Goal: Task Accomplishment & Management: Manage account settings

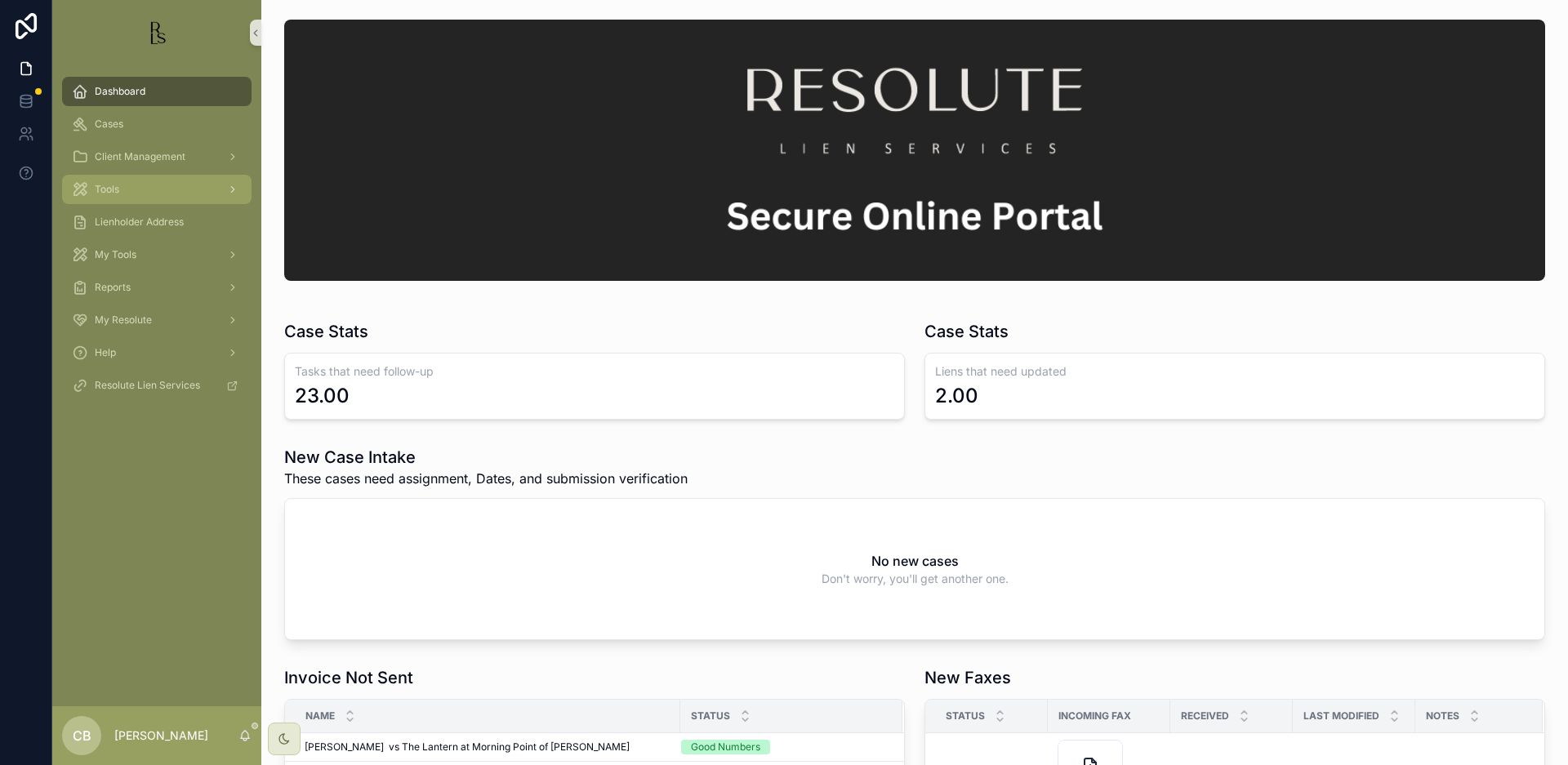
click at [110, 191] on span "Tools" at bounding box center [107, 189] width 24 height 13
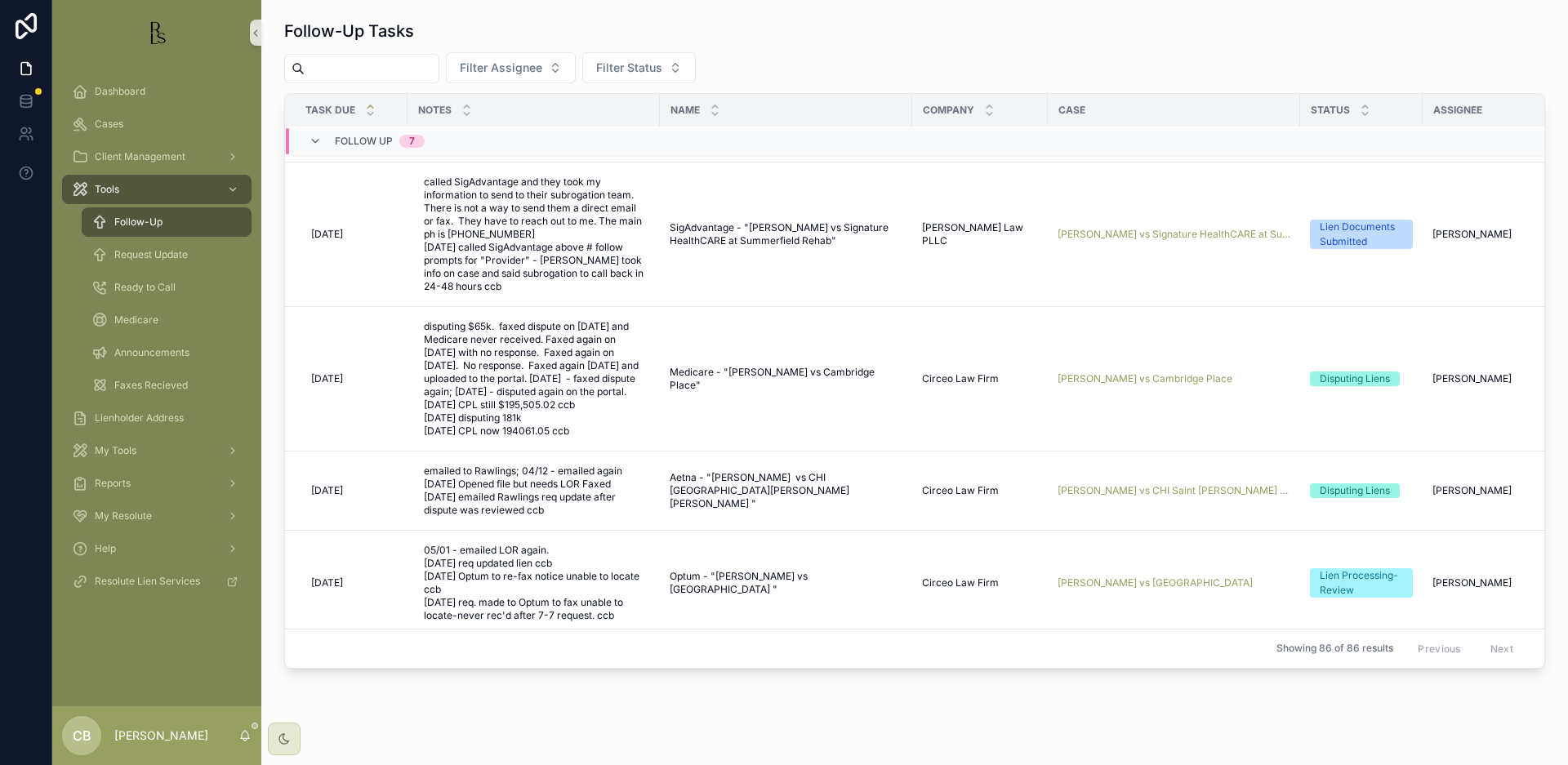
scroll to position [161, 0]
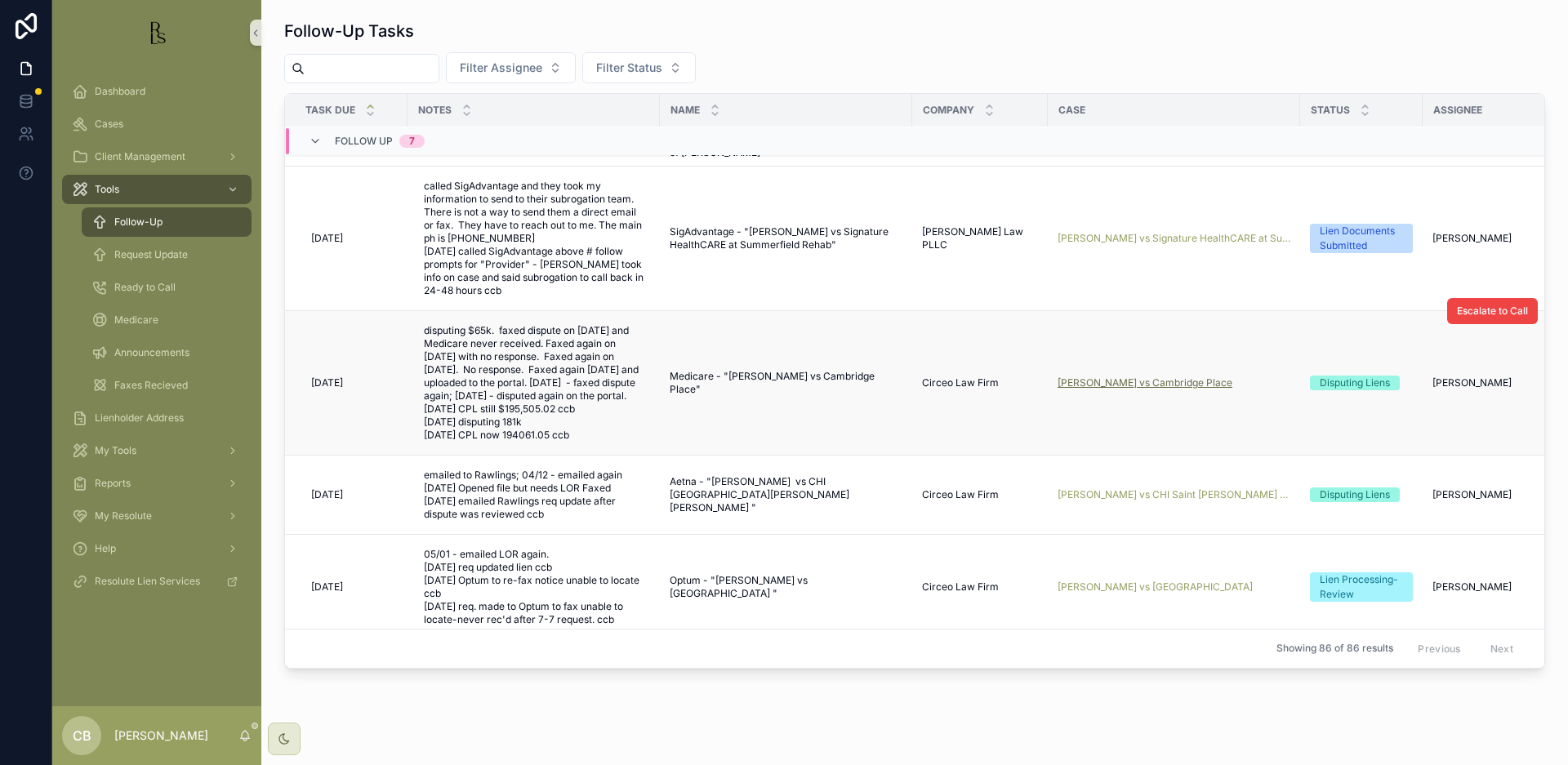
click at [1140, 387] on span "[PERSON_NAME] vs Cambridge Place" at bounding box center [1145, 383] width 175 height 13
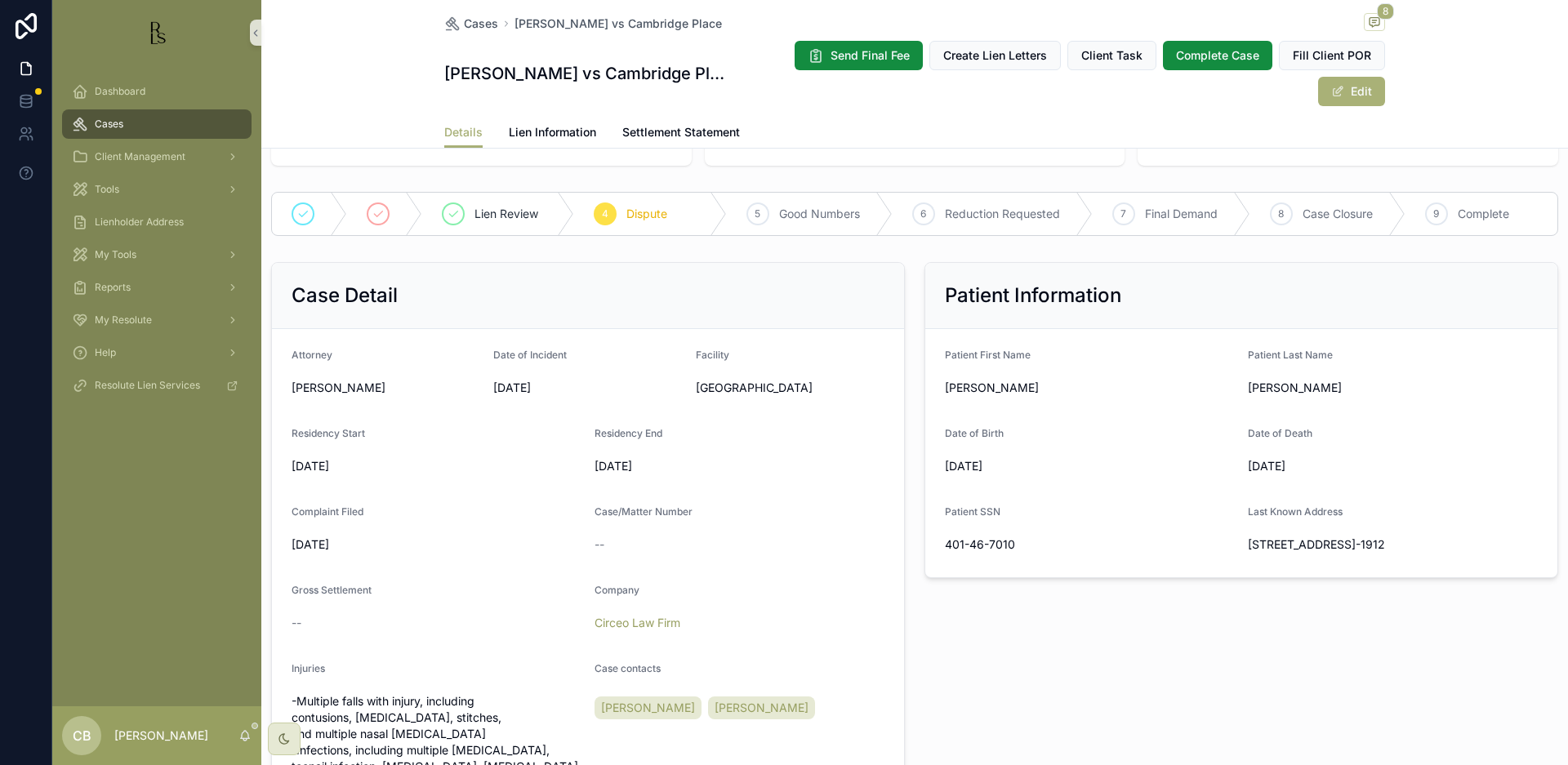
scroll to position [233, 0]
click at [551, 126] on span "Lien Information" at bounding box center [551, 132] width 87 height 16
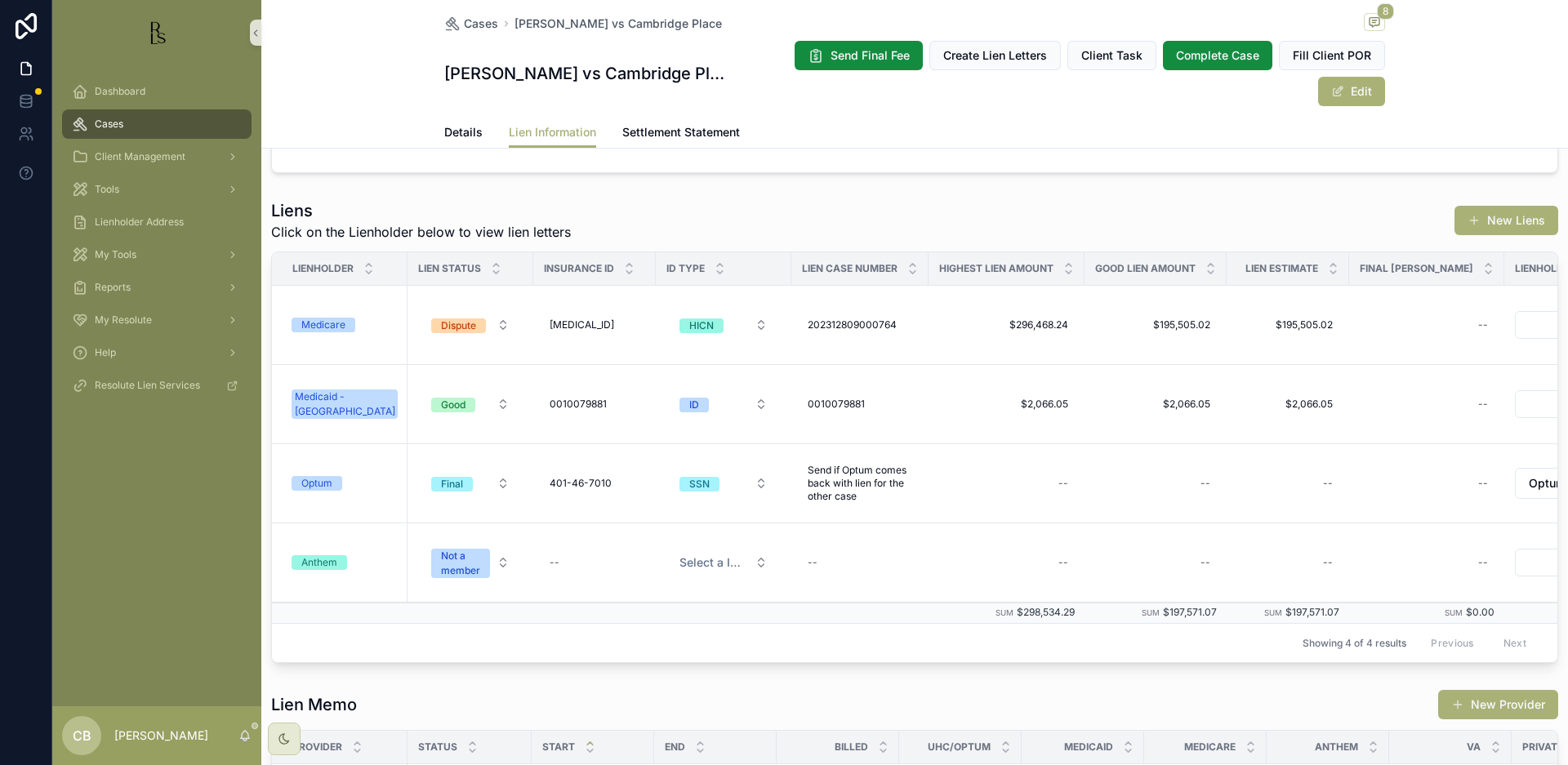
scroll to position [840, 0]
click at [325, 317] on div "Medicare" at bounding box center [323, 324] width 44 height 14
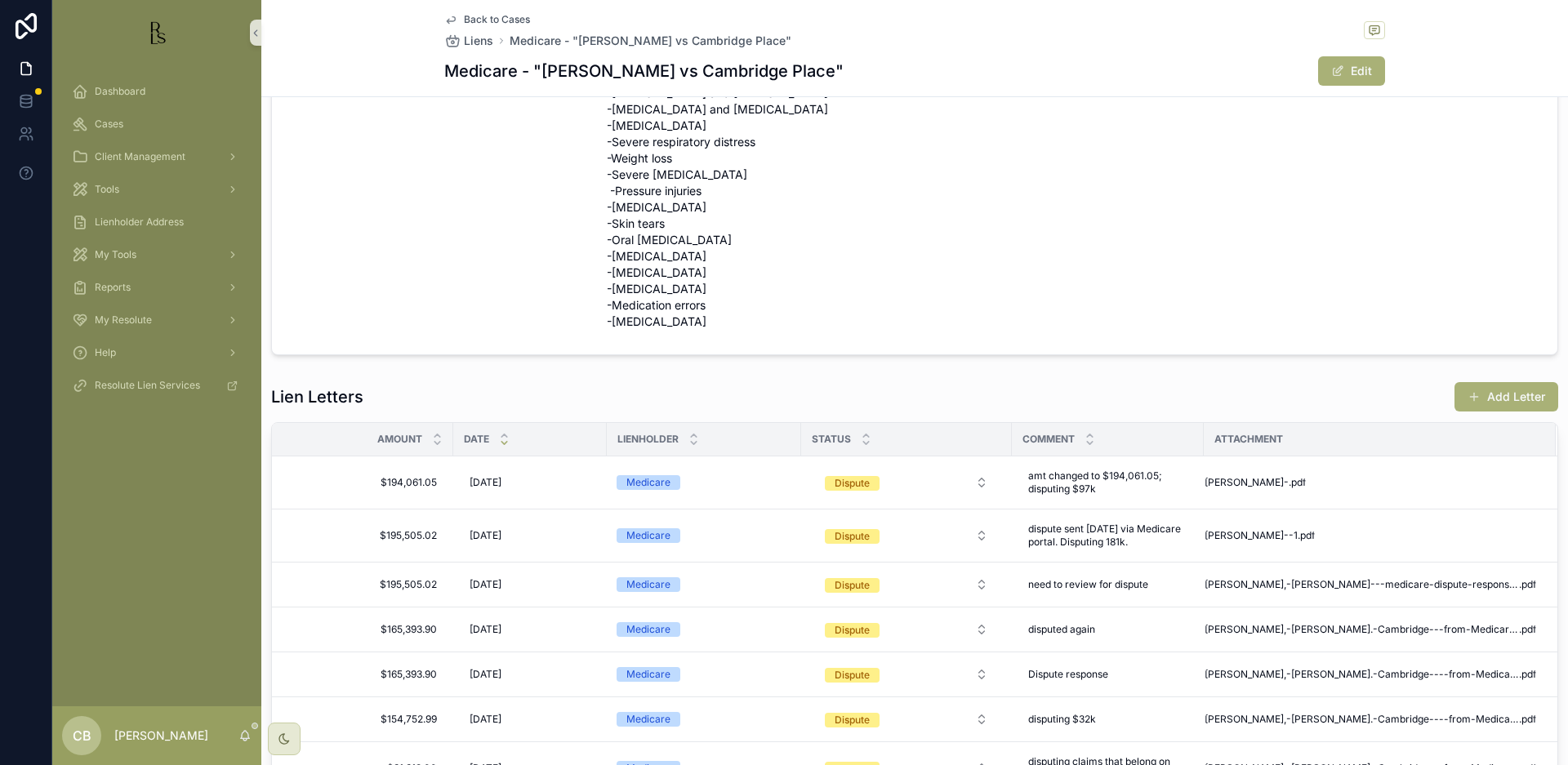
scroll to position [509, 0]
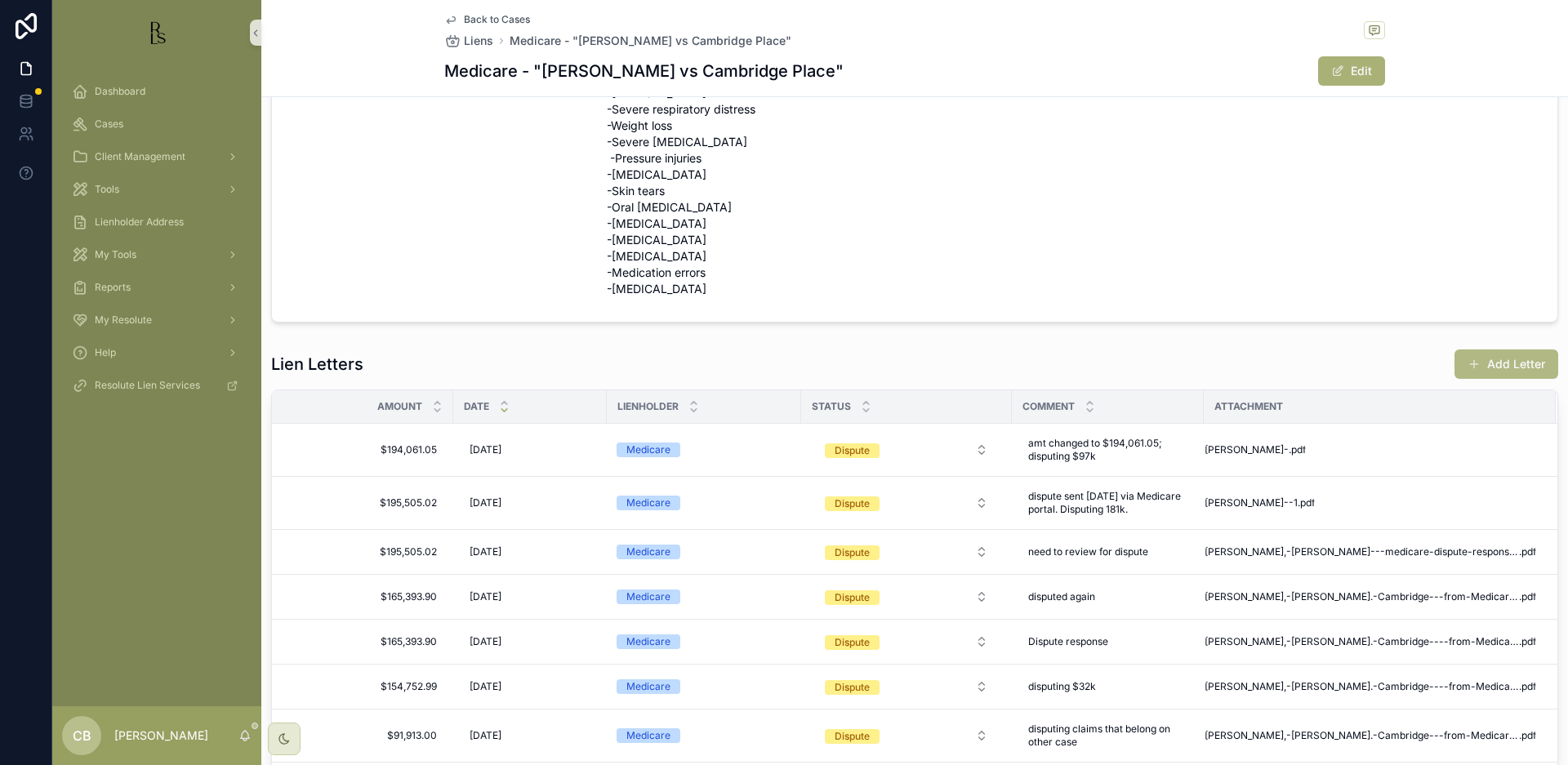
click at [1503, 350] on button "Add Letter" at bounding box center [1506, 364] width 104 height 30
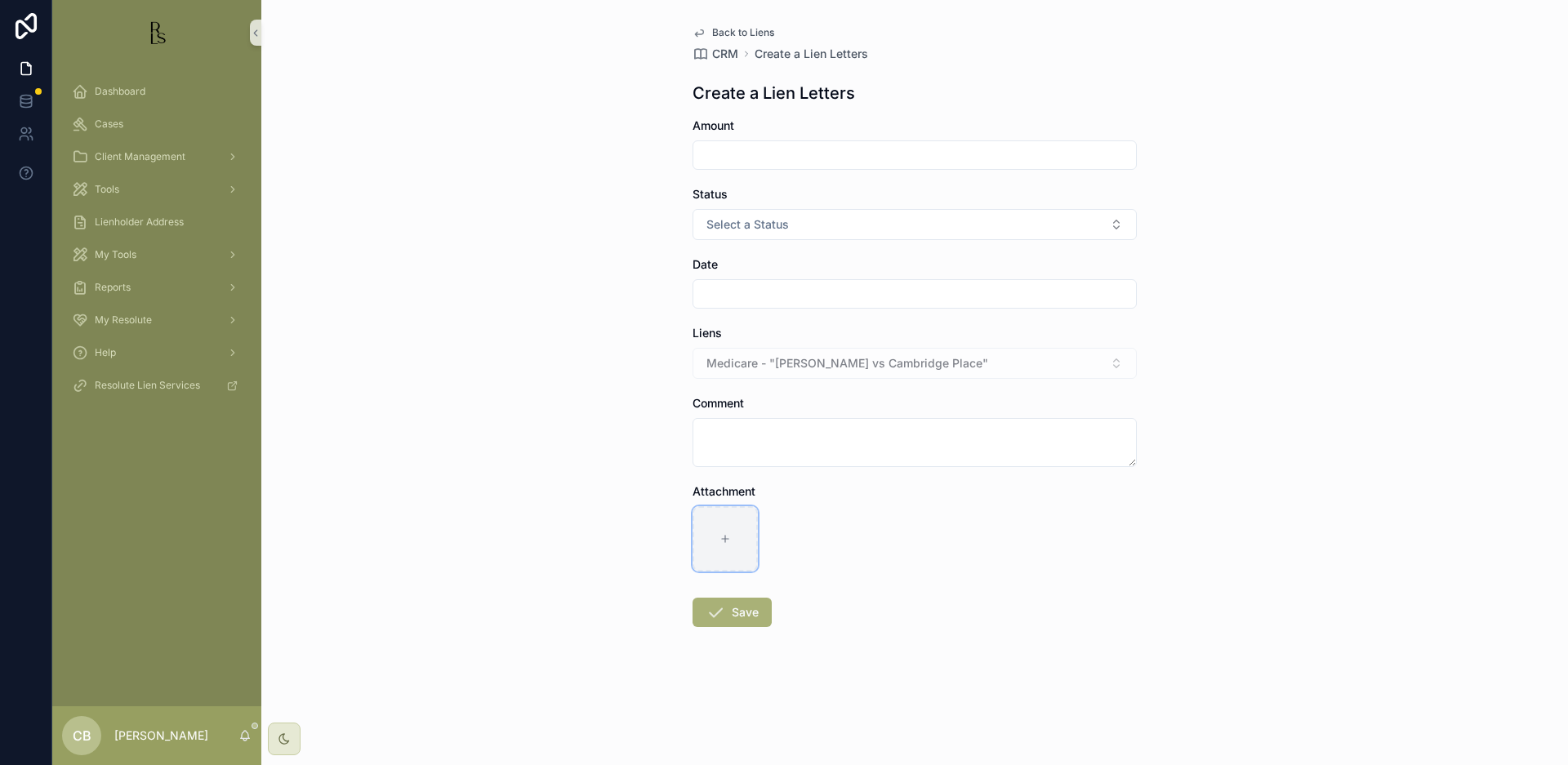
click at [721, 539] on icon "scrollable content" at bounding box center [724, 539] width 12 height 12
type input "**********"
click at [753, 157] on input "scrollable content" at bounding box center [914, 155] width 443 height 23
type input "**********"
click at [1115, 224] on button "Select a Status" at bounding box center [914, 224] width 444 height 31
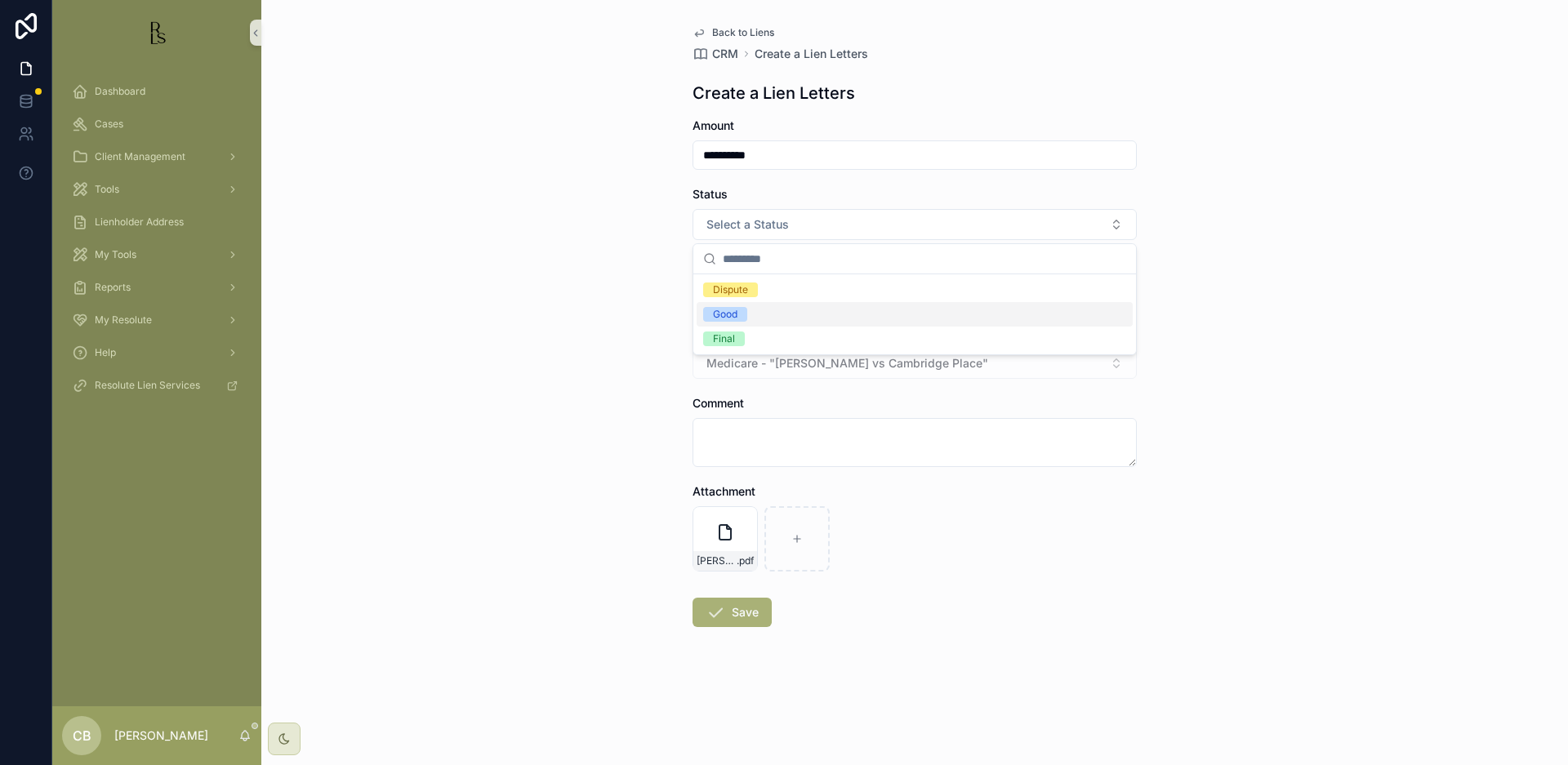
click at [750, 314] on div "Good" at bounding box center [914, 314] width 436 height 24
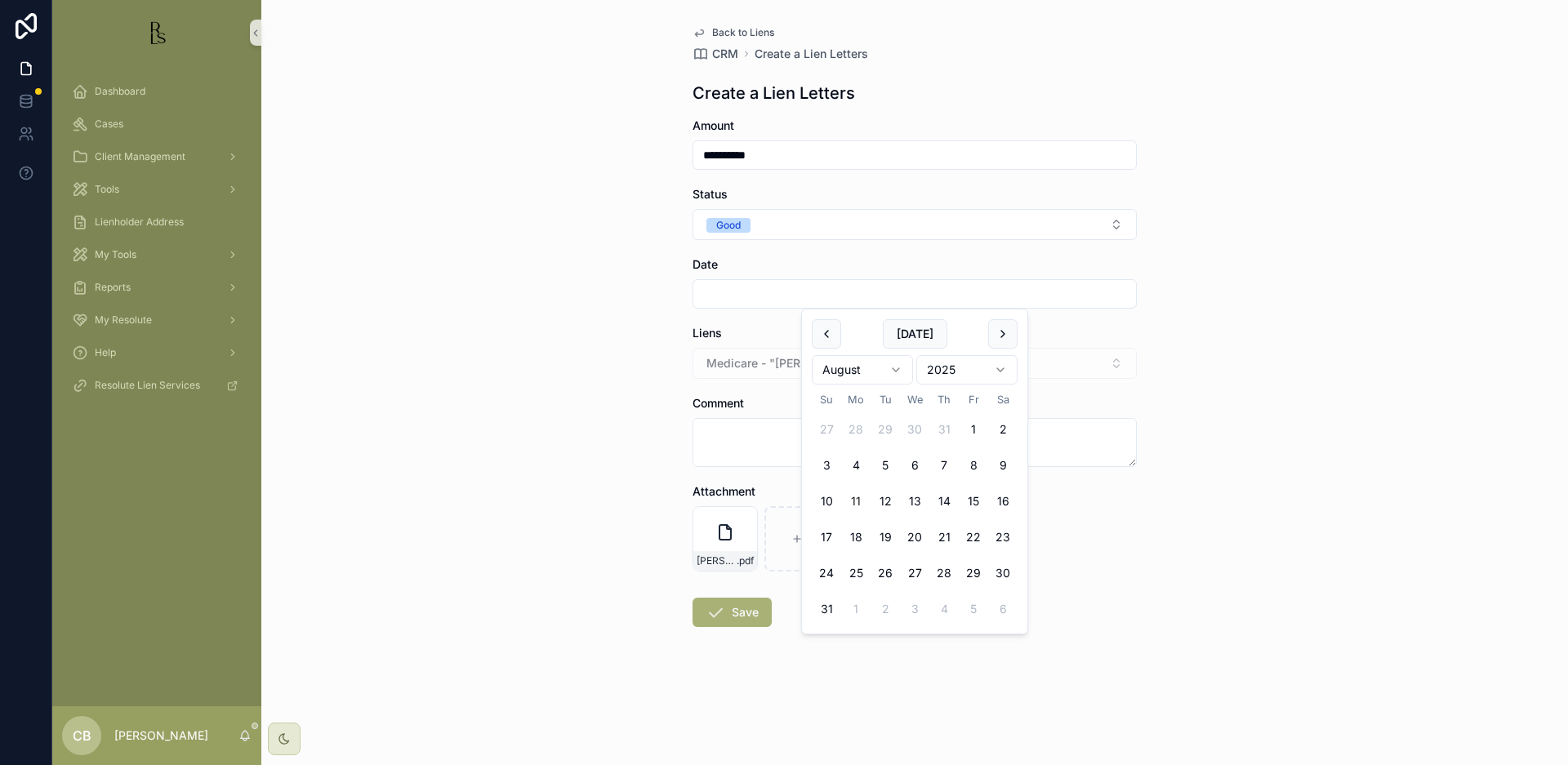
click at [723, 294] on input "scrollable content" at bounding box center [914, 294] width 443 height 23
click at [861, 500] on button "11" at bounding box center [855, 501] width 30 height 30
type input "*********"
click at [738, 439] on textarea "scrollable content" at bounding box center [914, 442] width 444 height 49
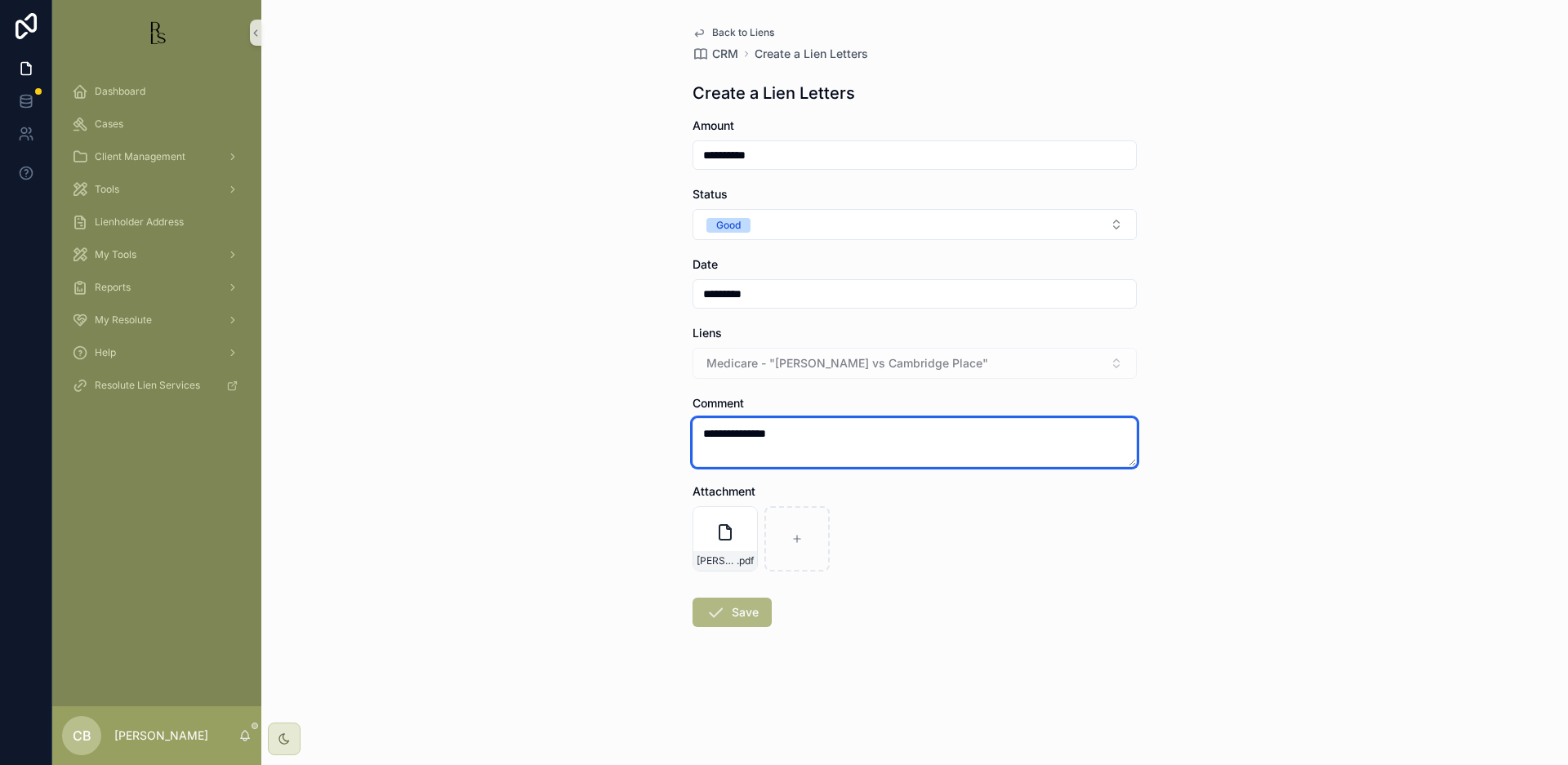
type textarea "**********"
click at [736, 612] on button "Save" at bounding box center [732, 613] width 79 height 30
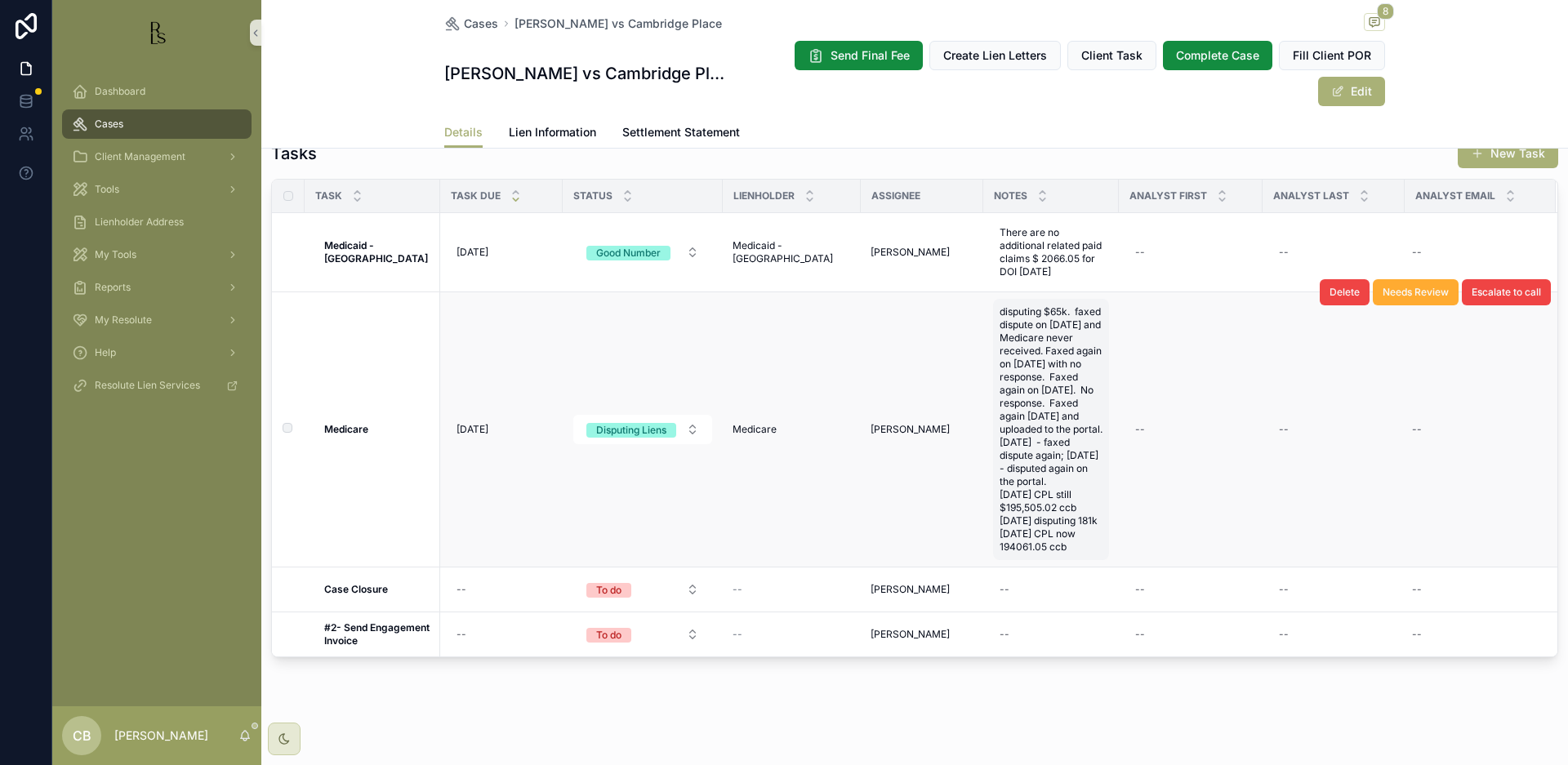
click at [1048, 533] on span "disputing $65k. faxed dispute on [DATE] and Medicare never received. Faxed agai…" at bounding box center [1051, 430] width 103 height 248
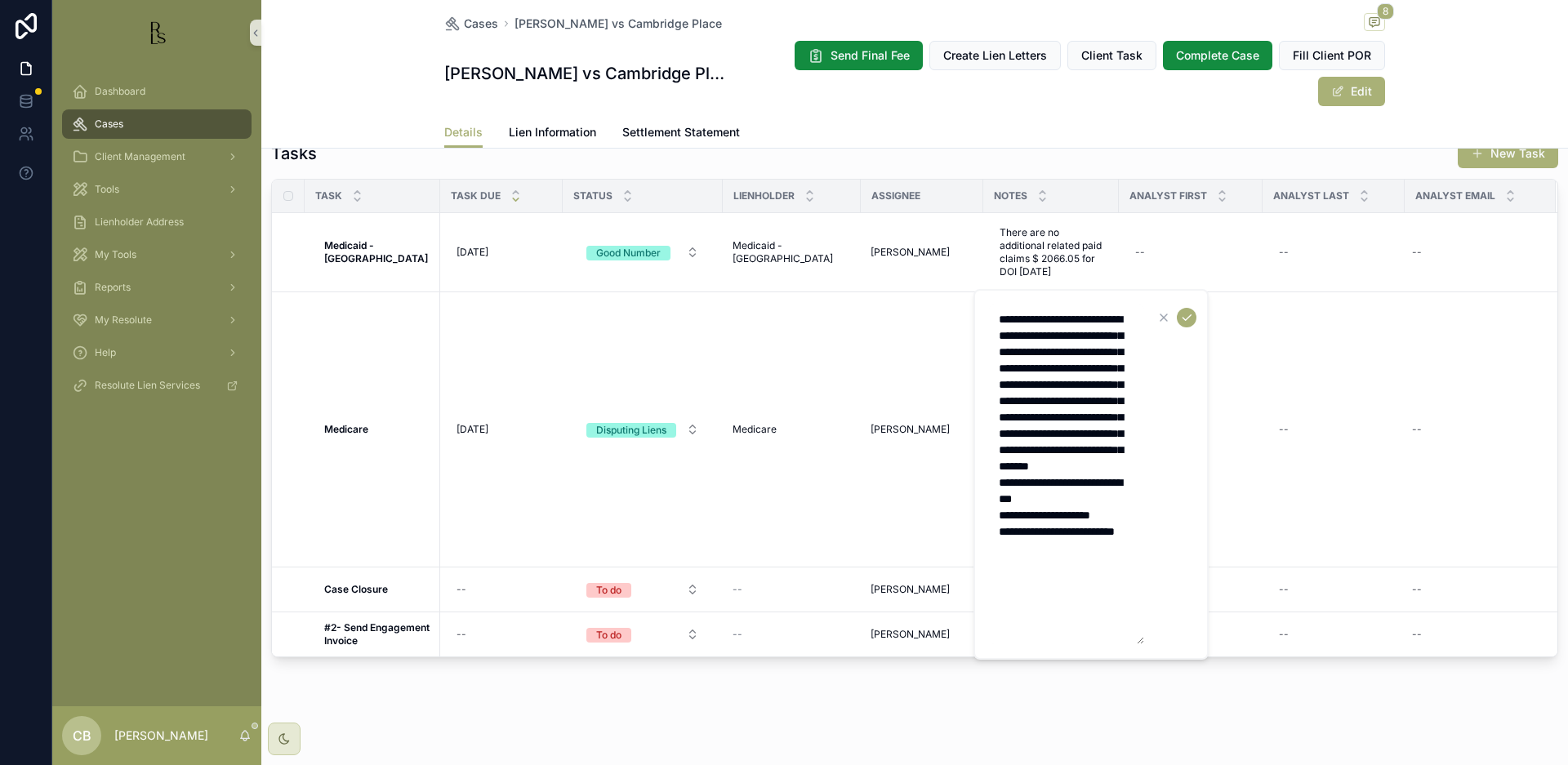
click at [1090, 597] on textarea "**********" at bounding box center [1066, 474] width 155 height 340
type textarea "**********"
click at [1186, 317] on icon "scrollable content" at bounding box center [1186, 317] width 13 height 13
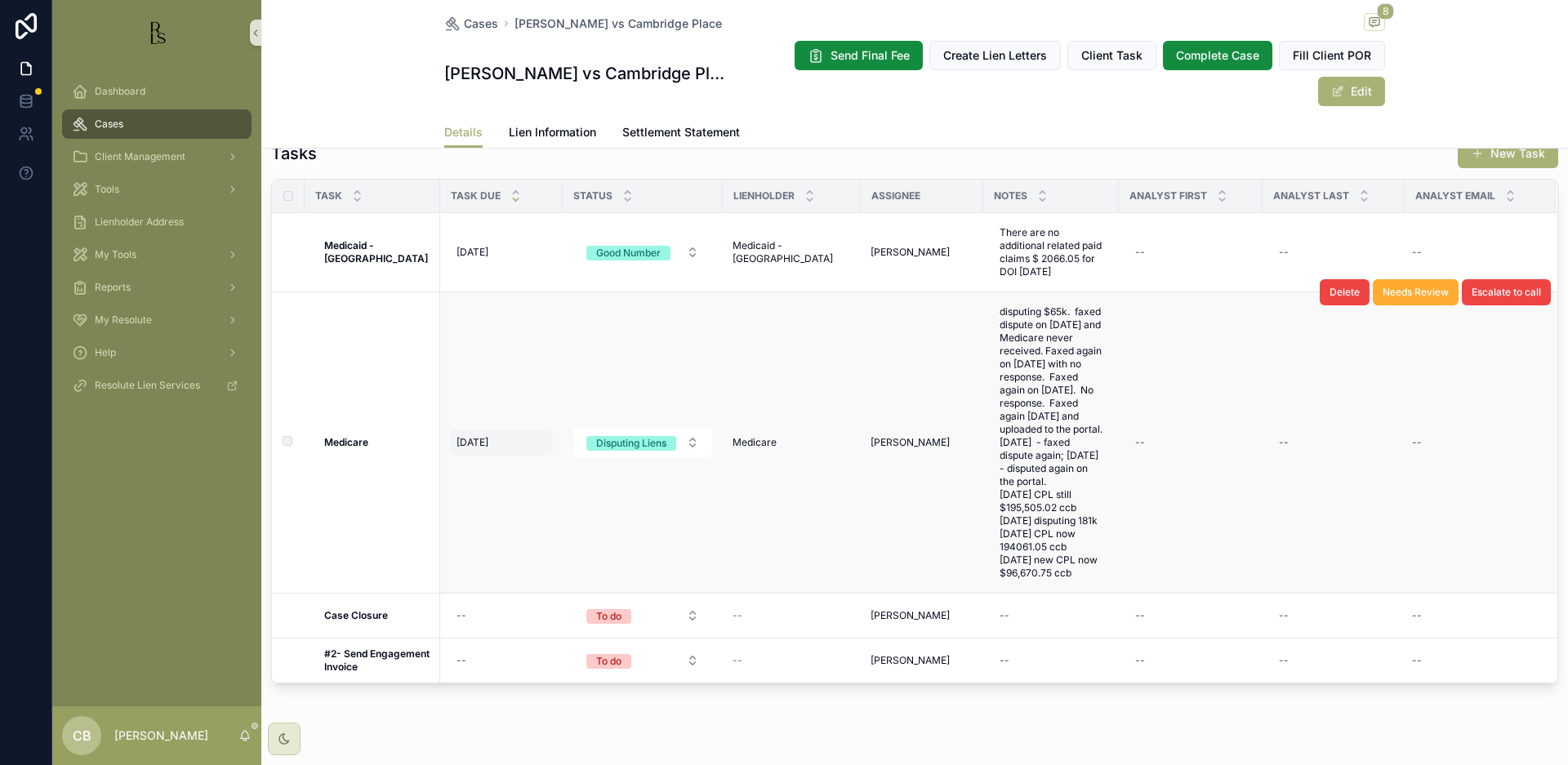
click at [475, 436] on span "[DATE]" at bounding box center [472, 442] width 32 height 13
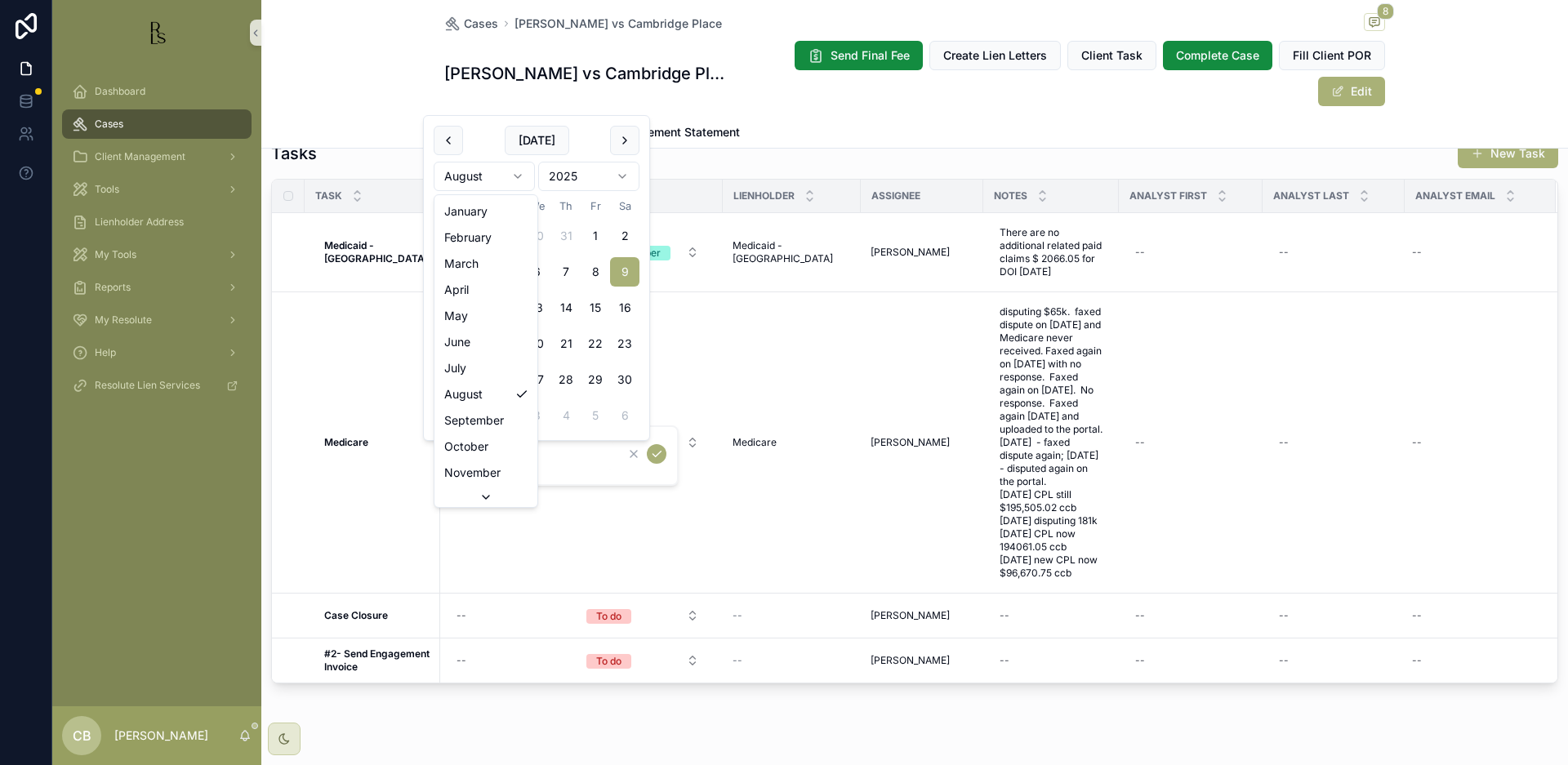
scroll to position [1, 0]
click at [515, 174] on html "Dashboard Cases Client Management Tools Lienholder Address My Tools Reports My …" at bounding box center [784, 382] width 1568 height 765
click at [477, 306] on button "10" at bounding box center [477, 308] width 30 height 30
type input "**********"
click at [657, 454] on icon "scrollable content" at bounding box center [656, 454] width 13 height 13
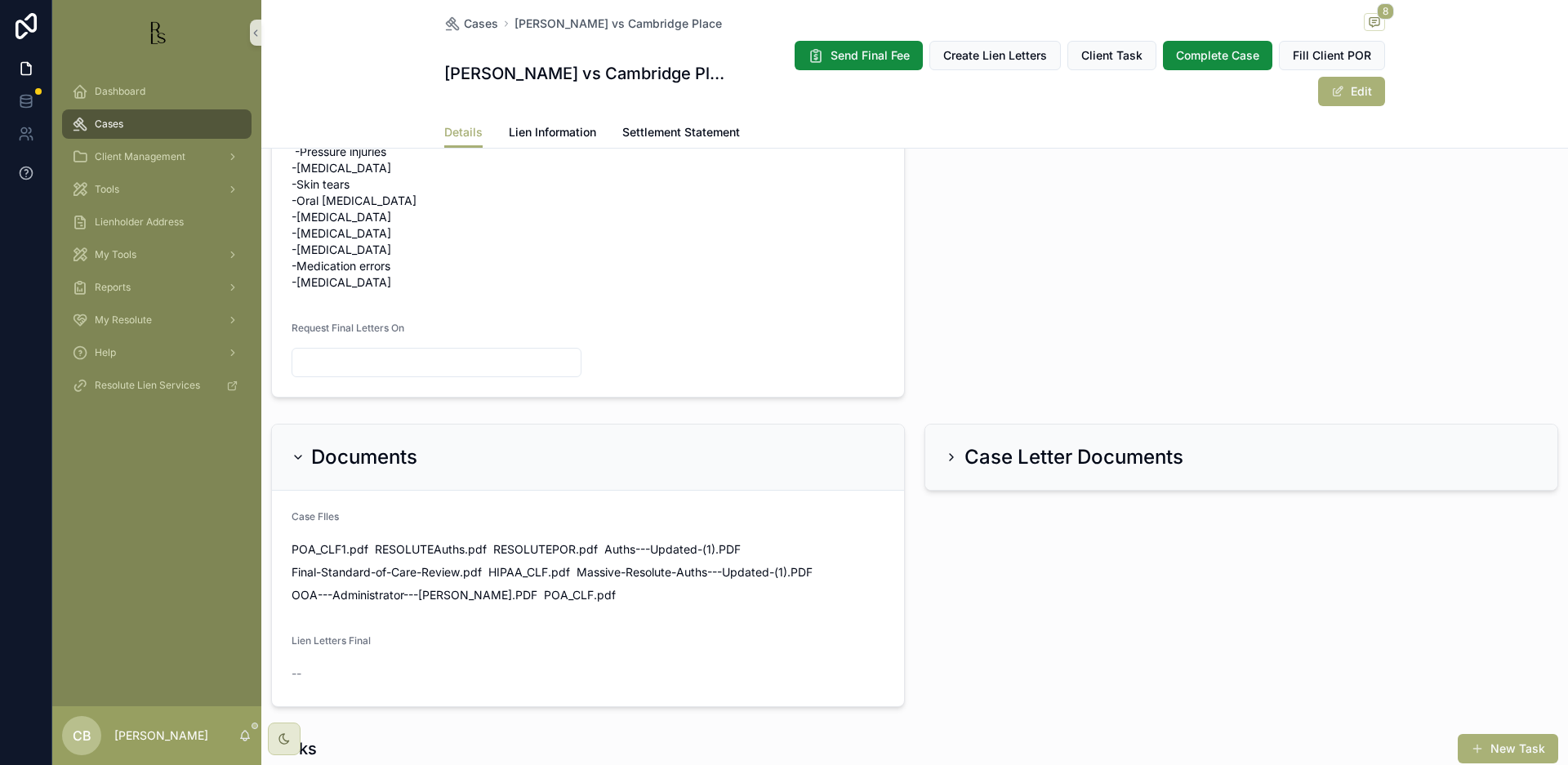
scroll to position [1035, 0]
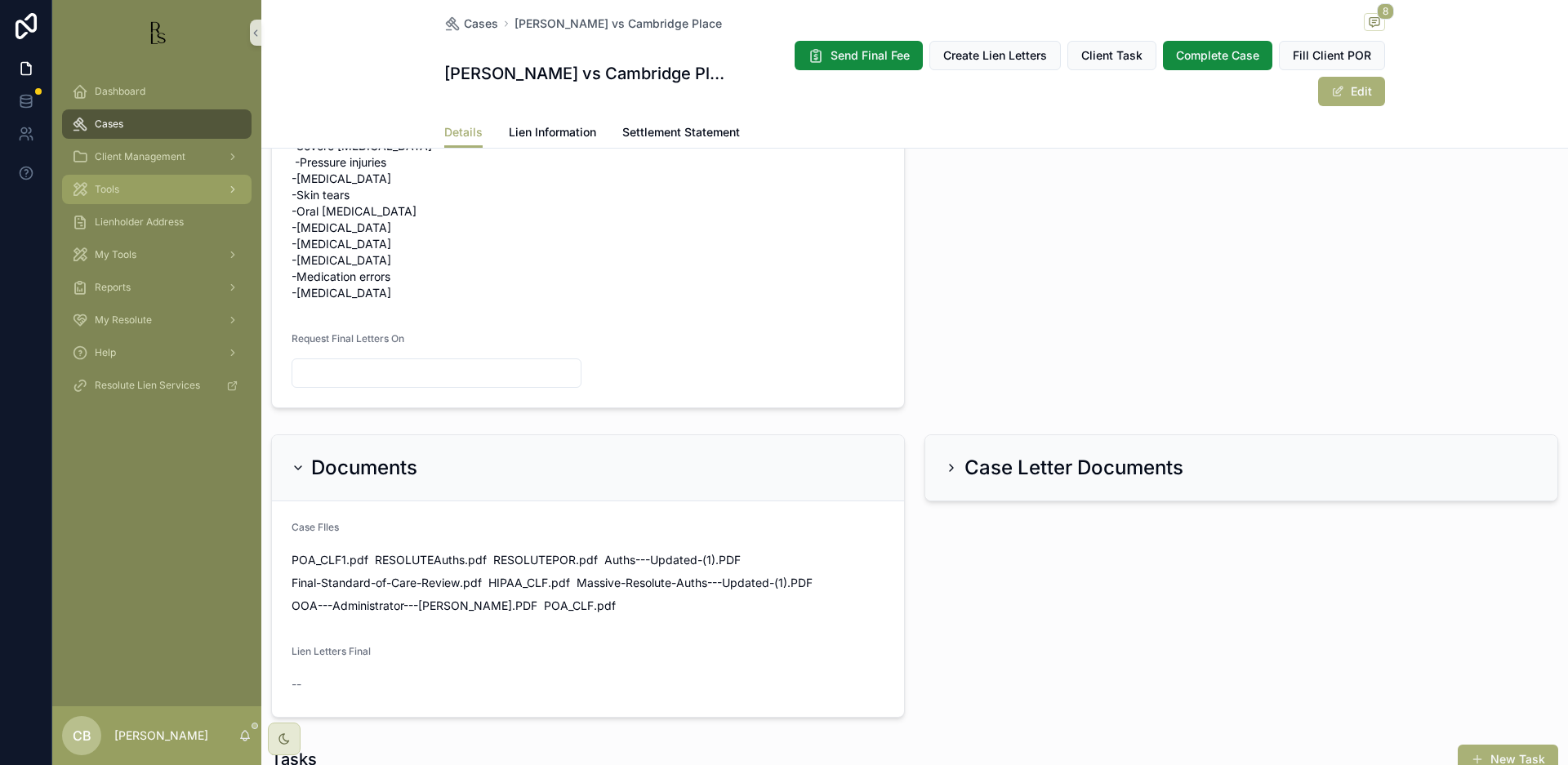
click at [113, 191] on span "Tools" at bounding box center [107, 189] width 24 height 13
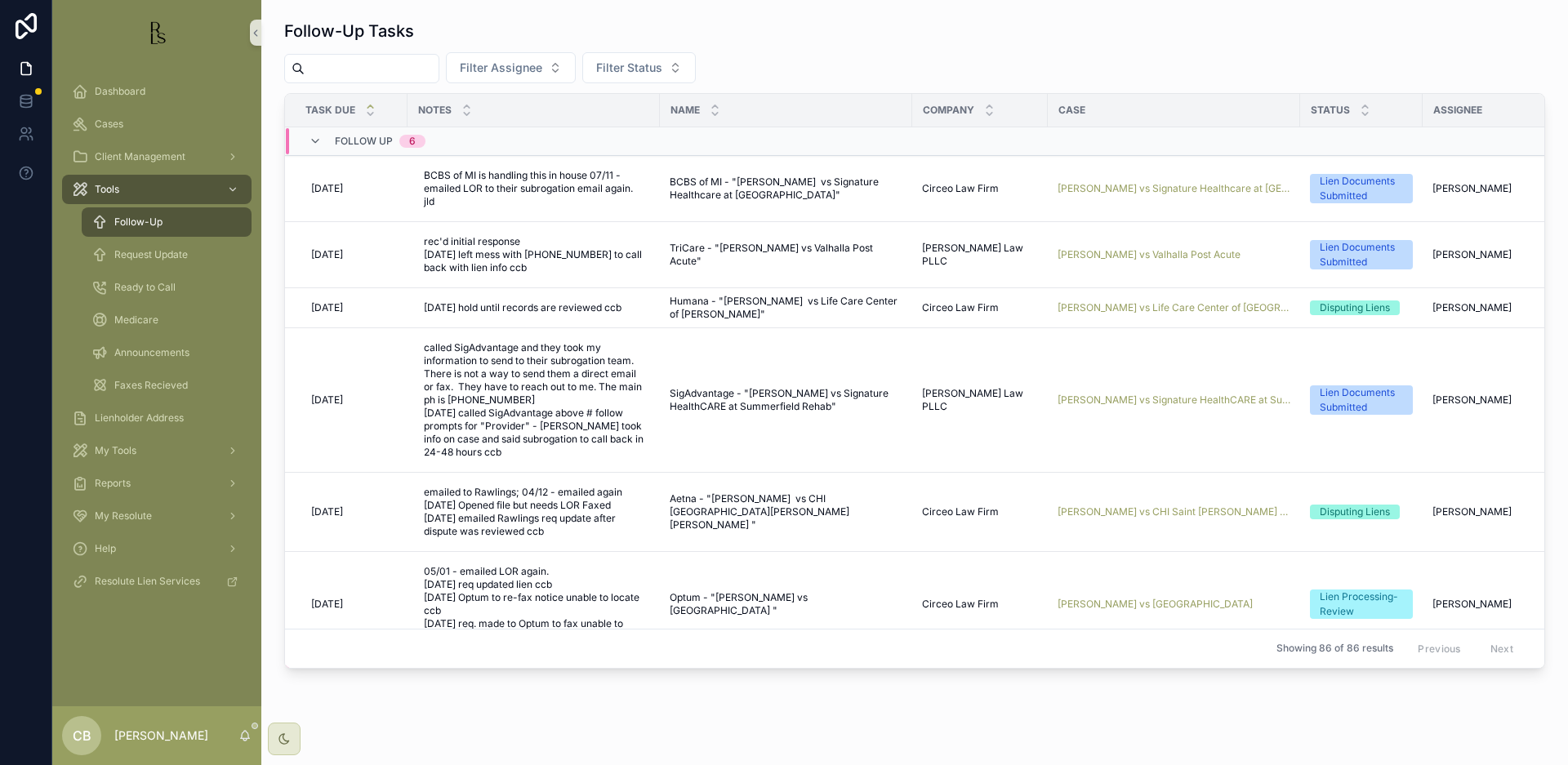
click at [134, 220] on span "Follow-Up" at bounding box center [139, 222] width 48 height 13
click at [1156, 512] on span "[PERSON_NAME] vs CHI Saint [PERSON_NAME] Health - [GEOGRAPHIC_DATA][PERSON_NAME]" at bounding box center [1172, 512] width 233 height 13
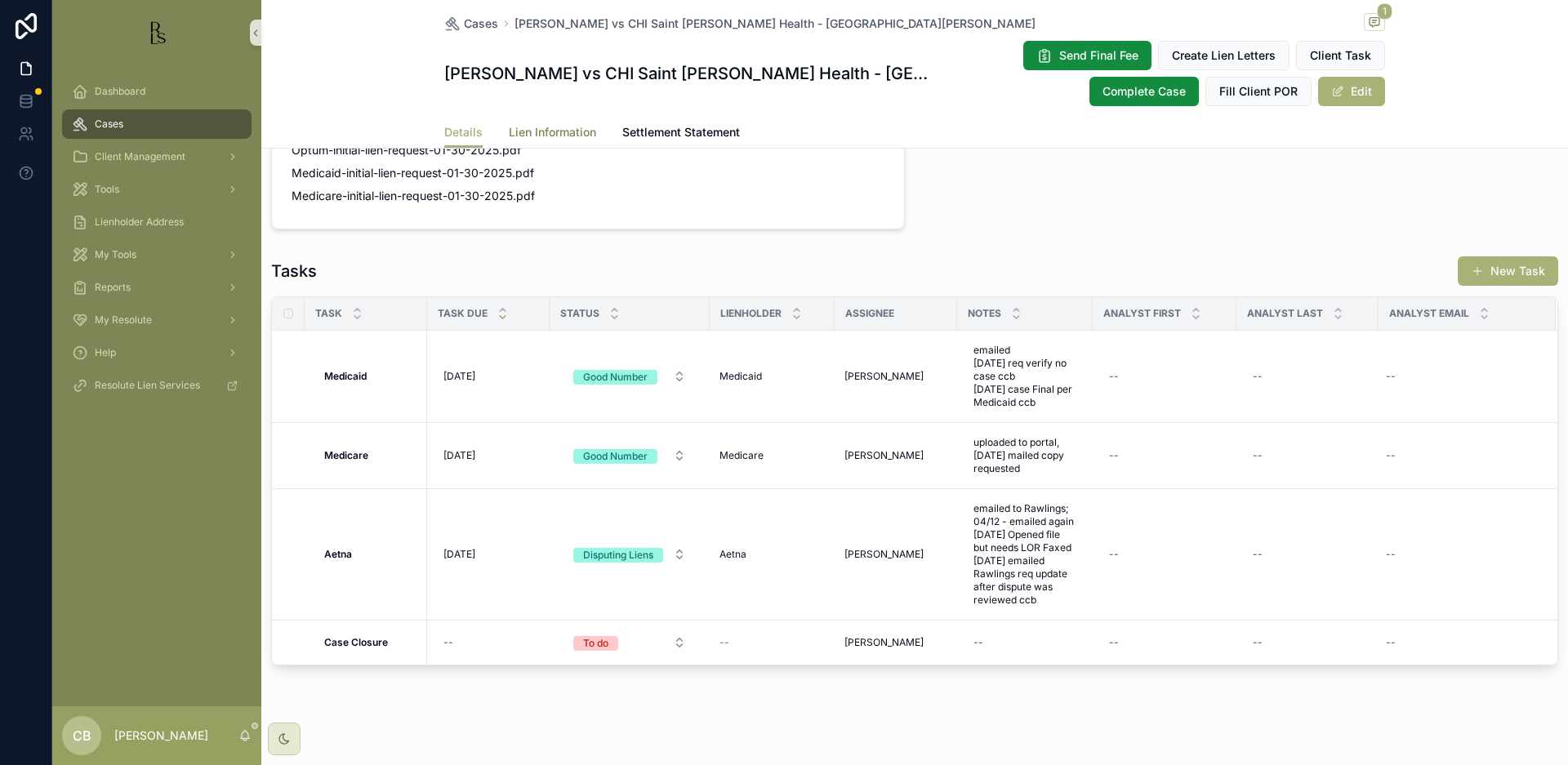
scroll to position [1352, 0]
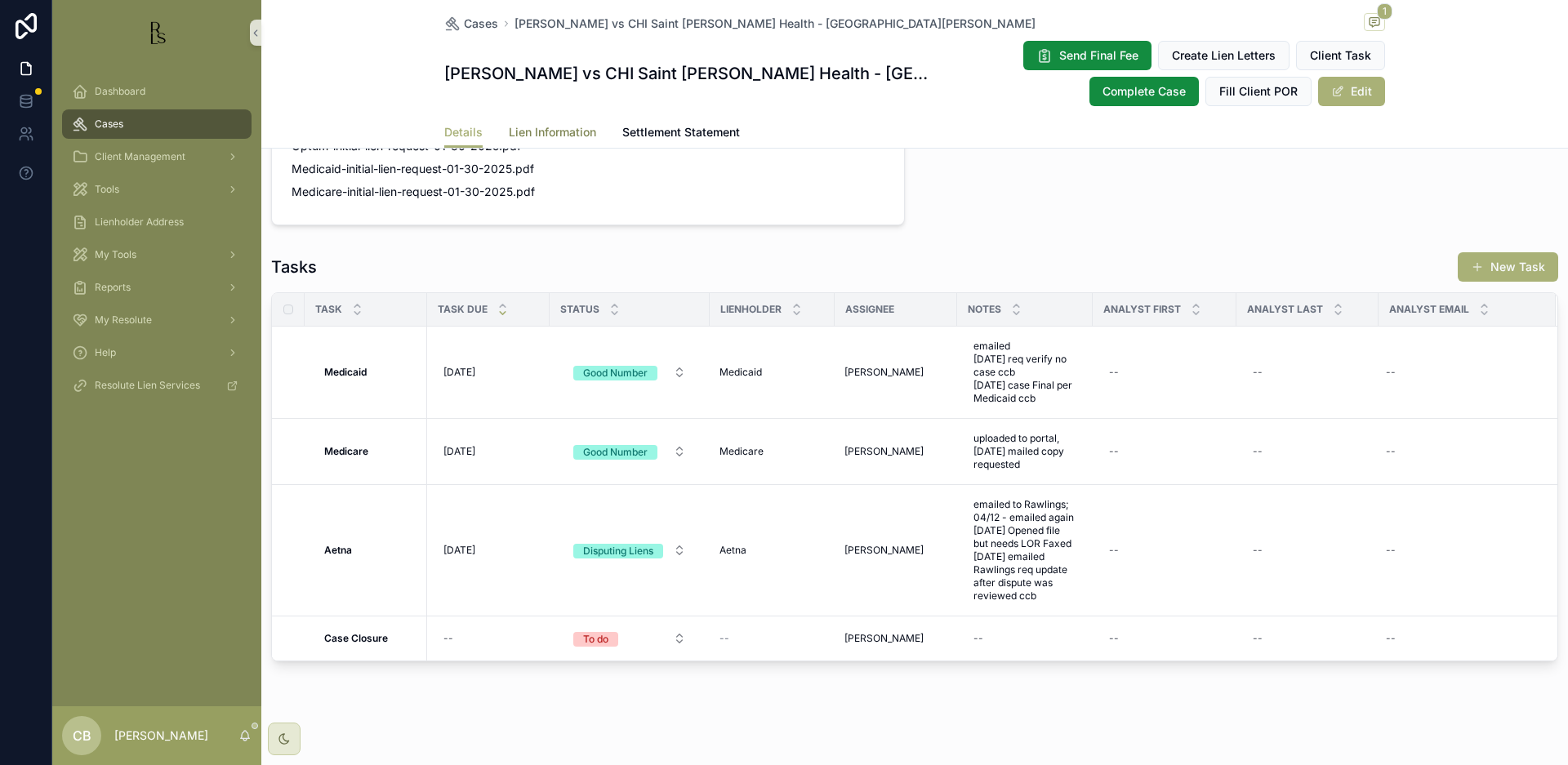
click at [560, 127] on span "Lien Information" at bounding box center [551, 132] width 87 height 16
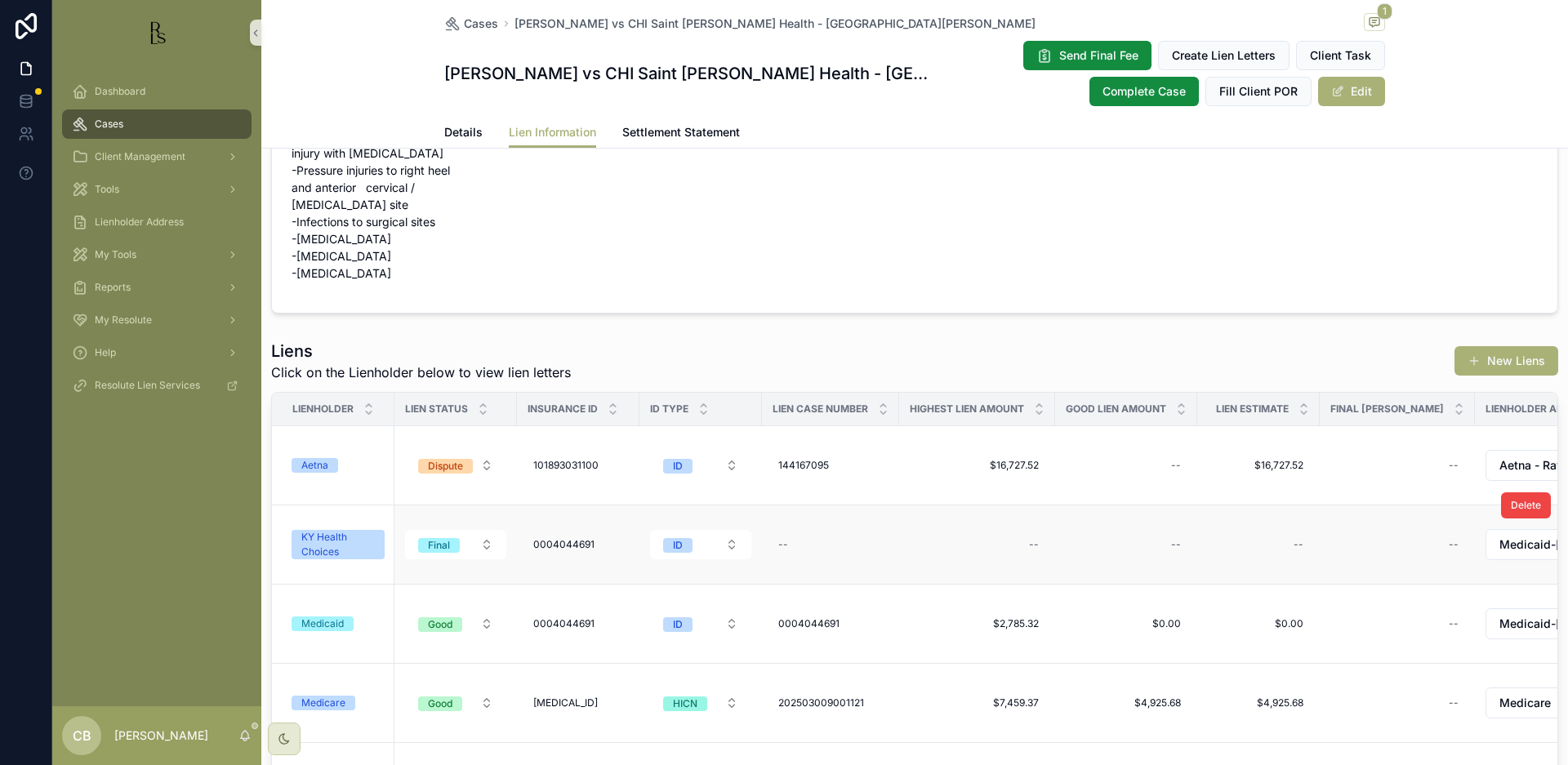
scroll to position [117, 0]
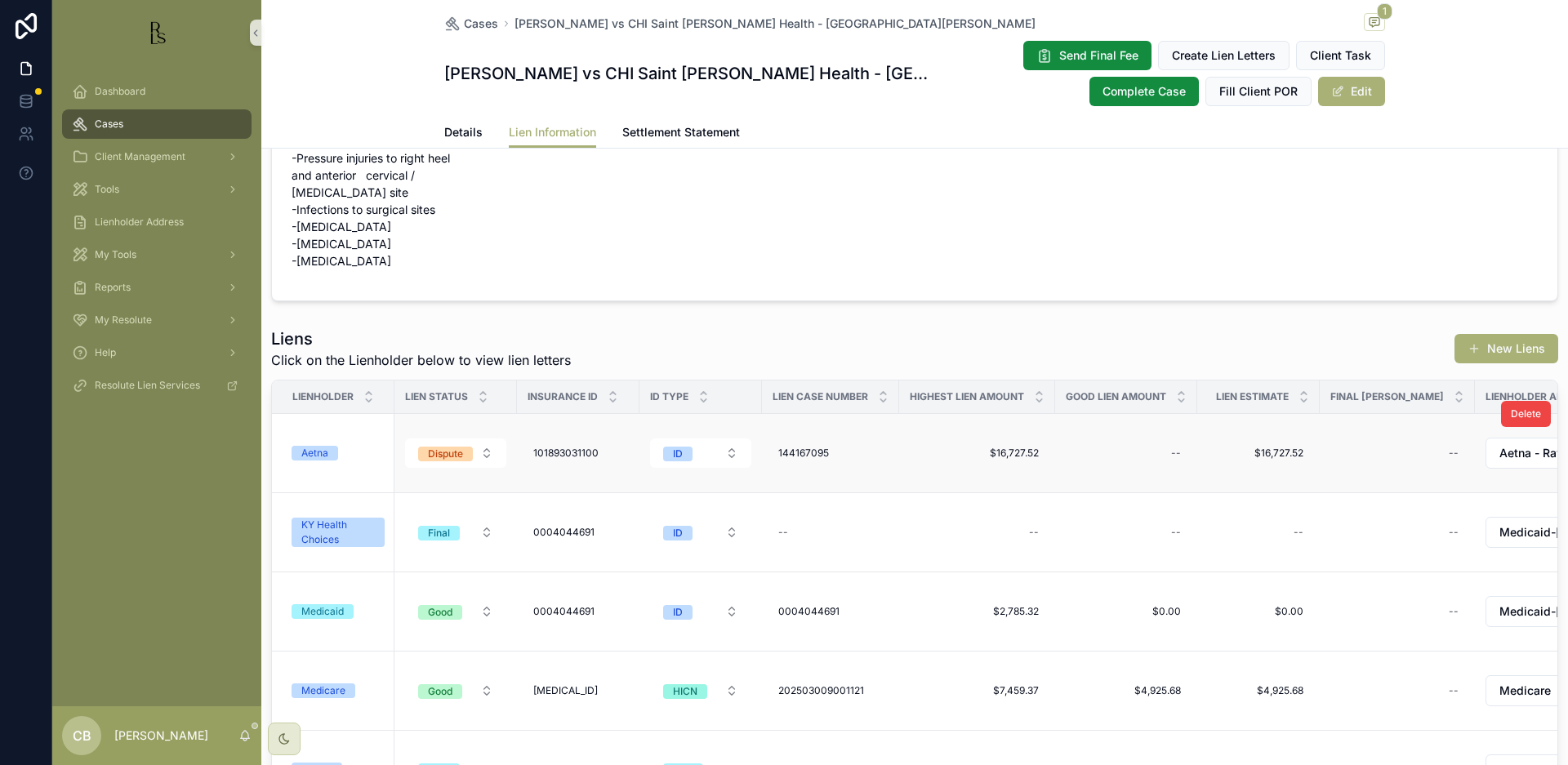
click at [316, 450] on div "Aetna" at bounding box center [315, 453] width 27 height 14
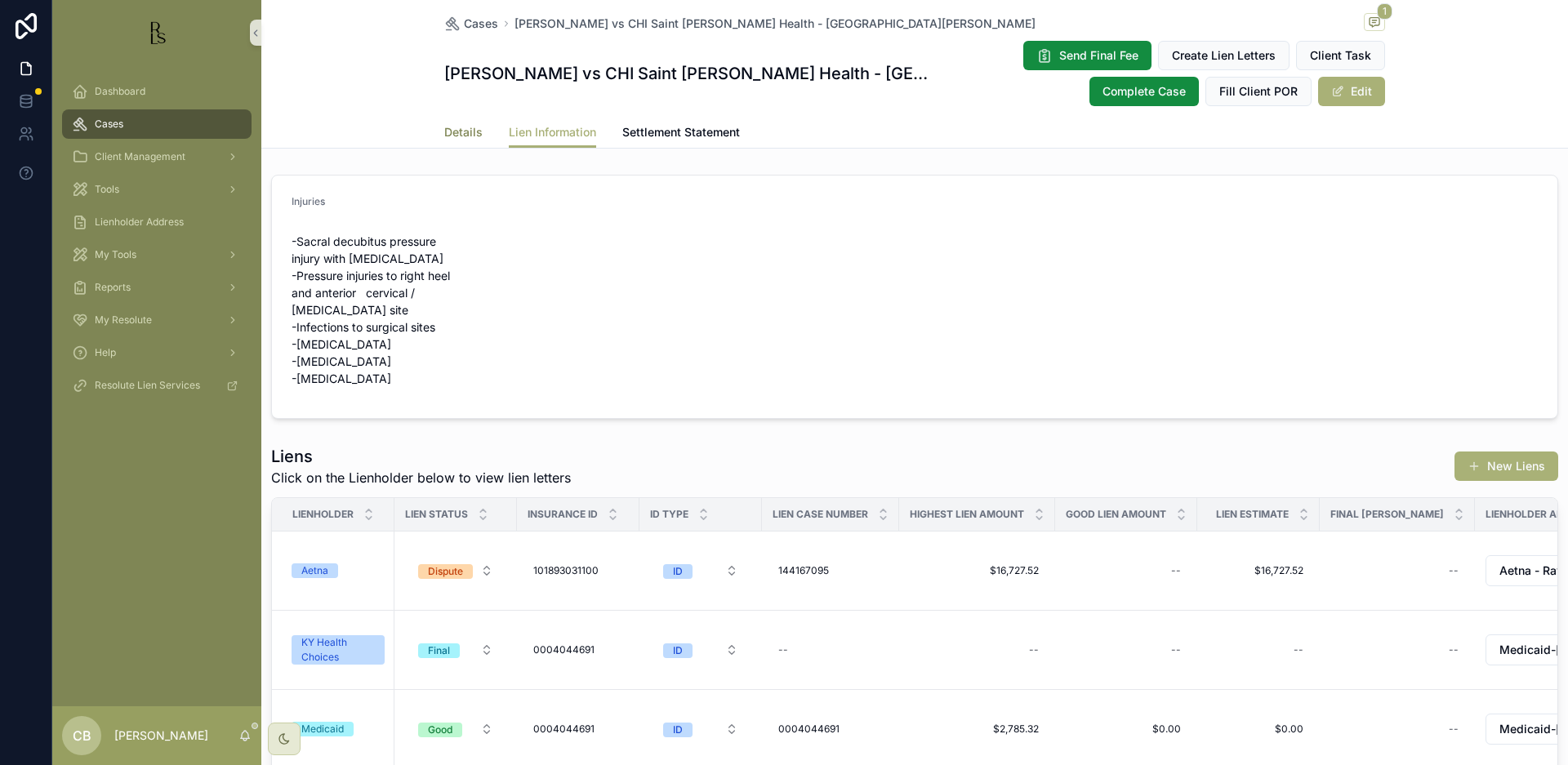
click at [454, 133] on span "Details" at bounding box center [463, 132] width 39 height 16
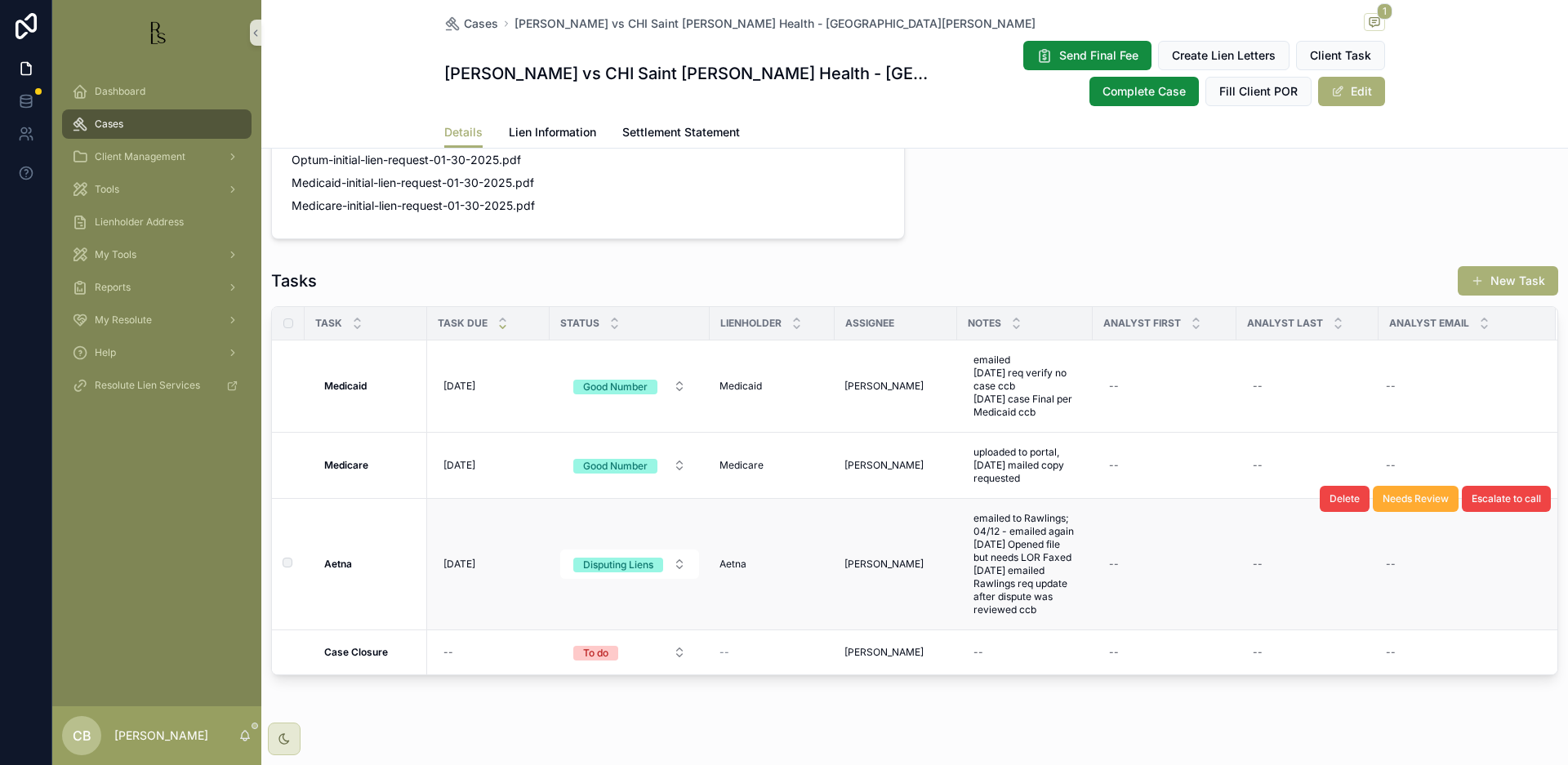
scroll to position [1338, 0]
click at [550, 126] on span "Lien Information" at bounding box center [551, 132] width 87 height 16
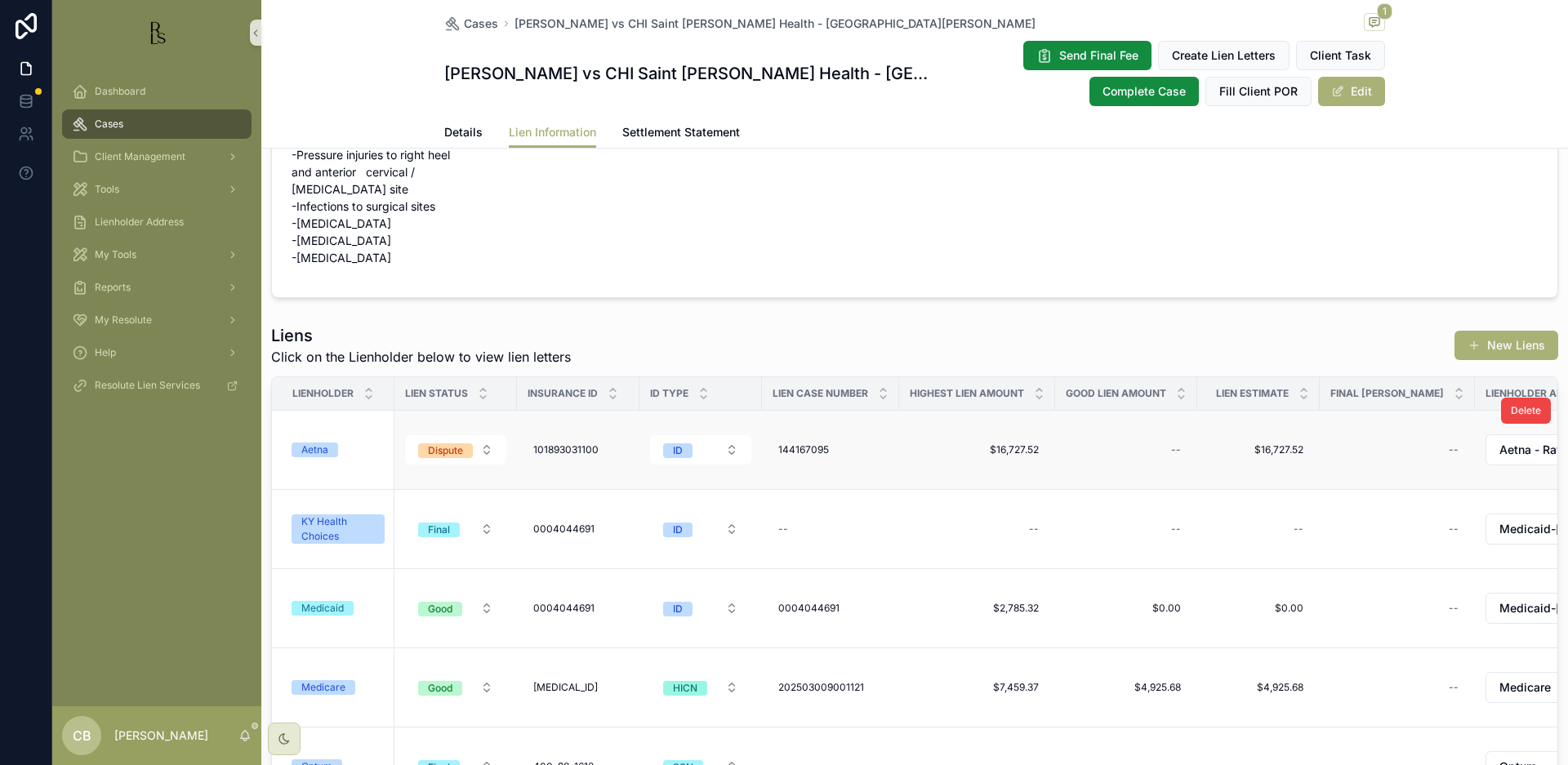
scroll to position [124, 0]
click at [330, 441] on span "Aetna" at bounding box center [315, 448] width 47 height 14
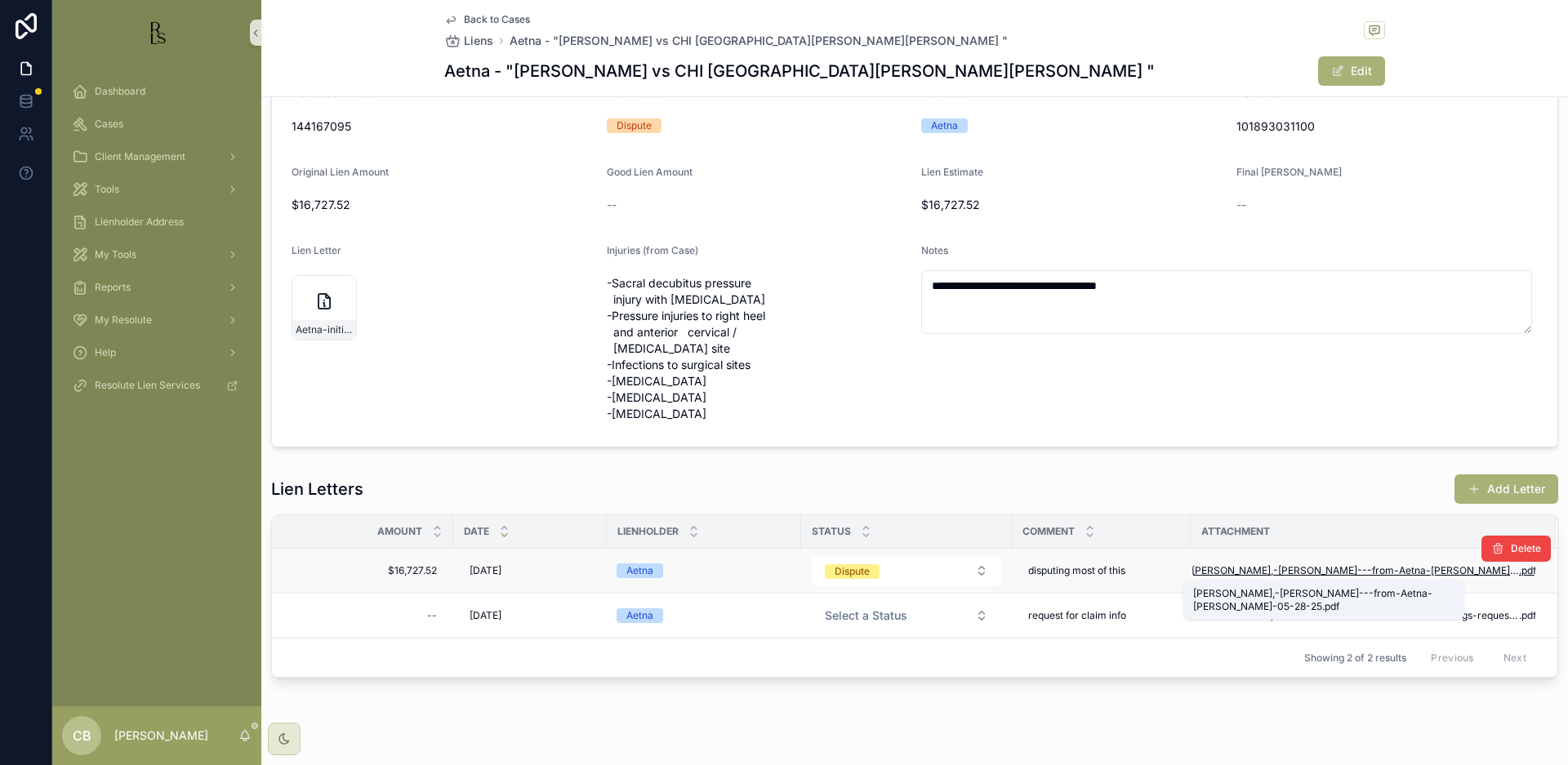
click at [1341, 571] on span "[PERSON_NAME],-[PERSON_NAME]---from-Aetna-[PERSON_NAME]-05-28-25" at bounding box center [1355, 570] width 327 height 13
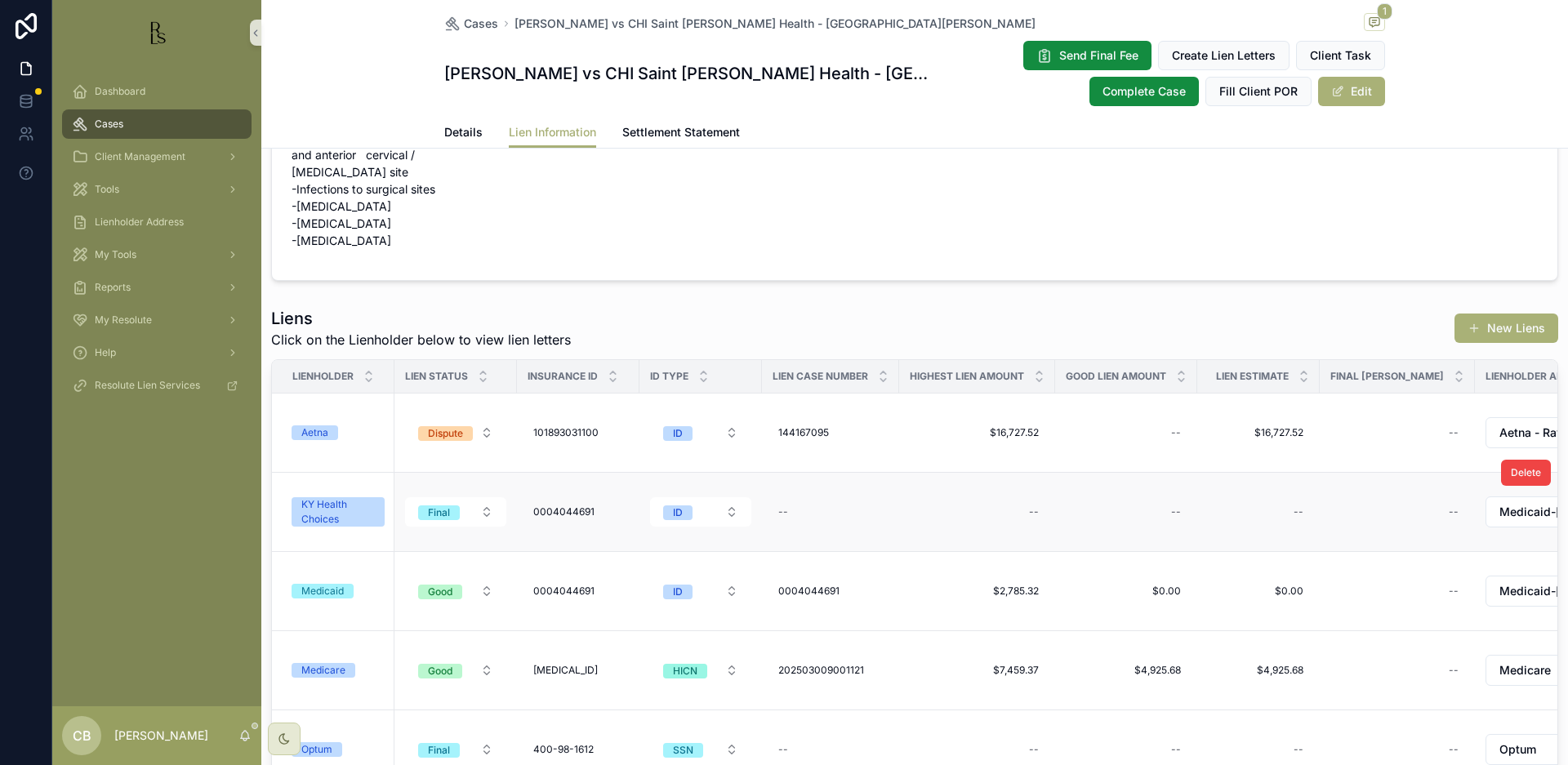
scroll to position [141, 0]
click at [325, 429] on div "Aetna" at bounding box center [315, 430] width 27 height 14
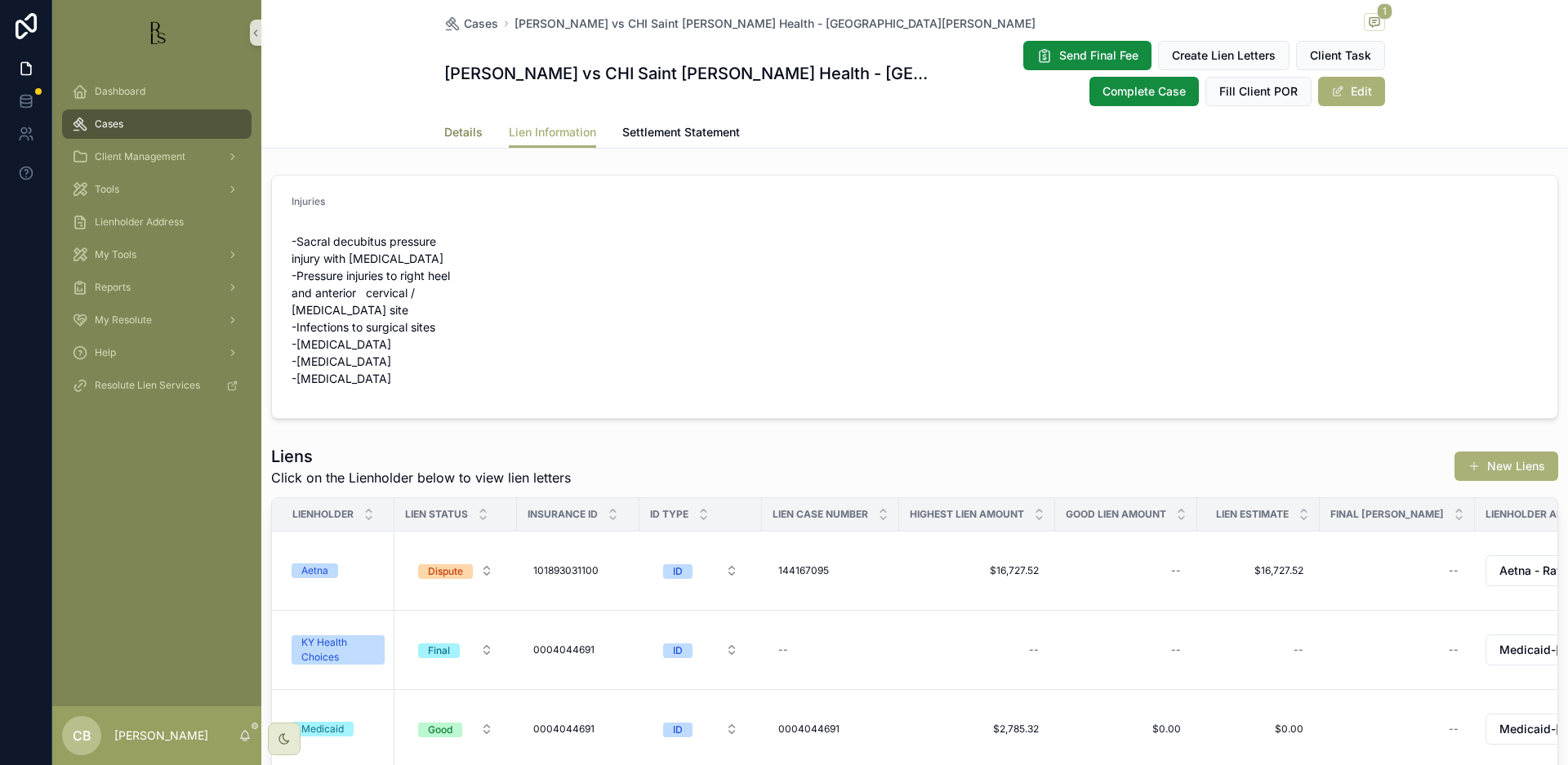
click at [454, 133] on span "Details" at bounding box center [463, 132] width 39 height 16
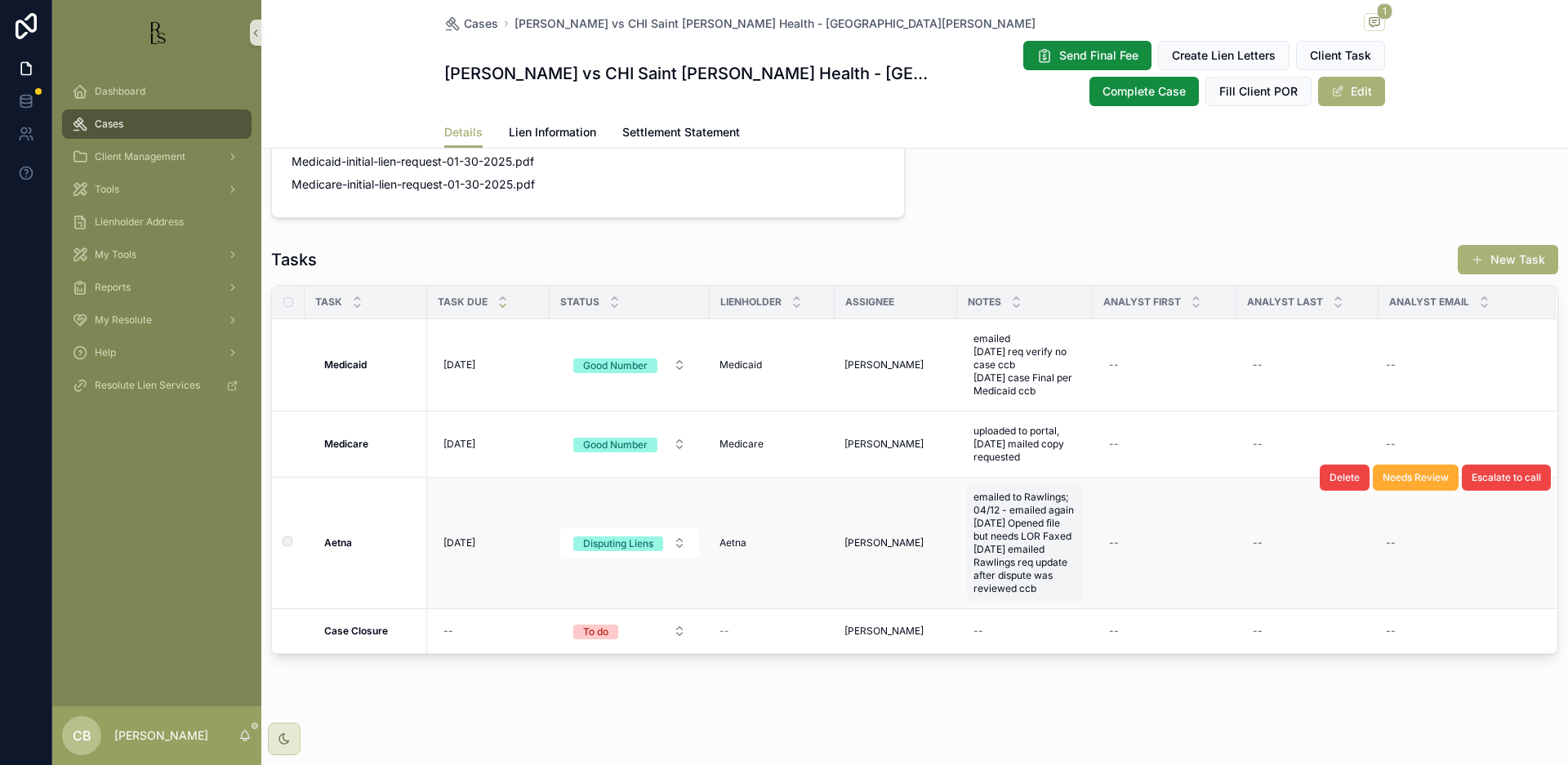
click at [1041, 588] on span "emailed to Rawlings; 04/12 - emailed again [DATE] Opened file but needs LOR Fax…" at bounding box center [1025, 543] width 103 height 105
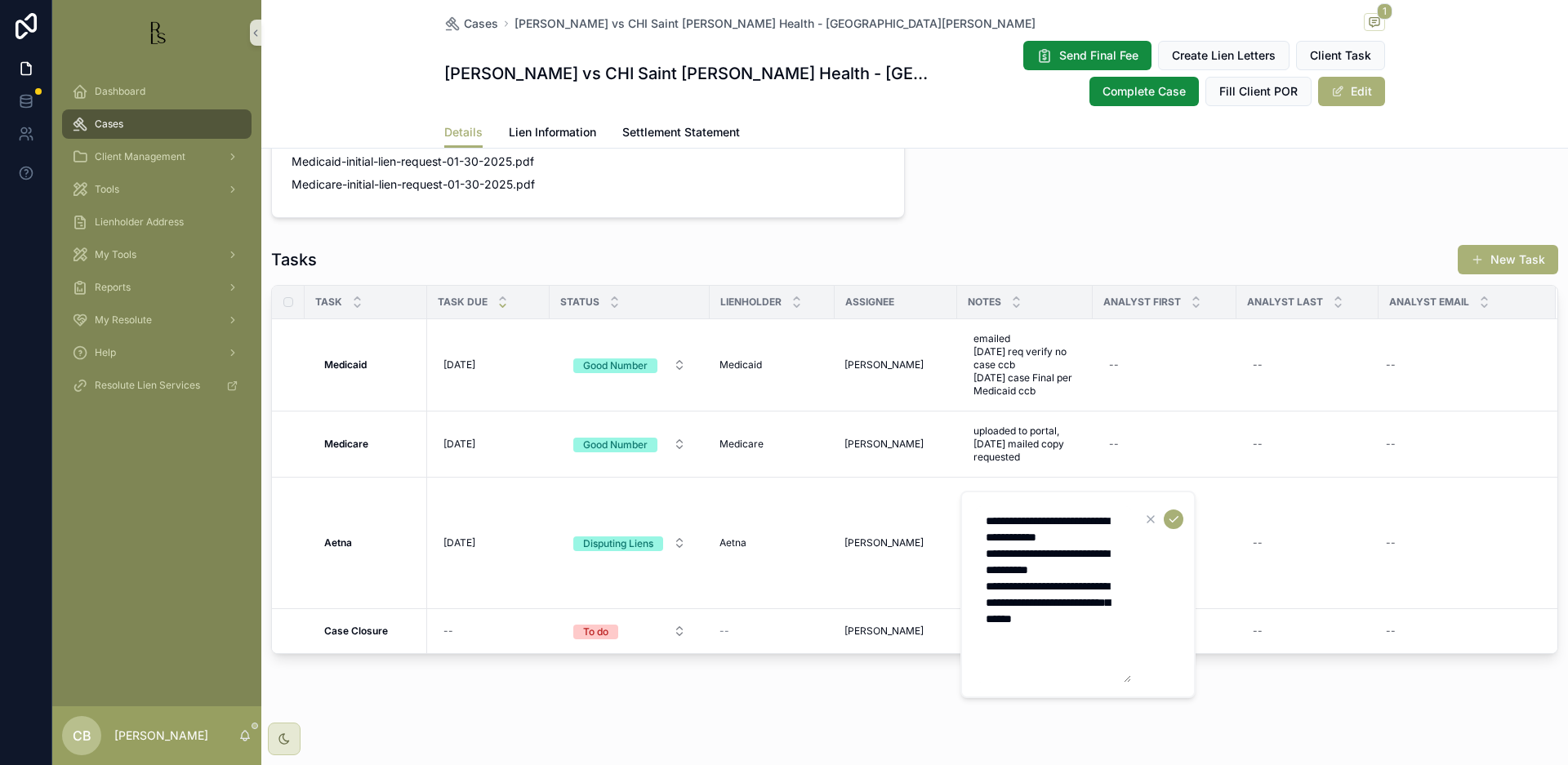
click at [1077, 639] on textarea "**********" at bounding box center [1053, 595] width 155 height 177
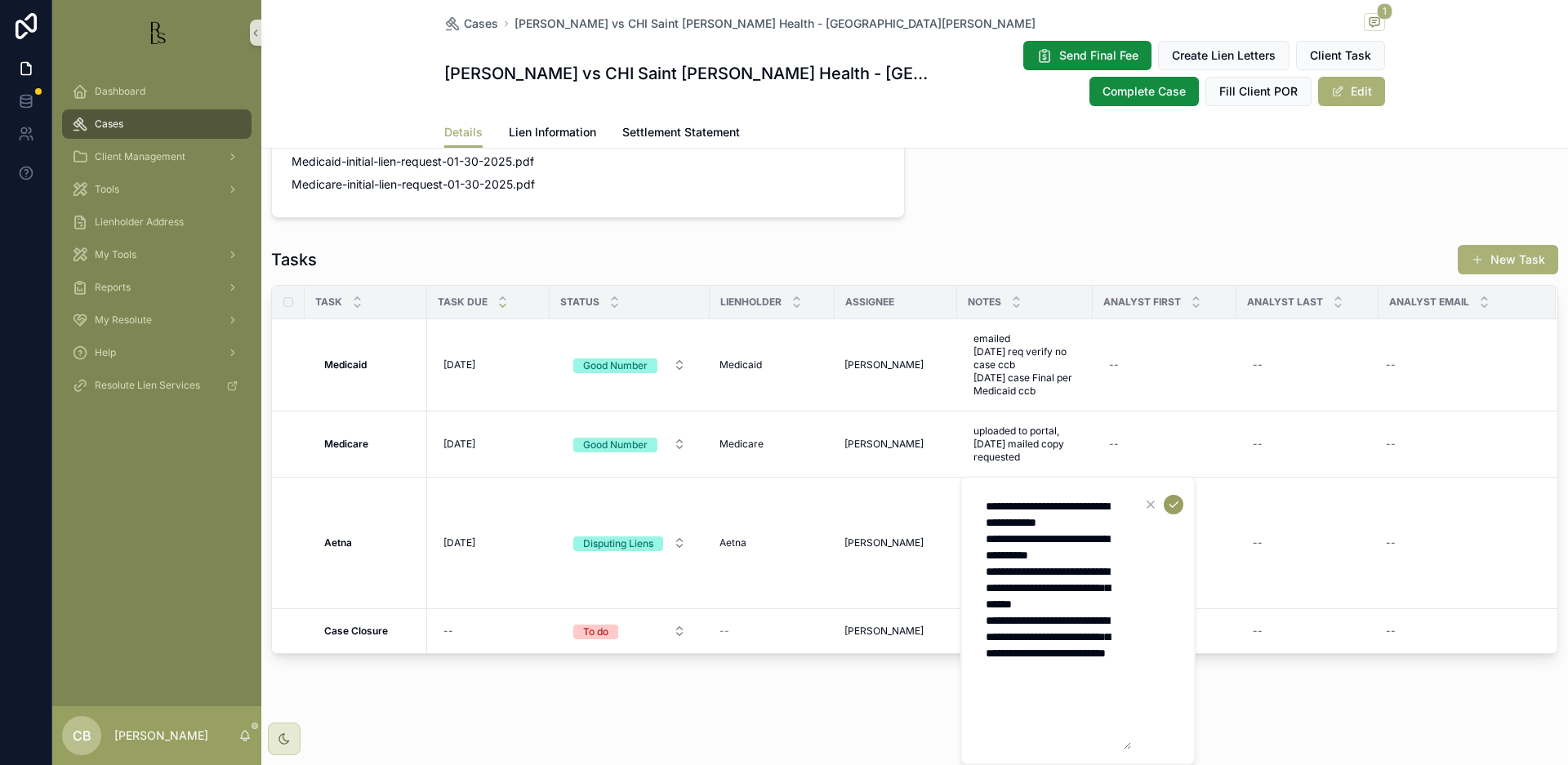
type textarea "**********"
click at [1174, 507] on icon "scrollable content" at bounding box center [1174, 505] width 13 height 13
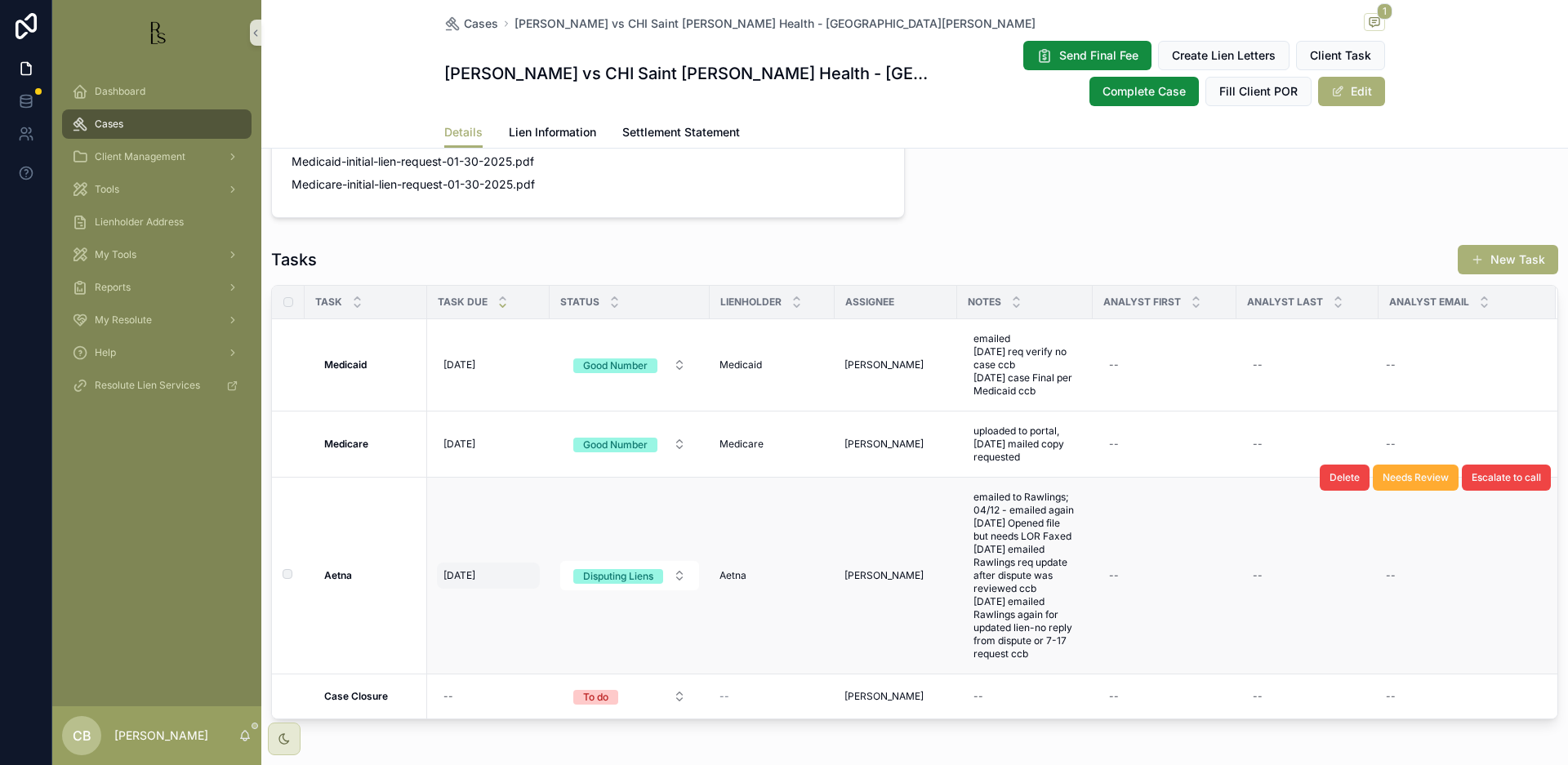
click at [468, 576] on span "[DATE]" at bounding box center [460, 576] width 32 height 13
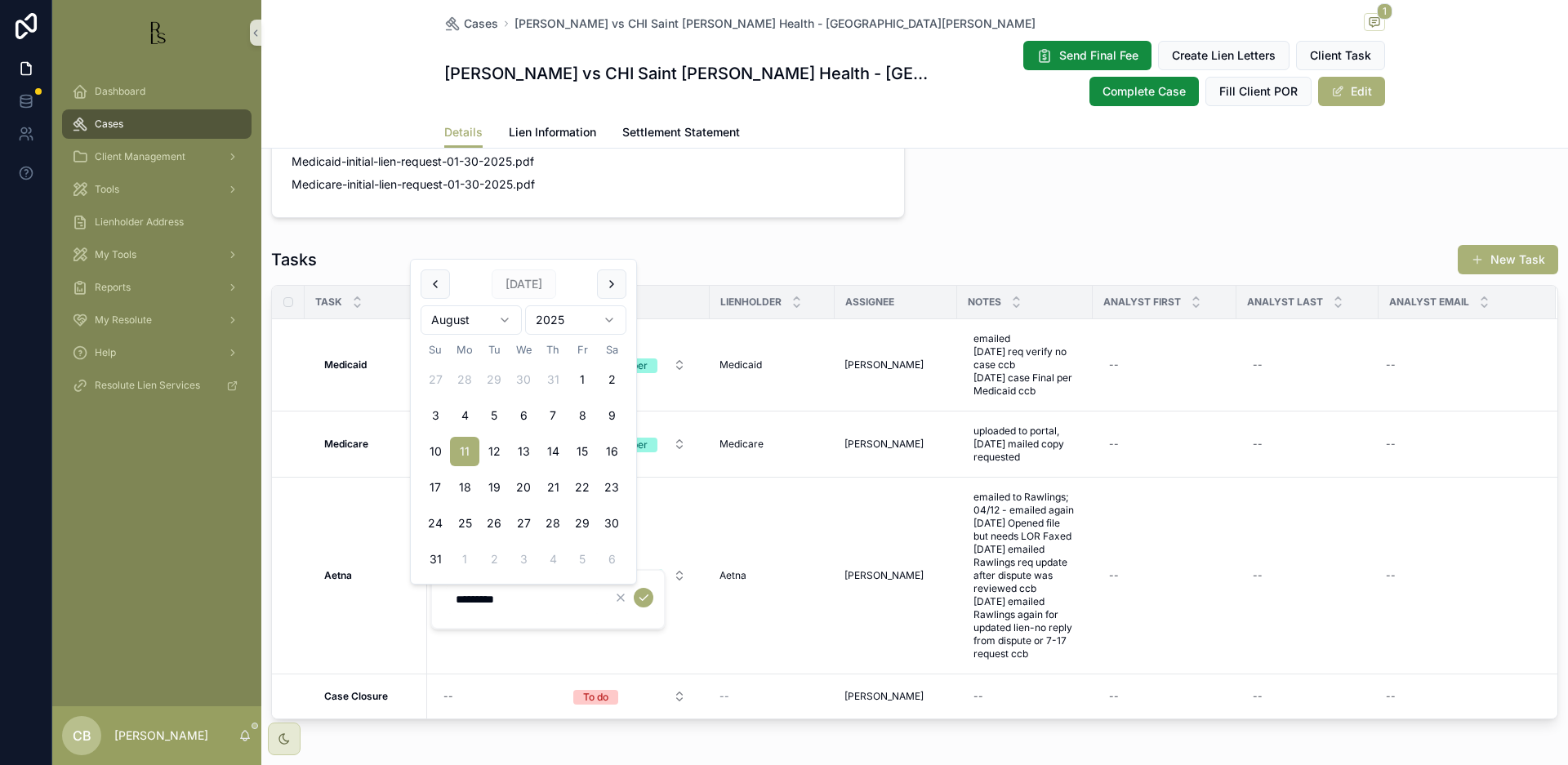
click at [463, 521] on button "25" at bounding box center [464, 523] width 30 height 30
type input "*********"
click at [641, 595] on icon "scrollable content" at bounding box center [643, 597] width 13 height 13
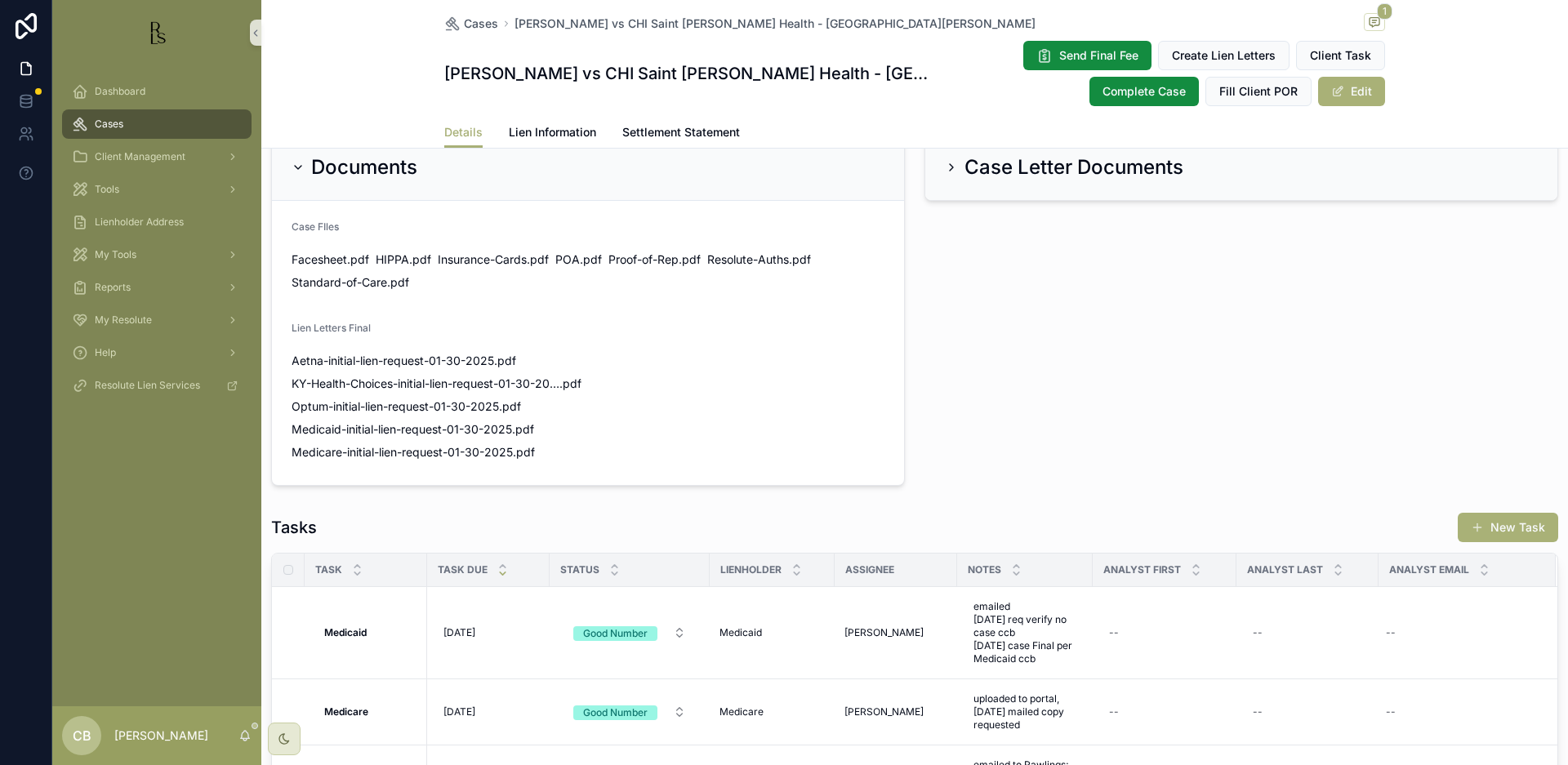
scroll to position [1086, 0]
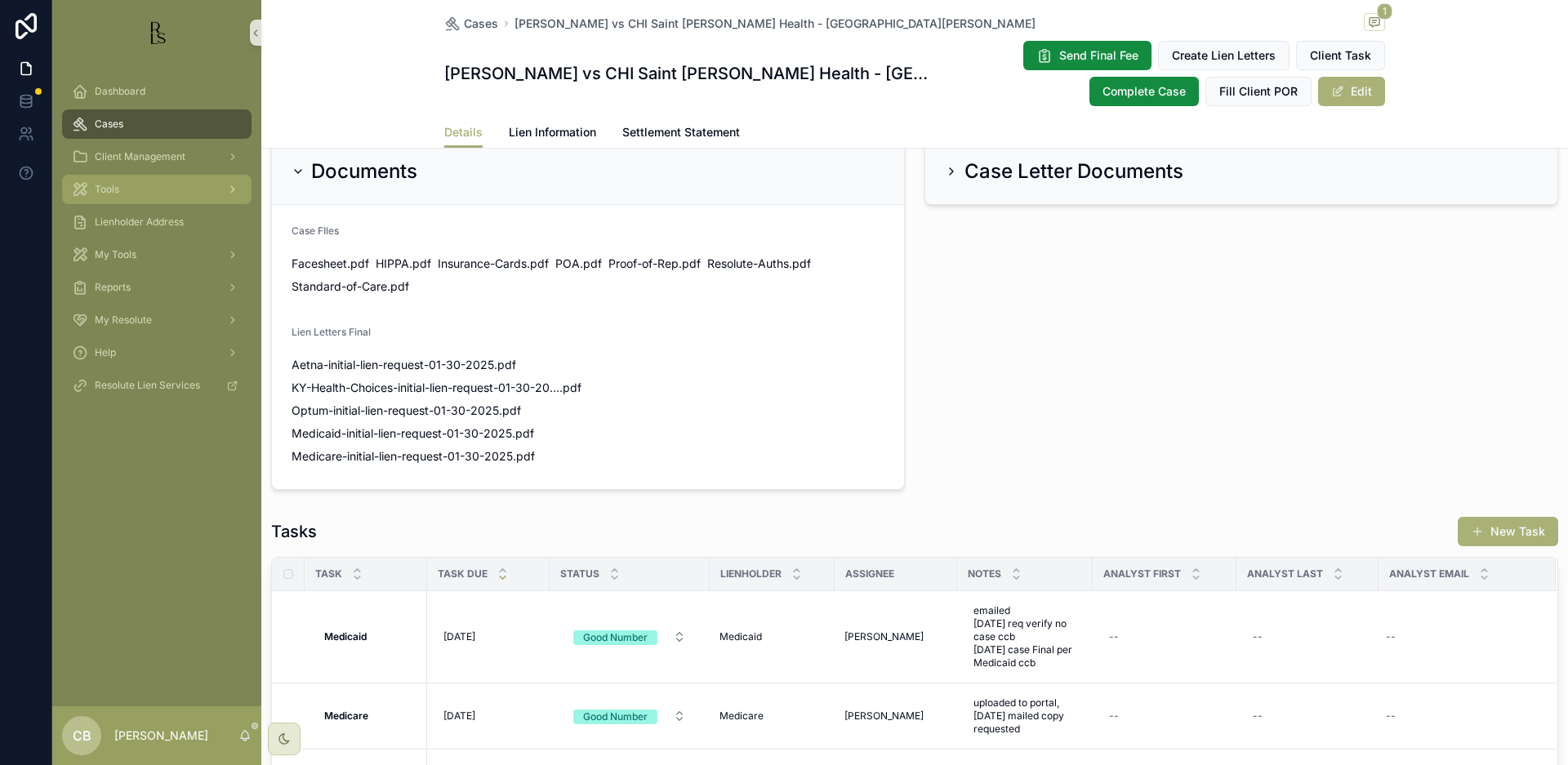
click at [111, 187] on span "Tools" at bounding box center [107, 189] width 24 height 13
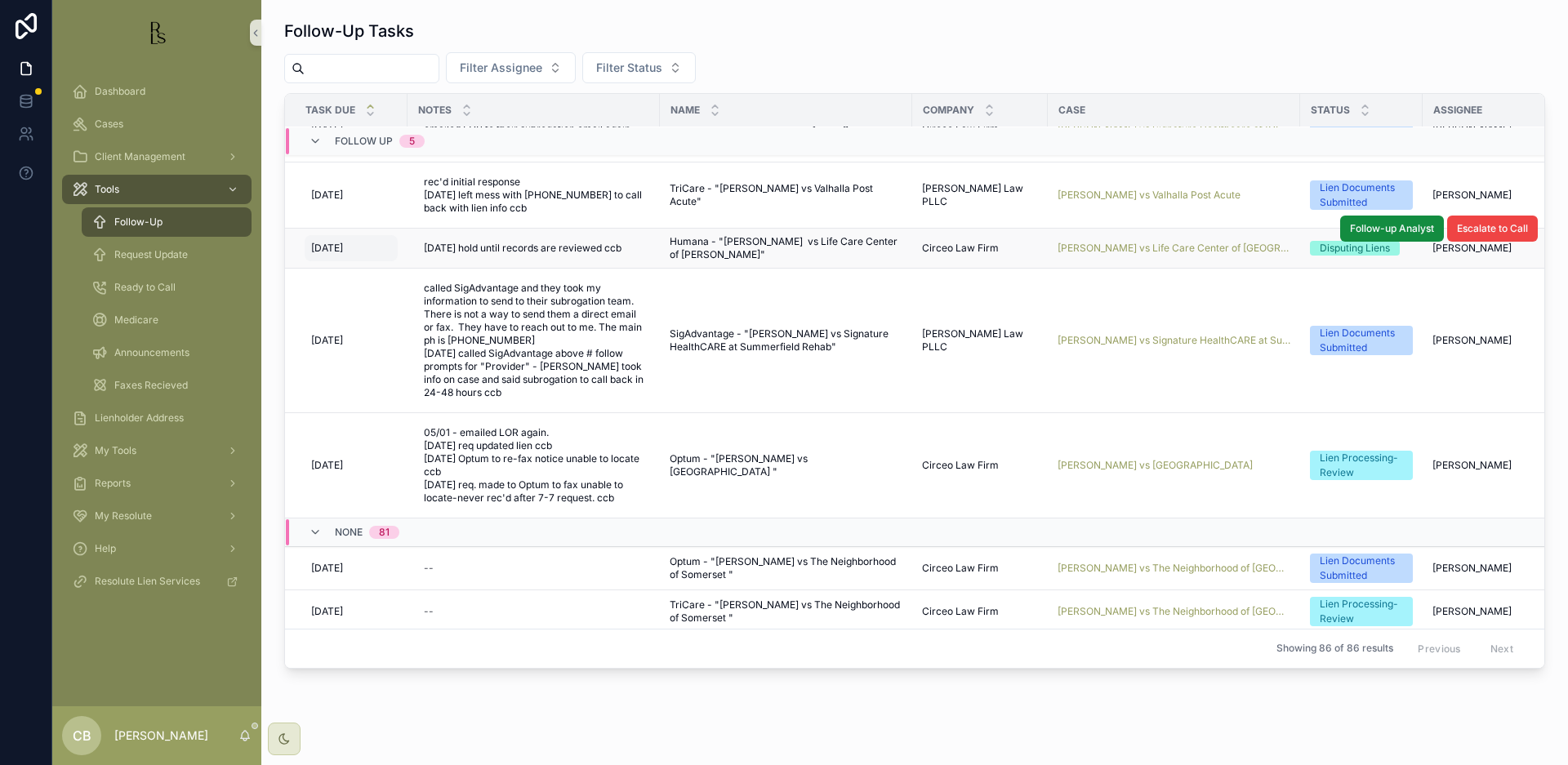
scroll to position [59, 0]
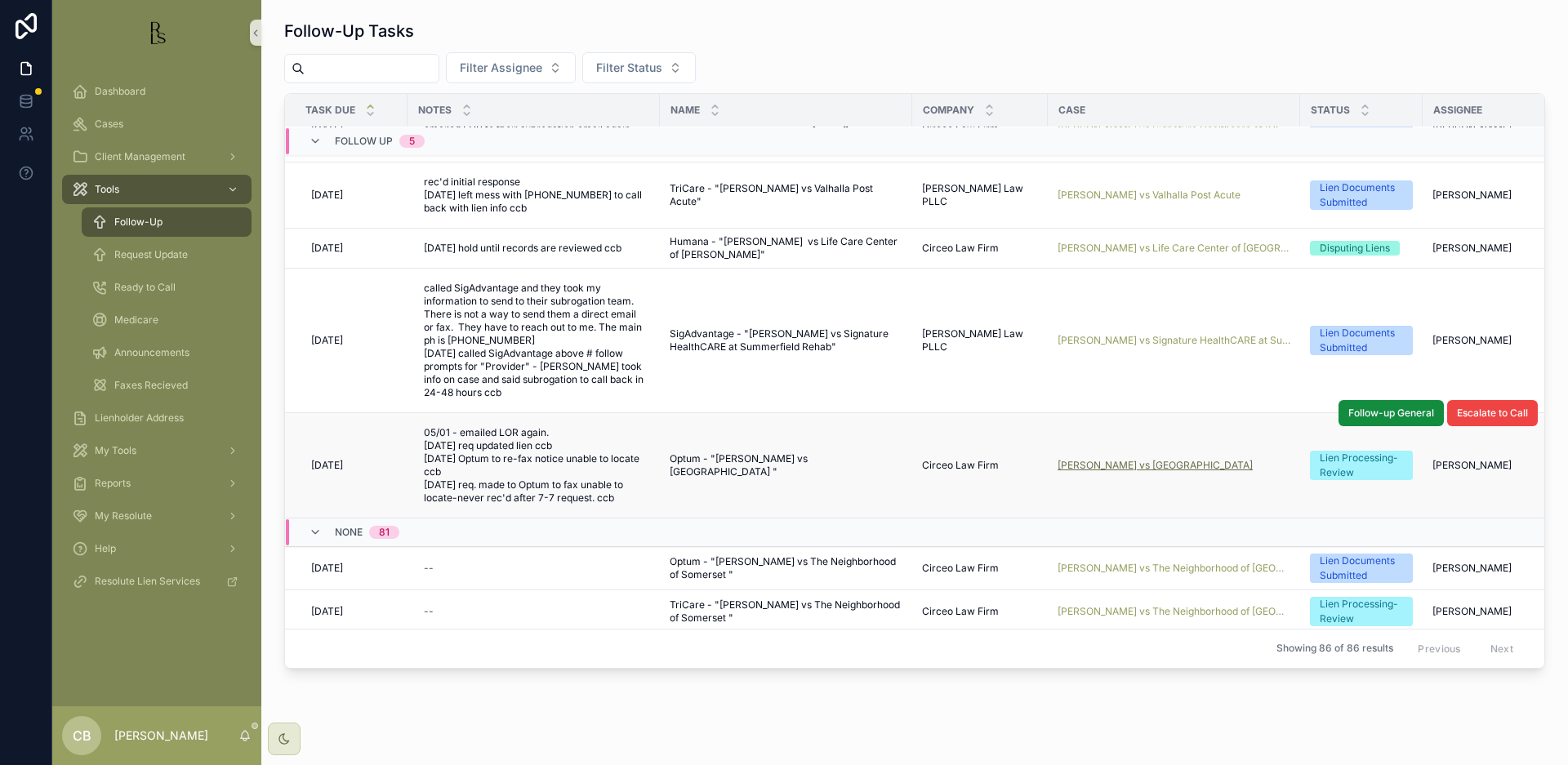
click at [1126, 463] on span "[PERSON_NAME] vs [GEOGRAPHIC_DATA]" at bounding box center [1156, 465] width 195 height 13
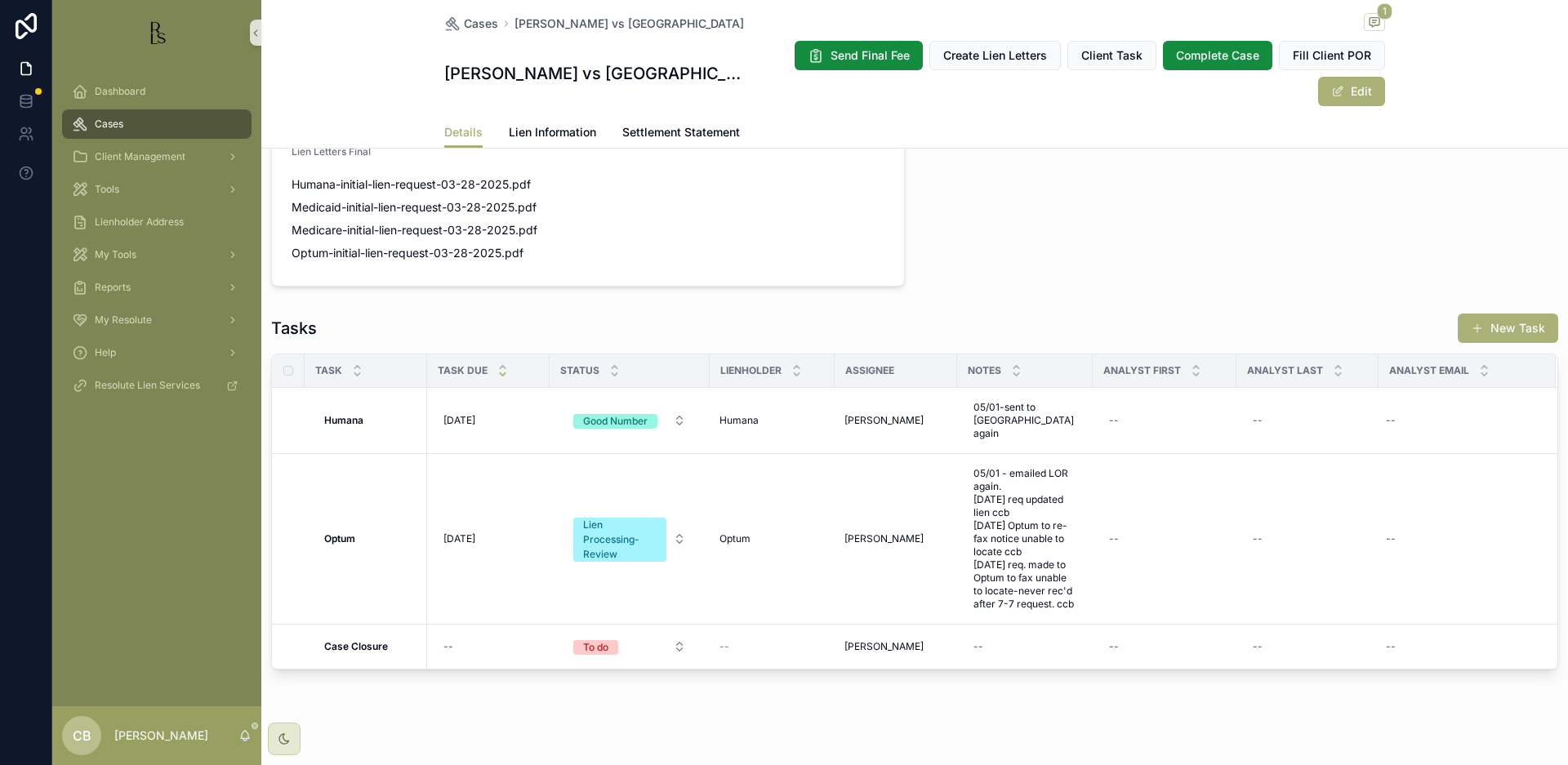
scroll to position [1155, 0]
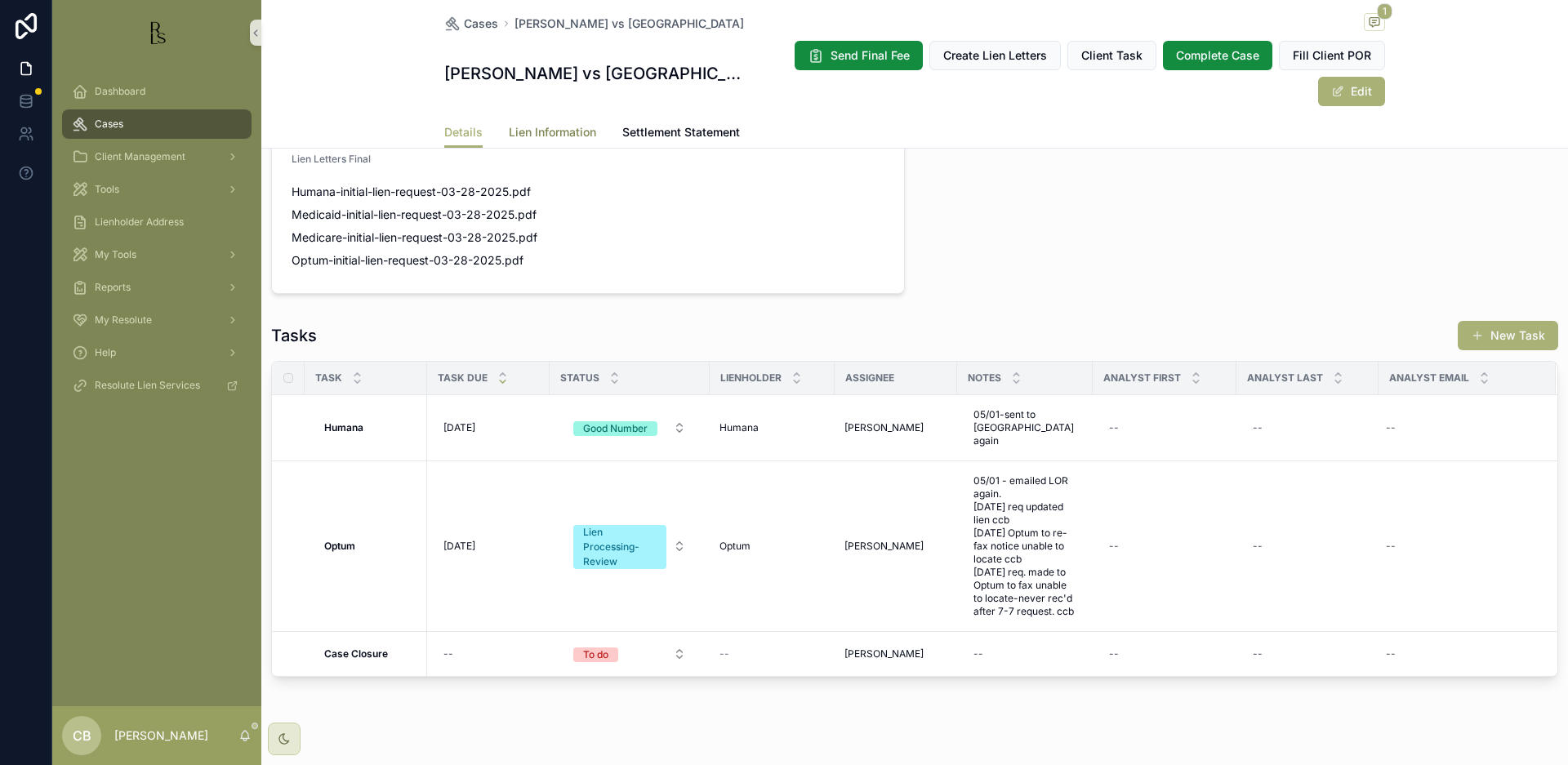
click at [548, 129] on span "Lien Information" at bounding box center [551, 132] width 87 height 16
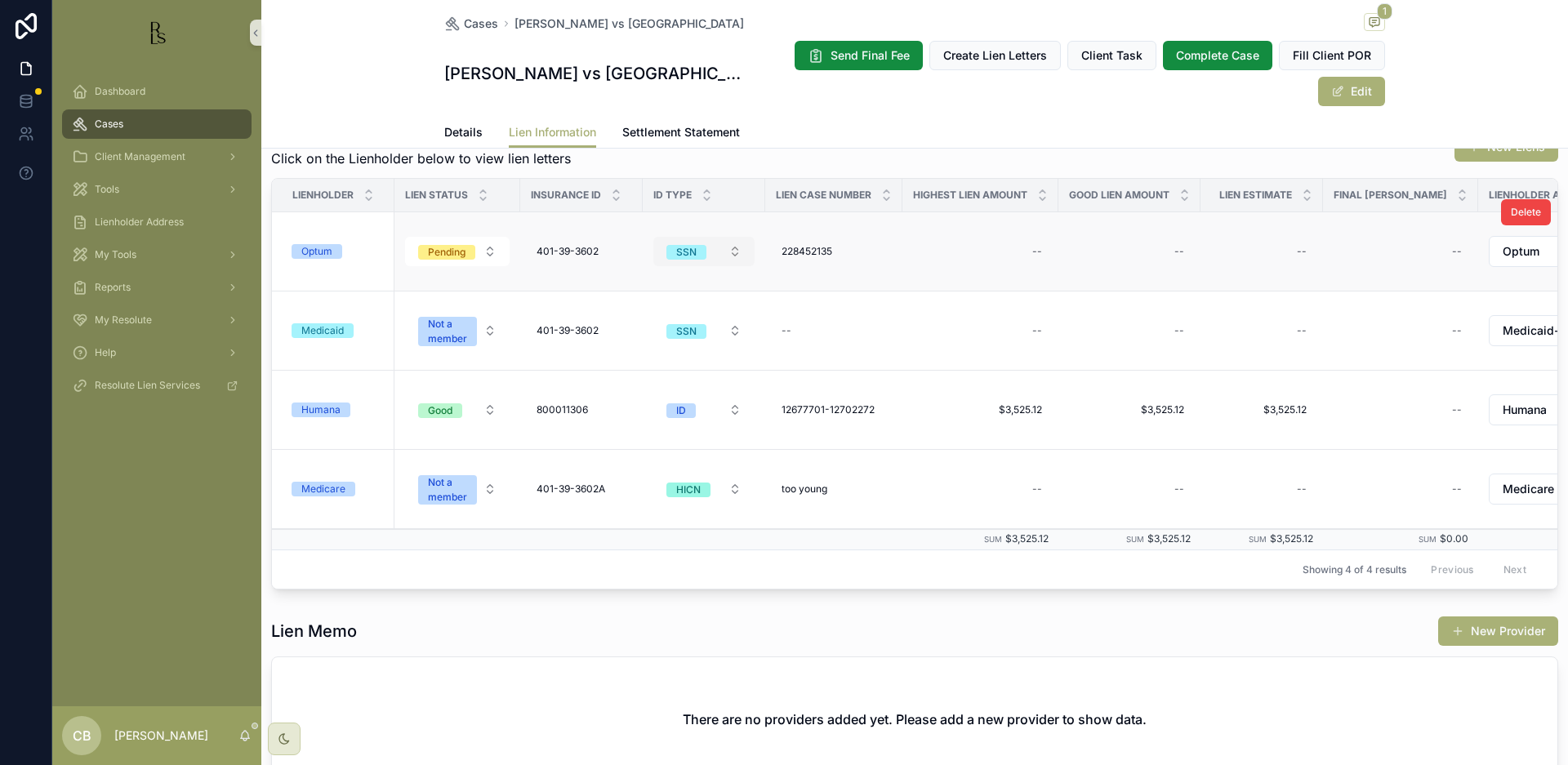
scroll to position [257, 0]
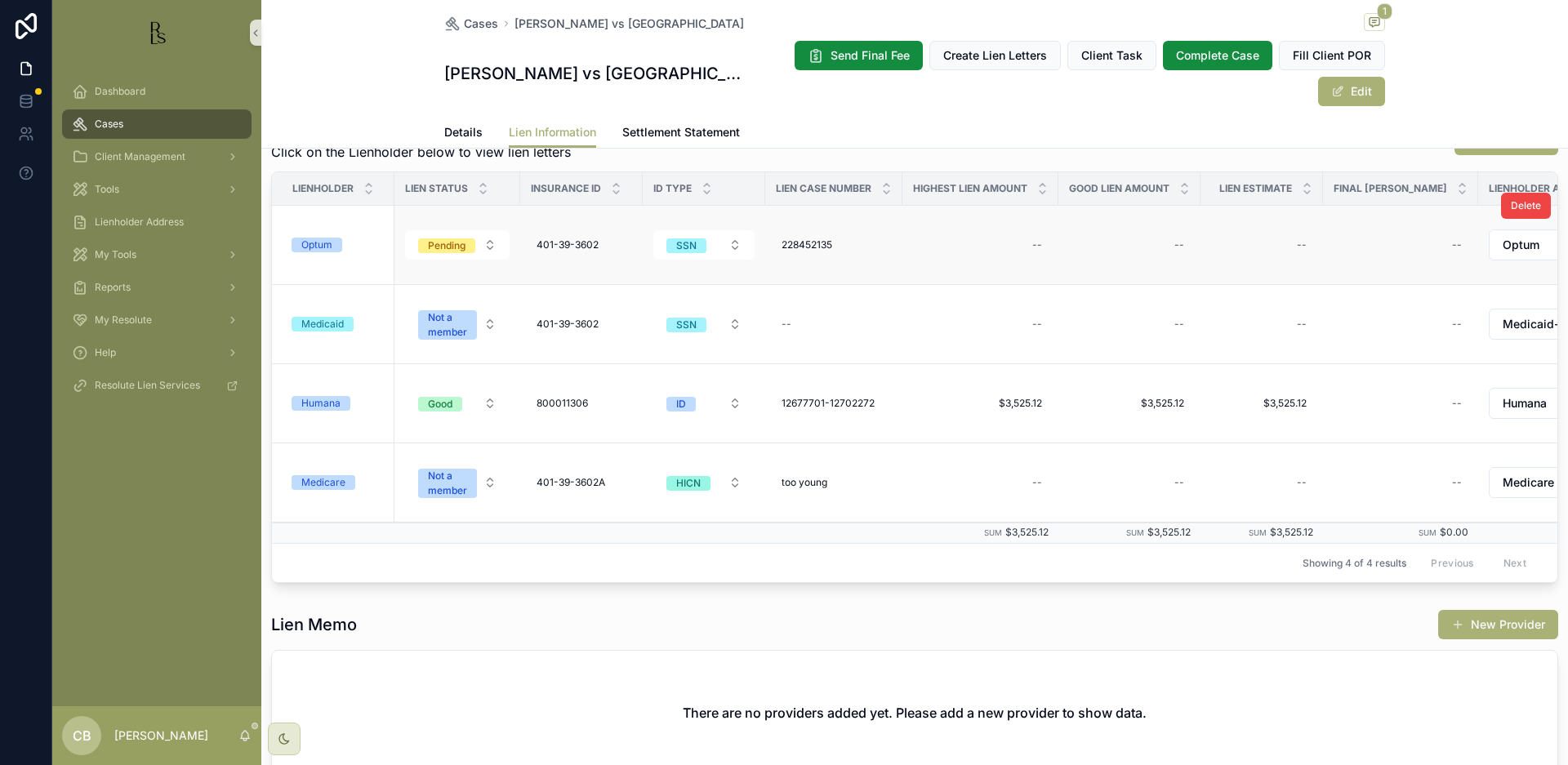
click at [320, 245] on div "Optum" at bounding box center [316, 245] width 31 height 14
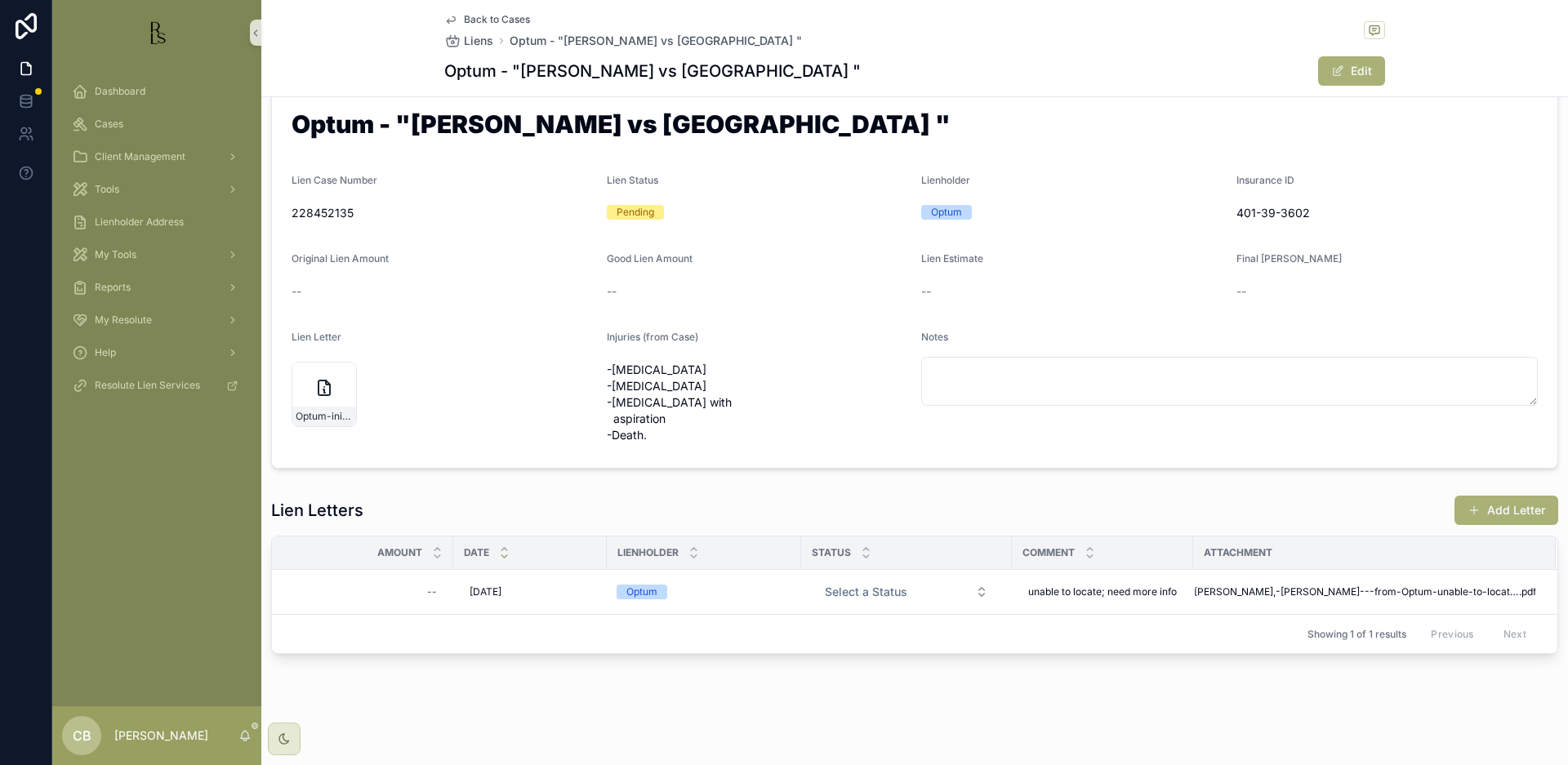
scroll to position [37, 0]
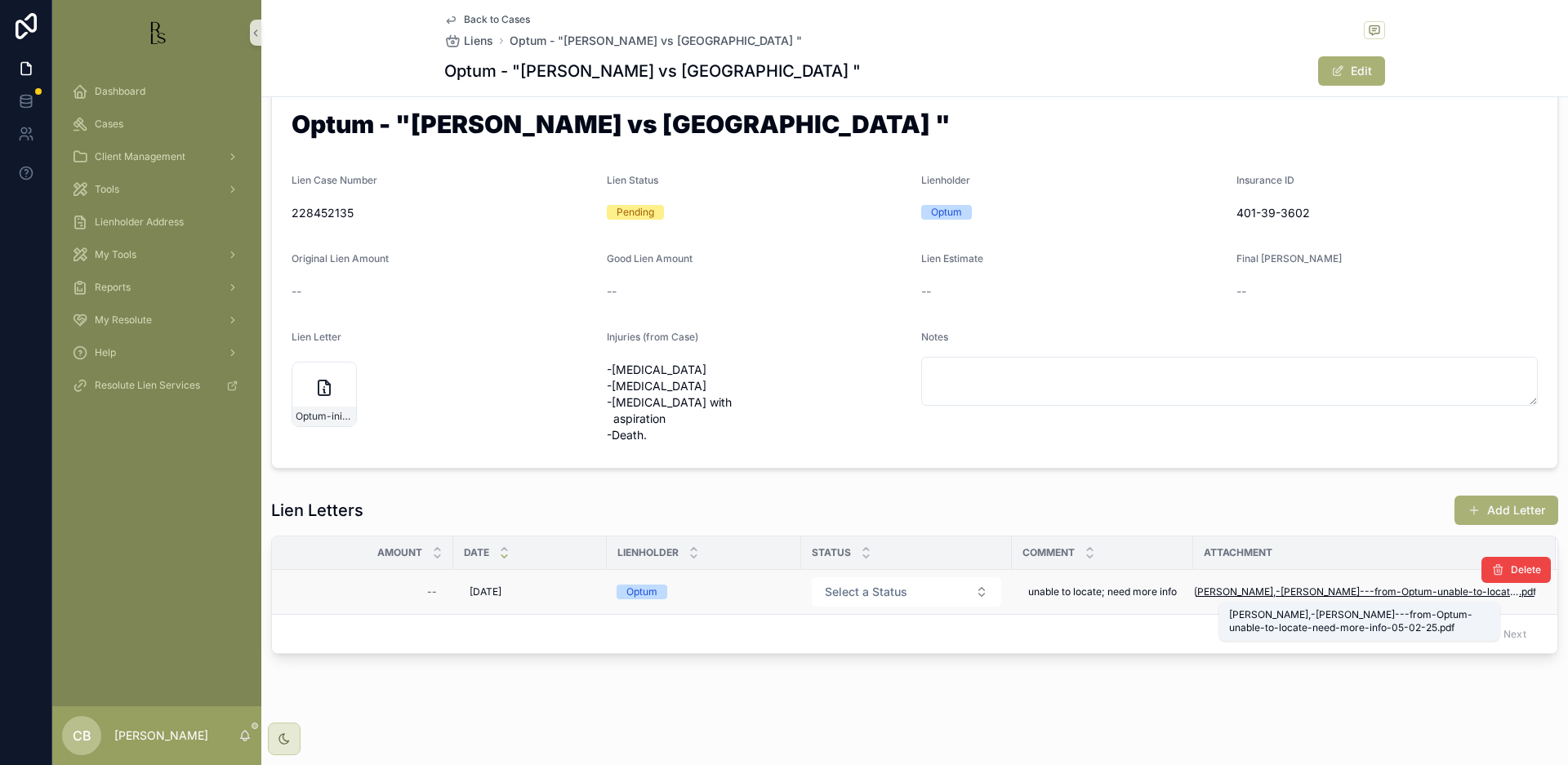
click at [1363, 588] on span "[PERSON_NAME],-[PERSON_NAME]---from-Optum-unable-to-locate-need-more-info-05-02…" at bounding box center [1356, 592] width 325 height 13
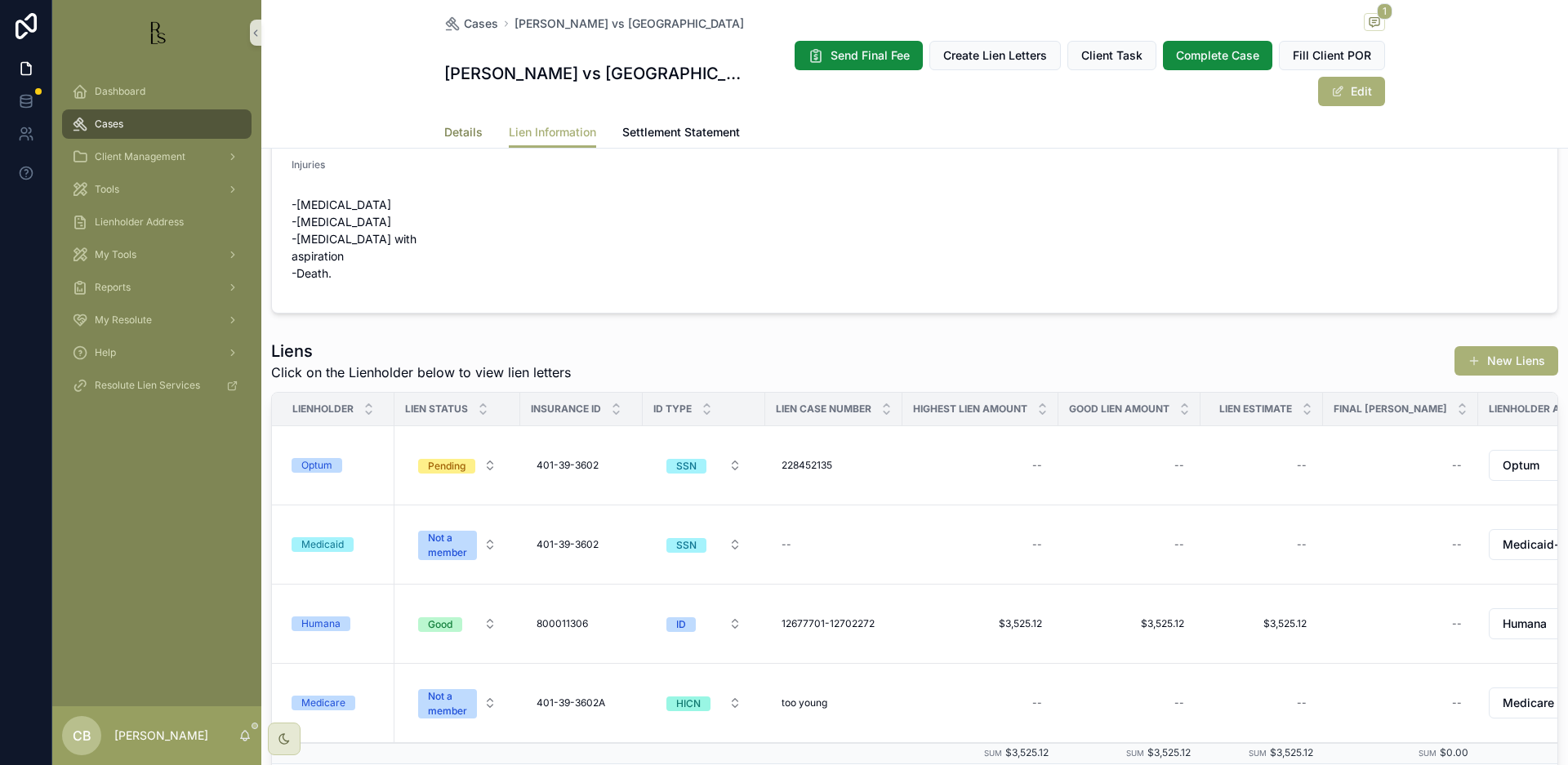
click at [462, 133] on span "Details" at bounding box center [463, 132] width 39 height 16
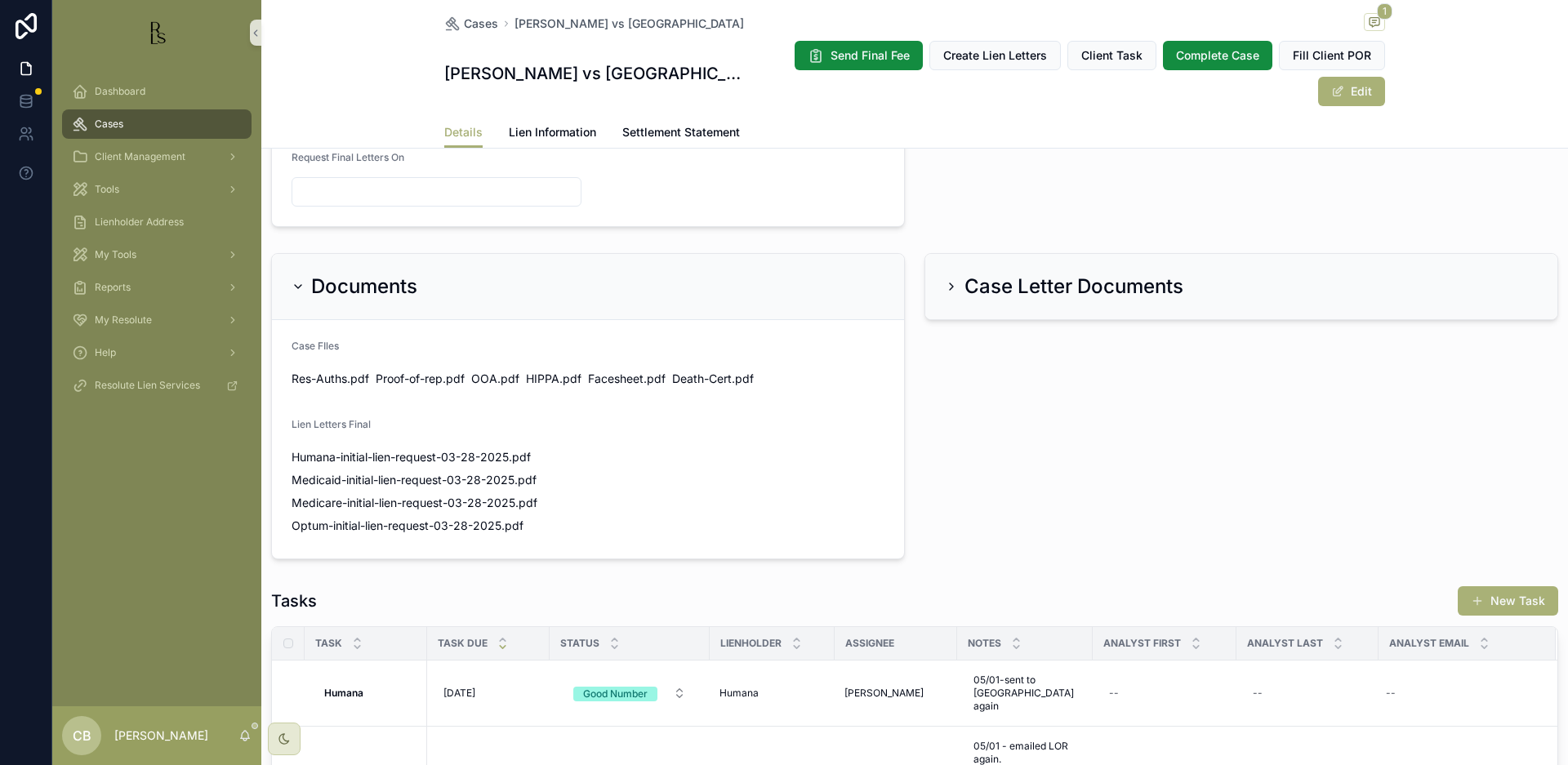
scroll to position [891, 0]
click at [421, 527] on span "Optum-initial-lien-request-03-28-2025" at bounding box center [396, 526] width 210 height 16
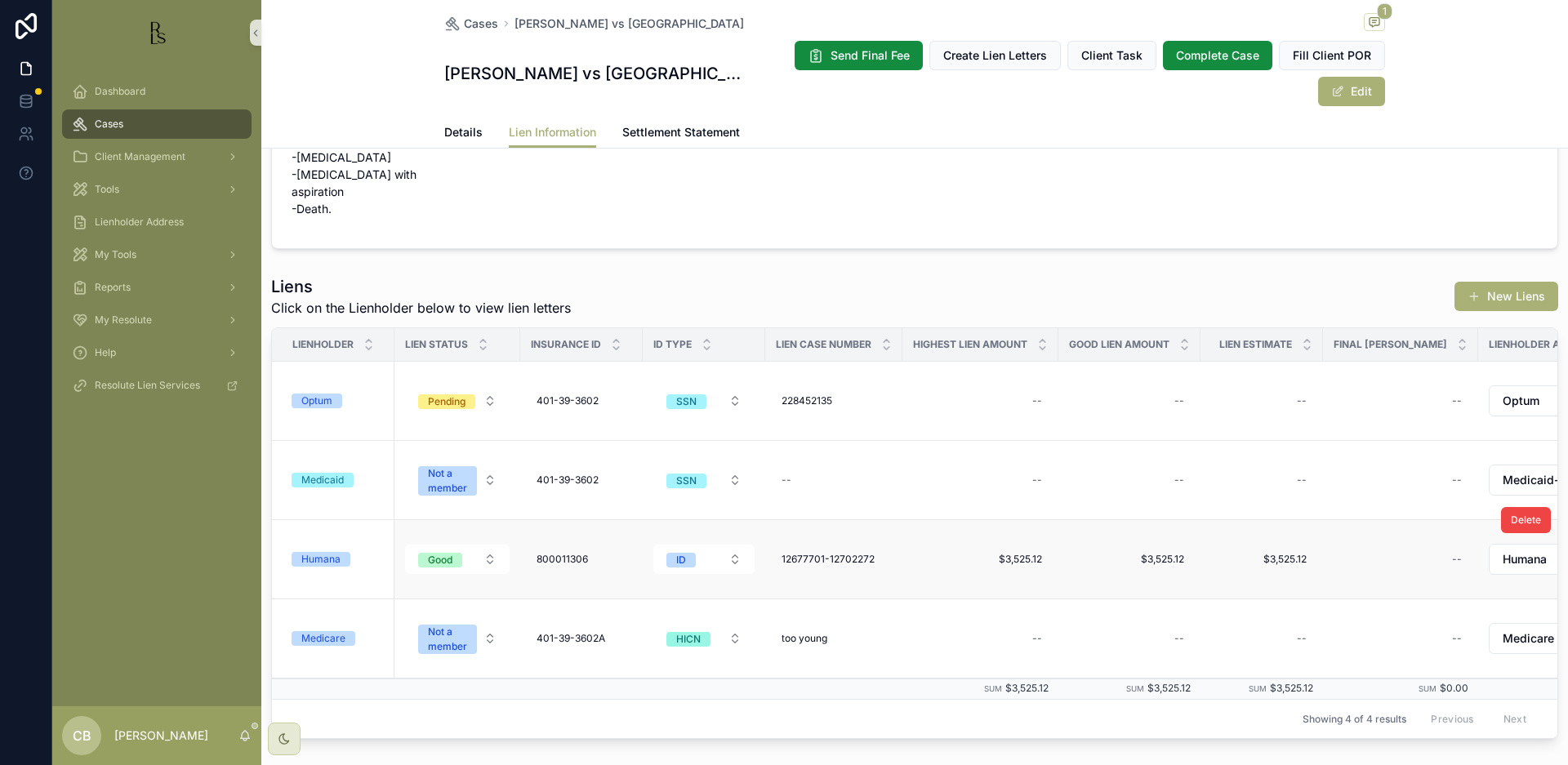
scroll to position [105, 0]
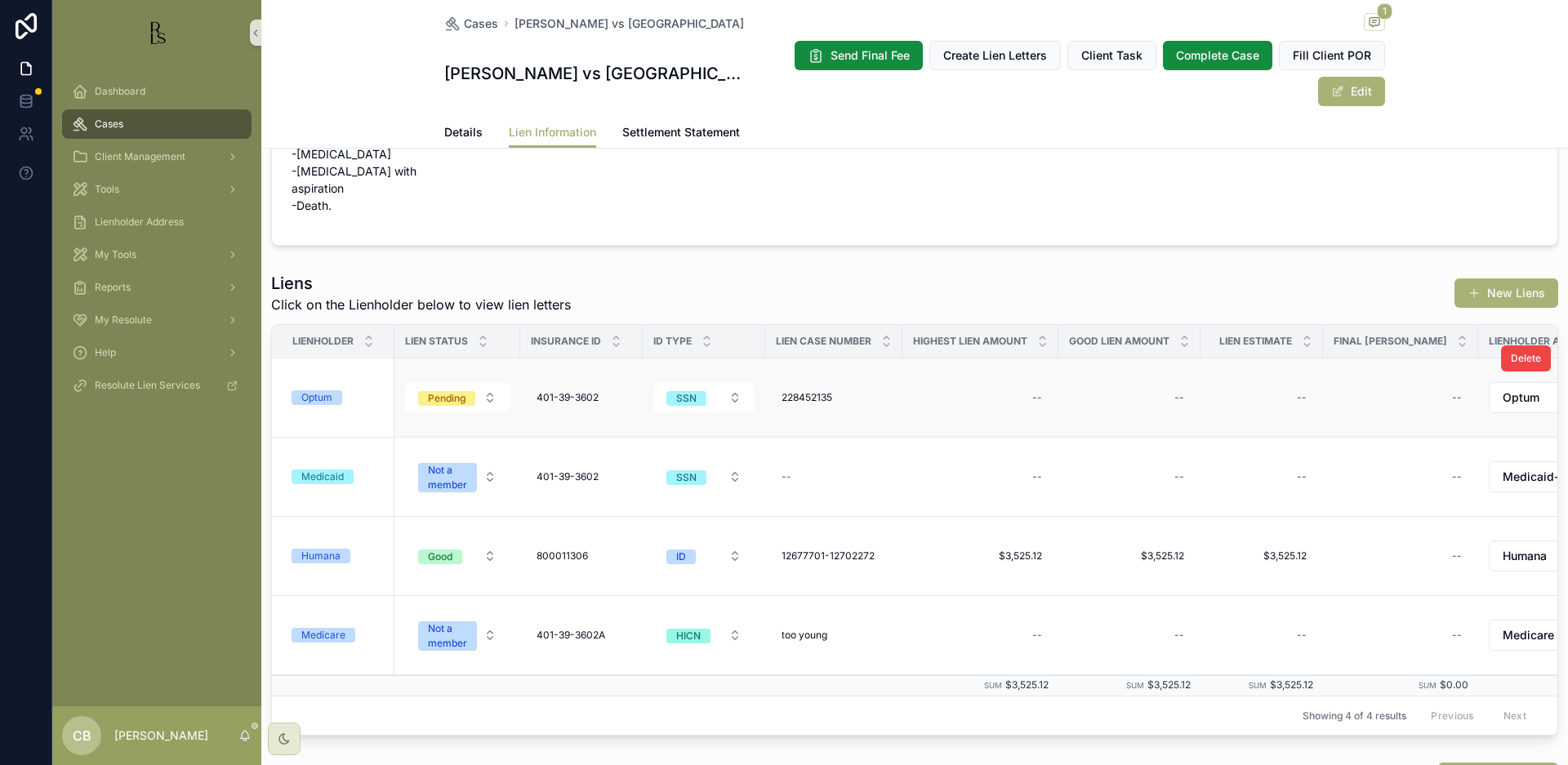
click at [316, 392] on div "Optum" at bounding box center [316, 397] width 31 height 14
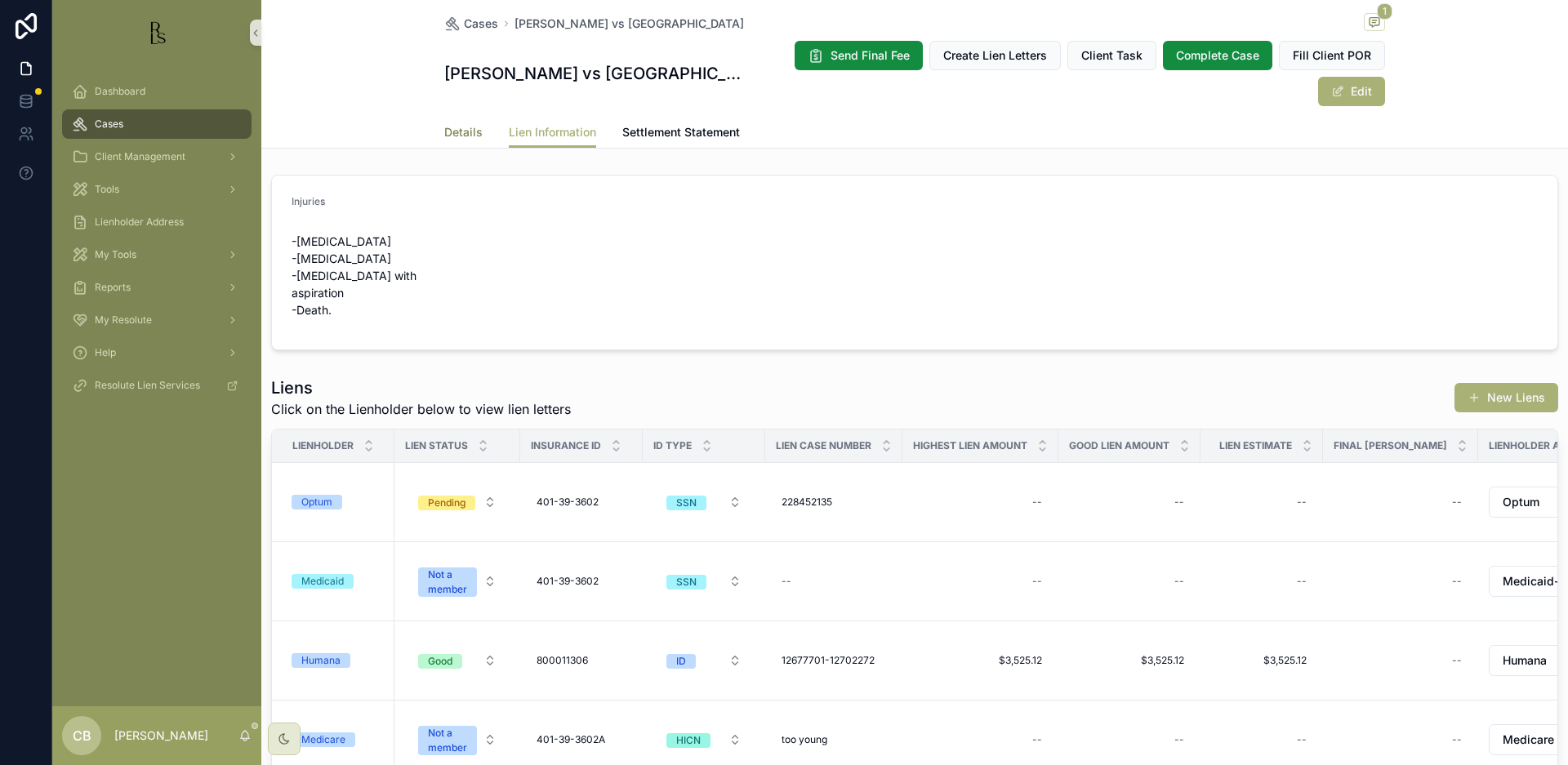
click at [450, 130] on span "Details" at bounding box center [463, 132] width 39 height 16
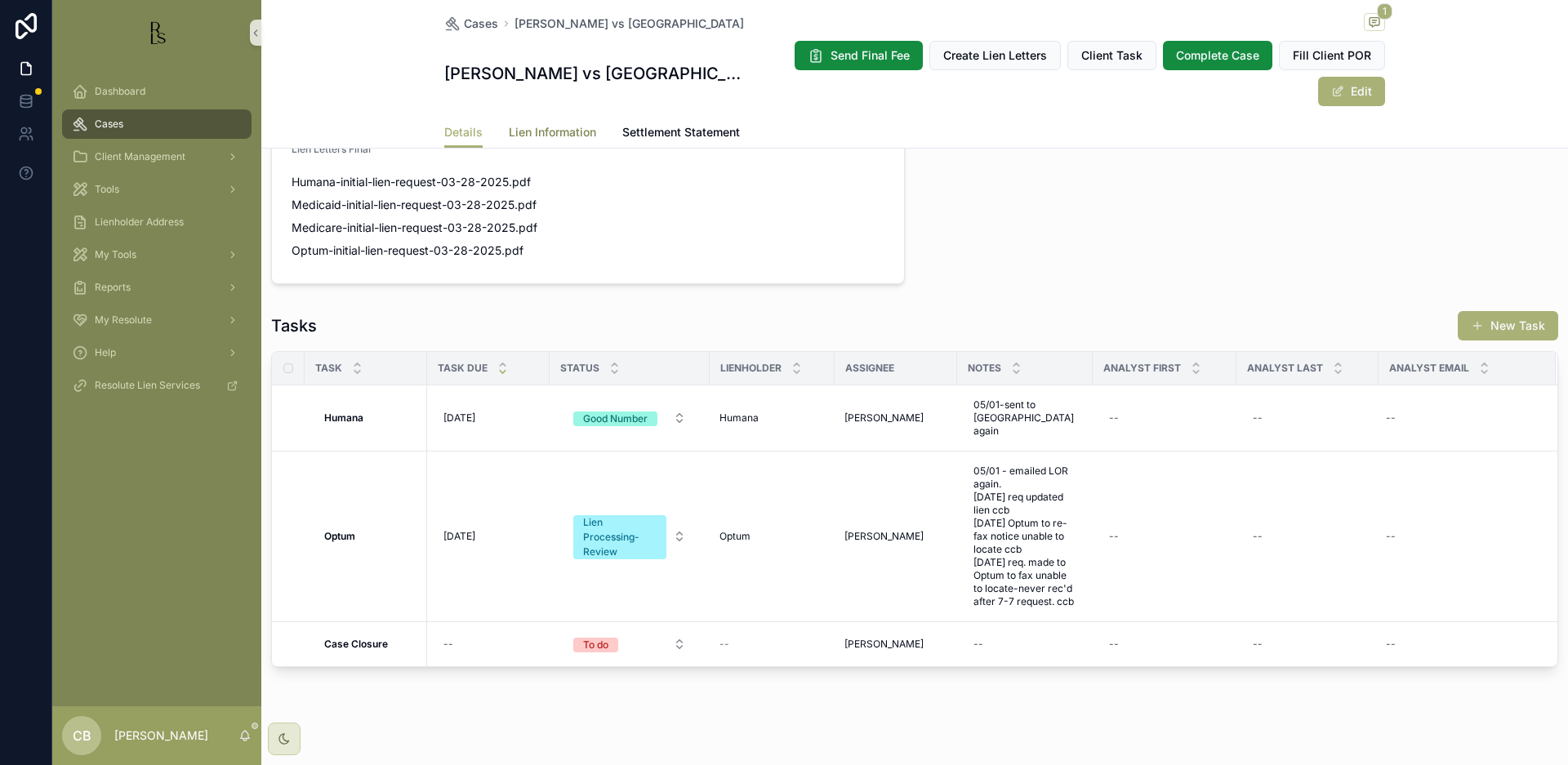
click at [554, 130] on span "Lien Information" at bounding box center [551, 132] width 87 height 16
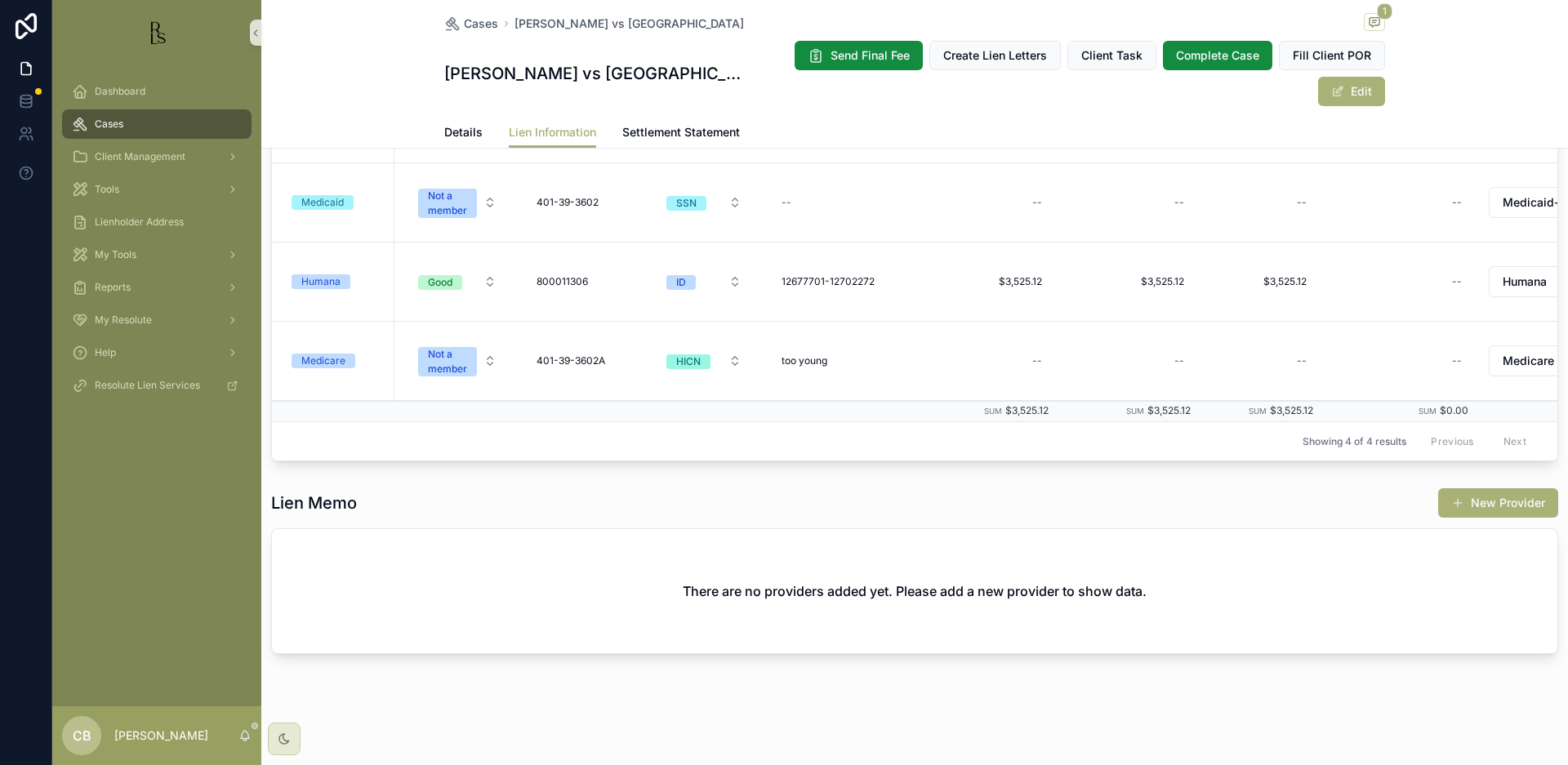
click at [1030, 379] on div "Cases [PERSON_NAME] vs [GEOGRAPHIC_DATA] 1 [PERSON_NAME] vs Spring View Hospita…" at bounding box center [914, 382] width 1306 height 765
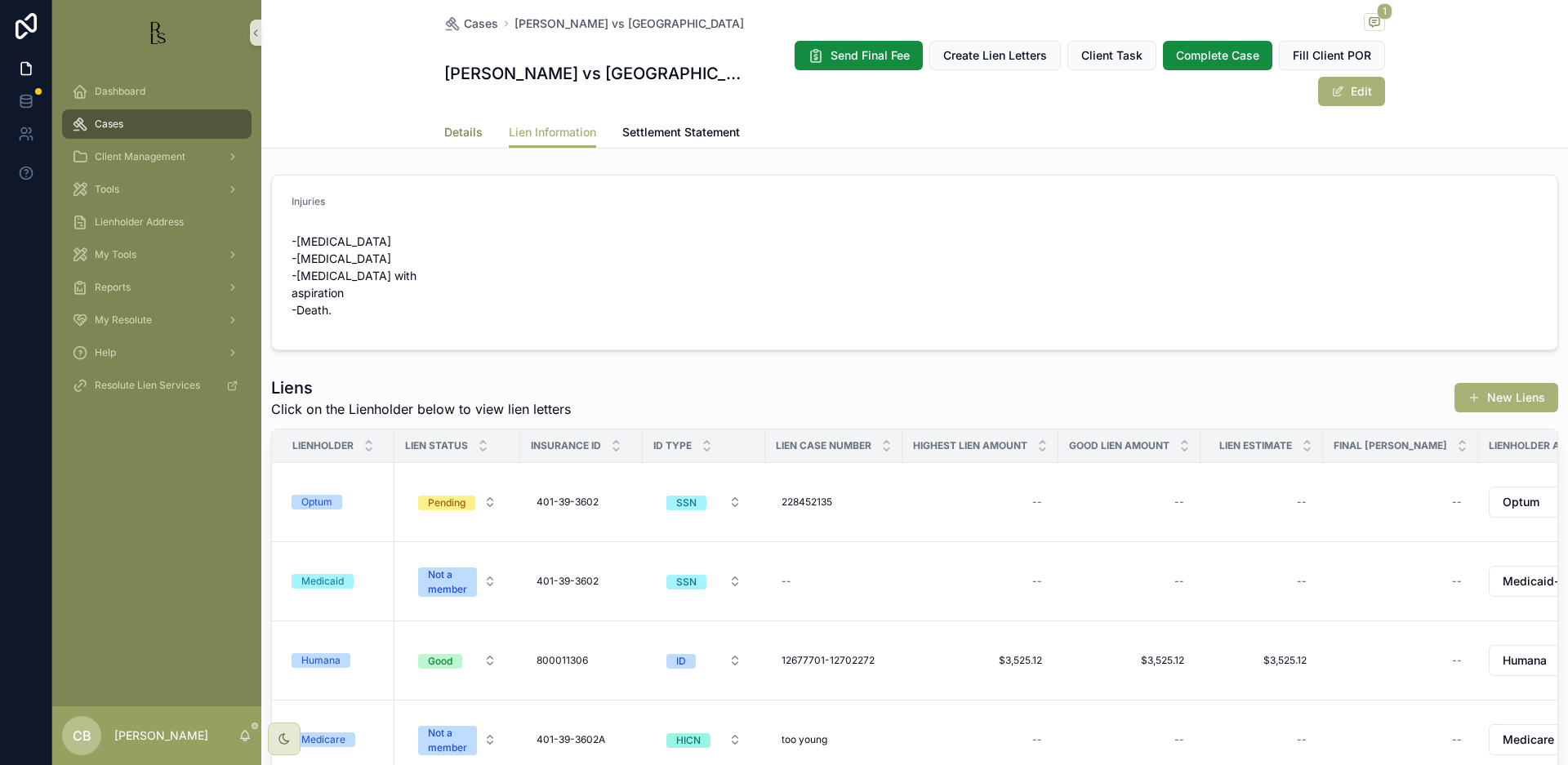
click at [455, 130] on span "Details" at bounding box center [463, 132] width 39 height 16
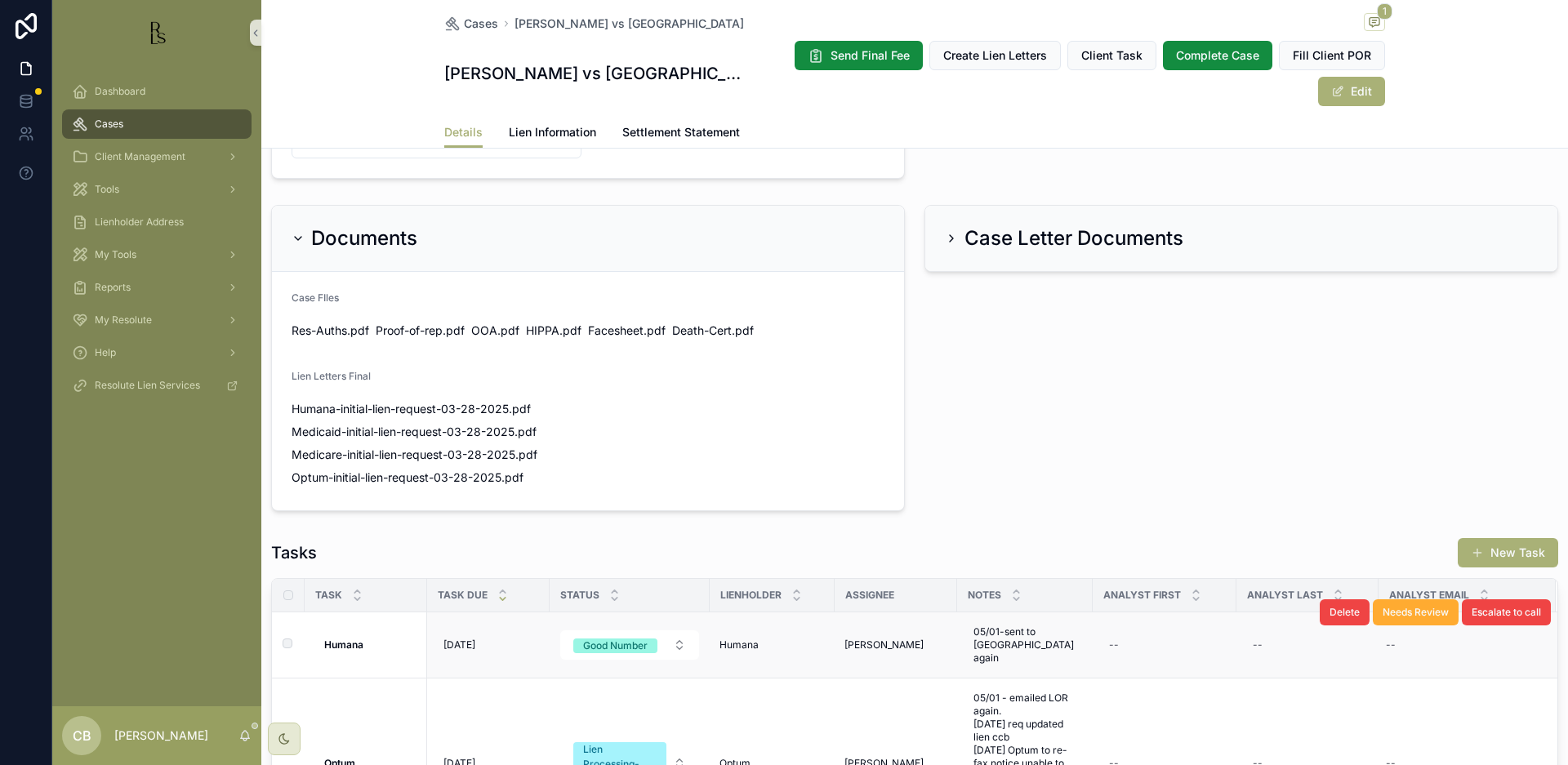
scroll to position [928, 0]
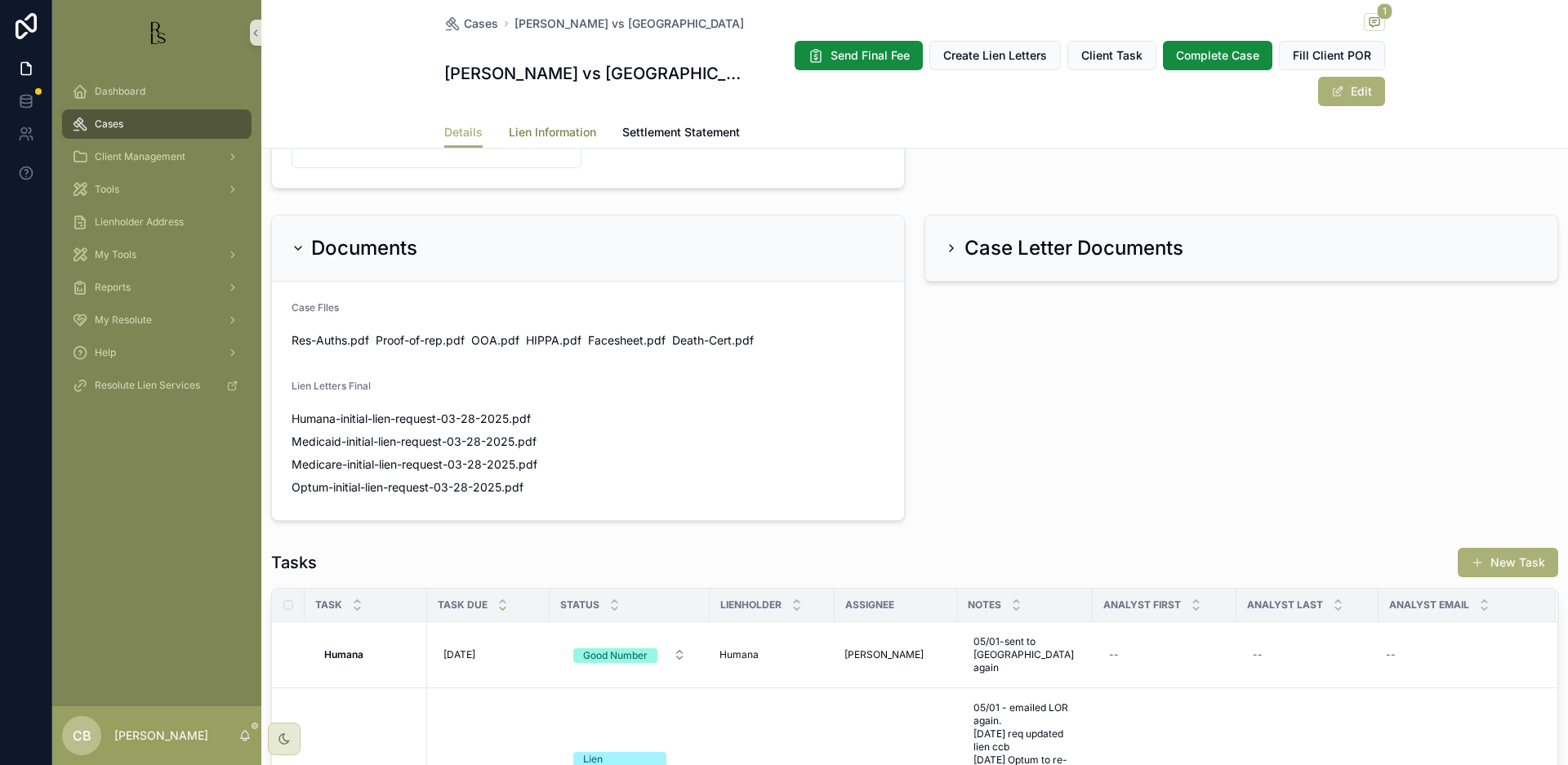
click at [550, 129] on span "Lien Information" at bounding box center [551, 132] width 87 height 16
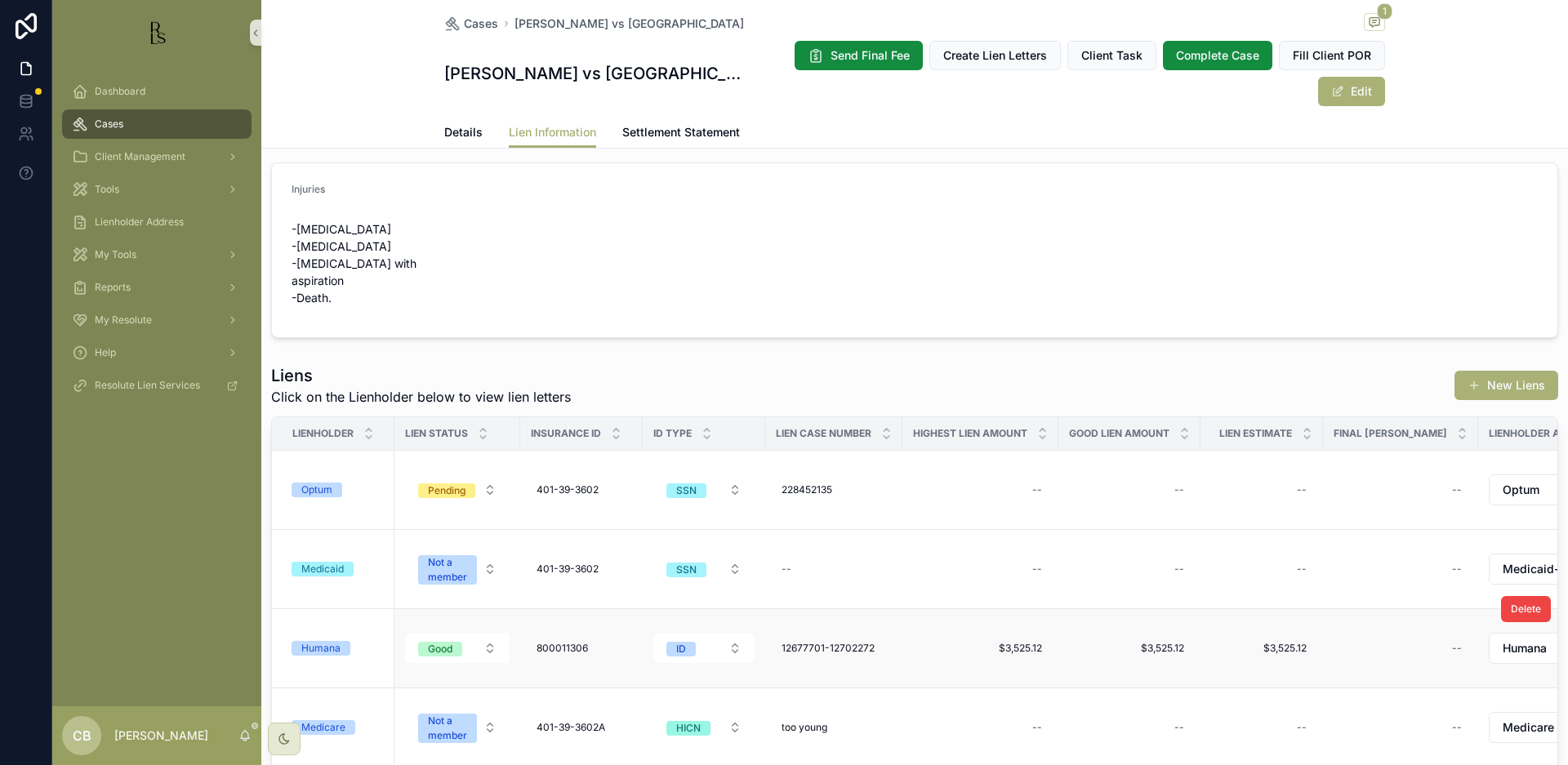
scroll to position [22, 0]
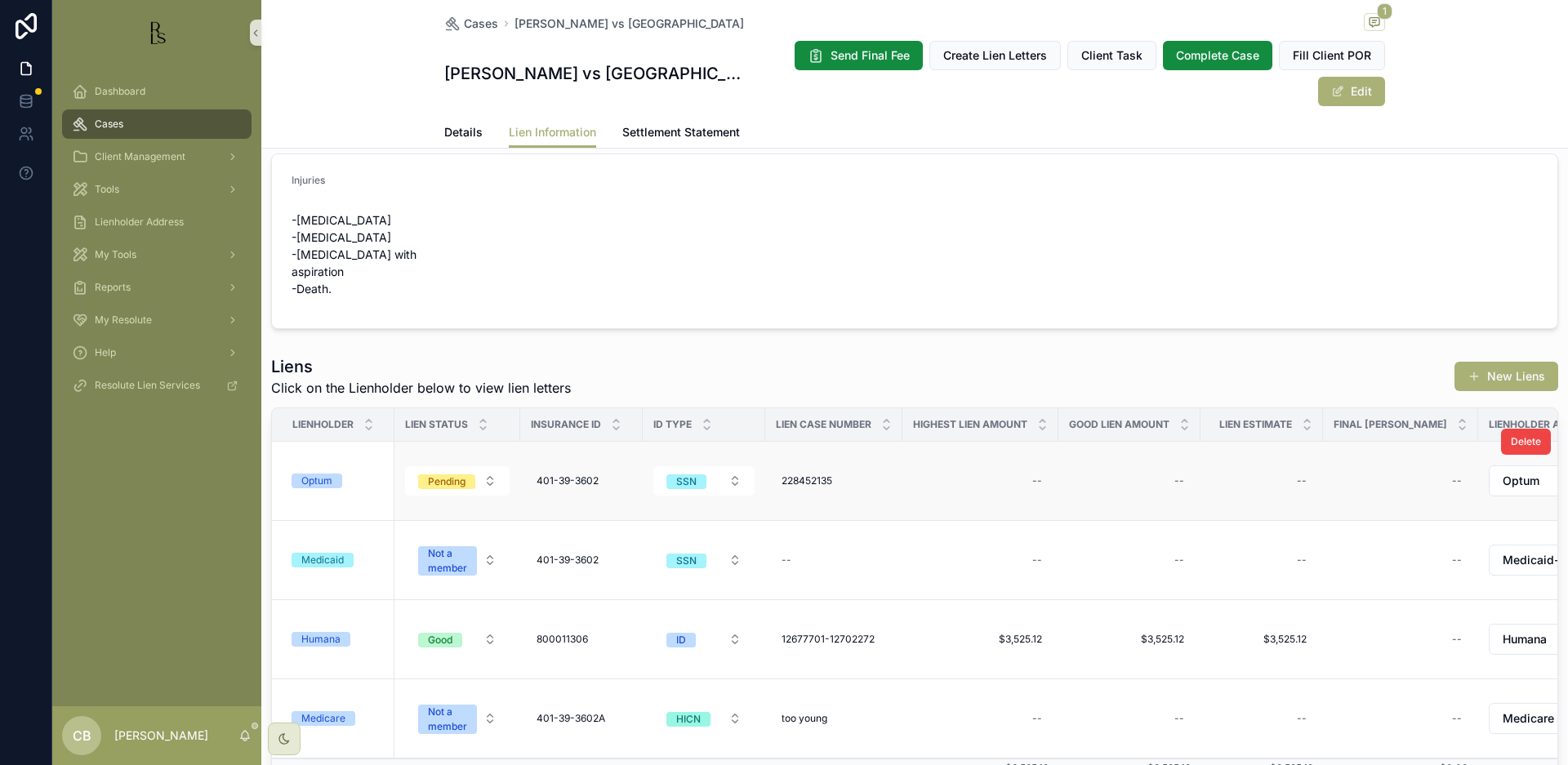
click at [324, 481] on div "Optum" at bounding box center [316, 481] width 31 height 14
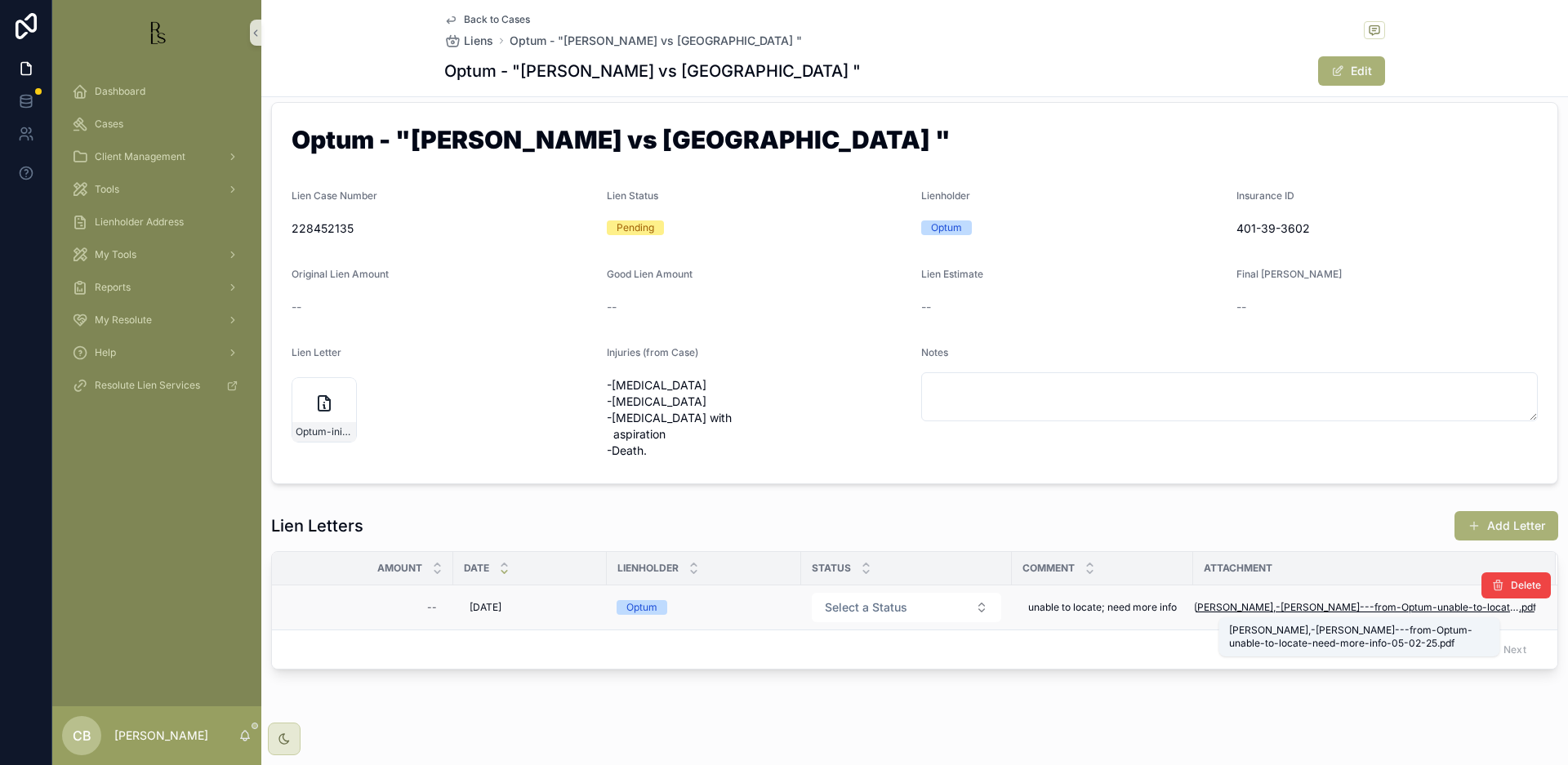
click at [1375, 606] on span "[PERSON_NAME],-[PERSON_NAME]---from-Optum-unable-to-locate-need-more-info-05-02…" at bounding box center [1356, 607] width 325 height 13
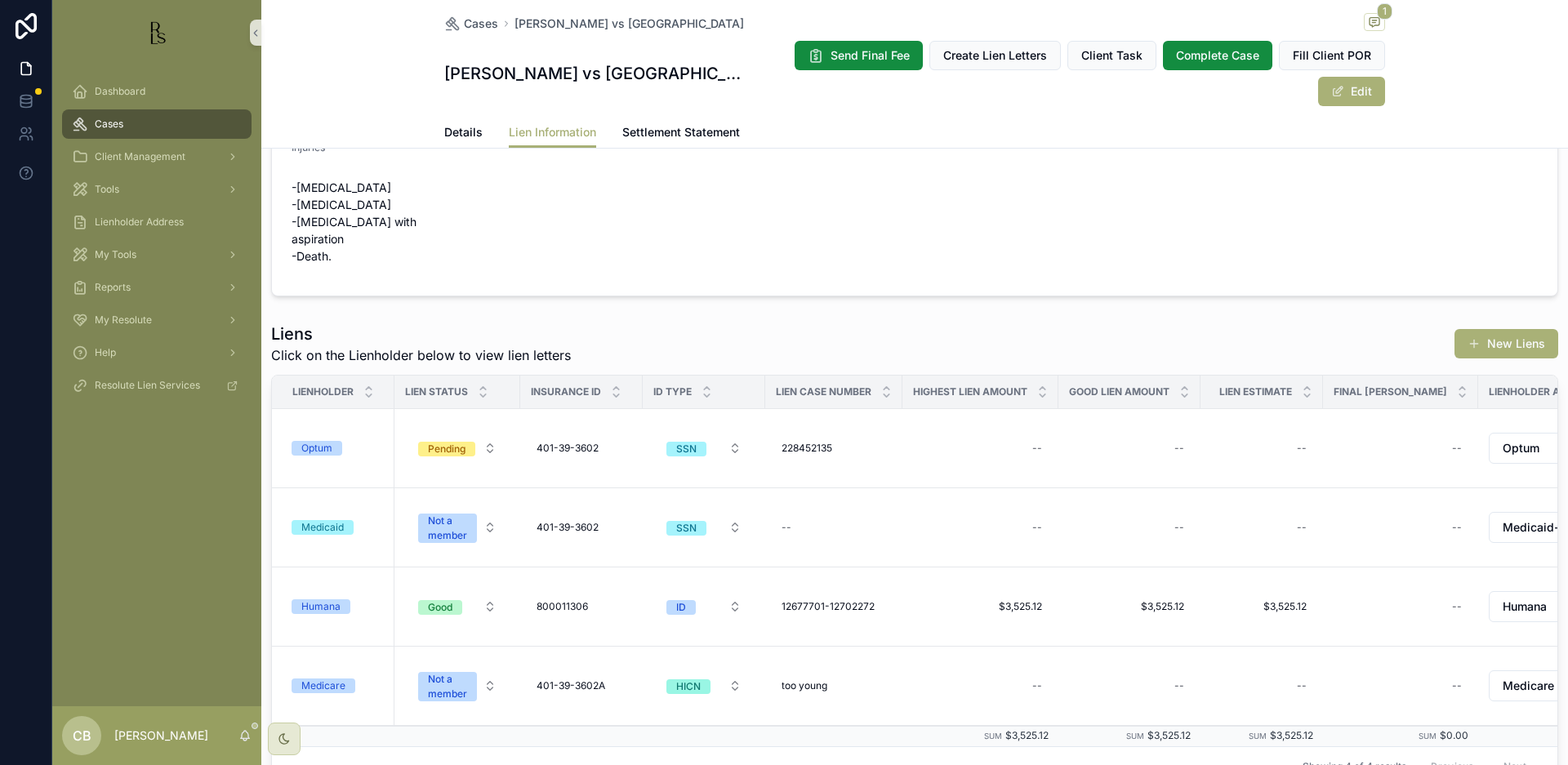
scroll to position [56, 0]
click at [326, 442] on div "Optum" at bounding box center [316, 447] width 31 height 14
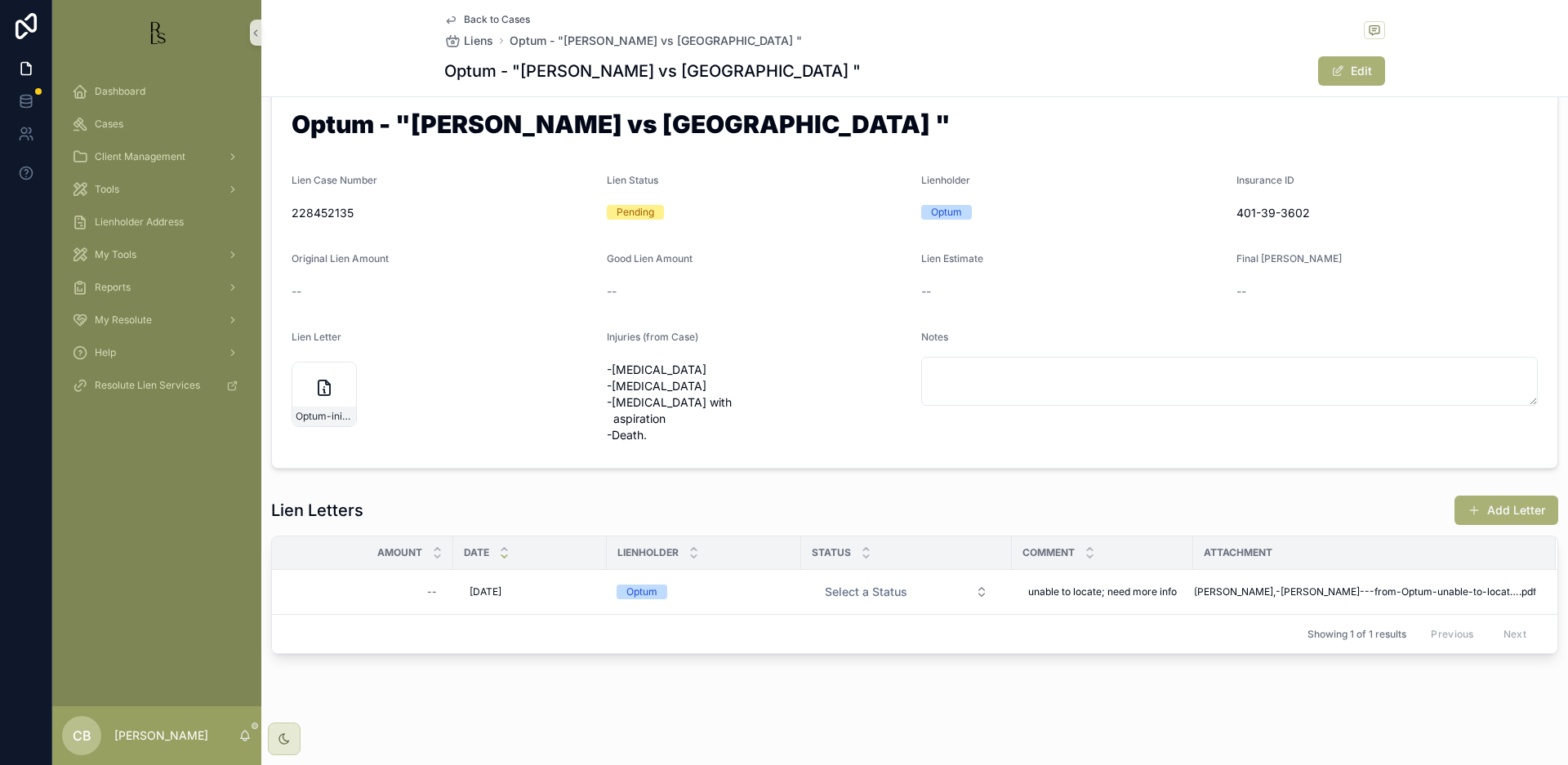
click at [326, 442] on div "Lien Letter Optum-initial-lien-request-03-28-2025" at bounding box center [442, 389] width 302 height 117
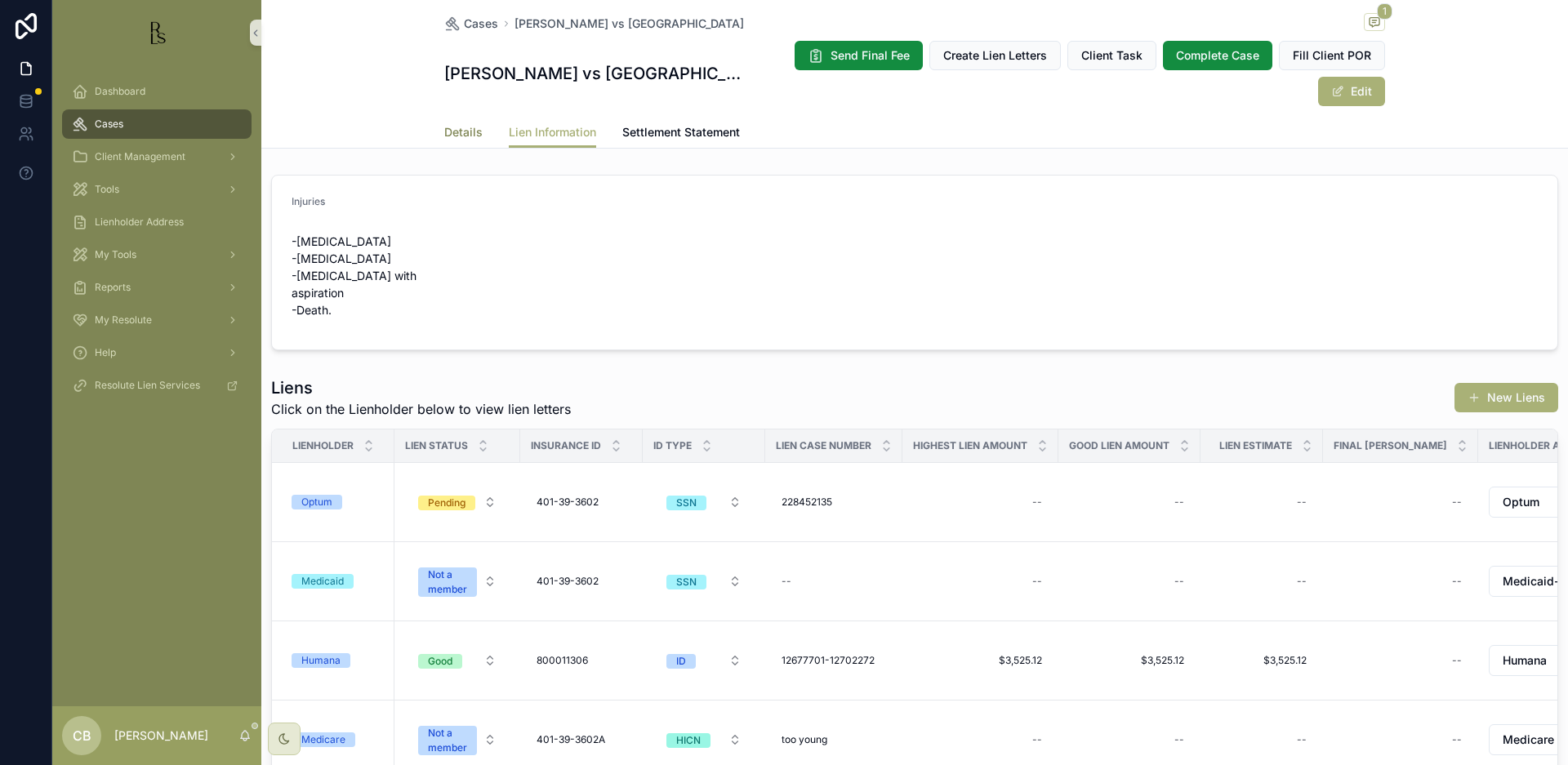
click at [461, 131] on span "Details" at bounding box center [463, 132] width 39 height 16
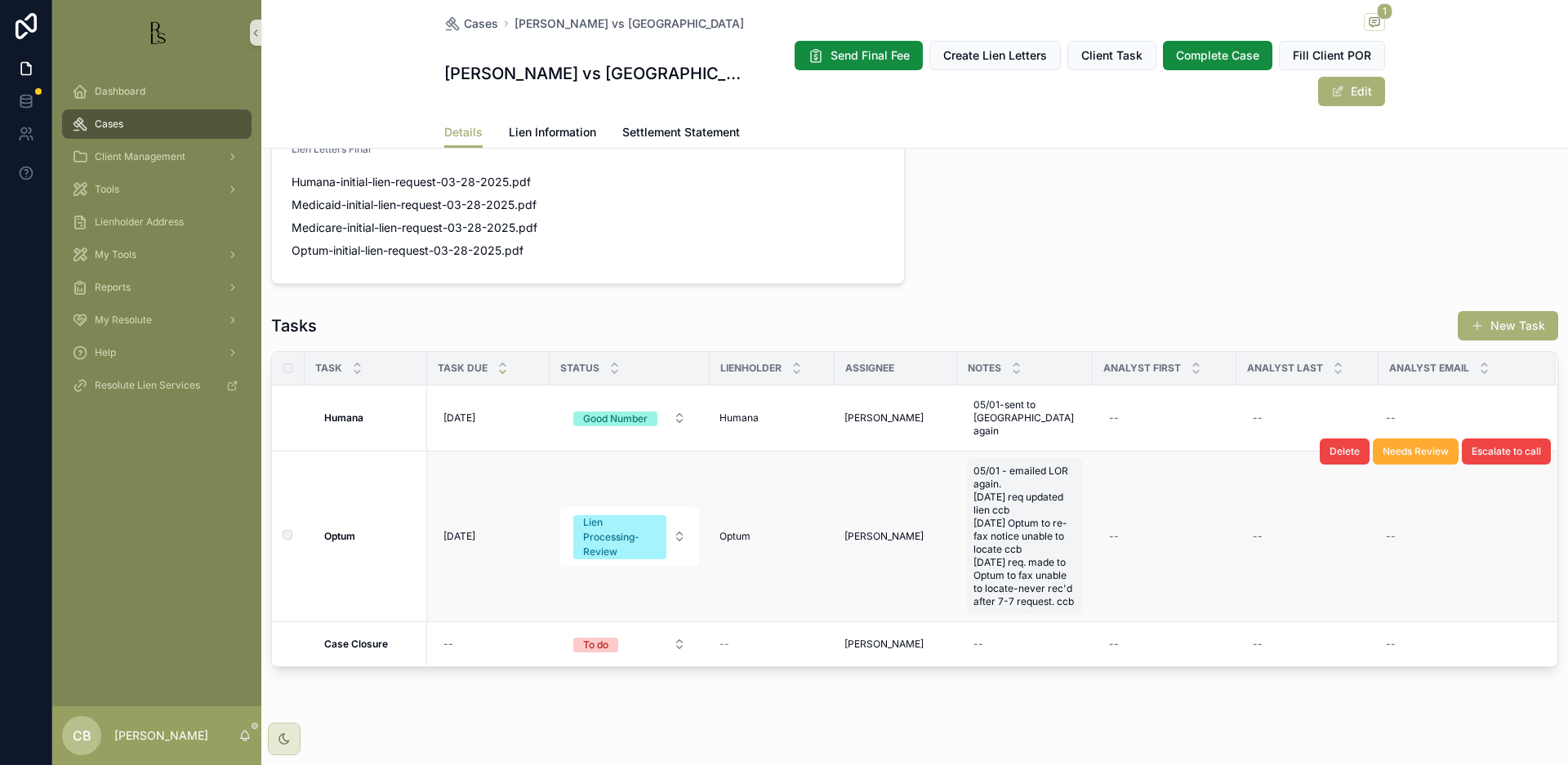
click at [1050, 587] on span "05/01 - emailed LOR again. [DATE] req updated lien ccb [DATE] Optum to re-fax n…" at bounding box center [1025, 536] width 103 height 143
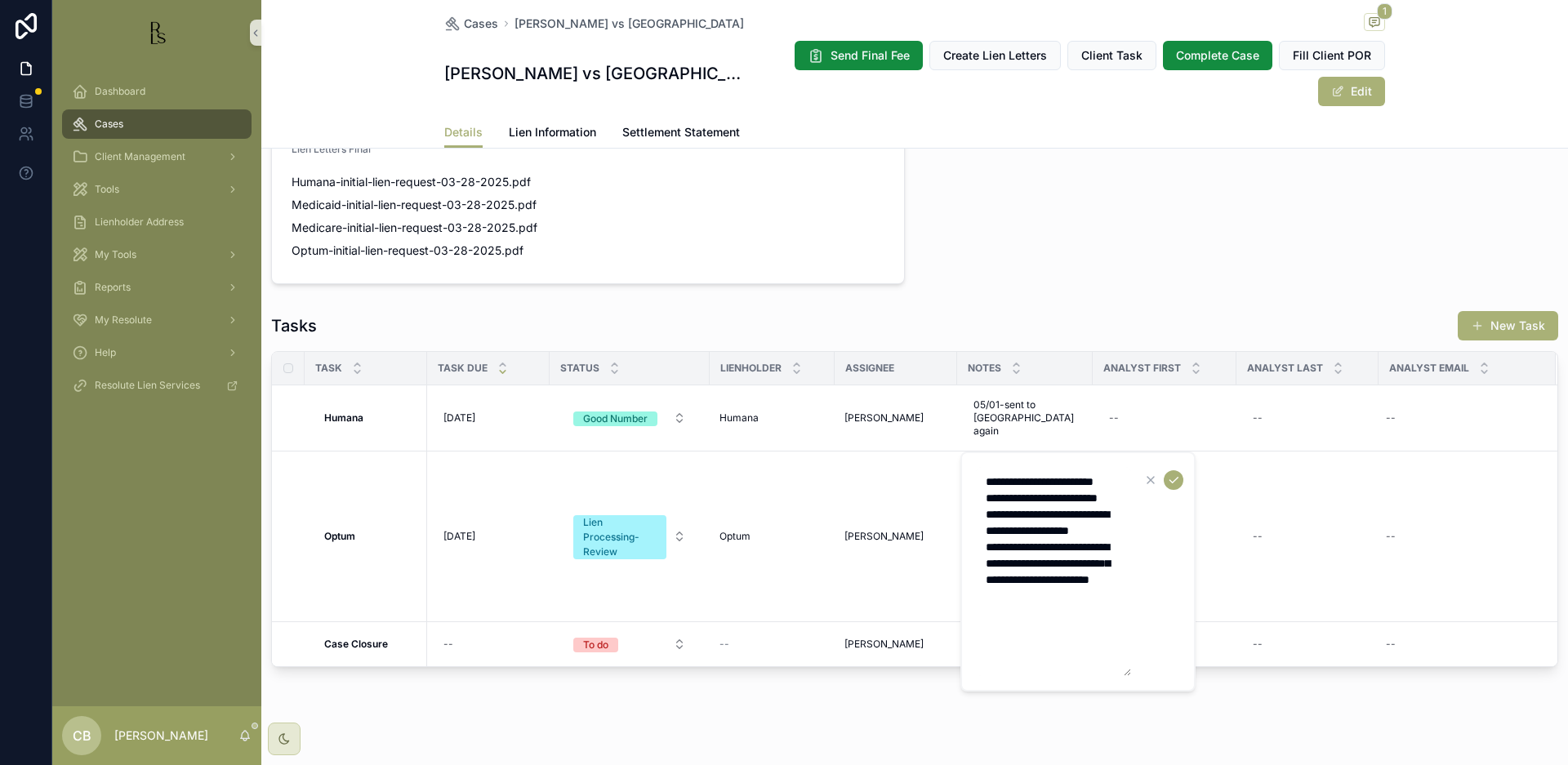
click at [1091, 645] on textarea "**********" at bounding box center [1053, 571] width 155 height 209
click at [1118, 659] on textarea "**********" at bounding box center [1053, 596] width 155 height 258
type textarea "**********"
click at [1171, 481] on icon "scrollable content" at bounding box center [1173, 481] width 8 height 5
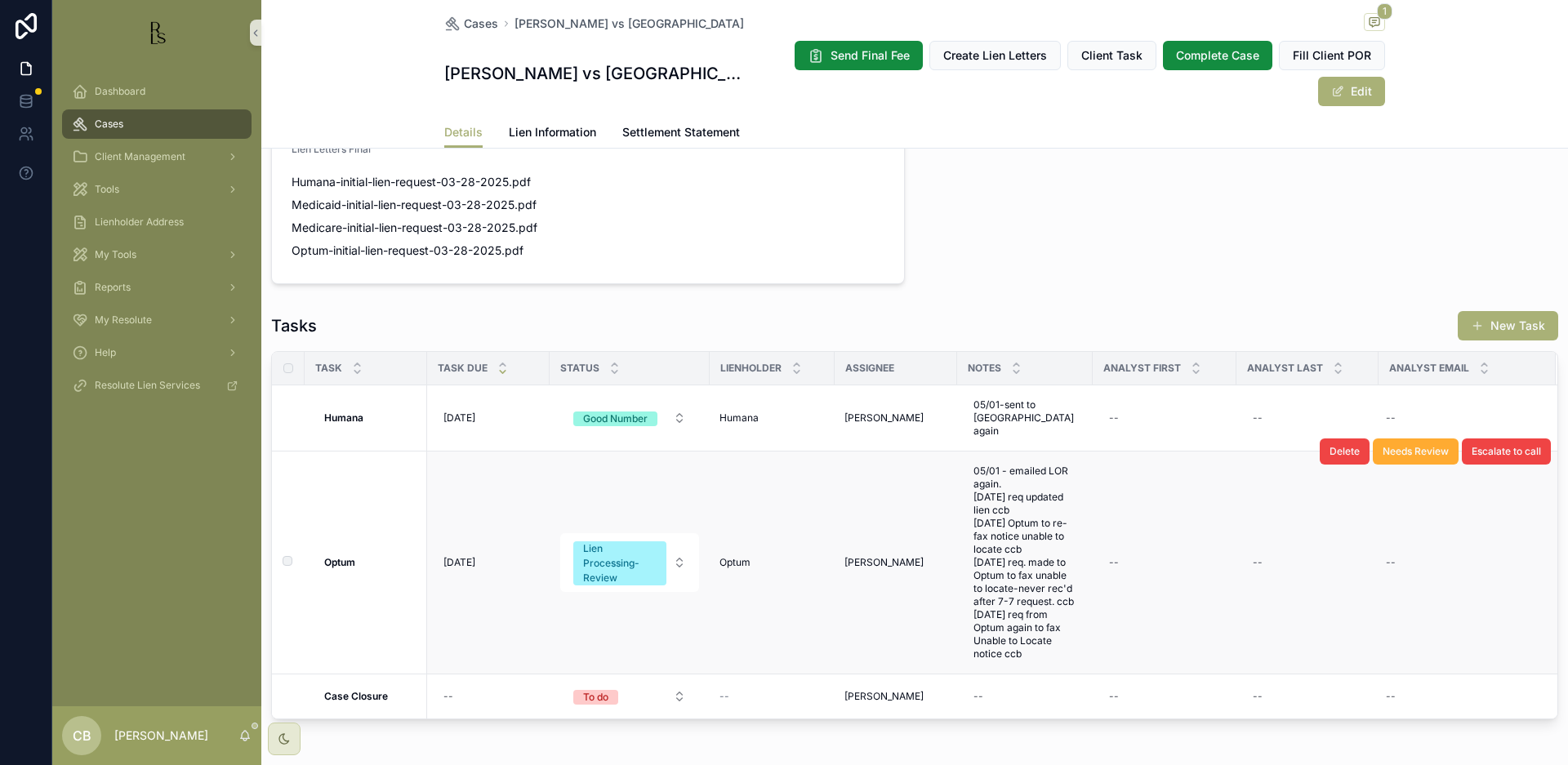
click at [467, 556] on span "[DATE]" at bounding box center [460, 562] width 32 height 13
click at [469, 558] on span "[DATE]" at bounding box center [460, 562] width 32 height 13
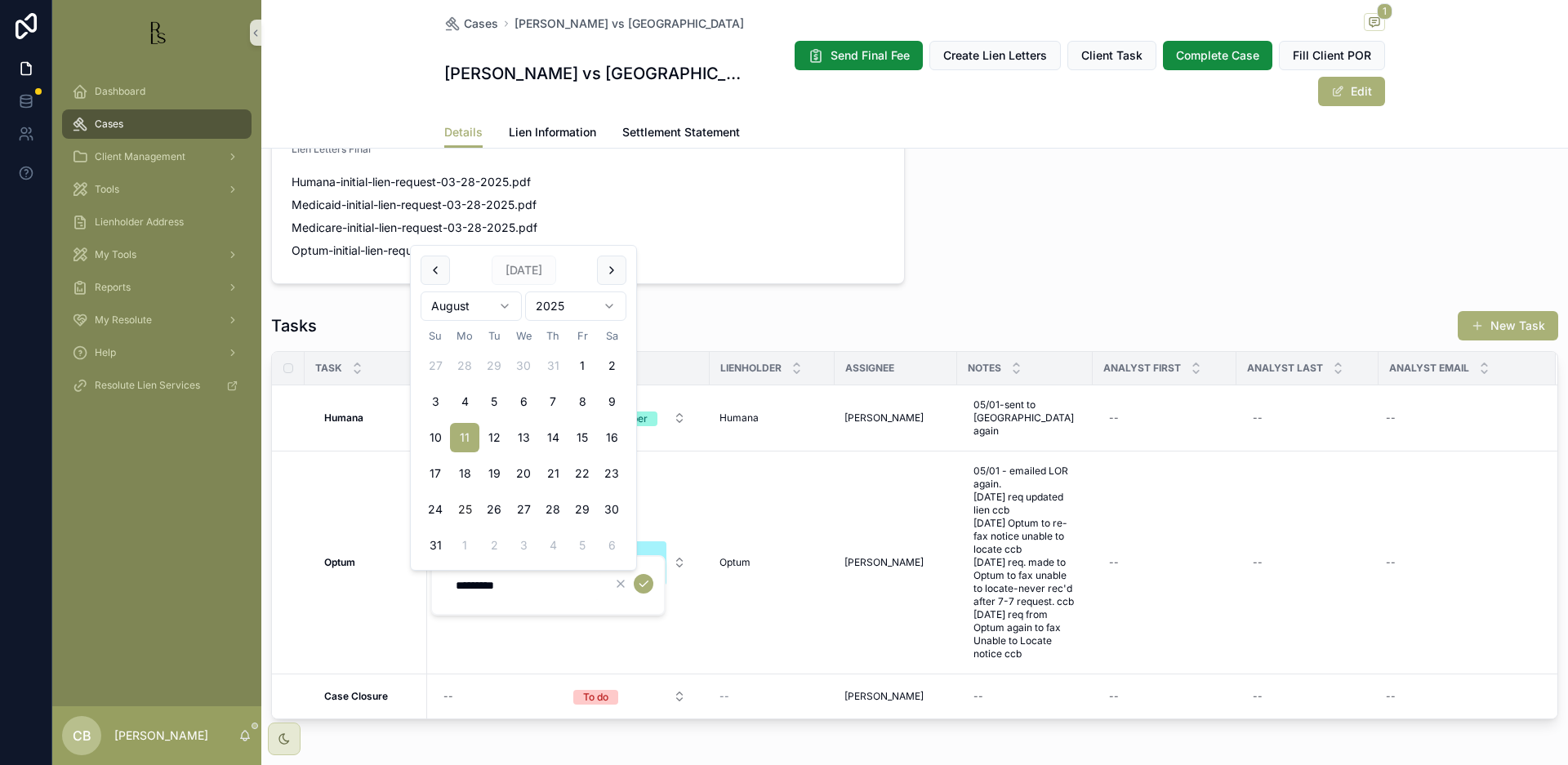
click at [458, 503] on button "25" at bounding box center [464, 509] width 30 height 30
type input "*********"
click at [645, 582] on icon "scrollable content" at bounding box center [643, 584] width 13 height 13
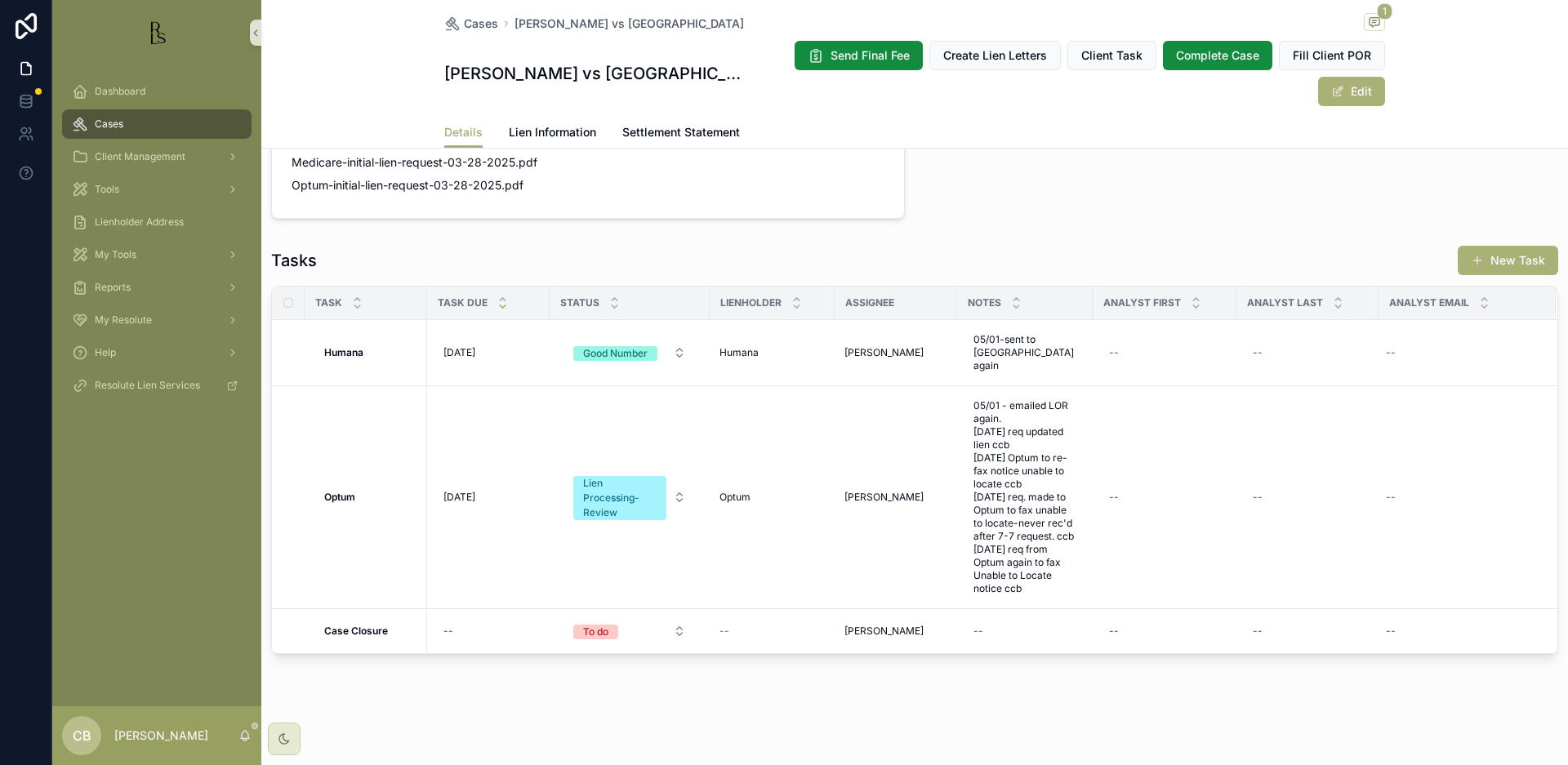
scroll to position [1230, 0]
click at [108, 186] on span "Tools" at bounding box center [107, 189] width 24 height 13
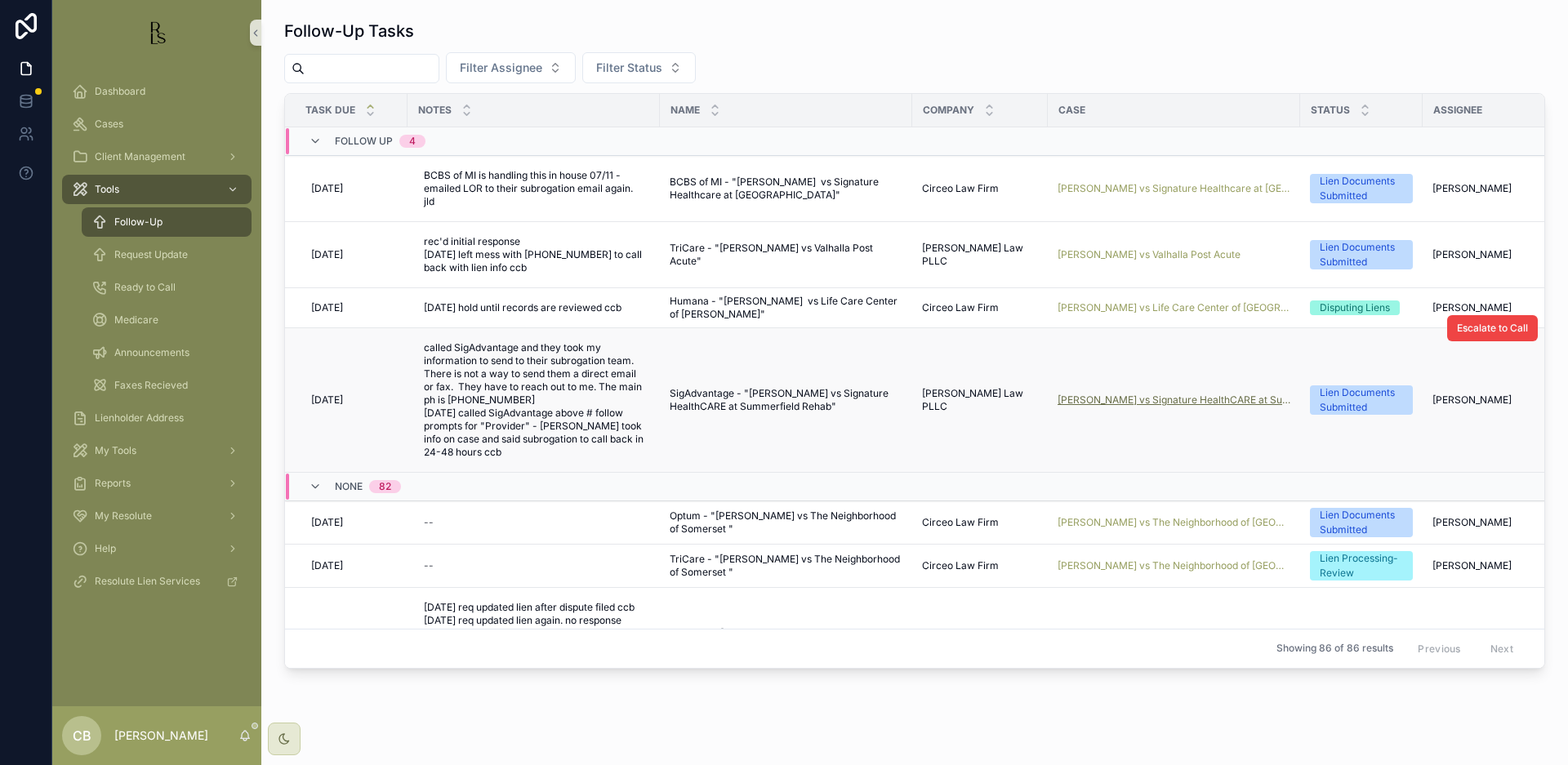
click at [1185, 396] on span "[PERSON_NAME] vs Signature HealthCARE at Summerfield Rehab" at bounding box center [1174, 400] width 233 height 13
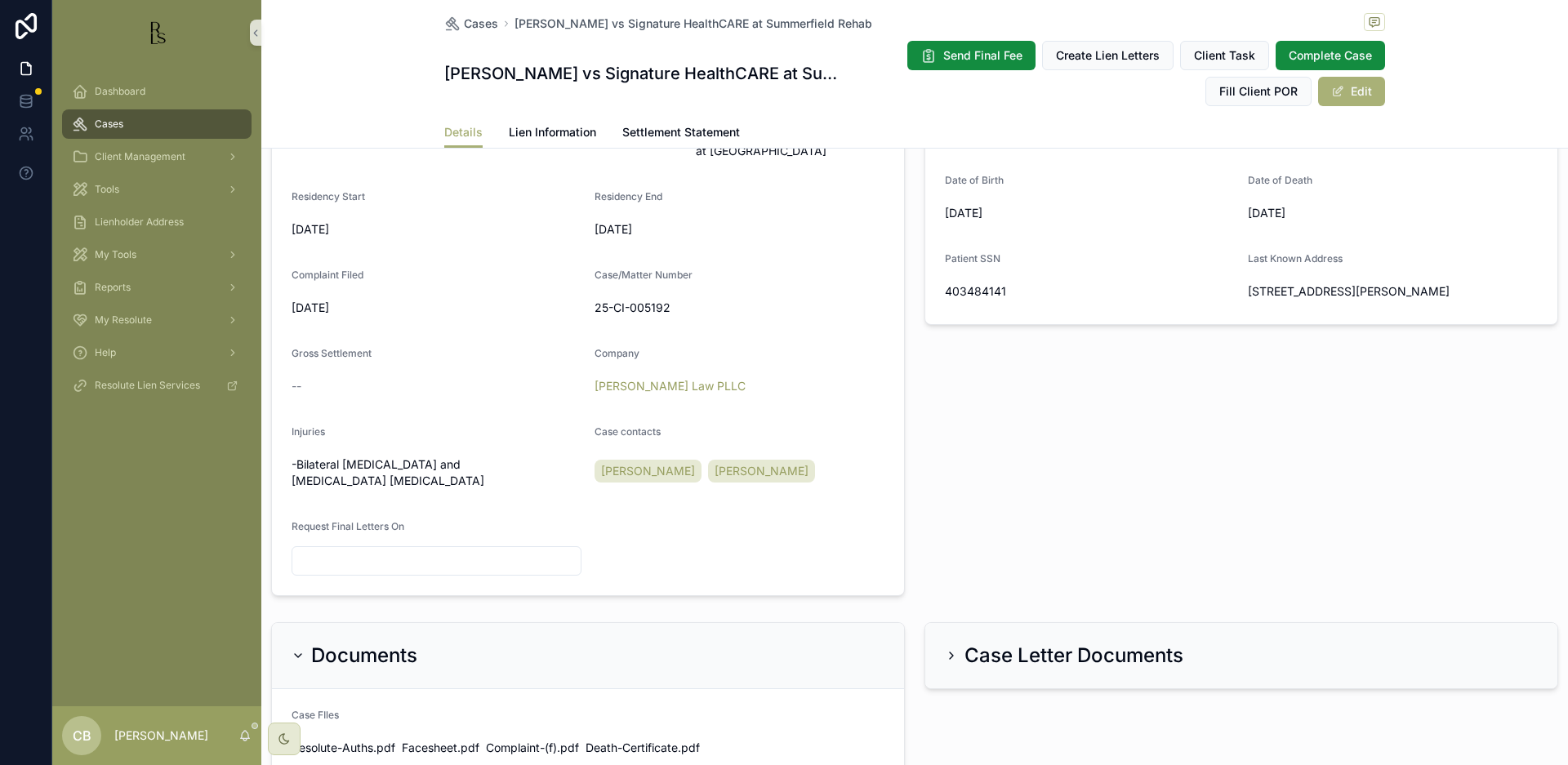
scroll to position [479, 0]
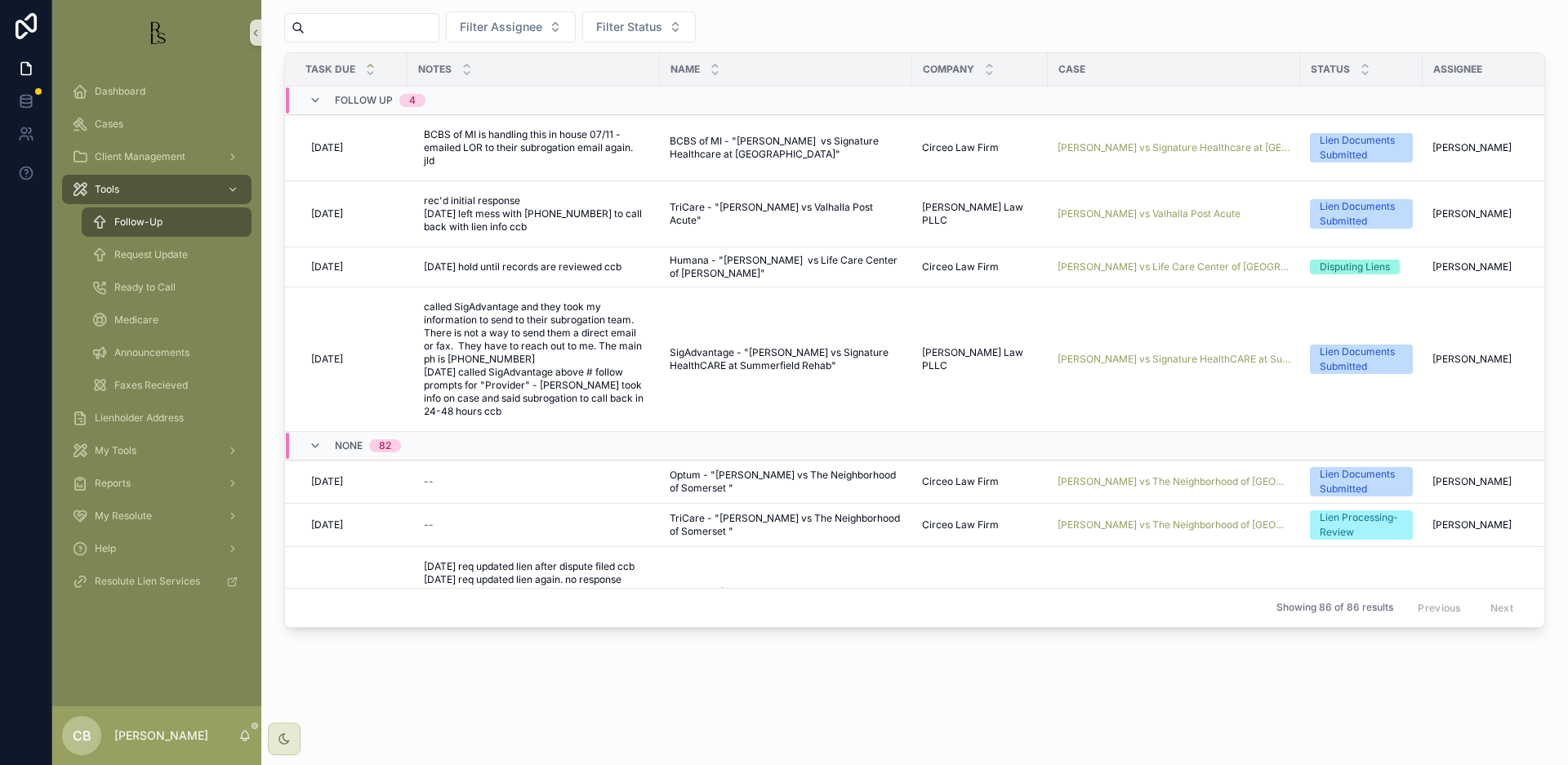
scroll to position [41, 0]
click at [176, 256] on span "Request Update" at bounding box center [152, 255] width 74 height 13
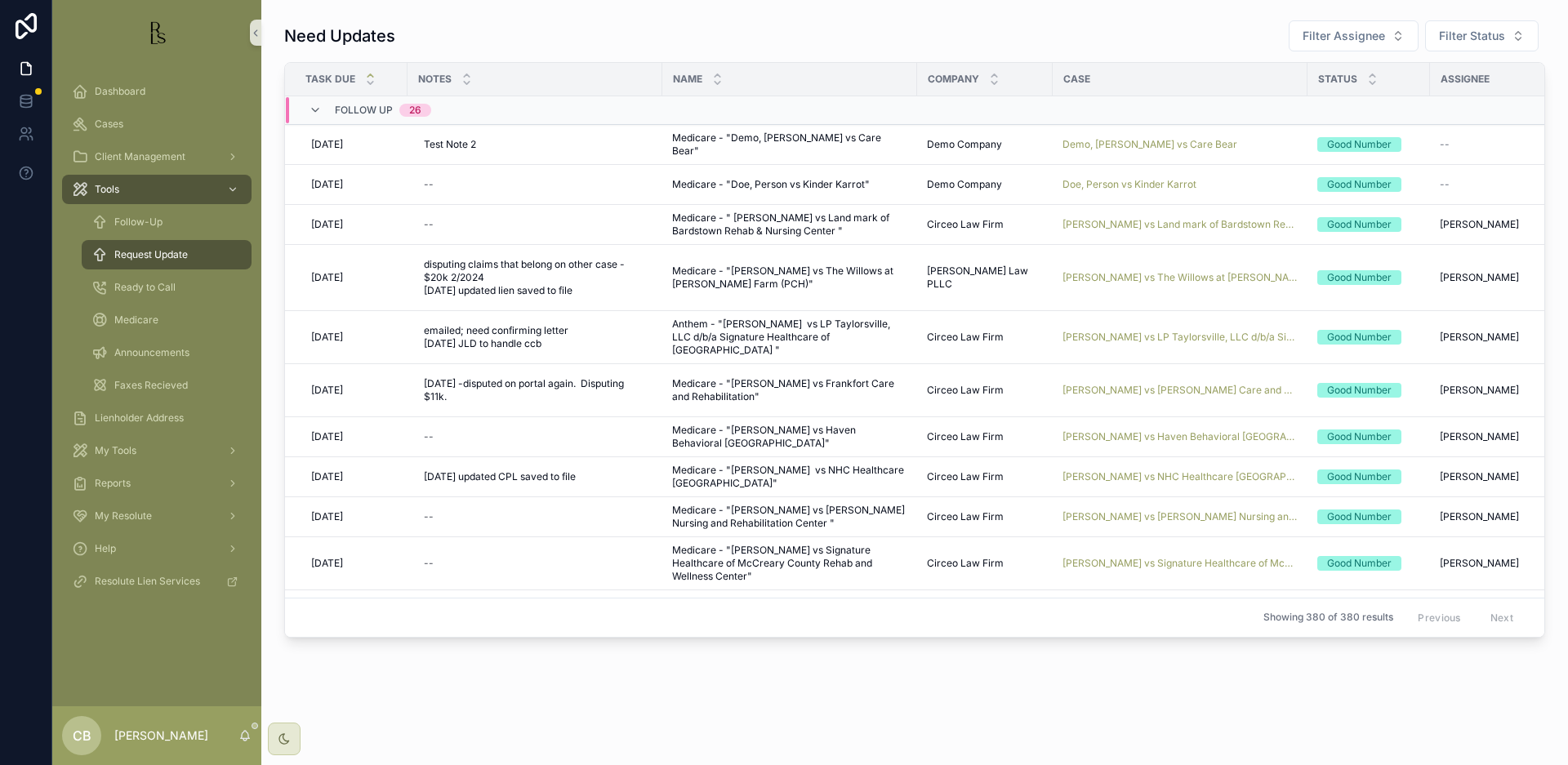
click at [1142, 271] on span "[PERSON_NAME] vs The Willows at [PERSON_NAME] Farm (PCH)" at bounding box center [1180, 277] width 235 height 13
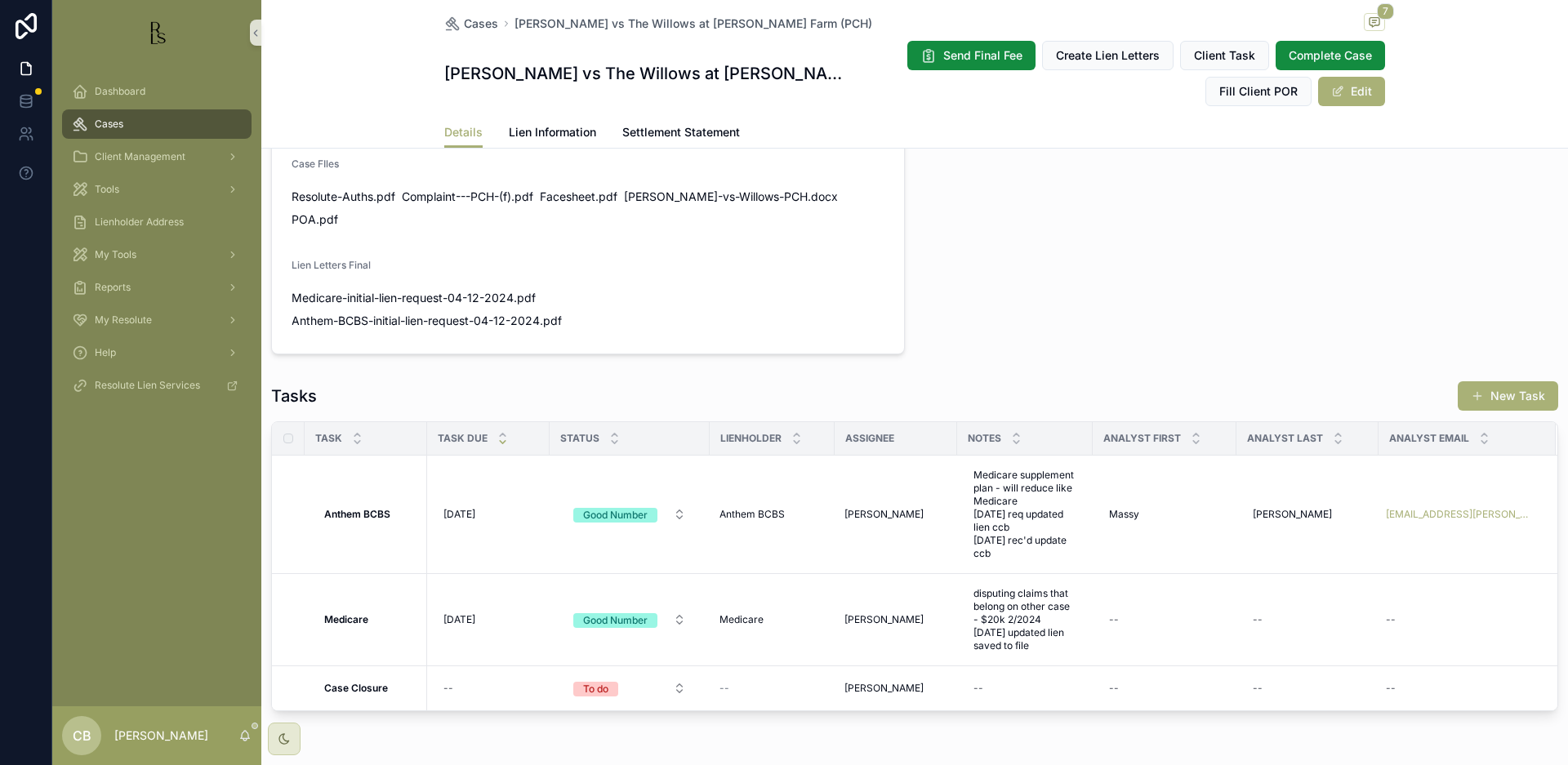
scroll to position [1067, 0]
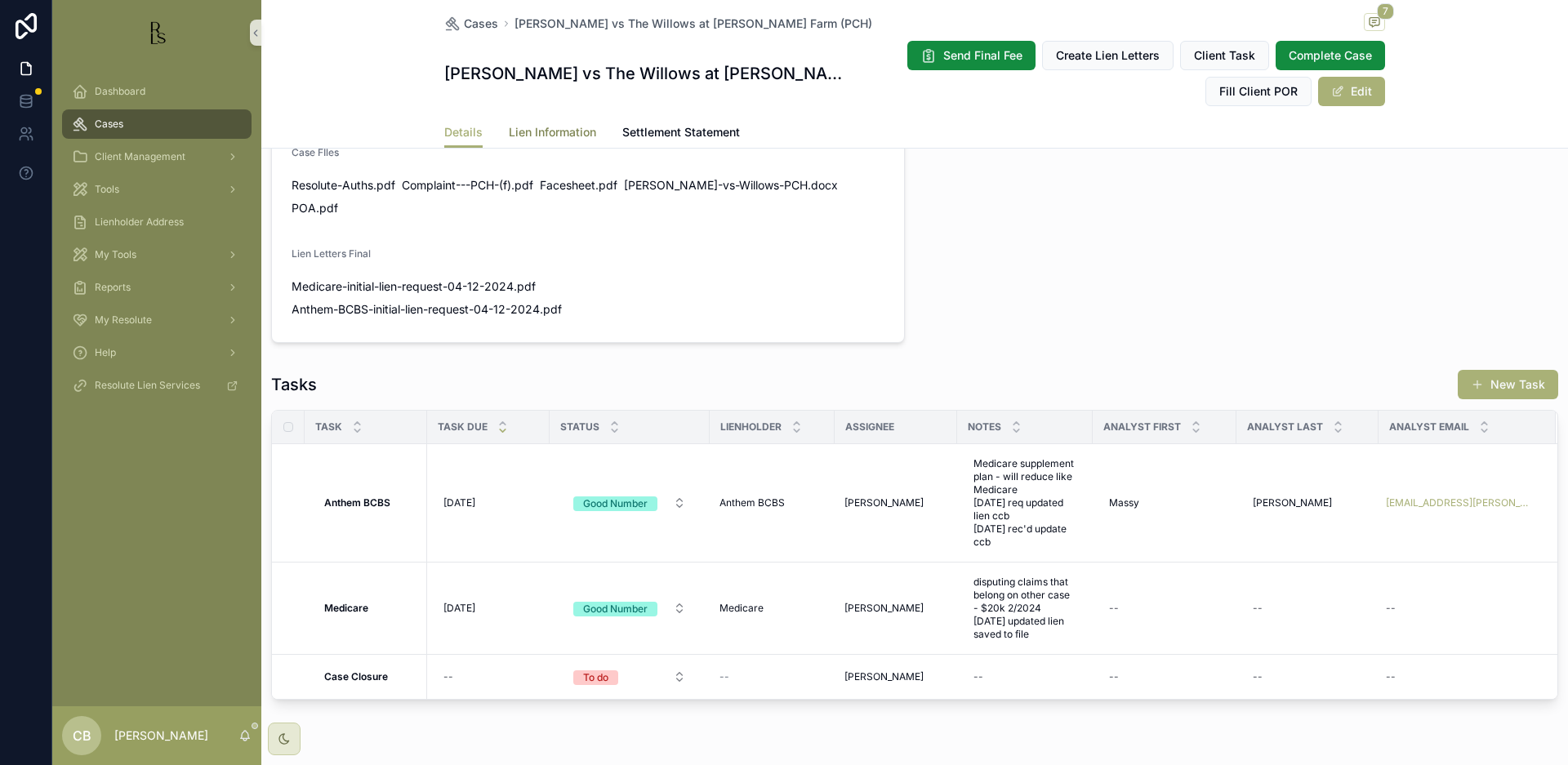
click at [536, 134] on span "Lien Information" at bounding box center [551, 132] width 87 height 16
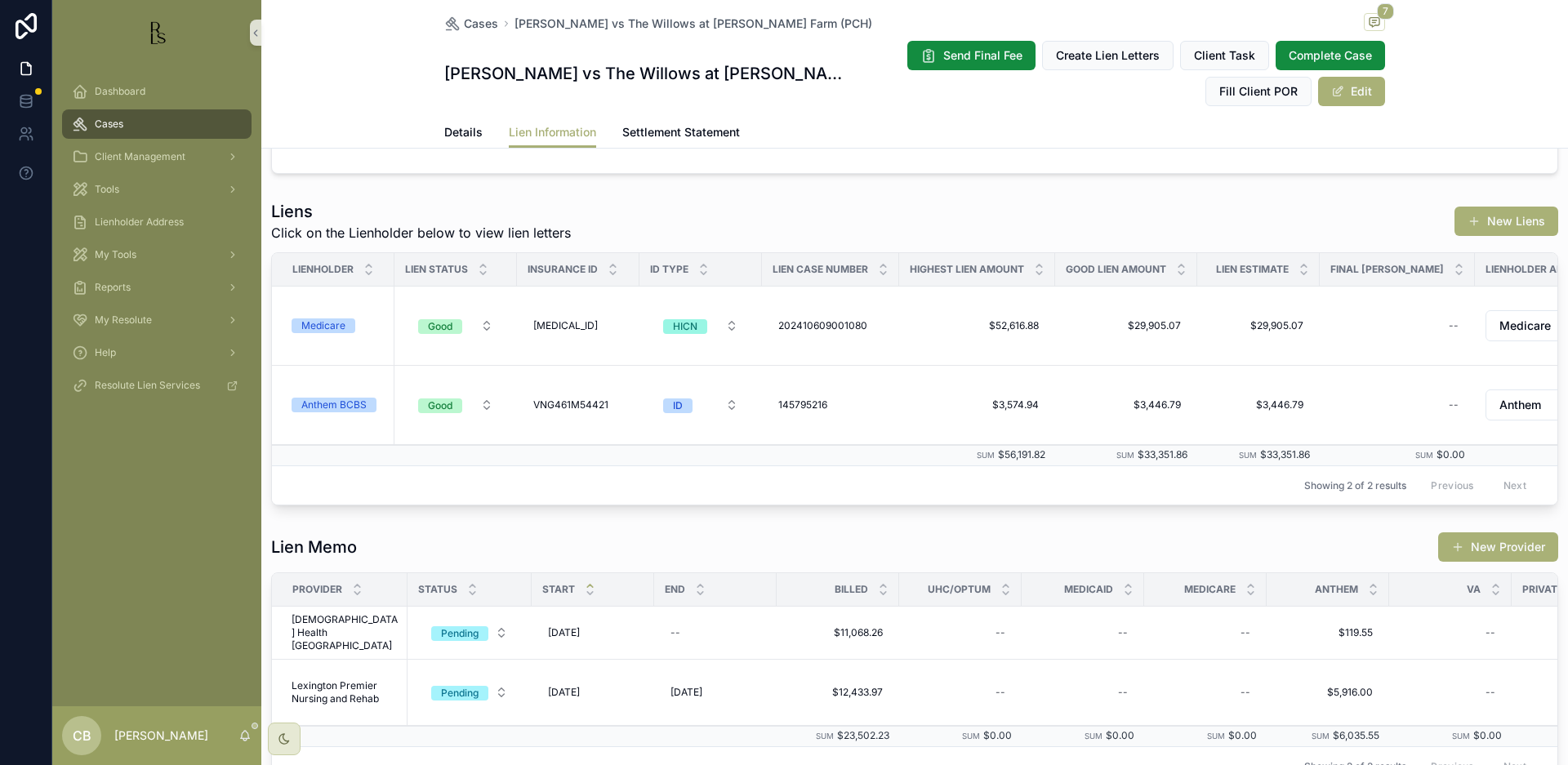
scroll to position [120, 0]
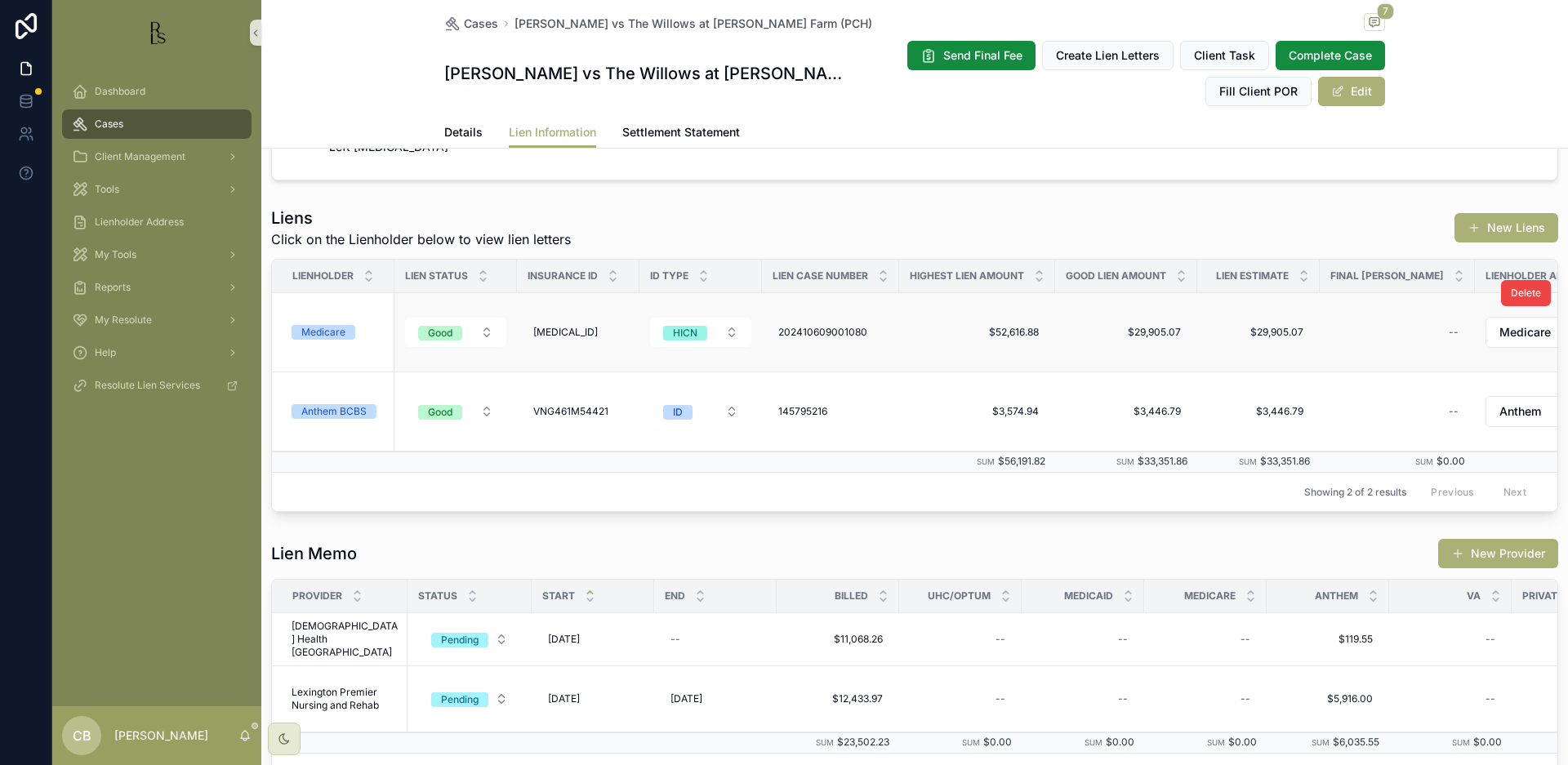
click at [328, 328] on div "Medicare" at bounding box center [323, 333] width 44 height 14
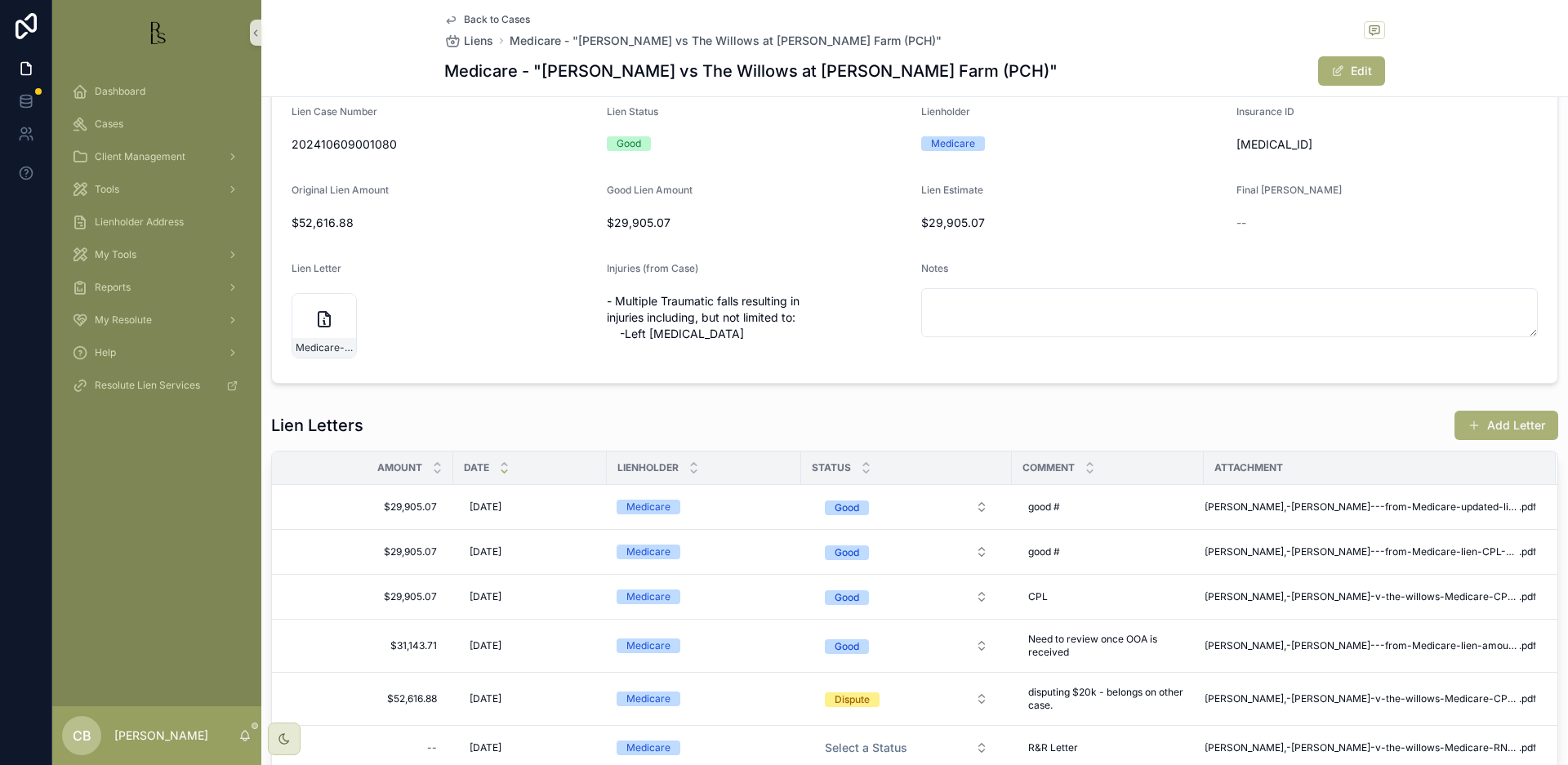
scroll to position [119, 0]
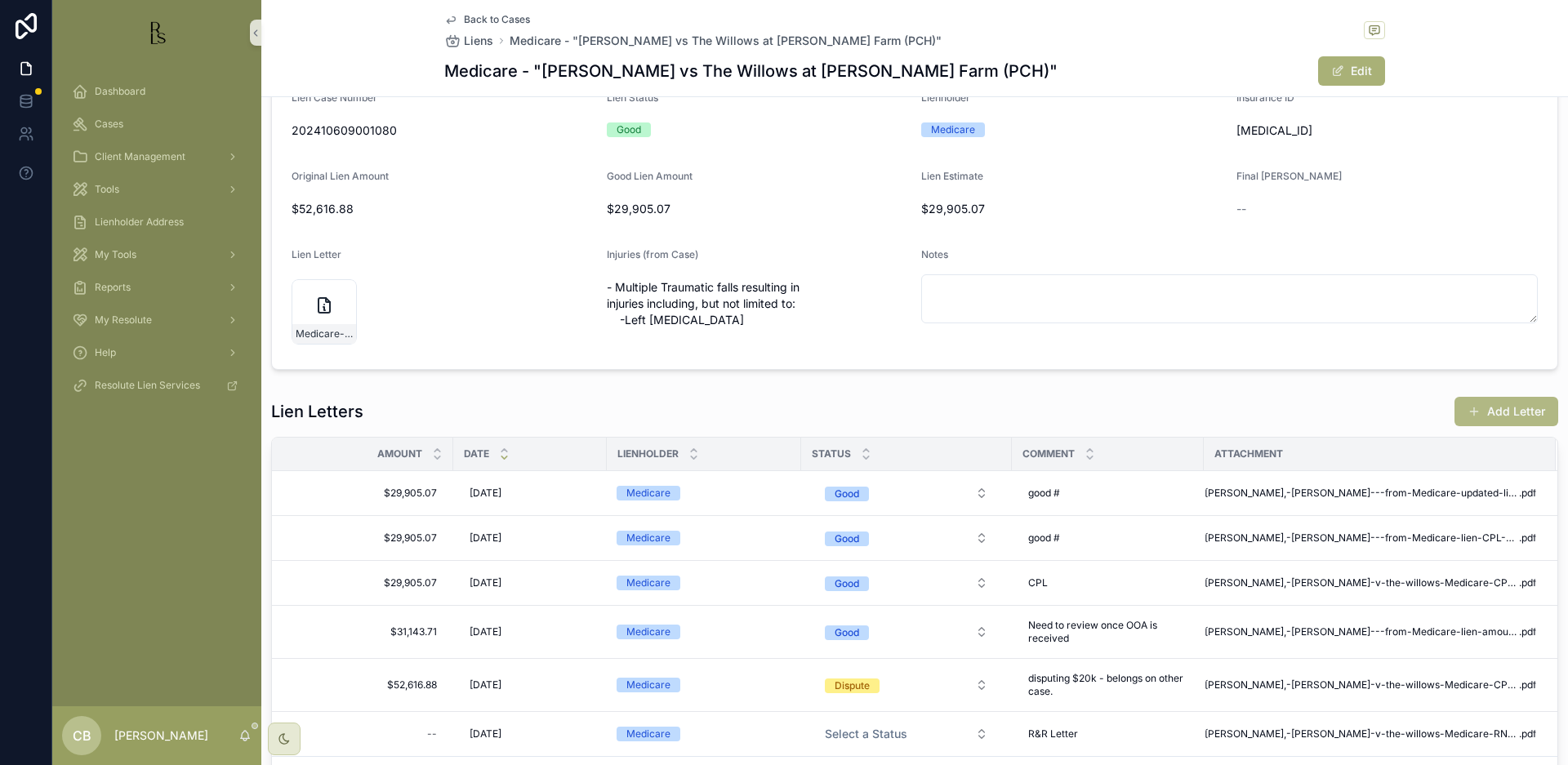
click at [1498, 408] on button "Add Letter" at bounding box center [1506, 412] width 104 height 30
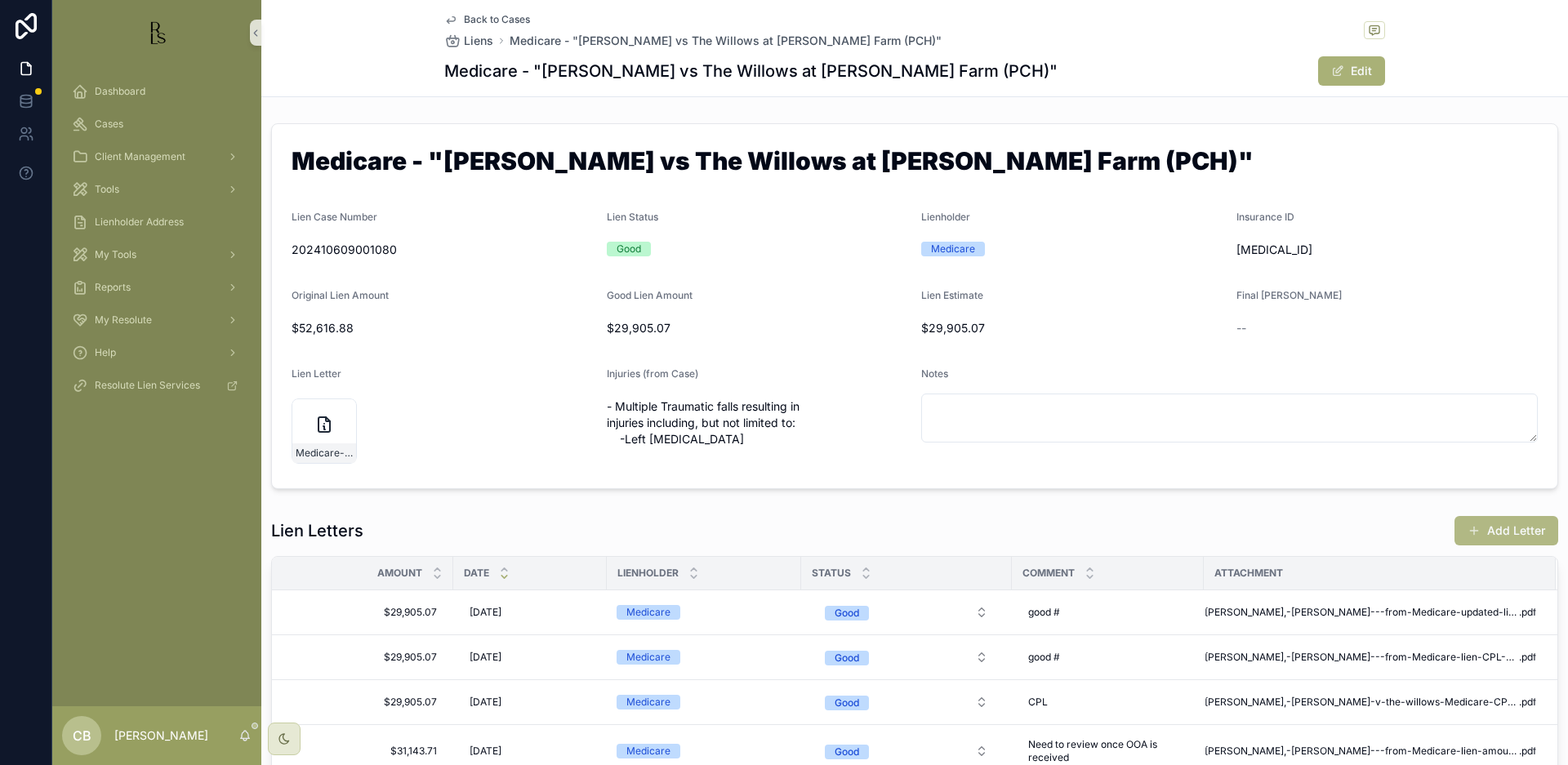
click at [1498, 408] on div "Back to Cases Liens Medicare - "[PERSON_NAME] vs The Willows at [PERSON_NAME] F…" at bounding box center [914, 382] width 1306 height 765
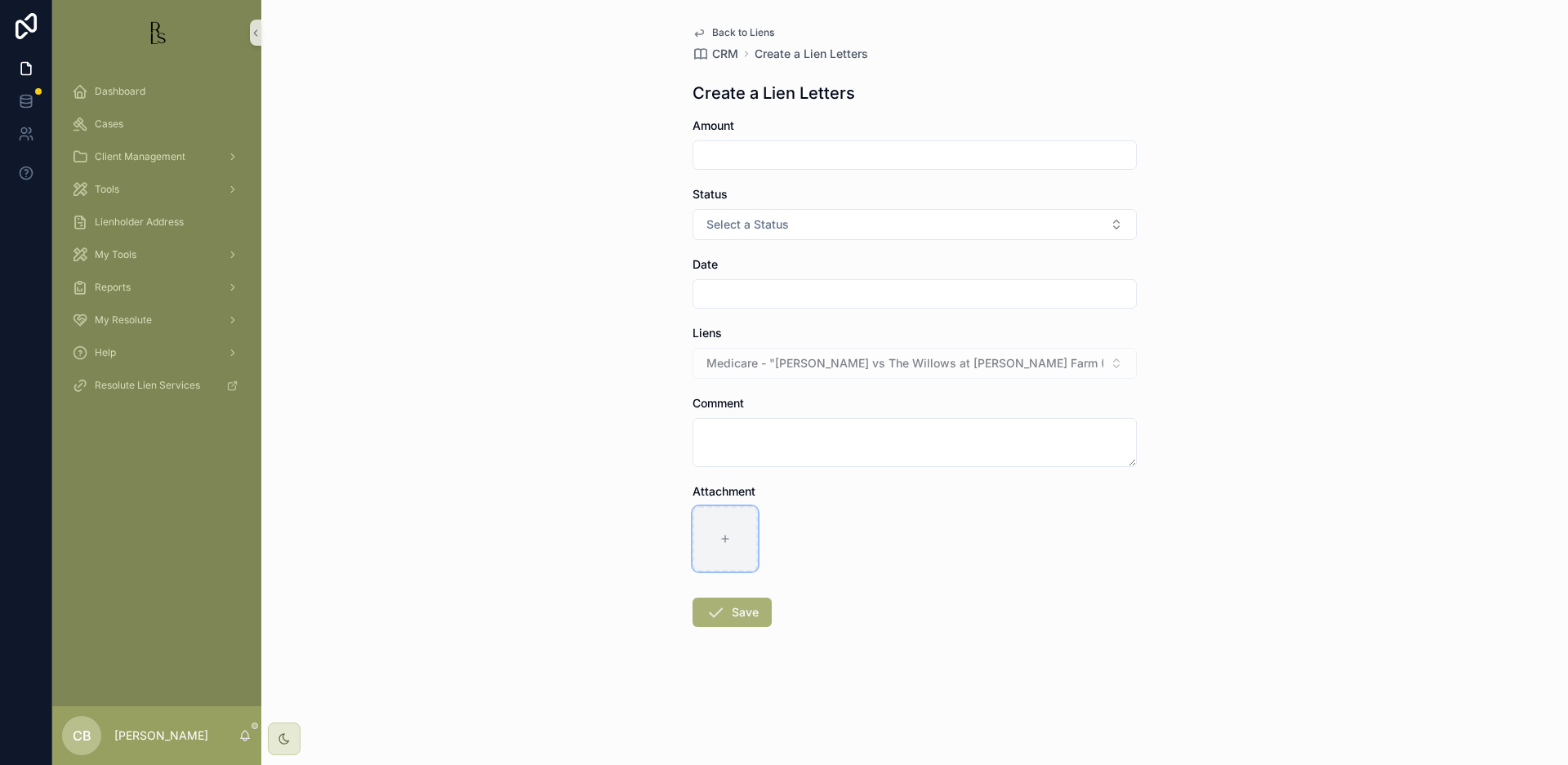
click at [722, 536] on icon "scrollable content" at bounding box center [724, 539] width 12 height 12
type input "**********"
click at [727, 156] on input "scrollable content" at bounding box center [914, 155] width 443 height 23
type input "**********"
click at [1110, 221] on button "Select a Status" at bounding box center [914, 224] width 444 height 31
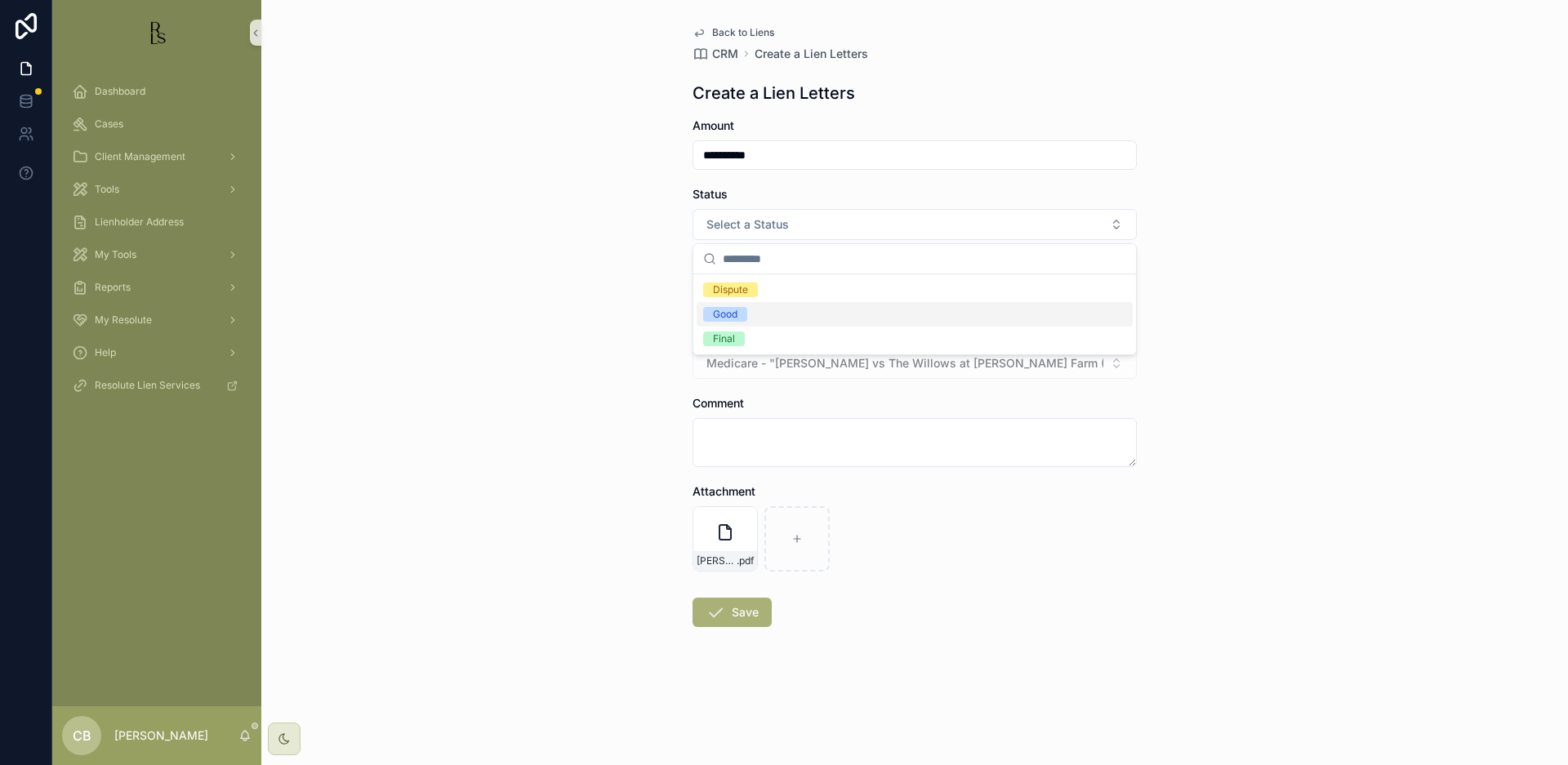
click at [752, 310] on div "Good" at bounding box center [914, 314] width 436 height 24
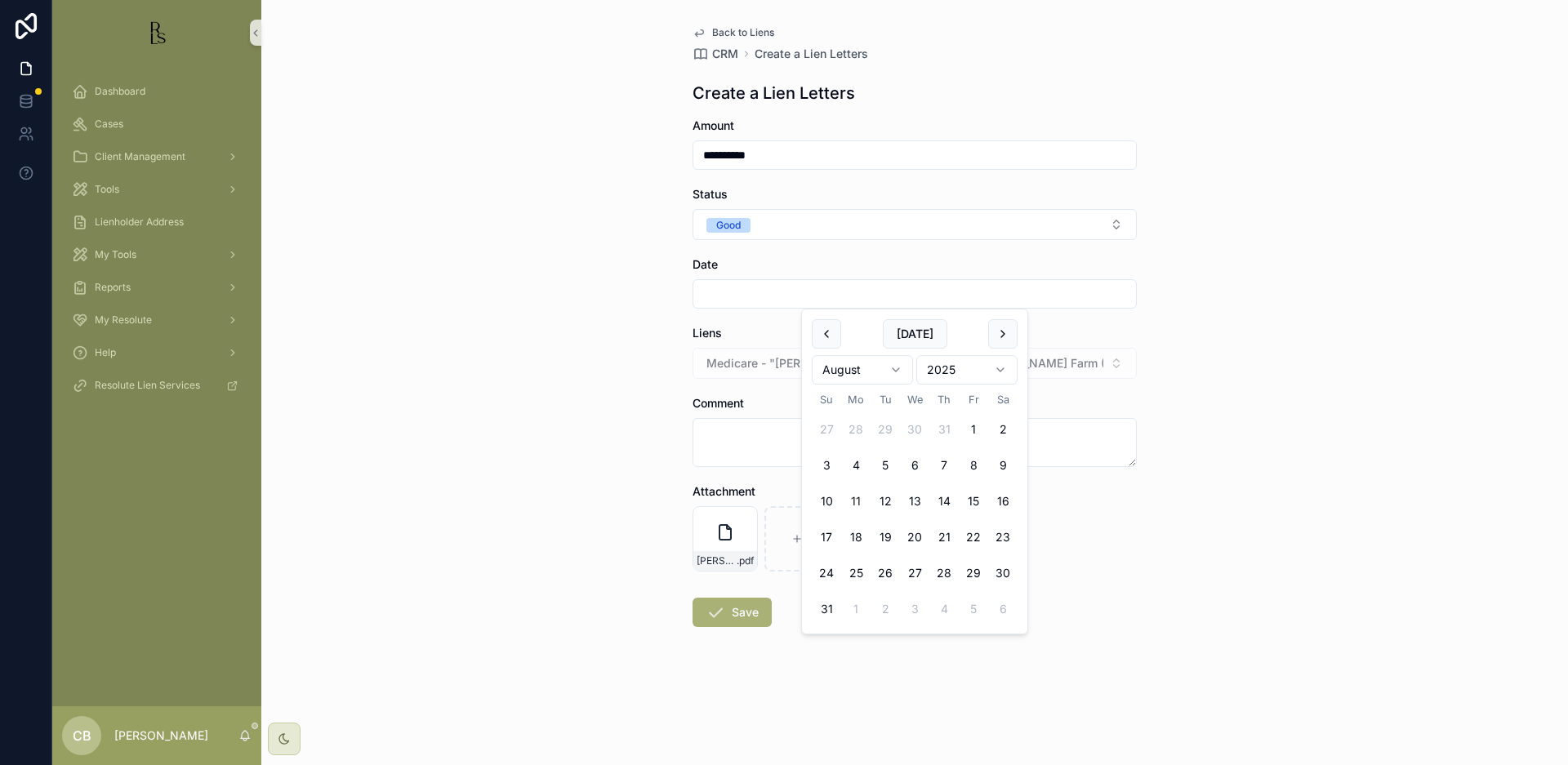
click at [751, 291] on input "scrollable content" at bounding box center [914, 294] width 443 height 23
click at [855, 498] on button "11" at bounding box center [855, 501] width 30 height 30
type input "*********"
click at [737, 439] on textarea "scrollable content" at bounding box center [914, 442] width 444 height 49
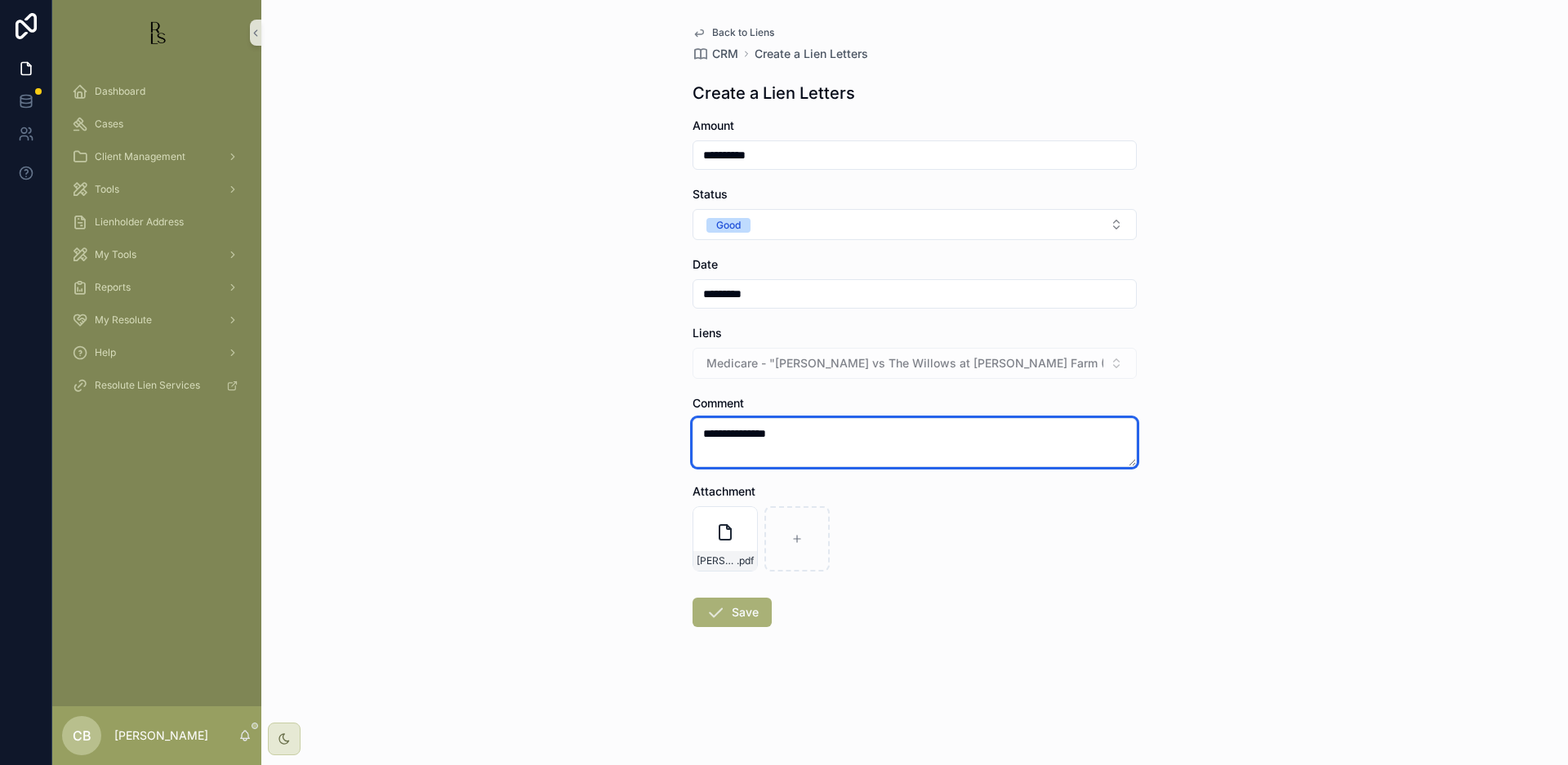
scroll to position [0, 1]
type textarea "**********"
click at [742, 610] on button "Save" at bounding box center [732, 613] width 79 height 30
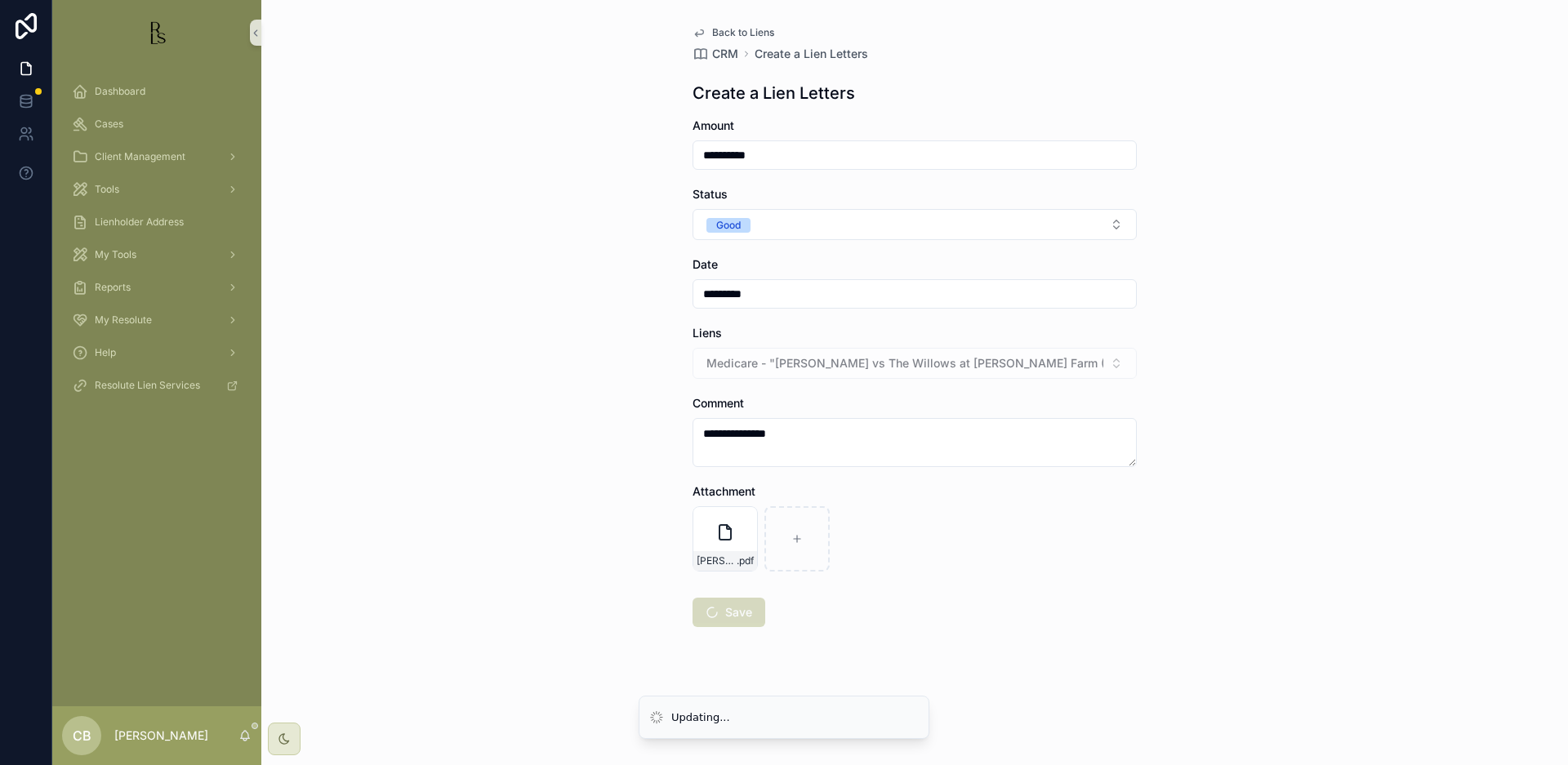
scroll to position [0, 0]
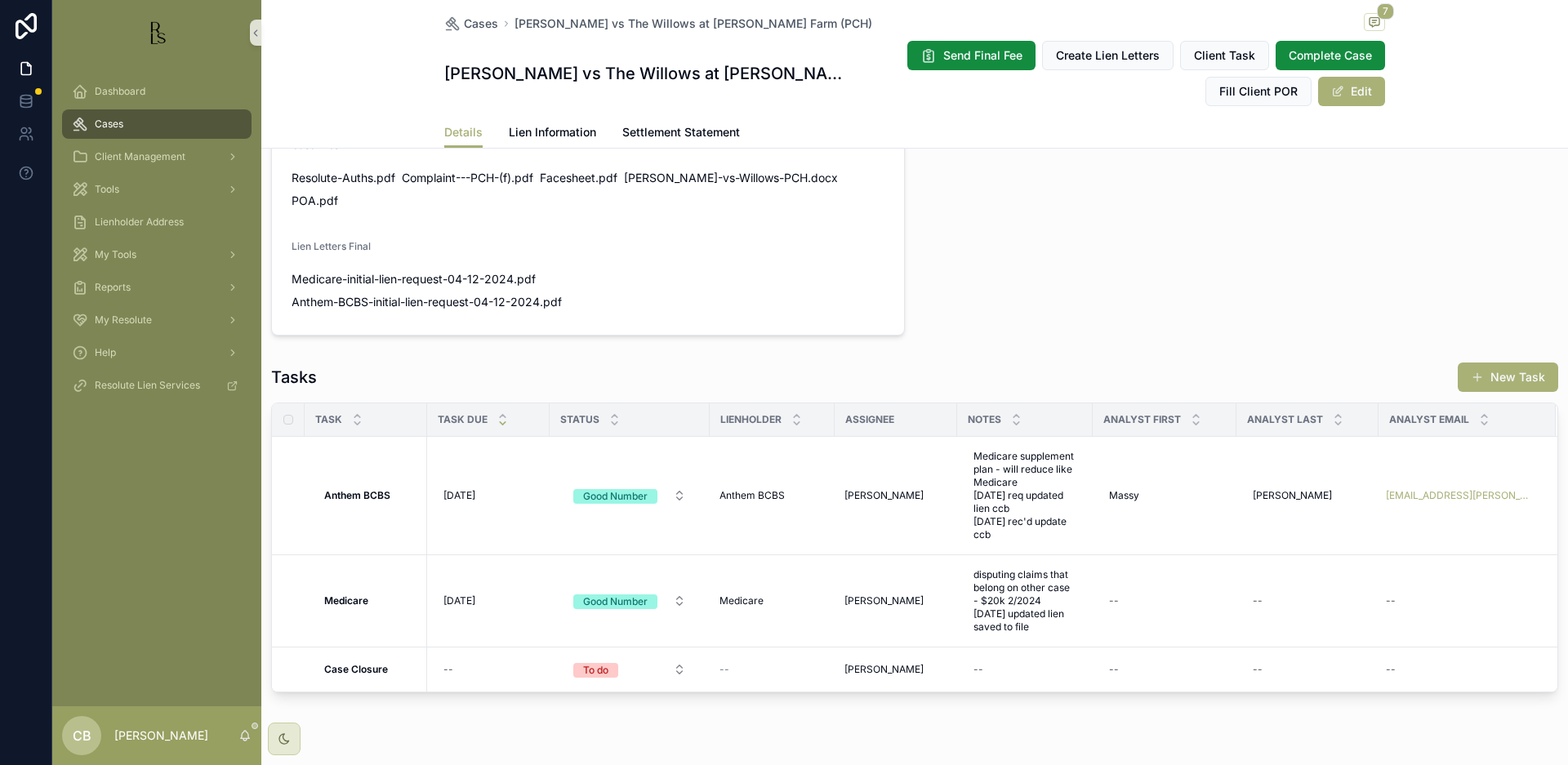
scroll to position [1074, 0]
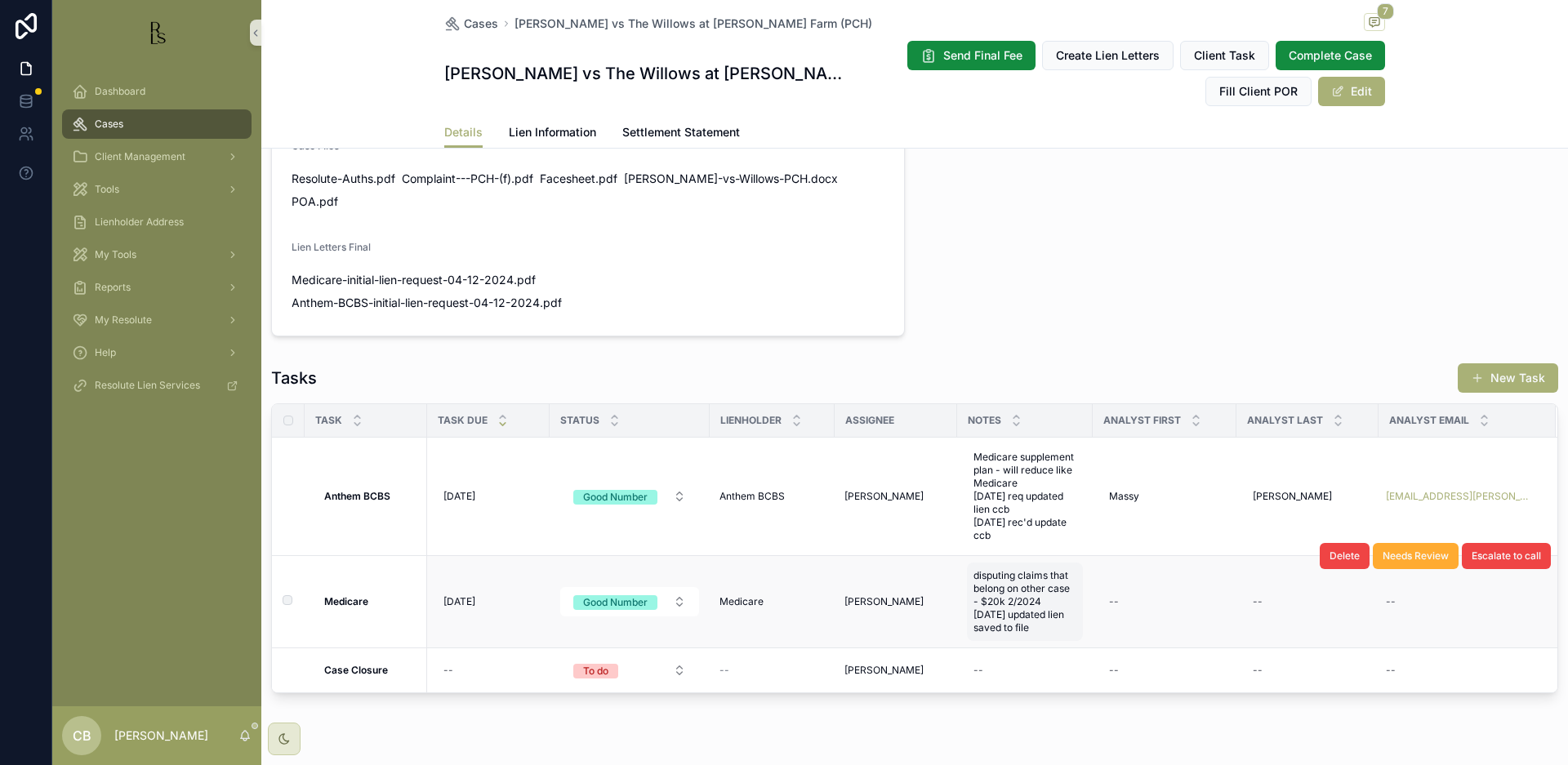
click at [1030, 588] on span "disputing claims that belong on other case - $20k 2/2024 [DATE] updated lien sa…" at bounding box center [1025, 602] width 103 height 65
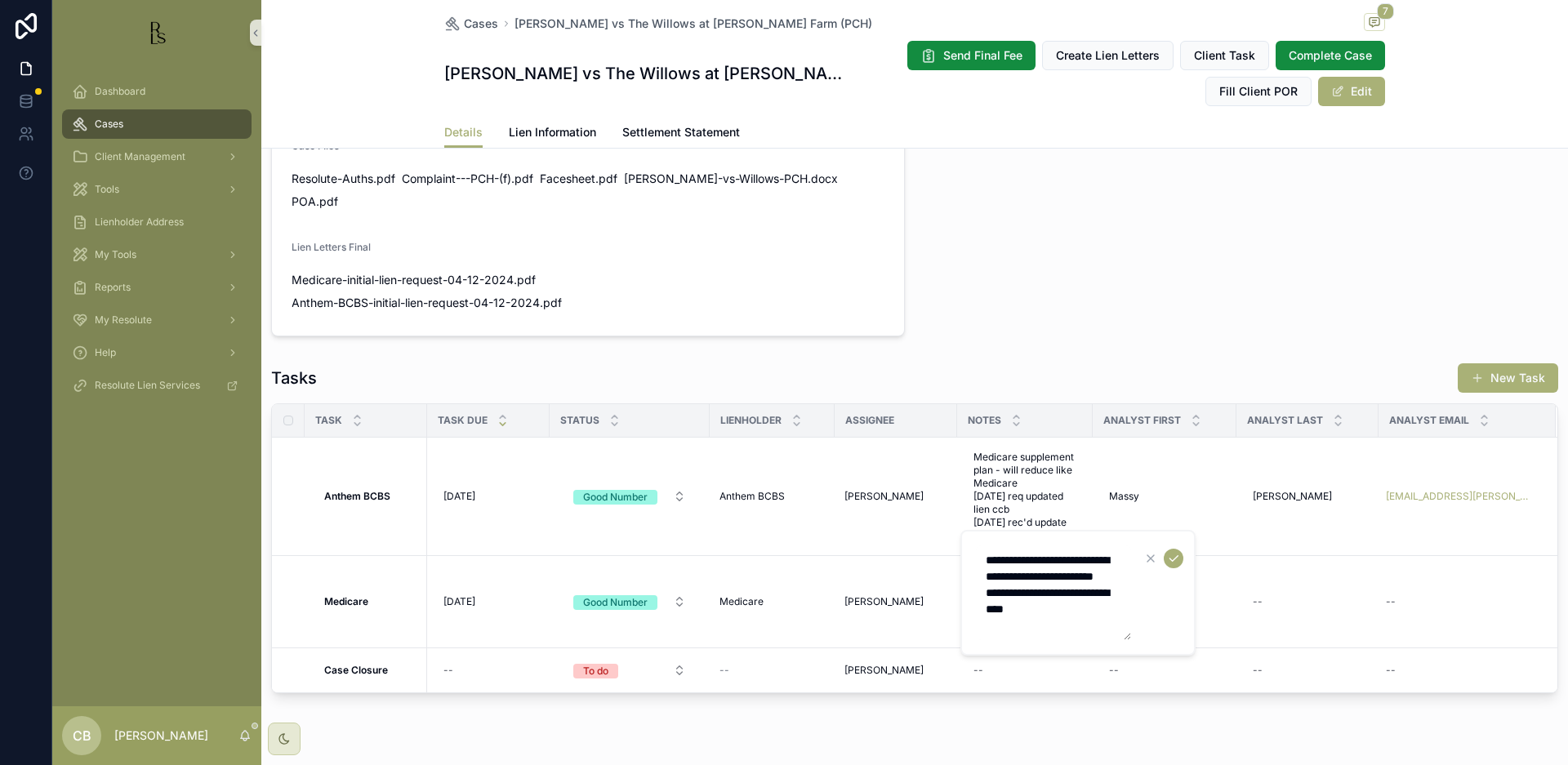
click at [1070, 623] on textarea "**********" at bounding box center [1053, 593] width 155 height 95
type textarea "**********"
click at [1169, 556] on icon "scrollable content" at bounding box center [1174, 559] width 13 height 13
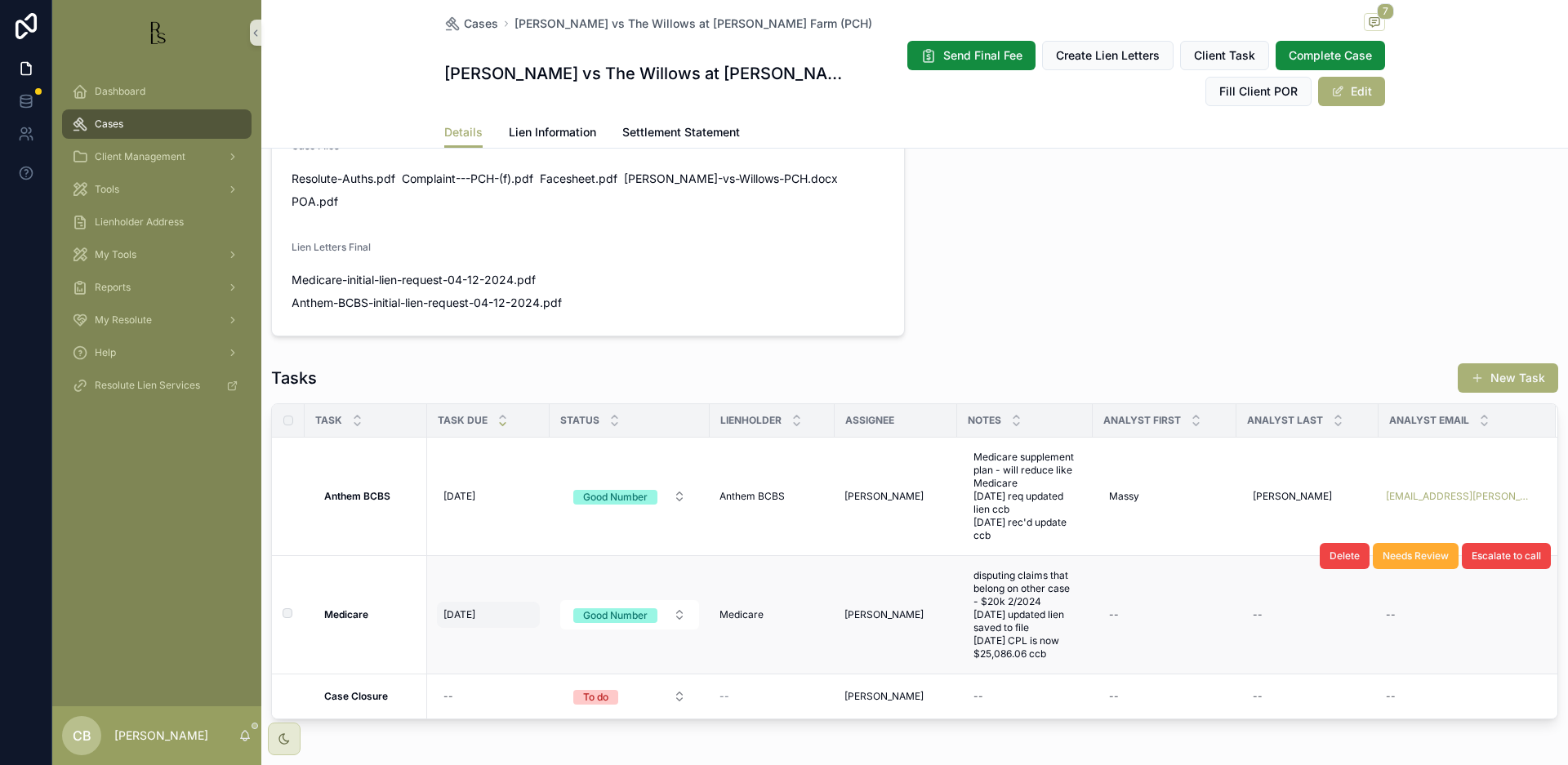
click at [471, 609] on span "[DATE]" at bounding box center [460, 615] width 32 height 13
click at [463, 609] on span "[DATE]" at bounding box center [460, 615] width 32 height 13
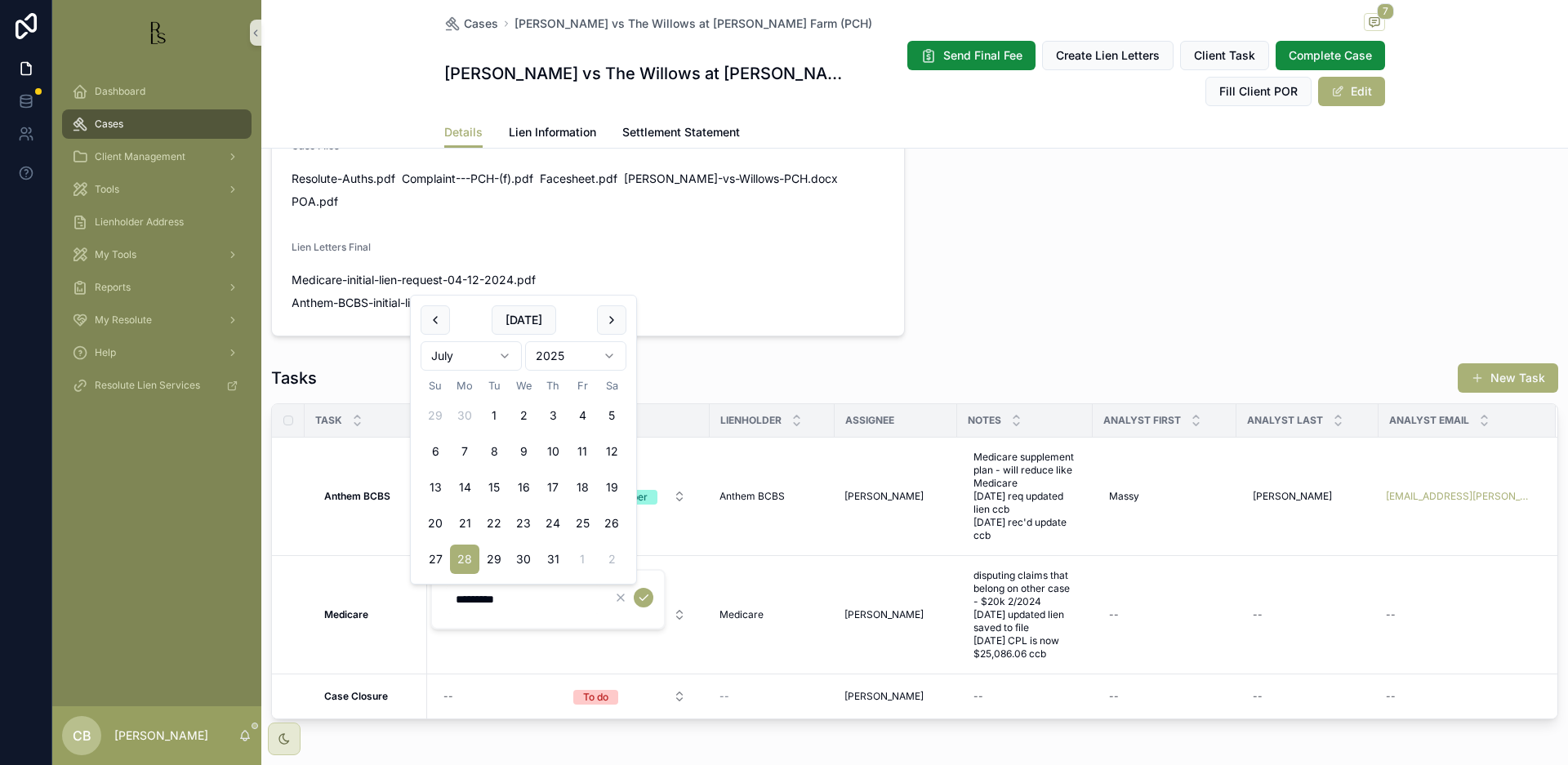
click at [503, 352] on html "Dashboard Cases Client Management Tools Lienholder Address My Tools Reports My …" at bounding box center [784, 382] width 1568 height 765
click at [462, 445] on button "10" at bounding box center [464, 451] width 30 height 30
type input "**********"
click at [645, 597] on icon "scrollable content" at bounding box center [643, 597] width 13 height 13
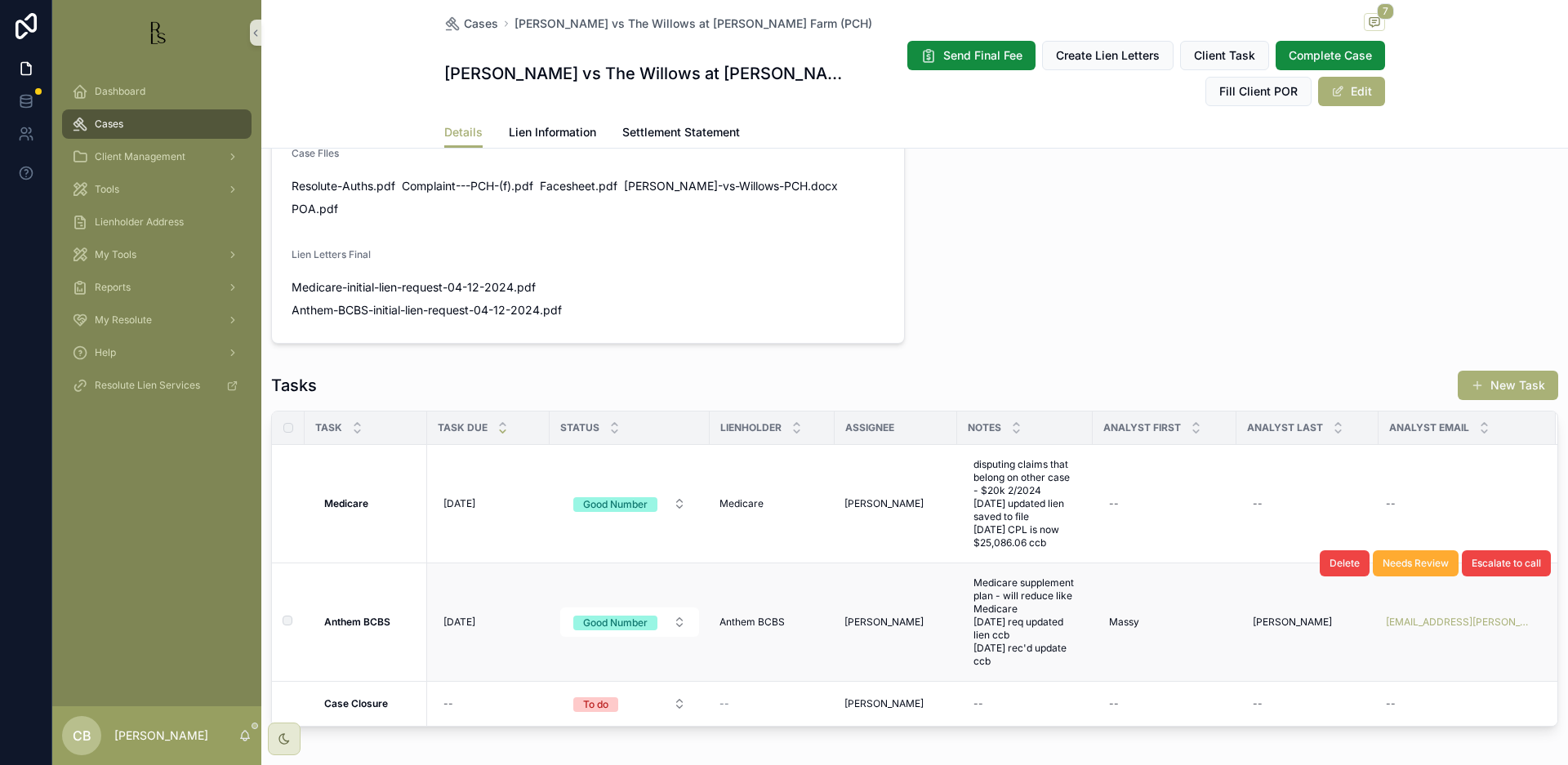
scroll to position [1067, 0]
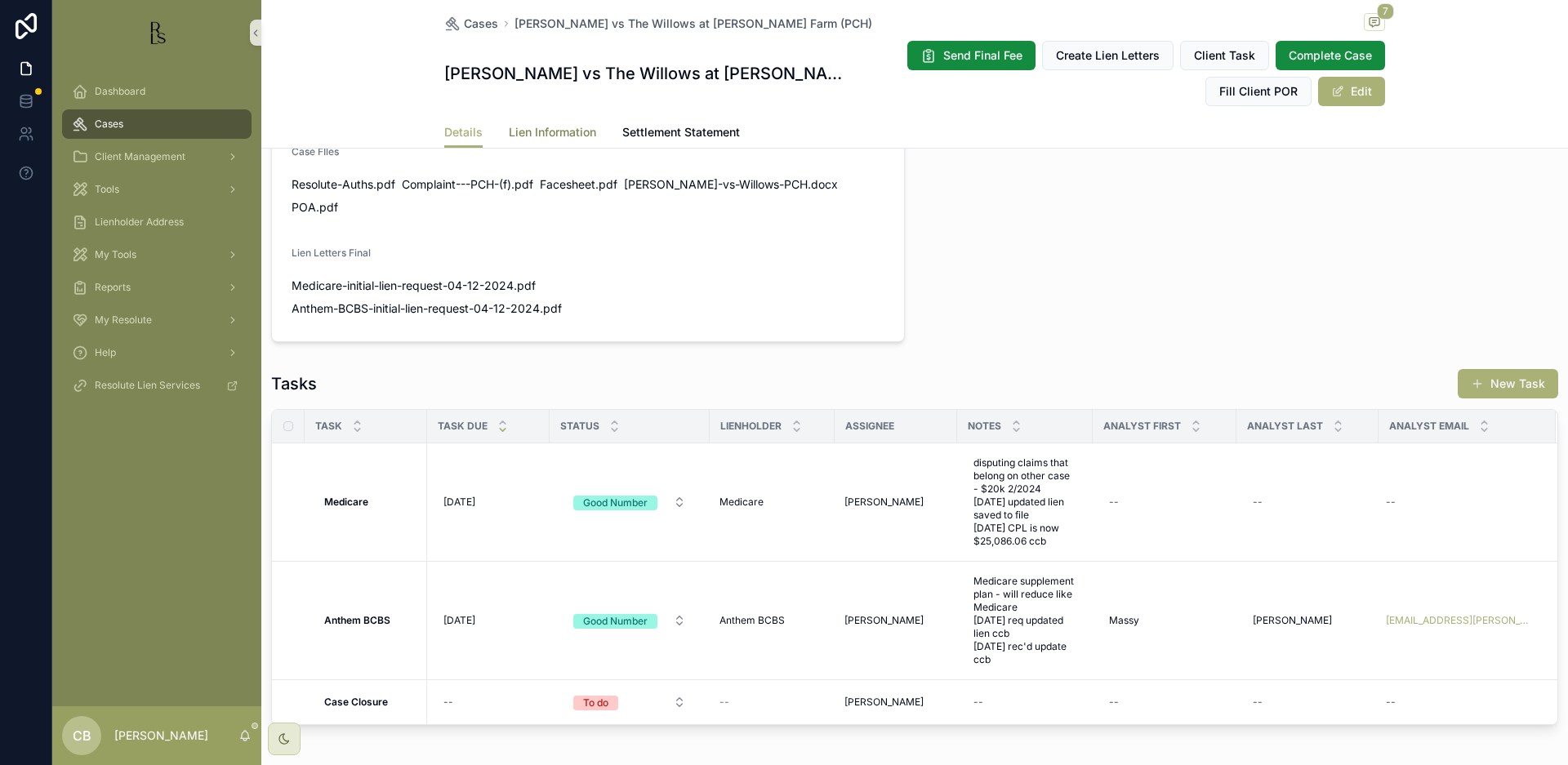
click at [549, 130] on span "Lien Information" at bounding box center [551, 132] width 87 height 16
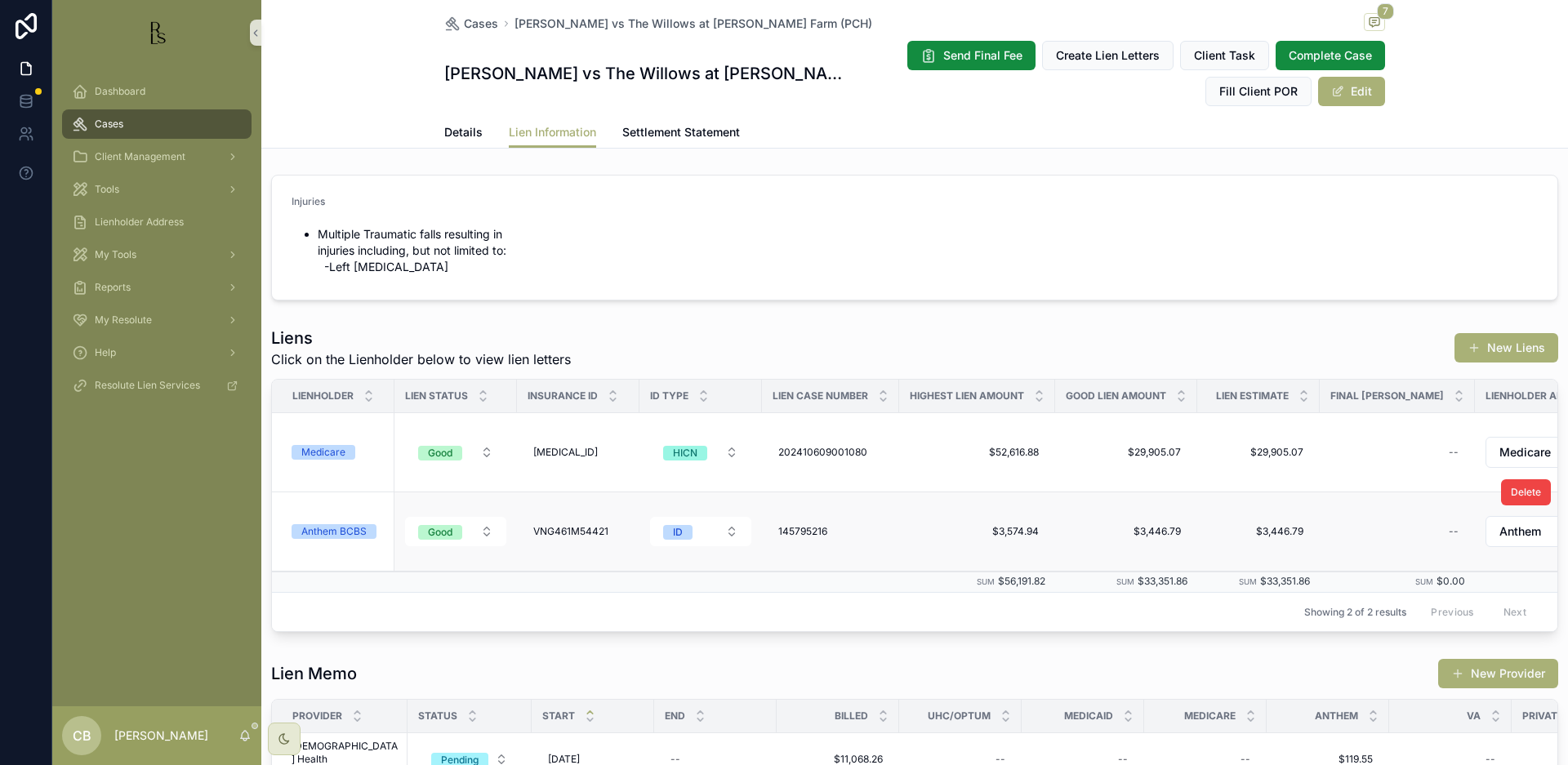
click at [334, 532] on div "Anthem BCBS" at bounding box center [334, 532] width 65 height 14
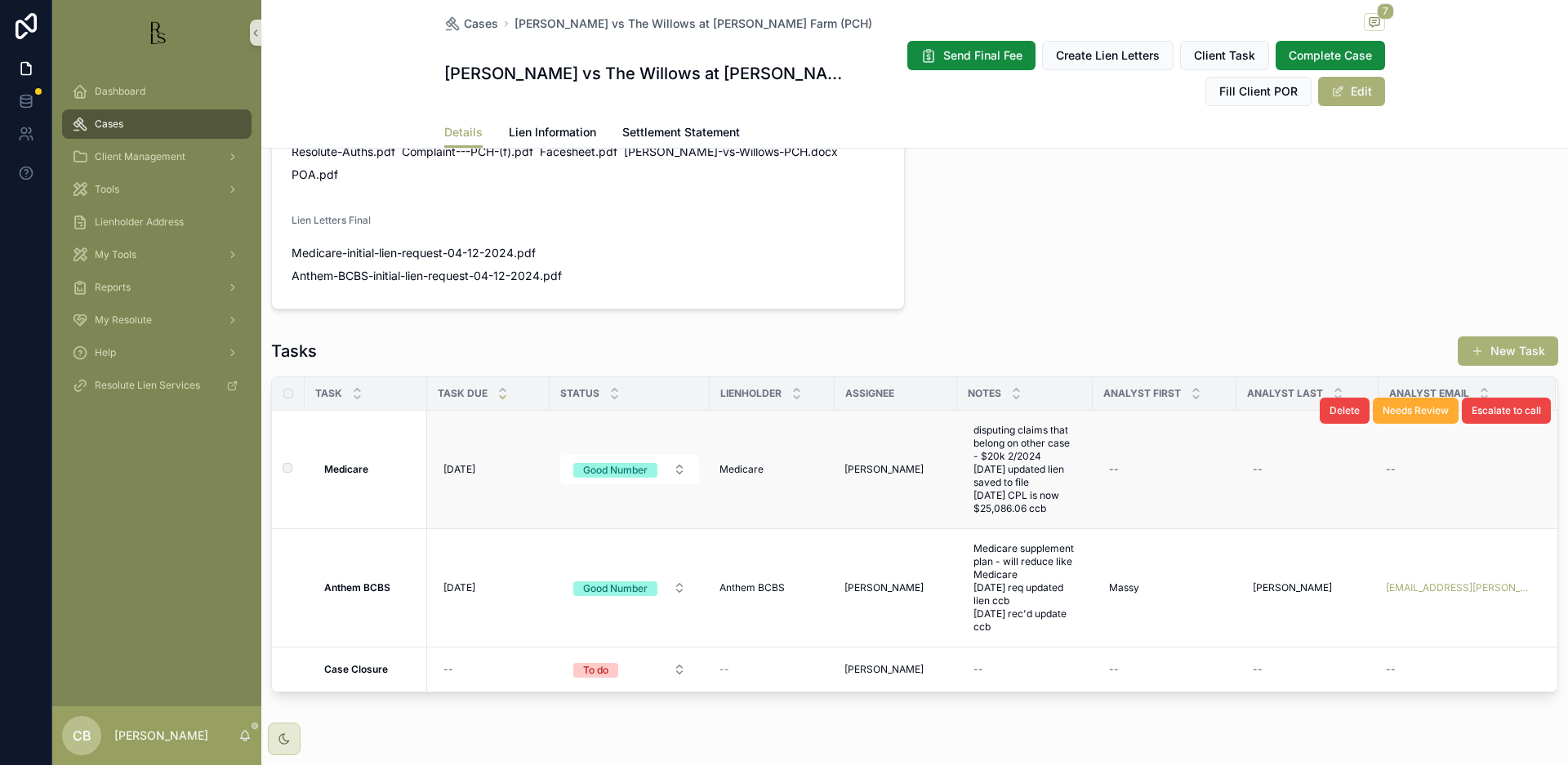
scroll to position [1100, 0]
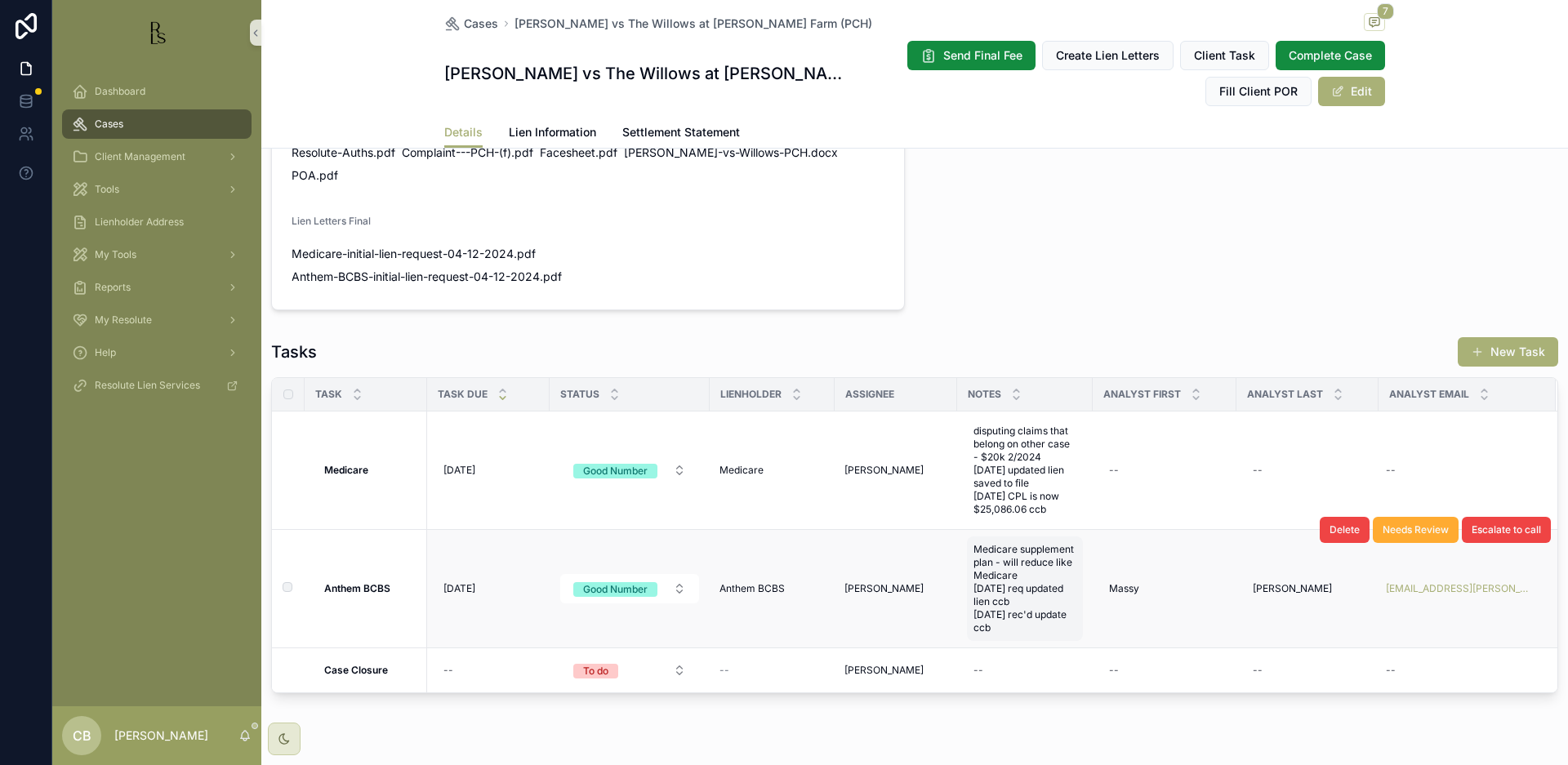
click at [1022, 576] on span "Medicare supplement plan - will reduce like Medicare [DATE] req updated lien cc…" at bounding box center [1025, 589] width 103 height 91
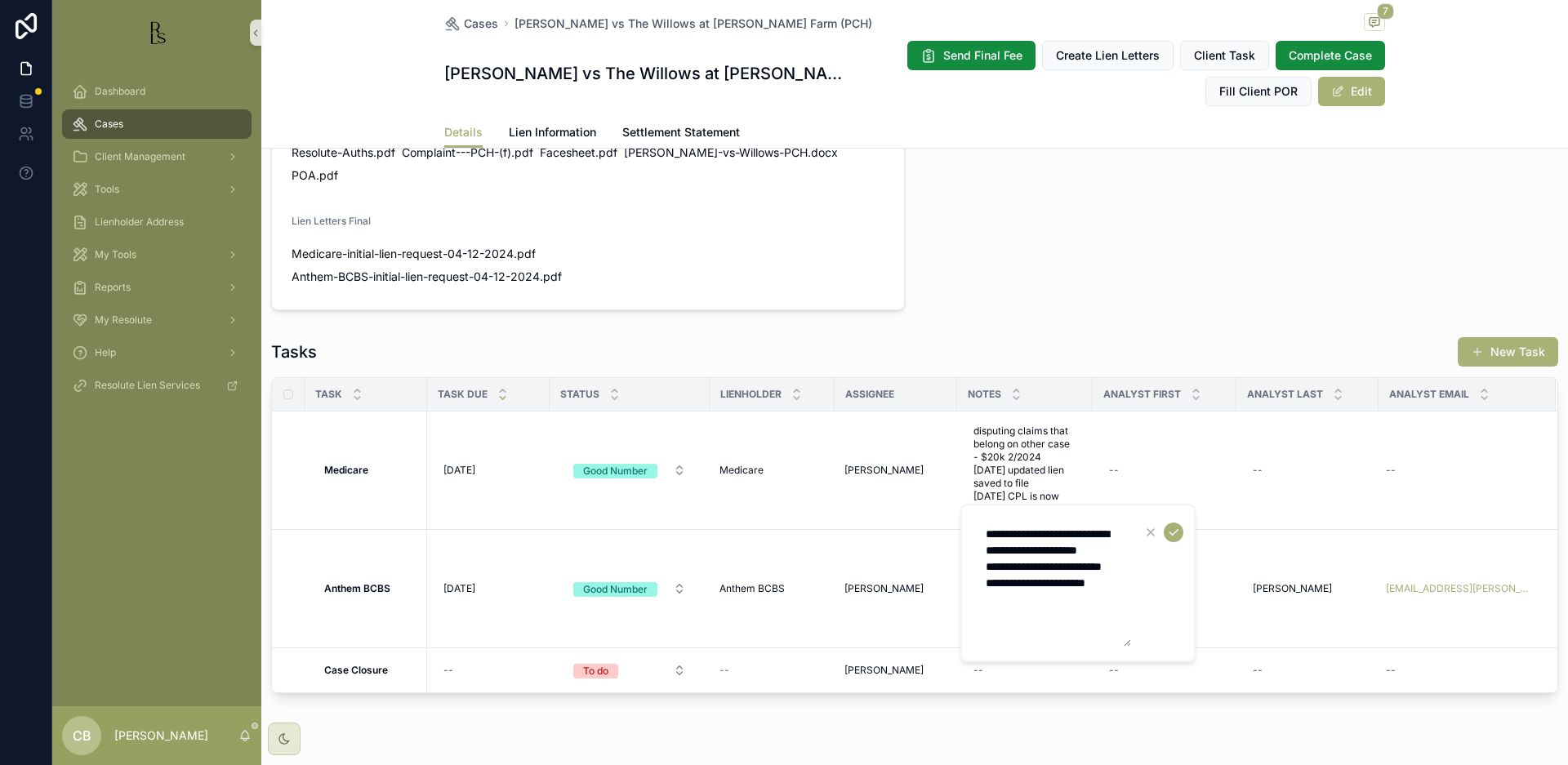
click at [1106, 617] on textarea "**********" at bounding box center [1053, 583] width 155 height 127
type textarea "**********"
click at [1176, 535] on icon "scrollable content" at bounding box center [1174, 533] width 13 height 13
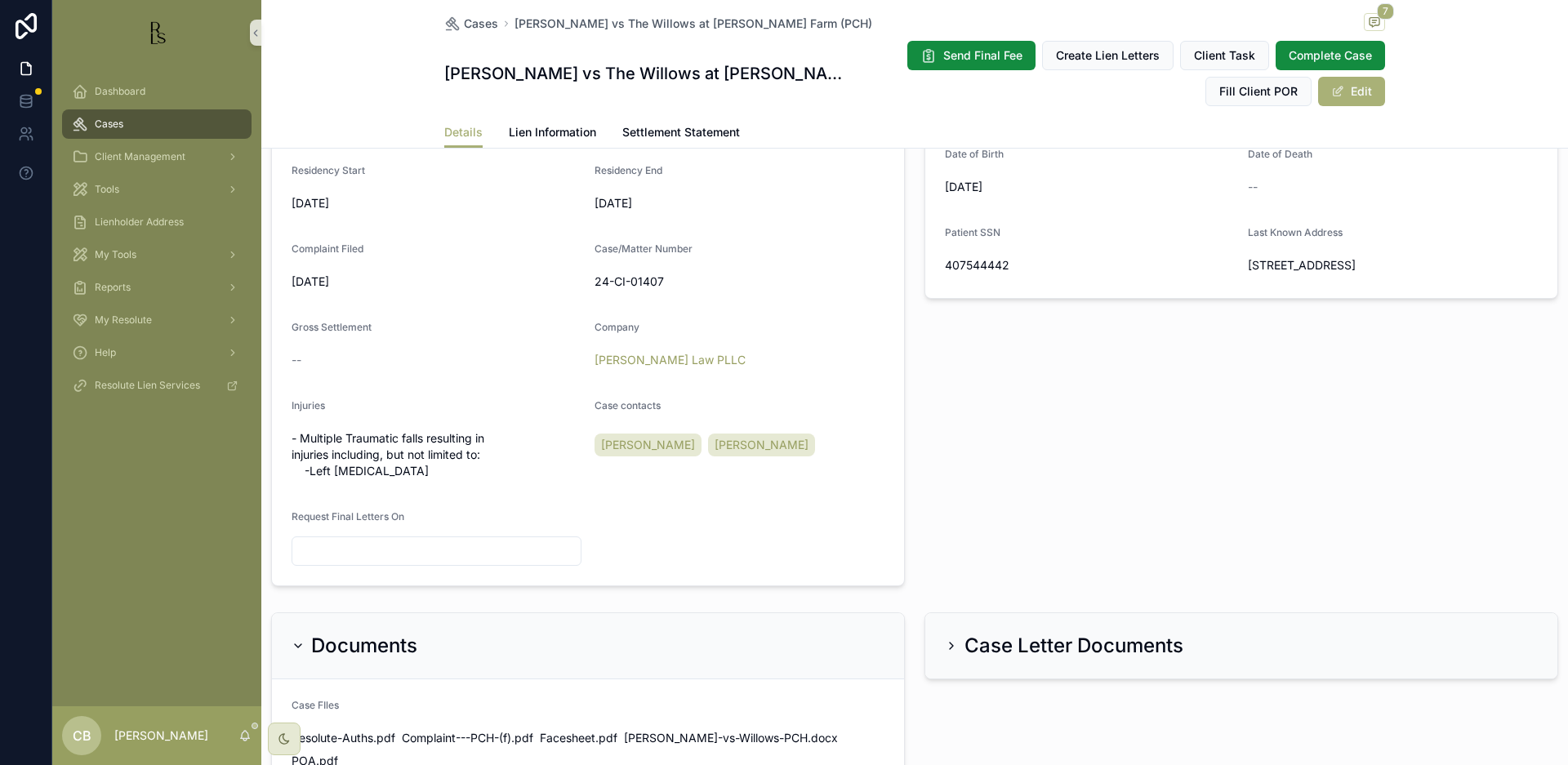
scroll to position [494, 0]
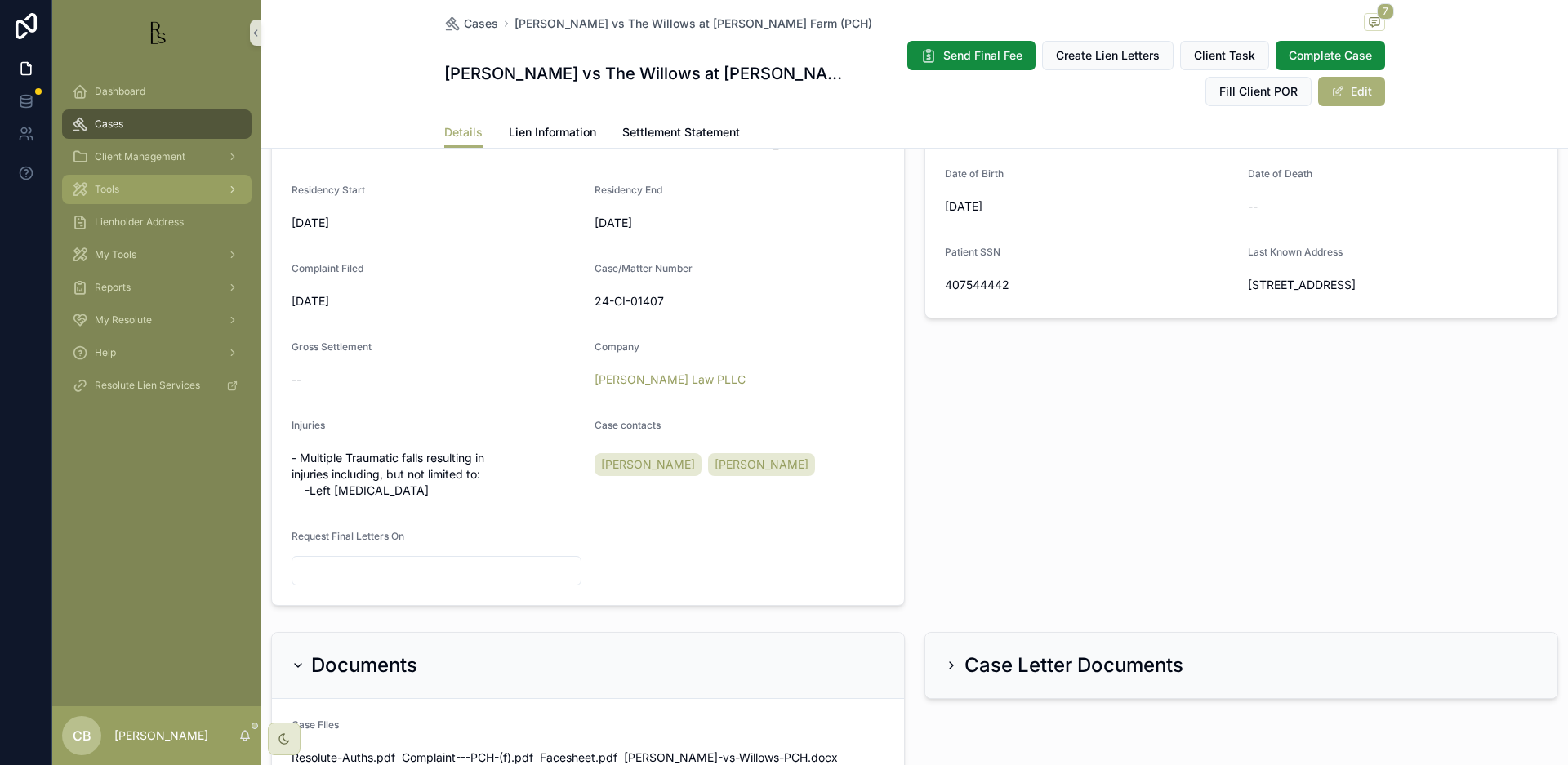
click at [112, 187] on span "Tools" at bounding box center [107, 189] width 24 height 13
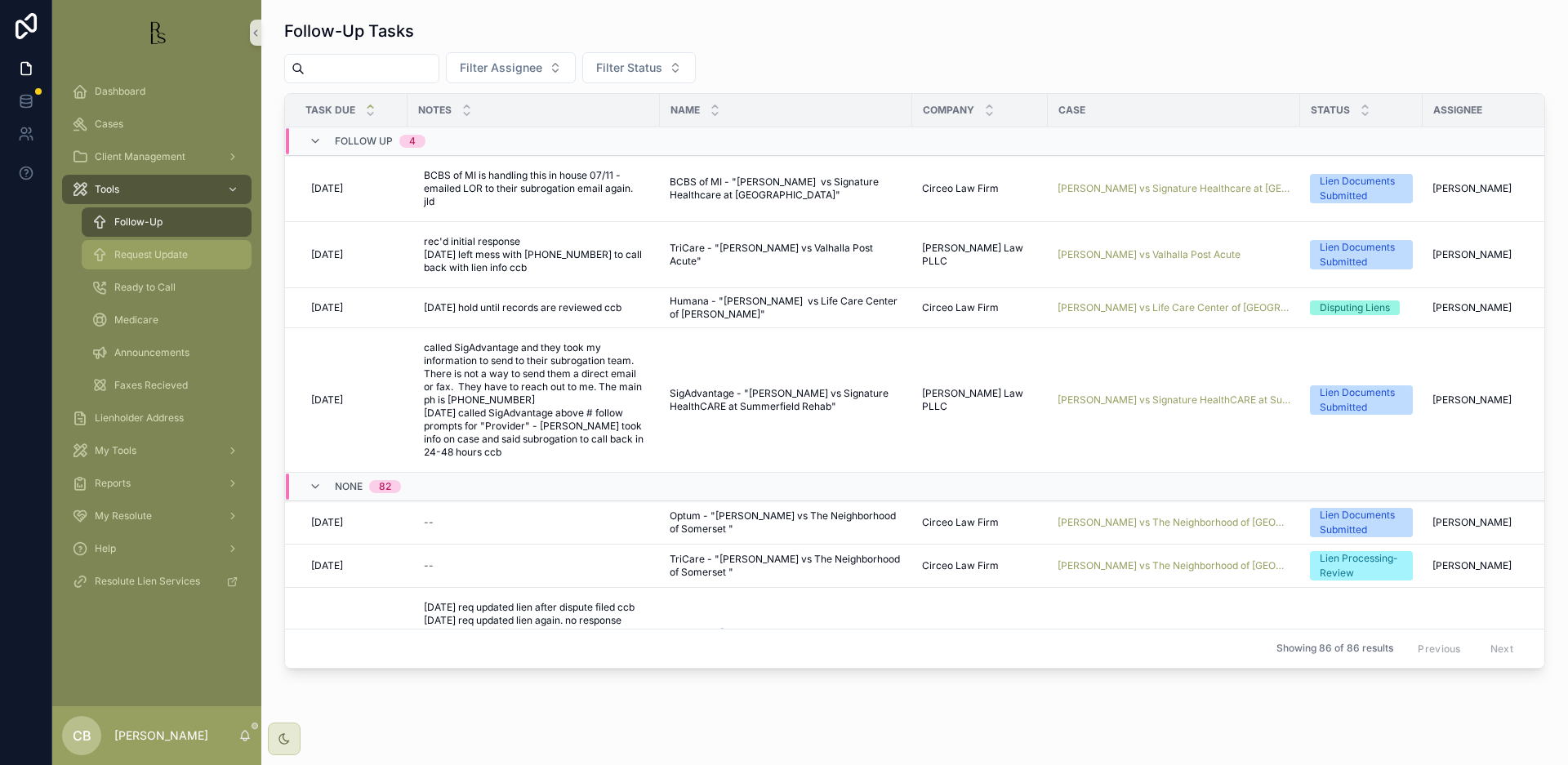
click at [159, 251] on span "Request Update" at bounding box center [152, 255] width 74 height 13
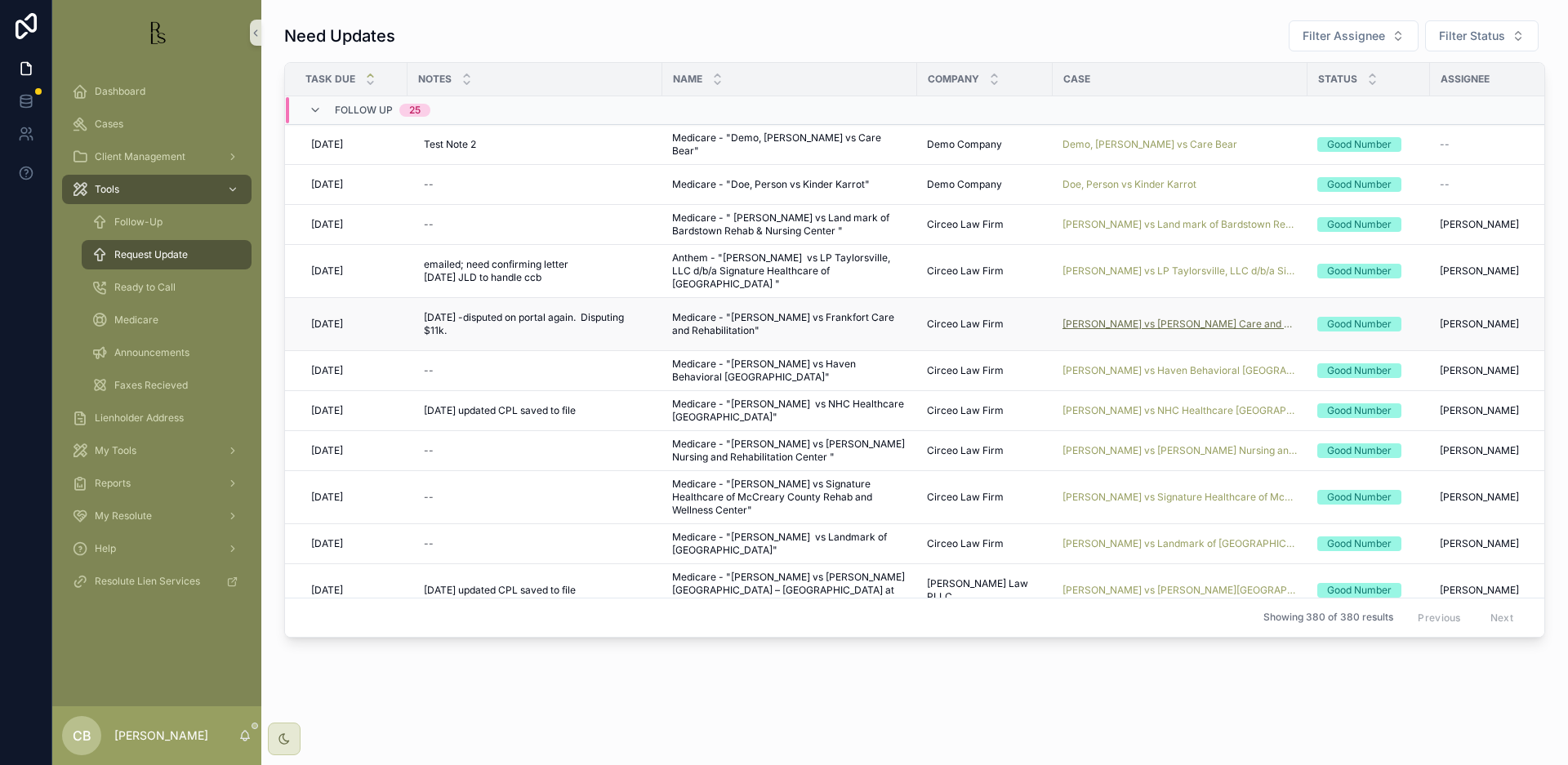
click at [1144, 320] on span "[PERSON_NAME] vs [PERSON_NAME] Care and Rehabilitation" at bounding box center [1180, 324] width 235 height 13
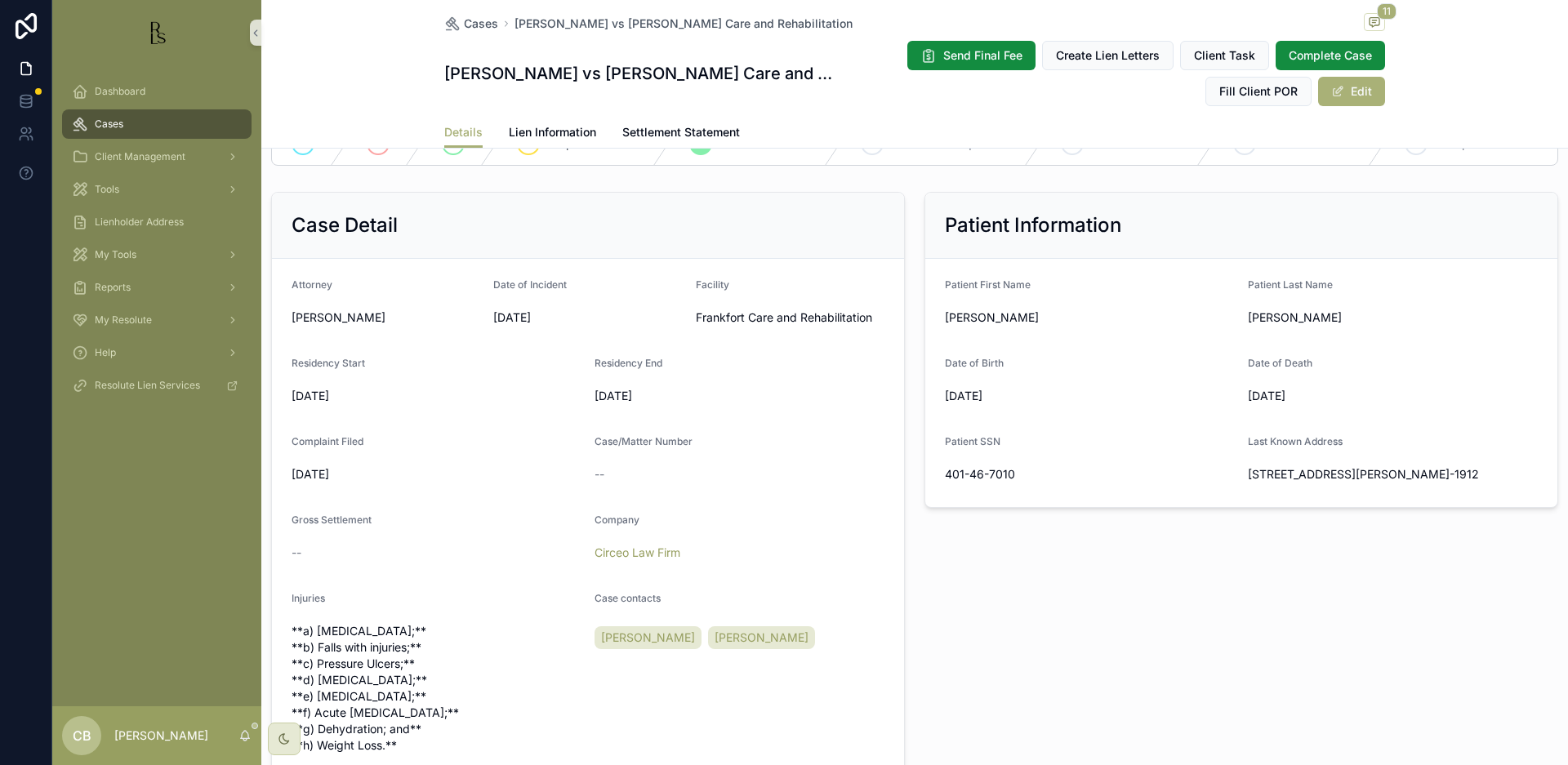
scroll to position [325, 0]
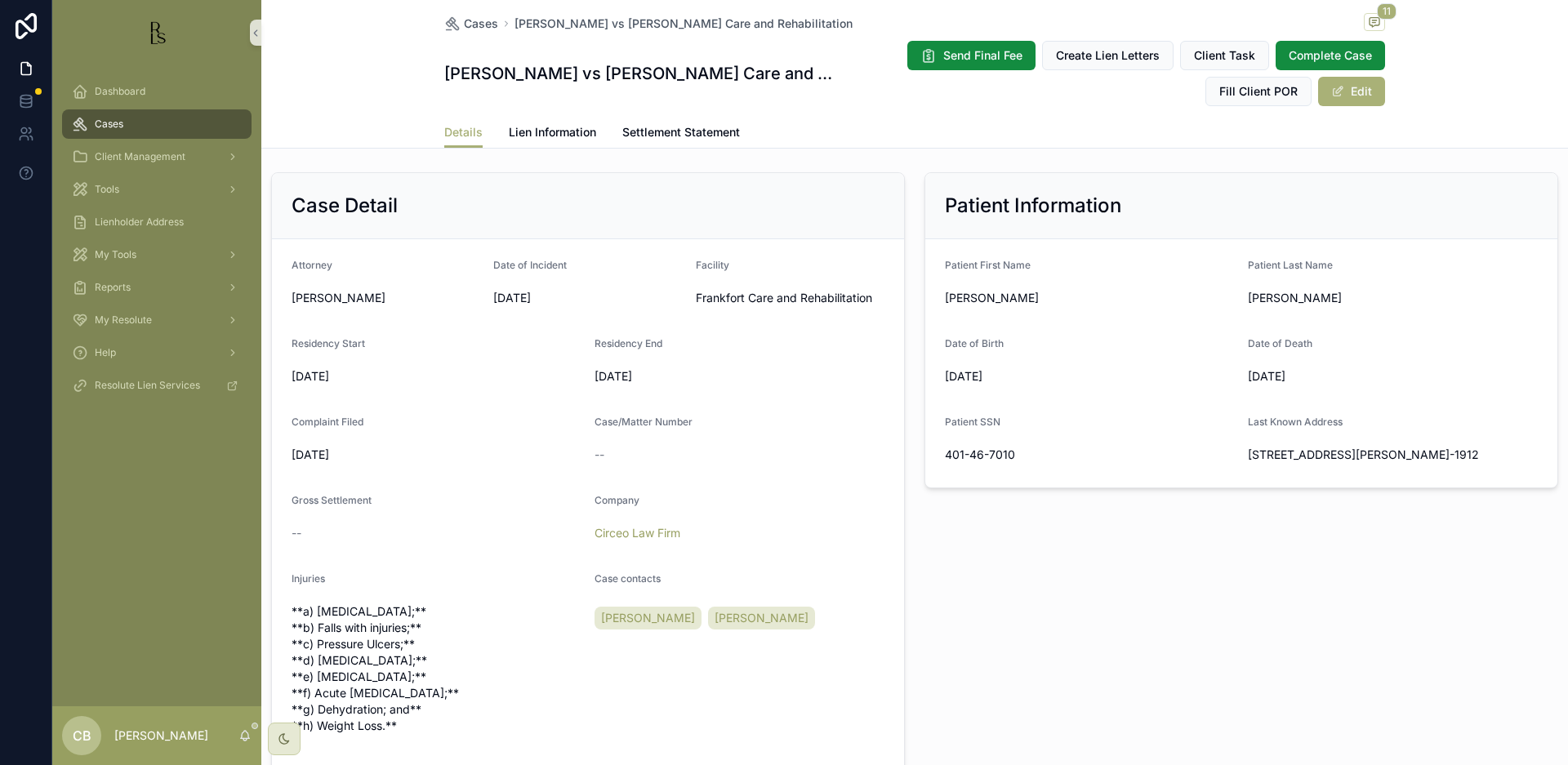
click at [553, 128] on span "Lien Information" at bounding box center [551, 132] width 87 height 16
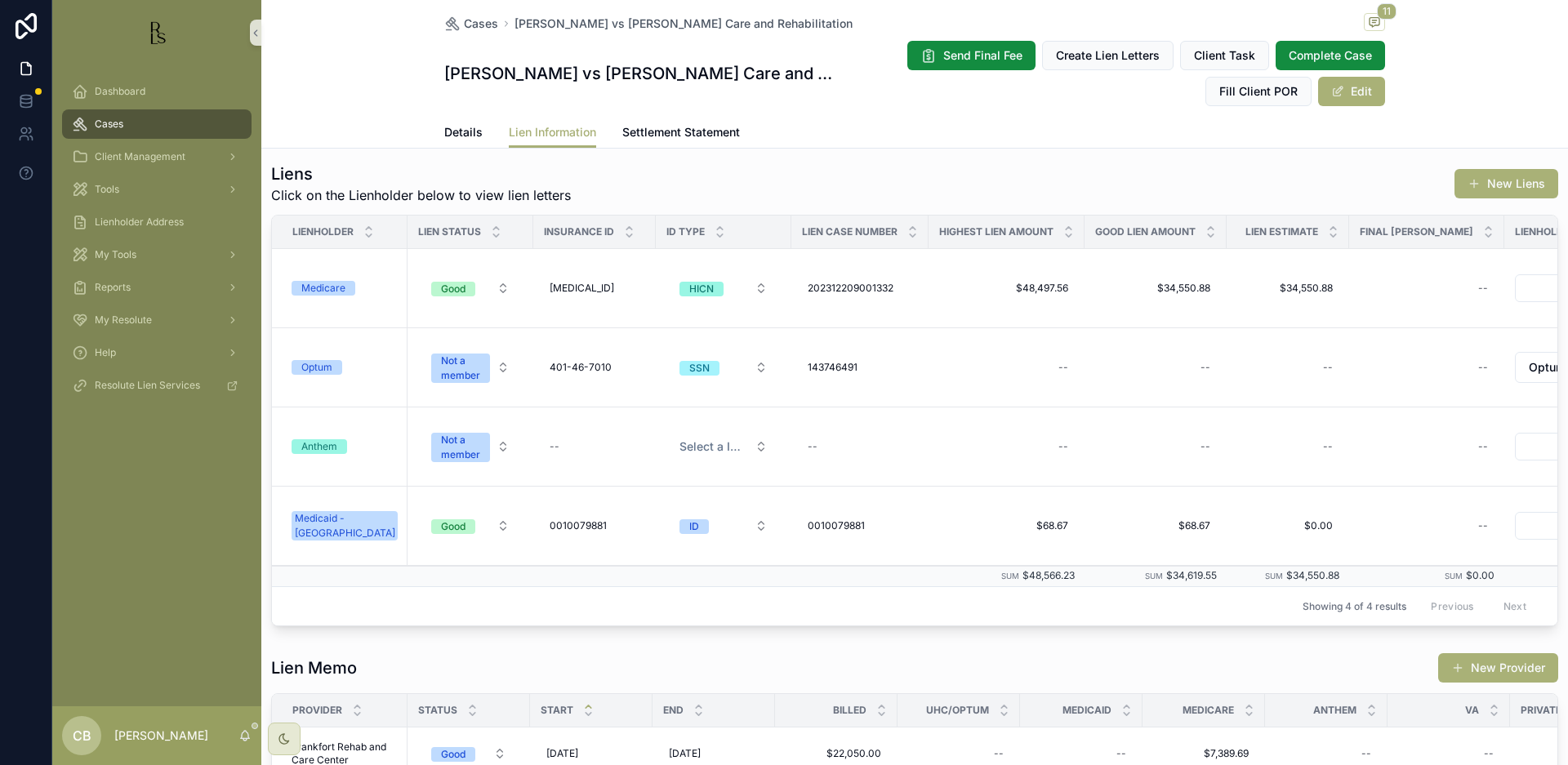
scroll to position [587, 0]
click at [334, 285] on div "Medicare" at bounding box center [323, 287] width 44 height 14
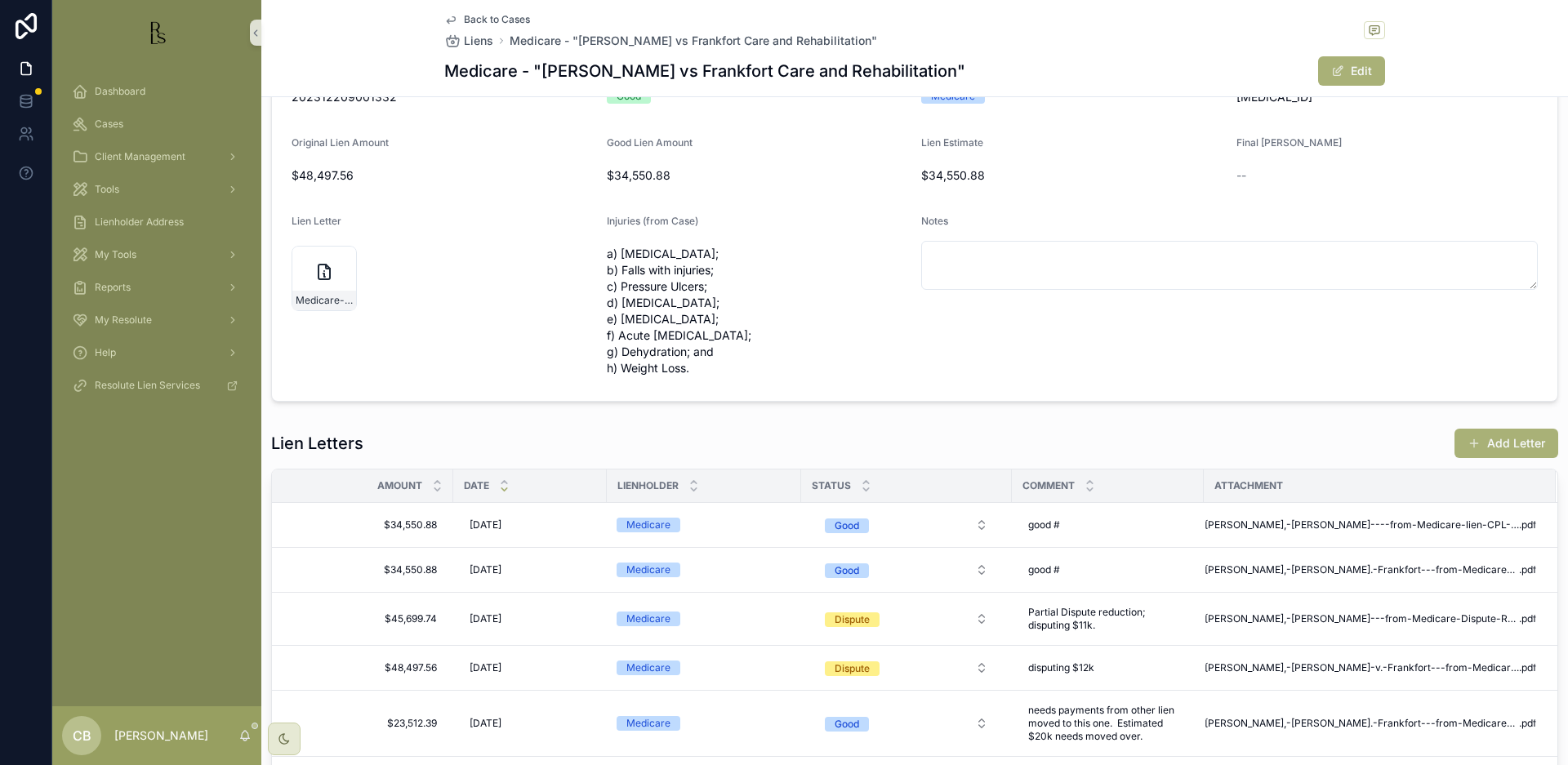
scroll to position [0, 1]
click at [1503, 439] on button "Add Letter" at bounding box center [1506, 443] width 104 height 30
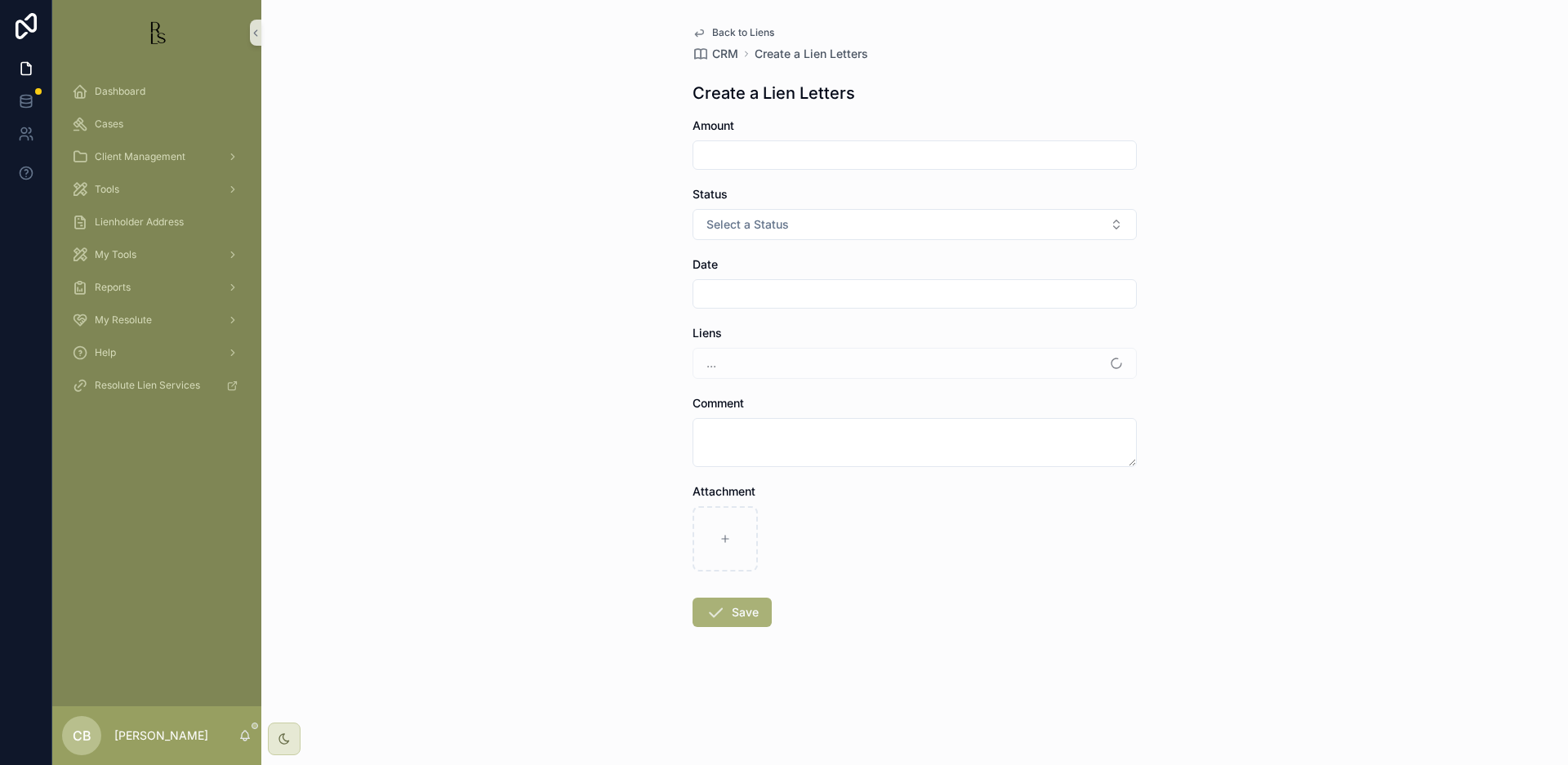
click at [1503, 439] on div "Back to Liens CRM Create a Lien Letters Create a Lien Letters Amount Status Sel…" at bounding box center [914, 382] width 1306 height 765
click at [723, 535] on icon "scrollable content" at bounding box center [724, 539] width 12 height 12
type input "**********"
click at [722, 160] on input "scrollable content" at bounding box center [914, 155] width 443 height 23
type input "**********"
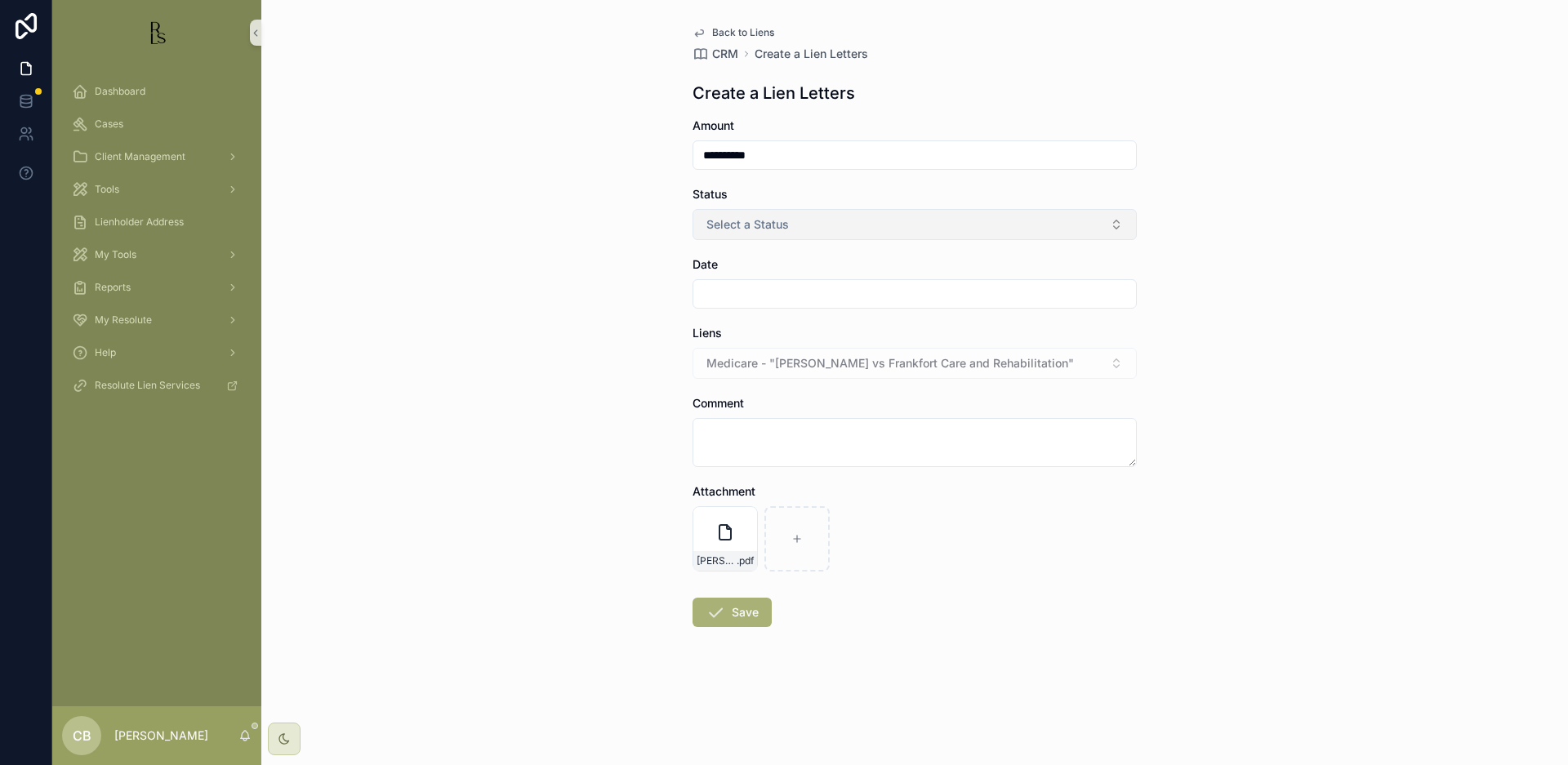
click at [1106, 217] on button "Select a Status" at bounding box center [914, 224] width 444 height 31
click at [741, 309] on span "Good" at bounding box center [724, 314] width 44 height 14
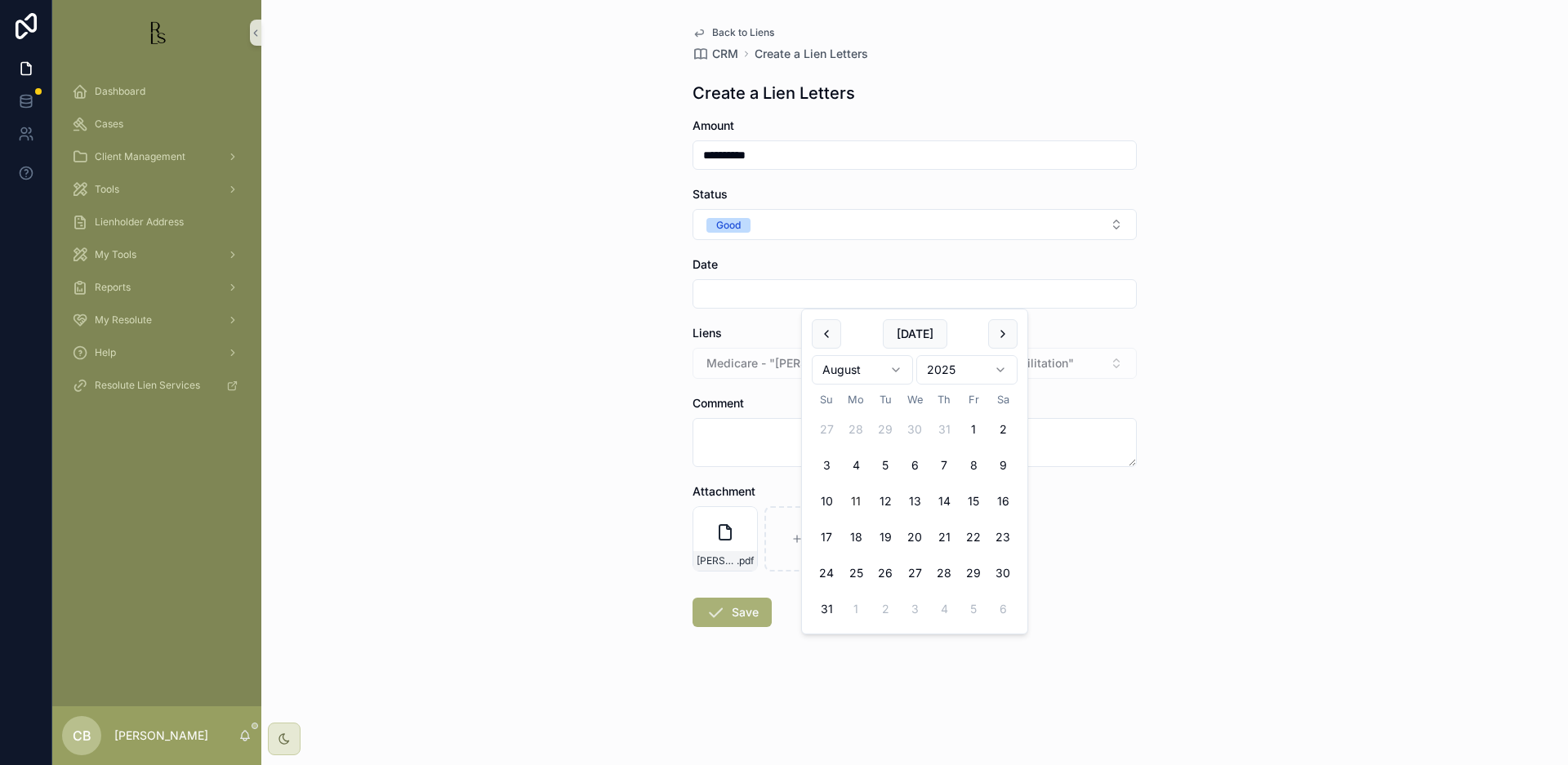
click at [741, 297] on input "scrollable content" at bounding box center [914, 294] width 443 height 23
click at [856, 500] on button "11" at bounding box center [855, 501] width 30 height 30
type input "*********"
click at [741, 438] on textarea "scrollable content" at bounding box center [914, 442] width 444 height 49
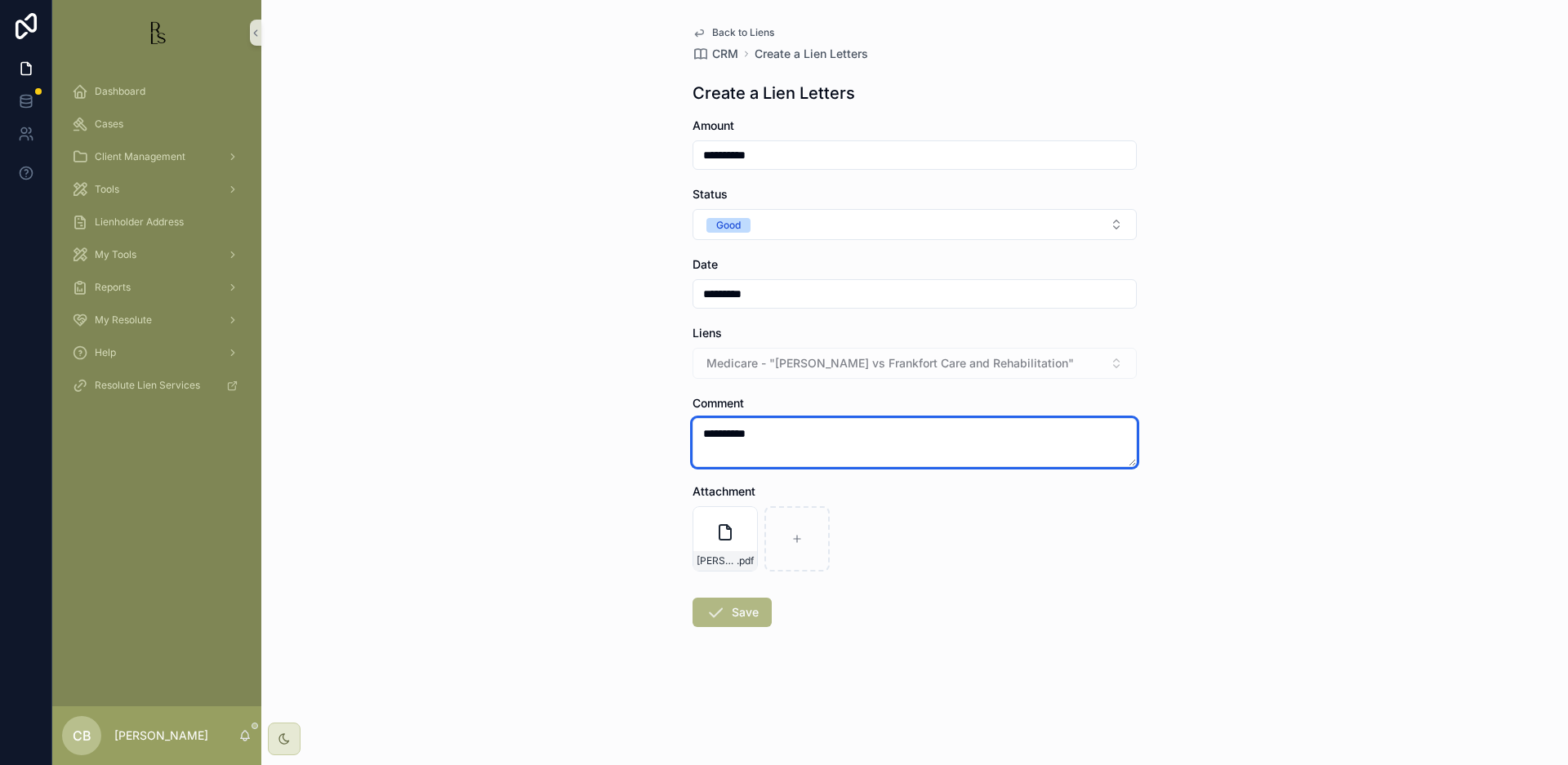
type textarea "*********"
click at [744, 612] on button "Save" at bounding box center [732, 613] width 79 height 30
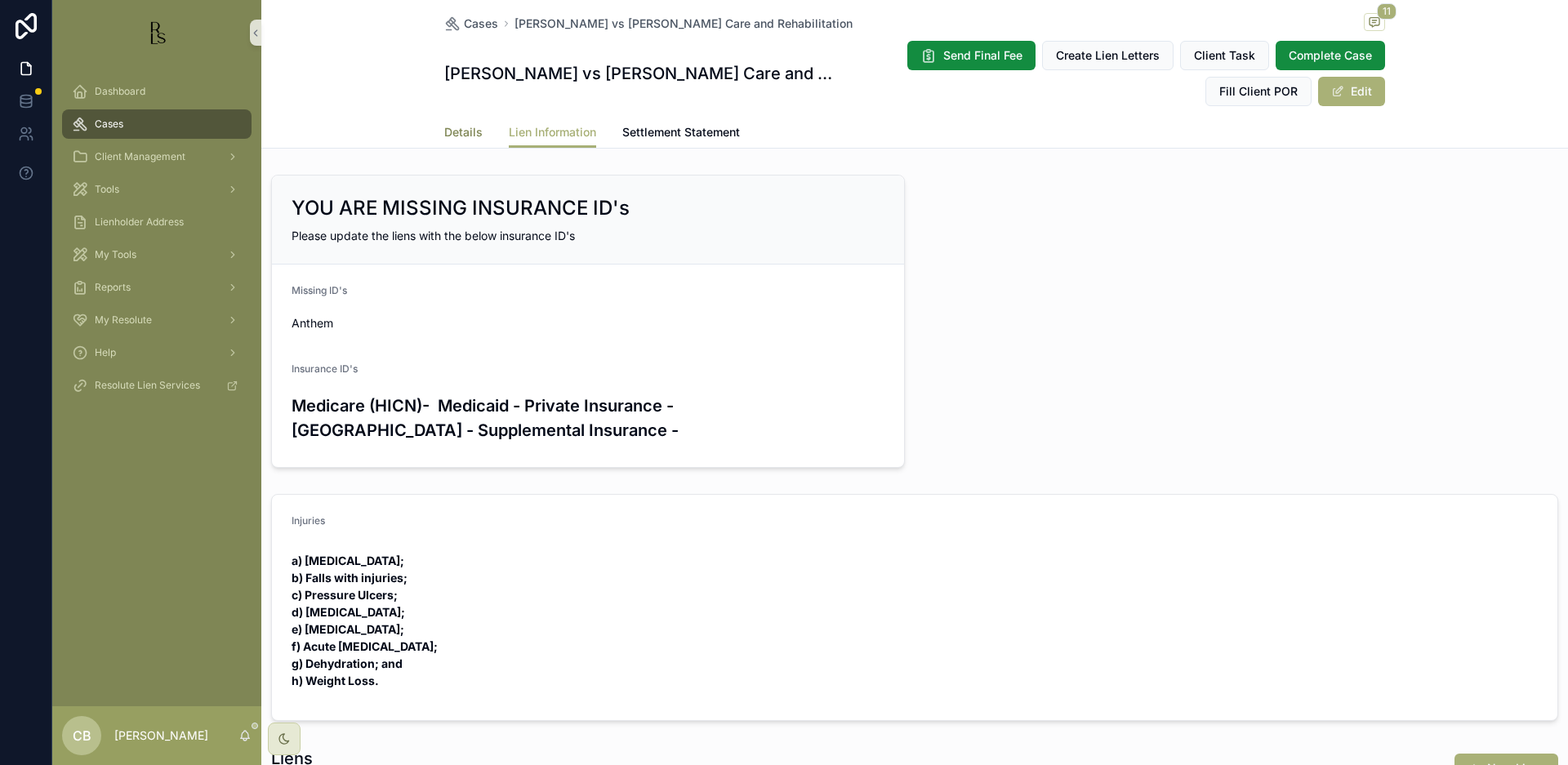
click at [461, 133] on span "Details" at bounding box center [463, 132] width 39 height 16
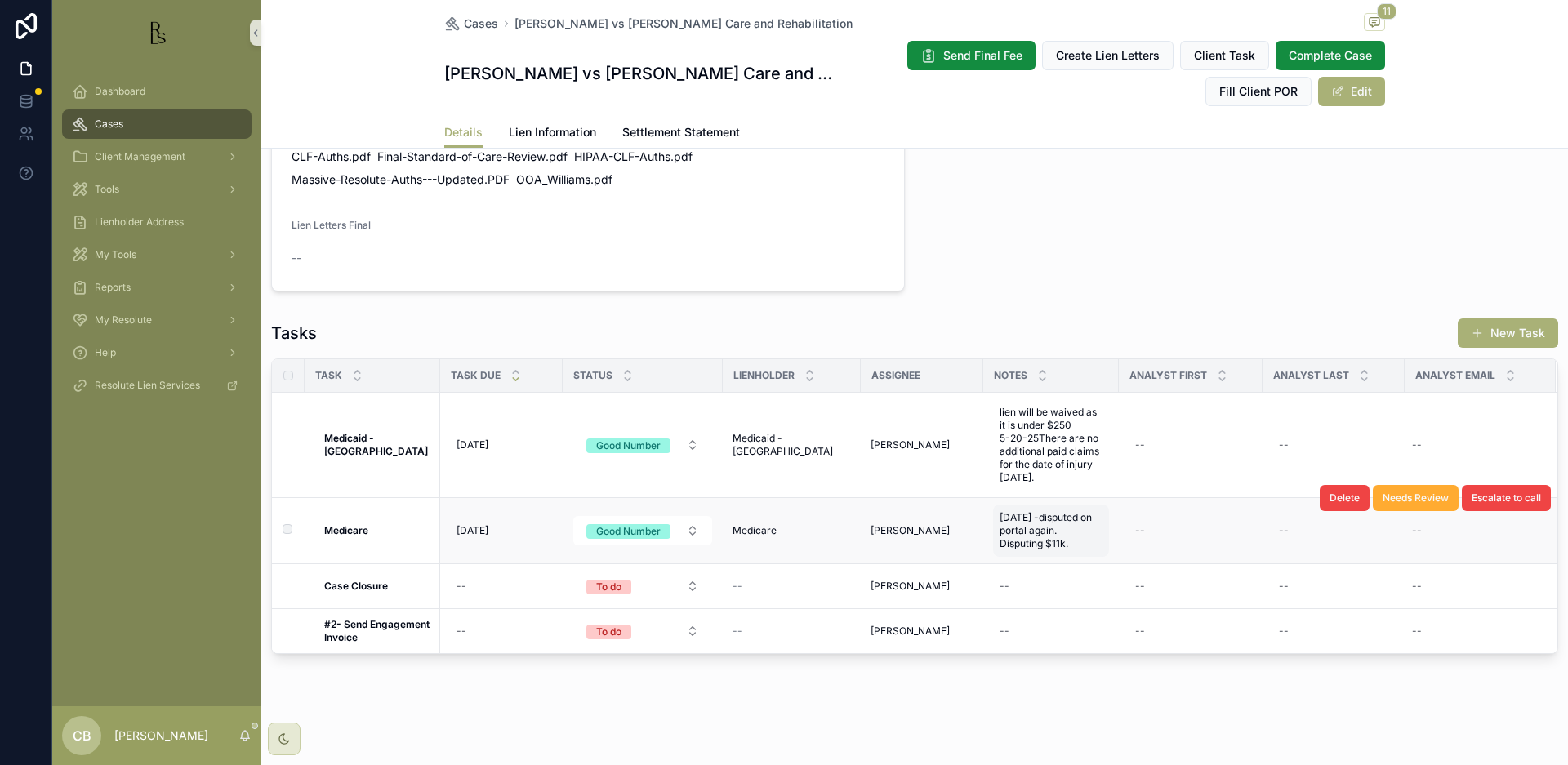
click at [1053, 544] on span "[DATE] -disputed on portal again. Disputing $11k." at bounding box center [1051, 531] width 103 height 39
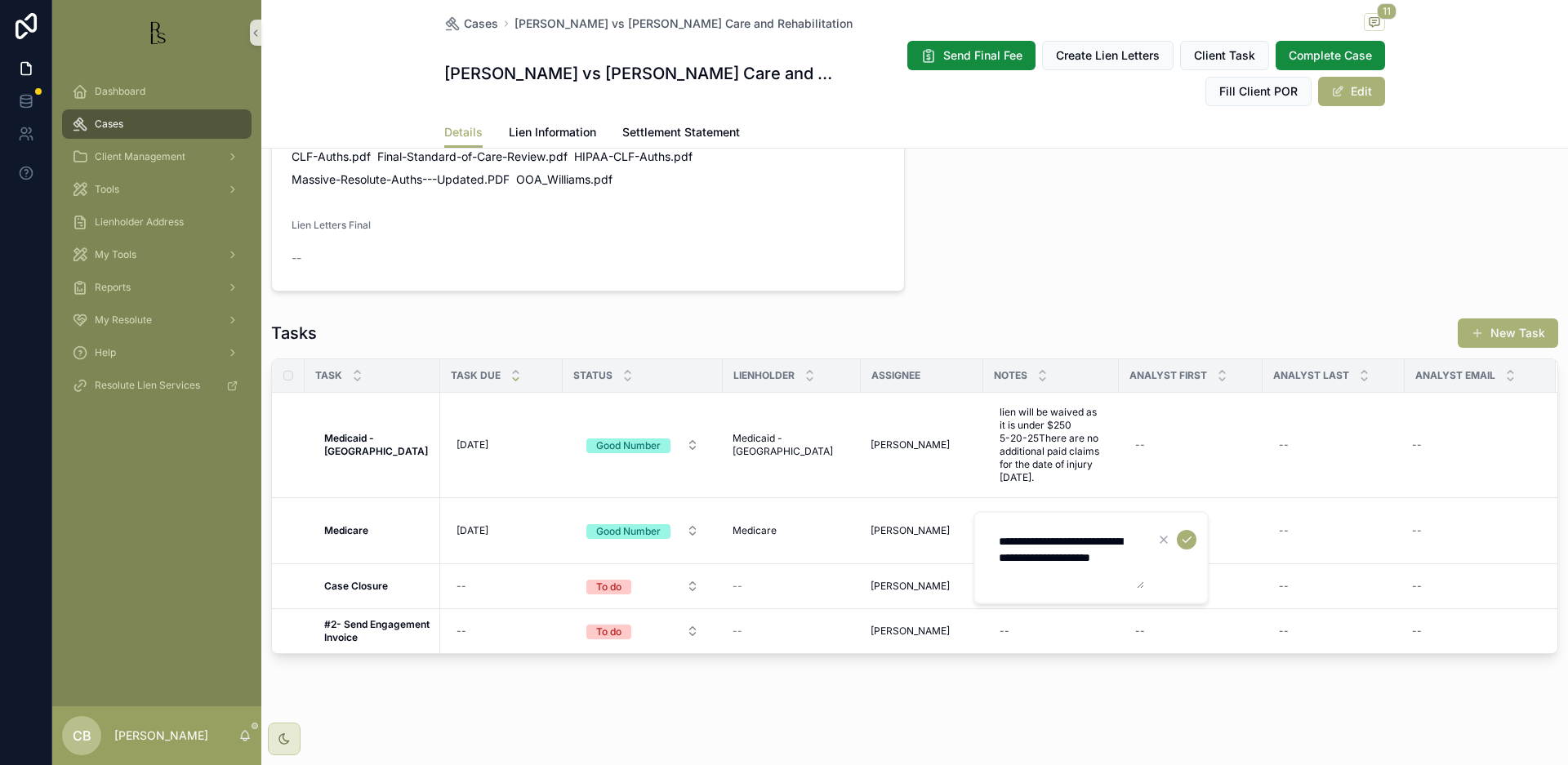
drag, startPoint x: 1042, startPoint y: 577, endPoint x: 1058, endPoint y: 576, distance: 16.0
click at [1042, 576] on textarea "**********" at bounding box center [1066, 557] width 155 height 62
type textarea "**********"
click at [1185, 534] on icon "scrollable content" at bounding box center [1186, 540] width 13 height 13
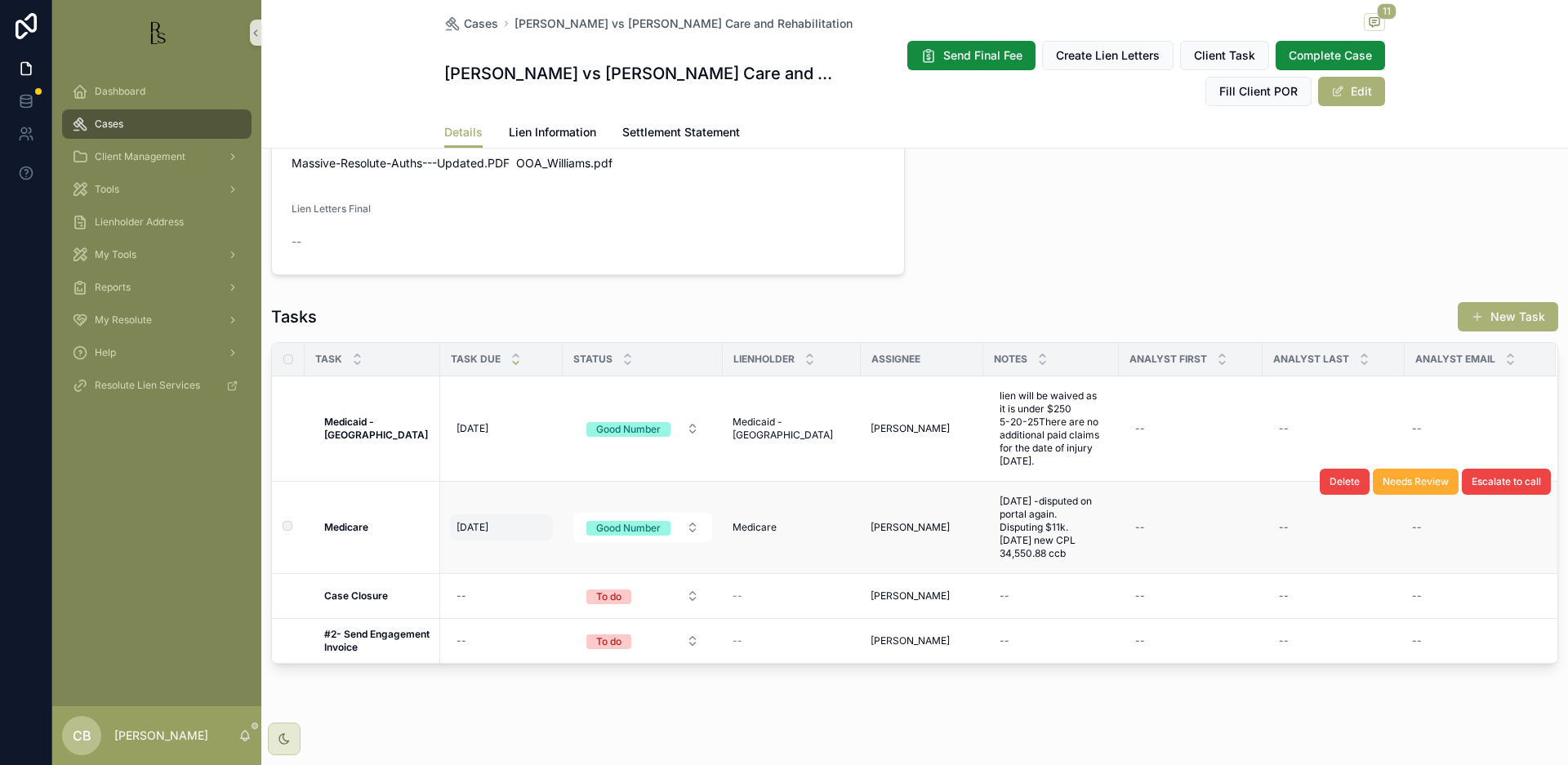
click at [476, 535] on span "[DATE]" at bounding box center [472, 527] width 32 height 13
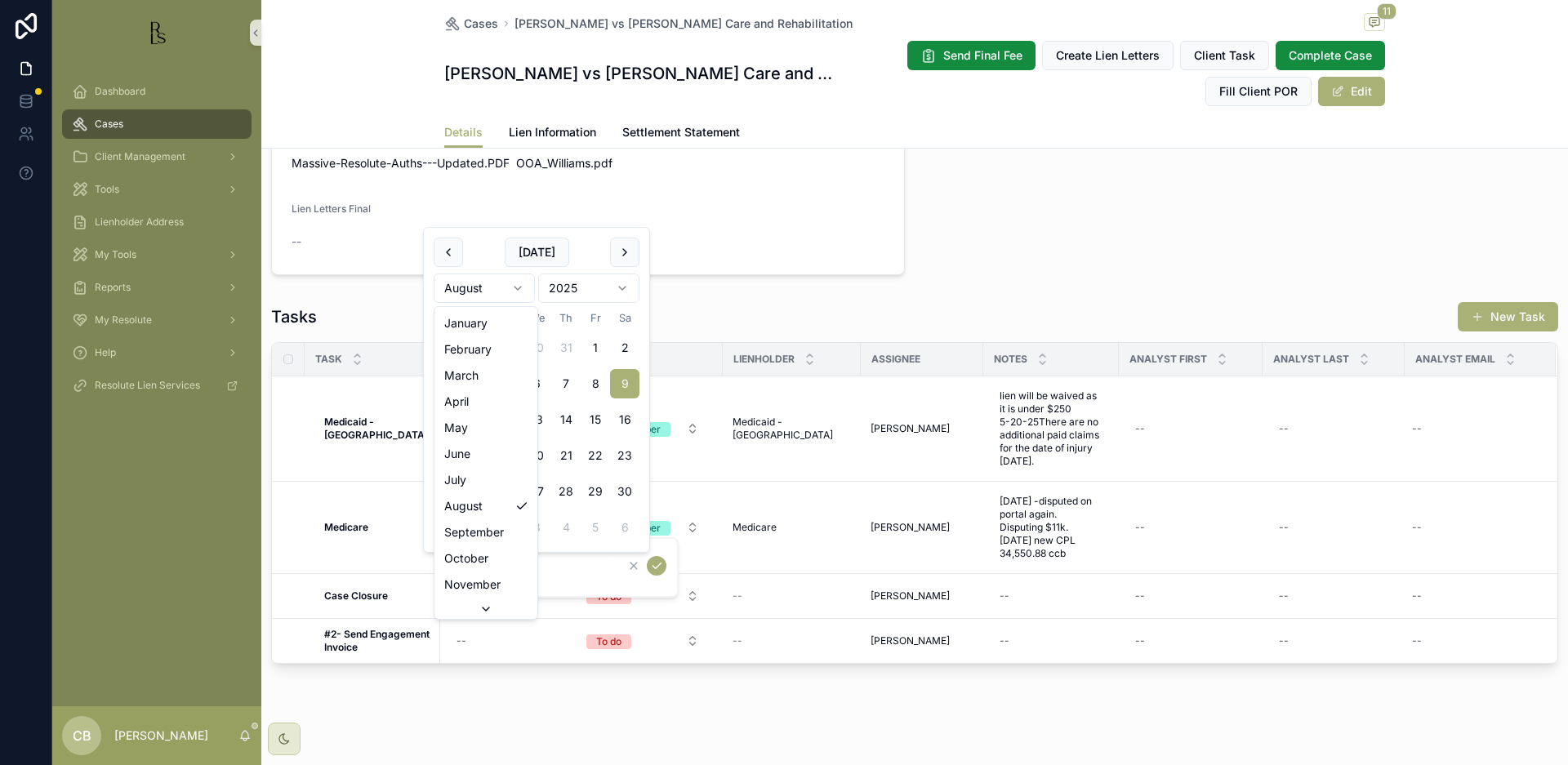
click at [519, 288] on html "Dashboard Cases Client Management Tools Lienholder Address My Tools Reports My …" at bounding box center [784, 382] width 1568 height 765
click at [476, 413] on button "10" at bounding box center [477, 420] width 30 height 30
type input "**********"
click at [655, 564] on icon "scrollable content" at bounding box center [656, 566] width 13 height 13
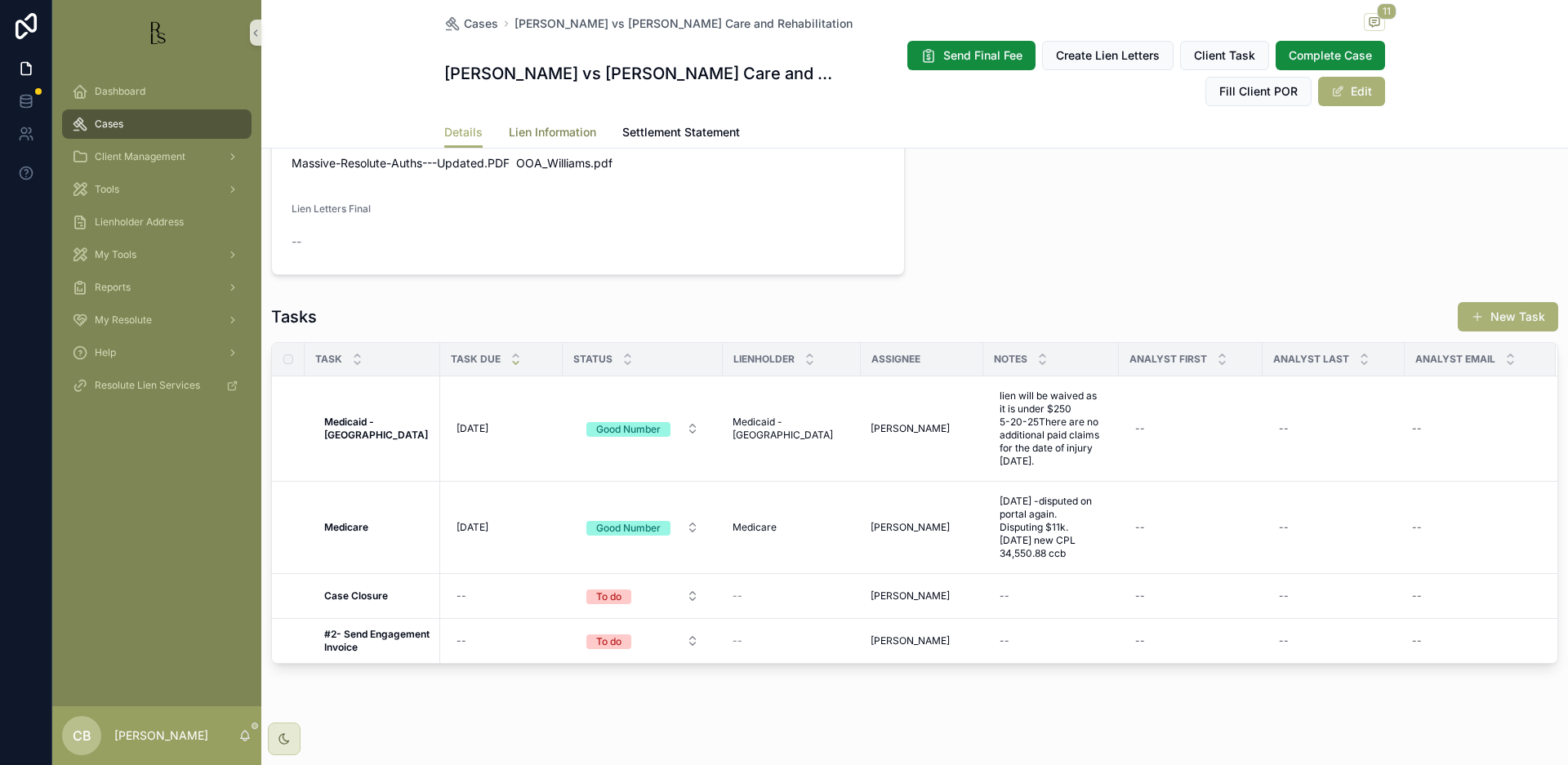
click at [544, 128] on span "Lien Information" at bounding box center [551, 132] width 87 height 16
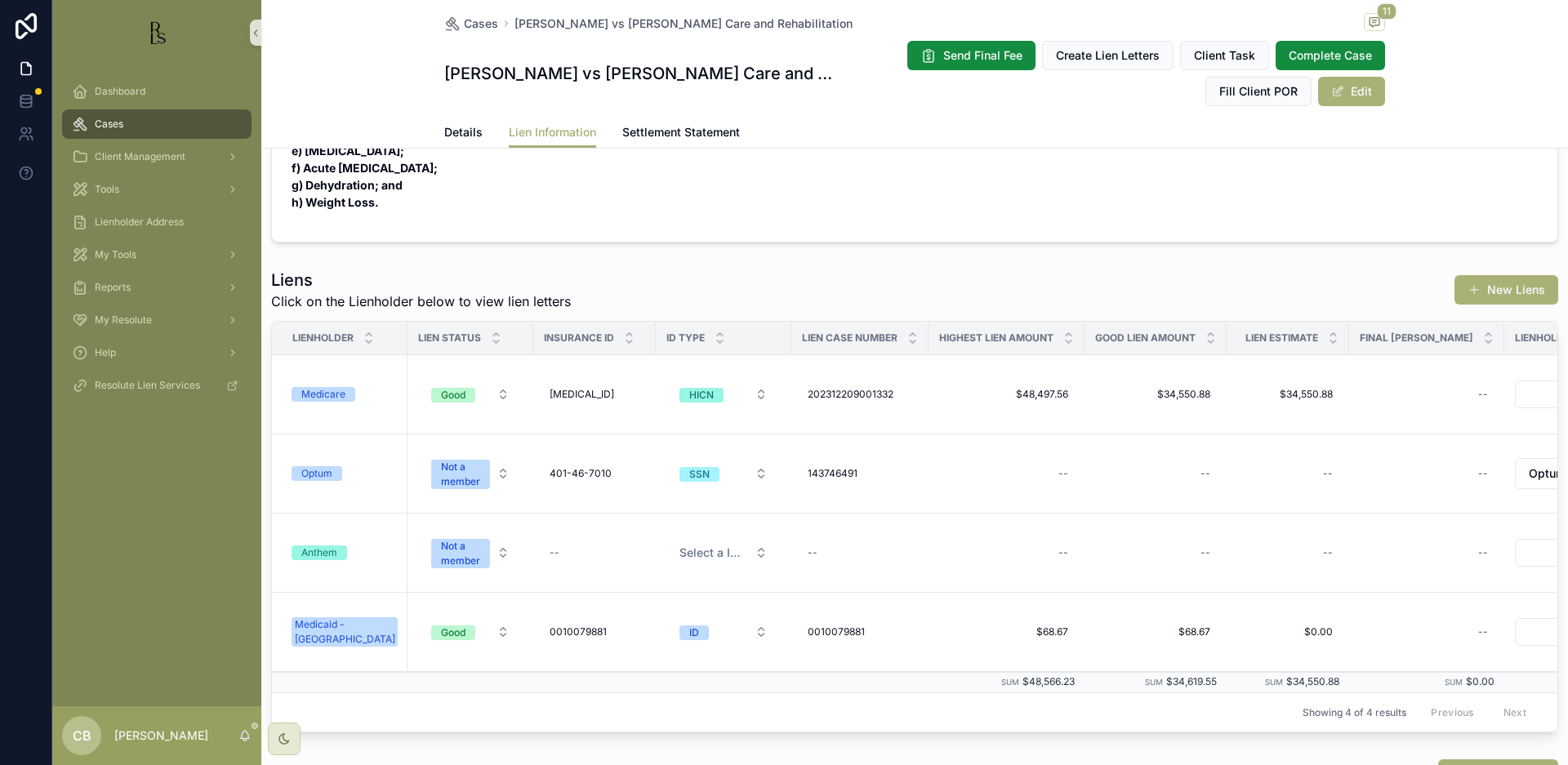
scroll to position [482, 0]
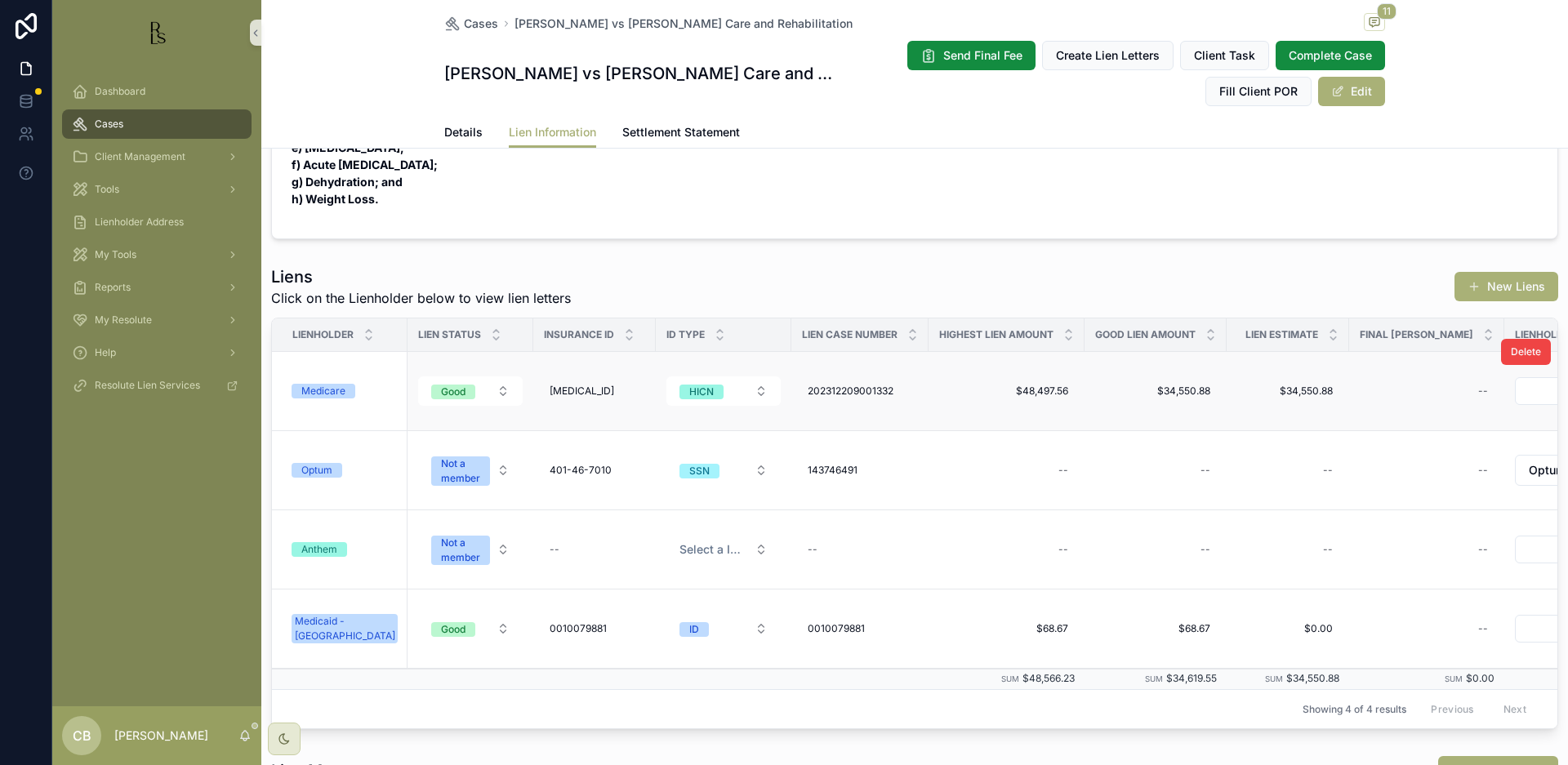
click at [329, 392] on div "Medicare" at bounding box center [323, 391] width 44 height 14
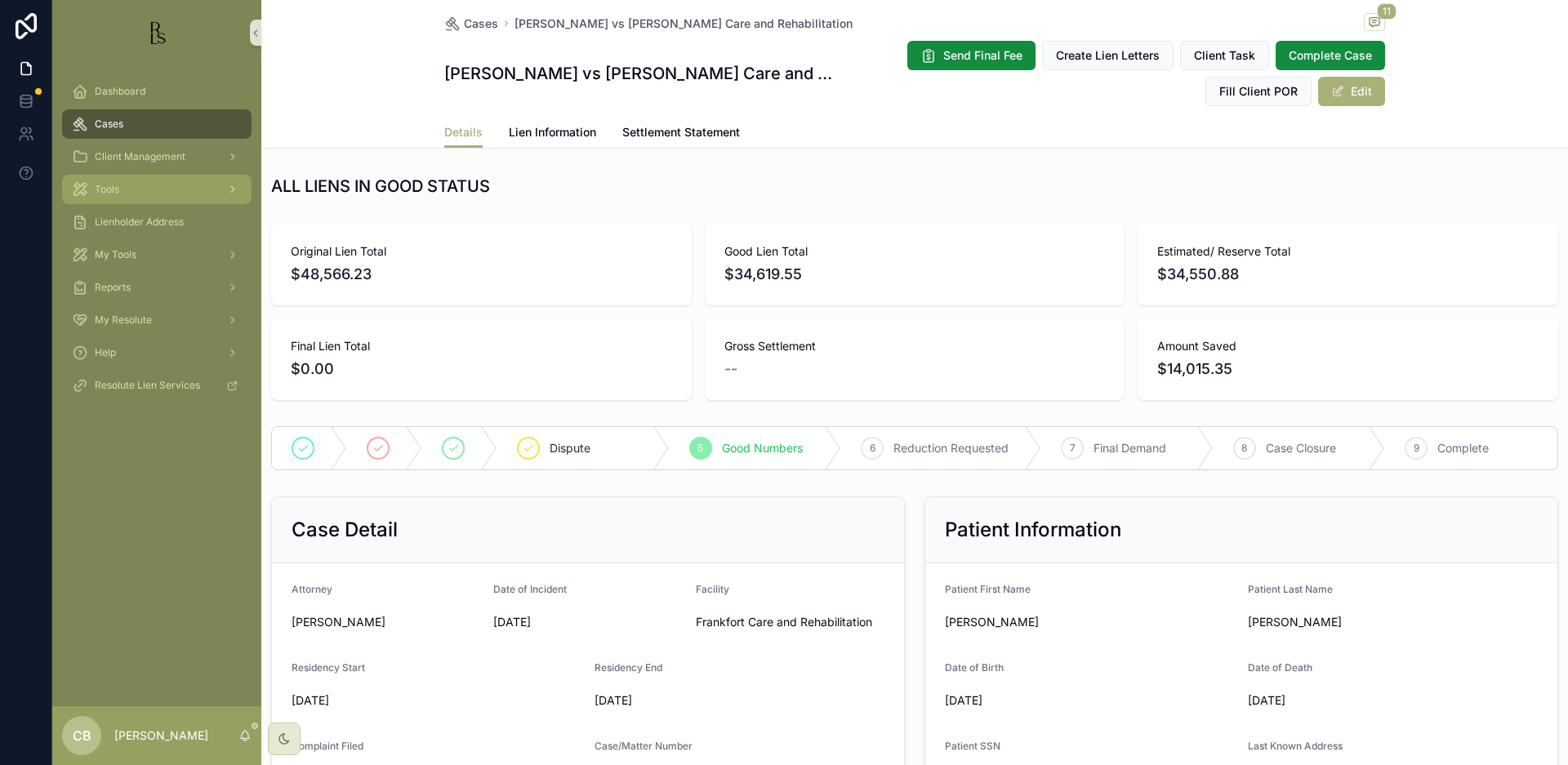
click at [110, 189] on span "Tools" at bounding box center [107, 189] width 24 height 13
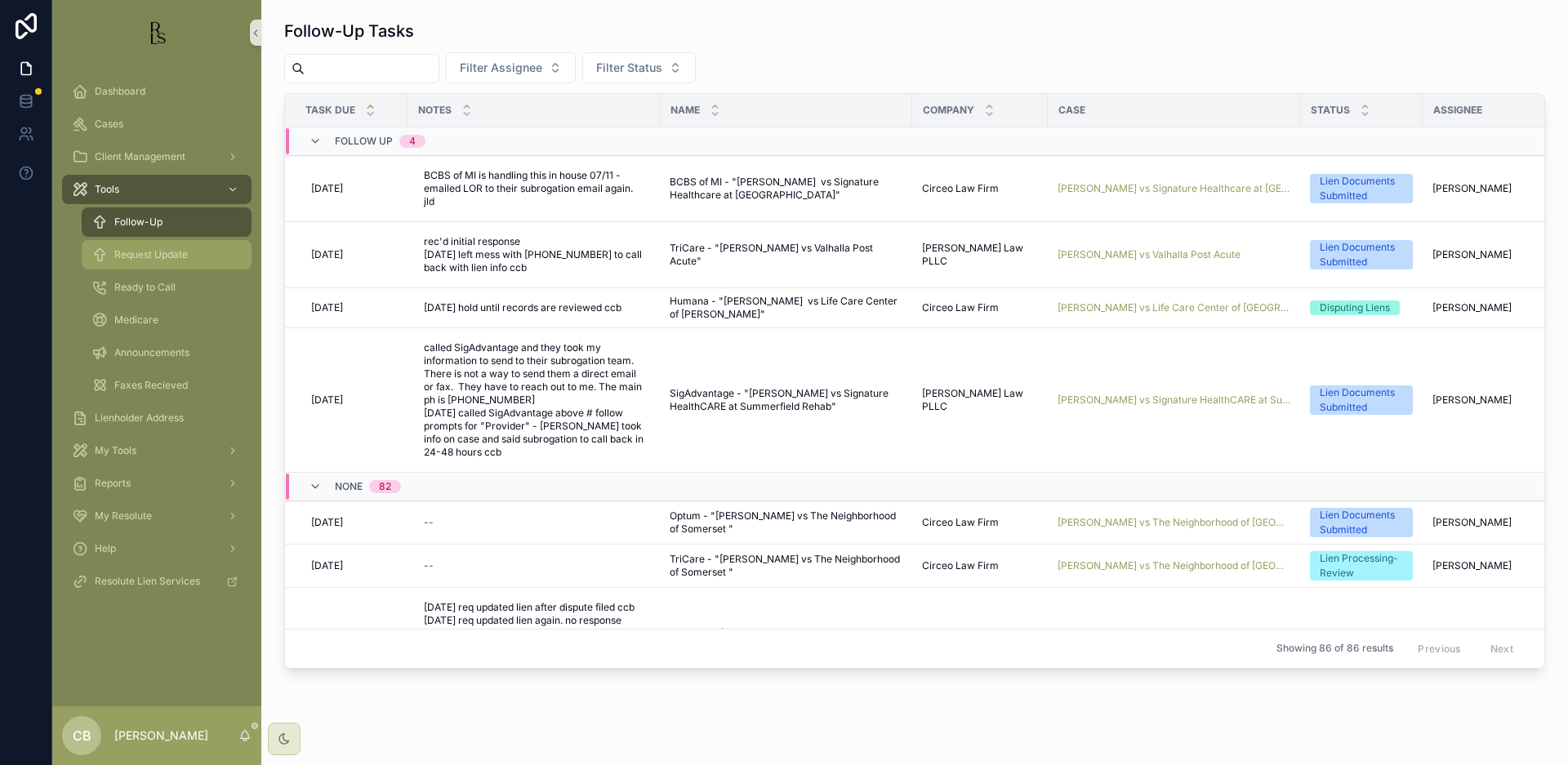
click at [147, 256] on span "Request Update" at bounding box center [152, 255] width 74 height 13
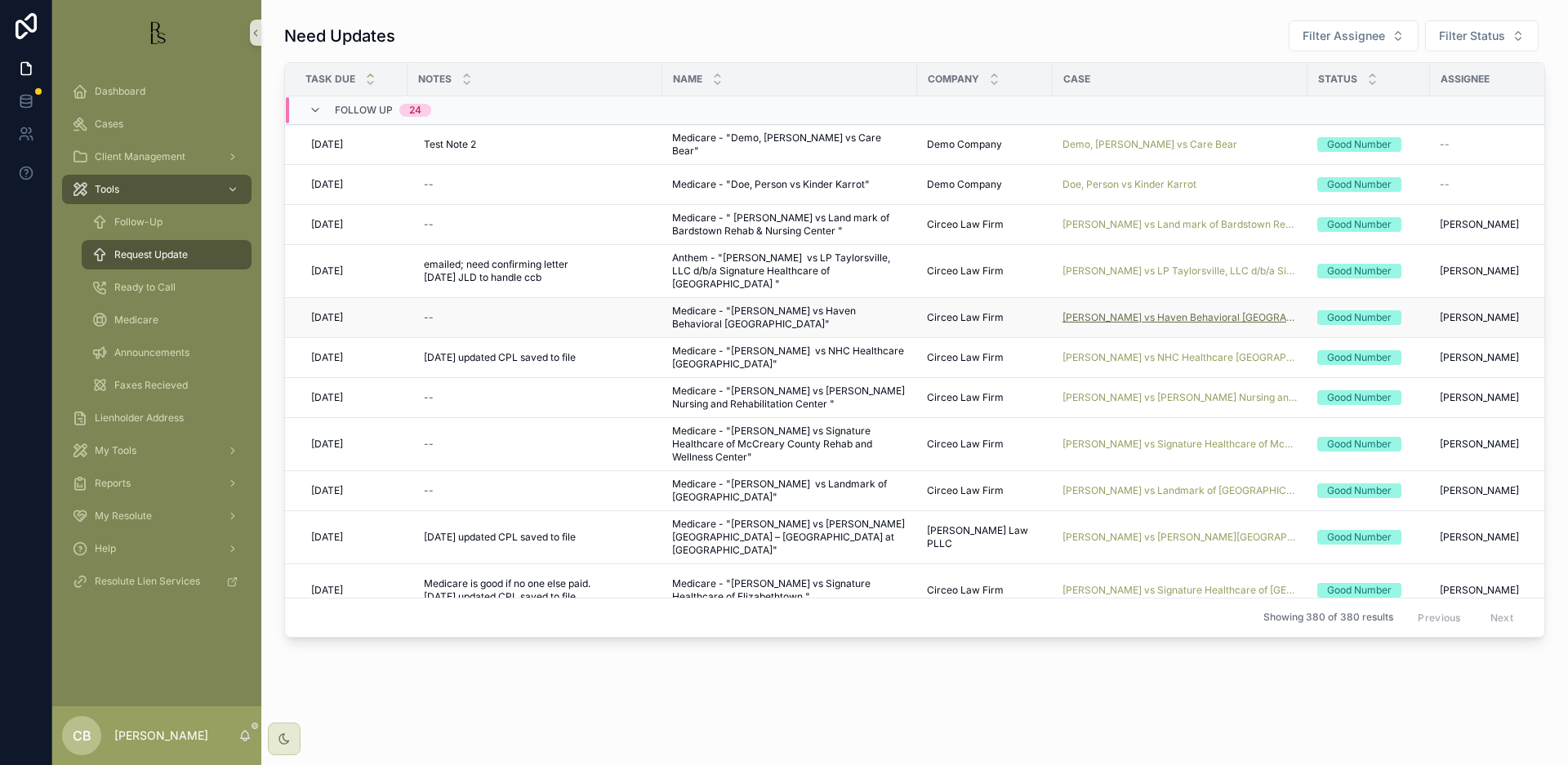
click at [1160, 317] on span "[PERSON_NAME] vs Haven Behavioral [GEOGRAPHIC_DATA]" at bounding box center [1180, 317] width 235 height 13
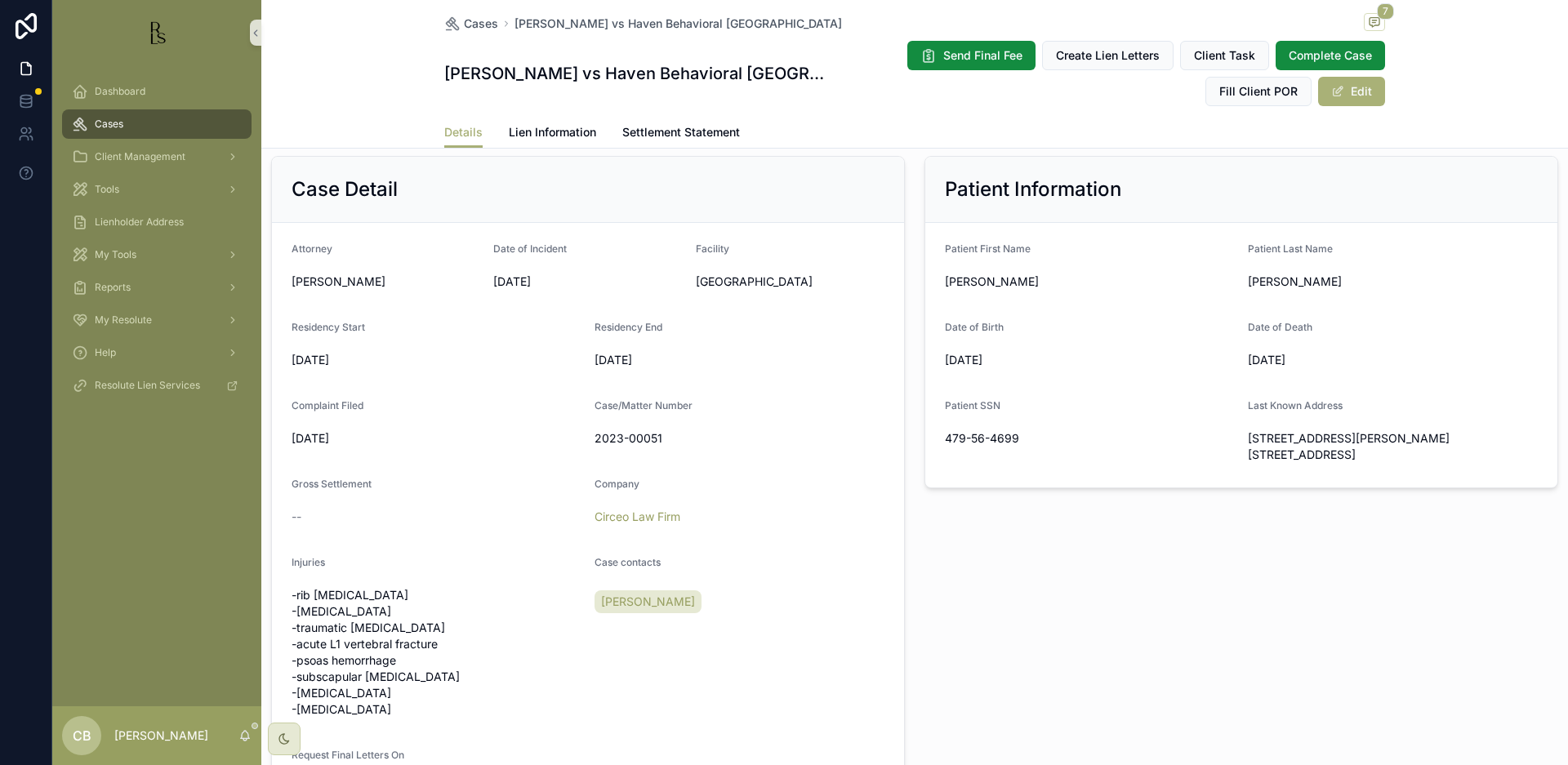
scroll to position [343, 0]
click at [563, 129] on span "Lien Information" at bounding box center [551, 132] width 87 height 16
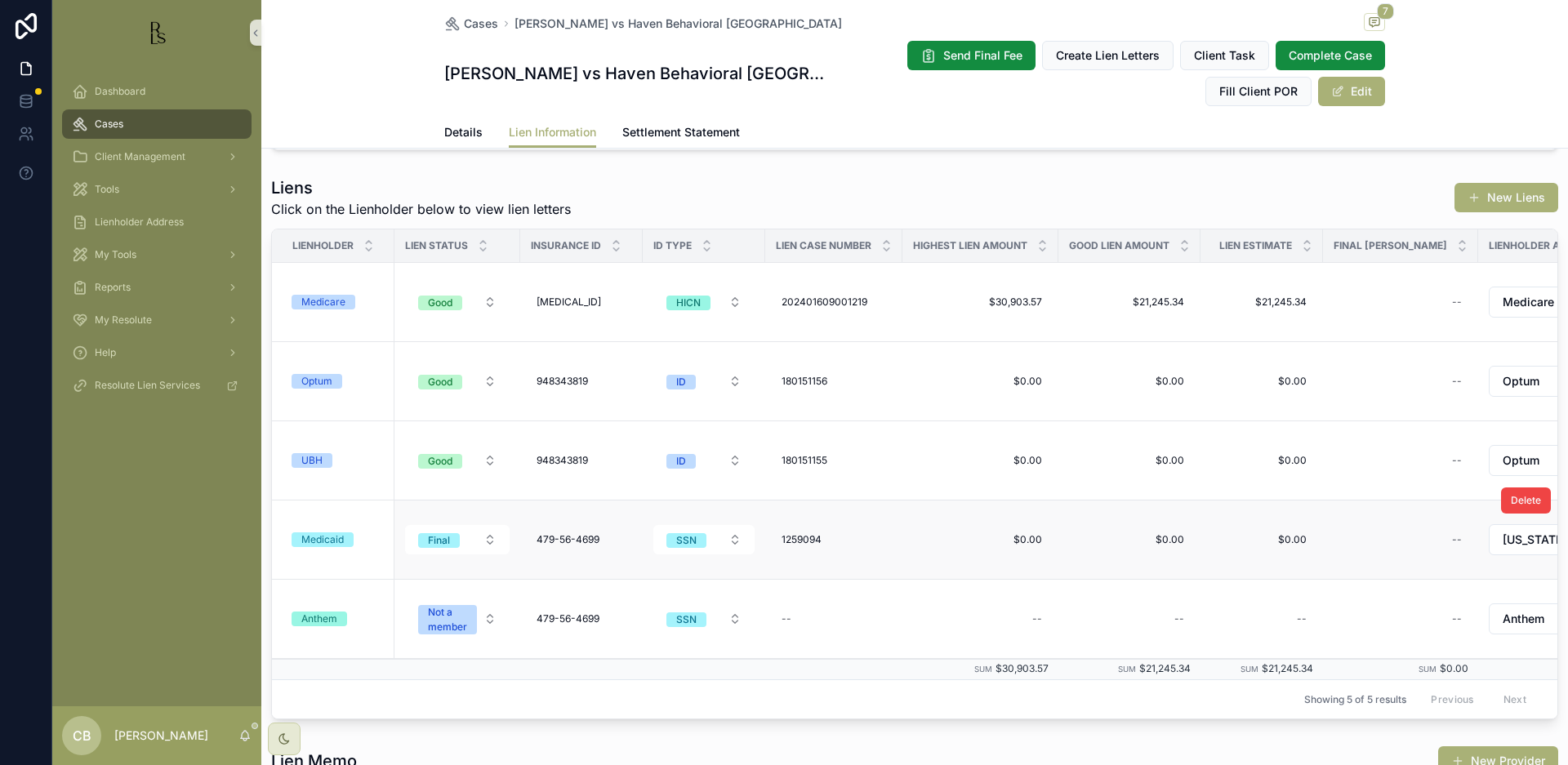
scroll to position [247, 0]
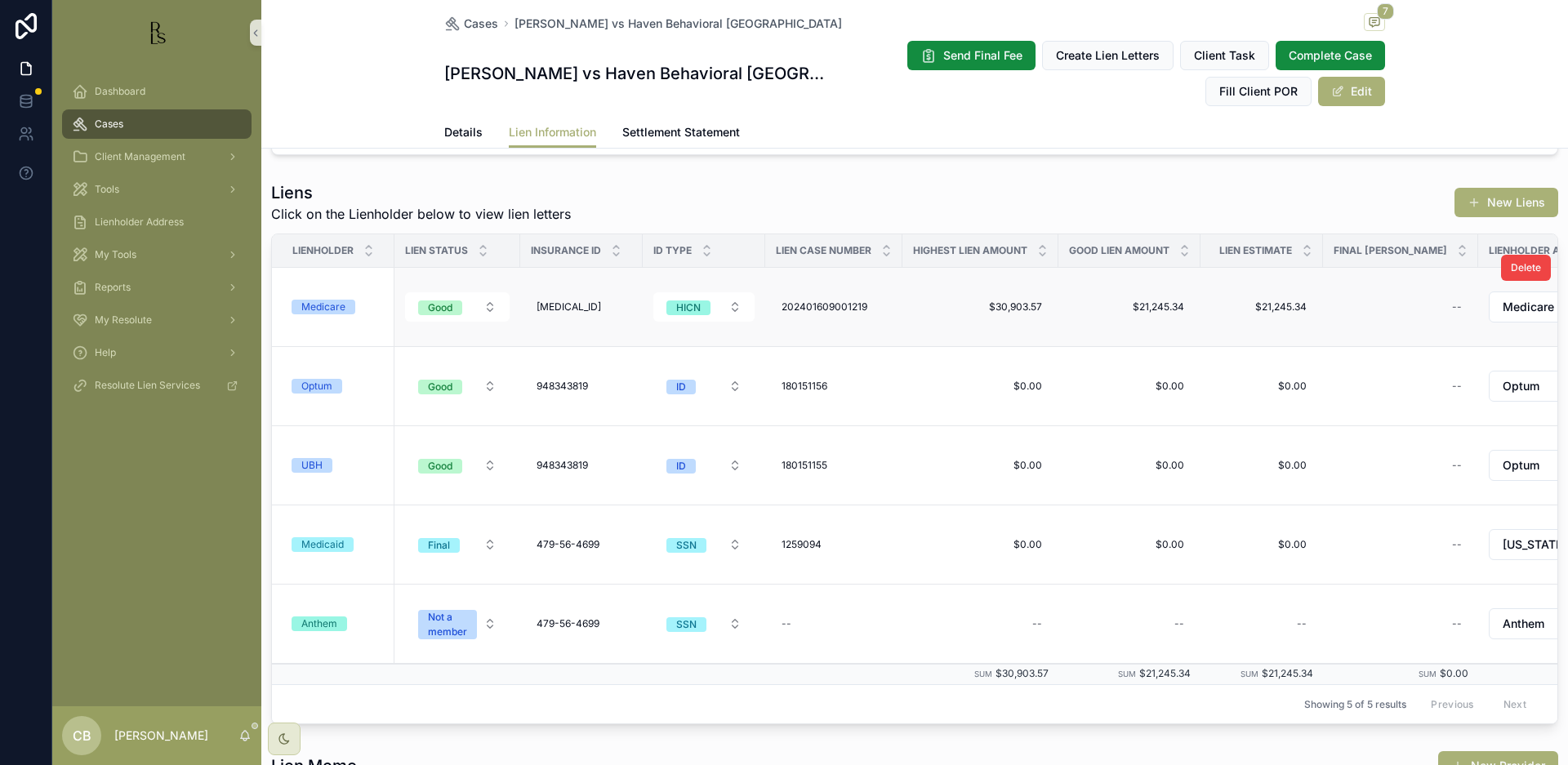
click at [316, 302] on div "Medicare" at bounding box center [323, 307] width 44 height 14
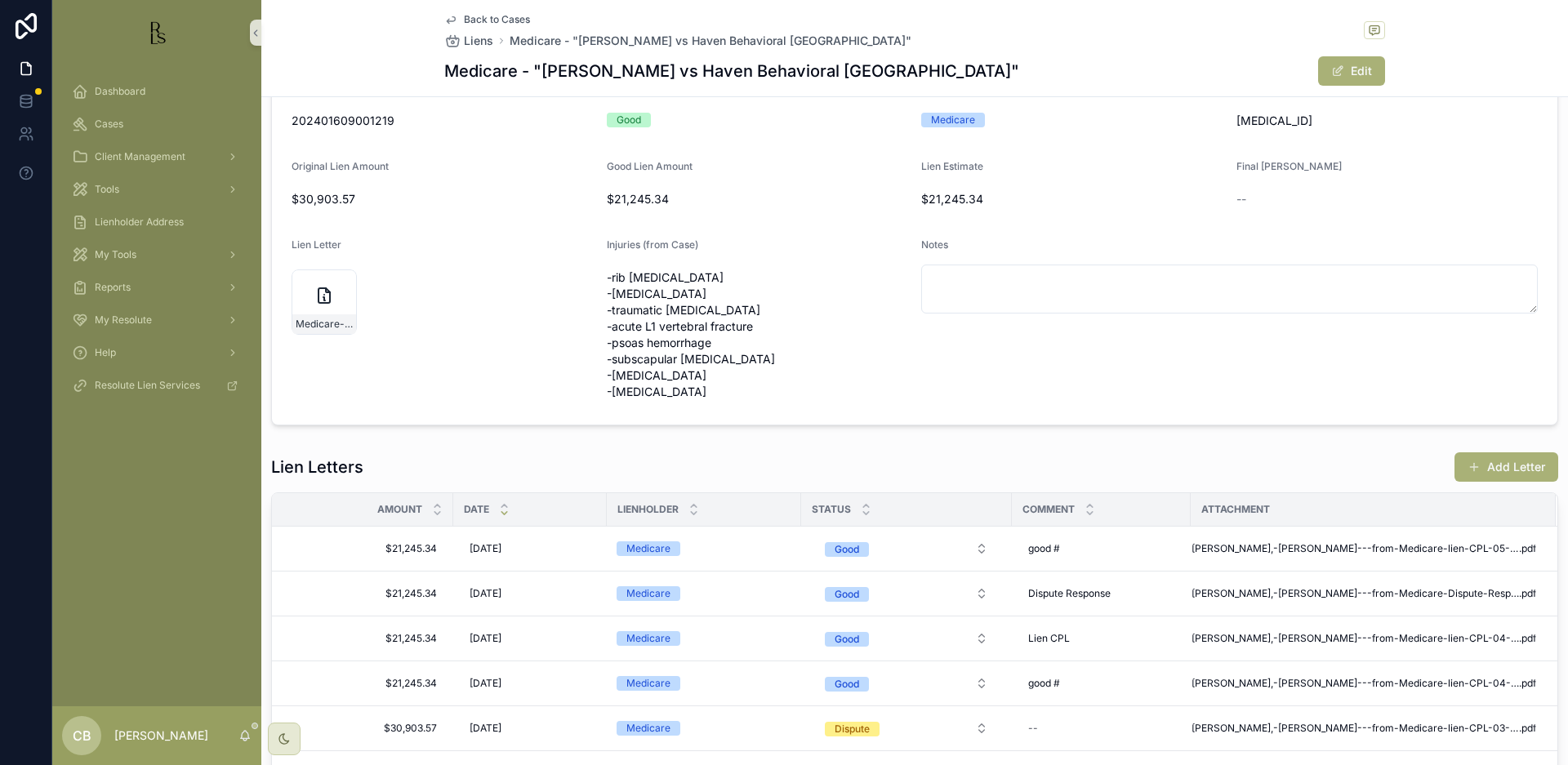
scroll to position [131, 0]
click at [1505, 462] on button "Add Letter" at bounding box center [1506, 465] width 104 height 30
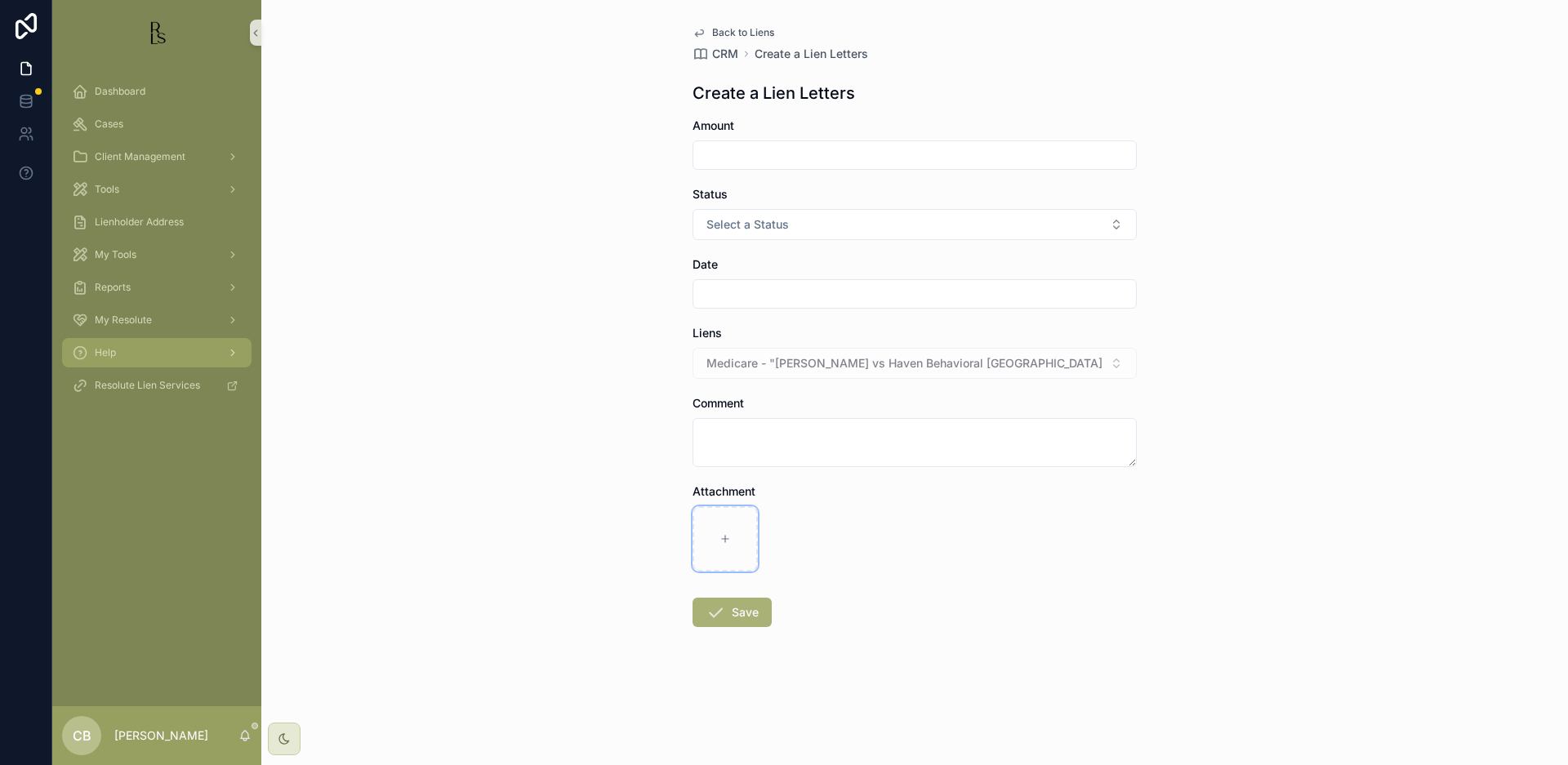
click at [721, 533] on div "scrollable content" at bounding box center [724, 539] width 65 height 65
click at [727, 538] on icon "scrollable content" at bounding box center [724, 539] width 12 height 12
type input "**********"
click at [766, 149] on input "scrollable content" at bounding box center [914, 155] width 443 height 23
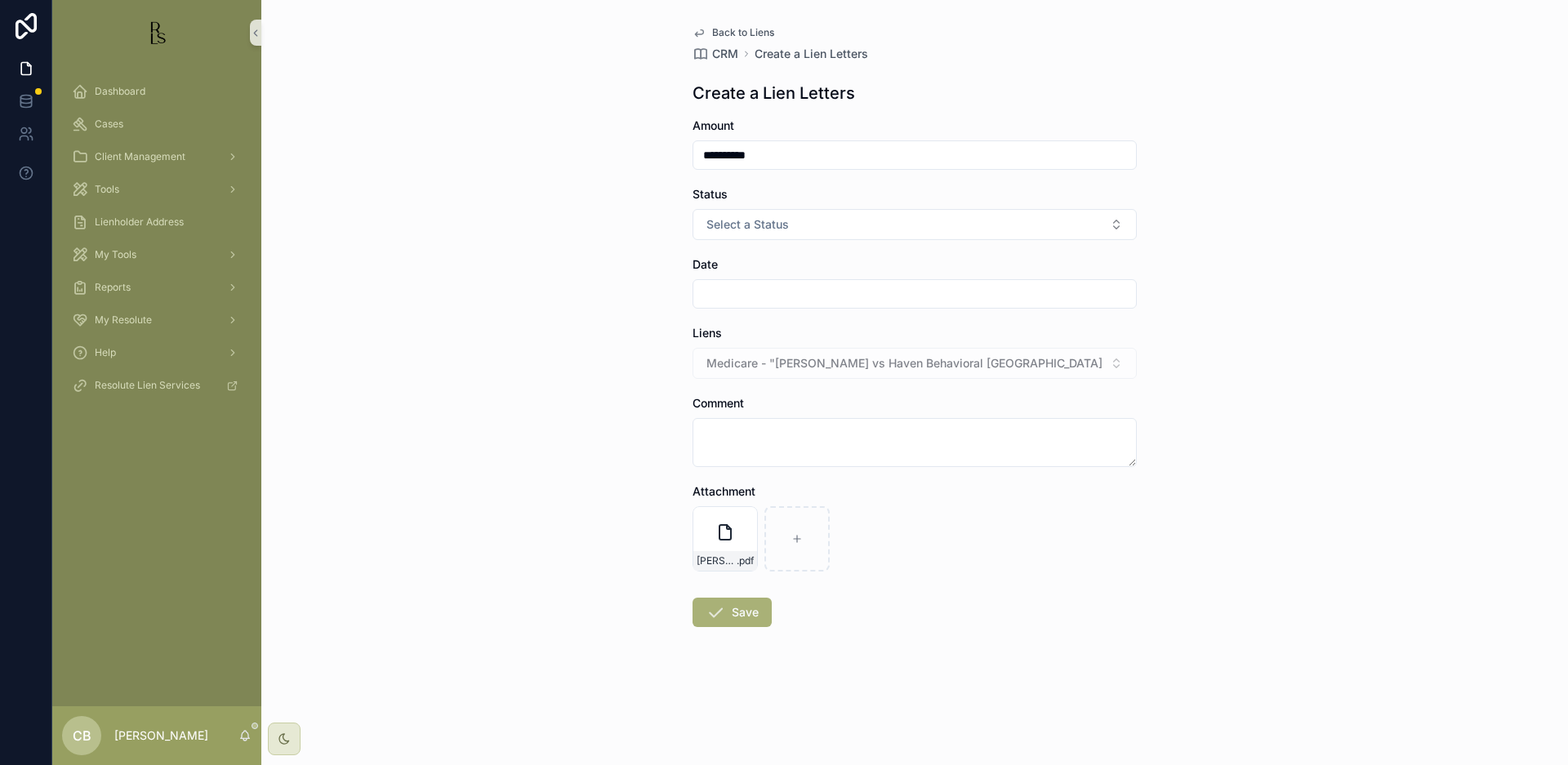
type input "**********"
click at [1111, 219] on button "Select a Status" at bounding box center [914, 224] width 444 height 31
click at [735, 314] on div "Good" at bounding box center [724, 314] width 24 height 14
click at [746, 291] on input "scrollable content" at bounding box center [914, 294] width 443 height 23
click at [856, 500] on button "11" at bounding box center [855, 501] width 30 height 30
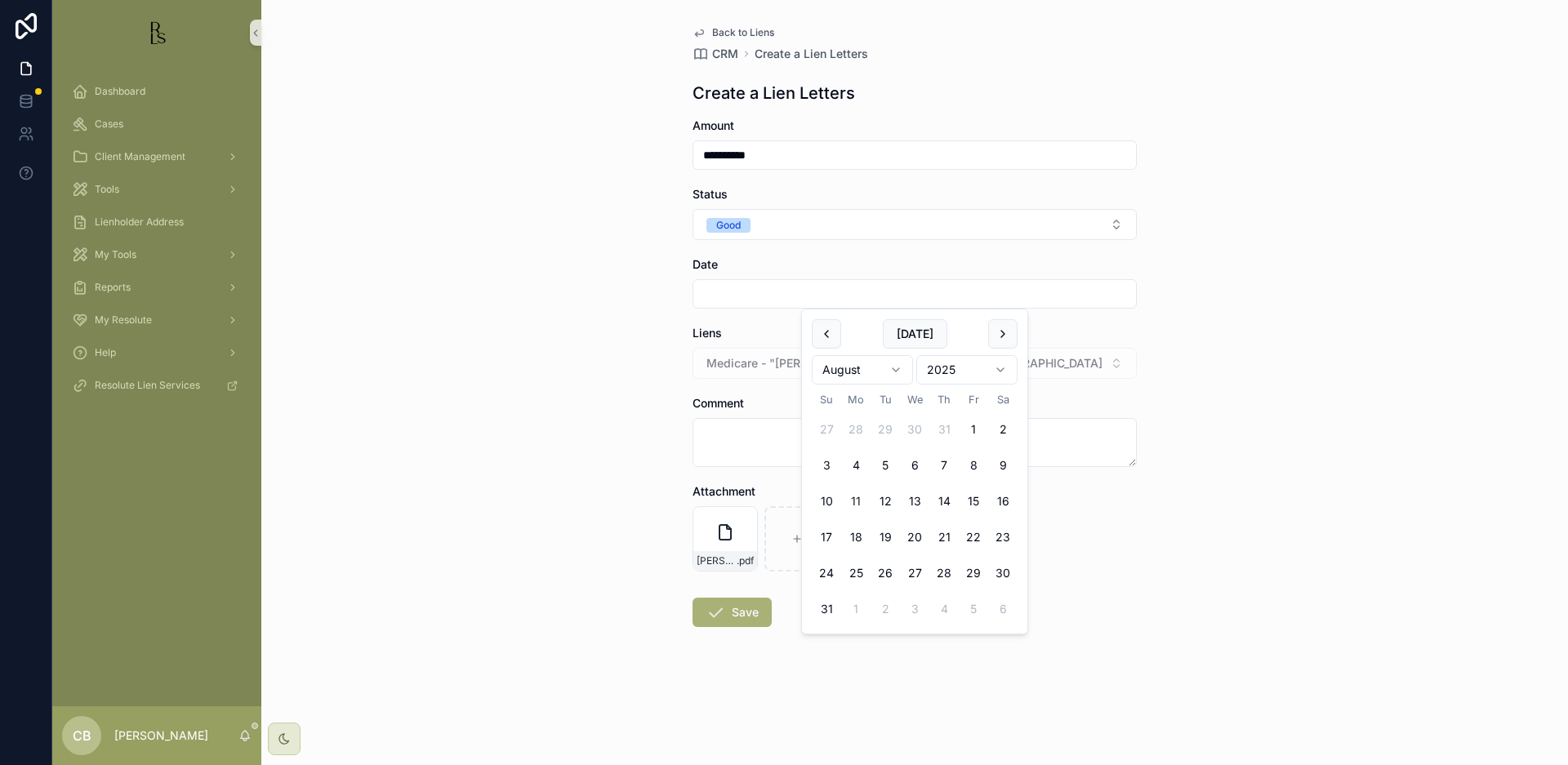
type input "*********"
click at [728, 443] on textarea "scrollable content" at bounding box center [914, 442] width 444 height 49
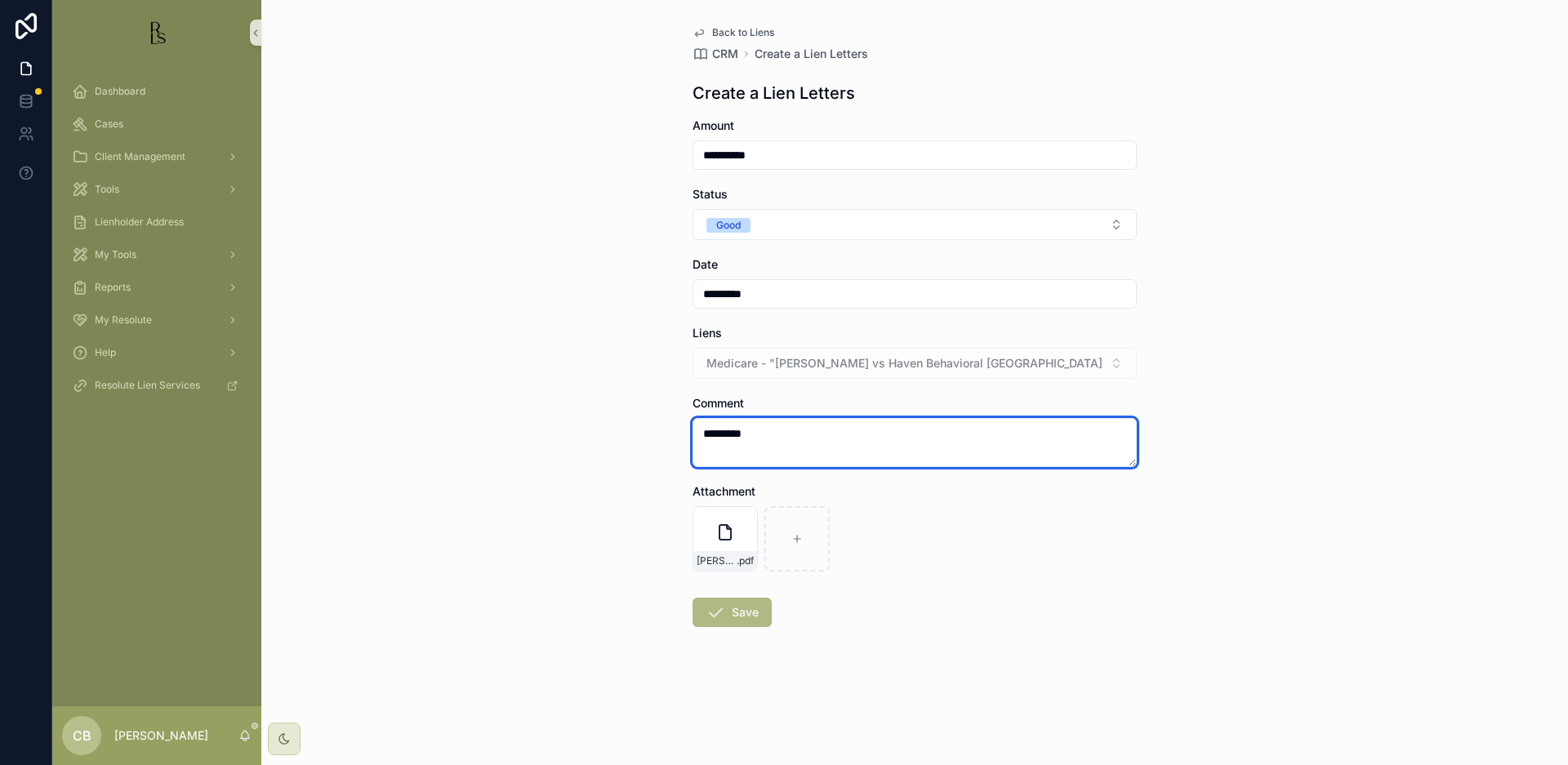
type textarea "*********"
click at [740, 609] on button "Save" at bounding box center [732, 613] width 79 height 30
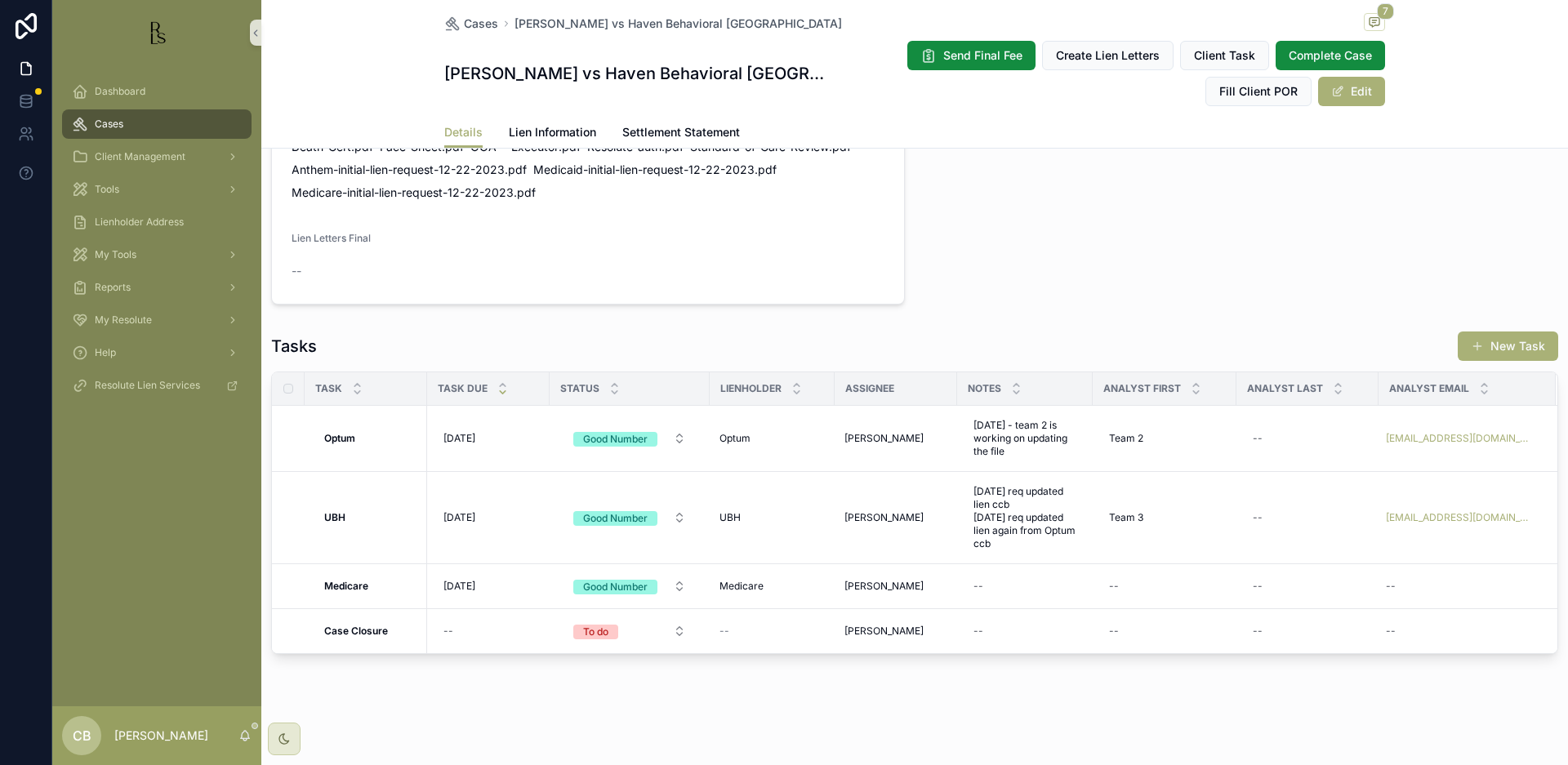
scroll to position [1187, 0]
click at [1006, 579] on div "--" at bounding box center [1024, 586] width 116 height 26
type textarea "**********"
click at [1173, 610] on icon "scrollable content" at bounding box center [1174, 608] width 13 height 13
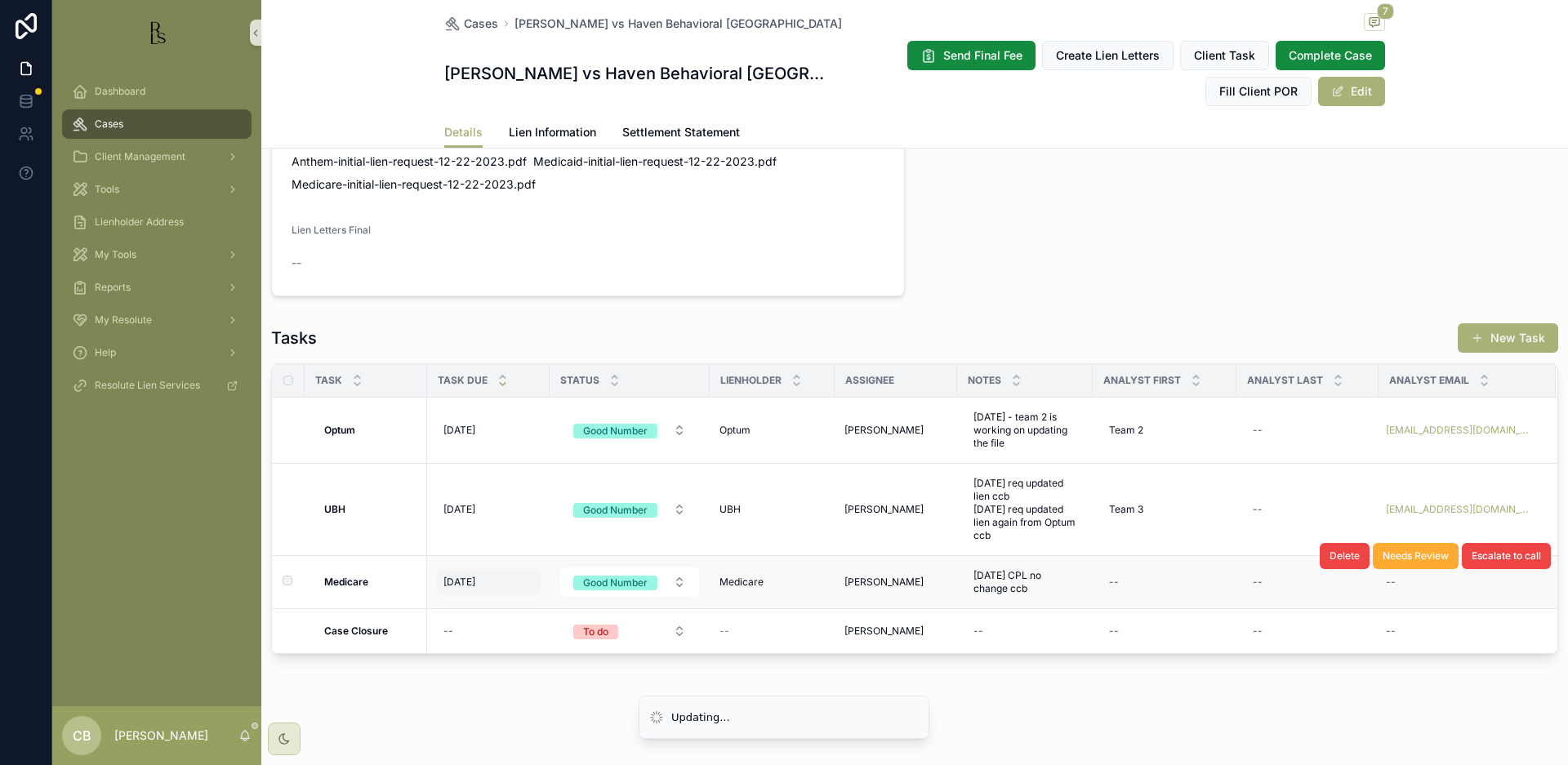
click at [467, 589] on span "[DATE]" at bounding box center [460, 582] width 32 height 13
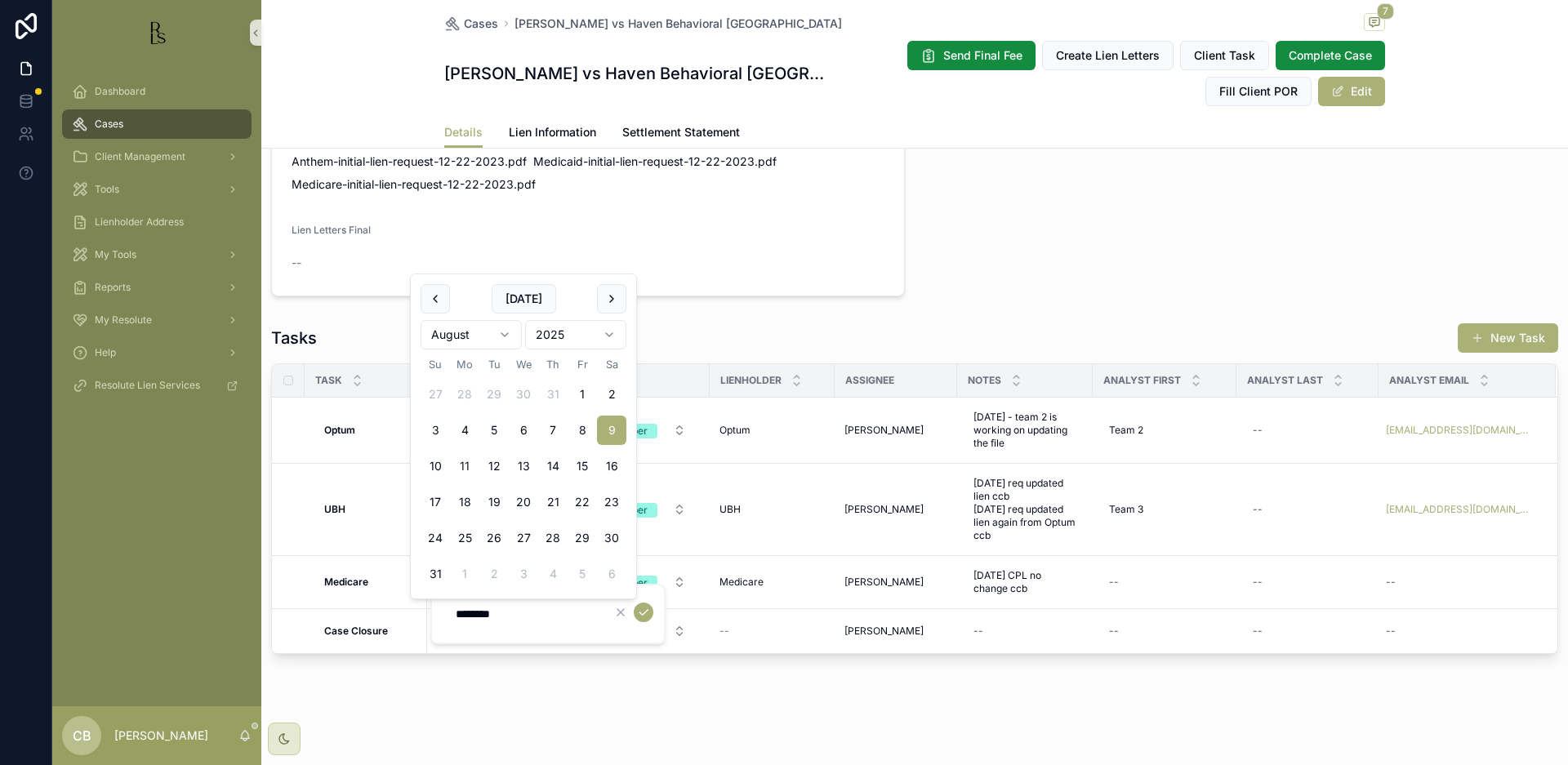
click at [508, 331] on html "Dashboard Cases Client Management Tools Lienholder Address My Tools Reports My …" at bounding box center [784, 382] width 1568 height 765
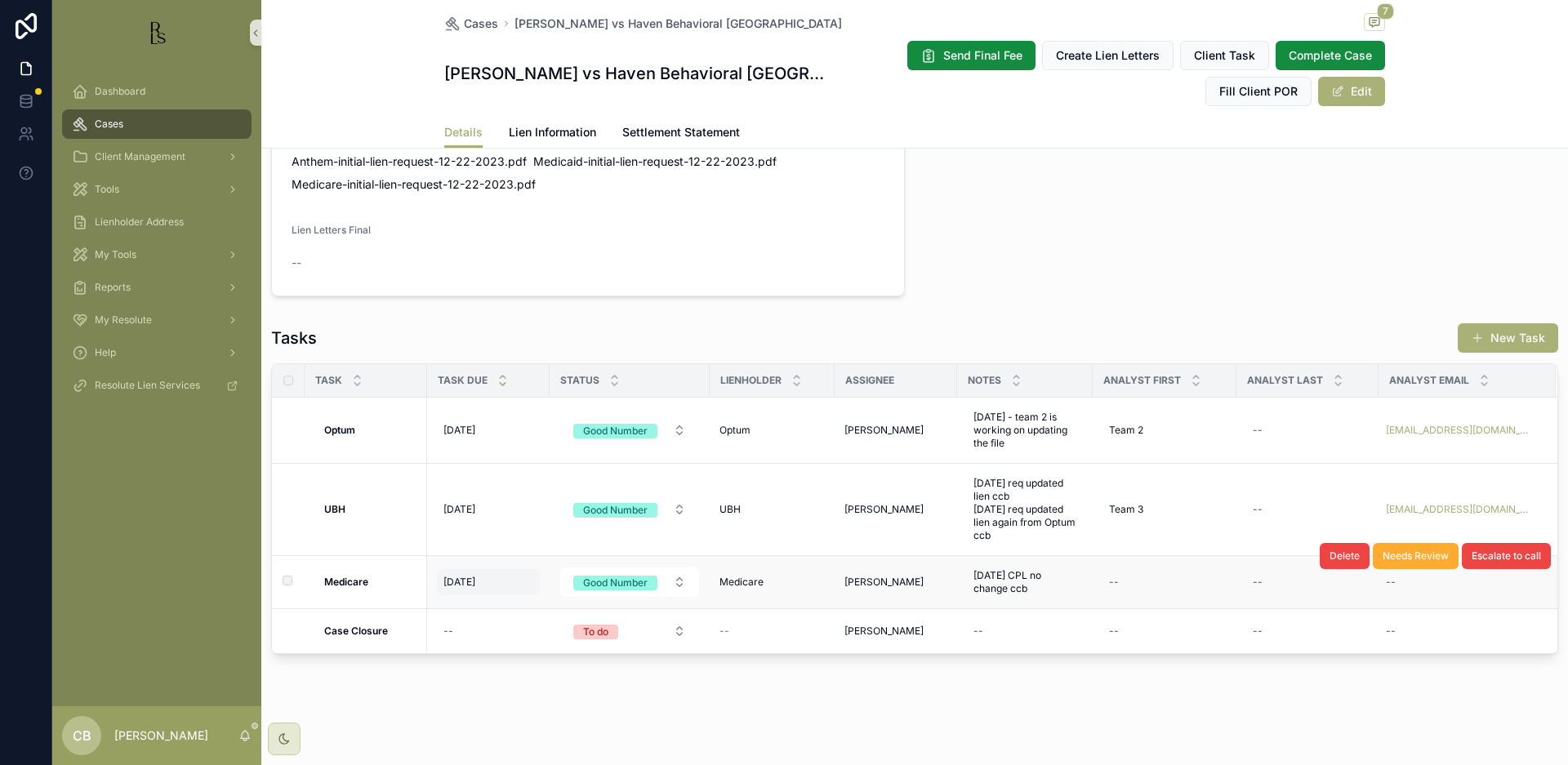
click at [467, 589] on span "[DATE]" at bounding box center [460, 582] width 32 height 13
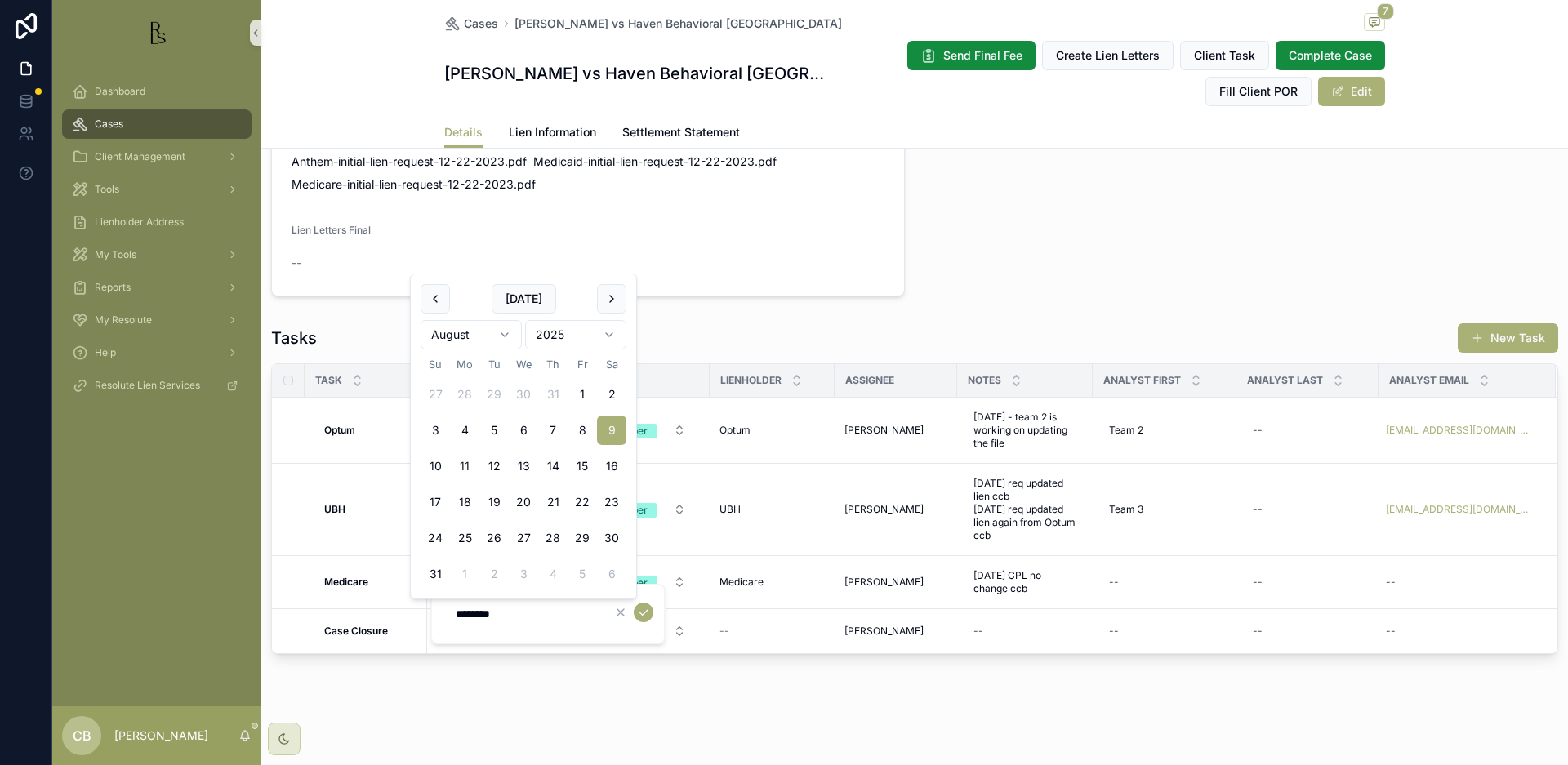
click at [503, 331] on html "Dashboard Cases Client Management Tools Lienholder Address My Tools Reports My …" at bounding box center [784, 382] width 1568 height 765
click at [504, 331] on html "Dashboard Cases Client Management Tools Lienholder Address My Tools Reports My …" at bounding box center [784, 382] width 1568 height 765
click at [462, 463] on button "10" at bounding box center [464, 466] width 30 height 30
type input "**********"
click at [644, 609] on icon "scrollable content" at bounding box center [643, 613] width 13 height 13
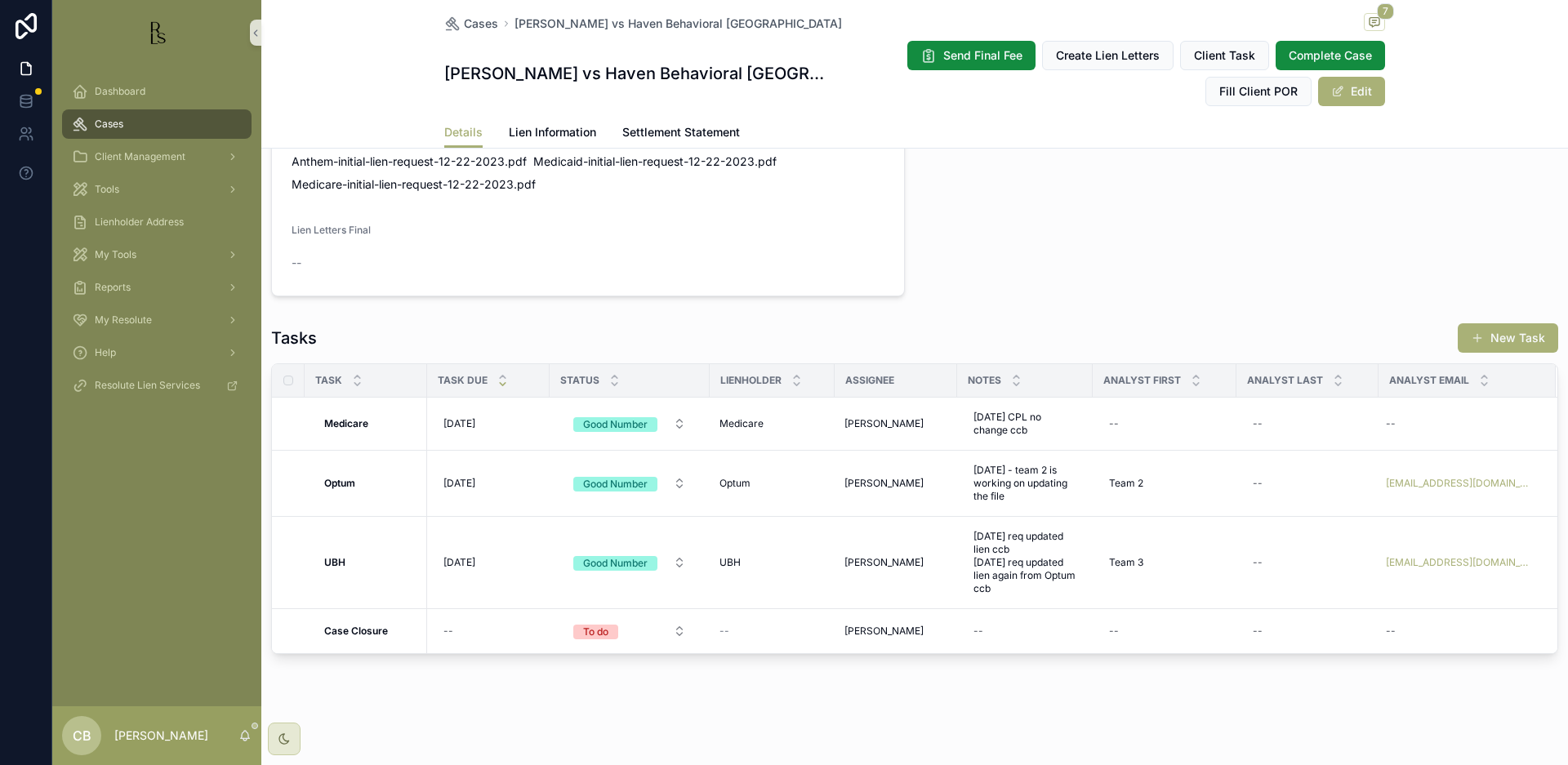
click at [121, 121] on span "Cases" at bounding box center [109, 124] width 29 height 13
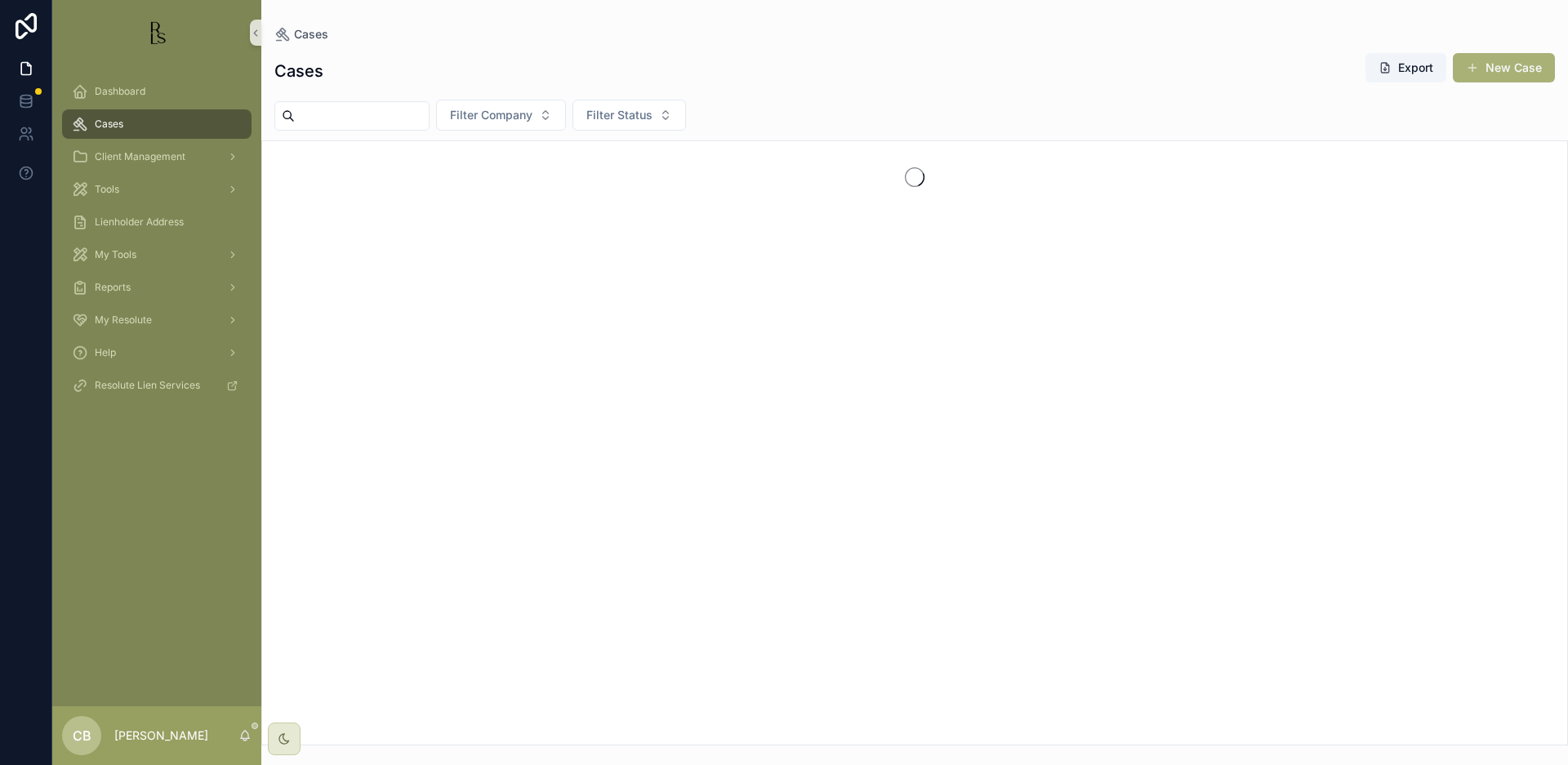
click at [329, 115] on input "scrollable content" at bounding box center [361, 117] width 134 height 23
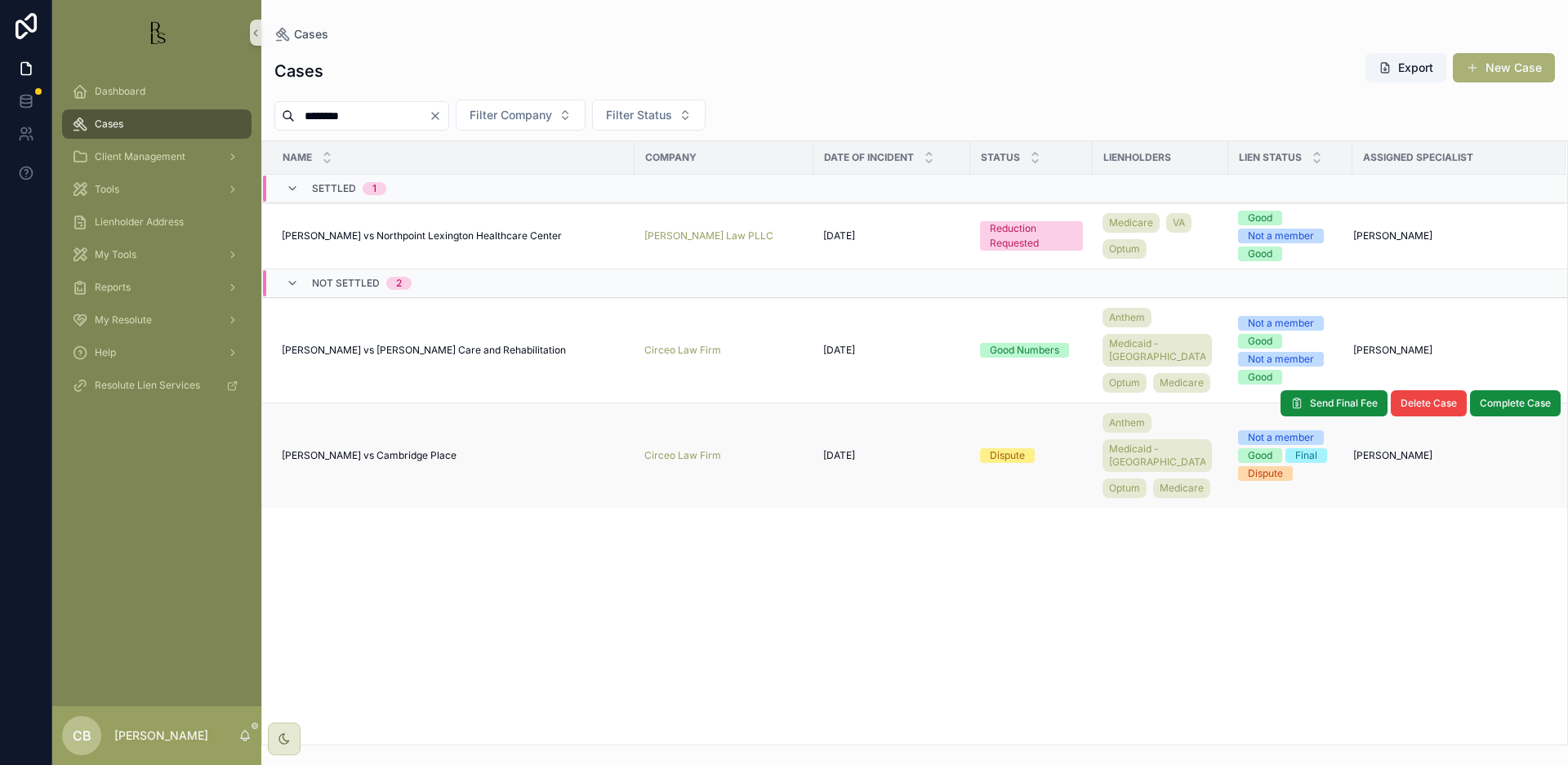
type input "********"
click at [399, 463] on span "[PERSON_NAME] vs Cambridge Place" at bounding box center [368, 456] width 175 height 13
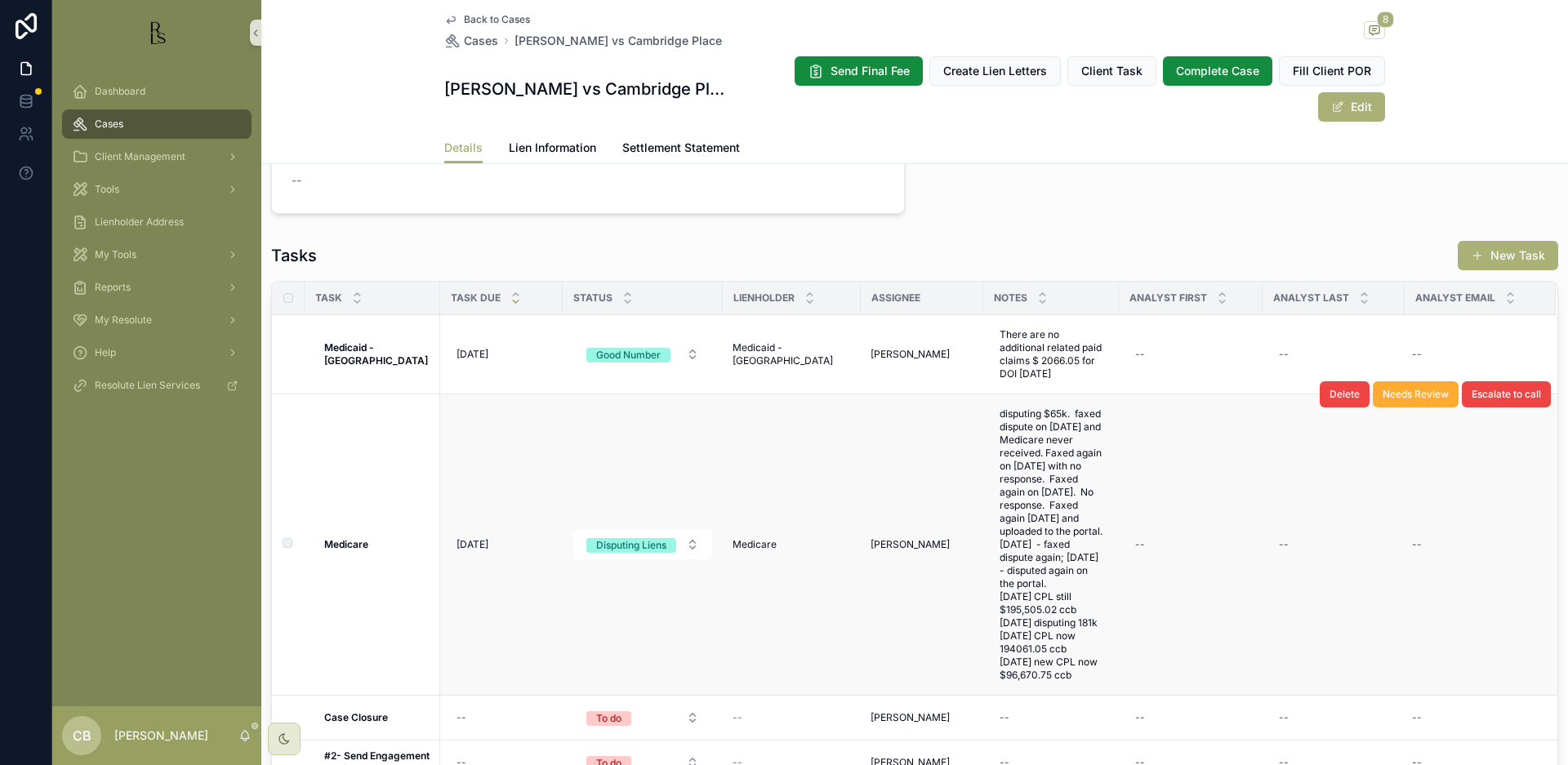
scroll to position [1558, 0]
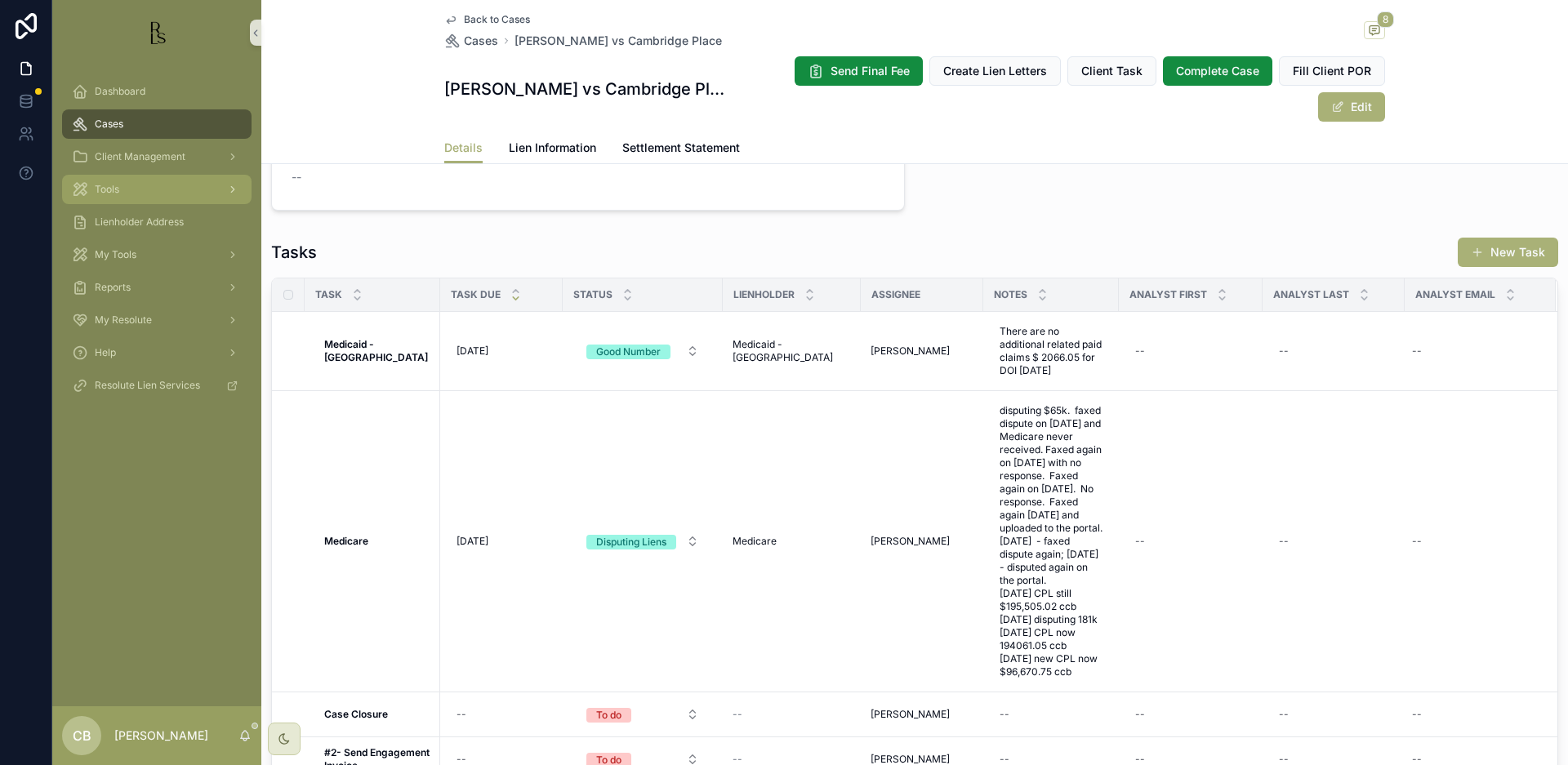
click at [115, 188] on span "Tools" at bounding box center [107, 189] width 24 height 13
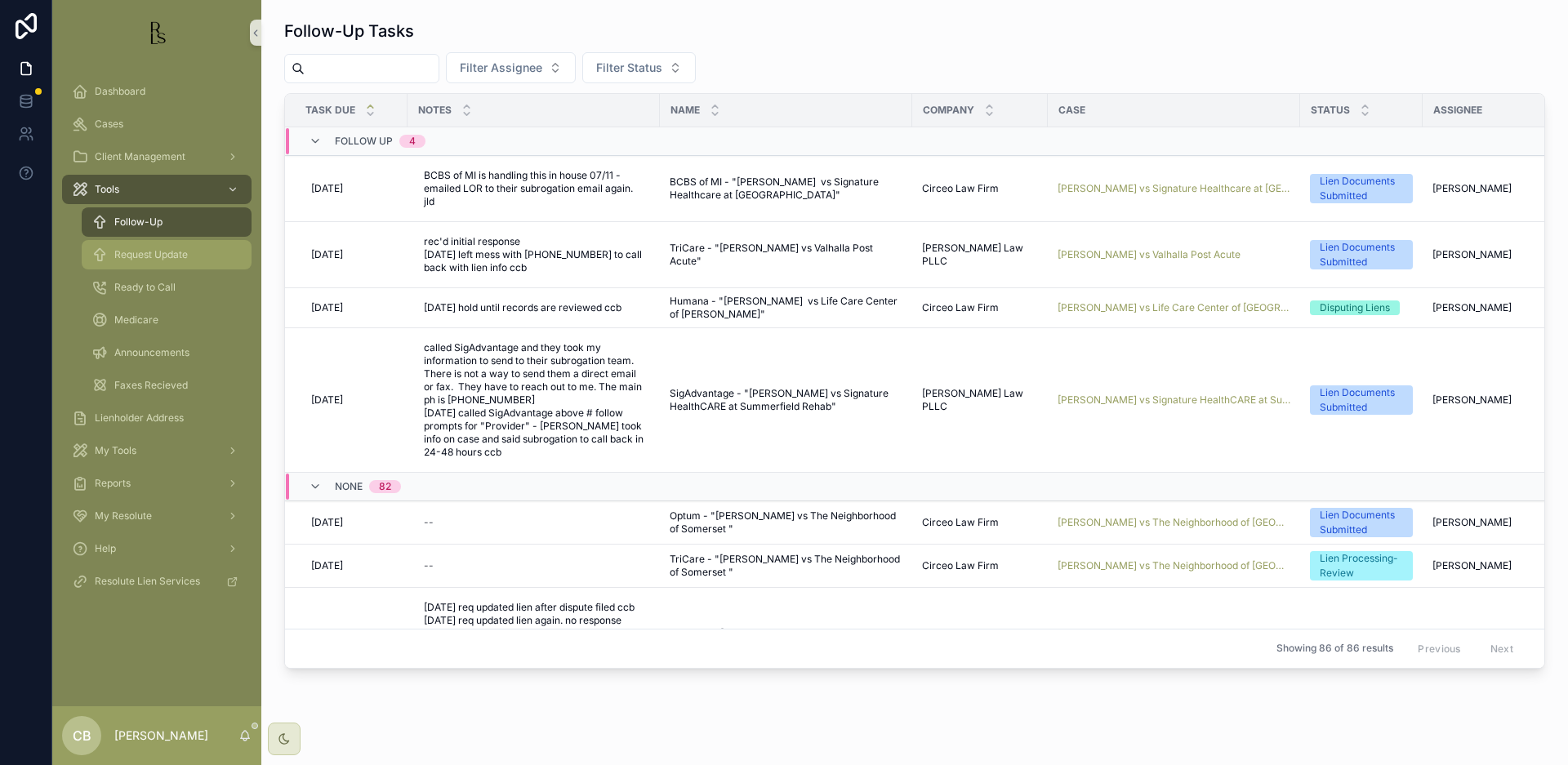
click at [150, 257] on span "Request Update" at bounding box center [152, 255] width 74 height 13
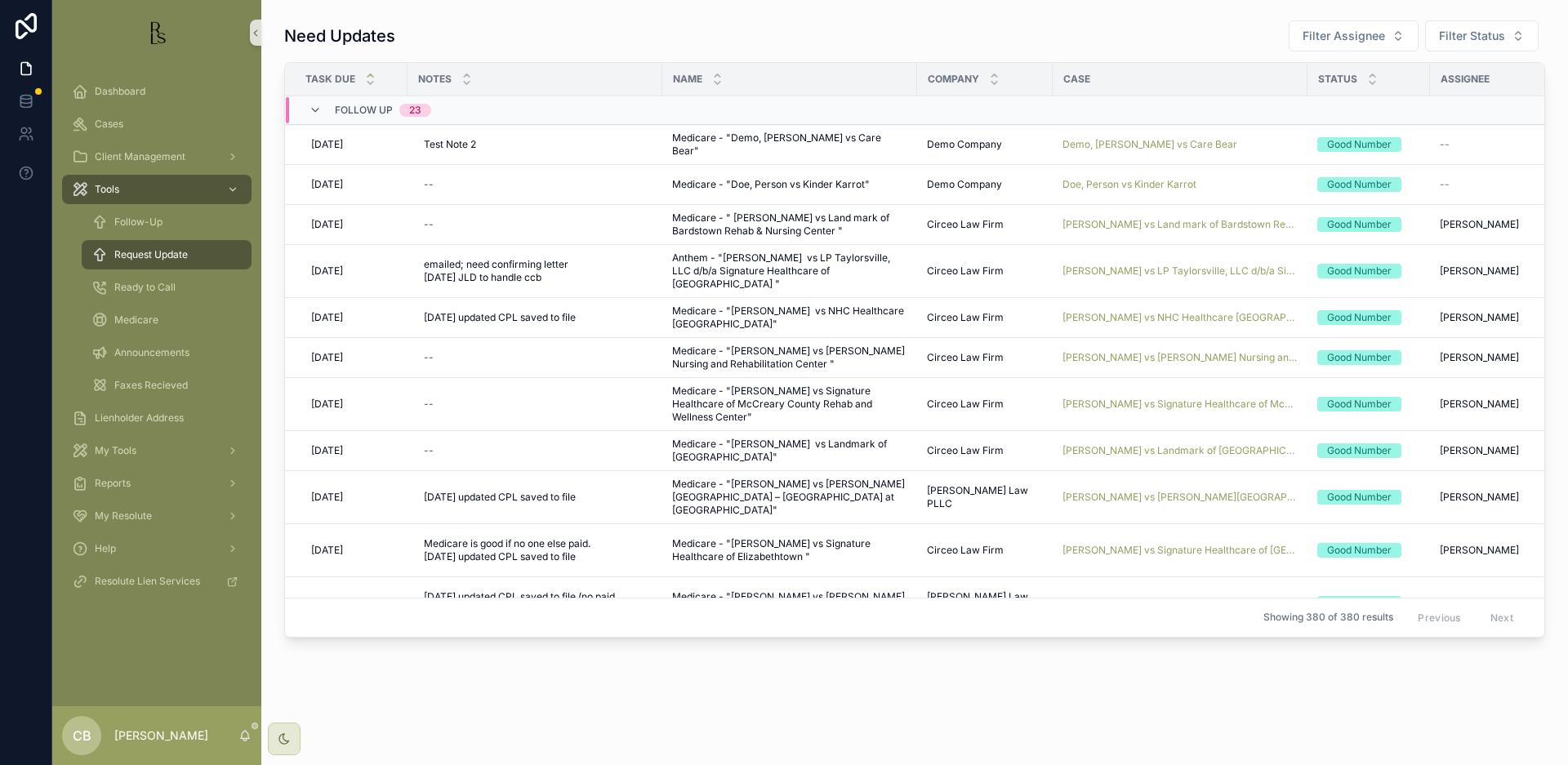
click at [1145, 316] on span "[PERSON_NAME] vs NHC Healthcare [GEOGRAPHIC_DATA]" at bounding box center [1180, 317] width 235 height 13
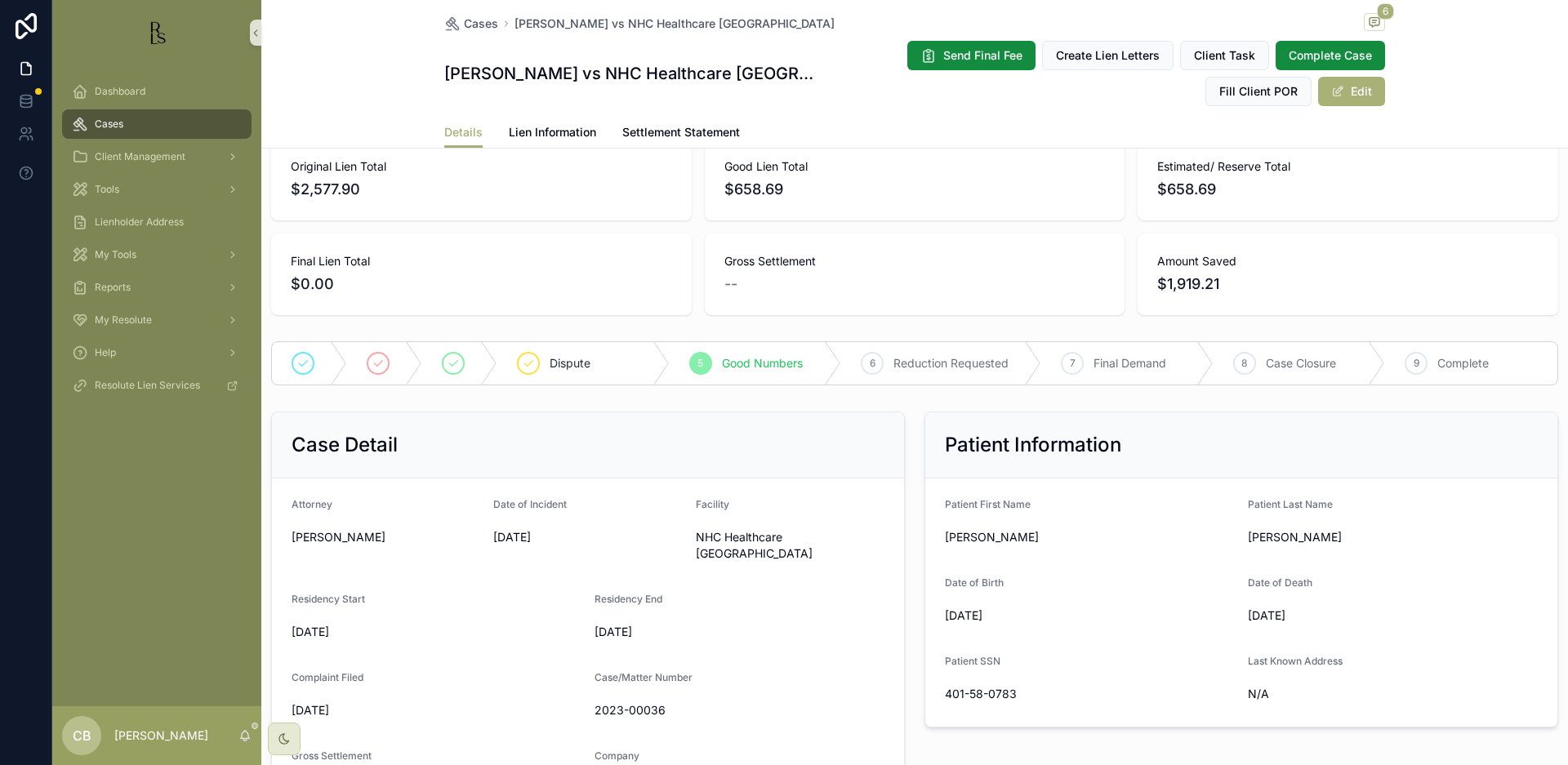
scroll to position [116, 0]
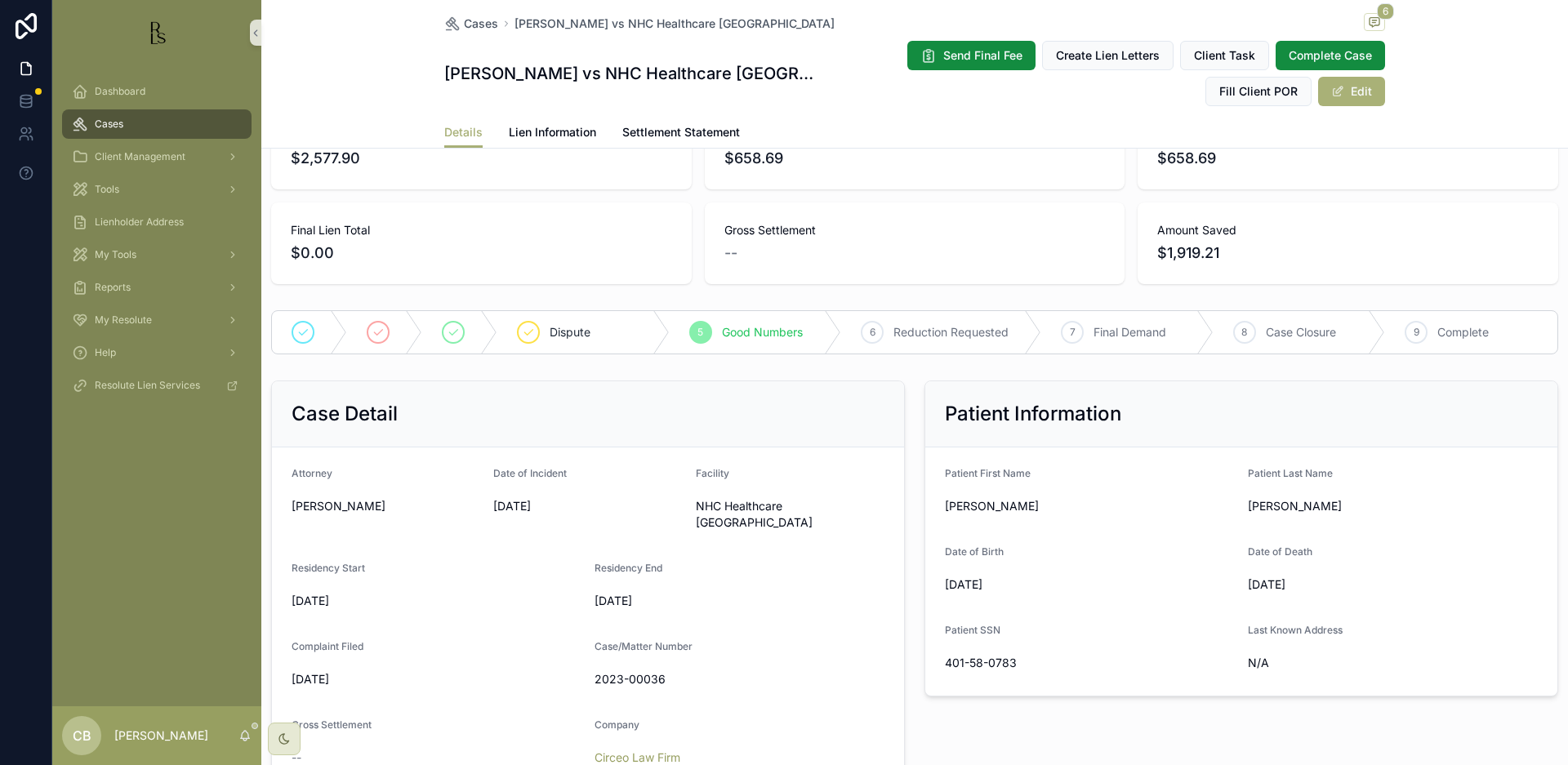
click at [547, 129] on span "Lien Information" at bounding box center [551, 132] width 87 height 16
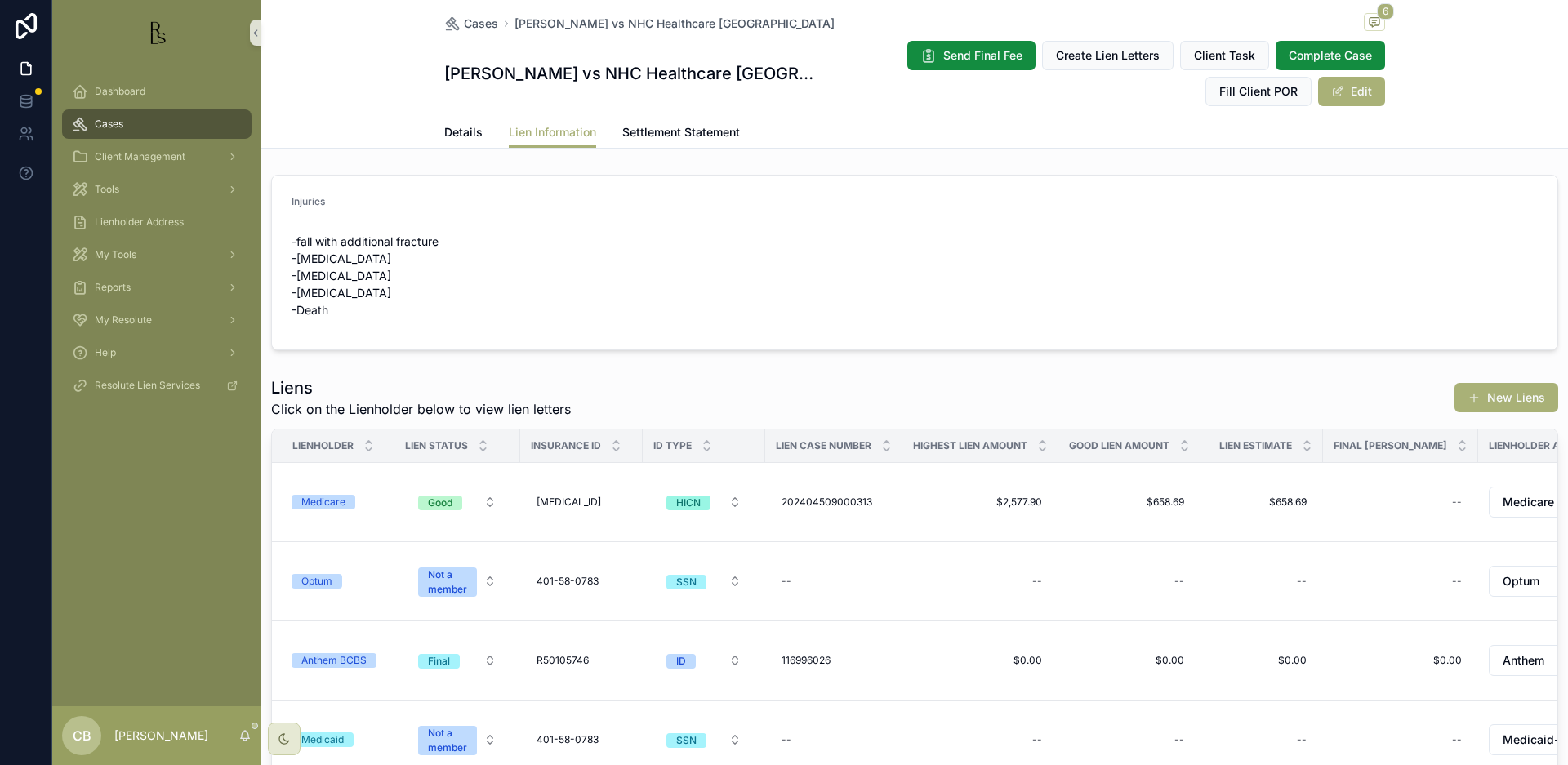
click at [324, 499] on div "Medicare" at bounding box center [323, 502] width 44 height 14
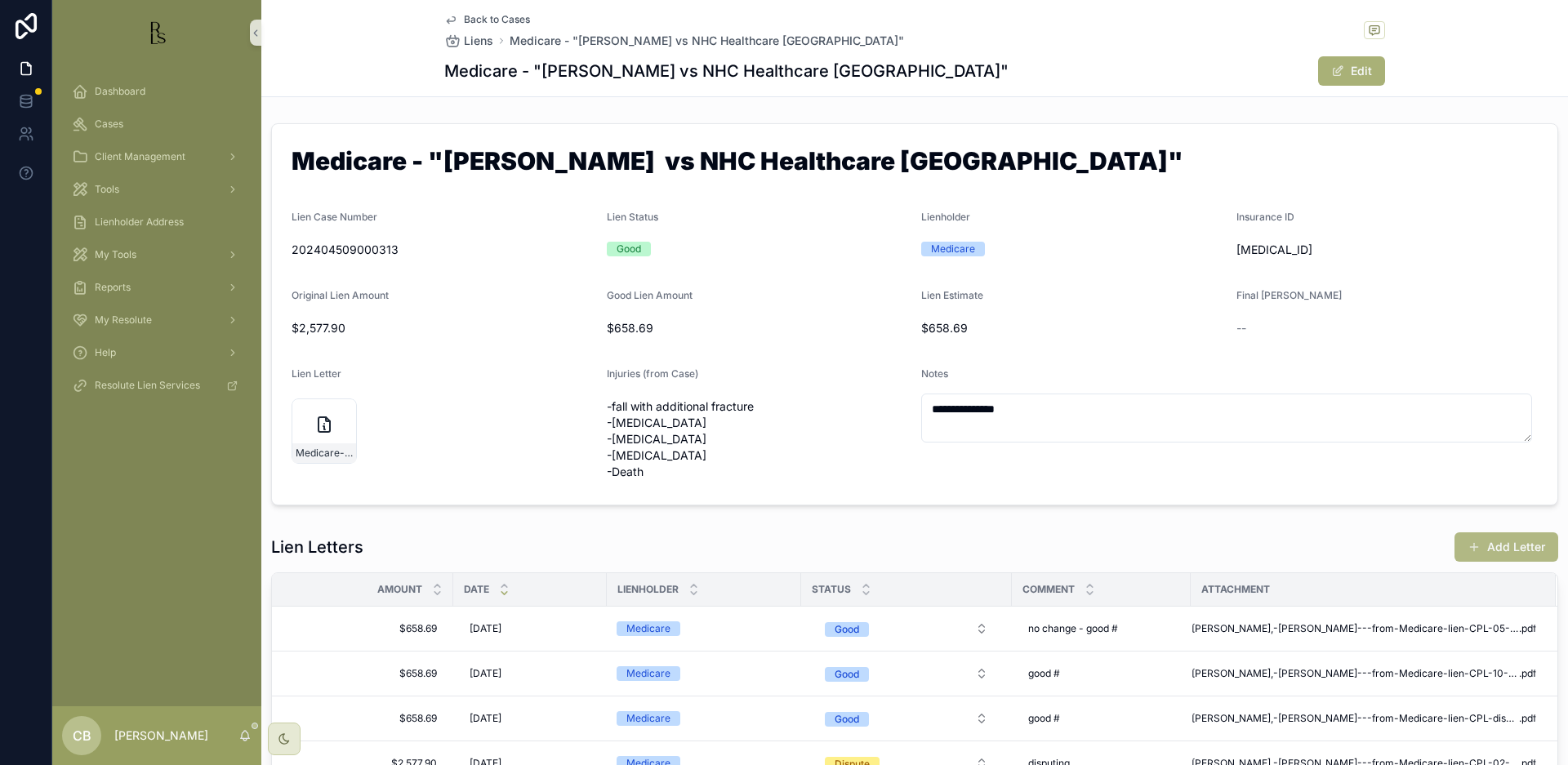
click at [1499, 545] on button "Add Letter" at bounding box center [1506, 547] width 104 height 30
click at [1499, 545] on div "**********" at bounding box center [914, 382] width 1306 height 765
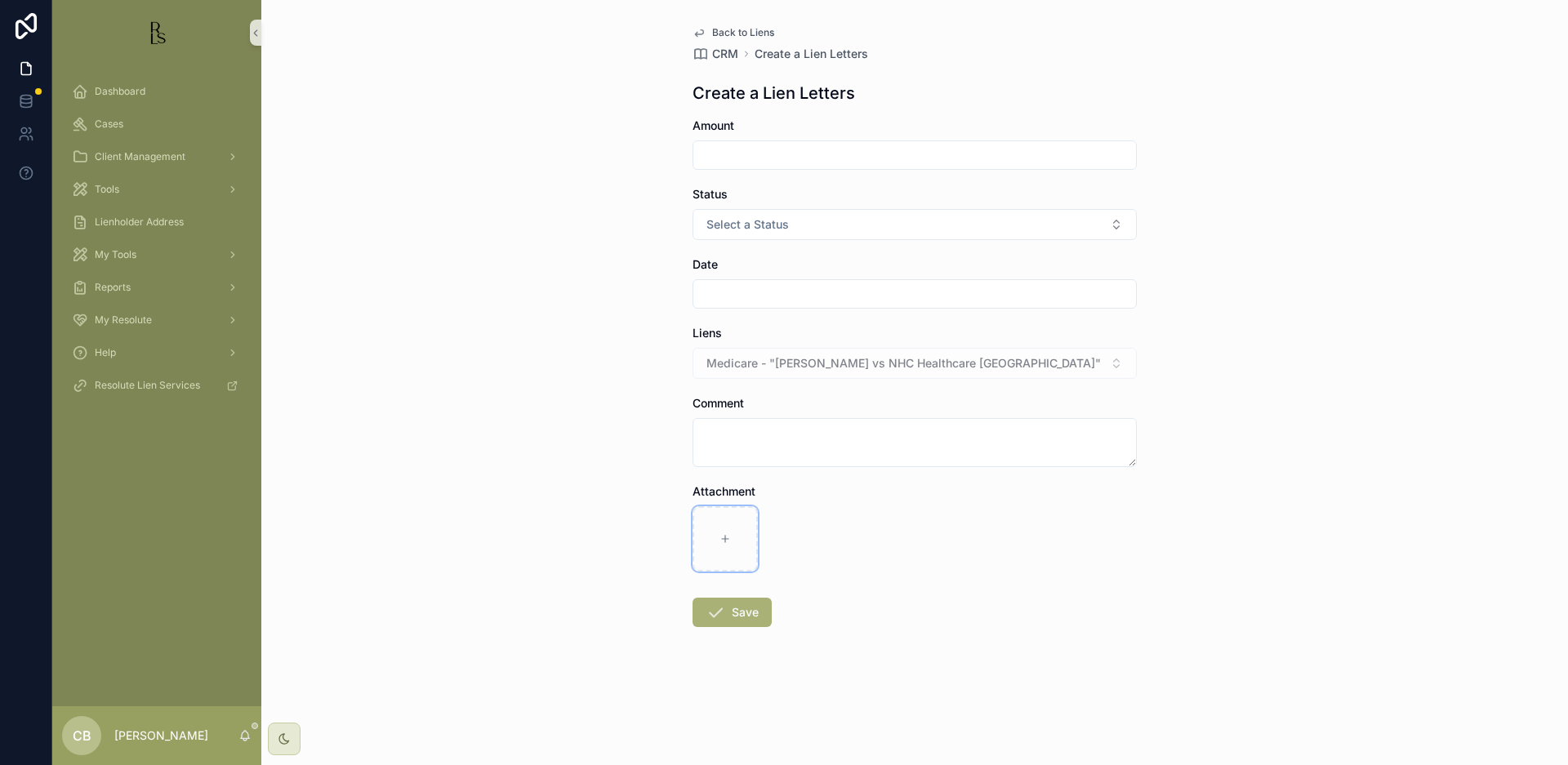
click at [721, 532] on div "scrollable content" at bounding box center [724, 539] width 65 height 65
click at [722, 536] on icon "scrollable content" at bounding box center [724, 539] width 12 height 12
type input "**********"
click at [732, 153] on input "scrollable content" at bounding box center [914, 155] width 443 height 23
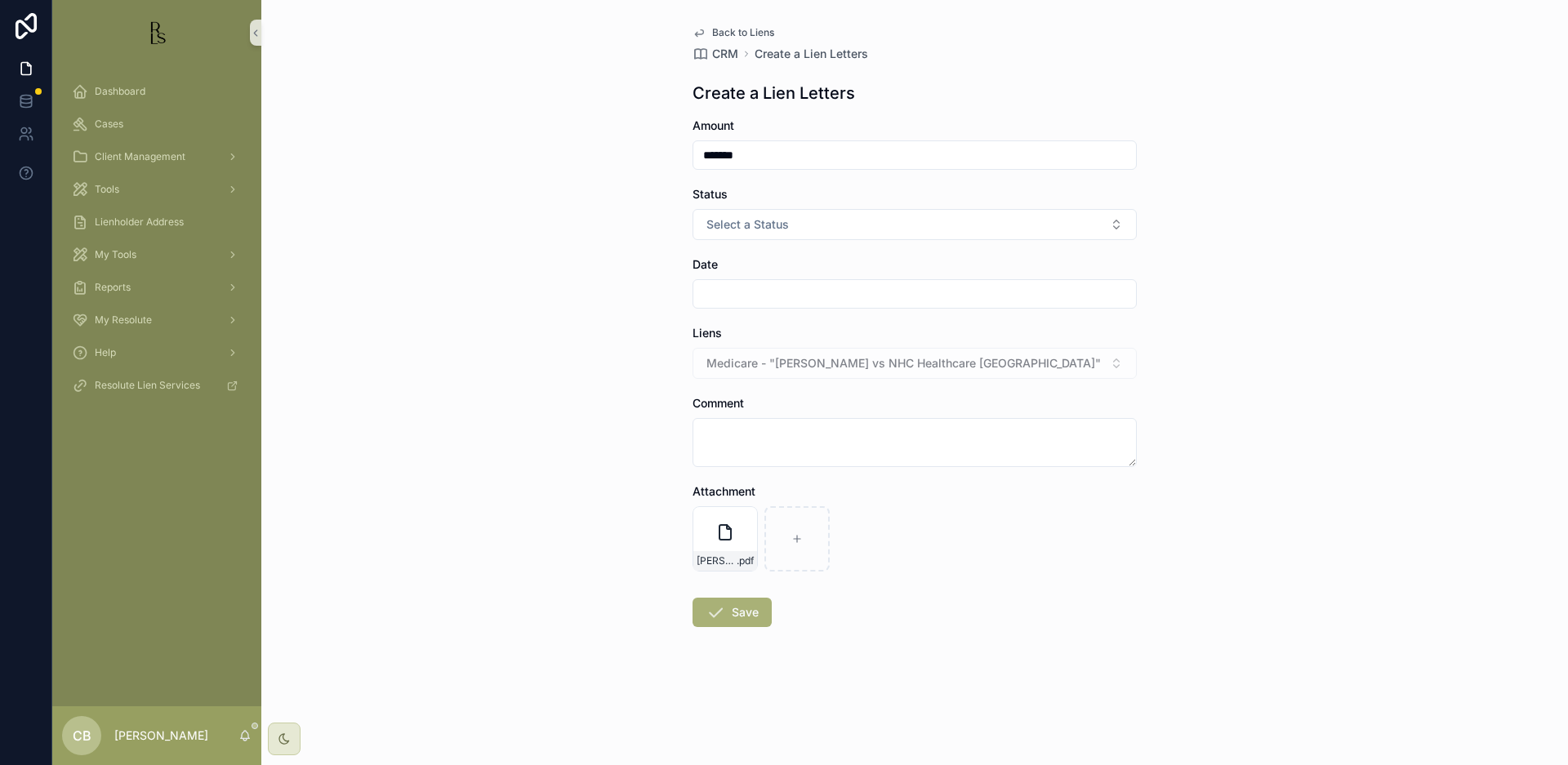
type input "*******"
click at [1114, 221] on button "Select a Status" at bounding box center [914, 224] width 444 height 31
click at [736, 315] on div "Good" at bounding box center [724, 314] width 24 height 14
click at [734, 290] on input "scrollable content" at bounding box center [914, 294] width 443 height 23
click at [857, 500] on button "11" at bounding box center [855, 501] width 30 height 30
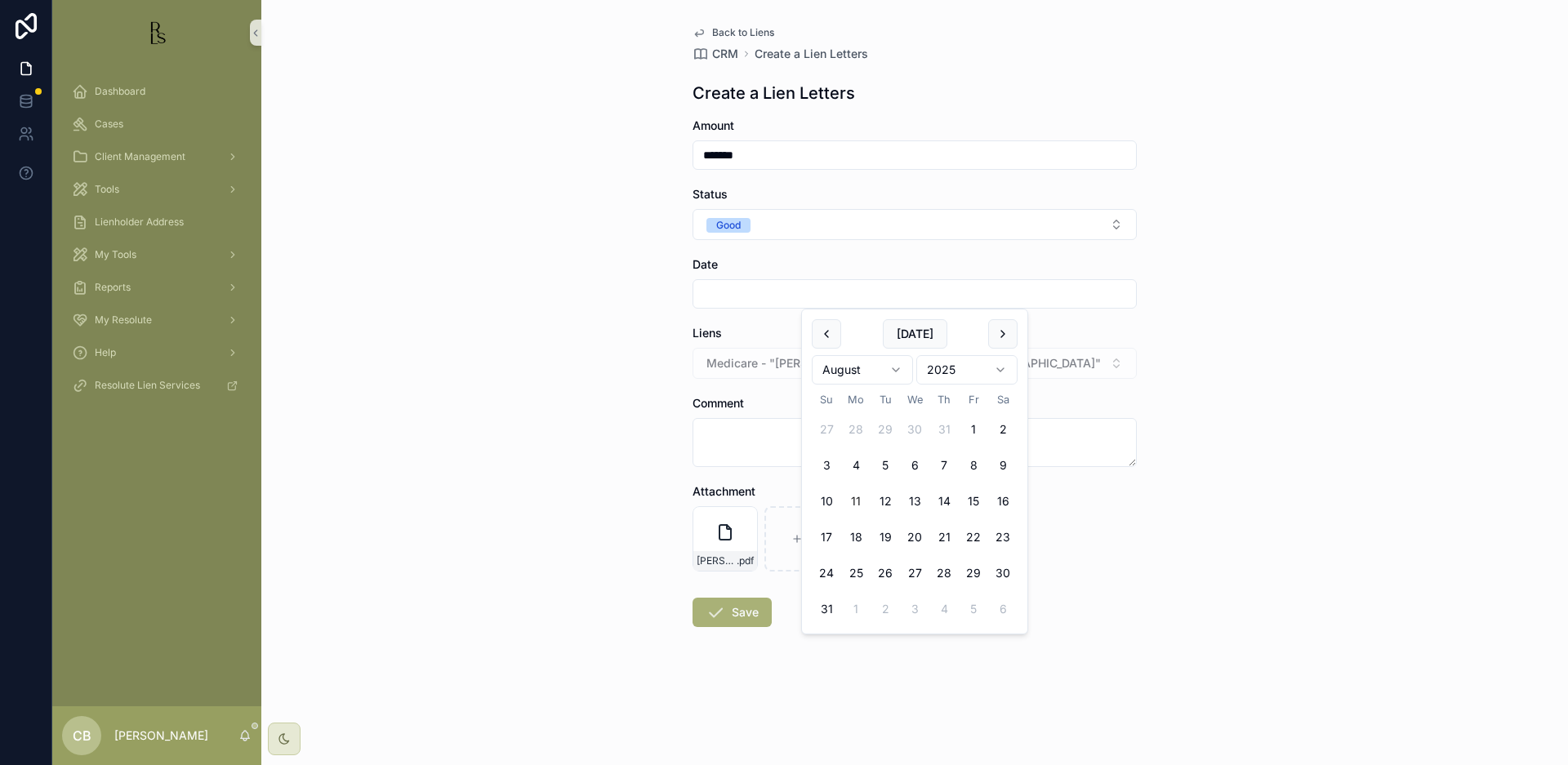
type input "*********"
click at [738, 436] on textarea "scrollable content" at bounding box center [914, 442] width 444 height 49
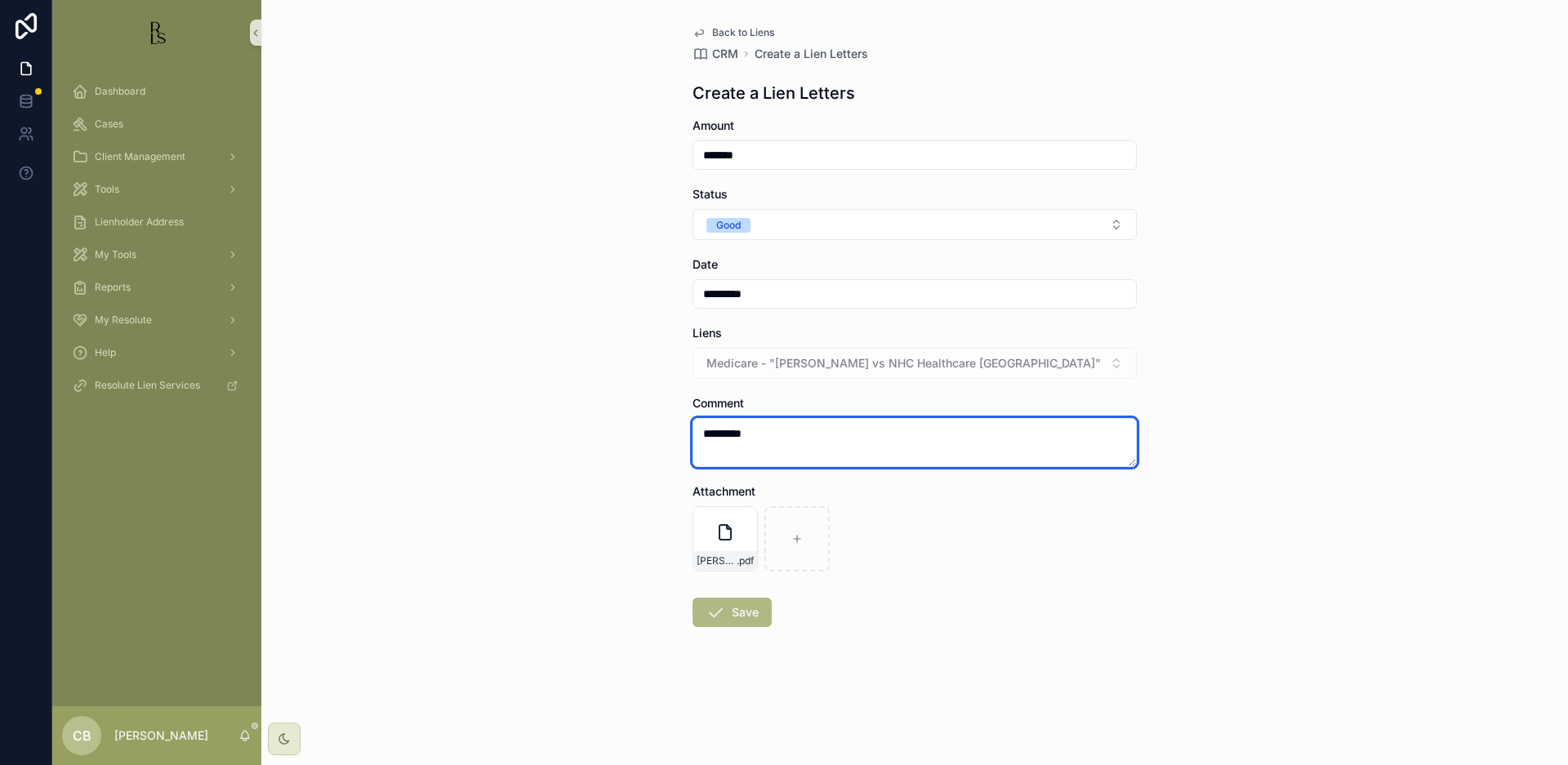
type textarea "*********"
click at [740, 611] on button "Save" at bounding box center [732, 613] width 79 height 30
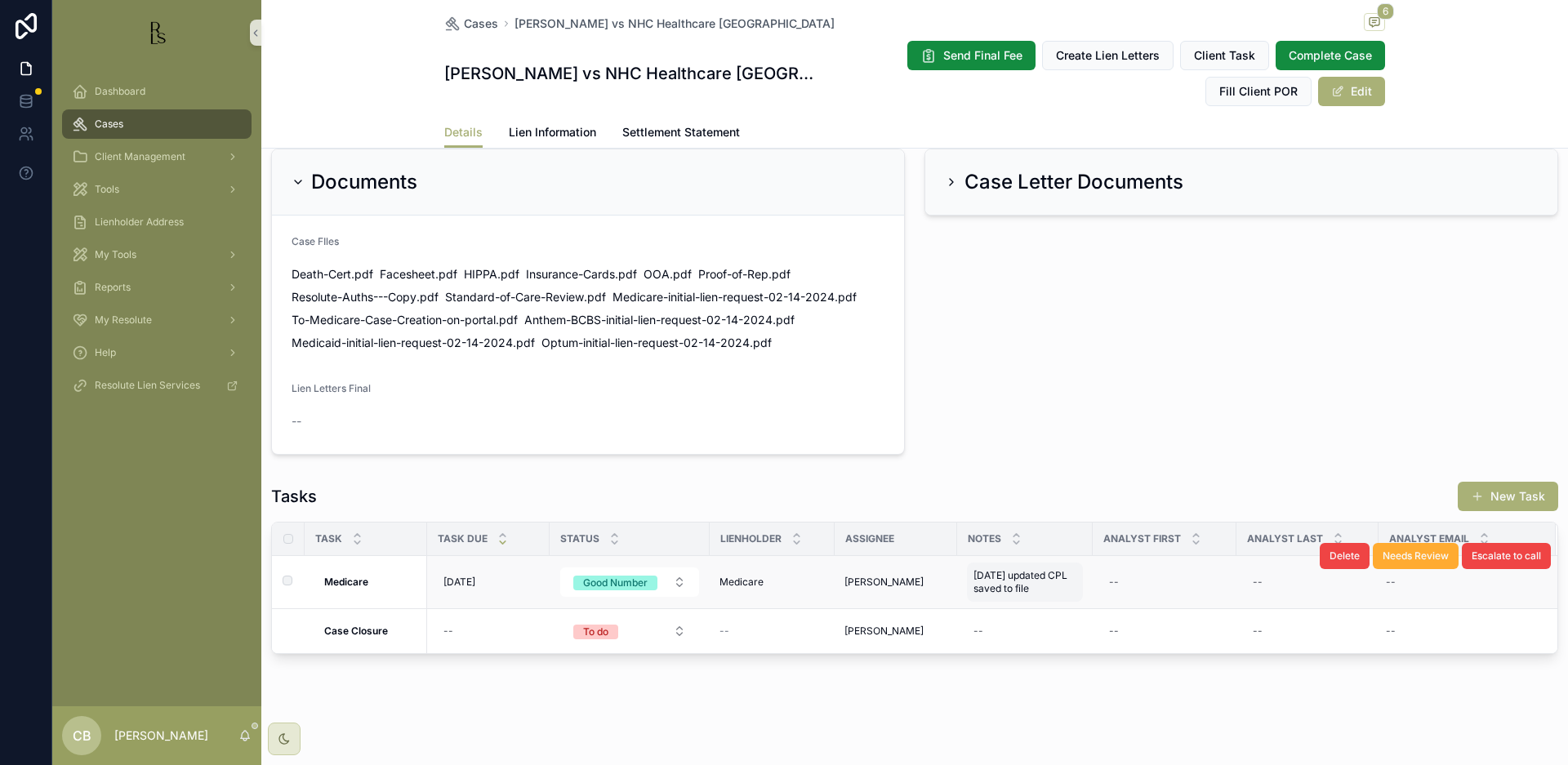
click at [1023, 582] on span "[DATE] updated CPL saved to file" at bounding box center [1025, 582] width 103 height 26
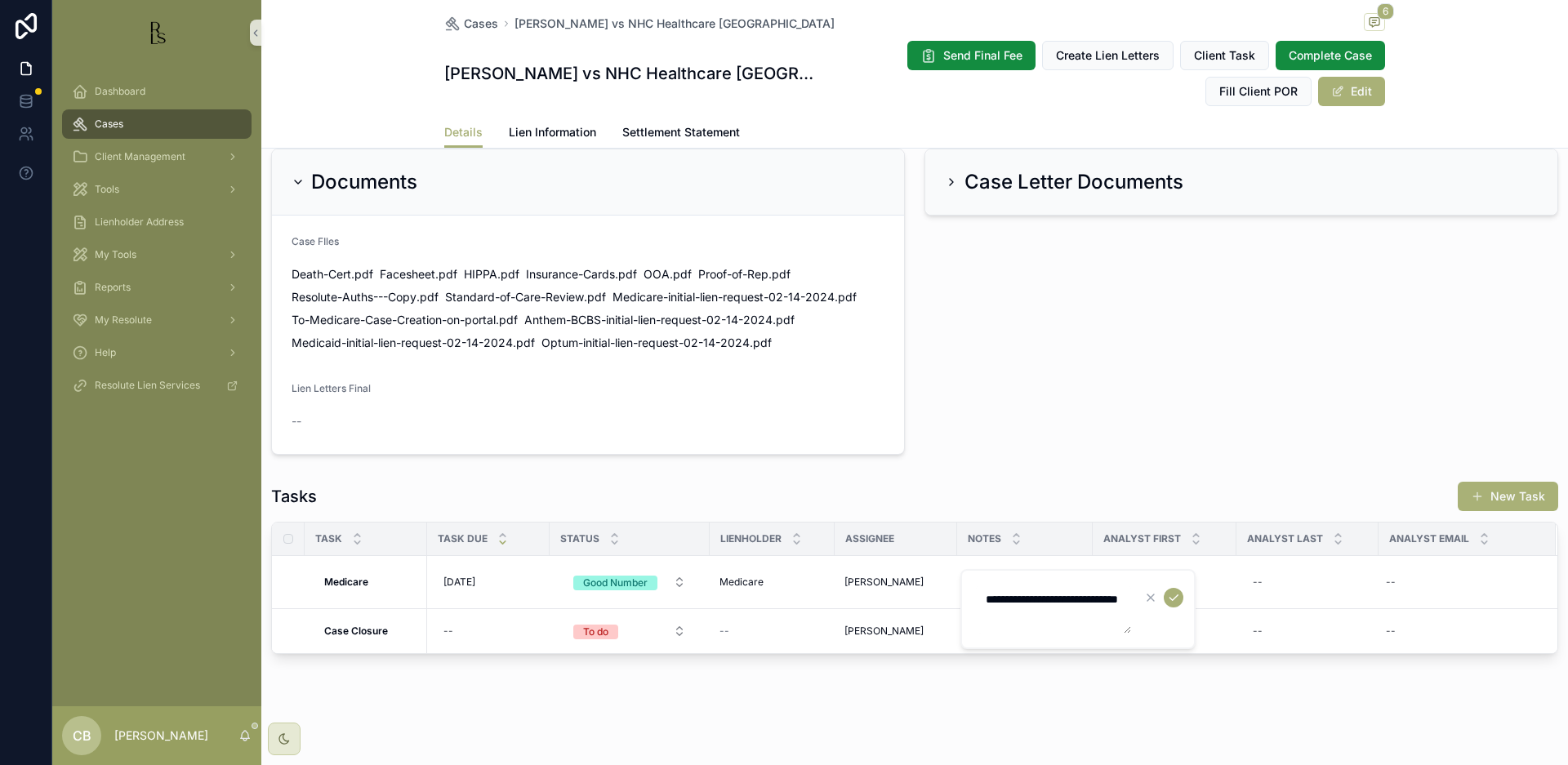
click at [1076, 619] on textarea "**********" at bounding box center [1053, 609] width 155 height 49
type textarea "**********"
click at [1175, 594] on icon "scrollable content" at bounding box center [1174, 597] width 13 height 13
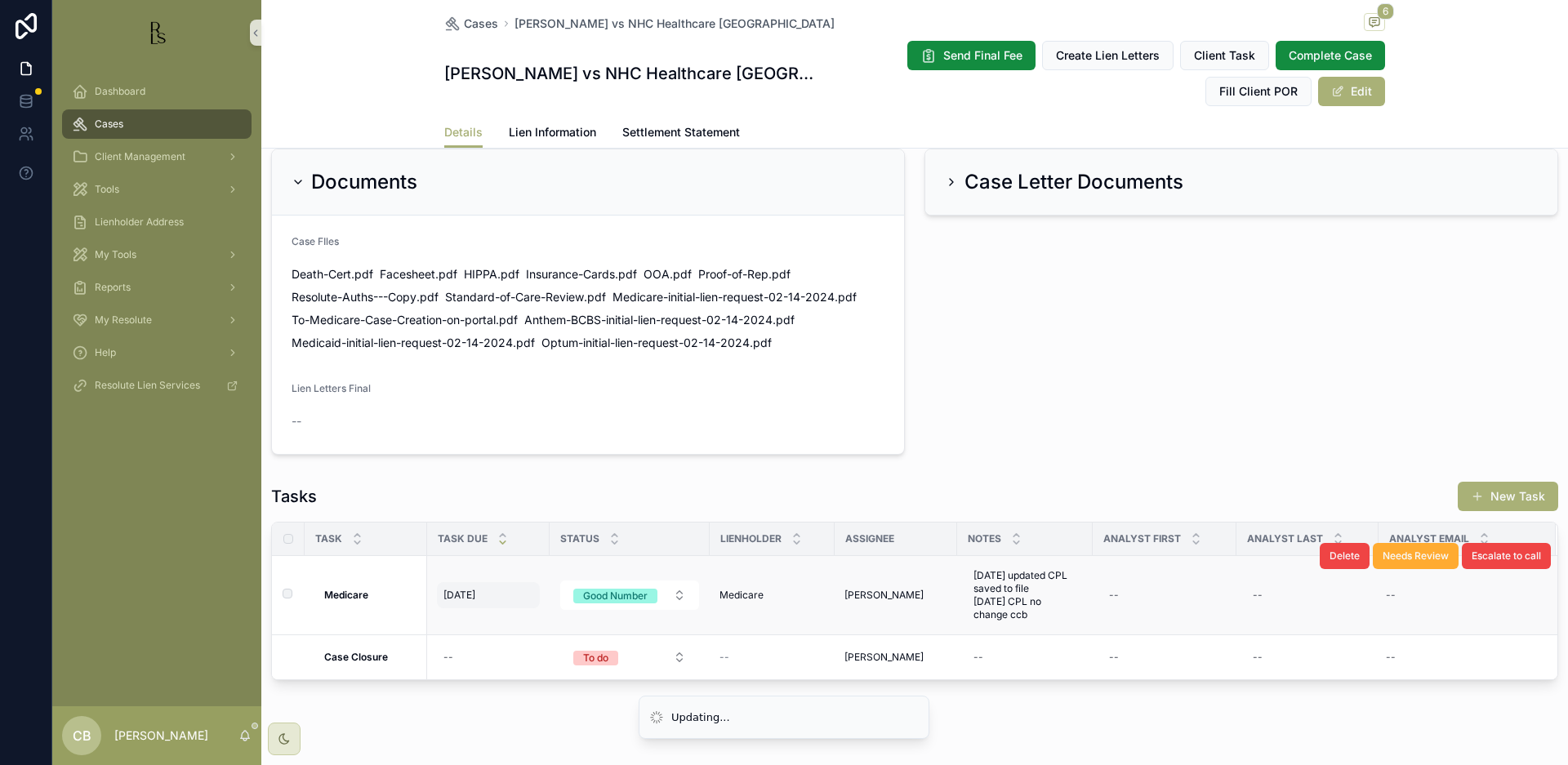
click at [469, 592] on span "[DATE]" at bounding box center [460, 595] width 32 height 13
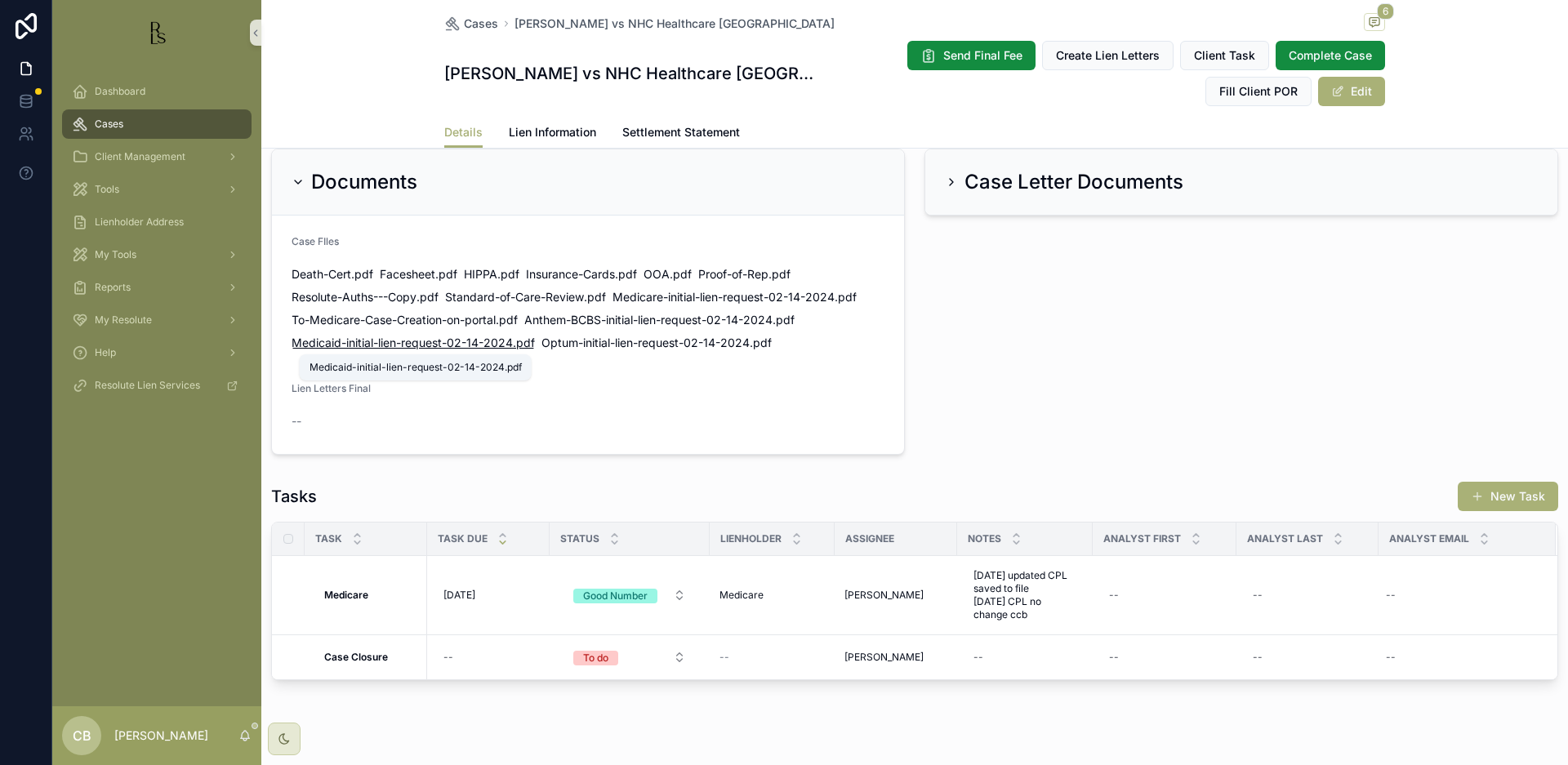
click at [499, 335] on span "Medicaid-initial-lien-request-02-14-2024" at bounding box center [402, 343] width 221 height 16
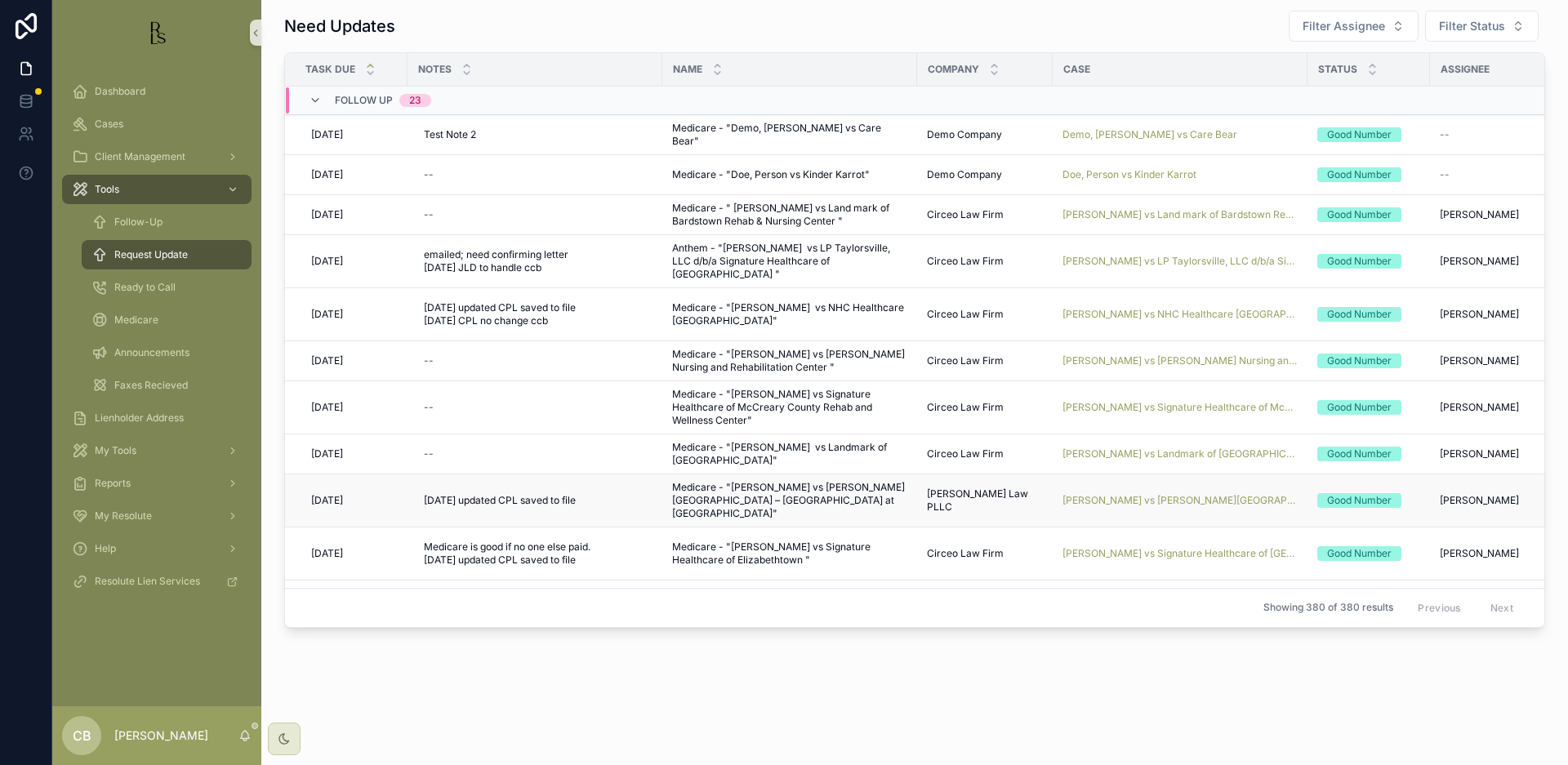
scroll to position [0, 2]
click at [1149, 309] on span "[PERSON_NAME] vs NHC Healthcare [GEOGRAPHIC_DATA]" at bounding box center [1178, 314] width 235 height 13
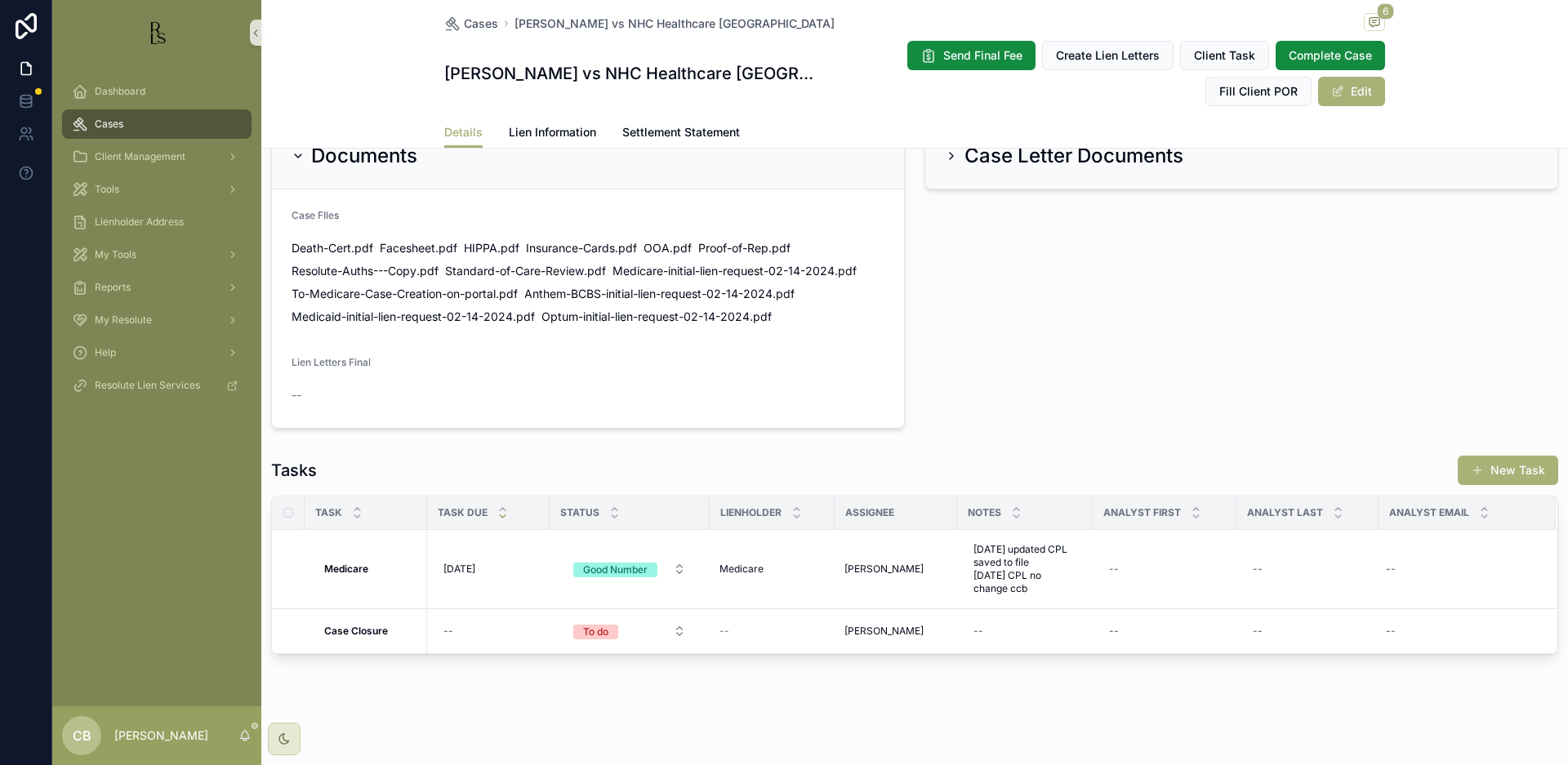
scroll to position [1037, 0]
click at [469, 564] on span "[DATE]" at bounding box center [460, 569] width 32 height 13
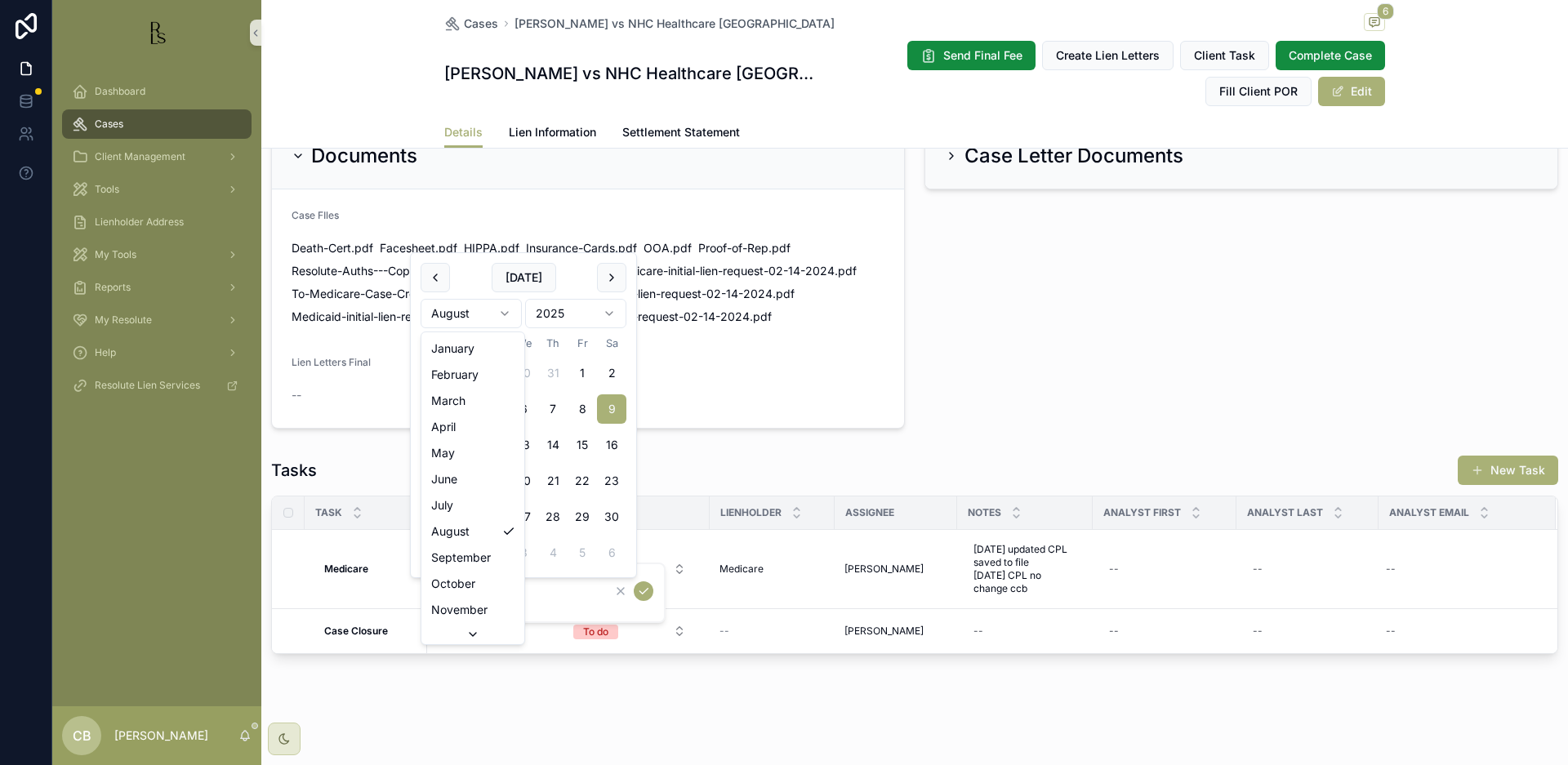
click at [502, 311] on html "Dashboard Cases Client Management Tools Lienholder Address My Tools Reports My …" at bounding box center [784, 382] width 1568 height 765
click at [463, 441] on button "10" at bounding box center [464, 445] width 30 height 30
type input "**********"
click at [643, 589] on icon "scrollable content" at bounding box center [643, 591] width 13 height 13
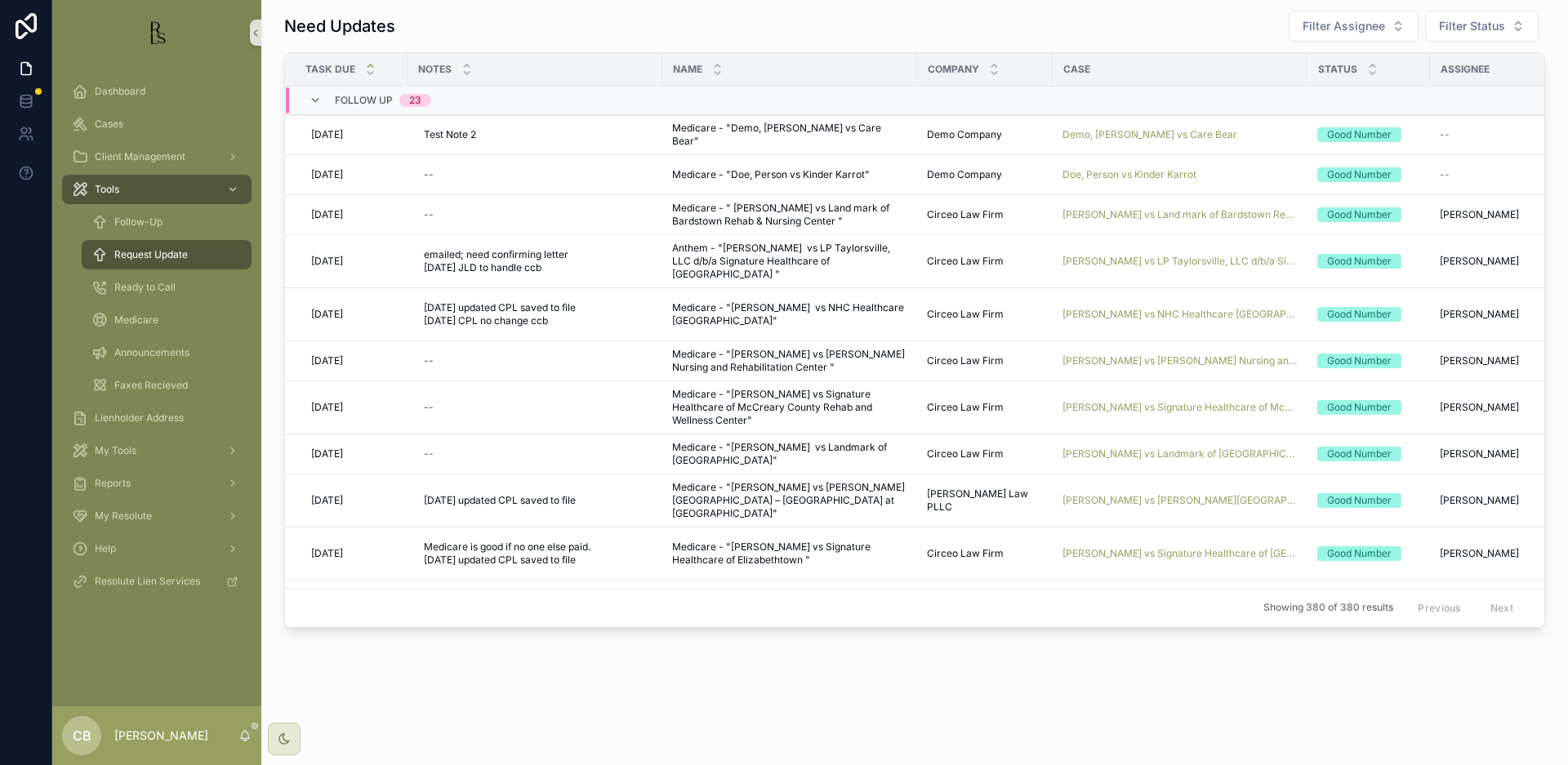
scroll to position [10, 0]
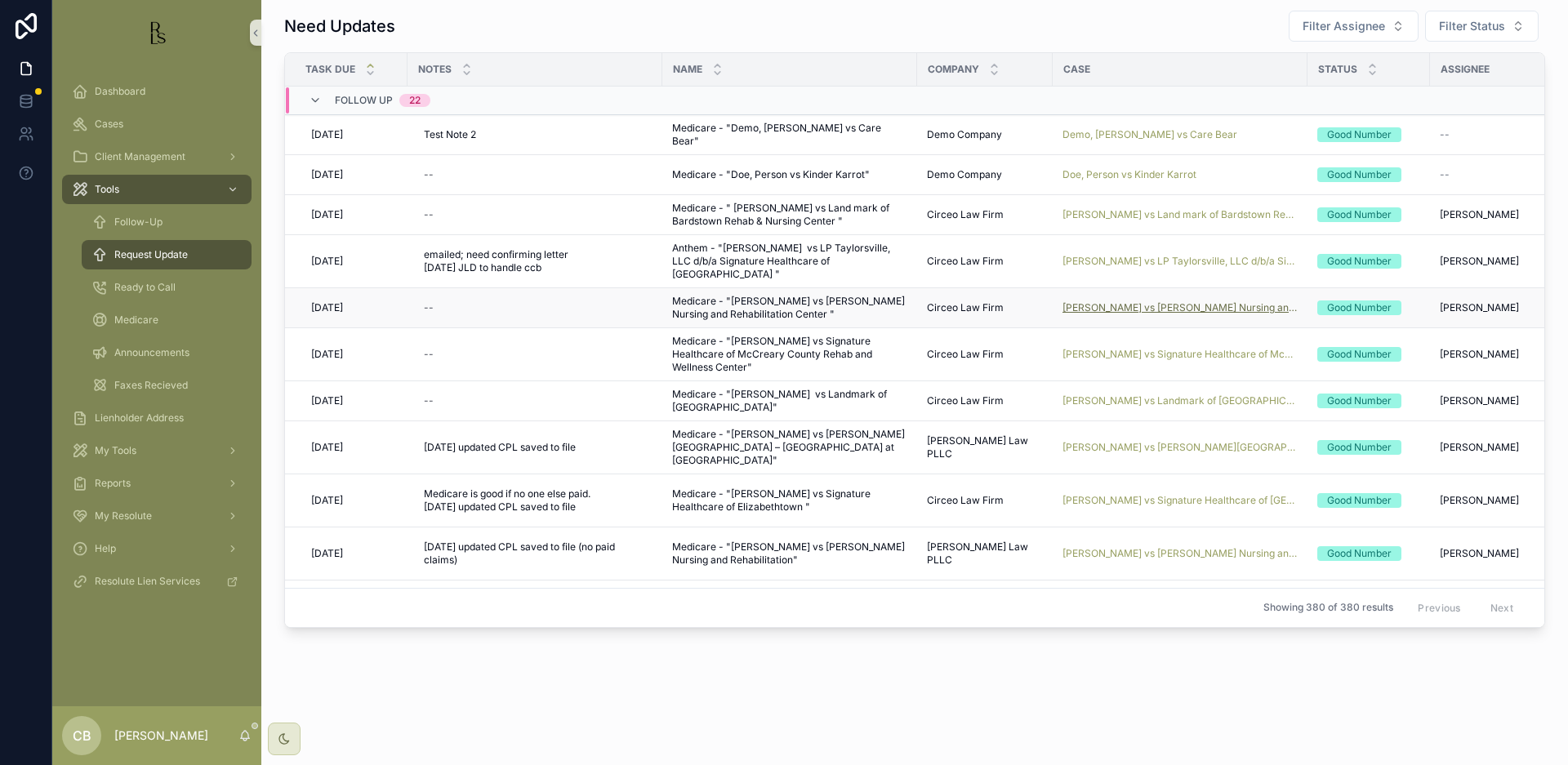
click at [1158, 307] on span "[PERSON_NAME] vs [PERSON_NAME] Nursing and Rehabilitation Center" at bounding box center [1180, 308] width 235 height 13
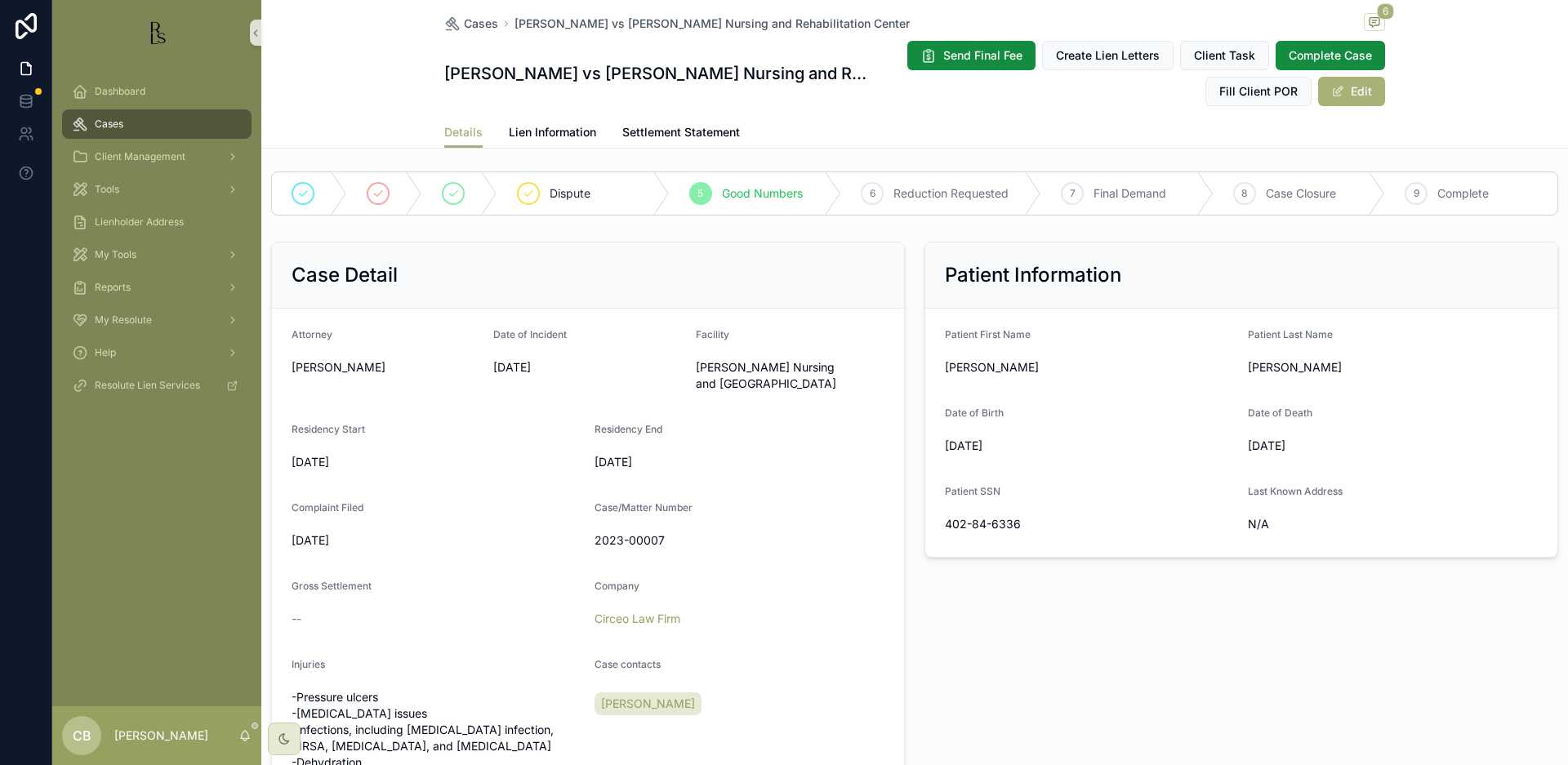
scroll to position [253, 0]
click at [541, 128] on span "Lien Information" at bounding box center [551, 132] width 87 height 16
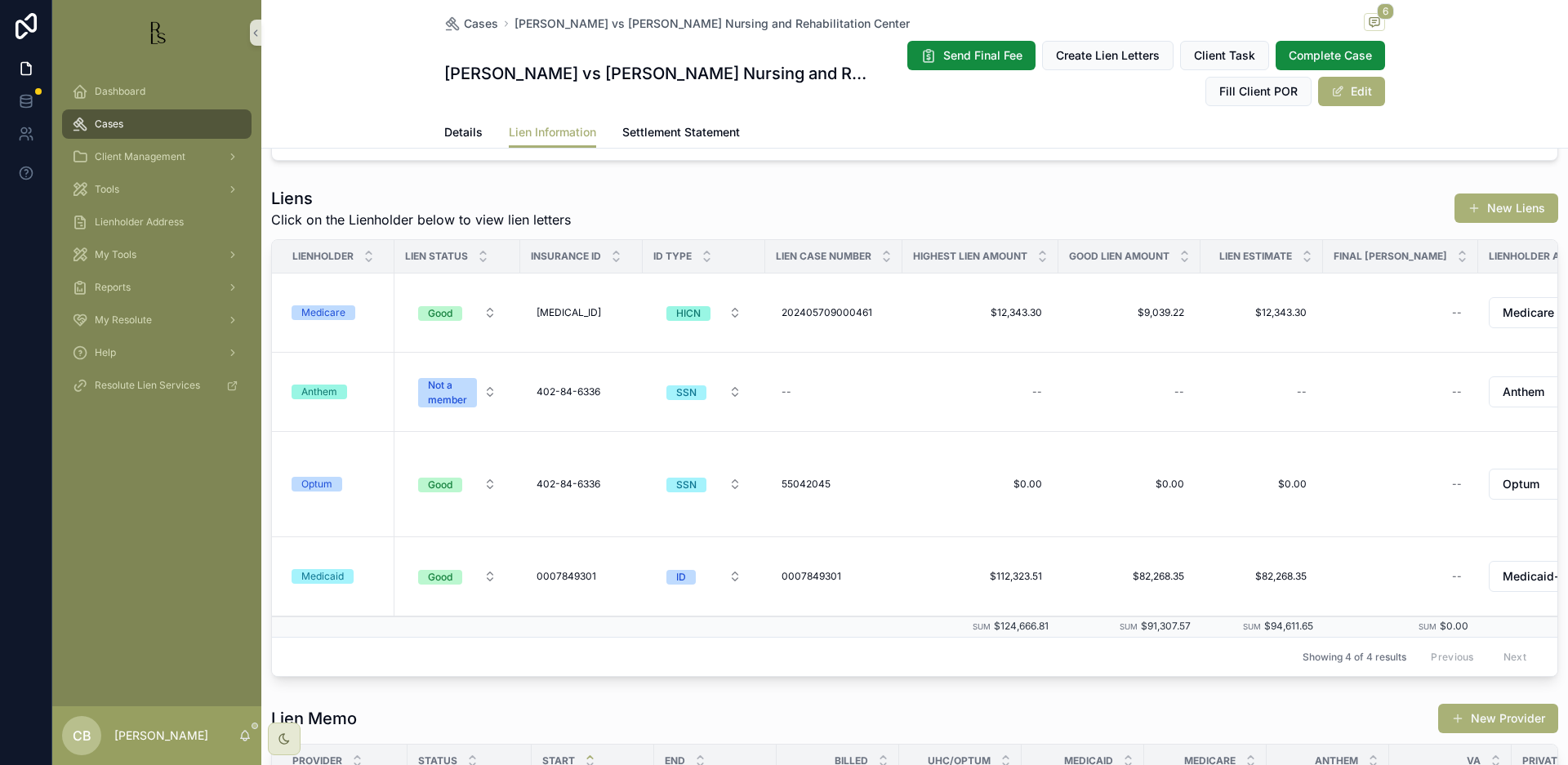
scroll to position [226, 0]
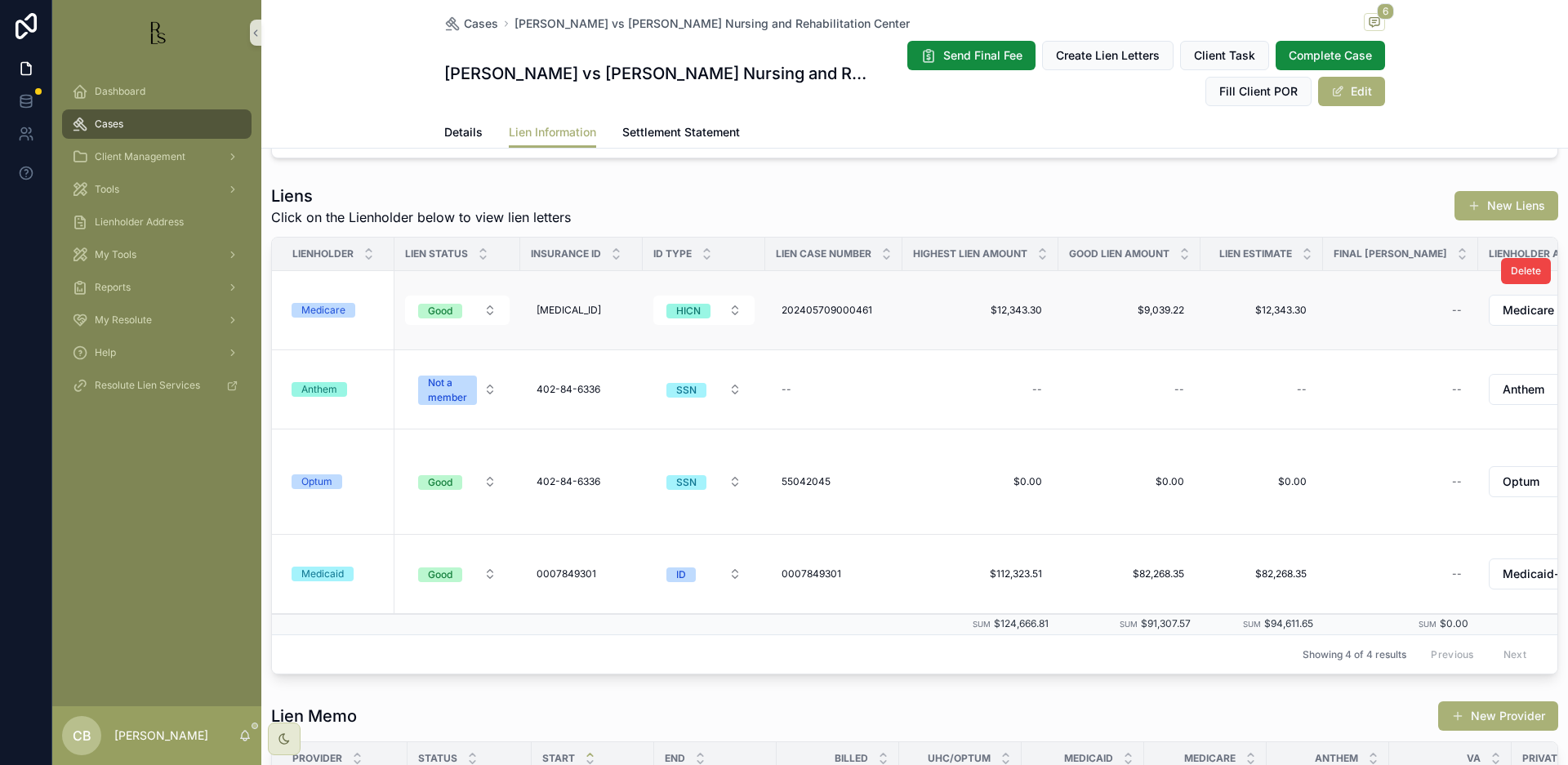
click at [334, 307] on div "Medicare" at bounding box center [323, 310] width 44 height 14
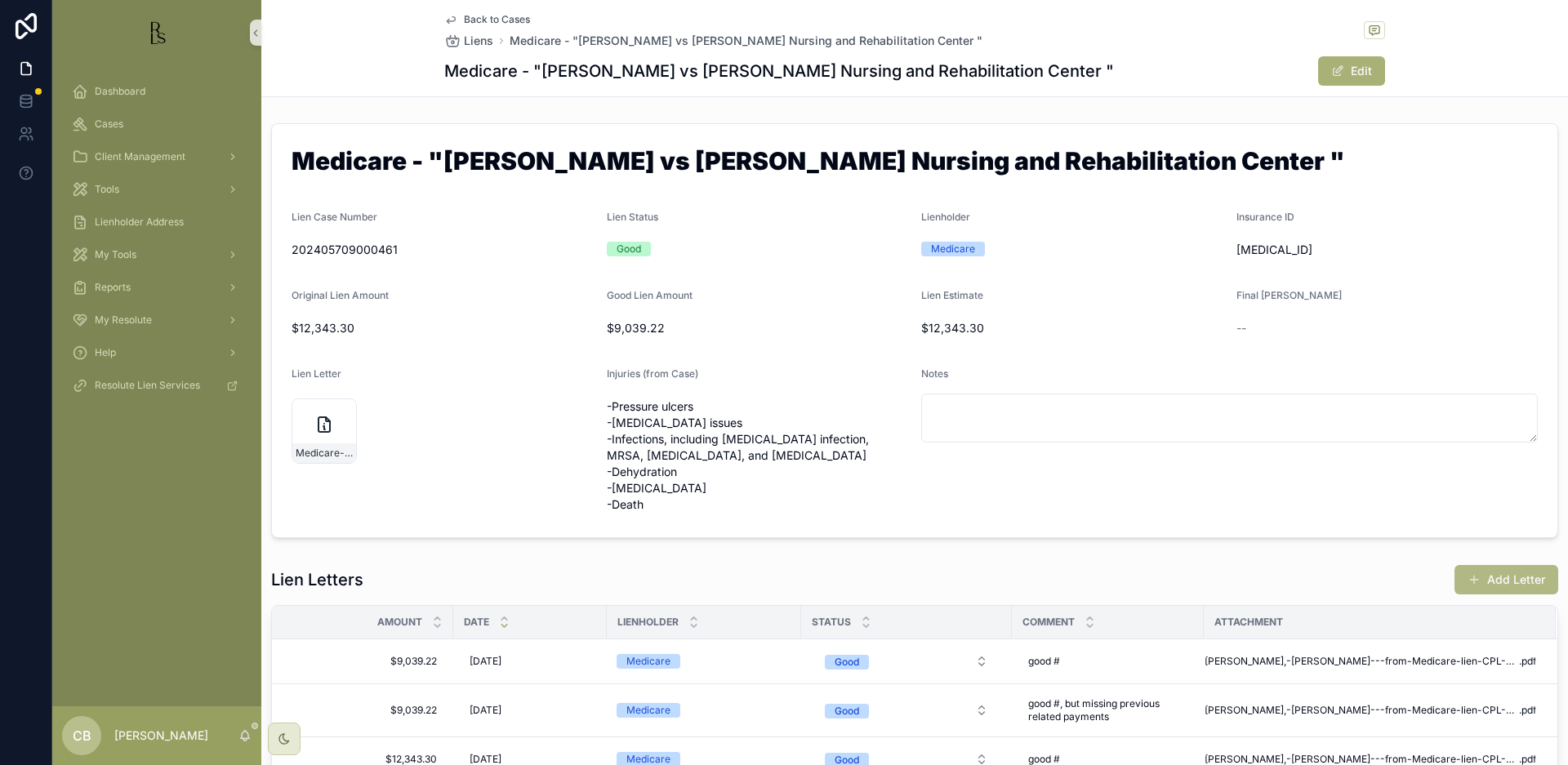
click at [1500, 579] on button "Add Letter" at bounding box center [1506, 579] width 104 height 30
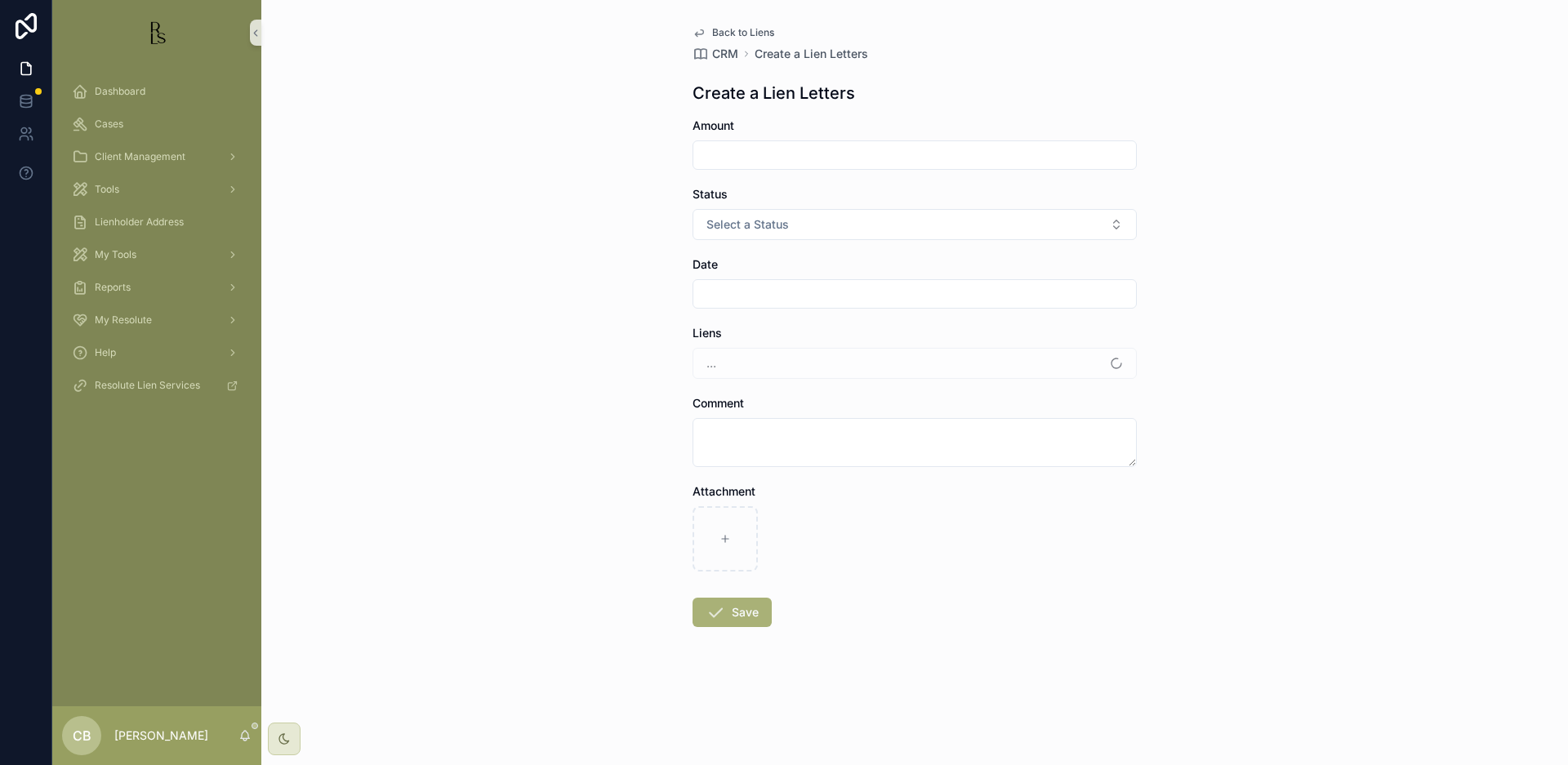
click at [1500, 579] on div "Back to Liens CRM Create a Lien Letters Create a Lien Letters Amount Status Sel…" at bounding box center [914, 382] width 1306 height 765
click at [721, 535] on icon "scrollable content" at bounding box center [724, 539] width 12 height 12
type input "**********"
click at [783, 158] on input "scrollable content" at bounding box center [914, 155] width 443 height 23
type input "*********"
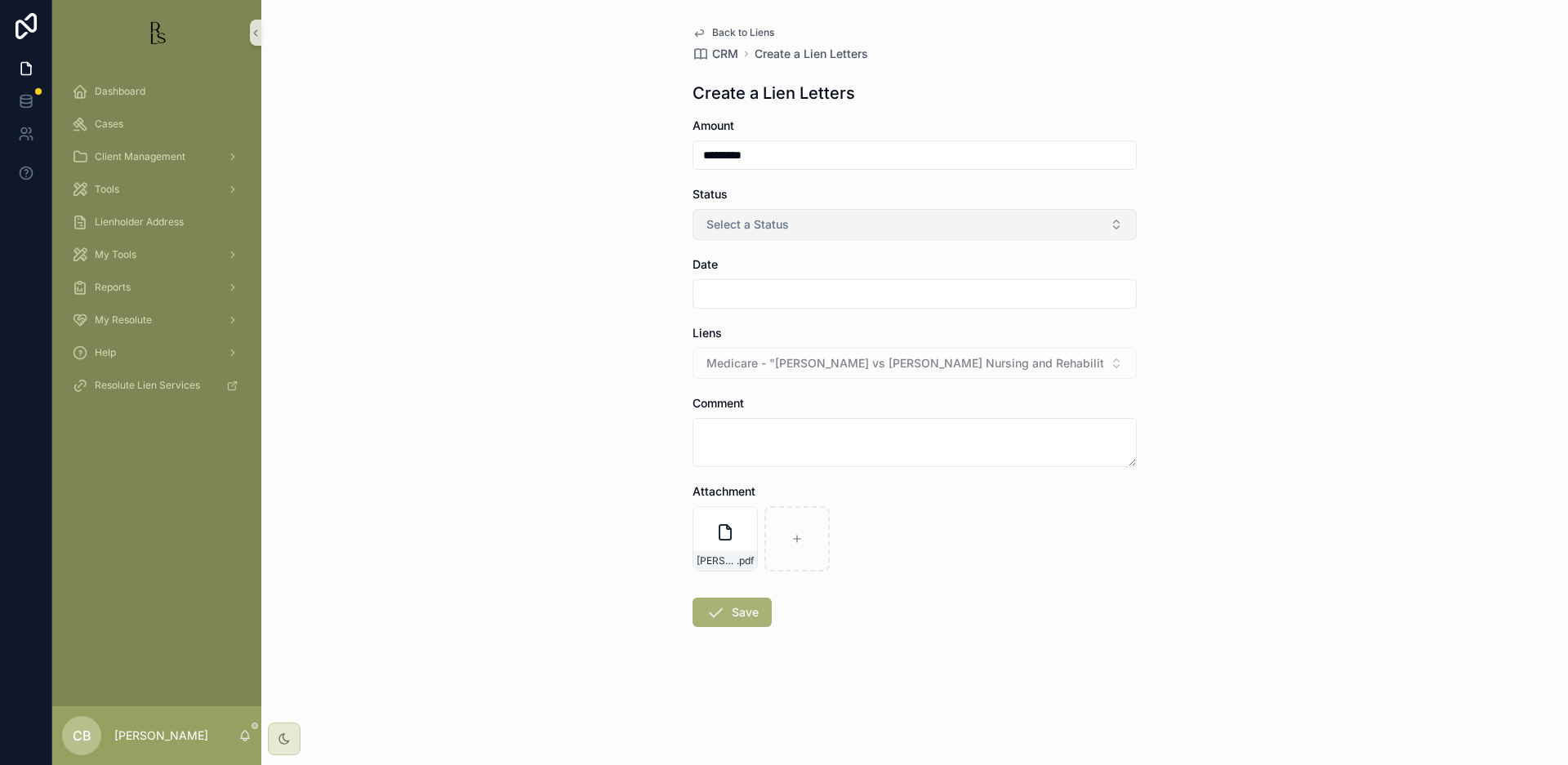
click at [1113, 224] on button "Select a Status" at bounding box center [914, 224] width 444 height 31
click at [724, 307] on div "Good" at bounding box center [724, 314] width 24 height 14
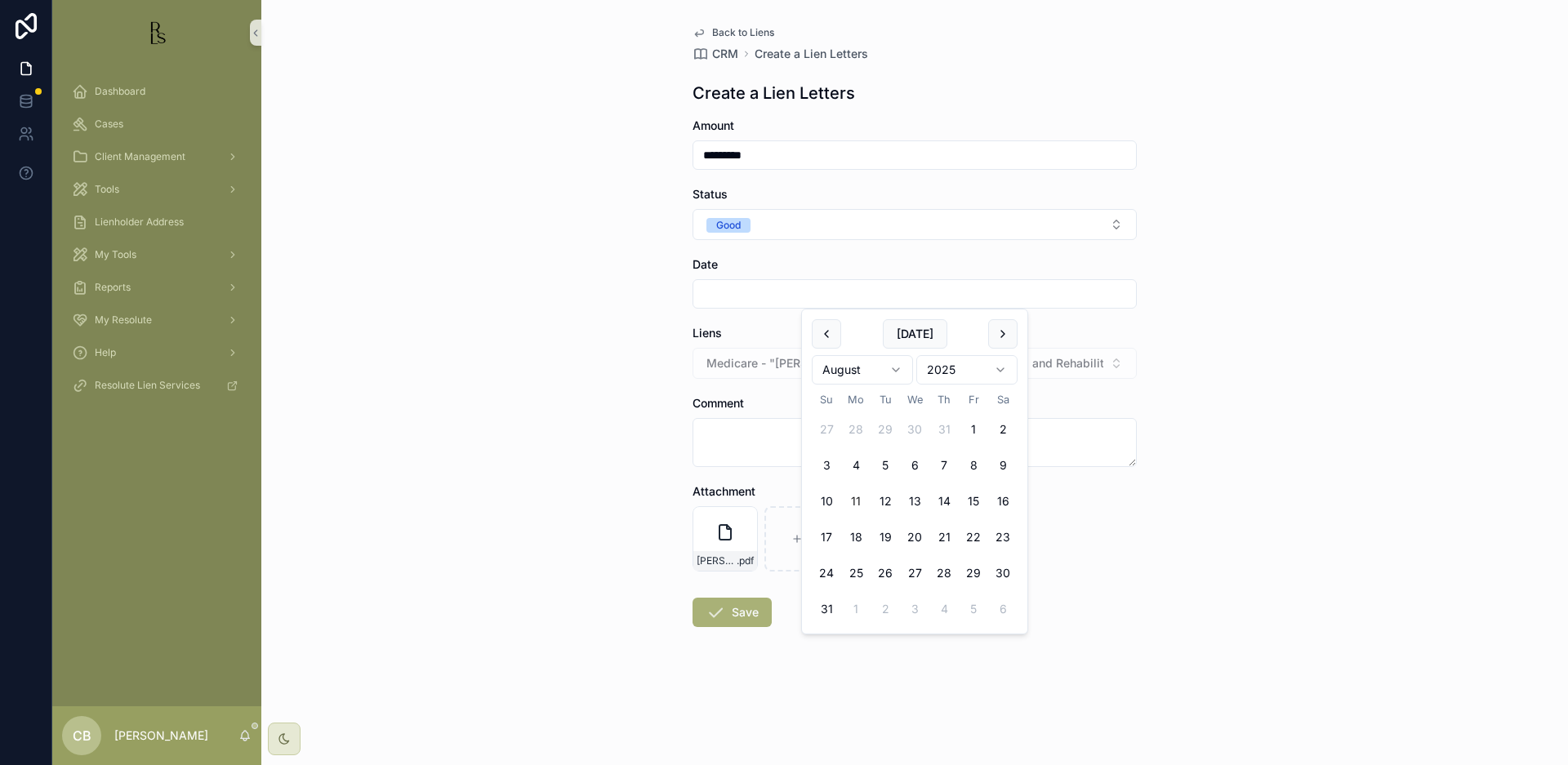
click at [742, 291] on input "scrollable content" at bounding box center [914, 294] width 443 height 23
click at [856, 499] on button "11" at bounding box center [855, 501] width 30 height 30
type input "*********"
click at [744, 435] on textarea "scrollable content" at bounding box center [914, 442] width 444 height 49
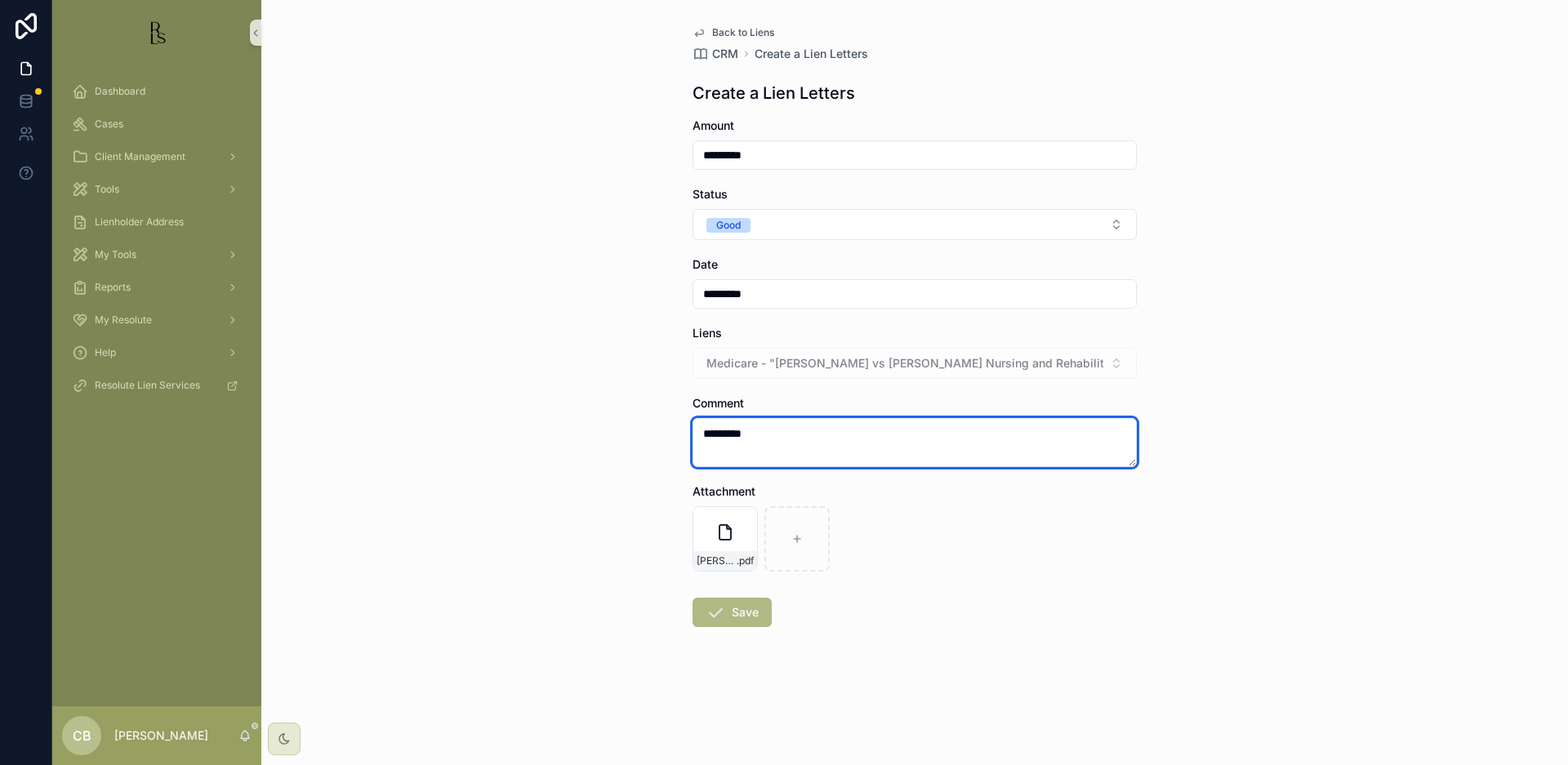
type textarea "*********"
click at [738, 611] on button "Save" at bounding box center [732, 613] width 79 height 30
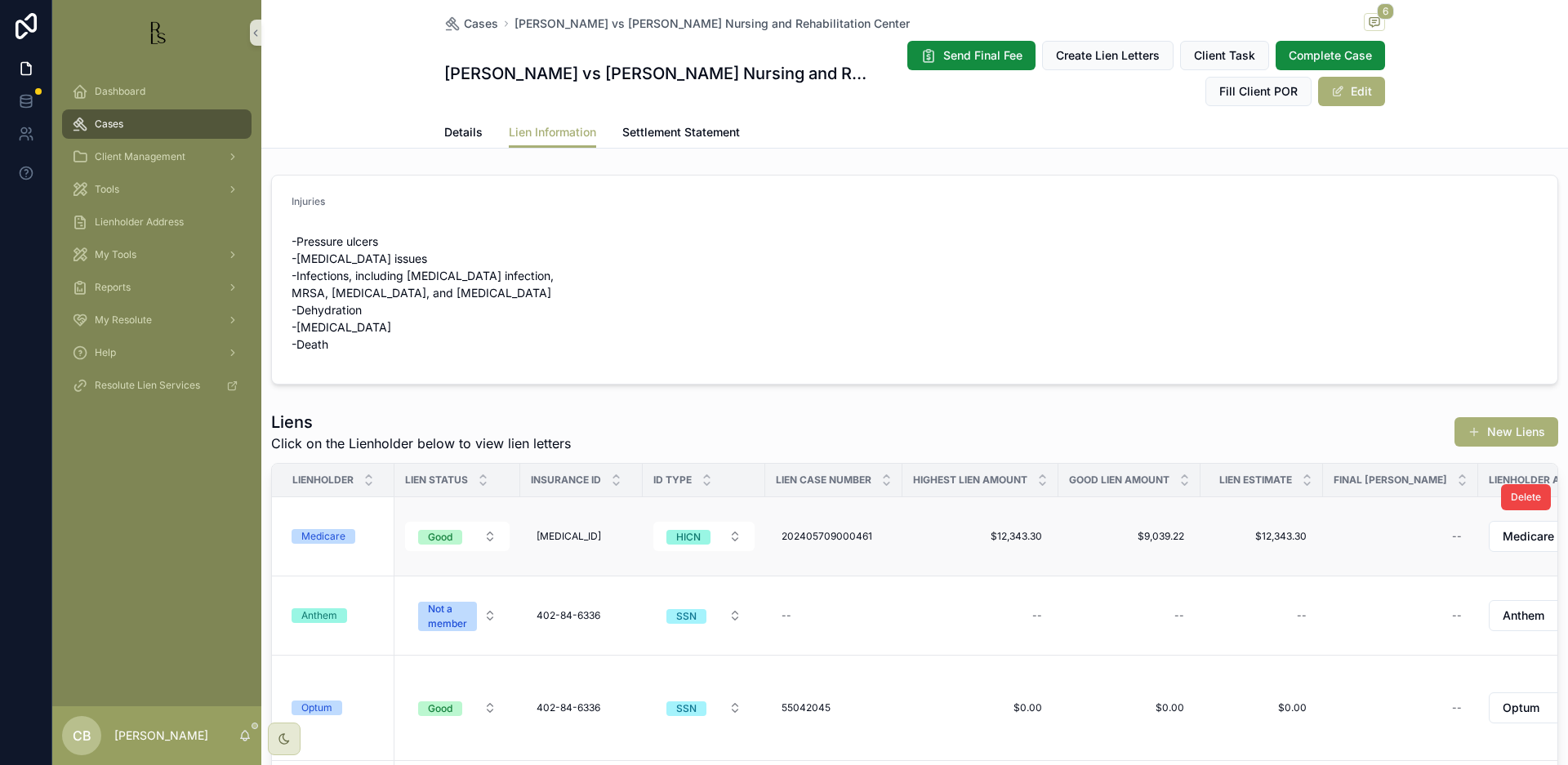
click at [333, 533] on div "Medicare" at bounding box center [323, 536] width 44 height 14
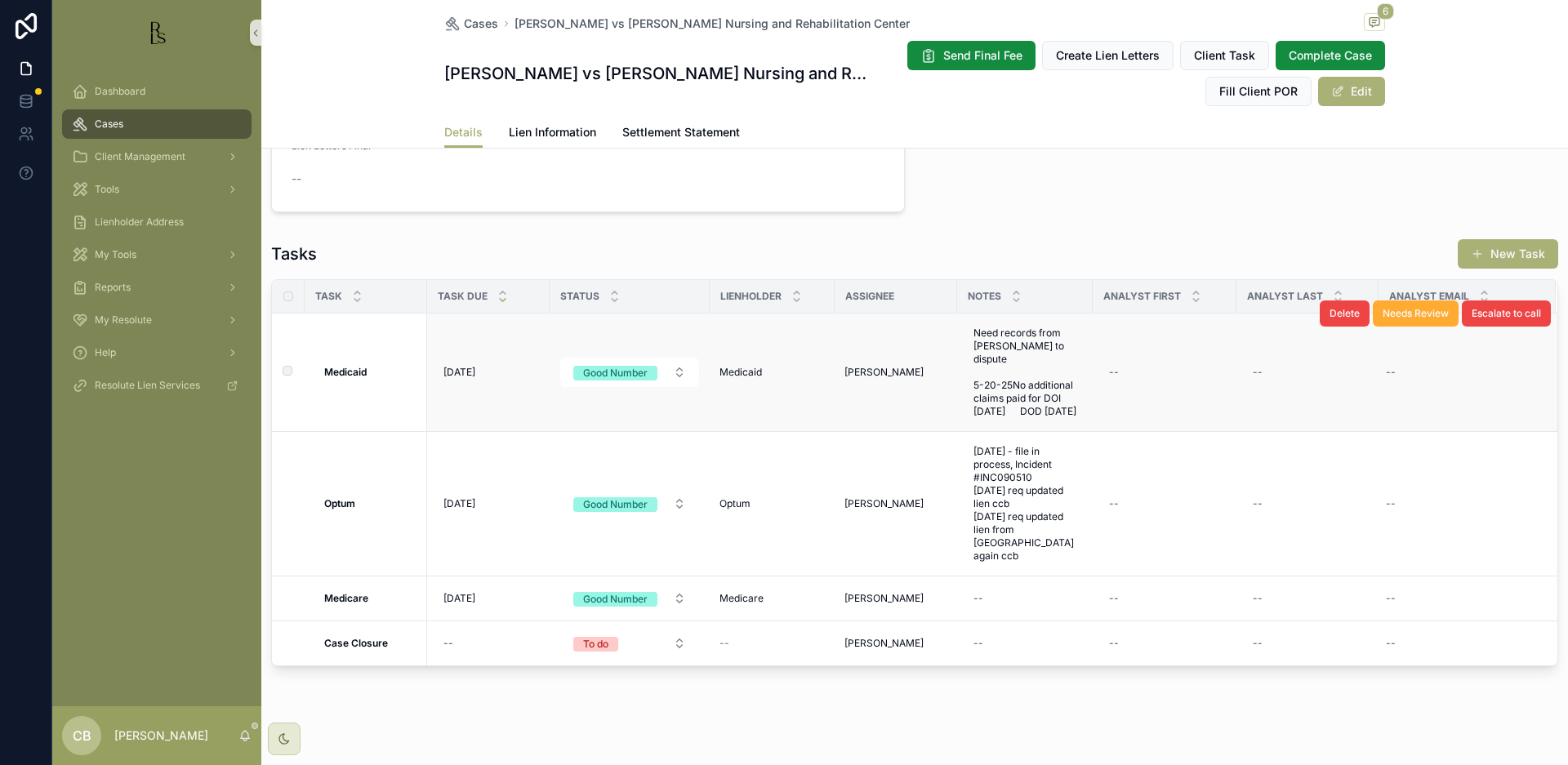
scroll to position [1285, 0]
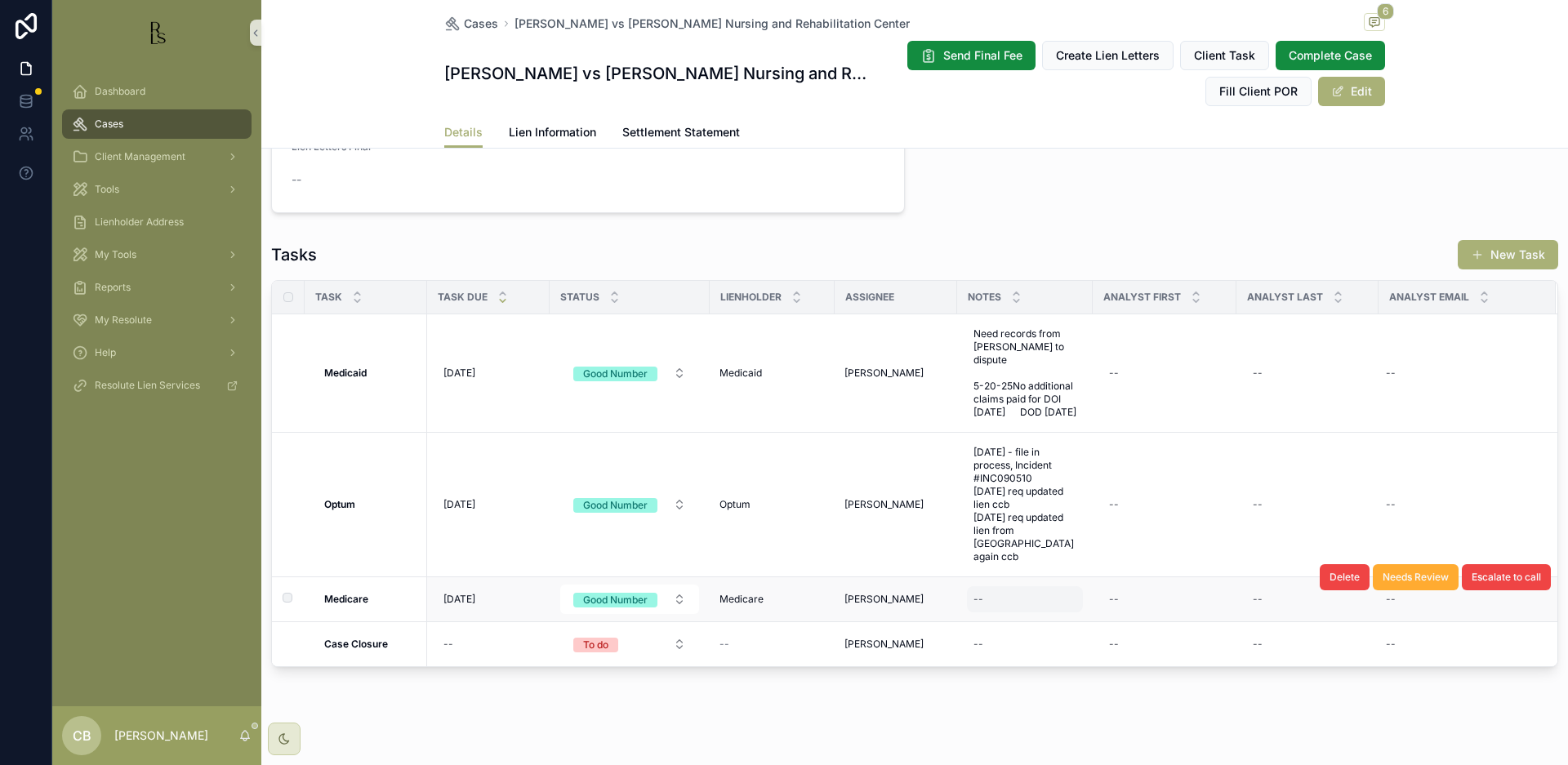
click at [988, 587] on div "--" at bounding box center [1024, 599] width 116 height 26
type textarea "**********"
click at [1169, 605] on icon "scrollable content" at bounding box center [1174, 608] width 13 height 13
click at [452, 597] on span "[DATE]" at bounding box center [460, 604] width 32 height 13
click at [472, 591] on div "[DATE] [DATE]" at bounding box center [488, 604] width 103 height 26
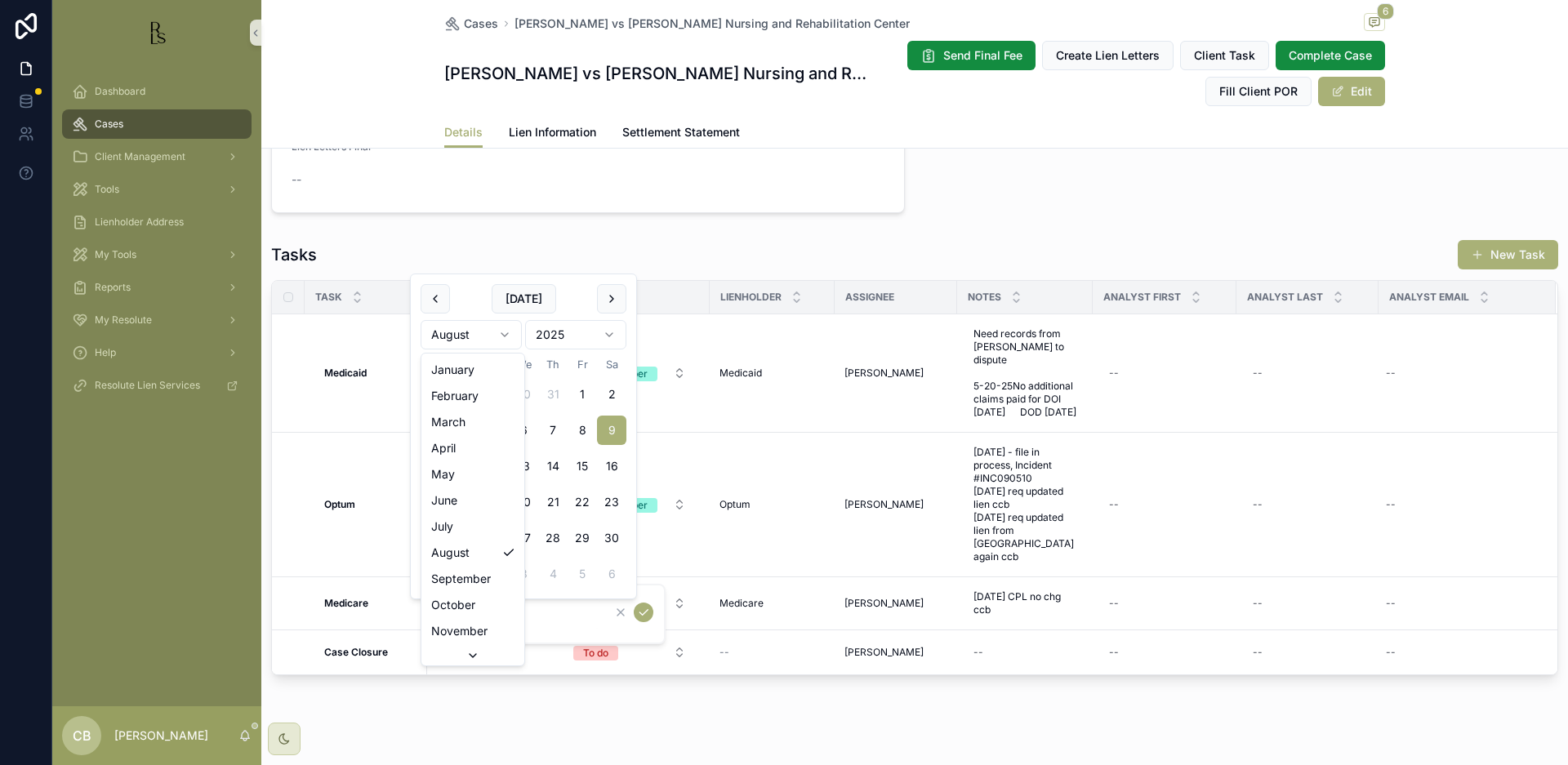
click at [504, 331] on html "Dashboard Cases Client Management Tools Lienholder Address My Tools Reports My …" at bounding box center [784, 382] width 1568 height 765
click at [507, 330] on html "Dashboard Cases Client Management Tools Lienholder Address My Tools Reports My …" at bounding box center [784, 382] width 1568 height 765
click at [466, 463] on button "10" at bounding box center [464, 466] width 30 height 30
type input "**********"
click at [645, 609] on icon "scrollable content" at bounding box center [643, 613] width 13 height 13
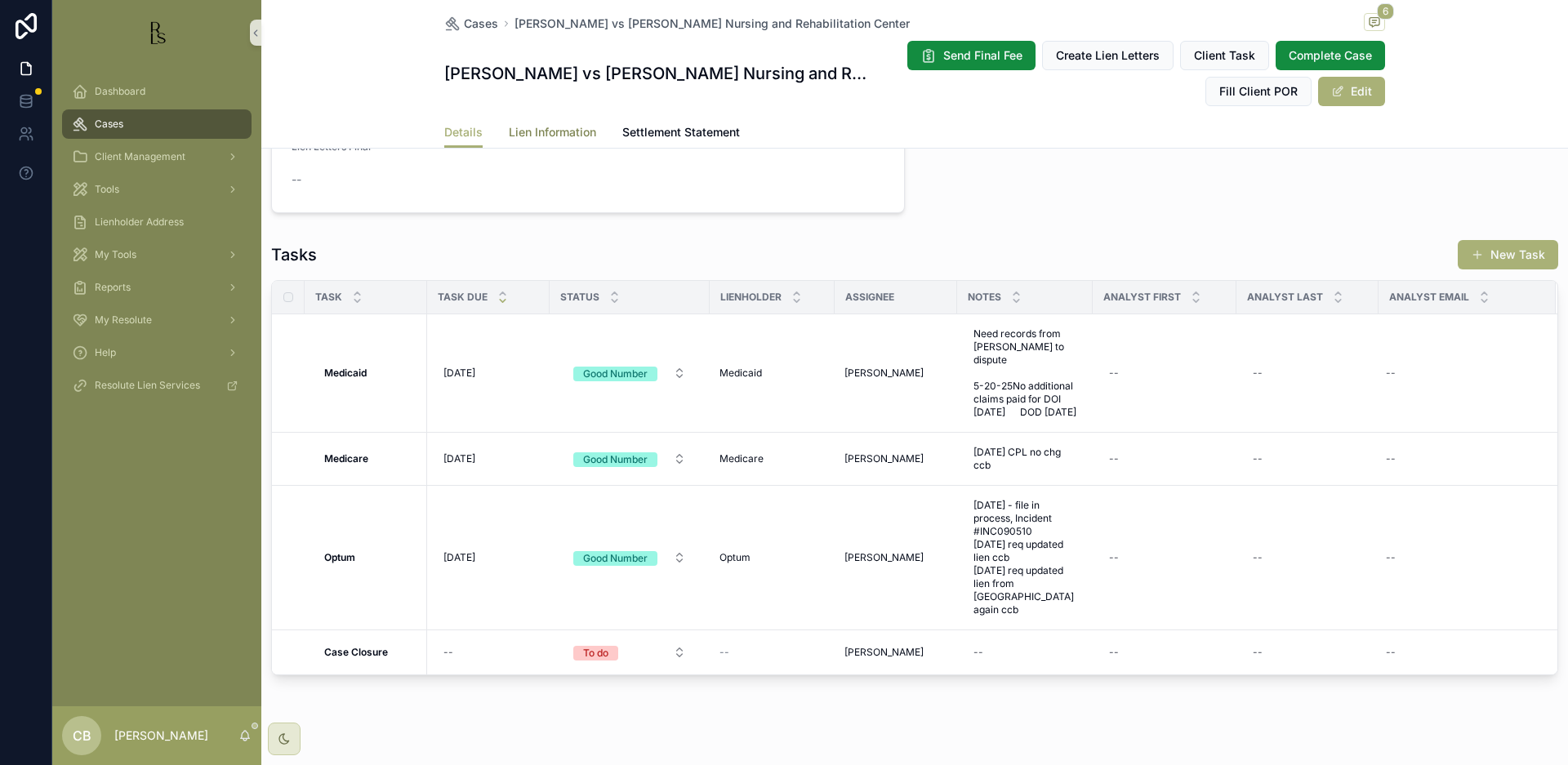
click at [558, 129] on span "Lien Information" at bounding box center [551, 132] width 87 height 16
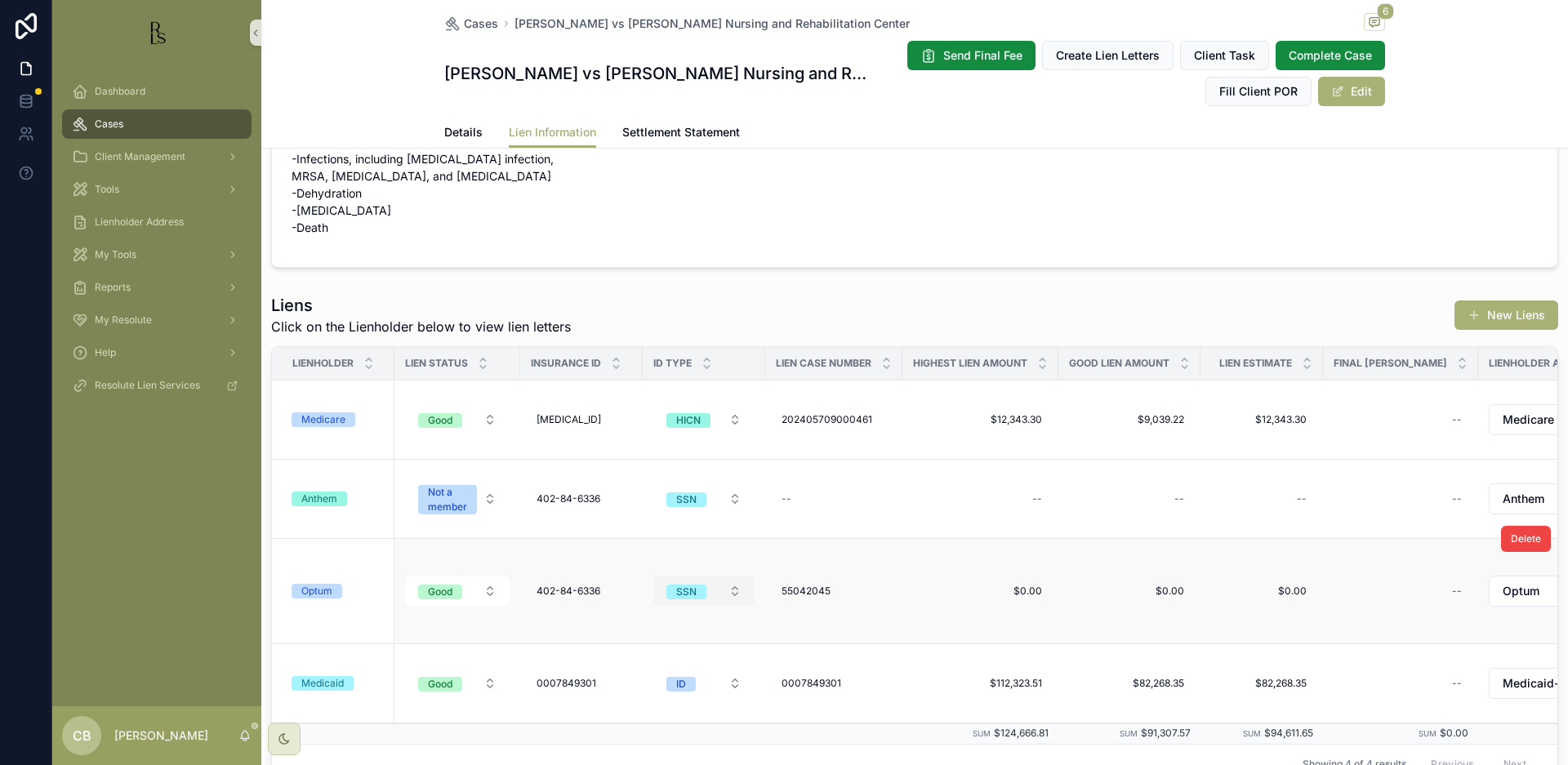
scroll to position [124, 0]
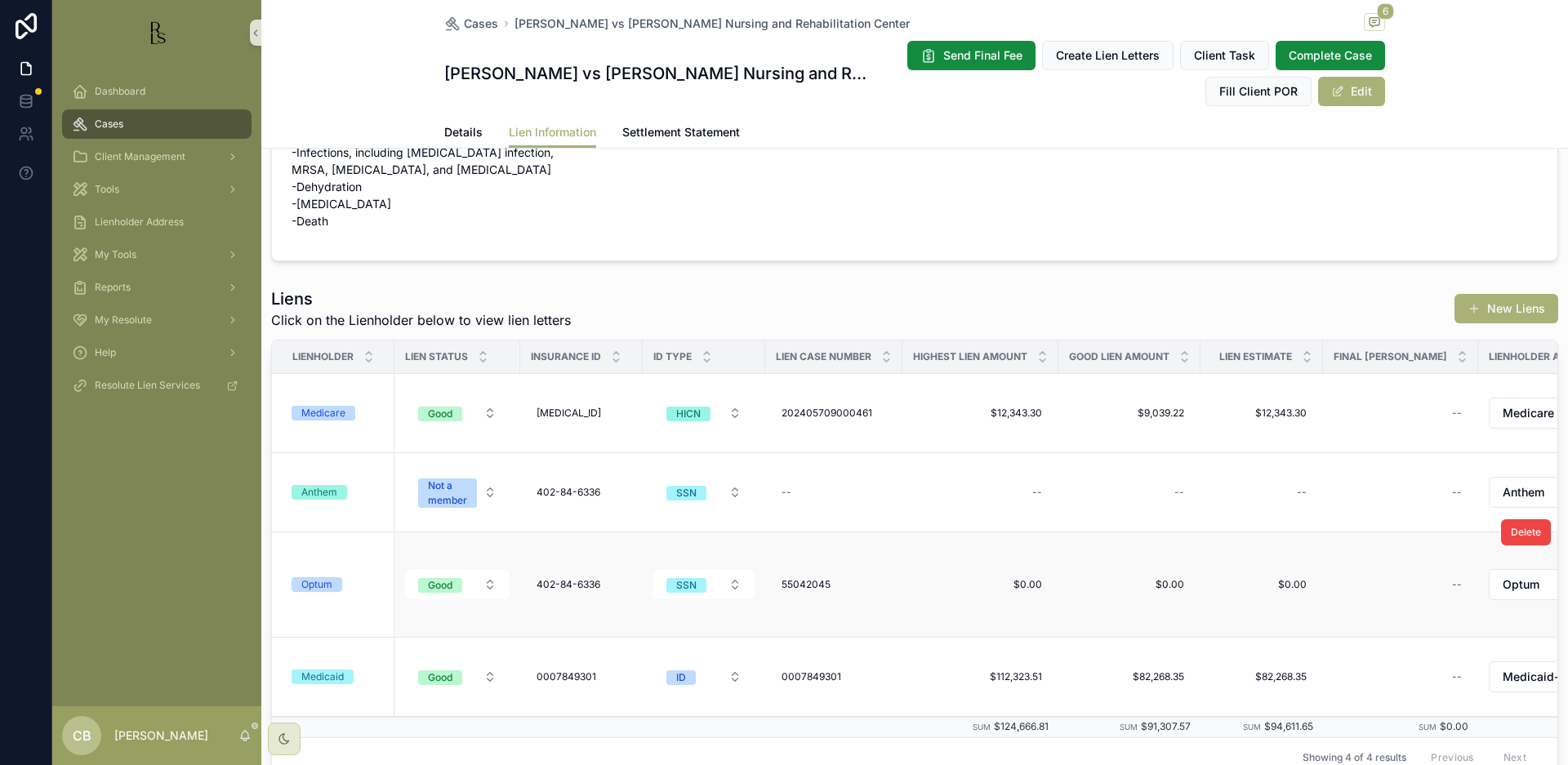
click at [324, 585] on div "Optum" at bounding box center [316, 585] width 31 height 14
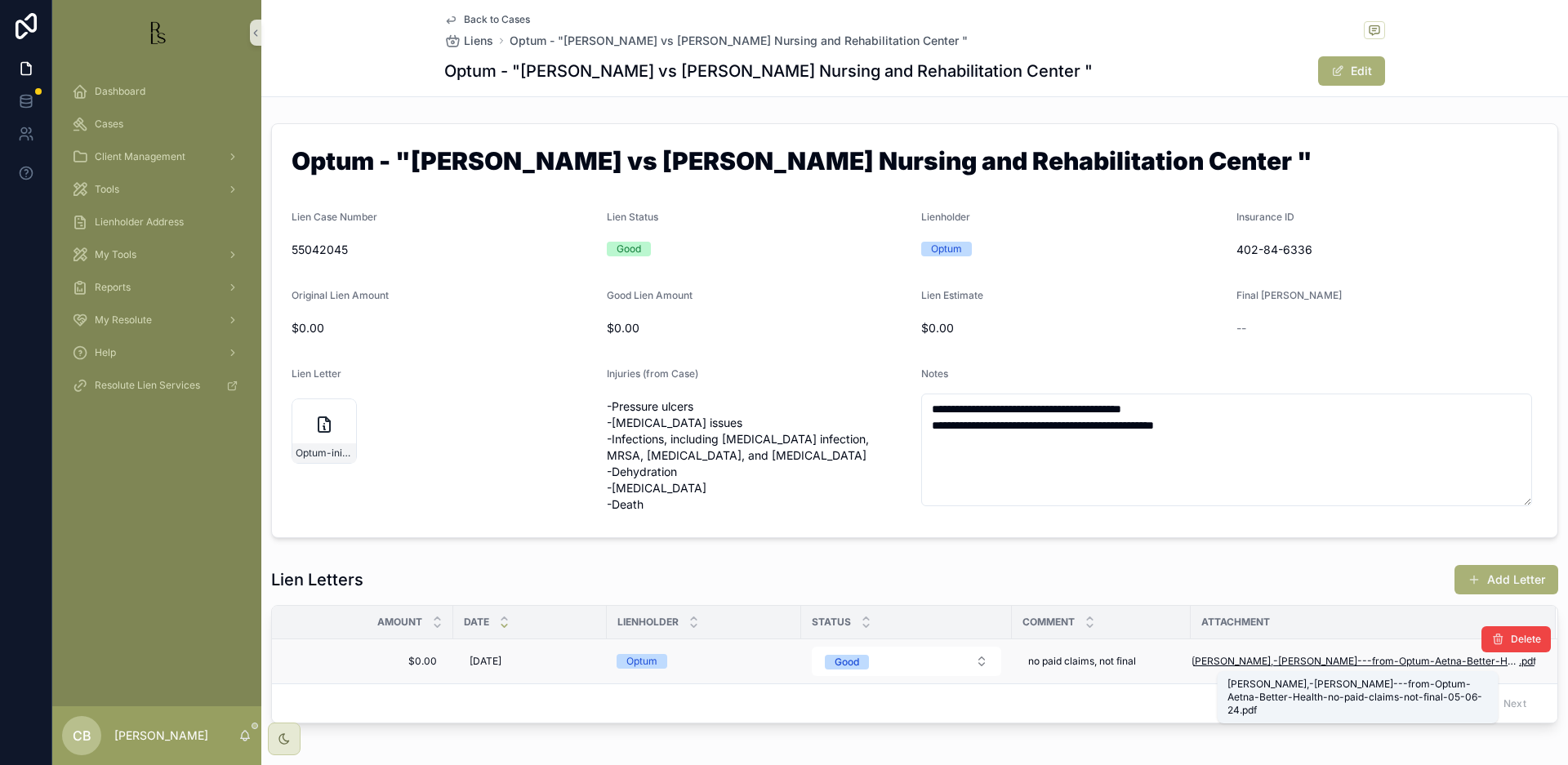
click at [1299, 659] on span "[PERSON_NAME],-[PERSON_NAME]---from-Optum-Aetna-Better-Health-no-paid-claims-no…" at bounding box center [1355, 661] width 327 height 13
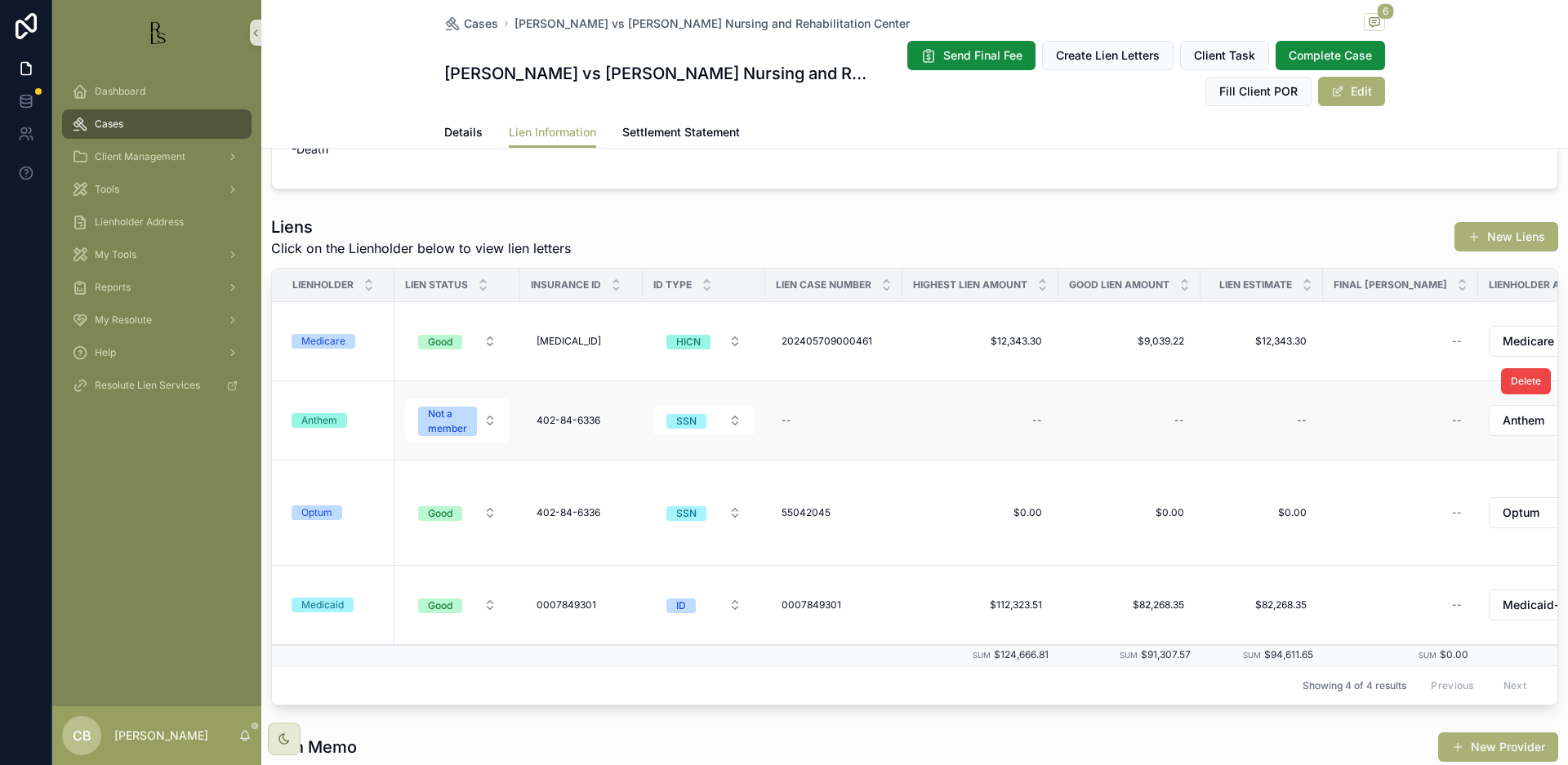
scroll to position [197, 0]
click at [329, 513] on div "Optum" at bounding box center [316, 511] width 31 height 14
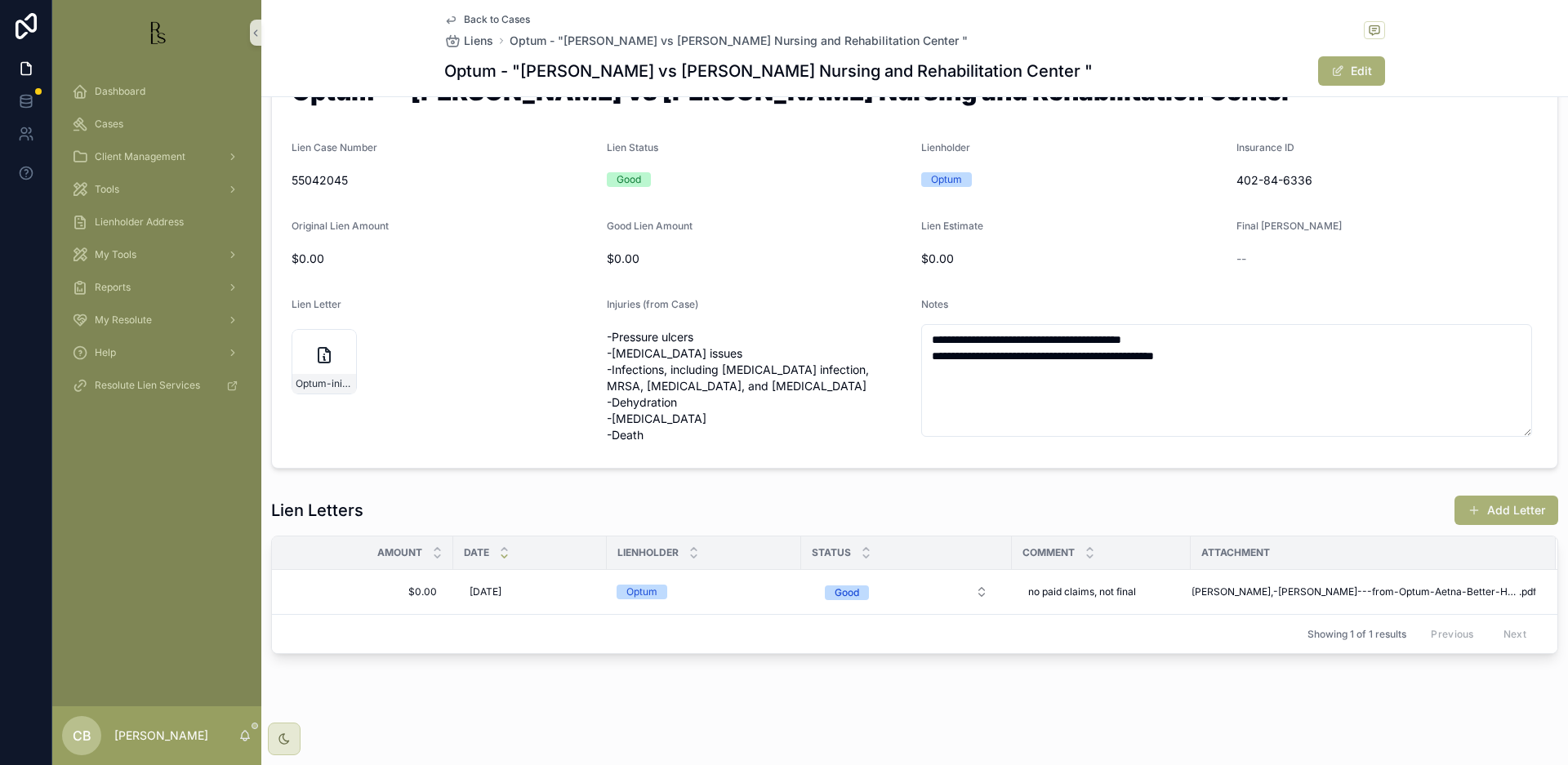
scroll to position [69, 0]
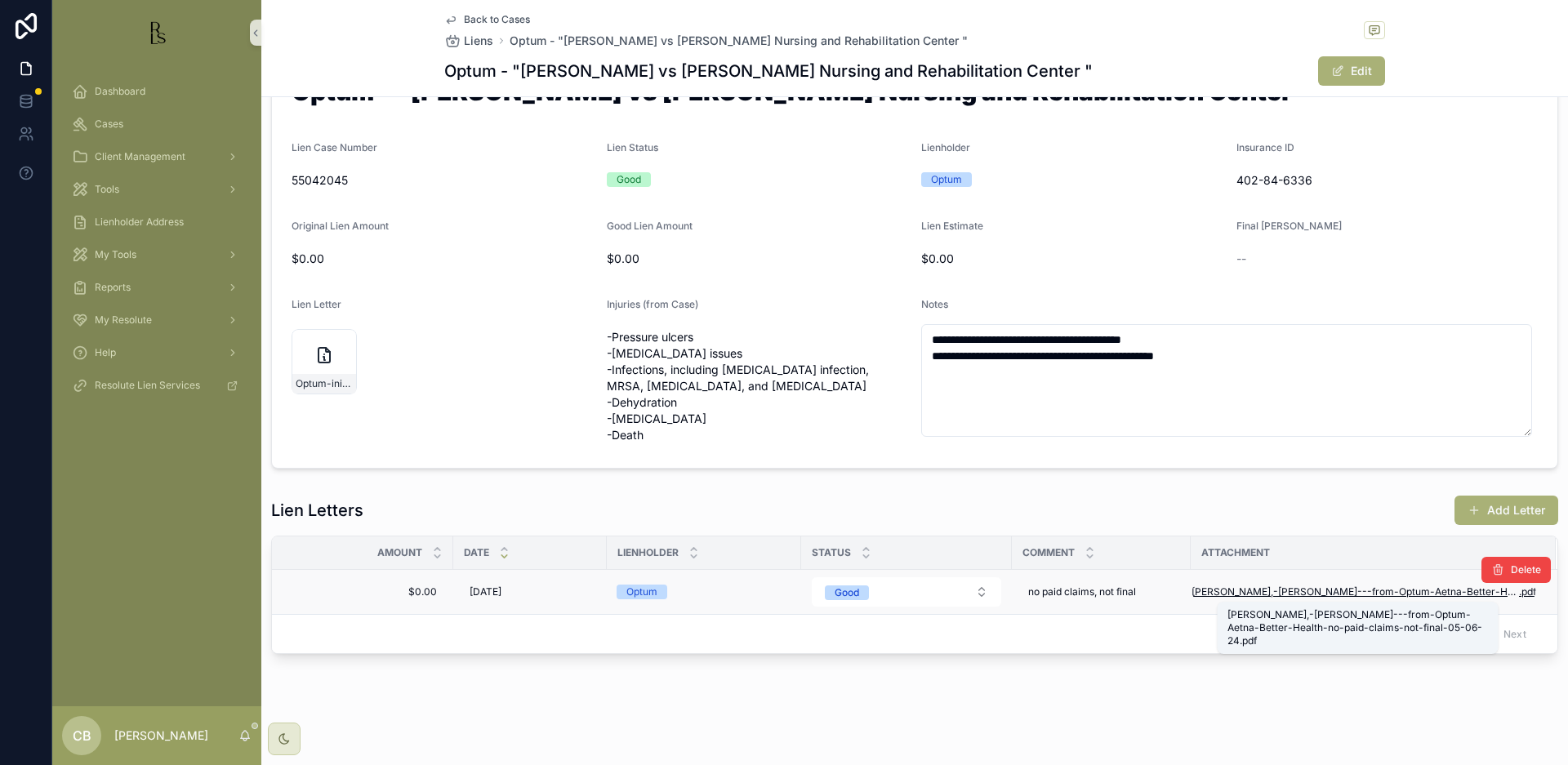
click at [1292, 588] on span "[PERSON_NAME],-[PERSON_NAME]---from-Optum-Aetna-Better-Health-no-paid-claims-no…" at bounding box center [1355, 592] width 327 height 13
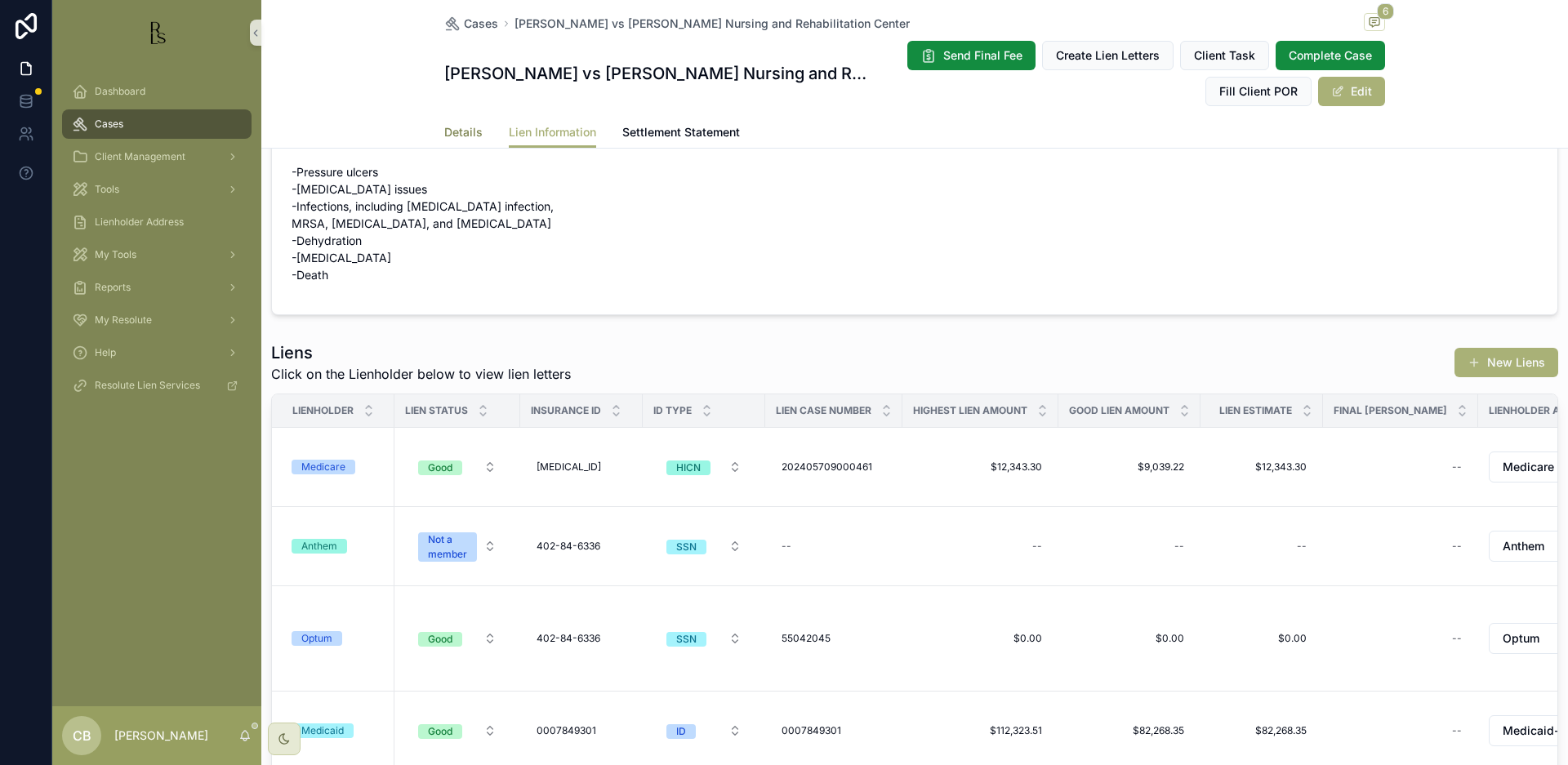
click at [461, 133] on span "Details" at bounding box center [463, 132] width 39 height 16
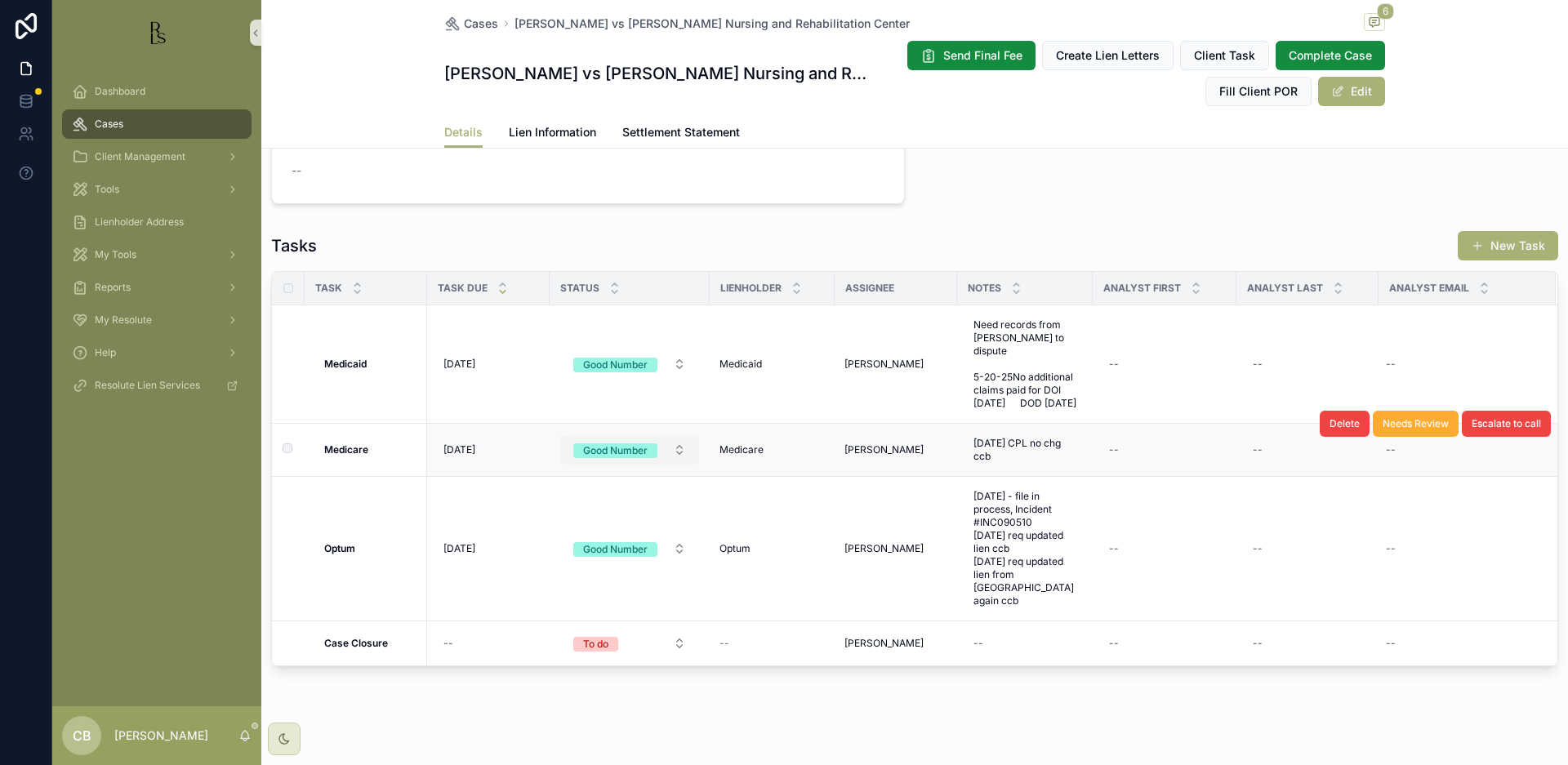
scroll to position [1293, 0]
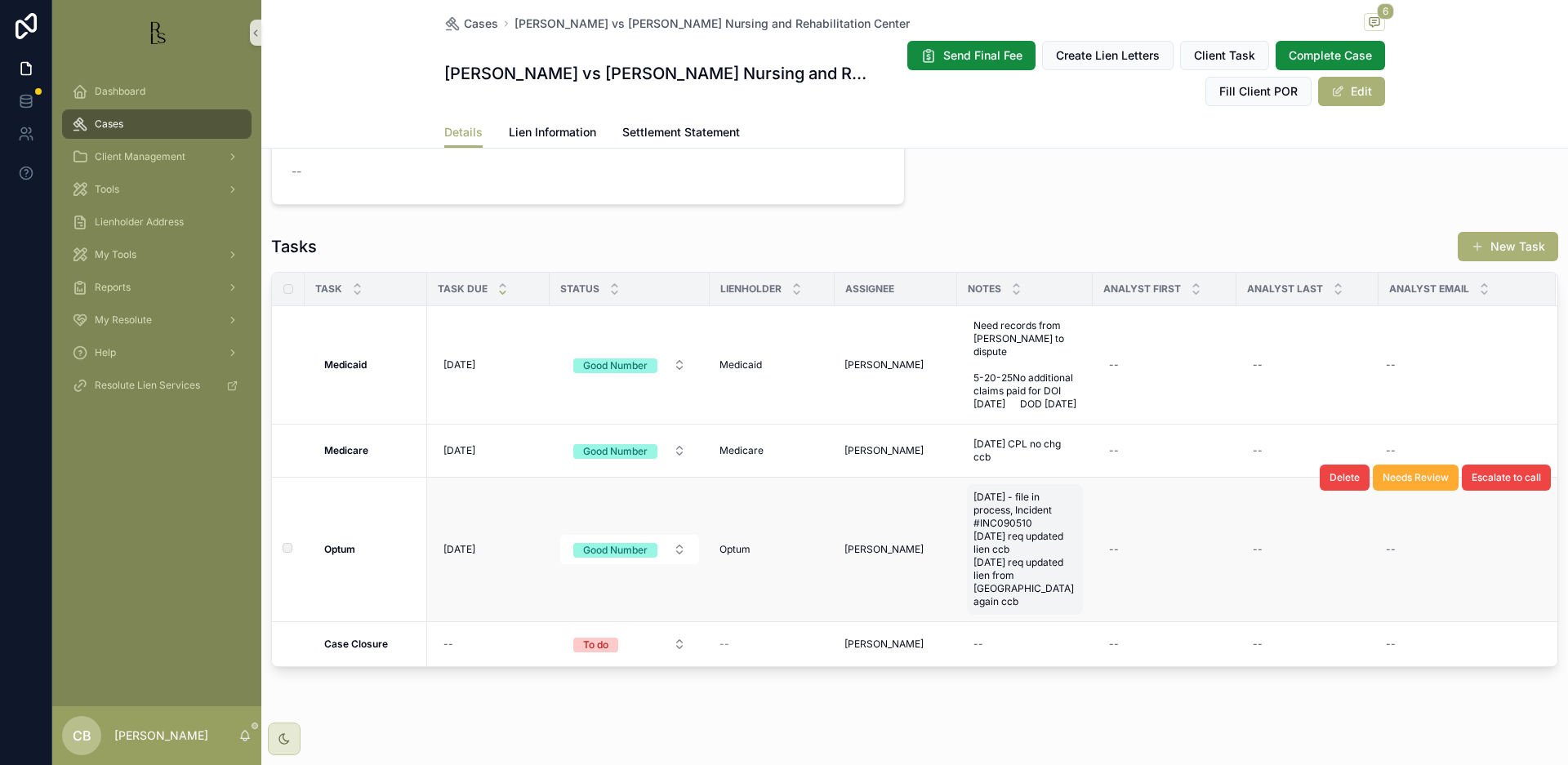
click at [1017, 578] on span "[DATE] - file in process, Incident #INC090510 [DATE] req updated lien ccb [DATE…" at bounding box center [1025, 549] width 103 height 117
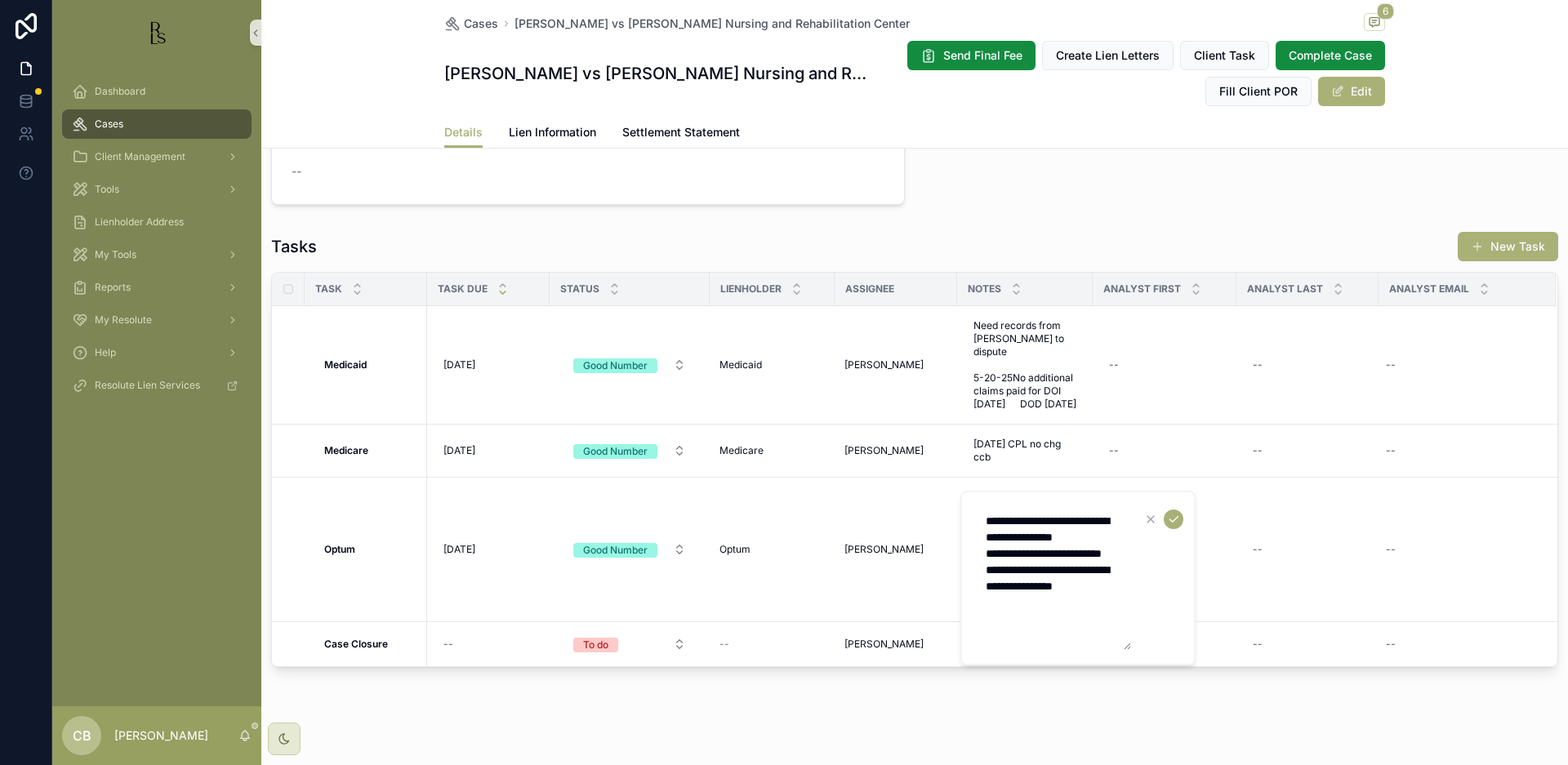
click at [1122, 602] on textarea "**********" at bounding box center [1053, 578] width 155 height 143
click at [1085, 637] on textarea "**********" at bounding box center [1053, 603] width 155 height 193
click at [1122, 635] on textarea "**********" at bounding box center [1053, 603] width 155 height 193
type textarea "**********"
drag, startPoint x: 1168, startPoint y: 631, endPoint x: 1174, endPoint y: 517, distance: 114.2
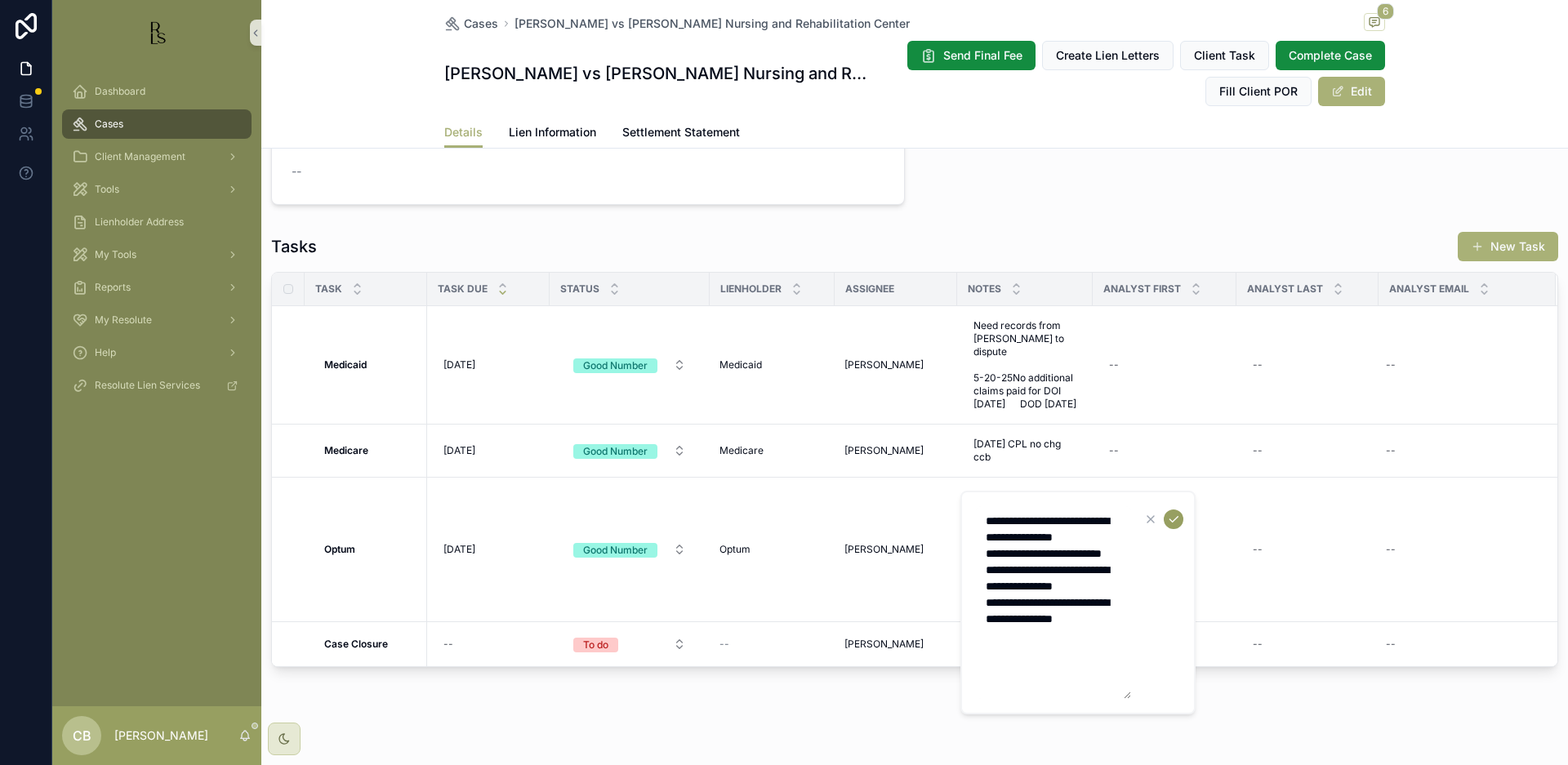
click at [1174, 517] on icon "scrollable content" at bounding box center [1174, 519] width 13 height 13
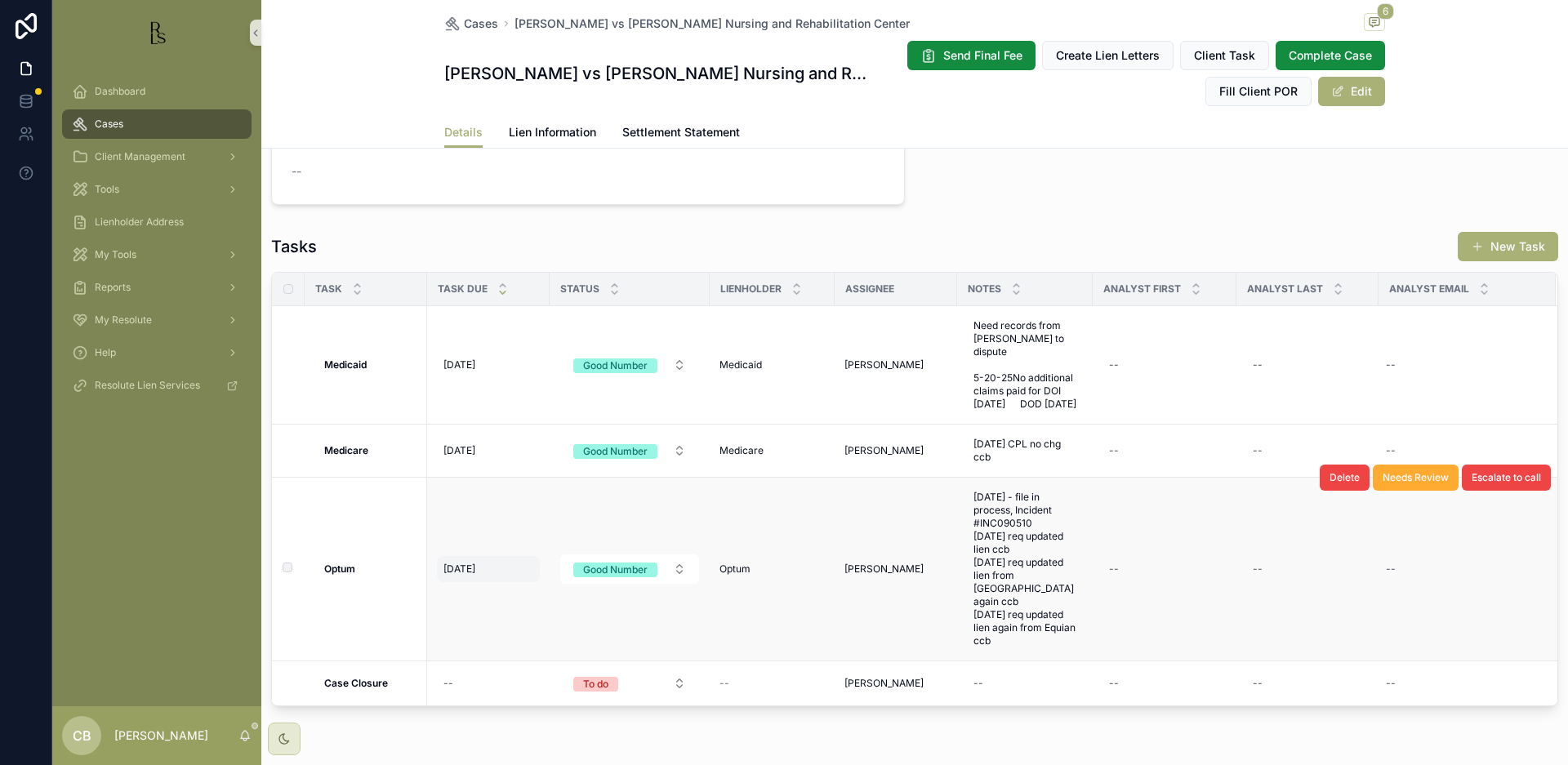
click at [462, 563] on span "[DATE]" at bounding box center [460, 569] width 32 height 13
click at [466, 563] on span "[DATE]" at bounding box center [460, 569] width 32 height 13
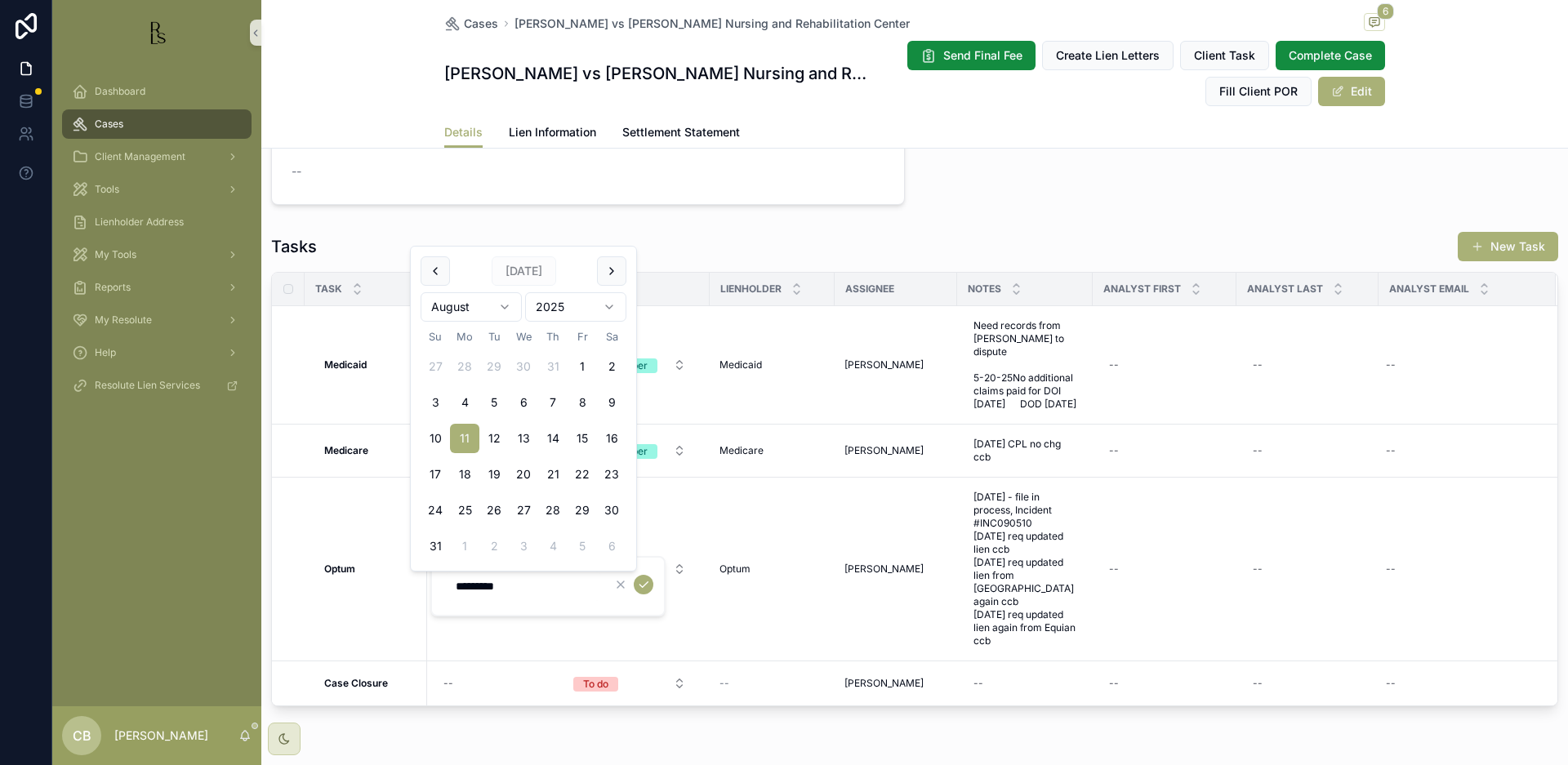
click at [504, 305] on html "Dashboard Cases Client Management Tools Lienholder Address My Tools Reports My …" at bounding box center [784, 382] width 1568 height 765
click at [580, 436] on button "12" at bounding box center [582, 439] width 30 height 30
type input "*********"
click at [645, 582] on icon "scrollable content" at bounding box center [643, 585] width 13 height 13
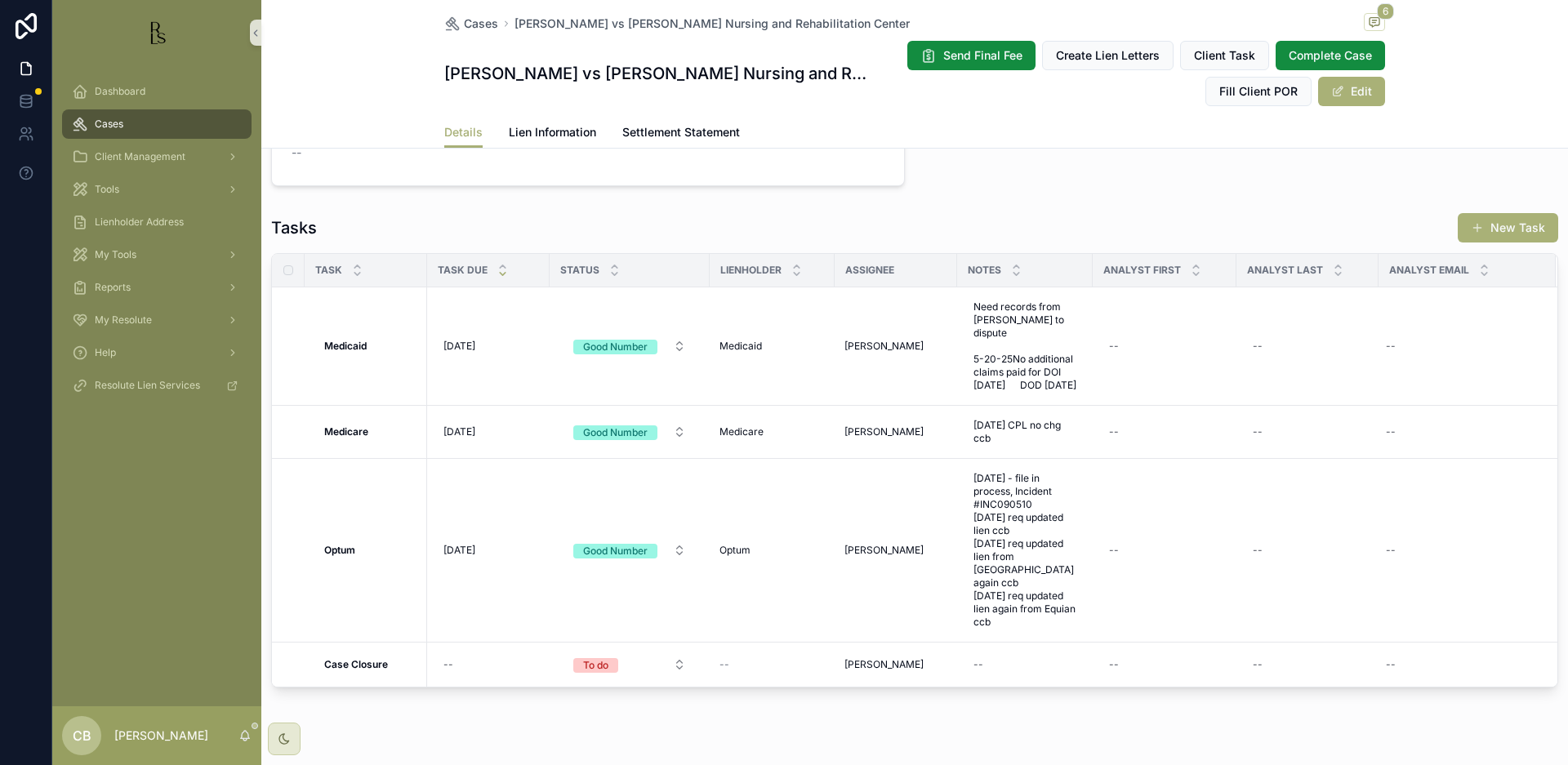
scroll to position [1306, 0]
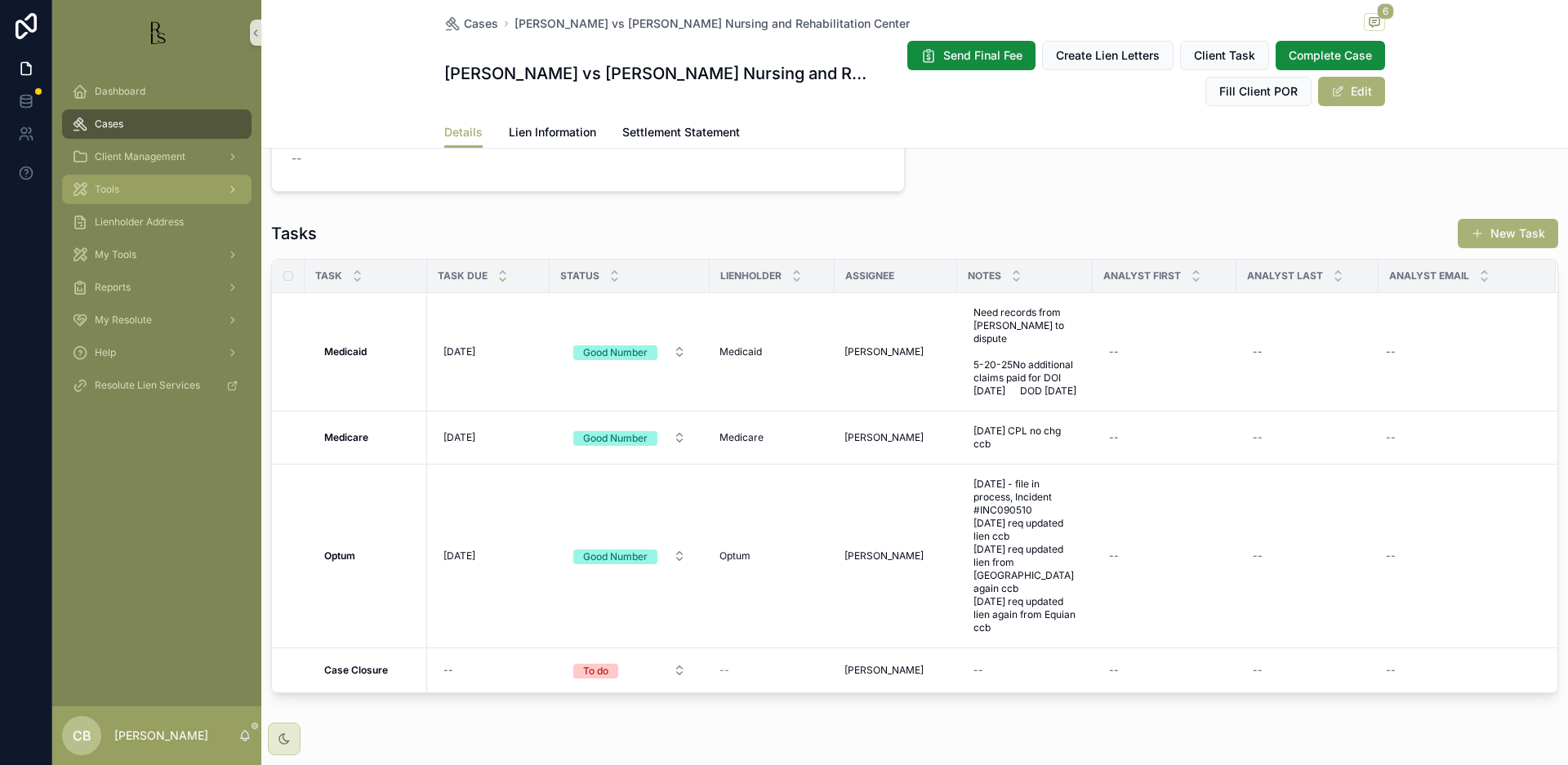
click at [114, 187] on span "Tools" at bounding box center [107, 189] width 24 height 13
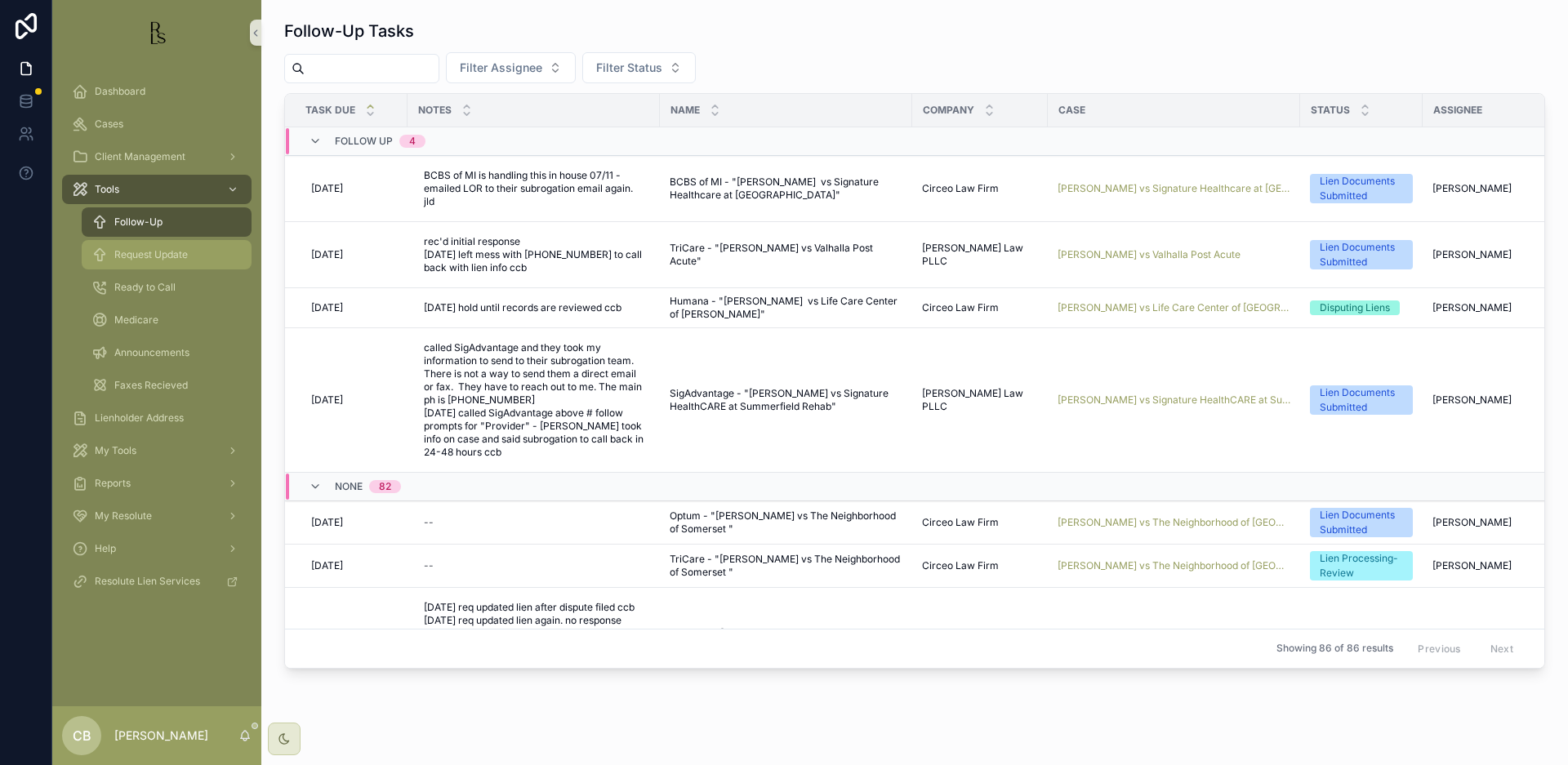
click at [178, 256] on span "Request Update" at bounding box center [152, 255] width 74 height 13
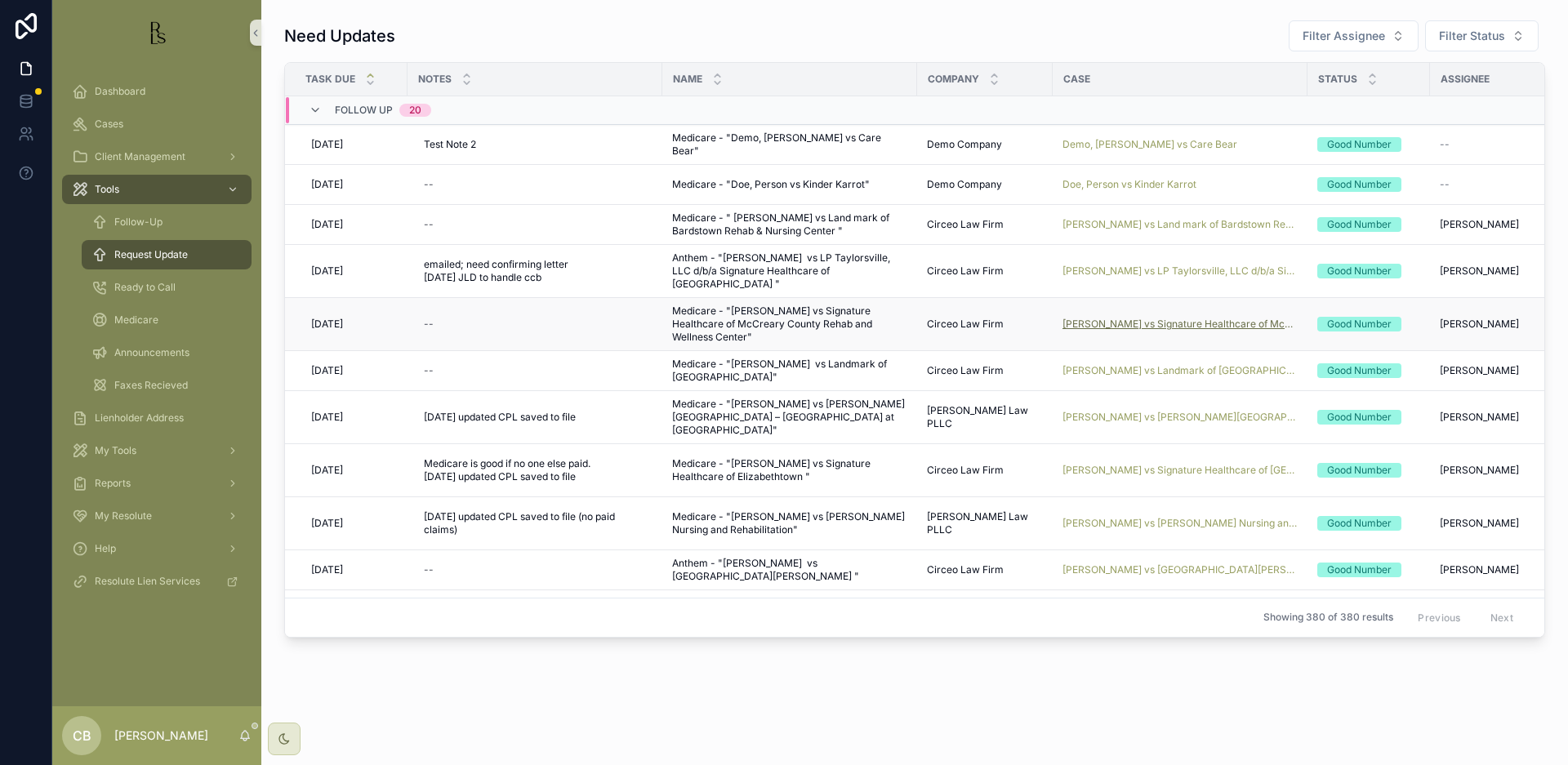
click at [1128, 323] on span "[PERSON_NAME] vs Signature Healthcare of McCreary County Rehab and Wellness Cen…" at bounding box center [1180, 324] width 235 height 13
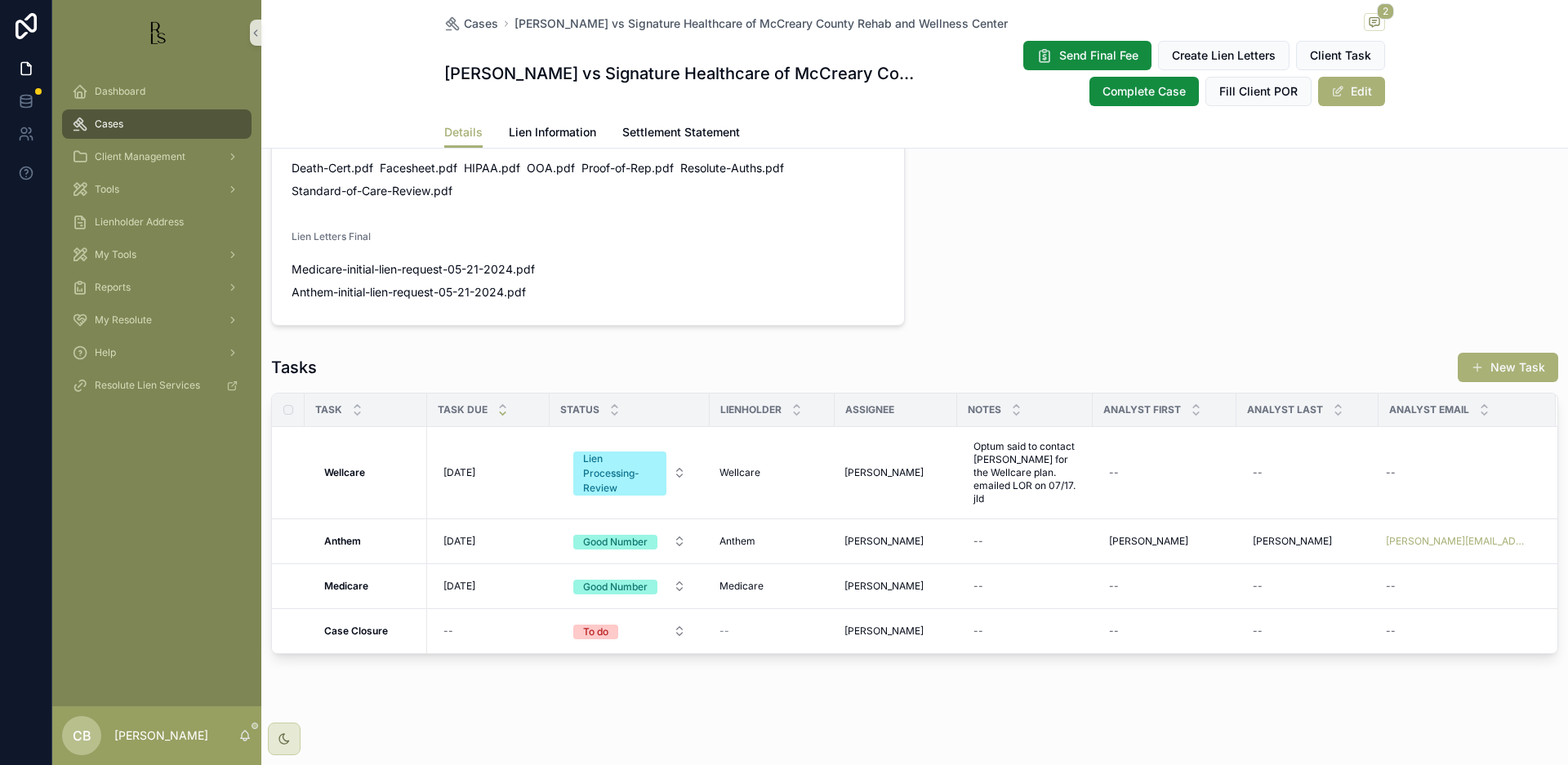
scroll to position [1074, 0]
click at [545, 134] on span "Lien Information" at bounding box center [551, 132] width 87 height 16
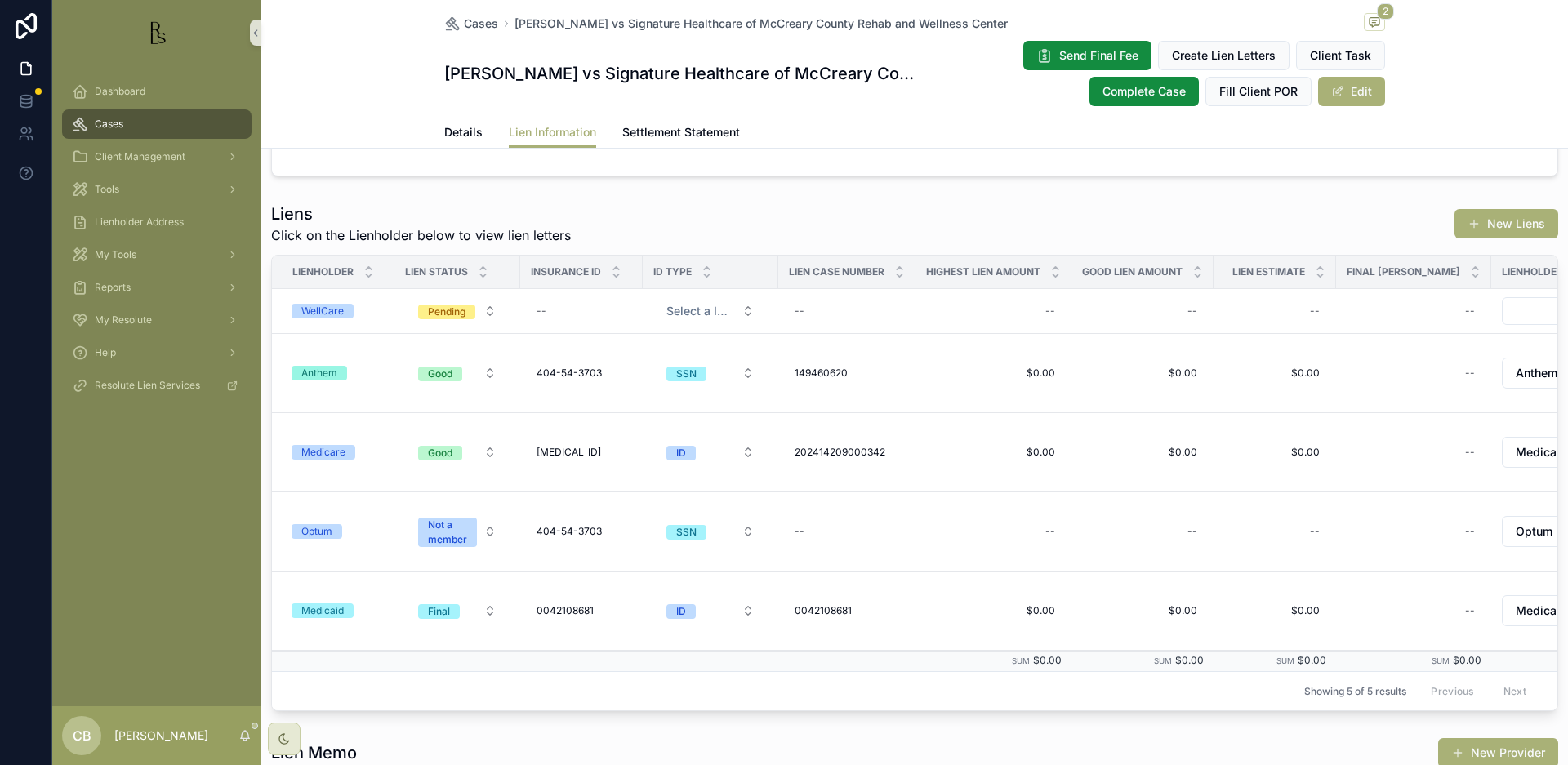
scroll to position [419, 0]
click at [332, 452] on div "Medicare" at bounding box center [323, 451] width 44 height 14
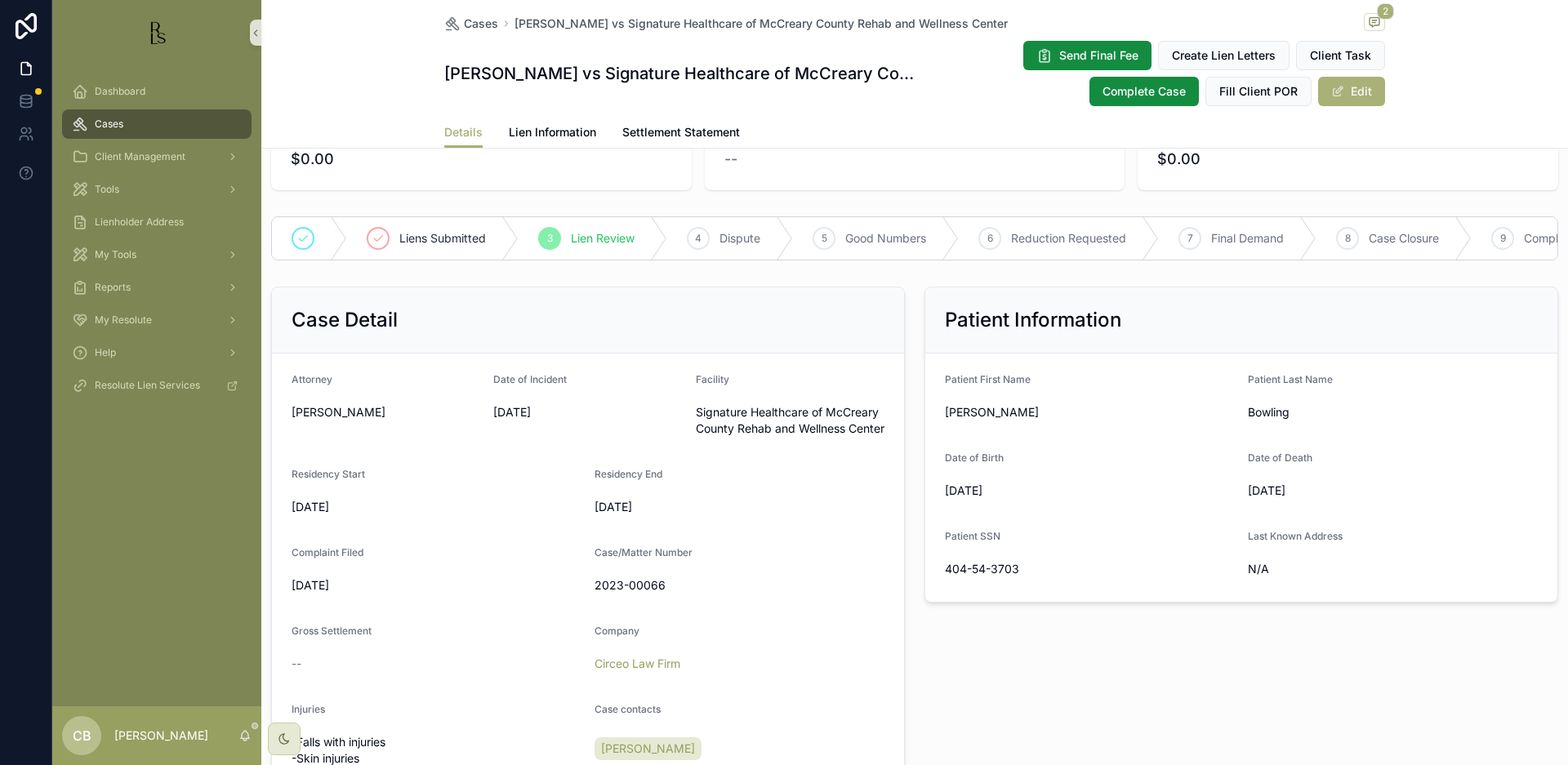
scroll to position [223, 0]
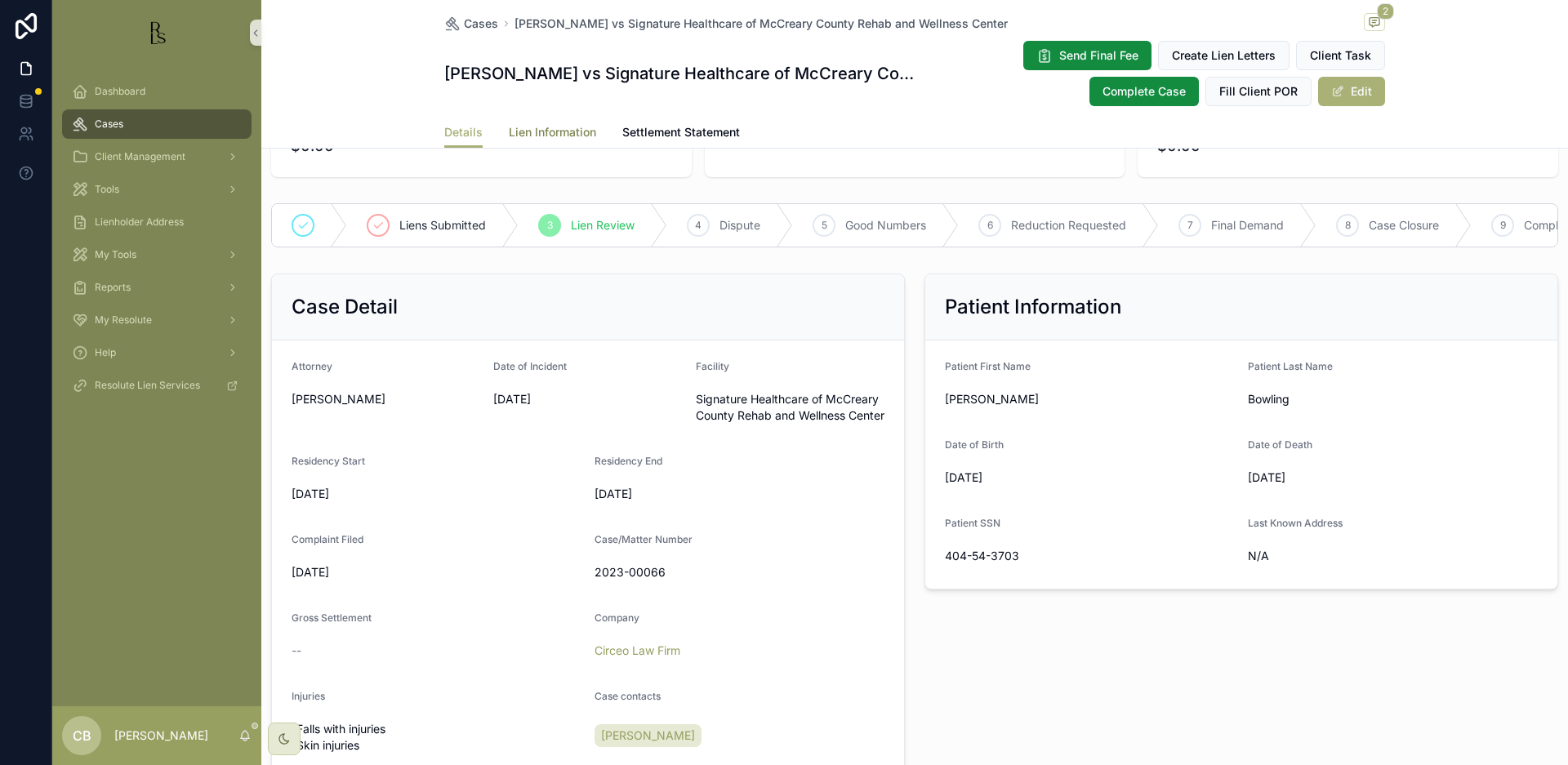
click at [548, 129] on span "Lien Information" at bounding box center [551, 132] width 87 height 16
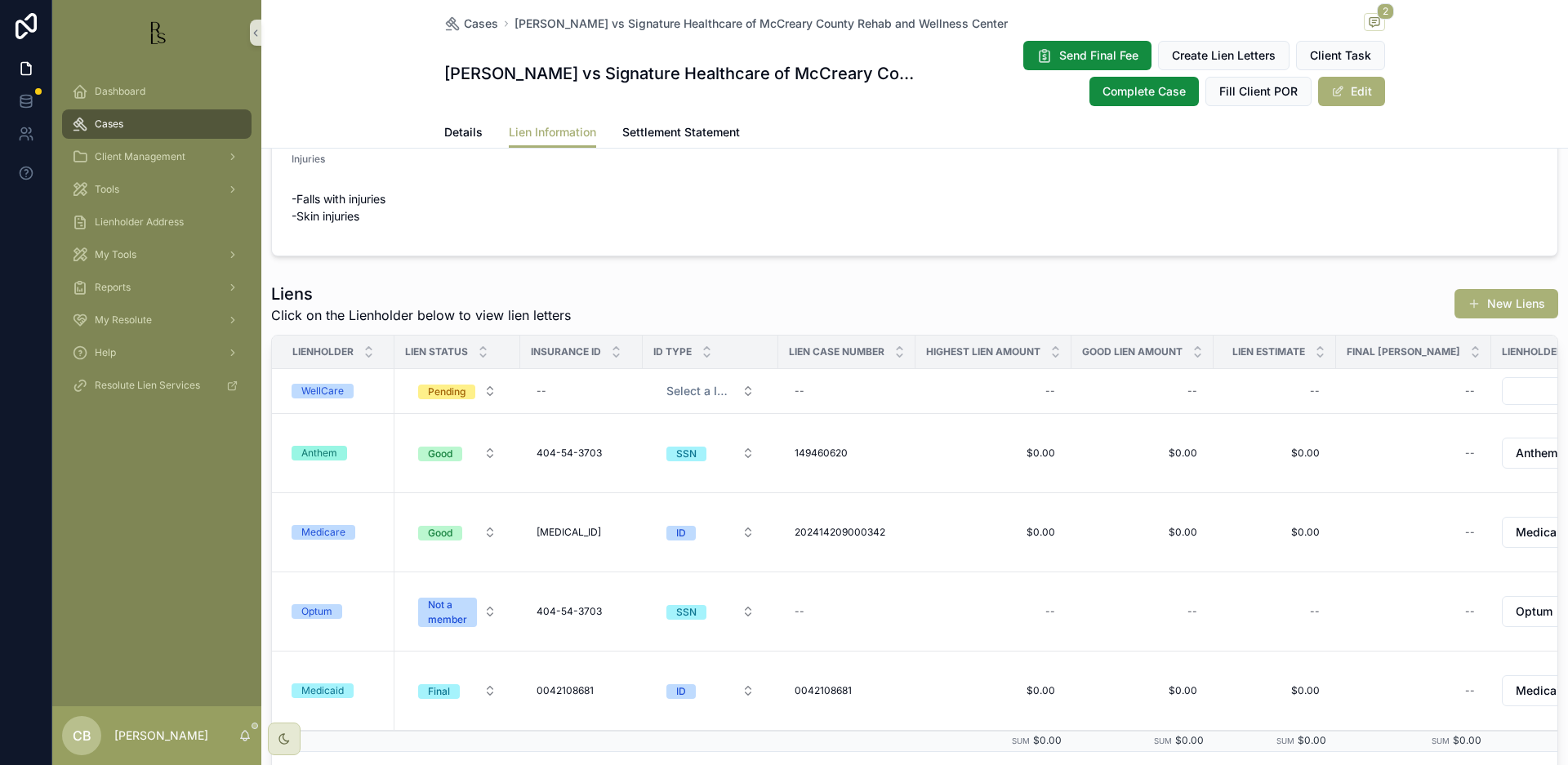
scroll to position [350, 0]
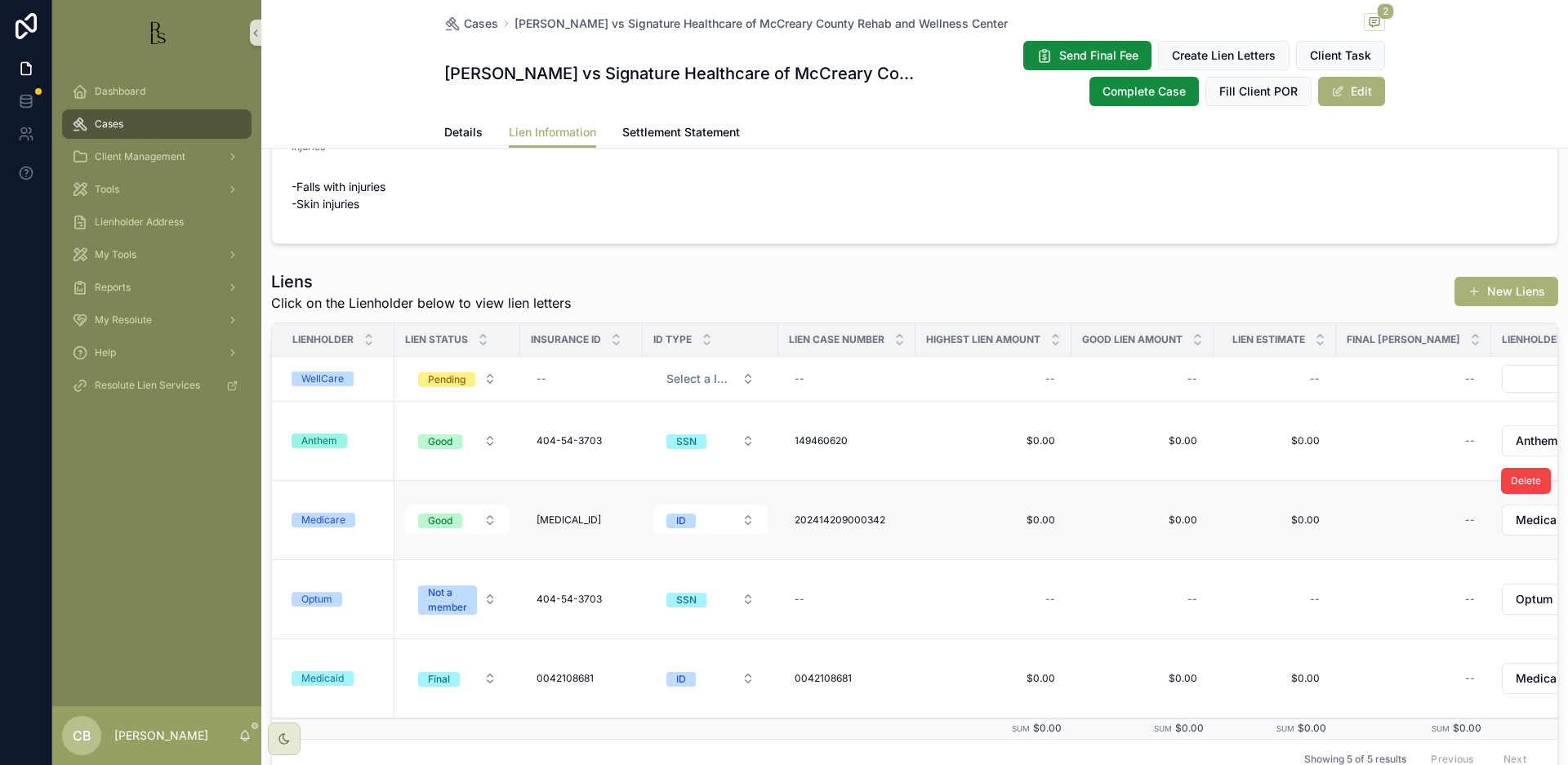
click at [332, 517] on div "Medicare" at bounding box center [323, 520] width 44 height 14
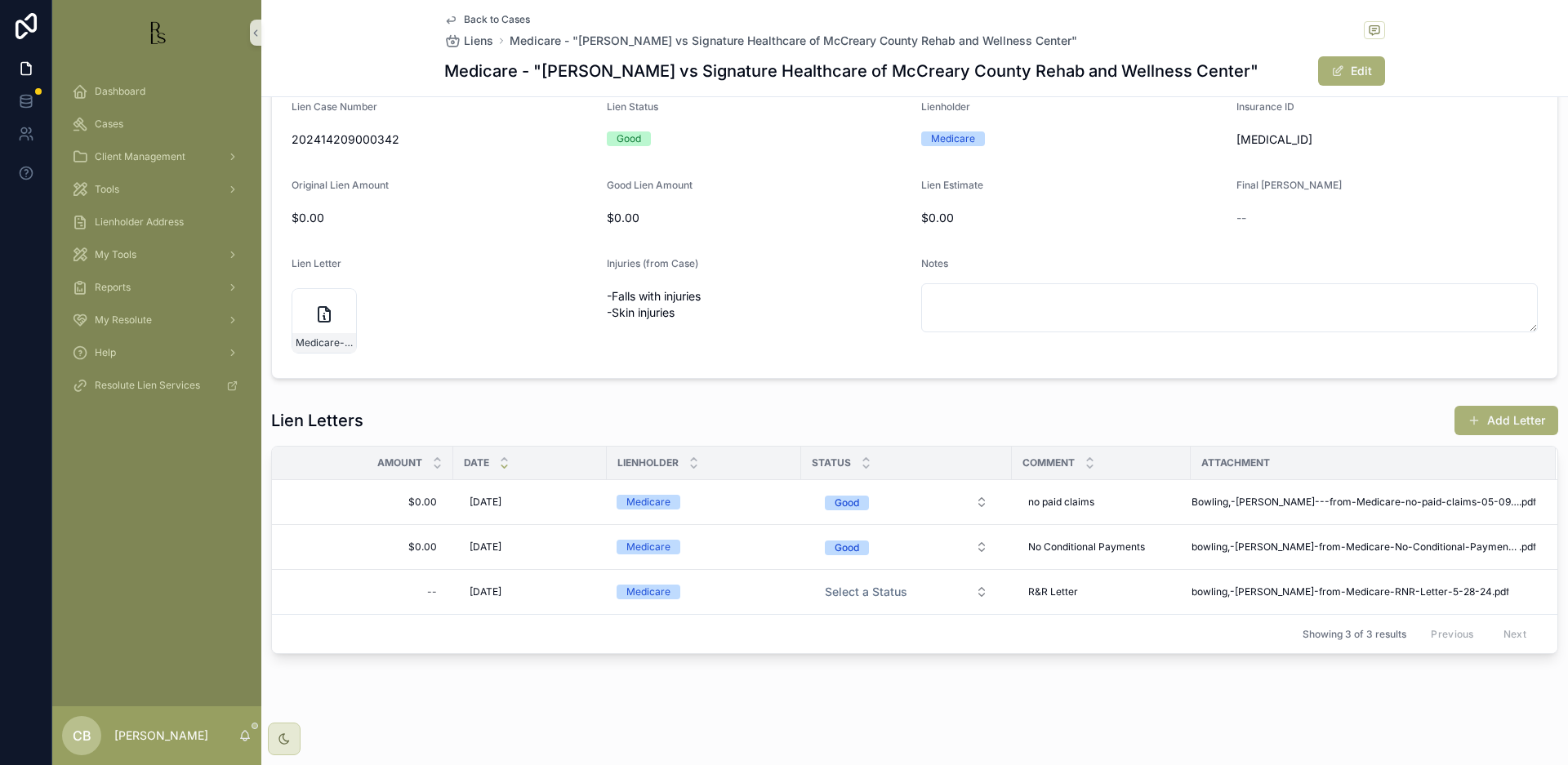
click at [1504, 419] on button "Add Letter" at bounding box center [1506, 421] width 104 height 30
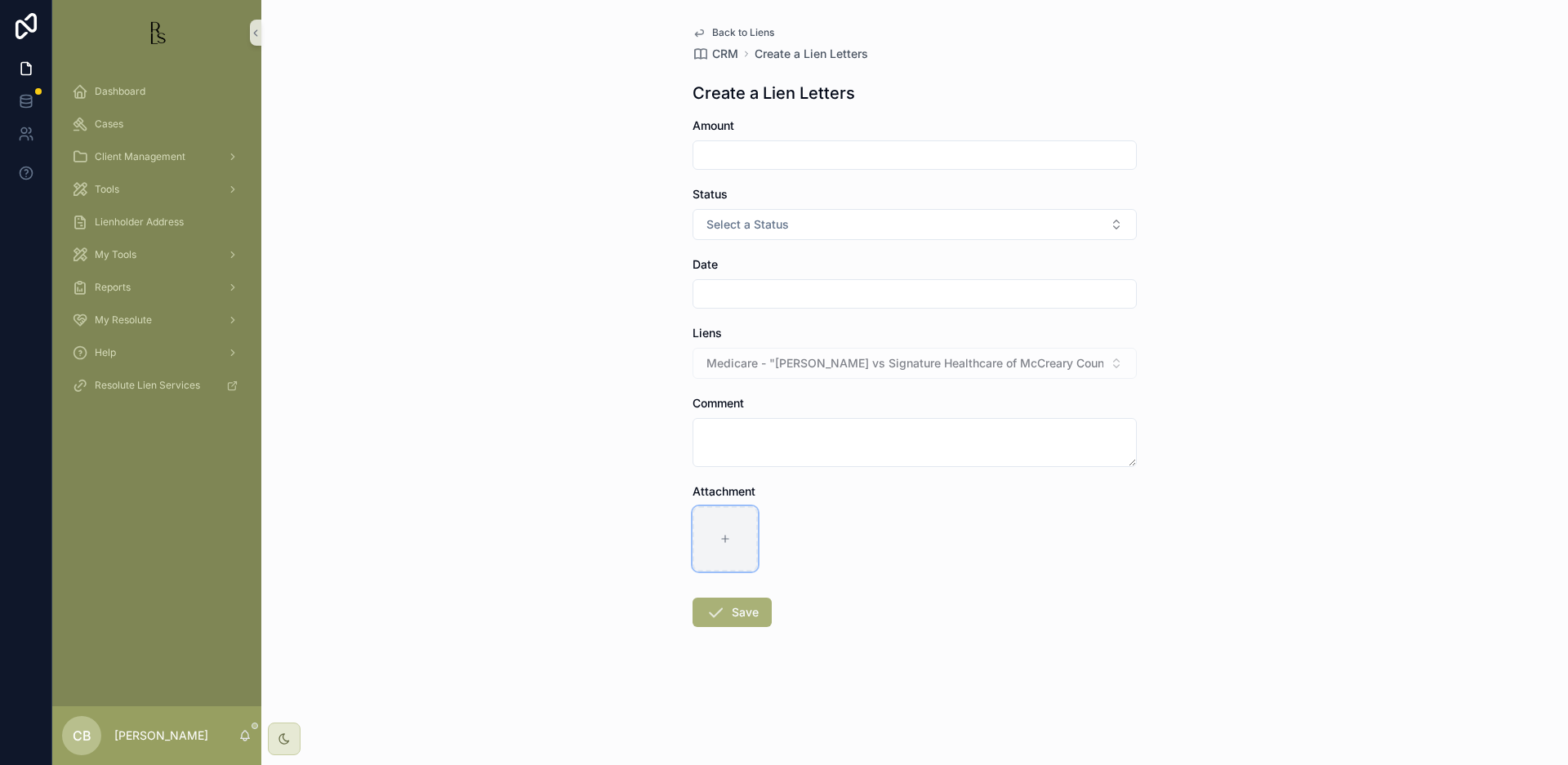
click at [725, 537] on icon "scrollable content" at bounding box center [725, 539] width 0 height 6
type input "**********"
click at [738, 151] on input "scrollable content" at bounding box center [914, 155] width 443 height 23
type input "*****"
click at [1113, 222] on button "Select a Status" at bounding box center [914, 224] width 444 height 31
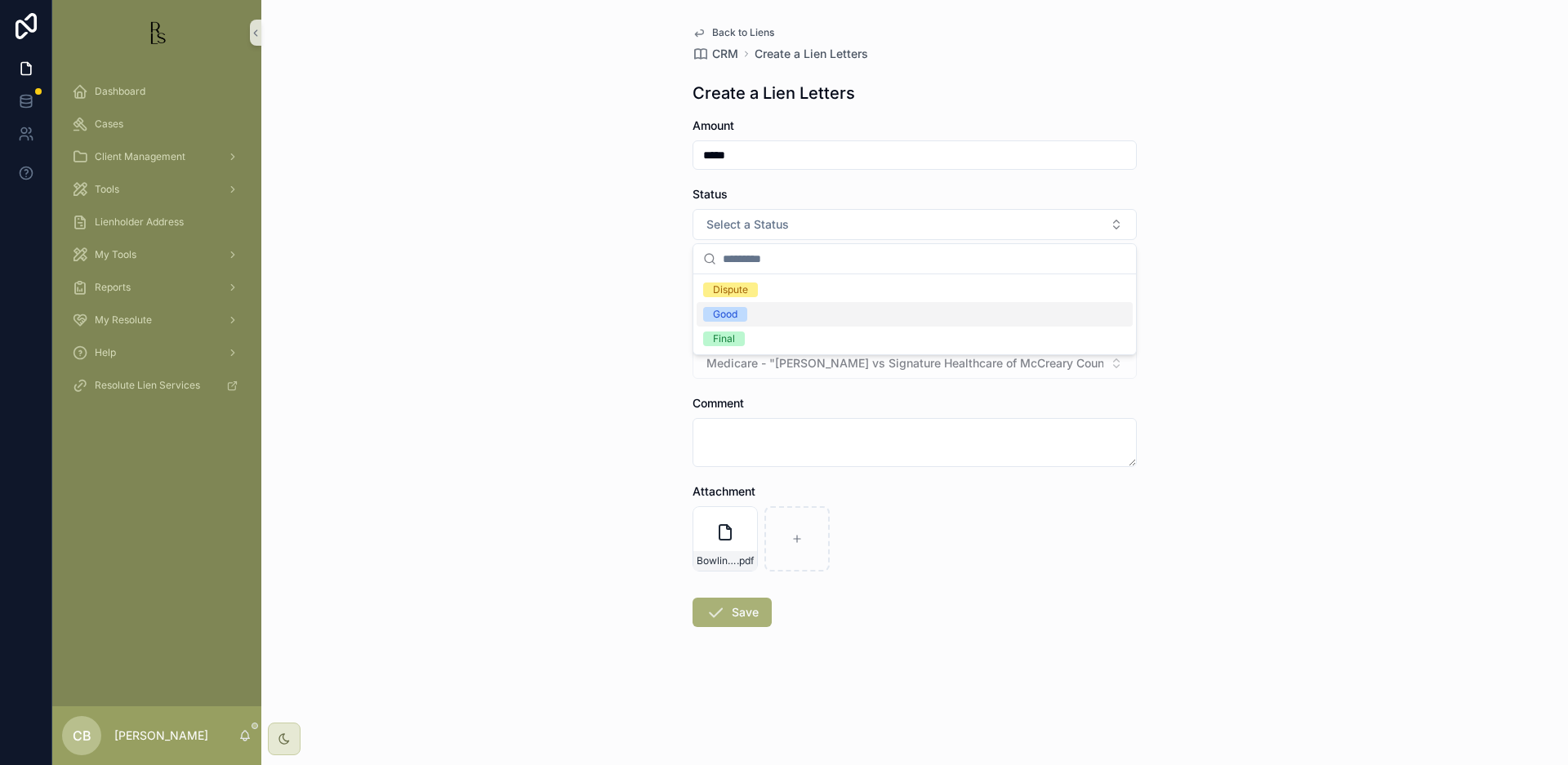
click at [731, 313] on div "Good" at bounding box center [724, 314] width 24 height 14
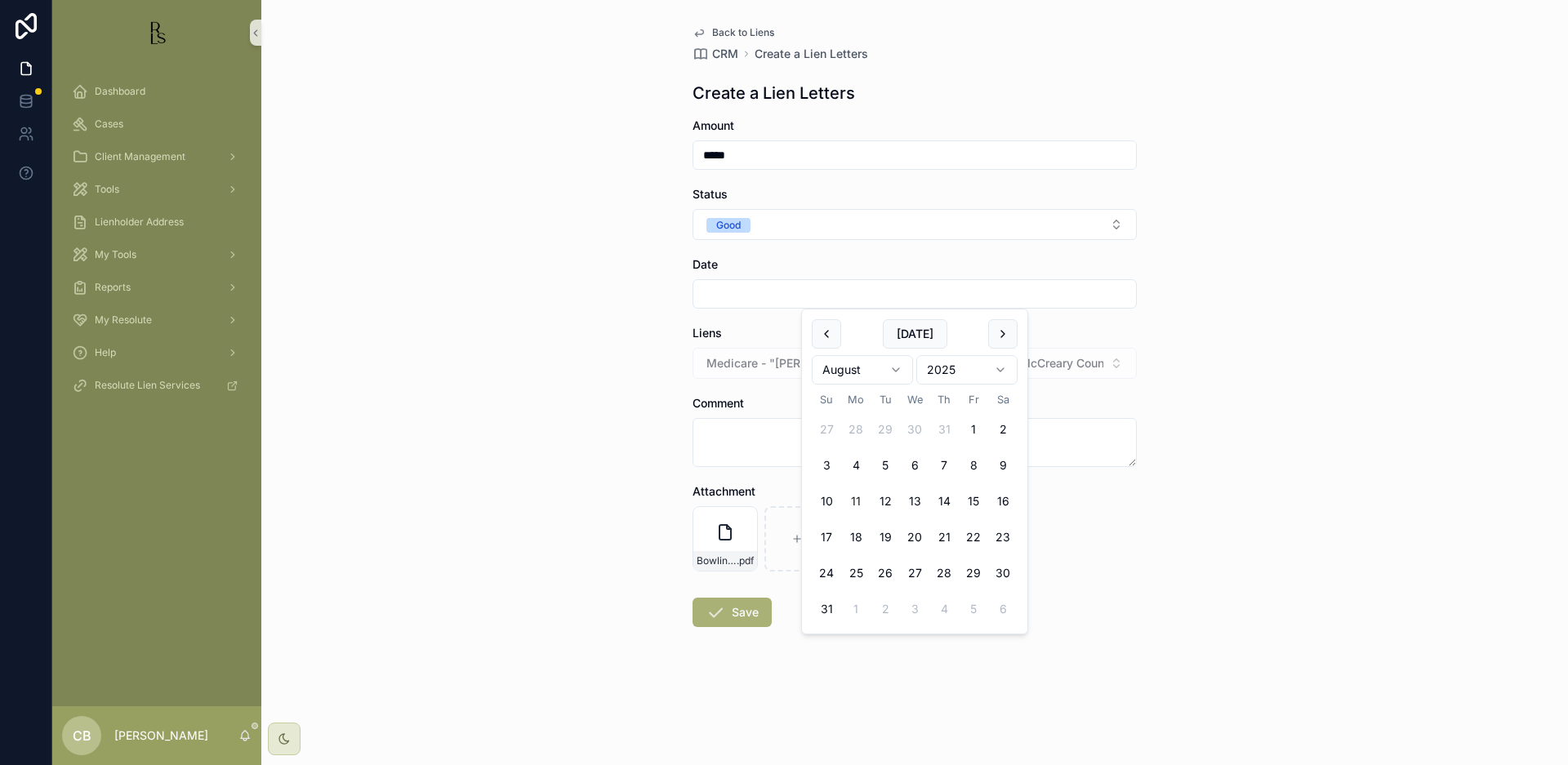
click at [742, 291] on input "scrollable content" at bounding box center [914, 294] width 443 height 23
click at [851, 501] on button "11" at bounding box center [855, 501] width 30 height 30
type input "*********"
click at [728, 439] on textarea "scrollable content" at bounding box center [914, 442] width 444 height 49
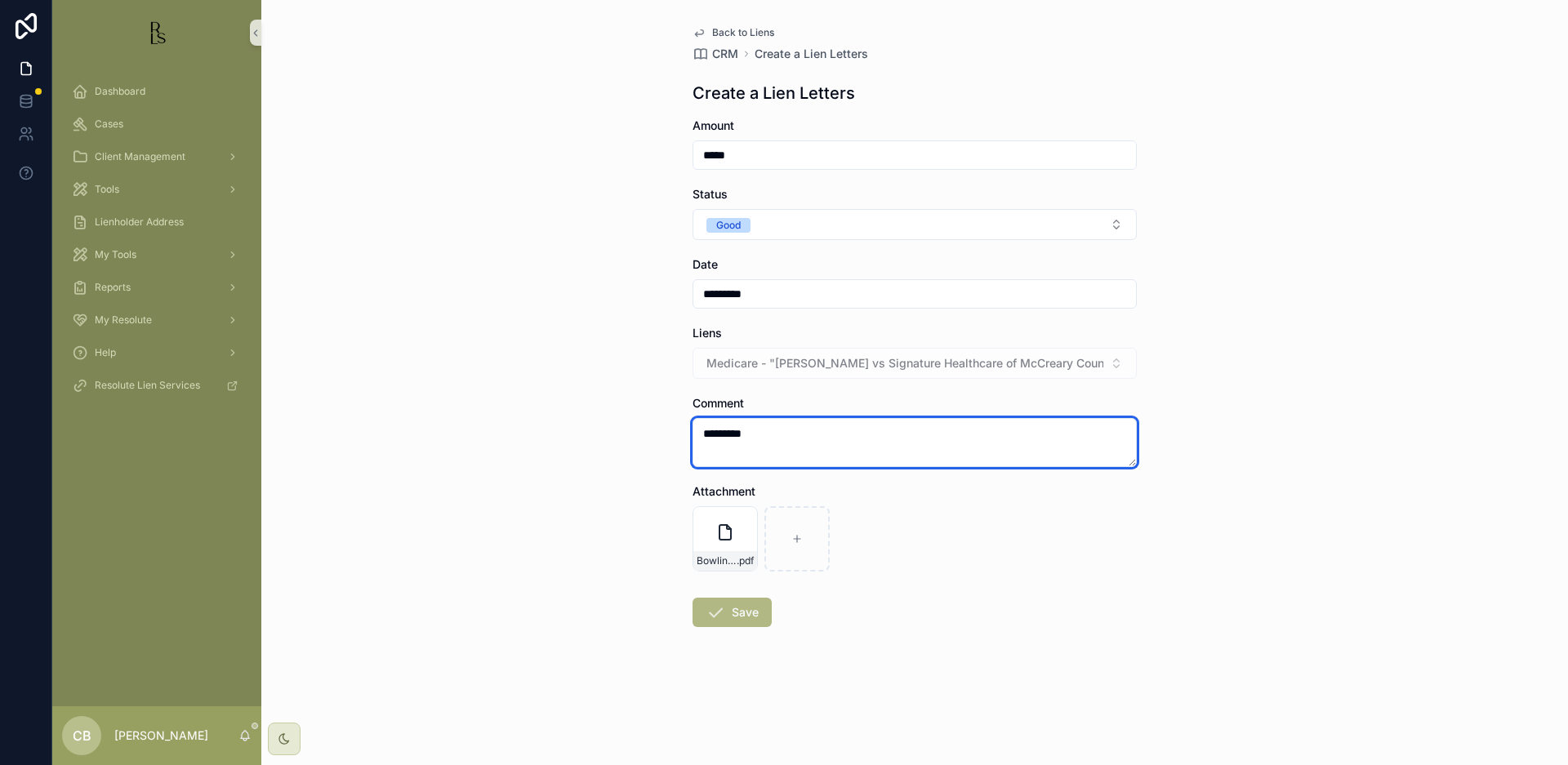
type textarea "*********"
click at [744, 610] on button "Save" at bounding box center [732, 613] width 79 height 30
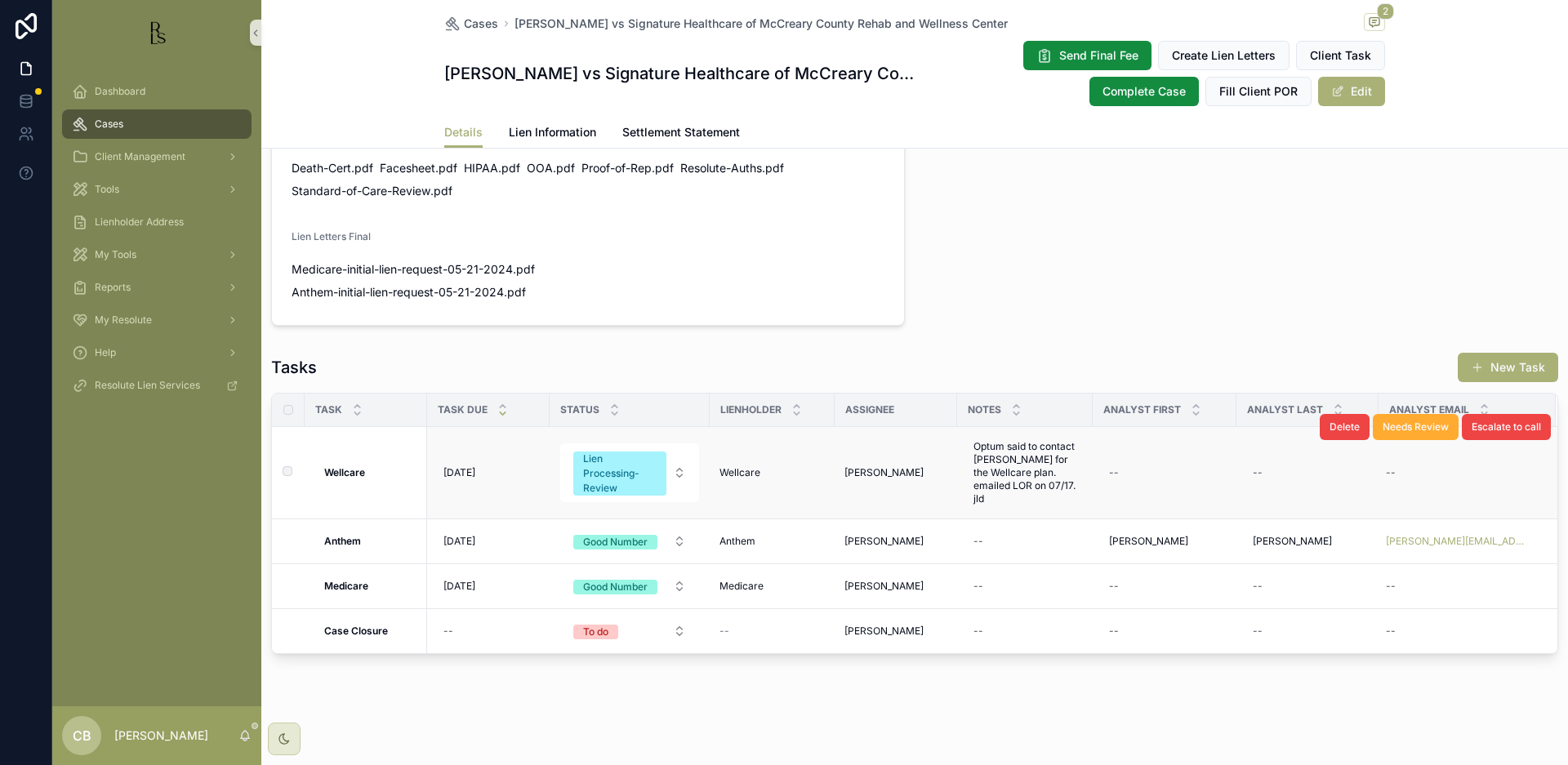
scroll to position [1084, 0]
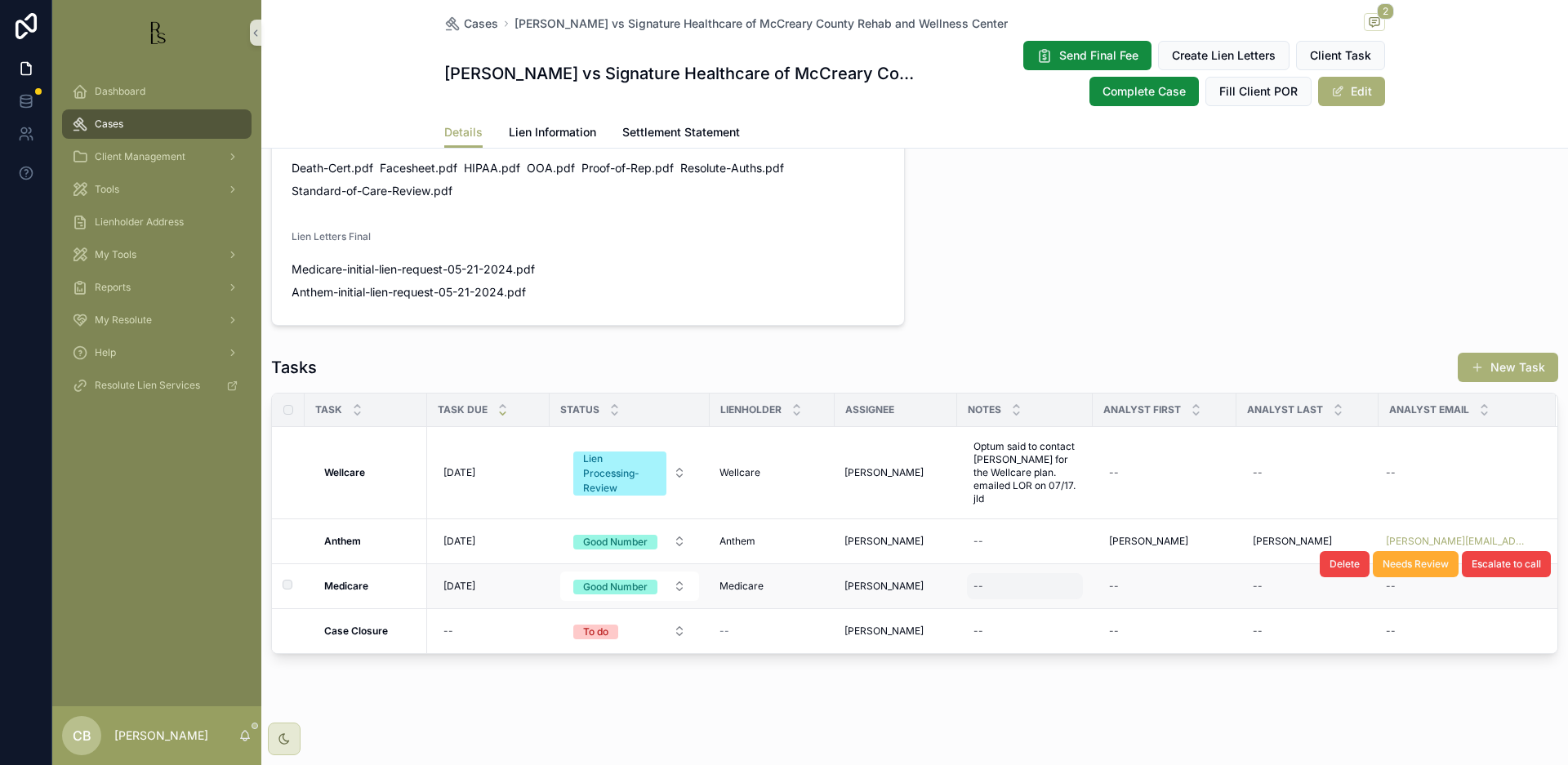
click at [1008, 582] on div "--" at bounding box center [1024, 586] width 116 height 26
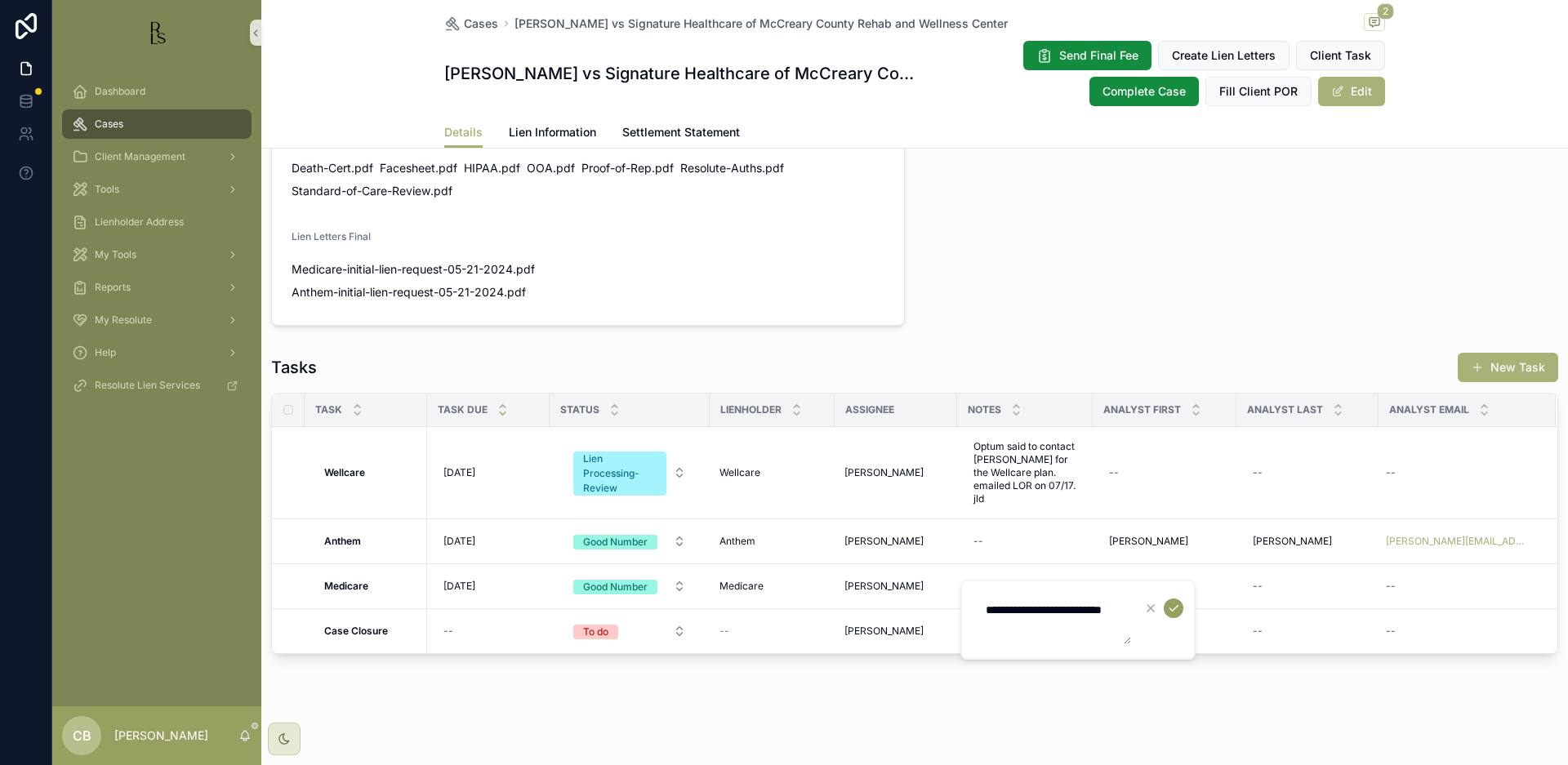
type textarea "**********"
click at [1171, 604] on icon "scrollable content" at bounding box center [1174, 608] width 13 height 13
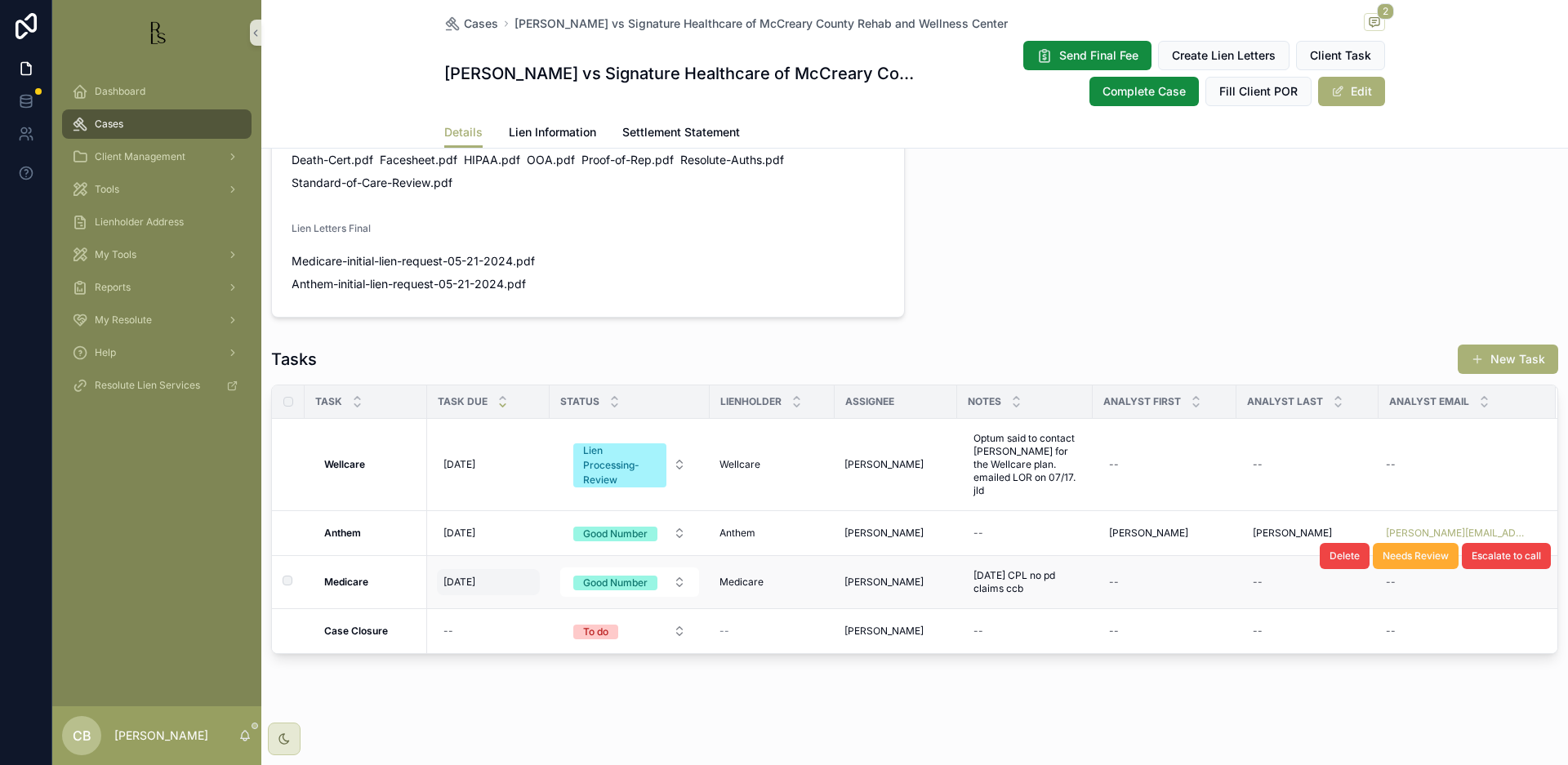
click at [471, 588] on span "[DATE]" at bounding box center [460, 582] width 32 height 13
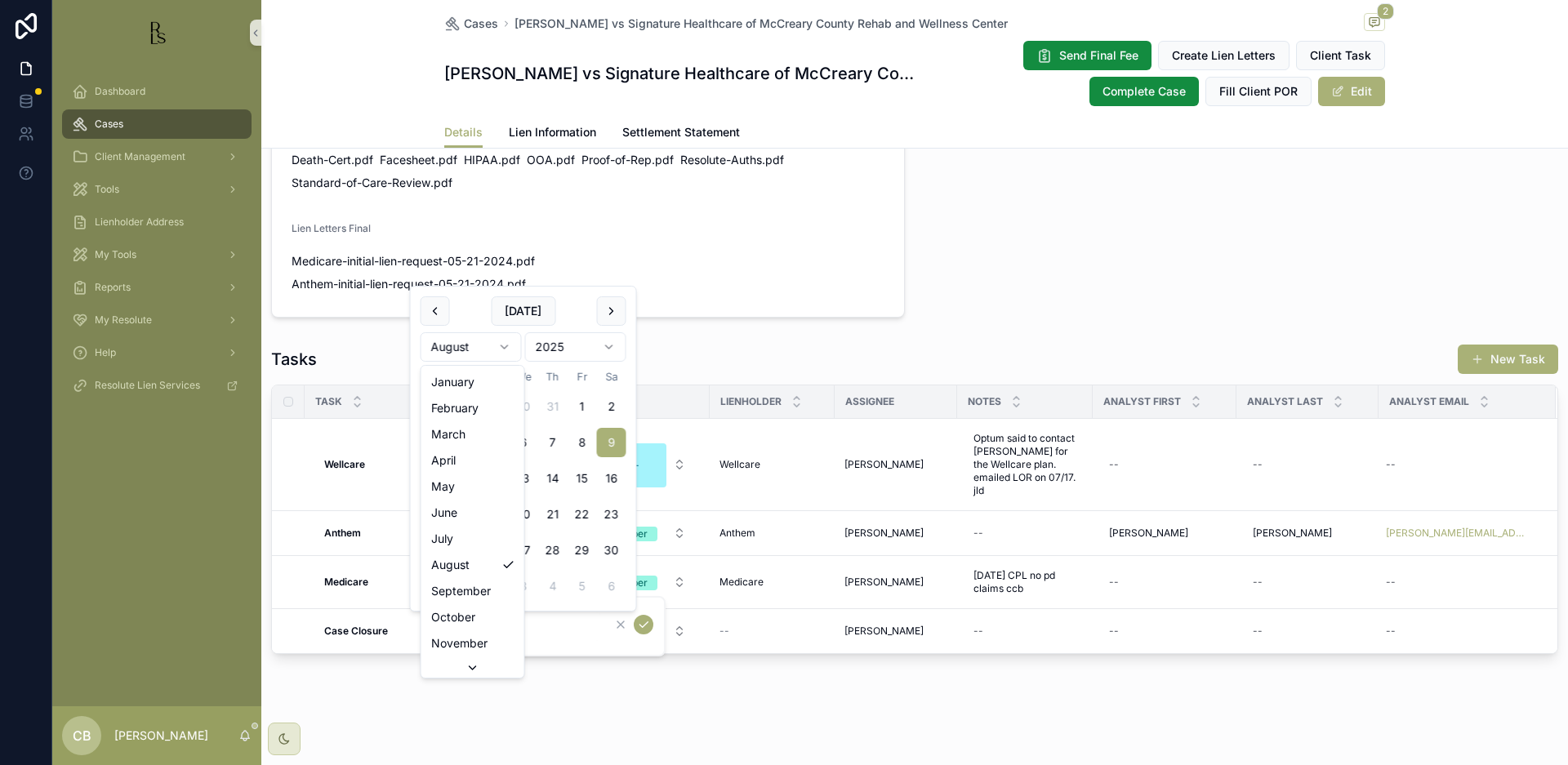
click at [505, 342] on html "Dashboard Cases Client Management Tools Lienholder Address My Tools Reports My …" at bounding box center [784, 382] width 1568 height 765
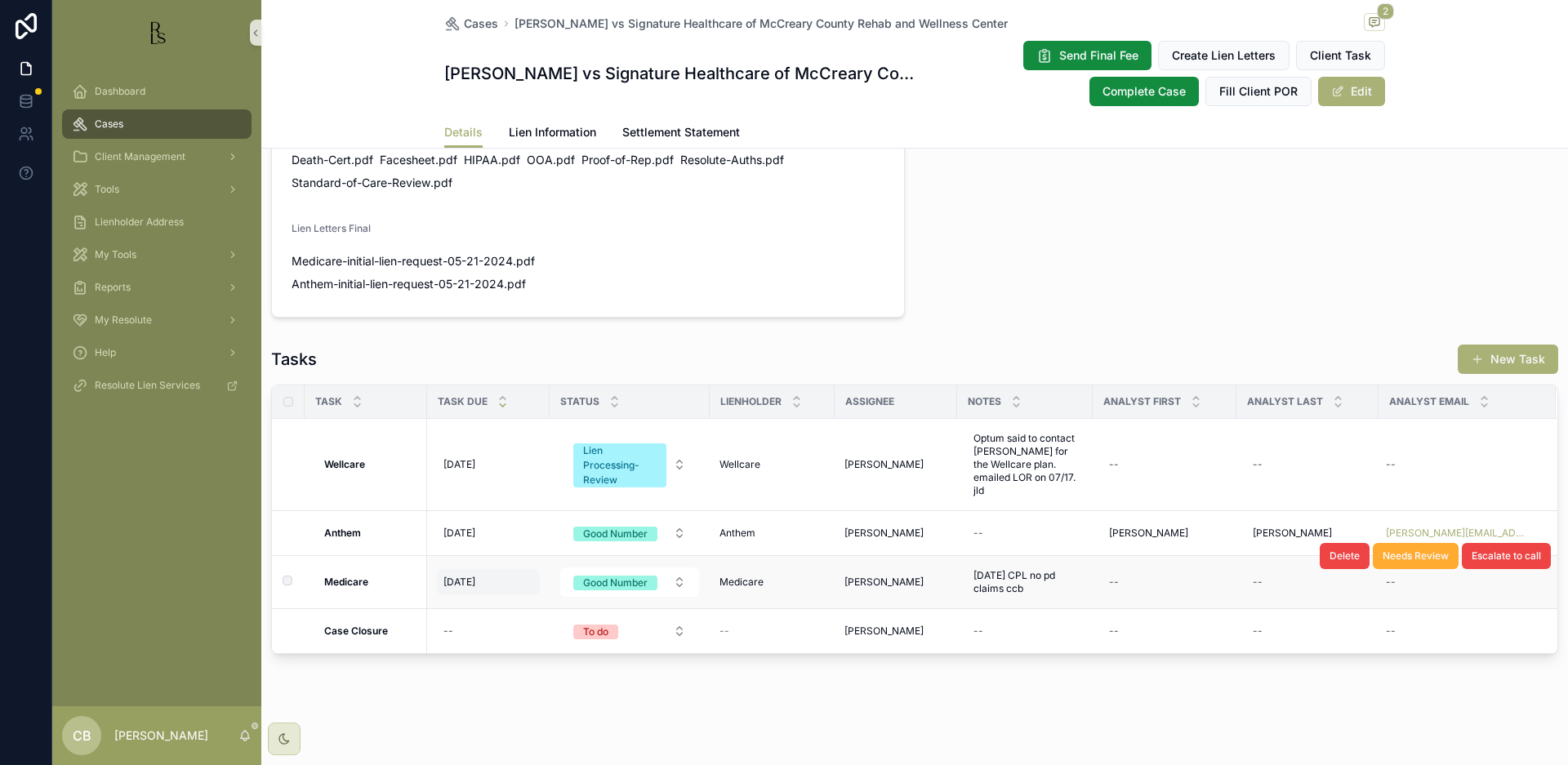
click at [463, 589] on span "[DATE]" at bounding box center [460, 582] width 32 height 13
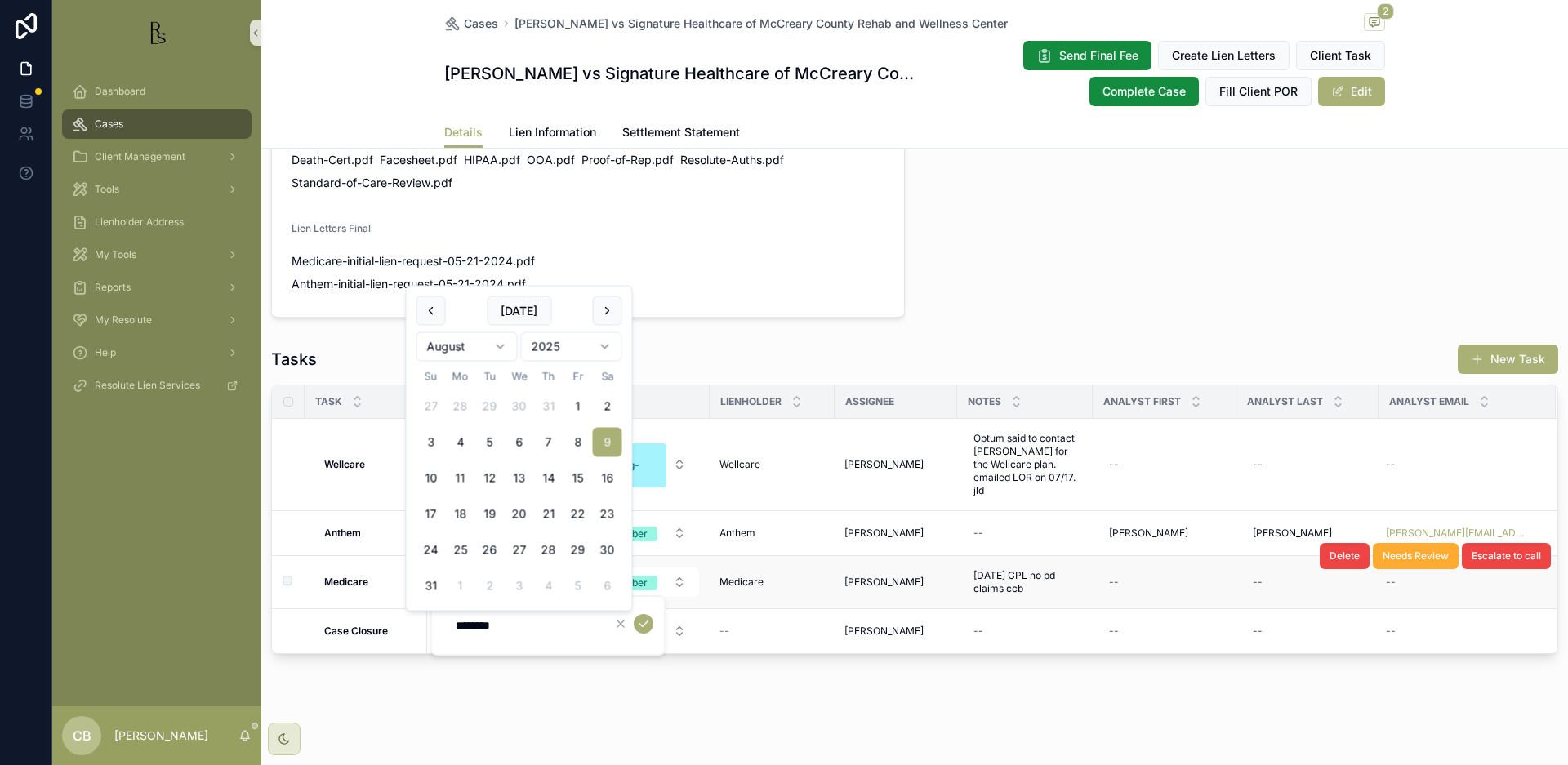
scroll to position [1085, 0]
click at [505, 344] on html "Dashboard Cases Client Management Tools Lienholder Address My Tools Reports My …" at bounding box center [784, 382] width 1568 height 765
click at [469, 476] on button "11" at bounding box center [464, 477] width 30 height 30
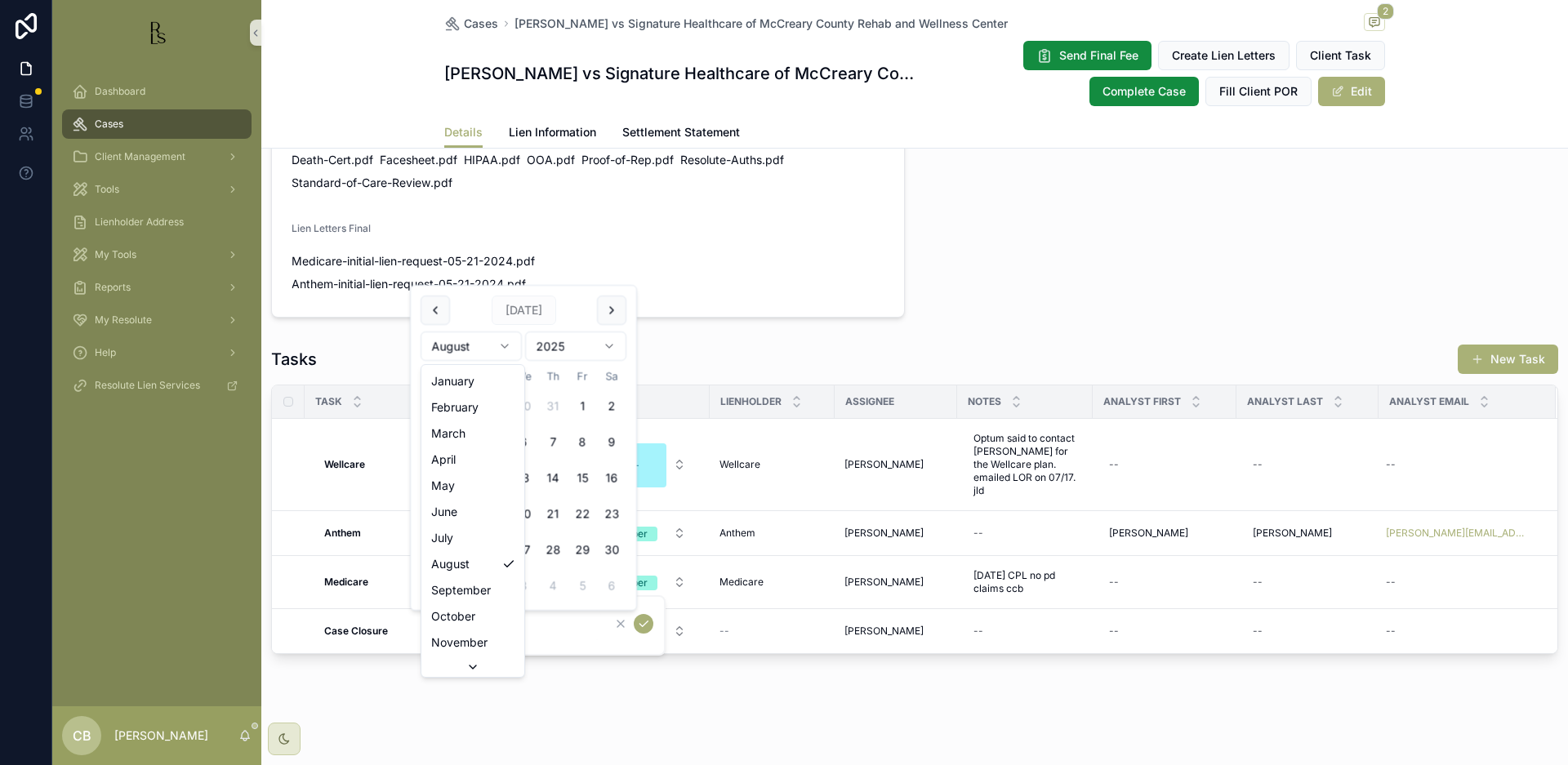
click at [504, 343] on html "Dashboard Cases Client Management Tools Lienholder Address My Tools Reports My …" at bounding box center [784, 382] width 1568 height 765
click at [461, 468] on button "10" at bounding box center [464, 477] width 30 height 30
type input "**********"
click at [637, 619] on button "scrollable content" at bounding box center [644, 624] width 20 height 20
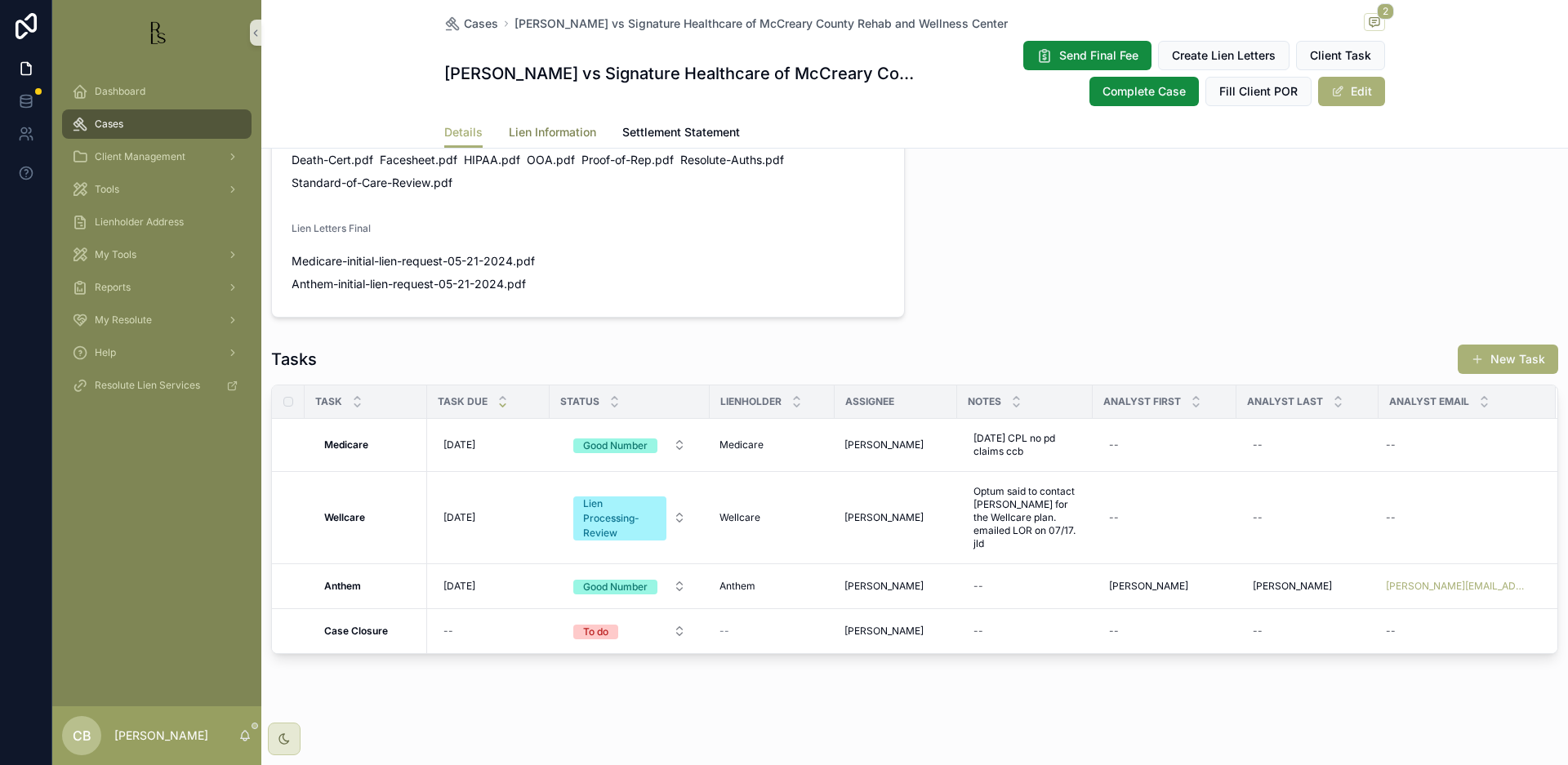
click at [547, 129] on span "Lien Information" at bounding box center [551, 132] width 87 height 16
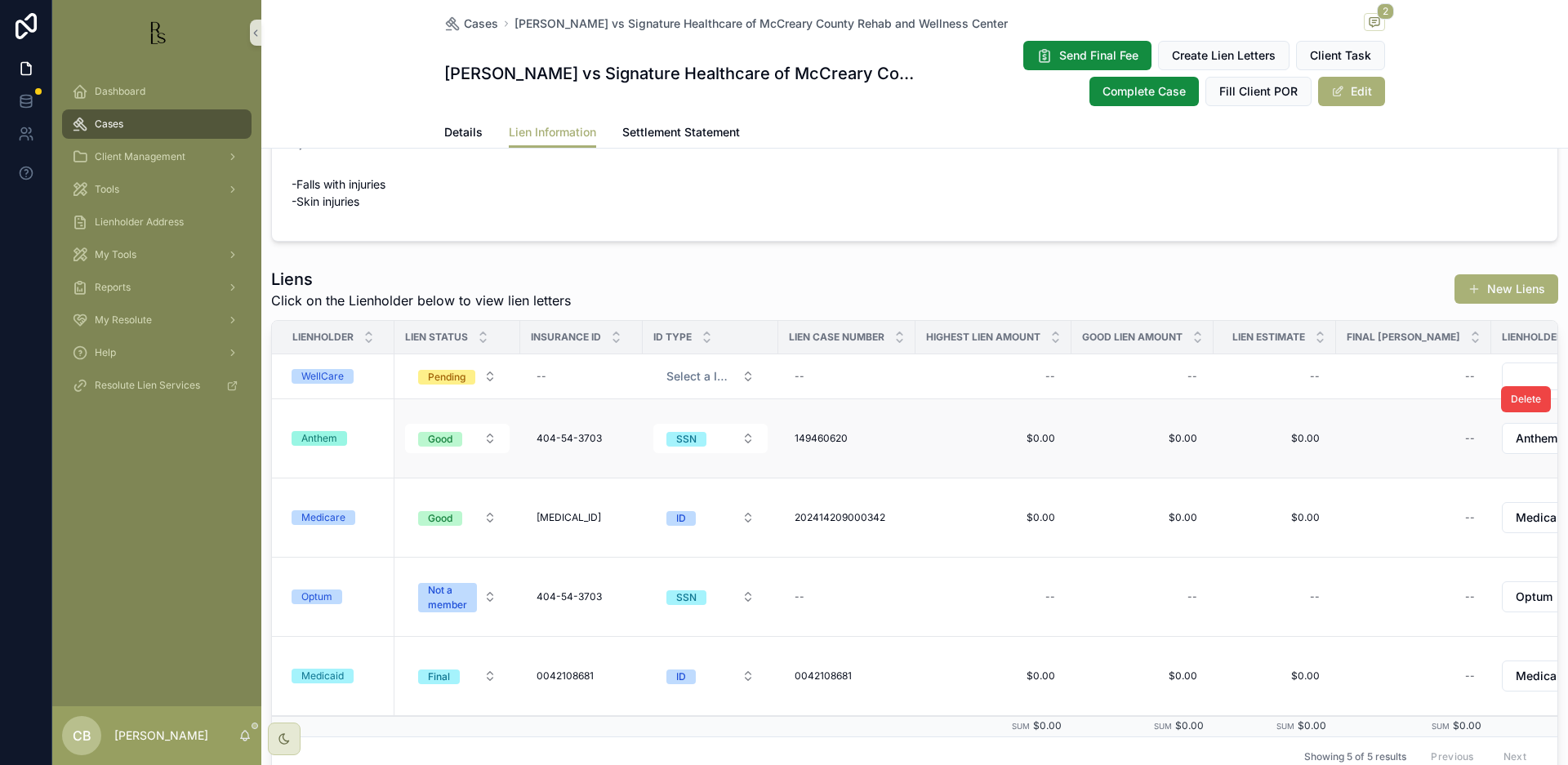
scroll to position [358, 0]
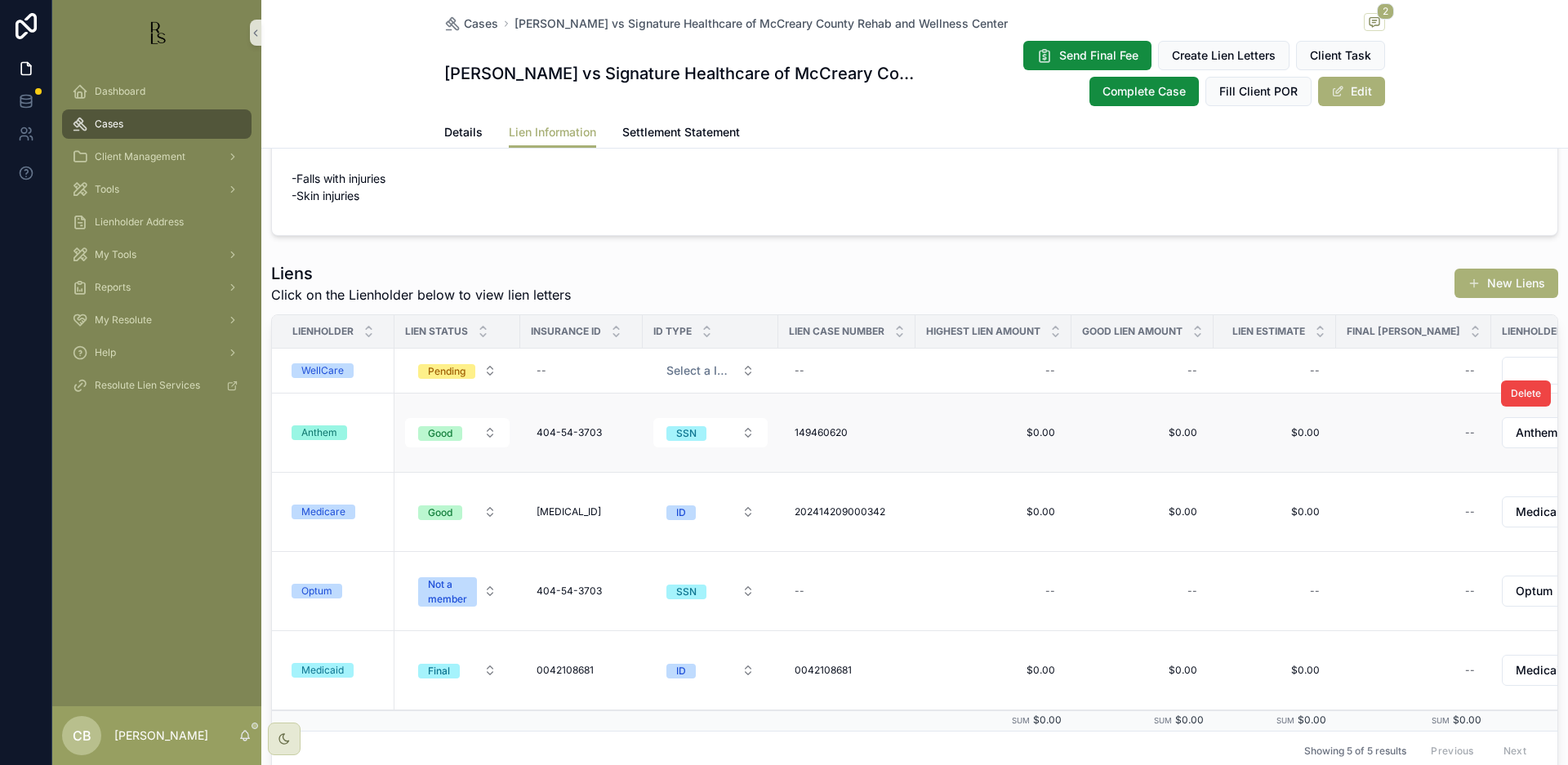
click at [325, 432] on div "Anthem" at bounding box center [319, 433] width 36 height 14
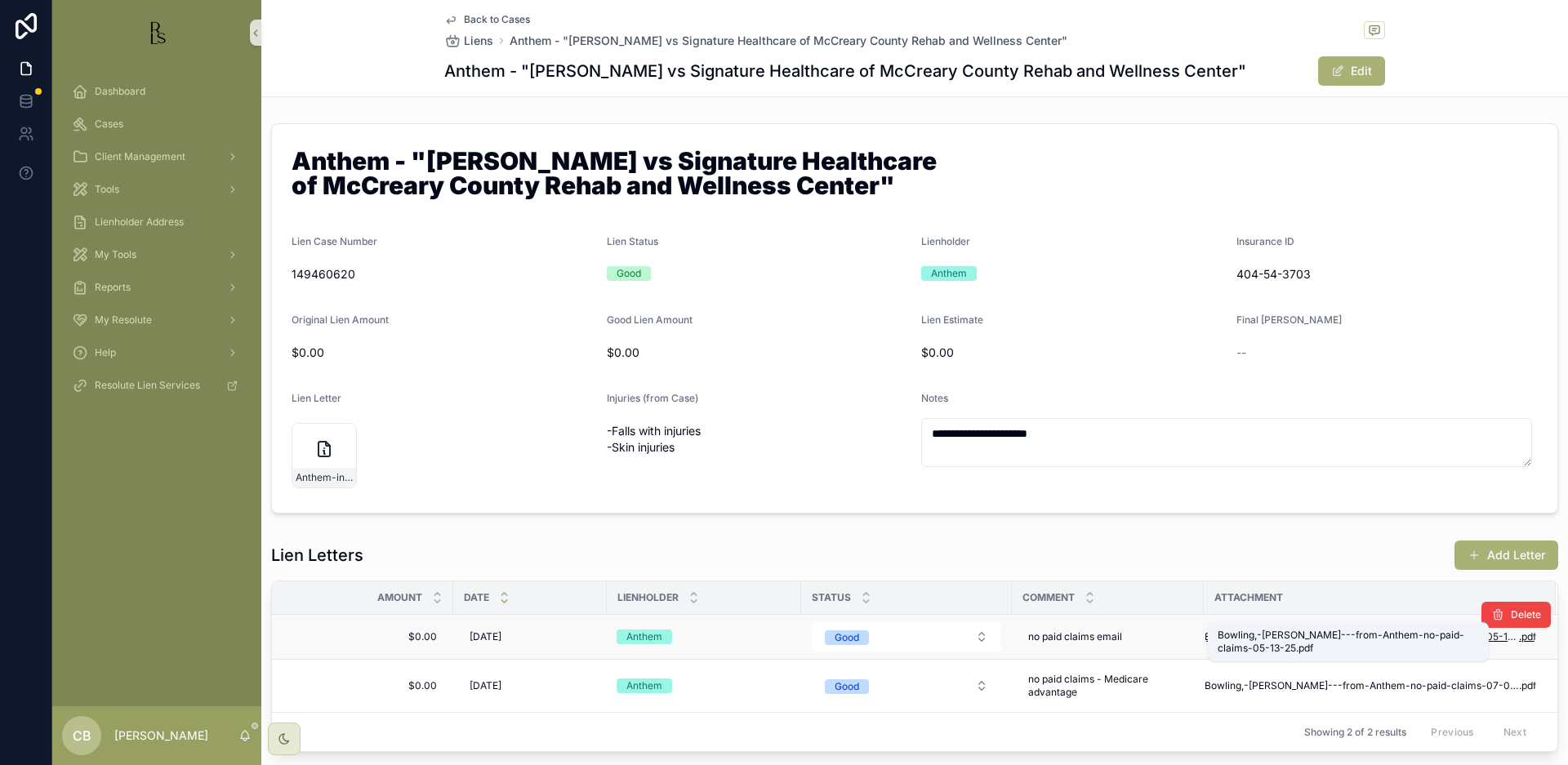
click at [1305, 630] on span "Bowling,-[PERSON_NAME]---from-Anthem-no-paid-claims-05-13-25" at bounding box center [1361, 637] width 315 height 13
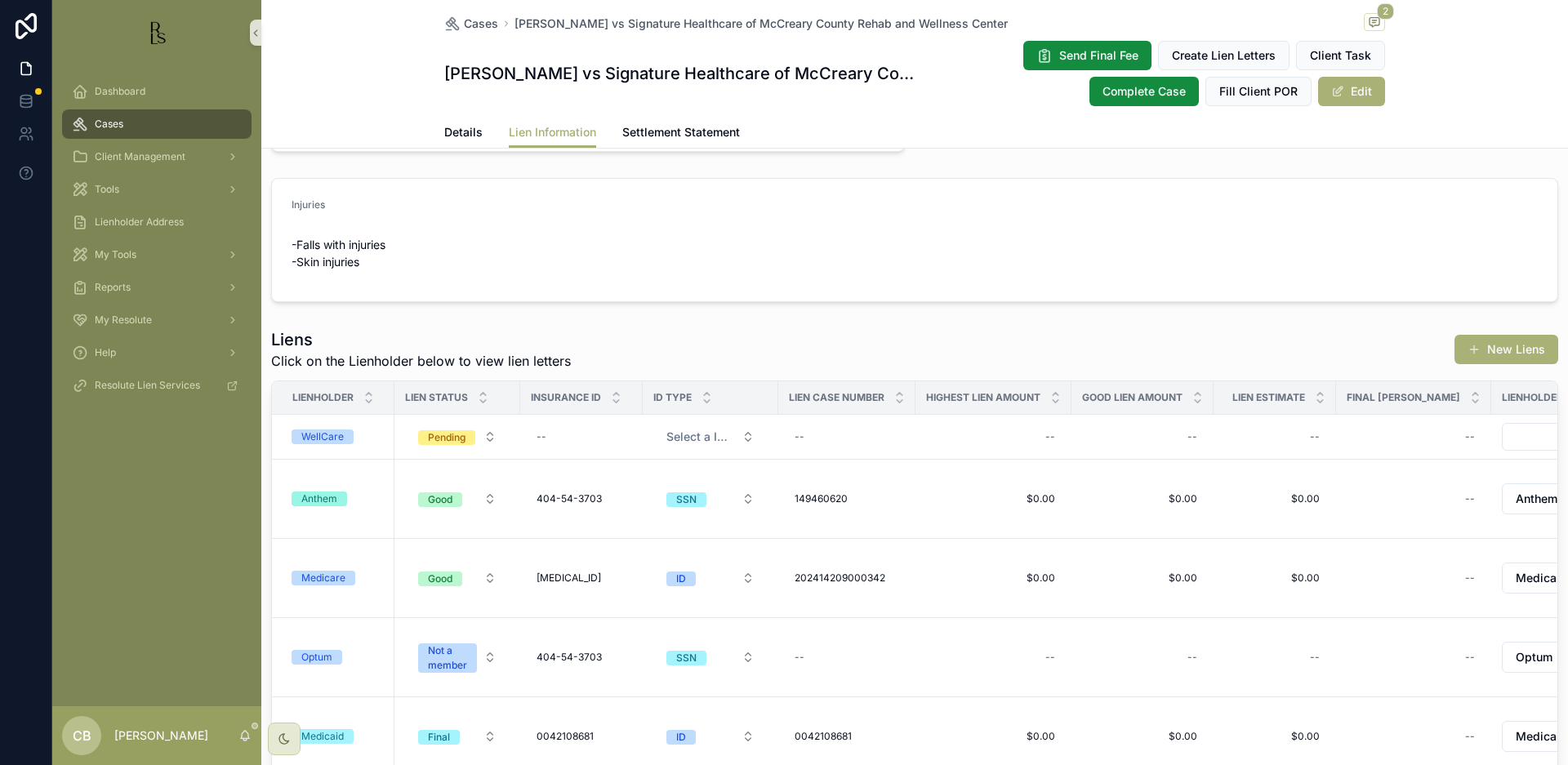
scroll to position [293, 0]
click at [463, 132] on span "Details" at bounding box center [463, 132] width 39 height 16
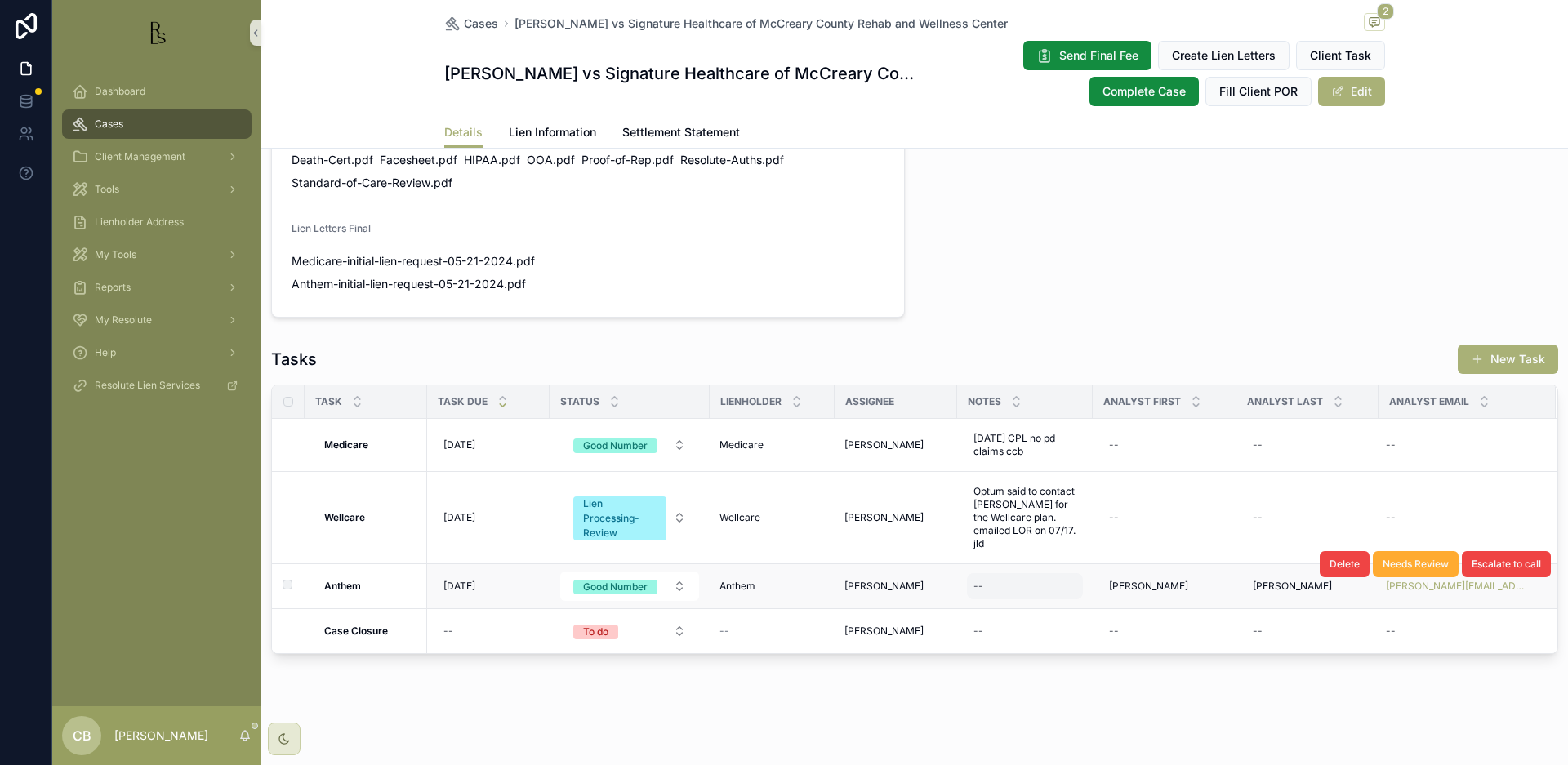
click at [1009, 588] on div "--" at bounding box center [1024, 586] width 116 height 26
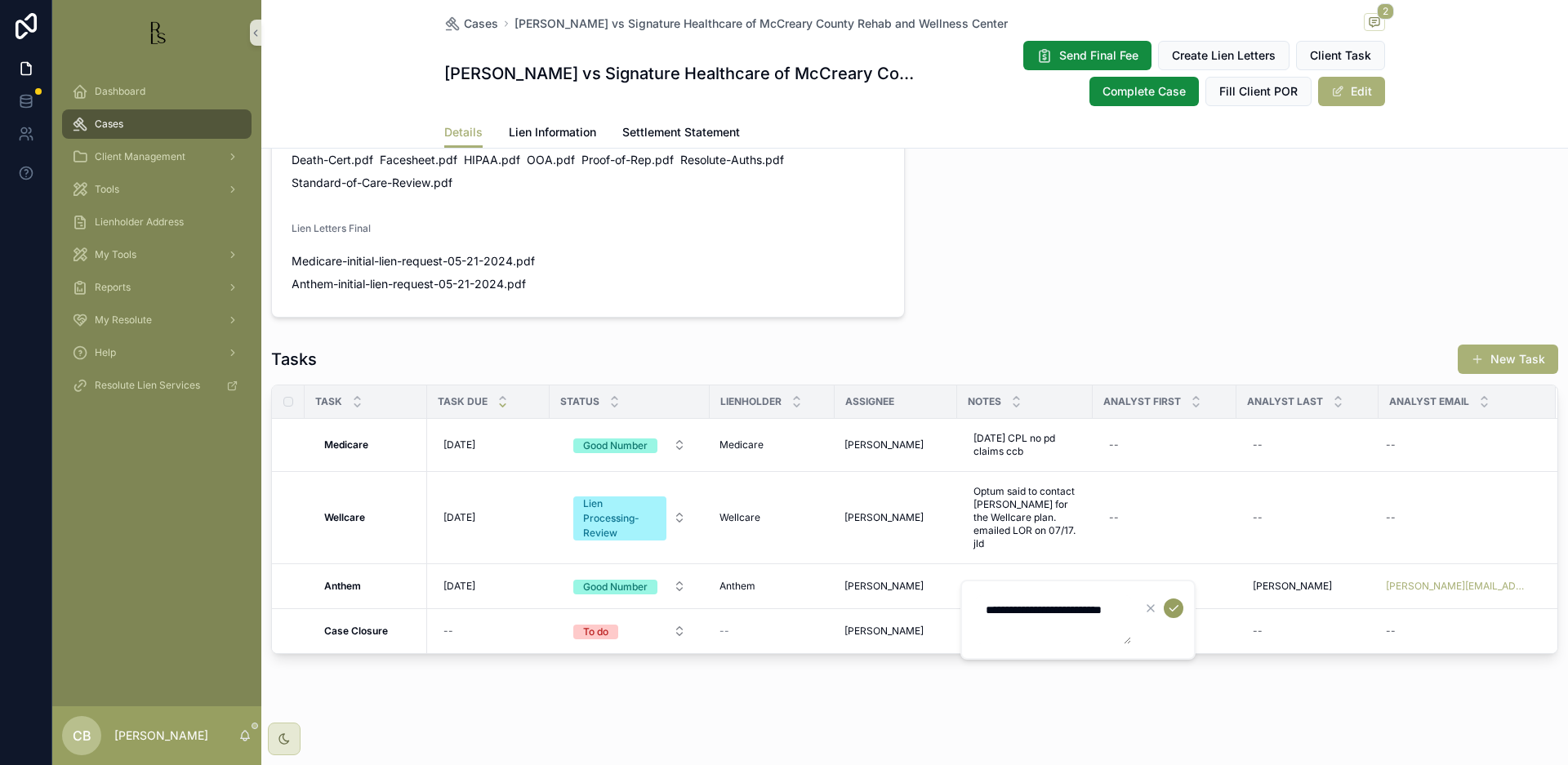
type textarea "**********"
click at [1175, 608] on icon "scrollable content" at bounding box center [1174, 608] width 13 height 13
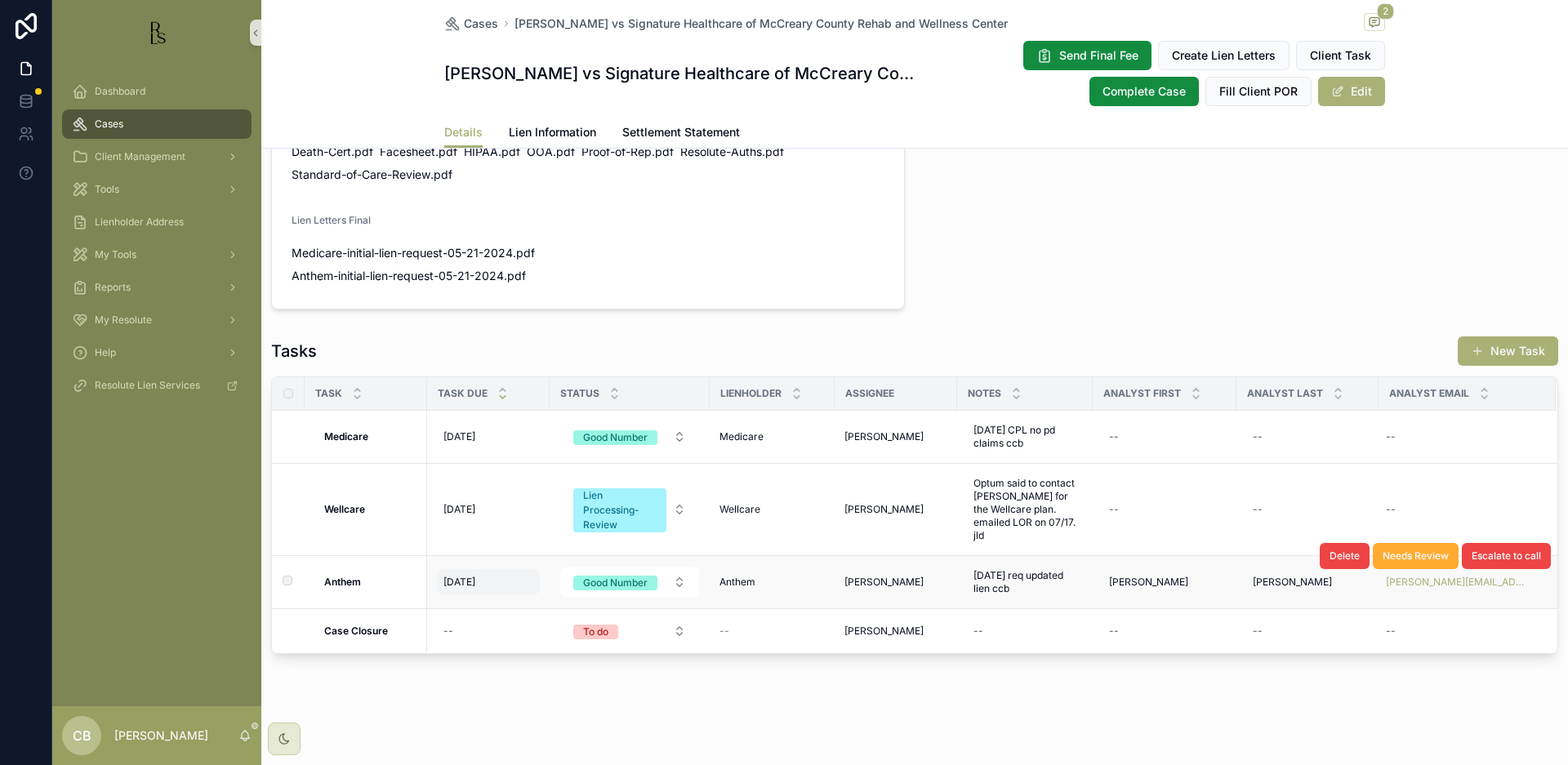
click at [459, 589] on span "[DATE]" at bounding box center [460, 582] width 32 height 13
click at [473, 589] on span "[DATE]" at bounding box center [460, 582] width 32 height 13
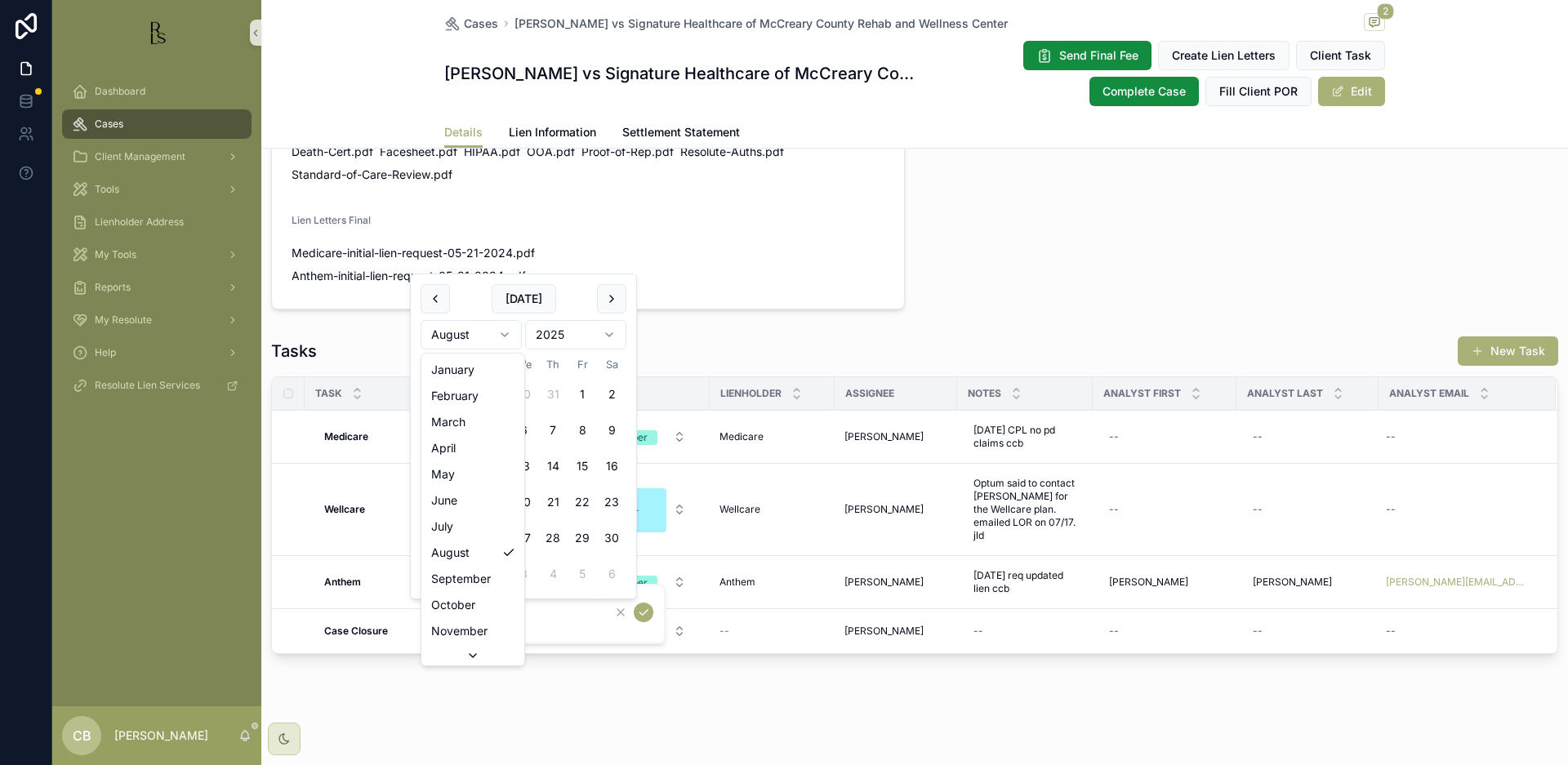
click at [503, 332] on html "Dashboard Cases Client Management Tools Lienholder Address My Tools Reports My …" at bounding box center [784, 382] width 1568 height 765
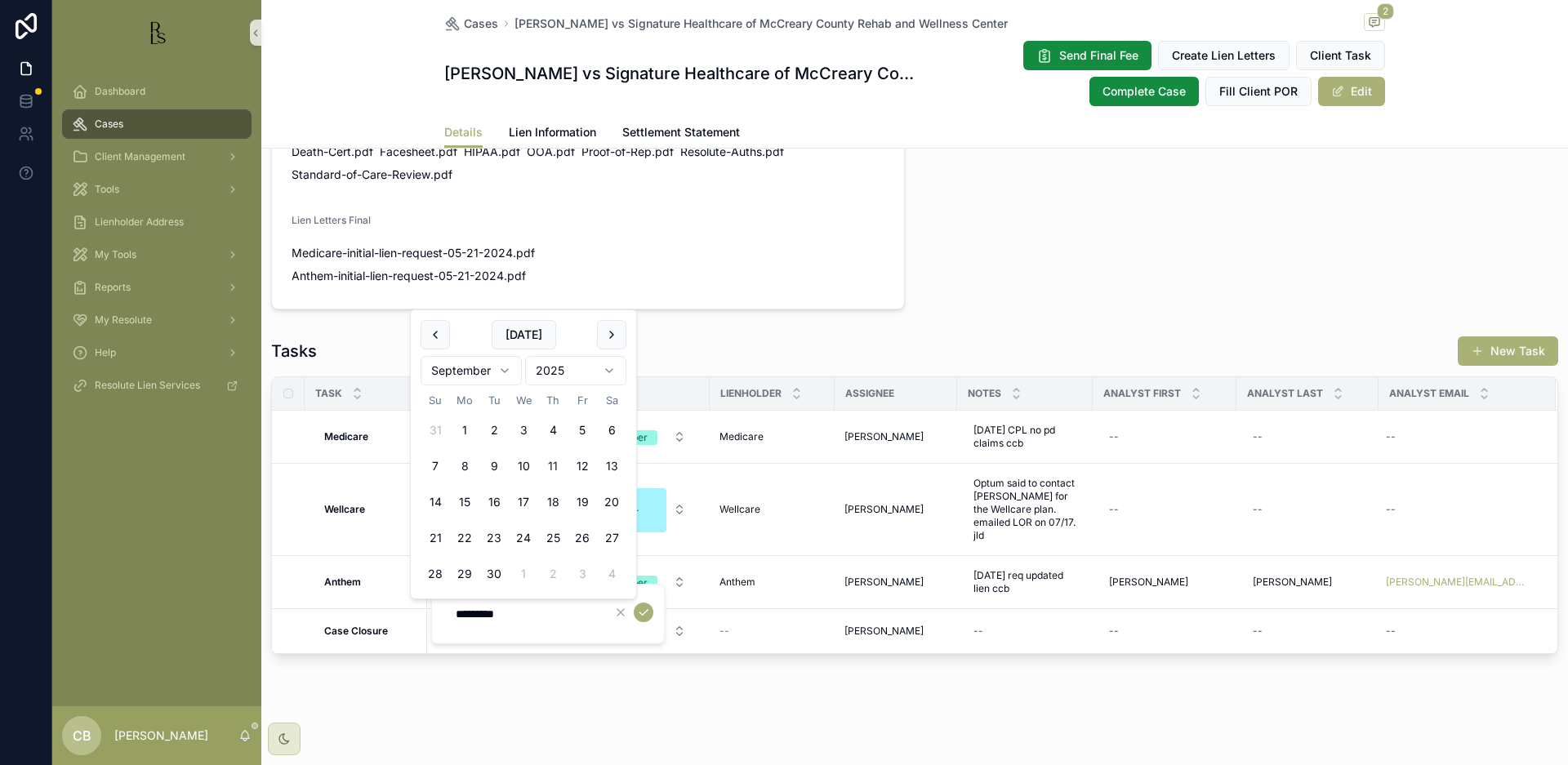
click at [555, 464] on button "11" at bounding box center [552, 466] width 30 height 30
type input "*********"
click at [645, 613] on icon "scrollable content" at bounding box center [643, 613] width 8 height 5
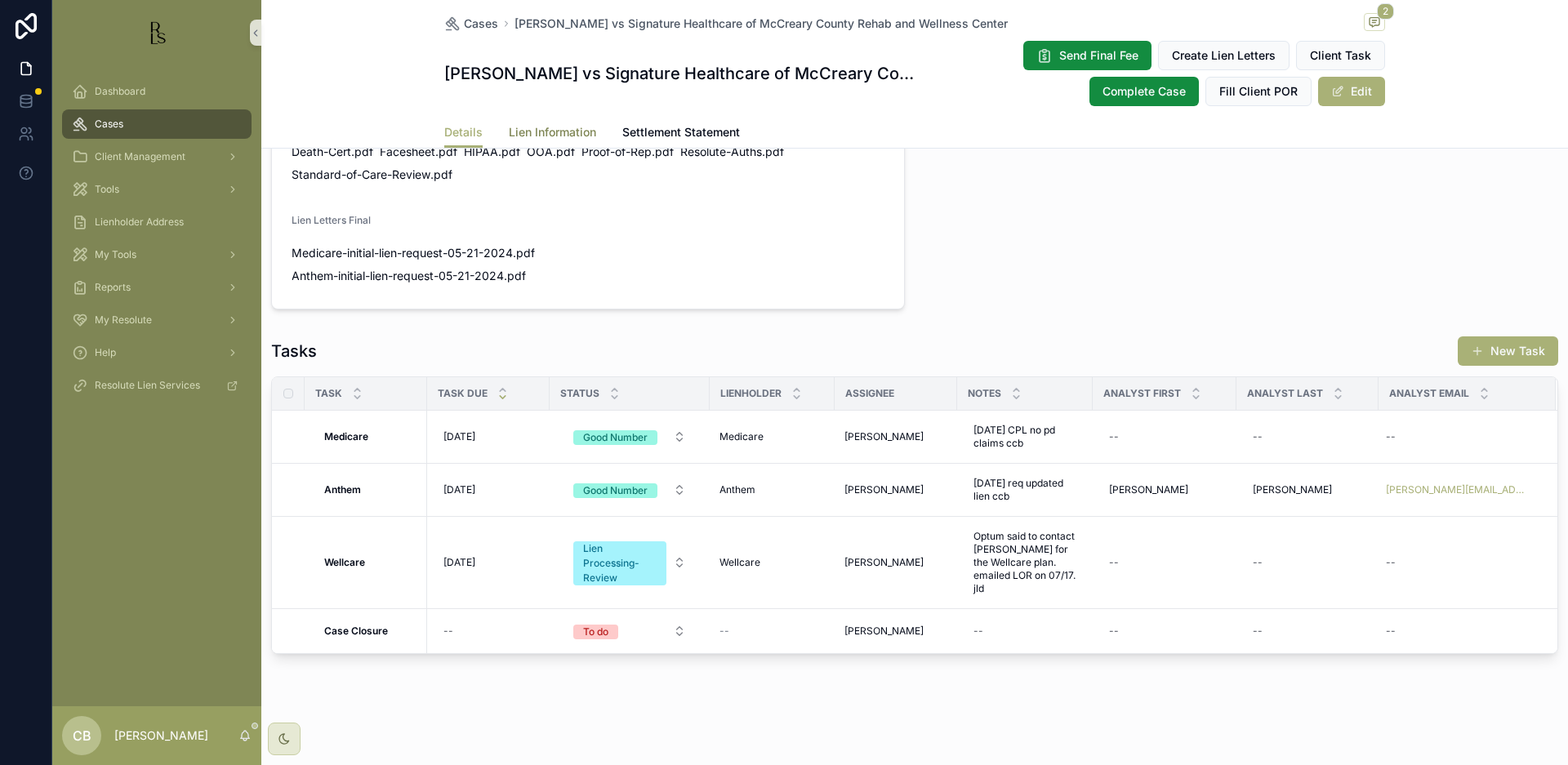
click at [550, 131] on span "Lien Information" at bounding box center [551, 132] width 87 height 16
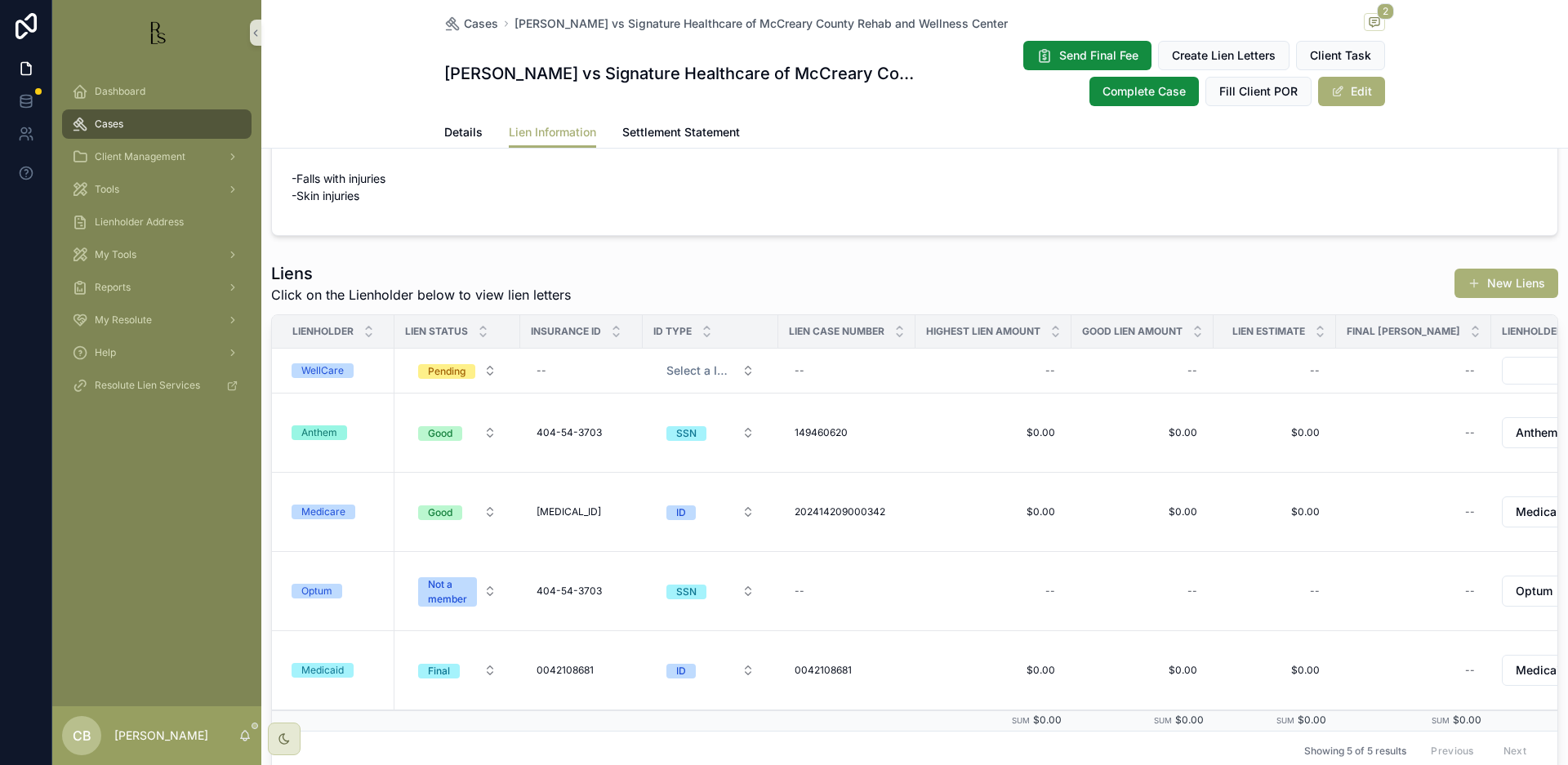
scroll to position [351, 0]
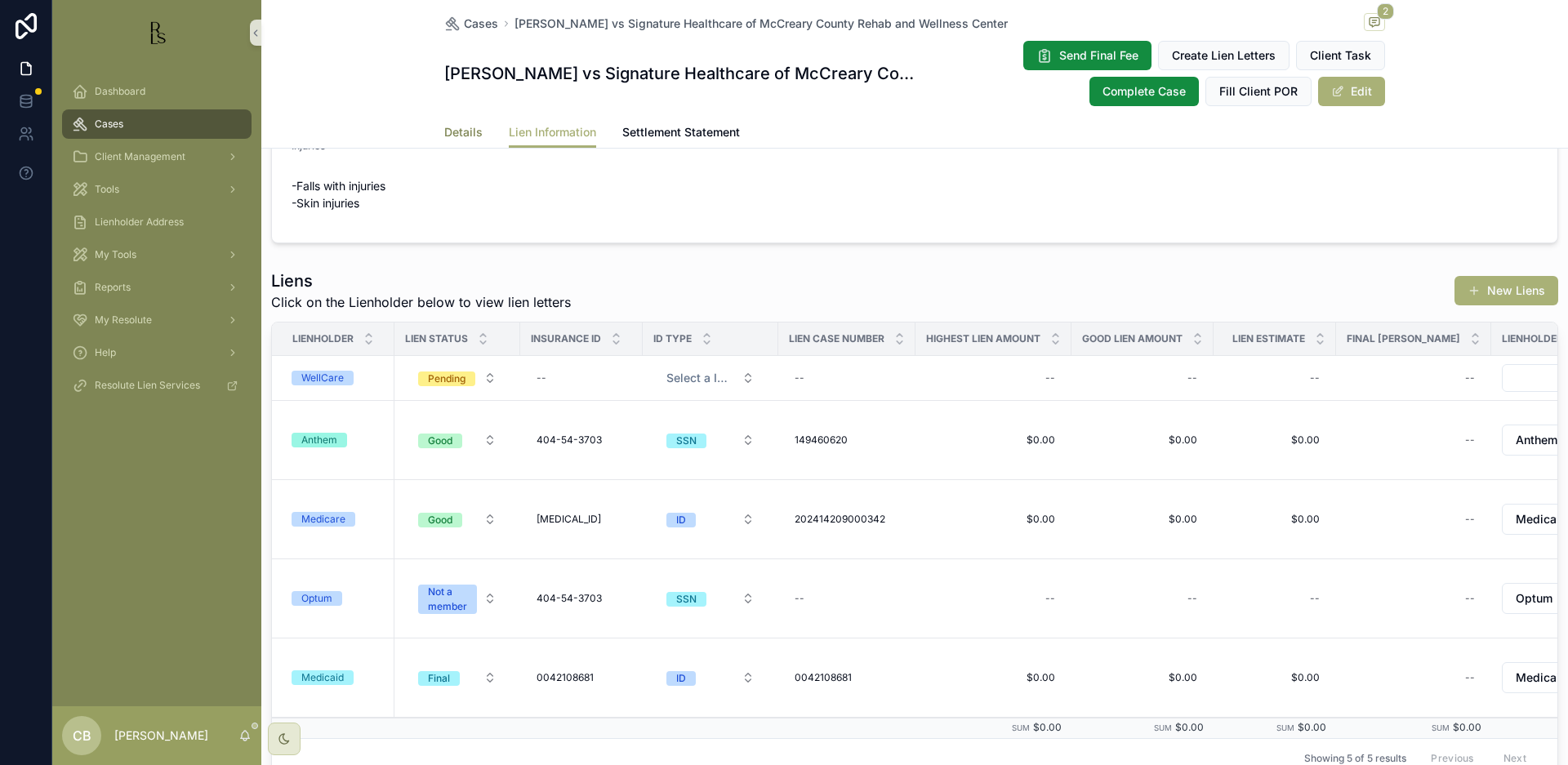
click at [458, 133] on span "Details" at bounding box center [463, 132] width 39 height 16
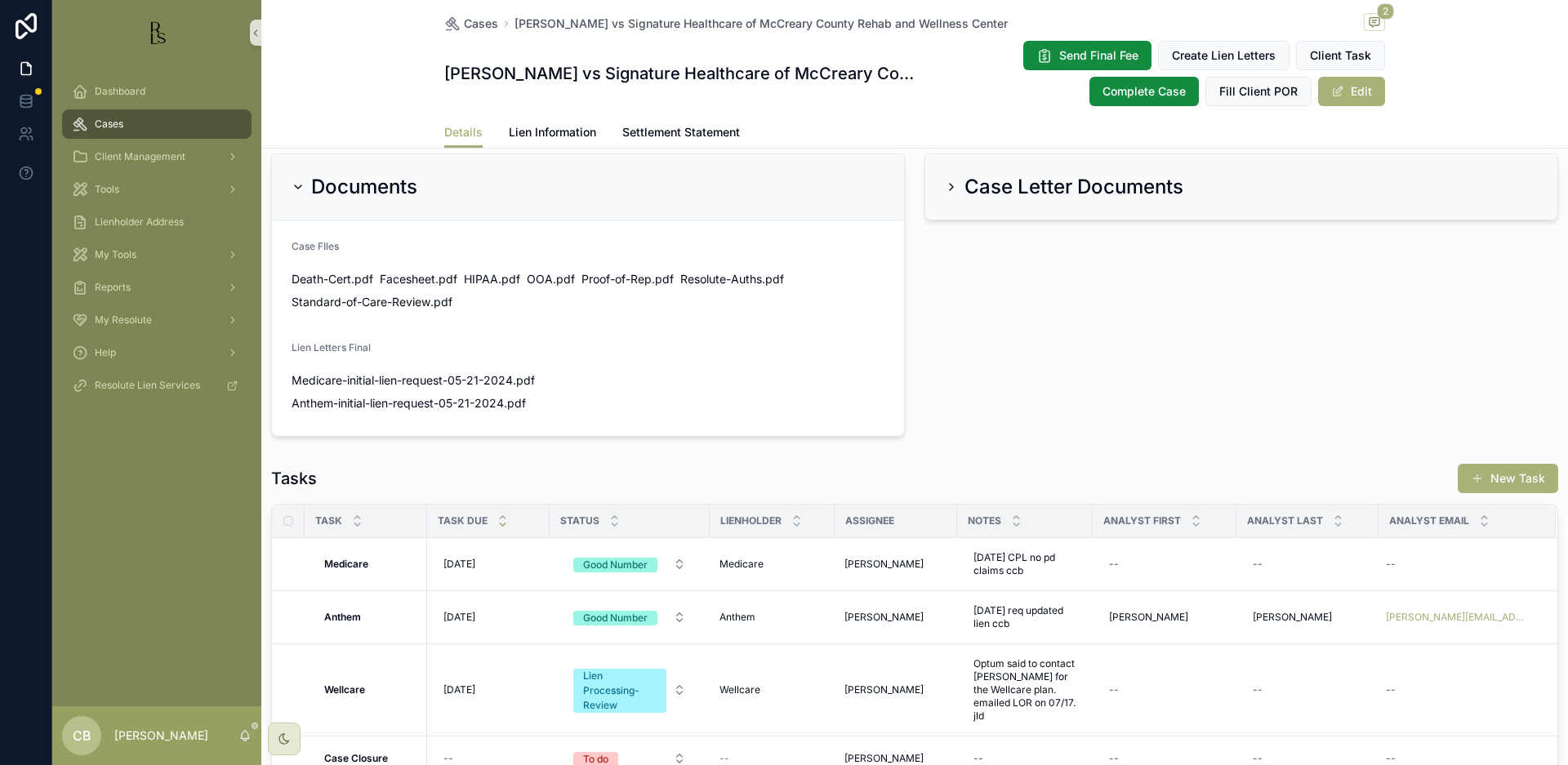
scroll to position [958, 0]
click at [112, 187] on span "Tools" at bounding box center [107, 189] width 24 height 13
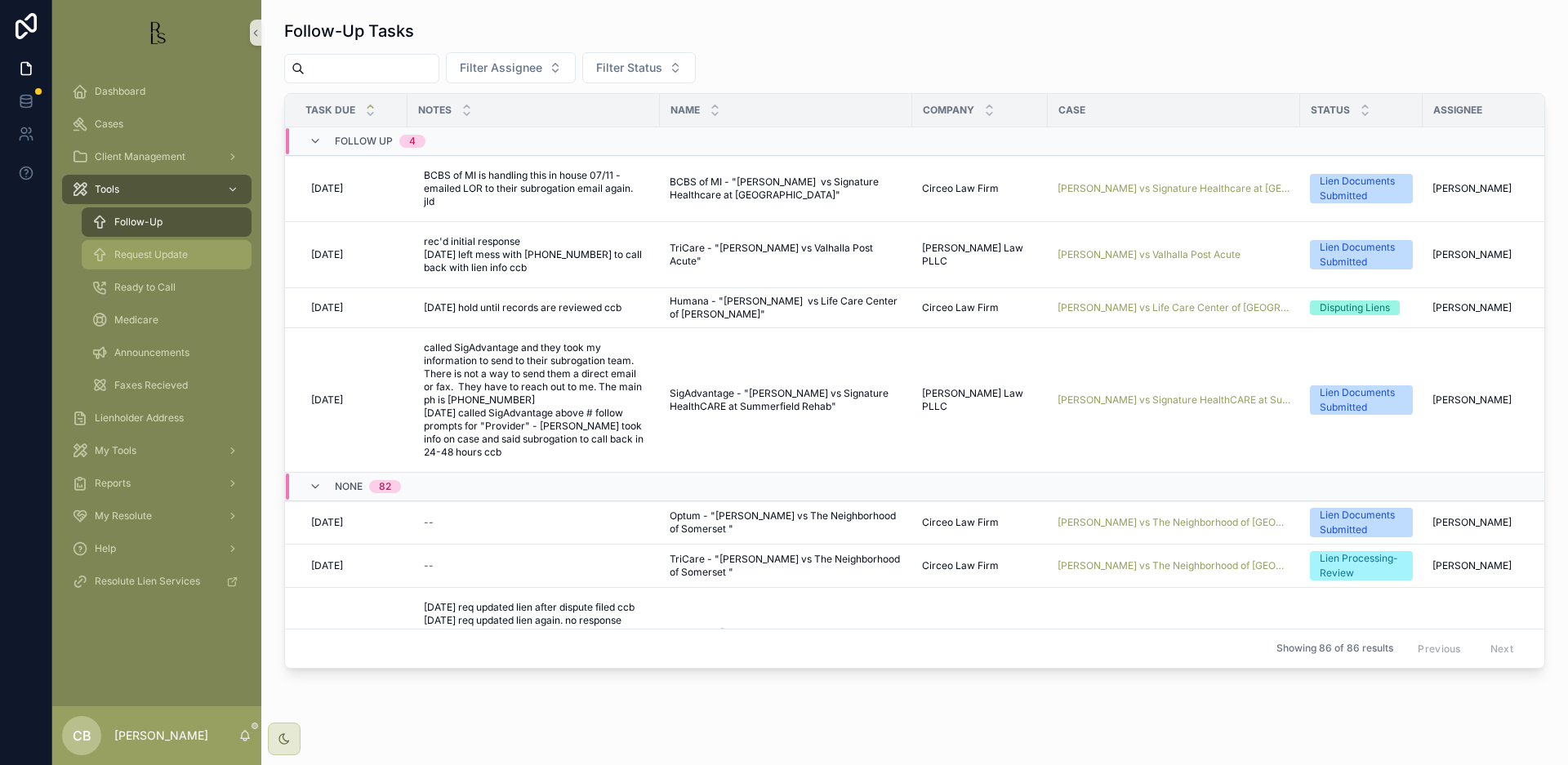
click at [160, 251] on span "Request Update" at bounding box center [152, 255] width 74 height 13
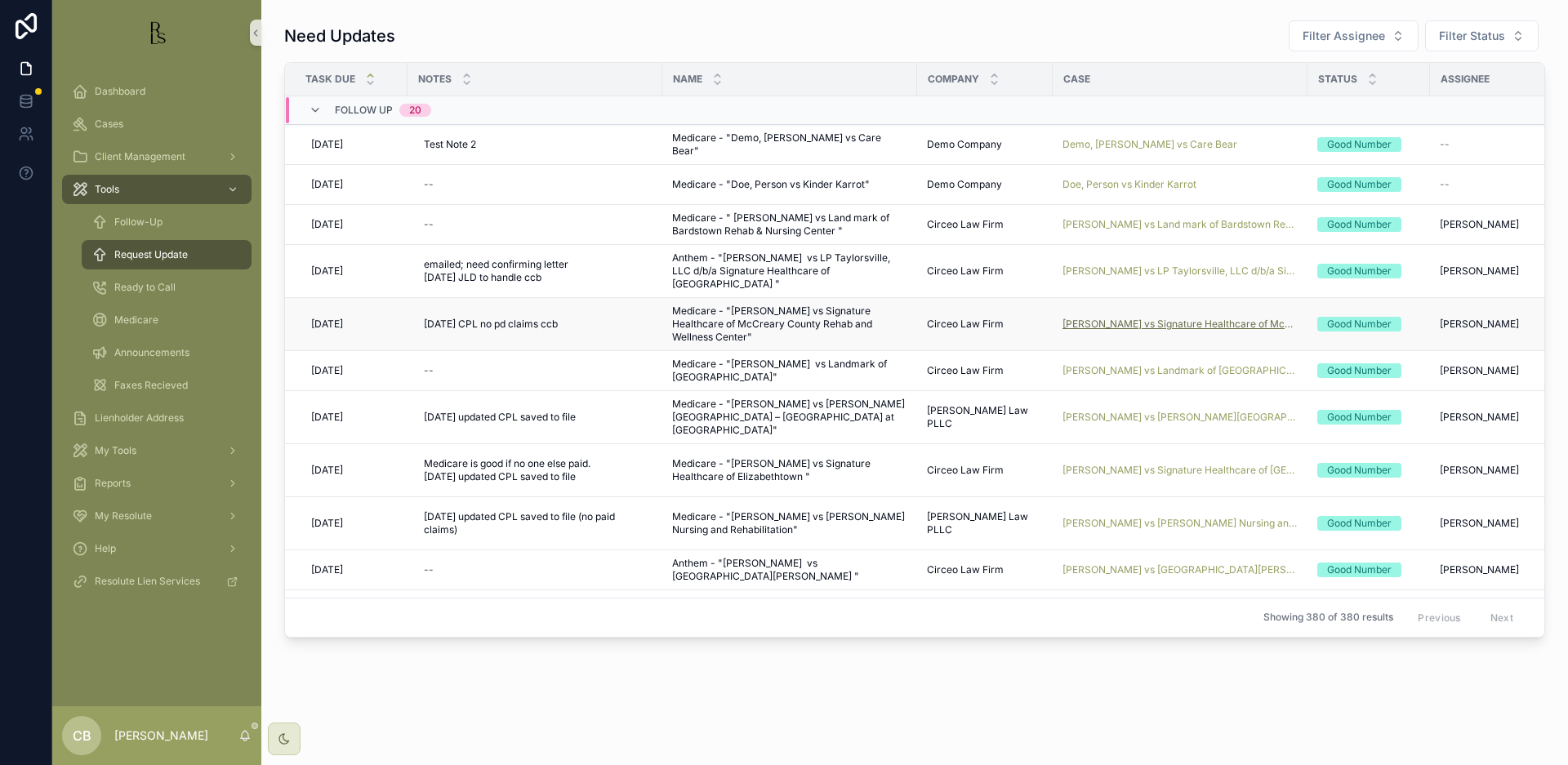
click at [1130, 317] on span "[PERSON_NAME] vs Signature Healthcare of McCreary County Rehab and Wellness Cen…" at bounding box center [1180, 324] width 235 height 13
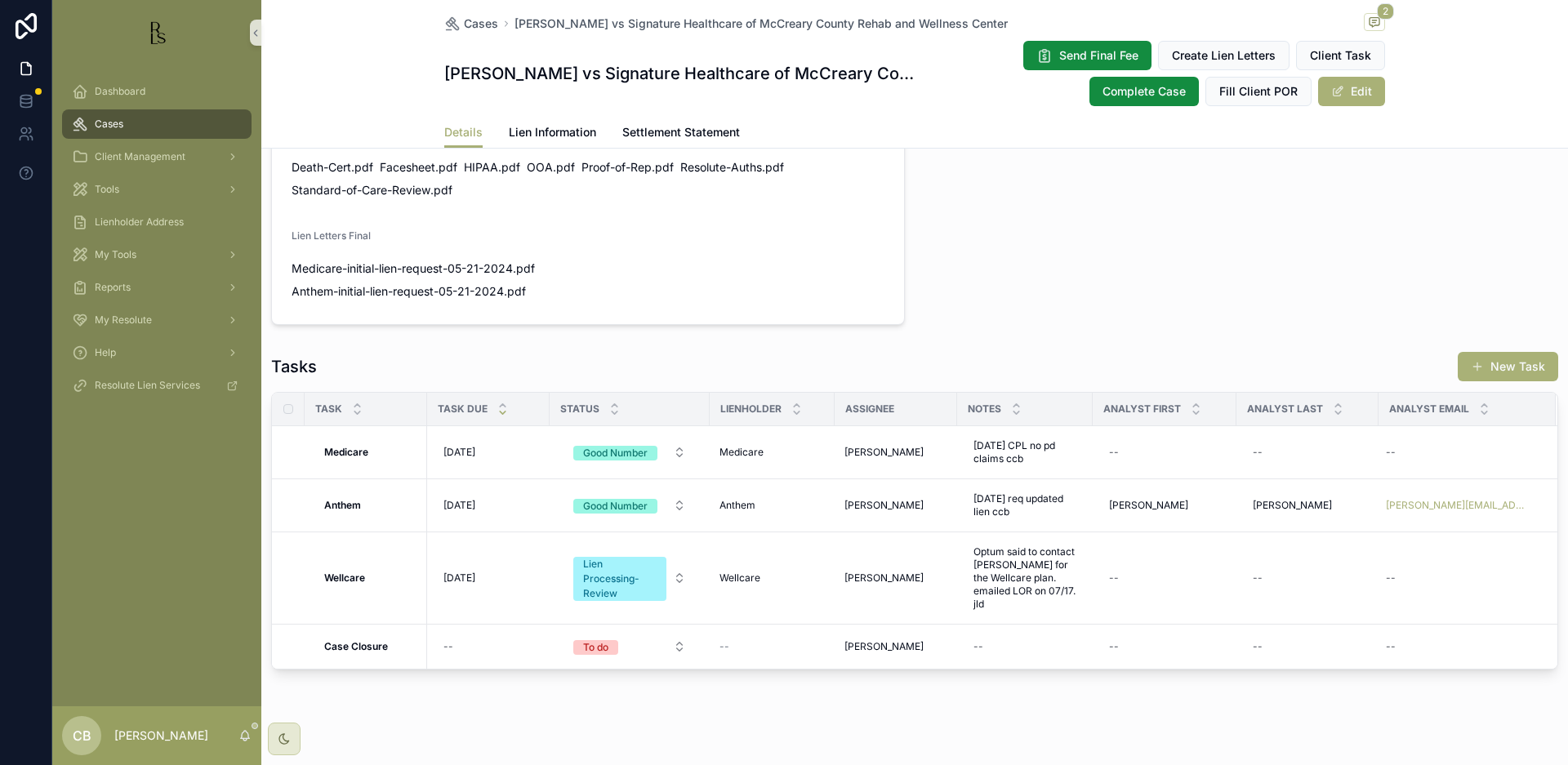
scroll to position [1069, 0]
click at [541, 131] on span "Lien Information" at bounding box center [551, 132] width 87 height 16
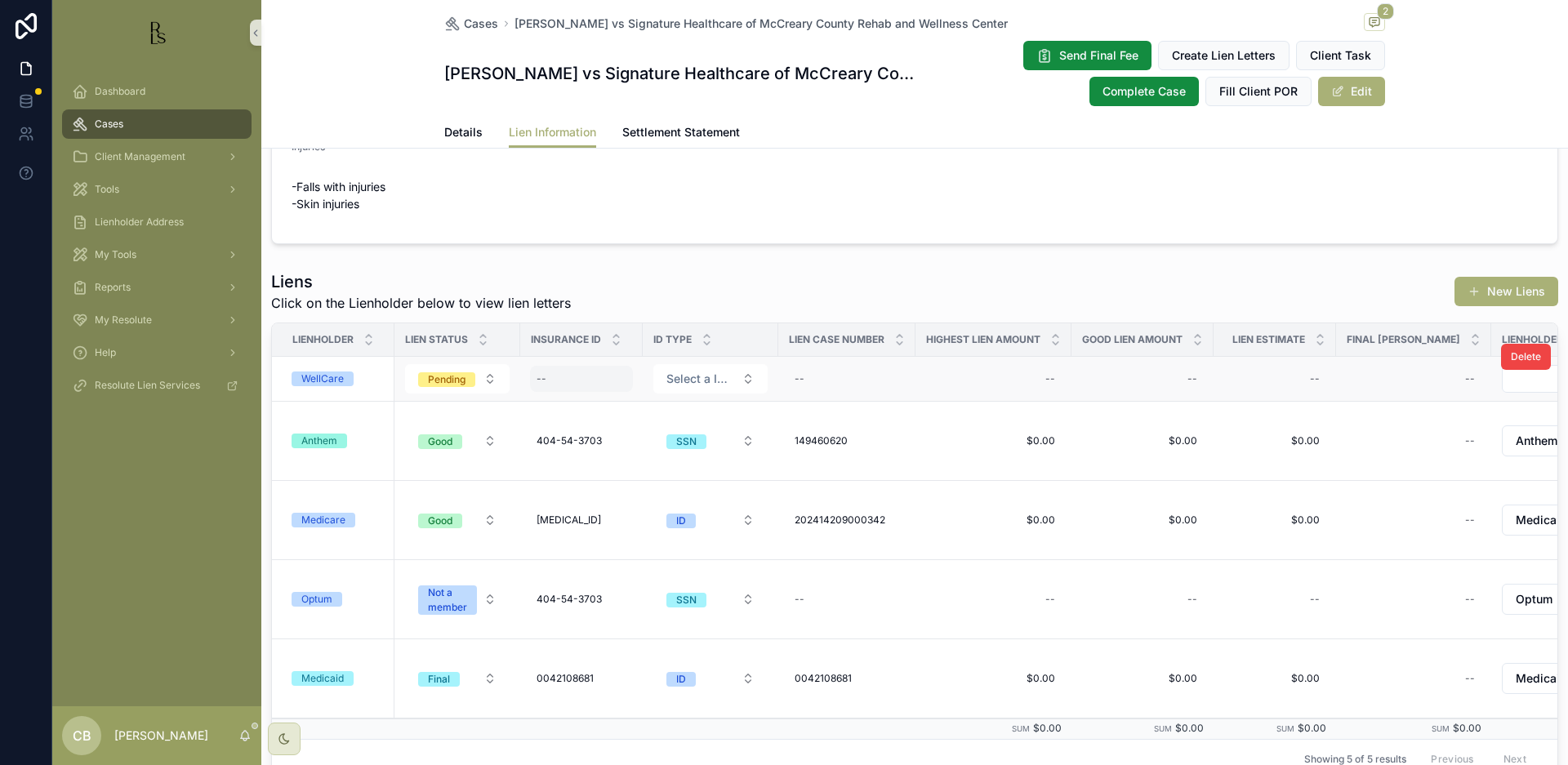
scroll to position [362, 0]
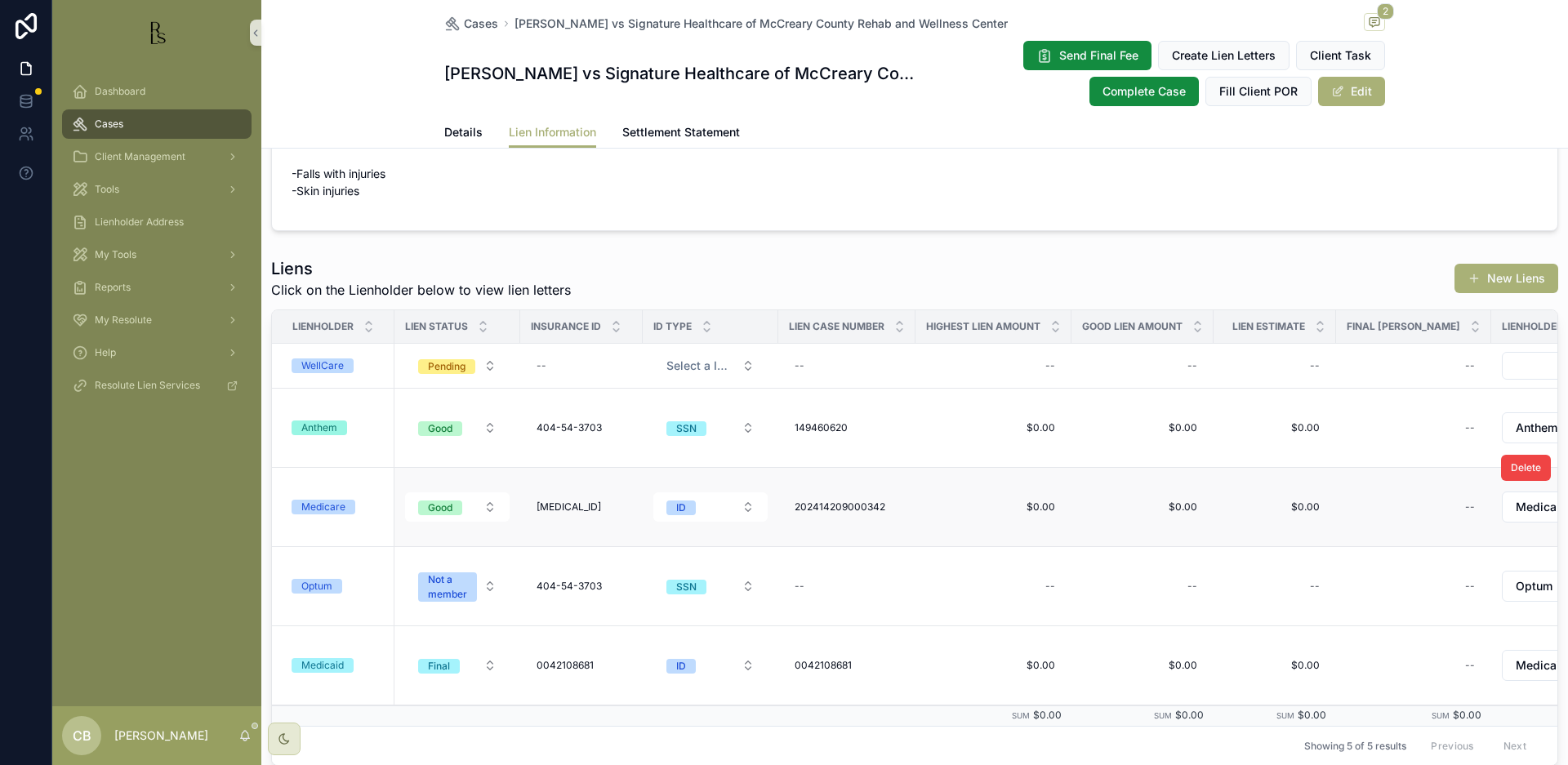
click at [318, 505] on div "Medicare" at bounding box center [323, 507] width 44 height 14
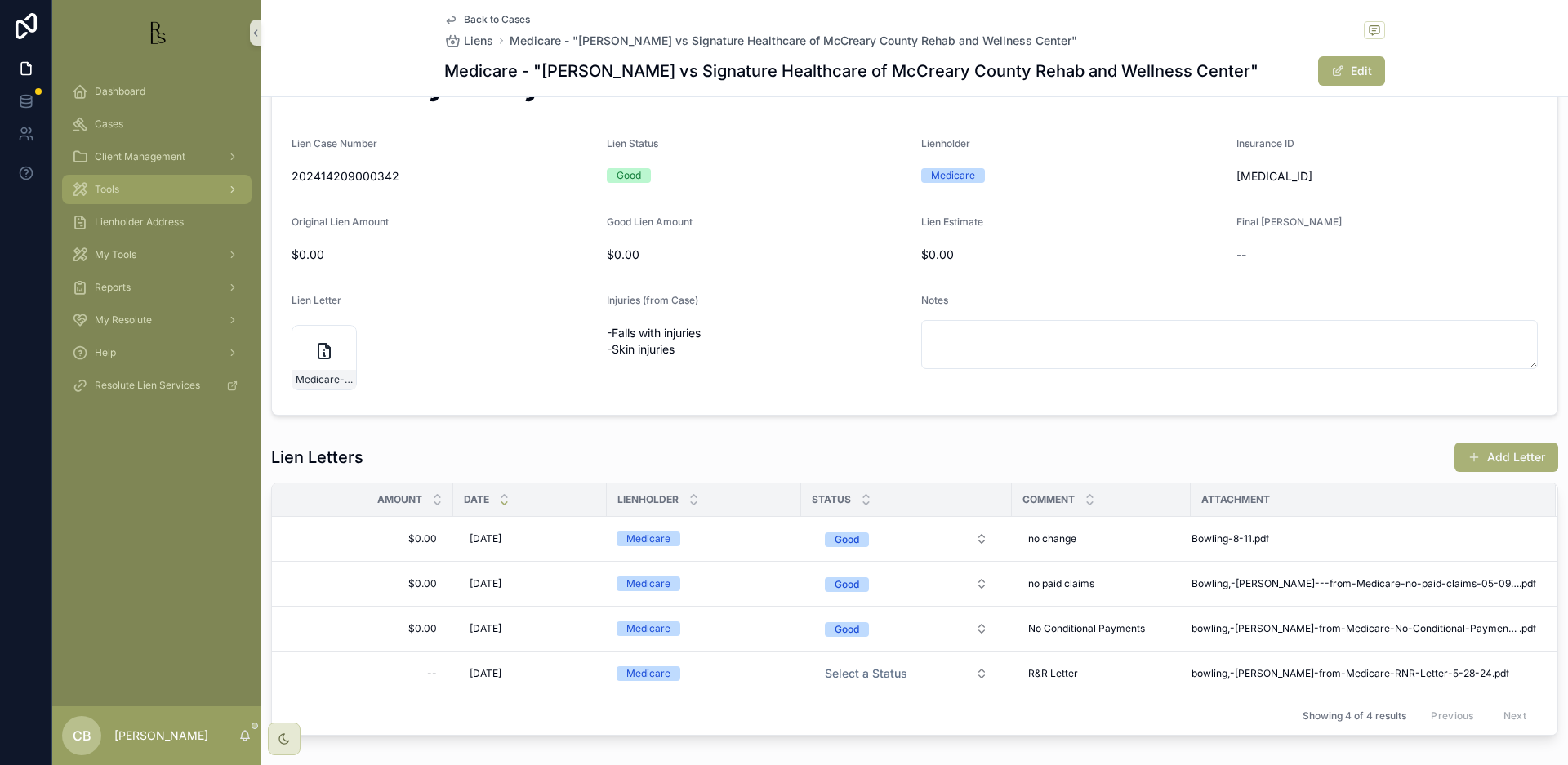
click at [105, 190] on span "Tools" at bounding box center [107, 189] width 24 height 13
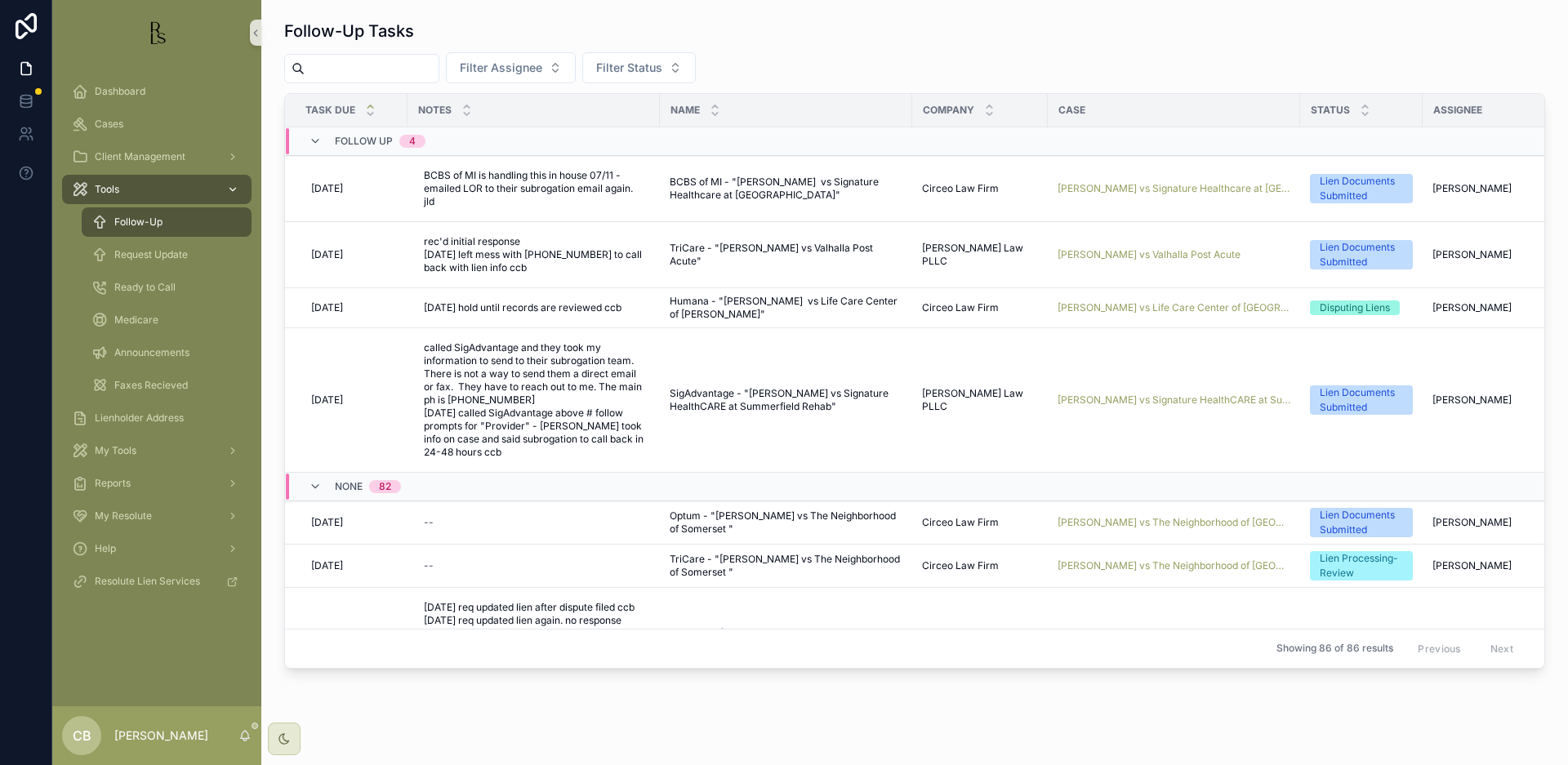
scroll to position [1, 0]
click at [148, 251] on span "Request Update" at bounding box center [152, 255] width 74 height 13
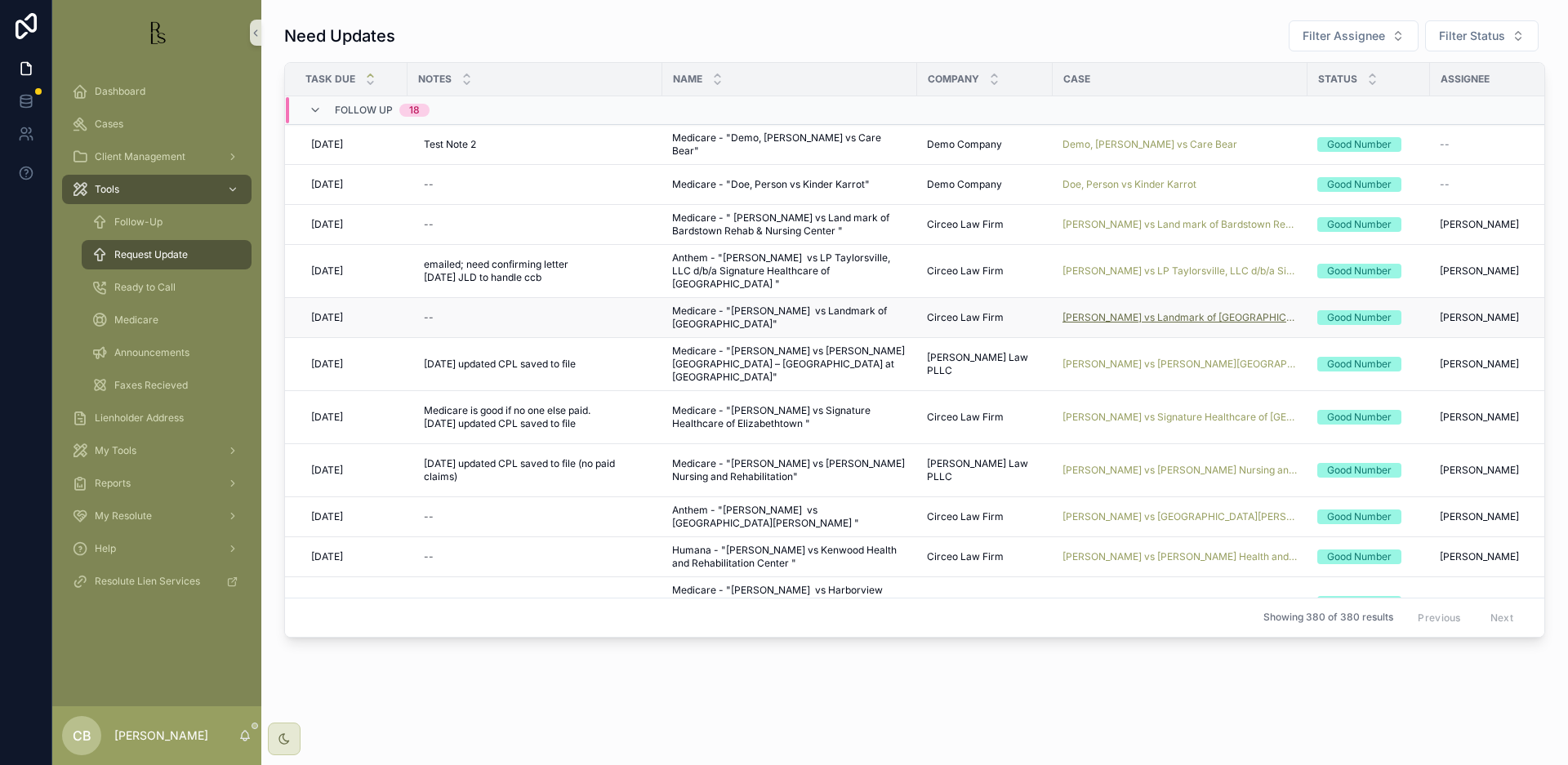
click at [1141, 318] on span "[PERSON_NAME] vs Landmark of [GEOGRAPHIC_DATA]" at bounding box center [1180, 317] width 235 height 13
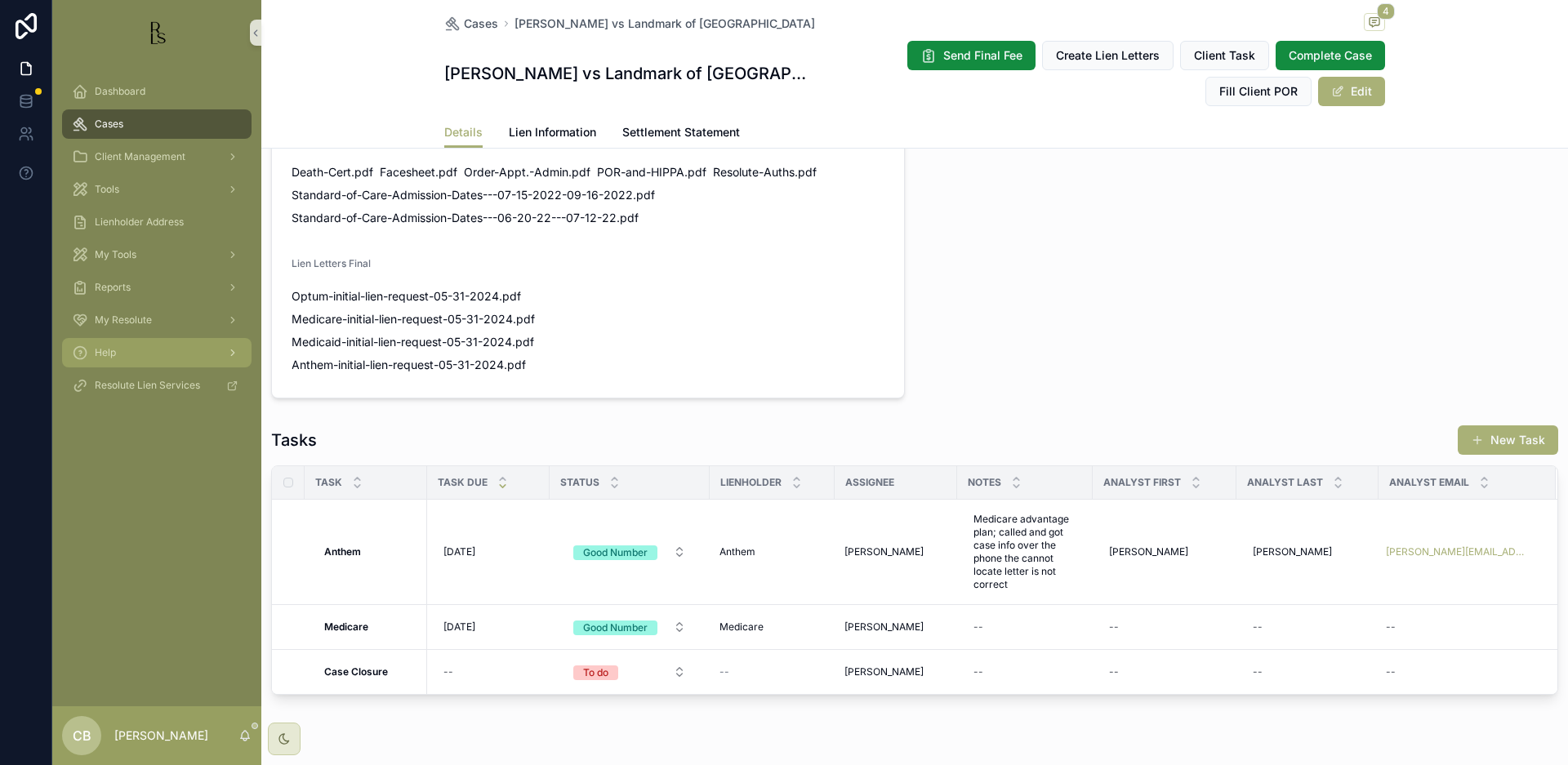
scroll to position [1097, 0]
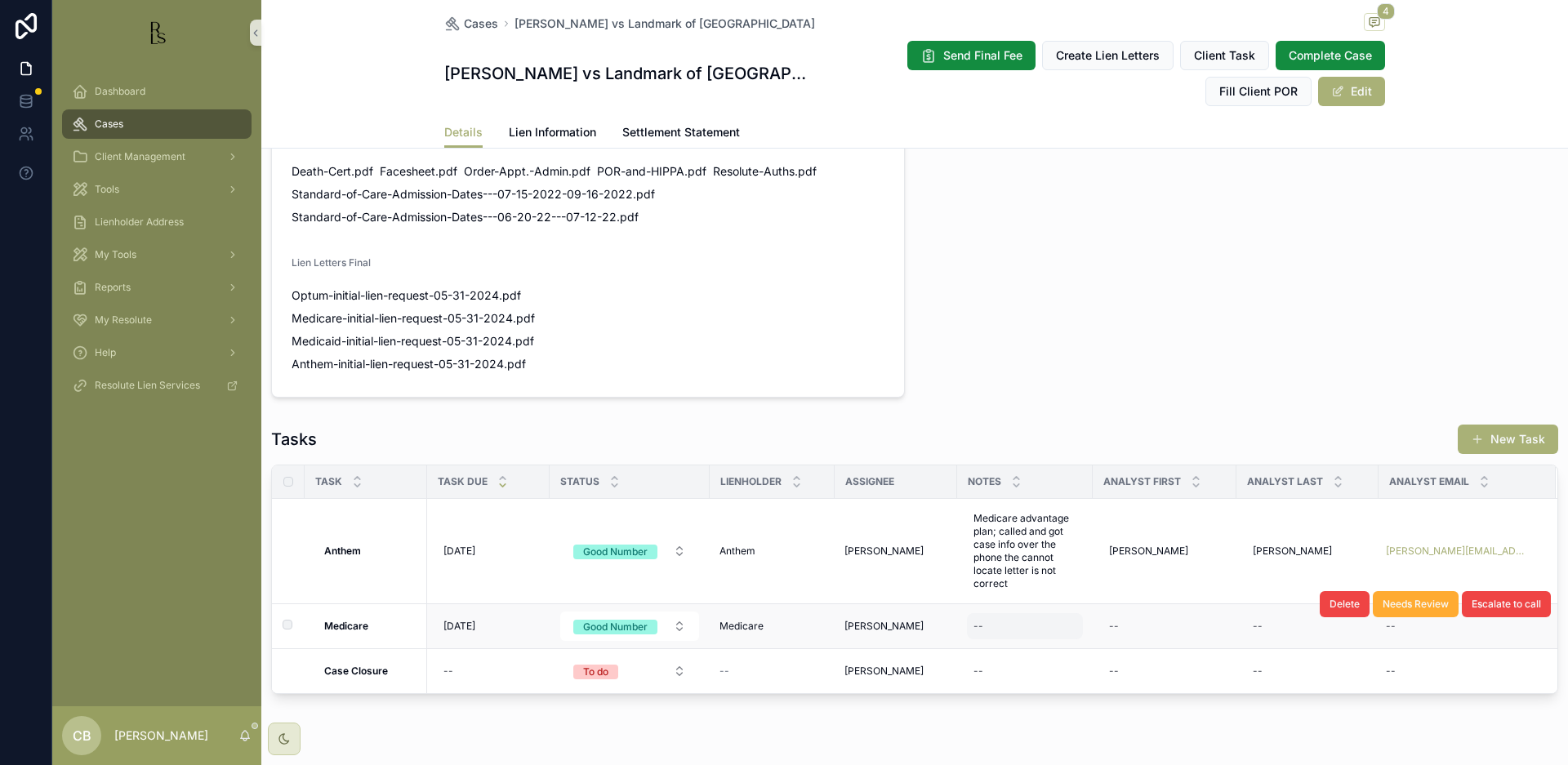
click at [1004, 622] on div "--" at bounding box center [1024, 626] width 116 height 26
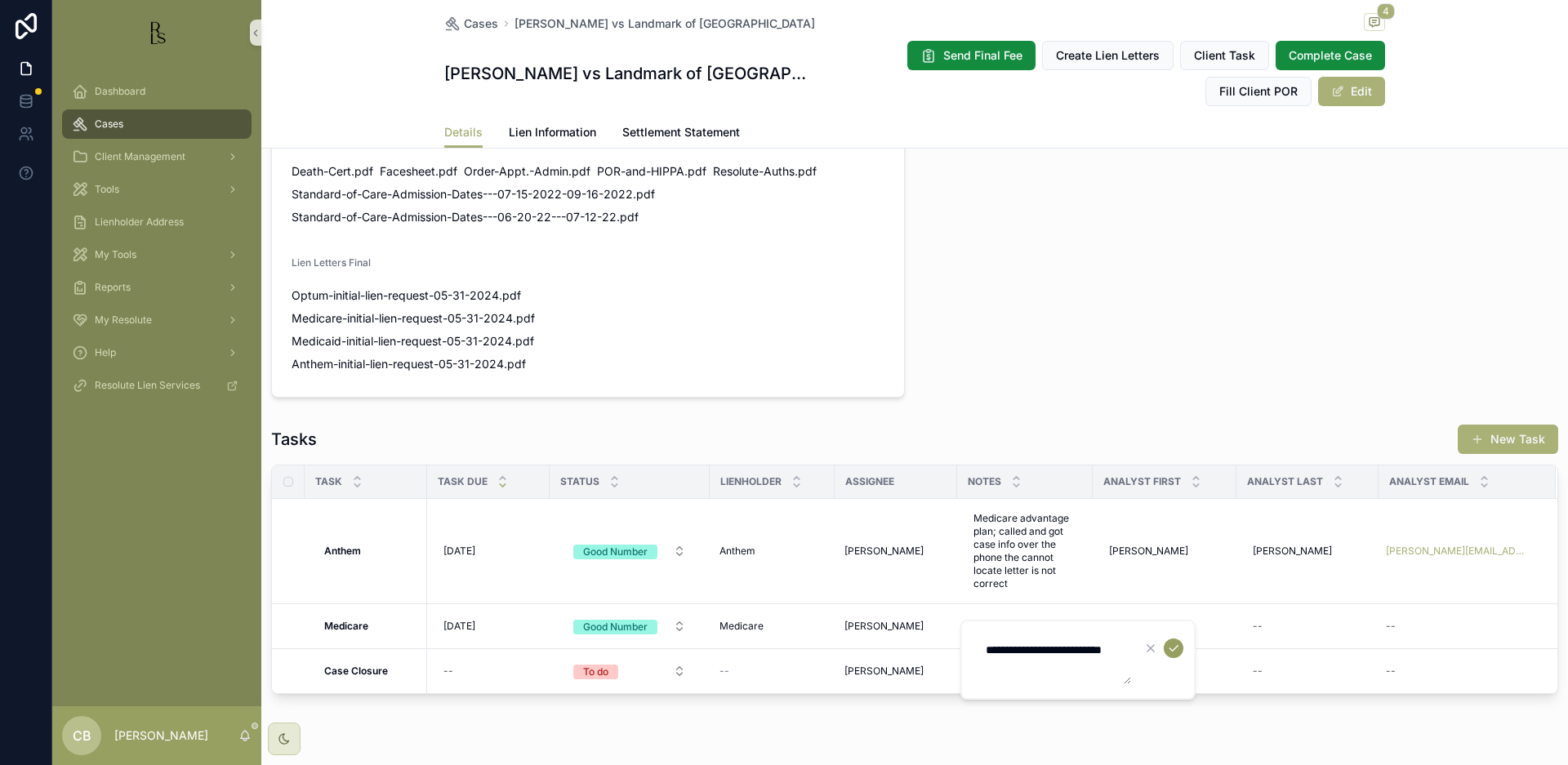
type textarea "**********"
click at [1175, 648] on icon "scrollable content" at bounding box center [1173, 648] width 8 height 5
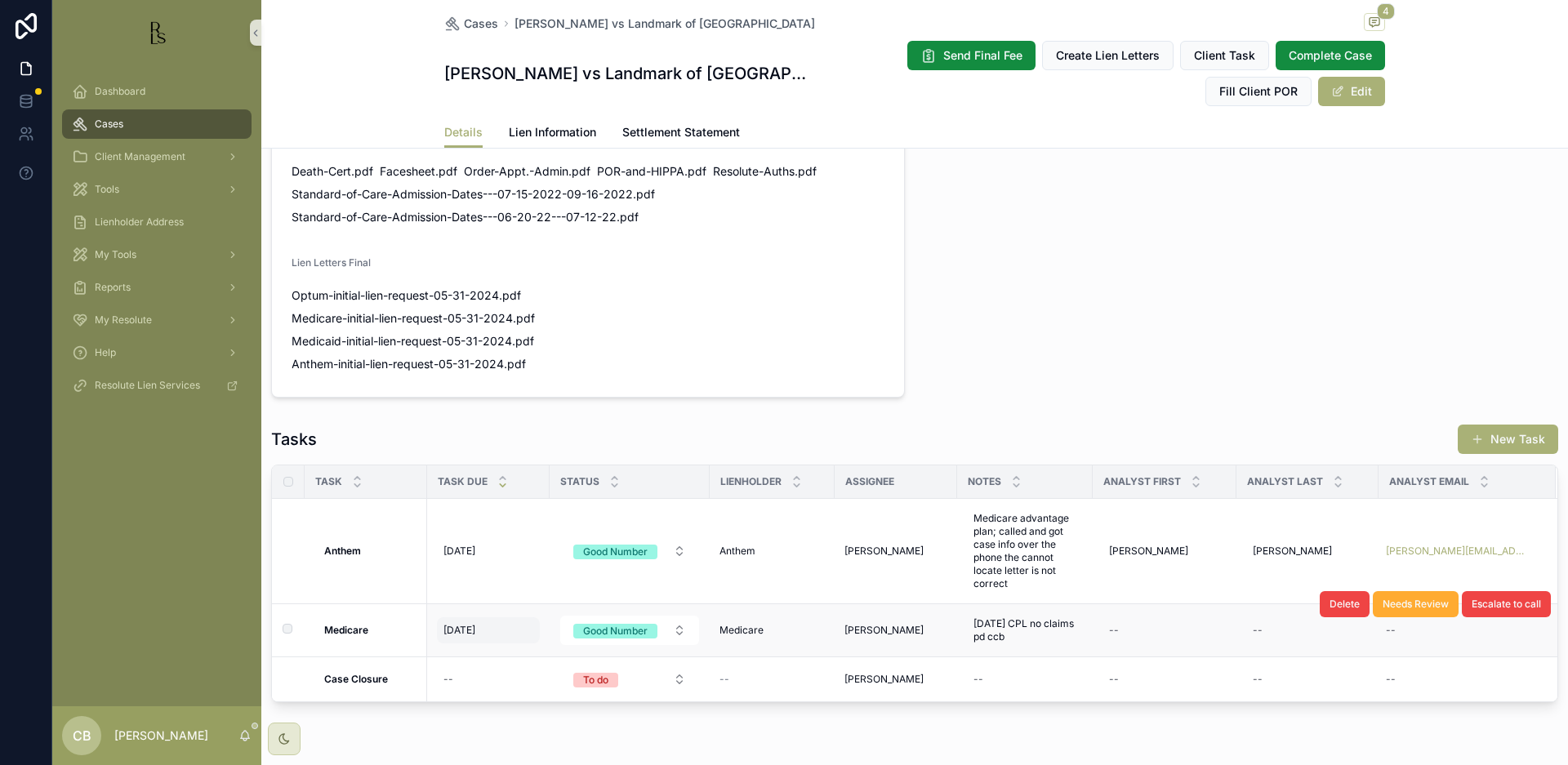
click at [469, 628] on span "[DATE]" at bounding box center [460, 630] width 32 height 13
click at [472, 621] on div "[DATE] [DATE]" at bounding box center [488, 630] width 103 height 26
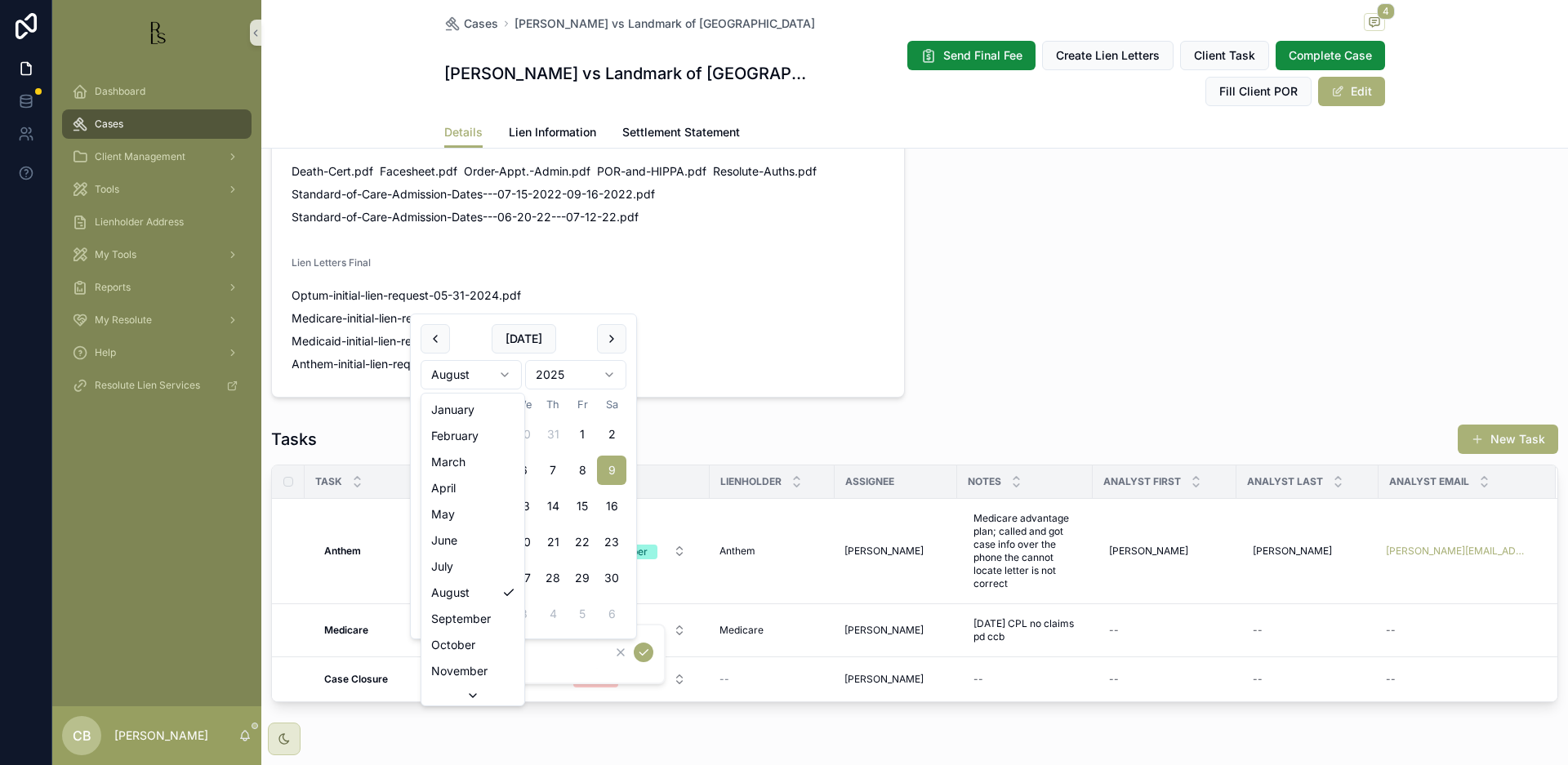
click at [506, 372] on html "Dashboard Cases Client Management Tools Lienholder Address My Tools Reports My …" at bounding box center [784, 382] width 1568 height 765
click at [503, 373] on html "Dashboard Cases Client Management Tools Lienholder Address My Tools Reports My …" at bounding box center [784, 382] width 1568 height 765
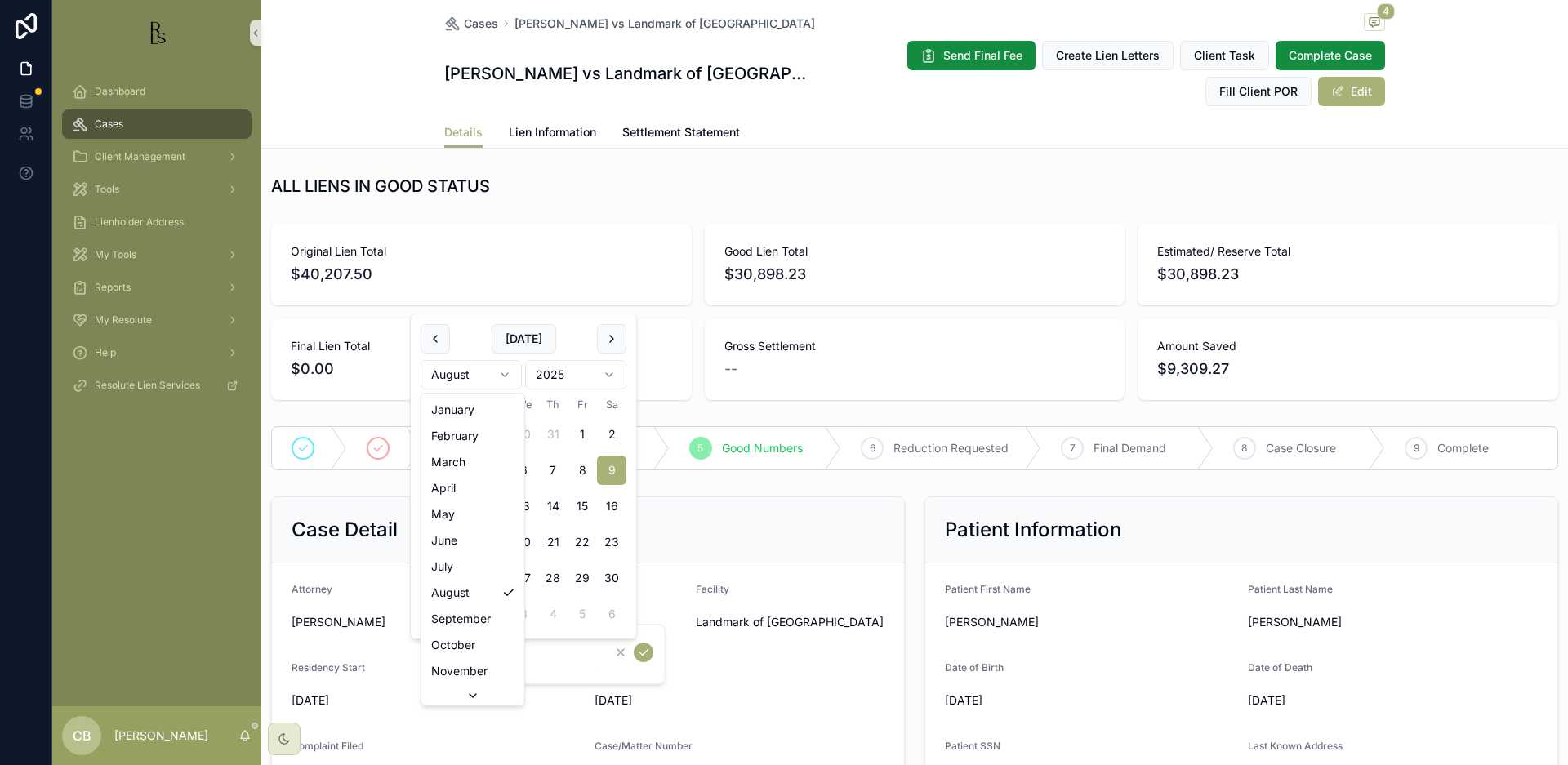
scroll to position [1097, 0]
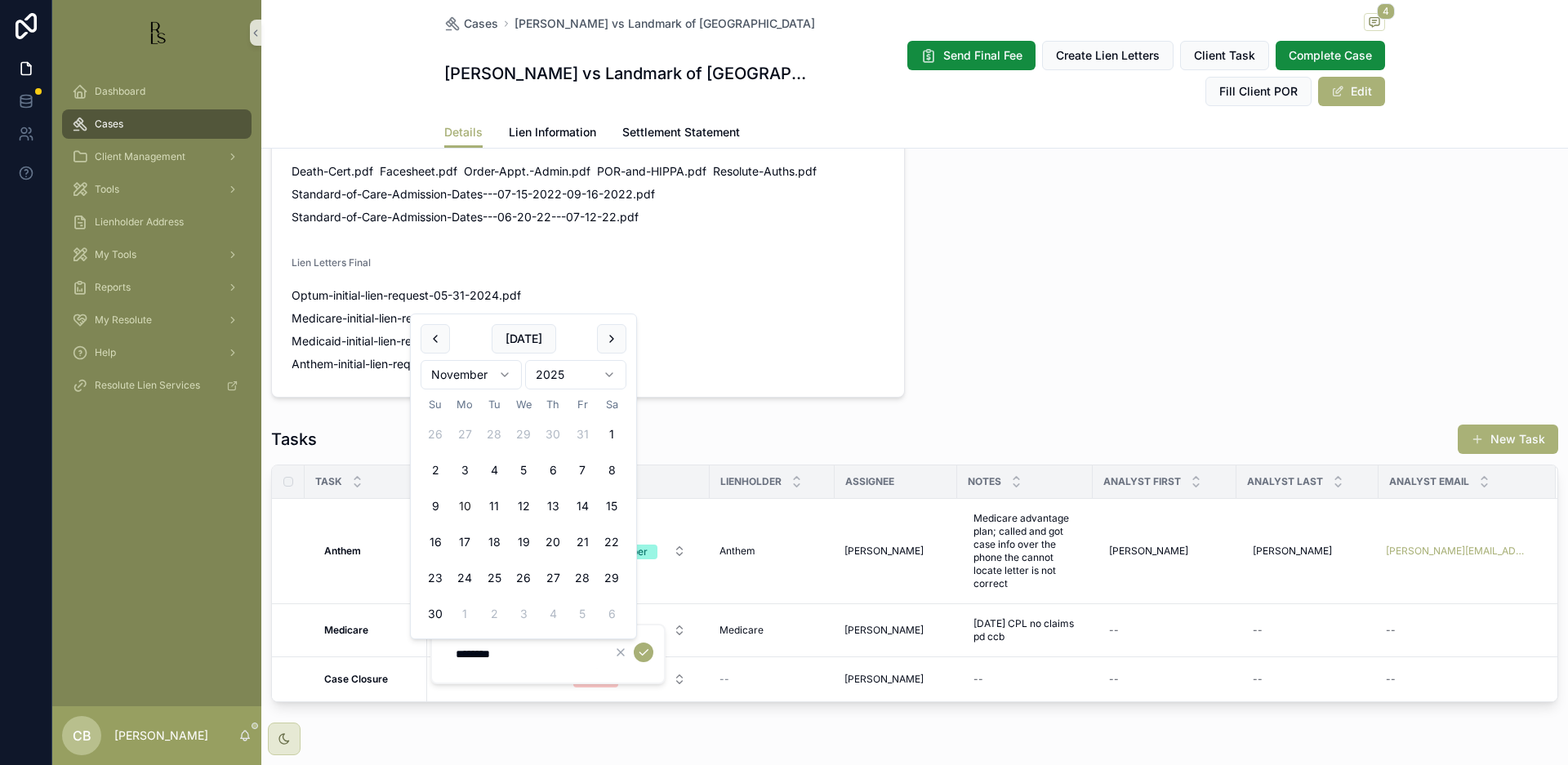
click at [462, 504] on button "10" at bounding box center [464, 506] width 30 height 30
type input "**********"
click at [645, 652] on icon "scrollable content" at bounding box center [643, 652] width 13 height 13
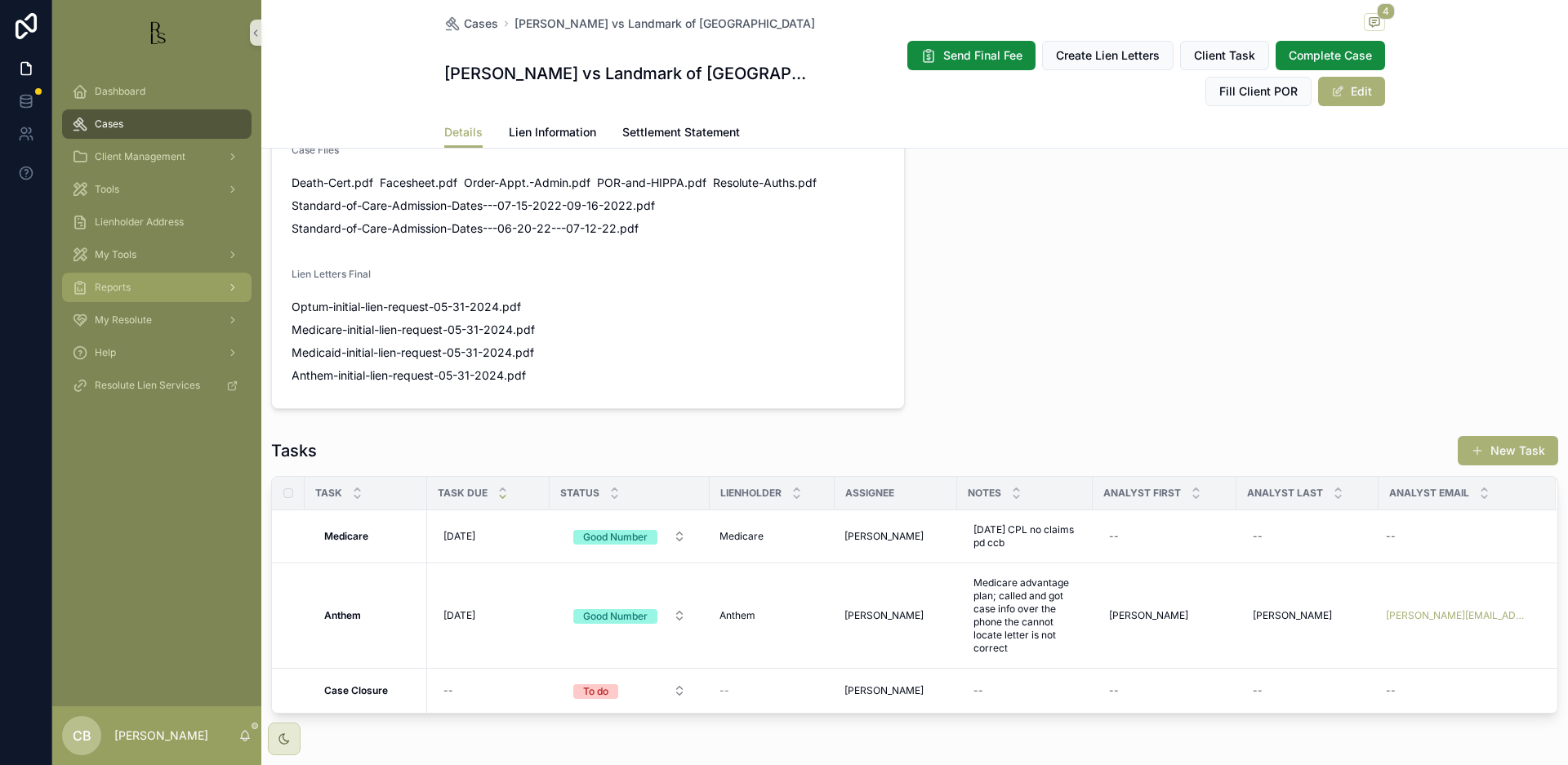
scroll to position [1078, 0]
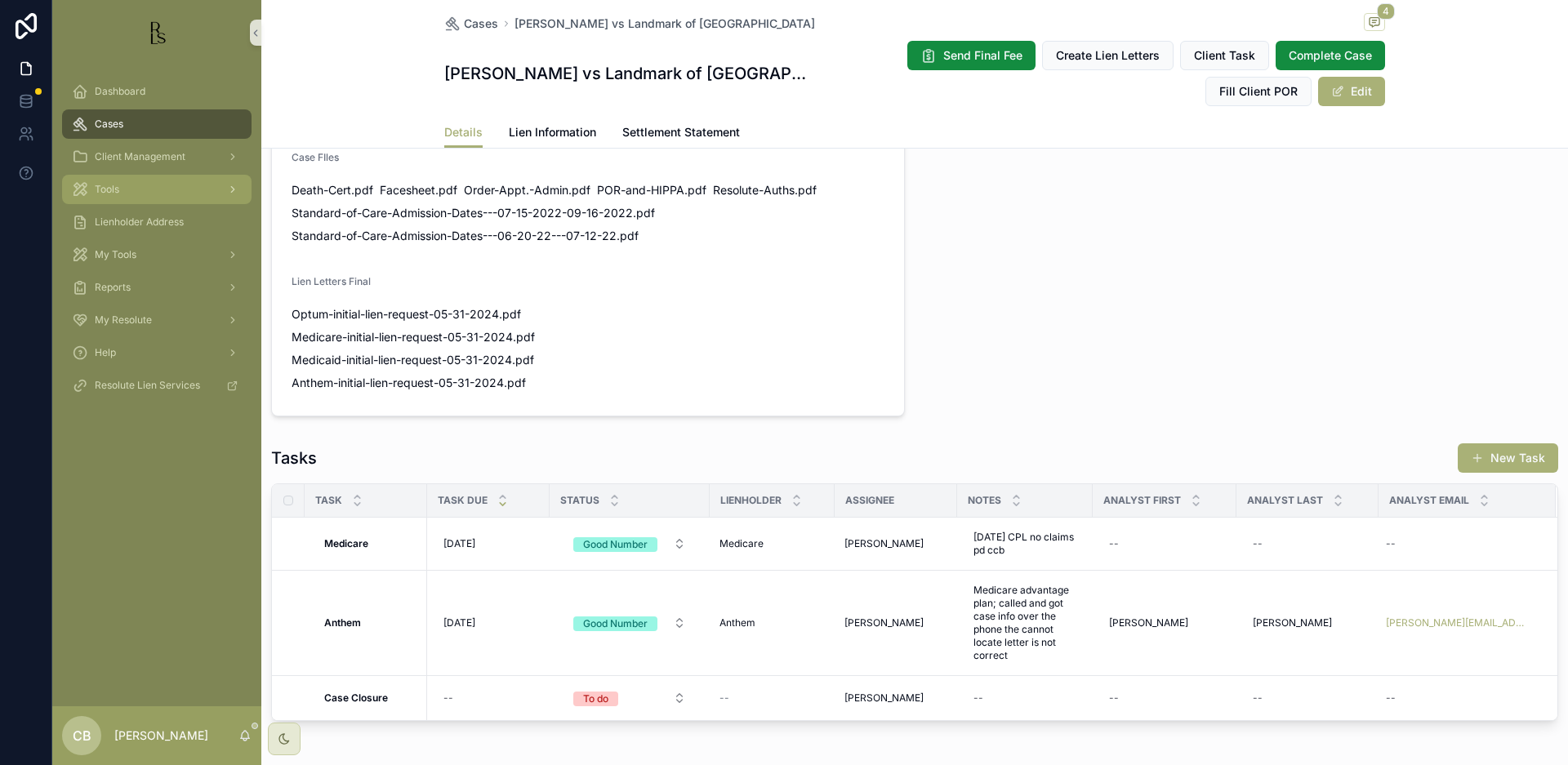
click at [117, 187] on span "Tools" at bounding box center [107, 189] width 24 height 13
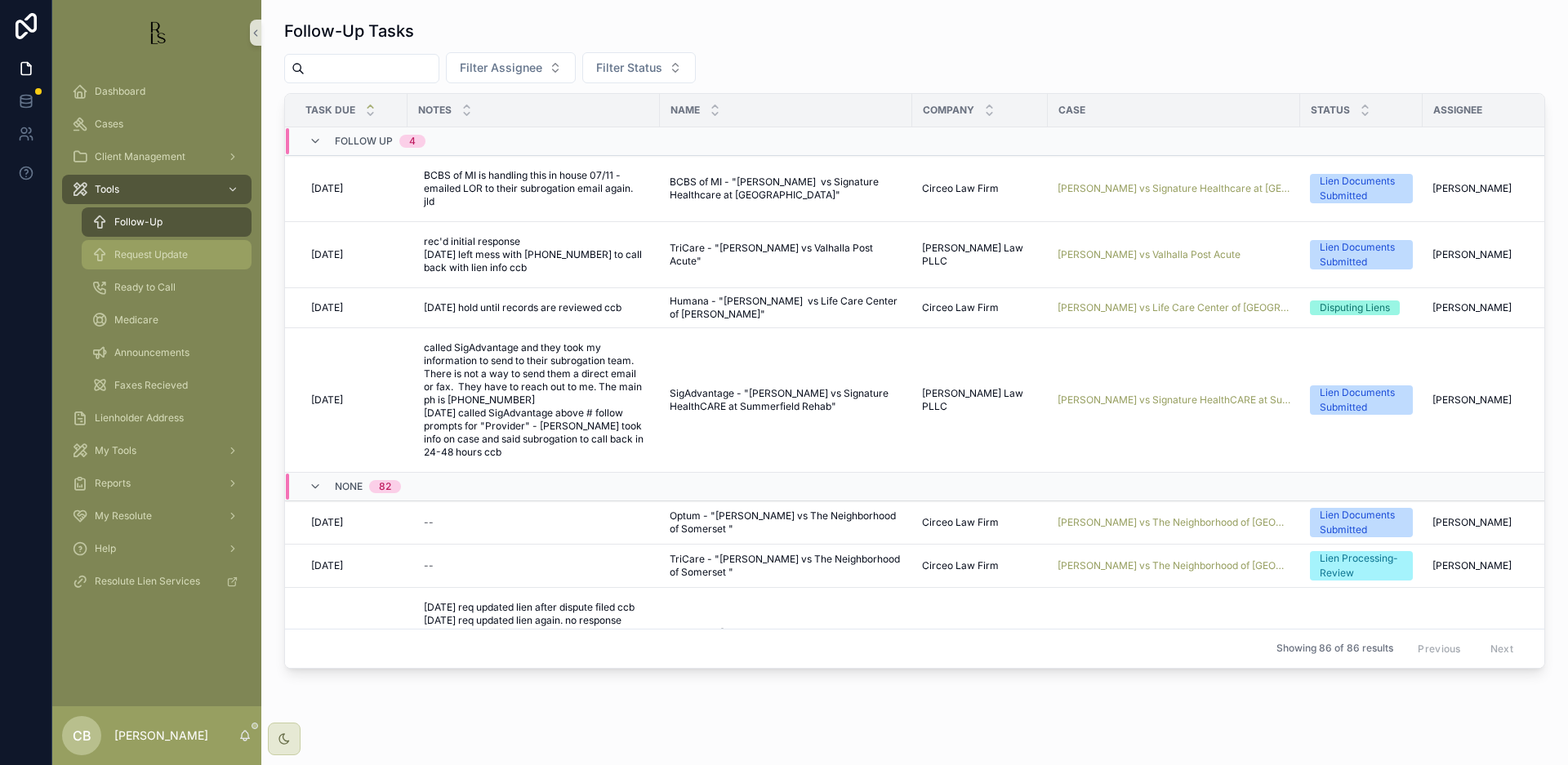
click at [153, 252] on span "Request Update" at bounding box center [152, 255] width 74 height 13
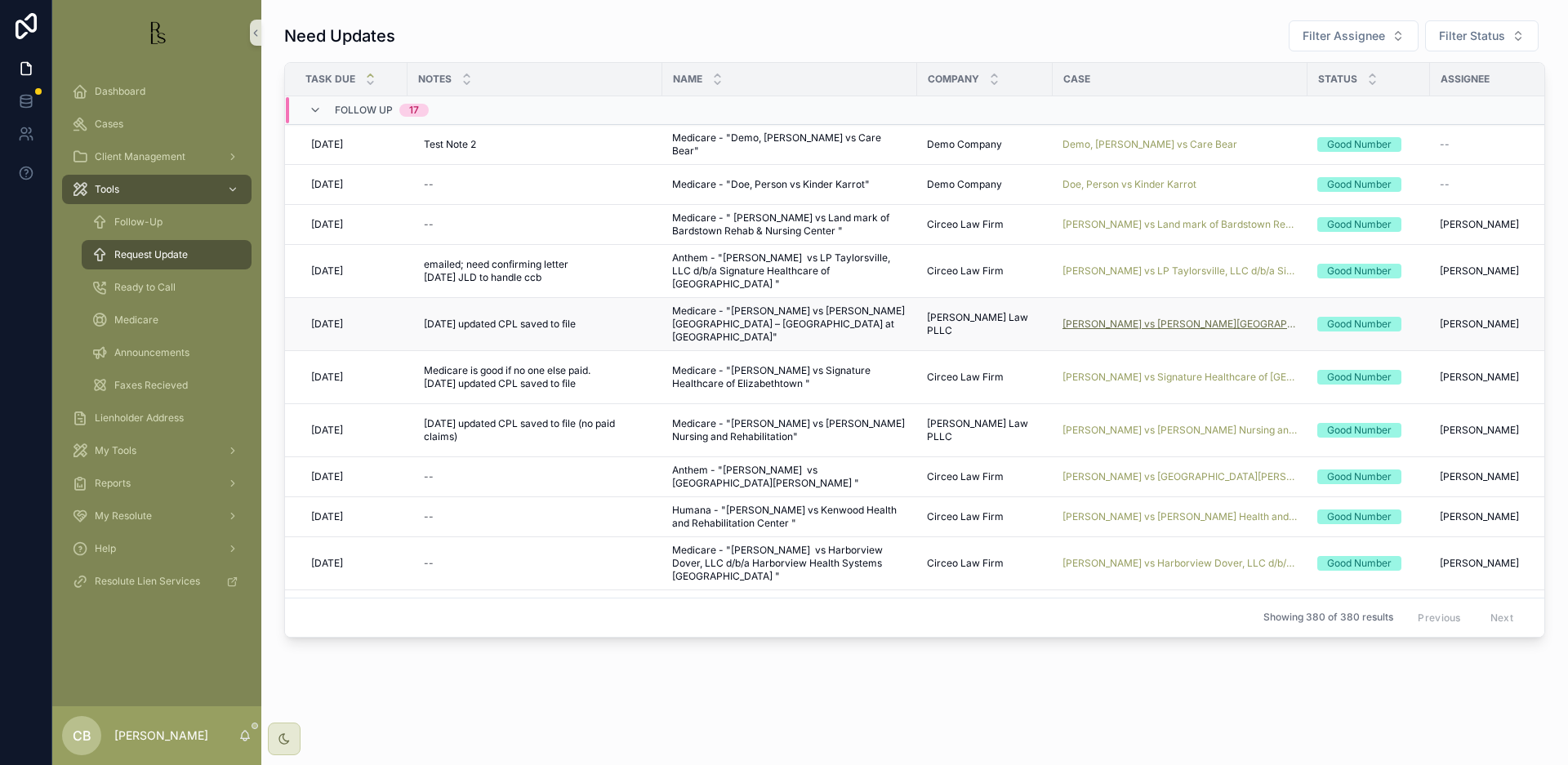
click at [1144, 317] on span "[PERSON_NAME] vs [PERSON_NAME][GEOGRAPHIC_DATA] – [GEOGRAPHIC_DATA] at [GEOGRAP…" at bounding box center [1180, 324] width 235 height 13
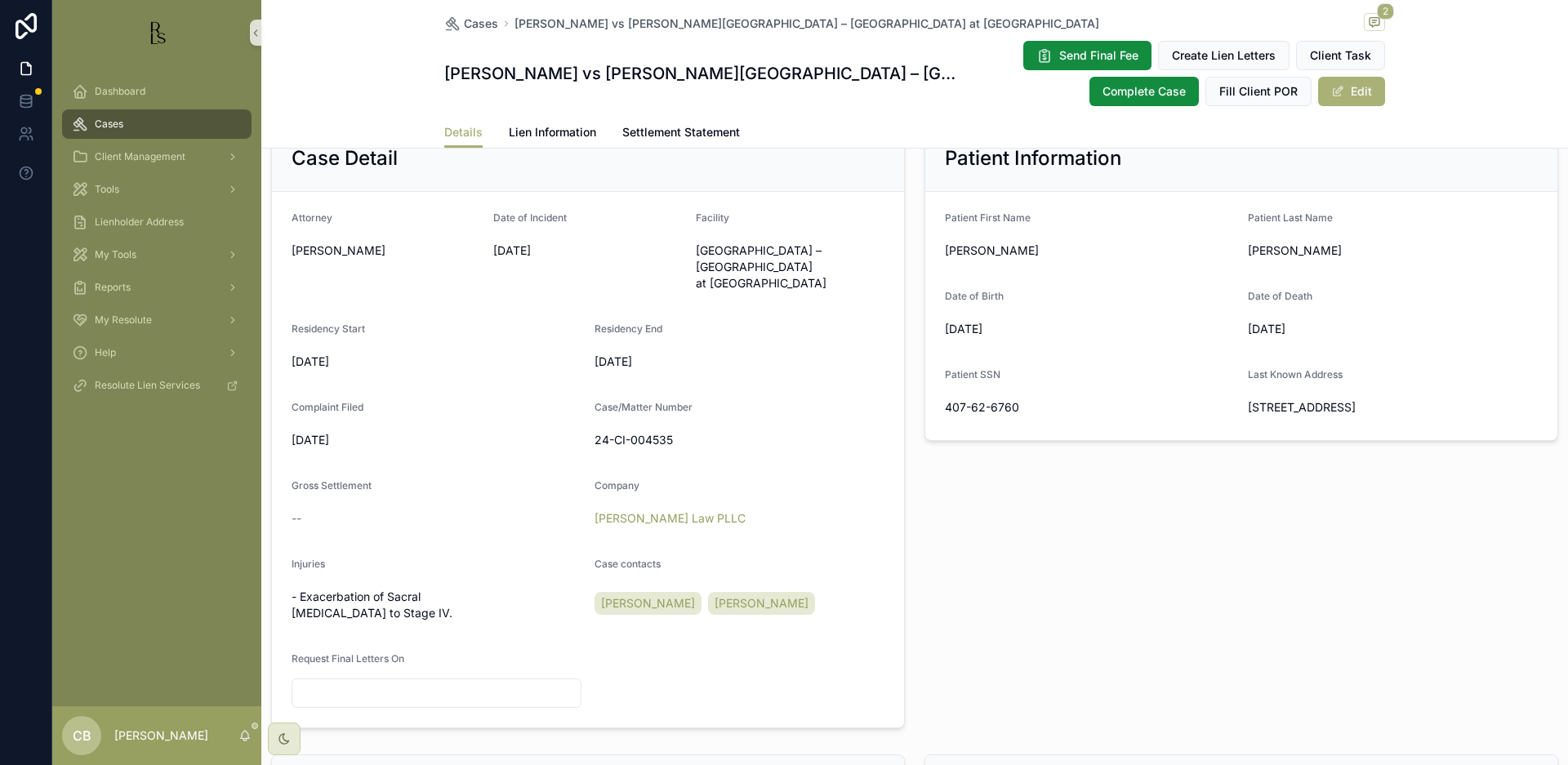
scroll to position [383, 0]
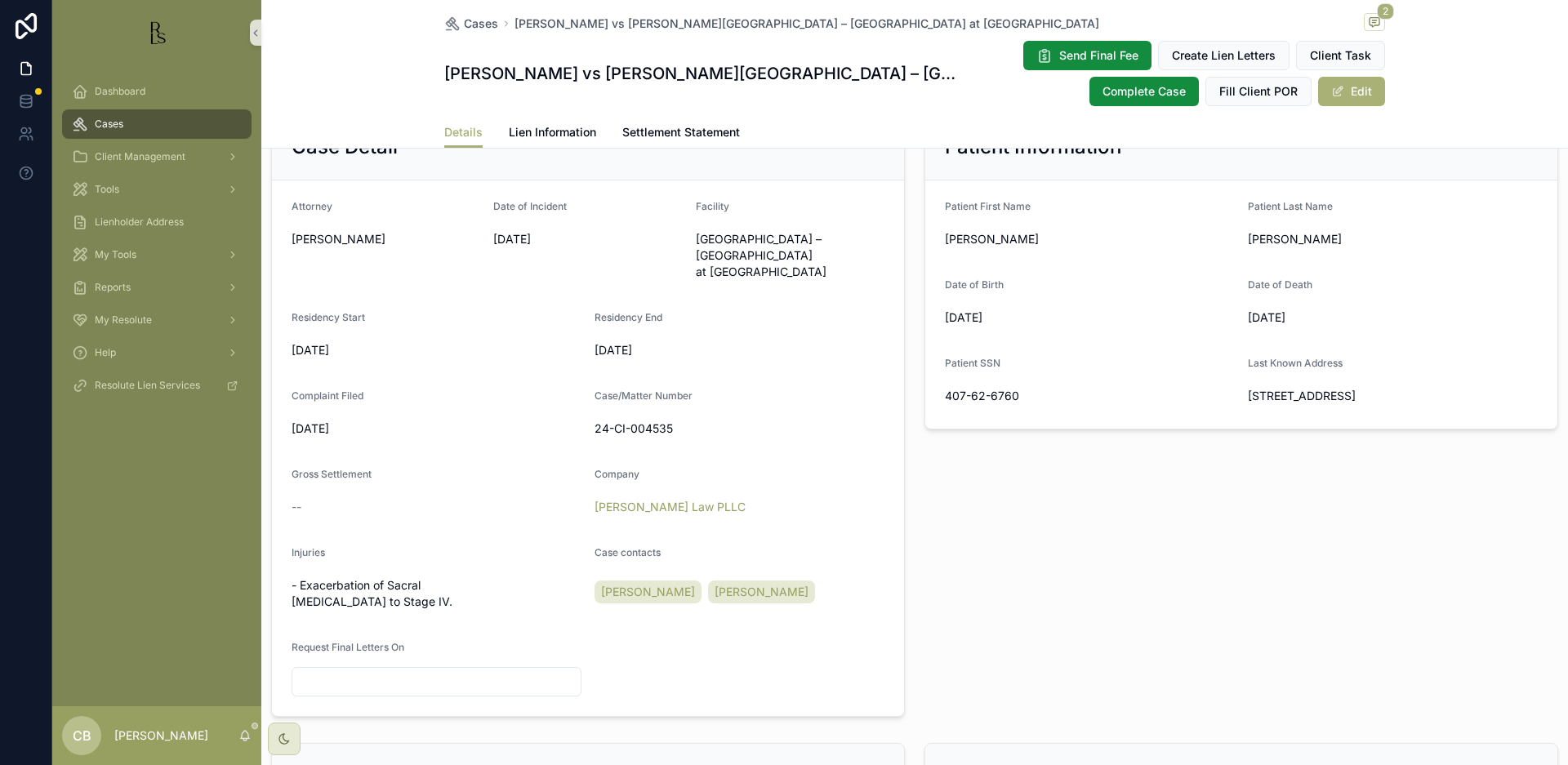
click at [538, 131] on span "Lien Information" at bounding box center [551, 132] width 87 height 16
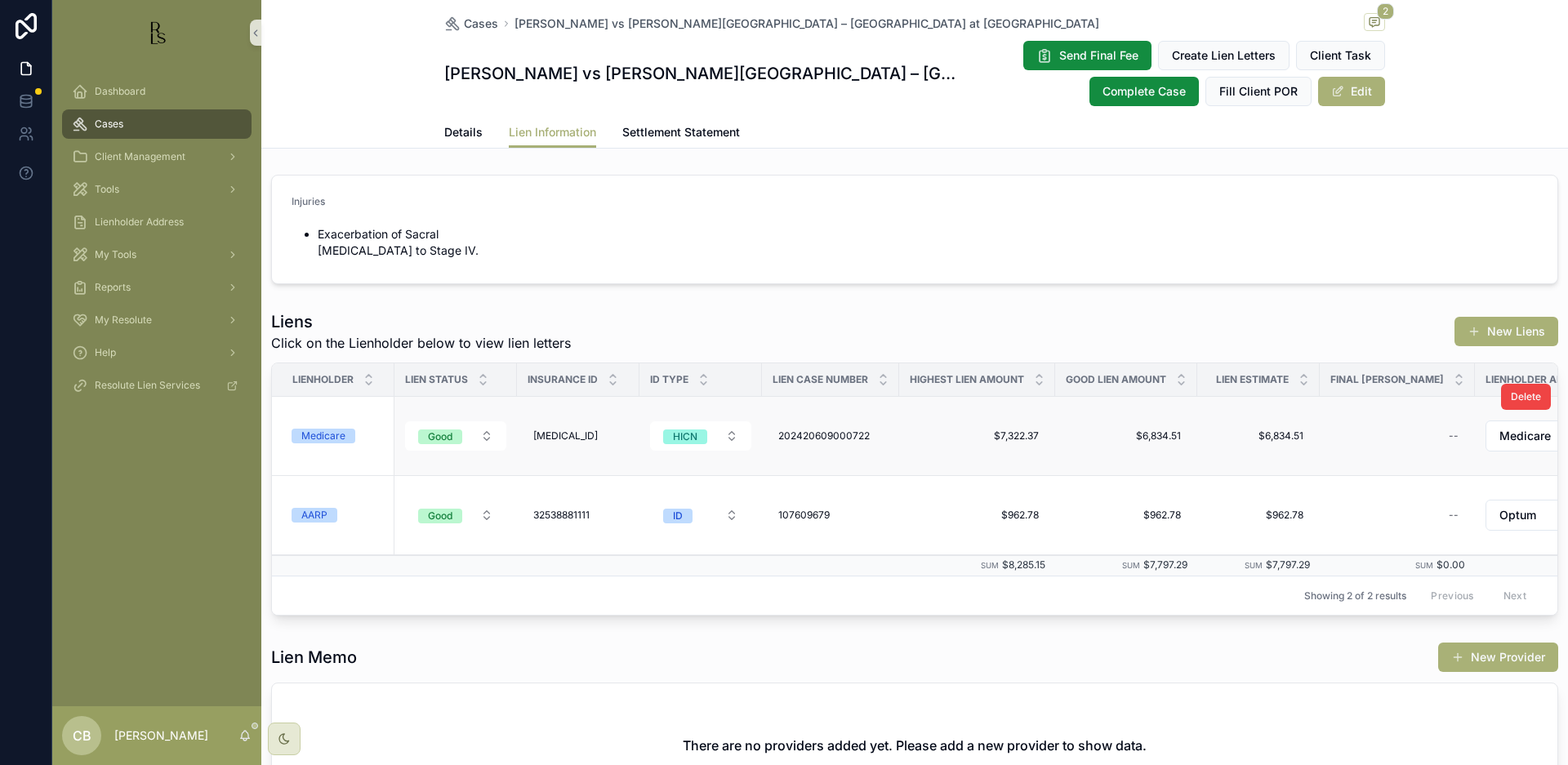
click at [325, 433] on div "Medicare" at bounding box center [323, 436] width 44 height 14
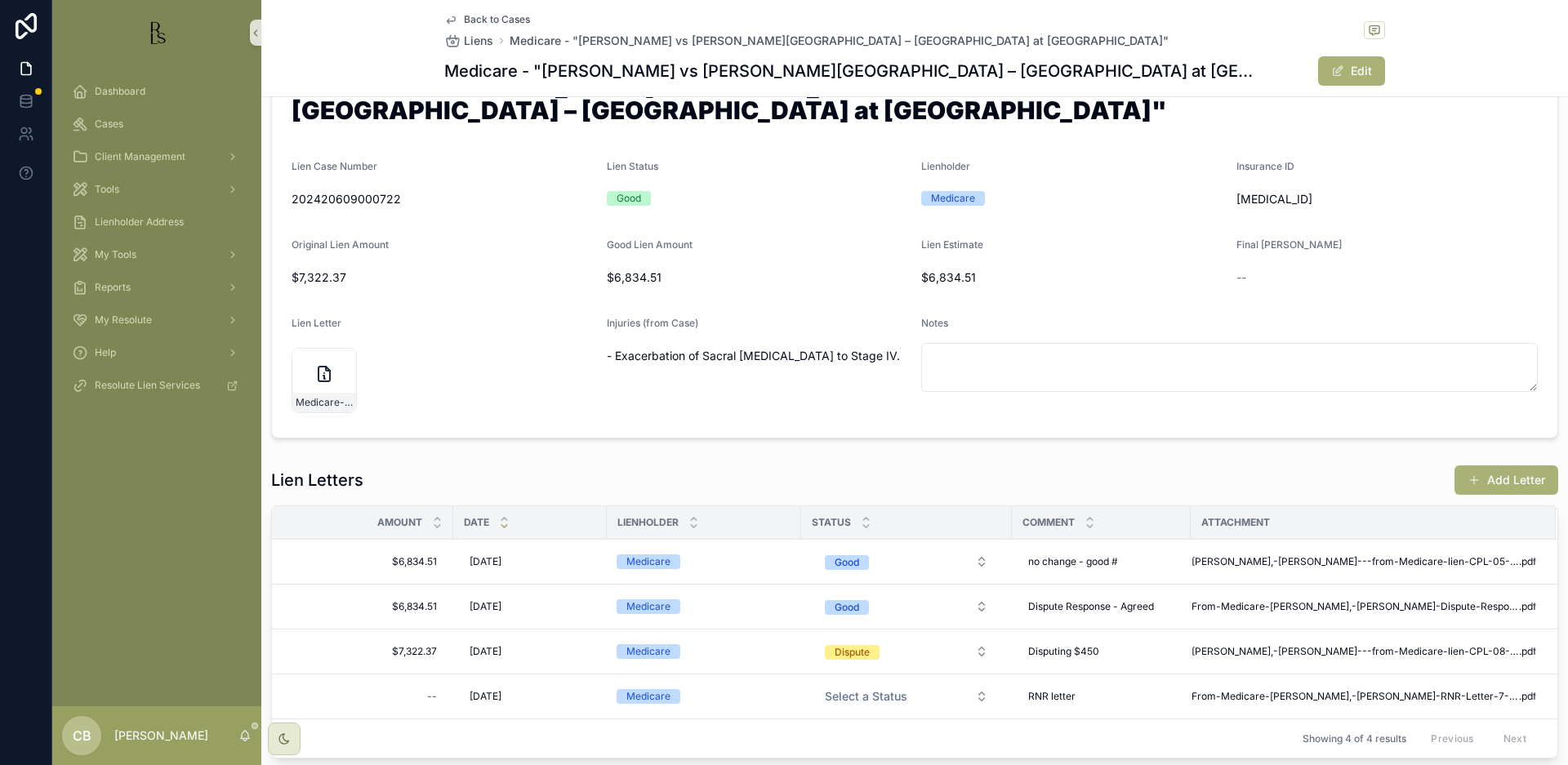
scroll to position [78, 0]
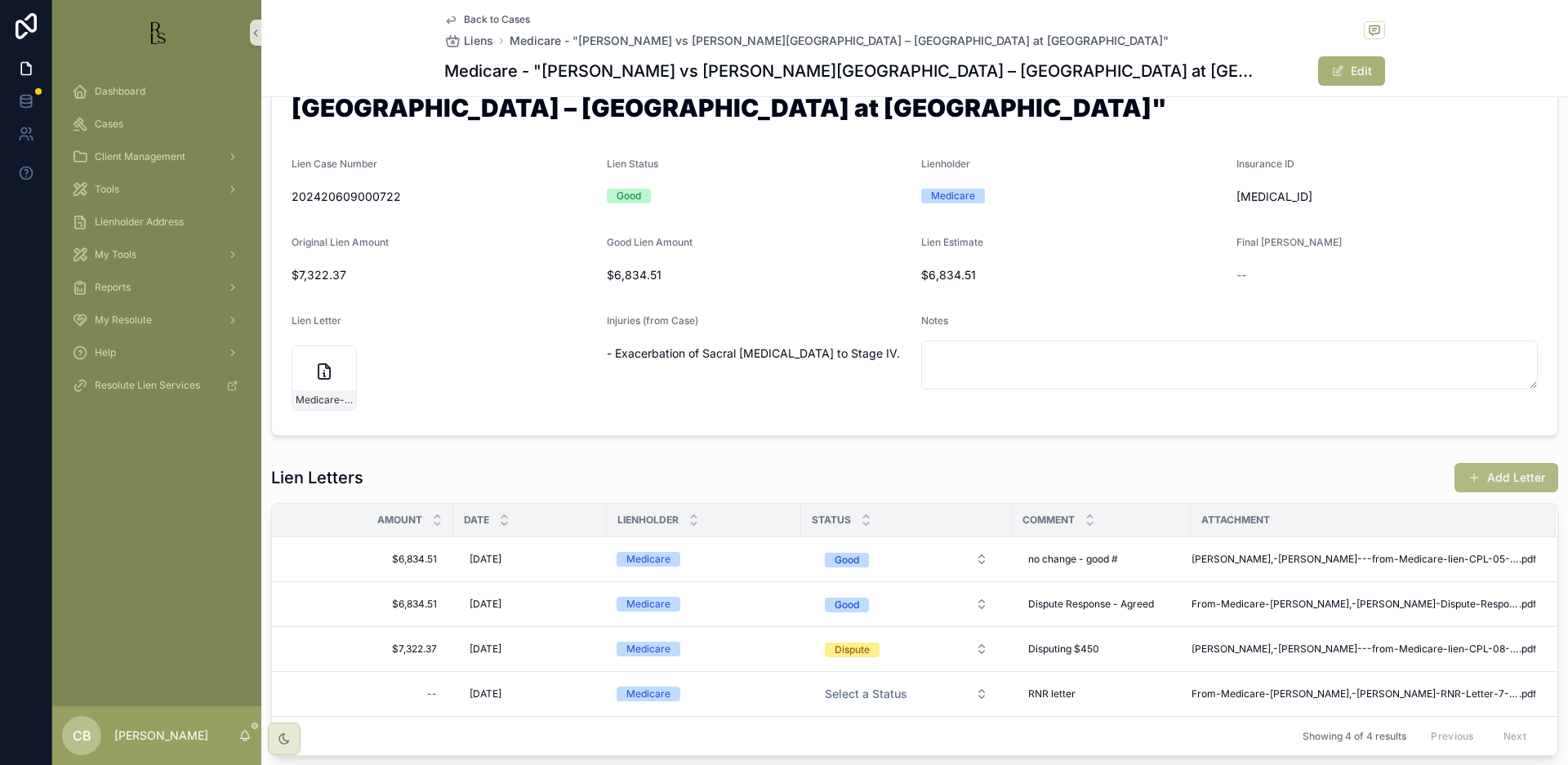
click at [1492, 463] on button "Add Letter" at bounding box center [1506, 477] width 104 height 30
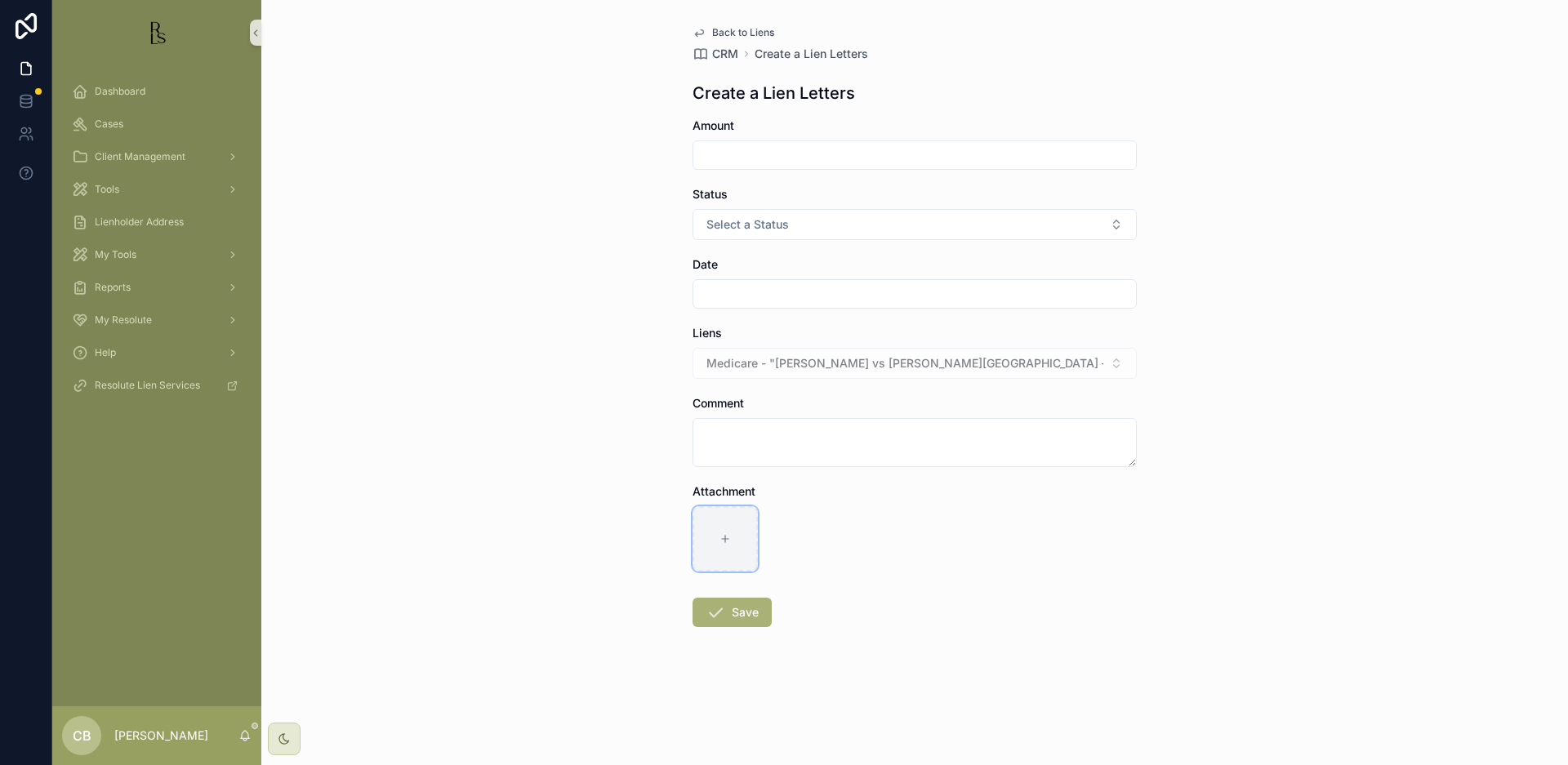
click at [719, 535] on icon "scrollable content" at bounding box center [724, 539] width 12 height 12
click at [723, 536] on icon "scrollable content" at bounding box center [724, 539] width 12 height 12
type input "**********"
click at [754, 153] on input "scrollable content" at bounding box center [914, 155] width 443 height 23
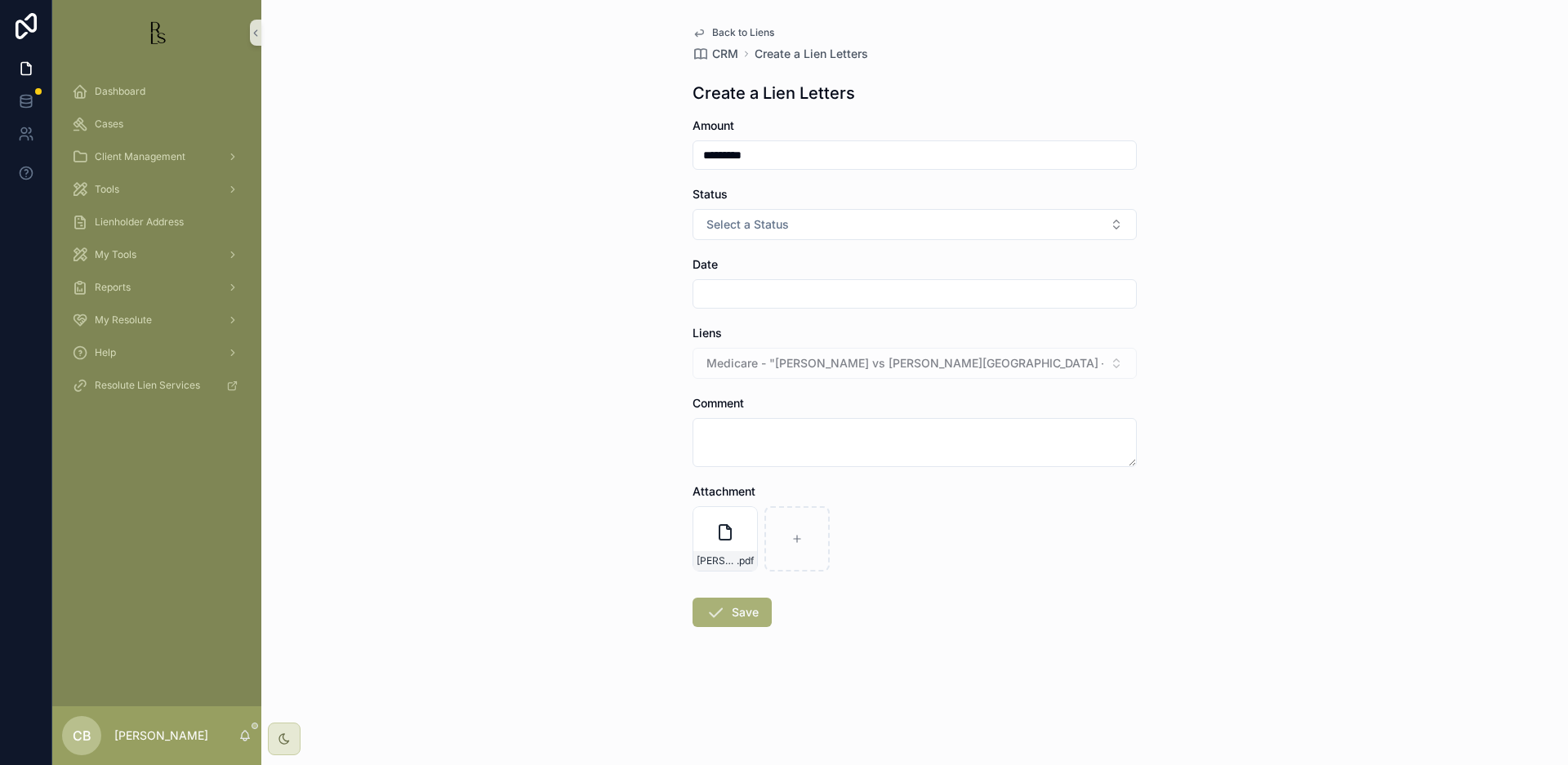
type input "*********"
click at [1112, 224] on button "Select a Status" at bounding box center [914, 224] width 444 height 31
click at [730, 315] on div "Good" at bounding box center [724, 314] width 24 height 14
click at [728, 295] on input "scrollable content" at bounding box center [914, 294] width 443 height 23
click at [857, 501] on button "11" at bounding box center [855, 501] width 30 height 30
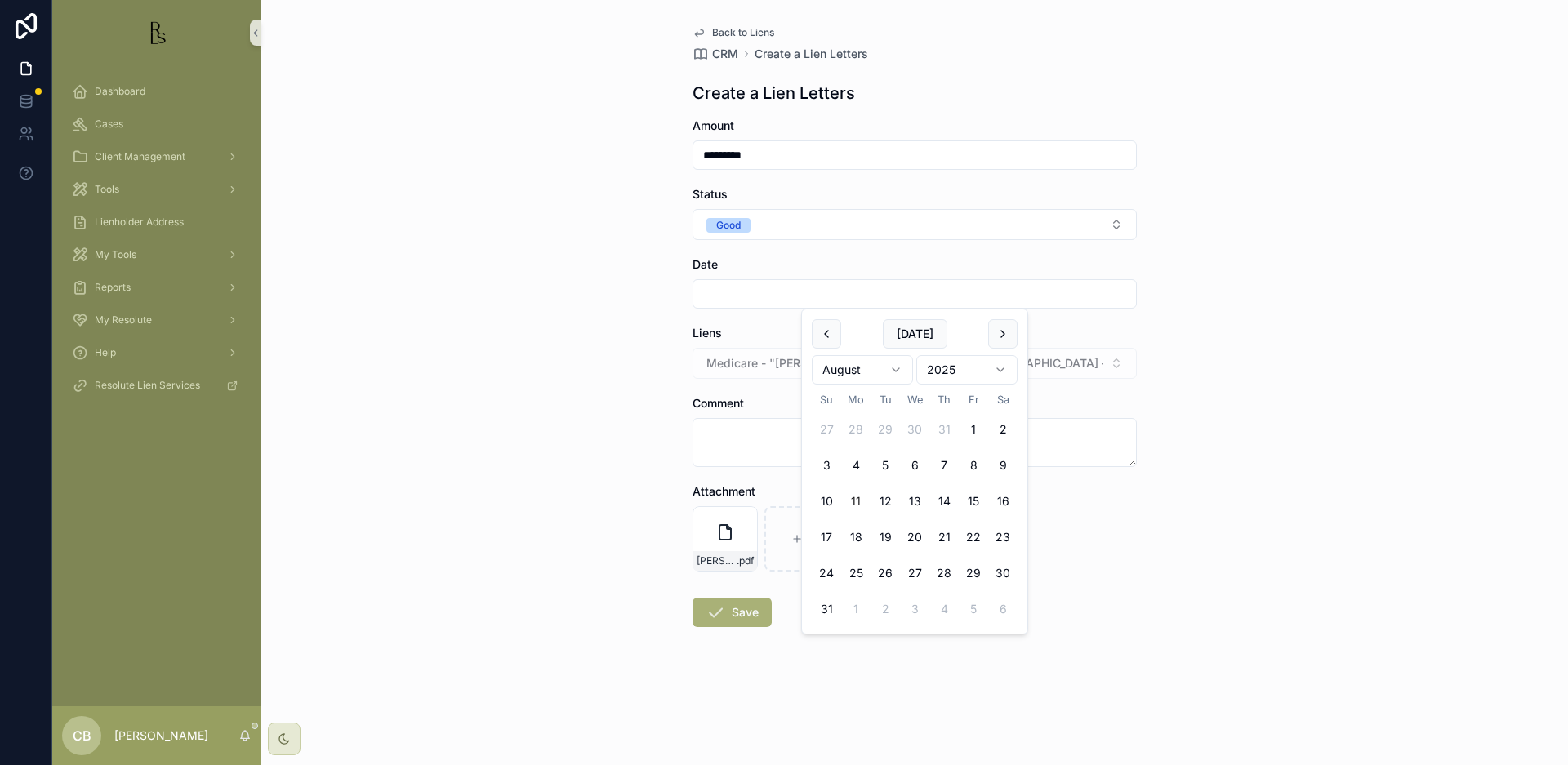
type input "*********"
click at [745, 436] on textarea "scrollable content" at bounding box center [914, 442] width 444 height 49
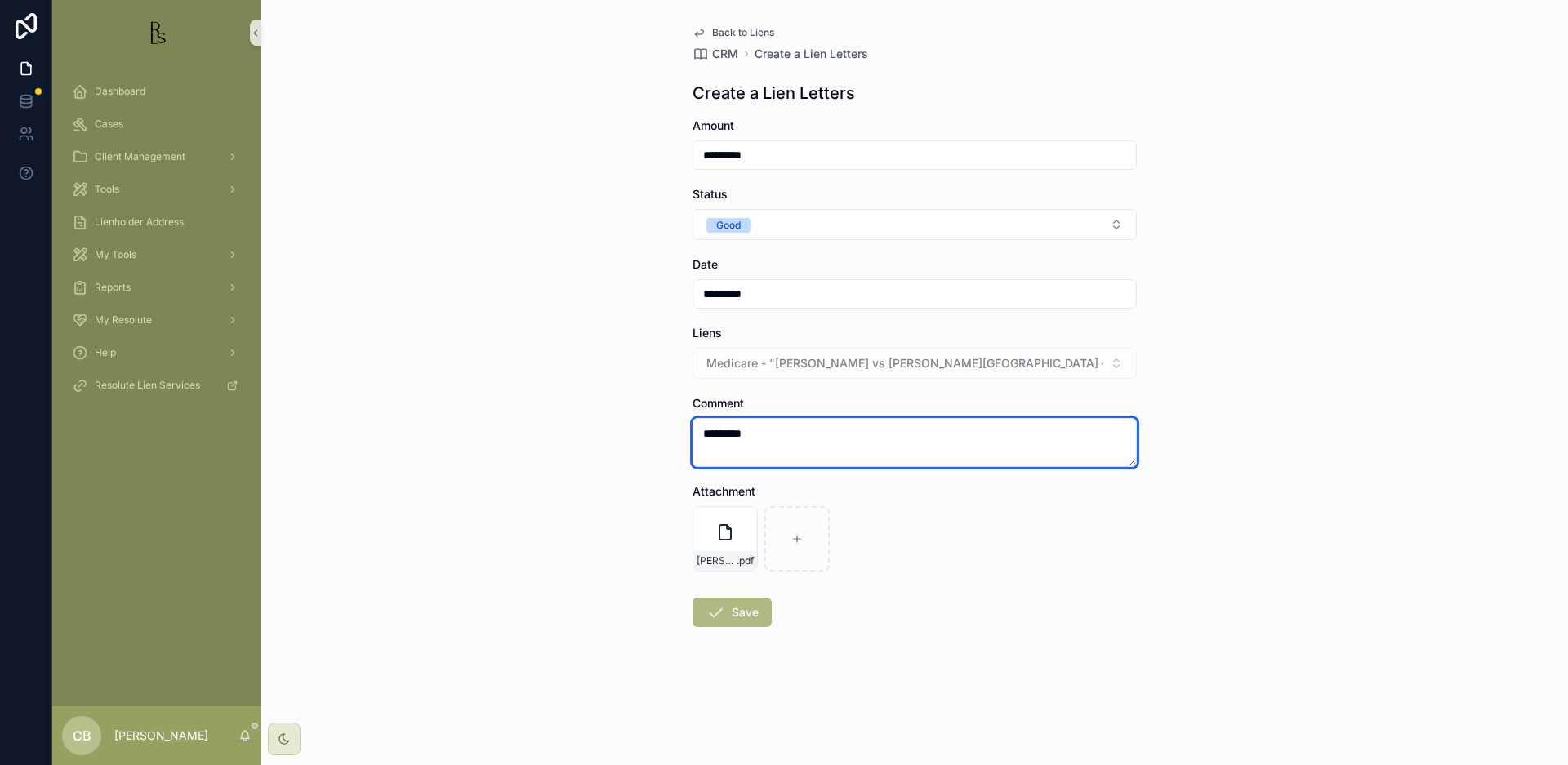
type textarea "*********"
click at [744, 612] on button "Save" at bounding box center [732, 613] width 79 height 30
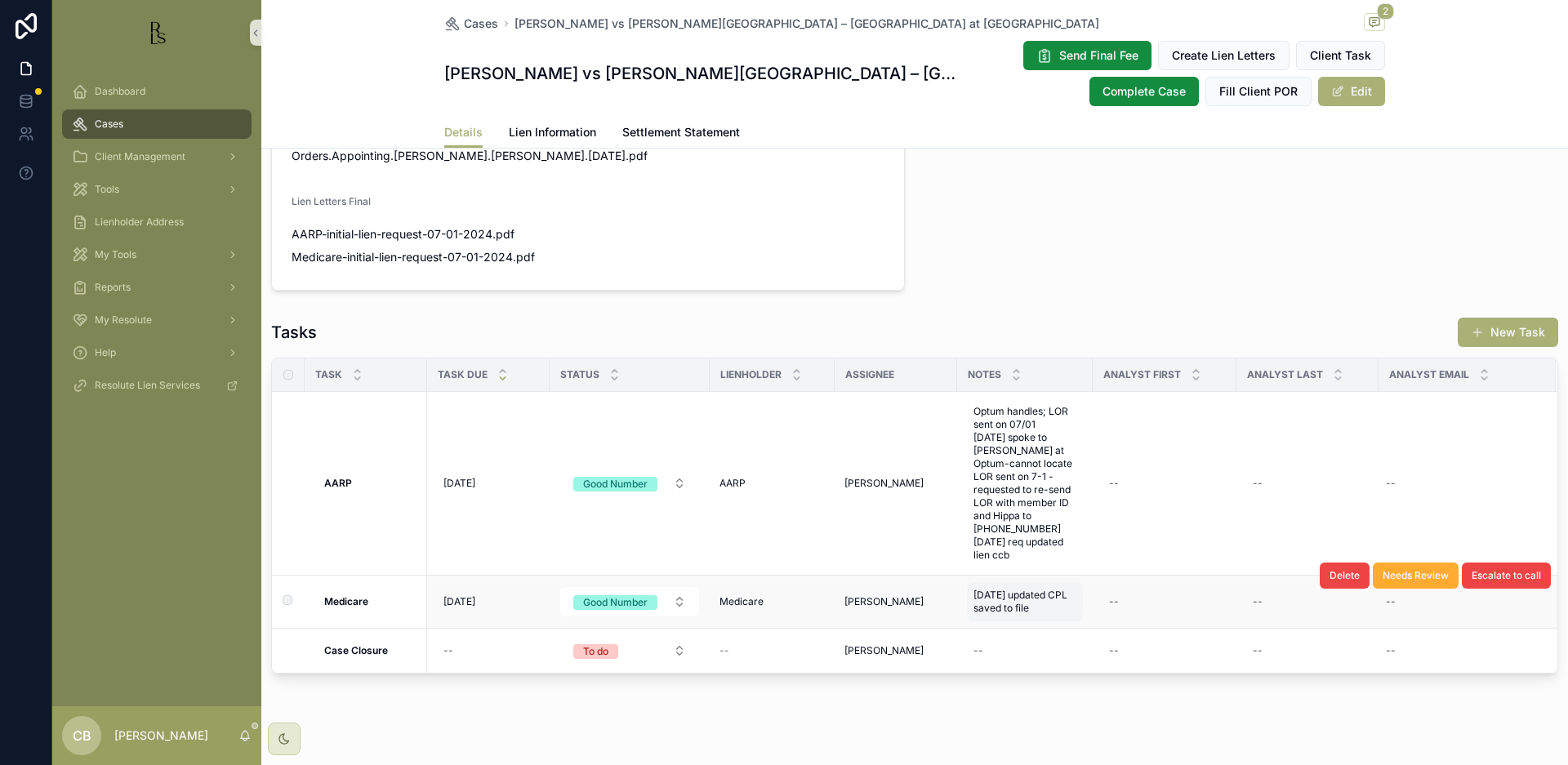
click at [1016, 589] on span "[DATE] updated CPL saved to file" at bounding box center [1025, 602] width 103 height 26
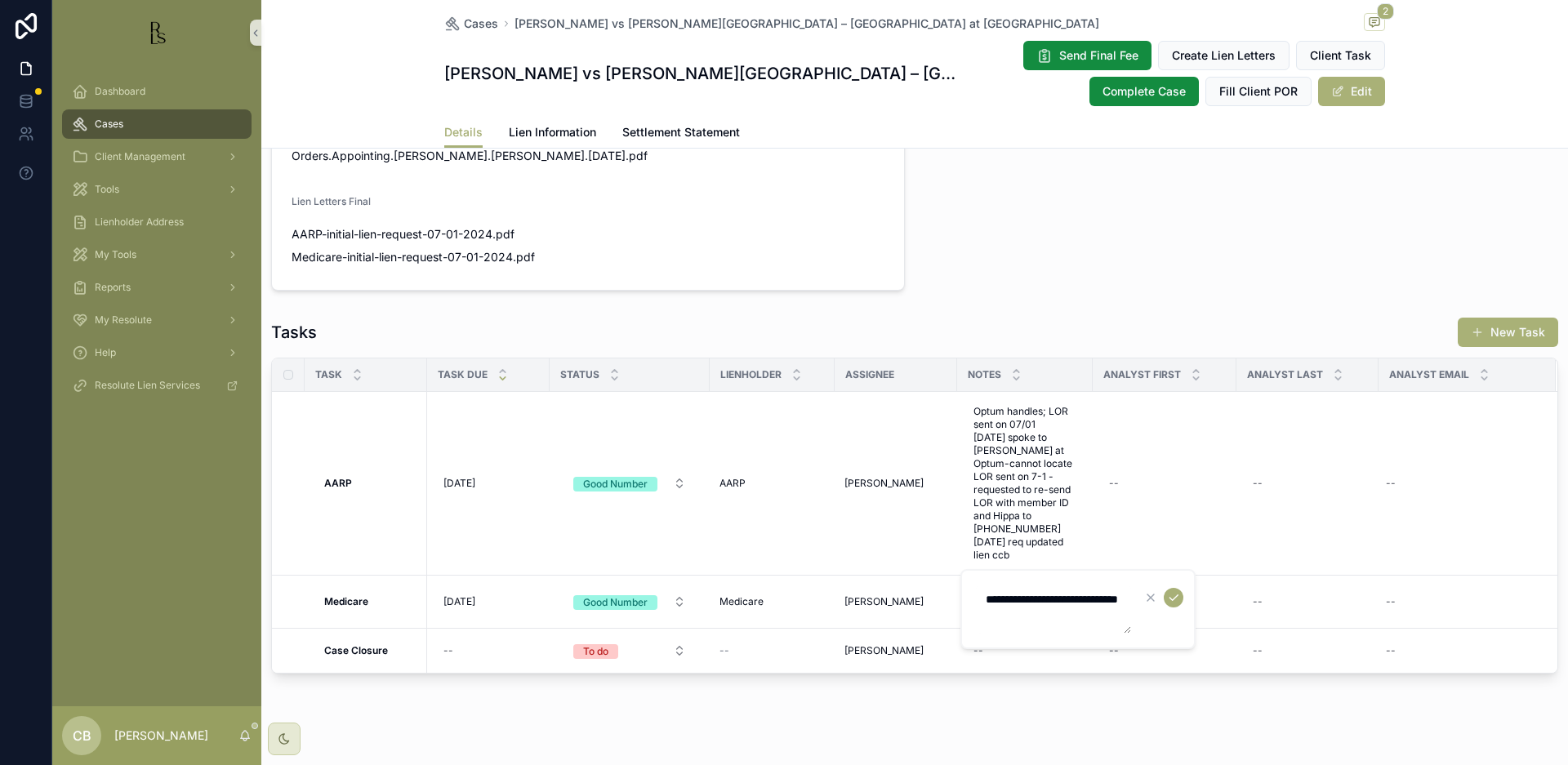
click at [1077, 620] on textarea "**********" at bounding box center [1053, 609] width 155 height 49
type textarea "**********"
click at [1175, 596] on icon "scrollable content" at bounding box center [1174, 597] width 13 height 13
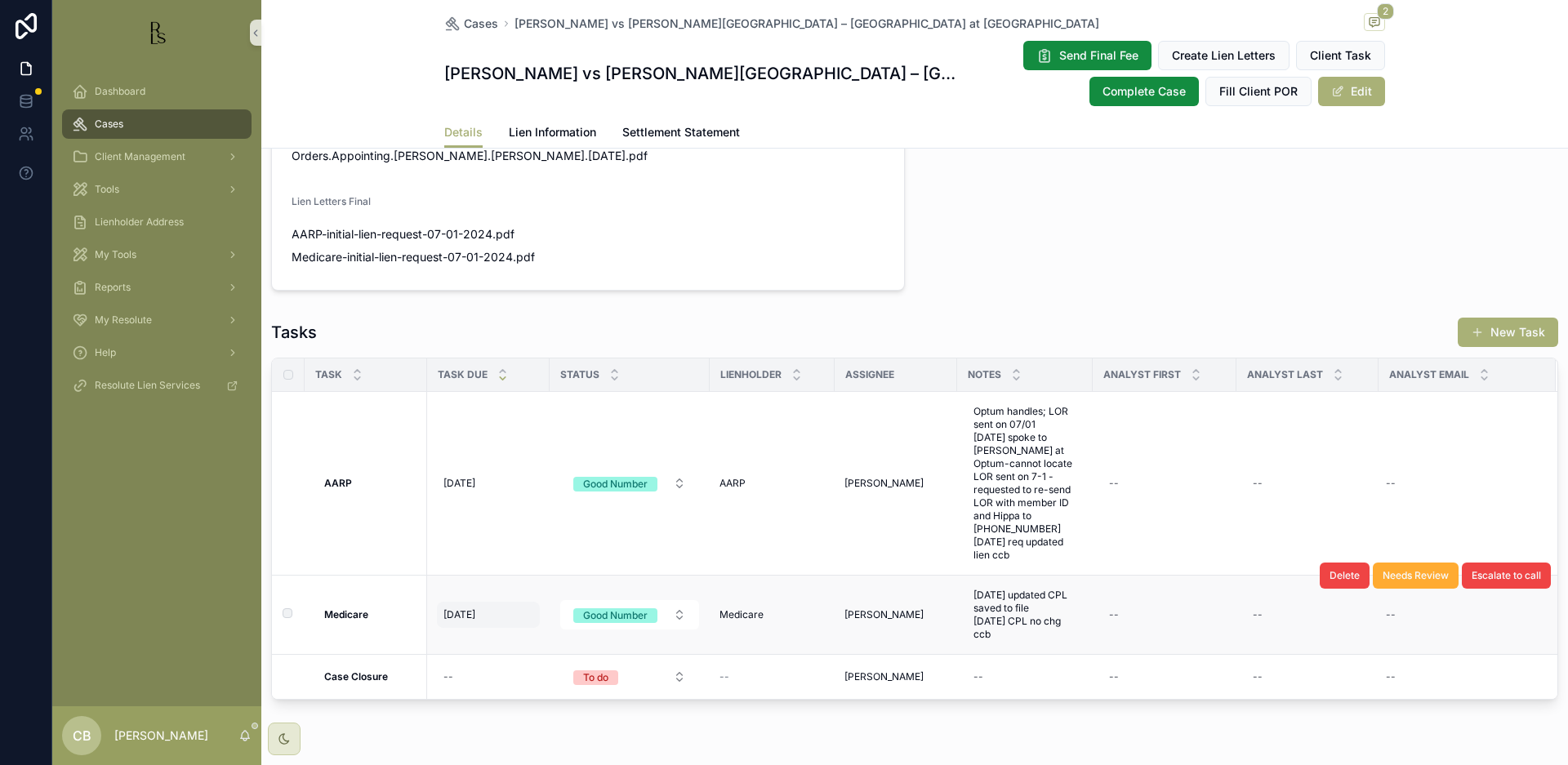
click at [468, 609] on span "[DATE]" at bounding box center [460, 615] width 32 height 13
click at [463, 609] on span "[DATE]" at bounding box center [460, 615] width 32 height 13
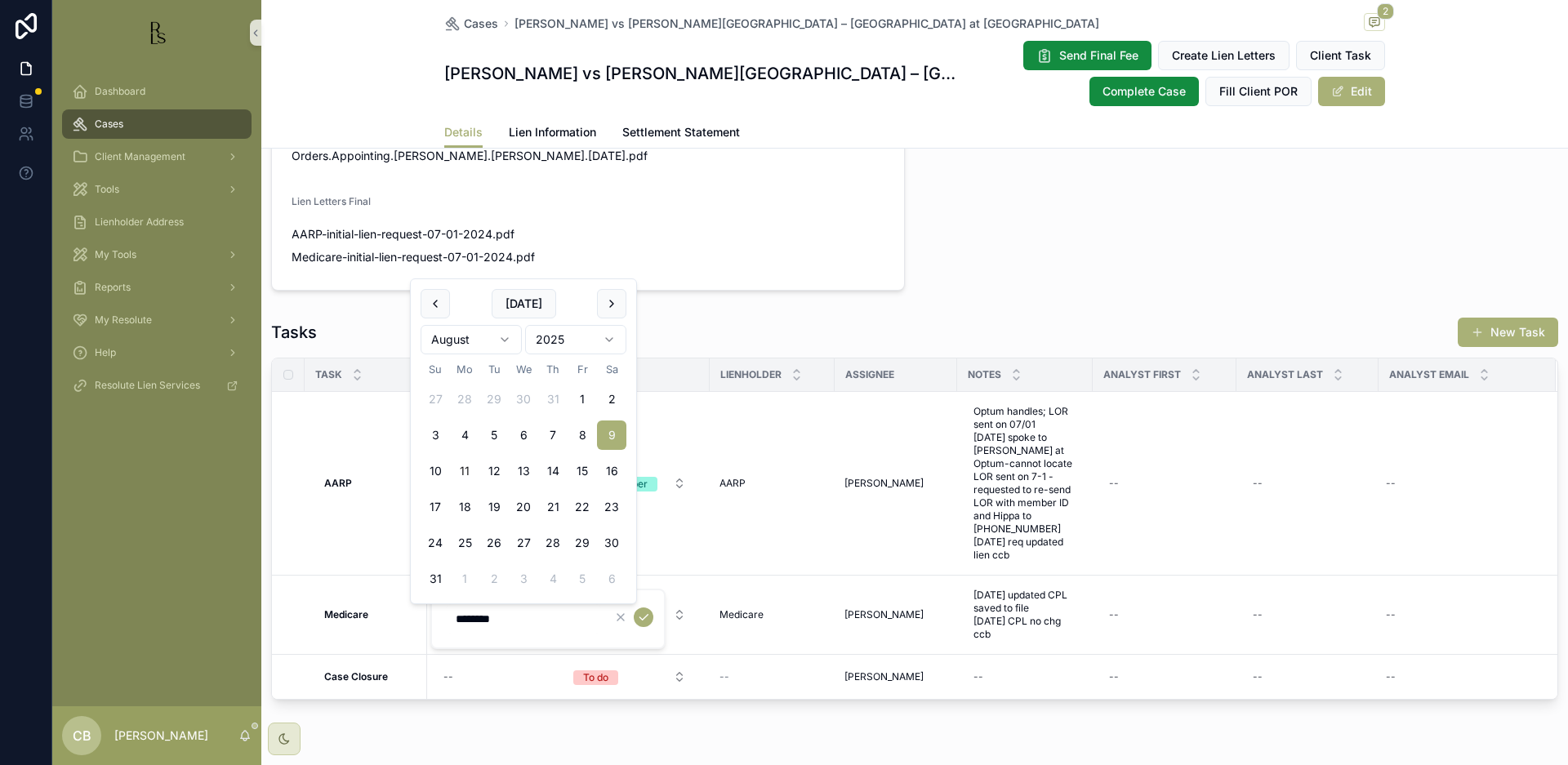
click at [501, 335] on html "Dashboard Cases Client Management Tools Lienholder Address My Tools Reports My …" at bounding box center [784, 382] width 1568 height 765
click at [504, 338] on html "Dashboard Cases Client Management Tools Lienholder Address My Tools Reports My …" at bounding box center [784, 382] width 1568 height 765
click at [464, 466] on button "10" at bounding box center [464, 471] width 30 height 30
type input "**********"
click at [645, 617] on icon "scrollable content" at bounding box center [643, 617] width 13 height 13
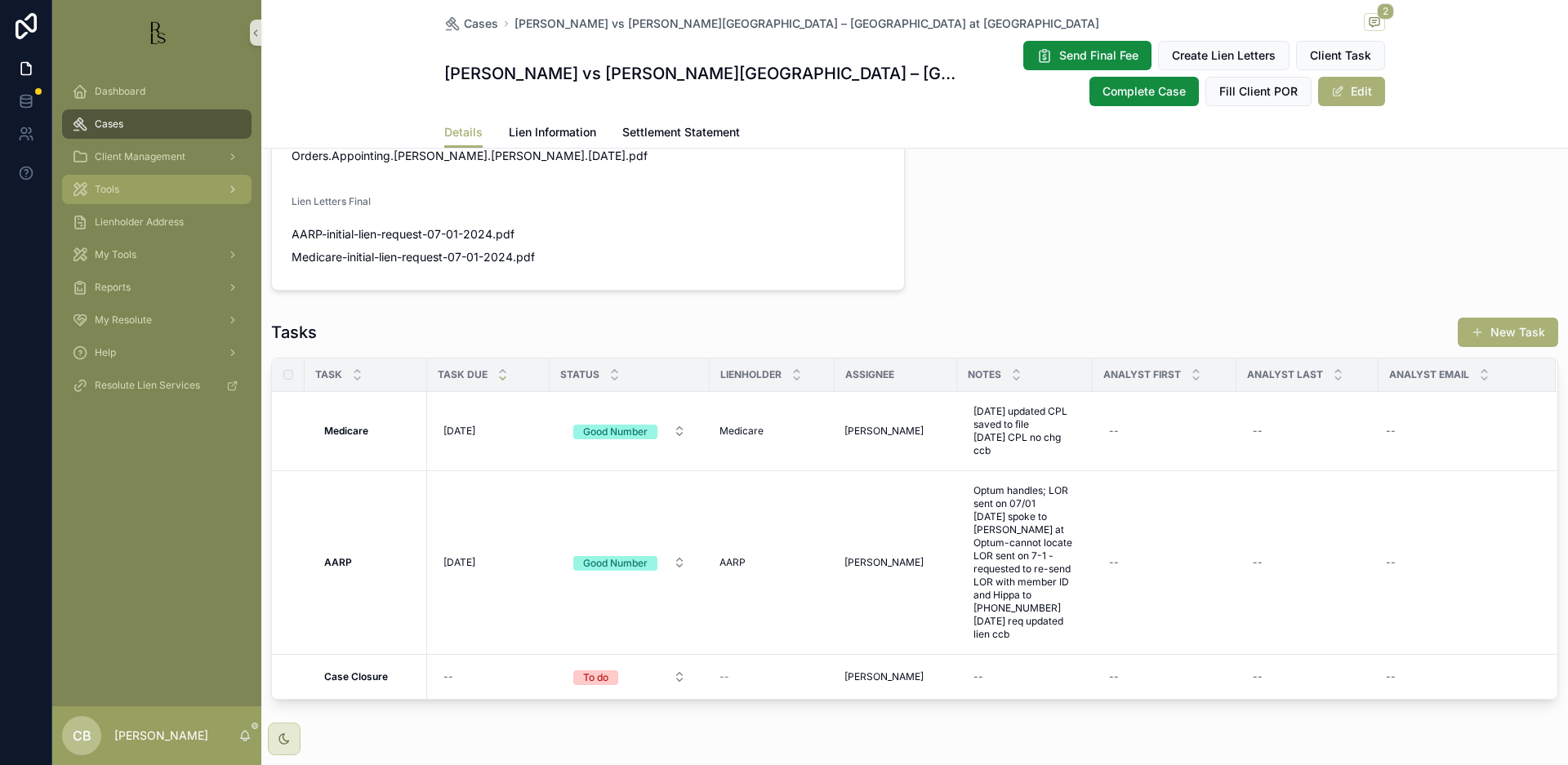
click at [108, 187] on span "Tools" at bounding box center [107, 189] width 24 height 13
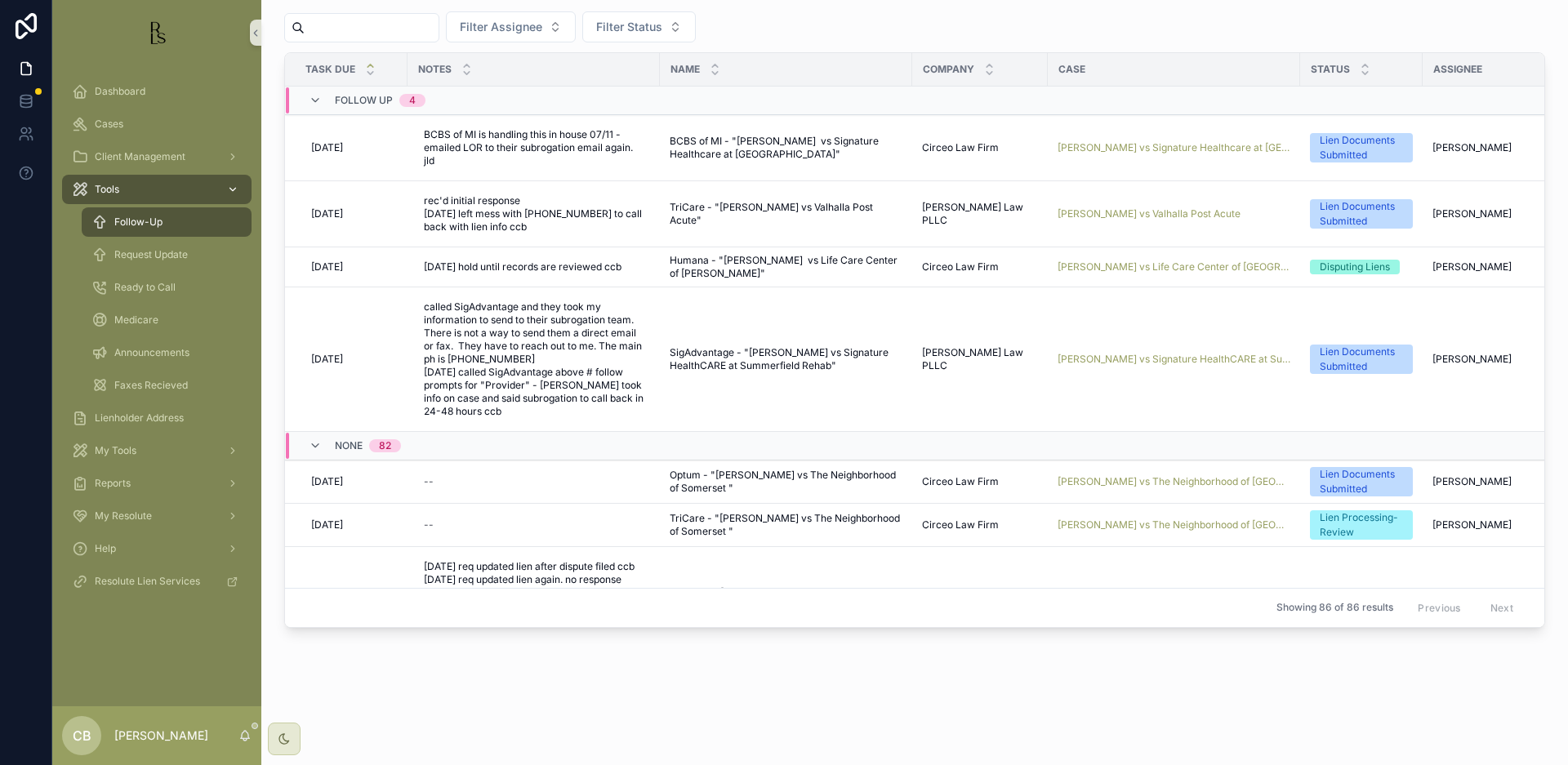
scroll to position [41, 0]
click at [142, 255] on span "Request Update" at bounding box center [152, 255] width 74 height 13
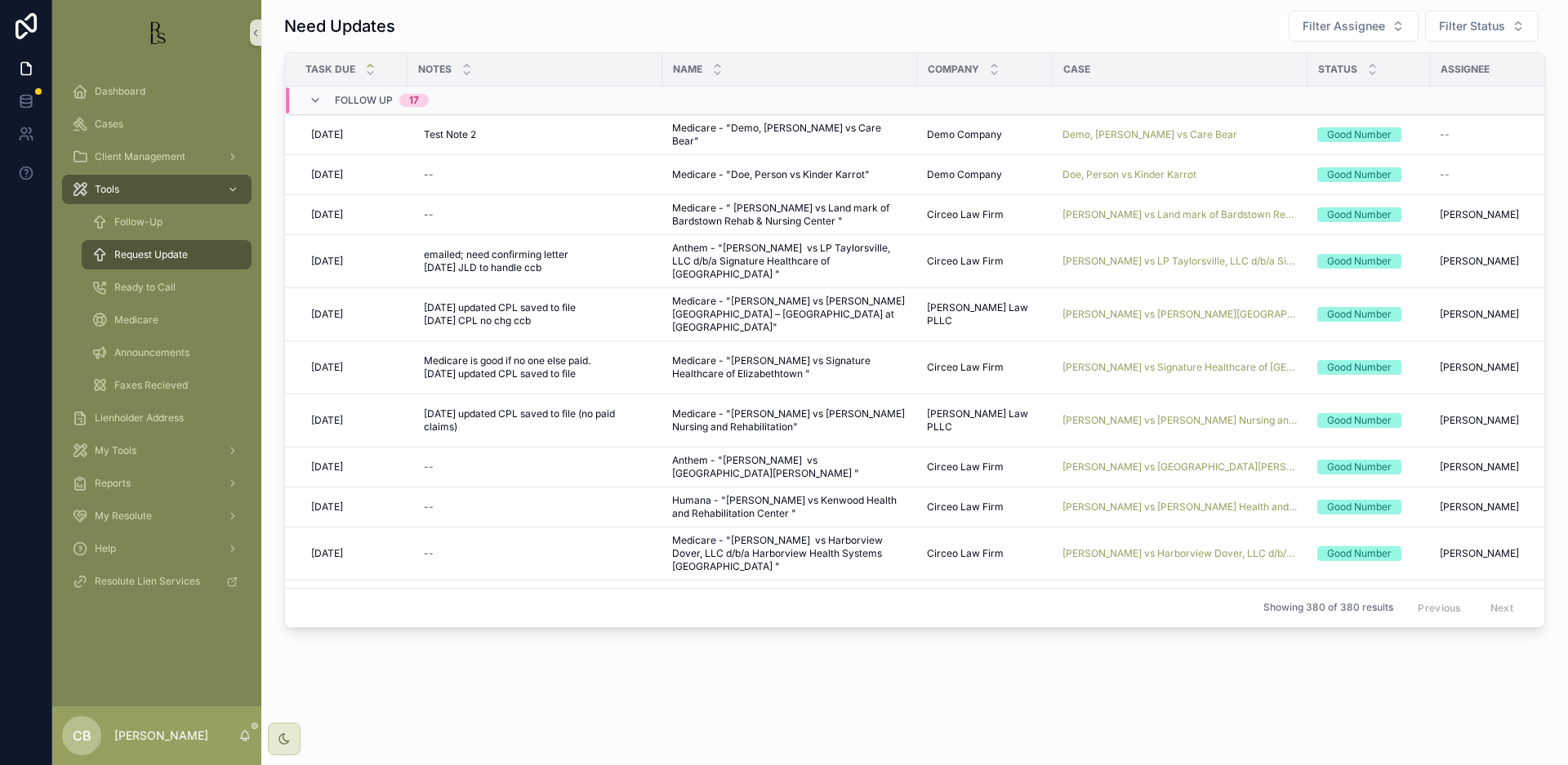
scroll to position [10, 0]
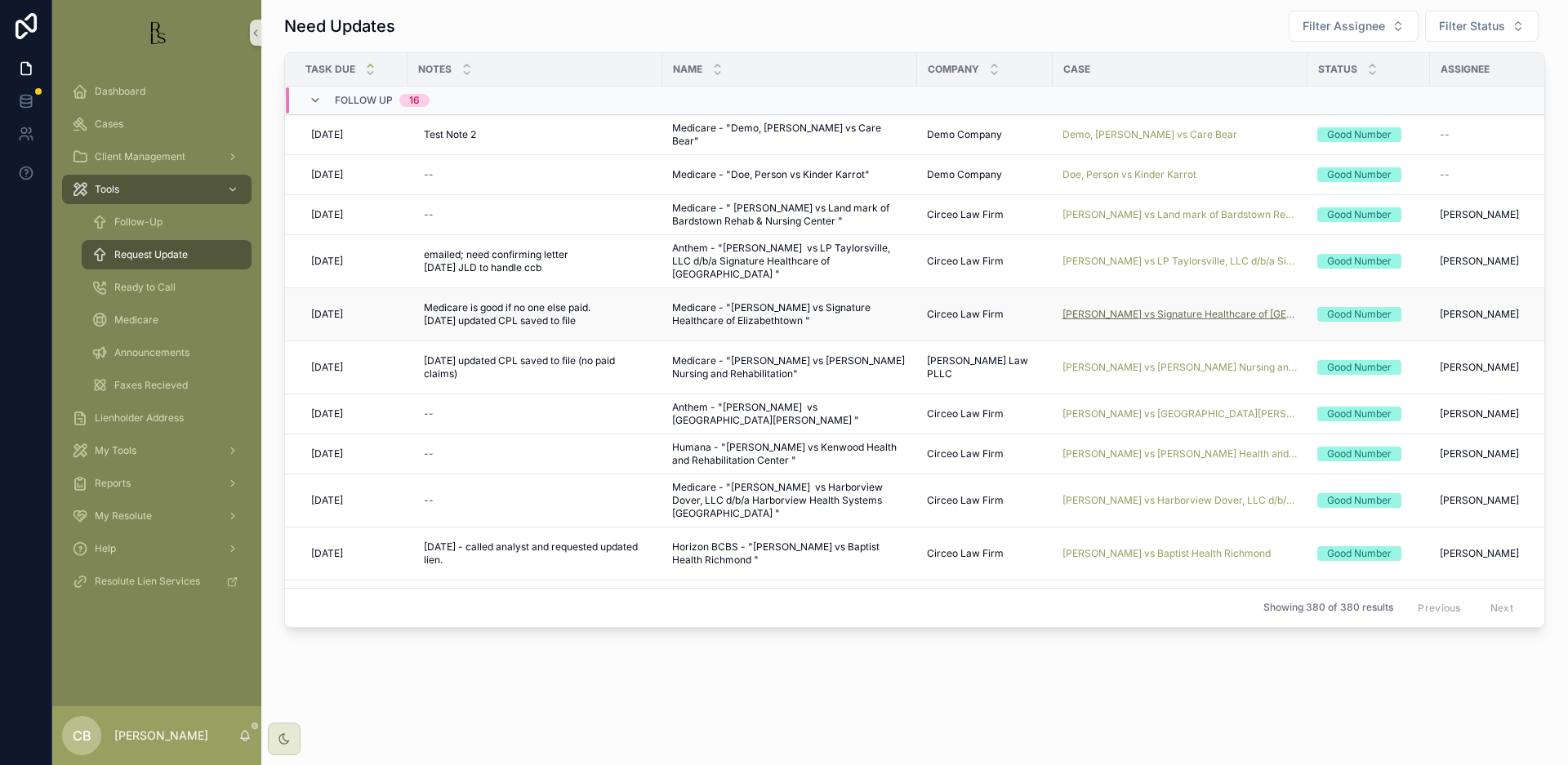
click at [1160, 312] on span "[PERSON_NAME] vs Signature Healthcare of [GEOGRAPHIC_DATA]" at bounding box center [1180, 314] width 235 height 13
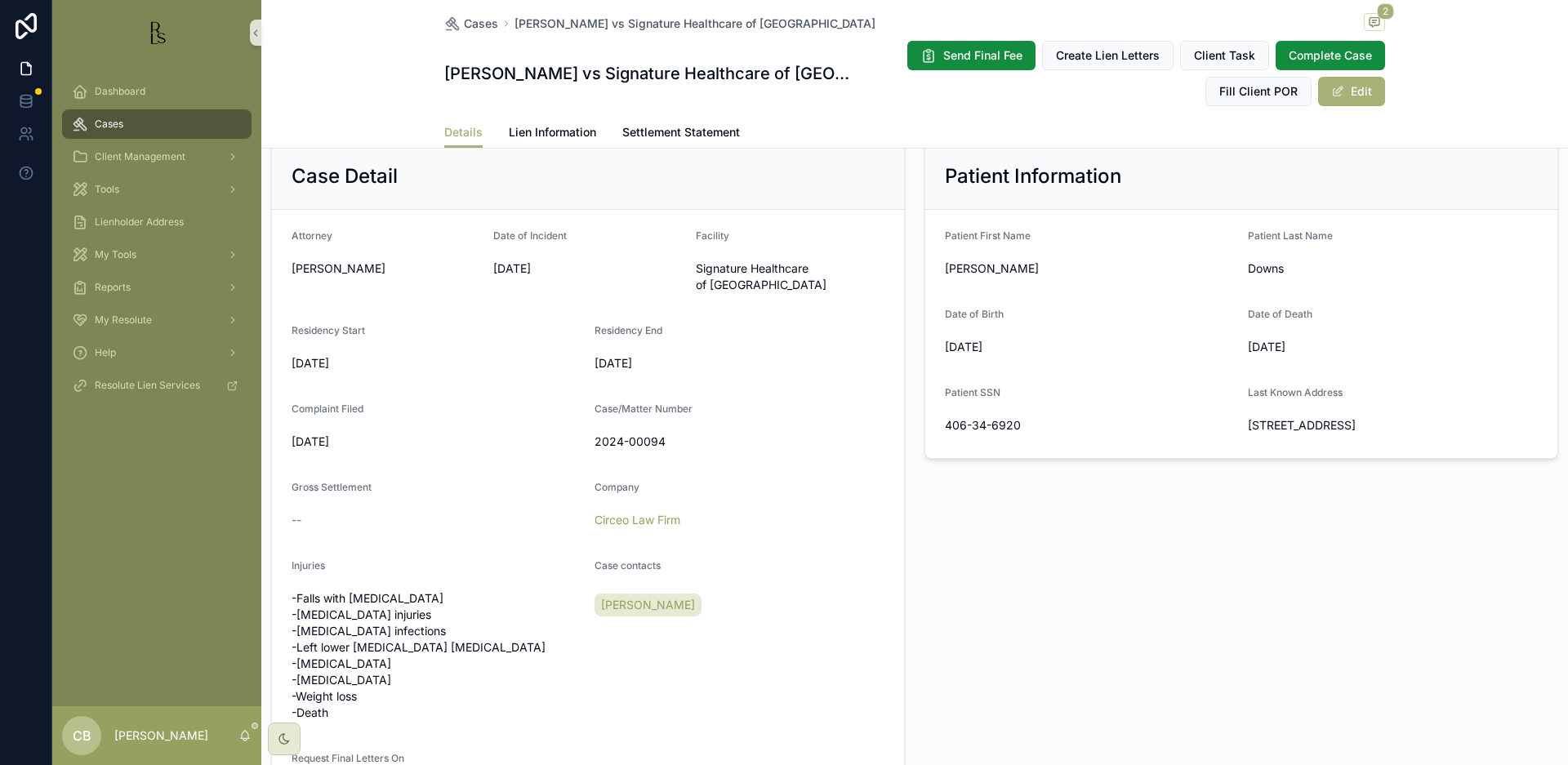
scroll to position [352, 0]
click at [544, 130] on span "Lien Information" at bounding box center [551, 132] width 87 height 16
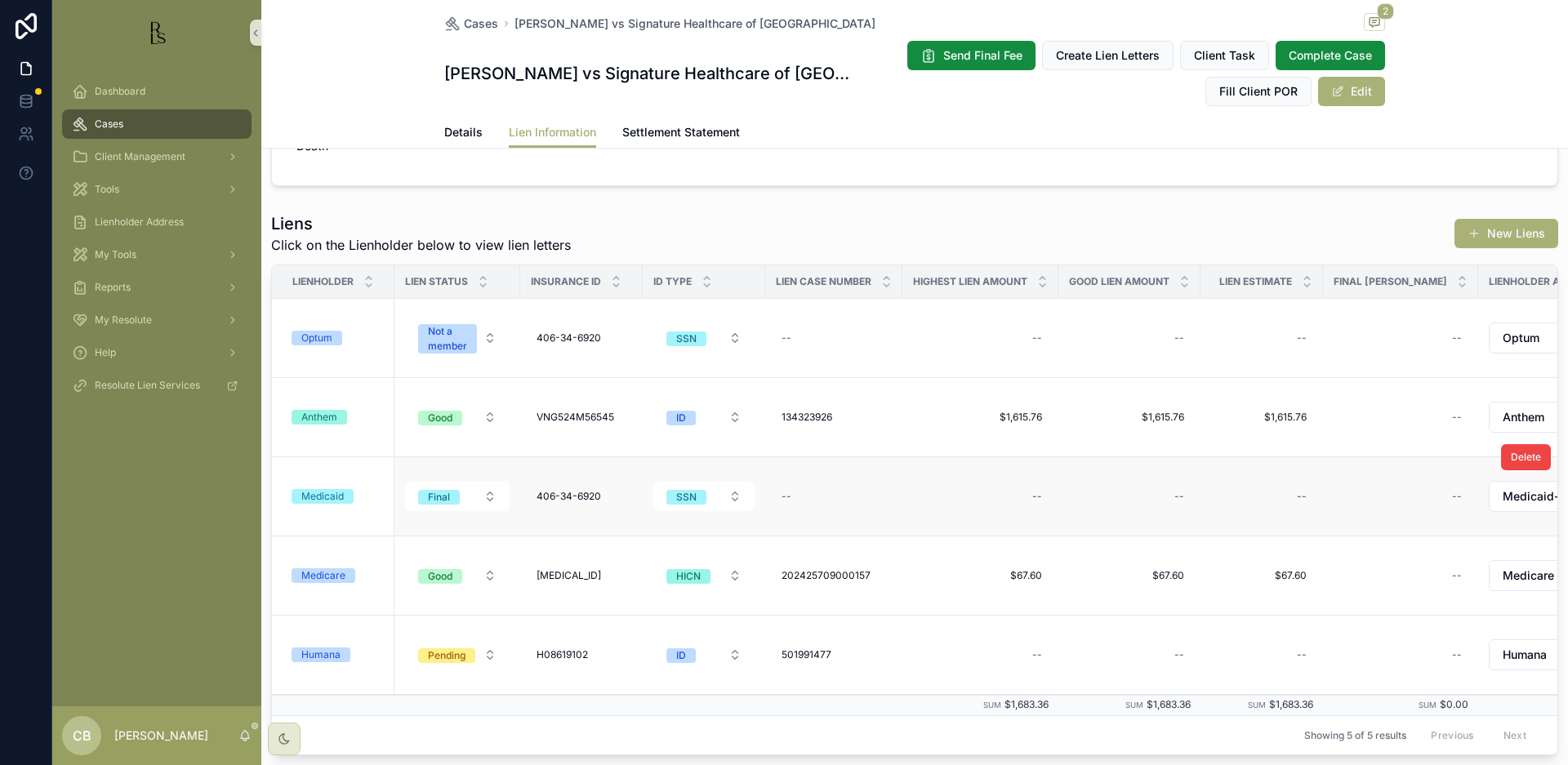
scroll to position [216, 0]
click at [308, 572] on div "Medicare" at bounding box center [323, 575] width 44 height 14
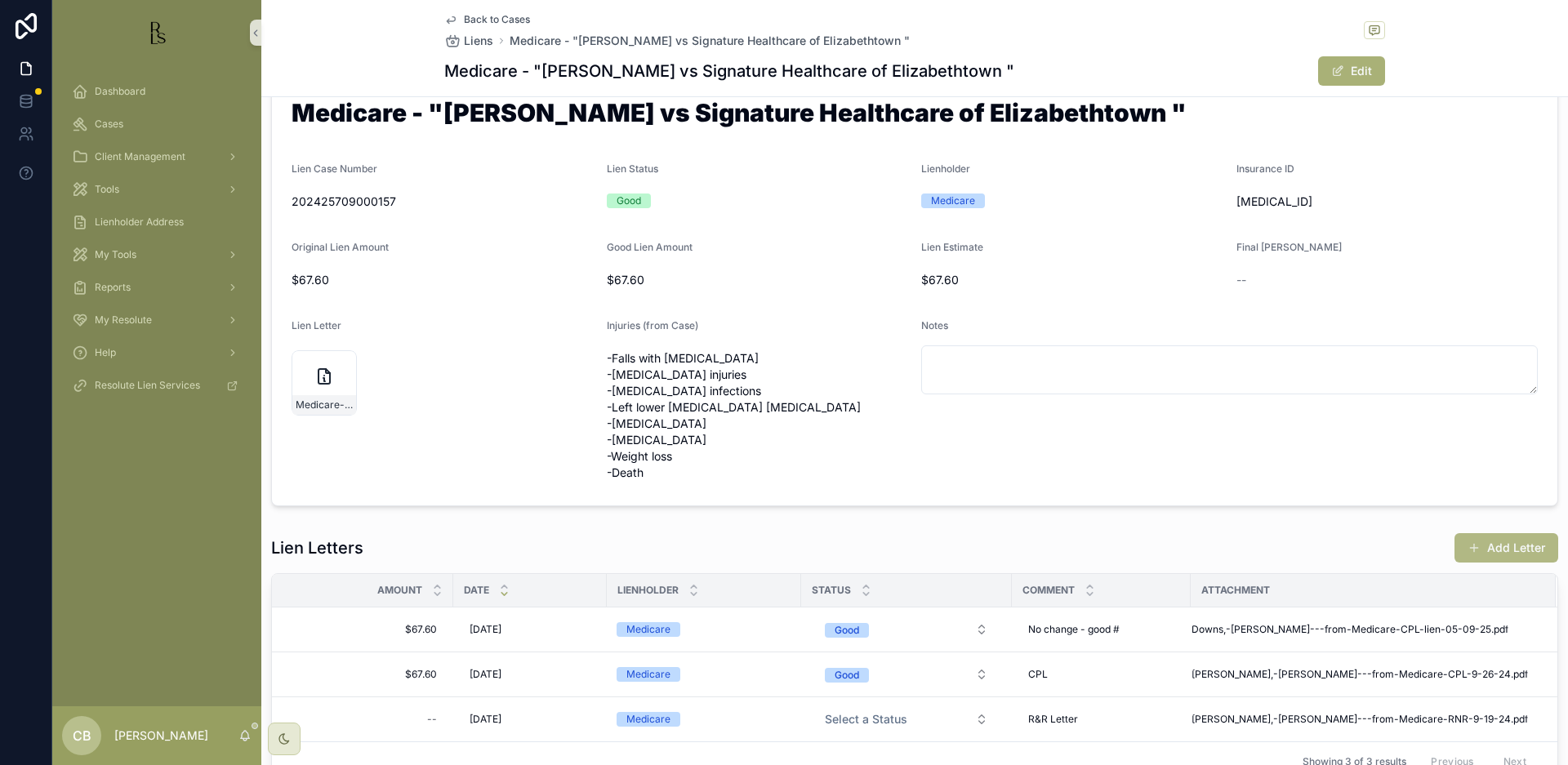
scroll to position [49, 0]
click at [1491, 543] on button "Add Letter" at bounding box center [1506, 547] width 104 height 30
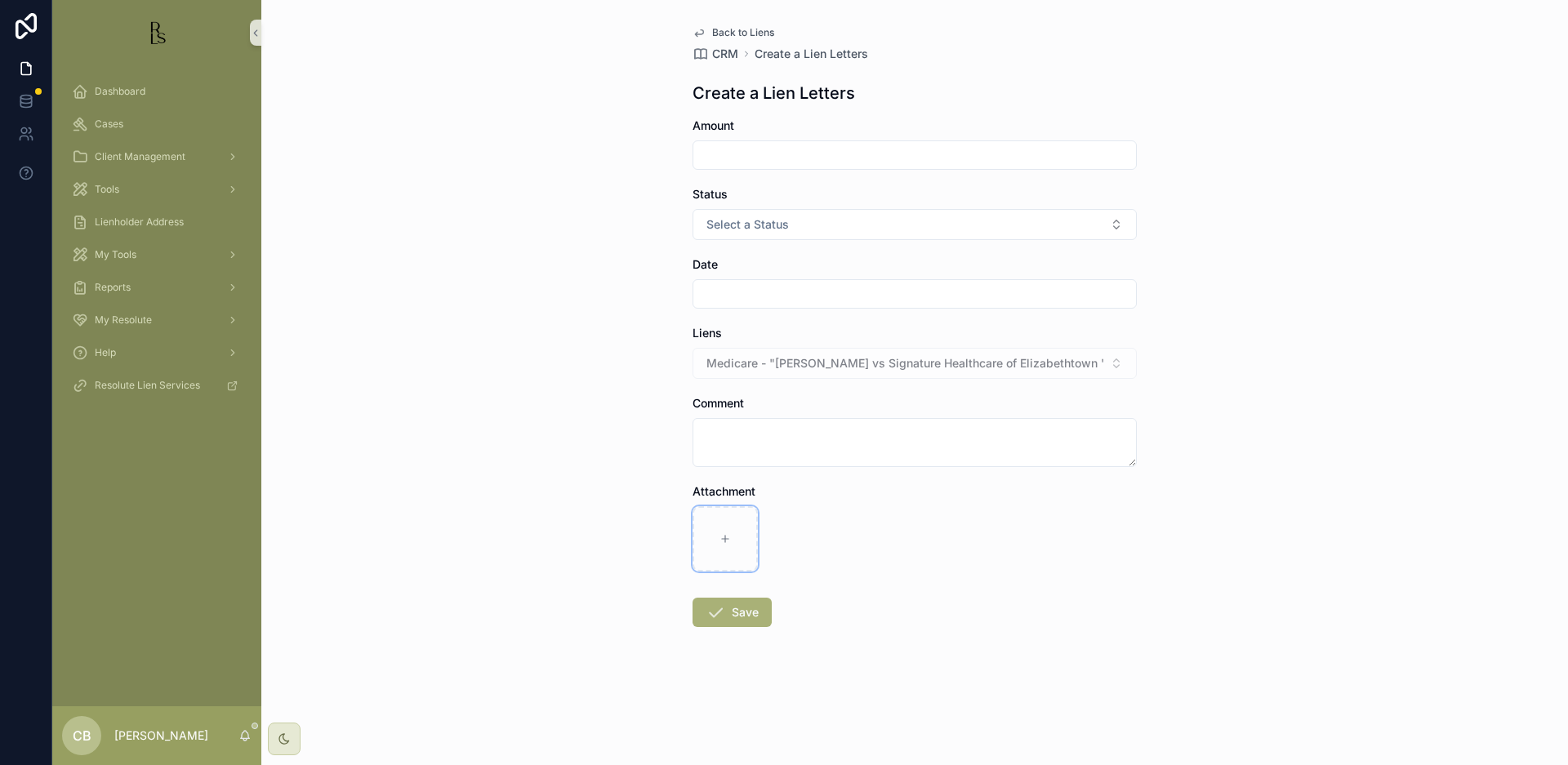
click at [722, 535] on icon "scrollable content" at bounding box center [724, 539] width 12 height 12
click at [730, 539] on icon "scrollable content" at bounding box center [724, 539] width 12 height 12
type input "**********"
click at [737, 157] on input "scrollable content" at bounding box center [914, 155] width 443 height 23
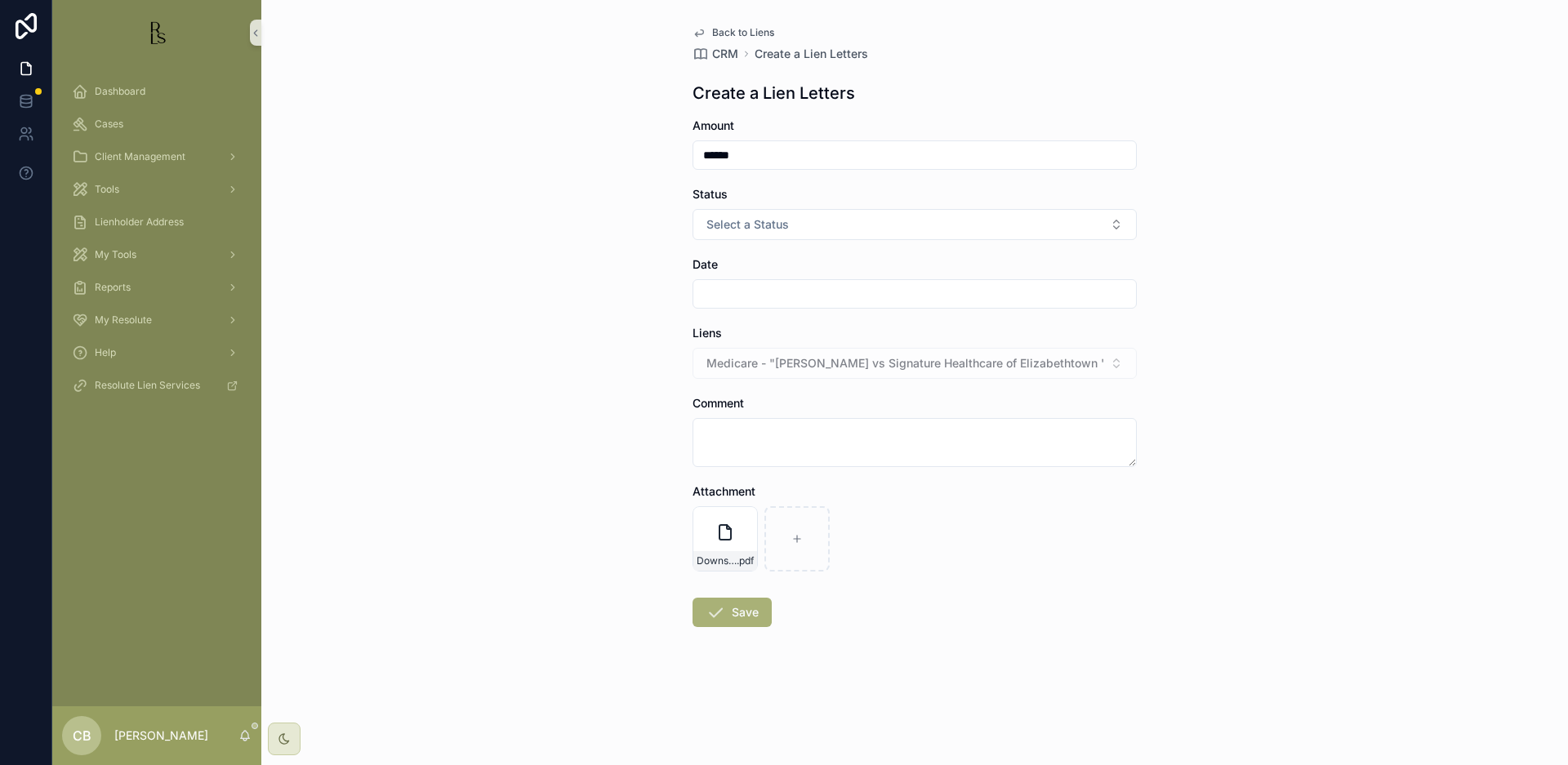
type input "******"
click at [1106, 210] on button "Select a Status" at bounding box center [914, 224] width 444 height 31
click at [754, 315] on div "Good" at bounding box center [914, 314] width 436 height 24
drag, startPoint x: 739, startPoint y: 289, endPoint x: 741, endPoint y: 298, distance: 9.2
click at [739, 290] on input "scrollable content" at bounding box center [914, 294] width 443 height 23
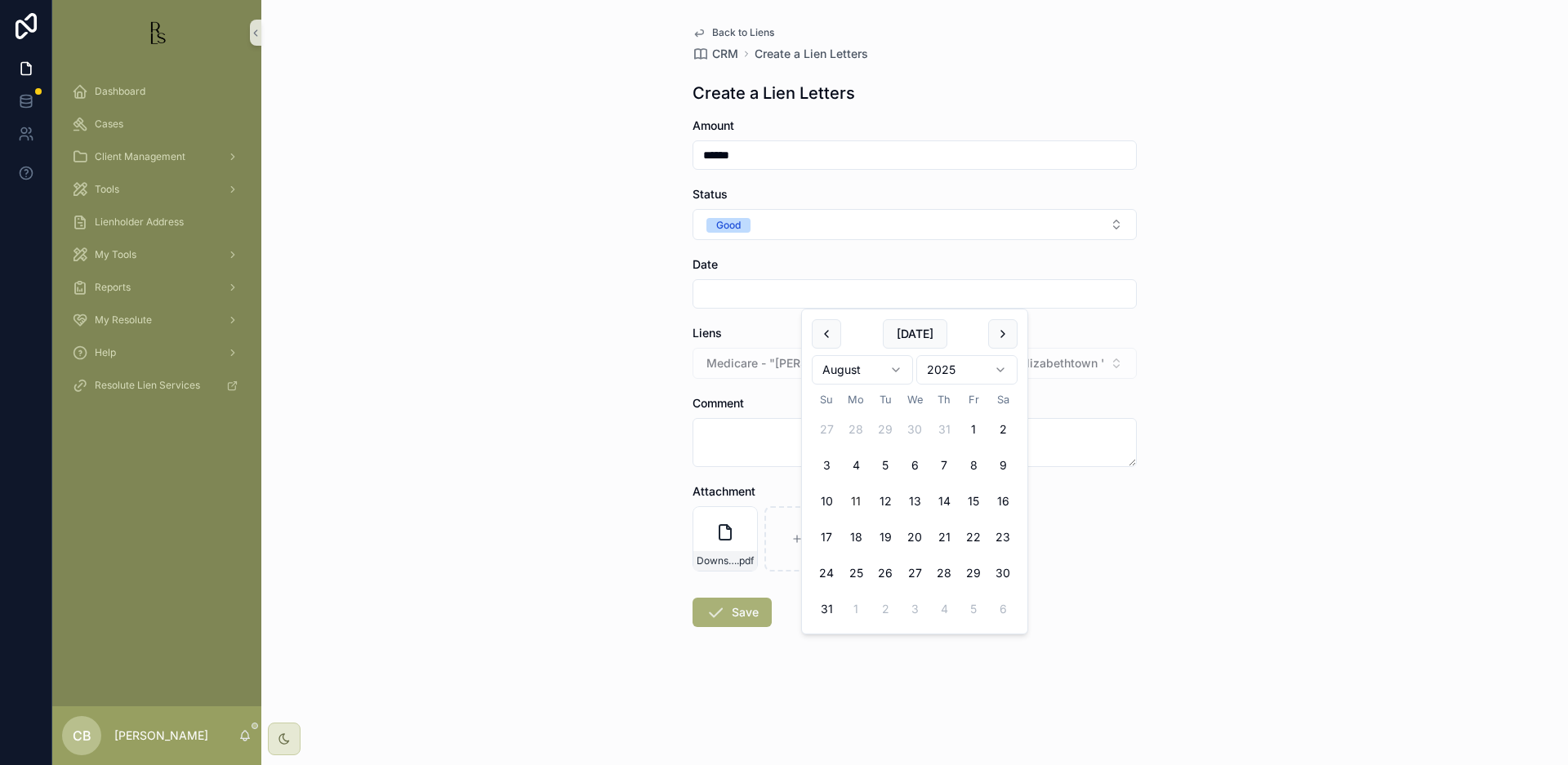
click at [856, 501] on button "11" at bounding box center [855, 501] width 30 height 30
type input "*********"
click at [720, 448] on textarea "scrollable content" at bounding box center [914, 442] width 444 height 49
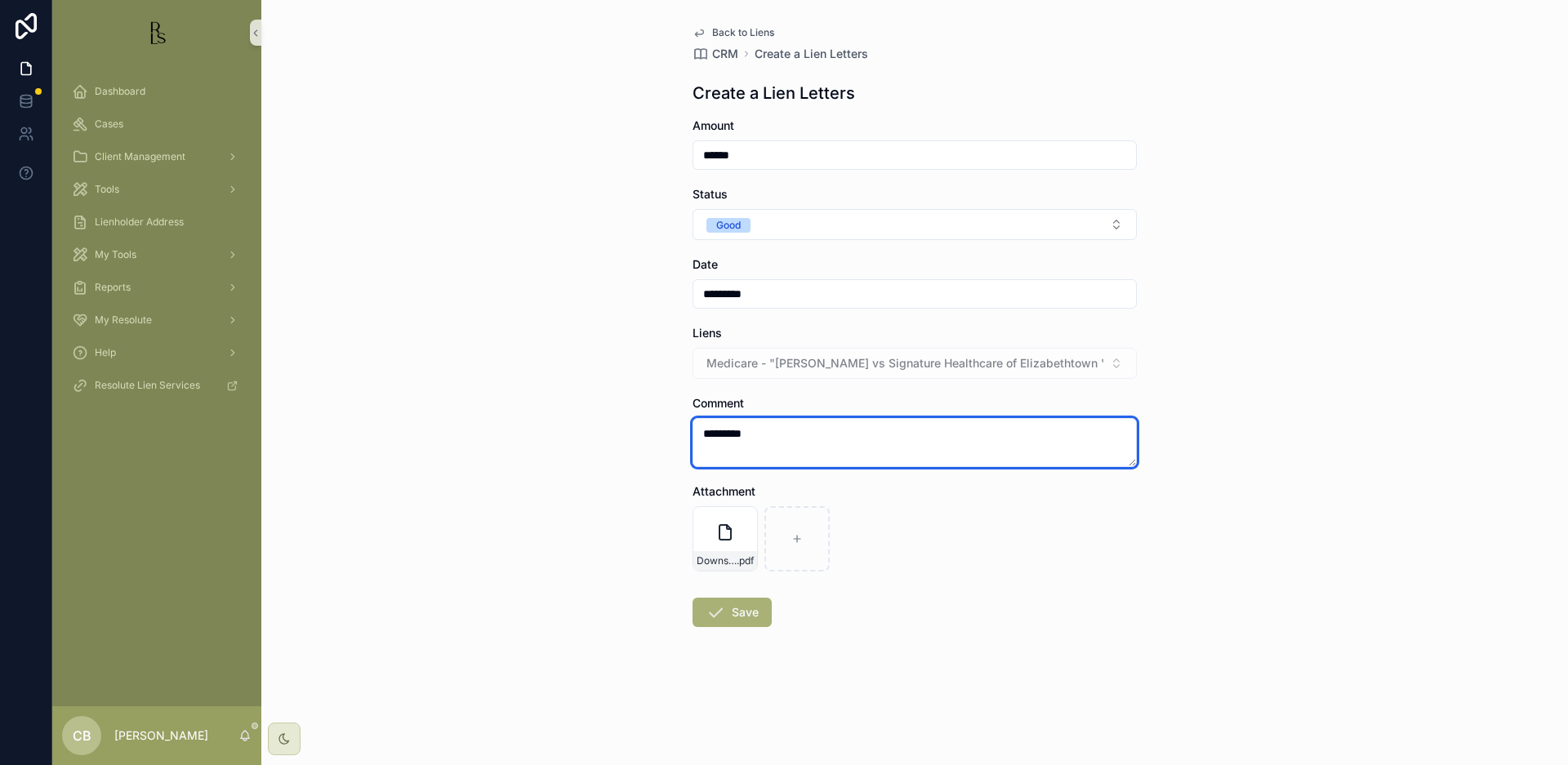
scroll to position [0, 0]
type textarea "*********"
click at [742, 613] on button "Save" at bounding box center [732, 613] width 79 height 30
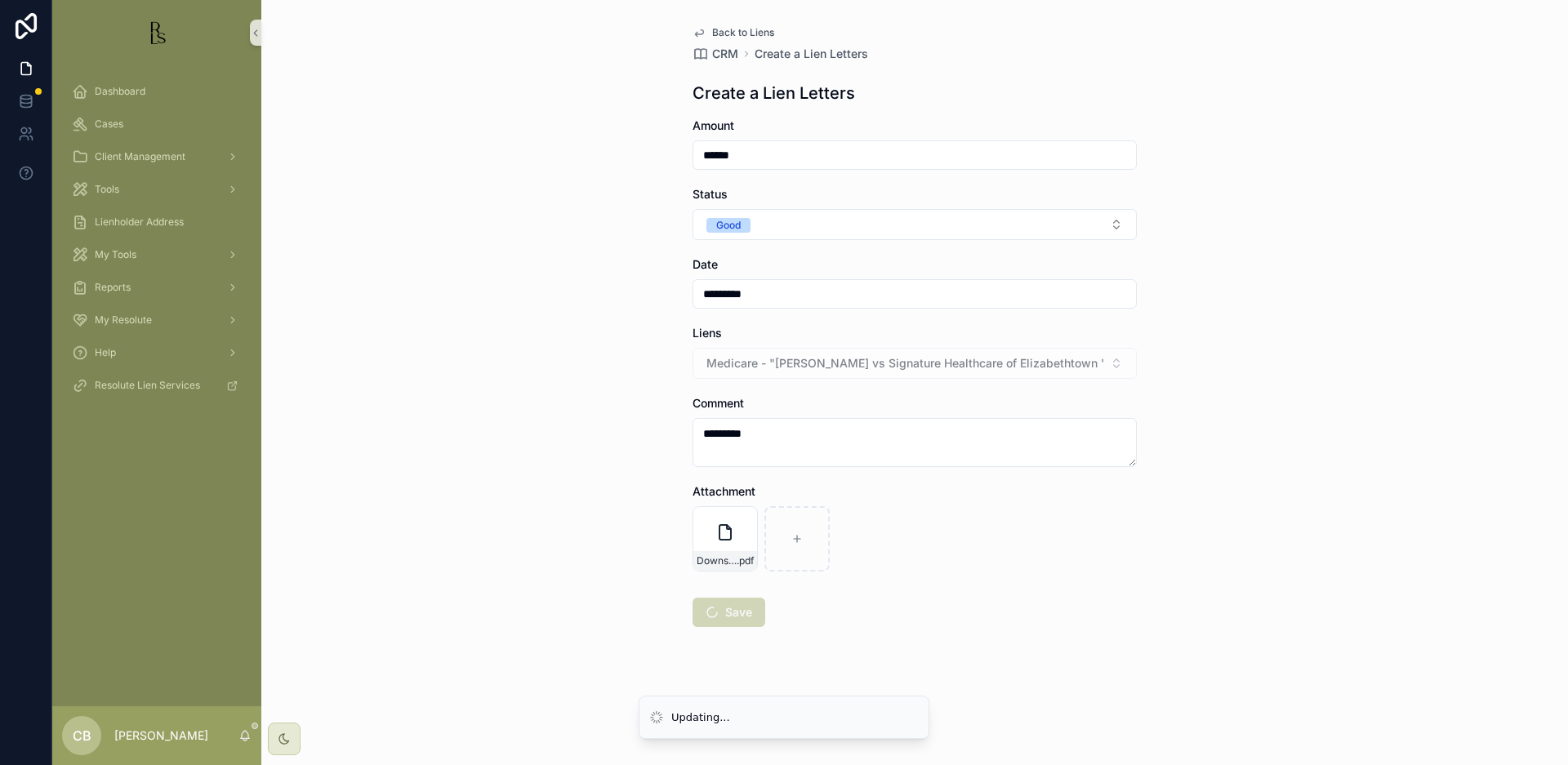
scroll to position [0, 0]
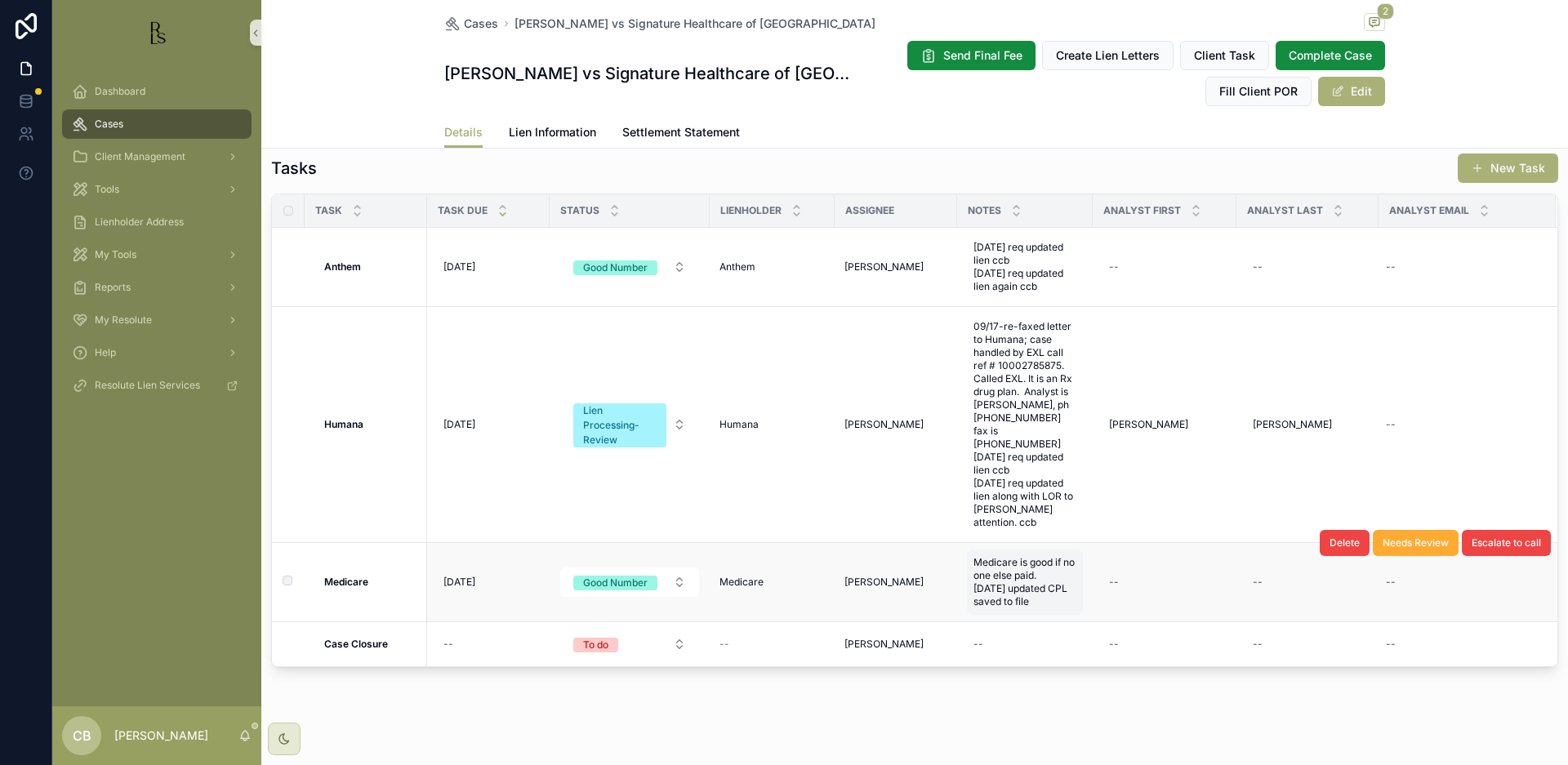
scroll to position [1, 0]
click at [1027, 579] on span "Medicare is good if no one else paid. [DATE] updated CPL saved to file" at bounding box center [1025, 582] width 103 height 52
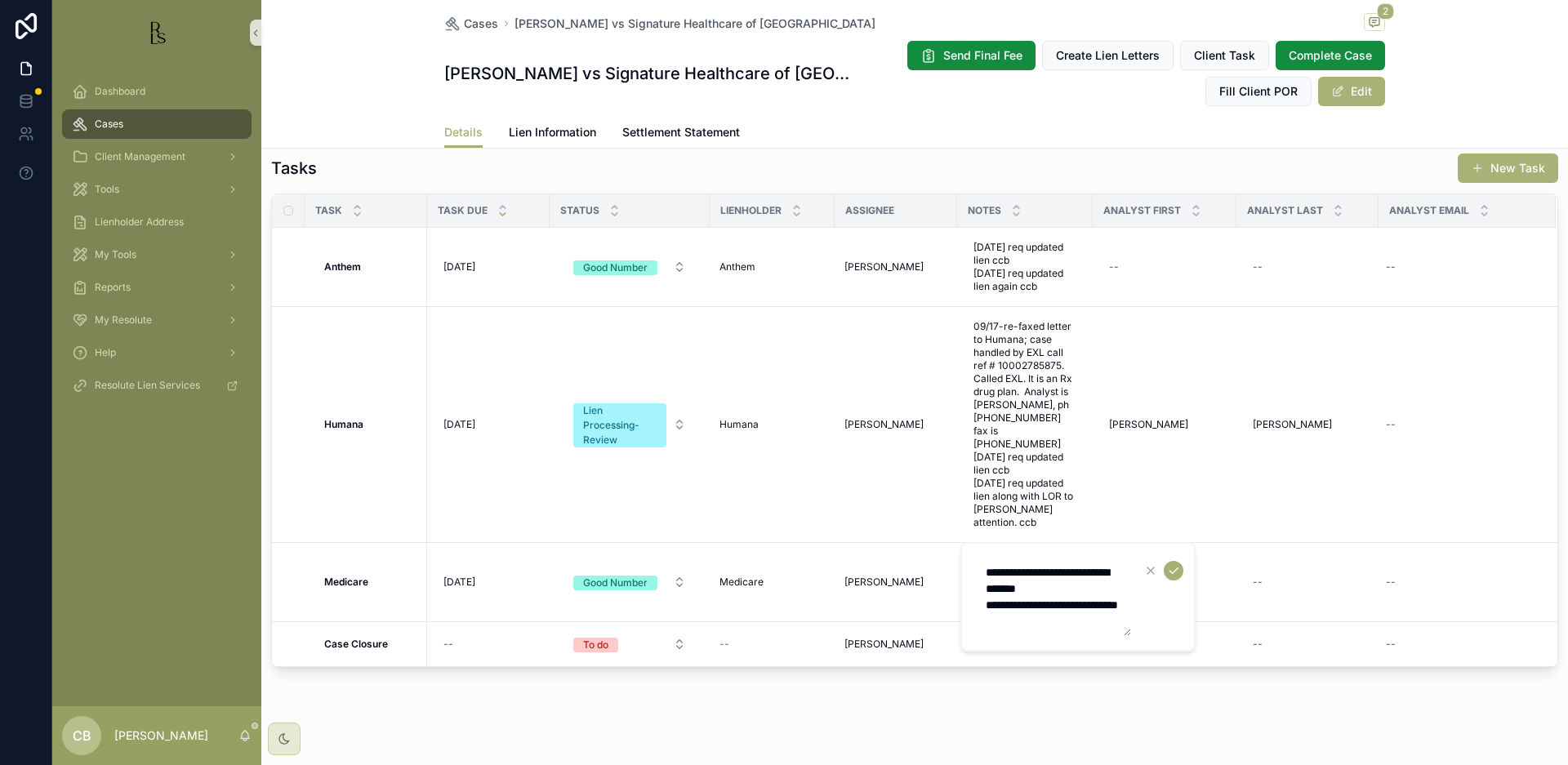
scroll to position [0, 0]
click at [1076, 624] on textarea "**********" at bounding box center [1053, 596] width 155 height 78
type textarea "**********"
click at [1176, 571] on icon "scrollable content" at bounding box center [1173, 572] width 8 height 5
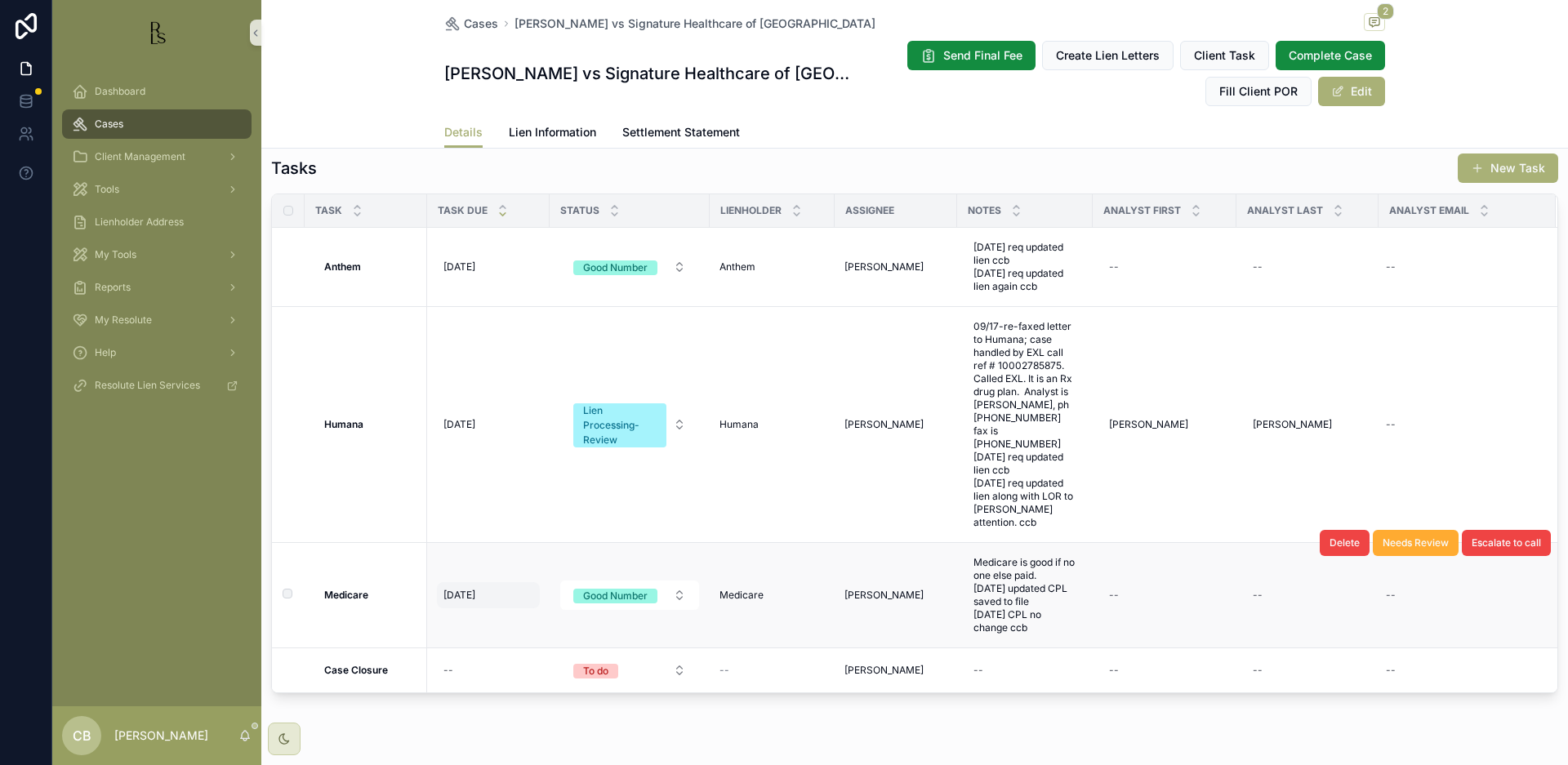
click at [454, 589] on span "[DATE]" at bounding box center [460, 595] width 32 height 13
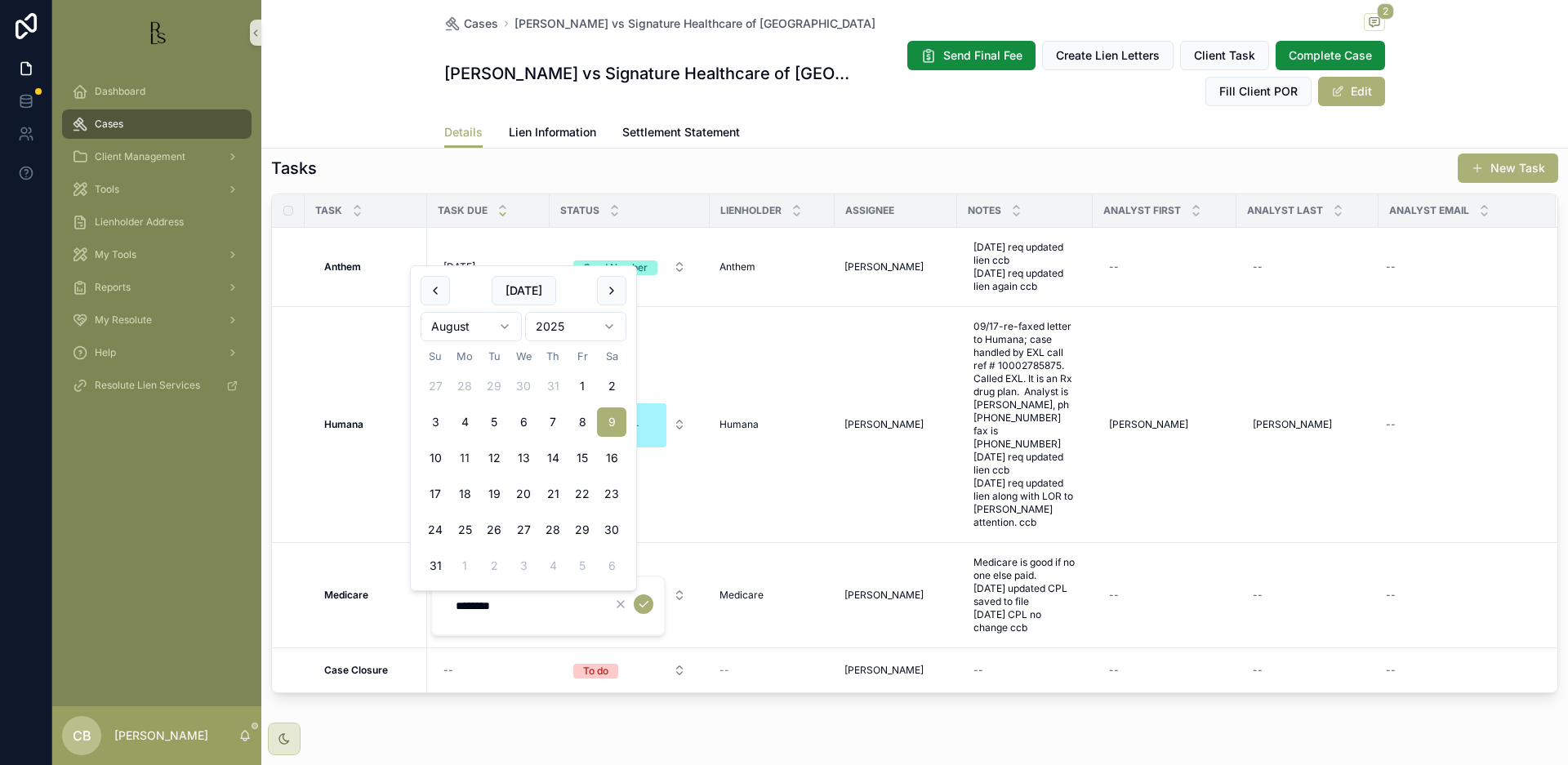
click at [506, 325] on html "Dashboard Cases Client Management Tools Lienholder Address My Tools Reports My …" at bounding box center [784, 382] width 1568 height 765
click at [501, 319] on html "Dashboard Cases Client Management Tools Lienholder Address My Tools Reports My …" at bounding box center [784, 382] width 1568 height 765
click at [464, 456] on button "10" at bounding box center [464, 458] width 30 height 30
type input "**********"
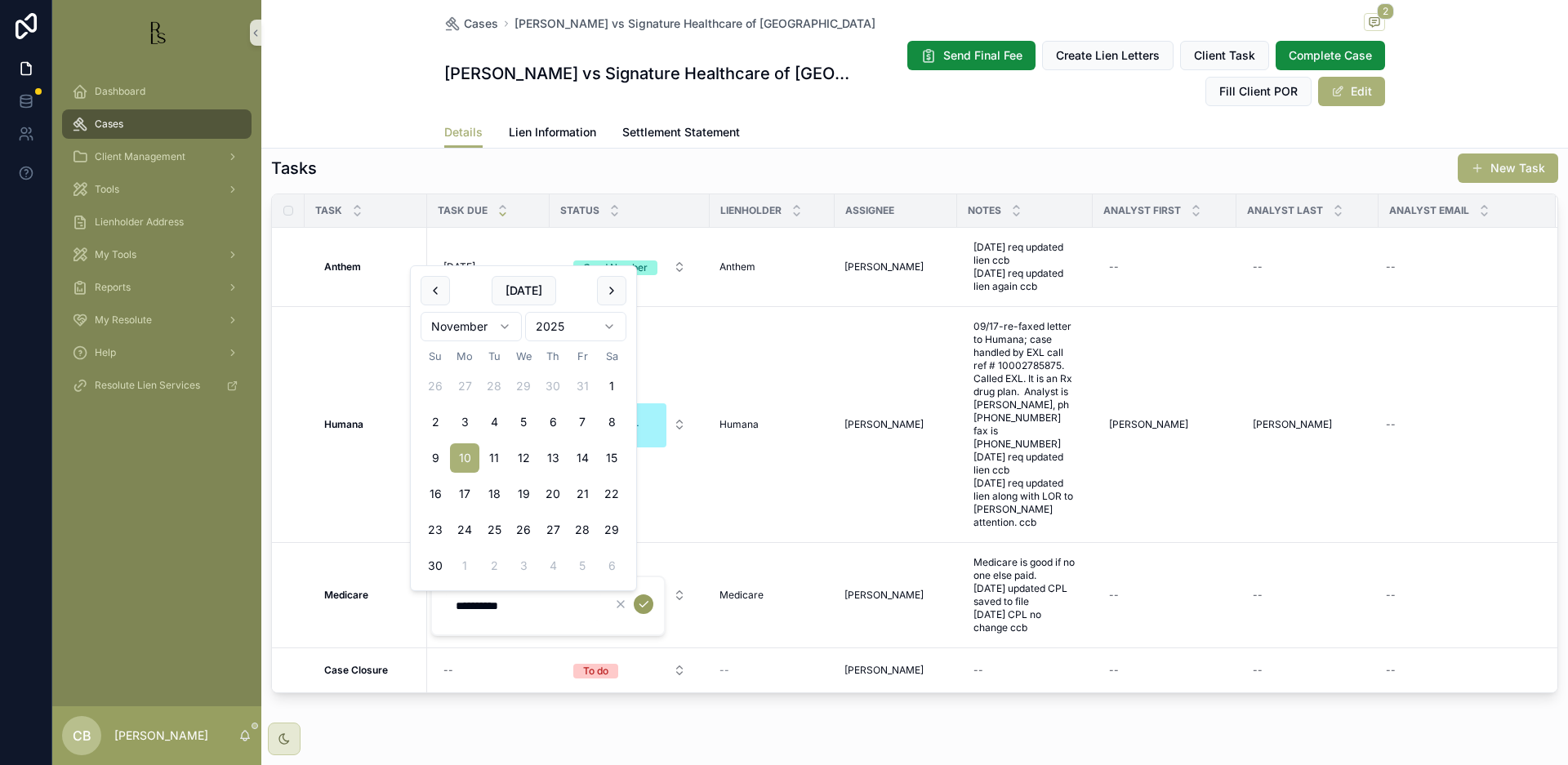
click at [643, 602] on icon "scrollable content" at bounding box center [643, 604] width 13 height 13
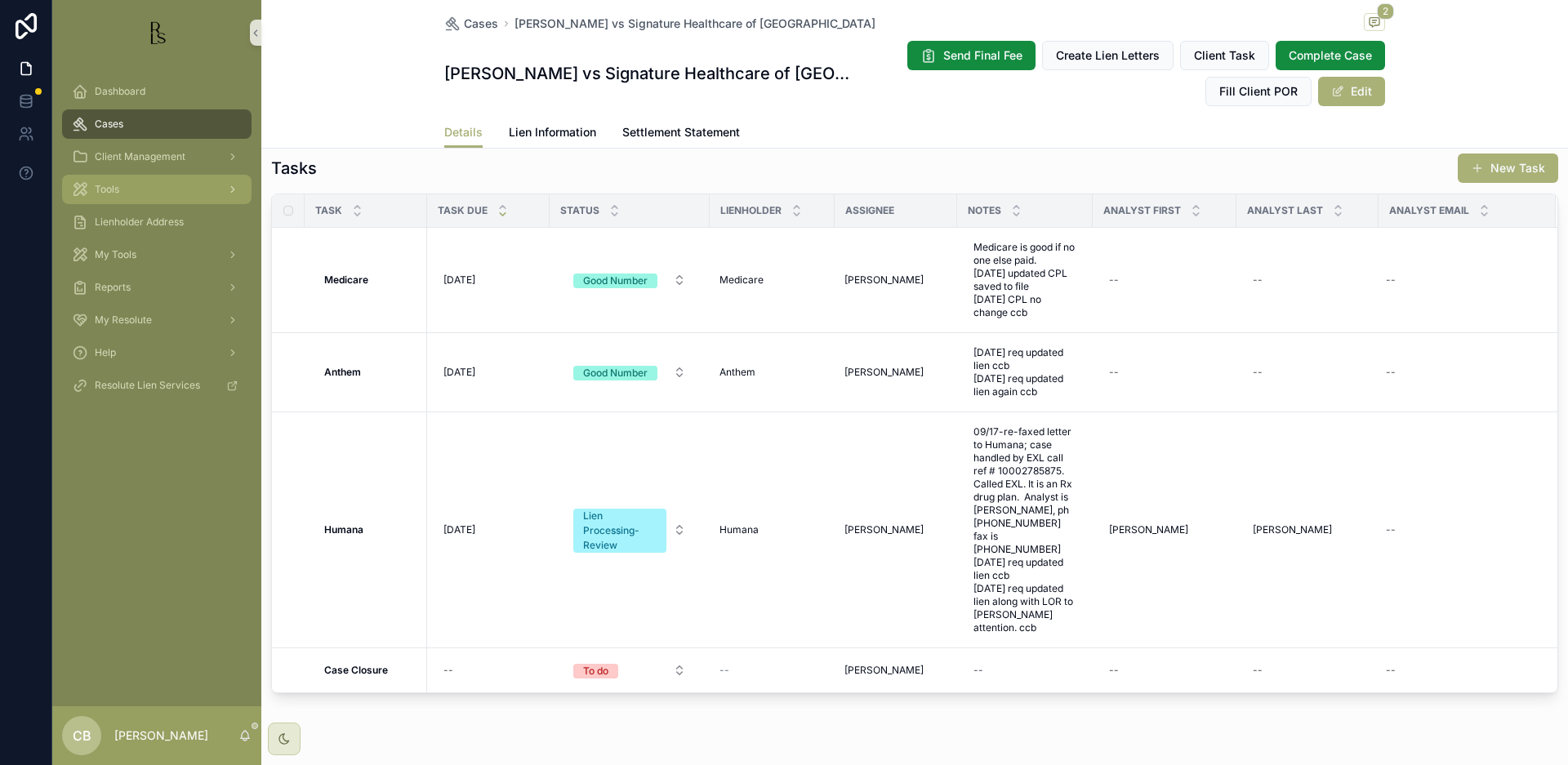
click at [110, 190] on span "Tools" at bounding box center [107, 189] width 24 height 13
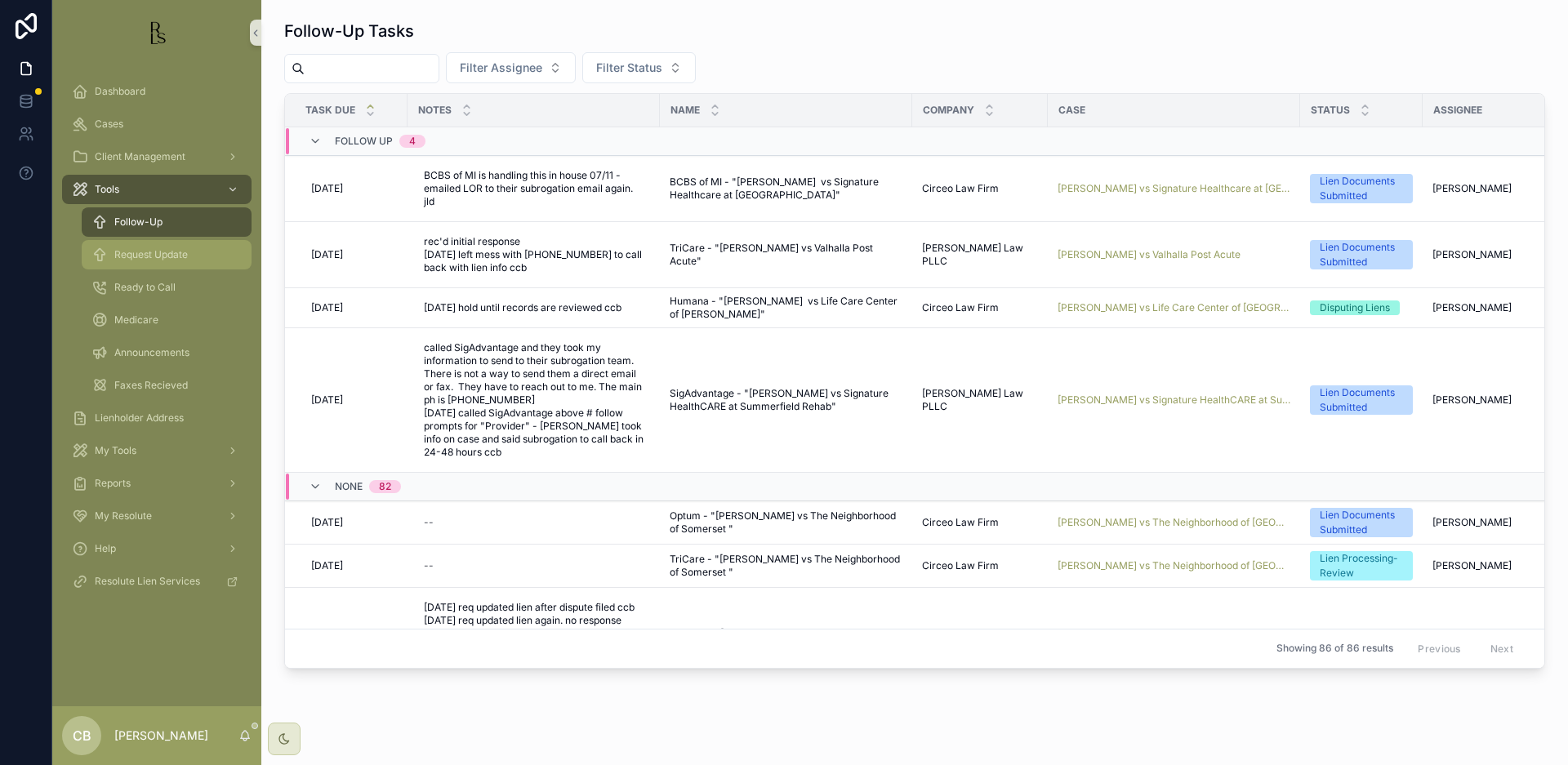
click at [147, 254] on span "Request Update" at bounding box center [152, 255] width 74 height 13
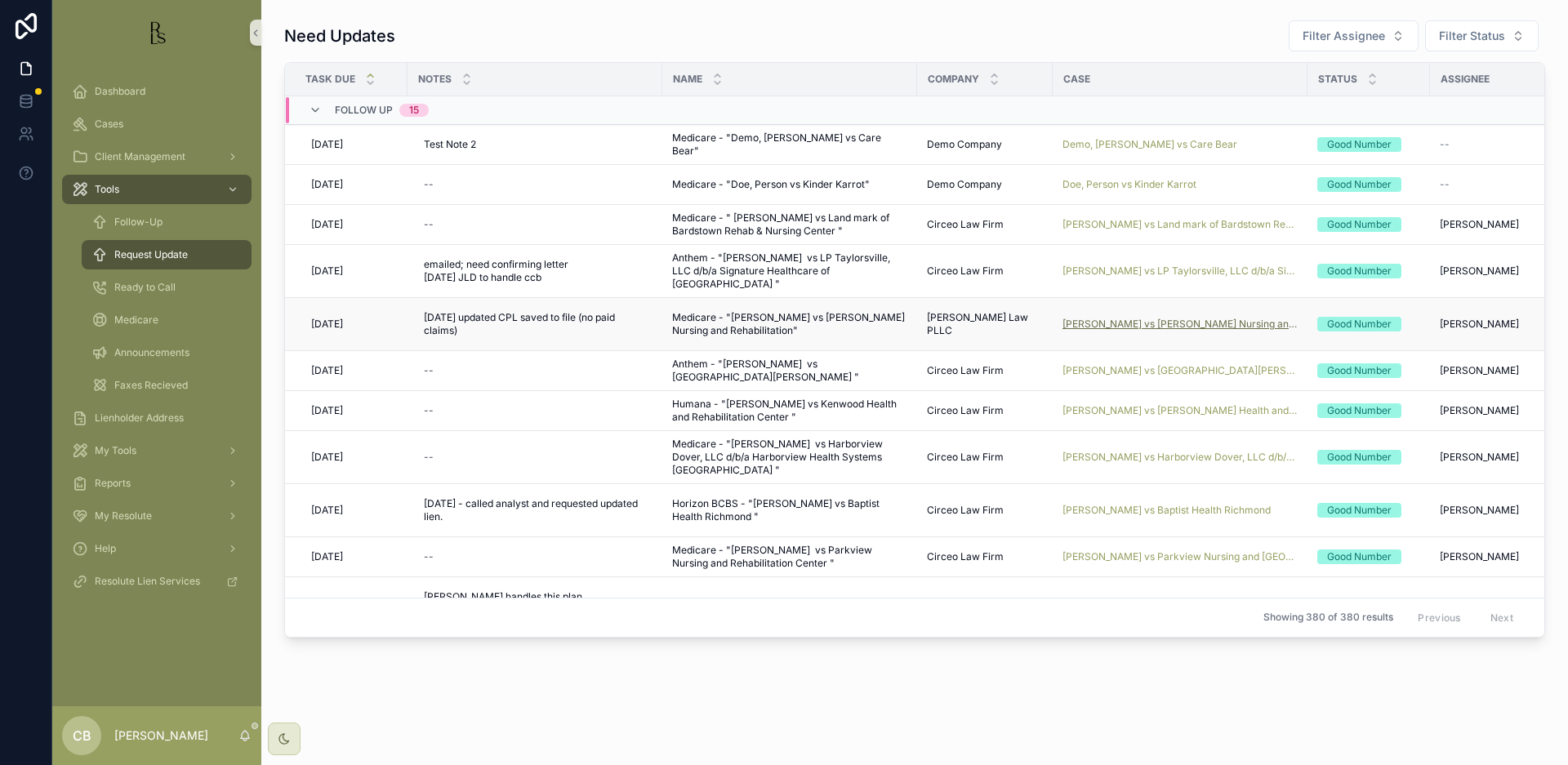
click at [1187, 324] on span "[PERSON_NAME] vs [PERSON_NAME] Nursing and Rehabilitation" at bounding box center [1180, 324] width 235 height 13
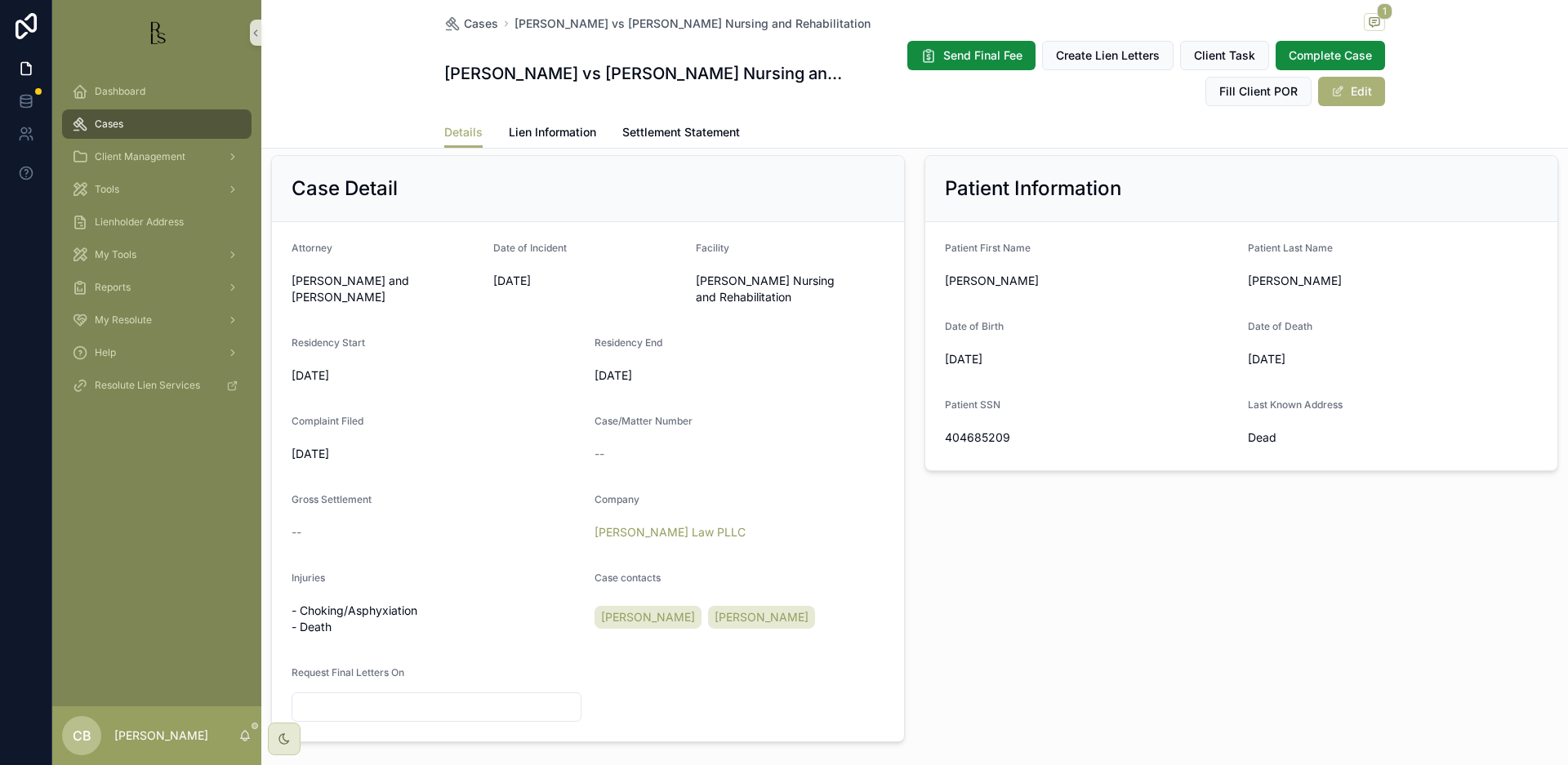
scroll to position [468, 0]
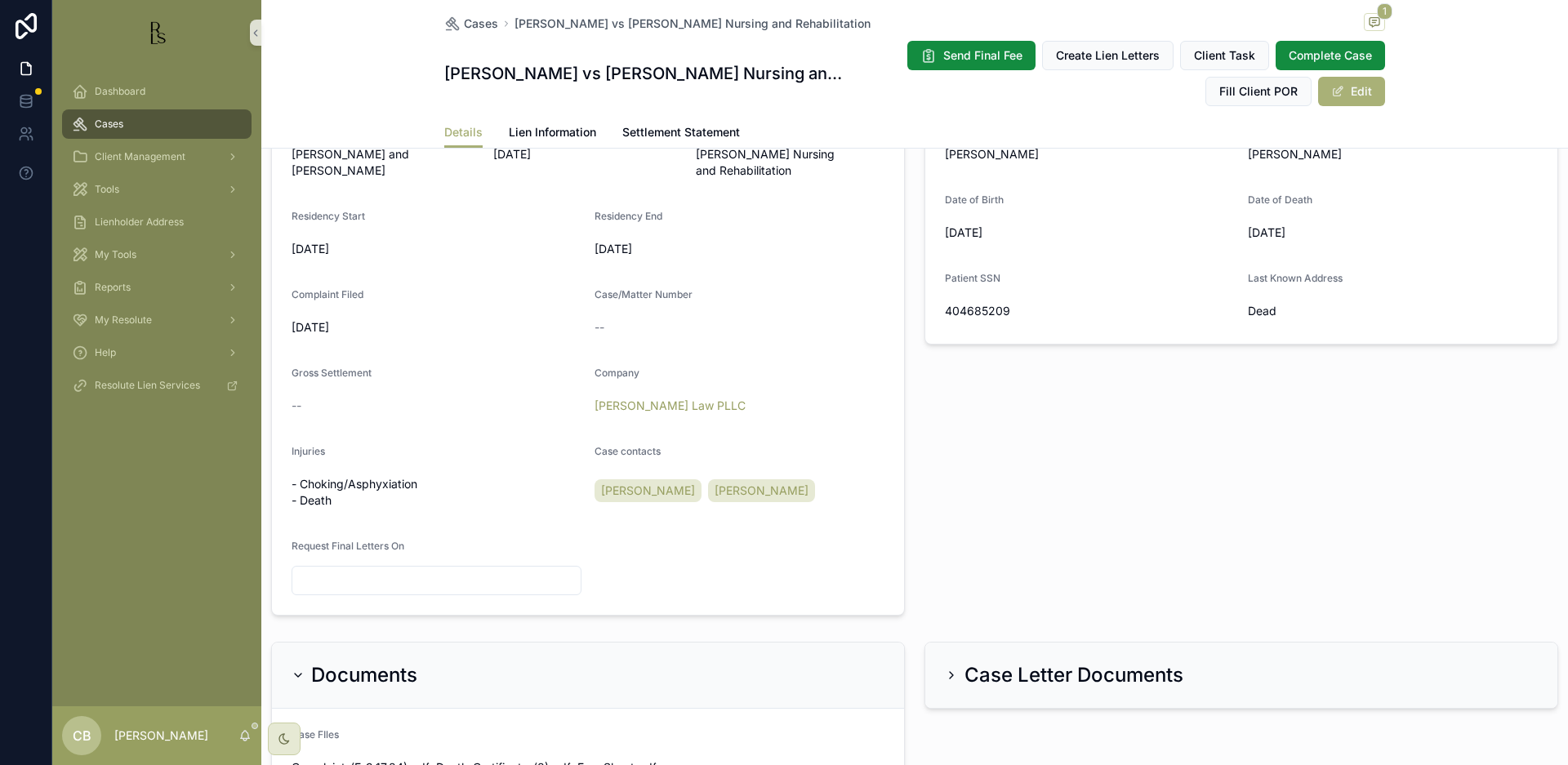
click at [548, 129] on span "Lien Information" at bounding box center [551, 132] width 87 height 16
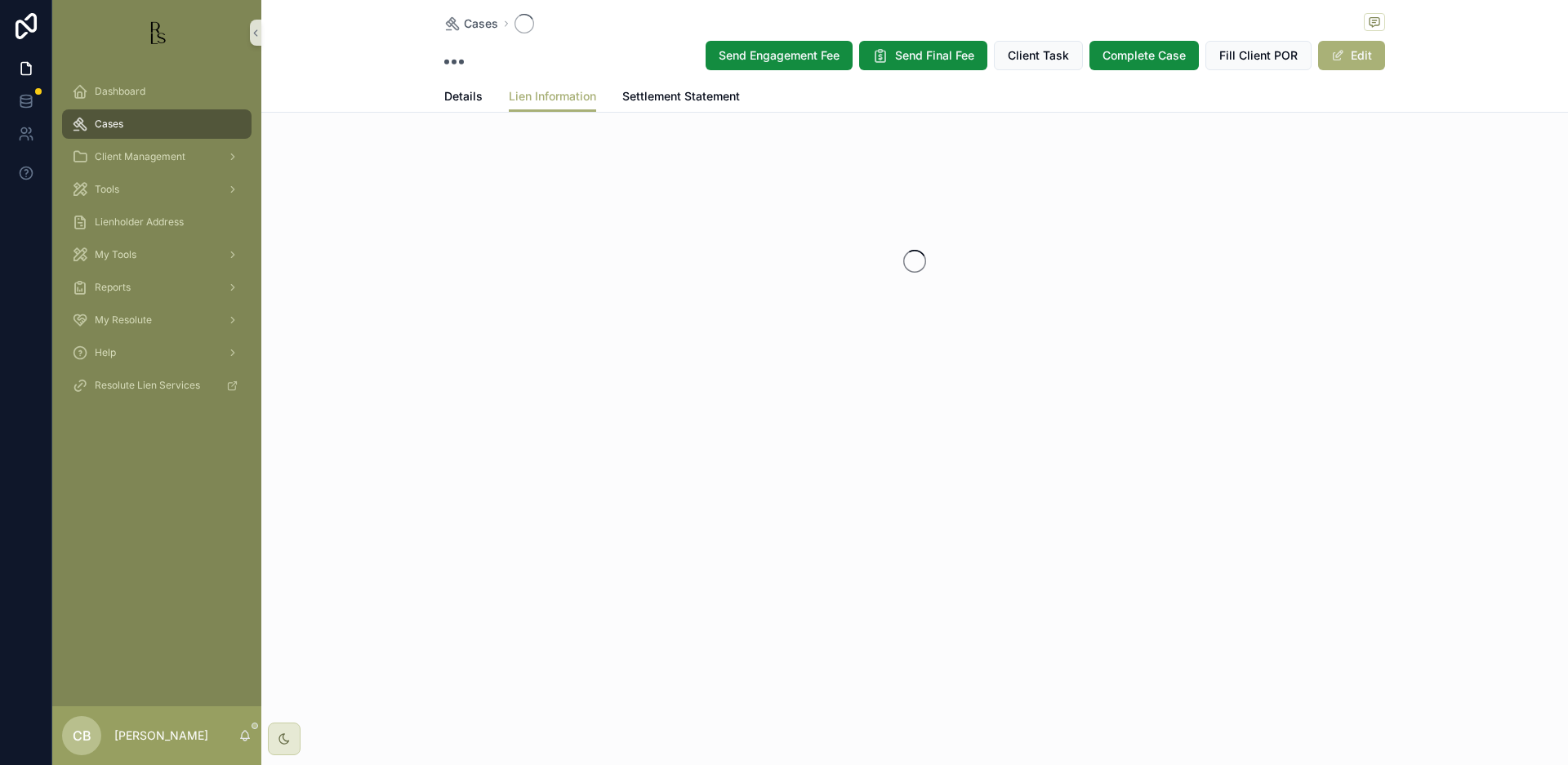
click at [548, 129] on div "Cases Send Engagement Fee Send Final Fee Client Task Complete Case Fill Client …" at bounding box center [914, 248] width 1306 height 495
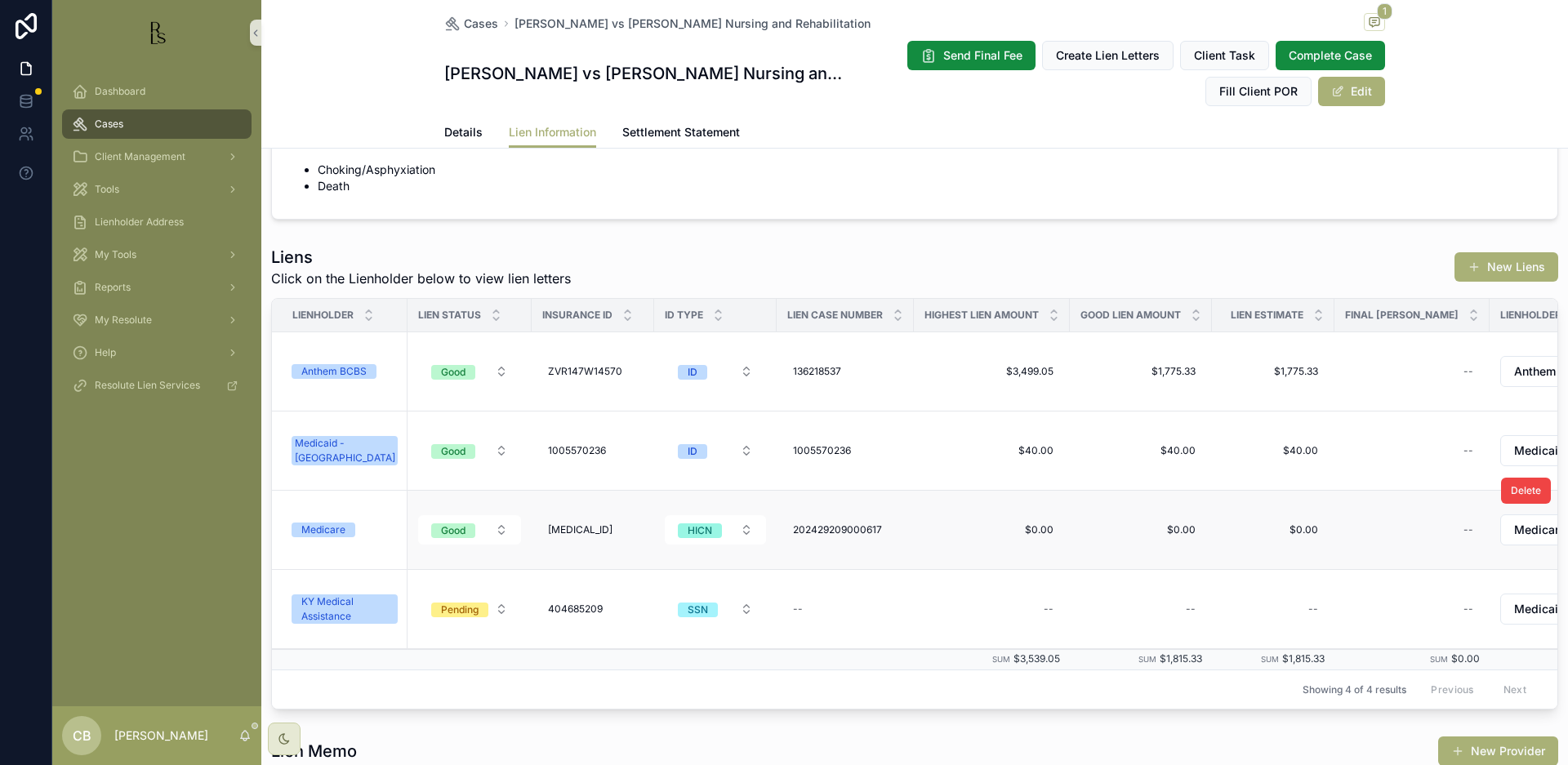
scroll to position [66, 0]
click at [324, 526] on div "Medicare" at bounding box center [323, 528] width 44 height 14
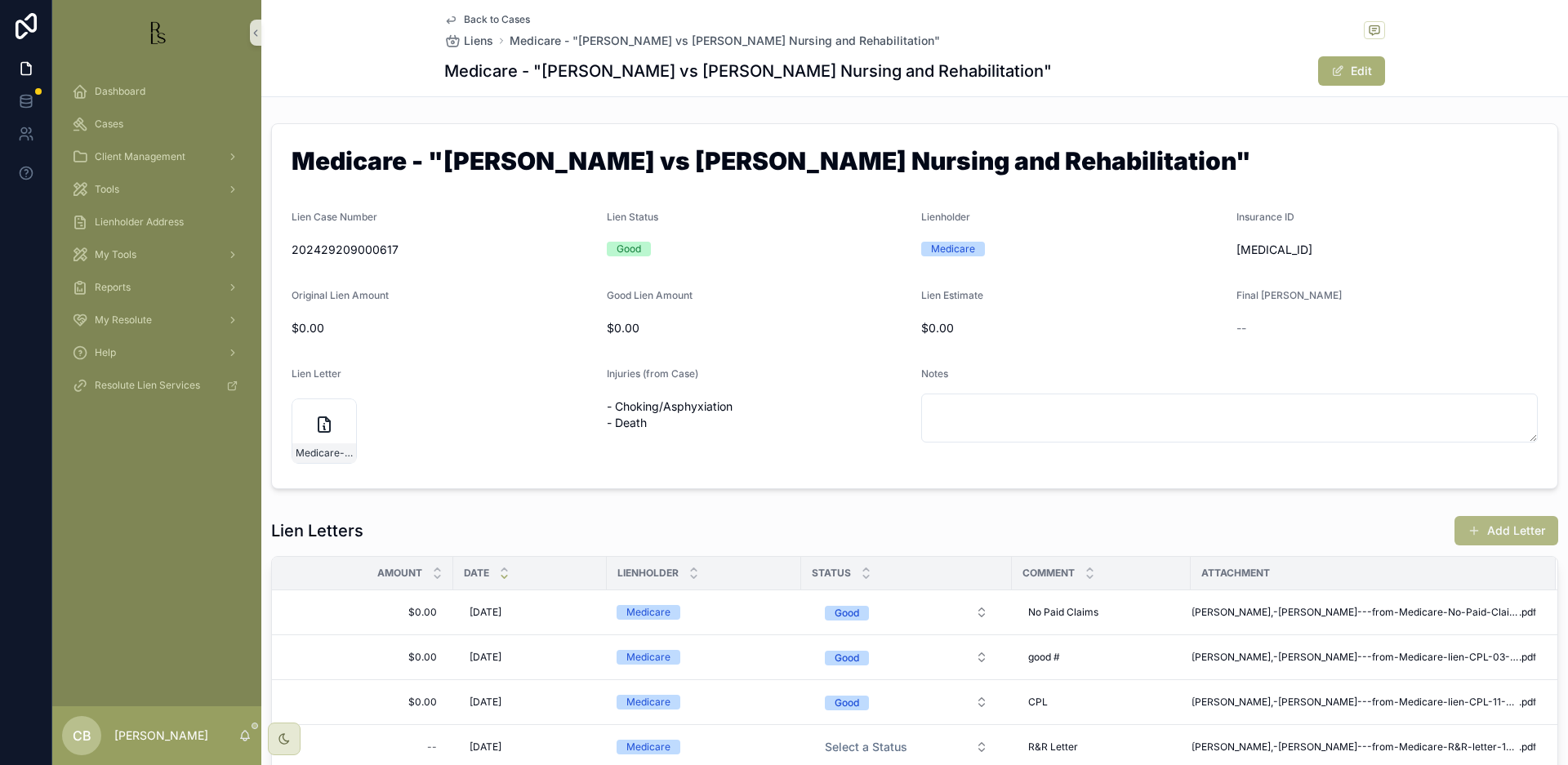
click at [1497, 527] on button "Add Letter" at bounding box center [1506, 531] width 104 height 30
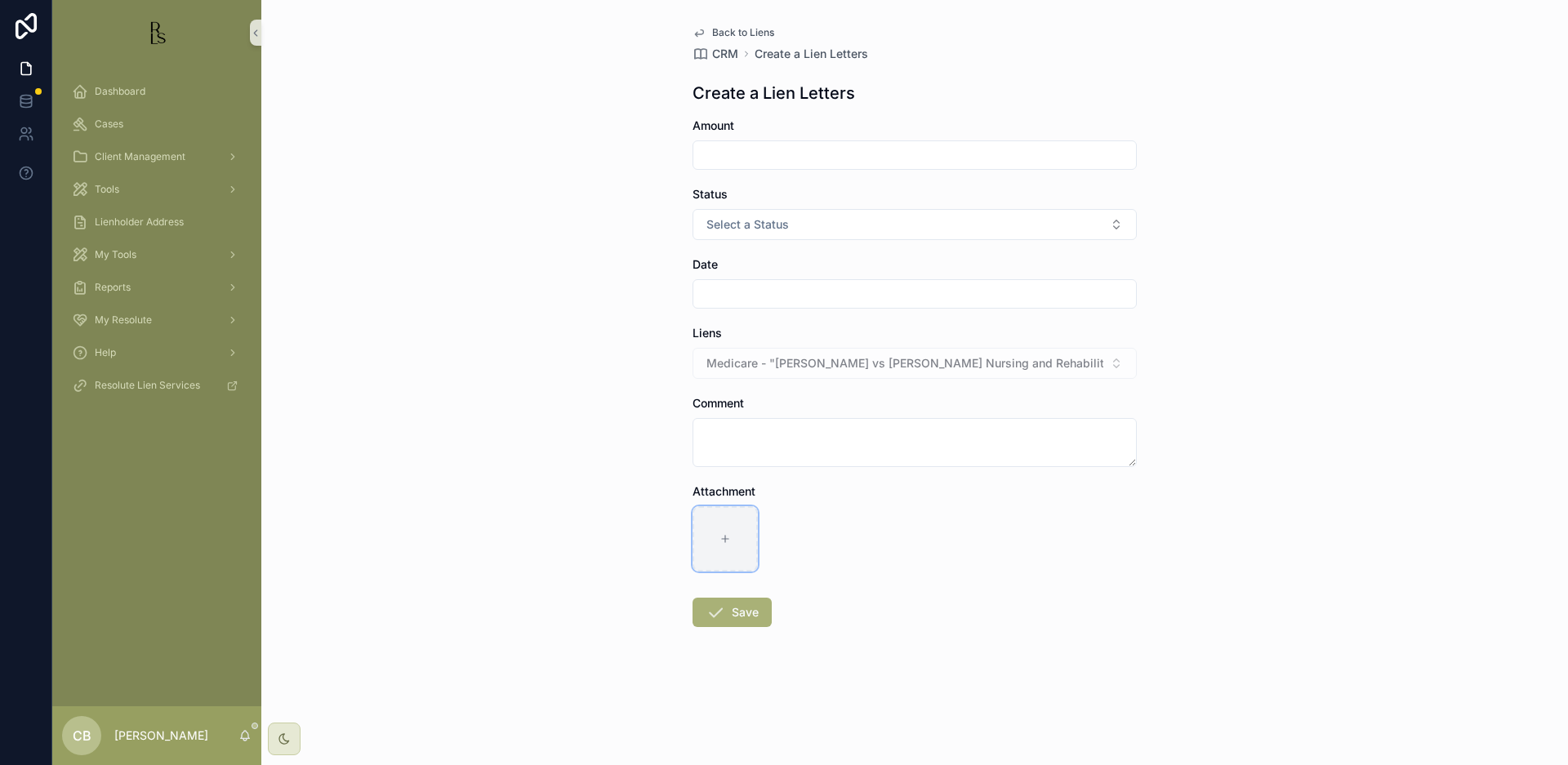
click at [726, 539] on icon "scrollable content" at bounding box center [724, 539] width 6 height 0
click at [723, 536] on icon "scrollable content" at bounding box center [724, 539] width 12 height 12
type input "**********"
click at [745, 152] on input "scrollable content" at bounding box center [914, 155] width 443 height 23
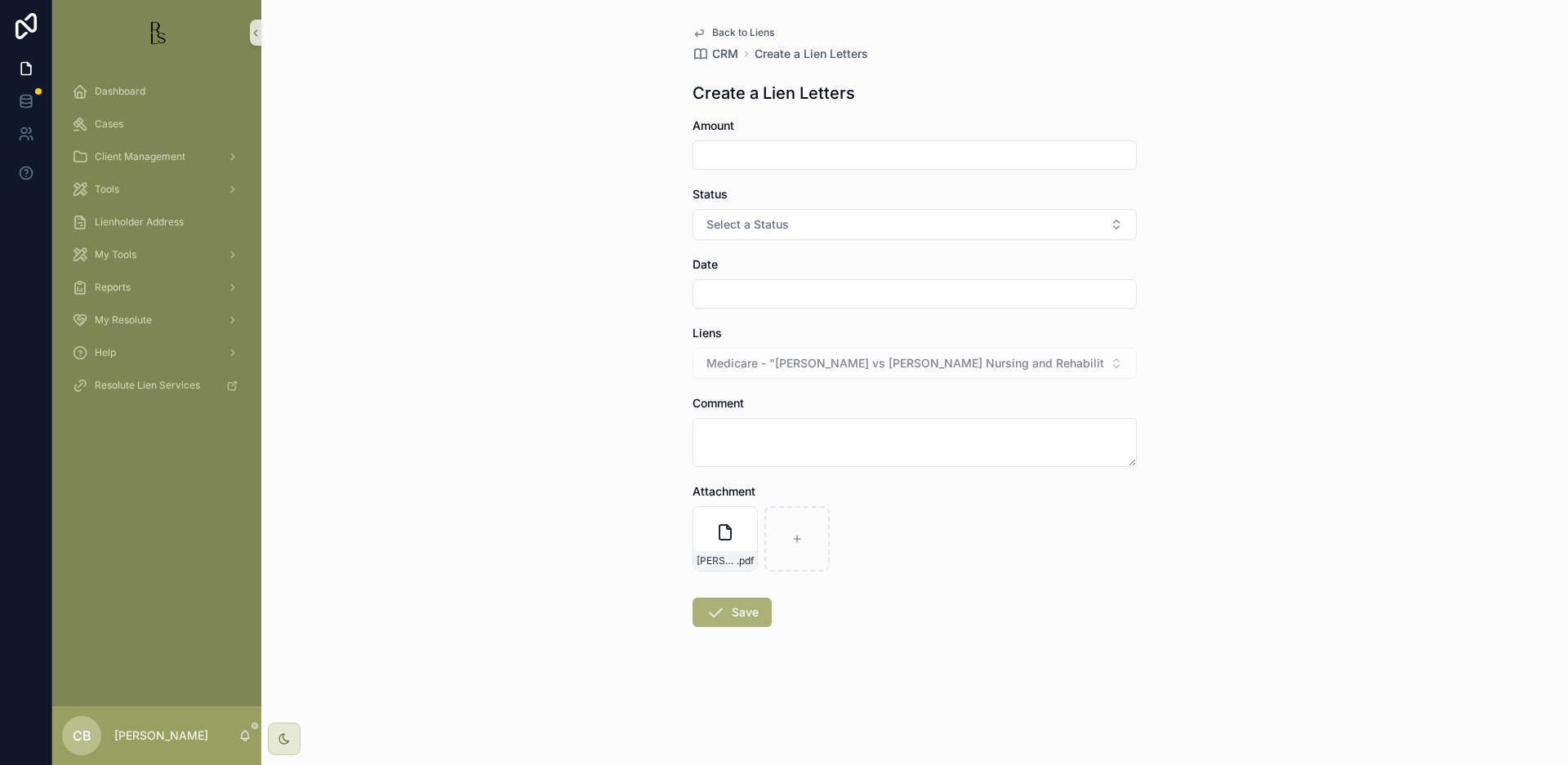
type input "*****"
click at [1112, 217] on button "Select a Status" at bounding box center [914, 224] width 444 height 31
click at [713, 310] on div "Good" at bounding box center [724, 314] width 24 height 14
click at [729, 292] on input "scrollable content" at bounding box center [914, 294] width 443 height 23
click at [854, 499] on button "11" at bounding box center [855, 501] width 30 height 30
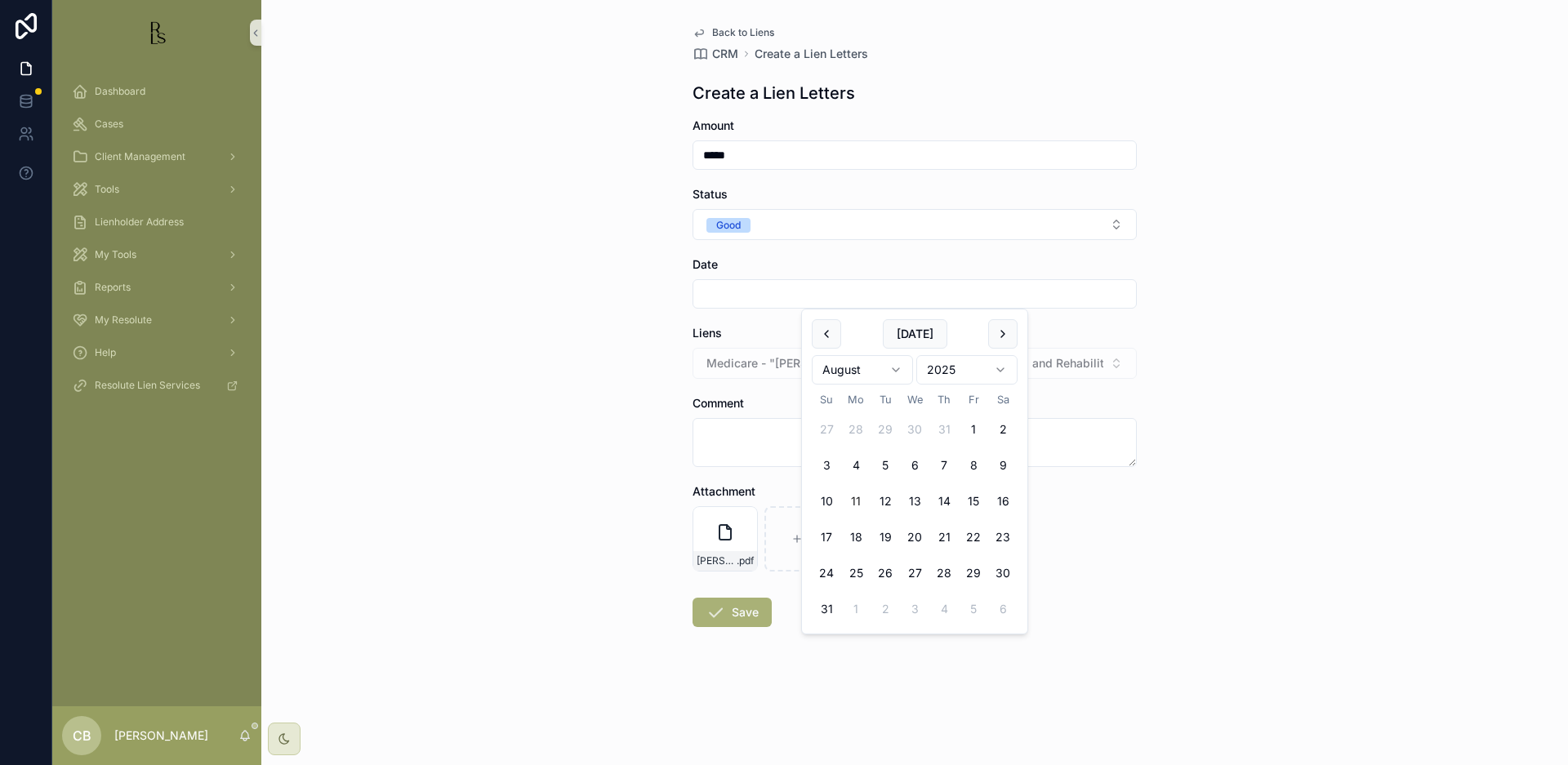
type input "*********"
click at [729, 434] on textarea "scrollable content" at bounding box center [914, 442] width 444 height 49
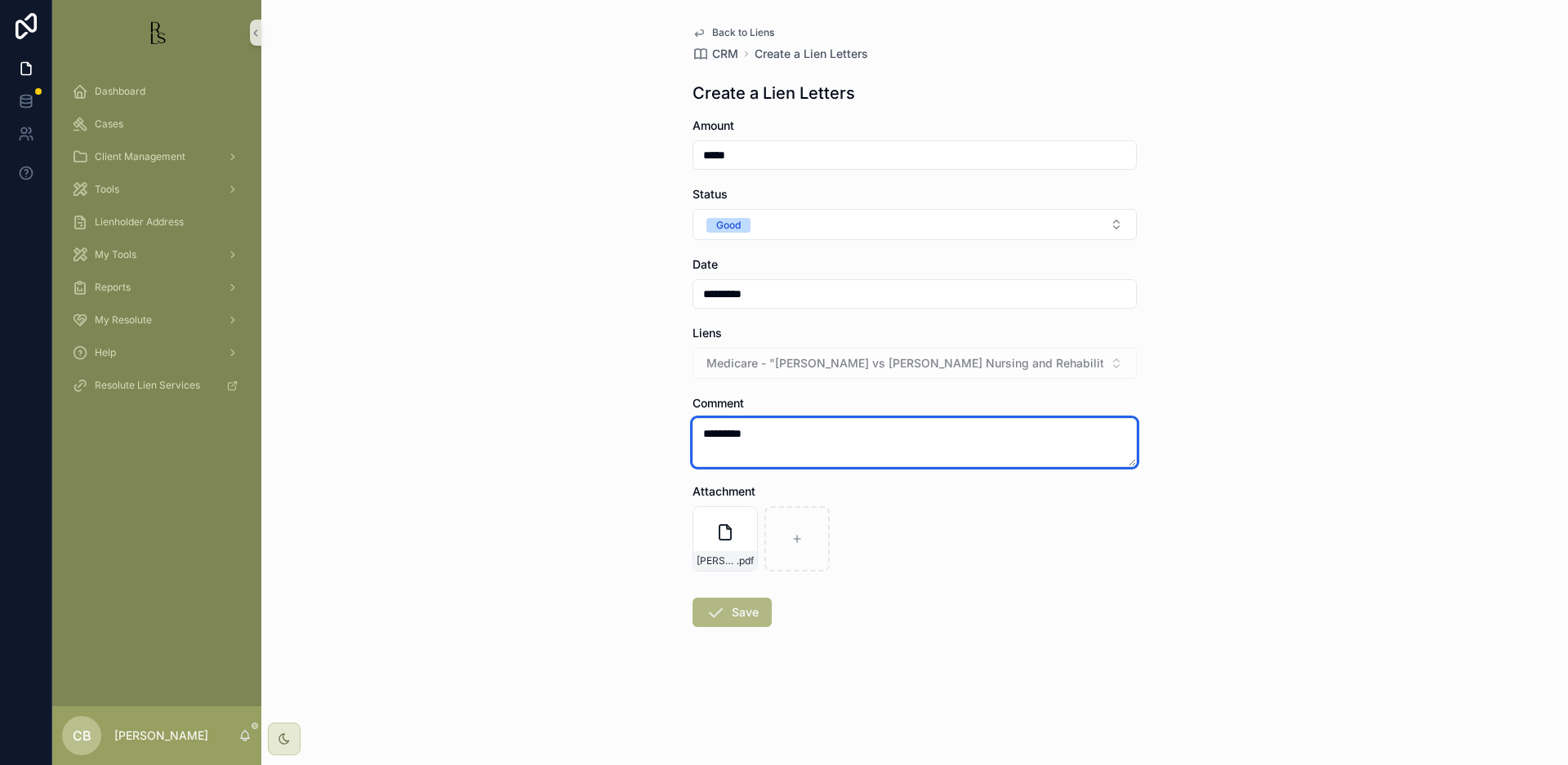
type textarea "*********"
click at [739, 613] on button "Save" at bounding box center [732, 613] width 79 height 30
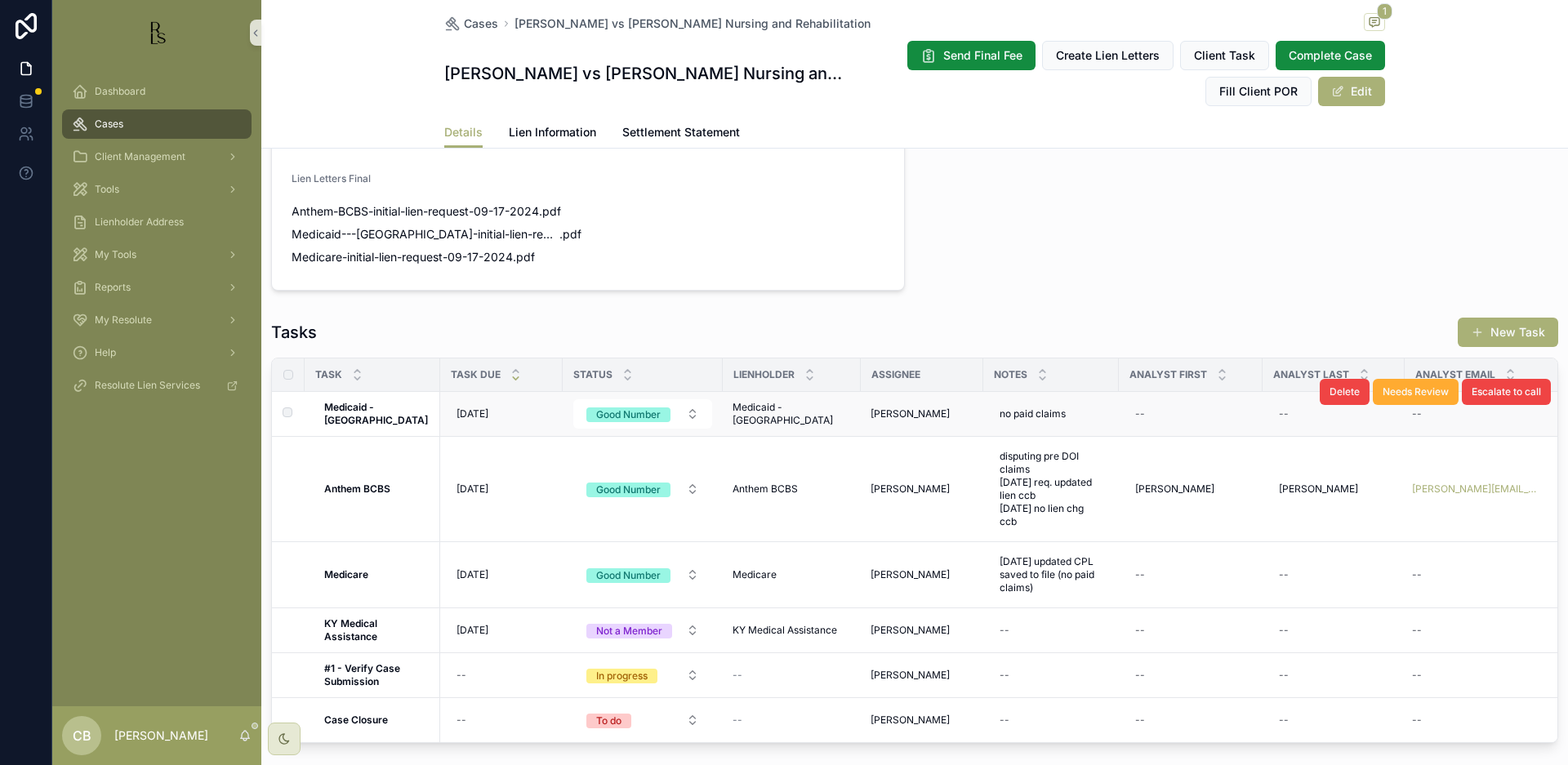
scroll to position [1134, 0]
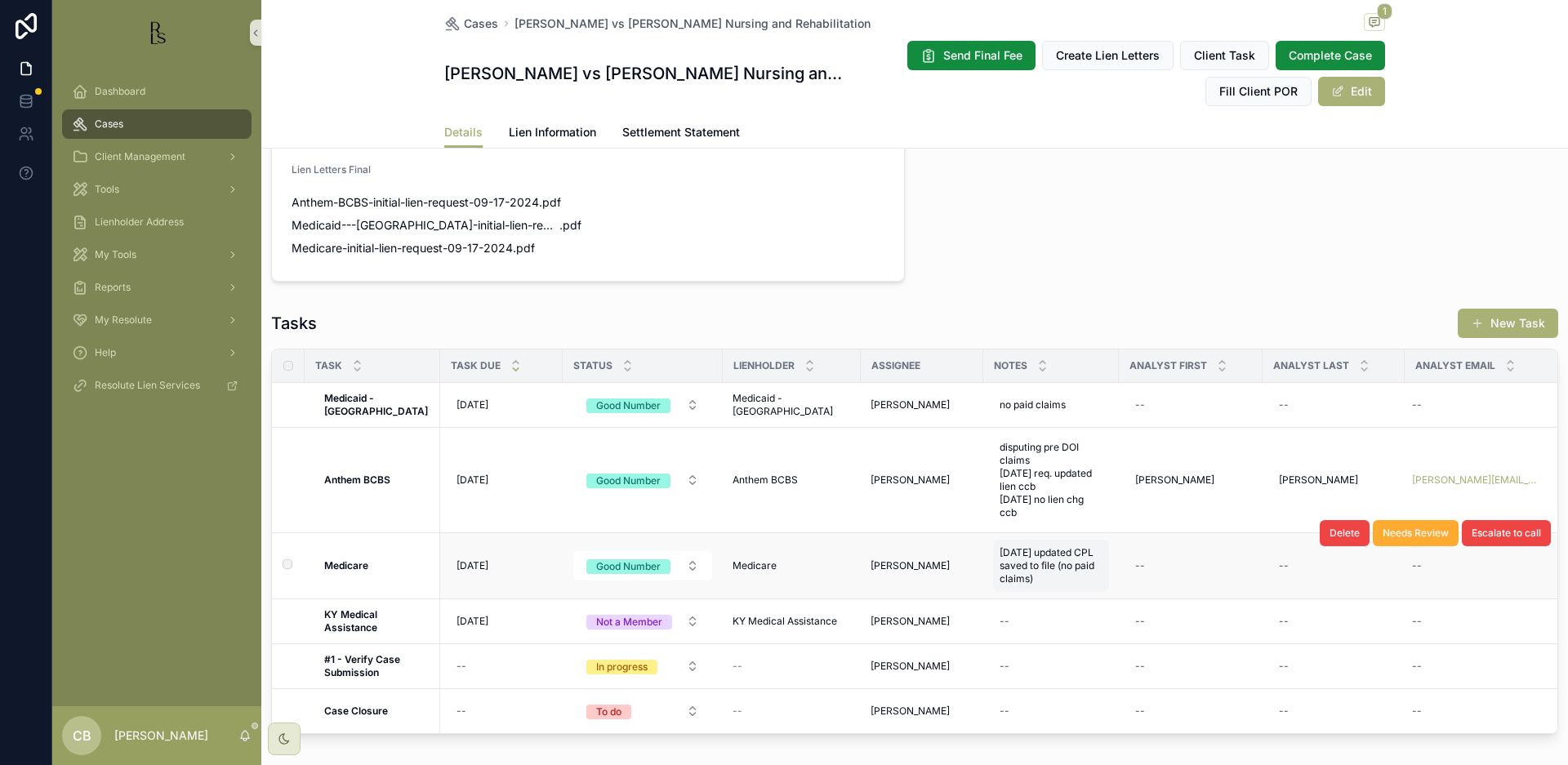
click at [1035, 554] on span "[DATE] updated CPL saved to file (no paid claims)" at bounding box center [1051, 566] width 103 height 39
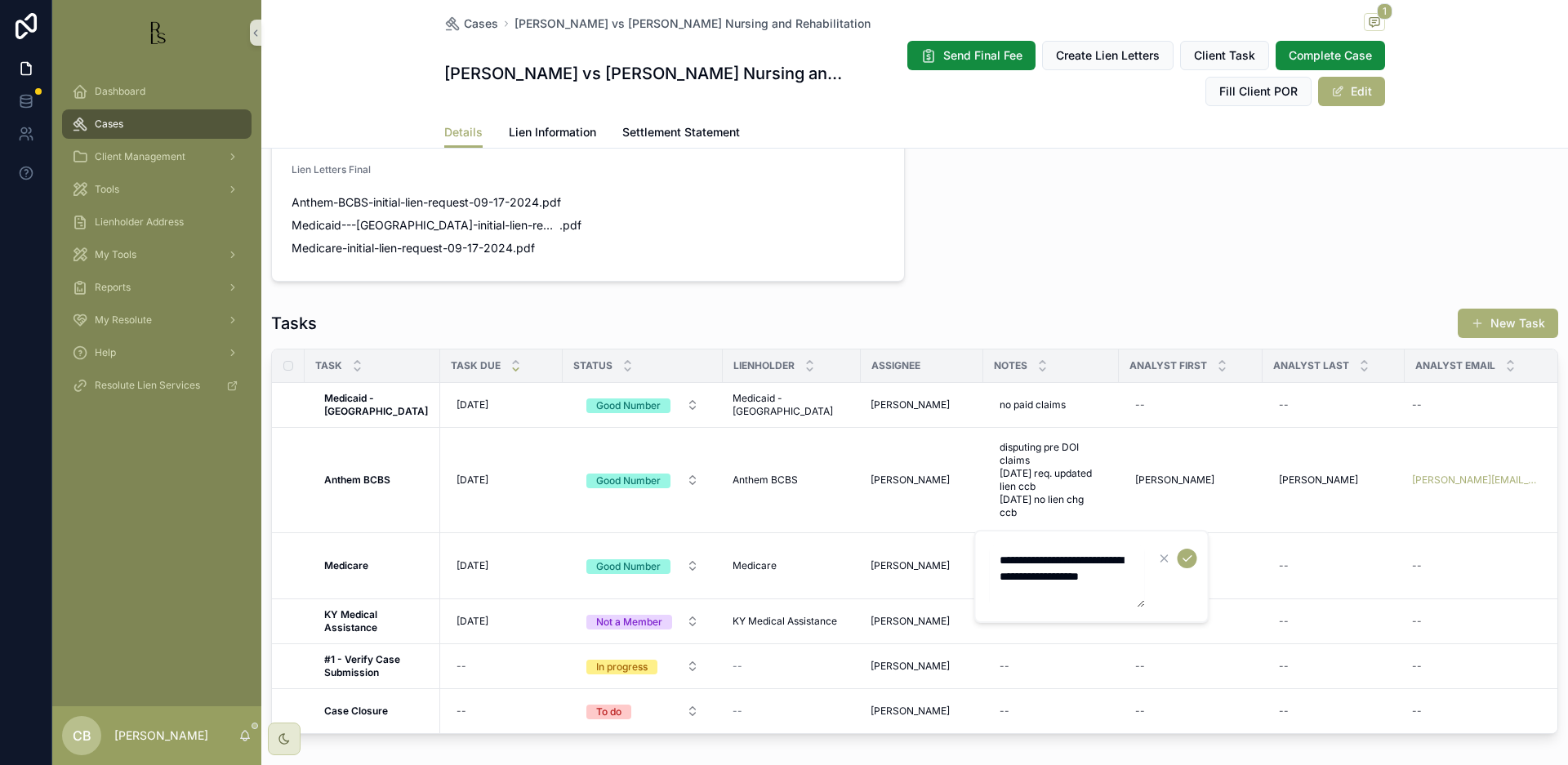
click at [1061, 594] on textarea "**********" at bounding box center [1067, 576] width 155 height 62
type textarea "**********"
click at [1189, 559] on icon "scrollable content" at bounding box center [1187, 559] width 8 height 5
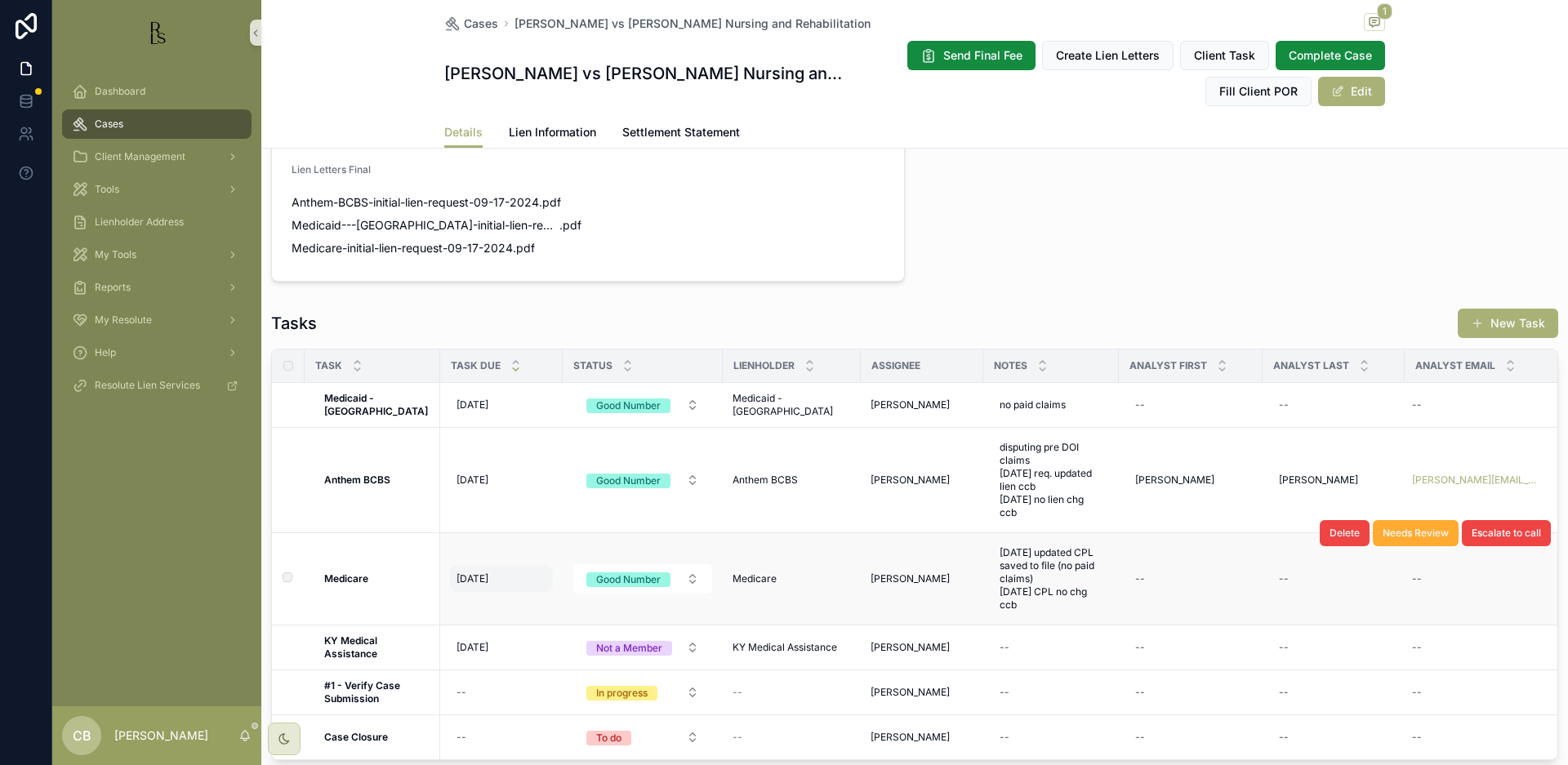
click at [468, 572] on span "[DATE]" at bounding box center [472, 578] width 32 height 13
click at [463, 572] on span "[DATE]" at bounding box center [472, 578] width 32 height 13
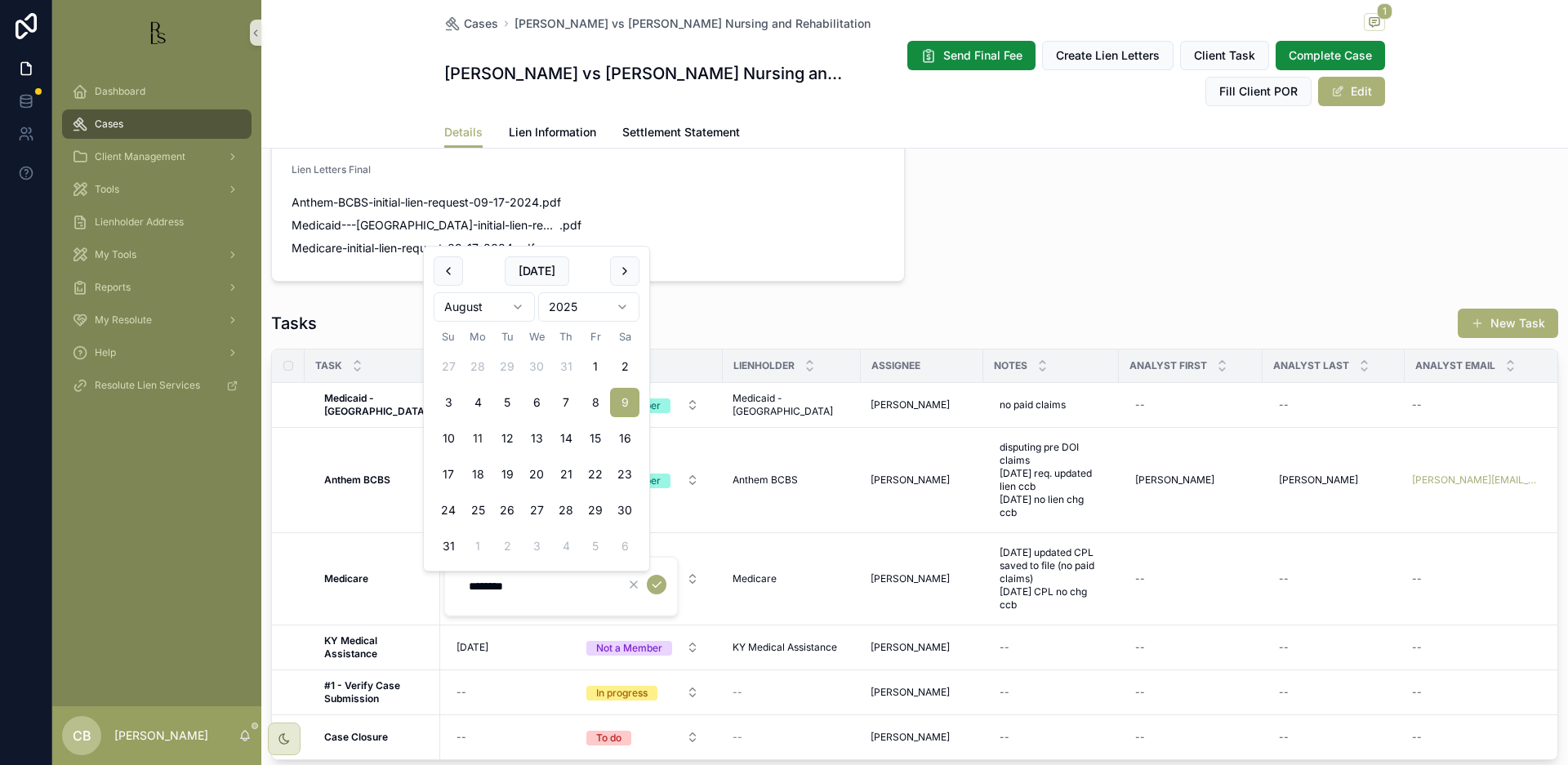
click at [516, 305] on html "Dashboard Cases Client Management Tools Lienholder Address My Tools Reports My …" at bounding box center [784, 382] width 1568 height 765
click at [518, 302] on html "Dashboard Cases Client Management Tools Lienholder Address My Tools Reports My …" at bounding box center [784, 382] width 1568 height 765
click at [473, 433] on button "10" at bounding box center [477, 439] width 30 height 30
type input "**********"
click at [661, 583] on icon "scrollable content" at bounding box center [656, 585] width 13 height 13
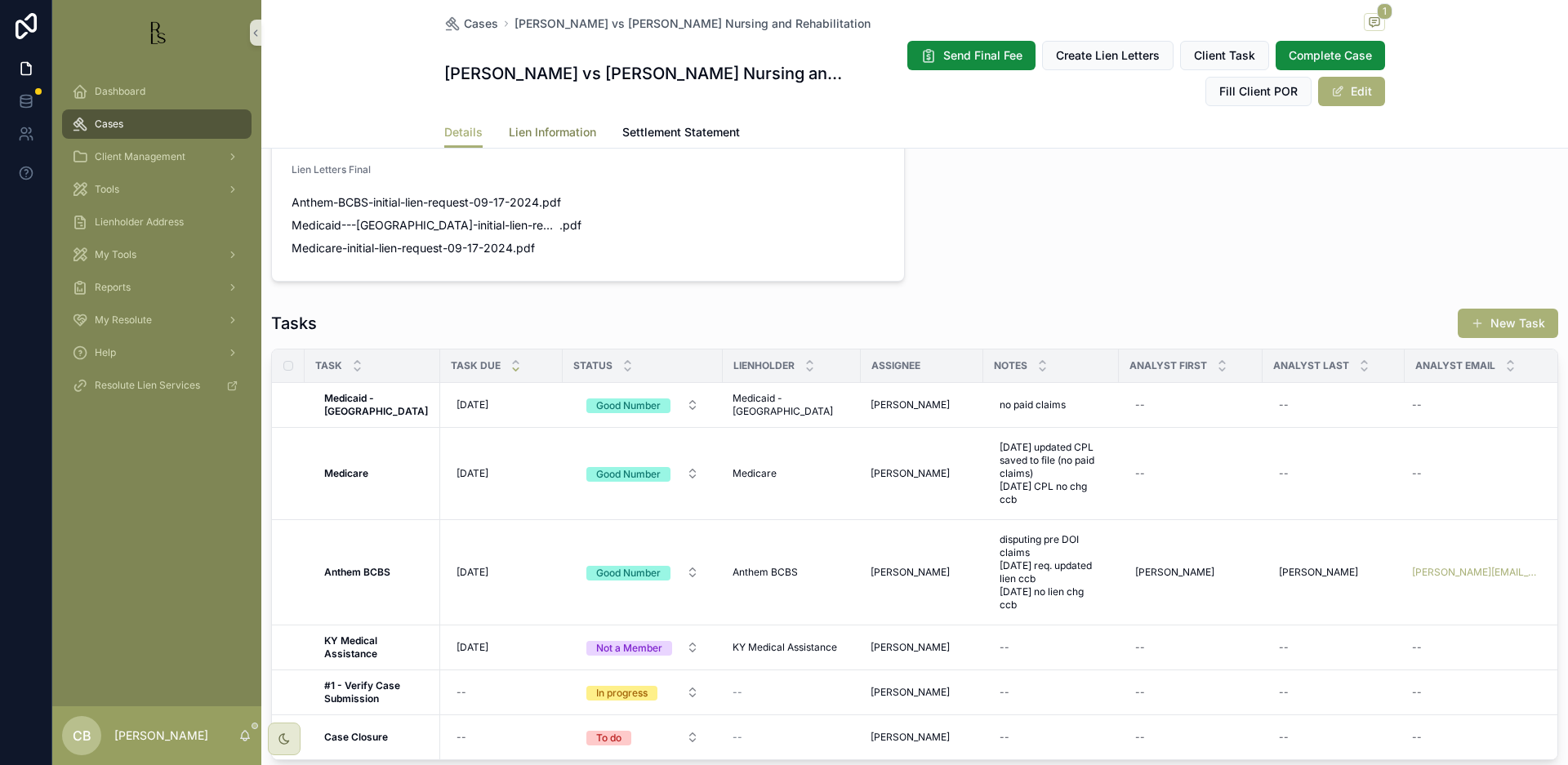
click at [541, 133] on span "Lien Information" at bounding box center [551, 132] width 87 height 16
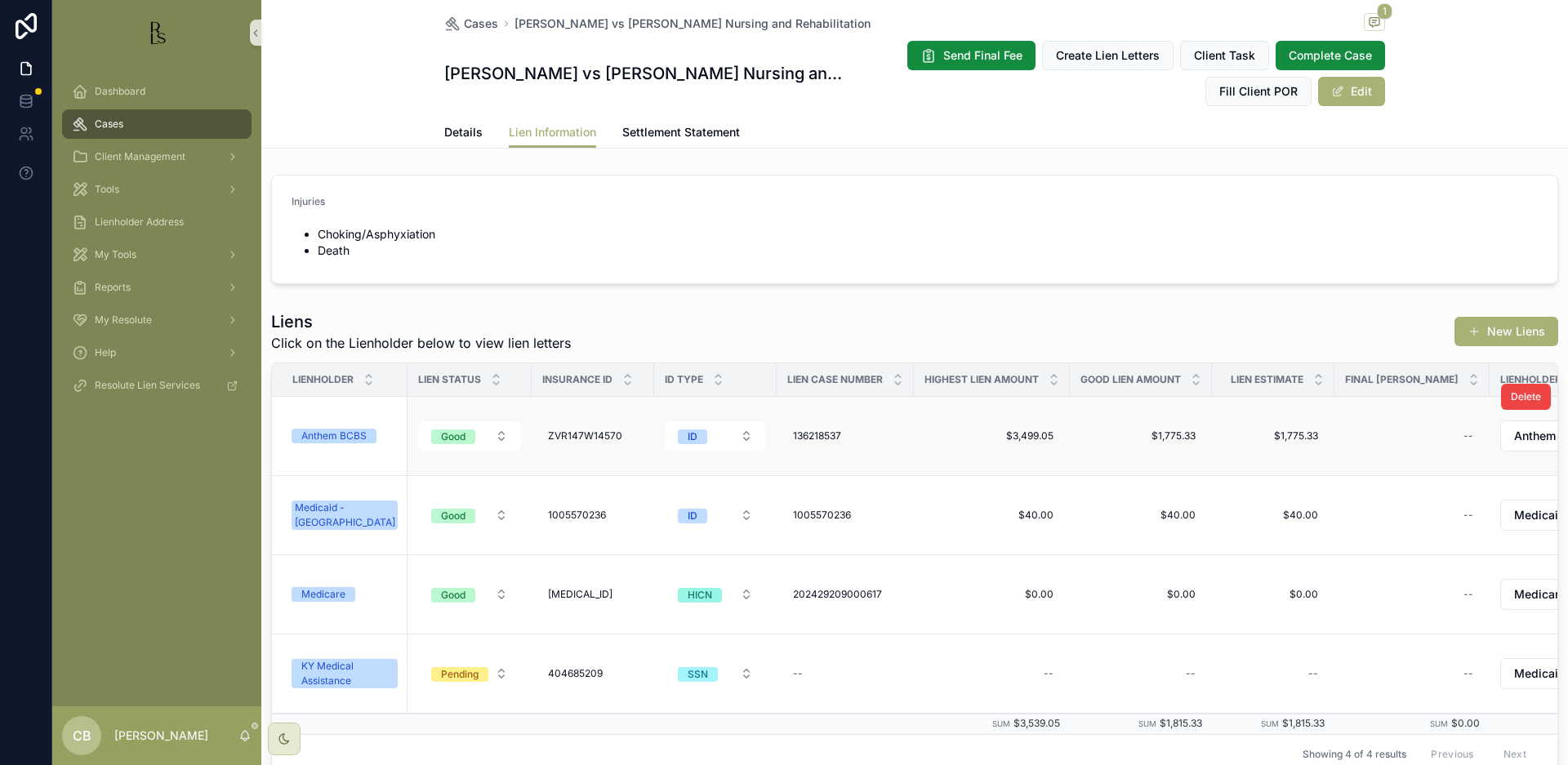
scroll to position [0, 7]
click at [348, 433] on div "Anthem BCBS" at bounding box center [334, 436] width 65 height 14
click at [463, 130] on span "Details" at bounding box center [463, 132] width 39 height 16
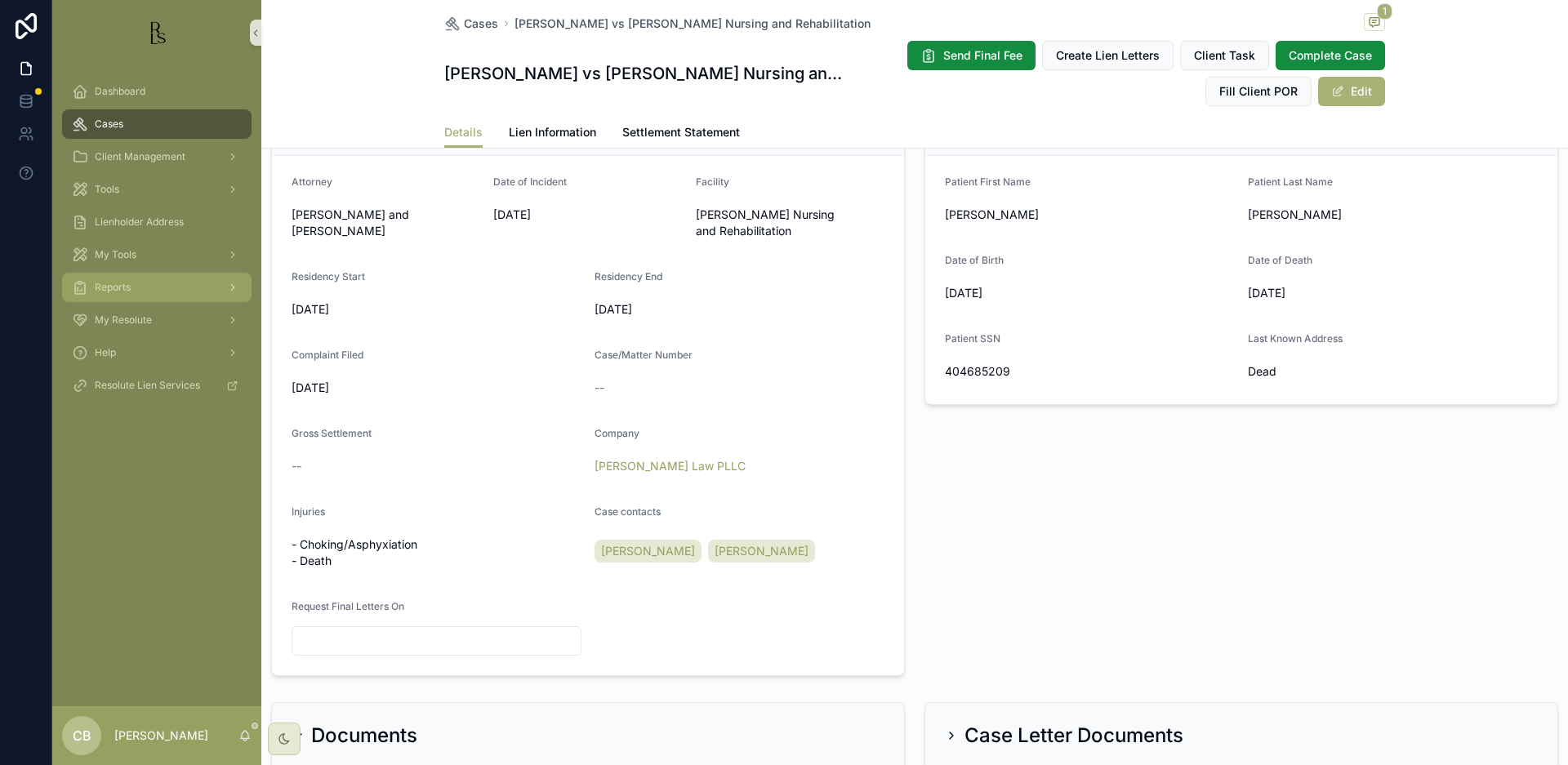
scroll to position [372, 0]
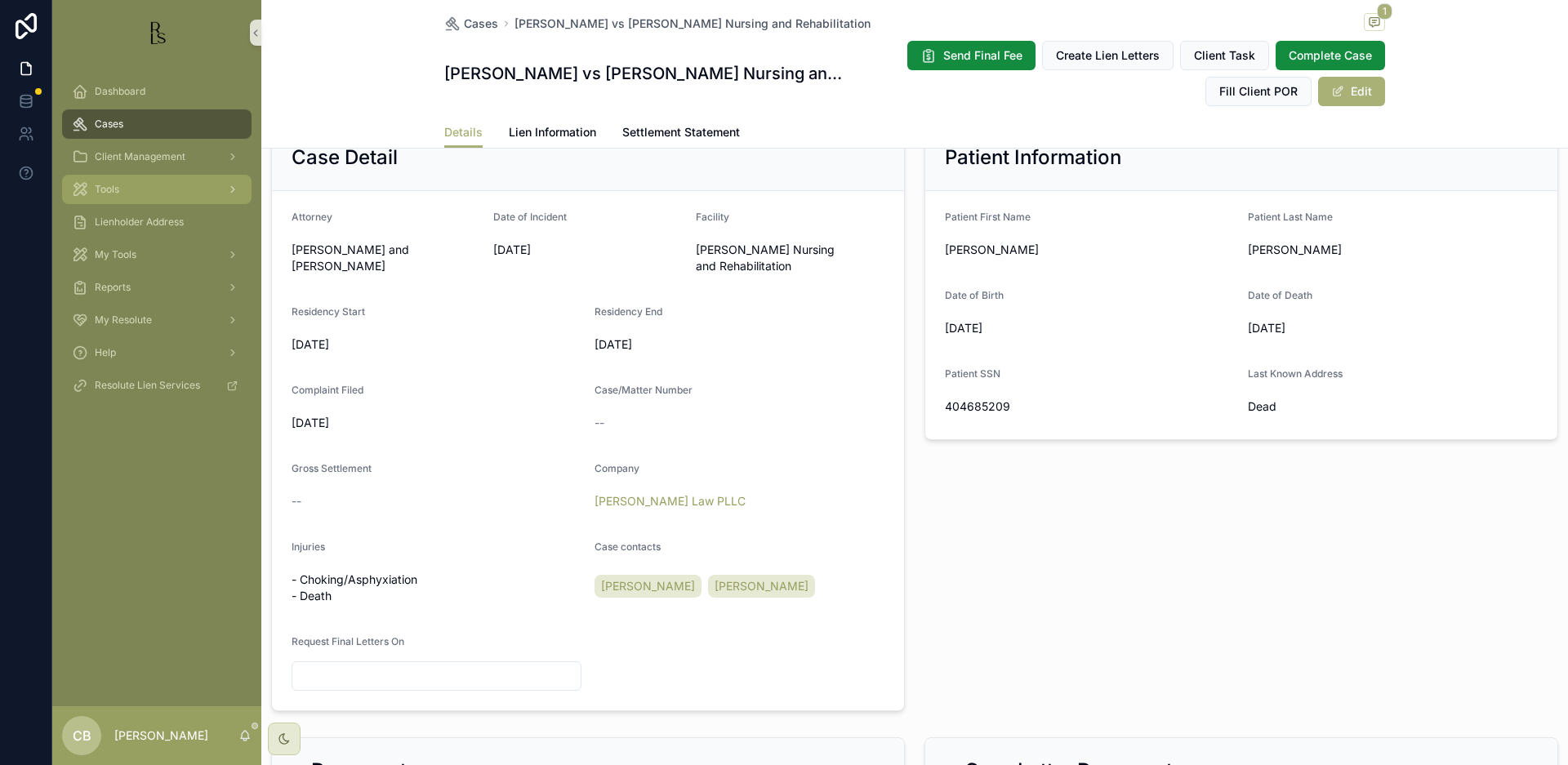
click at [115, 190] on span "Tools" at bounding box center [107, 189] width 24 height 13
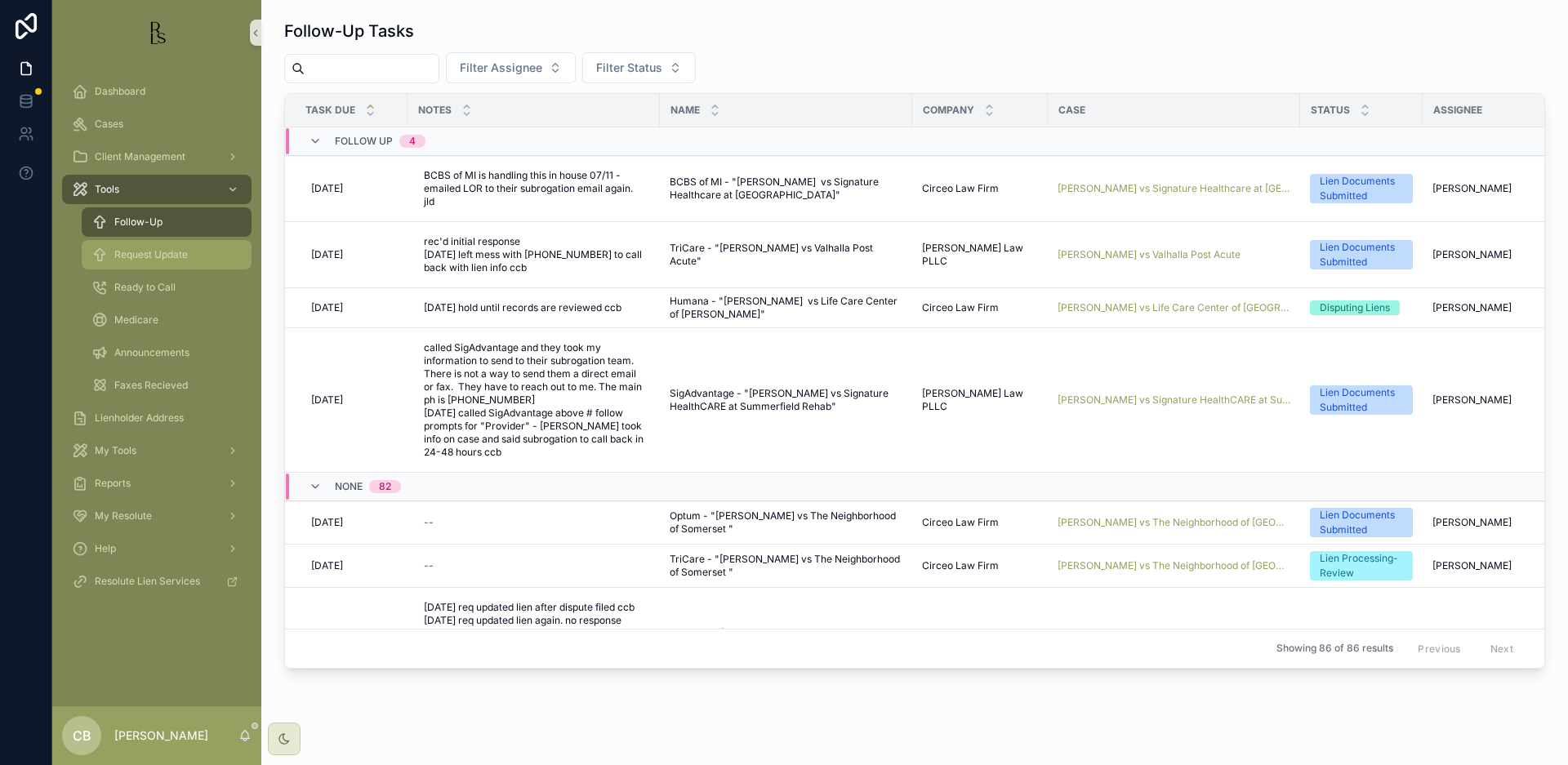
click at [173, 256] on span "Request Update" at bounding box center [152, 255] width 74 height 13
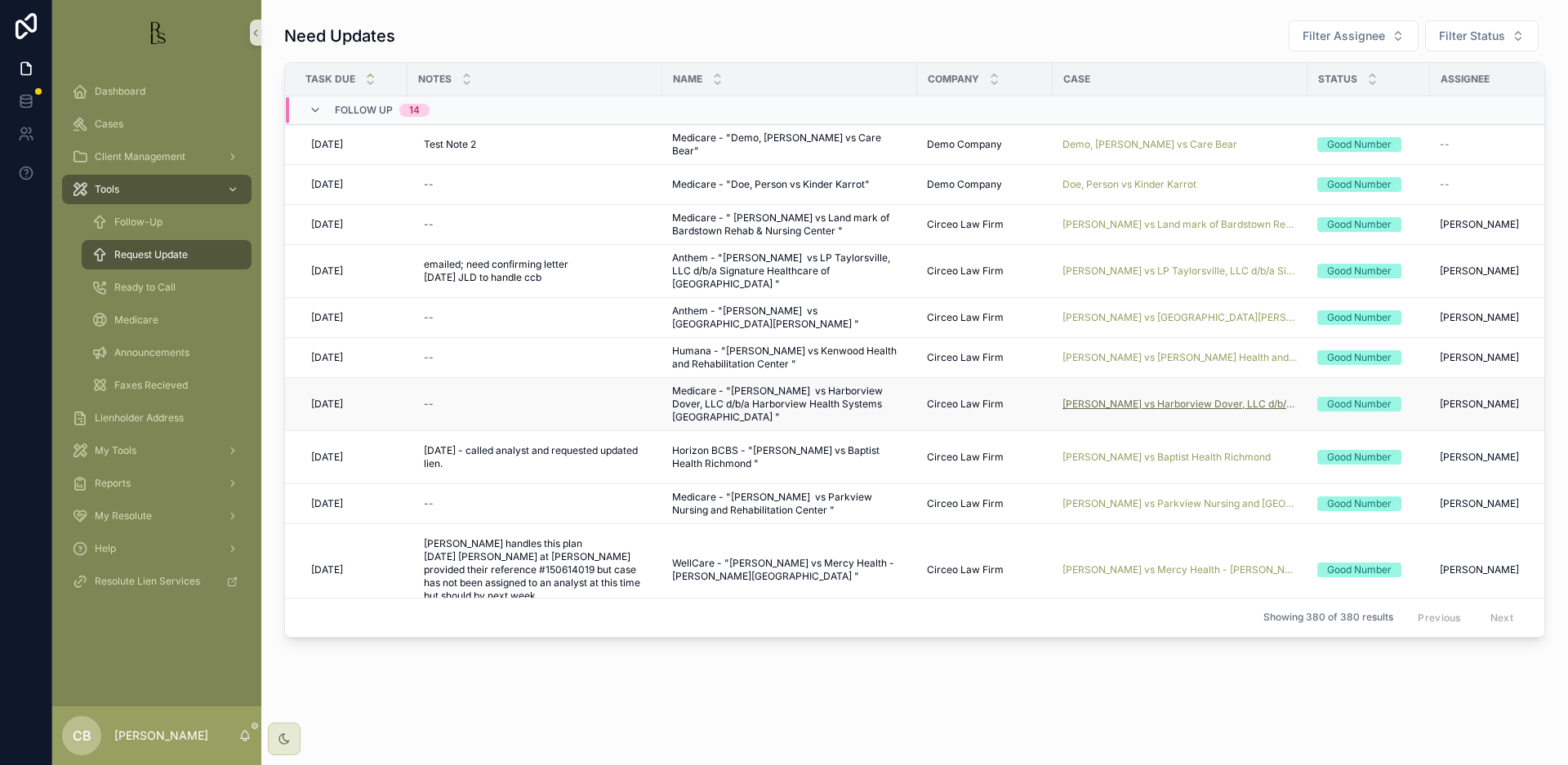
click at [1148, 403] on span "[PERSON_NAME] vs Harborview Dover, LLC d/b/a Harborview Health Systems [GEOGRAP…" at bounding box center [1180, 404] width 235 height 13
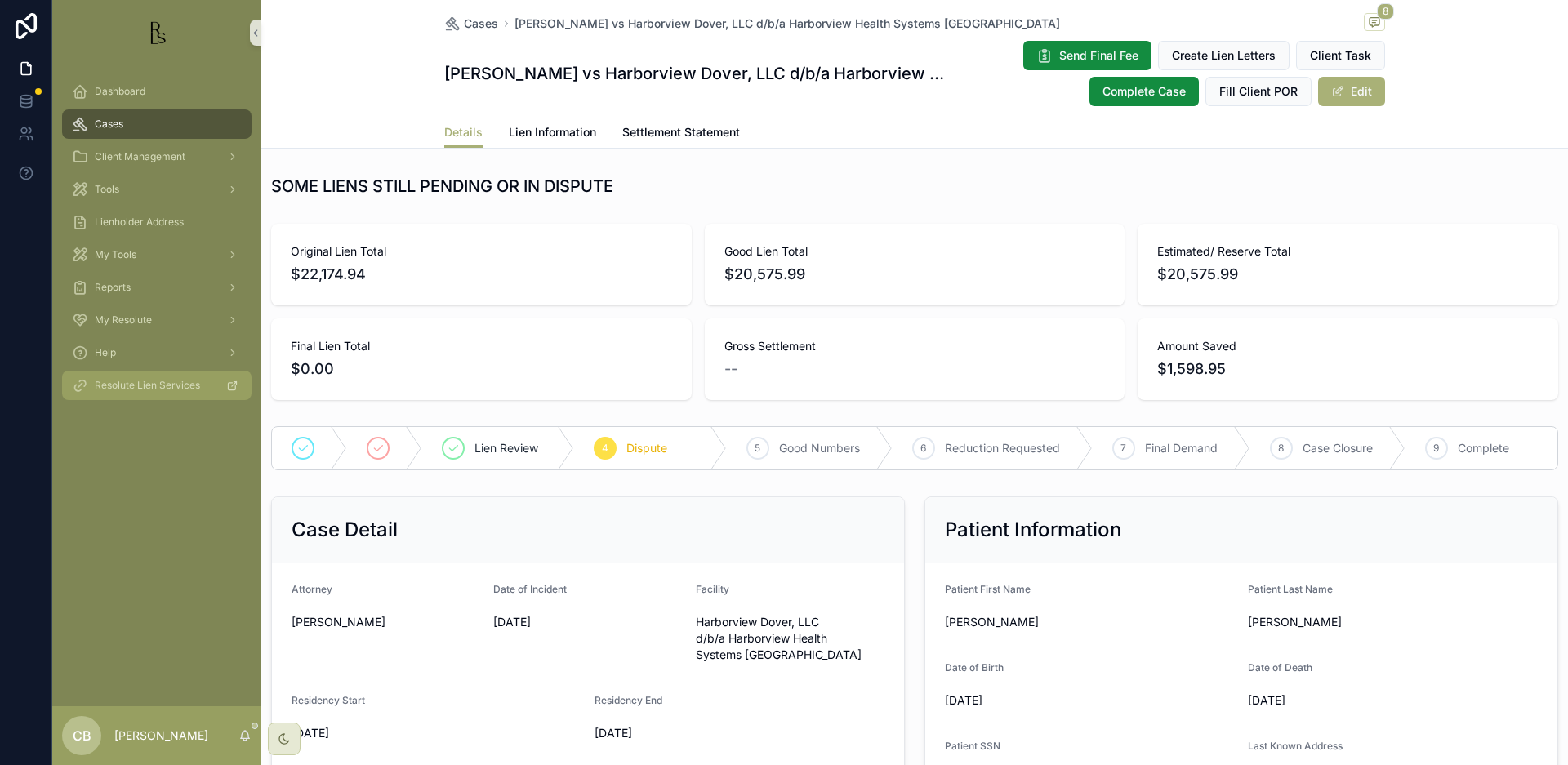
click at [548, 129] on span "Lien Information" at bounding box center [551, 132] width 87 height 16
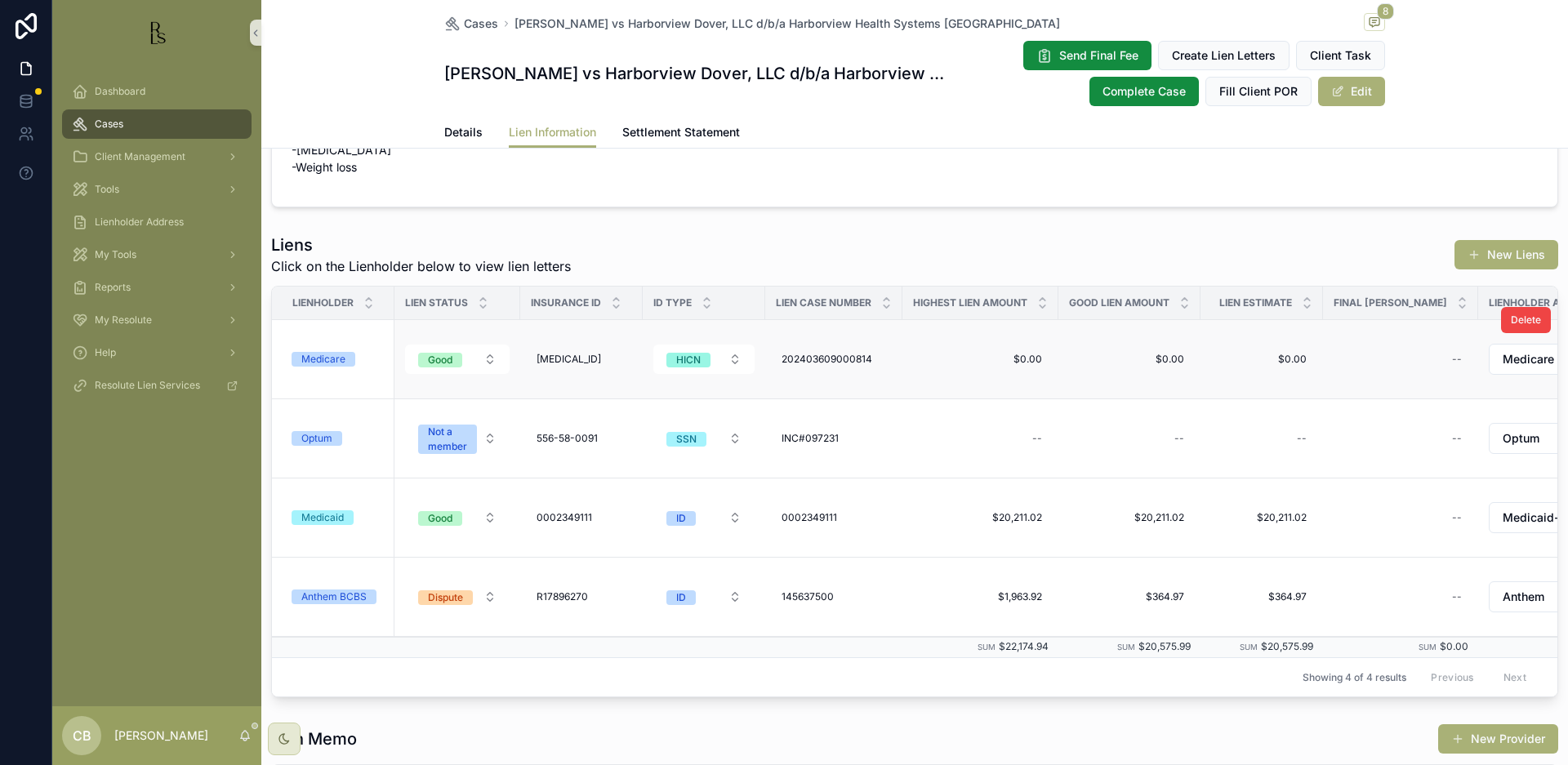
click at [328, 358] on div "Medicare" at bounding box center [323, 360] width 44 height 14
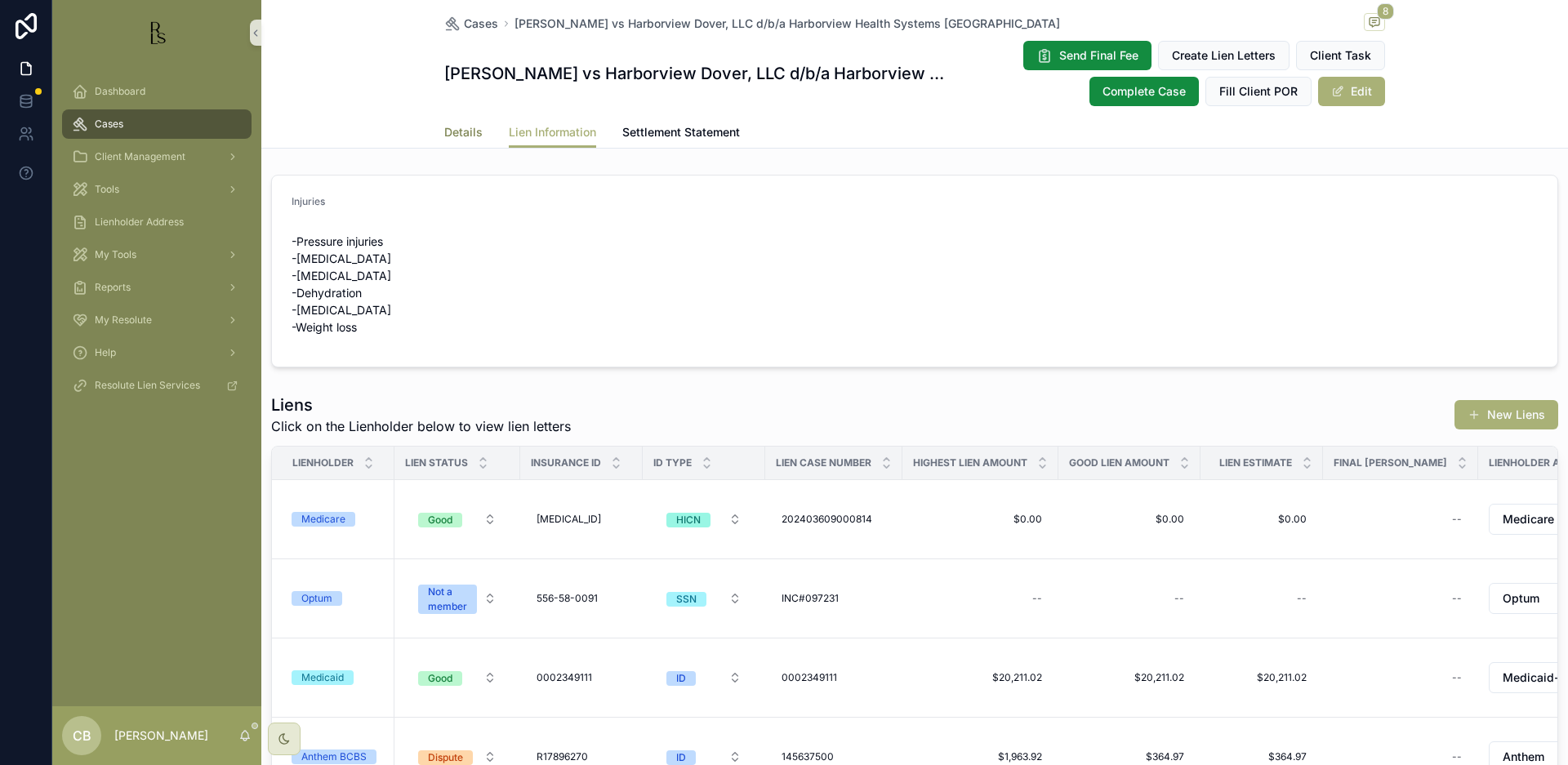
click at [460, 131] on span "Details" at bounding box center [463, 132] width 39 height 16
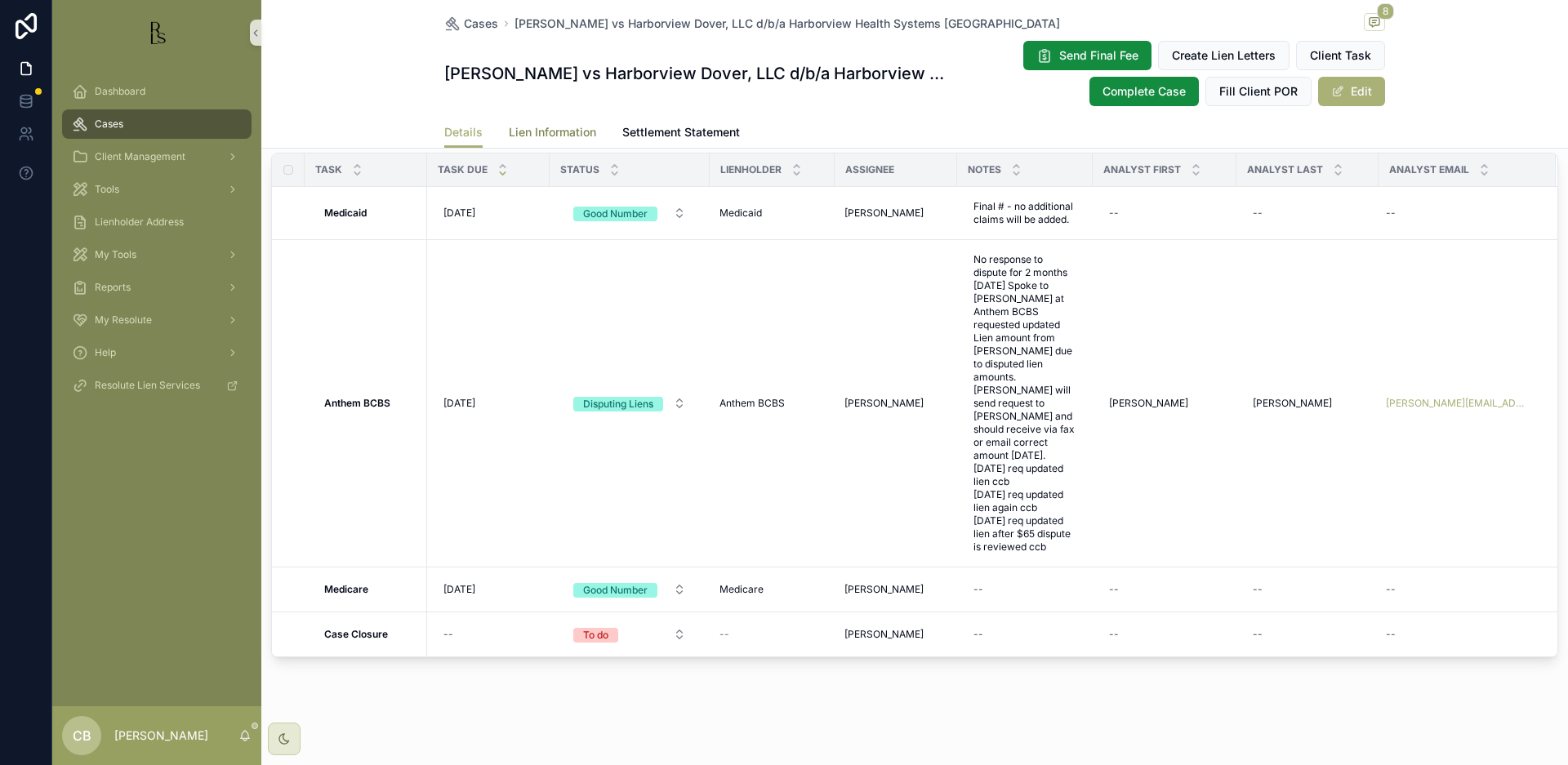
click at [533, 127] on span "Lien Information" at bounding box center [551, 132] width 87 height 16
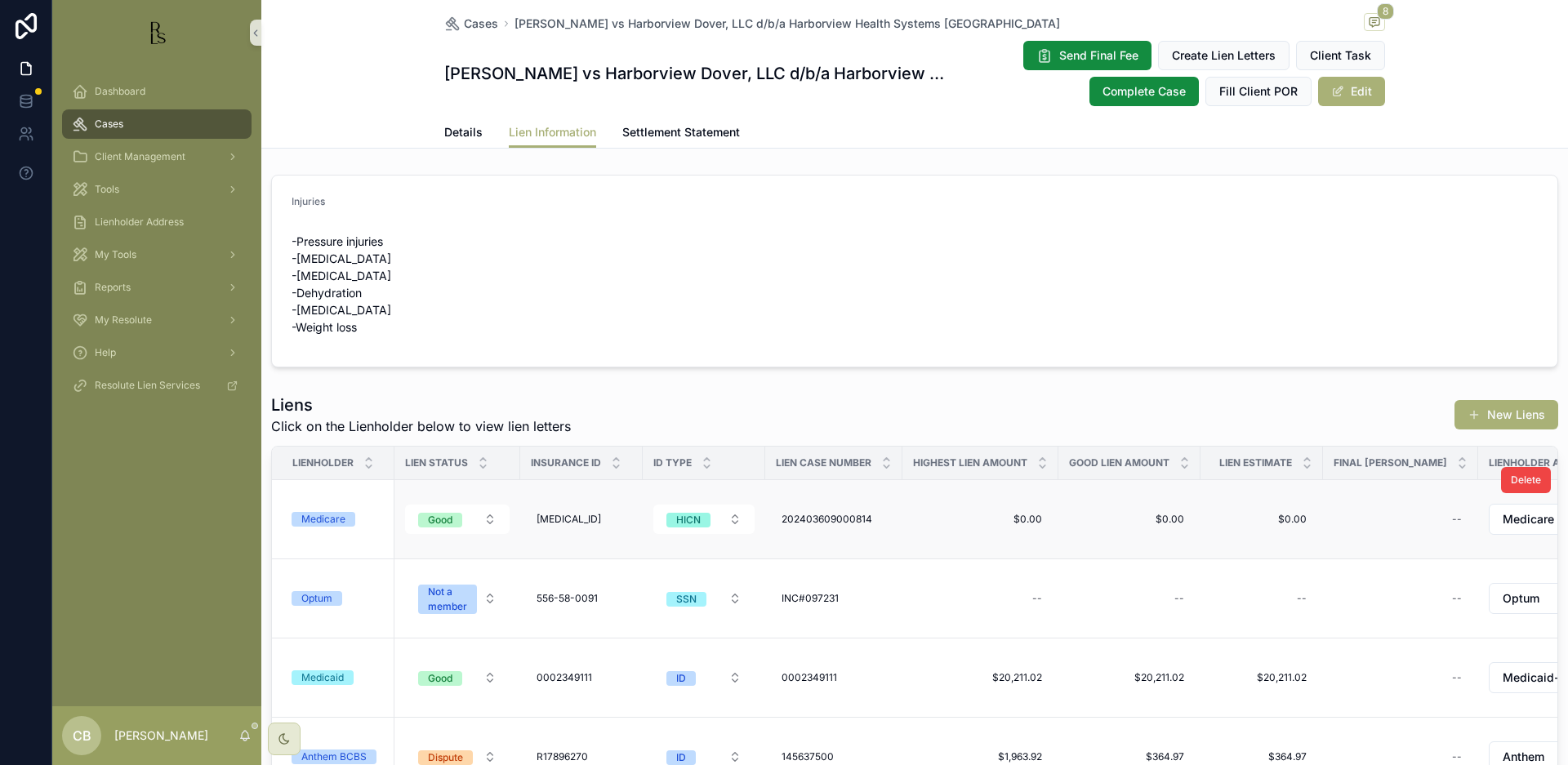
click at [327, 515] on div "Medicare" at bounding box center [323, 519] width 44 height 14
click at [463, 132] on span "Details" at bounding box center [463, 132] width 39 height 16
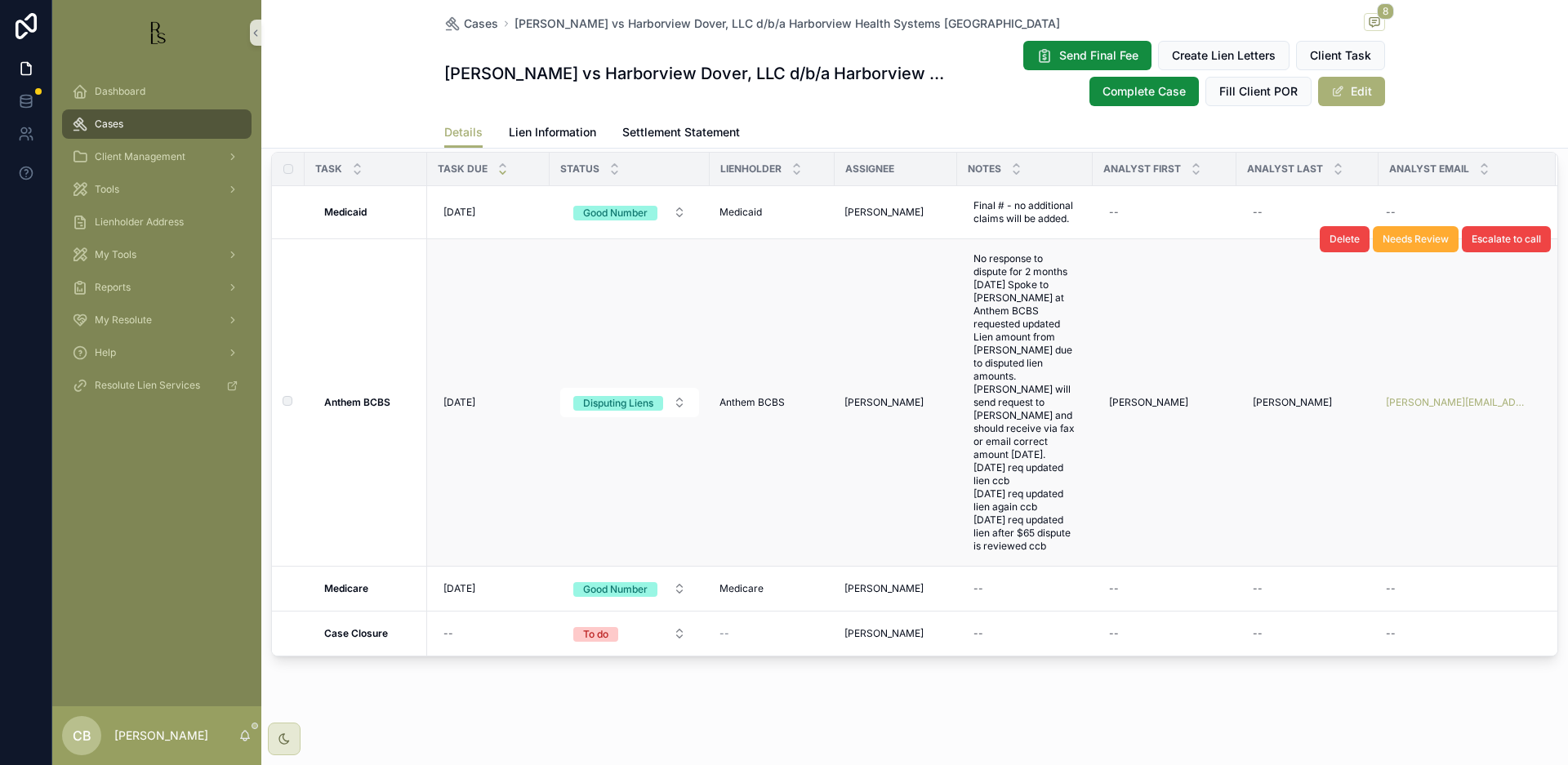
scroll to position [1413, 0]
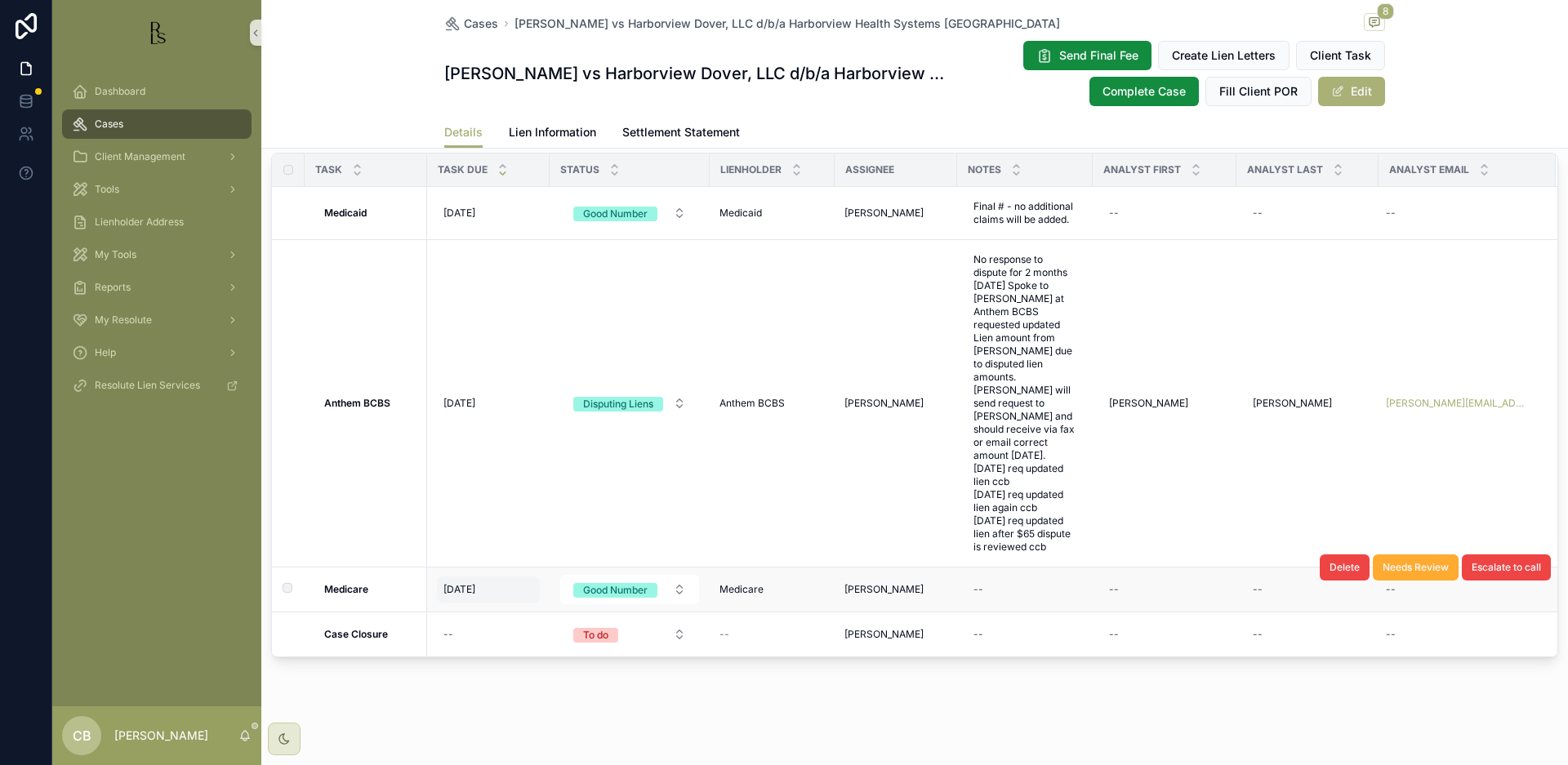
click at [465, 584] on span "[DATE]" at bounding box center [460, 589] width 32 height 13
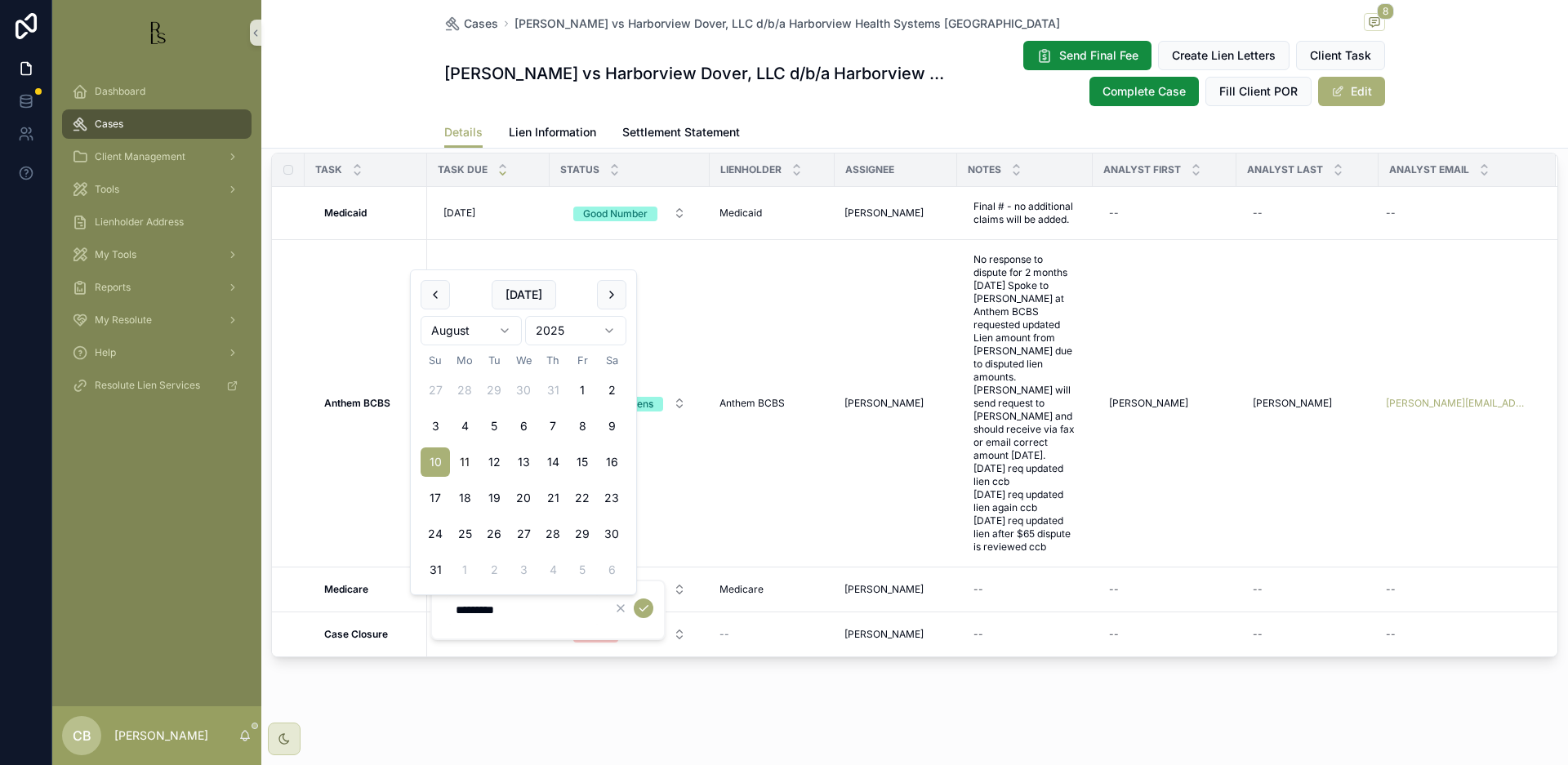
click at [503, 331] on html "Dashboard Cases Client Management Tools Lienholder Address My Tools Reports My …" at bounding box center [784, 382] width 1568 height 765
click at [576, 424] on button "7" at bounding box center [582, 426] width 30 height 30
type input "*********"
click at [642, 607] on icon "scrollable content" at bounding box center [643, 608] width 13 height 13
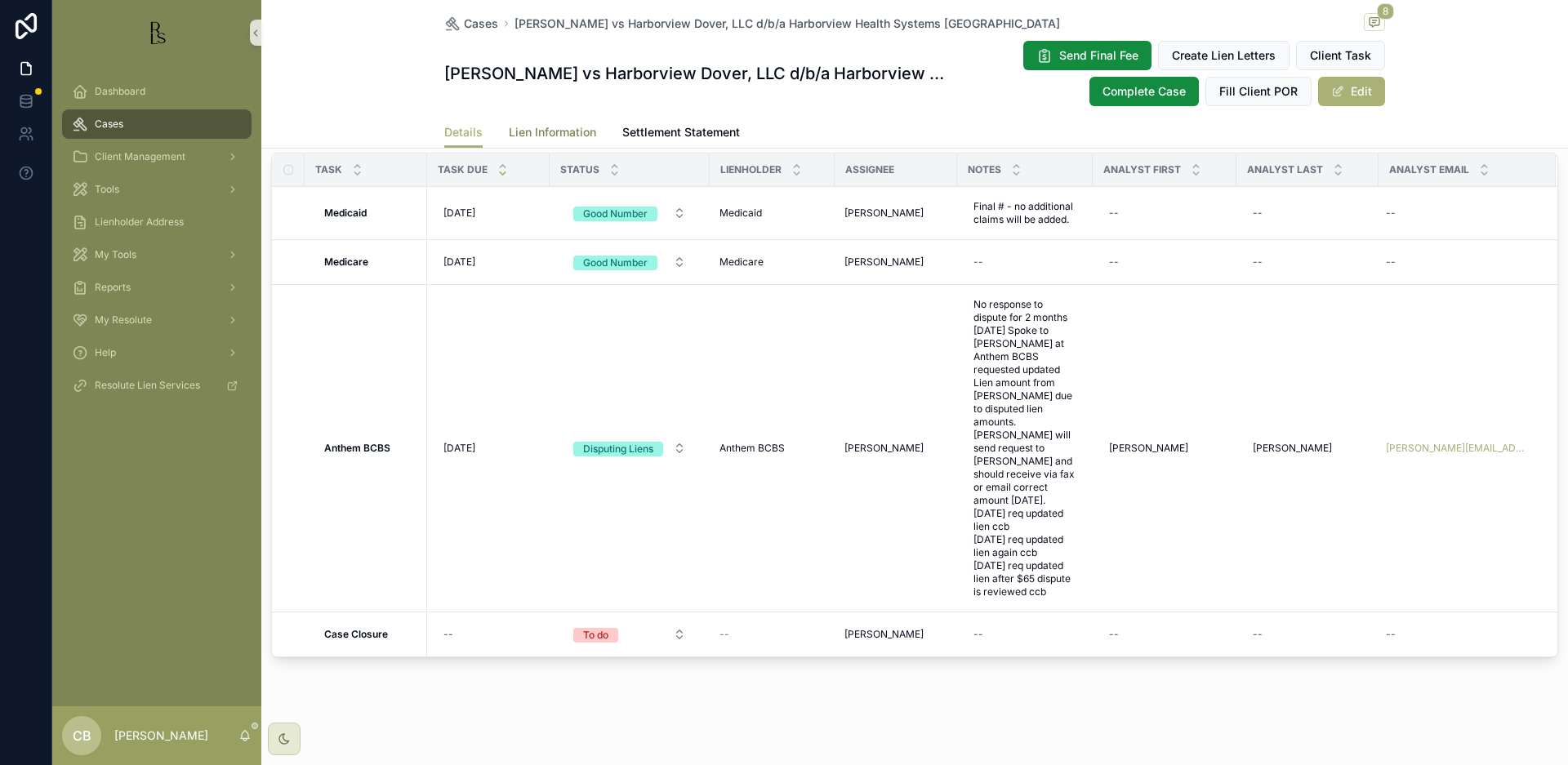
click at [558, 128] on span "Lien Information" at bounding box center [551, 132] width 87 height 16
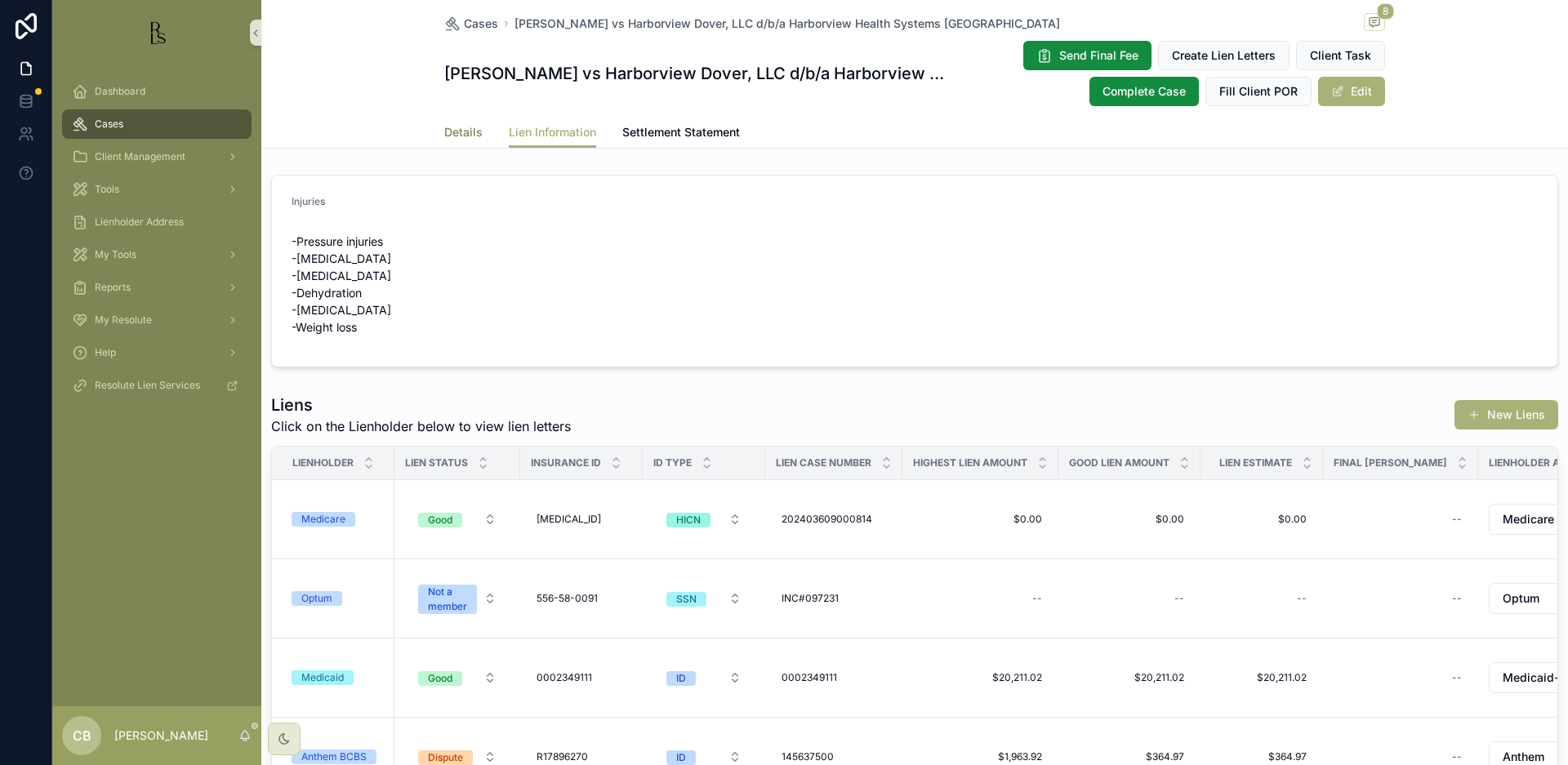
click at [459, 129] on span "Details" at bounding box center [463, 132] width 39 height 16
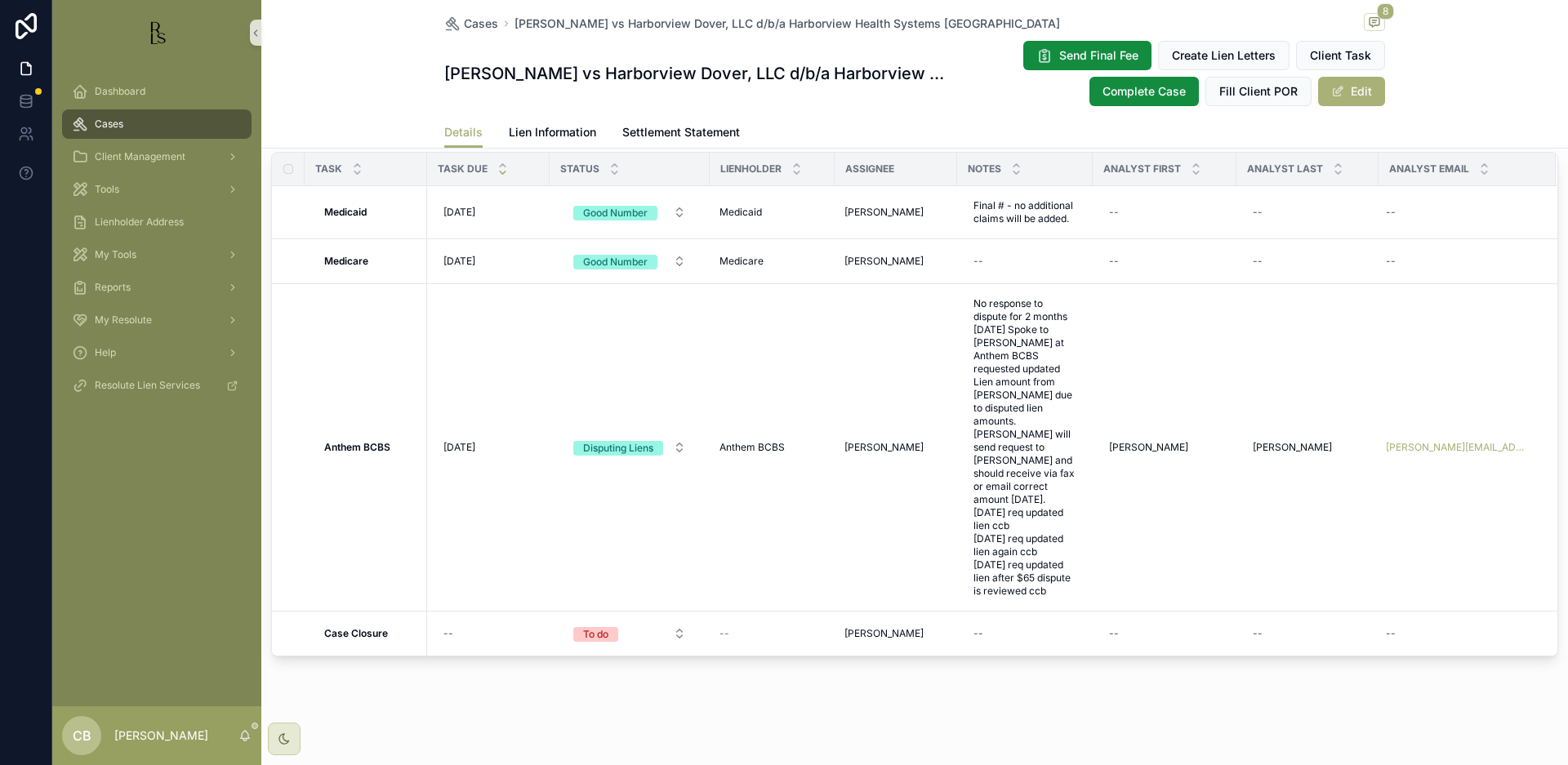
scroll to position [1412, 0]
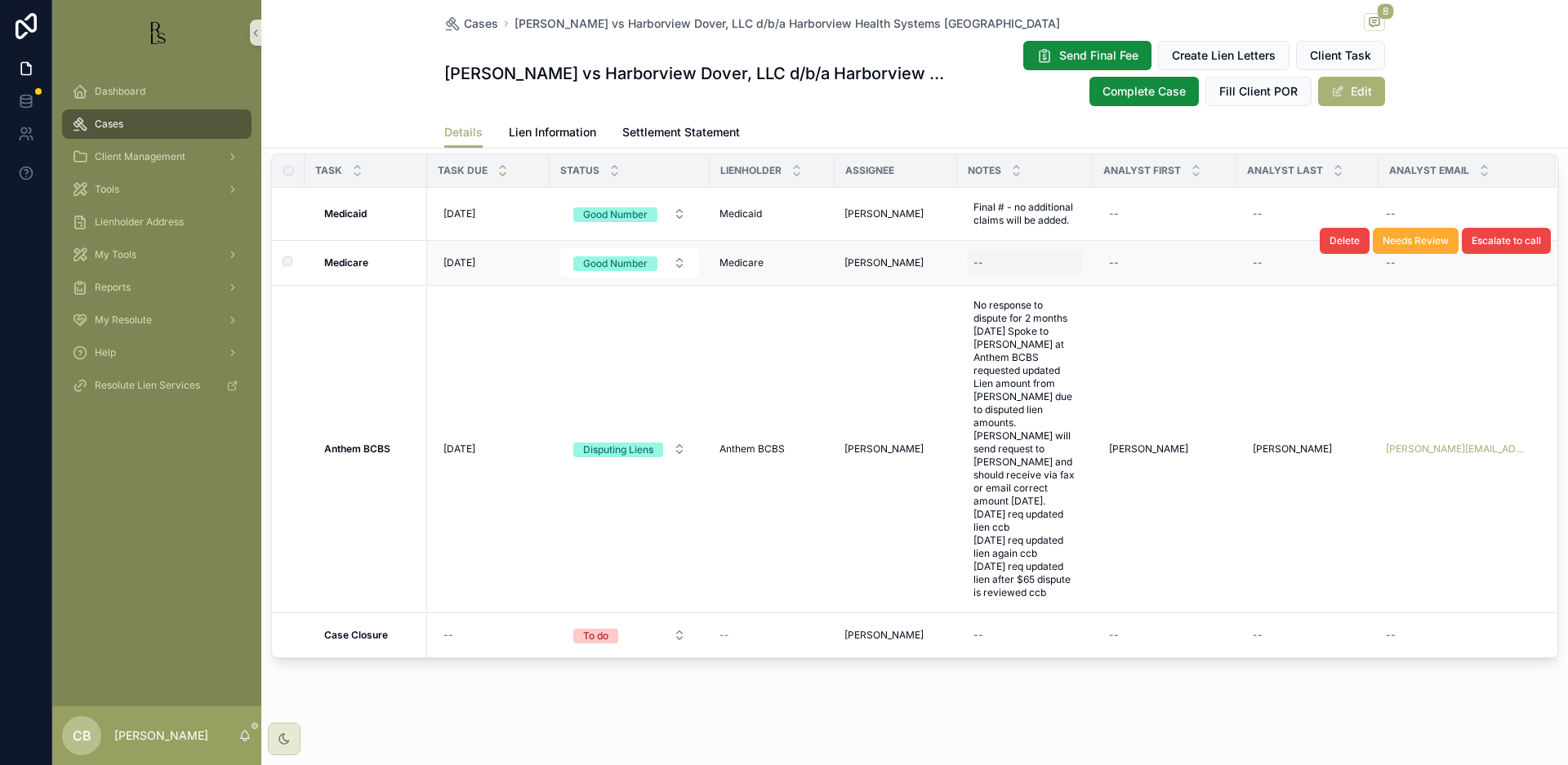
click at [999, 276] on div "--" at bounding box center [1024, 263] width 116 height 26
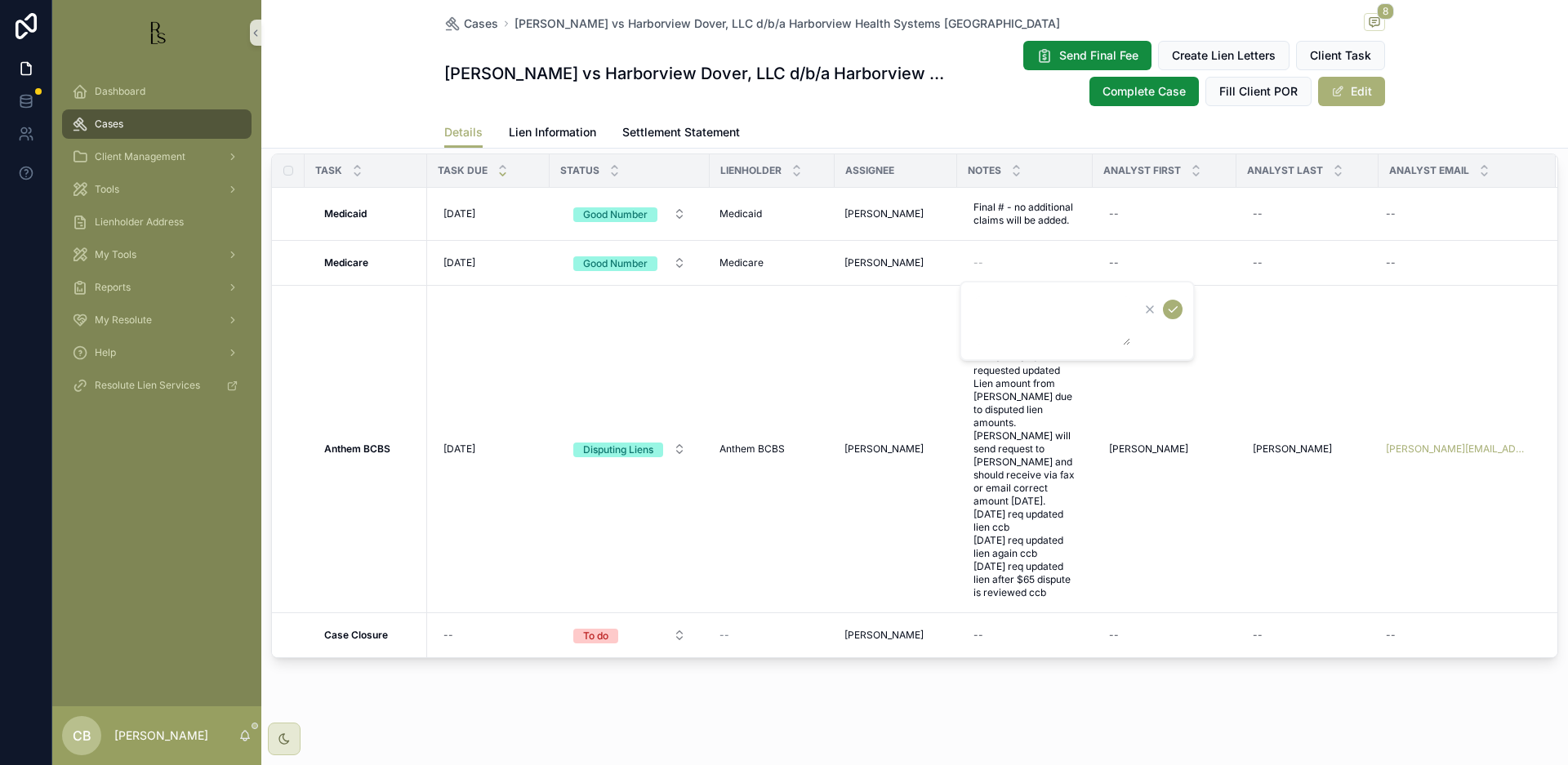
scroll to position [0, 0]
click at [534, 127] on span "Lien Information" at bounding box center [551, 132] width 87 height 16
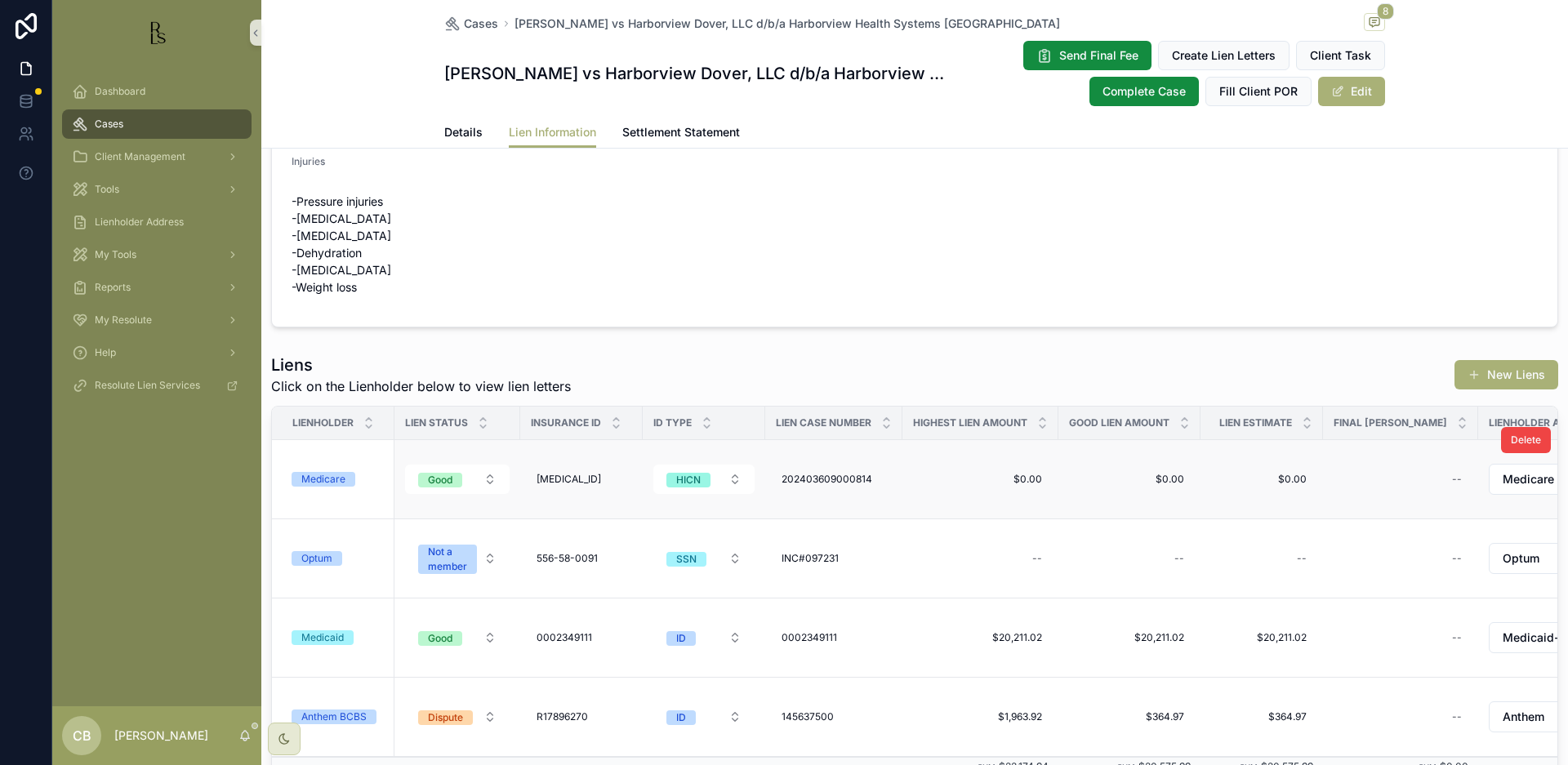
scroll to position [41, 0]
click at [325, 479] on div "Medicare" at bounding box center [323, 478] width 44 height 14
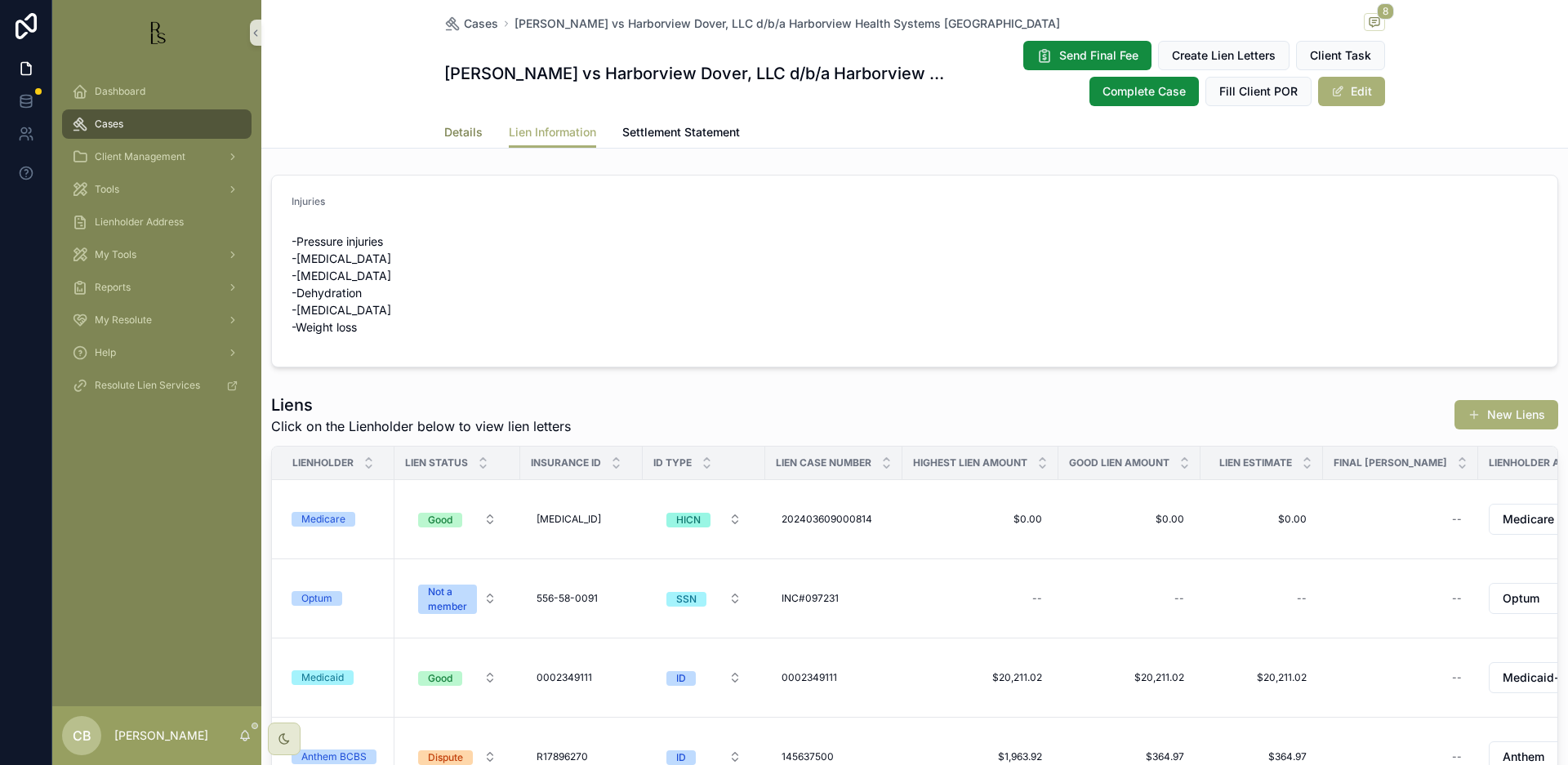
click at [457, 133] on span "Details" at bounding box center [463, 132] width 39 height 16
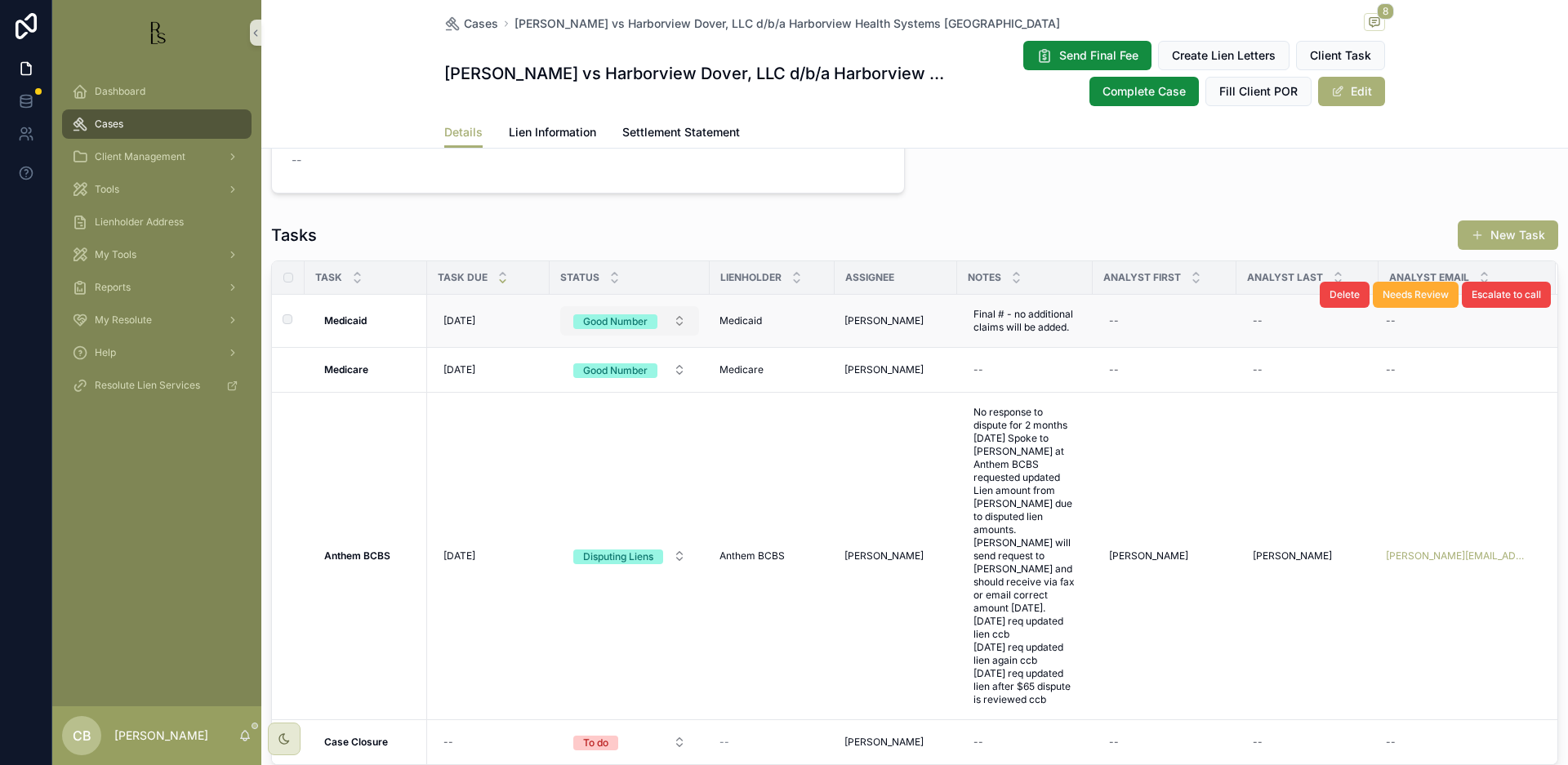
scroll to position [1310, 0]
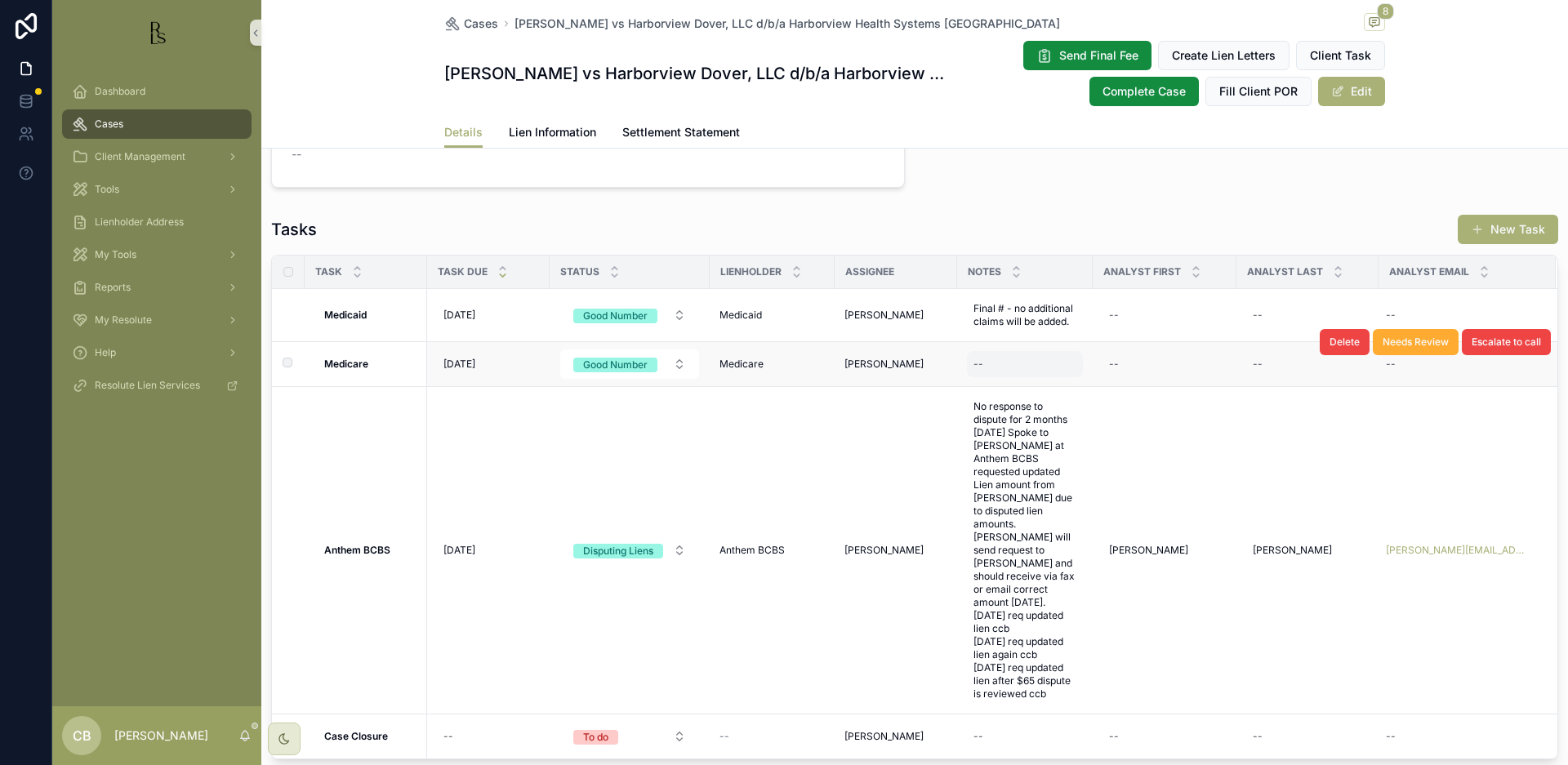
click at [1007, 378] on div "--" at bounding box center [1024, 364] width 116 height 26
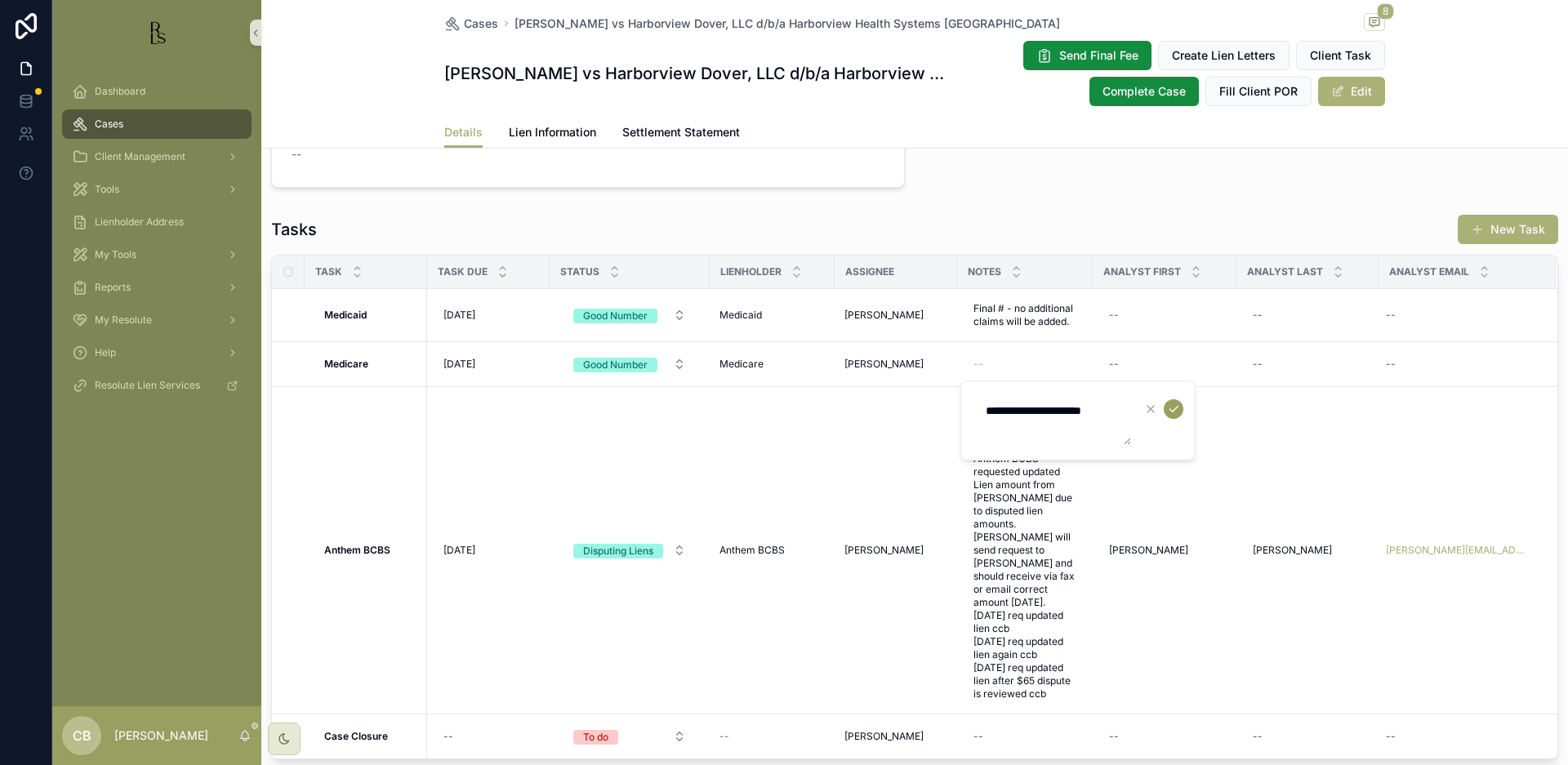
type textarea "**********"
click at [1177, 410] on icon "scrollable content" at bounding box center [1174, 409] width 13 height 13
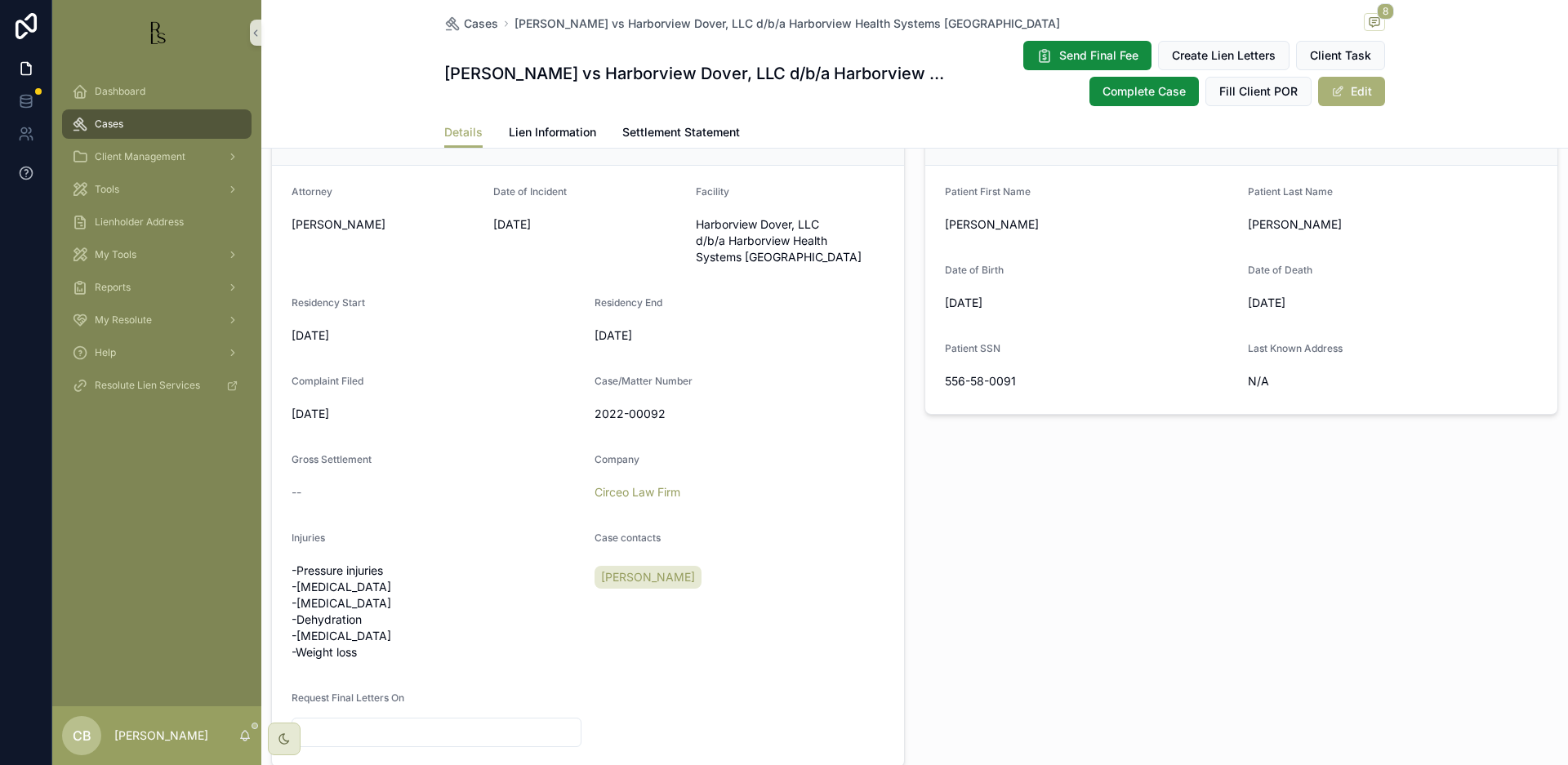
scroll to position [384, 0]
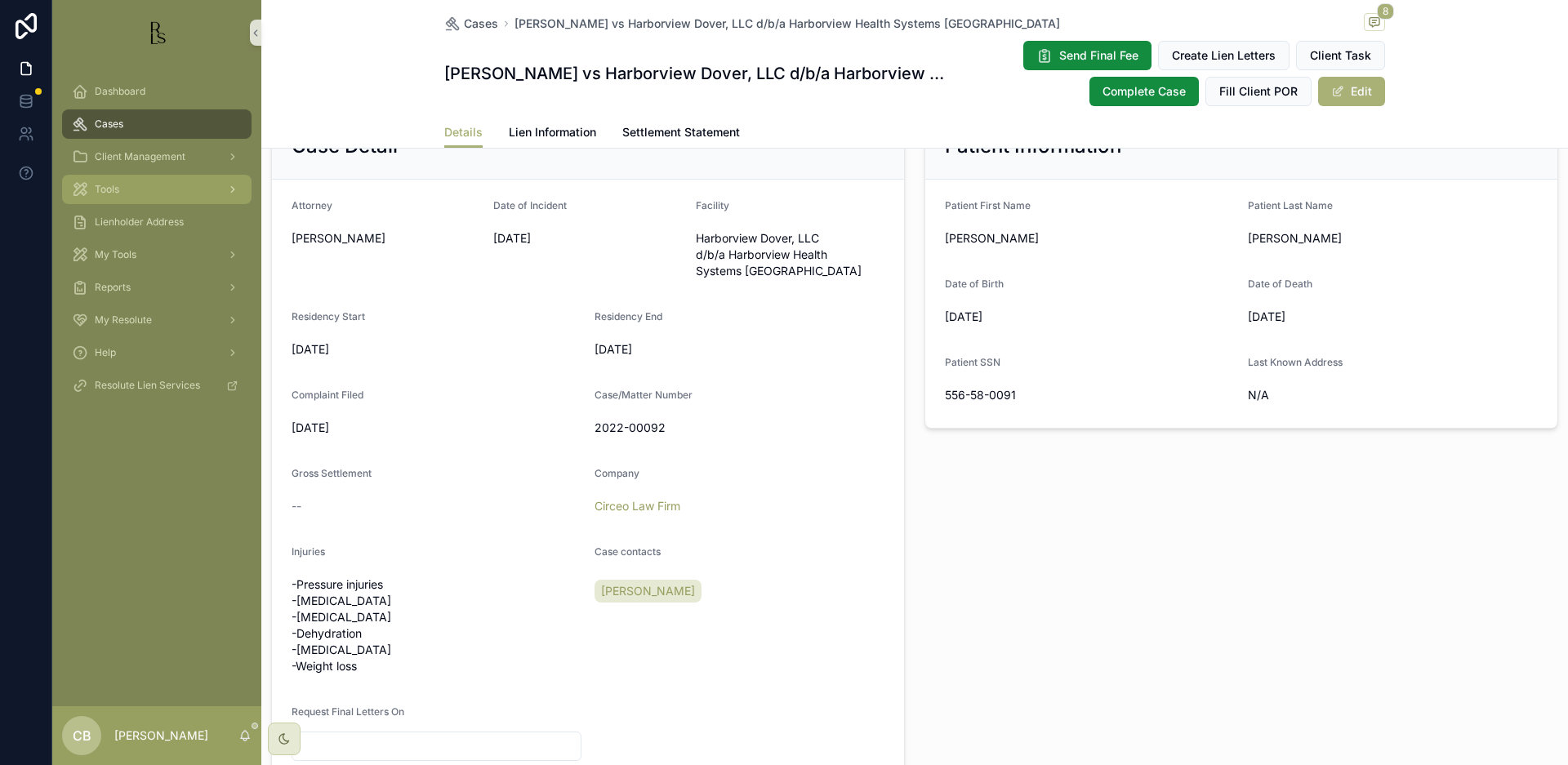
click at [102, 187] on span "Tools" at bounding box center [107, 189] width 24 height 13
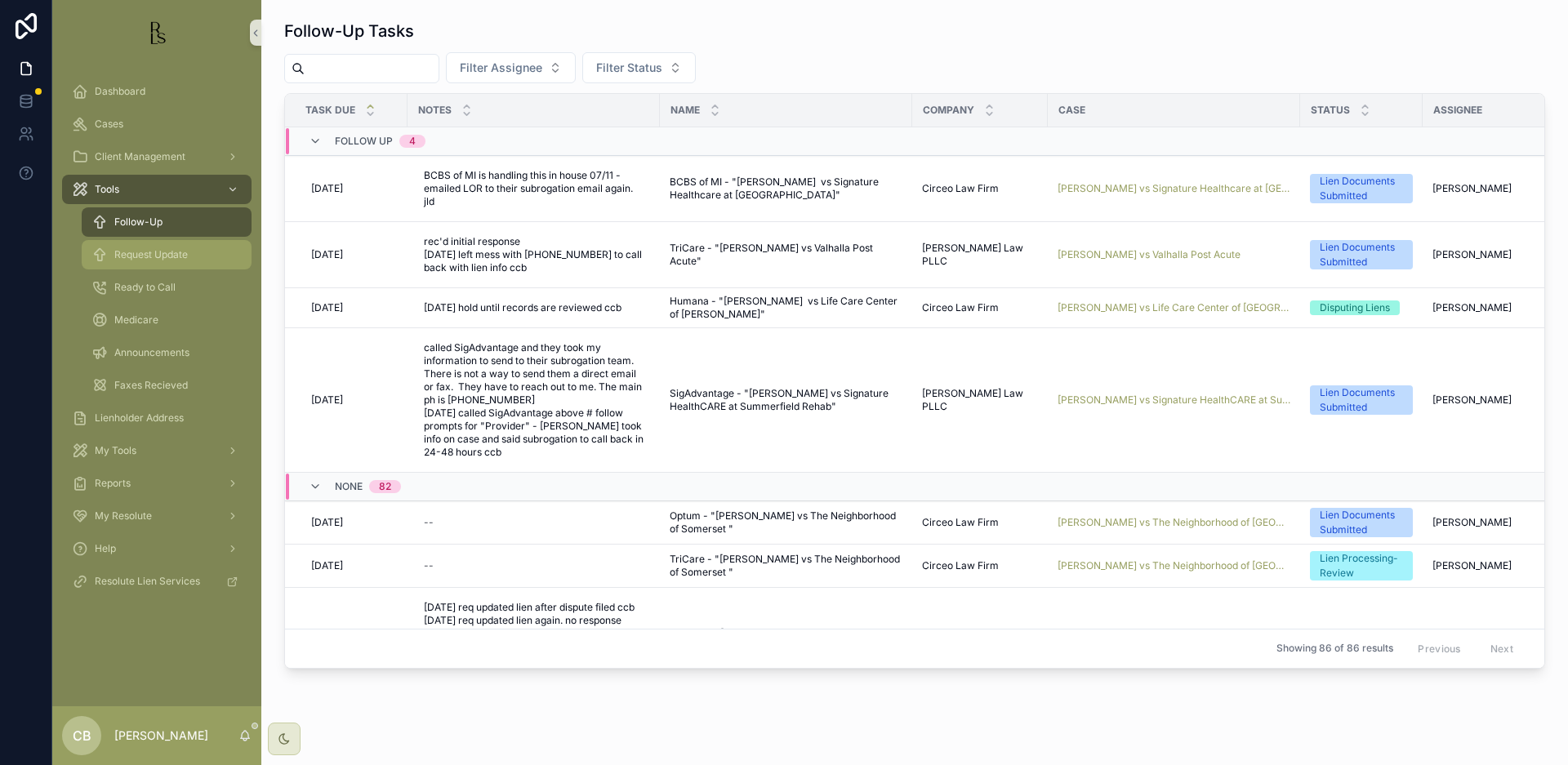
click at [169, 253] on span "Request Update" at bounding box center [152, 255] width 74 height 13
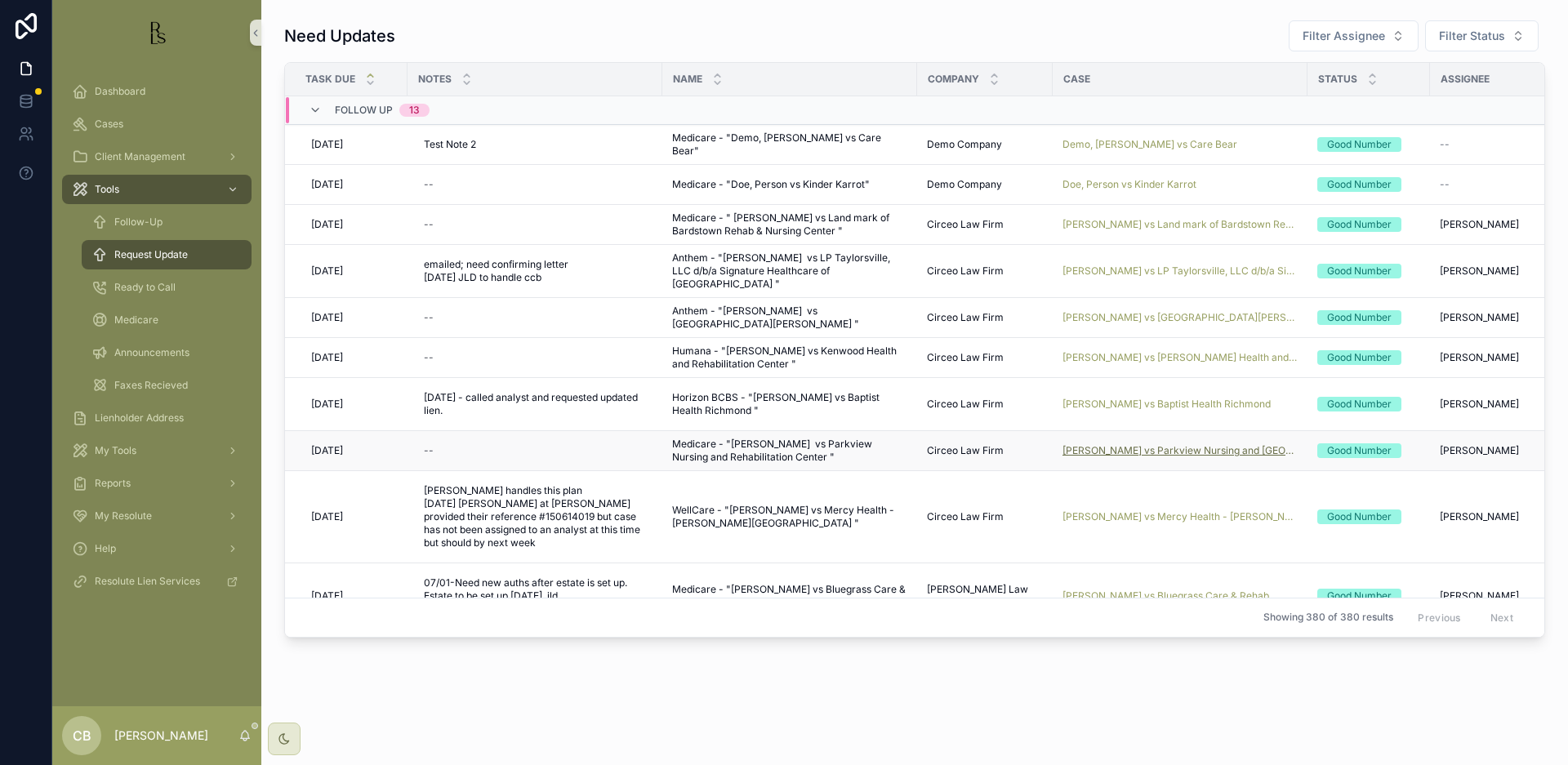
click at [1159, 449] on span "[PERSON_NAME] vs Parkview Nursing and [GEOGRAPHIC_DATA]" at bounding box center [1180, 450] width 235 height 13
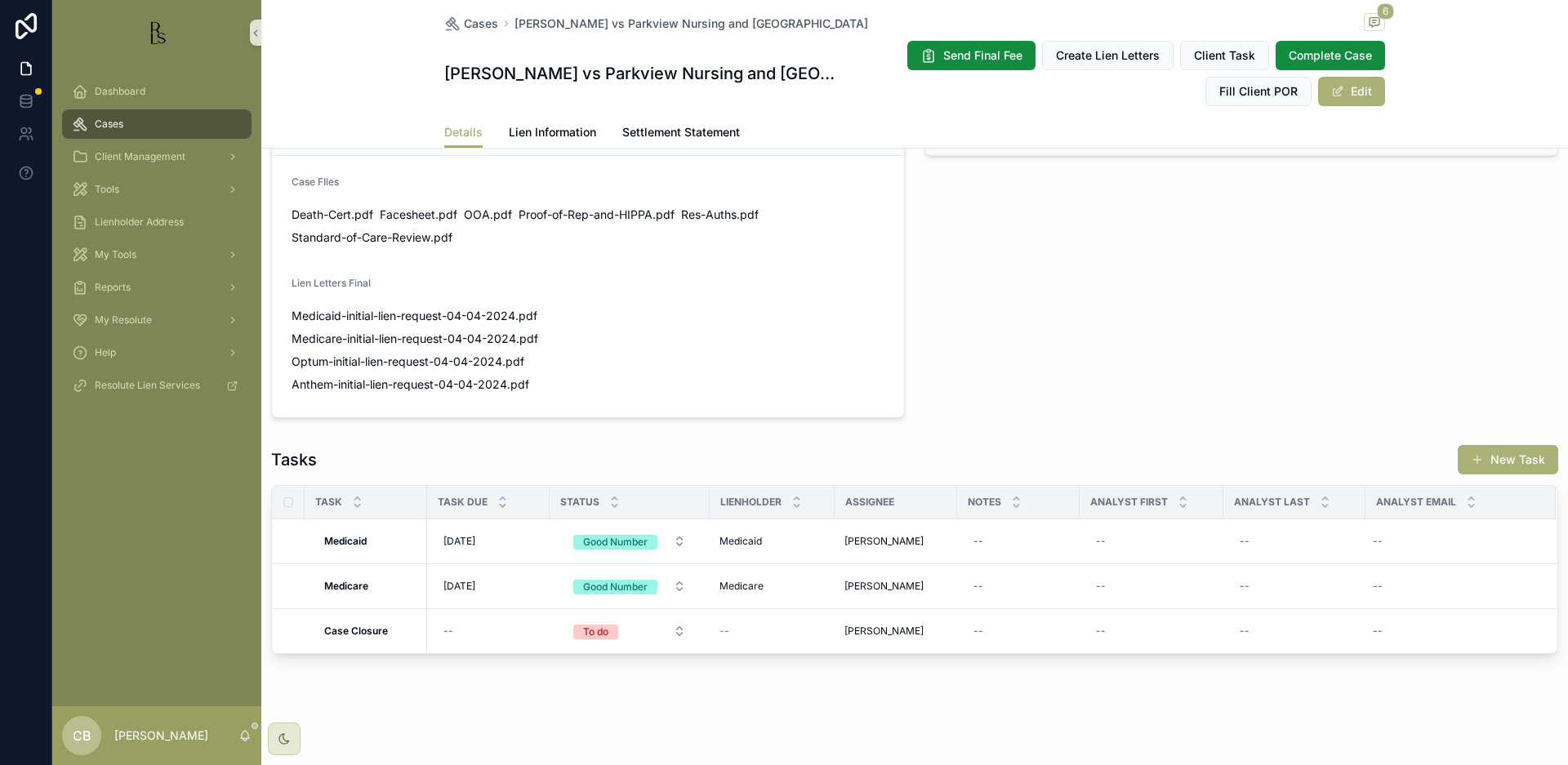
click at [560, 128] on span "Lien Information" at bounding box center [551, 132] width 87 height 16
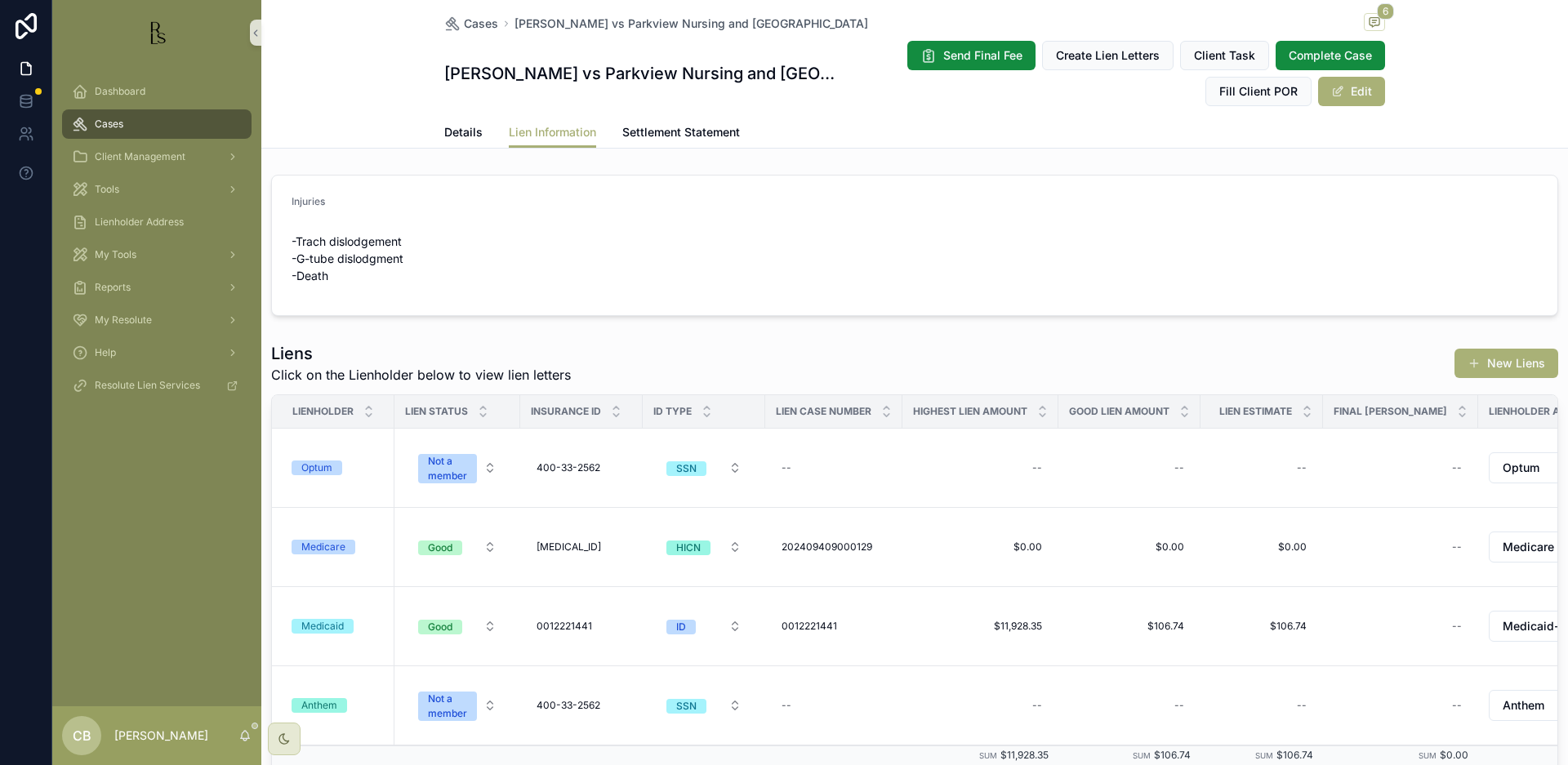
click at [320, 545] on div "Medicare" at bounding box center [323, 547] width 44 height 14
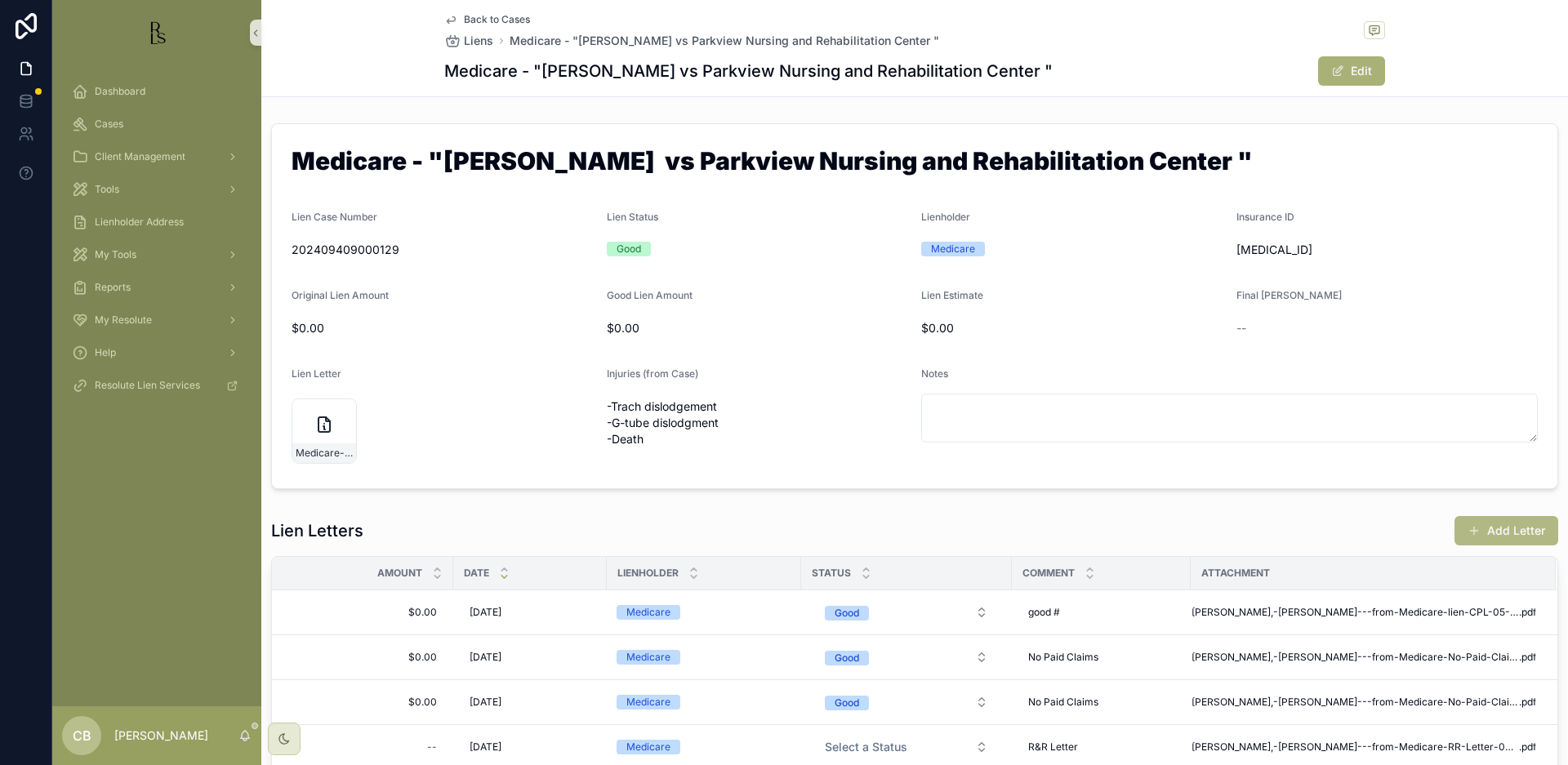
click at [1503, 526] on button "Add Letter" at bounding box center [1506, 531] width 104 height 30
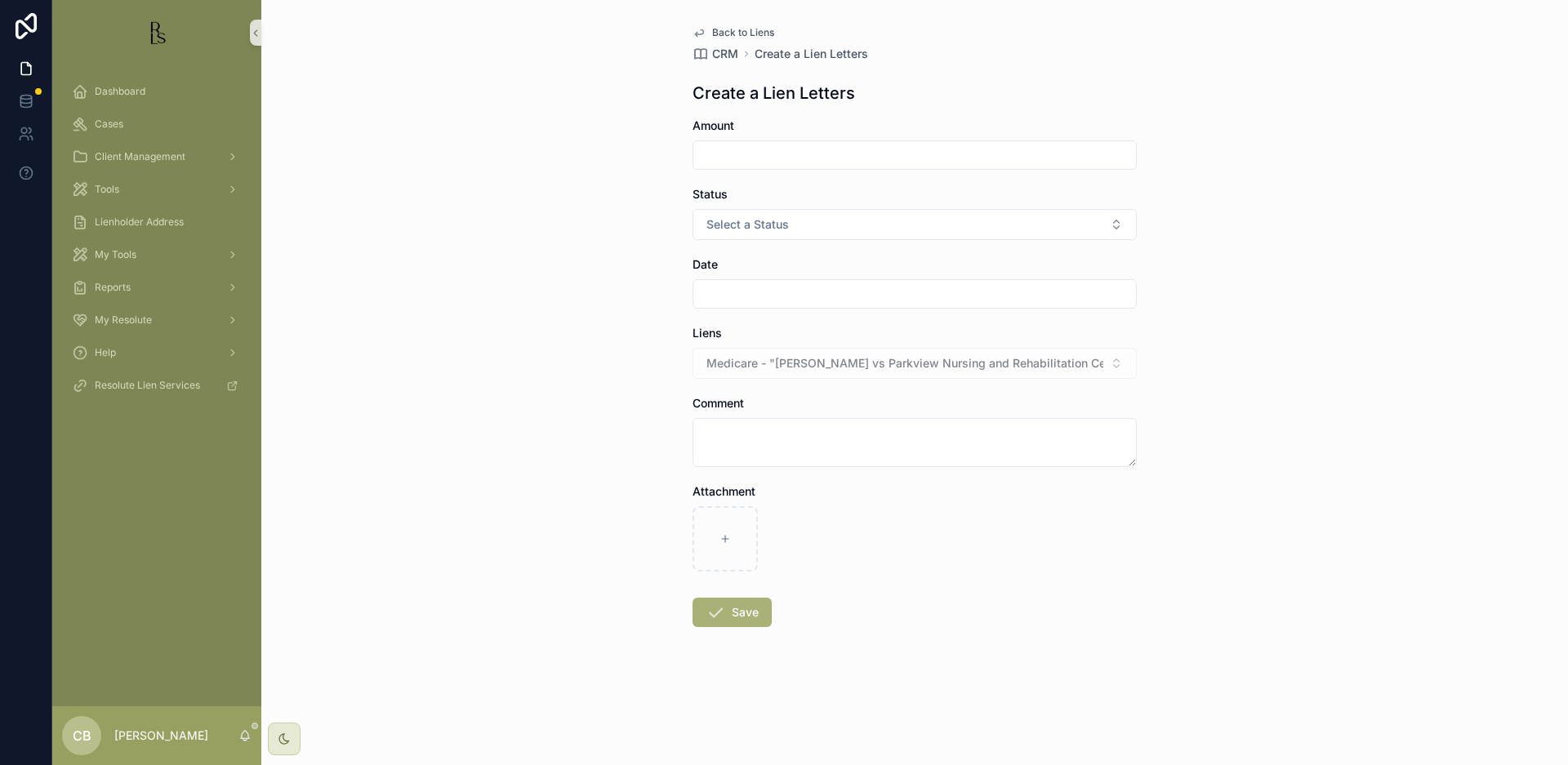
click at [751, 152] on input "scrollable content" at bounding box center [914, 155] width 443 height 23
type input "*****"
click at [1108, 220] on button "Select a Status" at bounding box center [914, 224] width 444 height 31
click at [793, 314] on div "Good" at bounding box center [914, 313] width 436 height 24
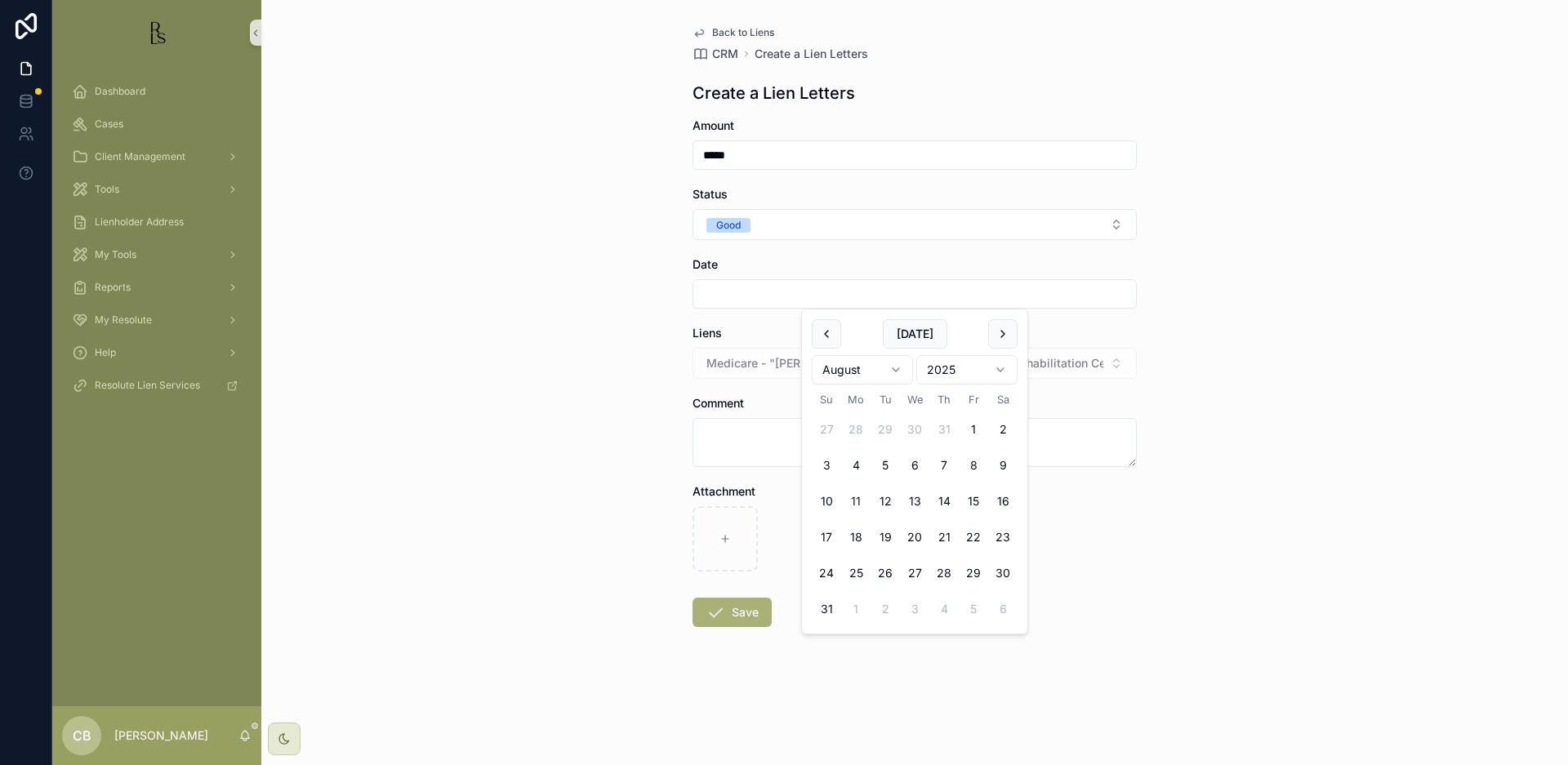
click at [749, 287] on input "scrollable content" at bounding box center [914, 294] width 443 height 23
click at [858, 496] on button "11" at bounding box center [855, 501] width 30 height 30
type input "*********"
click at [742, 439] on textarea "scrollable content" at bounding box center [914, 442] width 444 height 49
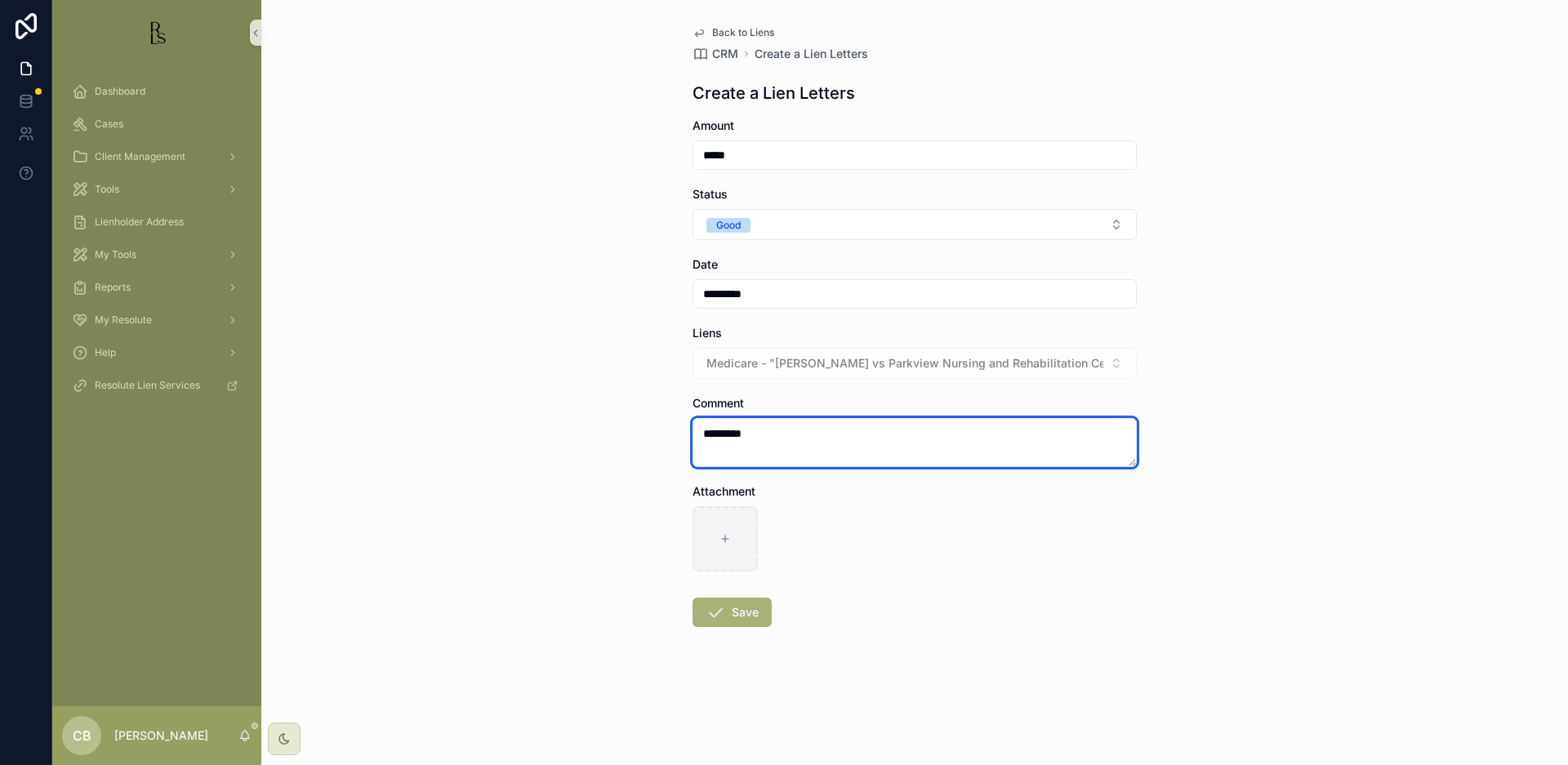
type textarea "*********"
click at [723, 536] on icon "scrollable content" at bounding box center [724, 539] width 12 height 12
type input "**********"
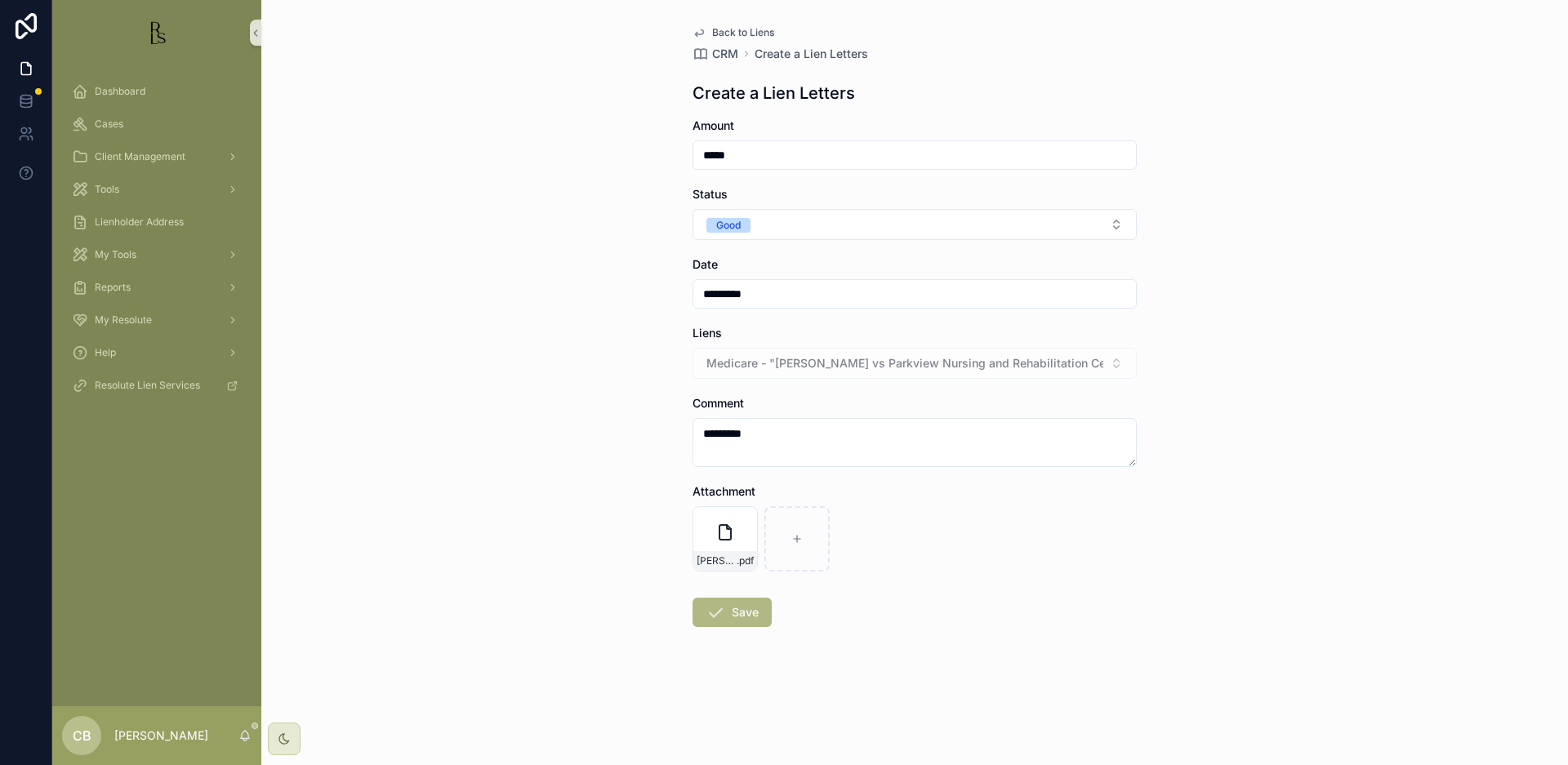
click at [737, 611] on button "Save" at bounding box center [732, 613] width 79 height 30
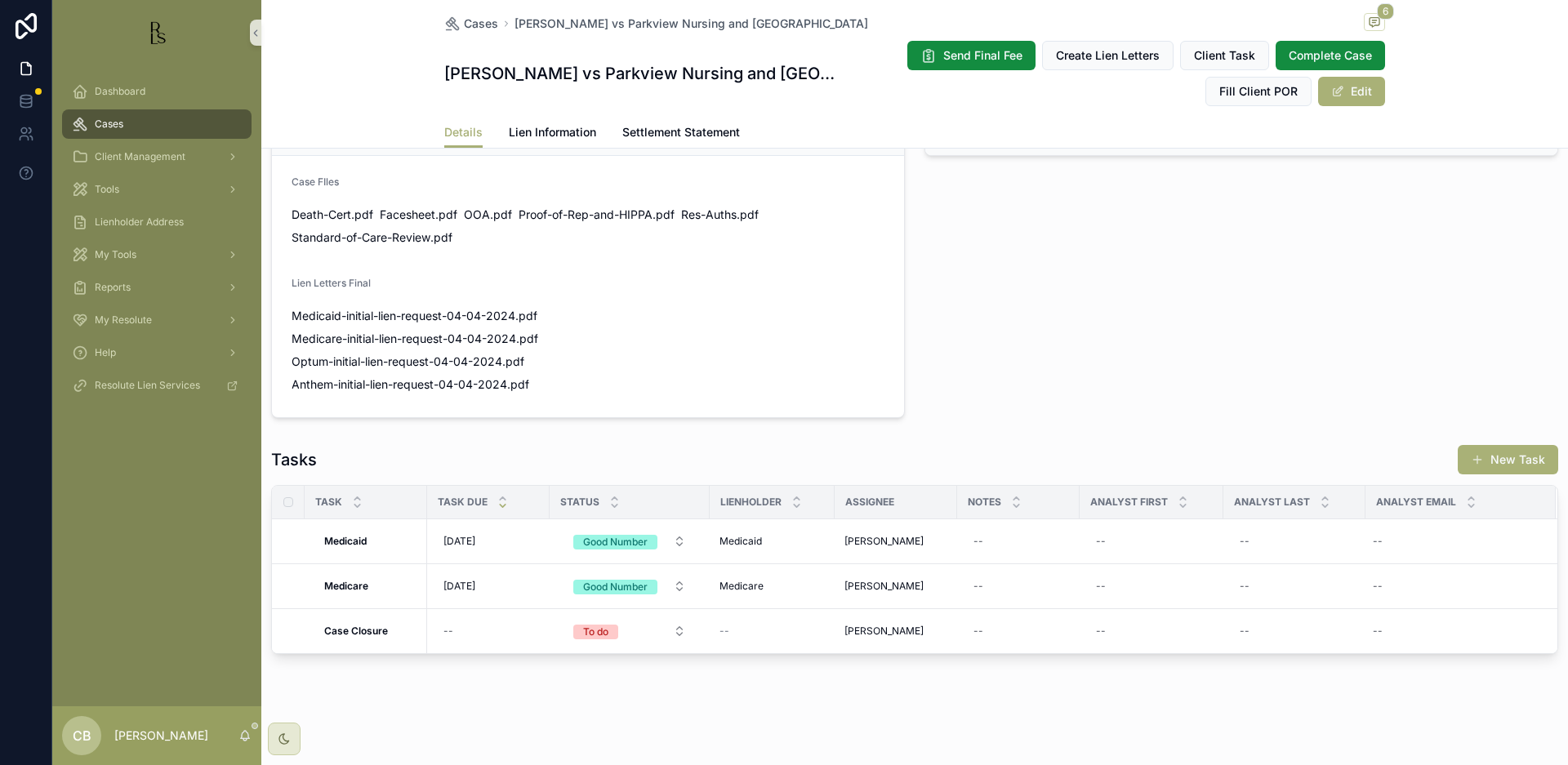
scroll to position [1038, 0]
click at [996, 582] on div "--" at bounding box center [1018, 586] width 103 height 26
type textarea "**********"
click at [1174, 607] on icon "scrollable content" at bounding box center [1174, 608] width 13 height 13
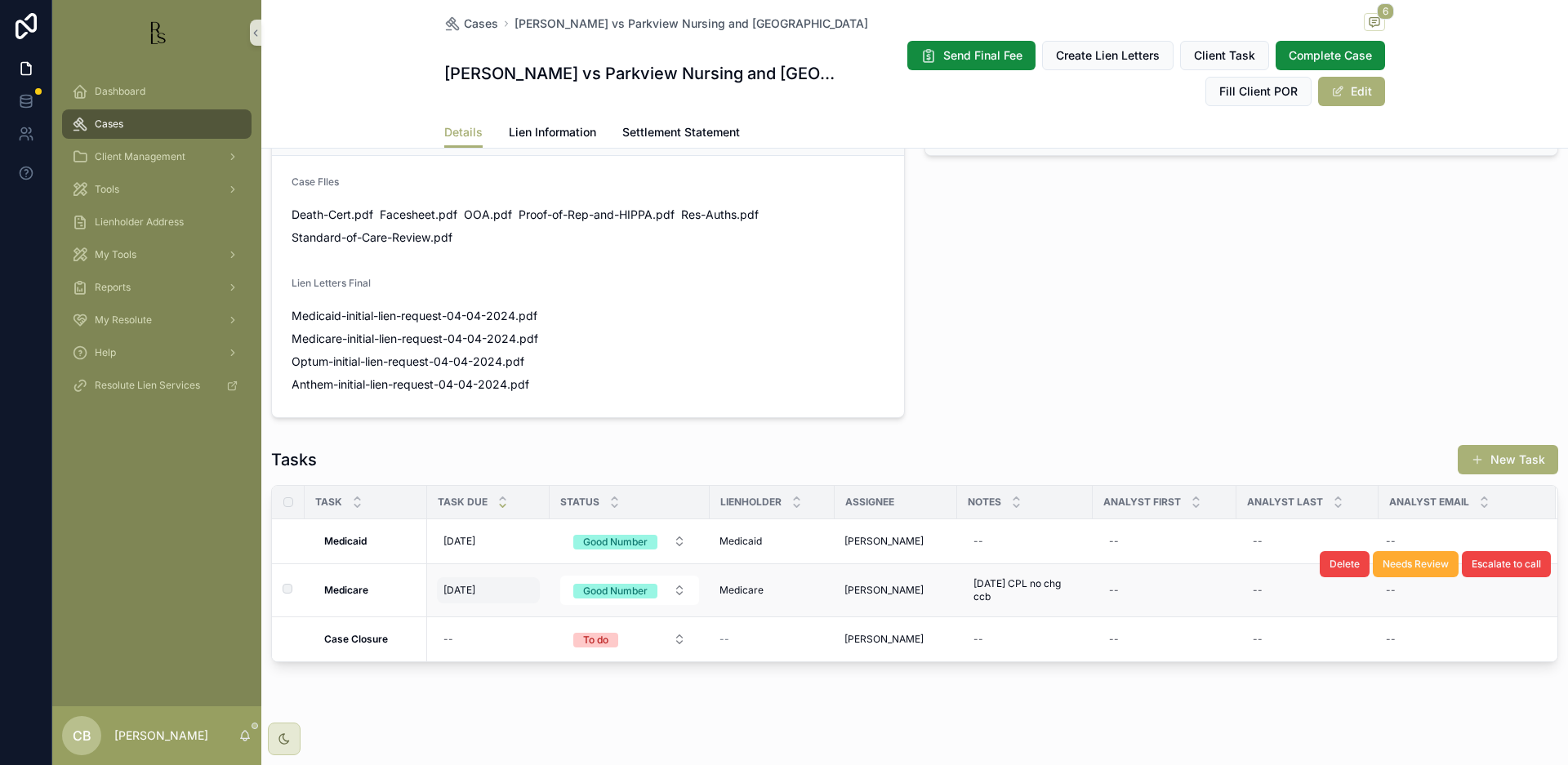
click at [471, 590] on span "[DATE]" at bounding box center [460, 590] width 32 height 13
click at [500, 331] on span "Medicare-initial-lien-request-04-04-2024" at bounding box center [403, 339] width 224 height 16
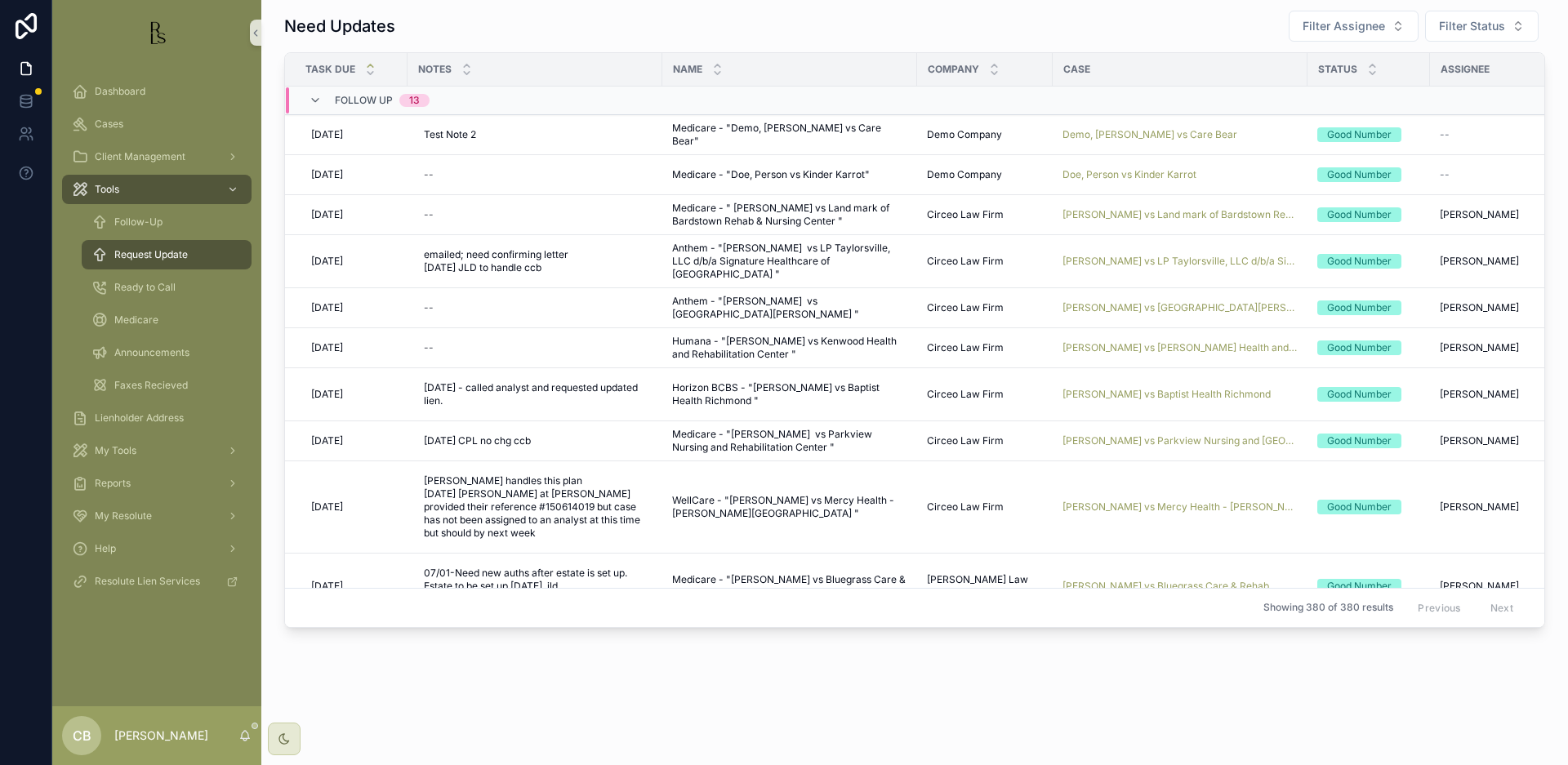
scroll to position [10, 0]
click at [192, 252] on div "Request Update" at bounding box center [167, 255] width 151 height 26
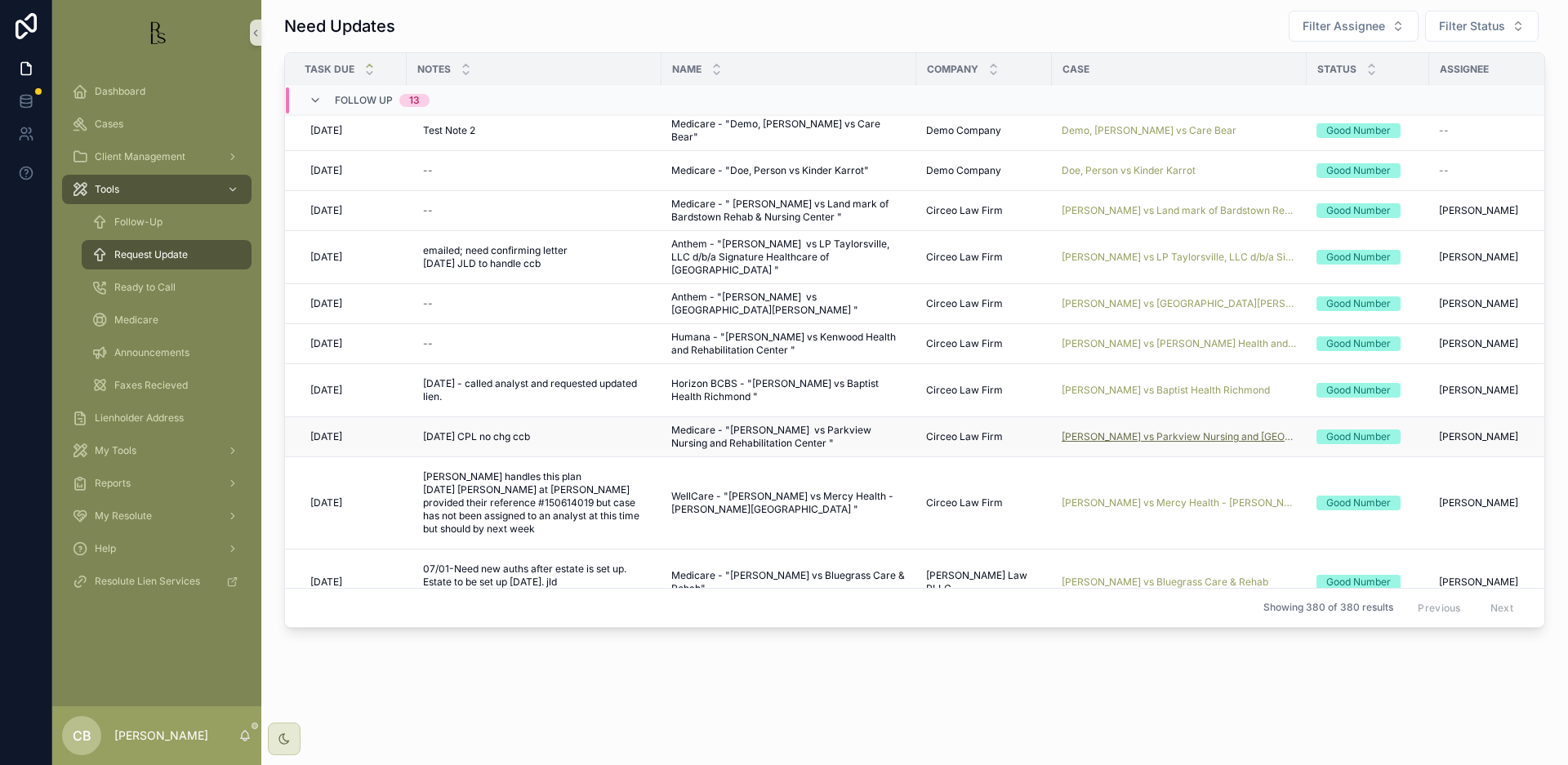
click at [1175, 433] on span "[PERSON_NAME] vs Parkview Nursing and [GEOGRAPHIC_DATA]" at bounding box center [1179, 437] width 235 height 13
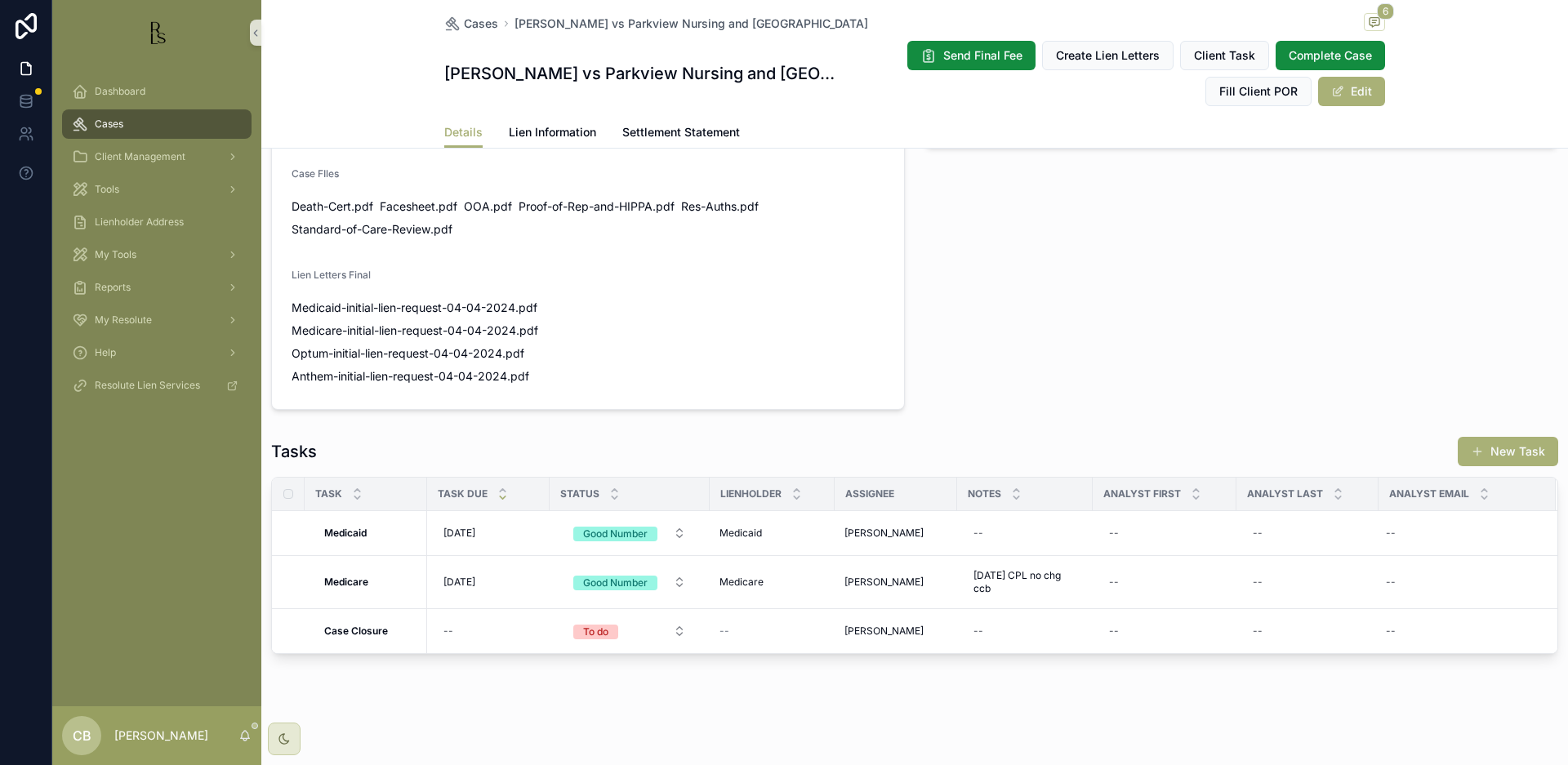
scroll to position [1046, 0]
click at [469, 579] on span "[DATE]" at bounding box center [460, 582] width 32 height 13
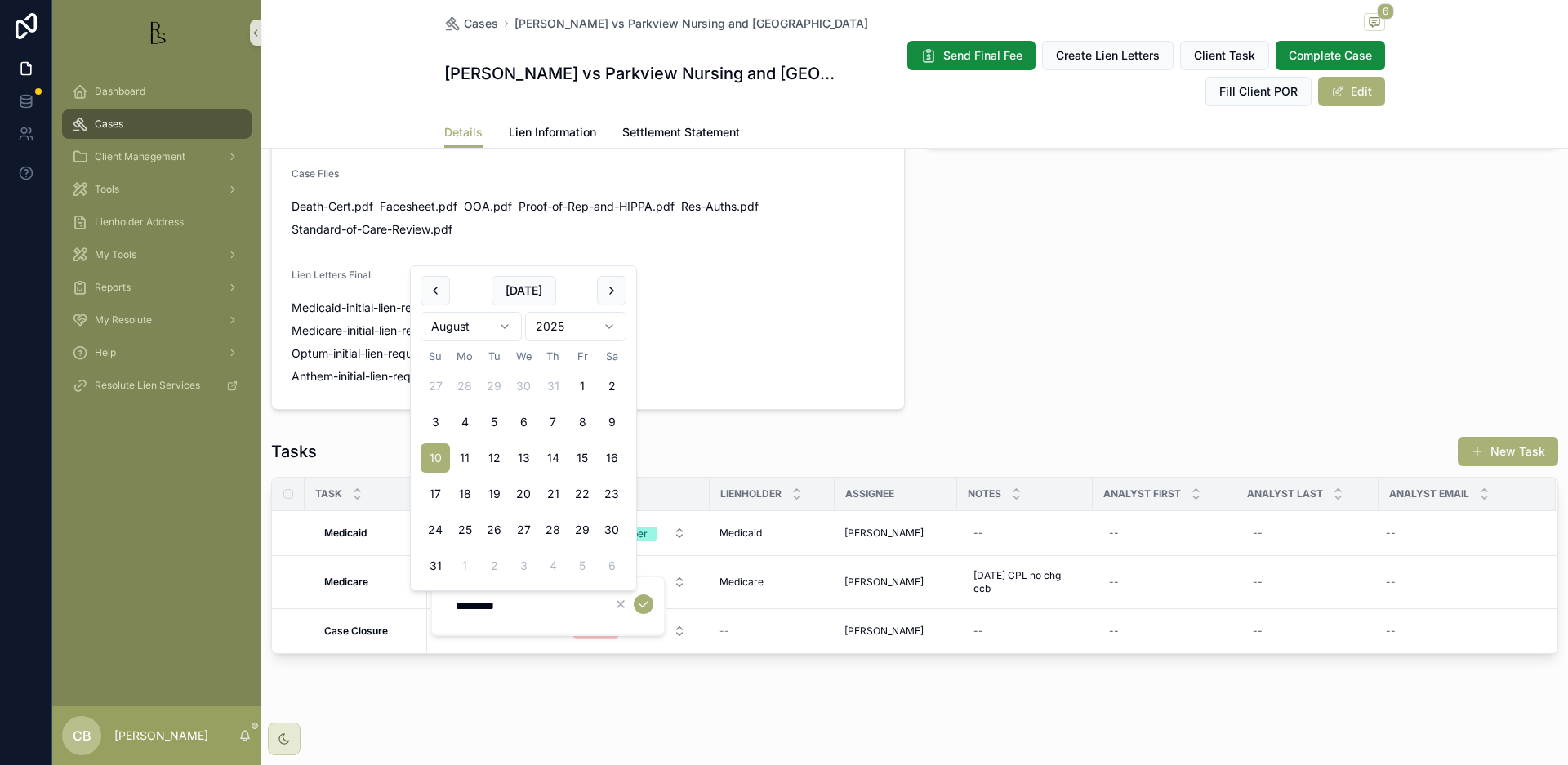
click at [501, 326] on html "Dashboard Cases Client Management Tools Lienholder Address My Tools Reports My …" at bounding box center [784, 382] width 1568 height 765
click at [463, 455] on button "10" at bounding box center [464, 458] width 30 height 30
type input "**********"
click at [645, 604] on icon "scrollable content" at bounding box center [643, 604] width 13 height 13
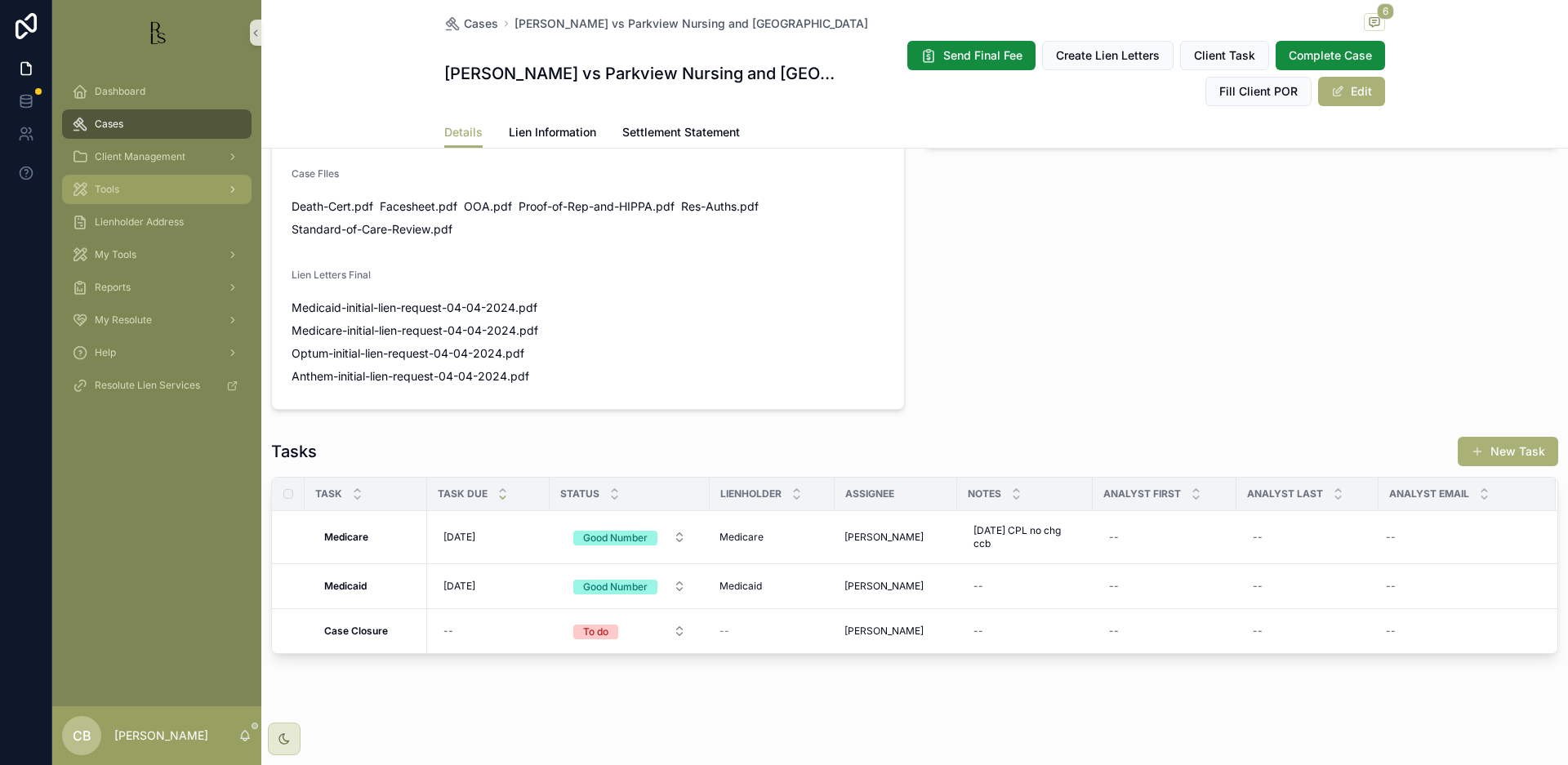
click at [116, 187] on span "Tools" at bounding box center [107, 189] width 24 height 13
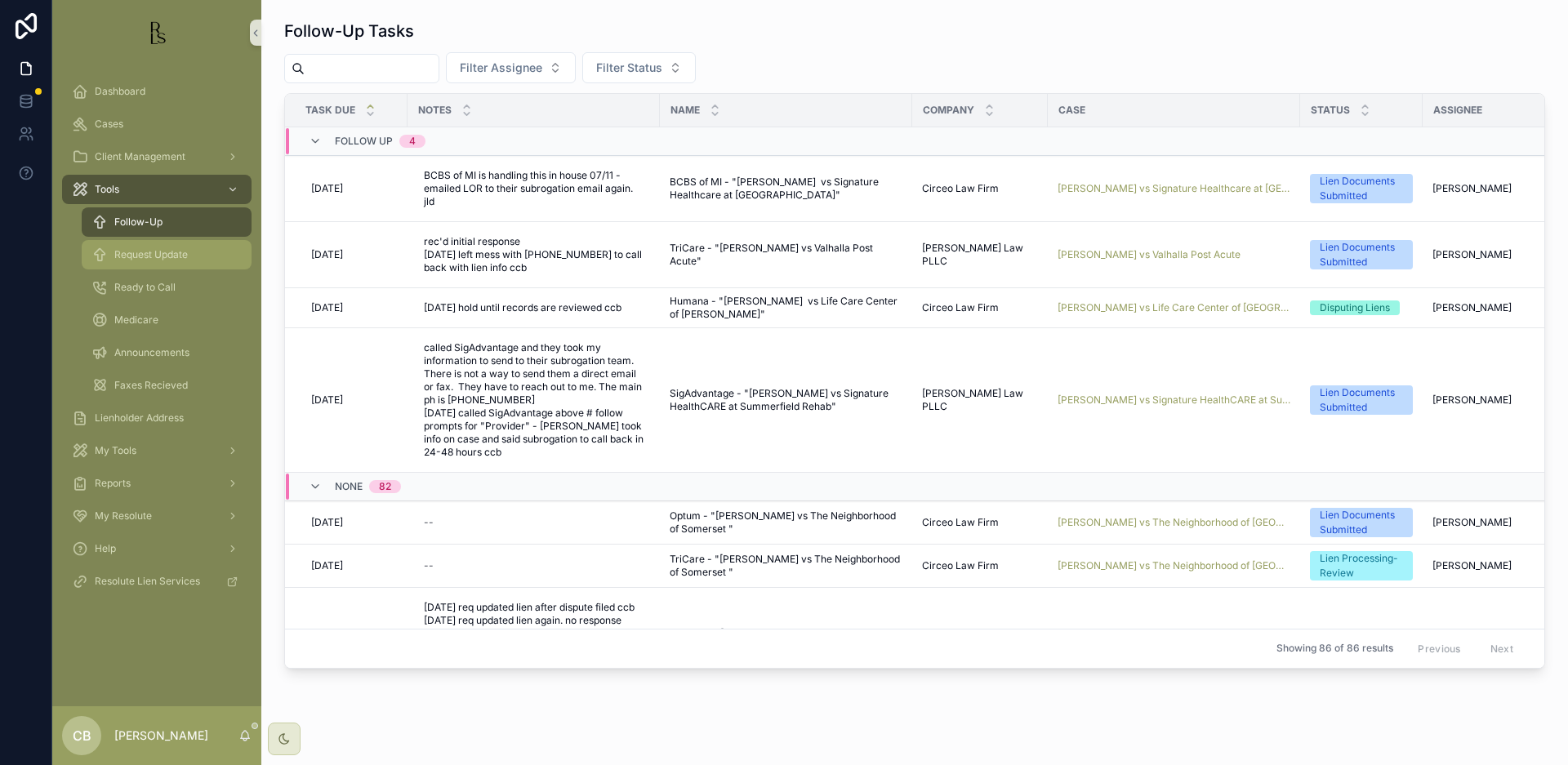
click at [134, 252] on span "Request Update" at bounding box center [152, 255] width 74 height 13
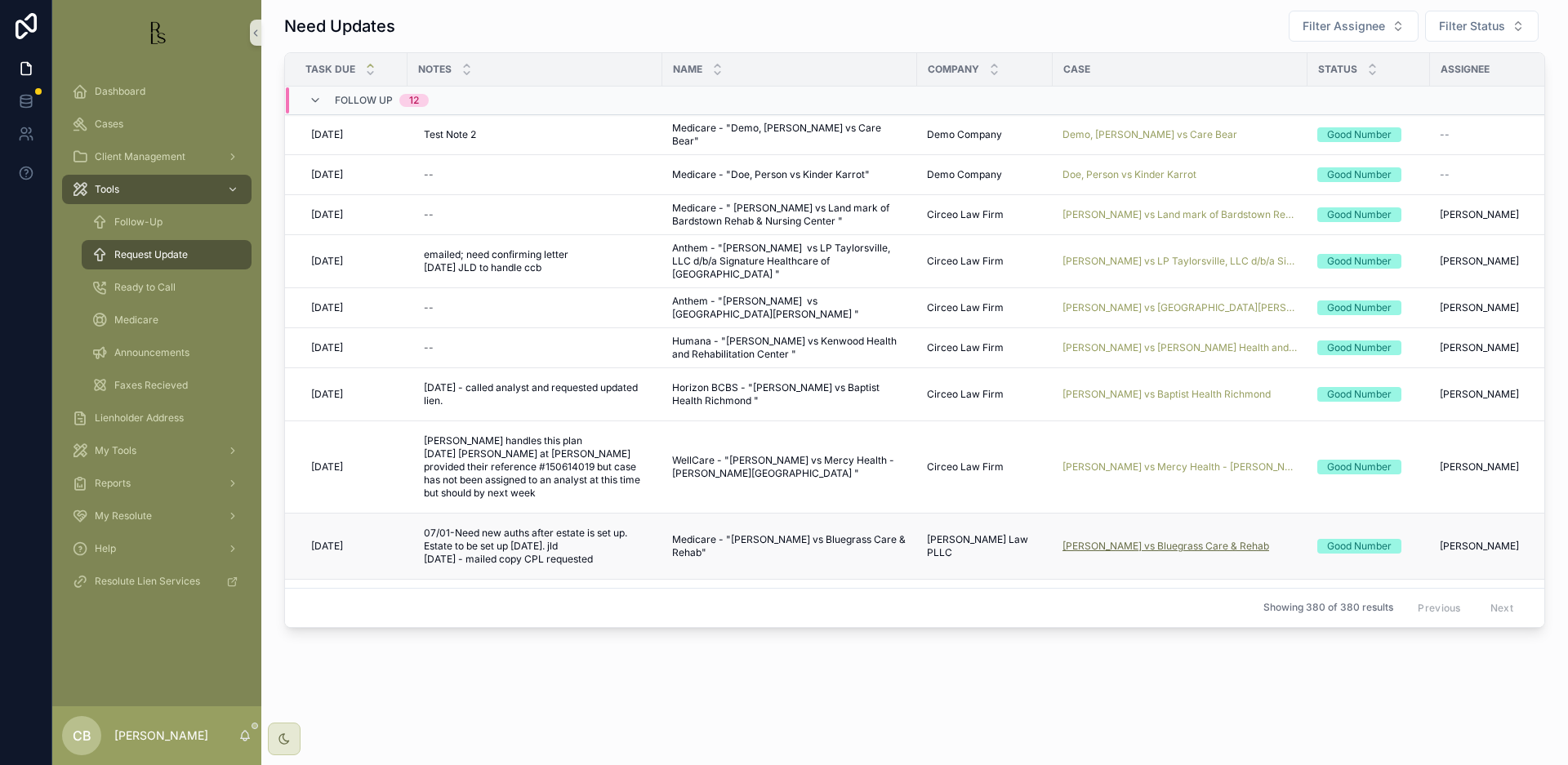
click at [1174, 545] on span "[PERSON_NAME] vs Bluegrass Care & Rehab" at bounding box center [1165, 546] width 206 height 13
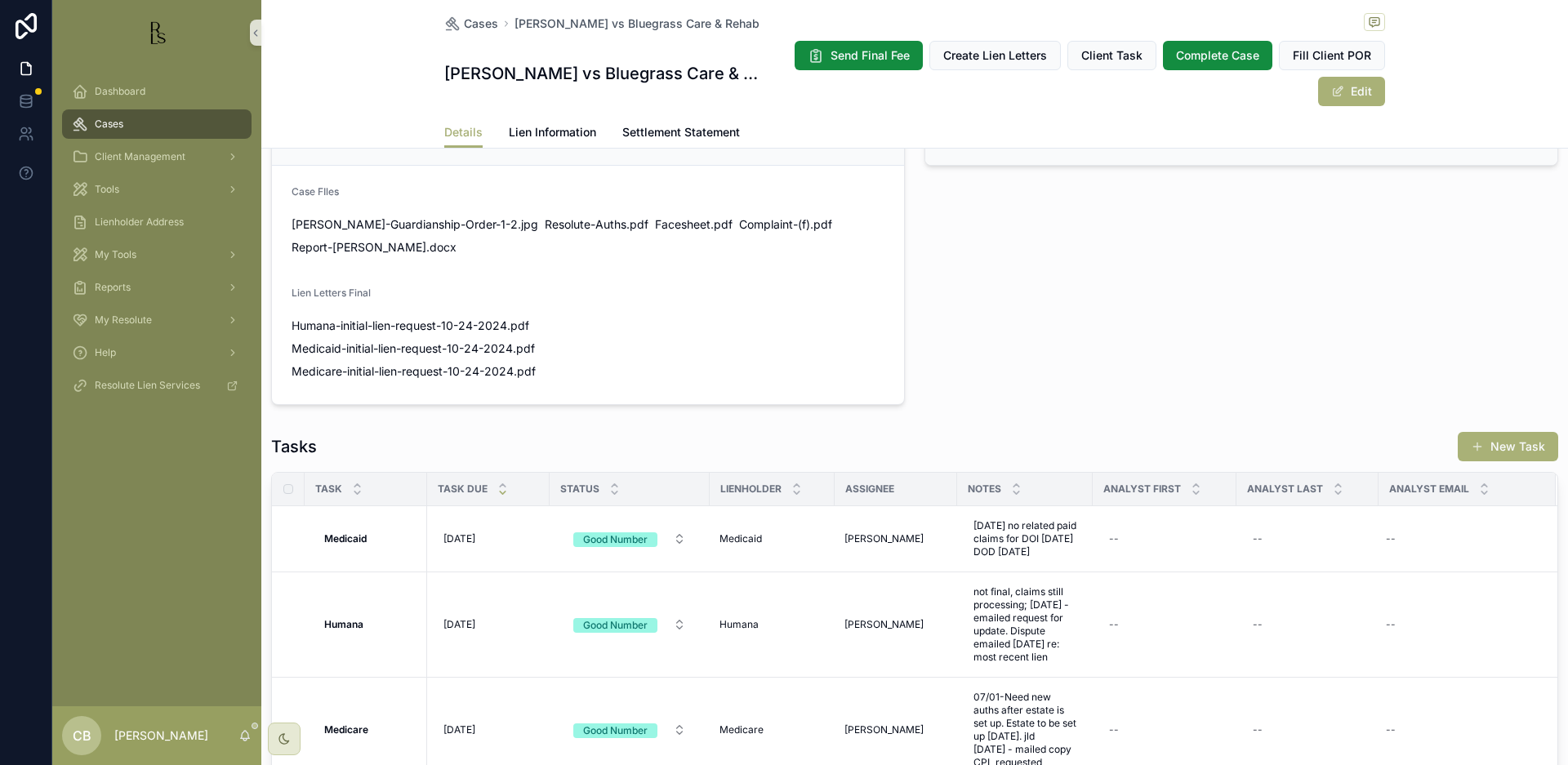
scroll to position [1011, 0]
click at [444, 128] on span "Details" at bounding box center [463, 132] width 39 height 16
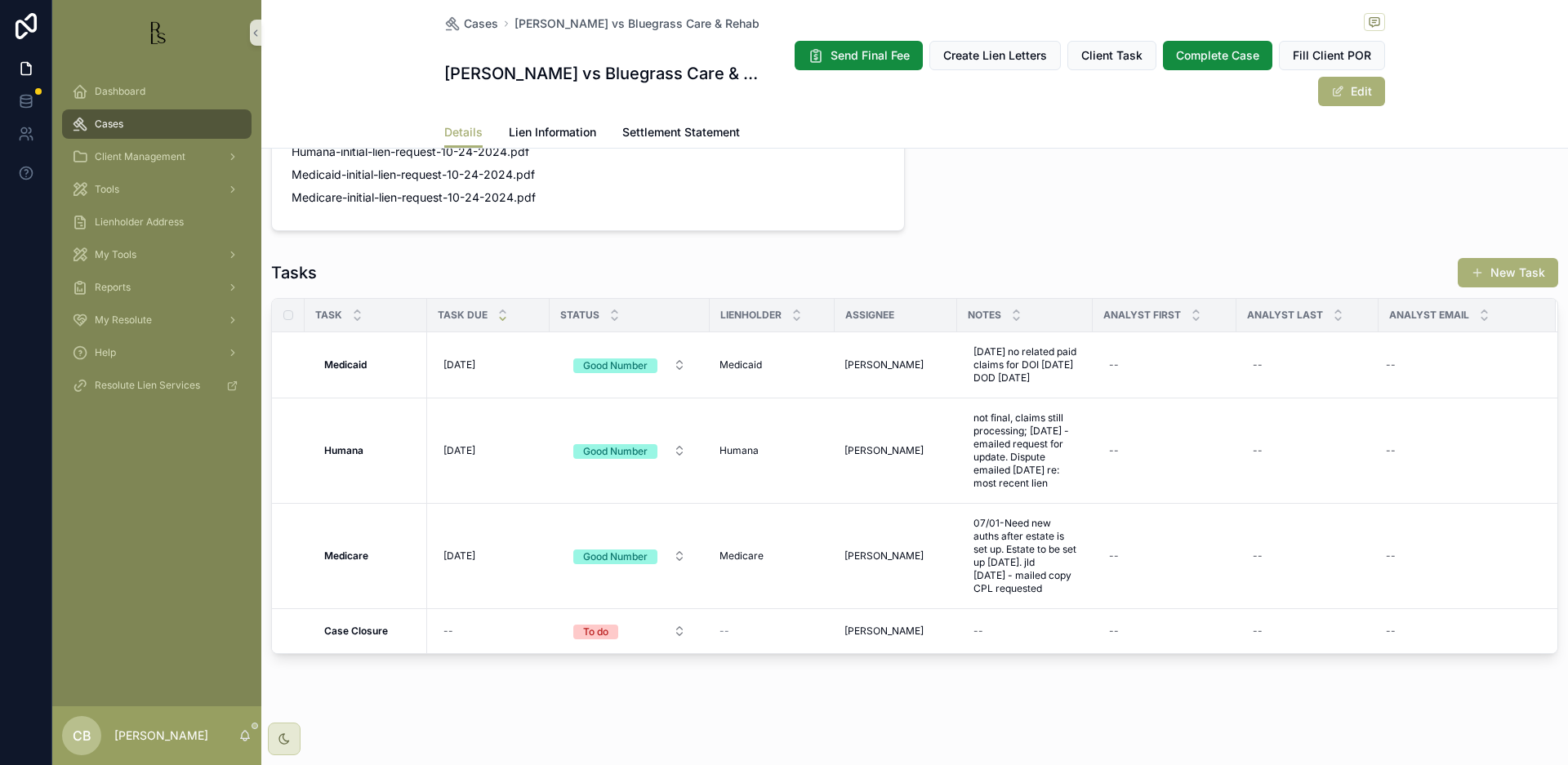
scroll to position [1174, 0]
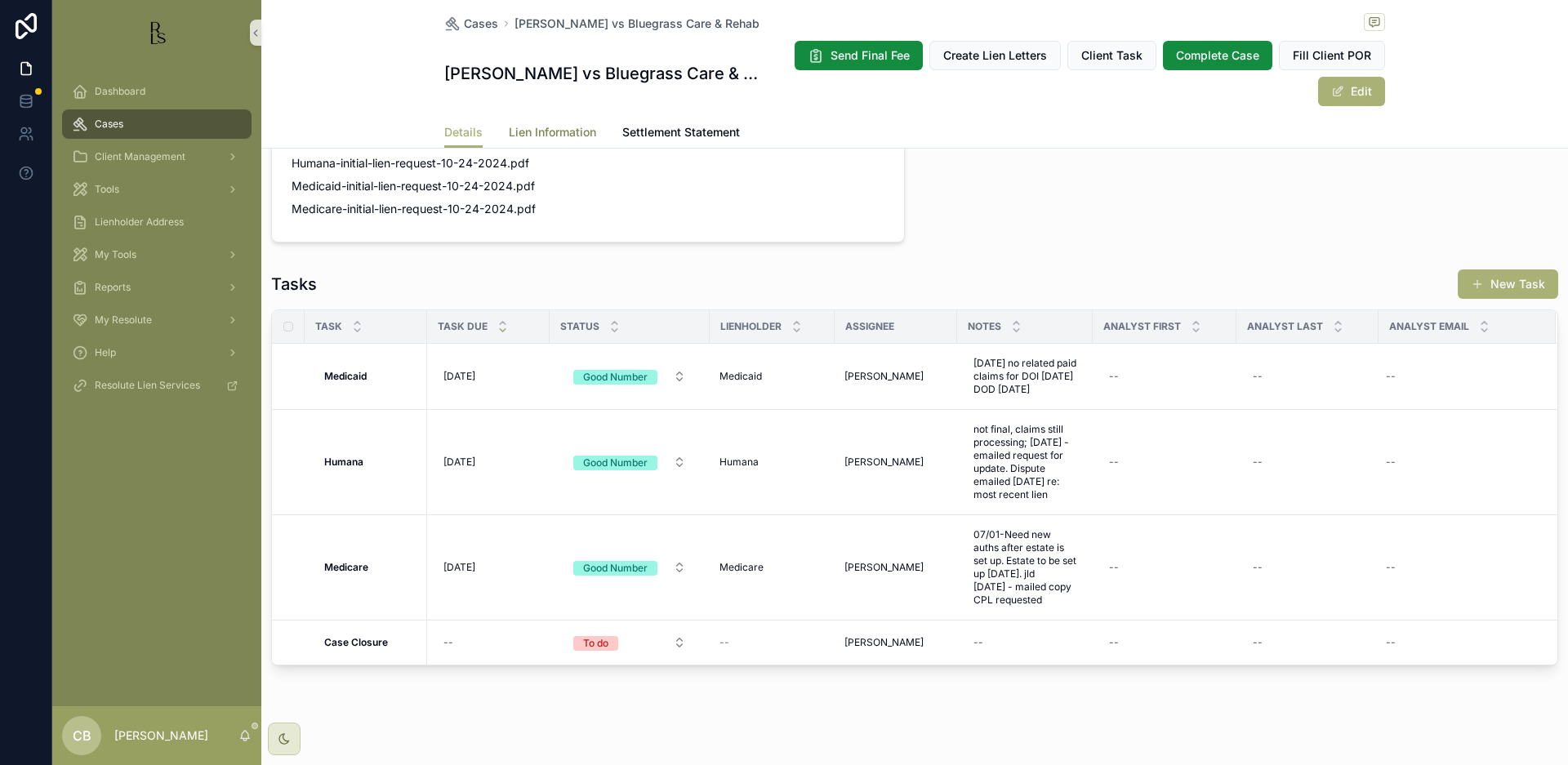
click at [550, 127] on span "Lien Information" at bounding box center [551, 132] width 87 height 16
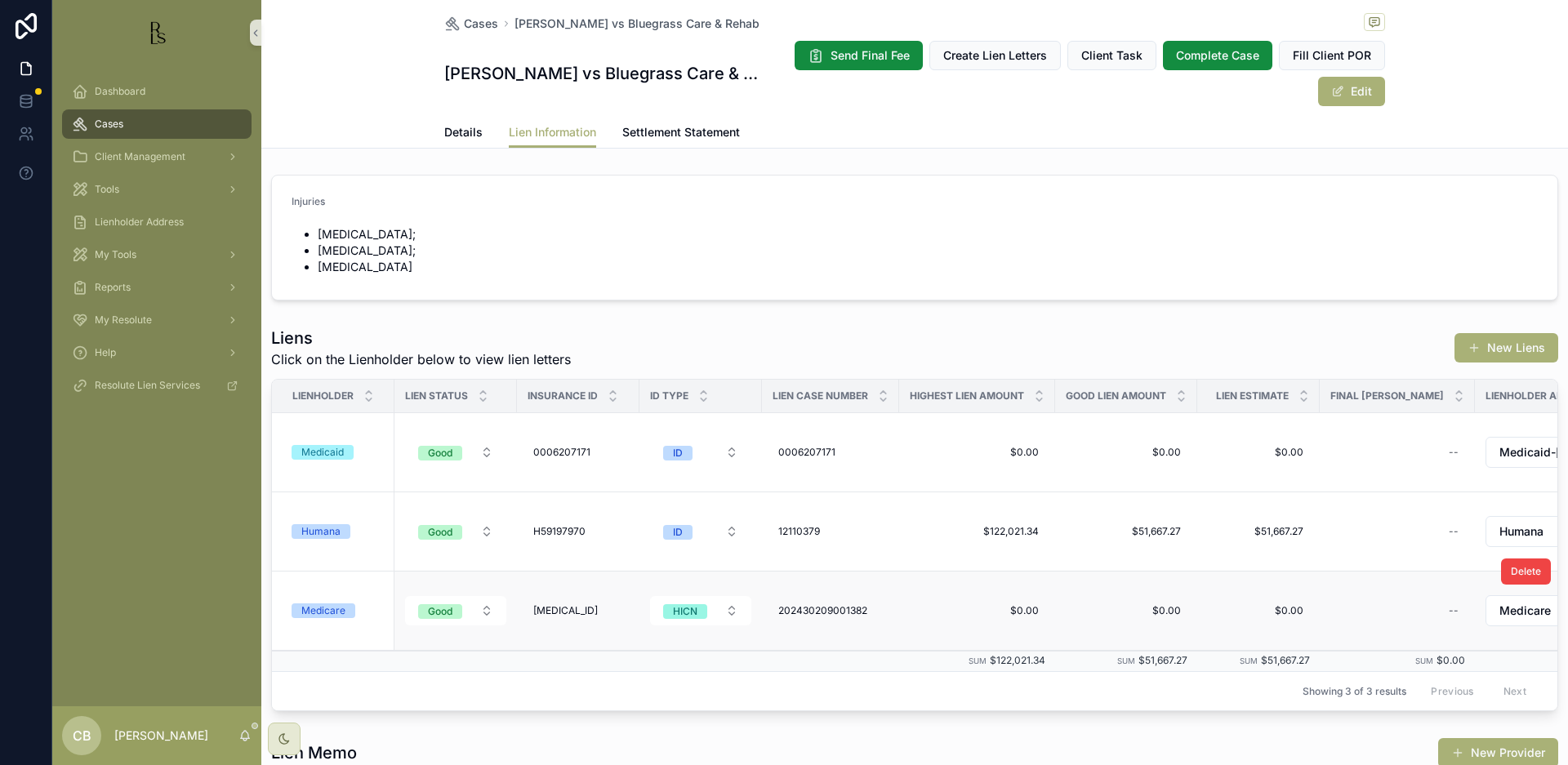
click at [325, 611] on div "Medicare" at bounding box center [323, 611] width 44 height 14
click at [452, 129] on span "Details" at bounding box center [463, 132] width 39 height 16
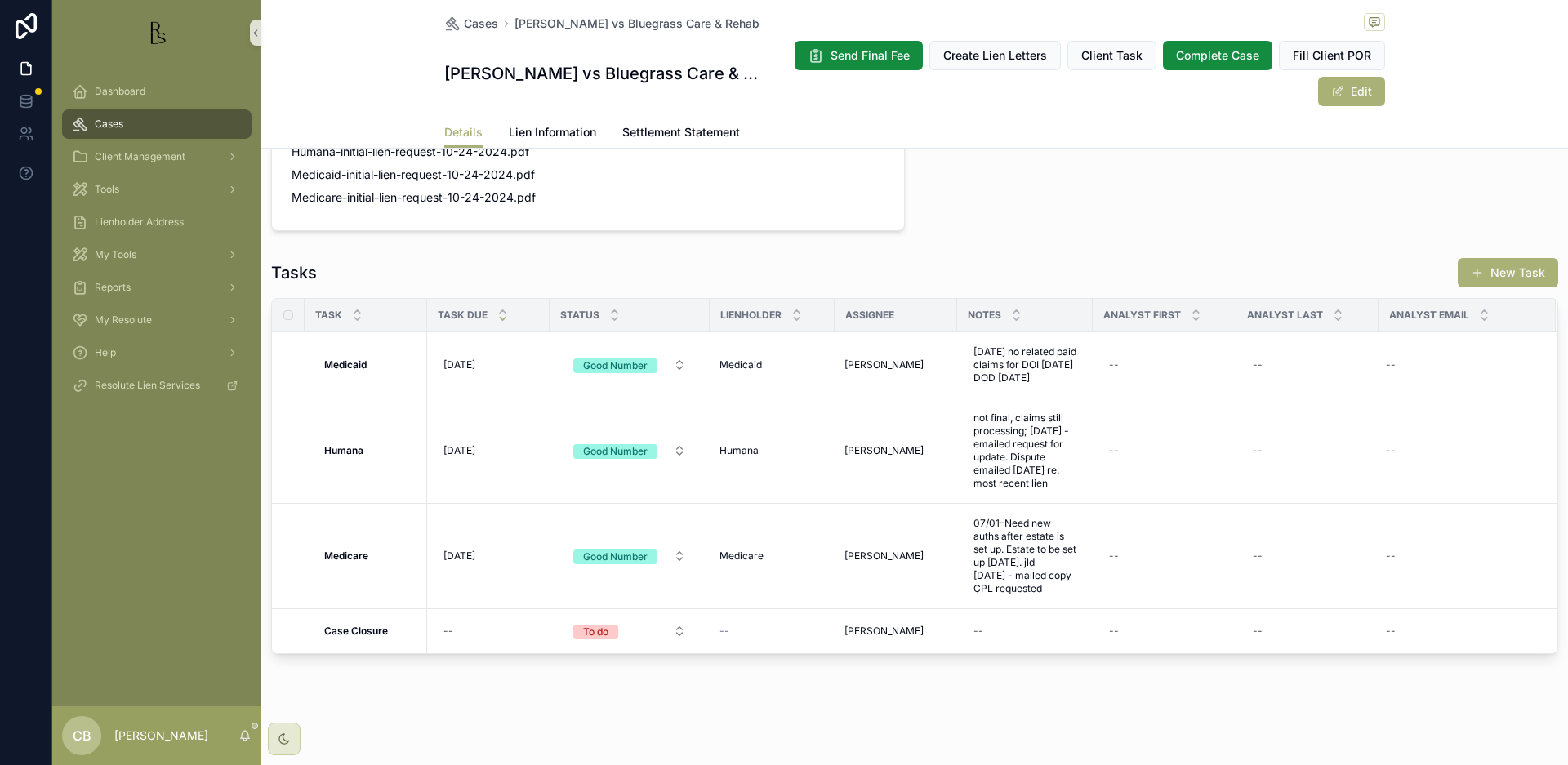
scroll to position [1186, 0]
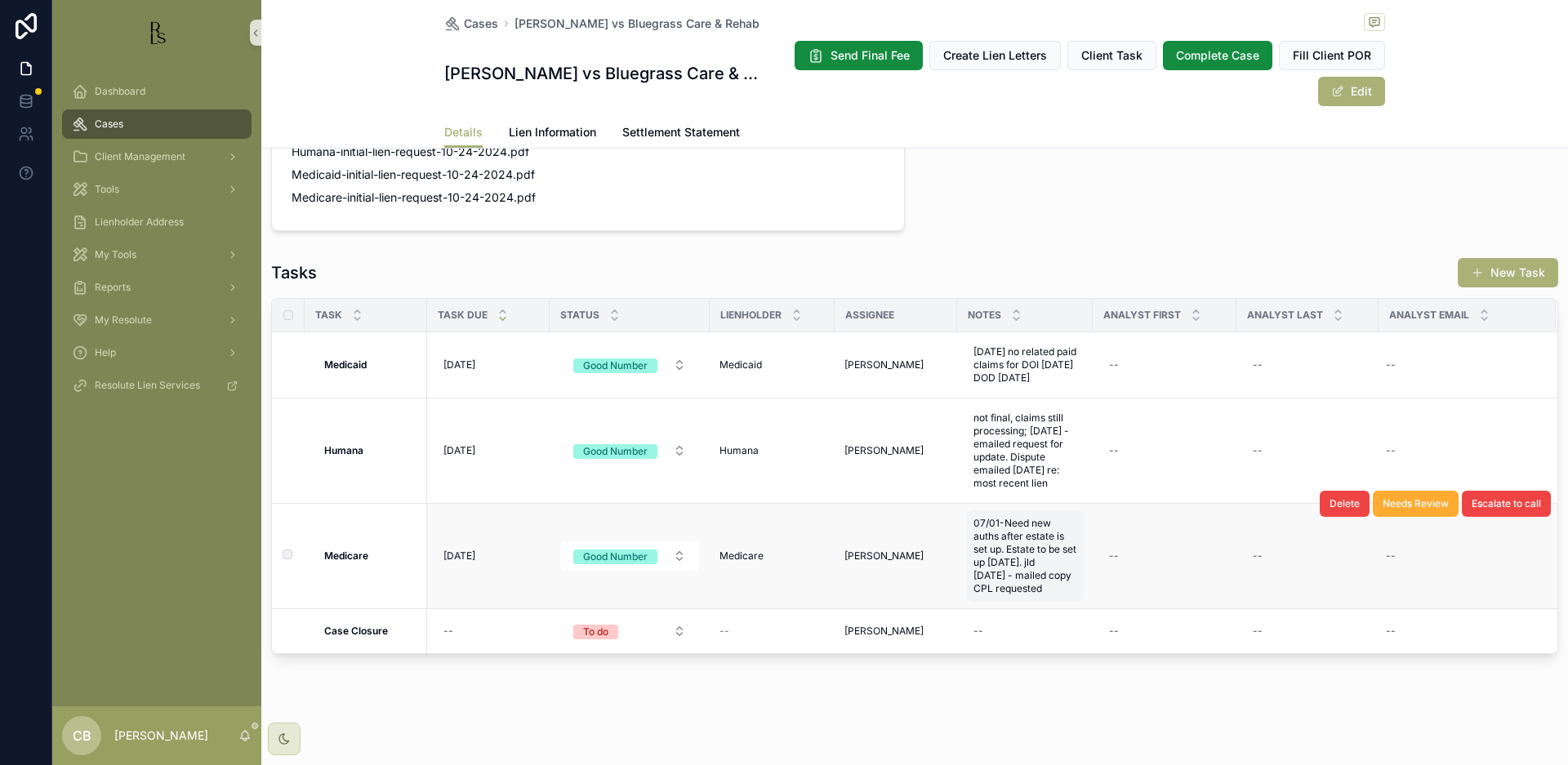
click at [1049, 587] on span "07/01-Need new auths after estate is set up. Estate to be set up [DATE]. jld [D…" at bounding box center [1025, 556] width 103 height 78
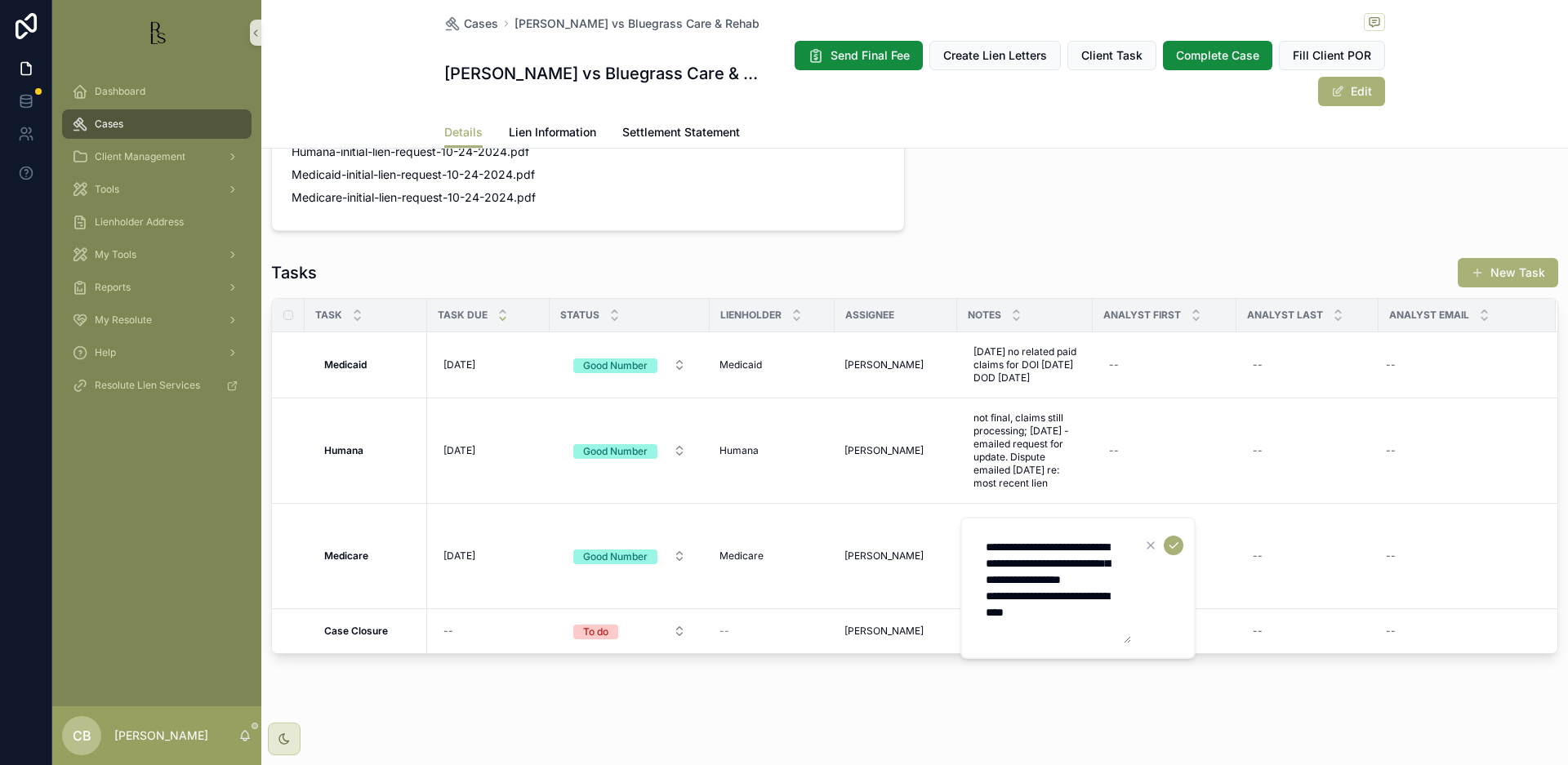
drag, startPoint x: 1076, startPoint y: 628, endPoint x: 1089, endPoint y: 628, distance: 13.0
click at [1079, 628] on textarea "**********" at bounding box center [1053, 588] width 155 height 111
type textarea "**********"
click at [1174, 546] on icon "scrollable content" at bounding box center [1173, 546] width 8 height 5
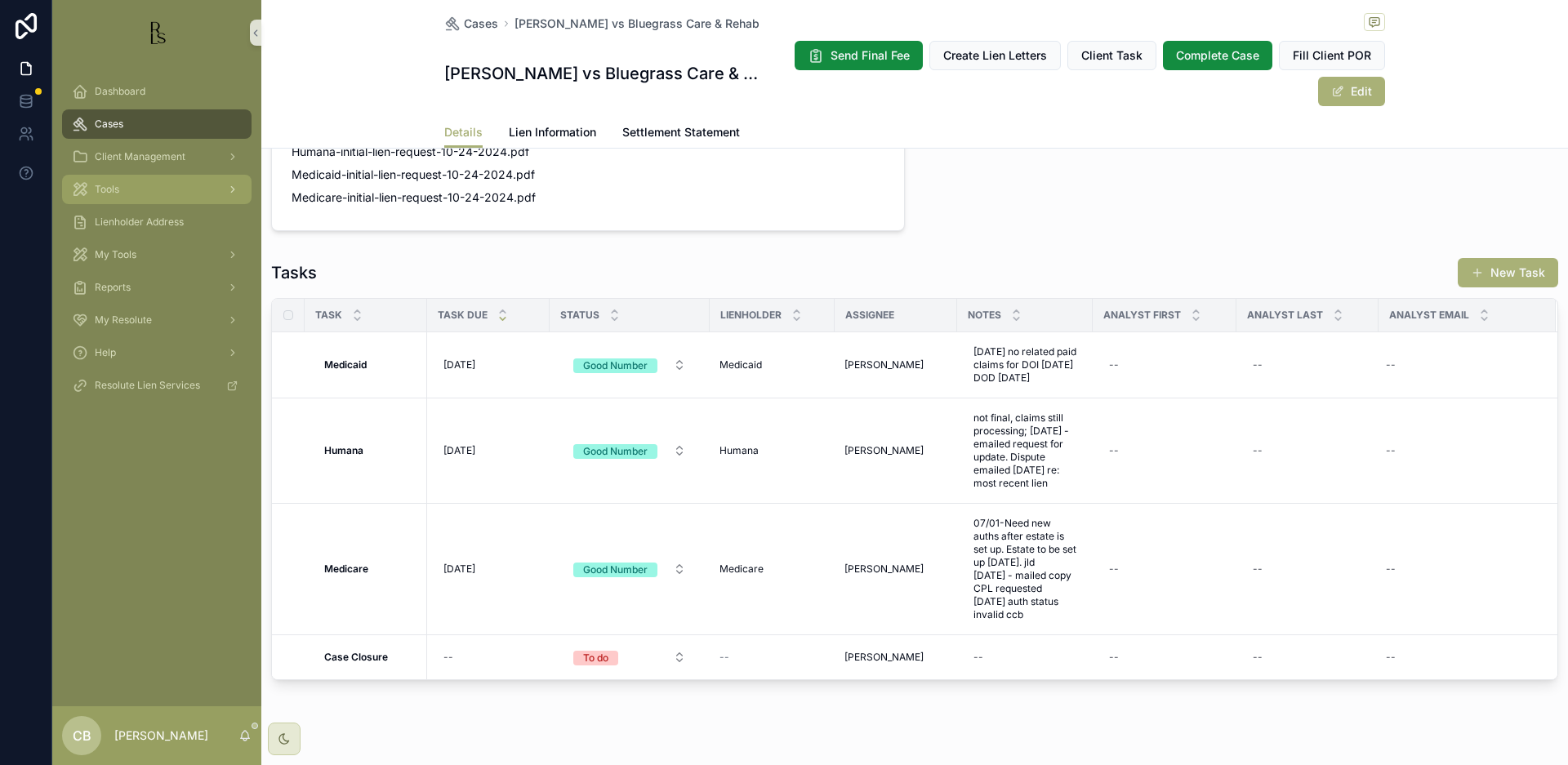
click at [118, 187] on span "Tools" at bounding box center [107, 189] width 24 height 13
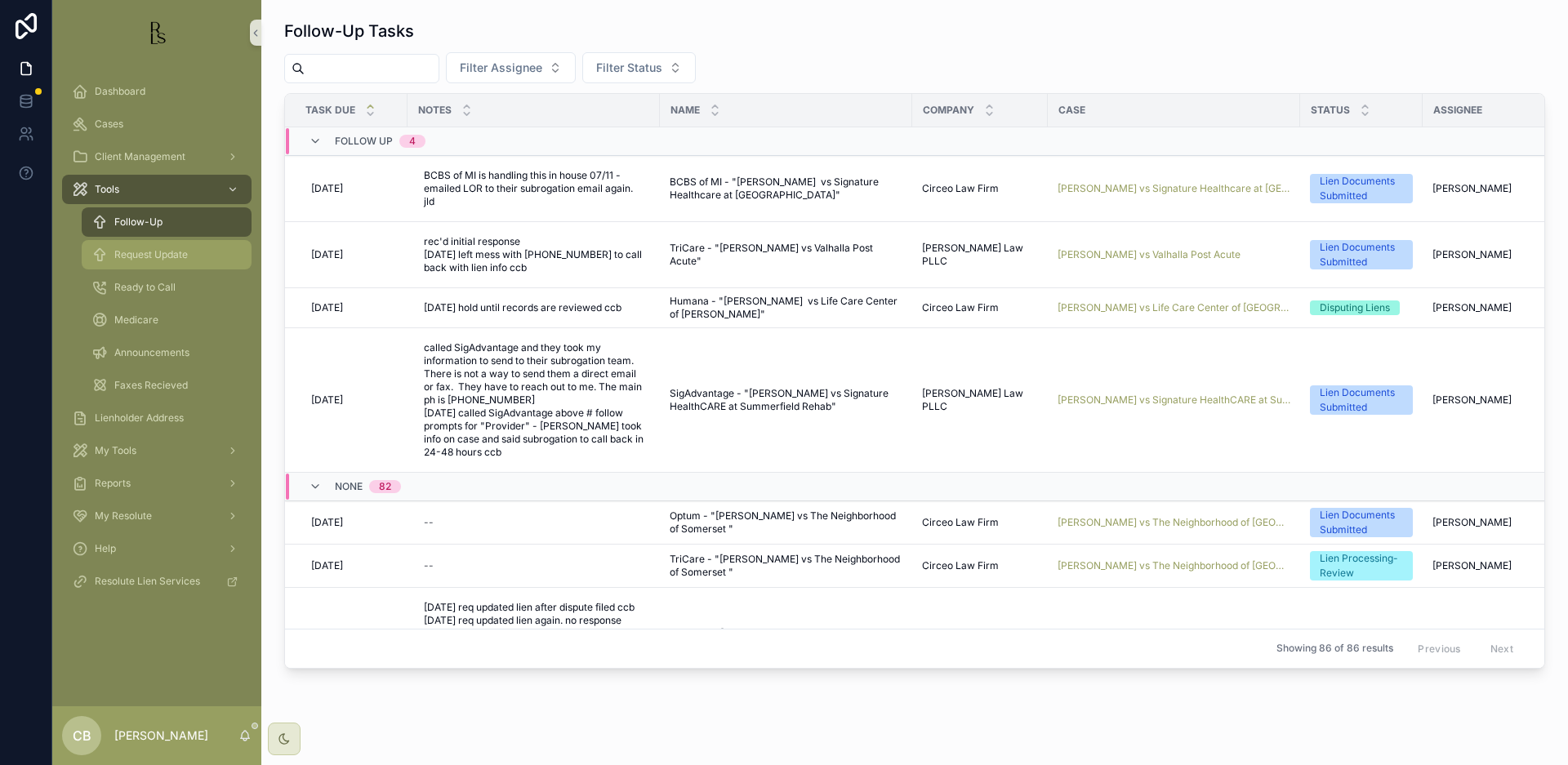
click at [143, 256] on span "Request Update" at bounding box center [152, 255] width 74 height 13
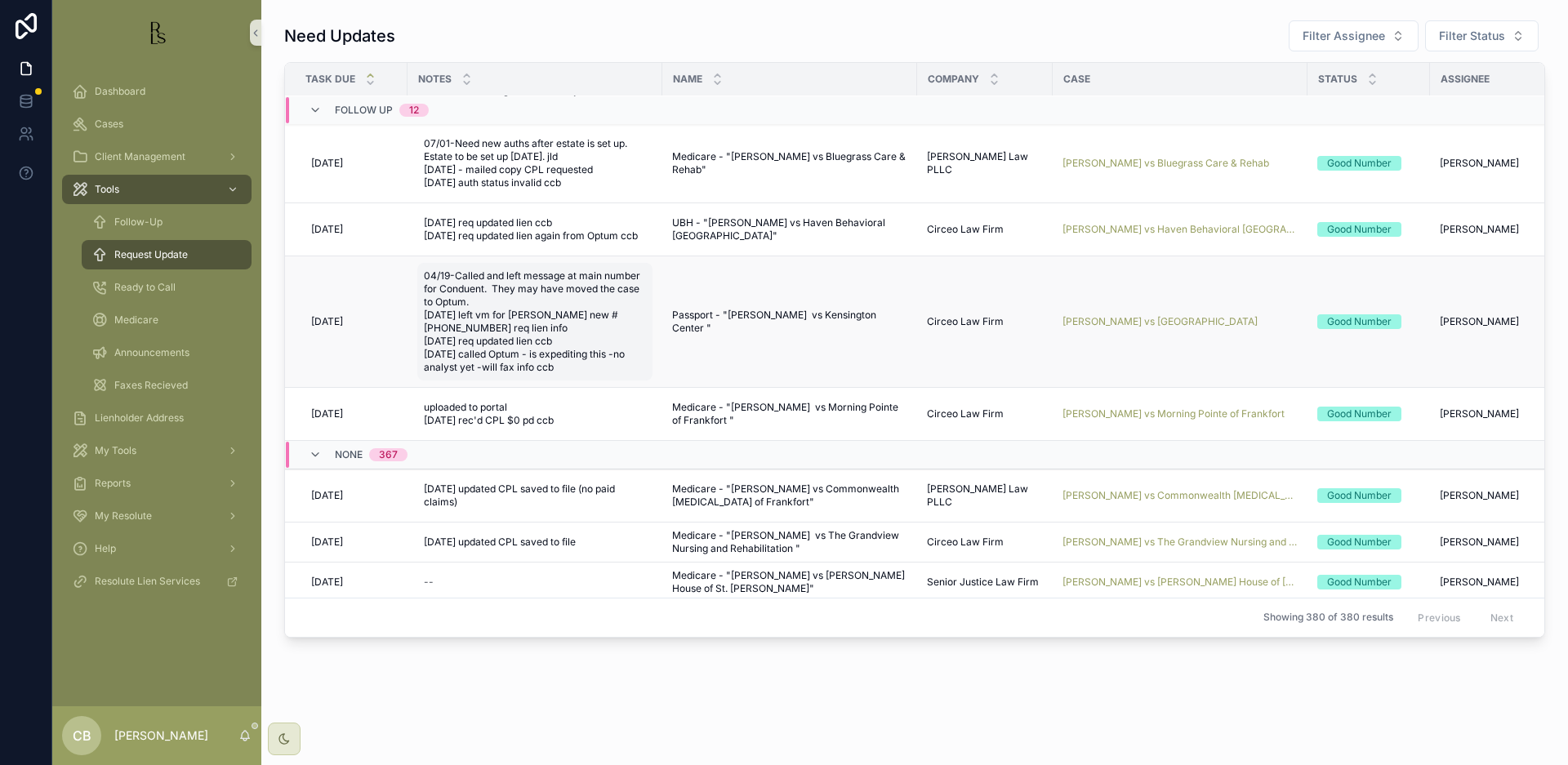
scroll to position [405, 0]
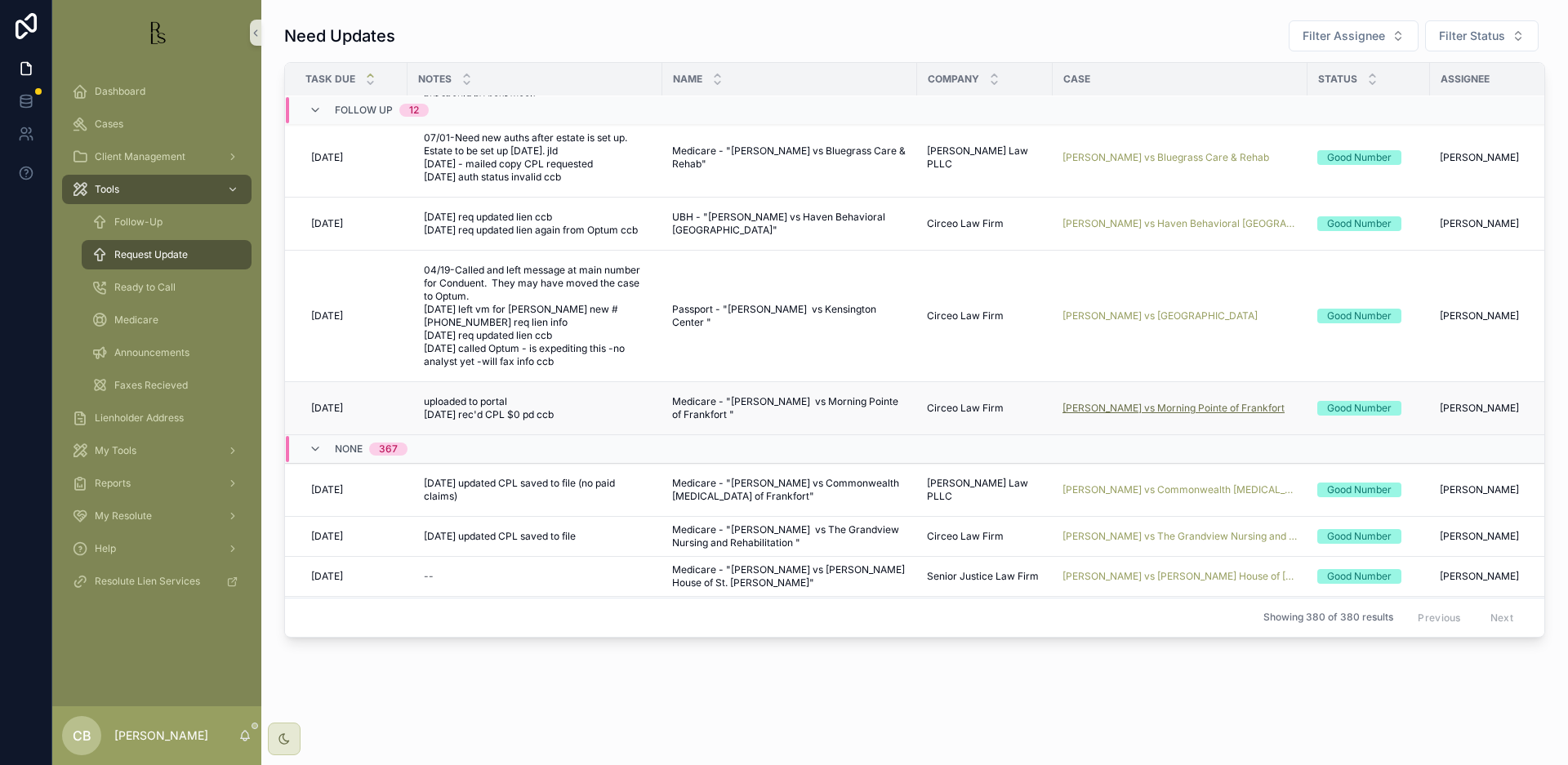
click at [1179, 407] on span "[PERSON_NAME] vs Morning Pointe of Frankfort" at bounding box center [1174, 408] width 222 height 13
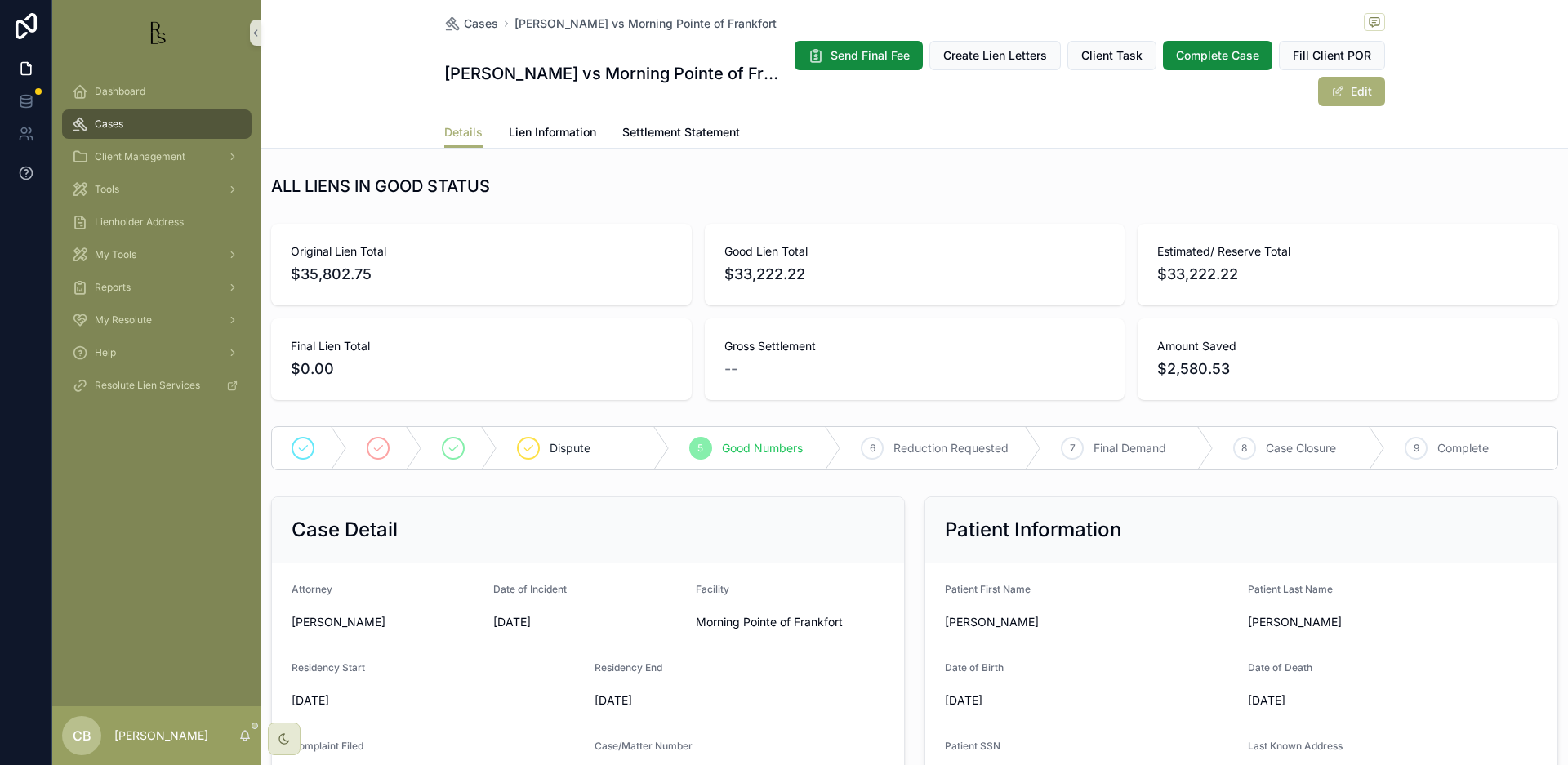
scroll to position [65, 0]
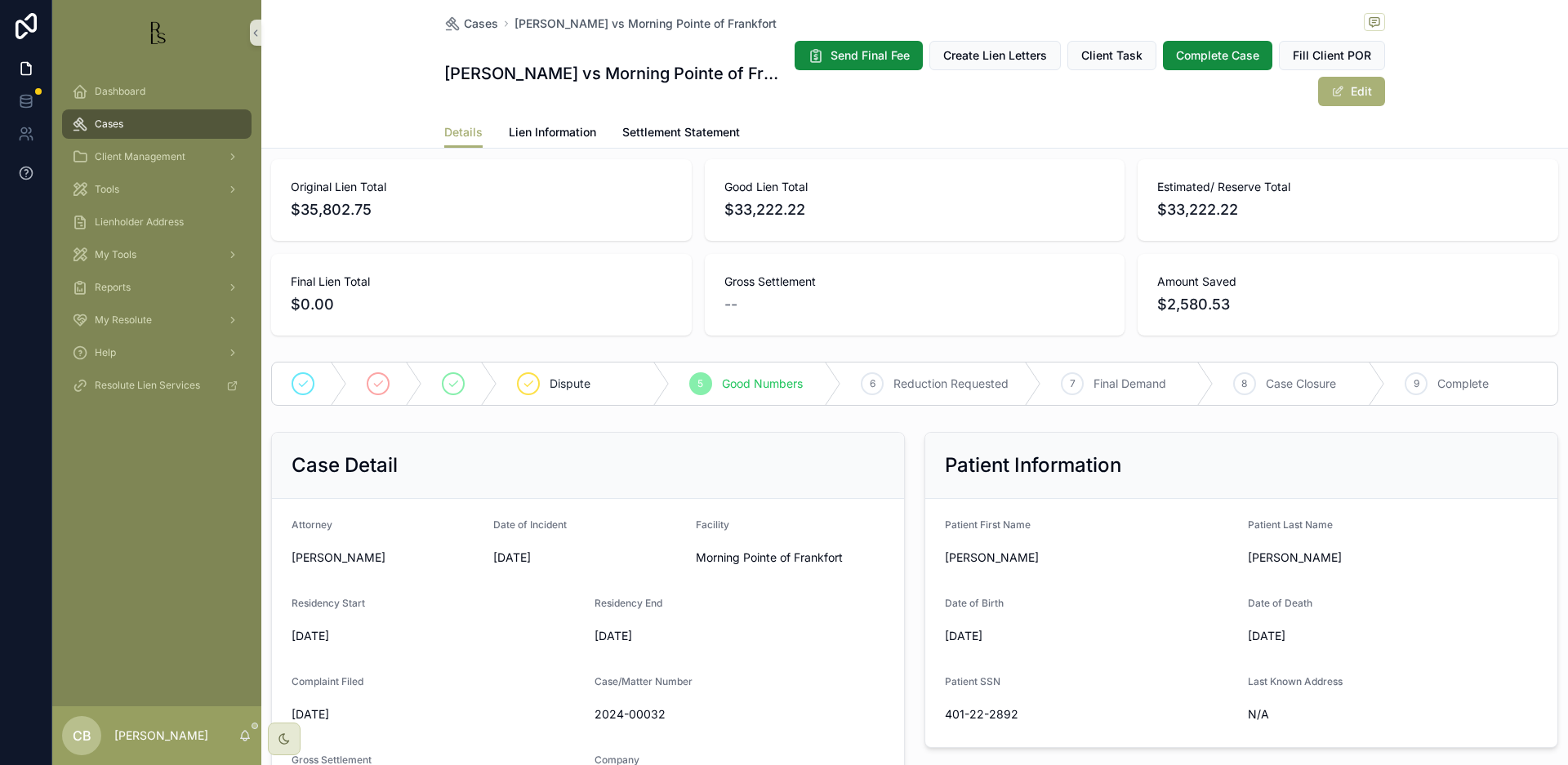
click at [538, 129] on span "Lien Information" at bounding box center [551, 132] width 87 height 16
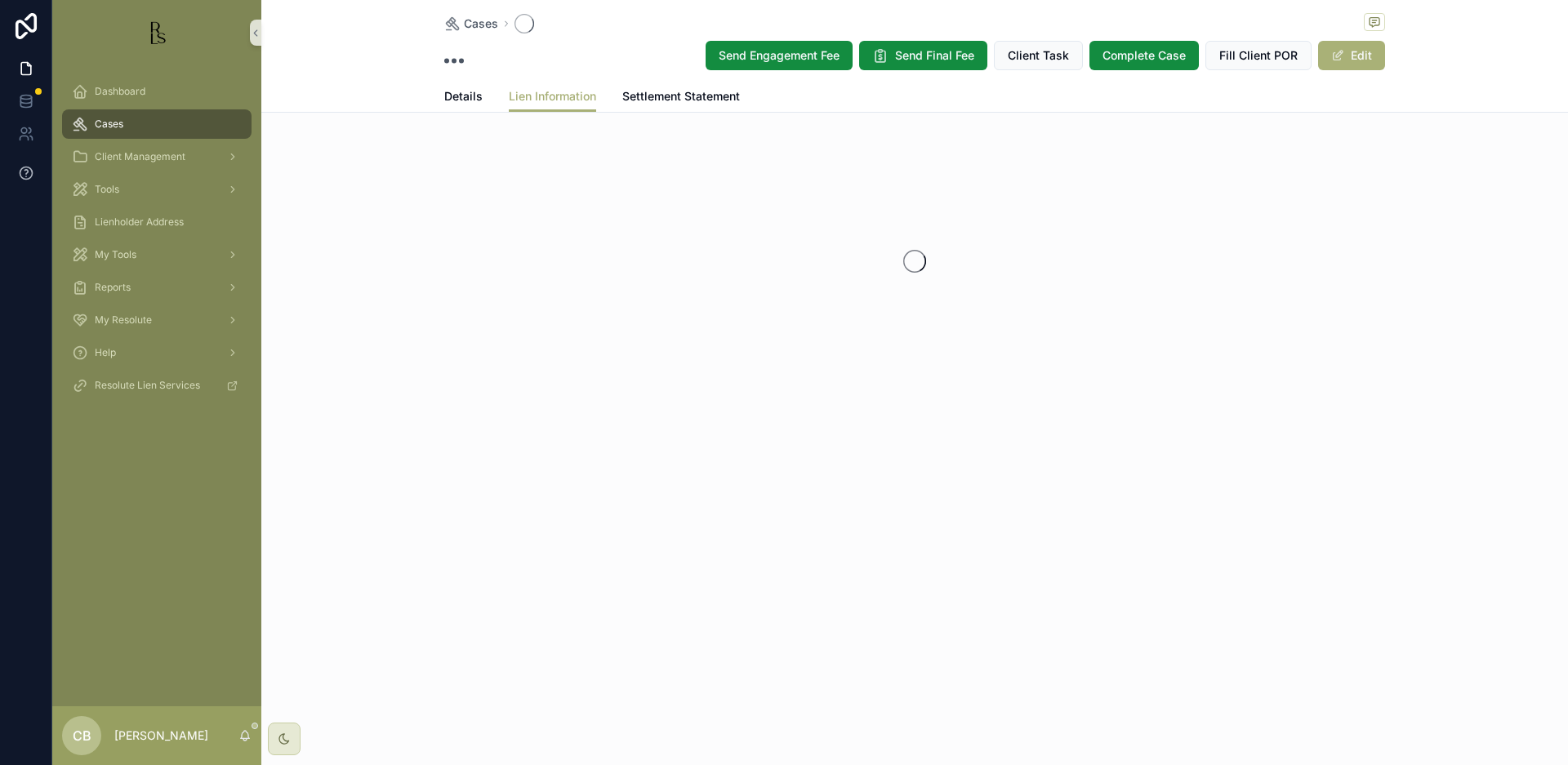
click at [538, 129] on div "Cases Send Engagement Fee Send Final Fee Client Task Complete Case Fill Client …" at bounding box center [914, 248] width 1306 height 495
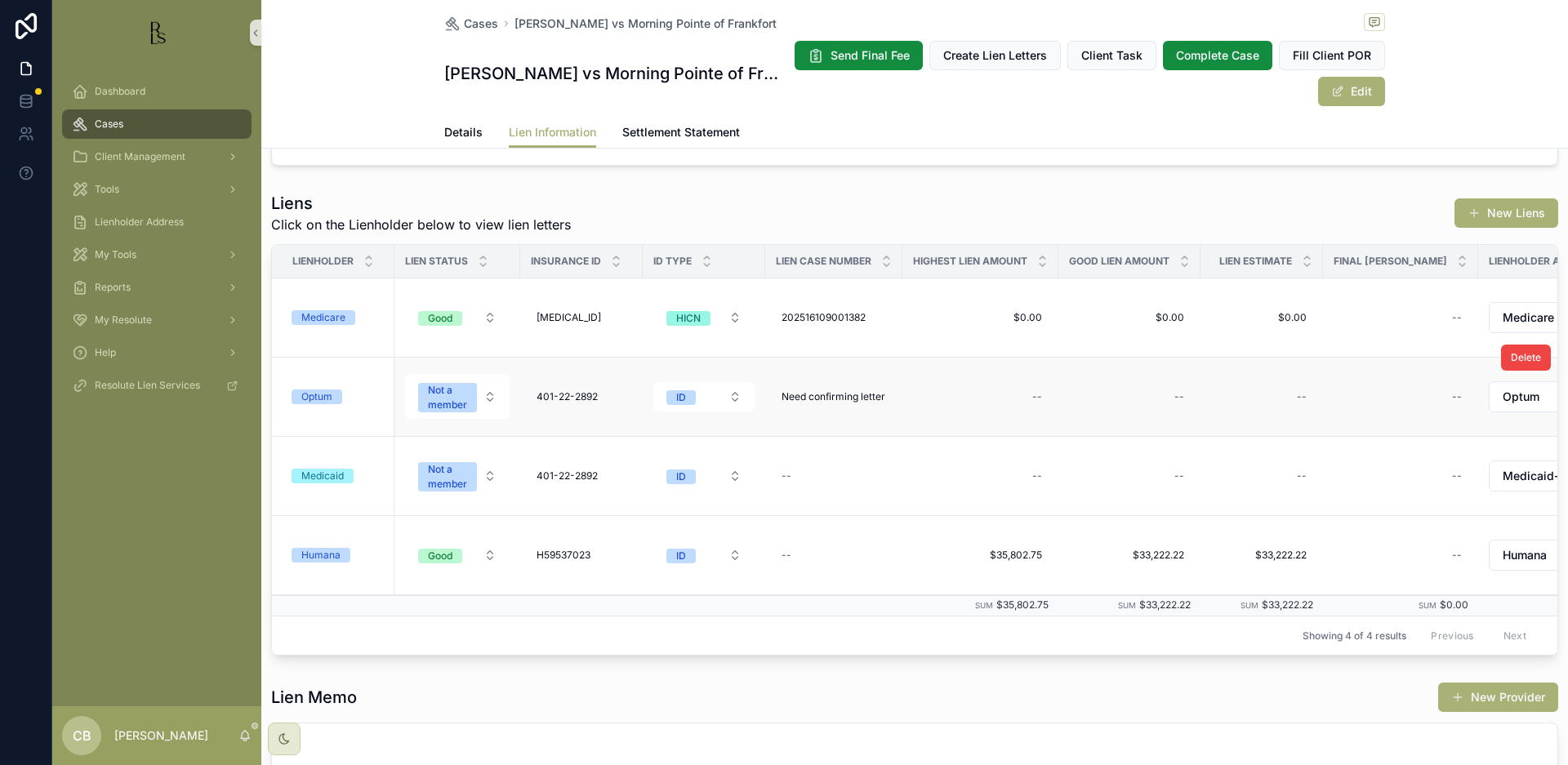
scroll to position [163, 0]
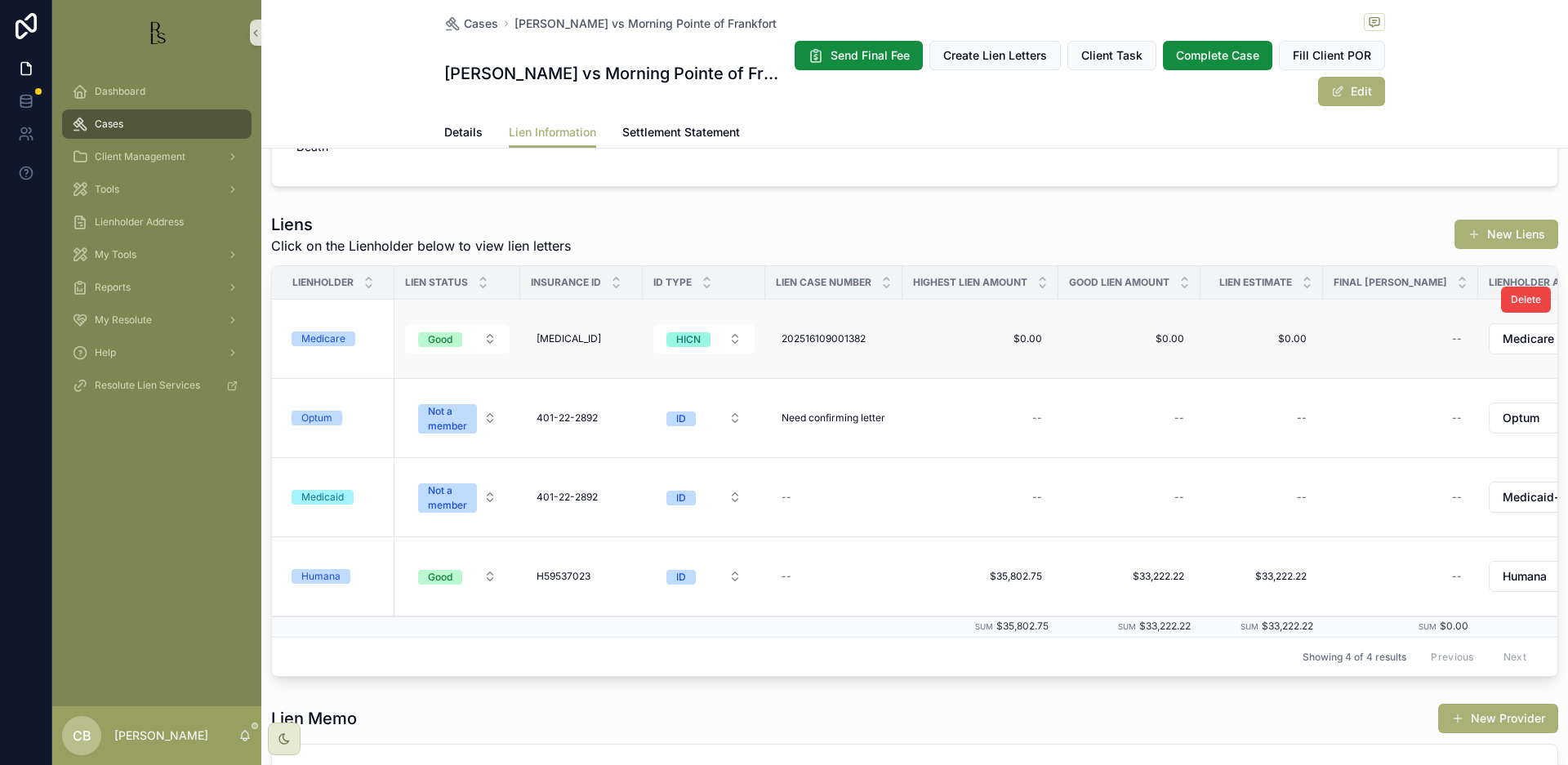
click at [338, 337] on div "Medicare" at bounding box center [323, 339] width 44 height 14
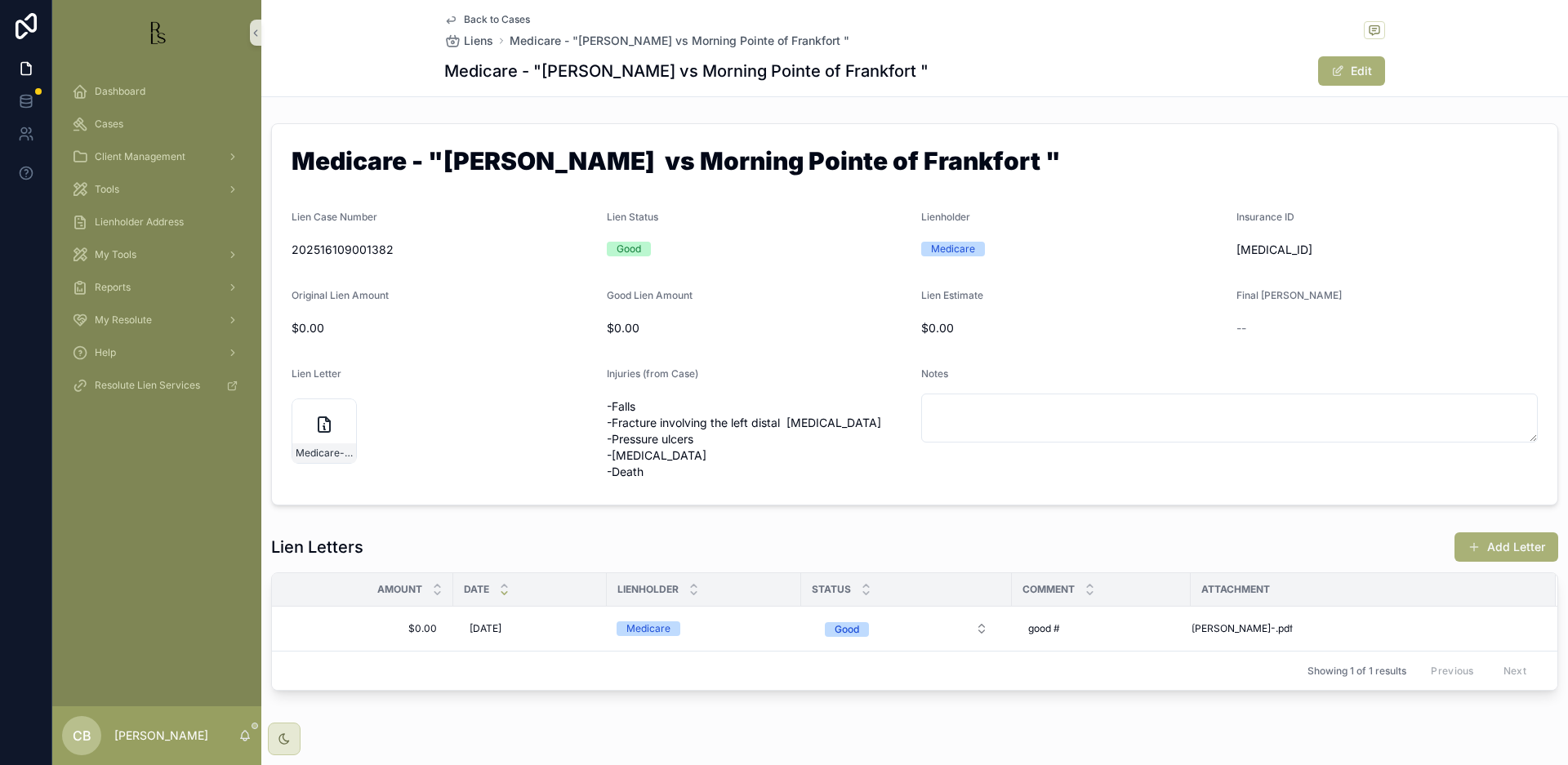
click at [1491, 545] on button "Add Letter" at bounding box center [1506, 547] width 104 height 30
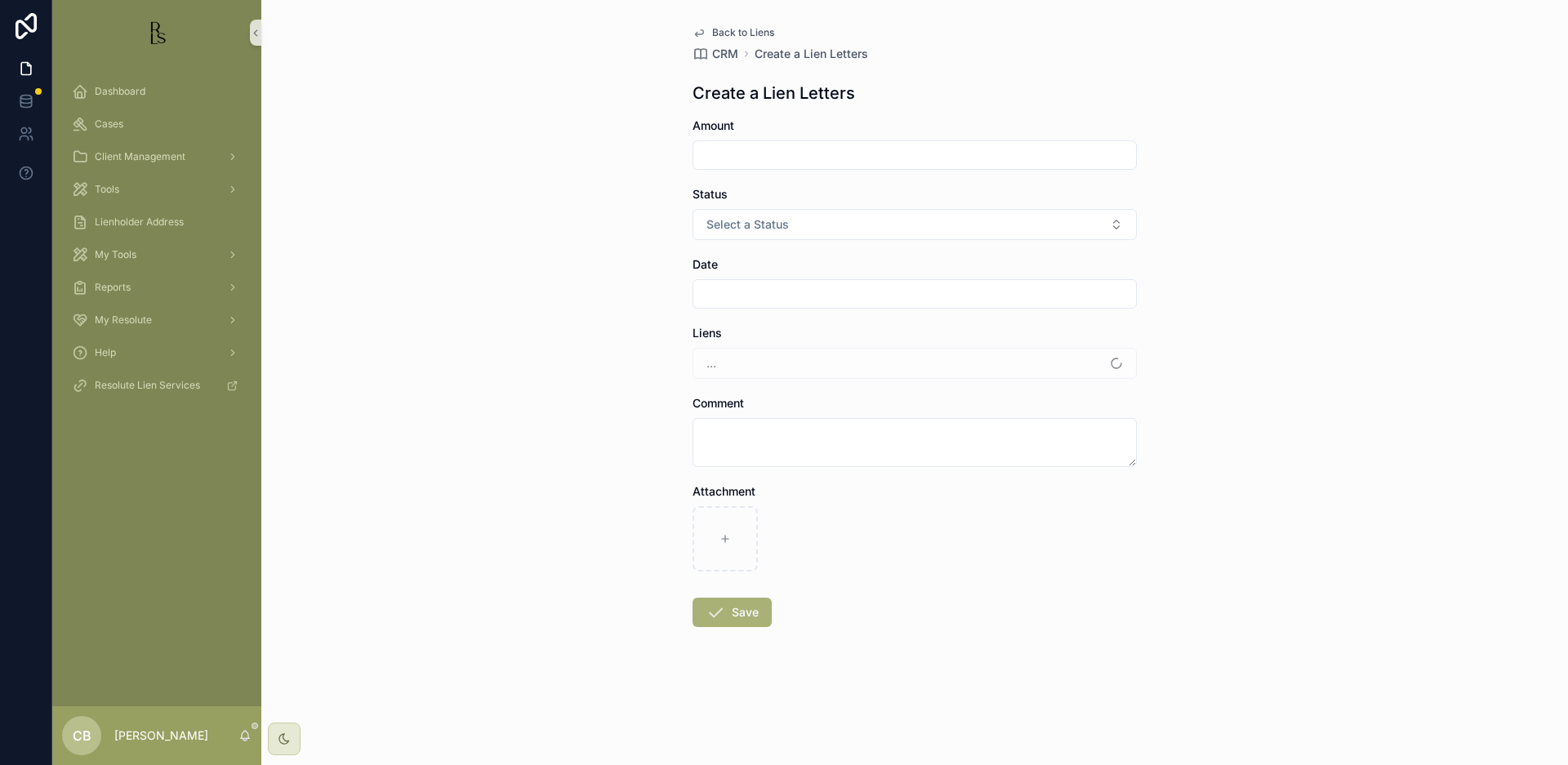
click at [1491, 545] on div "Back to Liens CRM Create a Lien Letters Create a Lien Letters Amount Status Sel…" at bounding box center [914, 382] width 1306 height 765
click at [759, 153] on input "scrollable content" at bounding box center [914, 155] width 443 height 23
type input "*****"
click at [1117, 222] on button "Select a Status" at bounding box center [914, 224] width 444 height 31
click at [784, 309] on div "Good" at bounding box center [914, 314] width 436 height 24
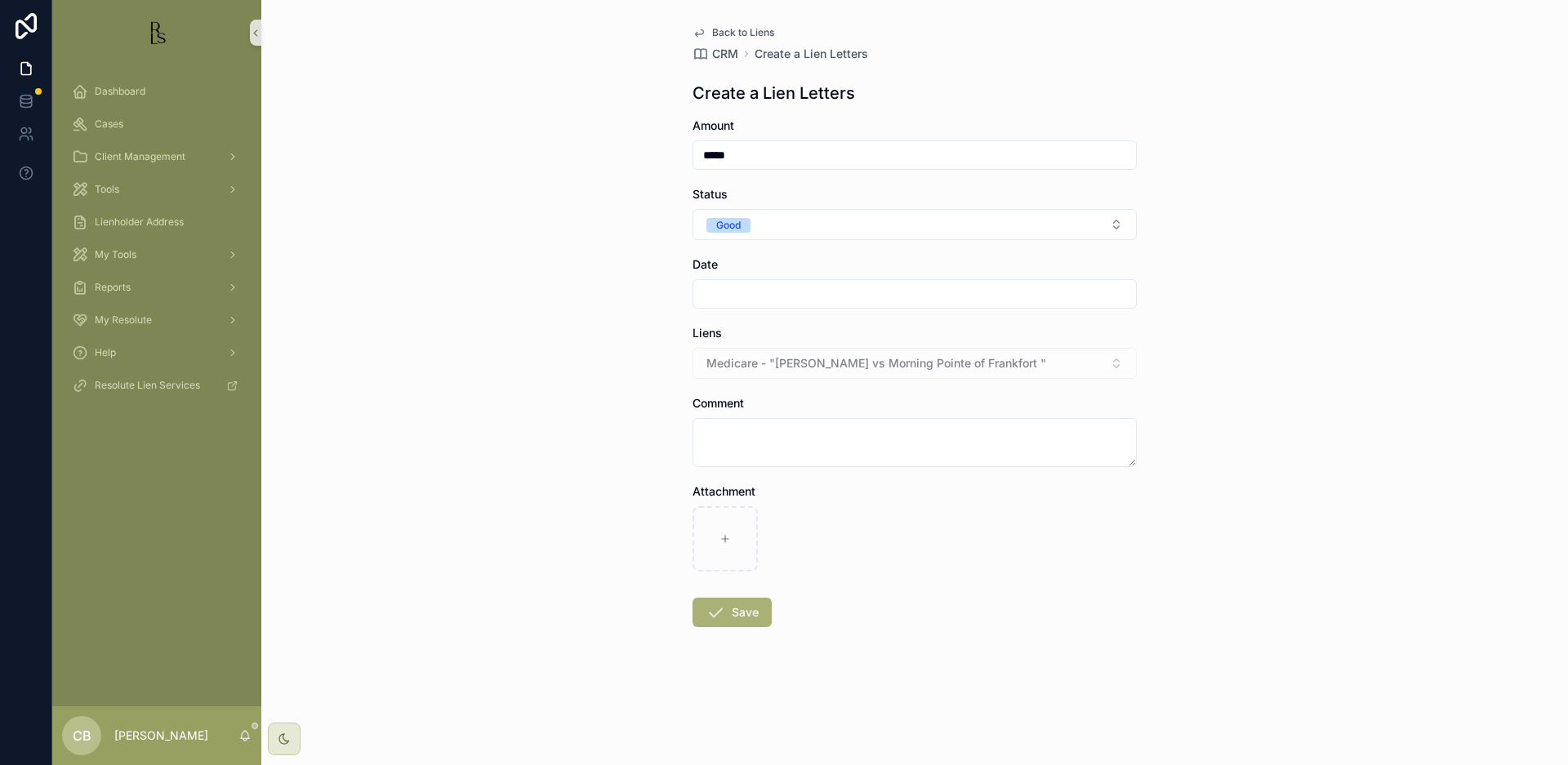
click at [725, 296] on input "scrollable content" at bounding box center [914, 294] width 443 height 23
click at [856, 498] on button "11" at bounding box center [855, 501] width 30 height 30
type input "*********"
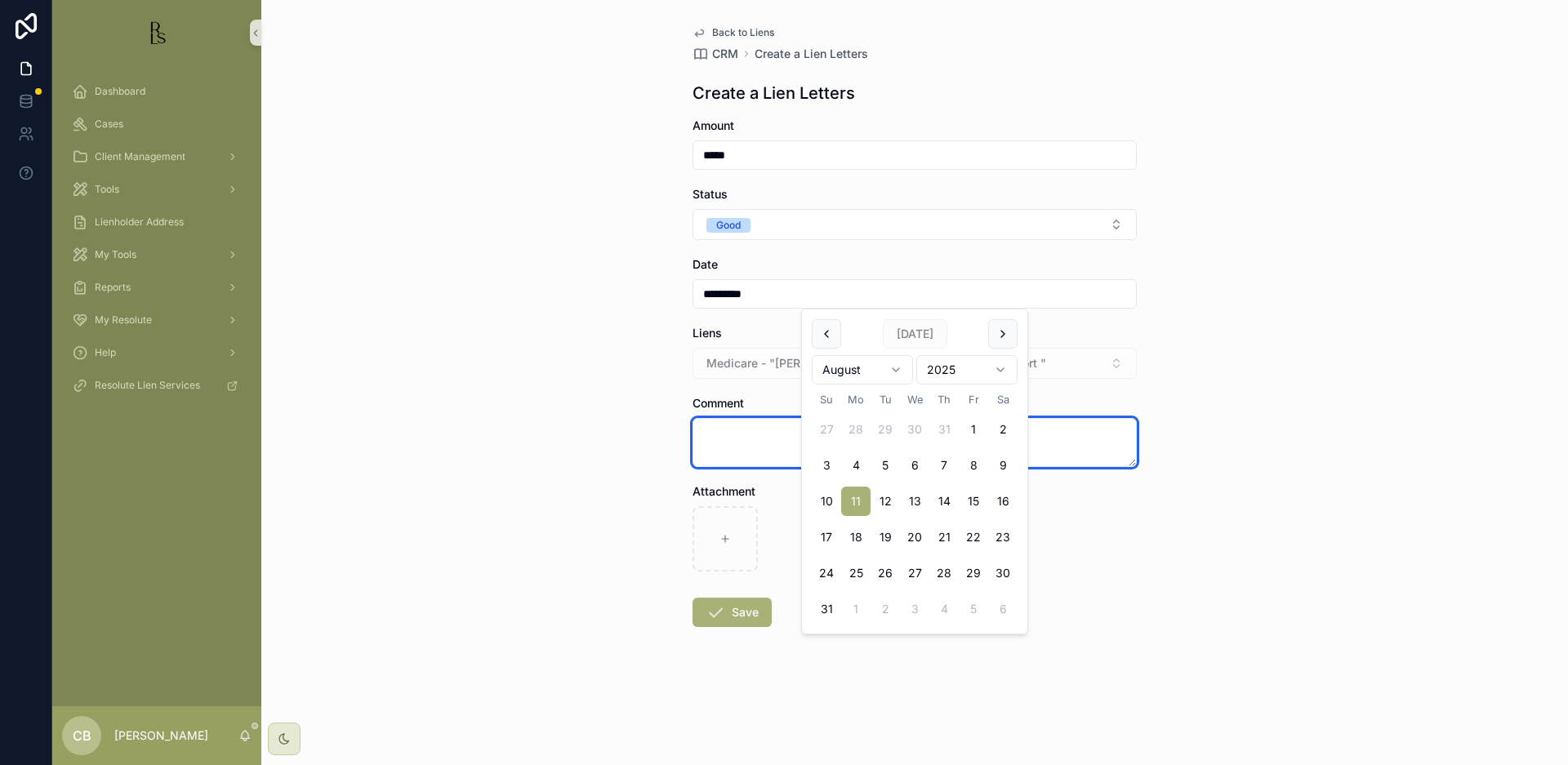
click at [719, 428] on textarea "scrollable content" at bounding box center [914, 442] width 444 height 49
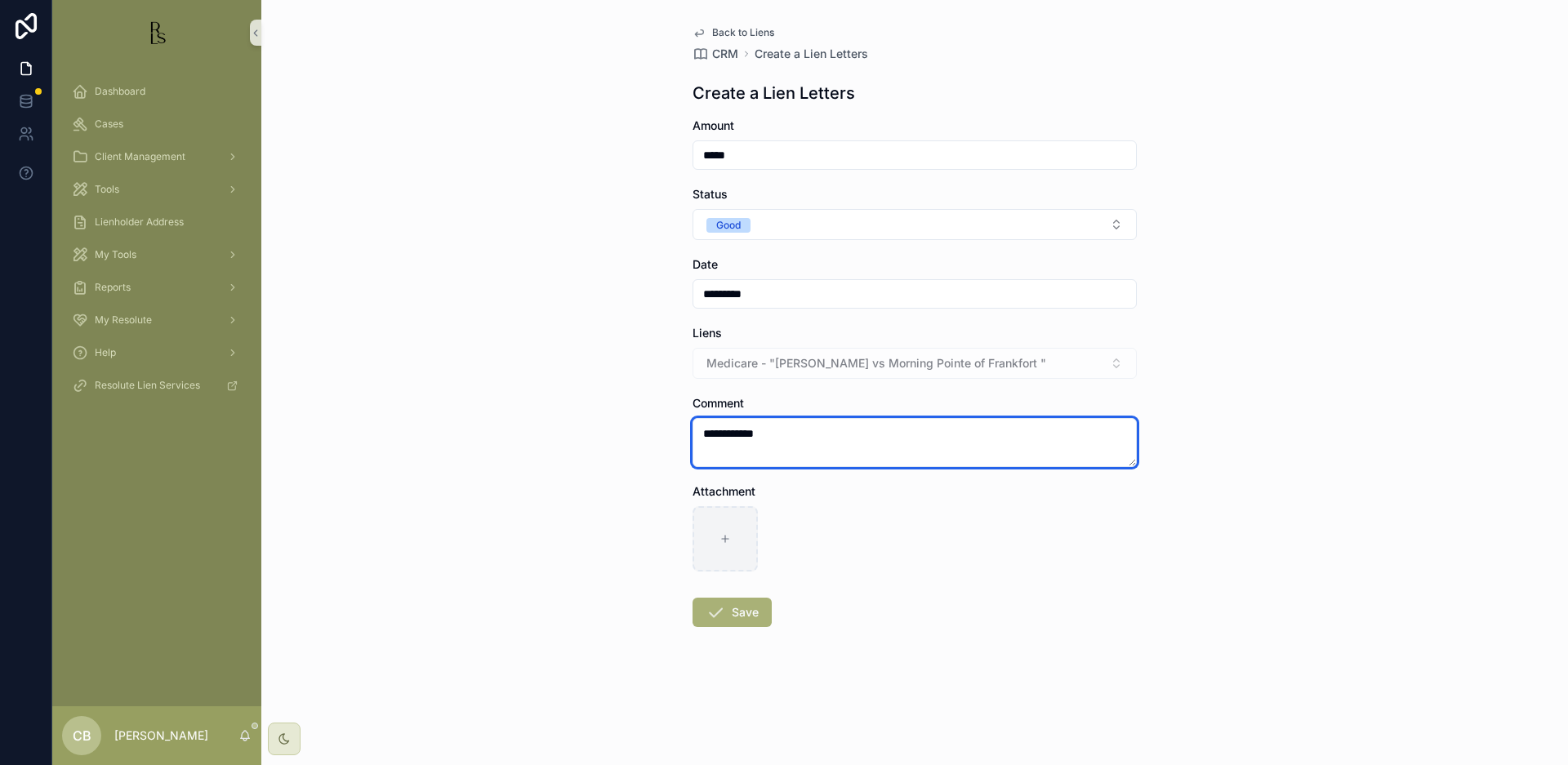
type textarea "**********"
click at [722, 539] on icon "scrollable content" at bounding box center [724, 539] width 6 height 0
type input "**********"
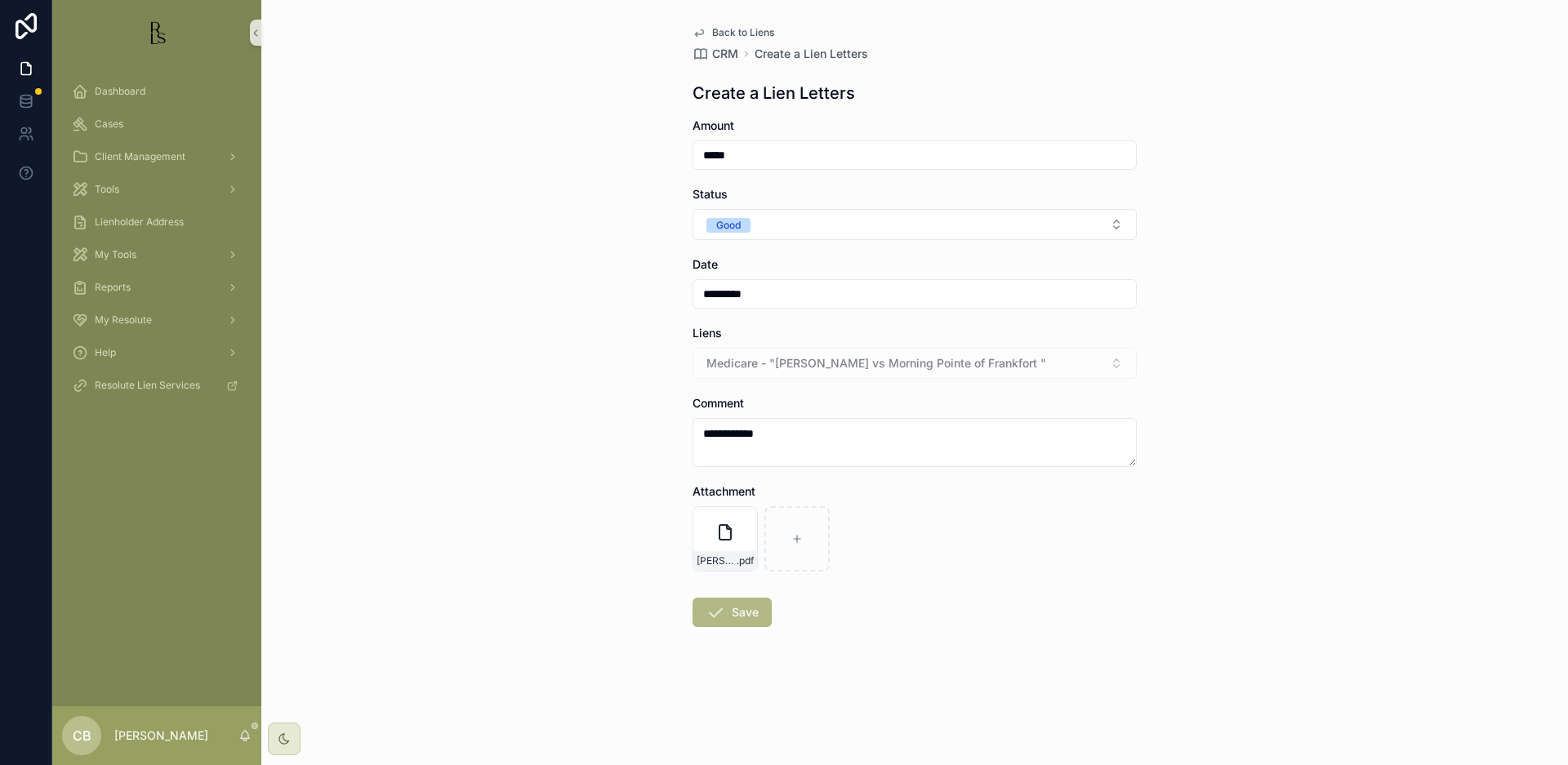
click at [742, 613] on button "Save" at bounding box center [732, 613] width 79 height 30
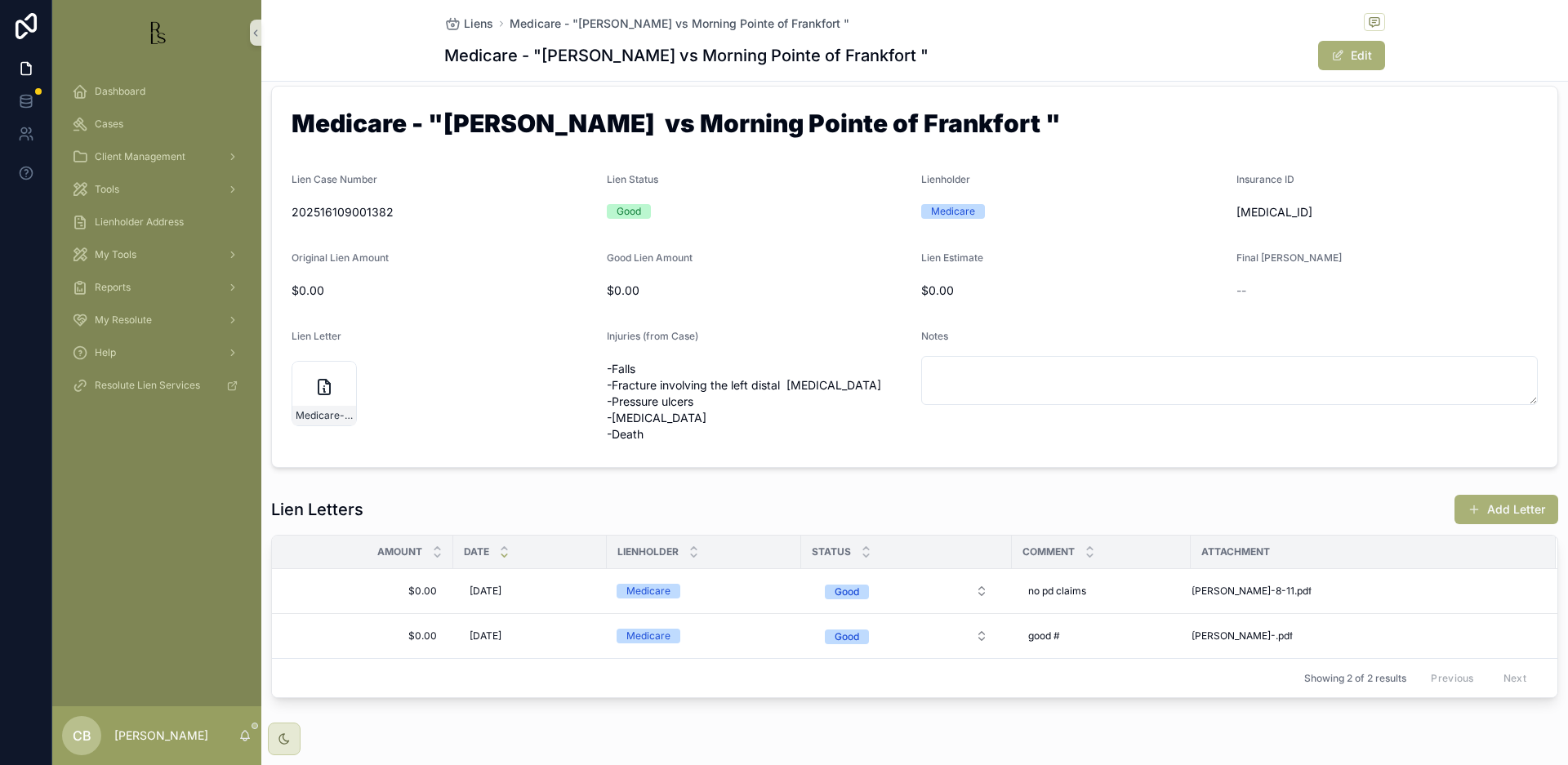
scroll to position [25, 0]
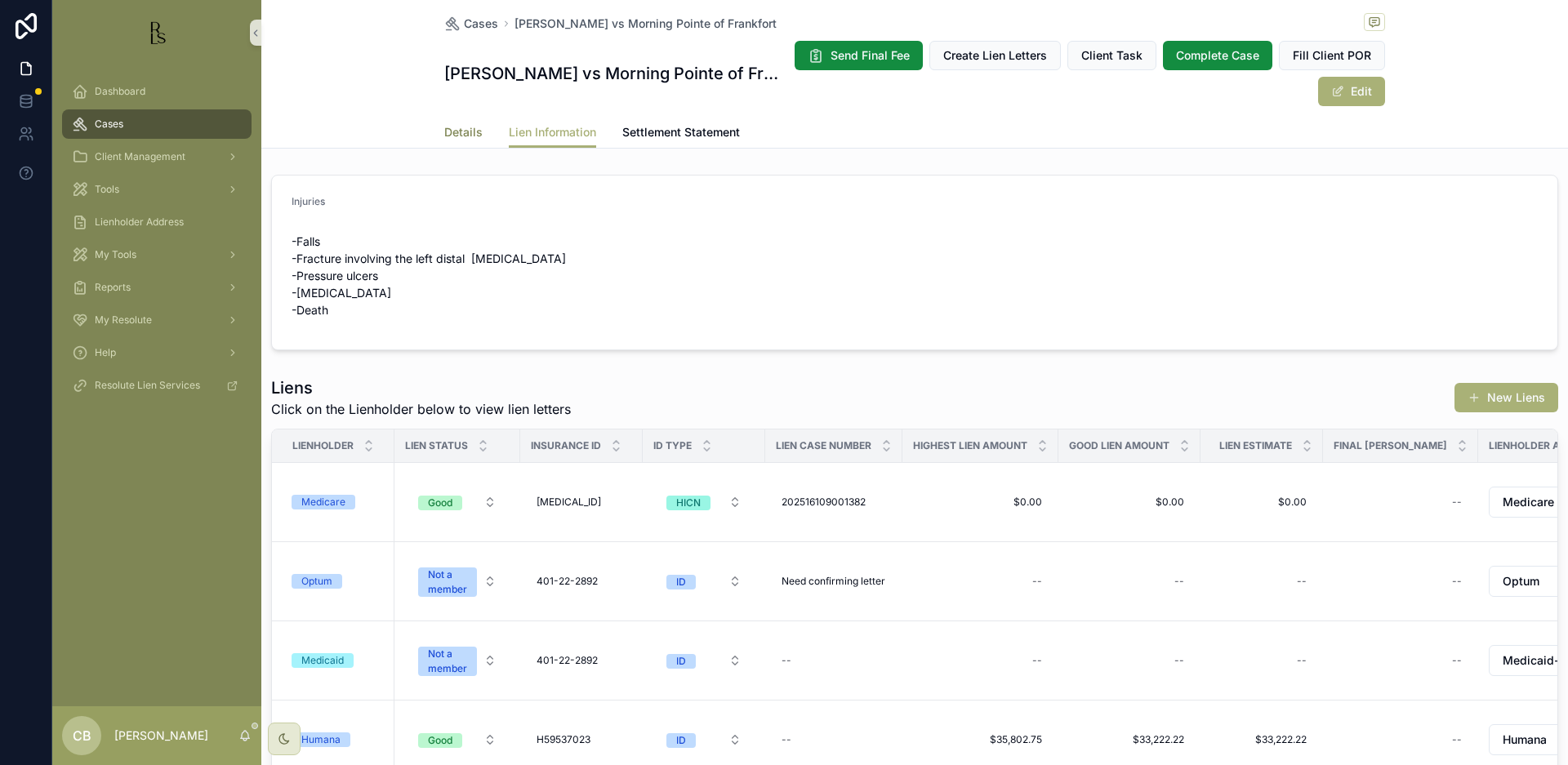
click at [456, 132] on span "Details" at bounding box center [463, 132] width 39 height 16
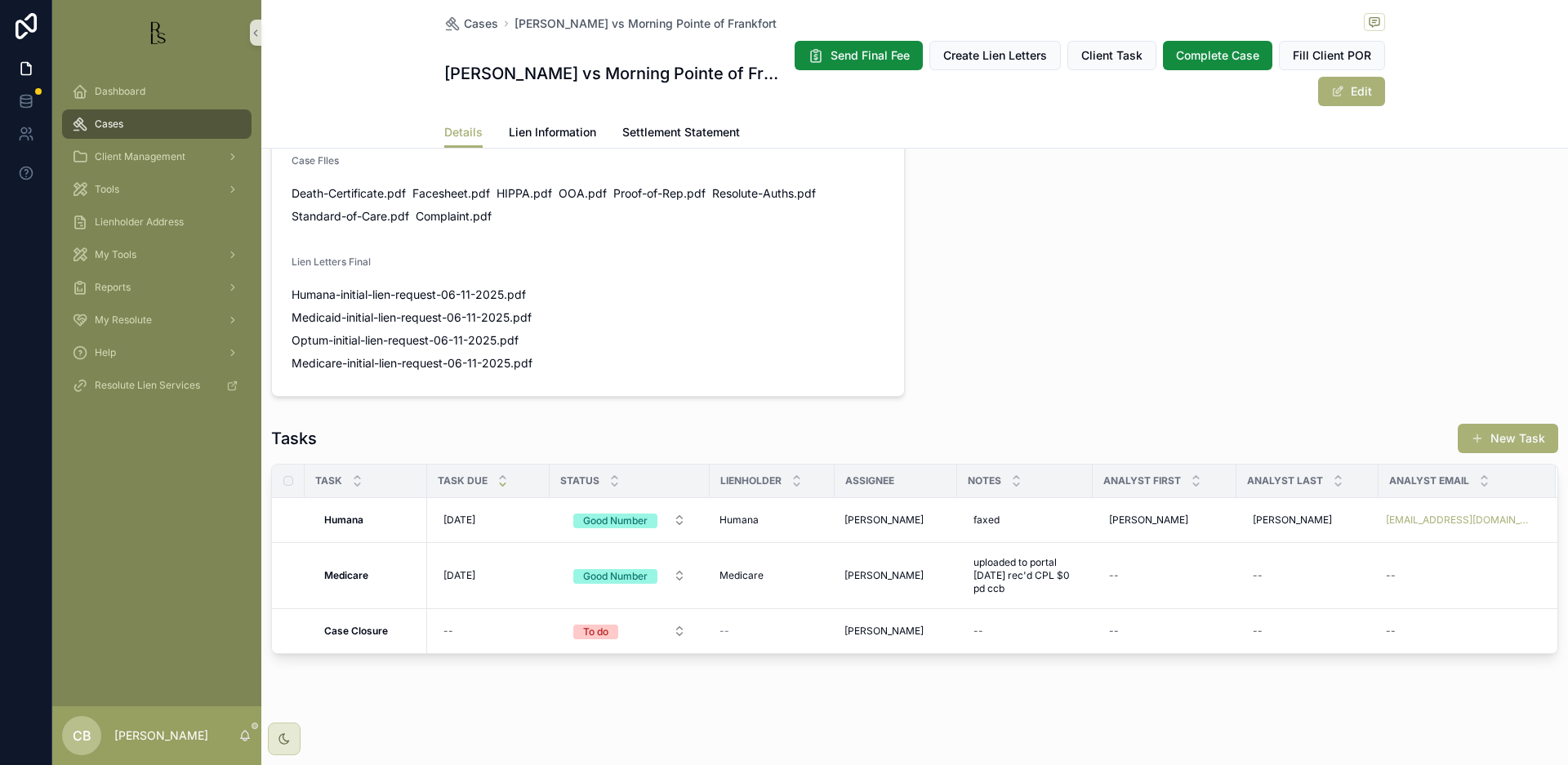
scroll to position [1075, 0]
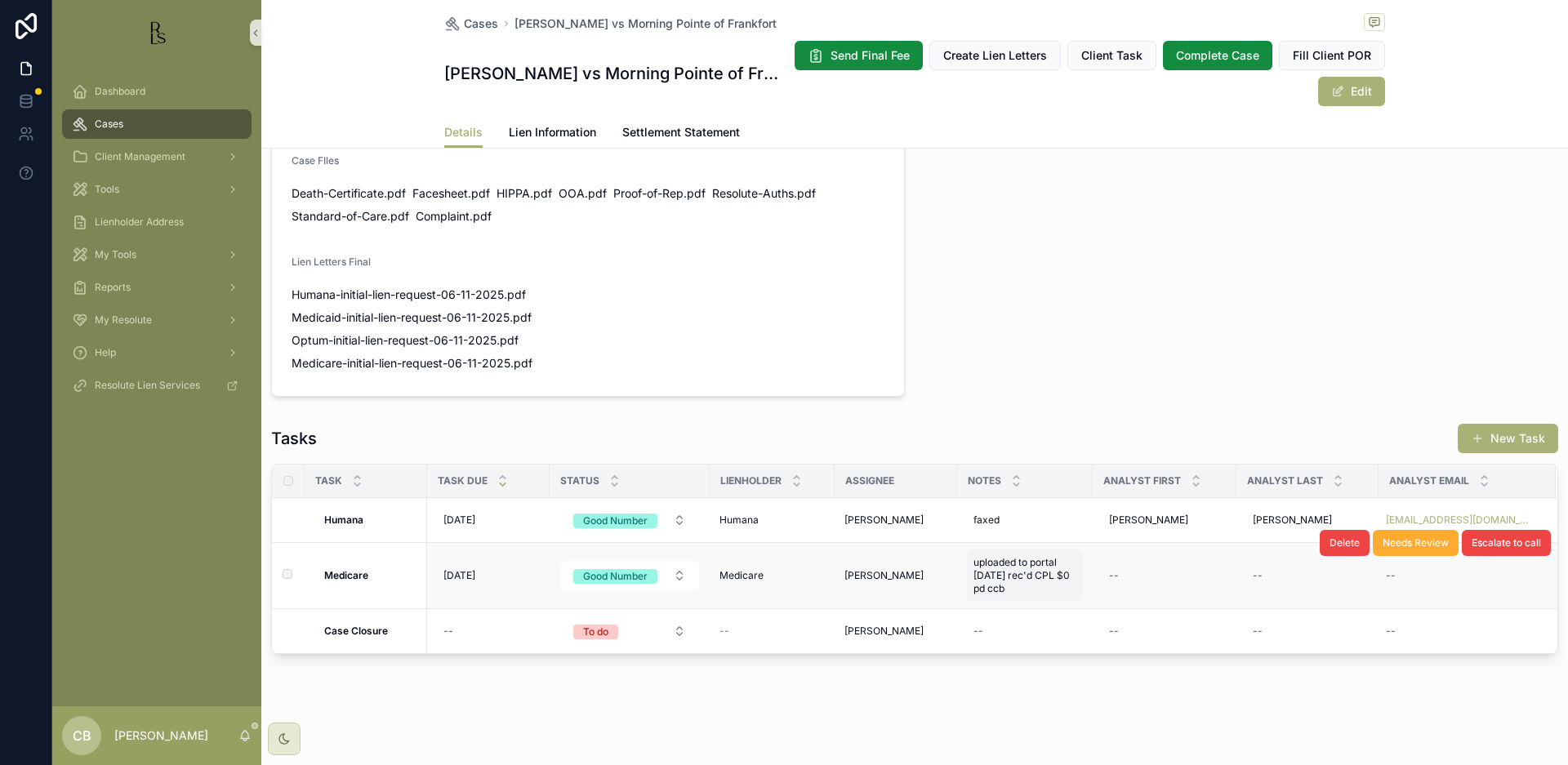
click at [1038, 579] on span "uploaded to portal [DATE] rec'd CPL $0 pd ccb" at bounding box center [1025, 576] width 103 height 39
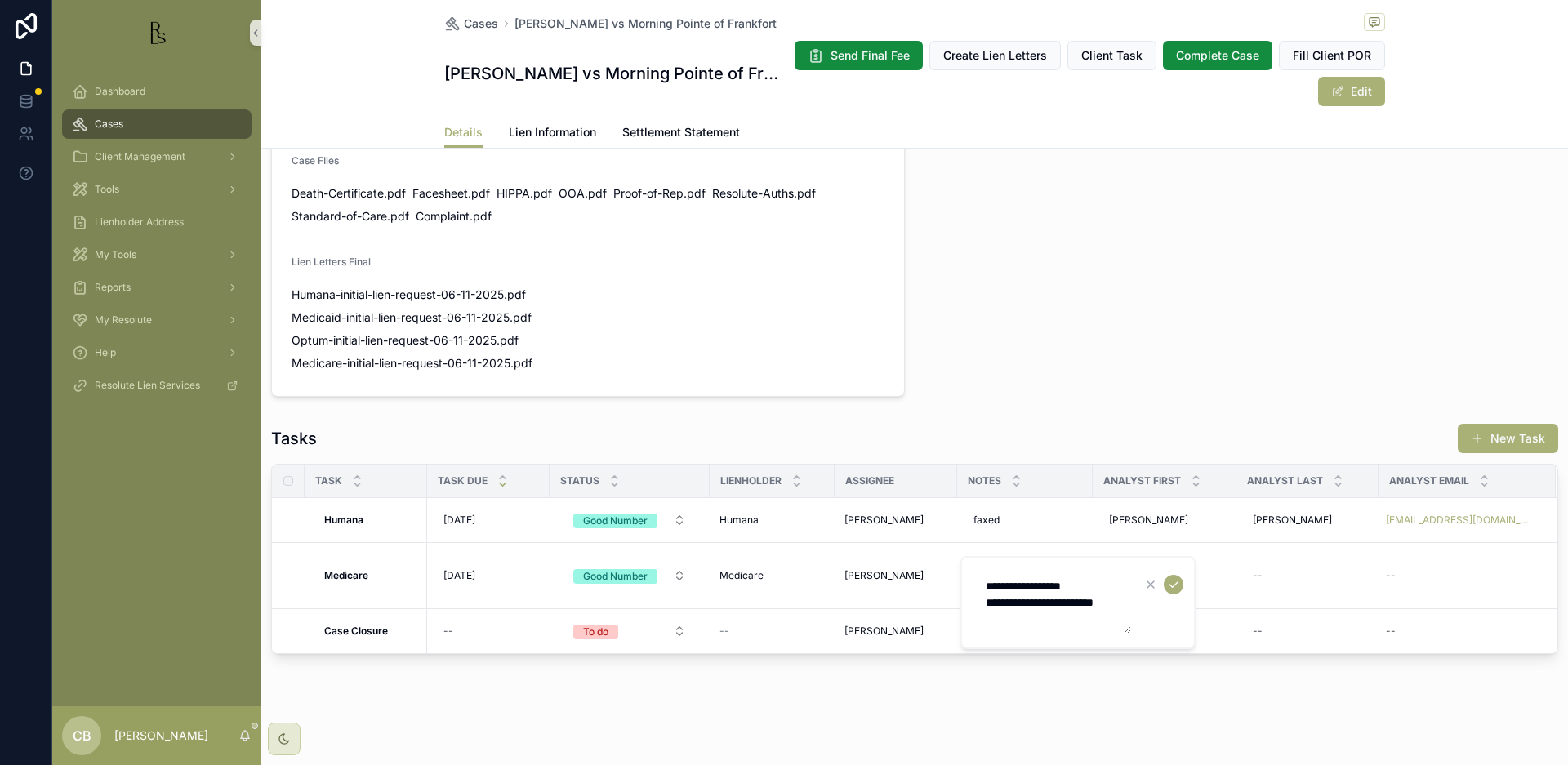
click at [1033, 623] on textarea "**********" at bounding box center [1053, 603] width 155 height 62
type textarea "**********"
click at [1176, 580] on icon "scrollable content" at bounding box center [1174, 585] width 13 height 13
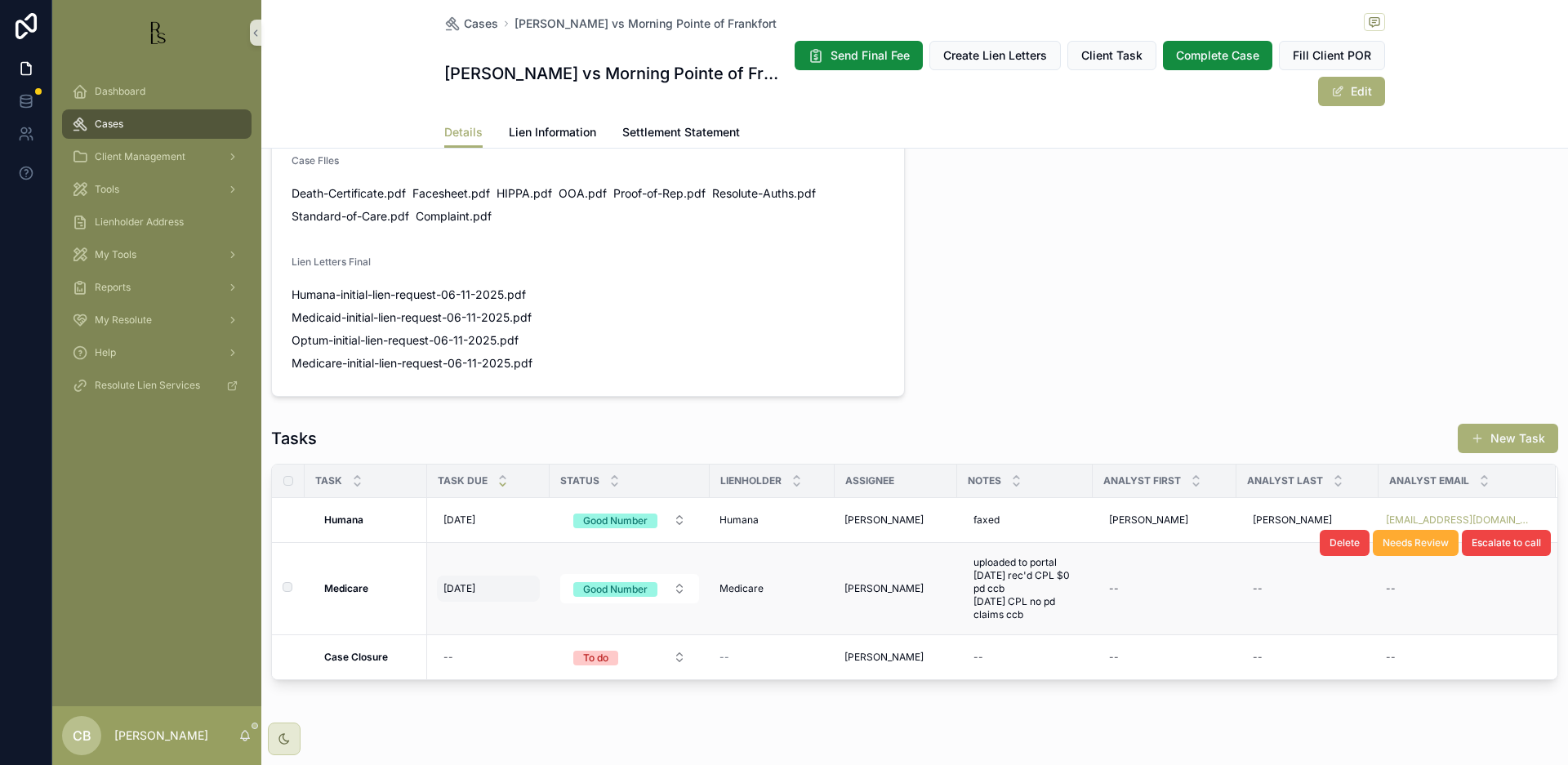
click at [462, 587] on span "[DATE]" at bounding box center [460, 588] width 32 height 13
click at [463, 589] on span "[DATE]" at bounding box center [460, 588] width 32 height 13
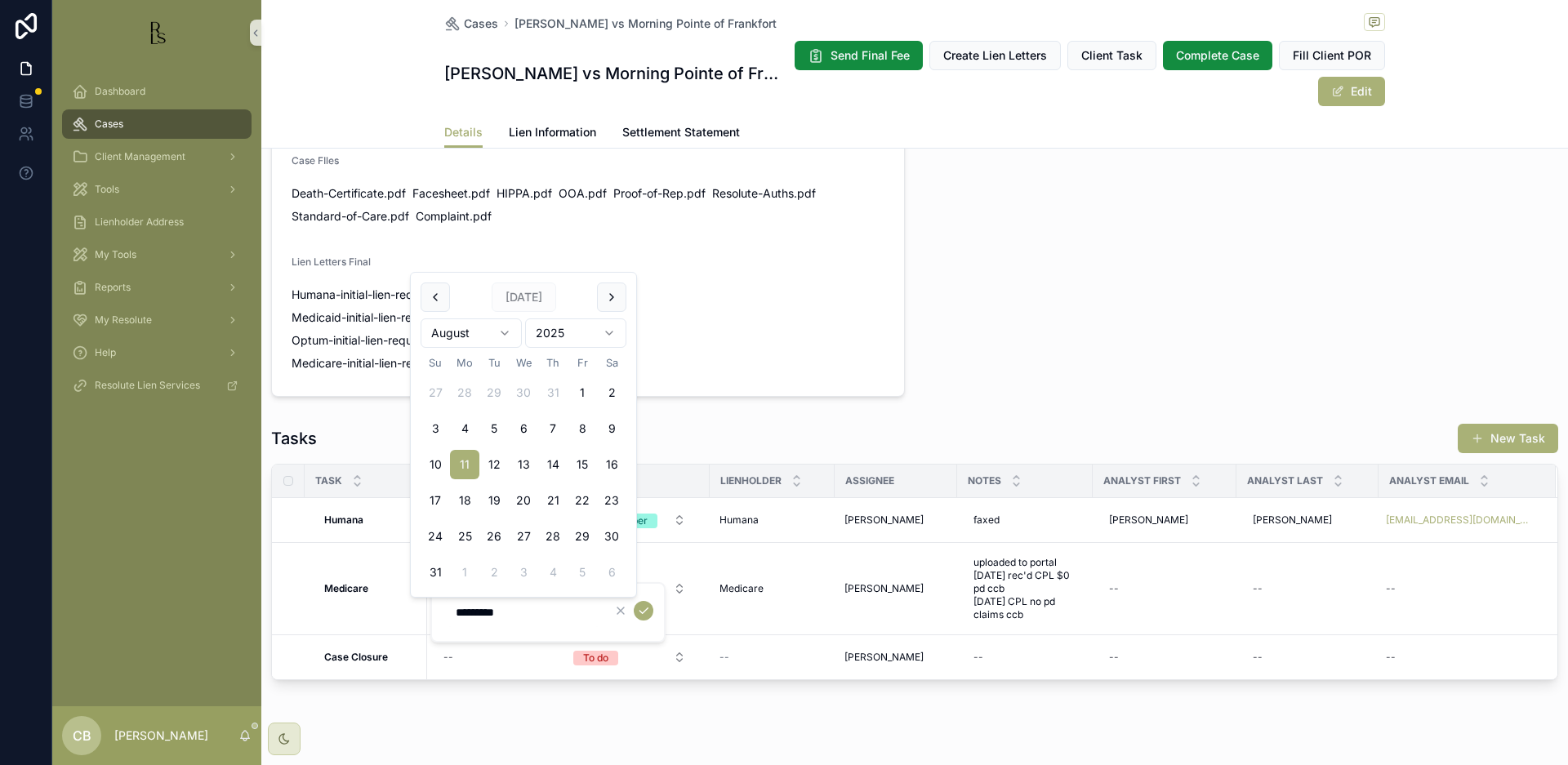
click at [510, 328] on html "Dashboard Cases Client Management Tools Lienholder Address My Tools Reports My …" at bounding box center [784, 382] width 1568 height 765
click at [463, 626] on div "*********" at bounding box center [523, 613] width 155 height 30
click at [513, 612] on input "*********" at bounding box center [523, 613] width 155 height 23
click at [504, 324] on html "Dashboard Cases Client Management Tools Lienholder Address My Tools Reports My …" at bounding box center [784, 382] width 1568 height 765
click at [504, 333] on html "Dashboard Cases Client Management Tools Lienholder Address My Tools Reports My …" at bounding box center [784, 382] width 1568 height 765
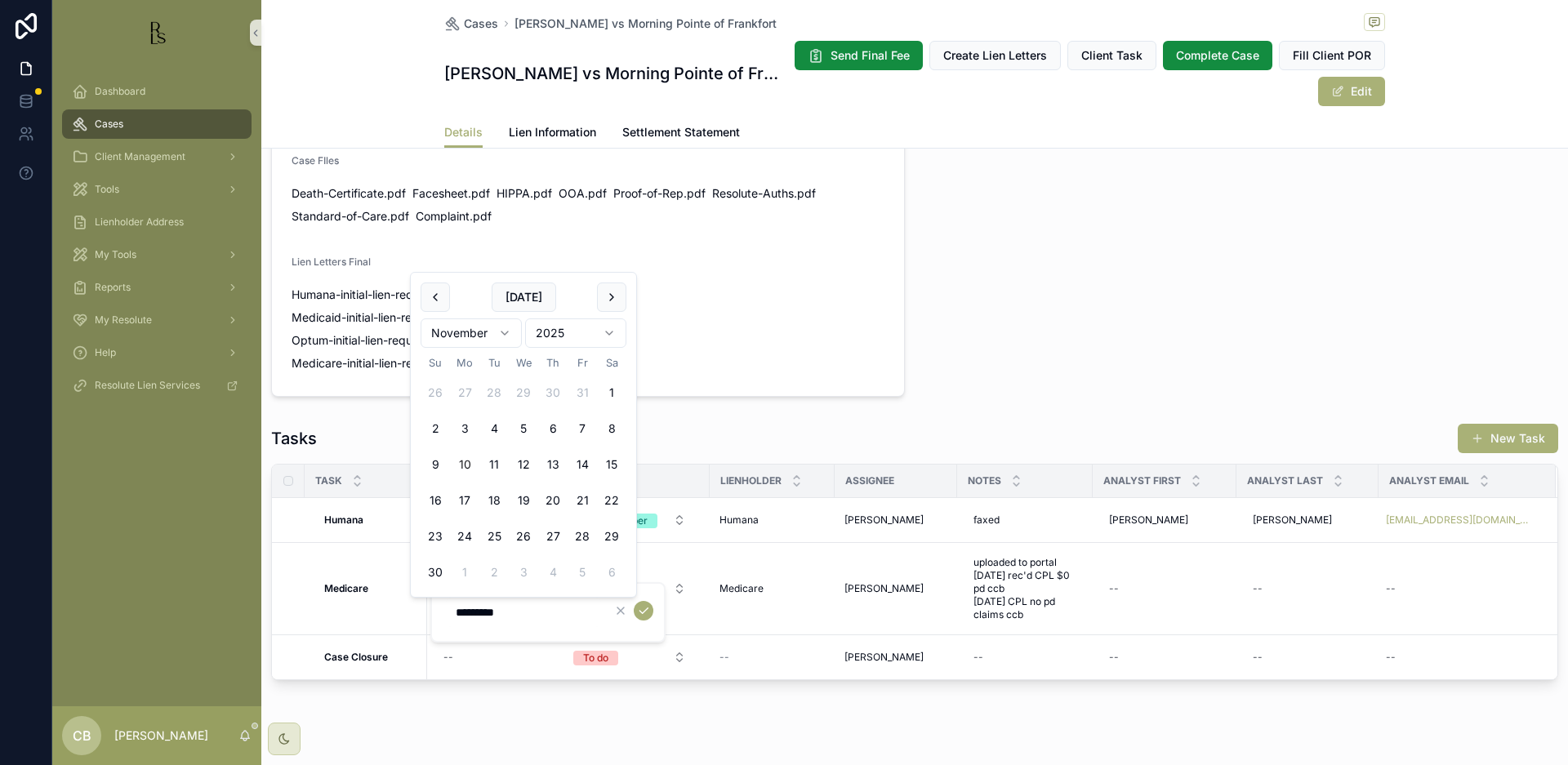
click at [463, 463] on button "10" at bounding box center [464, 465] width 30 height 30
type input "**********"
click at [649, 613] on icon "scrollable content" at bounding box center [643, 611] width 13 height 13
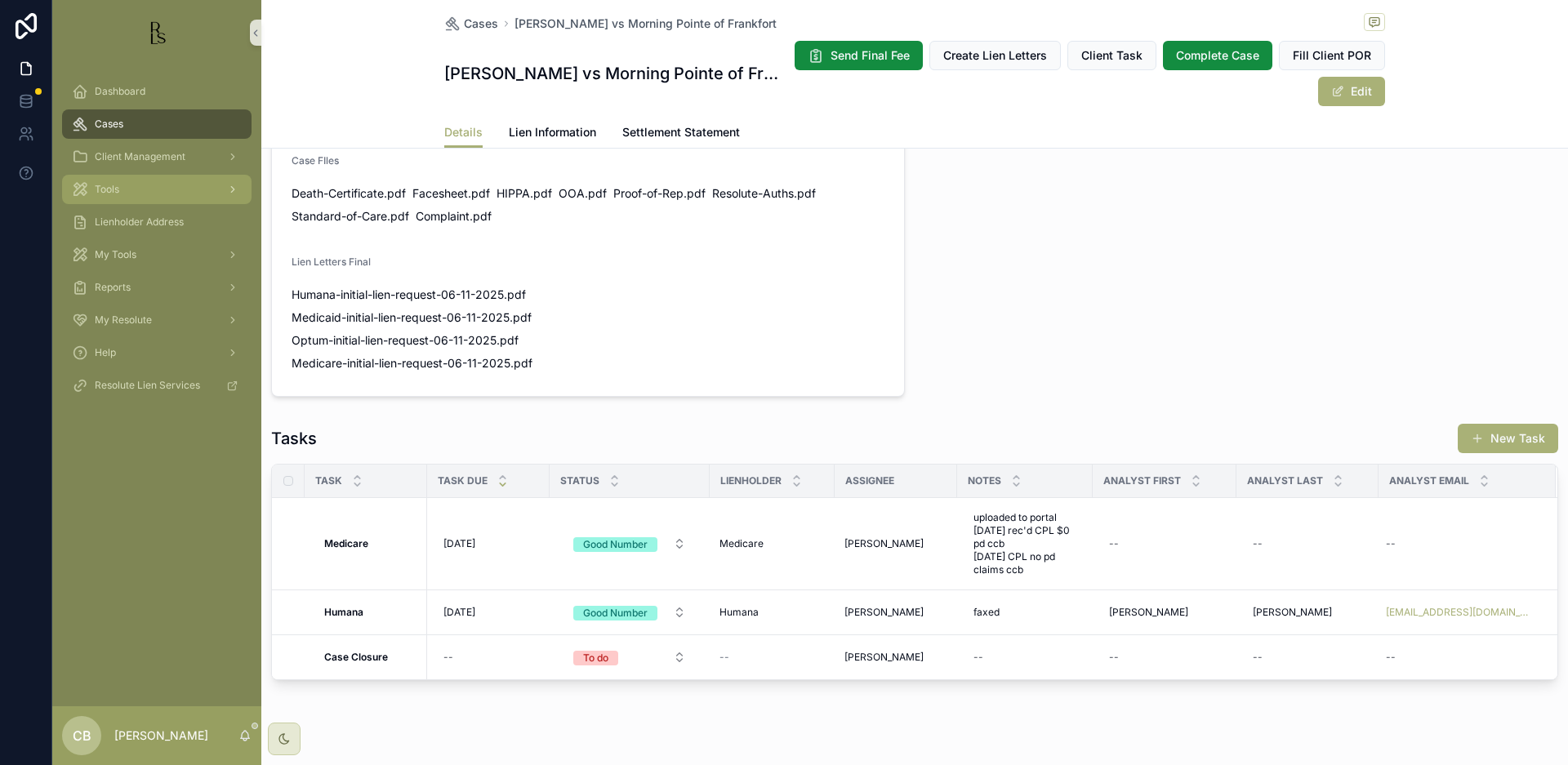
click at [107, 187] on span "Tools" at bounding box center [107, 189] width 24 height 13
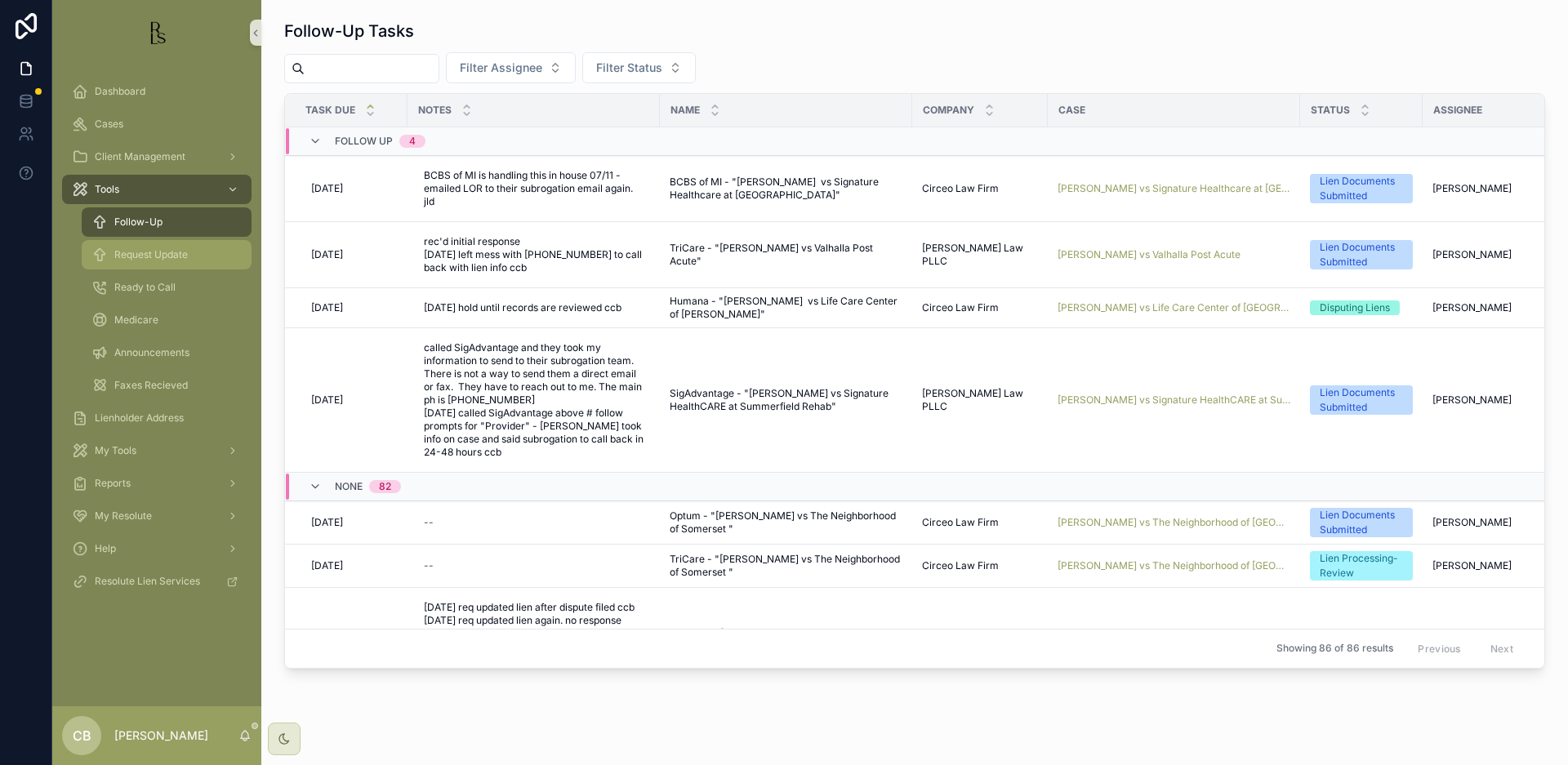
click at [160, 251] on span "Request Update" at bounding box center [152, 255] width 74 height 13
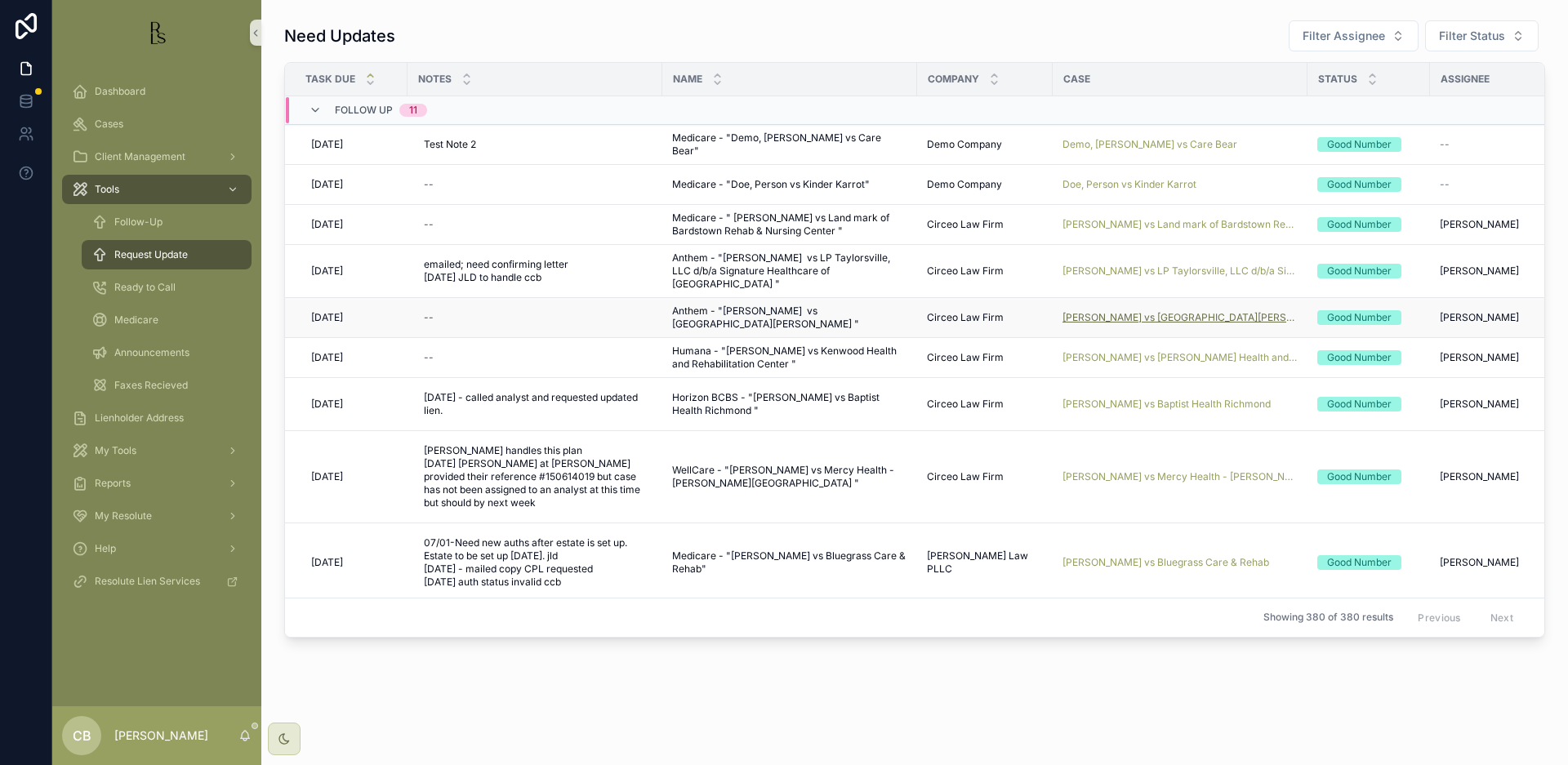
click at [1186, 313] on span "[PERSON_NAME] vs [GEOGRAPHIC_DATA][PERSON_NAME]" at bounding box center [1180, 317] width 235 height 13
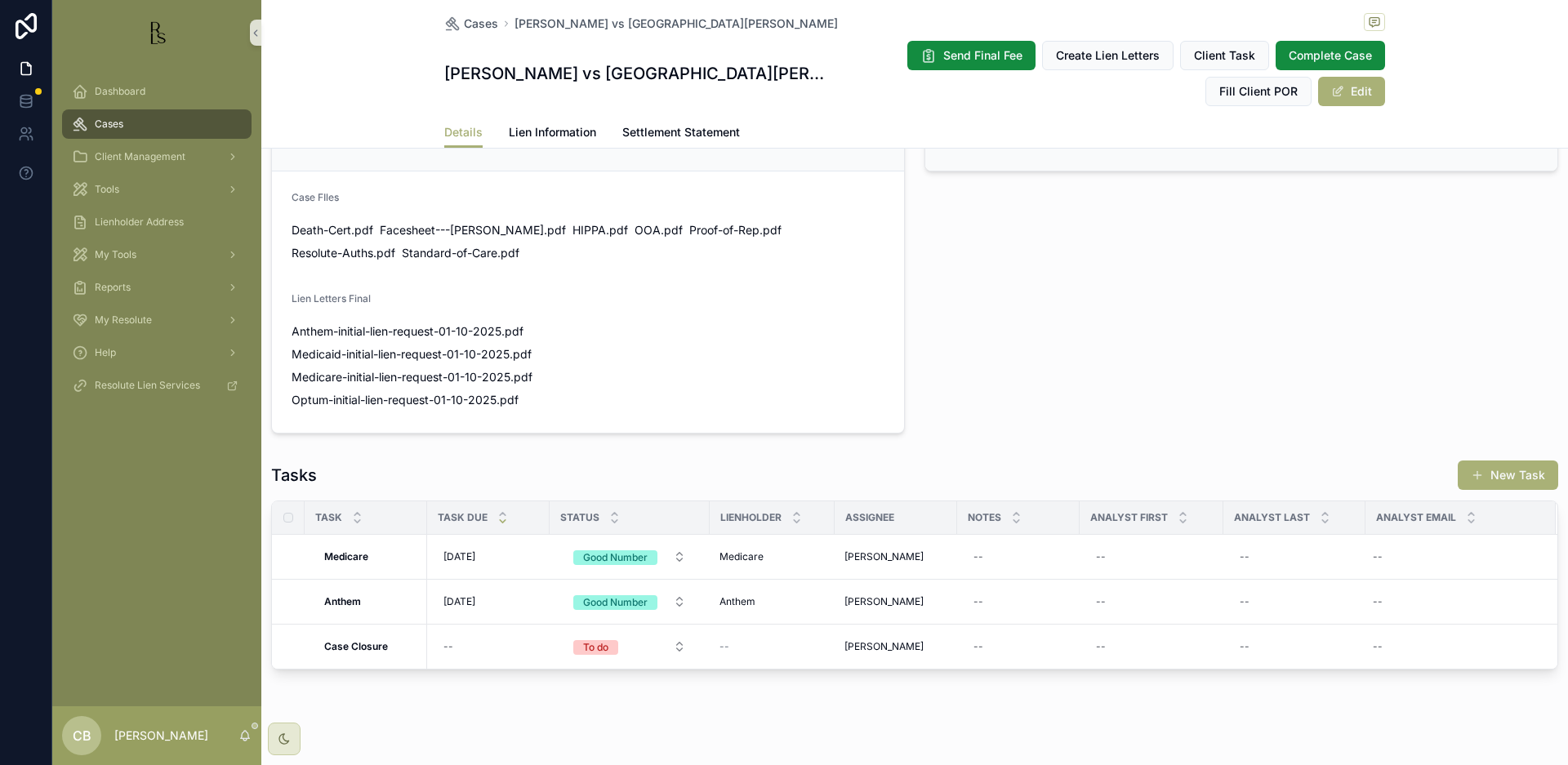
scroll to position [1070, 0]
drag, startPoint x: 0, startPoint y: 335, endPoint x: 543, endPoint y: 128, distance: 581.1
click at [543, 128] on span "Lien Information" at bounding box center [551, 132] width 87 height 16
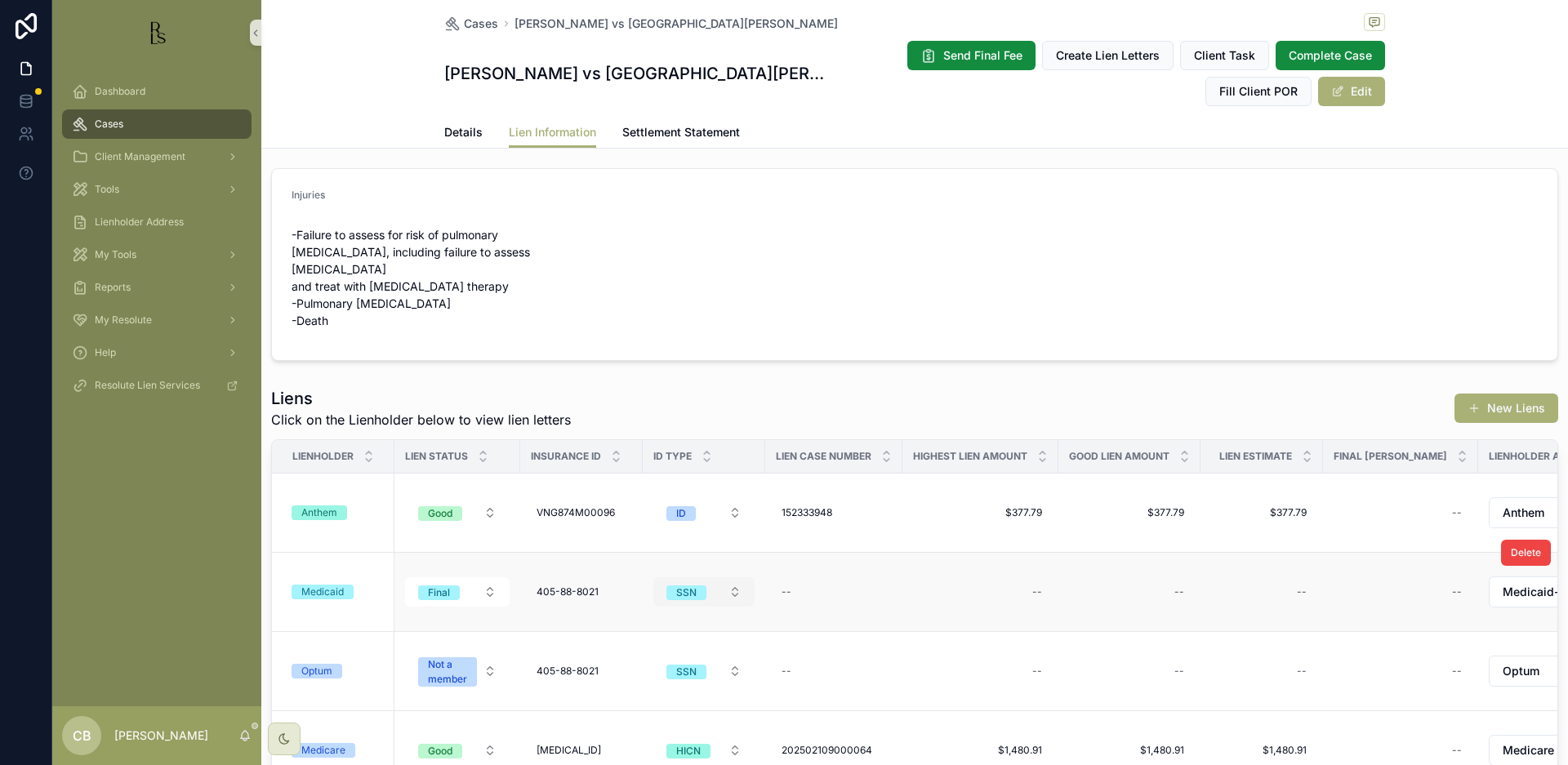
scroll to position [7, 0]
click at [323, 505] on div "Anthem" at bounding box center [319, 512] width 36 height 14
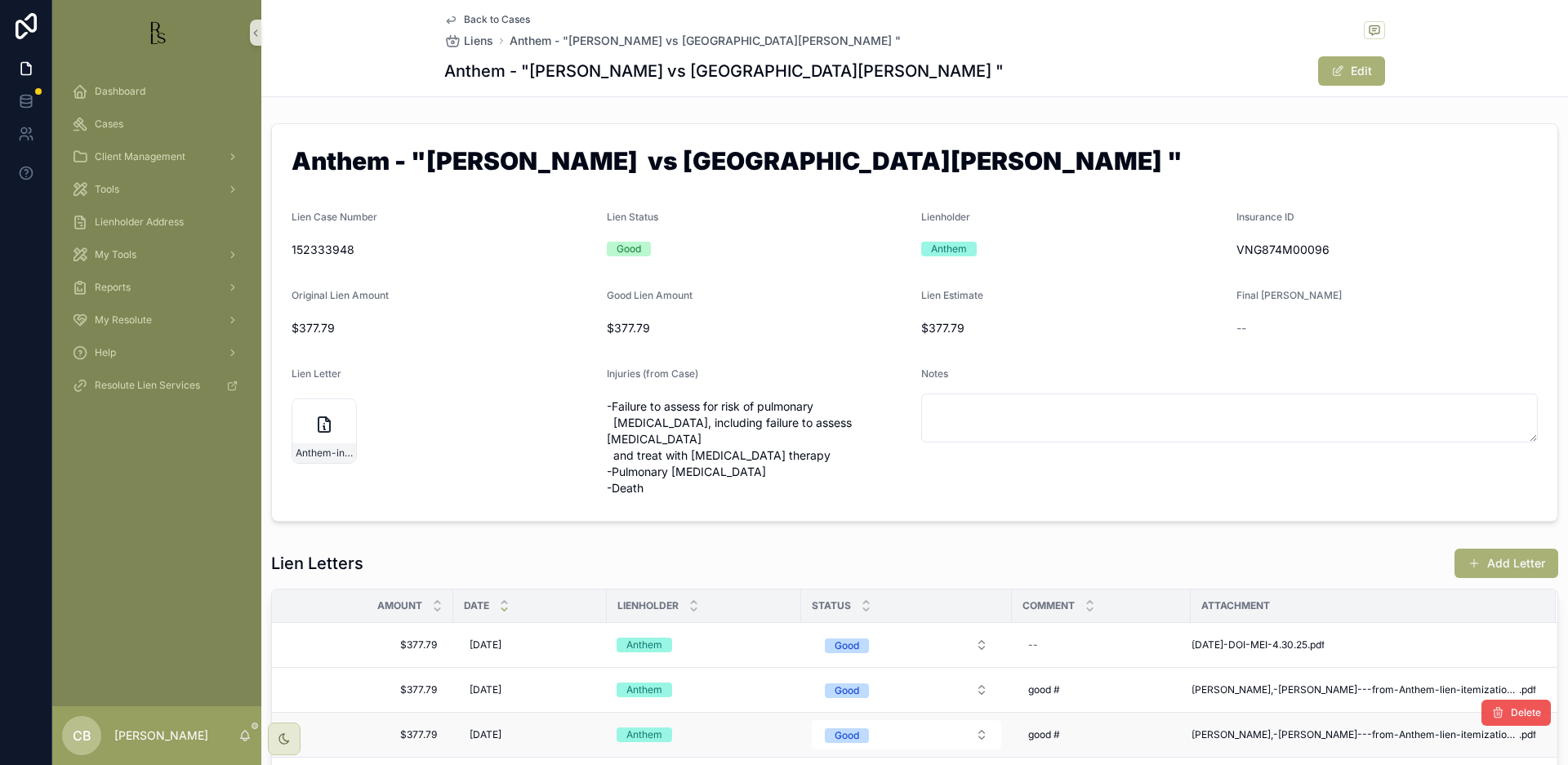
click at [1311, 683] on span "Buchanan,-Daniel---from-Anthem-lien-itemization-05-01-25" at bounding box center [1355, 690] width 327 height 13
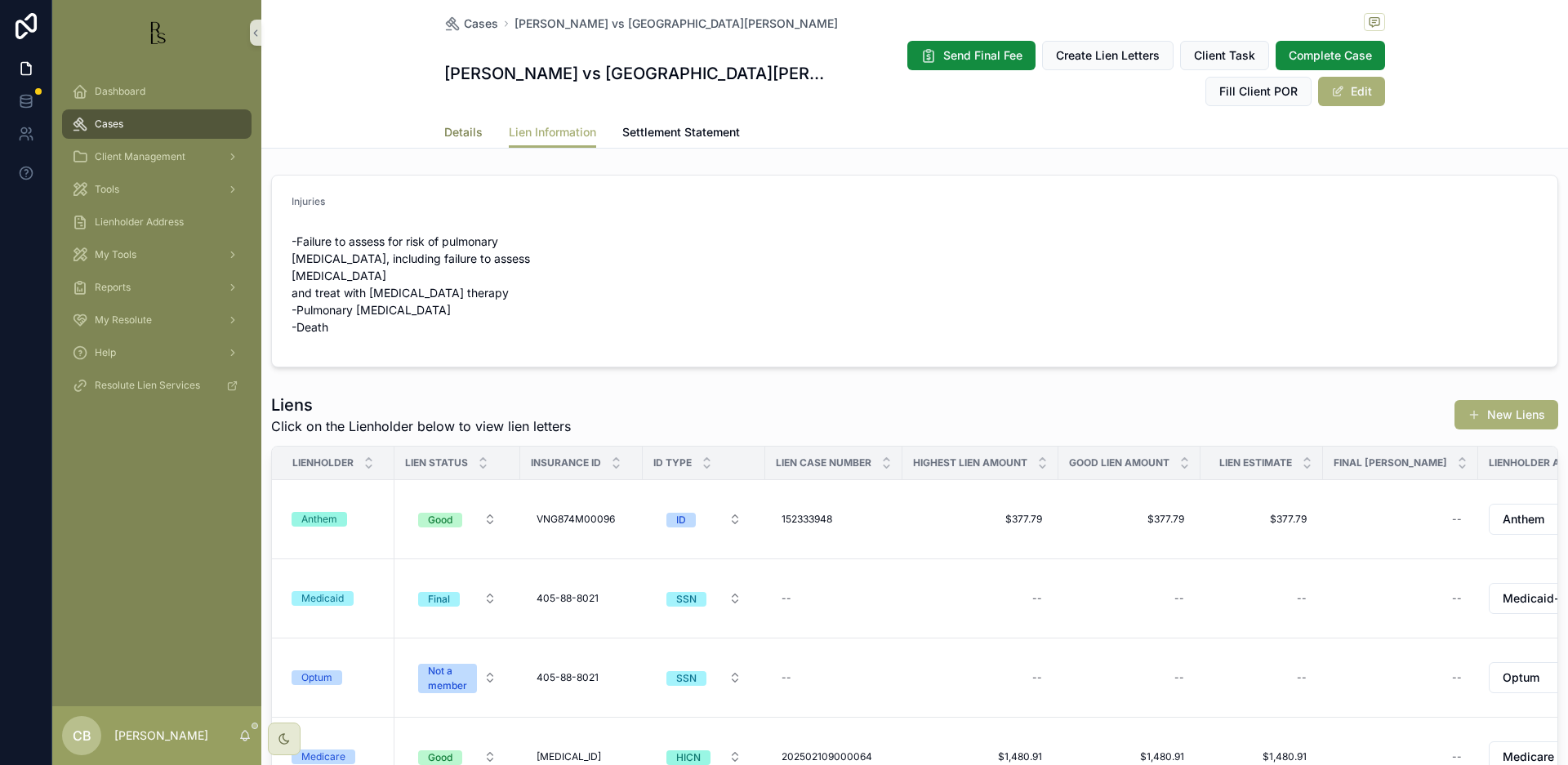
click at [453, 127] on span "Details" at bounding box center [463, 132] width 39 height 16
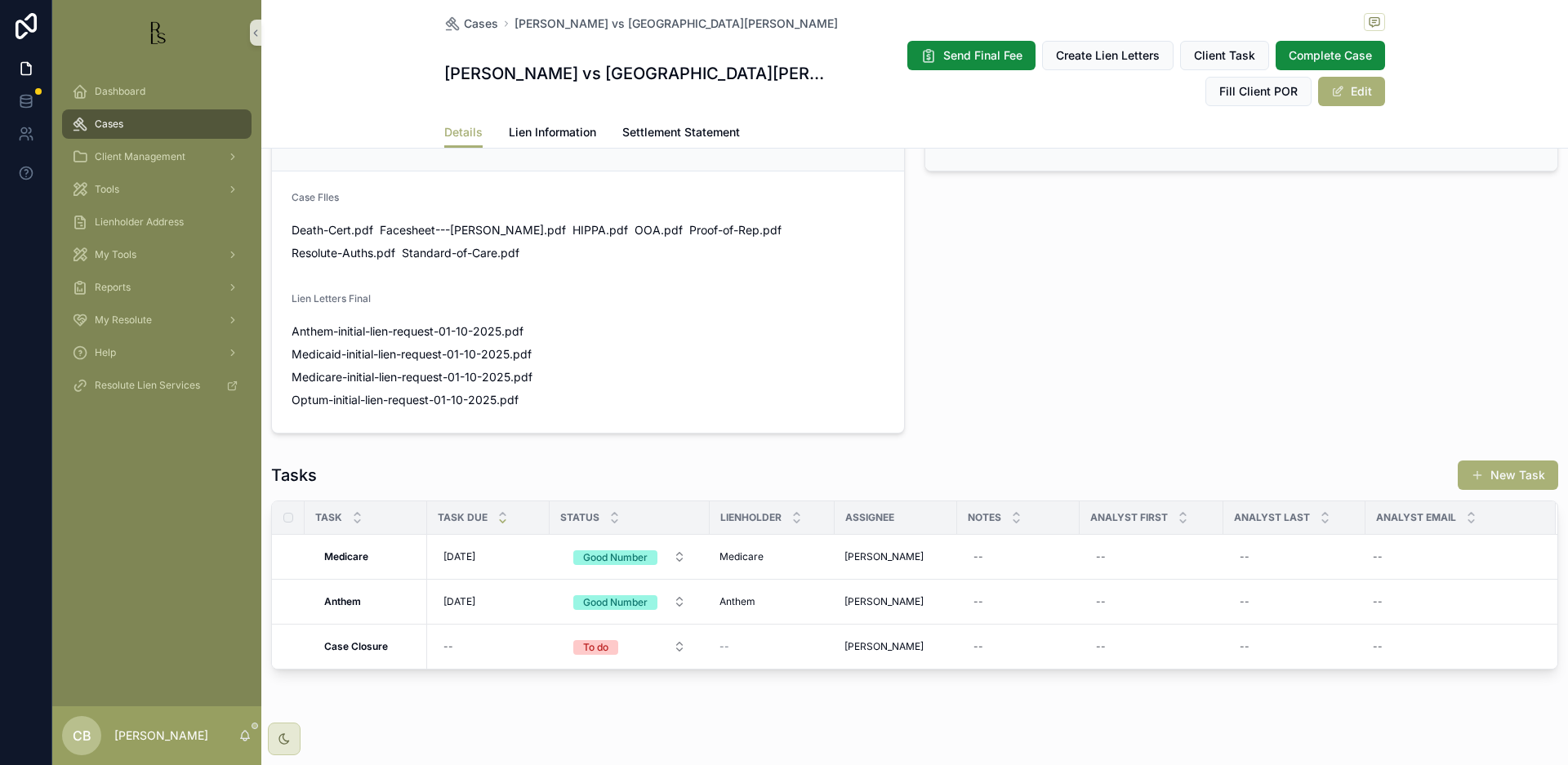
scroll to position [1070, 0]
click at [556, 129] on span "Lien Information" at bounding box center [551, 132] width 87 height 16
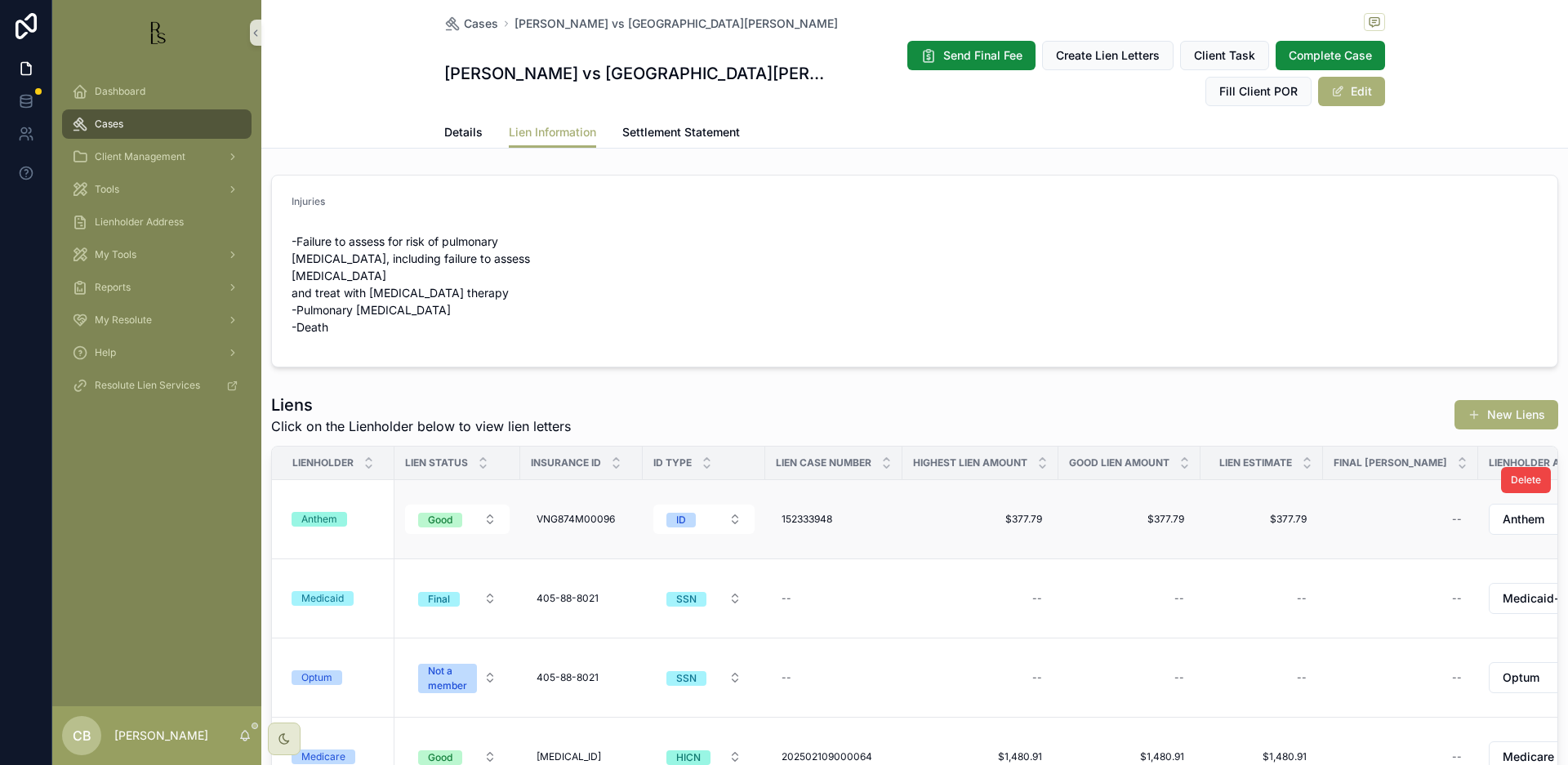
click at [334, 512] on div "Anthem" at bounding box center [319, 519] width 36 height 14
click at [451, 129] on span "Details" at bounding box center [463, 132] width 39 height 16
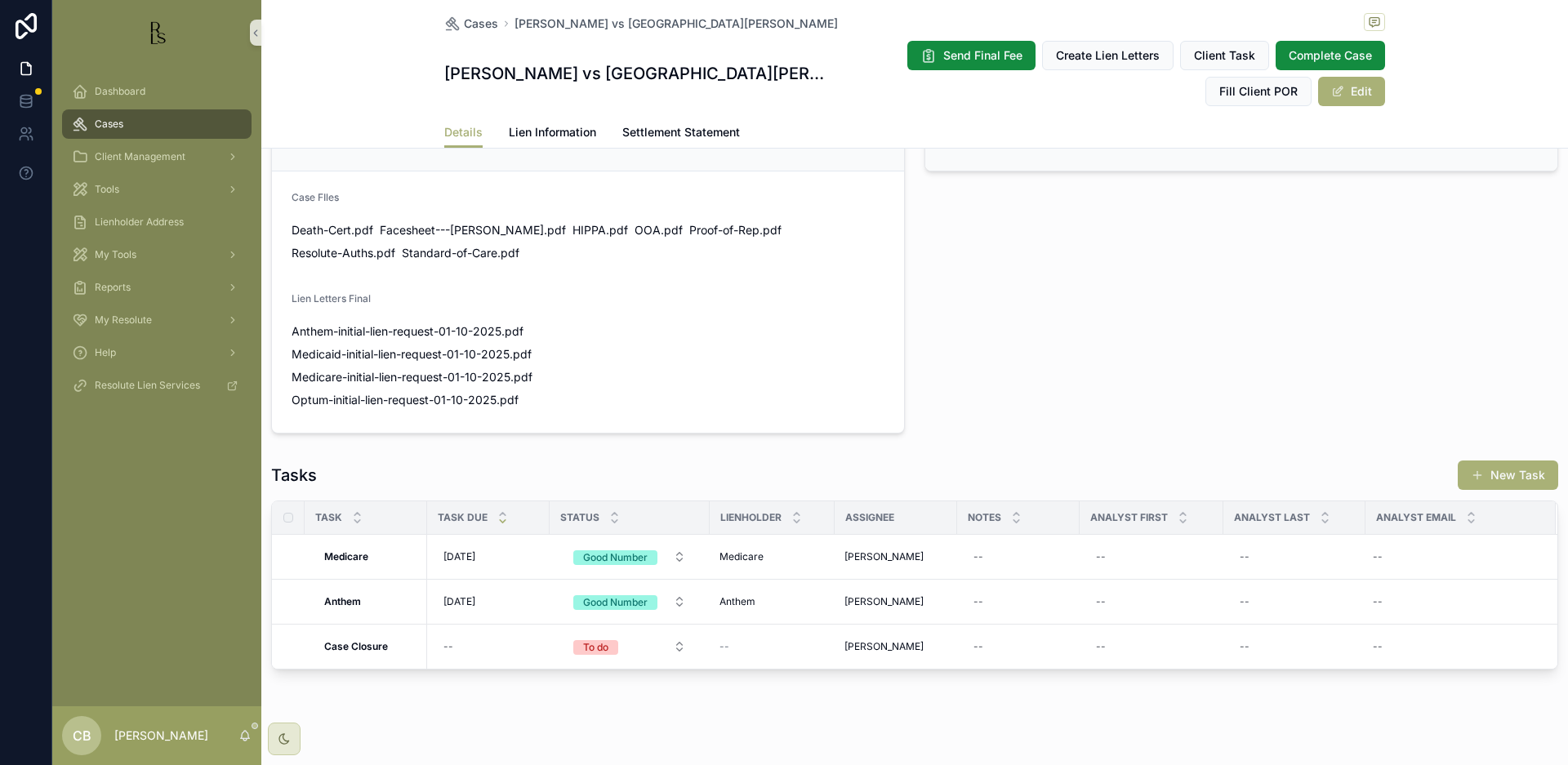
scroll to position [1070, 0]
click at [338, 596] on strong "Anthem" at bounding box center [342, 603] width 37 height 13
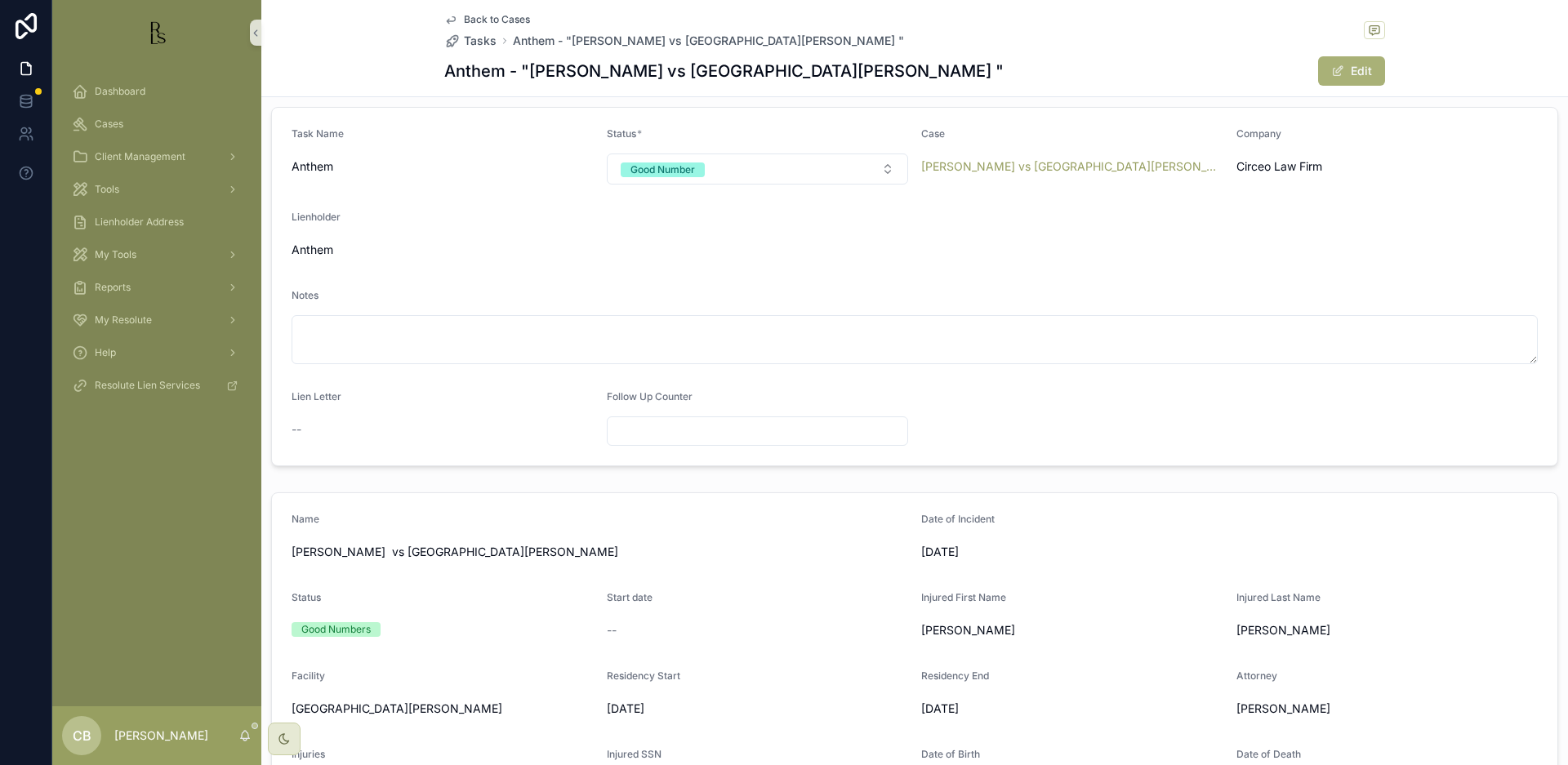
scroll to position [89, 0]
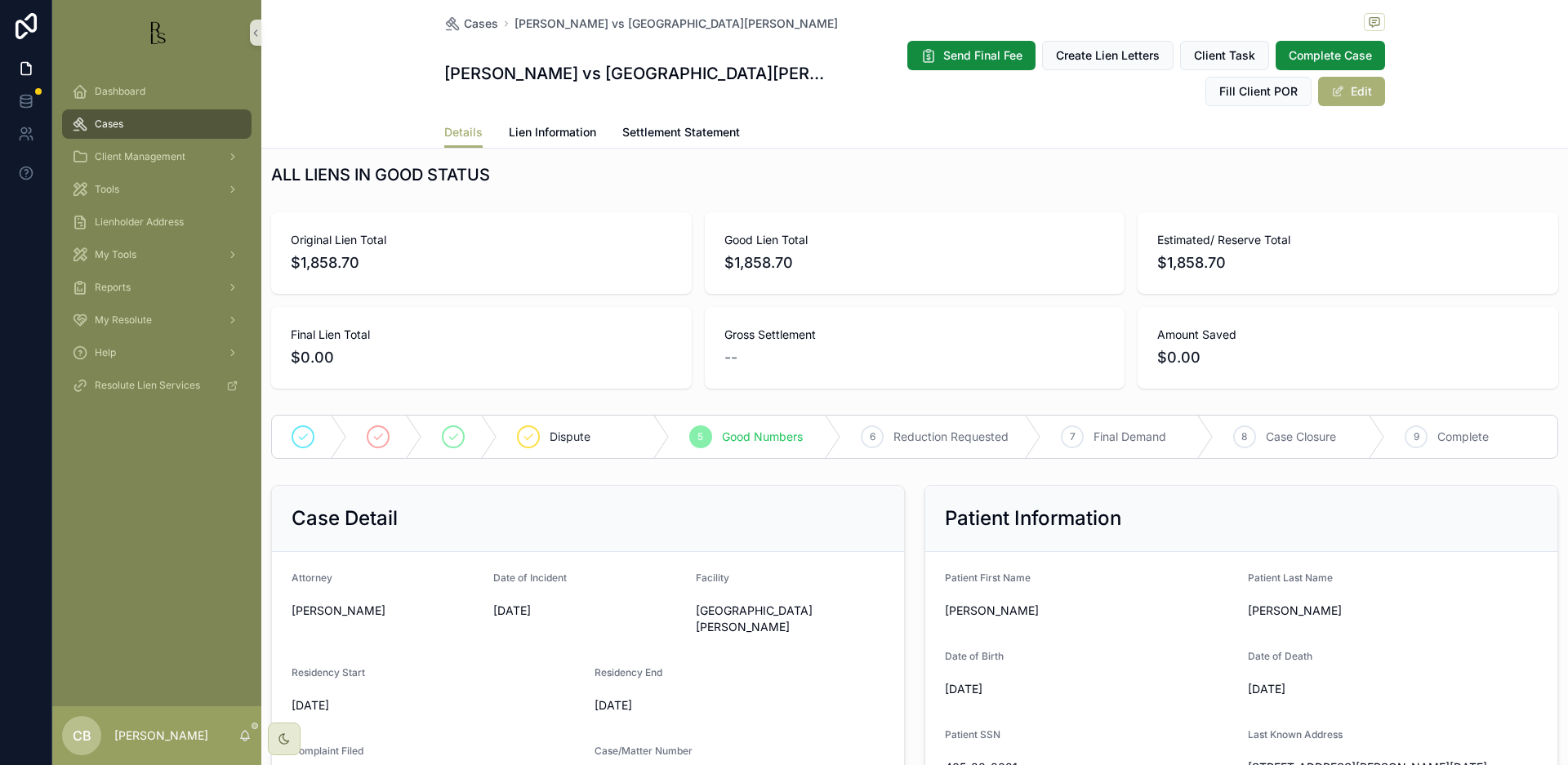
scroll to position [10, 0]
click at [117, 125] on span "Cases" at bounding box center [109, 124] width 29 height 13
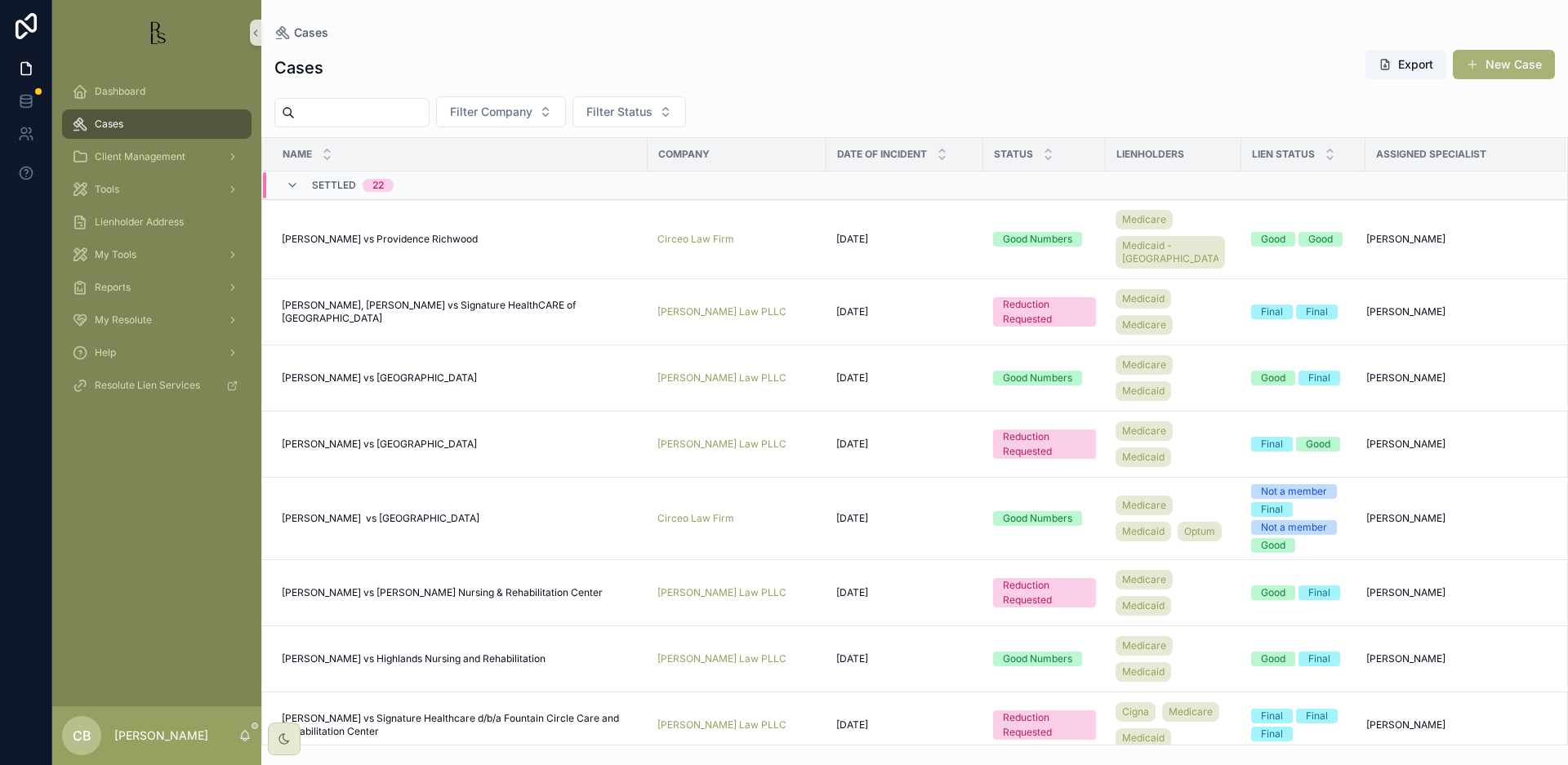
click at [344, 100] on div "scrollable content" at bounding box center [351, 112] width 155 height 30
click at [343, 103] on input "scrollable content" at bounding box center [361, 113] width 134 height 23
type input "********"
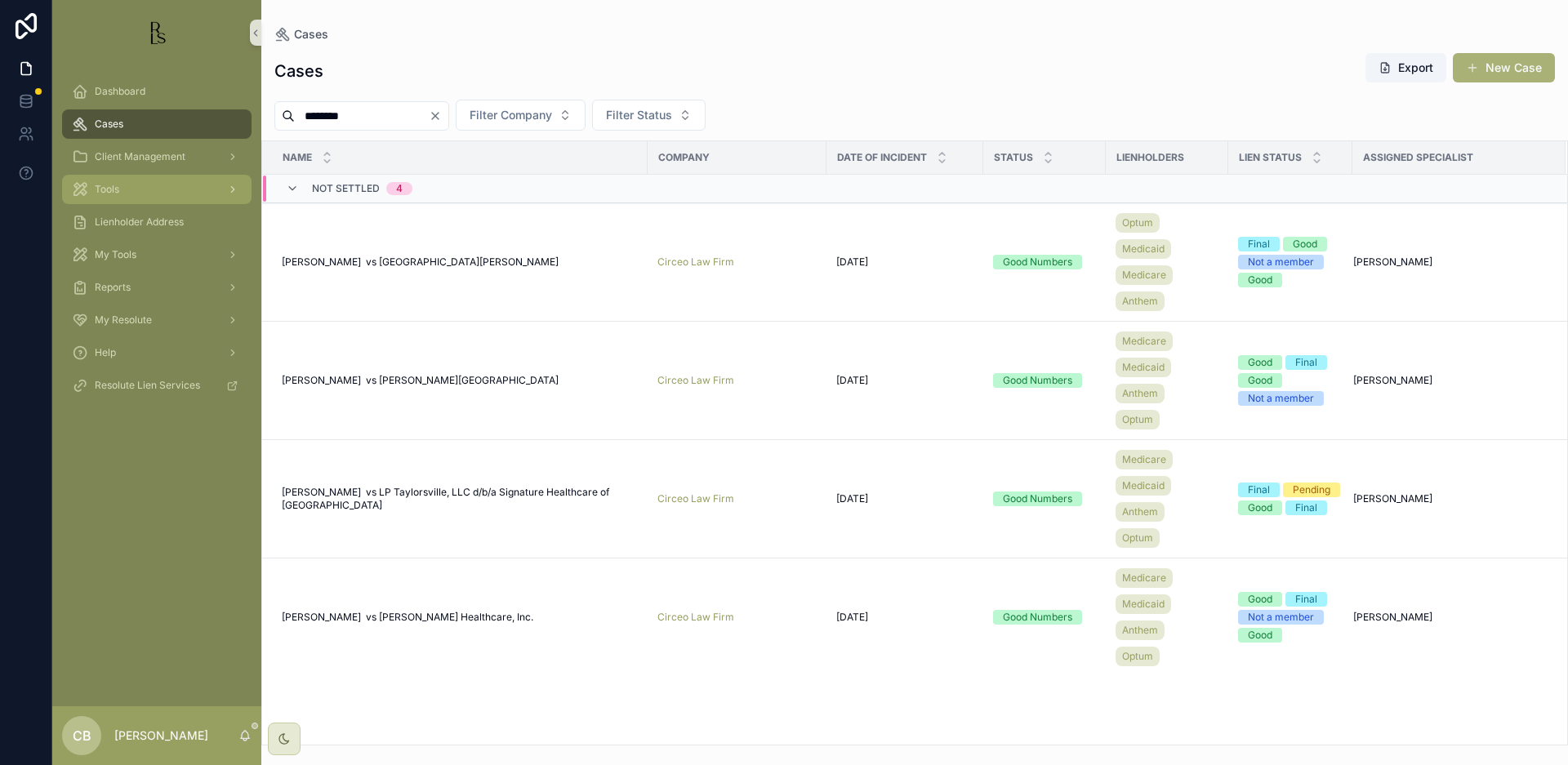
click at [122, 187] on div "Tools" at bounding box center [156, 189] width 169 height 26
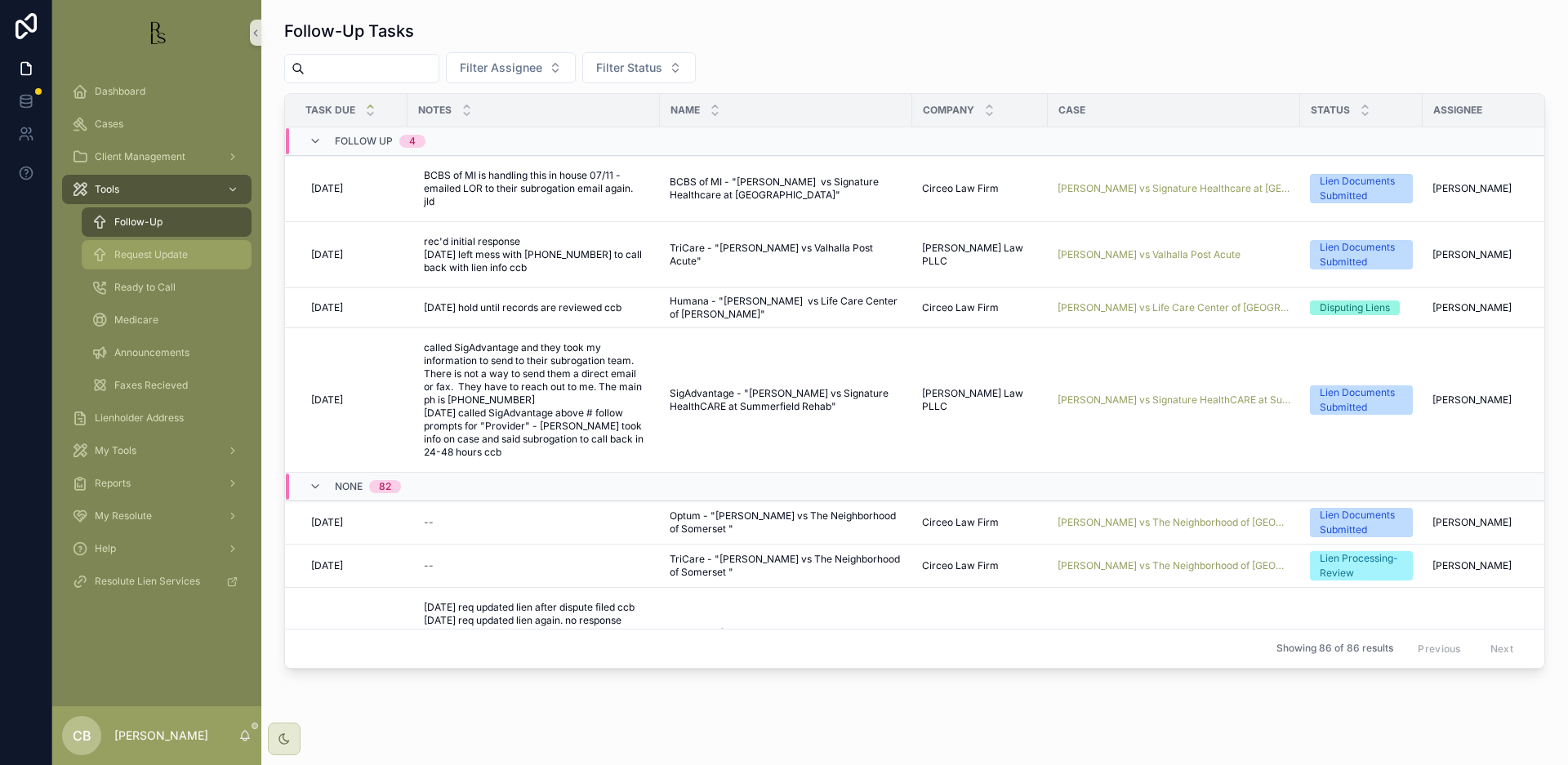
click at [154, 250] on span "Request Update" at bounding box center [152, 255] width 74 height 13
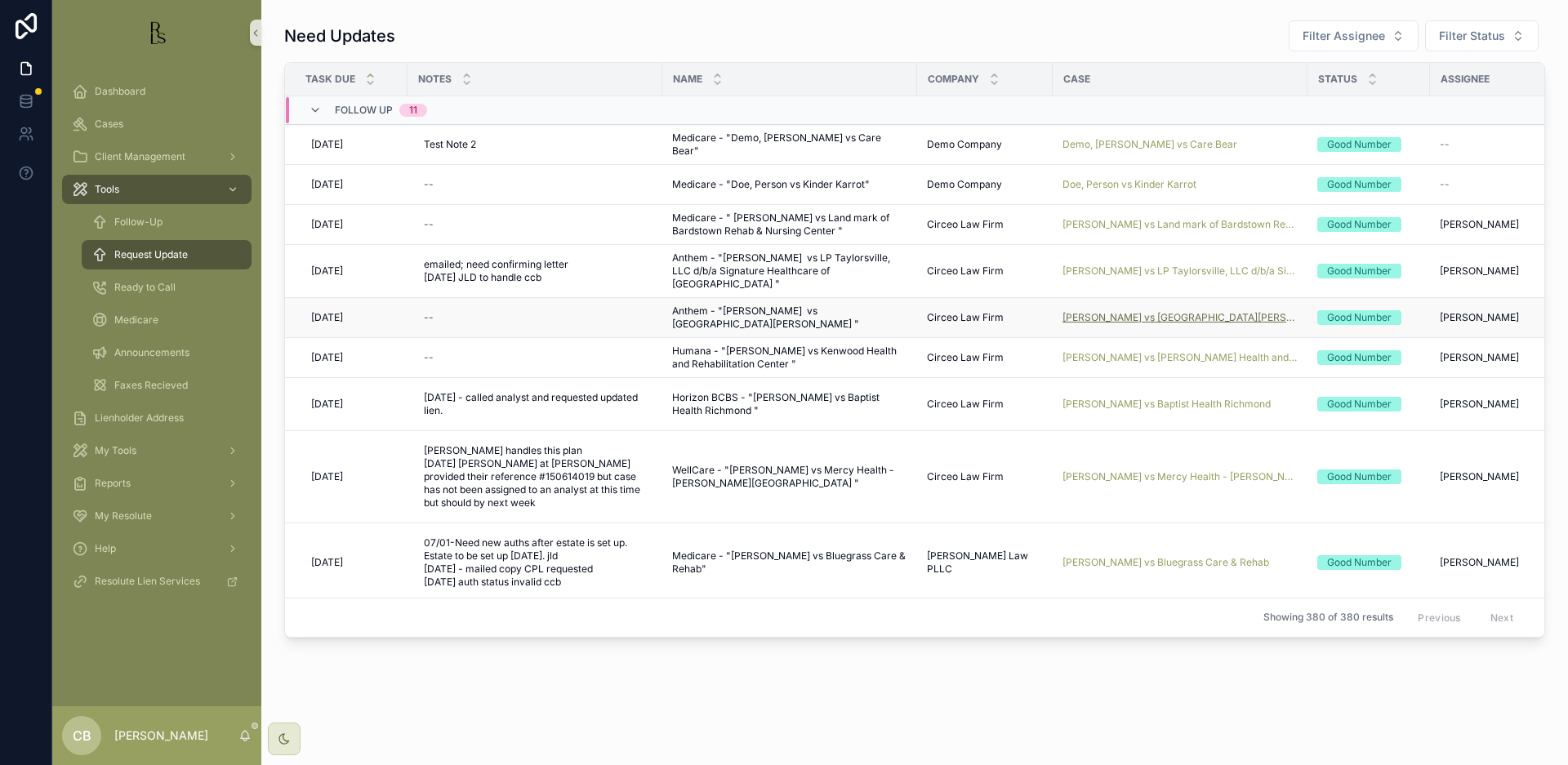
click at [1164, 317] on span "[PERSON_NAME] vs [GEOGRAPHIC_DATA][PERSON_NAME]" at bounding box center [1180, 317] width 235 height 13
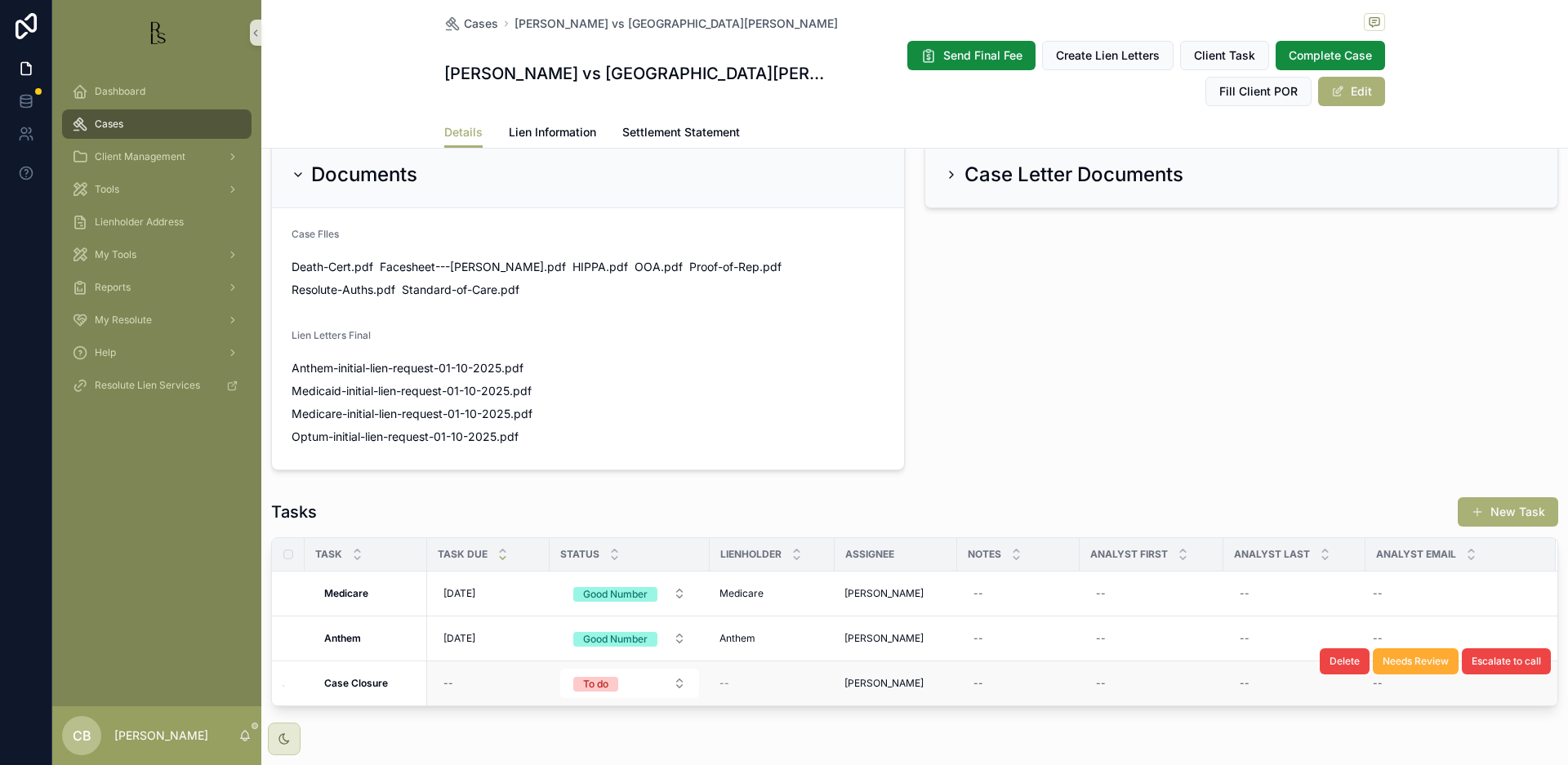
scroll to position [1038, 0]
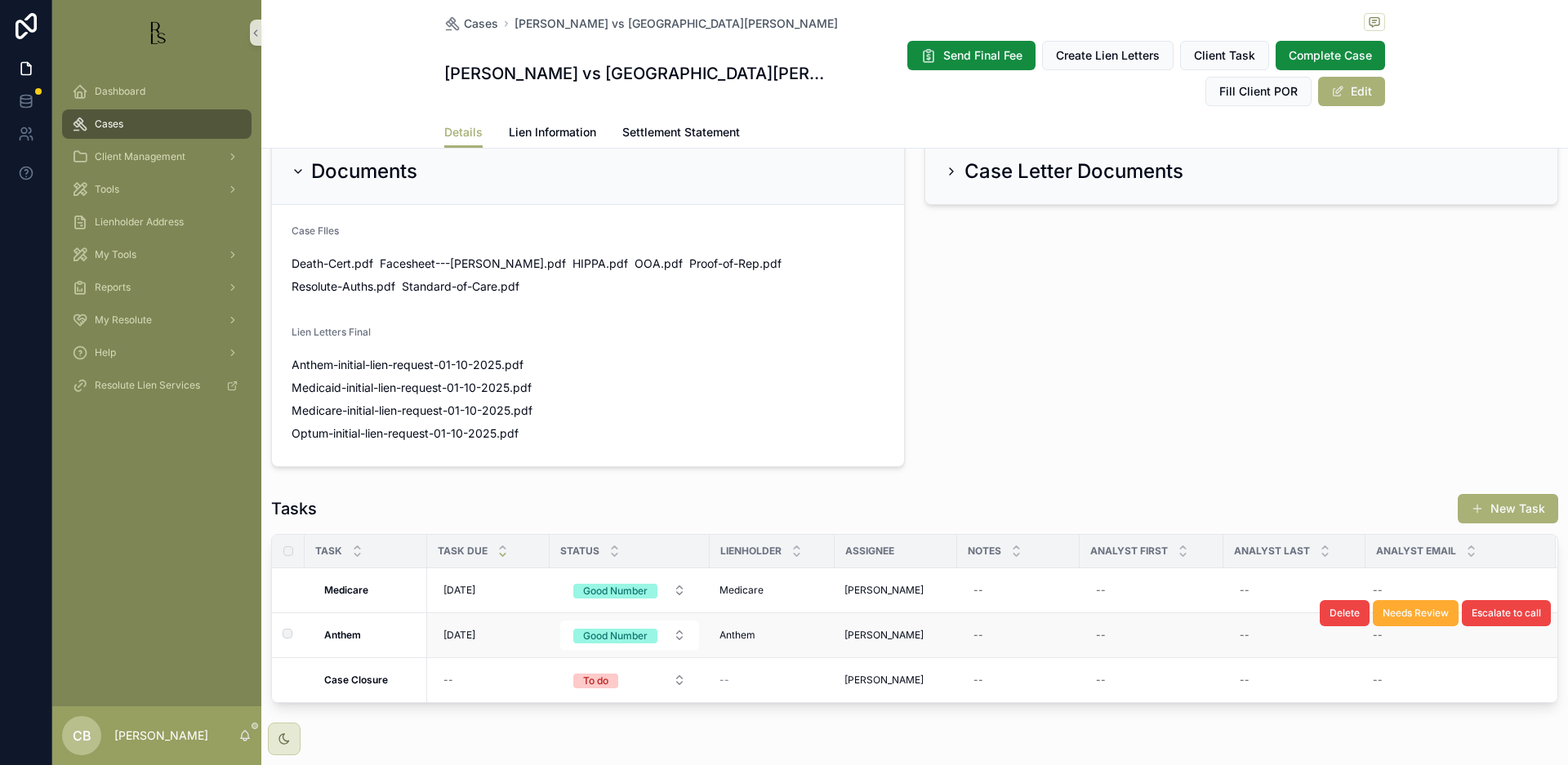
click at [351, 629] on strong "Anthem" at bounding box center [342, 635] width 37 height 13
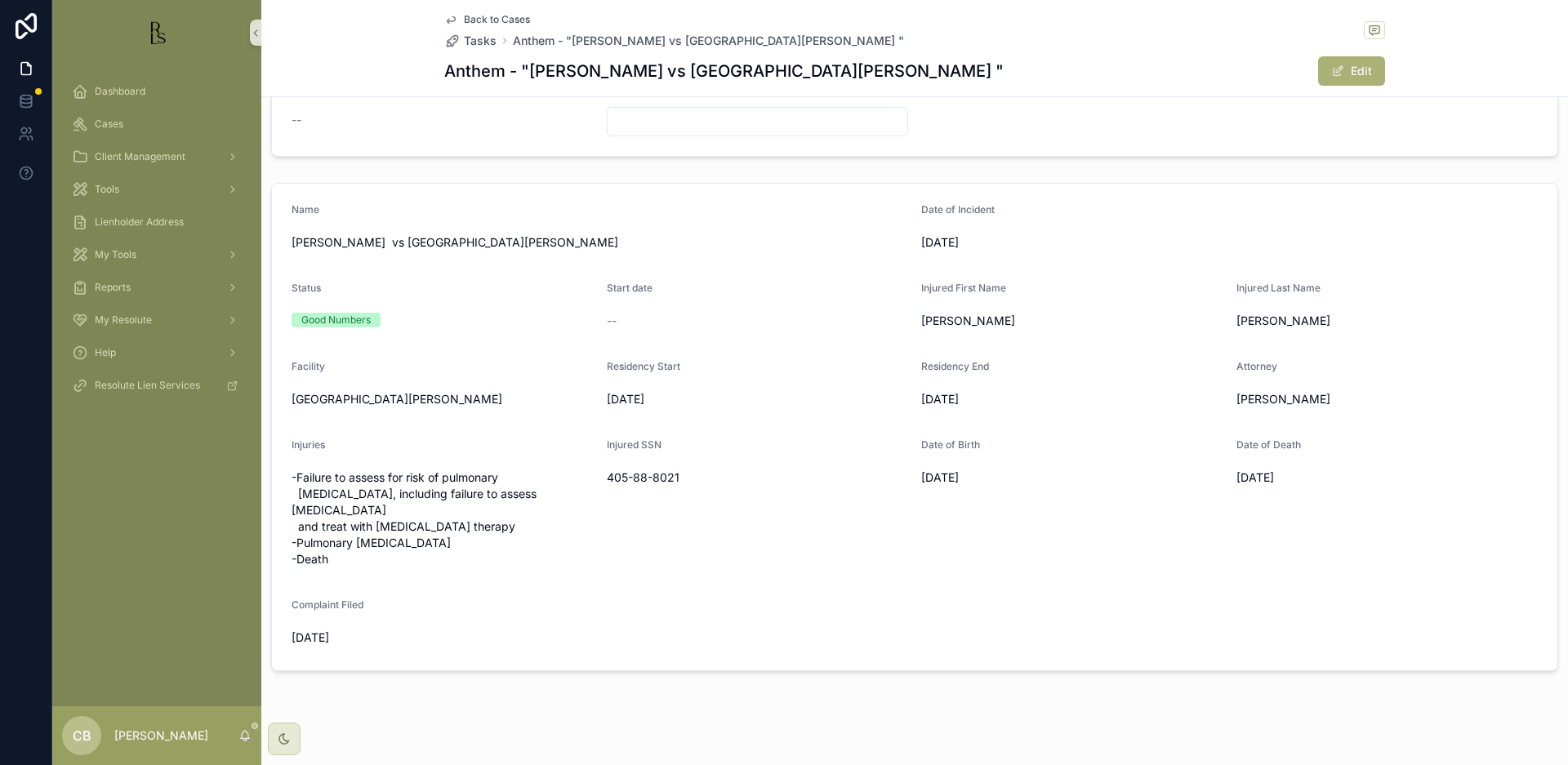
scroll to position [389, 0]
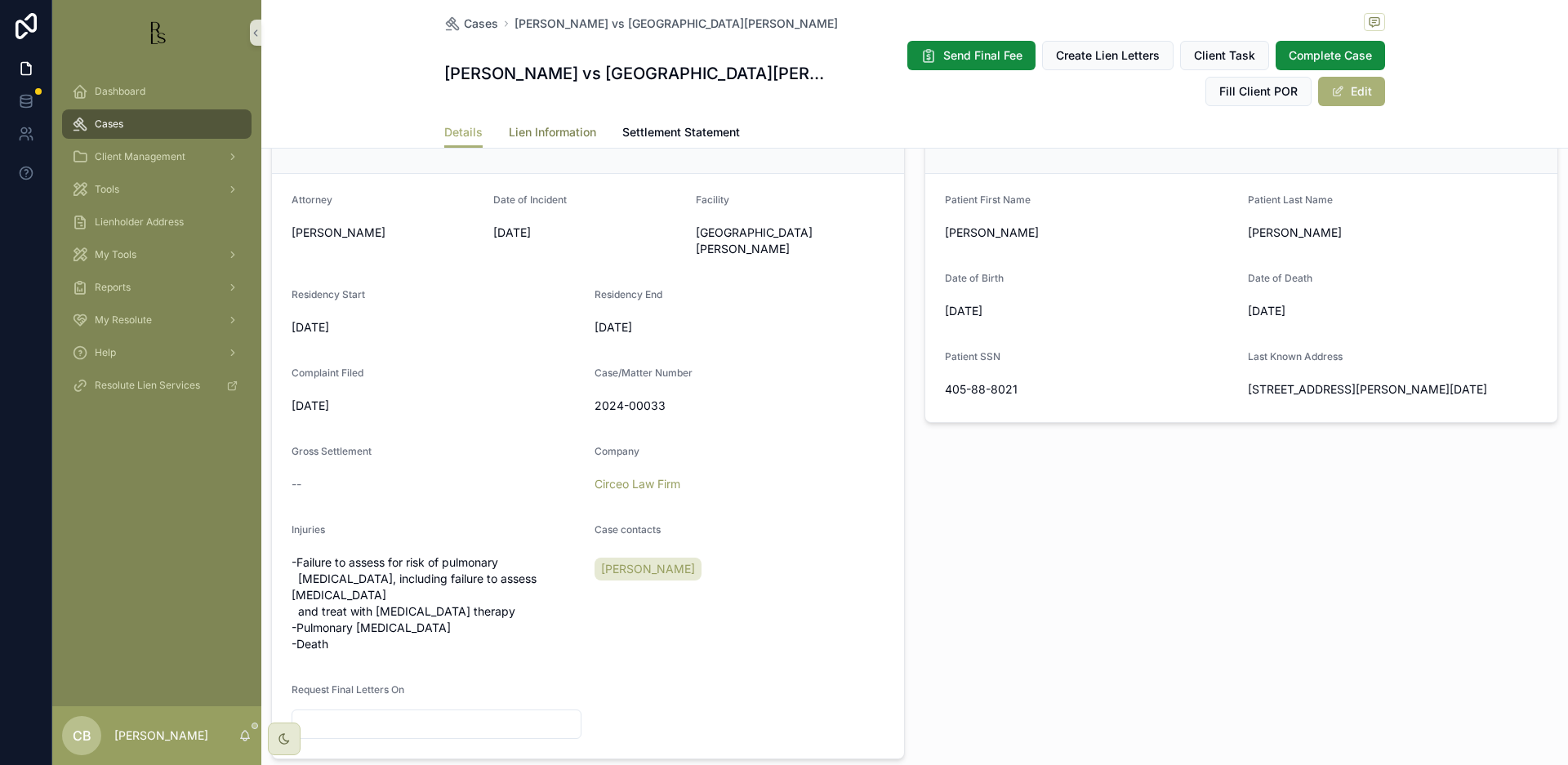
click at [558, 131] on span "Lien Information" at bounding box center [551, 132] width 87 height 16
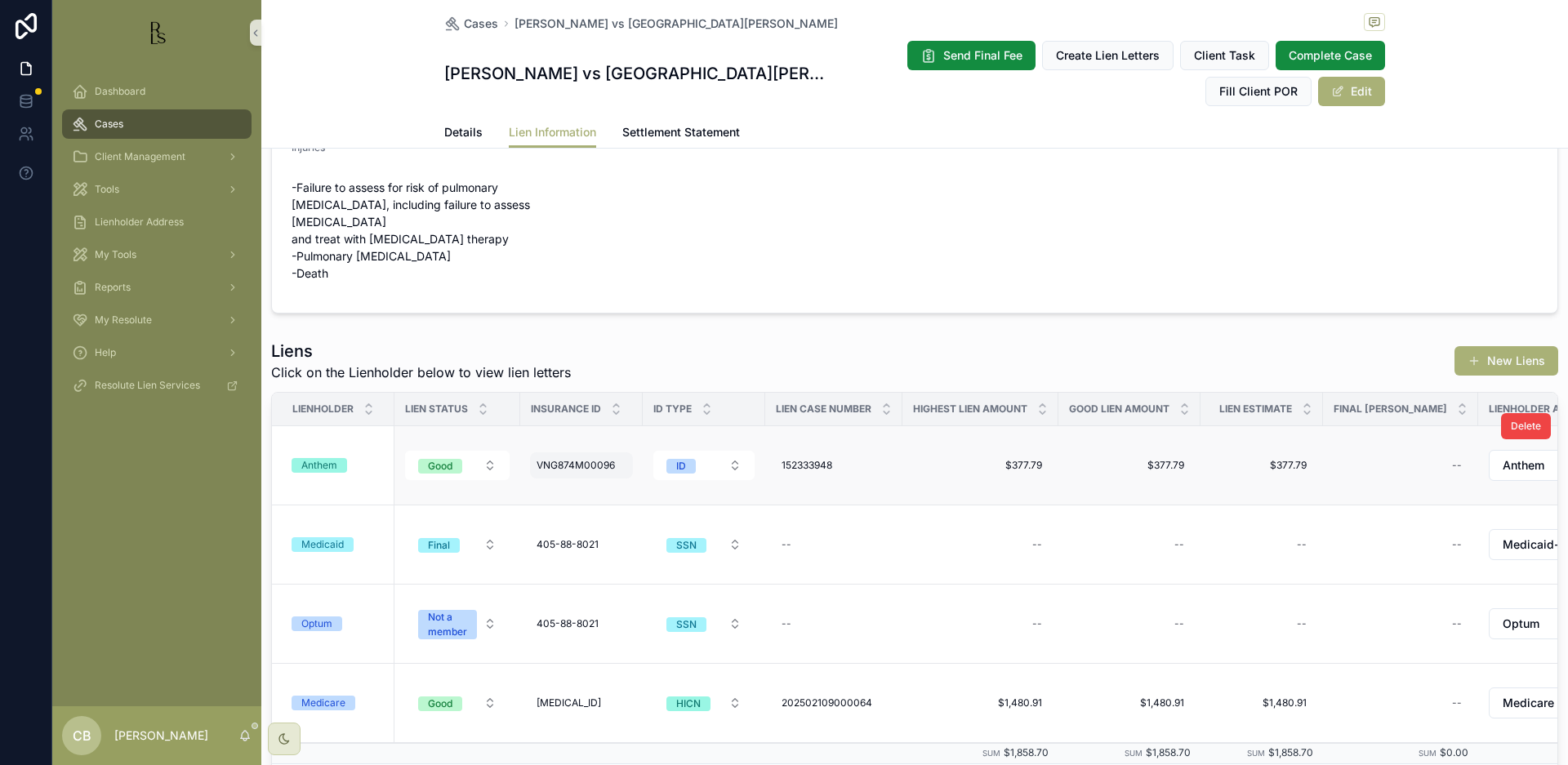
scroll to position [57, 0]
click at [322, 456] on div "Anthem" at bounding box center [319, 463] width 36 height 14
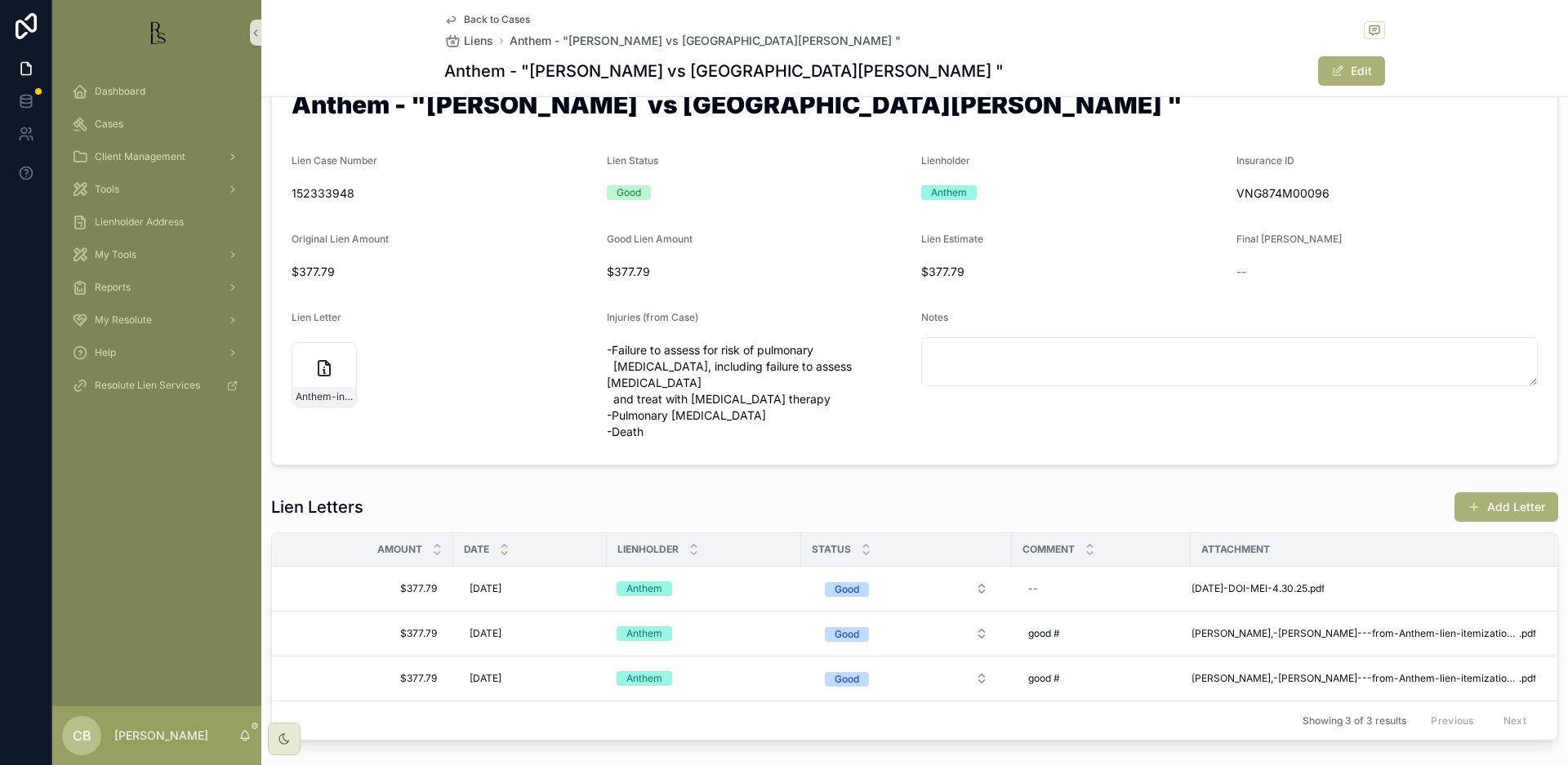
click at [1242, 582] on span "1.21.24-DOI-MEI-4.30.25" at bounding box center [1249, 588] width 116 height 13
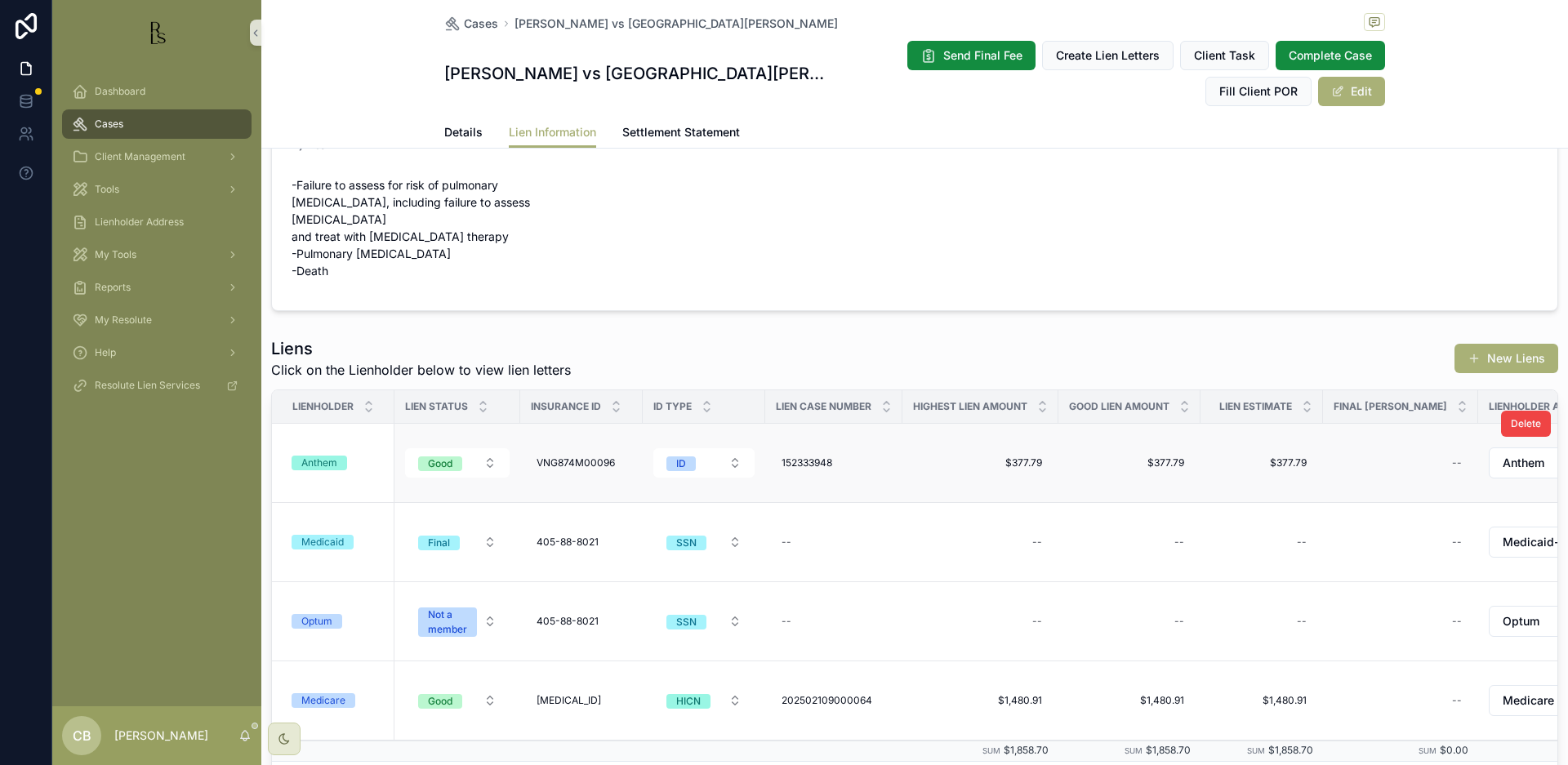
click at [321, 456] on div "Anthem" at bounding box center [319, 463] width 36 height 14
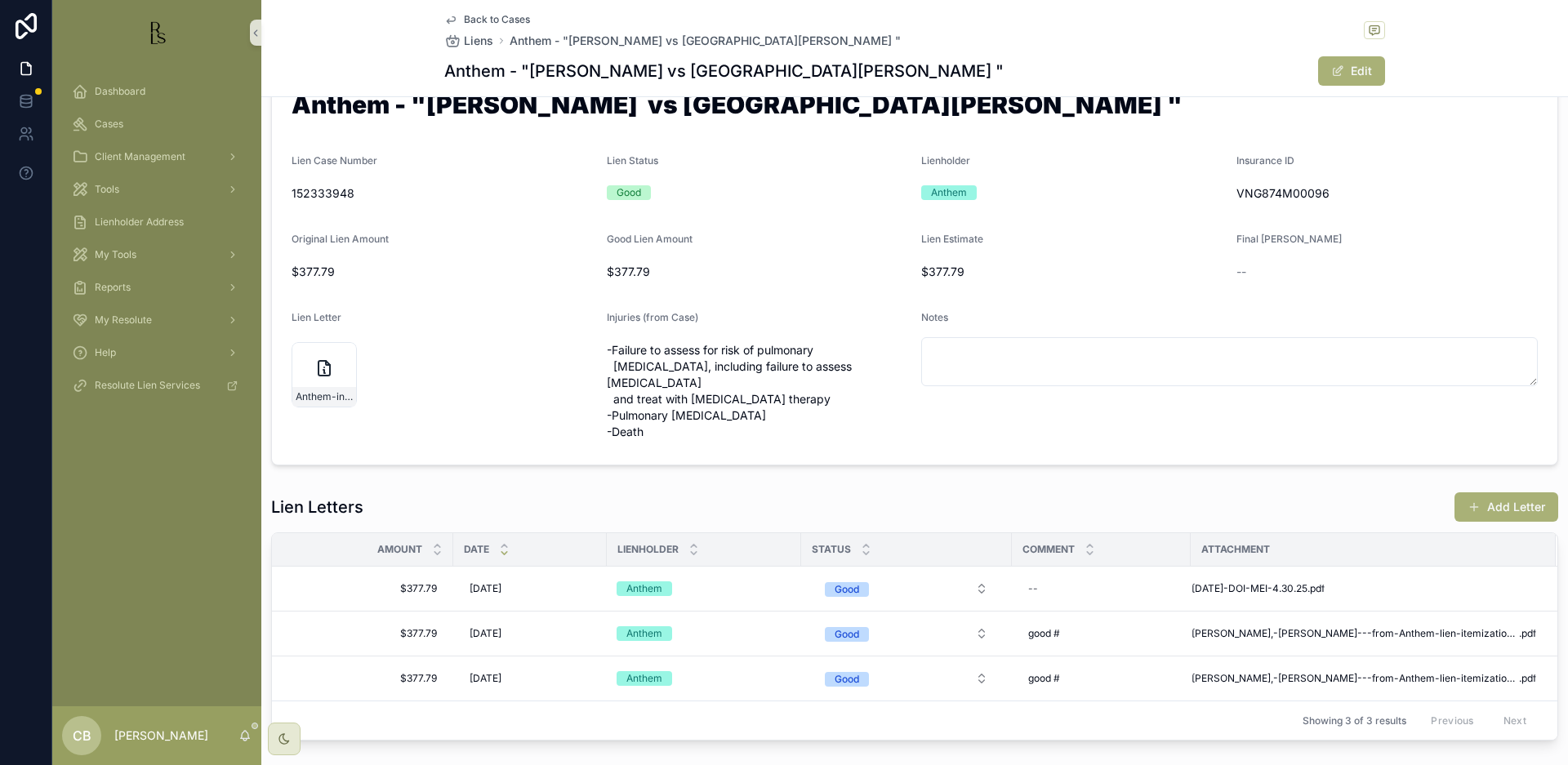
click at [321, 444] on form "Anthem - "Buchanan, Daniel vs Green Meadows Health Care Center " Lien Case Numb…" at bounding box center [914, 266] width 1286 height 397
click at [1360, 628] on span "Buchanan,-Daniel---from-Anthem-lien-itemization-05-01-25" at bounding box center [1355, 634] width 327 height 13
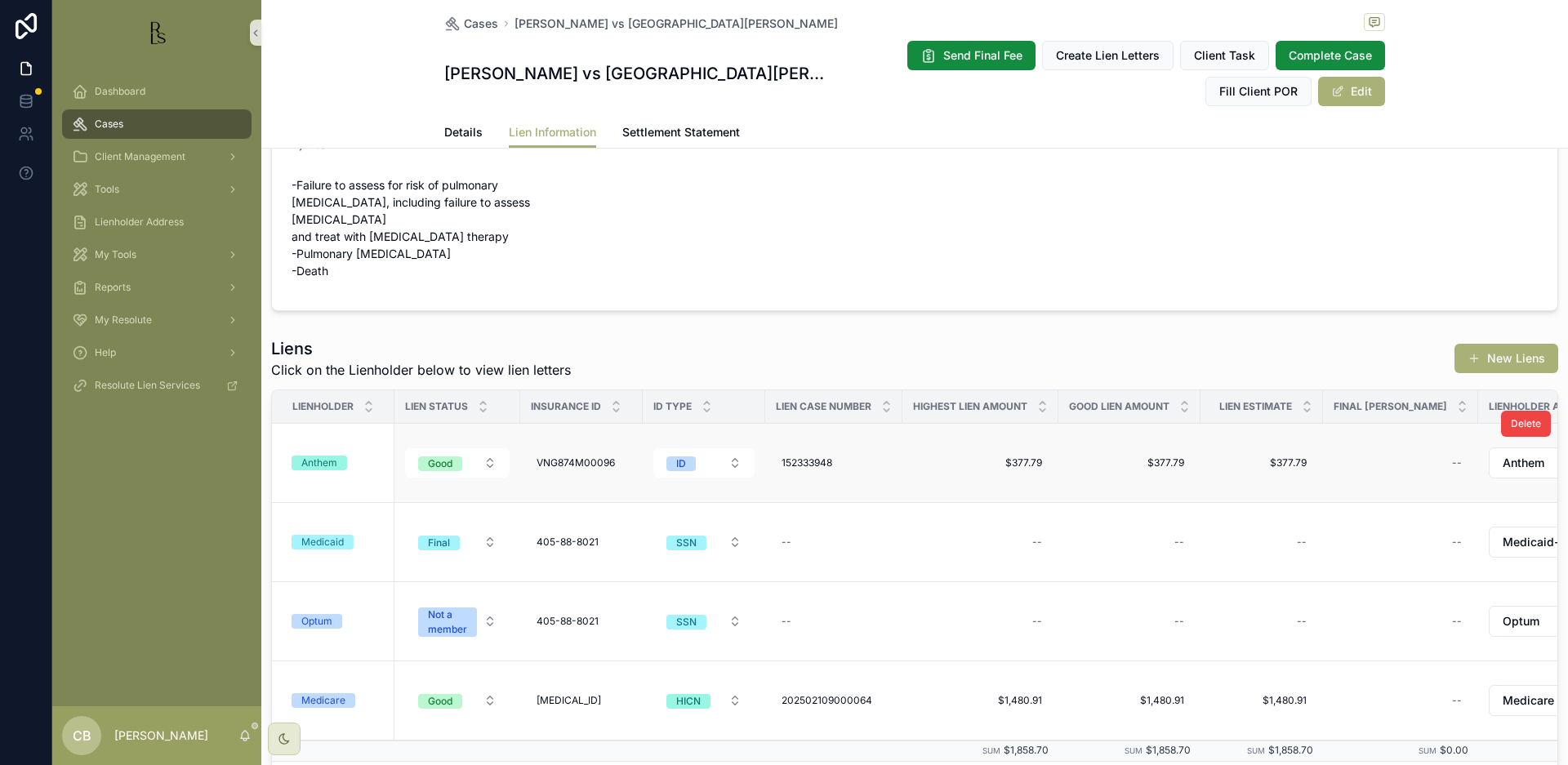
click at [332, 456] on div "Anthem" at bounding box center [319, 463] width 36 height 14
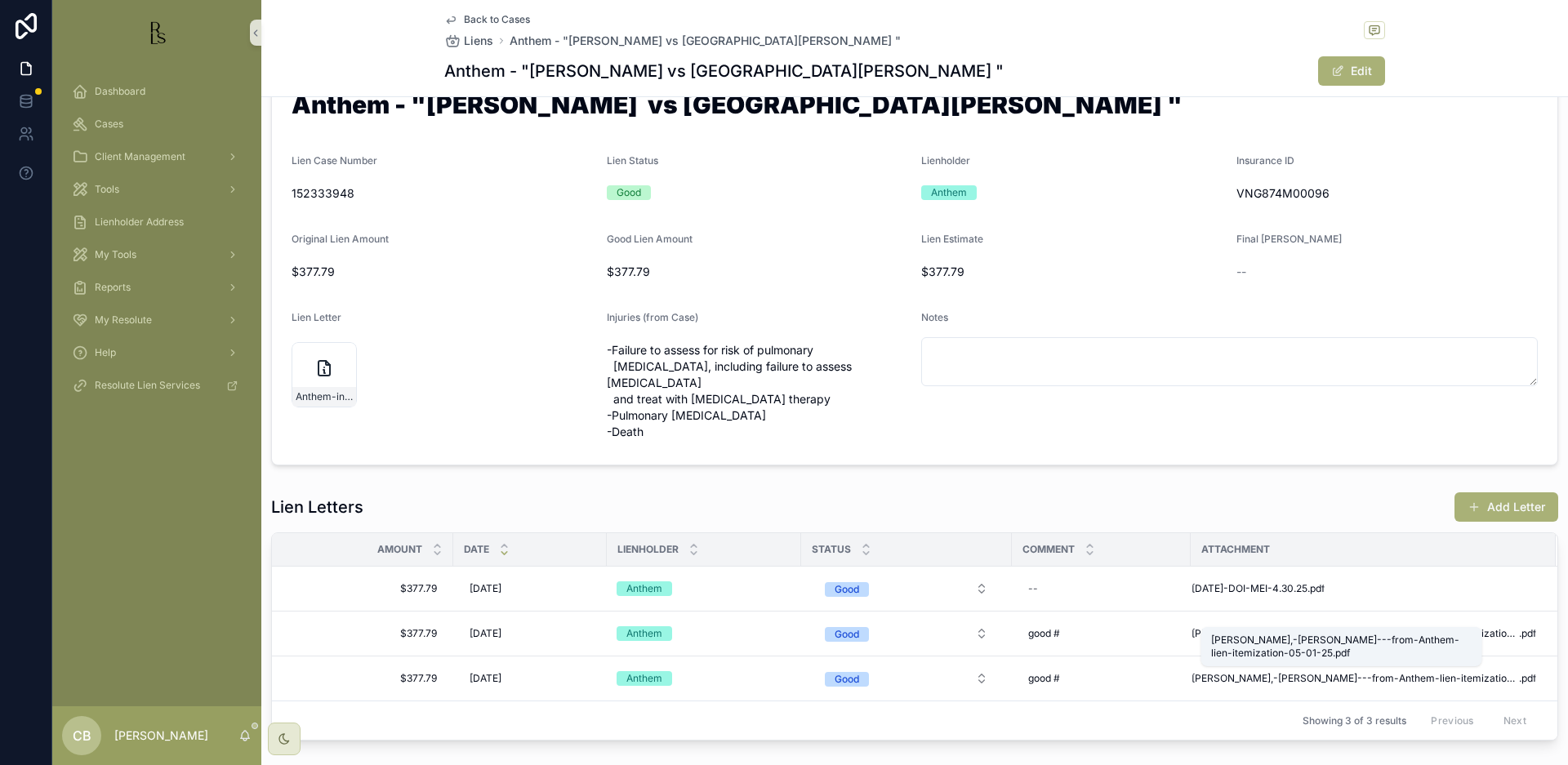
click at [1327, 641] on div "Buchanan,-Daniel---from-Anthem-lien-itemization-05-01-25.pdf" at bounding box center [1341, 647] width 261 height 26
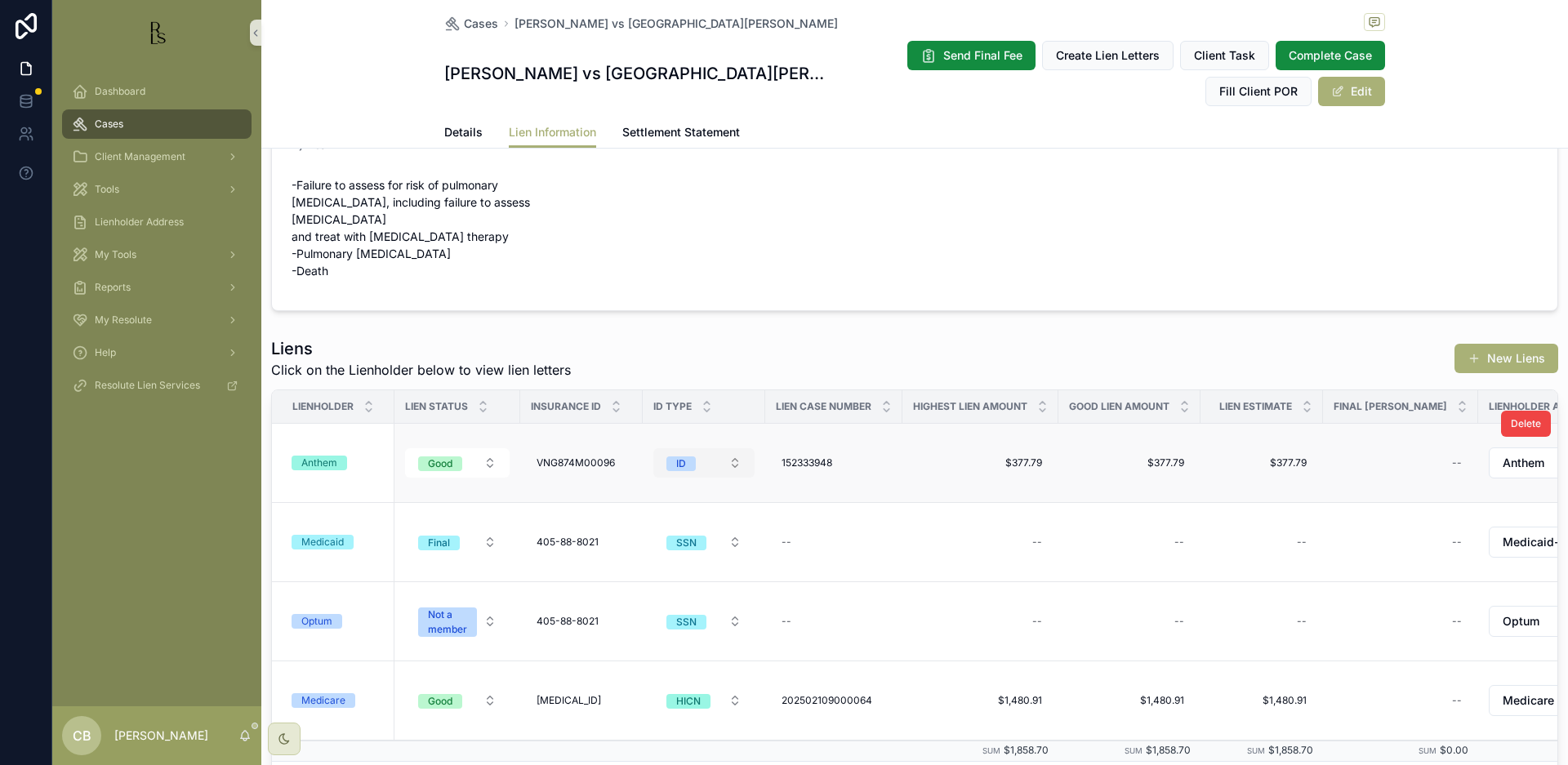
scroll to position [57, 0]
click at [319, 455] on div "Anthem" at bounding box center [319, 462] width 36 height 14
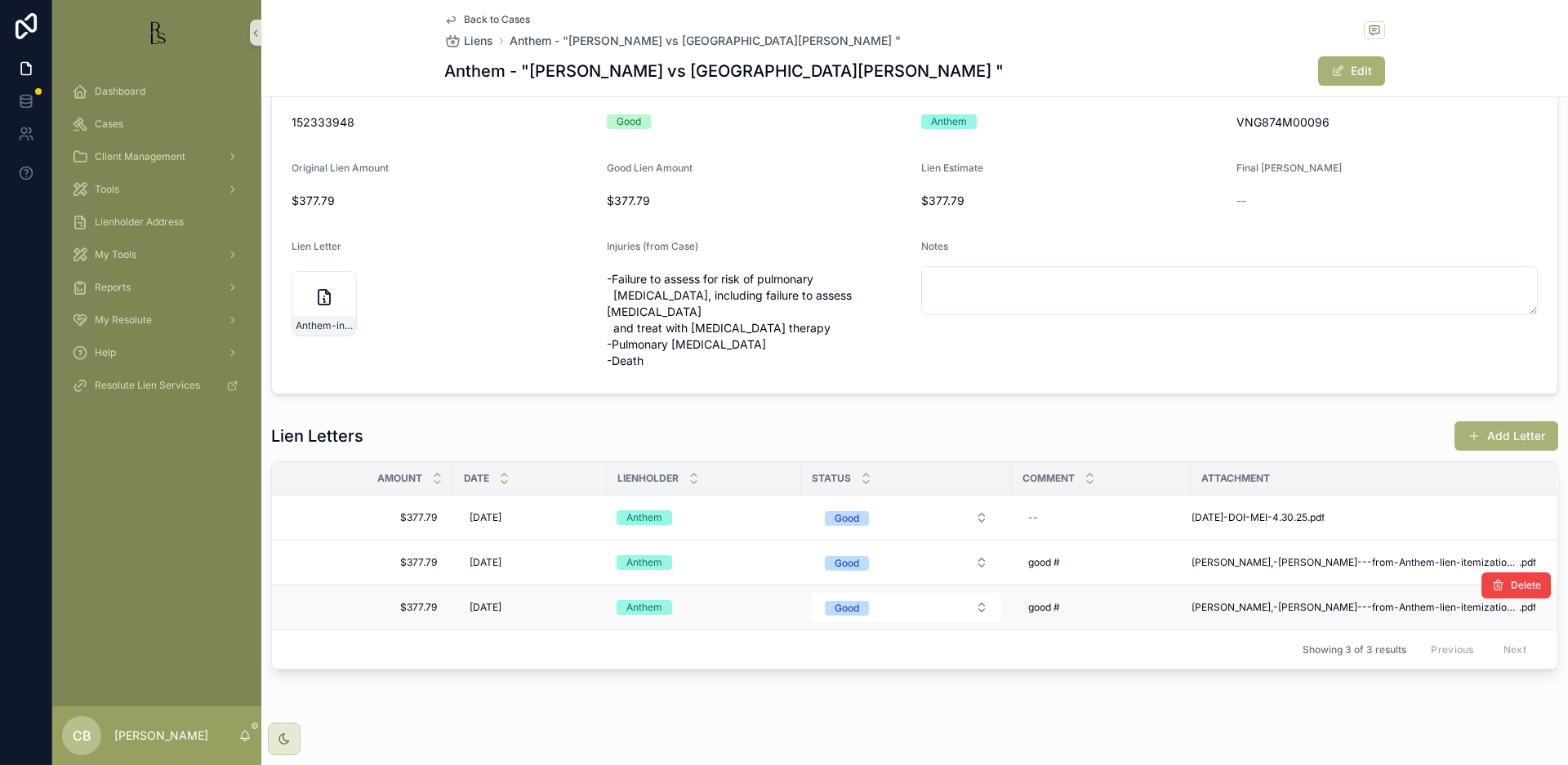
scroll to position [126, 0]
click at [1349, 602] on span "Buchanan,-Daniel---from-Anthem-lien-itemization-02-21-25" at bounding box center [1355, 608] width 327 height 13
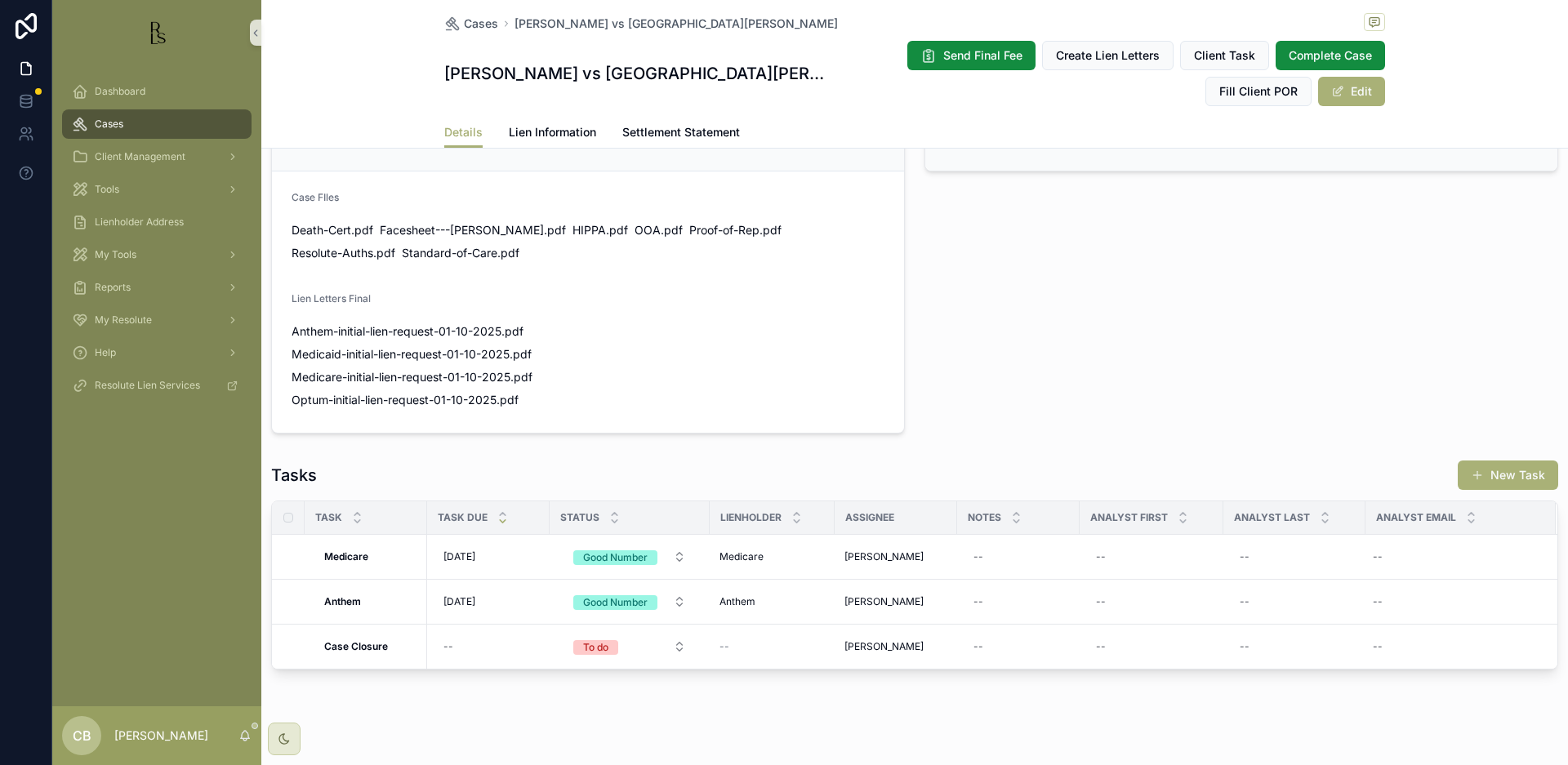
scroll to position [1070, 0]
click at [532, 127] on span "Lien Information" at bounding box center [551, 132] width 87 height 16
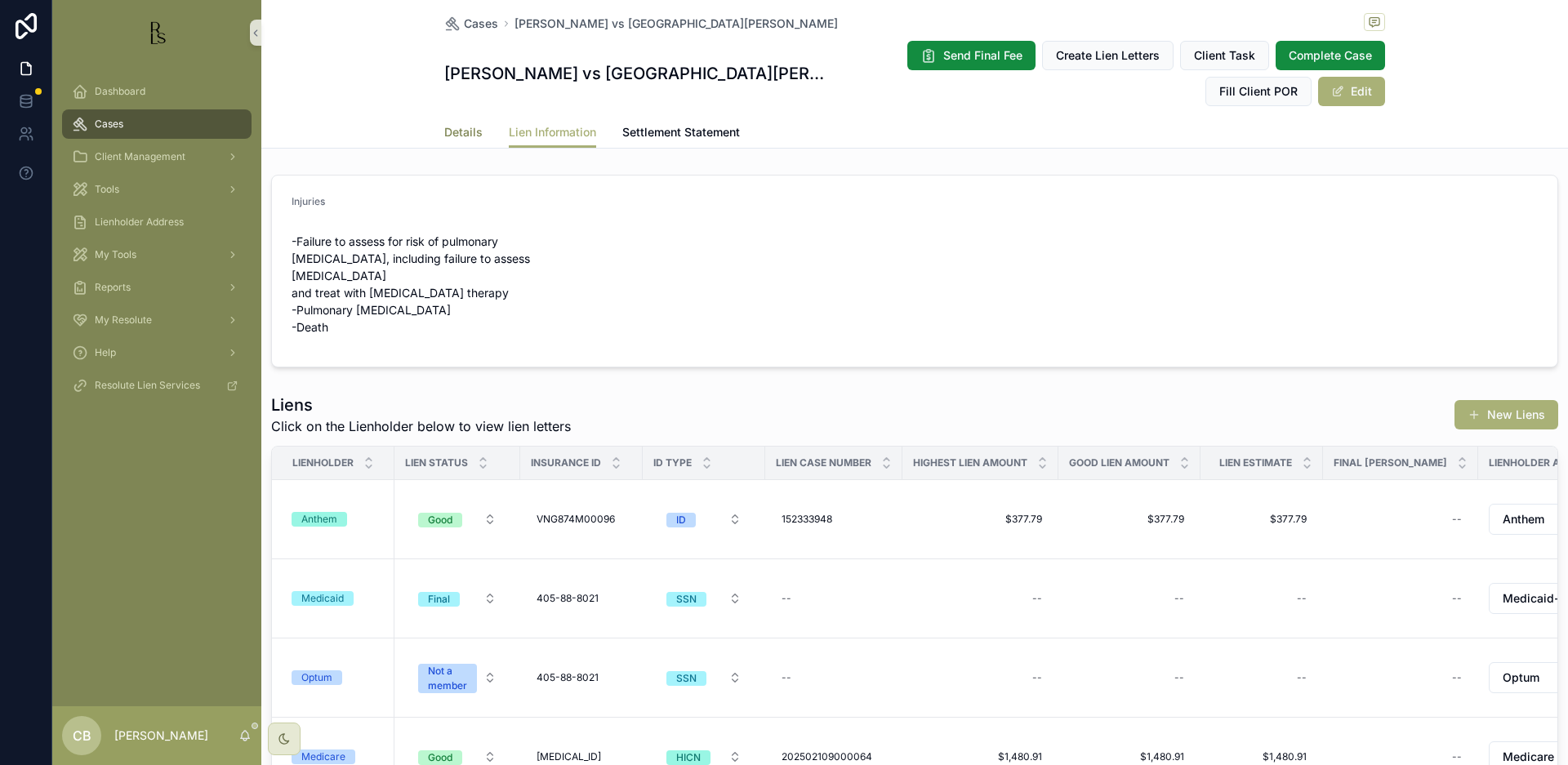
click at [449, 128] on span "Details" at bounding box center [463, 132] width 39 height 16
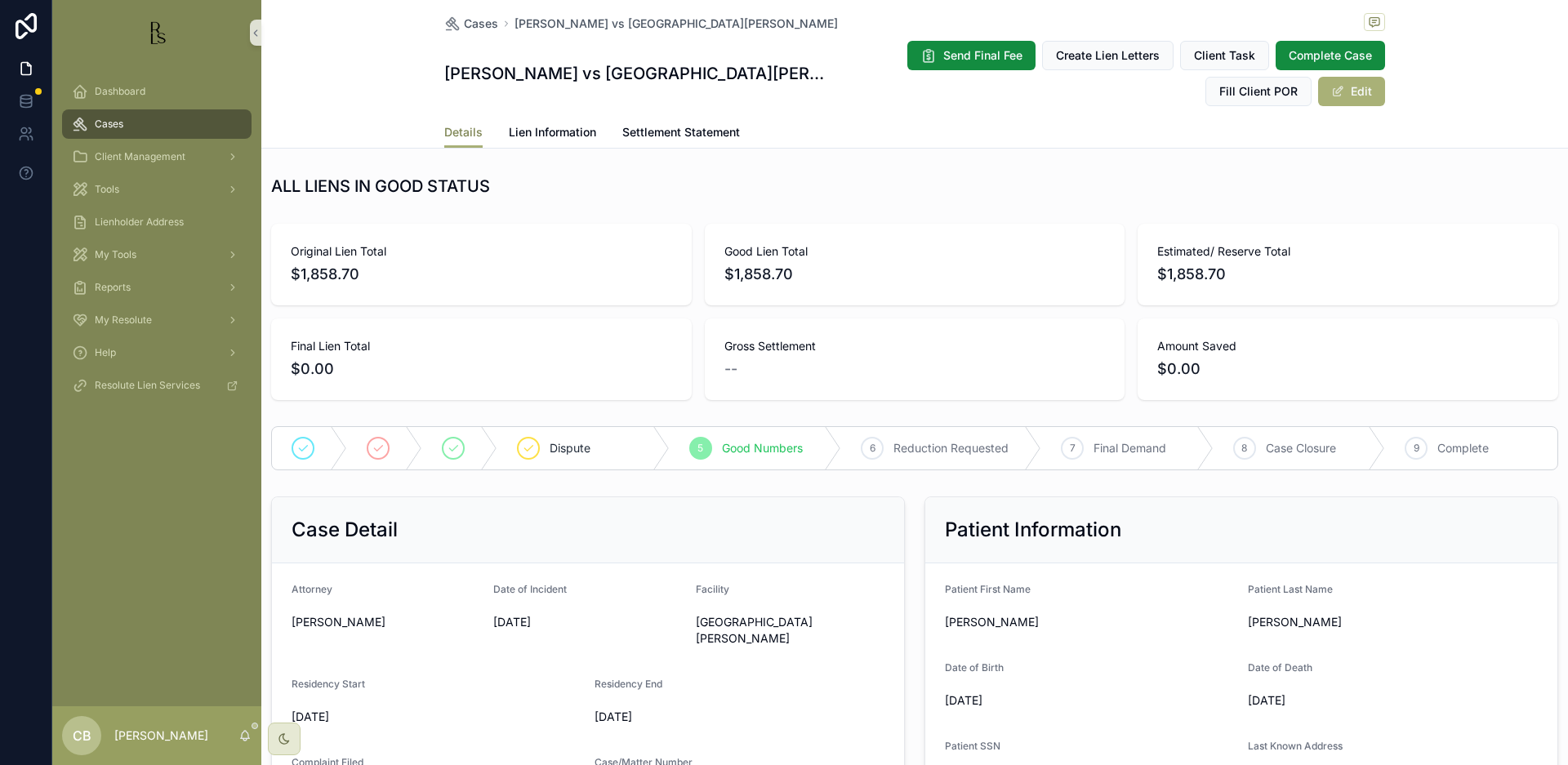
click at [449, 129] on span "Details" at bounding box center [463, 132] width 39 height 16
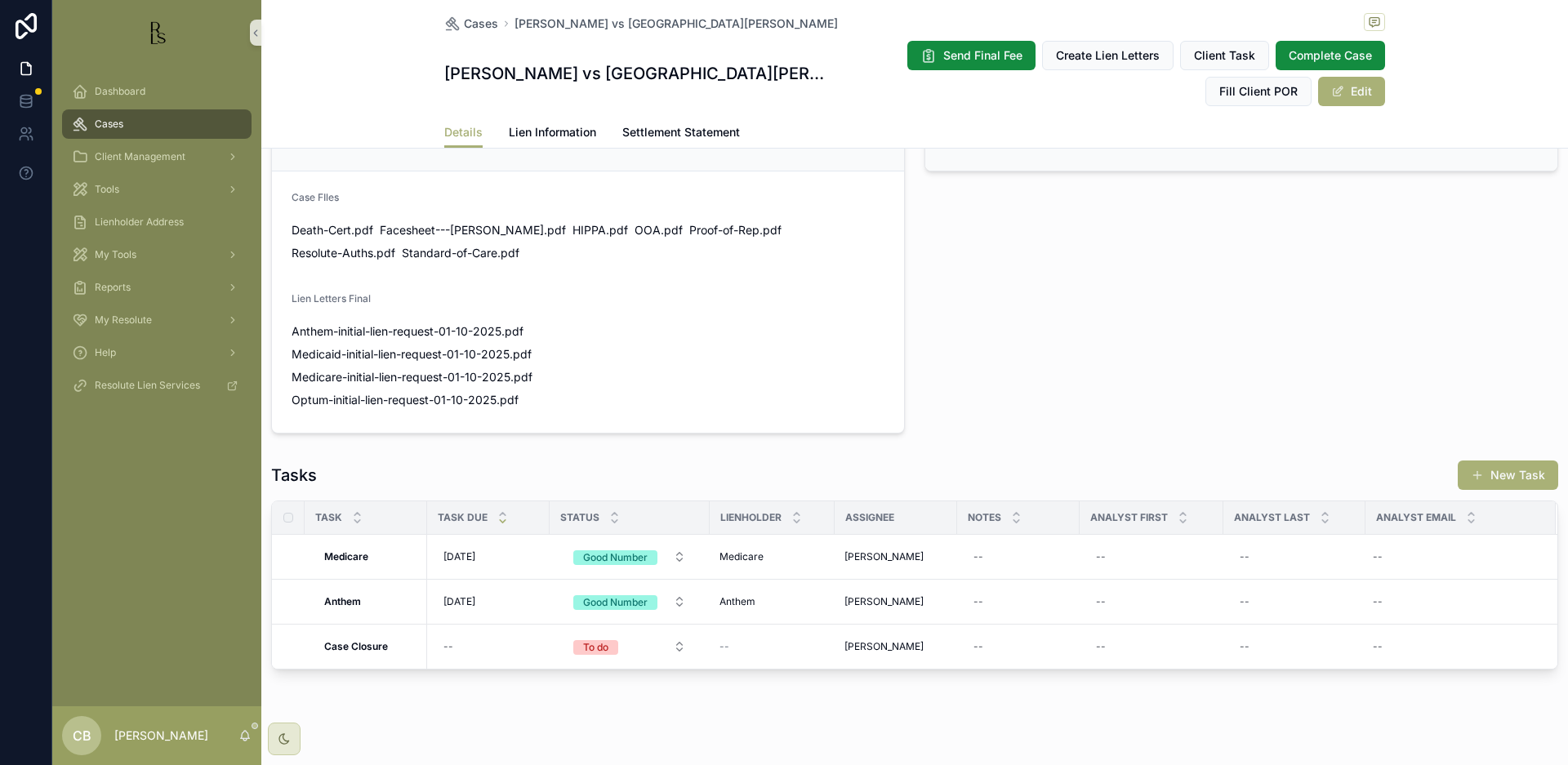
scroll to position [1070, 0]
click at [995, 590] on div "--" at bounding box center [1018, 603] width 103 height 26
type textarea "**********"
click at [1173, 606] on icon "scrollable content" at bounding box center [1174, 608] width 13 height 13
click at [463, 600] on span "[DATE]" at bounding box center [460, 606] width 32 height 13
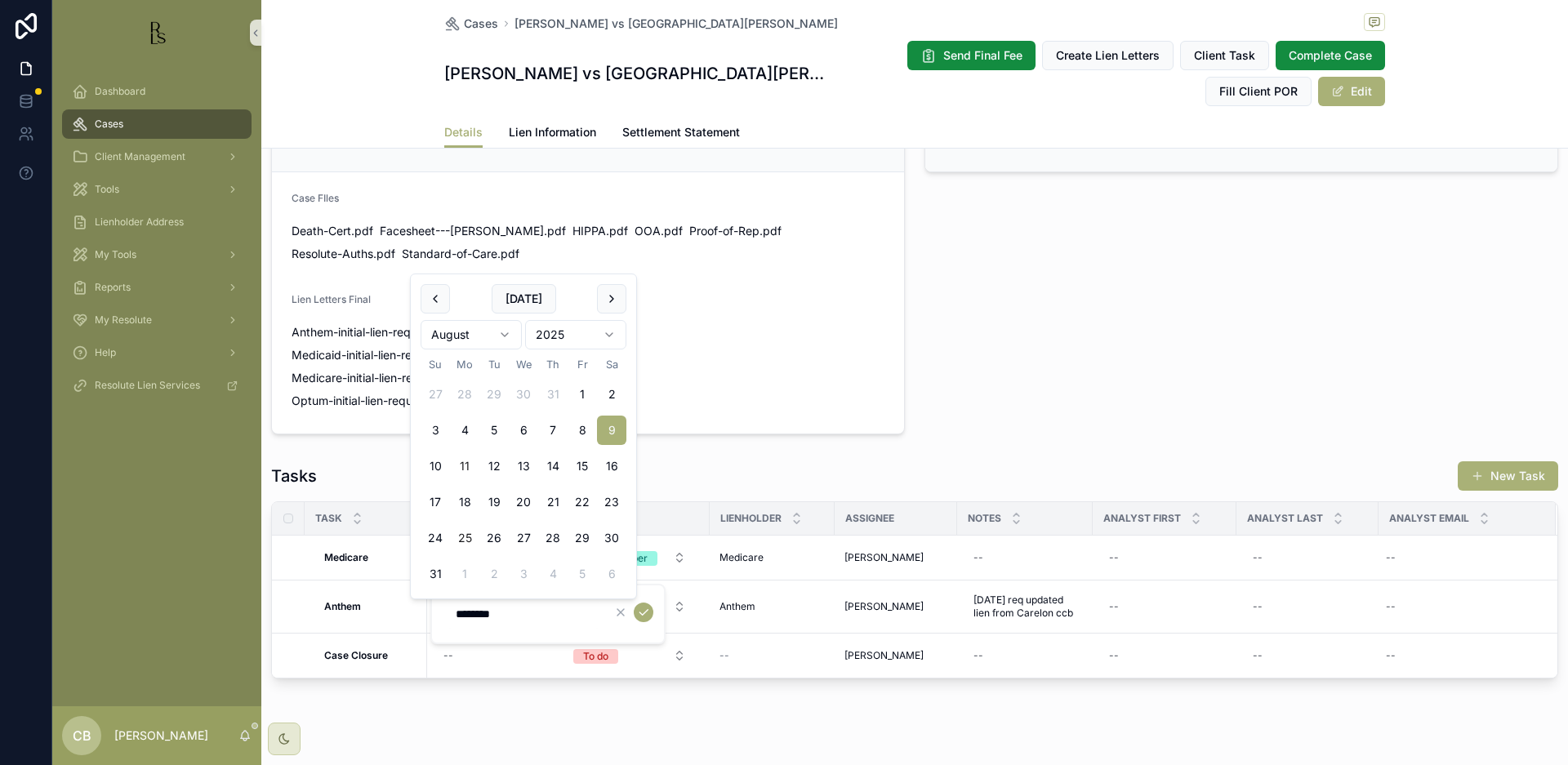
click at [463, 535] on button "25" at bounding box center [464, 538] width 30 height 30
type input "*********"
click at [640, 612] on icon "scrollable content" at bounding box center [643, 613] width 13 height 13
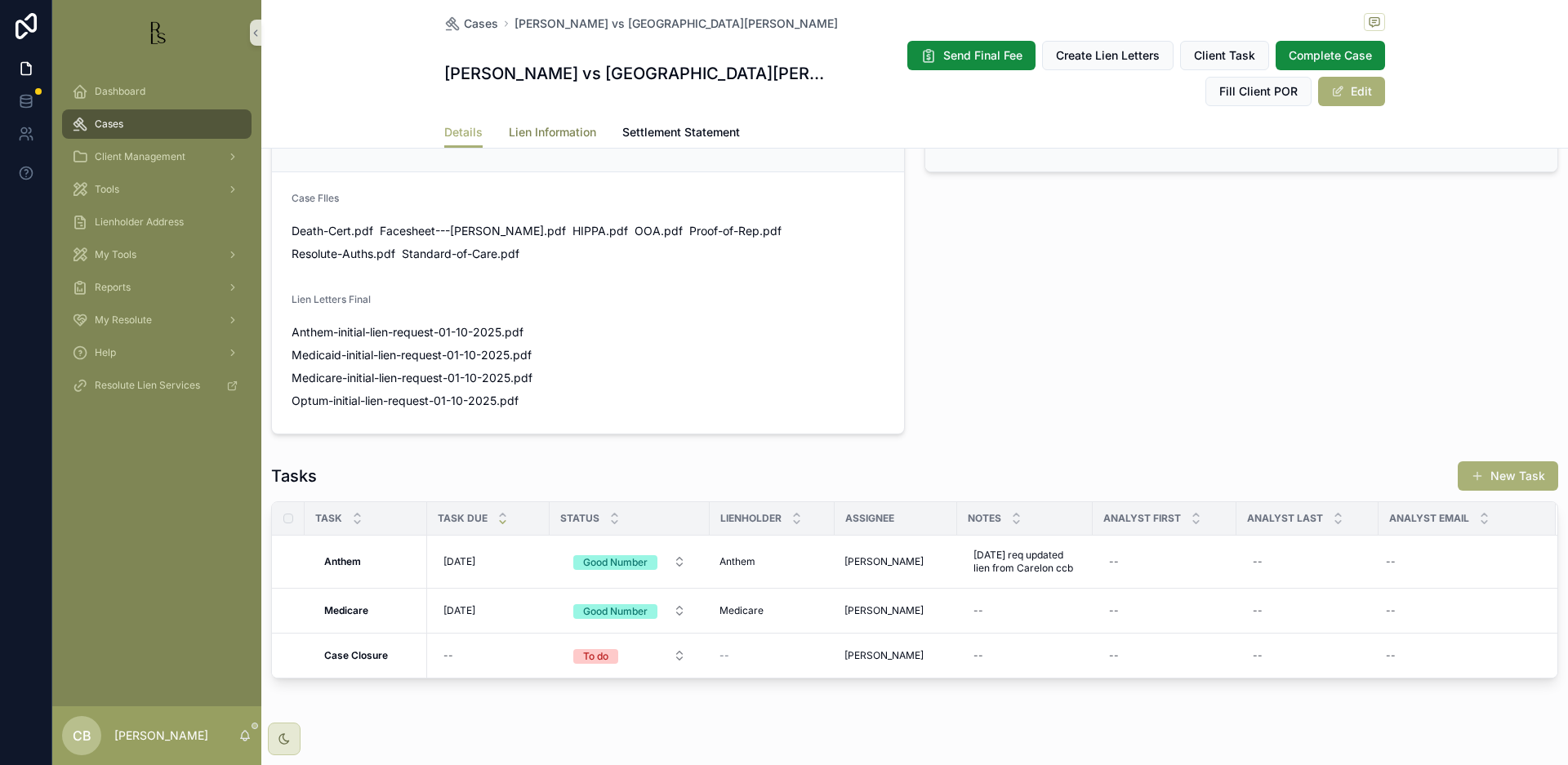
click at [540, 133] on span "Lien Information" at bounding box center [551, 132] width 87 height 16
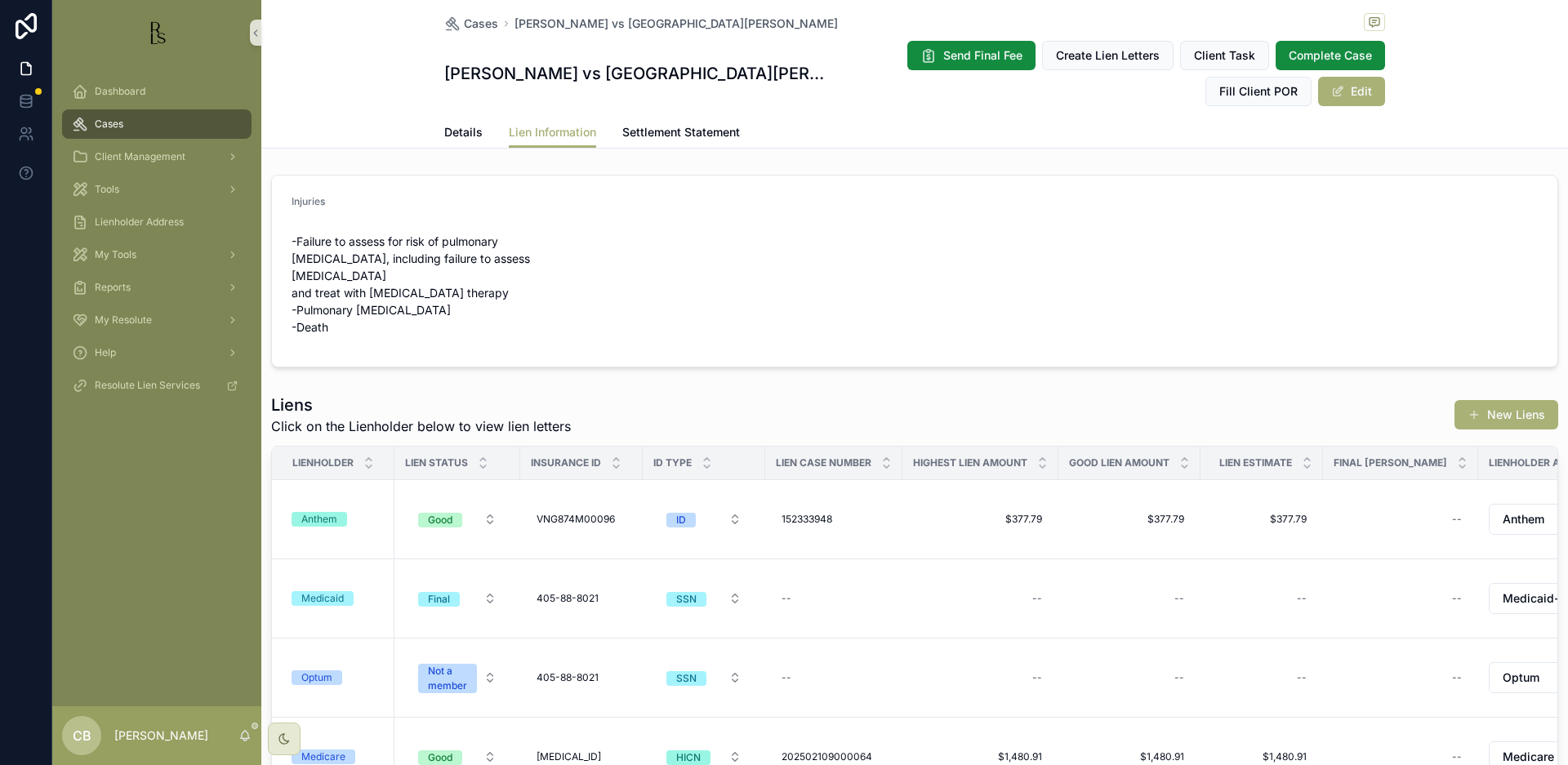
scroll to position [9, 0]
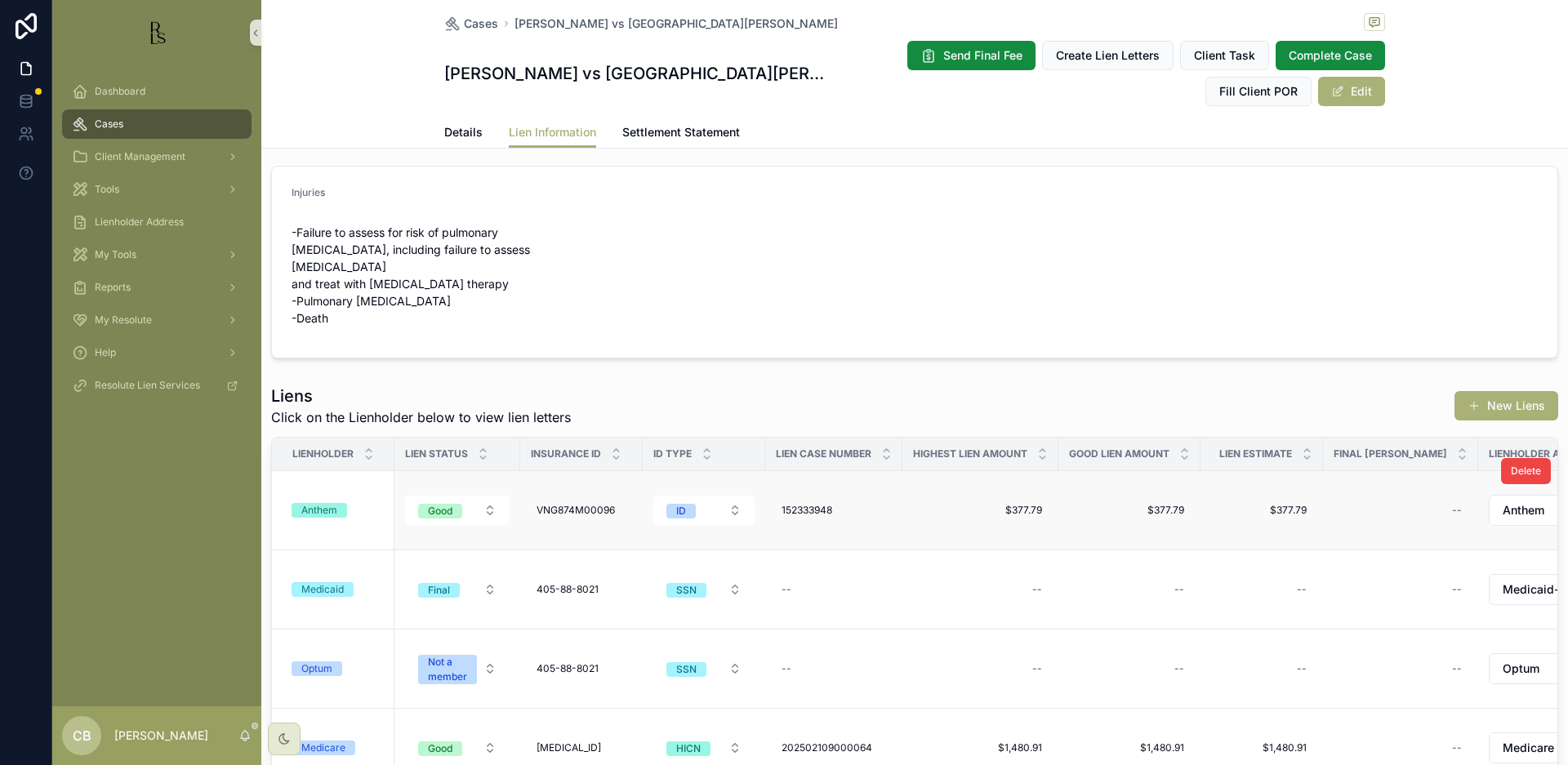
click at [320, 503] on div "Anthem" at bounding box center [319, 510] width 36 height 14
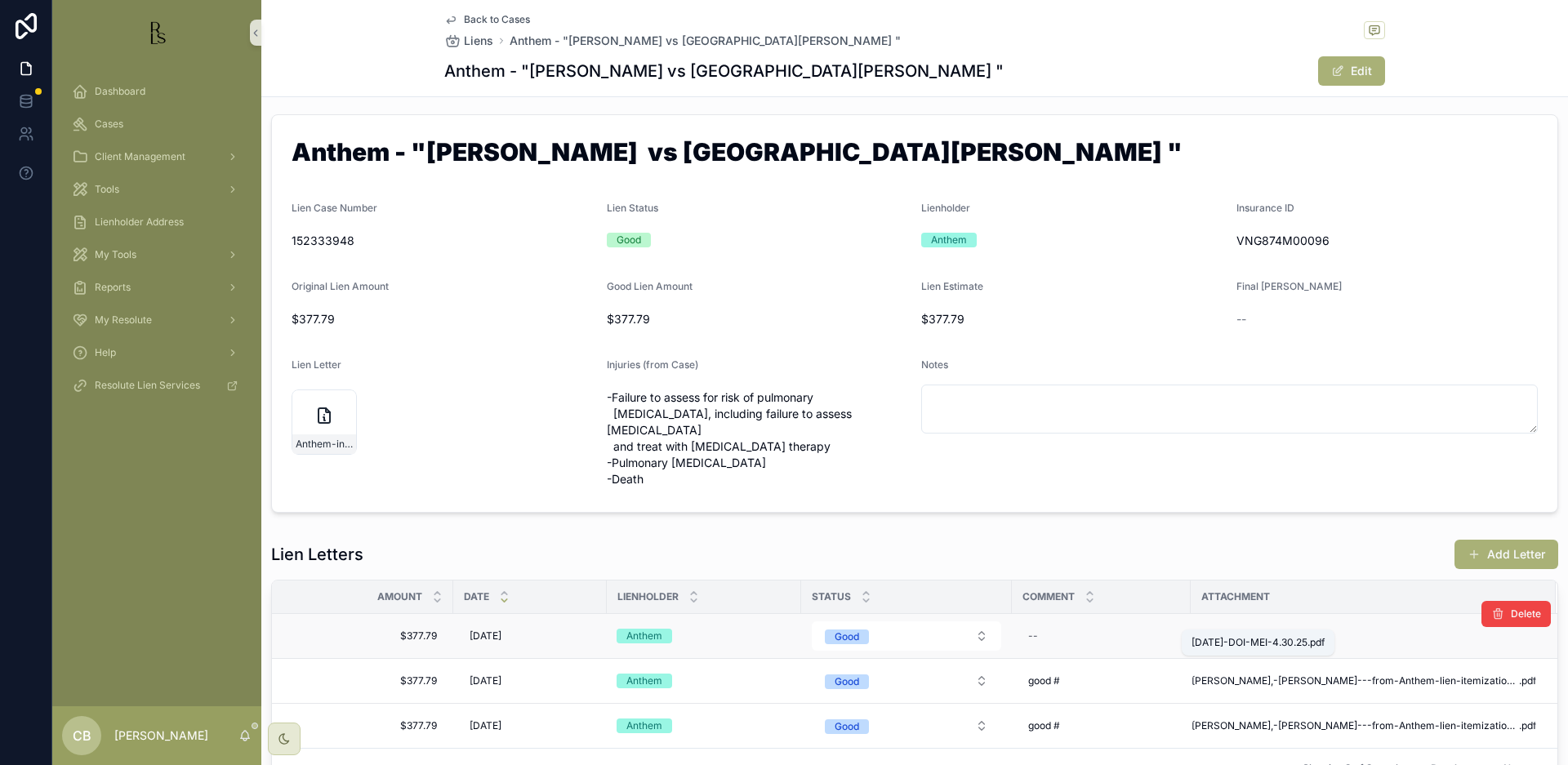
click at [1253, 630] on span "1.21.24-DOI-MEI-4.30.25" at bounding box center [1249, 636] width 116 height 13
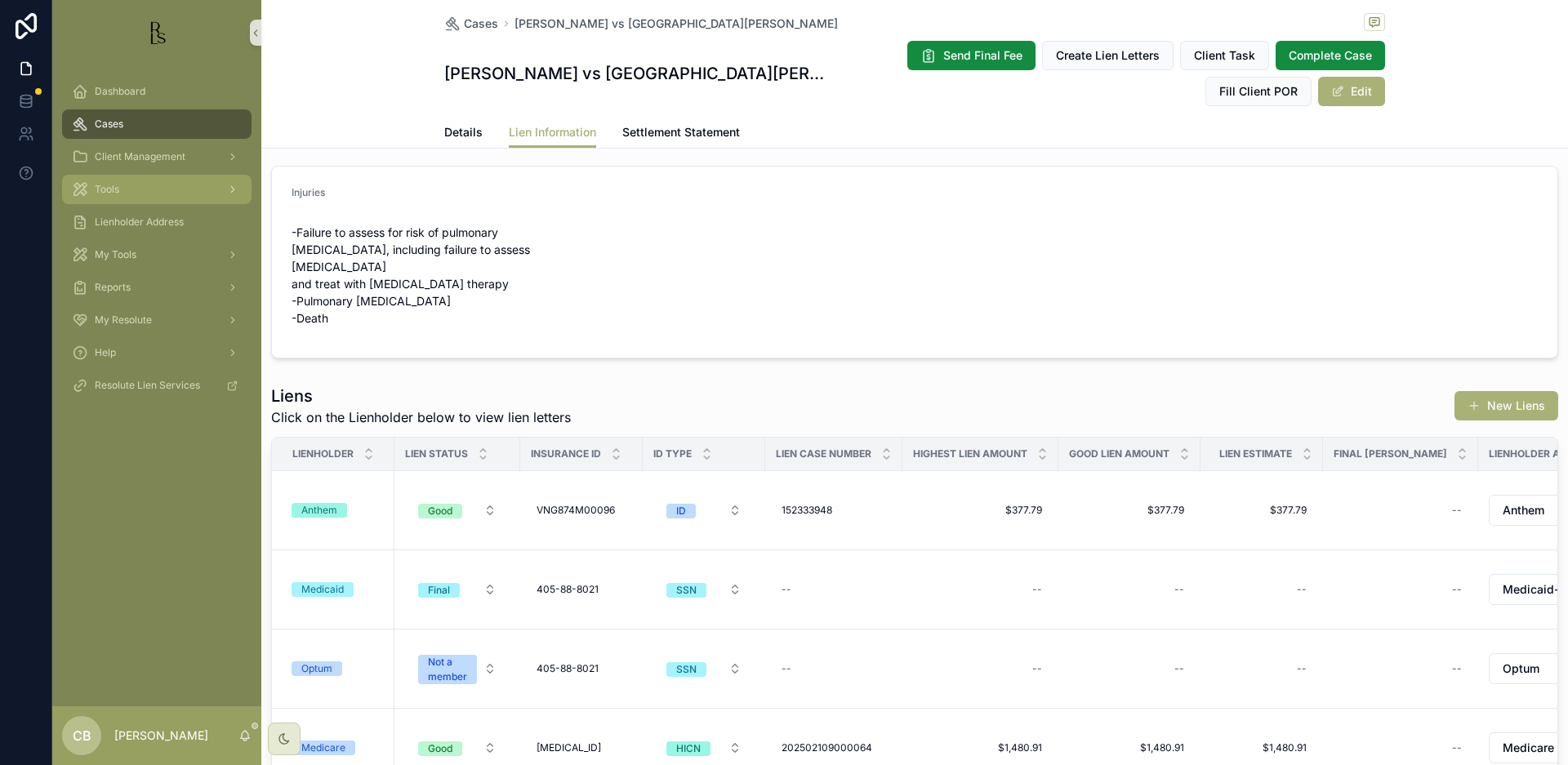
click at [108, 188] on span "Tools" at bounding box center [107, 189] width 24 height 13
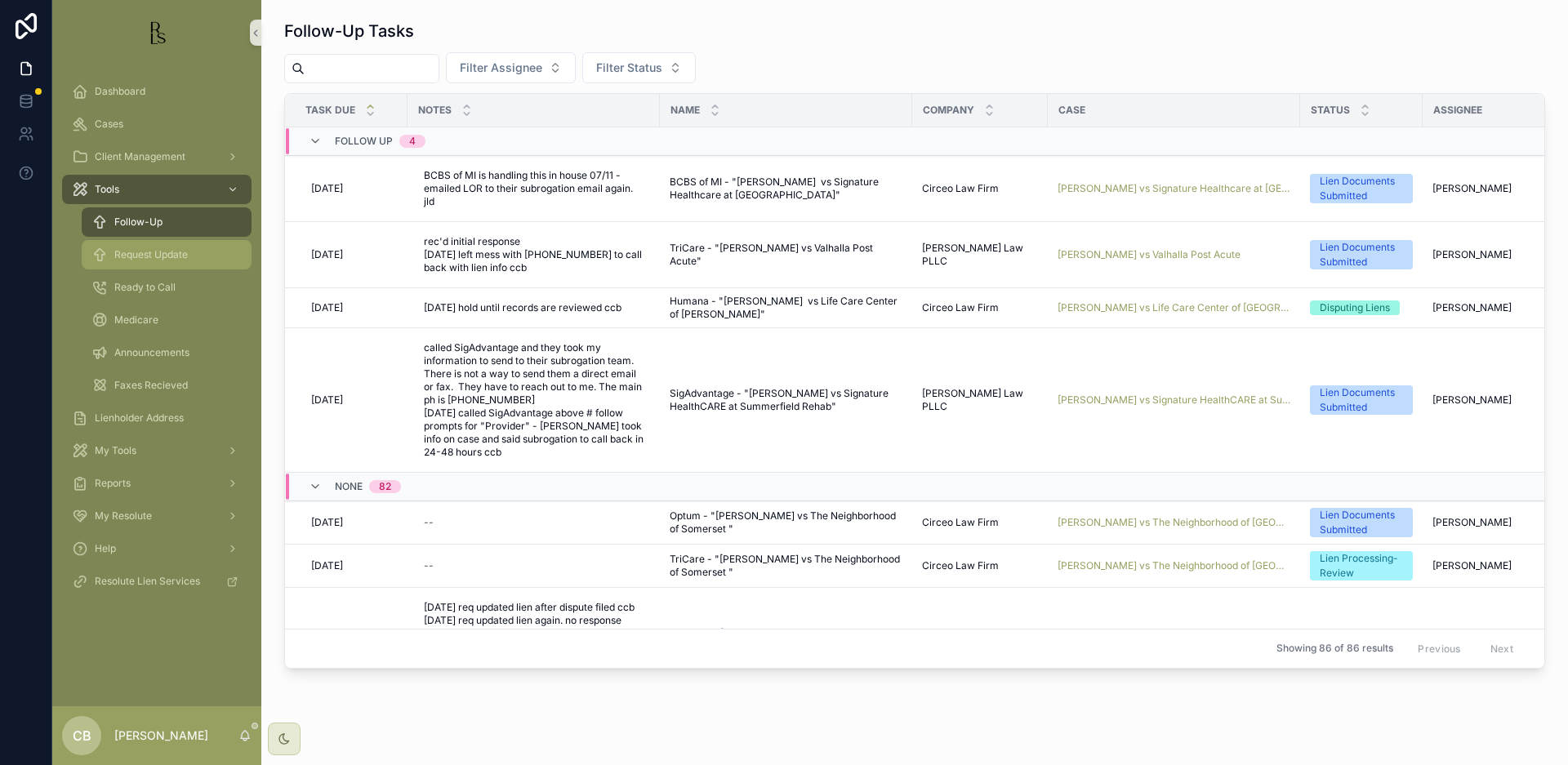
click at [180, 252] on span "Request Update" at bounding box center [152, 255] width 74 height 13
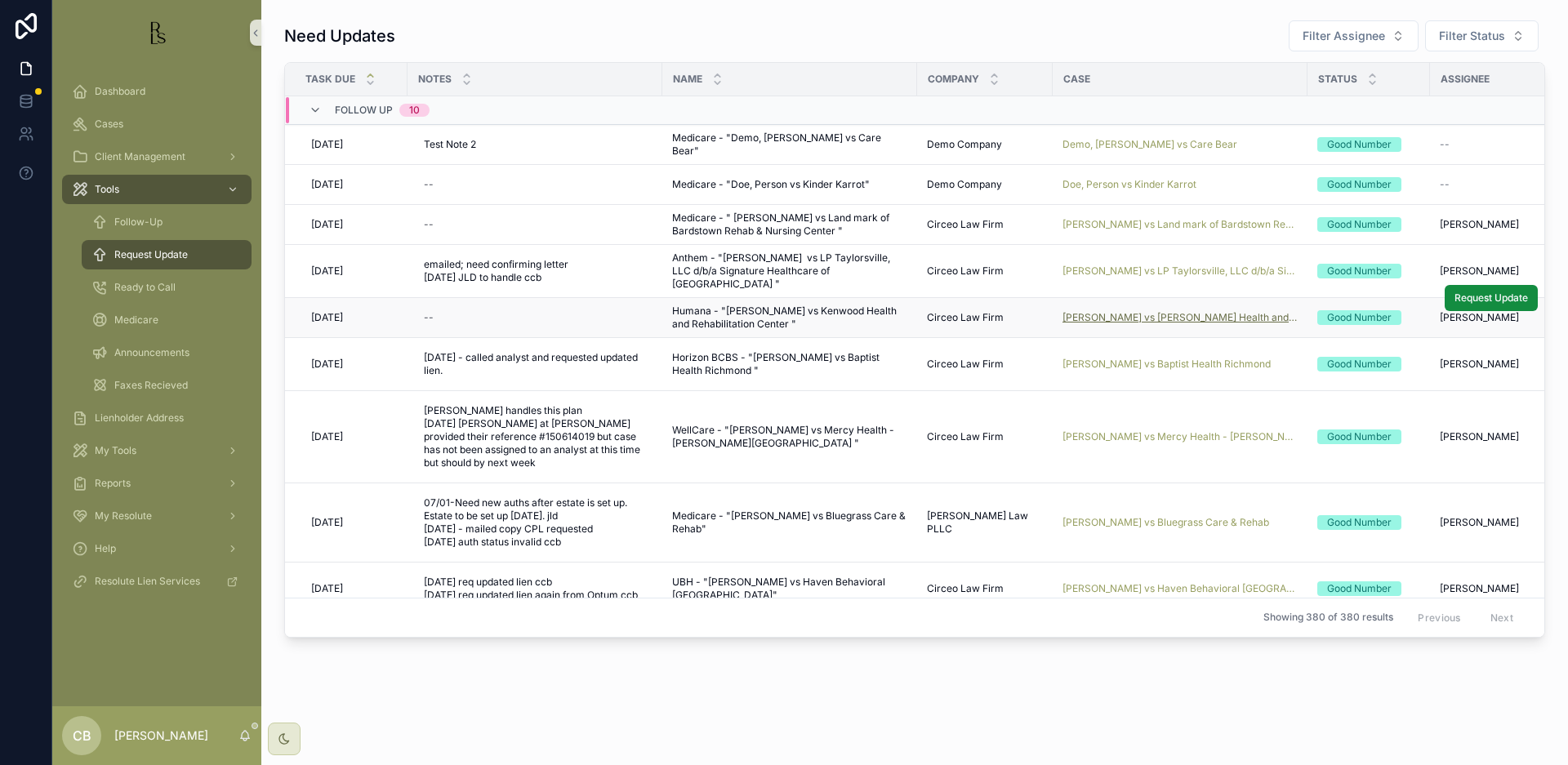
click at [1148, 313] on span "[PERSON_NAME] vs [PERSON_NAME] Health and Rehabilitation Center" at bounding box center [1180, 317] width 235 height 13
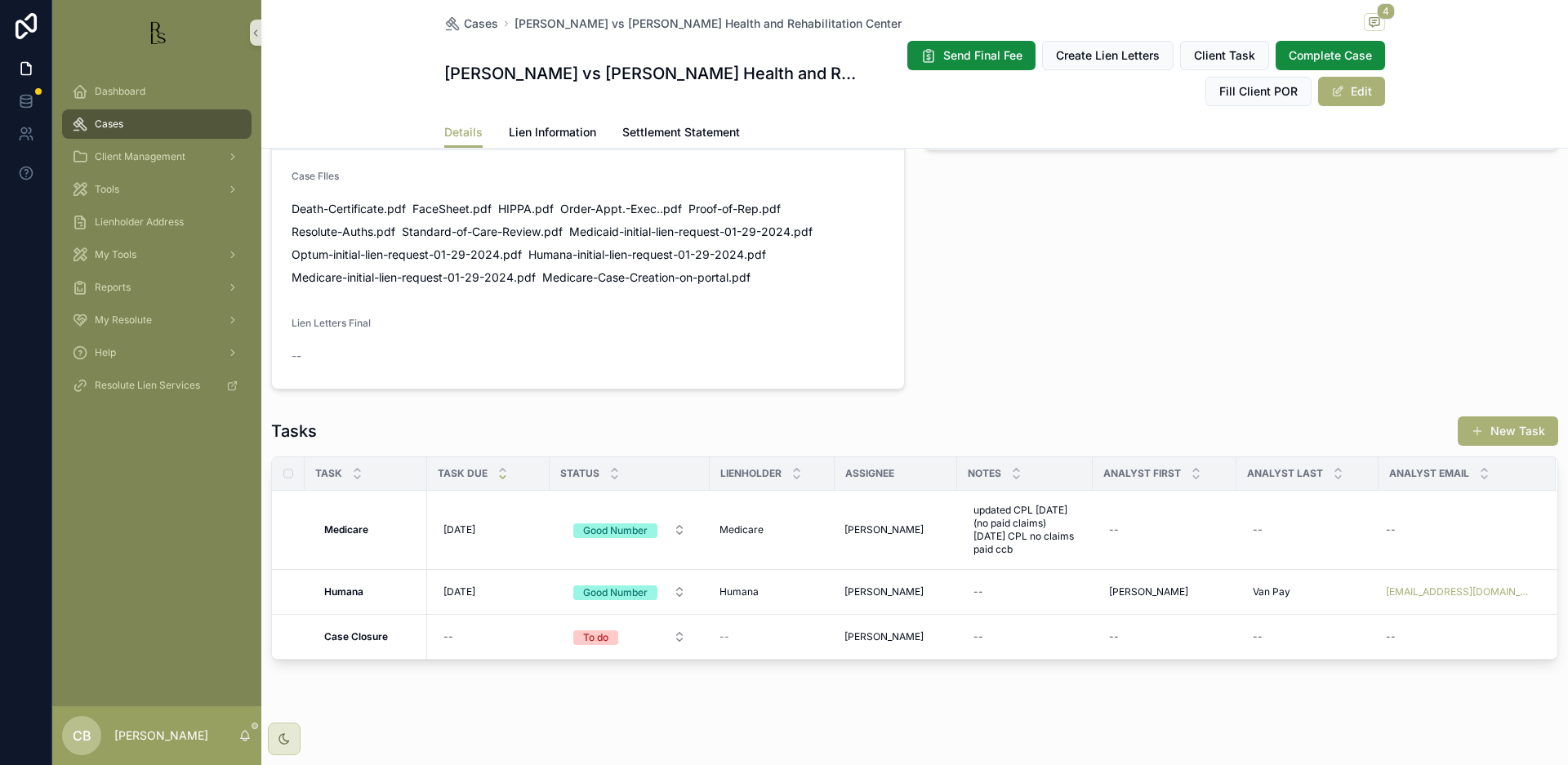
scroll to position [1127, 0]
click at [536, 132] on span "Lien Information" at bounding box center [551, 132] width 87 height 16
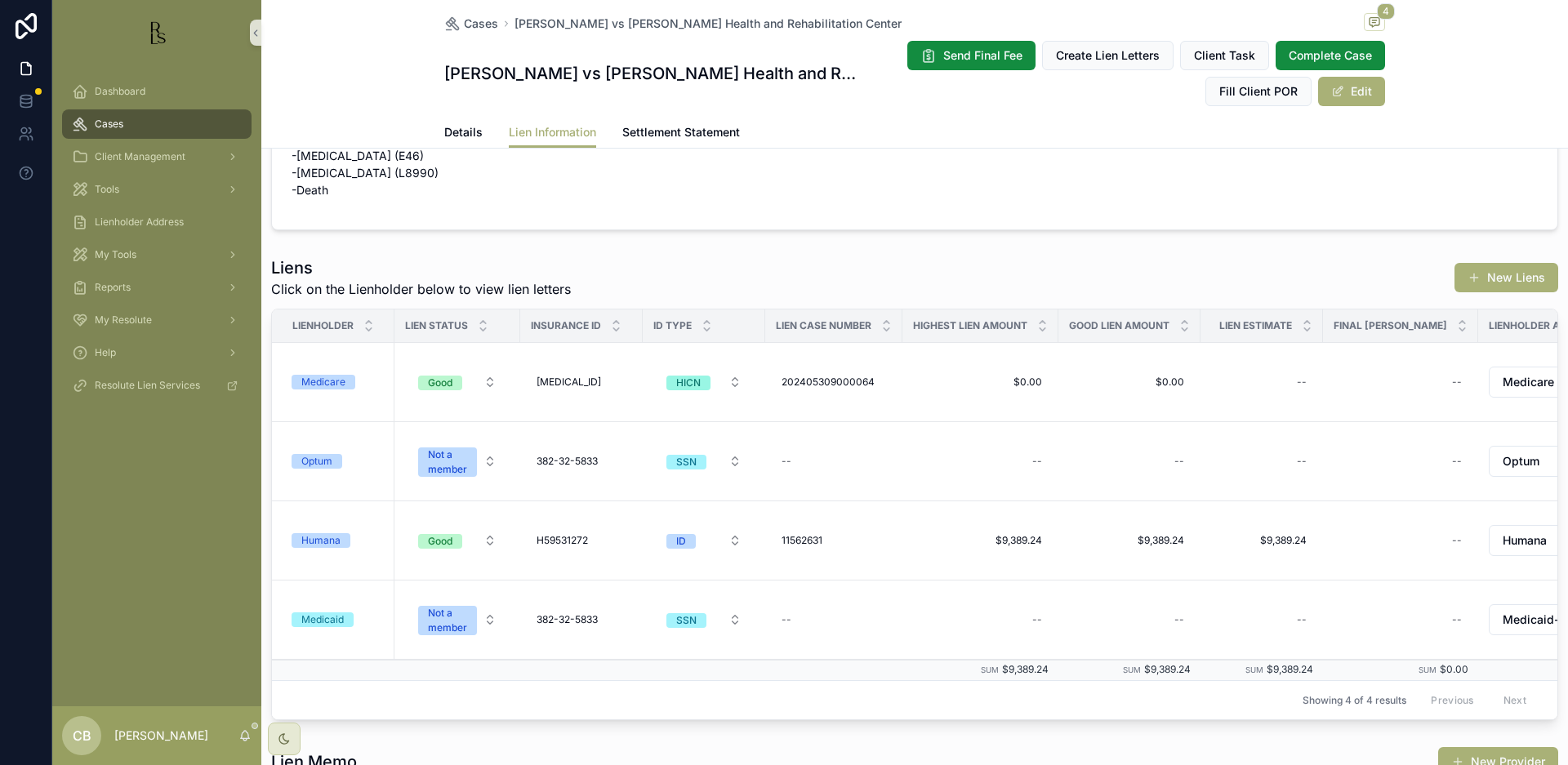
scroll to position [173, 0]
click at [320, 537] on div "Humana" at bounding box center [321, 539] width 39 height 14
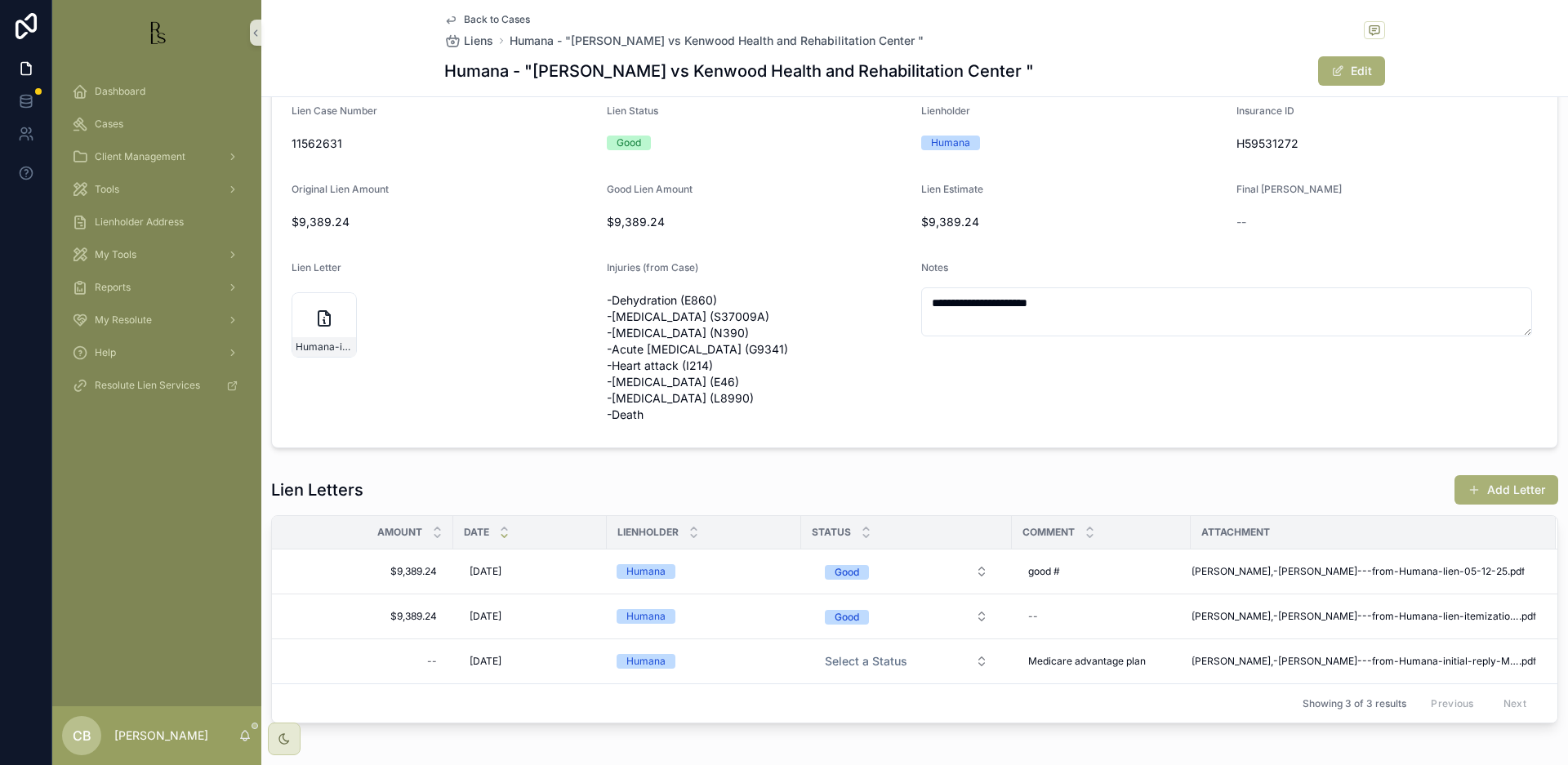
scroll to position [109, 0]
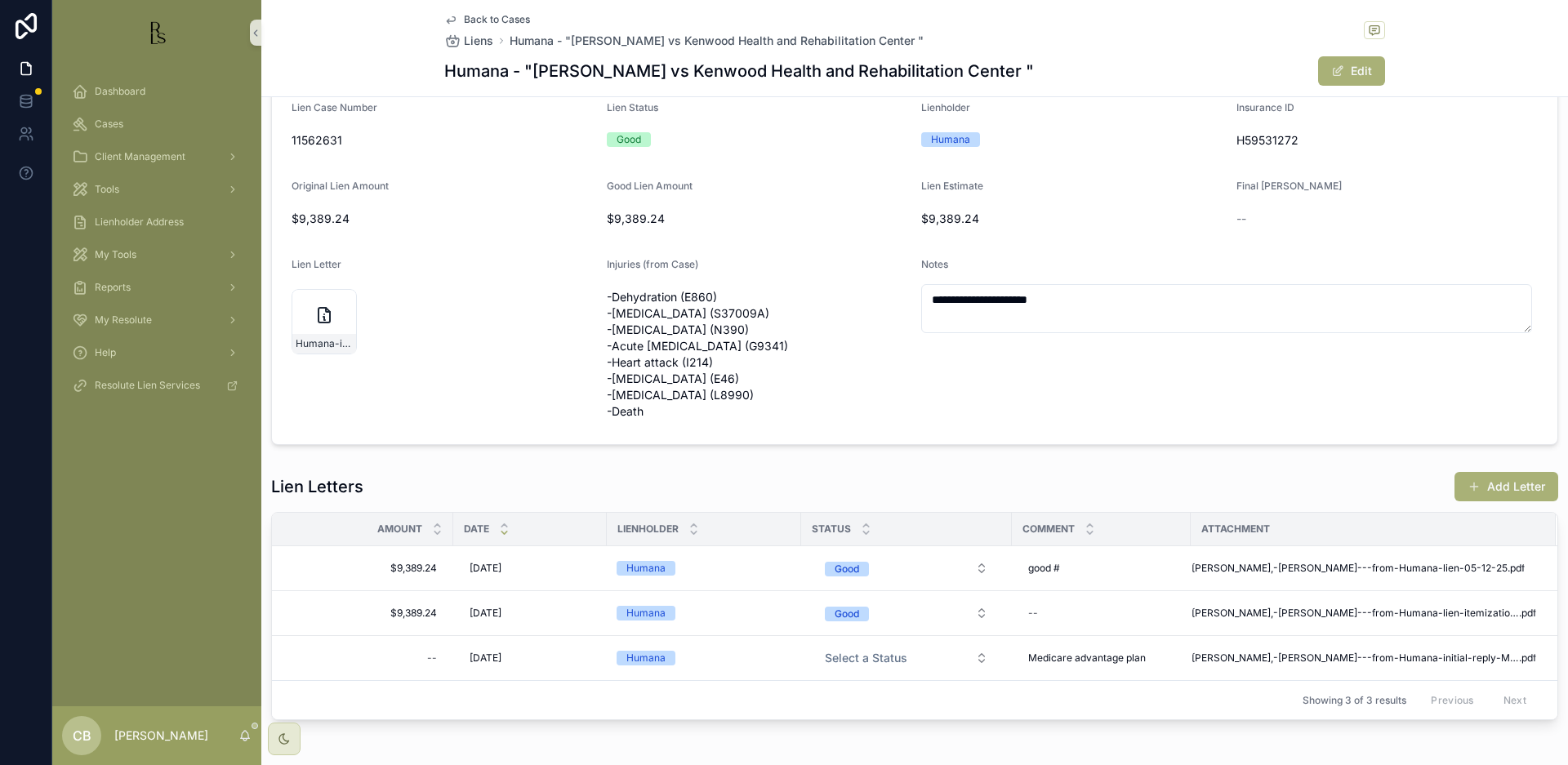
click at [1303, 565] on span "Hufana,-Lisa---from-Humana-lien-05-12-25" at bounding box center [1349, 569] width 316 height 13
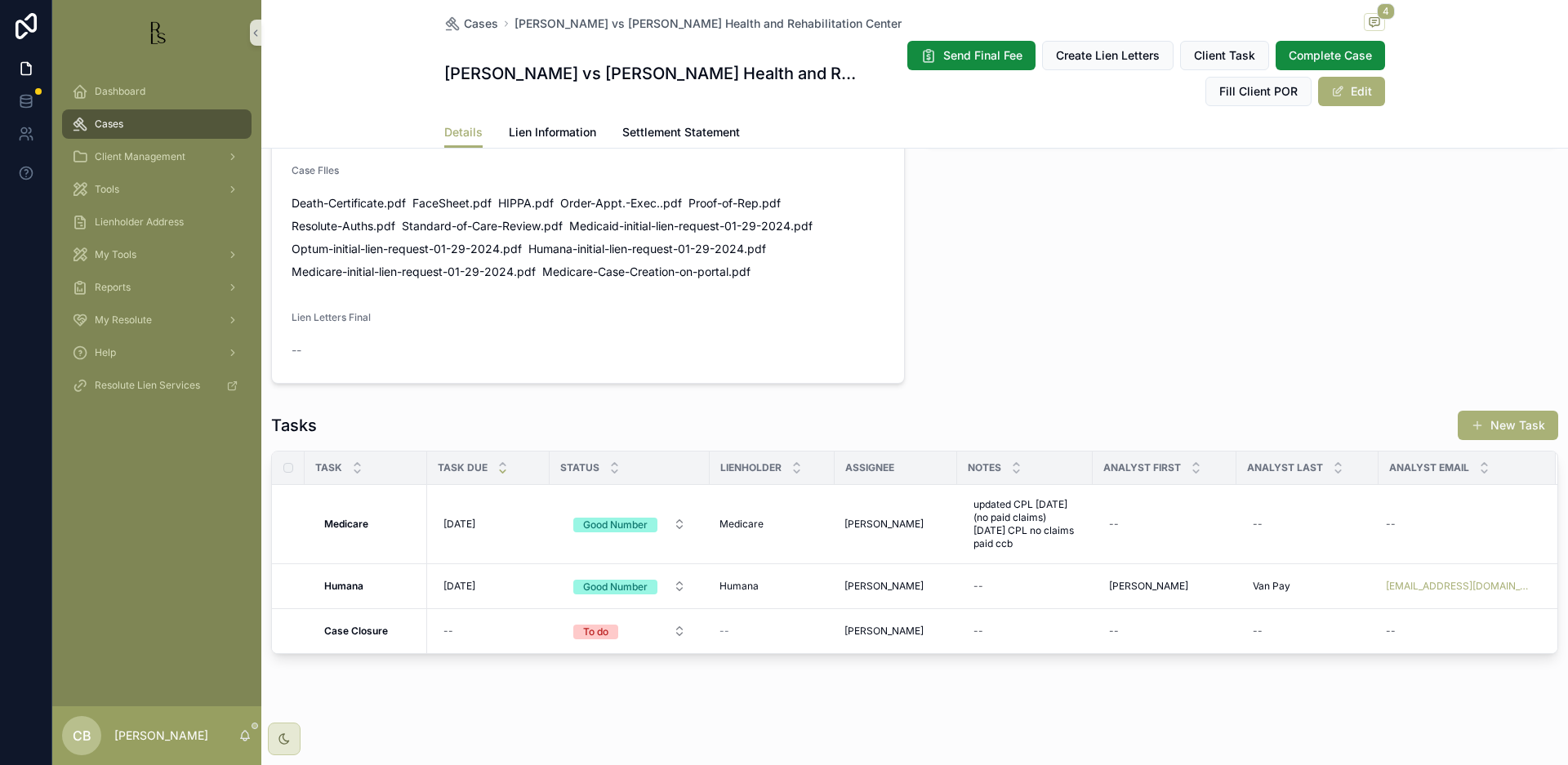
scroll to position [1131, 0]
click at [1001, 587] on div "--" at bounding box center [1024, 586] width 116 height 26
type textarea "**********"
click at [1176, 607] on icon "scrollable content" at bounding box center [1174, 608] width 13 height 13
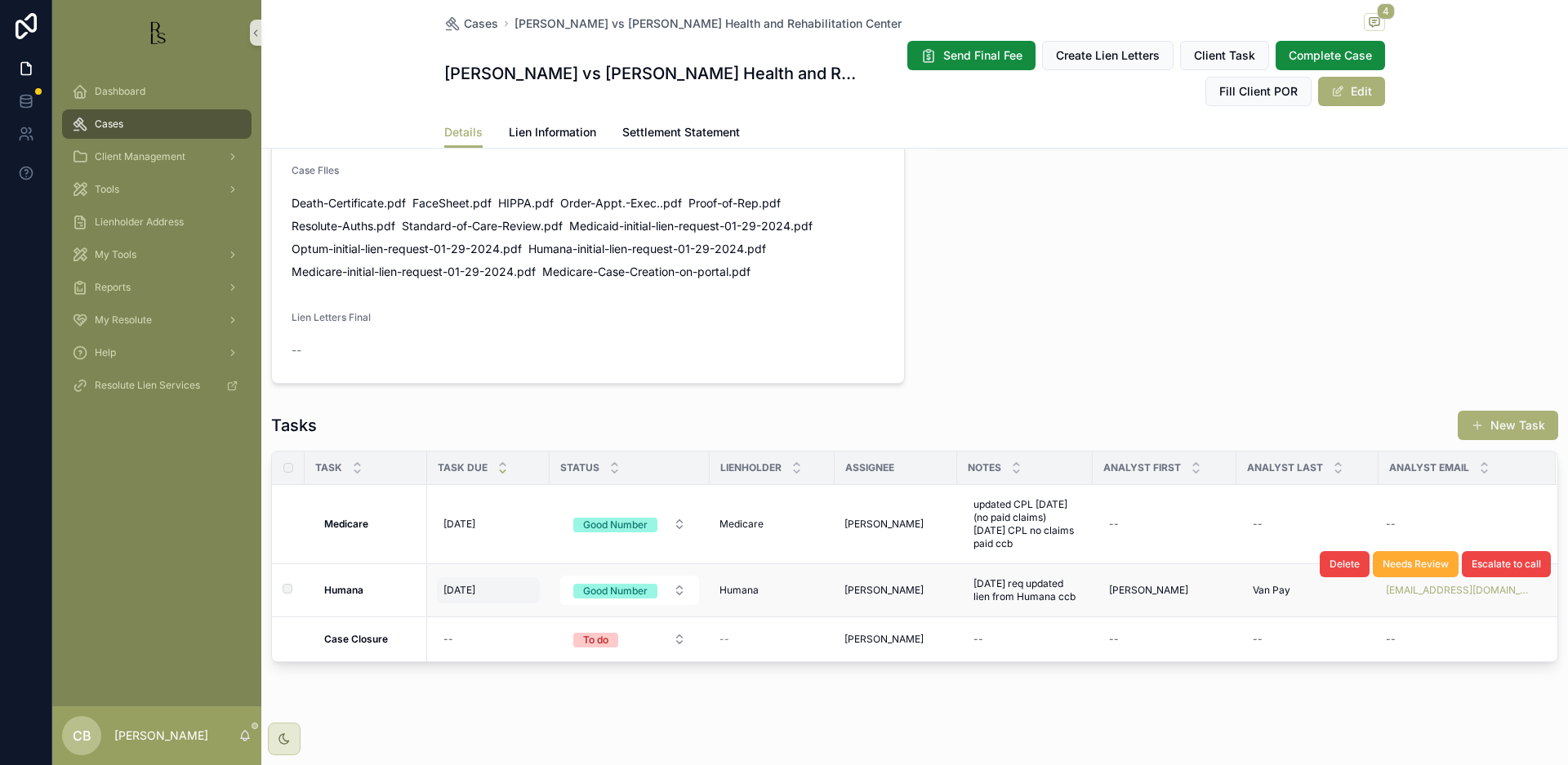
click at [467, 590] on span "[DATE]" at bounding box center [460, 590] width 32 height 13
click at [465, 588] on span "[DATE]" at bounding box center [460, 590] width 32 height 13
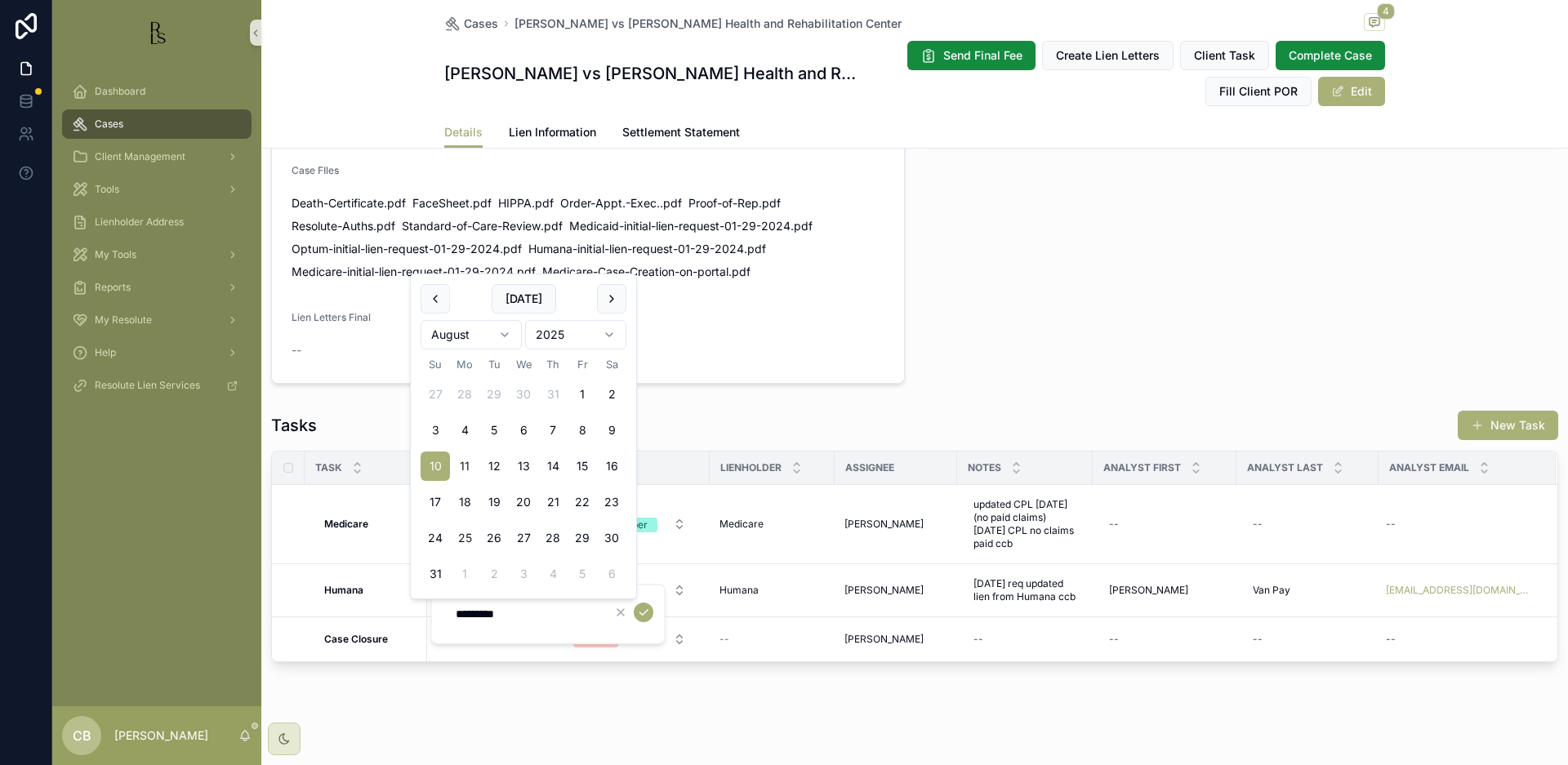
click at [466, 538] on button "25" at bounding box center [464, 538] width 30 height 30
type input "*********"
click at [645, 613] on icon "scrollable content" at bounding box center [643, 613] width 13 height 13
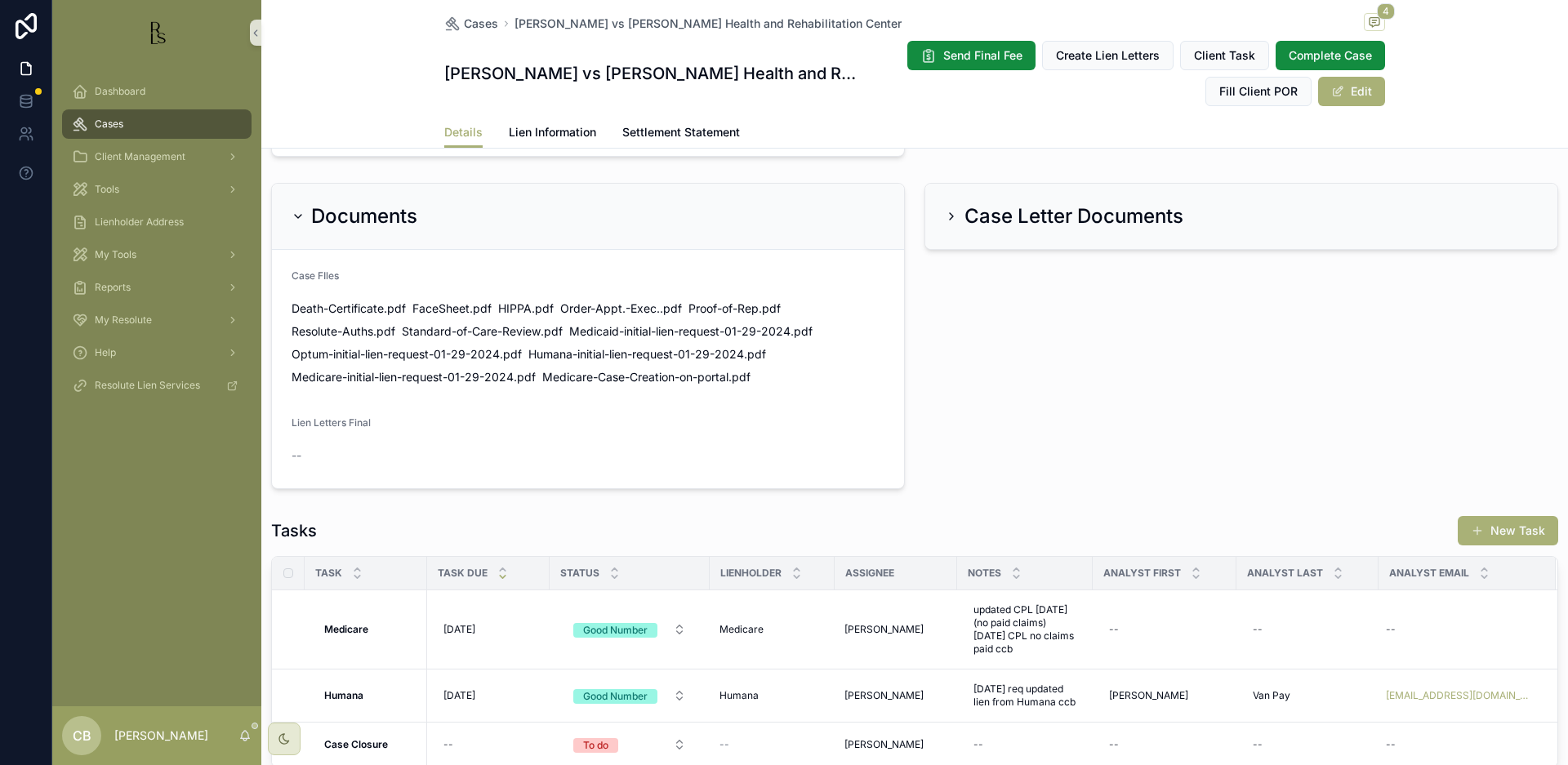
scroll to position [1021, 0]
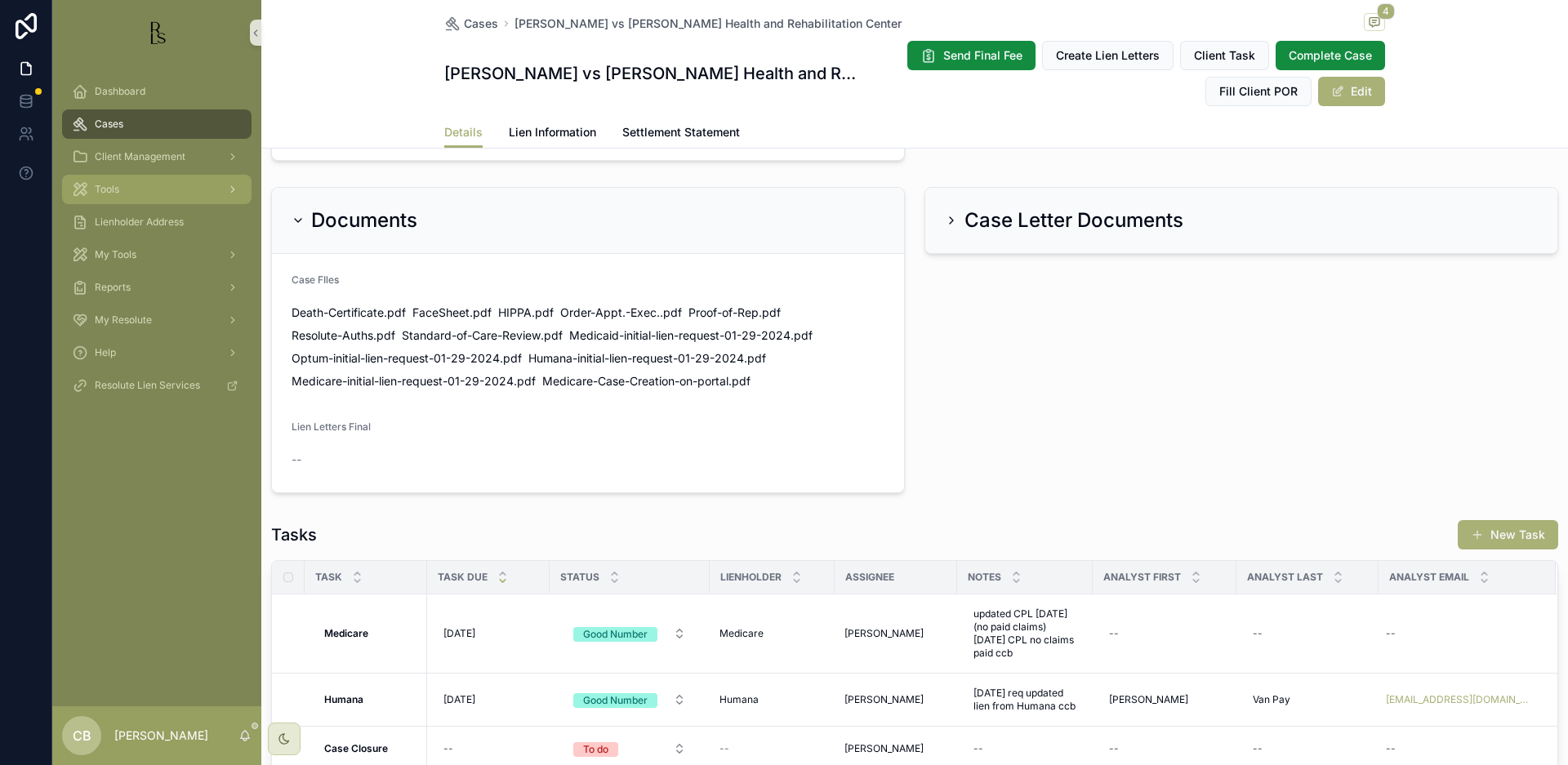
click at [124, 191] on div "Tools" at bounding box center [156, 189] width 169 height 26
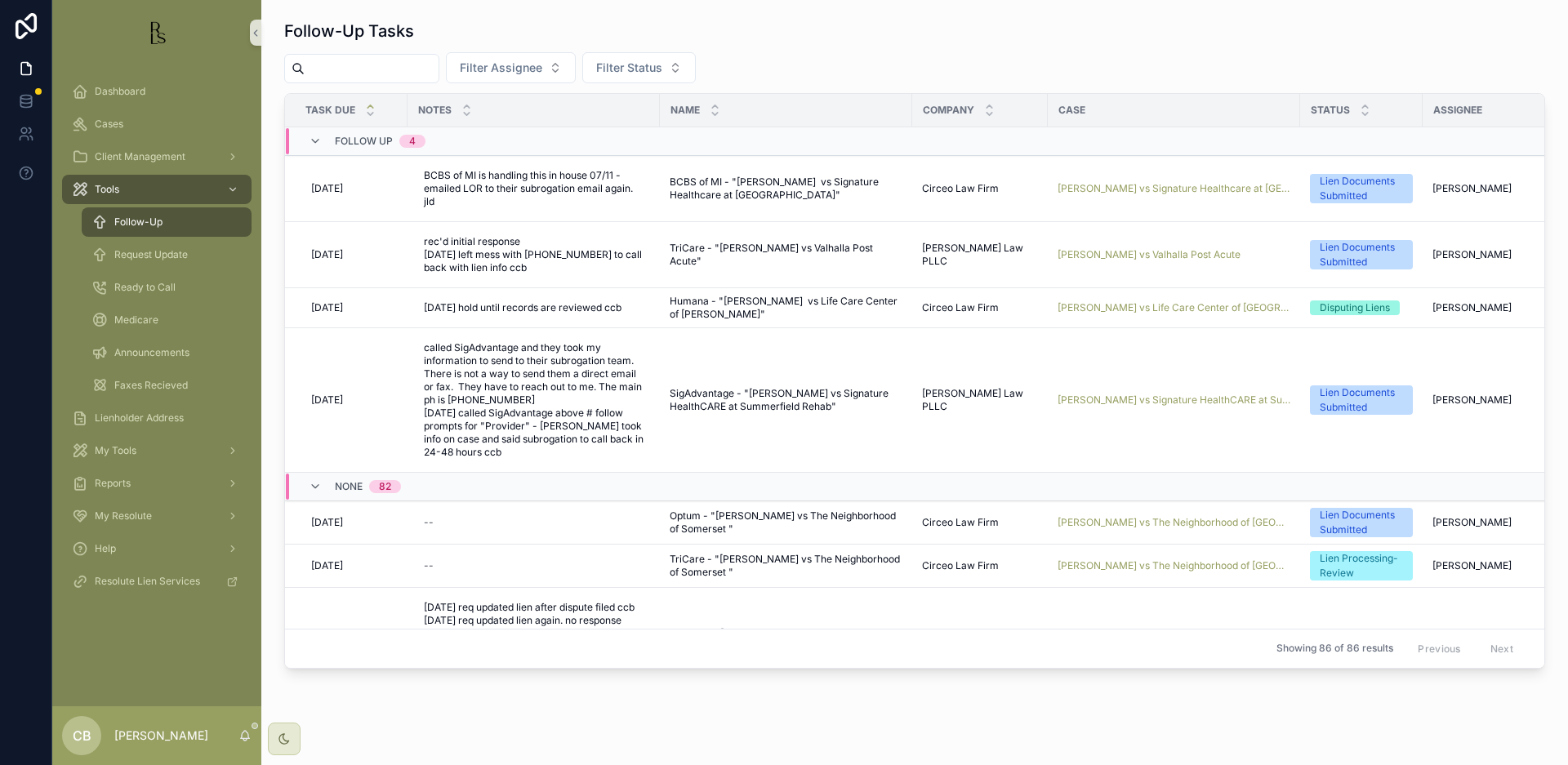
scroll to position [0, 1]
click at [162, 252] on span "Request Update" at bounding box center [152, 255] width 74 height 13
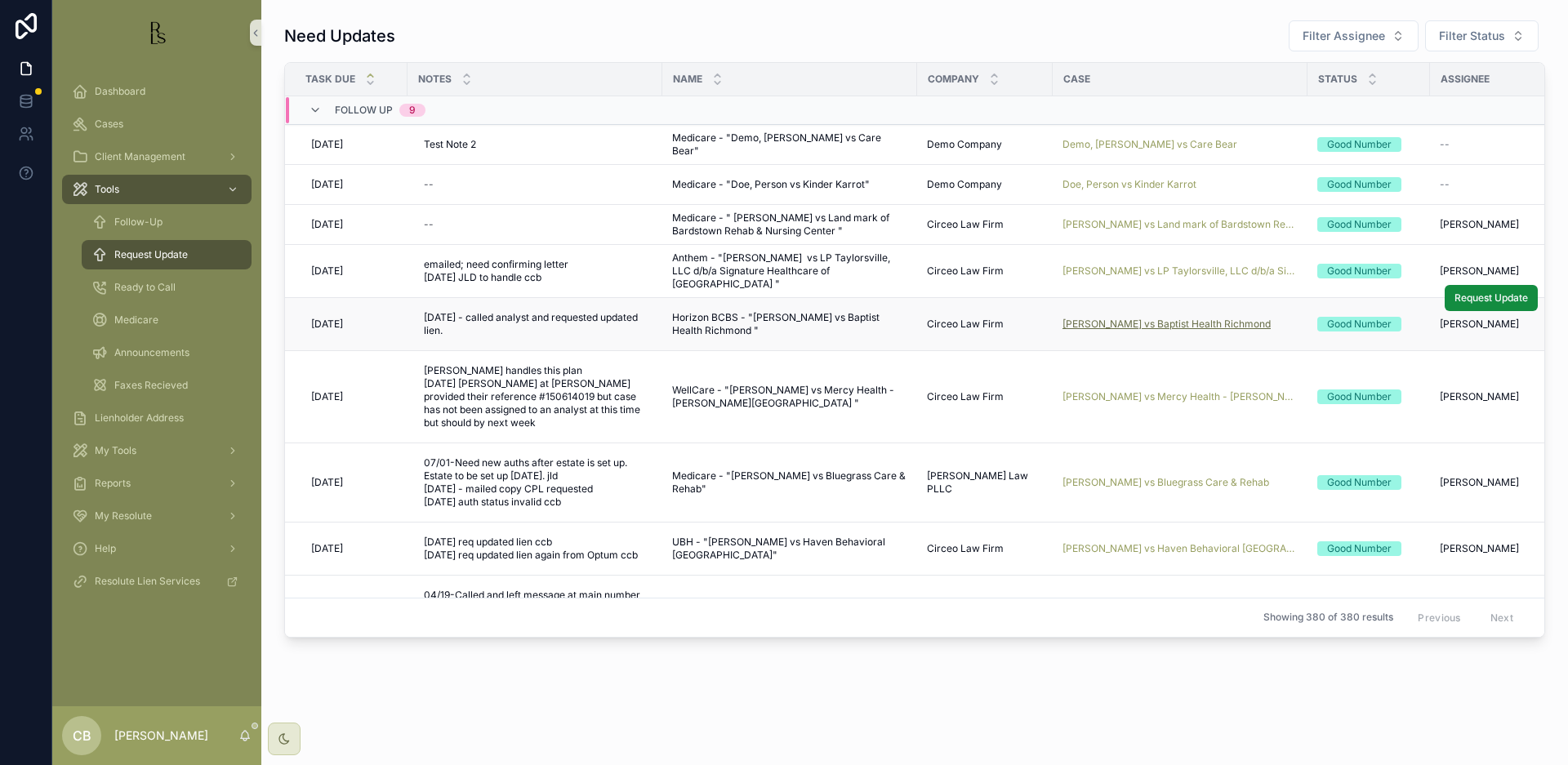
click at [1136, 323] on span "[PERSON_NAME] vs Baptist Health Richmond" at bounding box center [1166, 324] width 208 height 13
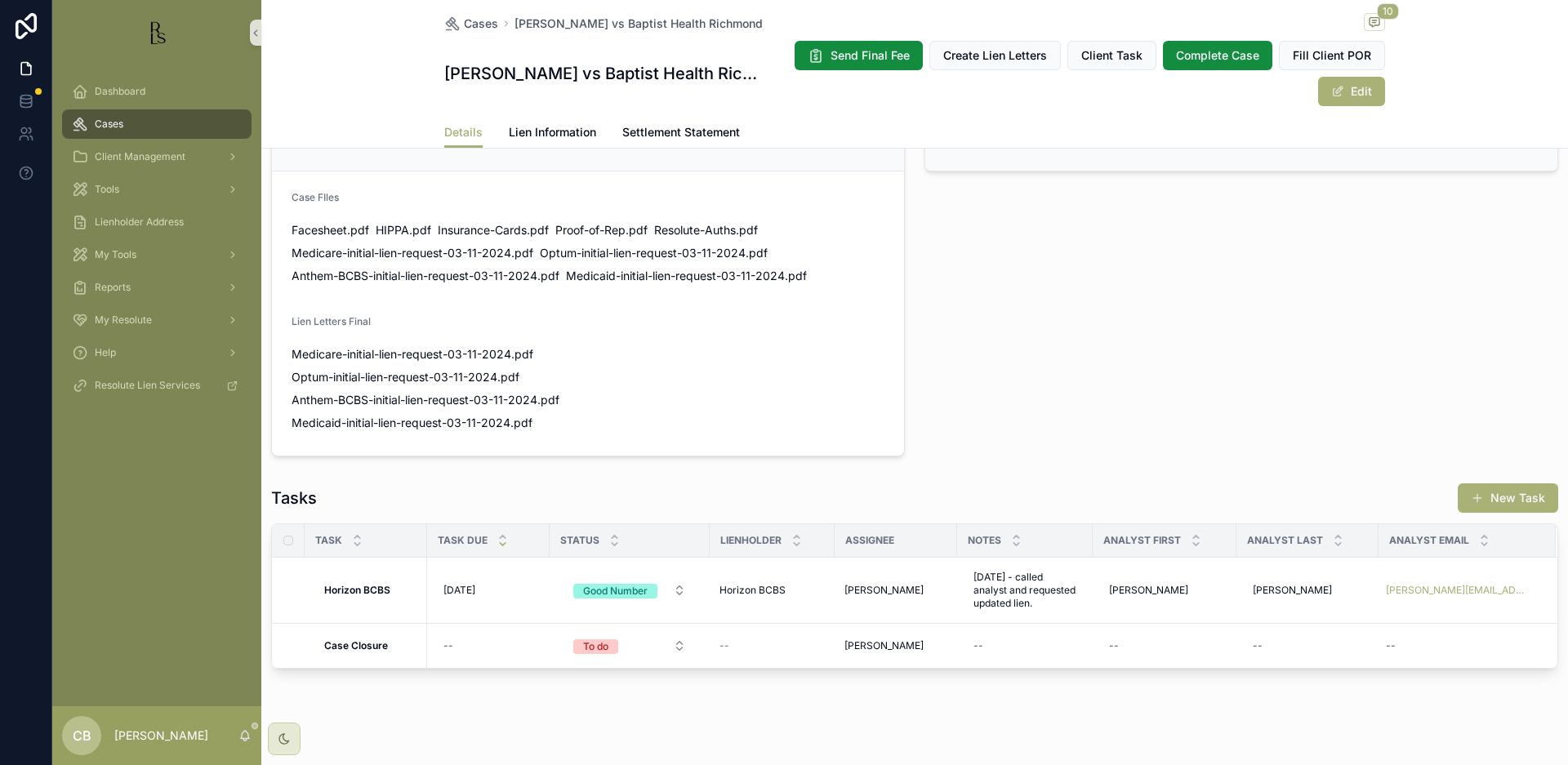
scroll to position [1037, 0]
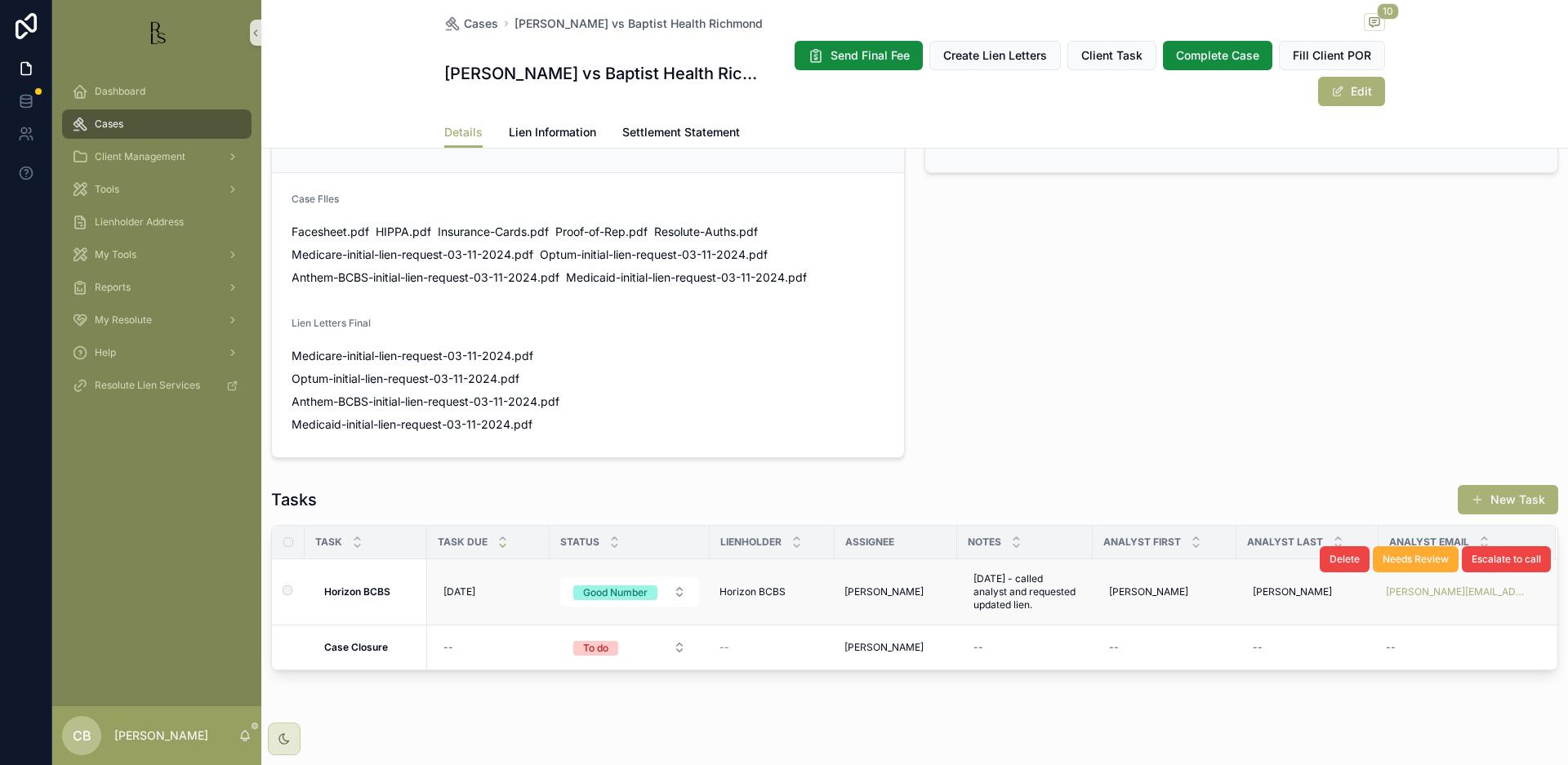
click at [1426, 572] on div "Delete Needs Review Escalate to call" at bounding box center [1435, 559] width 231 height 65
click at [1426, 575] on div "Delete Needs Review Escalate to call" at bounding box center [1435, 559] width 231 height 65
click at [1478, 587] on div "kelly.chandler@conduent.com" at bounding box center [1457, 592] width 157 height 26
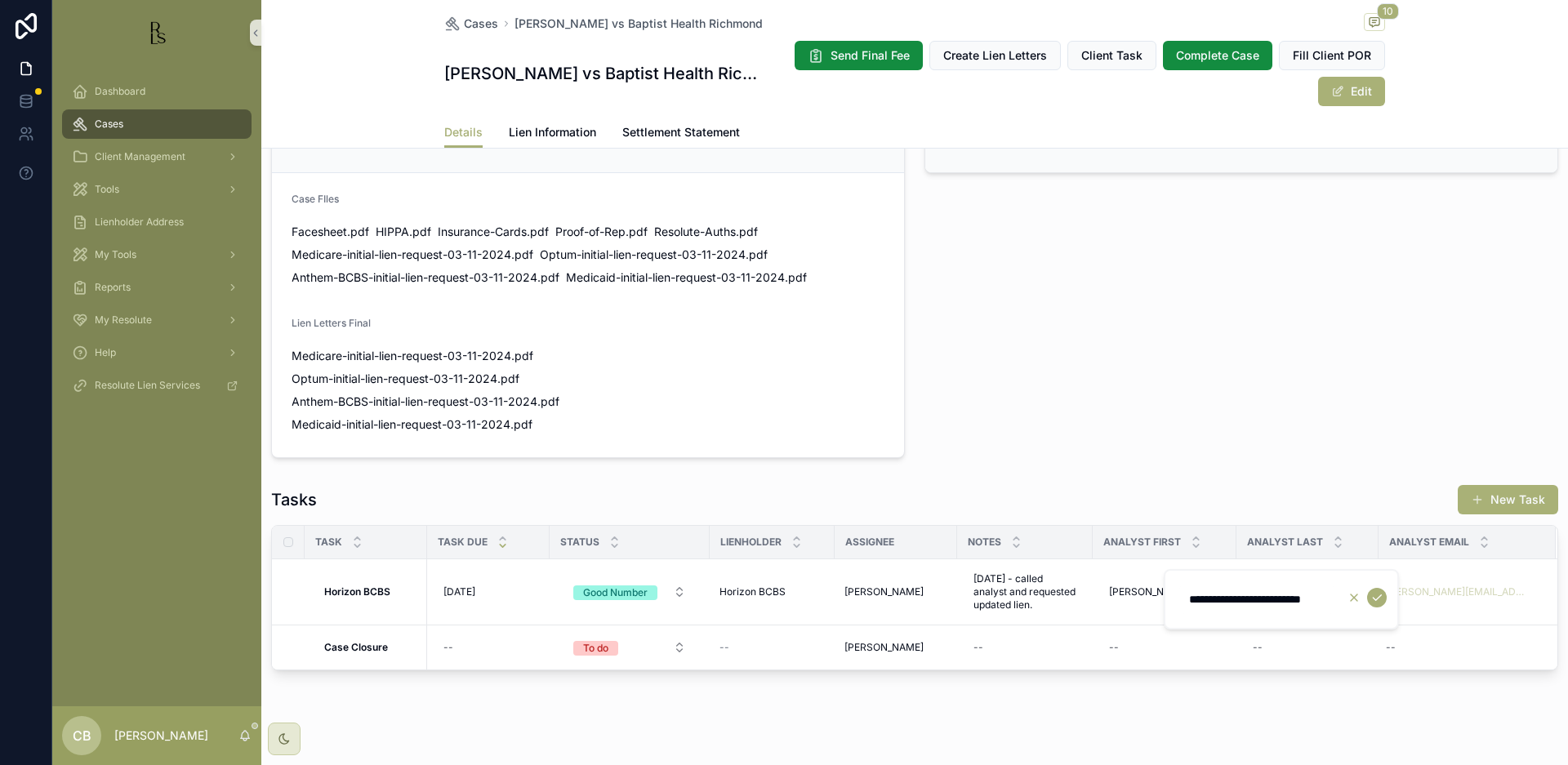
click at [1356, 599] on icon "scrollable content" at bounding box center [1354, 597] width 13 height 13
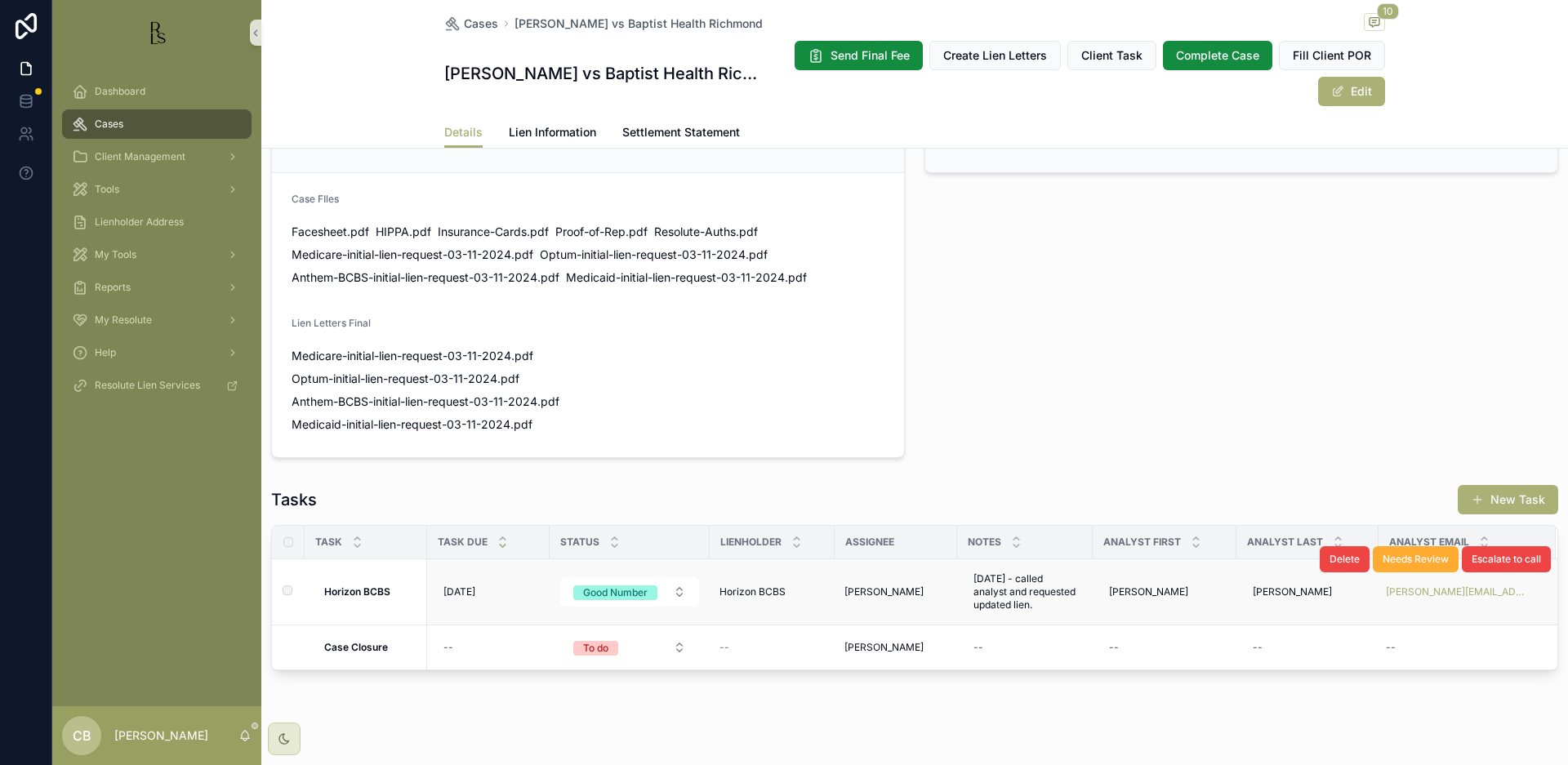
click at [1426, 574] on div "Delete Needs Review Escalate to call" at bounding box center [1435, 559] width 231 height 65
click at [1430, 572] on div "Delete Needs Review Escalate to call" at bounding box center [1435, 559] width 231 height 65
click at [1441, 569] on div "Delete Needs Review Escalate to call" at bounding box center [1435, 559] width 231 height 65
click at [1473, 569] on div "Delete Needs Review Escalate to call" at bounding box center [1435, 559] width 231 height 65
click at [1470, 568] on div "Delete Needs Review Escalate to call" at bounding box center [1435, 559] width 231 height 65
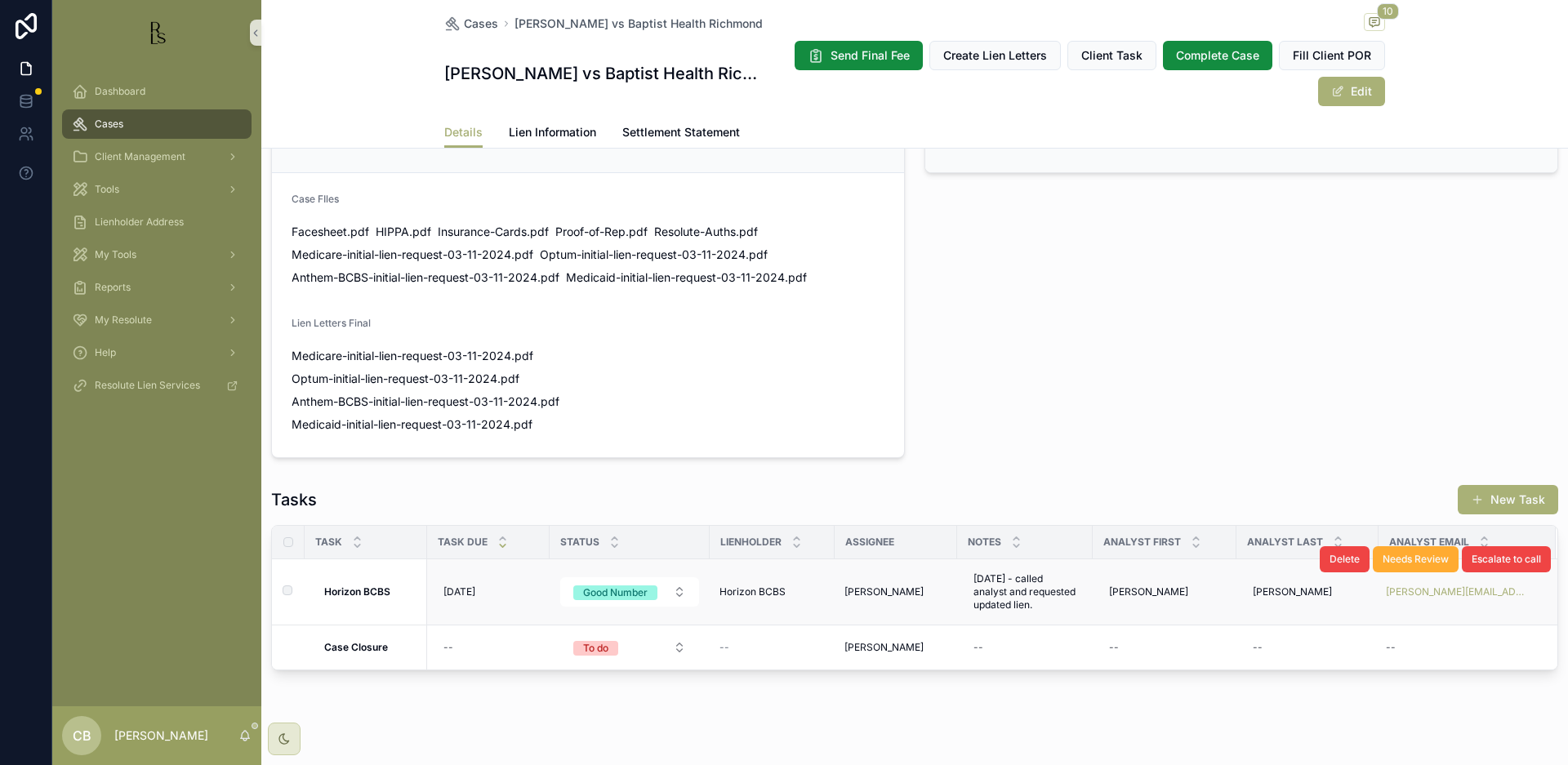
click at [1470, 568] on div "Delete Needs Review Escalate to call" at bounding box center [1435, 559] width 231 height 65
drag, startPoint x: 1499, startPoint y: 569, endPoint x: 1479, endPoint y: 574, distance: 20.6
click at [1497, 569] on div "Delete Needs Review Escalate to call" at bounding box center [1435, 559] width 231 height 65
click at [1438, 569] on div "Delete Needs Review Escalate to call" at bounding box center [1435, 559] width 231 height 65
click at [1390, 586] on link "kelly.chandler@conduent.com" at bounding box center [1458, 592] width 143 height 13
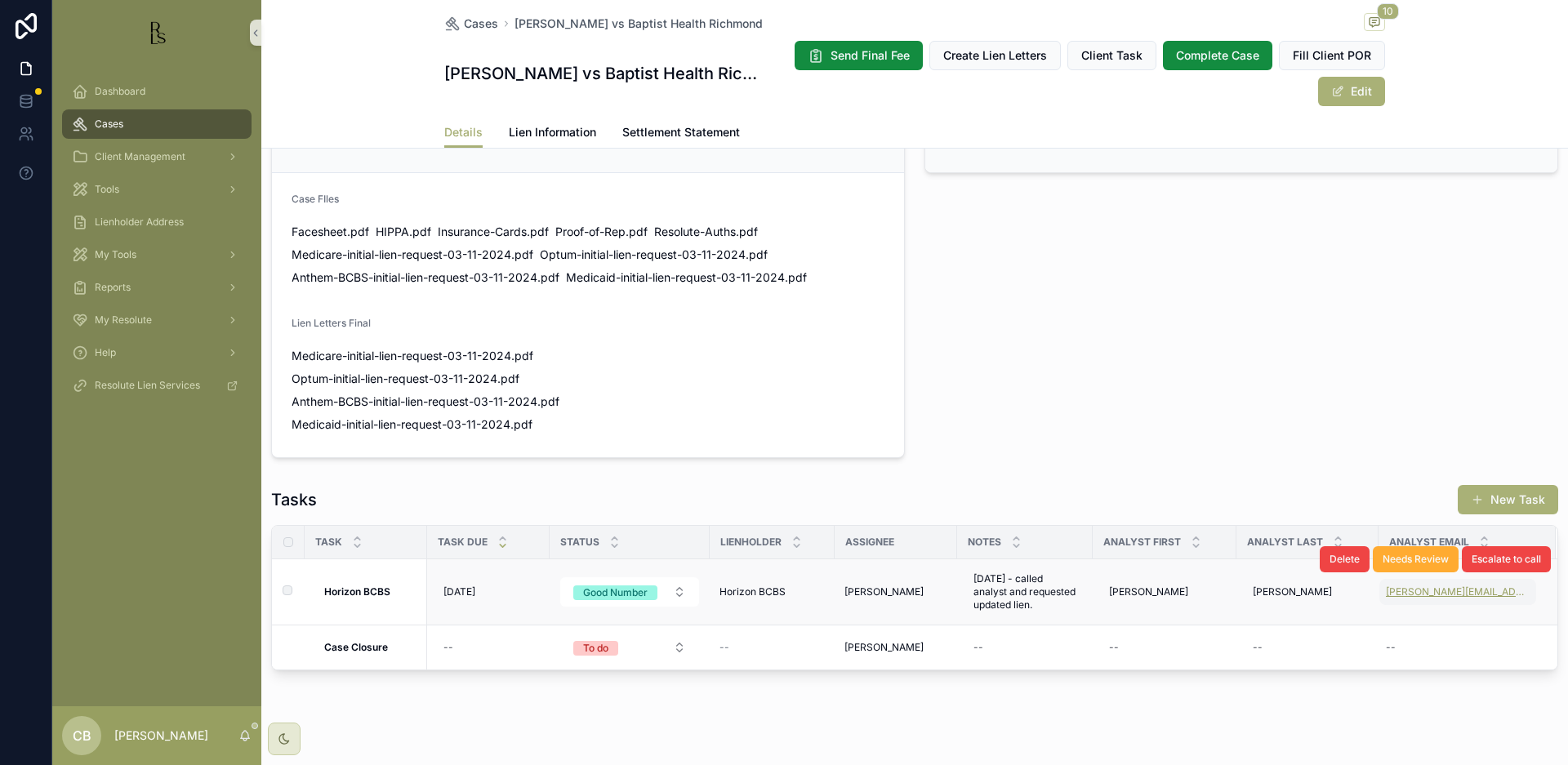
click at [536, 128] on span "Lien Information" at bounding box center [551, 132] width 87 height 16
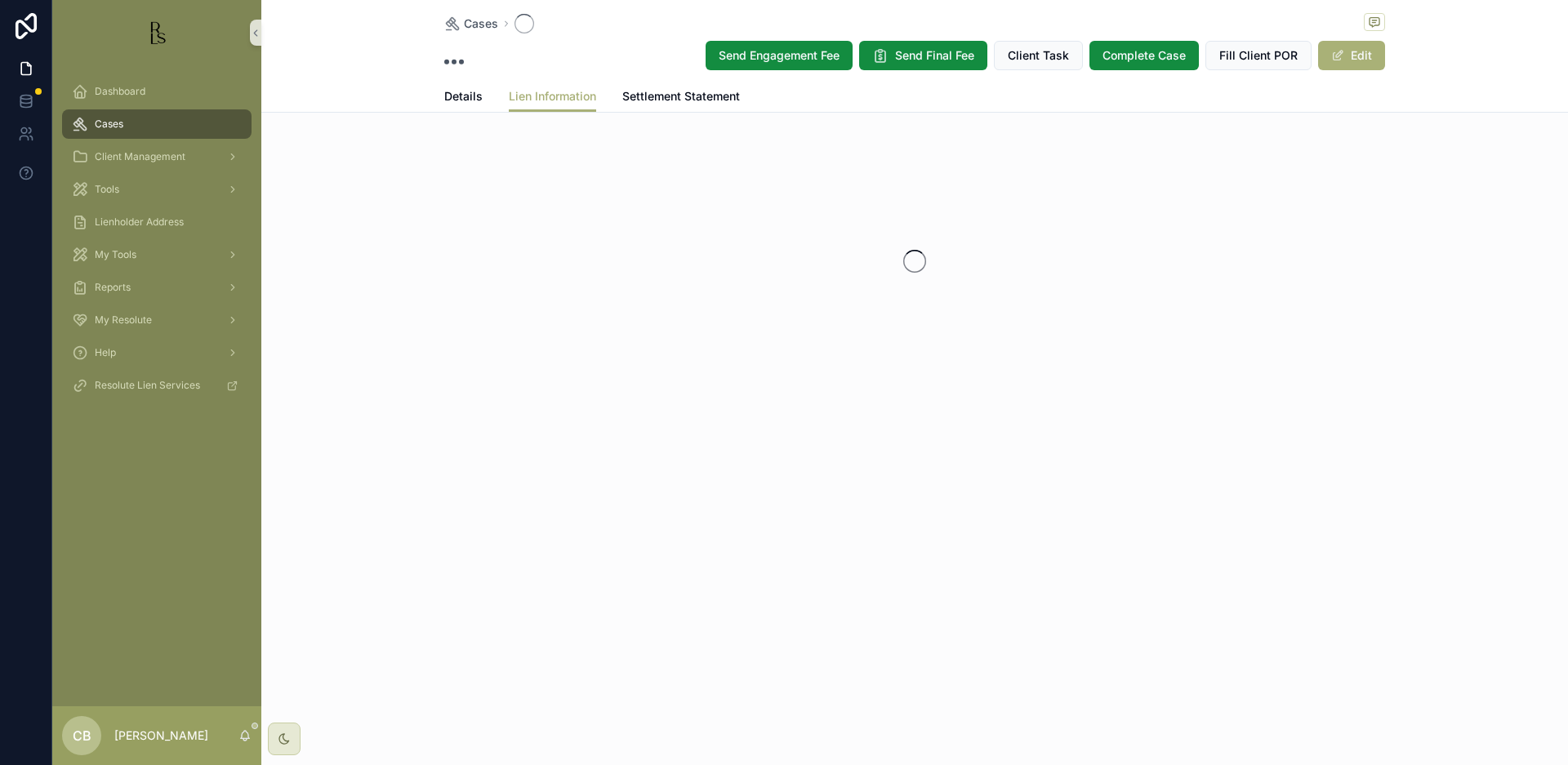
click at [536, 128] on div "Cases Send Engagement Fee Send Final Fee Client Task Complete Case Fill Client …" at bounding box center [914, 248] width 1306 height 495
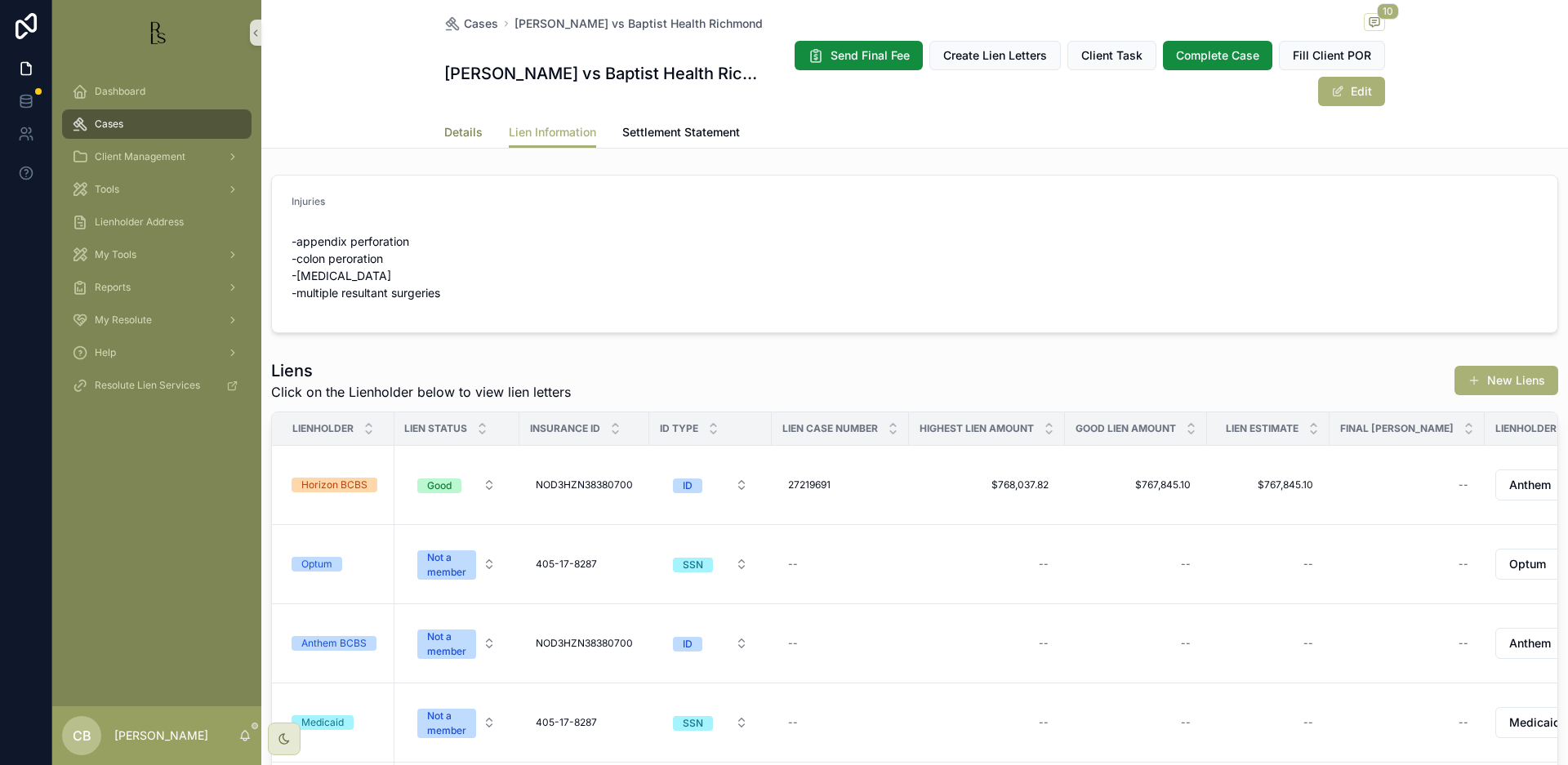
click at [463, 130] on span "Details" at bounding box center [463, 132] width 39 height 16
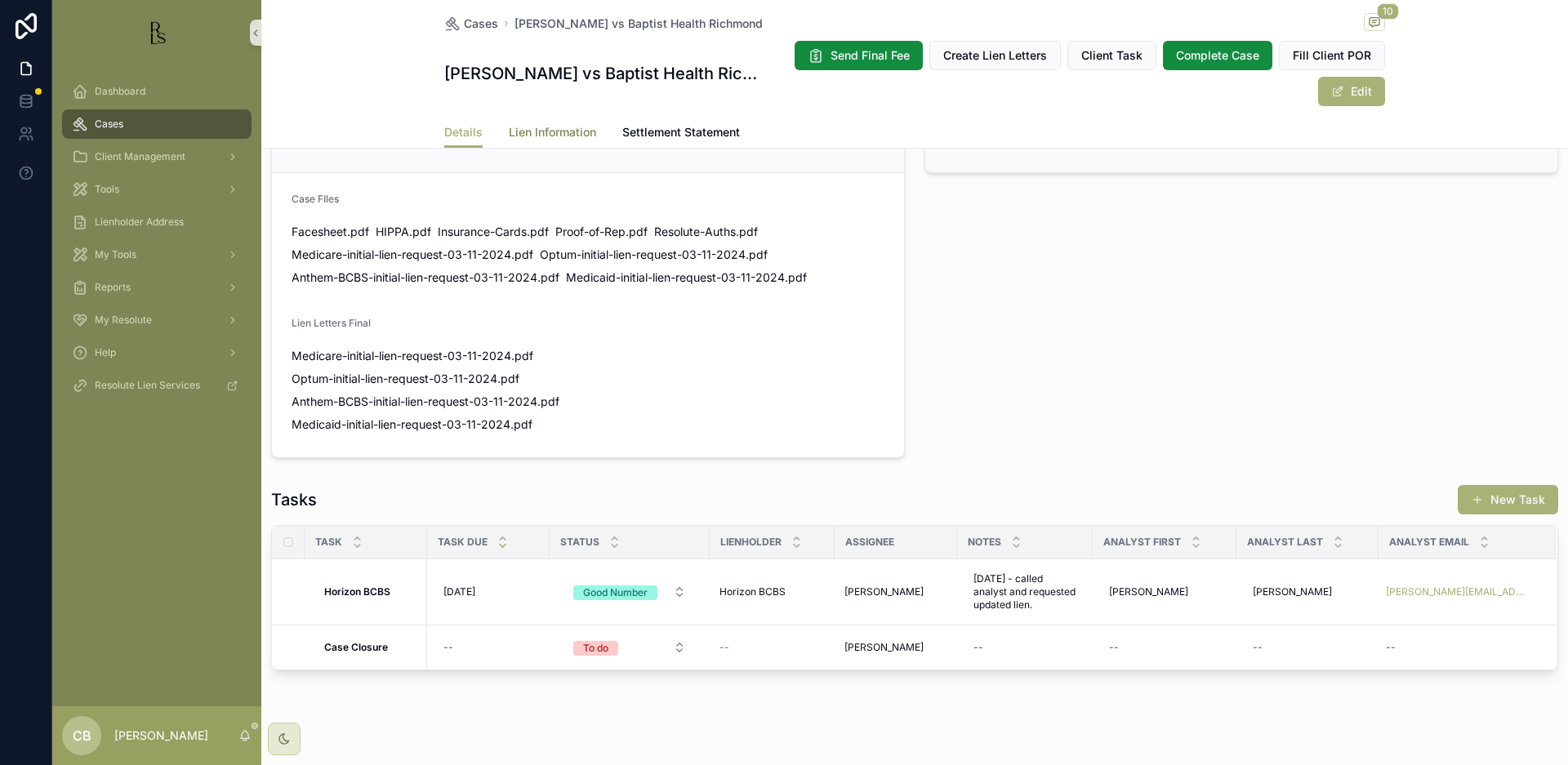
click at [544, 130] on span "Lien Information" at bounding box center [551, 132] width 87 height 16
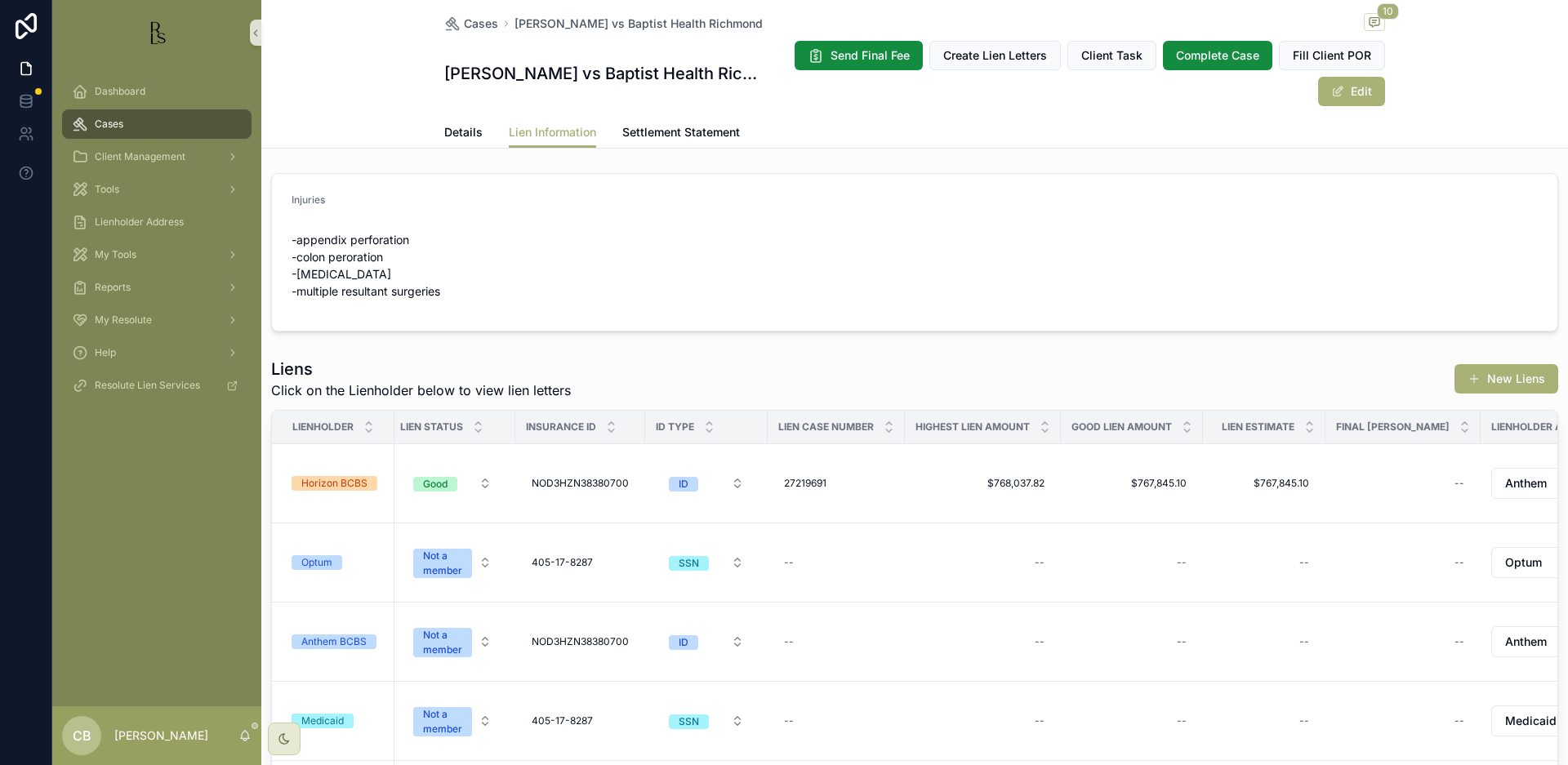
scroll to position [4, 0]
click at [458, 129] on span "Details" at bounding box center [463, 132] width 39 height 16
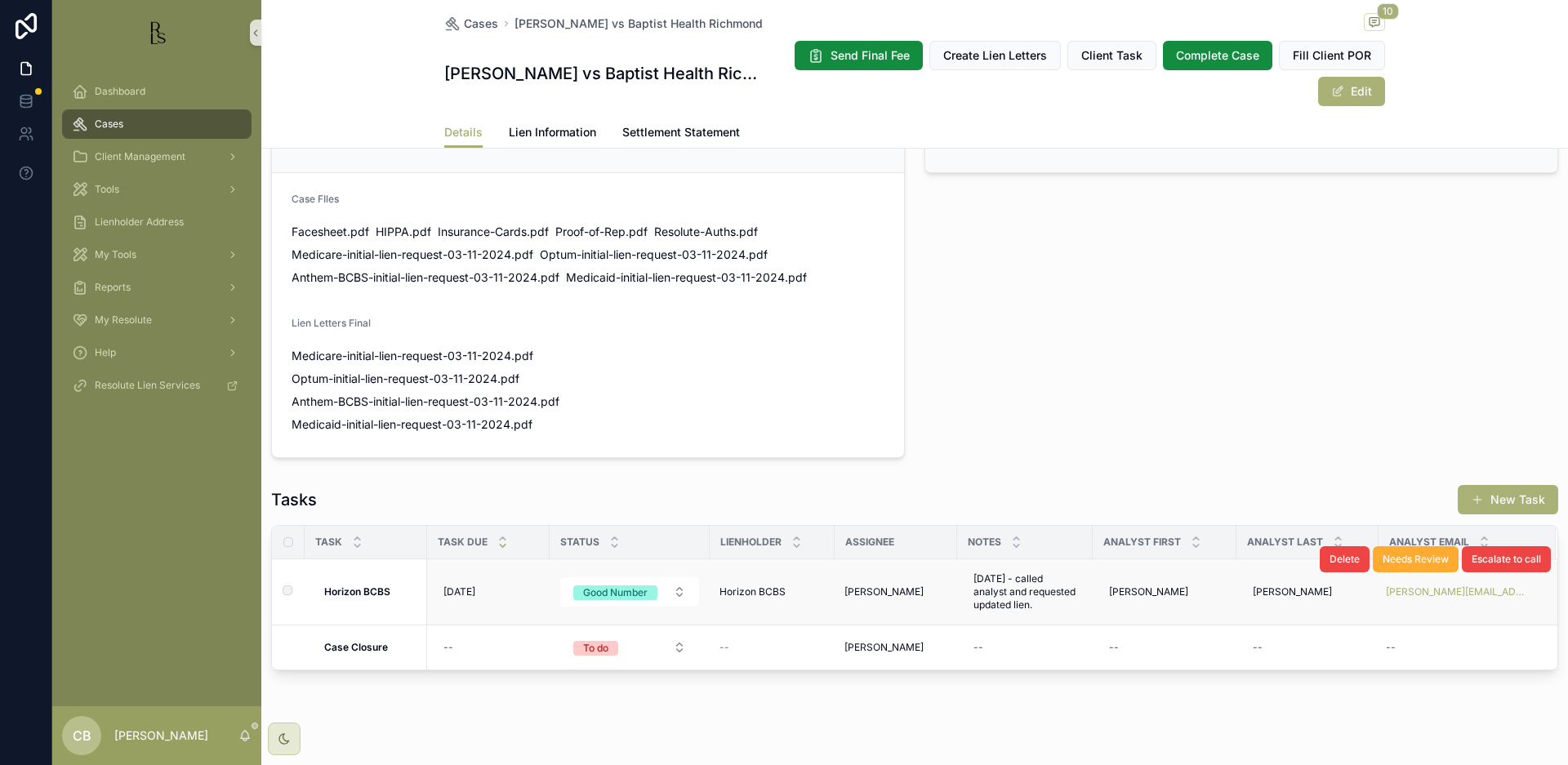
click at [368, 586] on strong "Horizon BCBS" at bounding box center [358, 592] width 66 height 13
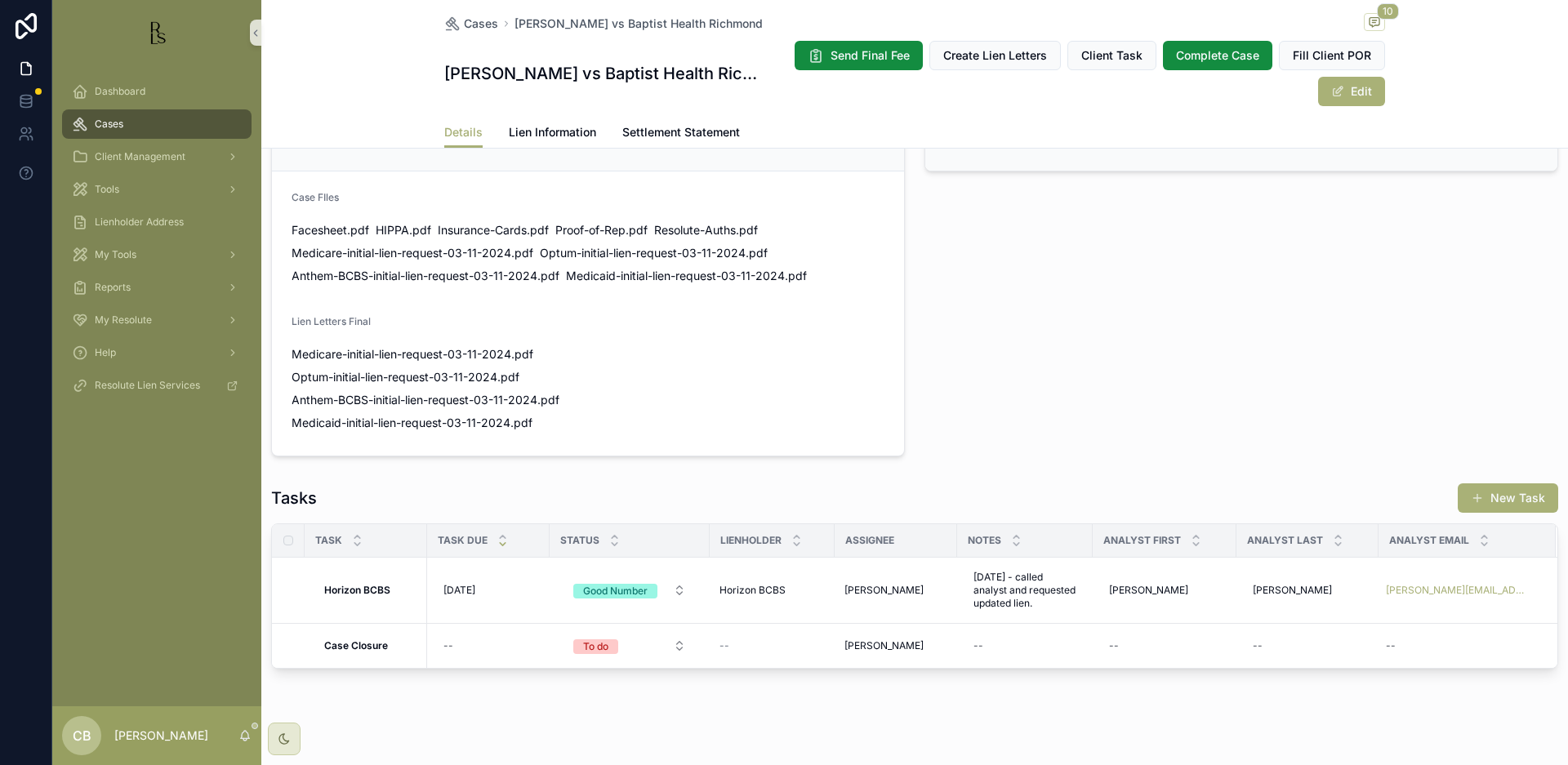
scroll to position [1037, 0]
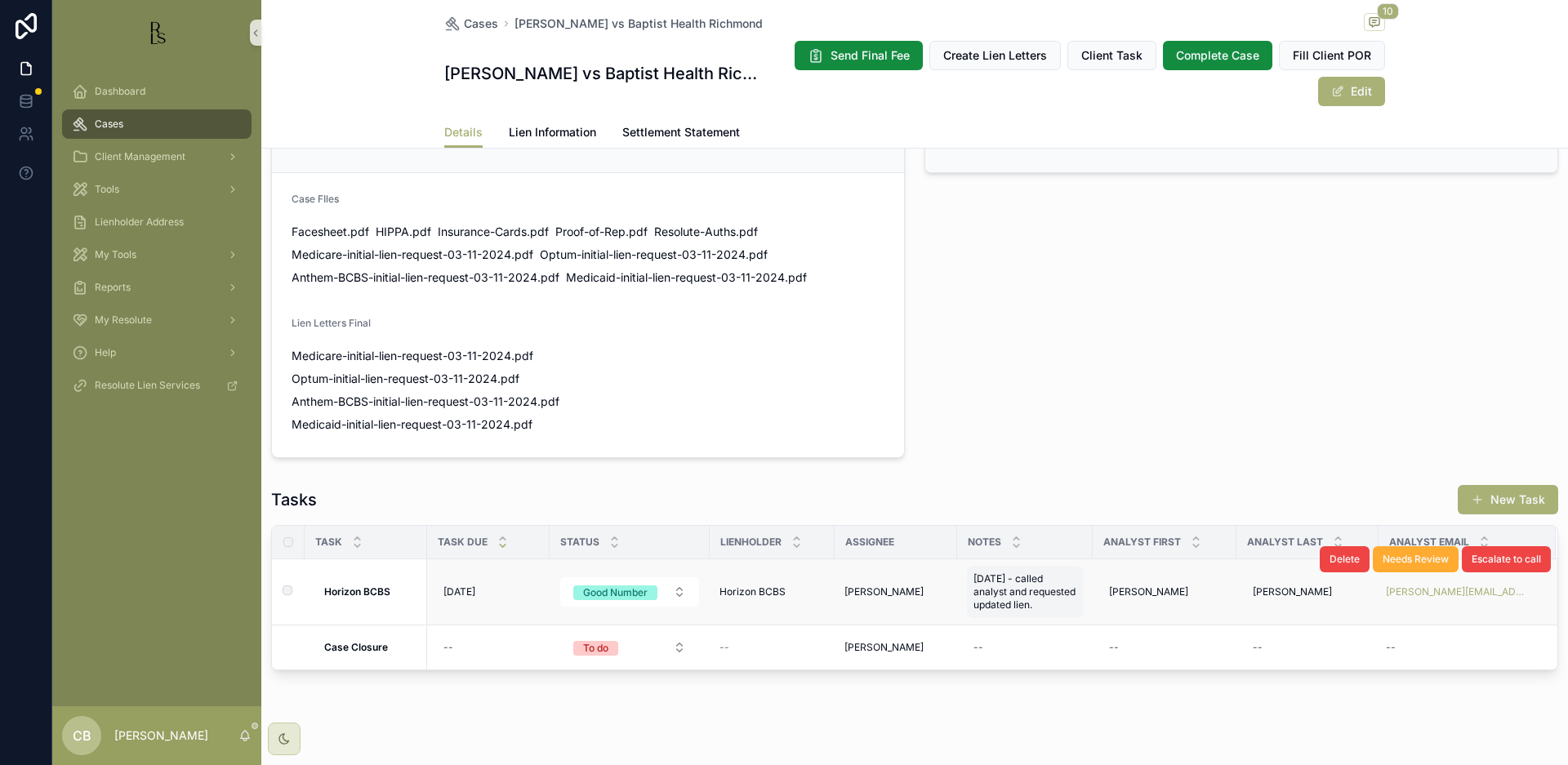
click at [1002, 579] on span "[DATE] - called analyst and requested updated lien." at bounding box center [1025, 592] width 103 height 39
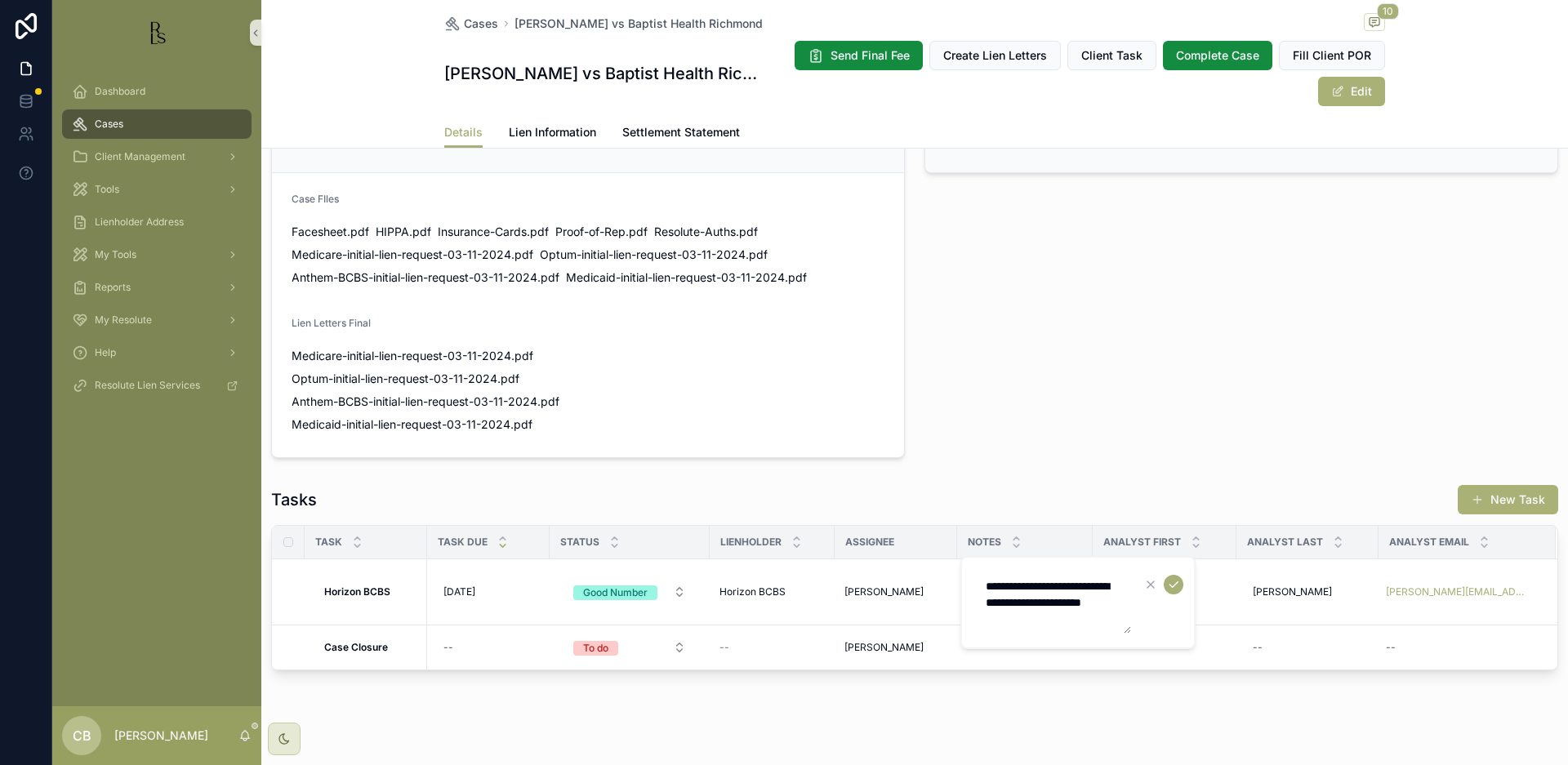
click at [1023, 619] on textarea "**********" at bounding box center [1053, 603] width 155 height 62
type textarea "**********"
click at [1172, 585] on icon "scrollable content" at bounding box center [1174, 584] width 13 height 13
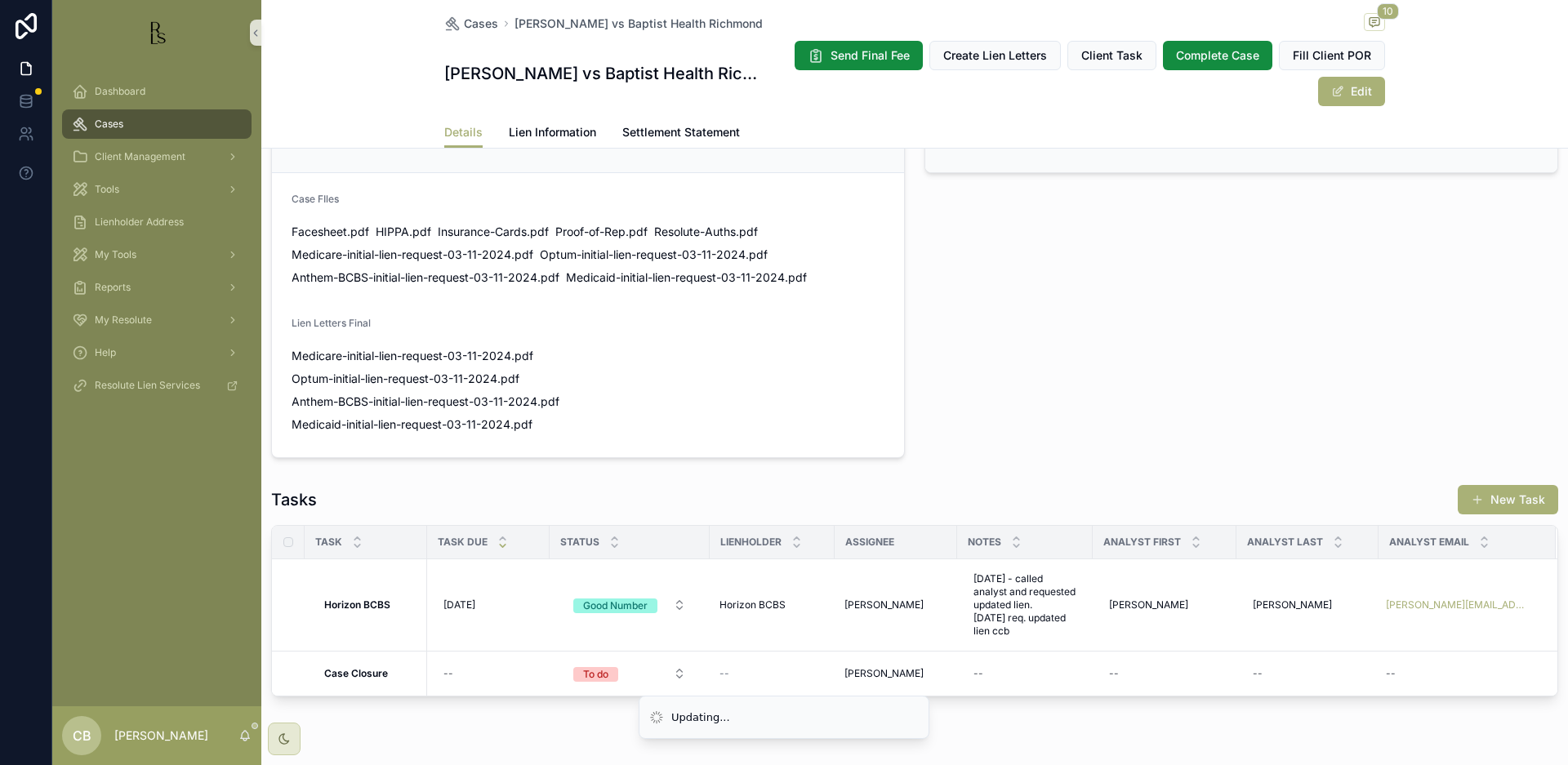
scroll to position [0, 0]
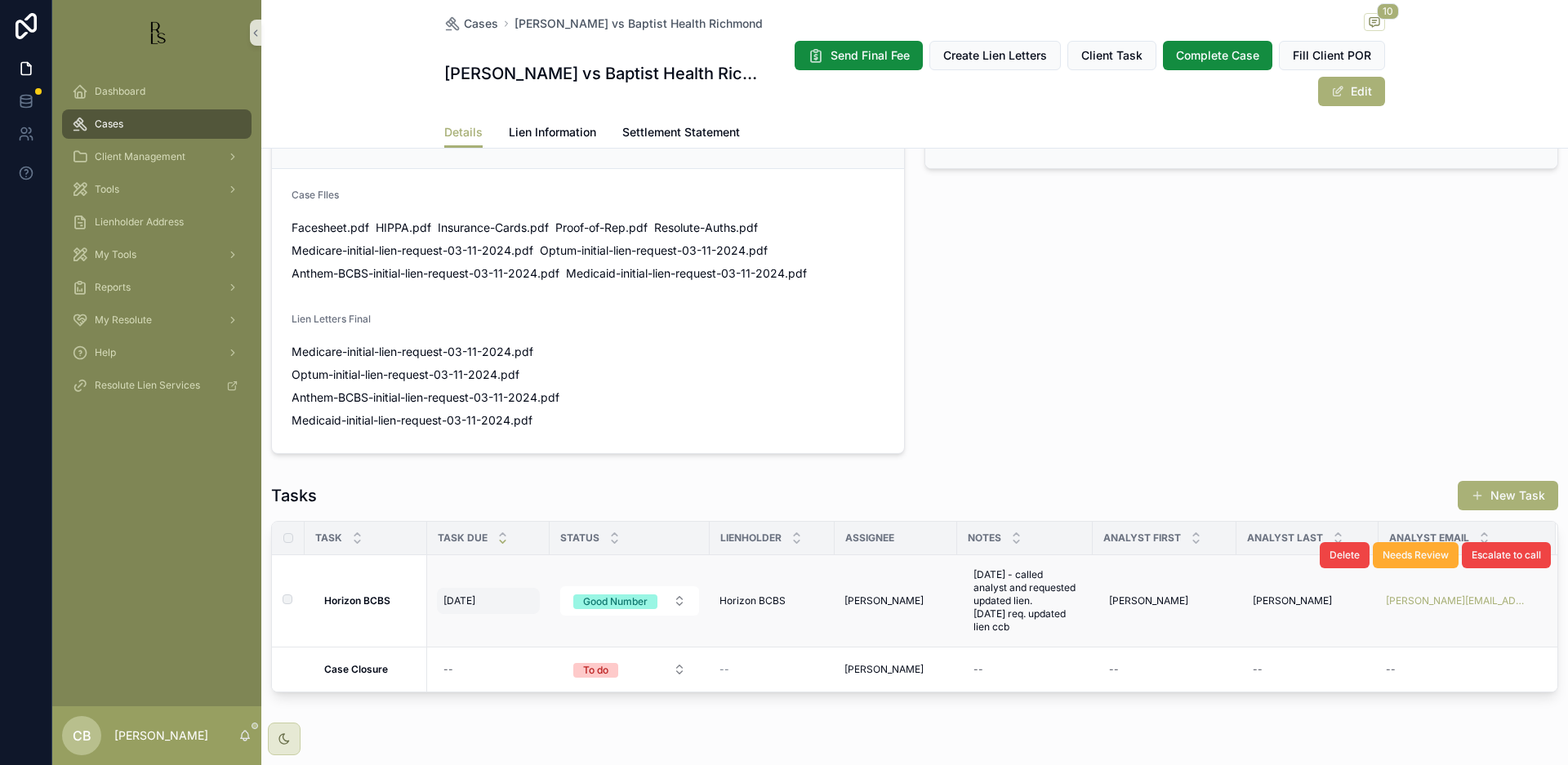
click at [461, 595] on span "[DATE]" at bounding box center [460, 601] width 32 height 13
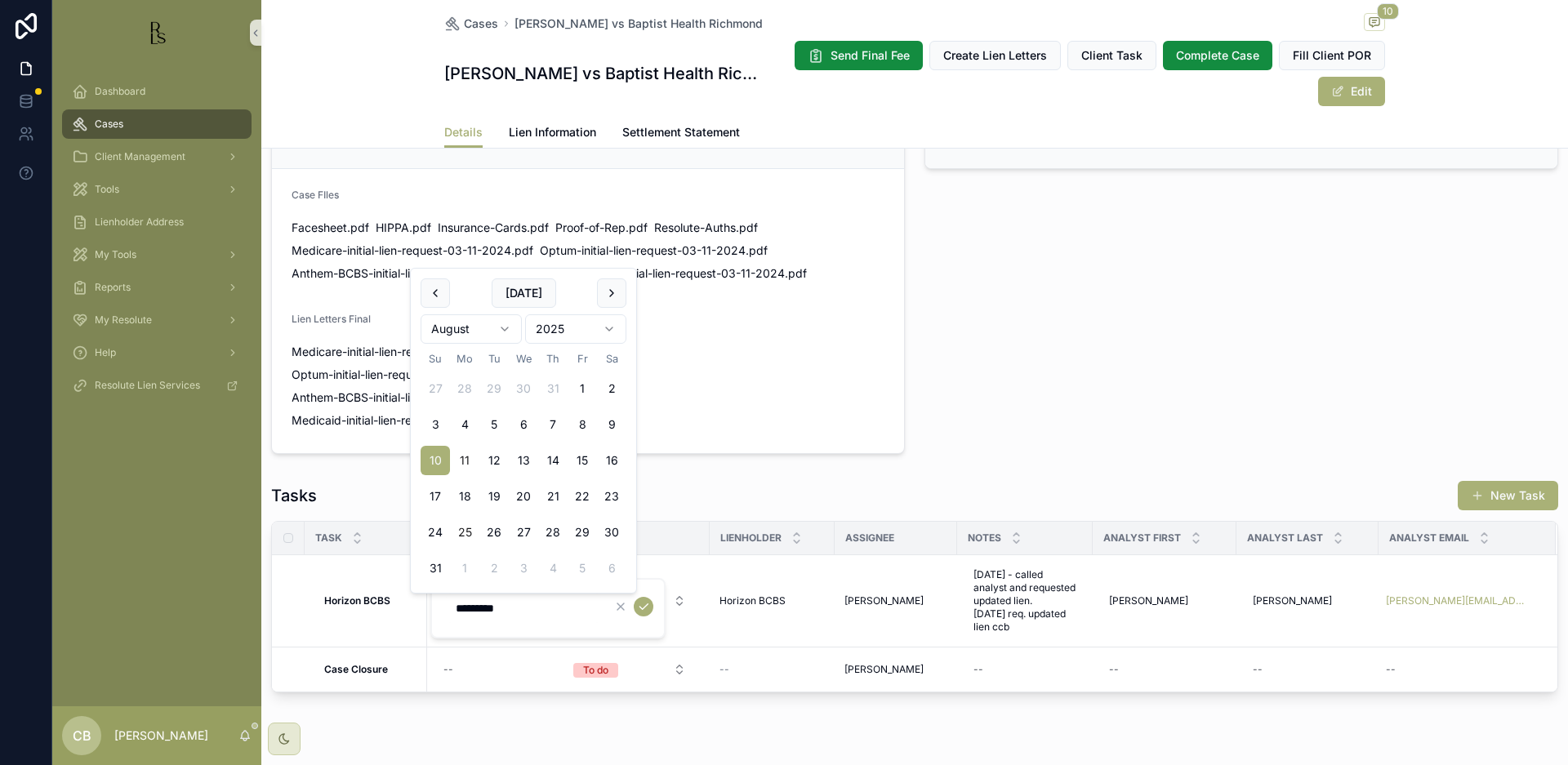
click at [464, 530] on button "25" at bounding box center [464, 532] width 30 height 30
type input "*********"
click at [644, 606] on icon "scrollable content" at bounding box center [643, 606] width 13 height 13
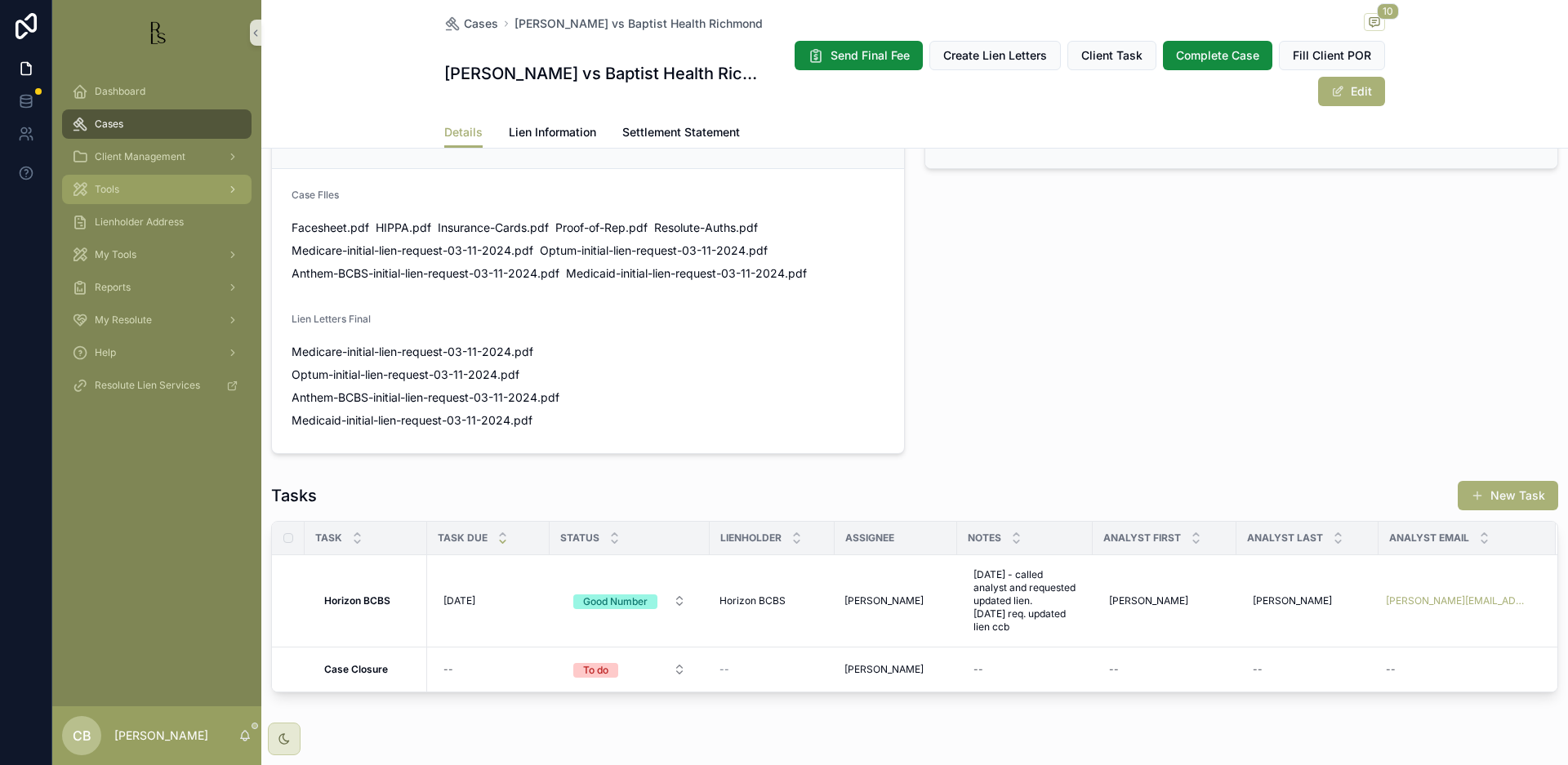
click at [108, 188] on span "Tools" at bounding box center [107, 189] width 24 height 13
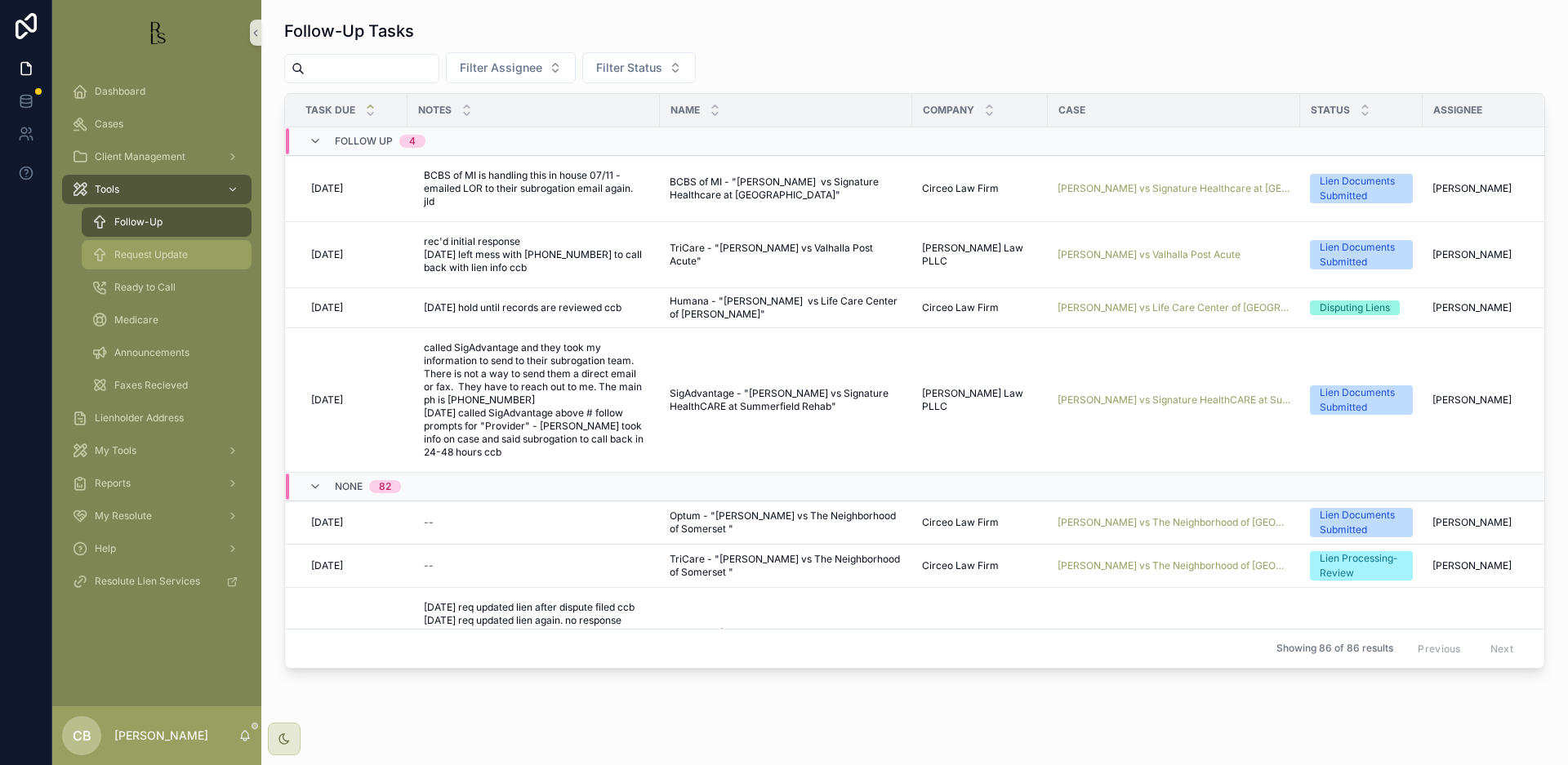
click at [144, 251] on span "Request Update" at bounding box center [152, 255] width 74 height 13
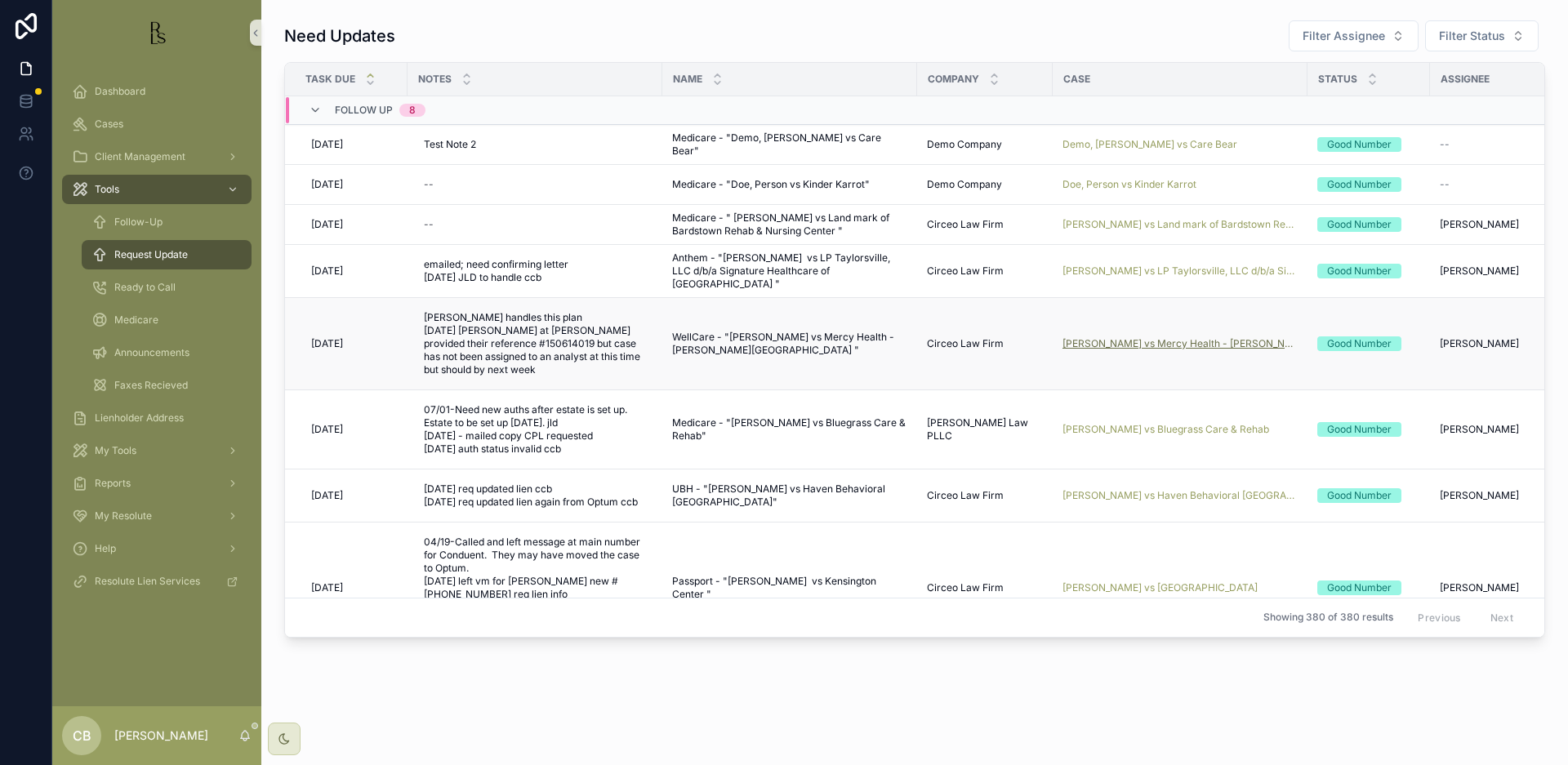
click at [1173, 341] on span "[PERSON_NAME] vs Mercy Health - [PERSON_NAME][GEOGRAPHIC_DATA]" at bounding box center [1180, 343] width 235 height 13
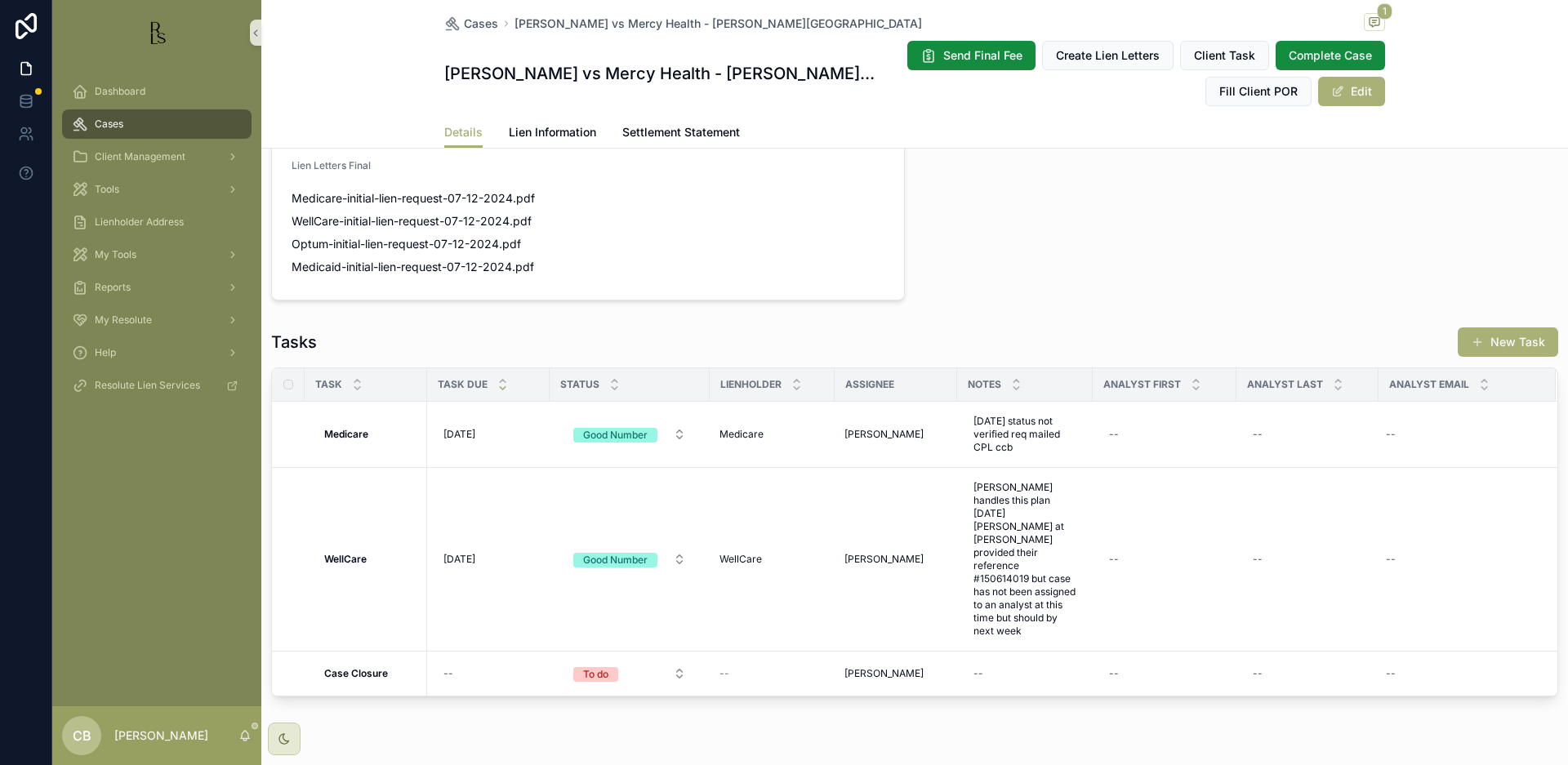
scroll to position [1173, 0]
click at [552, 125] on span "Lien Information" at bounding box center [551, 132] width 87 height 16
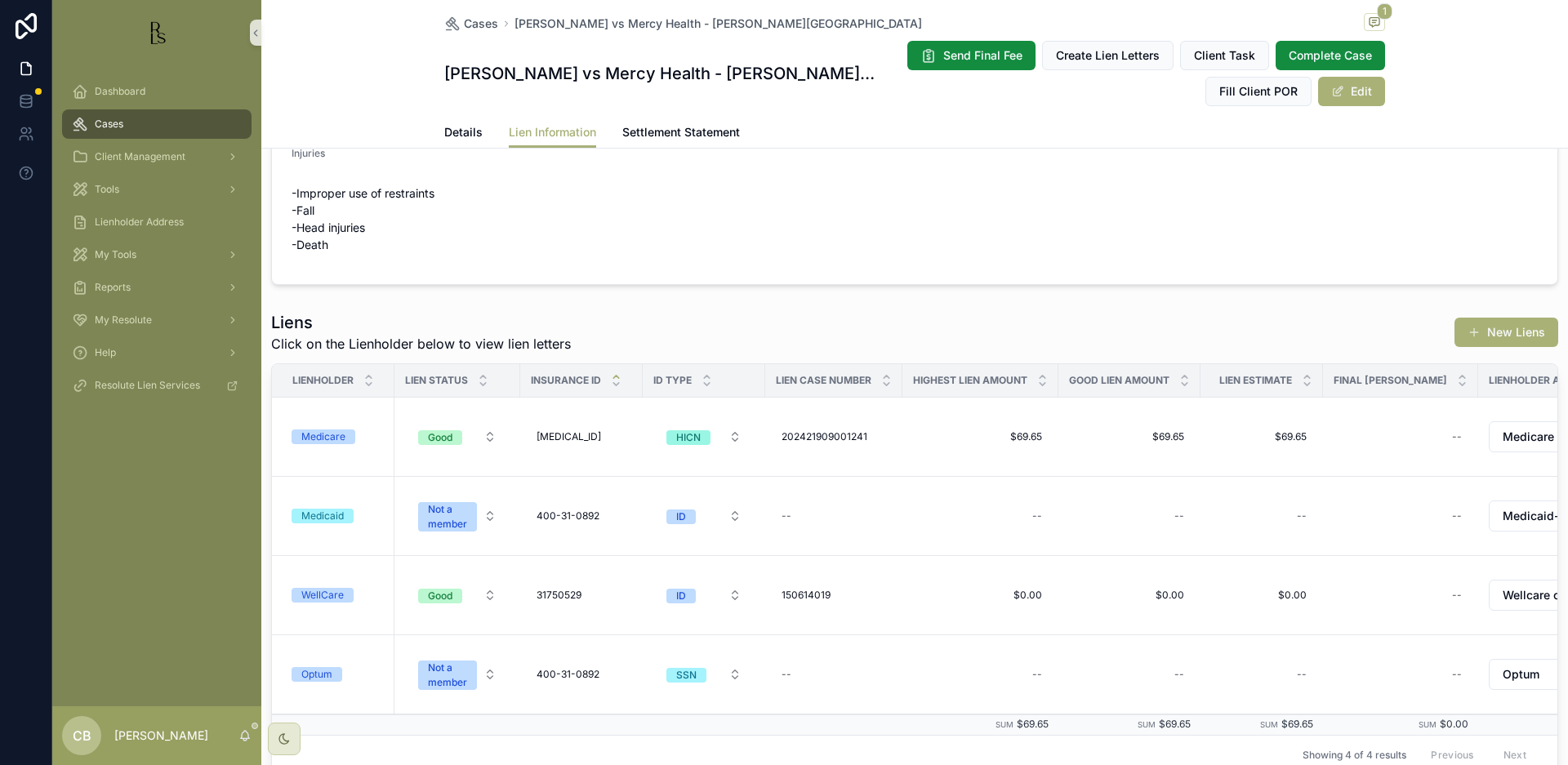
scroll to position [53, 0]
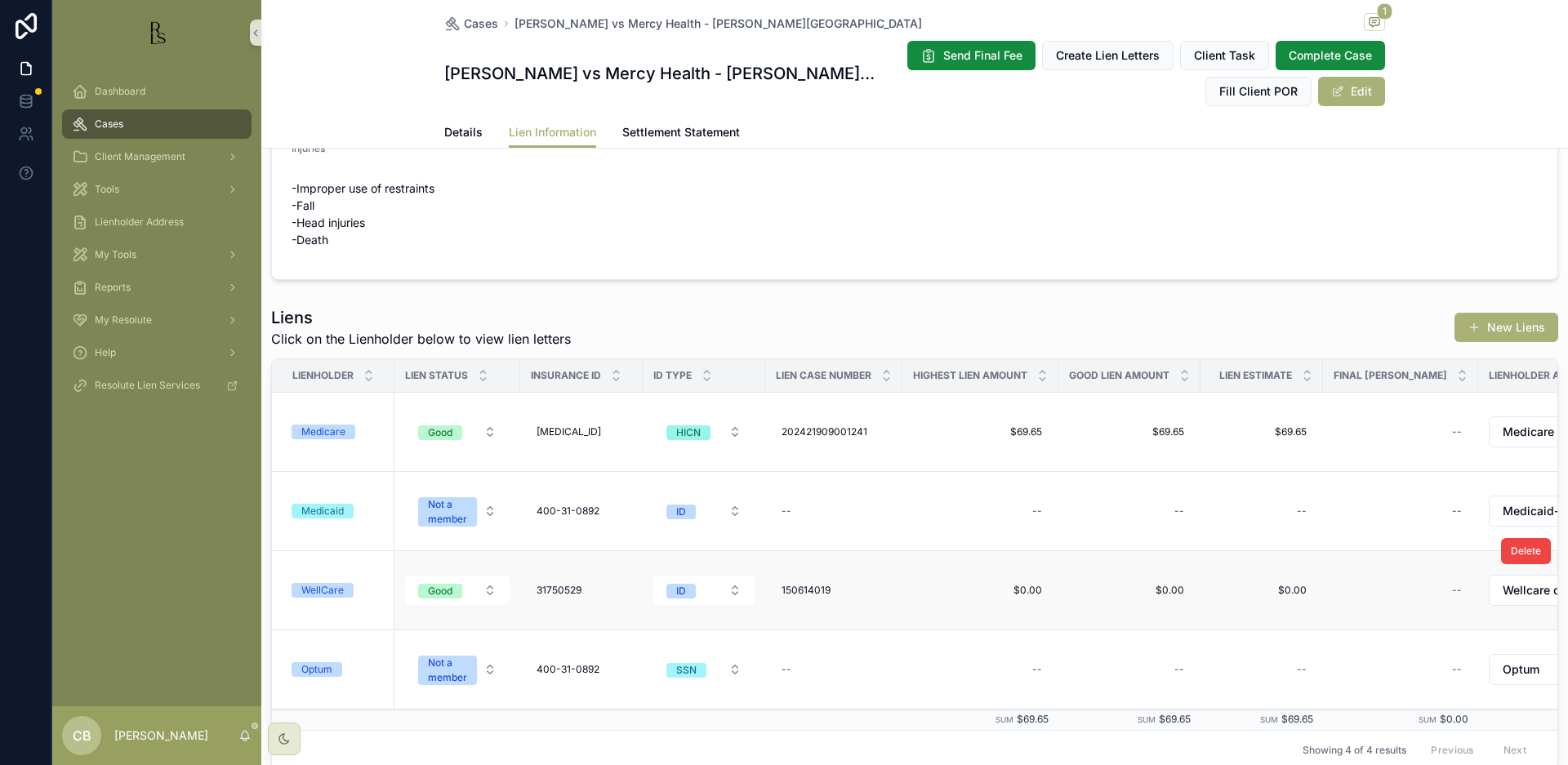
click at [327, 591] on div "WellCare" at bounding box center [322, 590] width 42 height 14
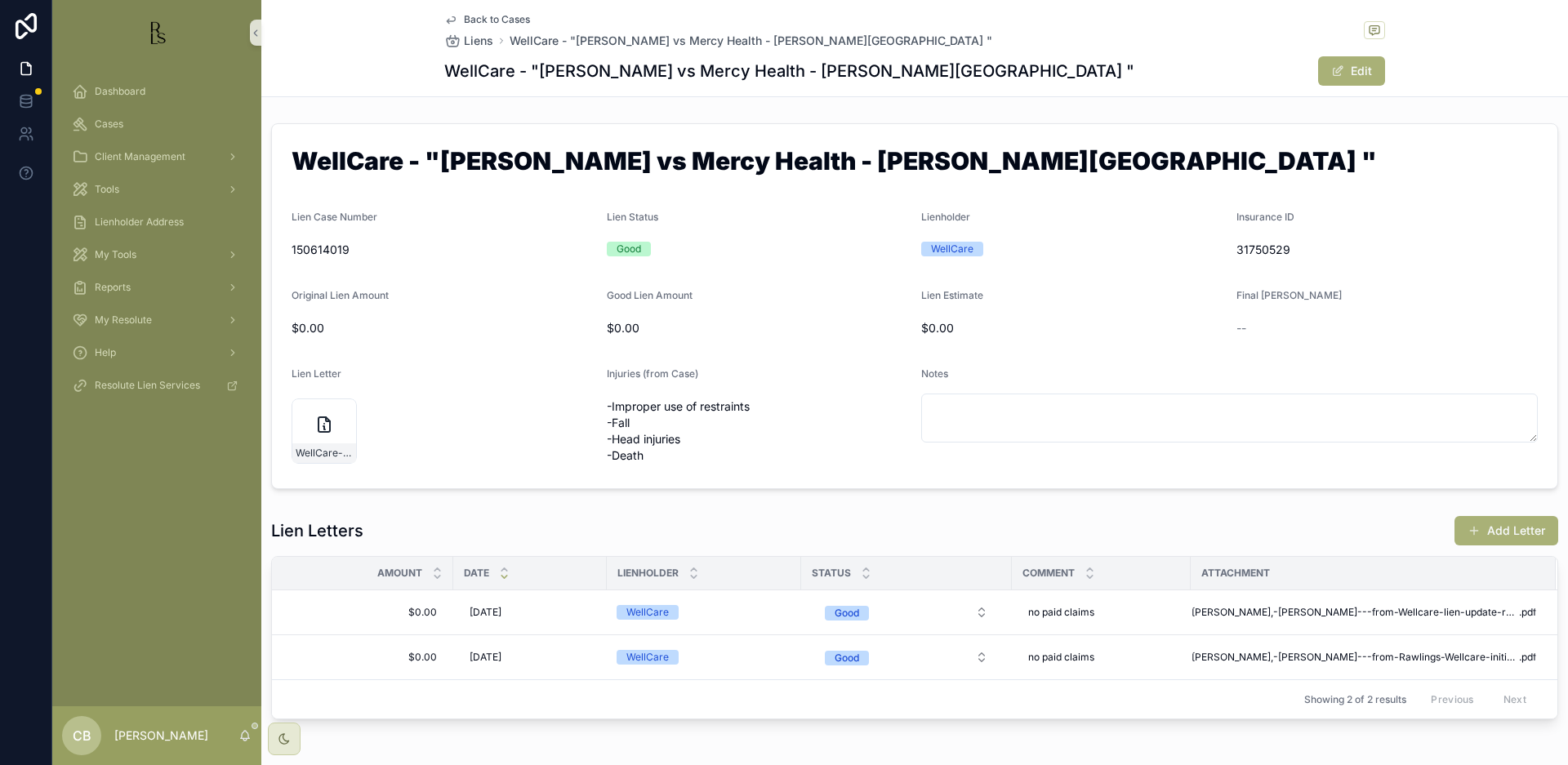
click at [1383, 609] on span "Watson,-Steven---from-Wellcare-lien-update-request-05-09-25" at bounding box center [1355, 613] width 327 height 13
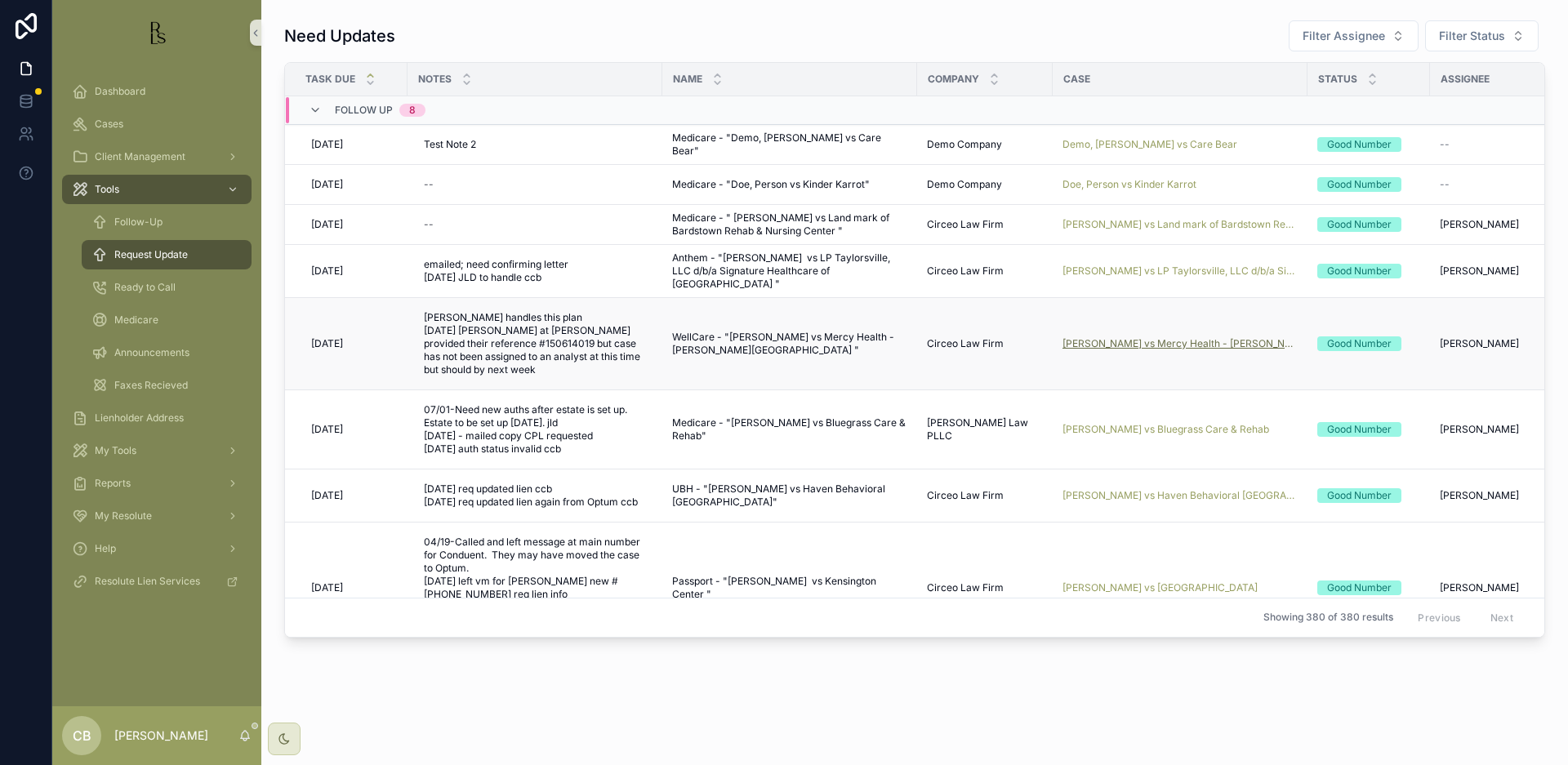
click at [1159, 343] on span "[PERSON_NAME] vs Mercy Health - [PERSON_NAME][GEOGRAPHIC_DATA]" at bounding box center [1180, 343] width 235 height 13
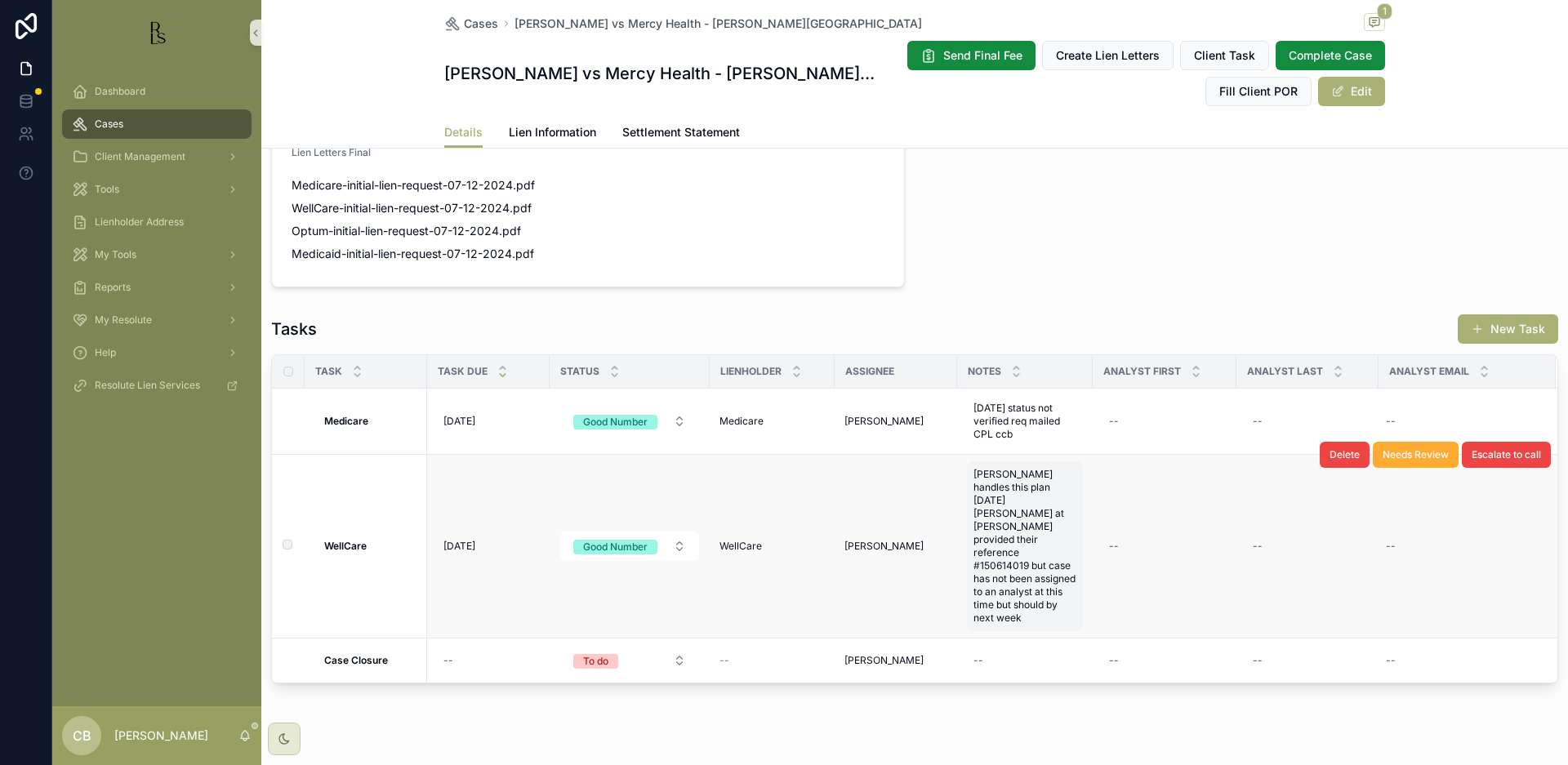
scroll to position [1, 0]
click at [1016, 572] on span "[PERSON_NAME] handles this plan [DATE] [PERSON_NAME] at [PERSON_NAME] provided …" at bounding box center [1025, 546] width 103 height 157
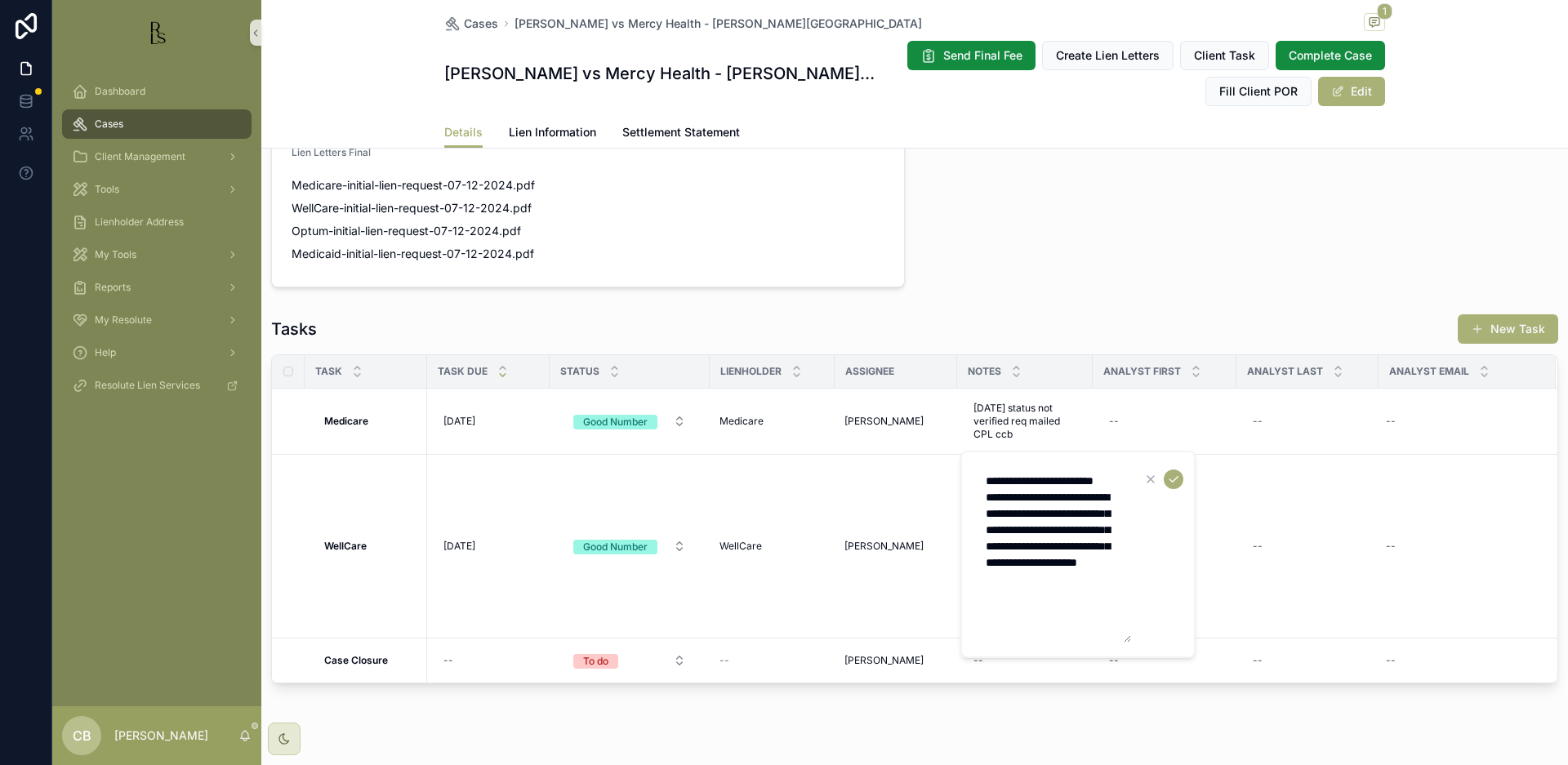
scroll to position [0, 0]
click at [1056, 614] on textarea "**********" at bounding box center [1053, 555] width 155 height 177
type textarea "**********"
click at [1177, 480] on icon "scrollable content" at bounding box center [1174, 480] width 13 height 13
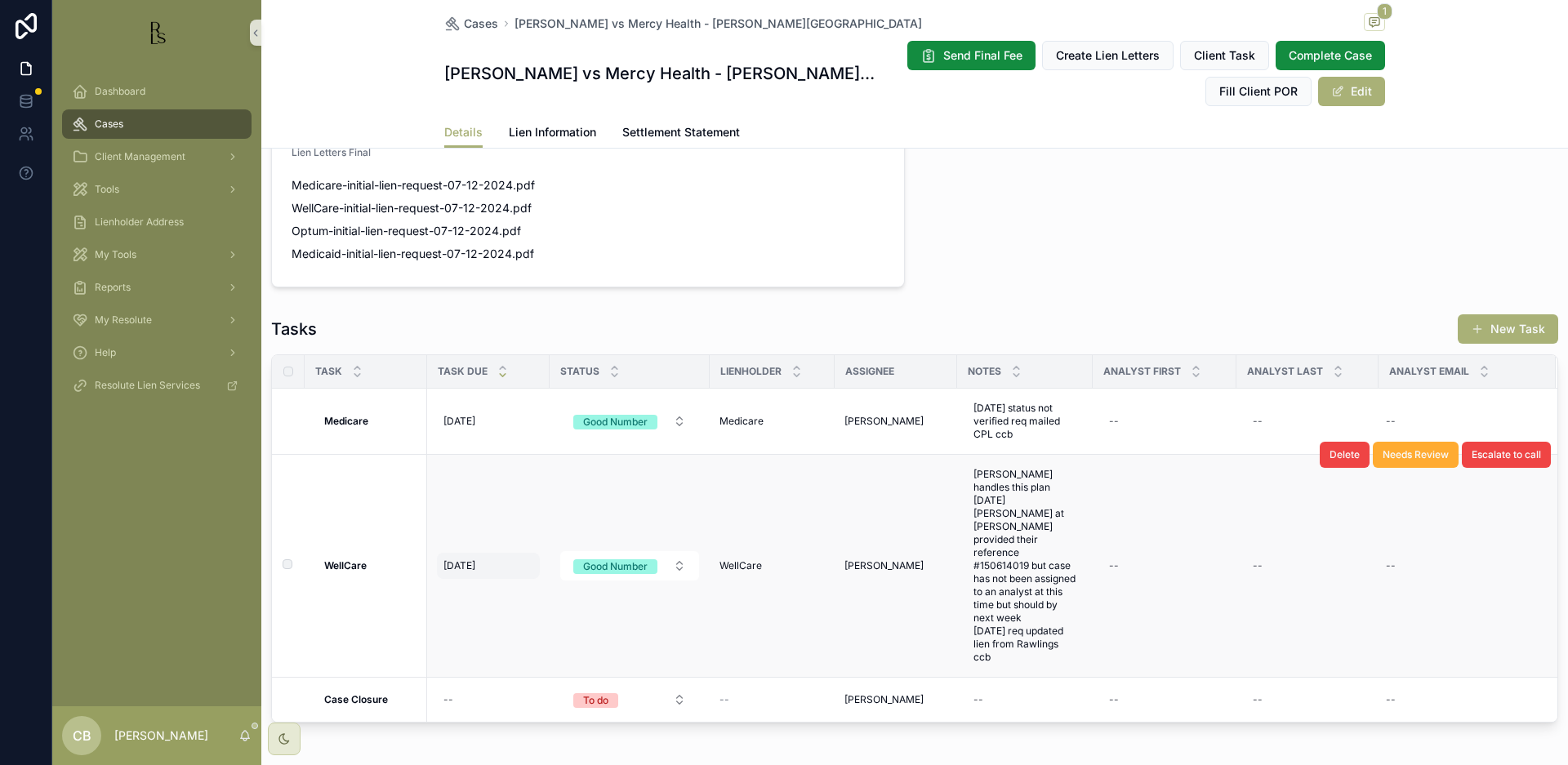
click at [469, 560] on span "[DATE]" at bounding box center [460, 566] width 32 height 13
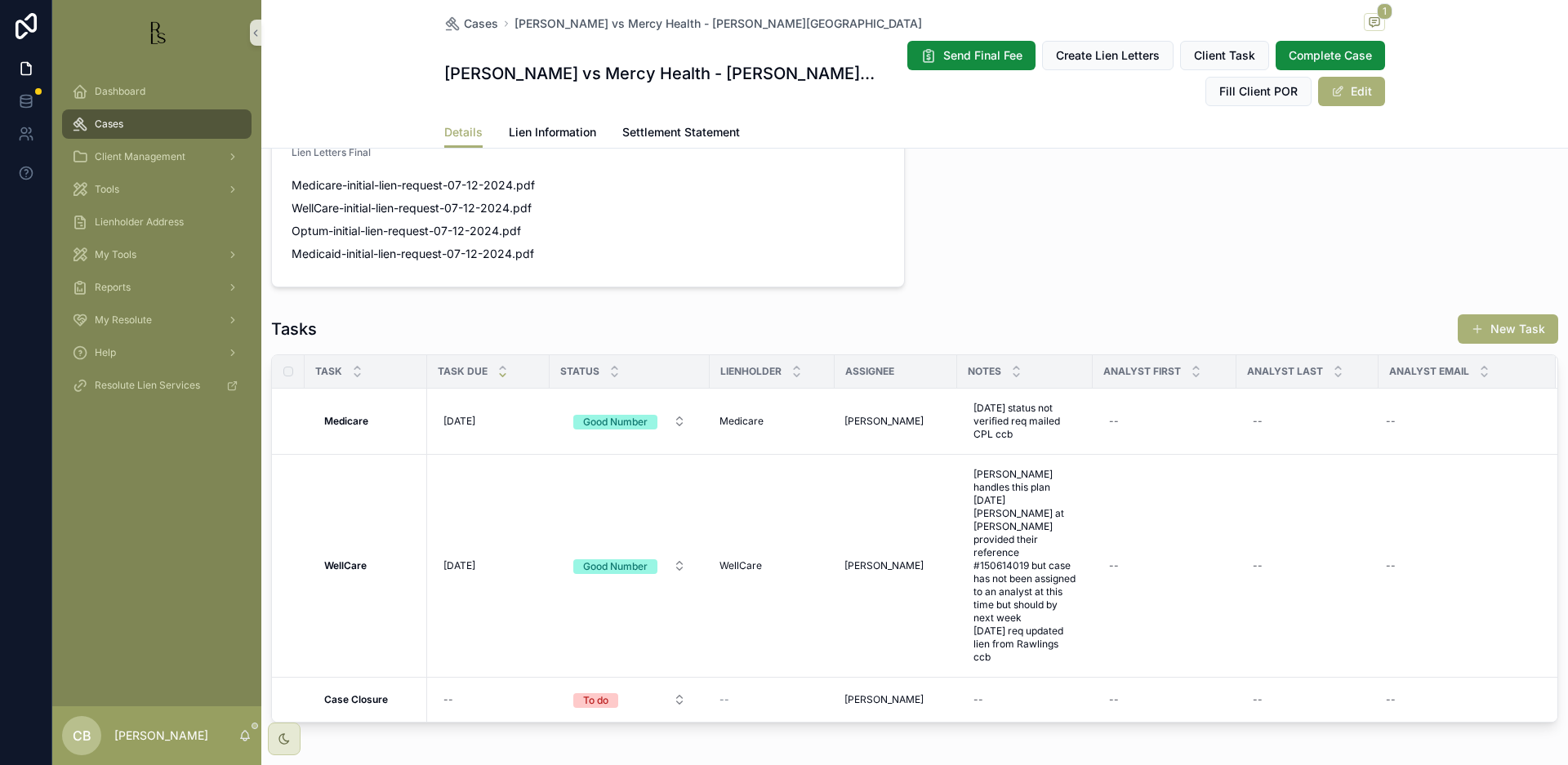
click at [469, 560] on span "[DATE]" at bounding box center [460, 566] width 32 height 13
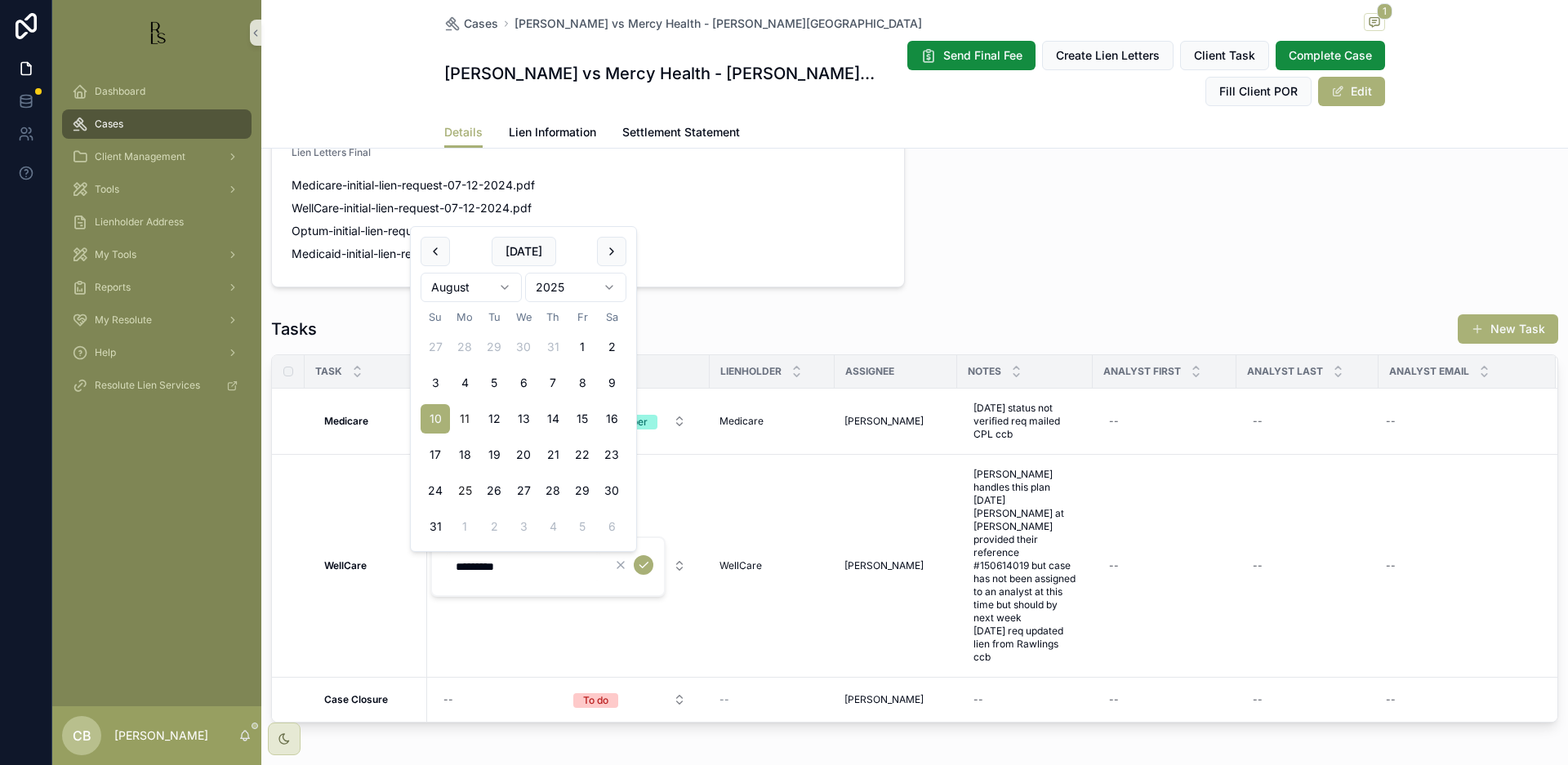
click at [464, 487] on button "25" at bounding box center [464, 491] width 30 height 30
type input "*********"
click at [645, 563] on icon "scrollable content" at bounding box center [643, 565] width 13 height 13
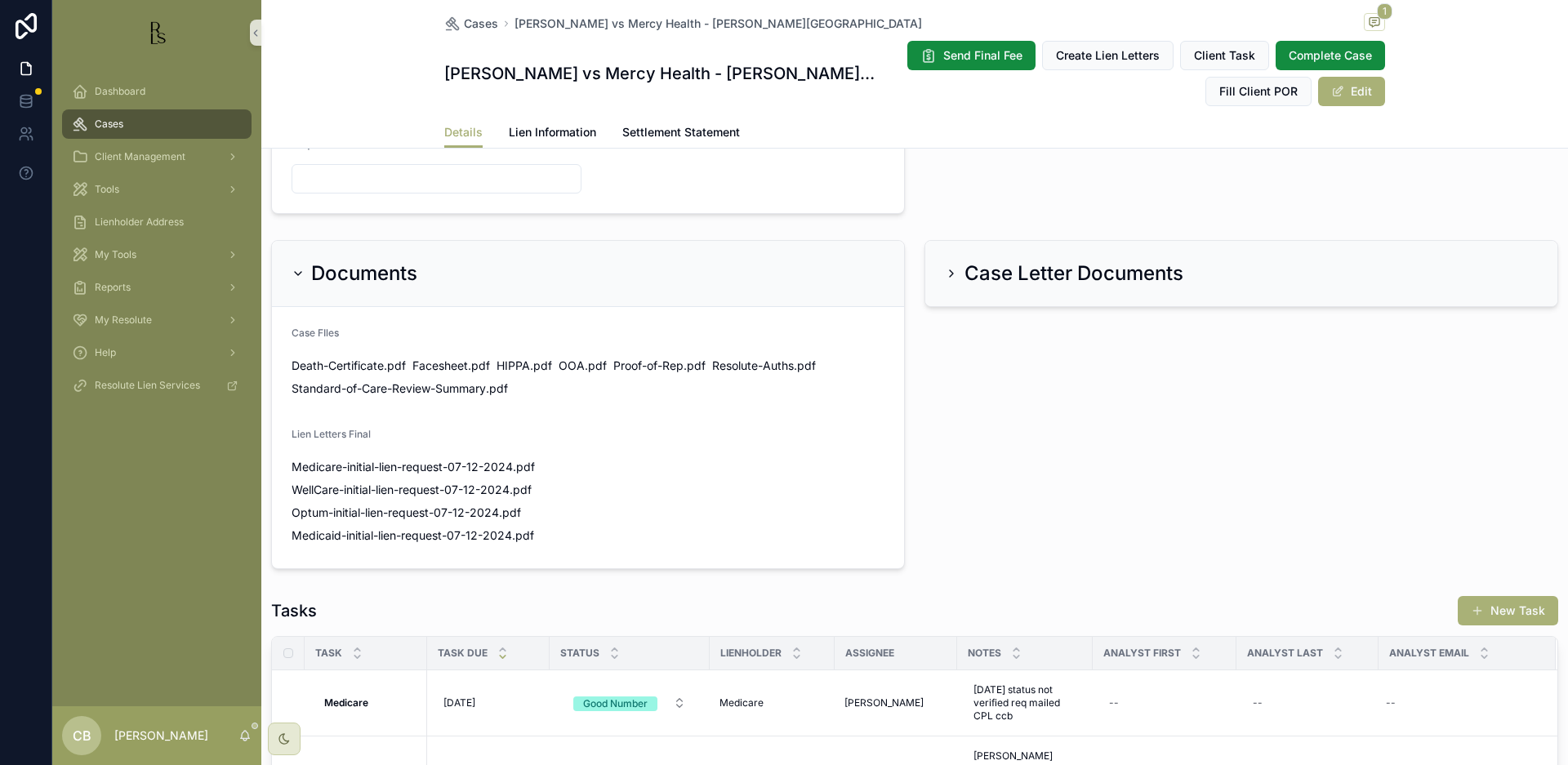
scroll to position [902, 0]
click at [108, 187] on span "Tools" at bounding box center [107, 189] width 24 height 13
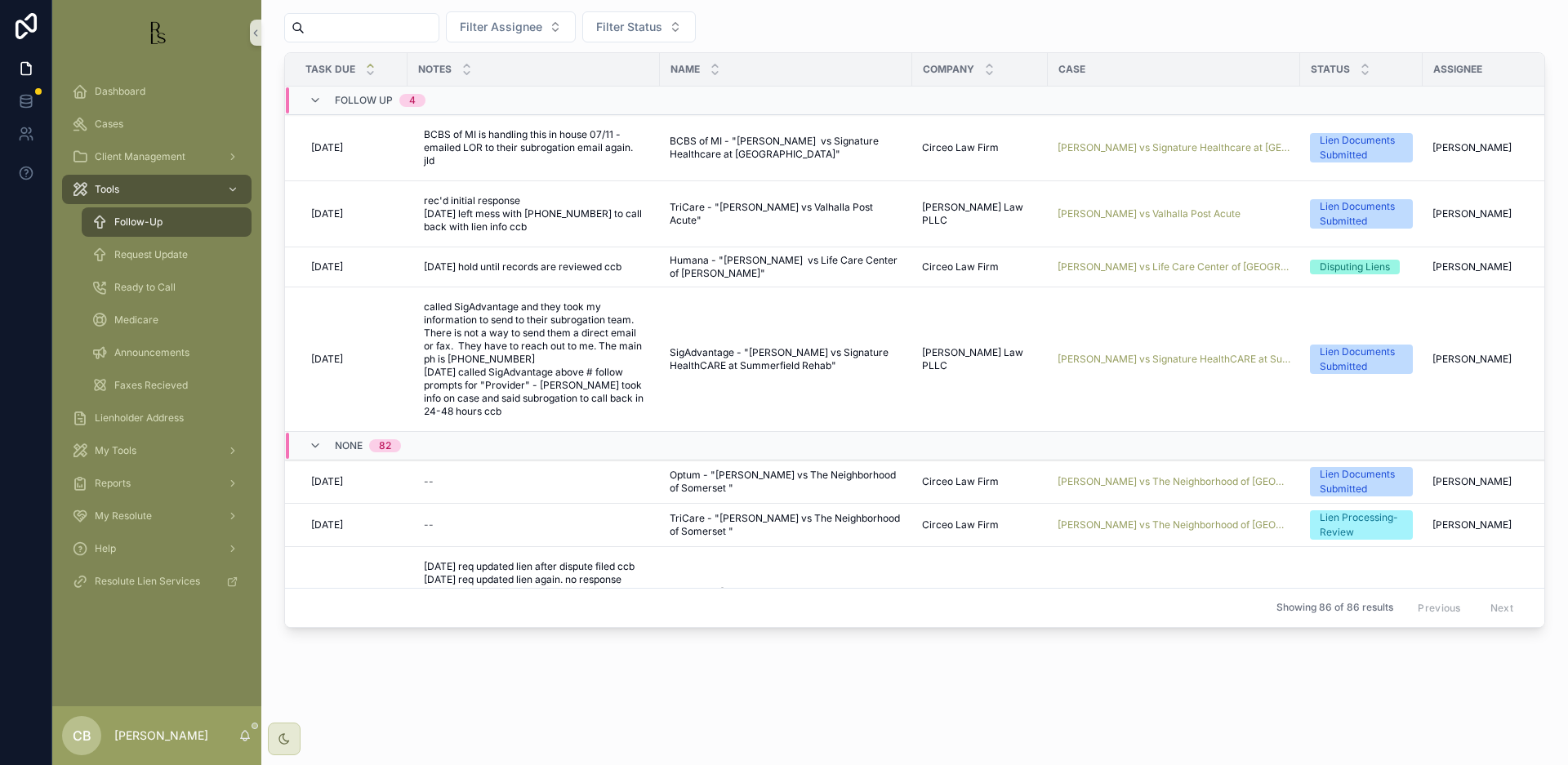
click at [108, 187] on span "Tools" at bounding box center [107, 189] width 24 height 13
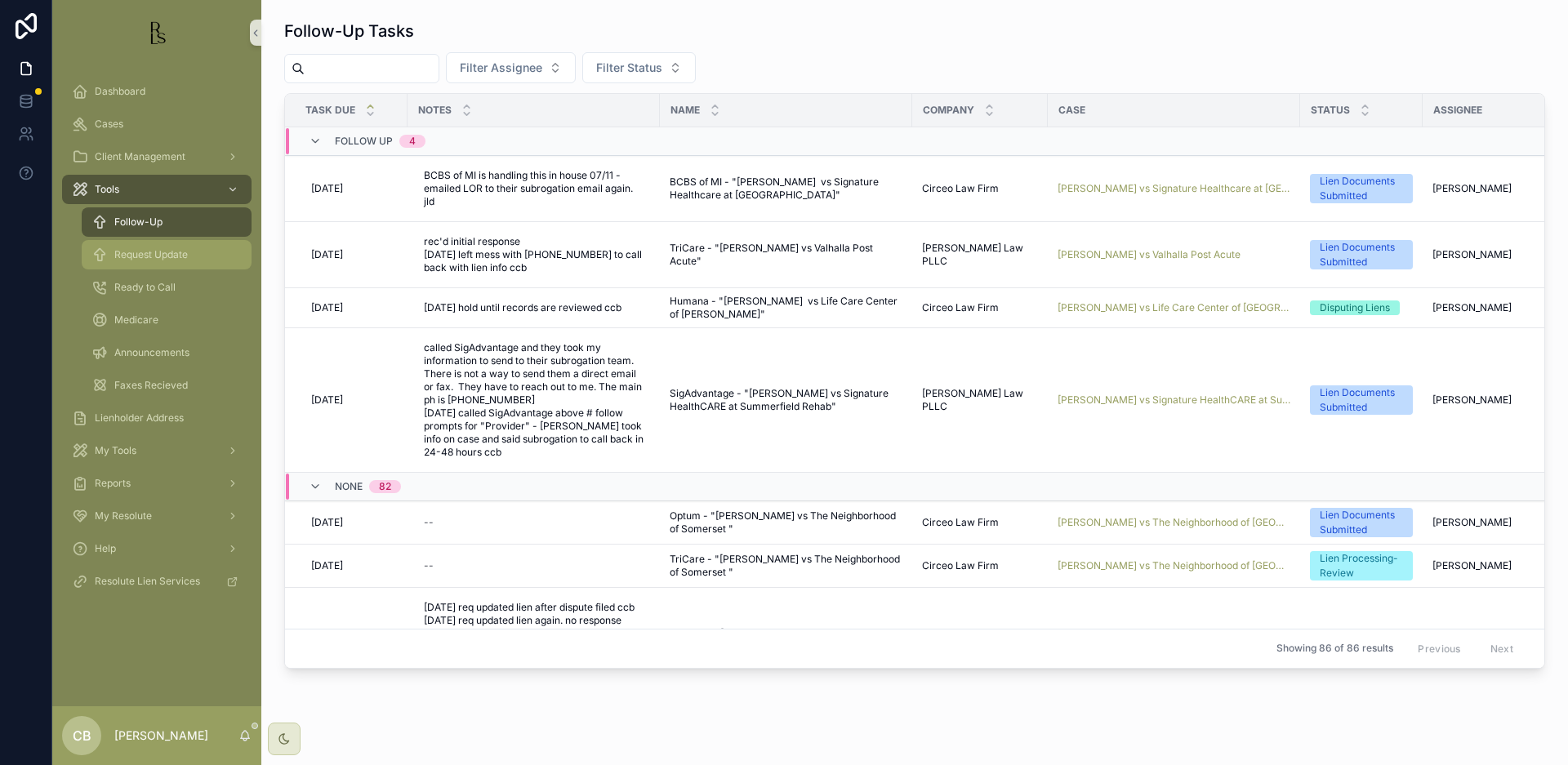
click at [152, 251] on span "Request Update" at bounding box center [152, 255] width 74 height 13
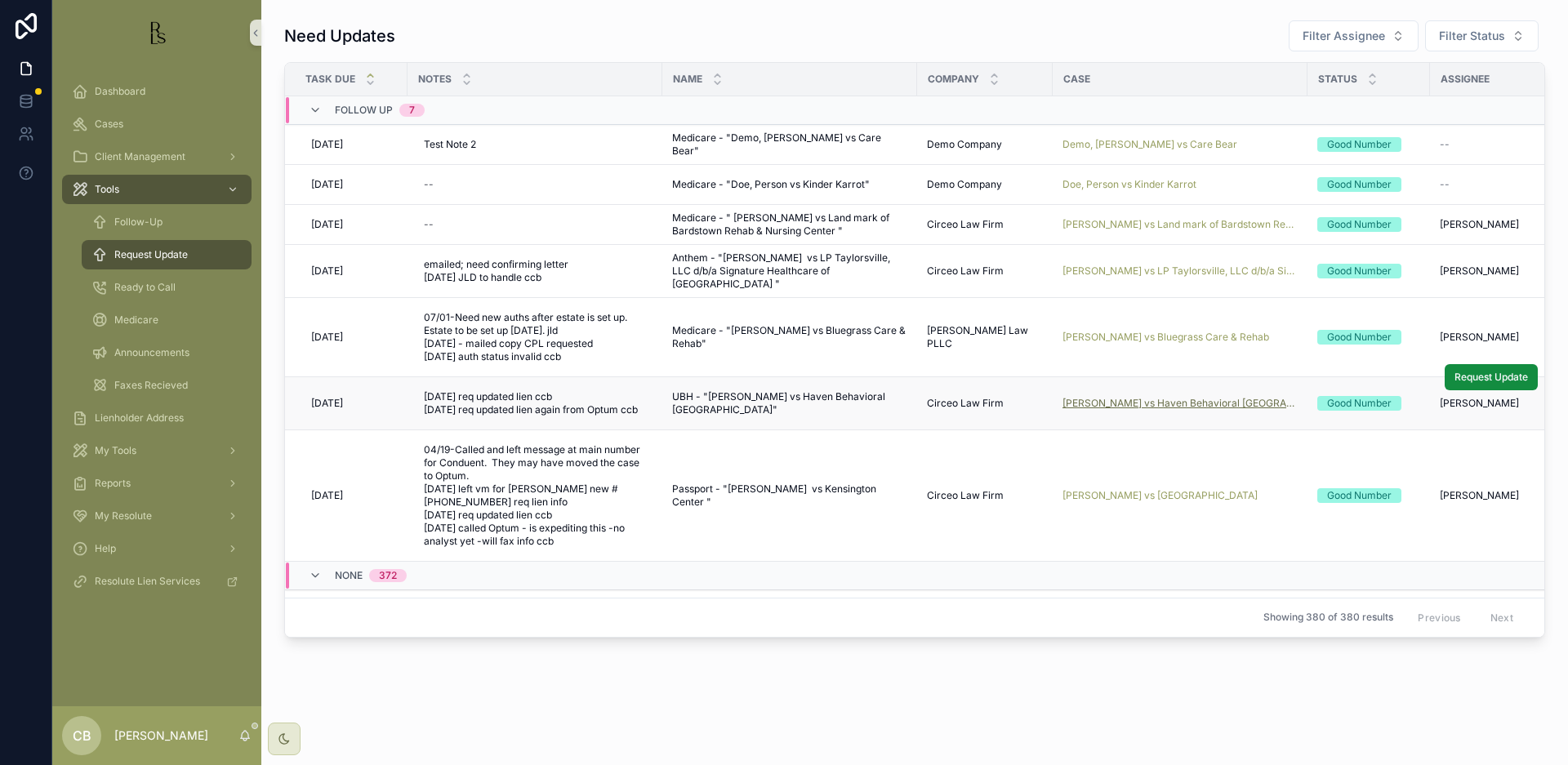
click at [1191, 402] on span "[PERSON_NAME] vs Haven Behavioral [GEOGRAPHIC_DATA]" at bounding box center [1180, 404] width 235 height 13
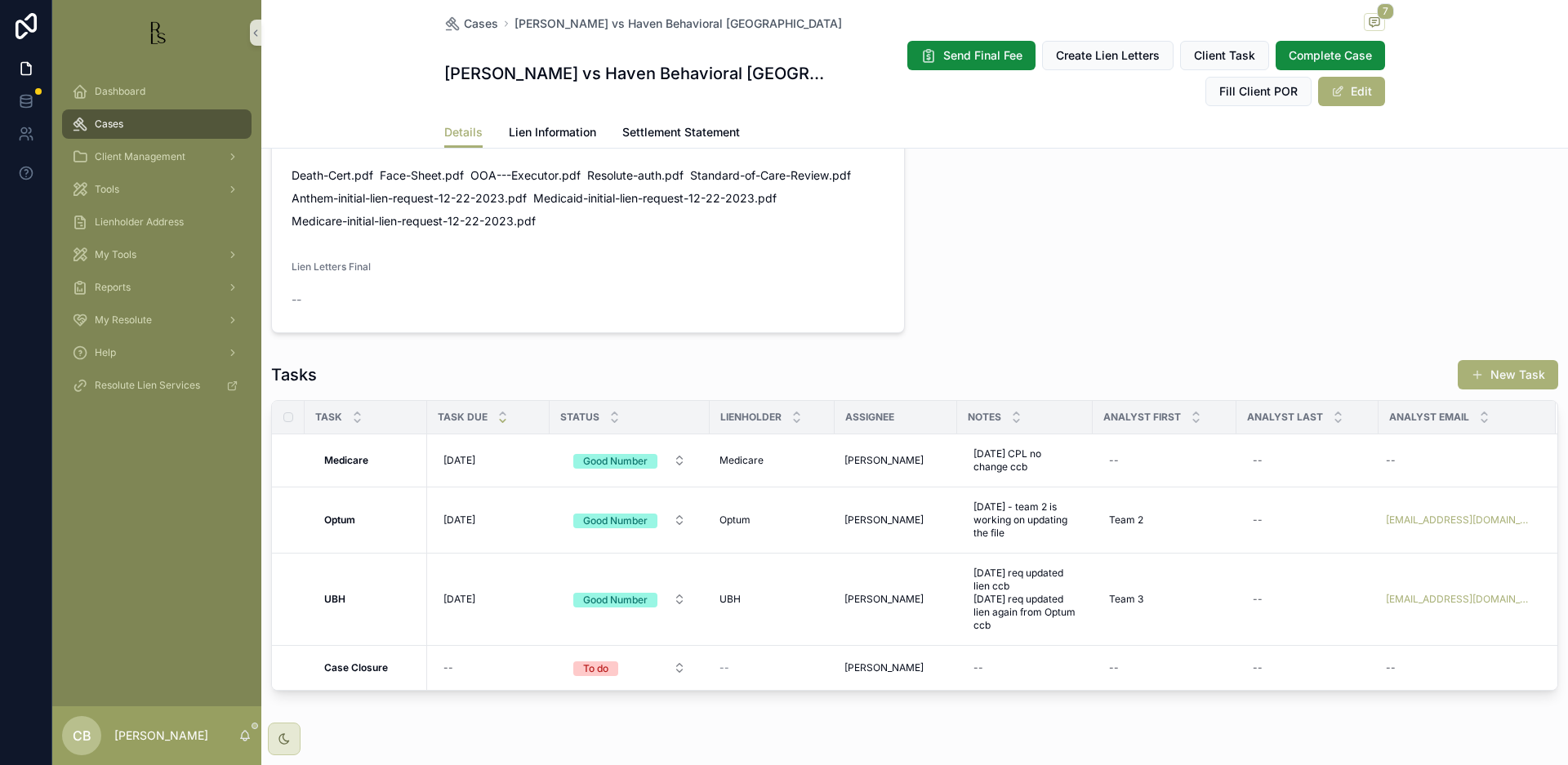
scroll to position [1150, 0]
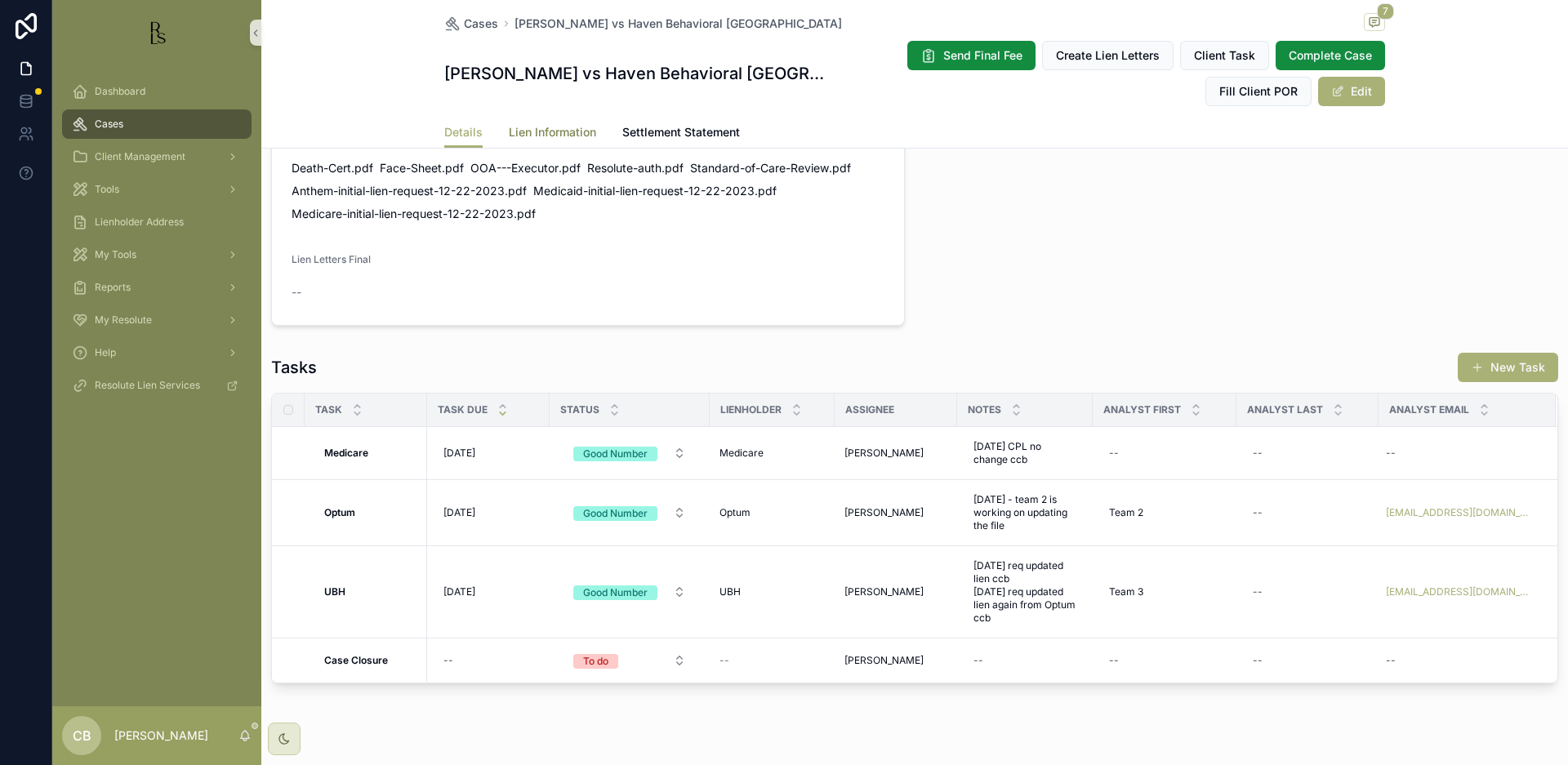
click at [540, 130] on span "Lien Information" at bounding box center [551, 132] width 87 height 16
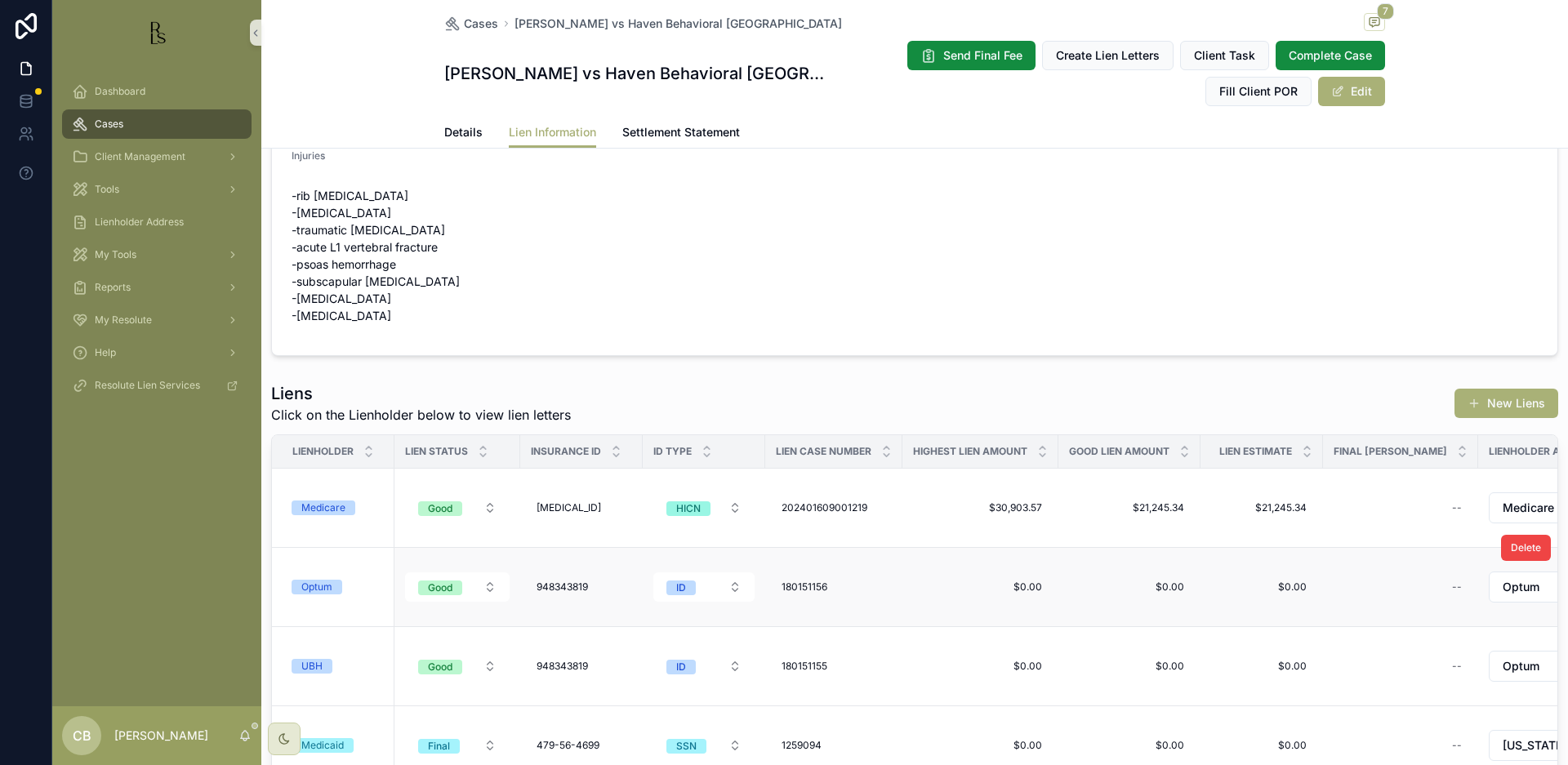
scroll to position [63, 0]
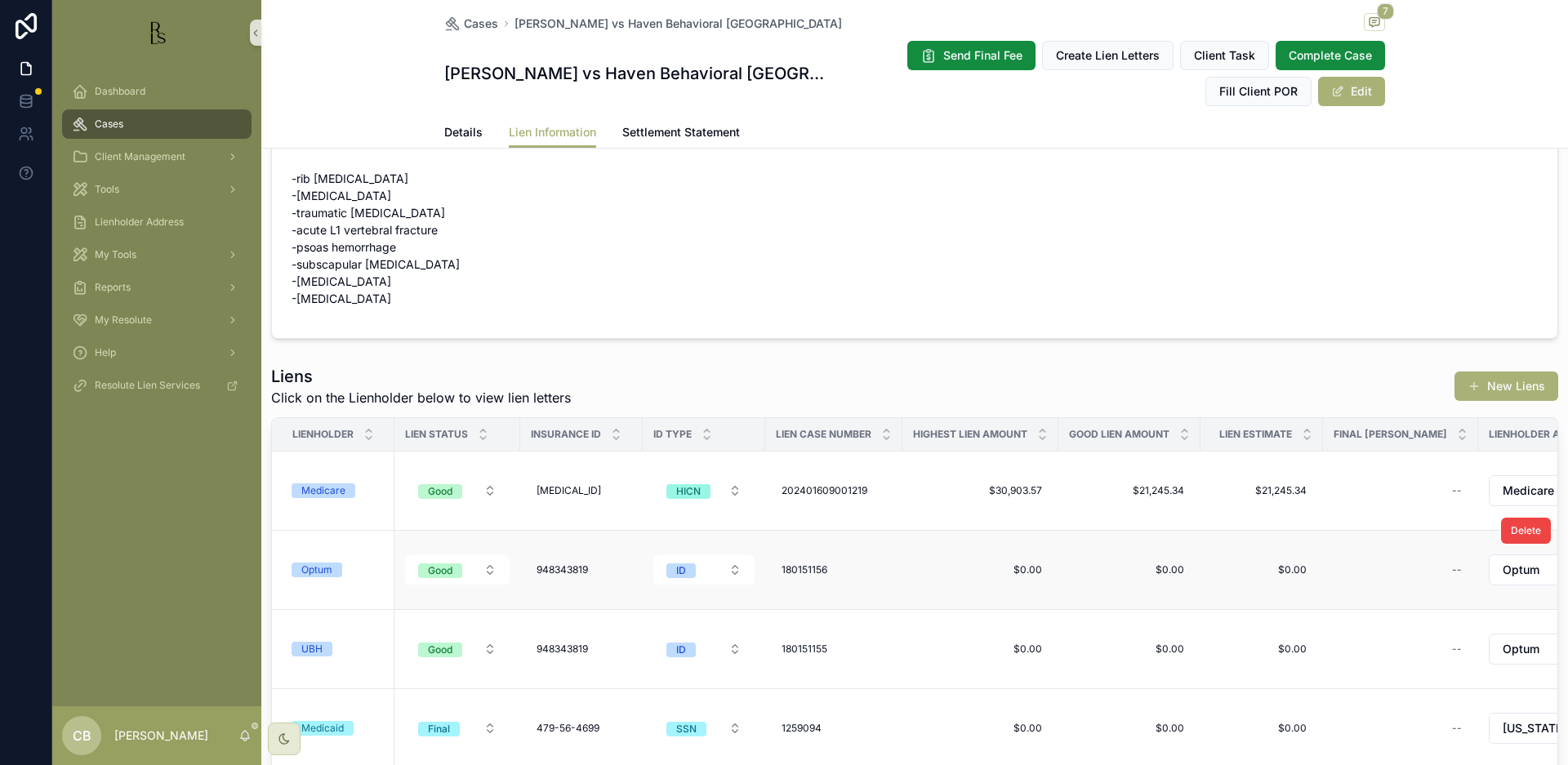
click at [319, 569] on div "Optum" at bounding box center [316, 570] width 31 height 14
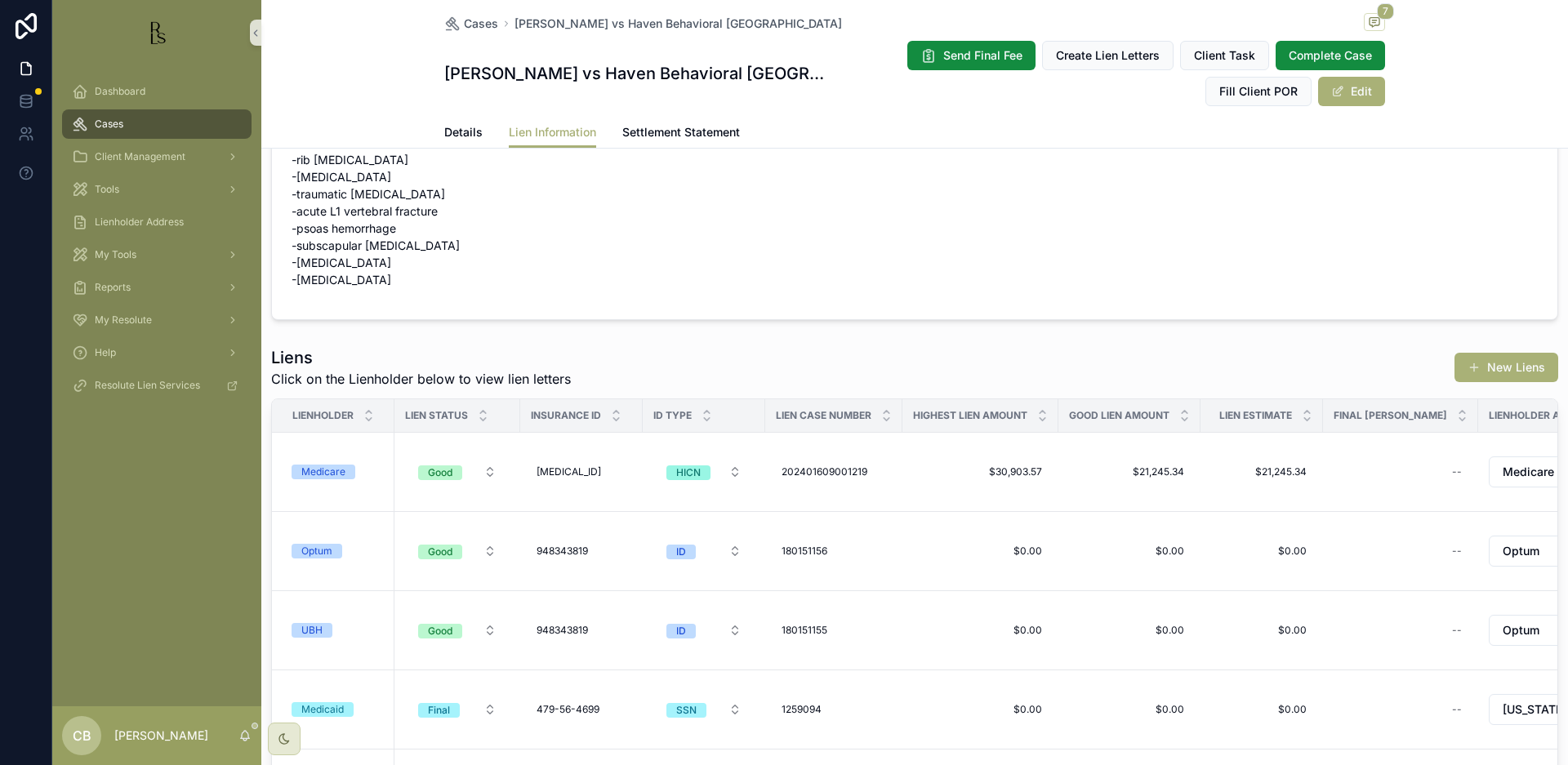
scroll to position [85, 0]
click at [455, 130] on span "Details" at bounding box center [463, 132] width 39 height 16
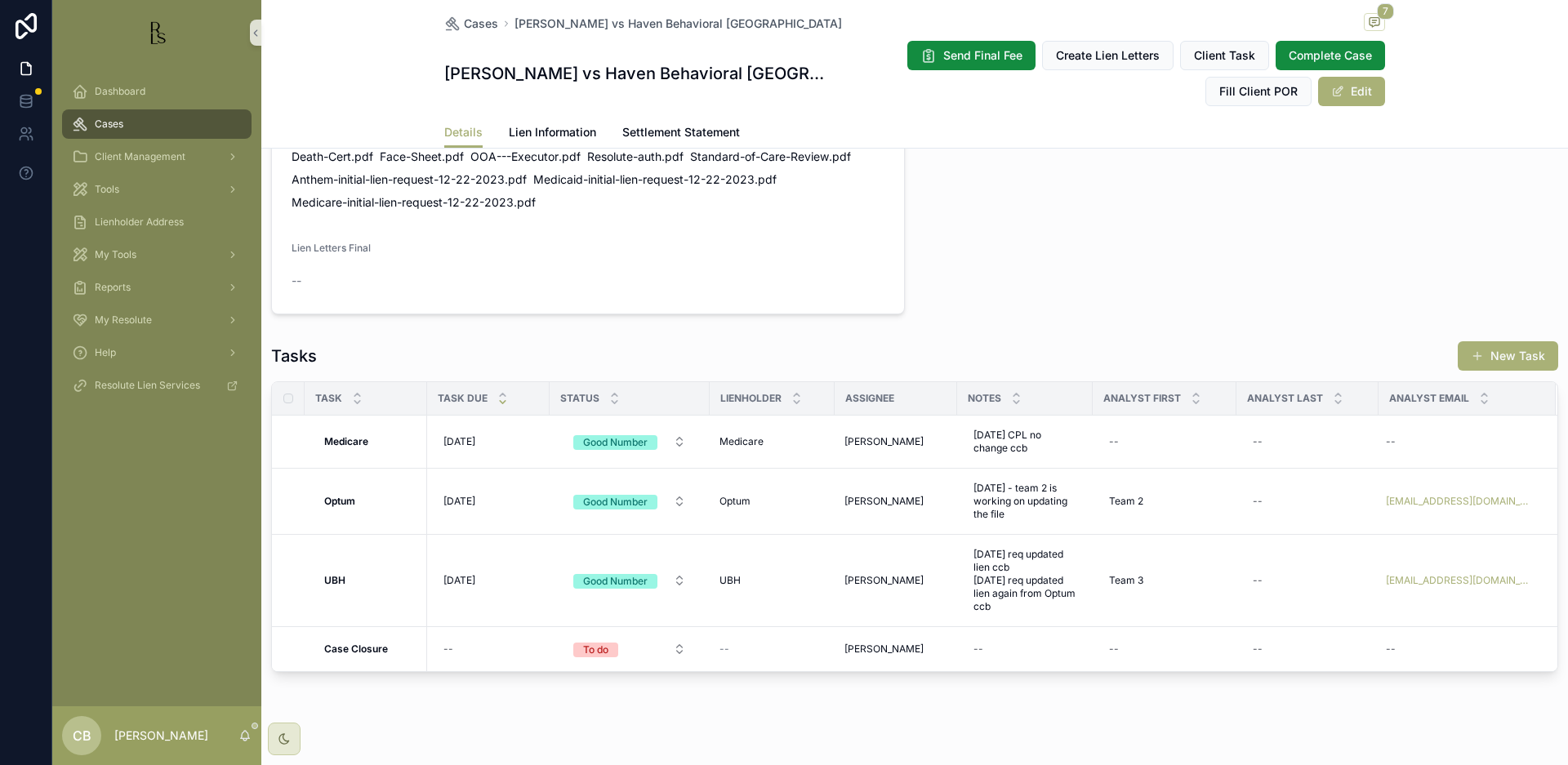
scroll to position [1171, 0]
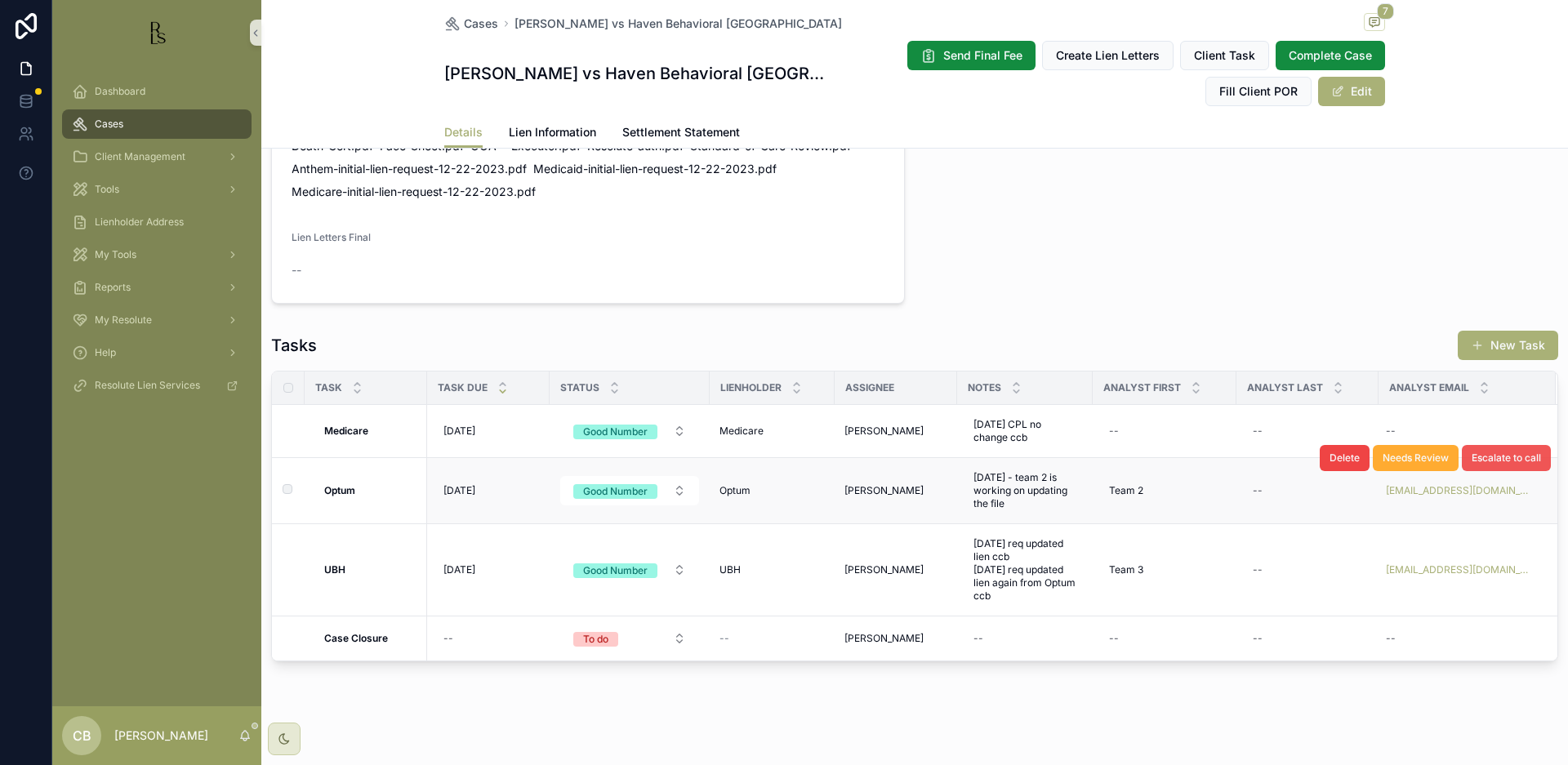
click at [539, 127] on span "Lien Information" at bounding box center [551, 132] width 87 height 16
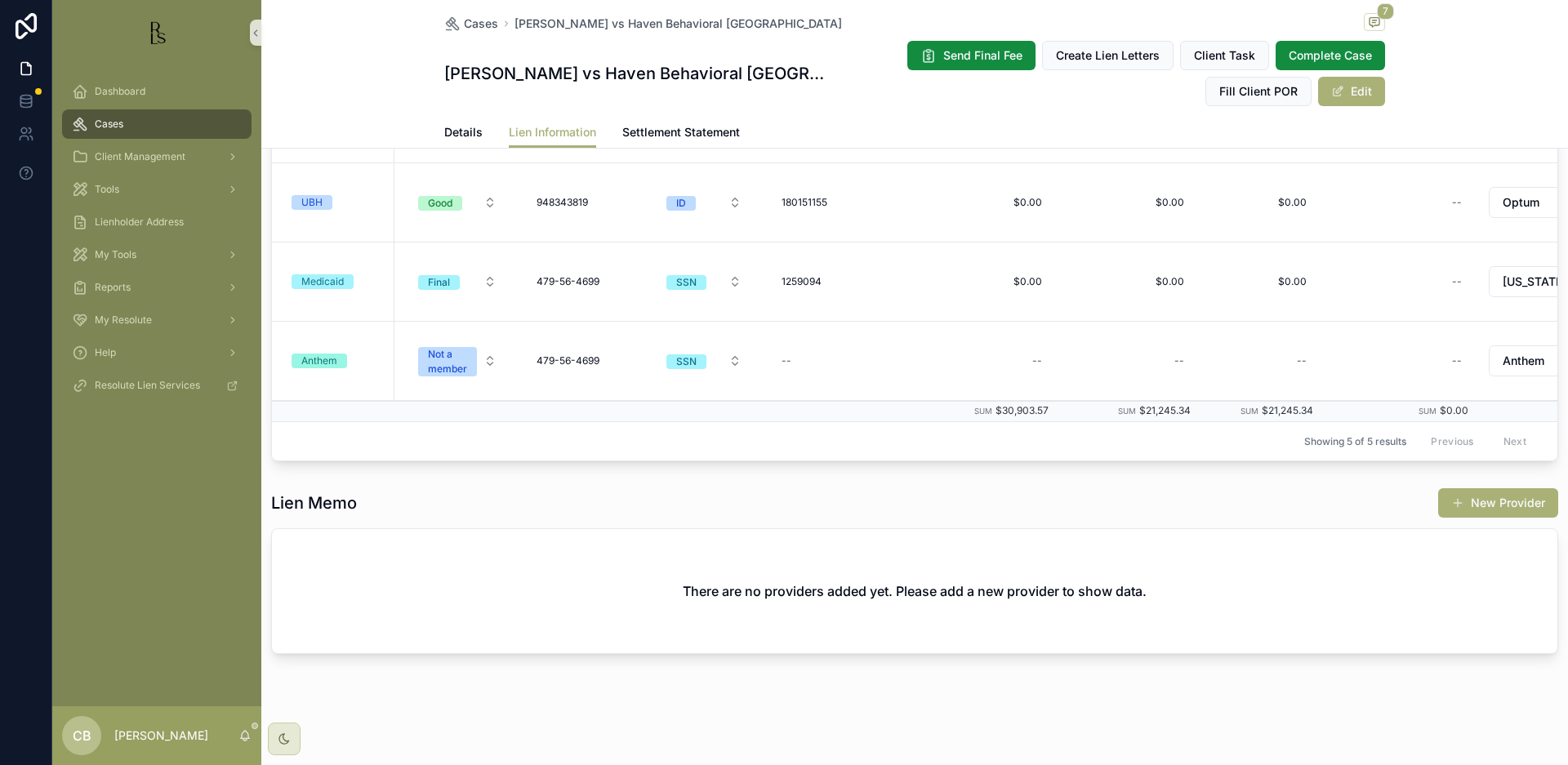
click at [539, 127] on span "Lien Information" at bounding box center [551, 132] width 87 height 16
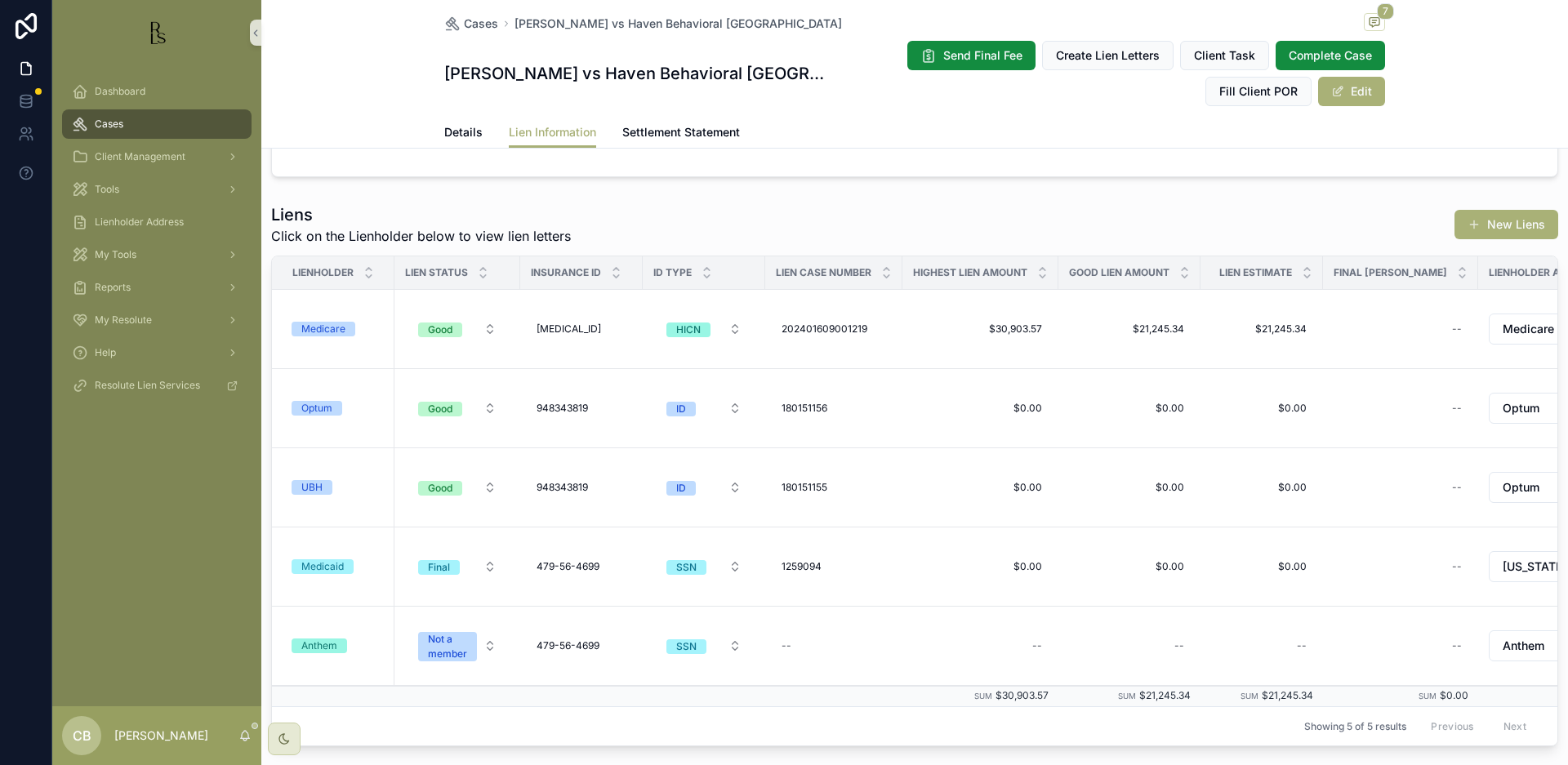
scroll to position [236, 0]
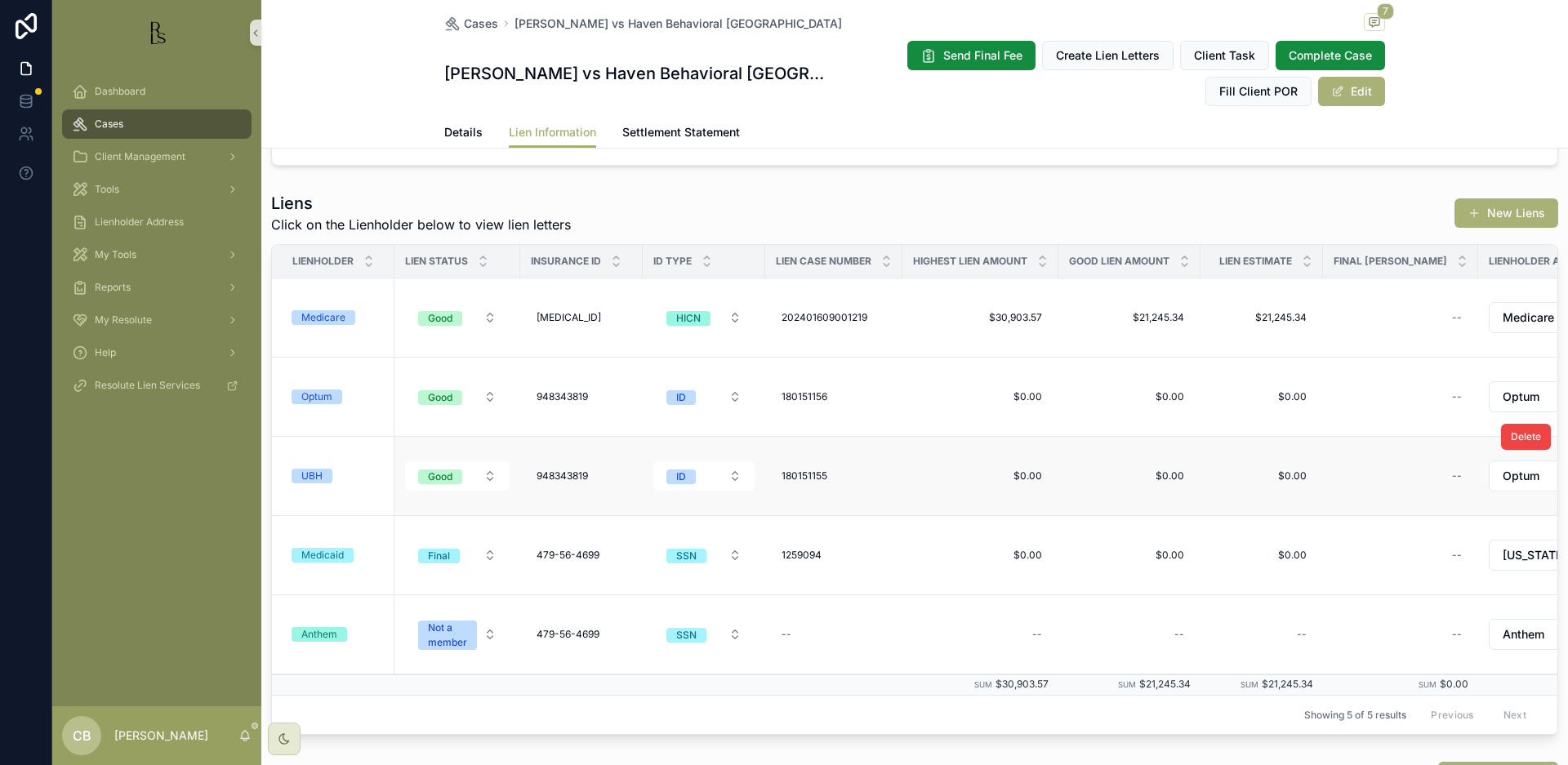
click at [321, 475] on div "UBH" at bounding box center [312, 476] width 22 height 14
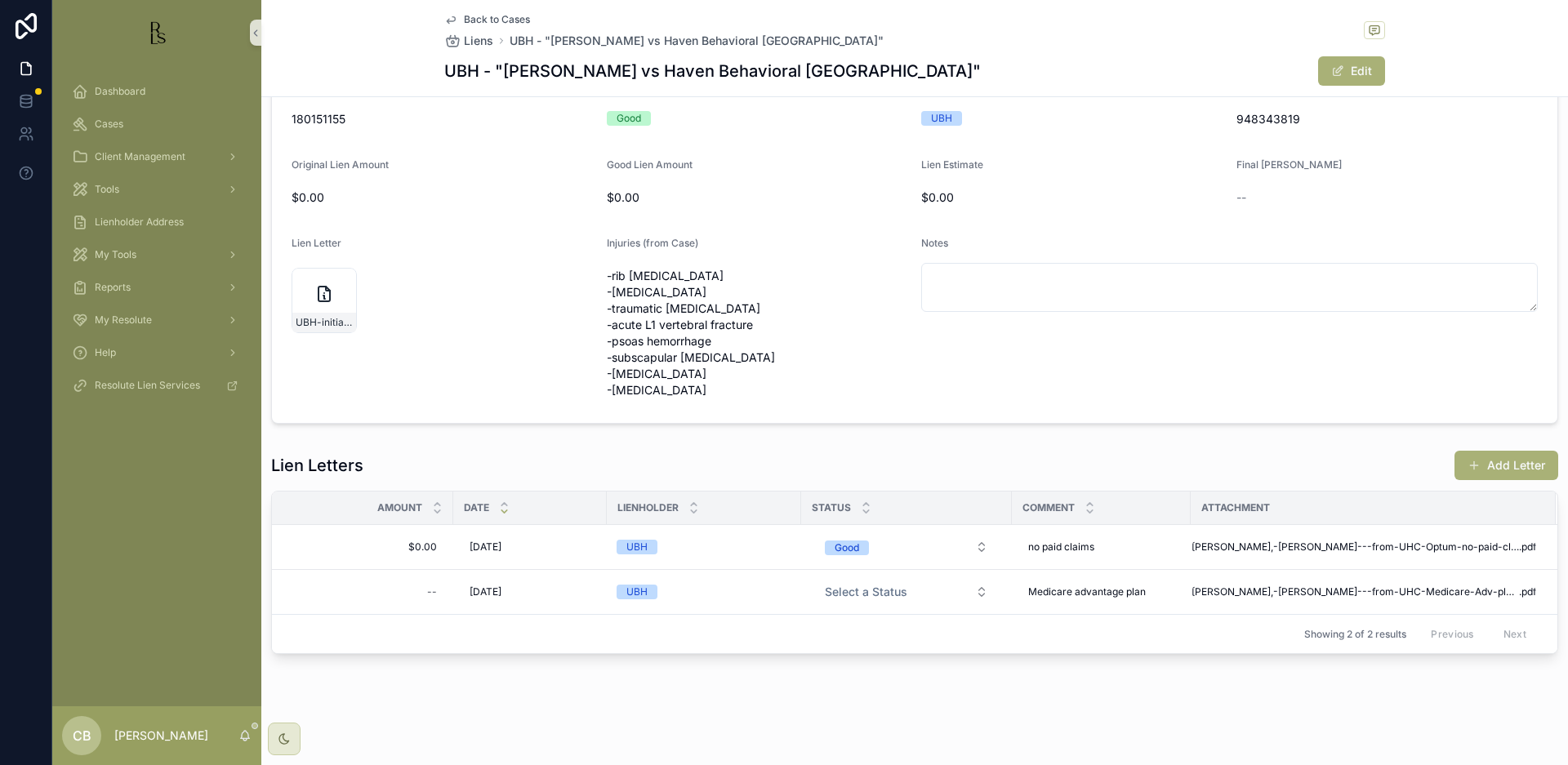
click at [1333, 543] on span "Studer,-John---from-UHC-Optum-no-paid-claims-04-30-24" at bounding box center [1355, 547] width 327 height 13
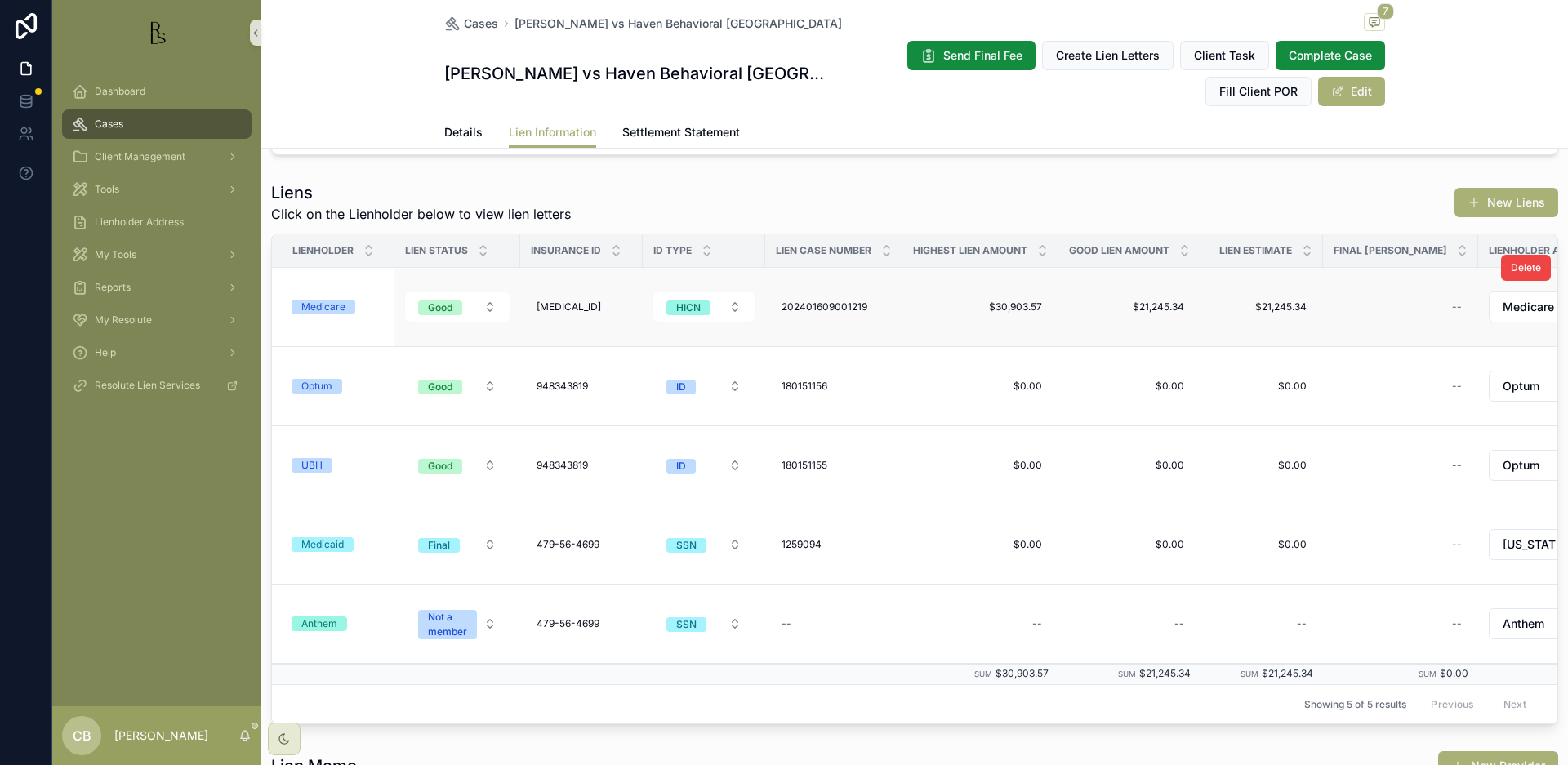
scroll to position [252, 0]
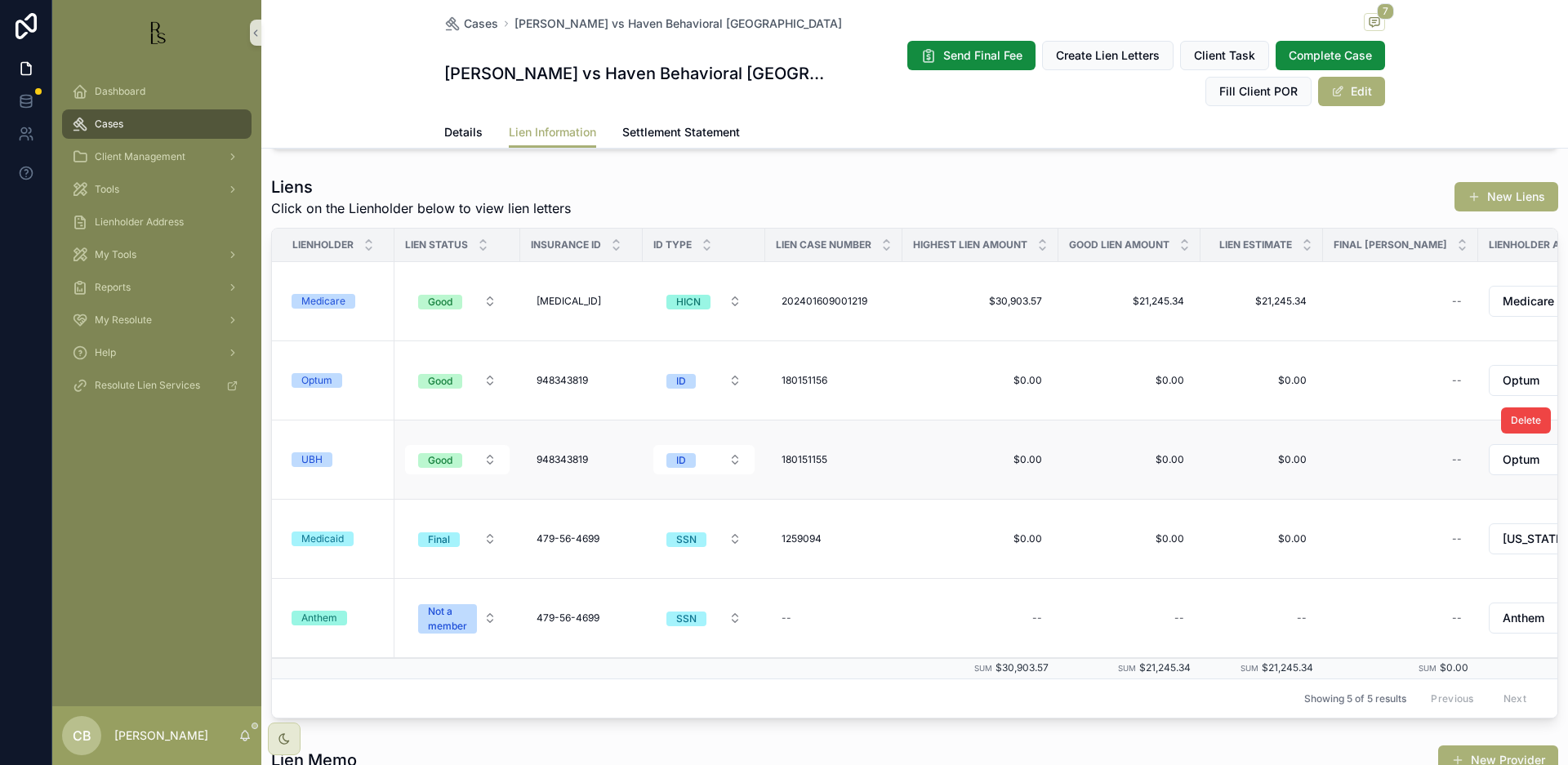
click at [316, 458] on div "UBH" at bounding box center [312, 460] width 22 height 14
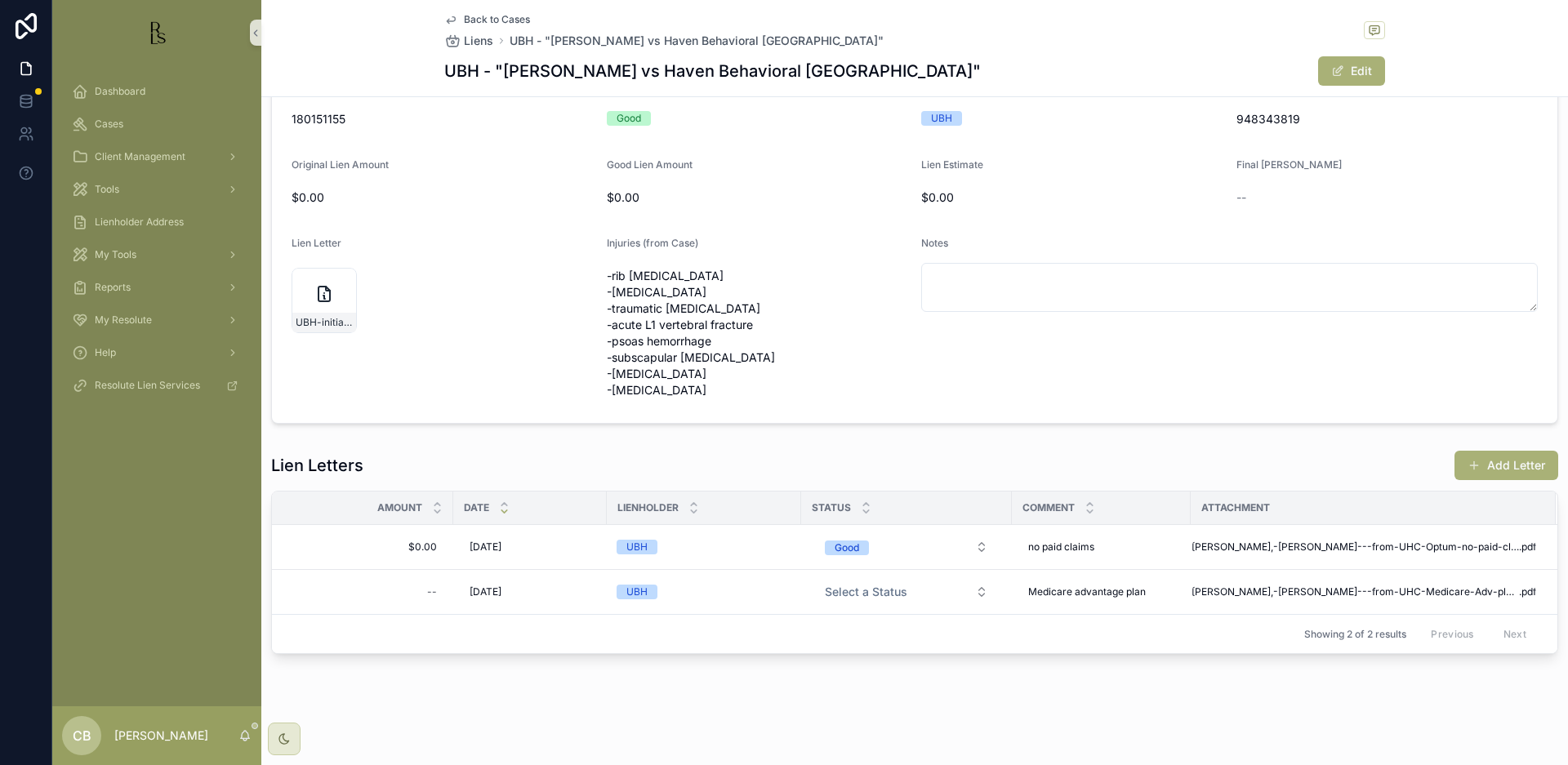
scroll to position [131, 0]
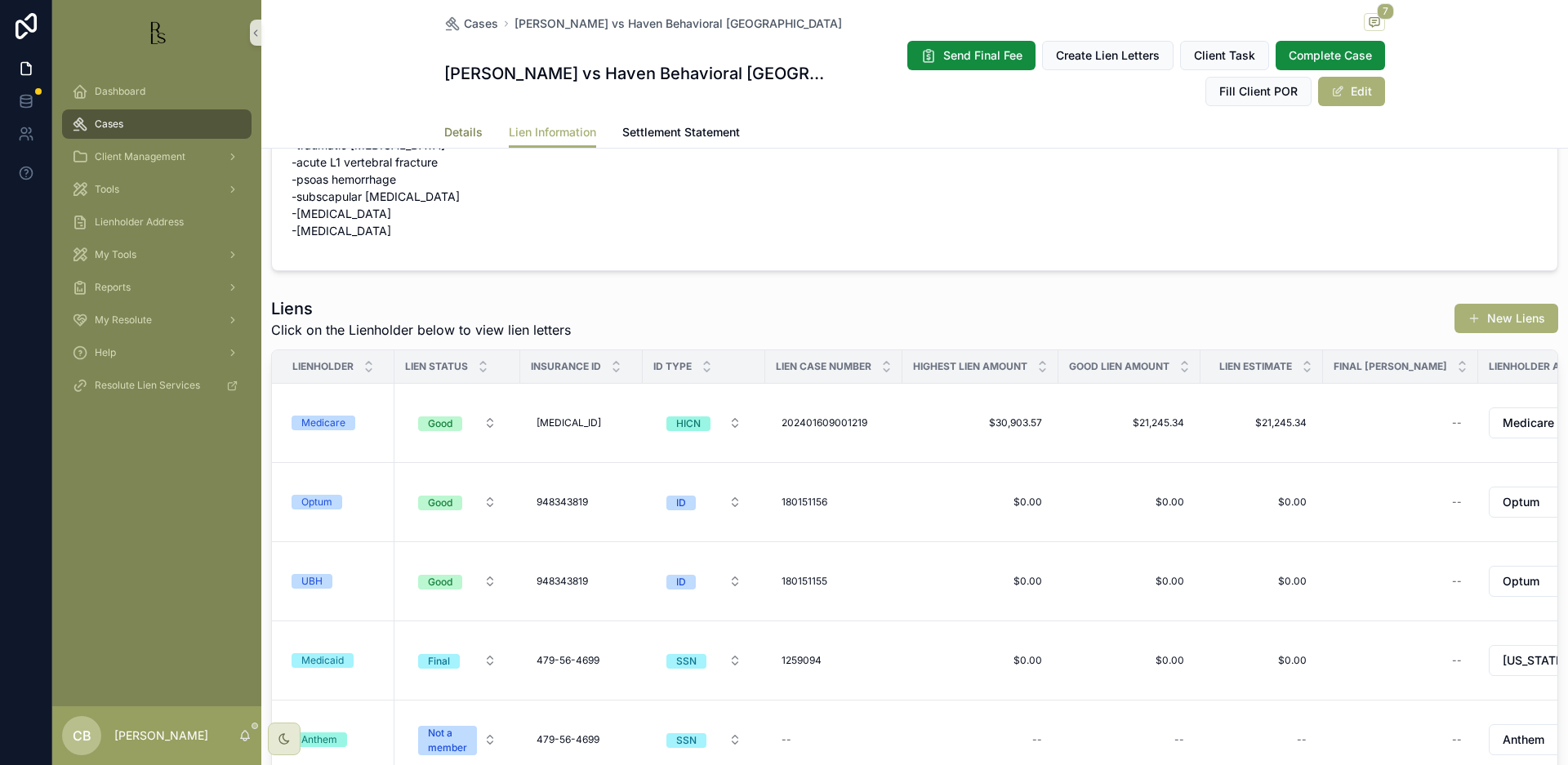
click at [461, 130] on span "Details" at bounding box center [463, 132] width 39 height 16
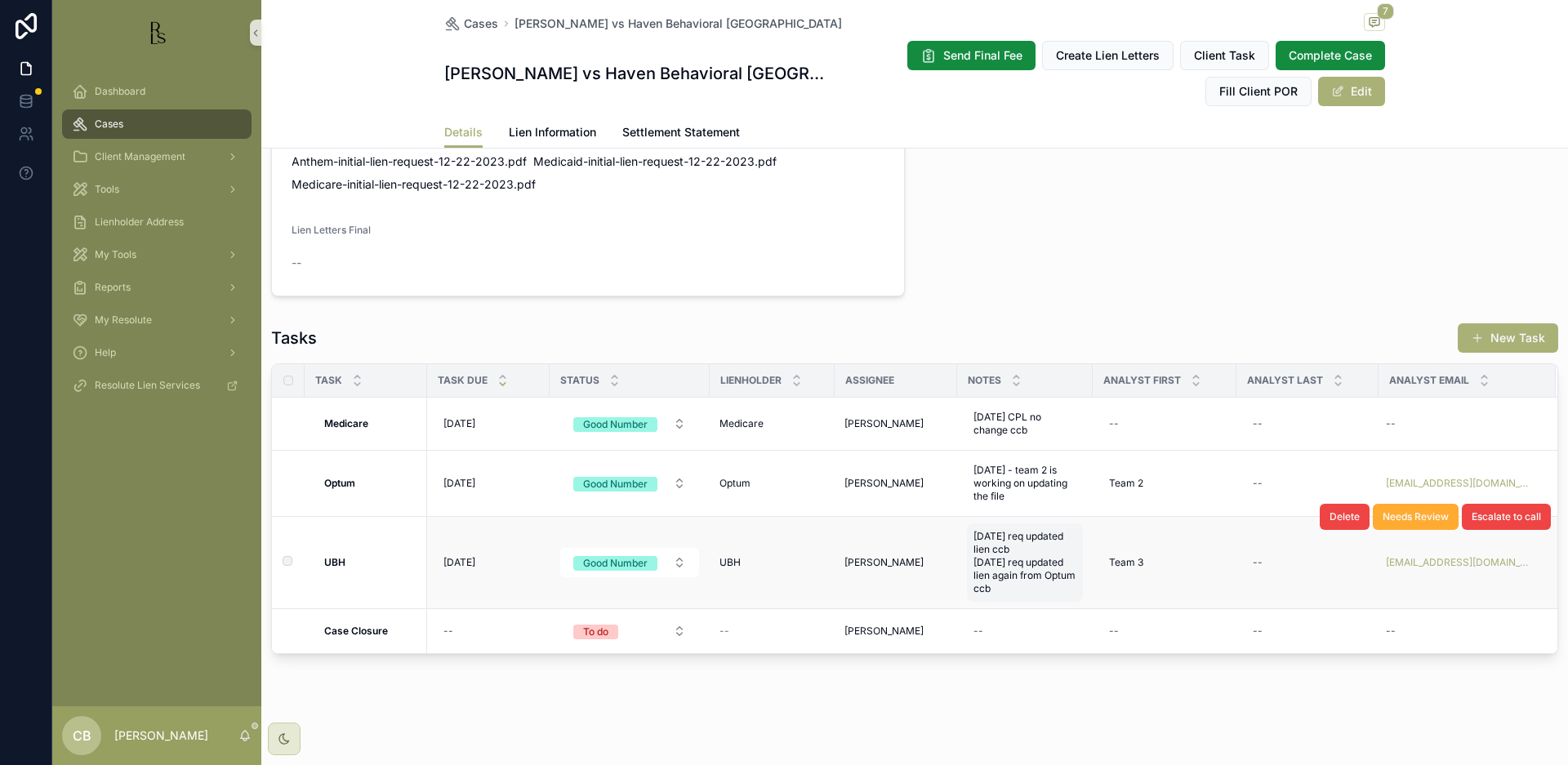
click at [1011, 583] on span "[DATE] req updated lien ccb [DATE] req updated lien again from Optum ccb" at bounding box center [1025, 562] width 103 height 65
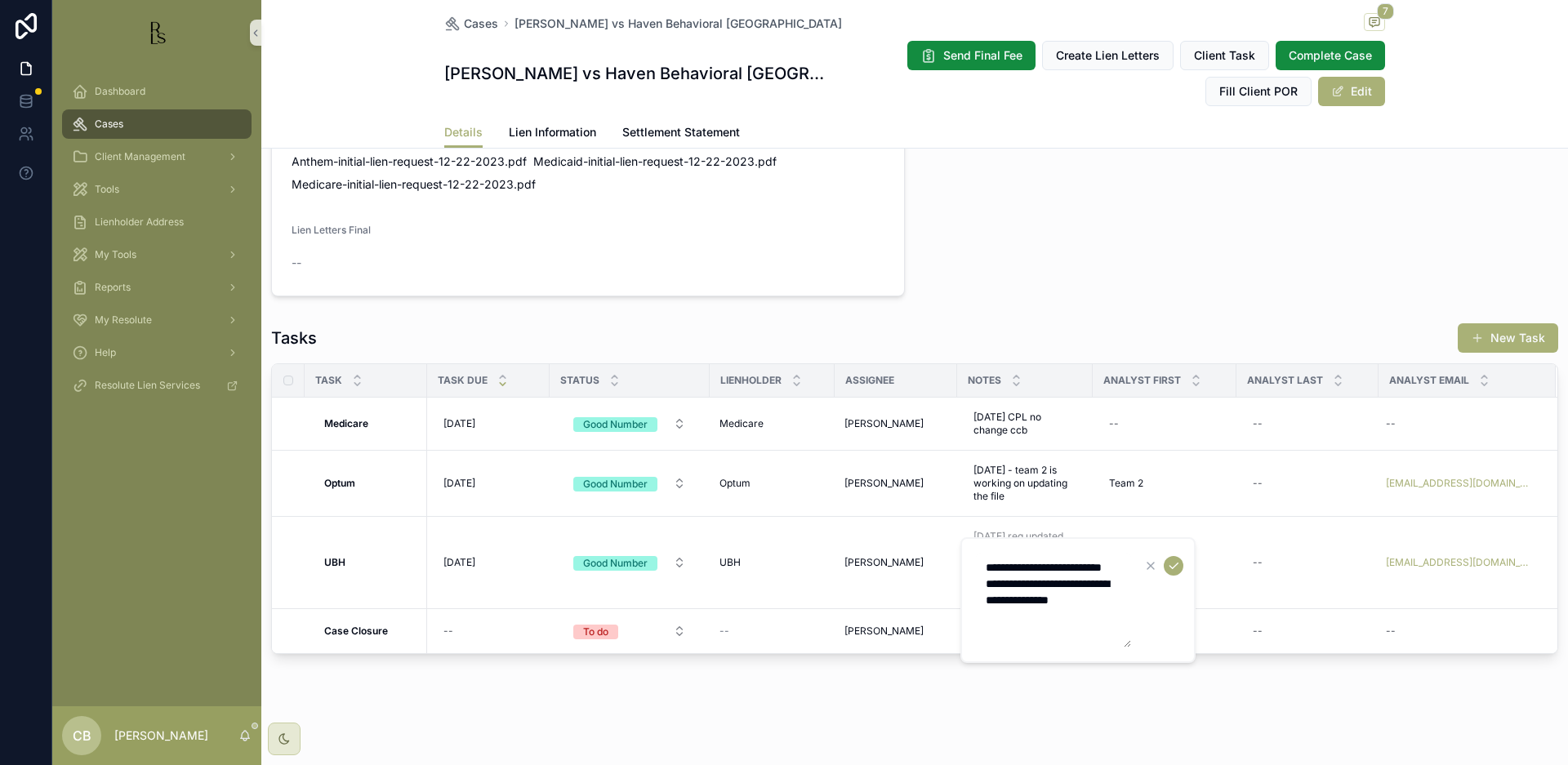
click at [1113, 619] on textarea "**********" at bounding box center [1053, 601] width 155 height 95
type textarea "**********"
click at [1175, 564] on icon "scrollable content" at bounding box center [1174, 565] width 13 height 13
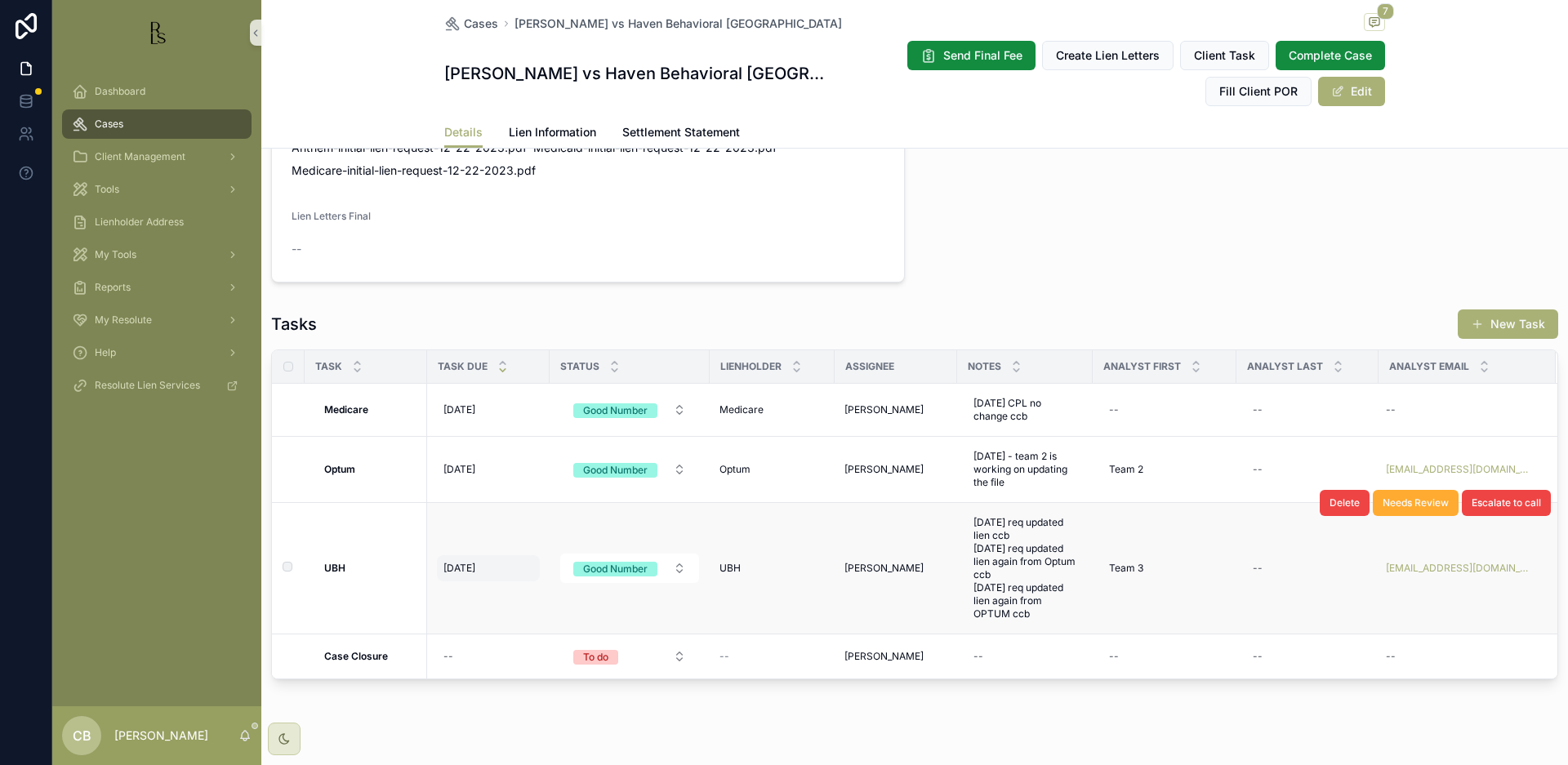
scroll to position [1191, 0]
click at [463, 577] on span "[DATE]" at bounding box center [460, 569] width 32 height 13
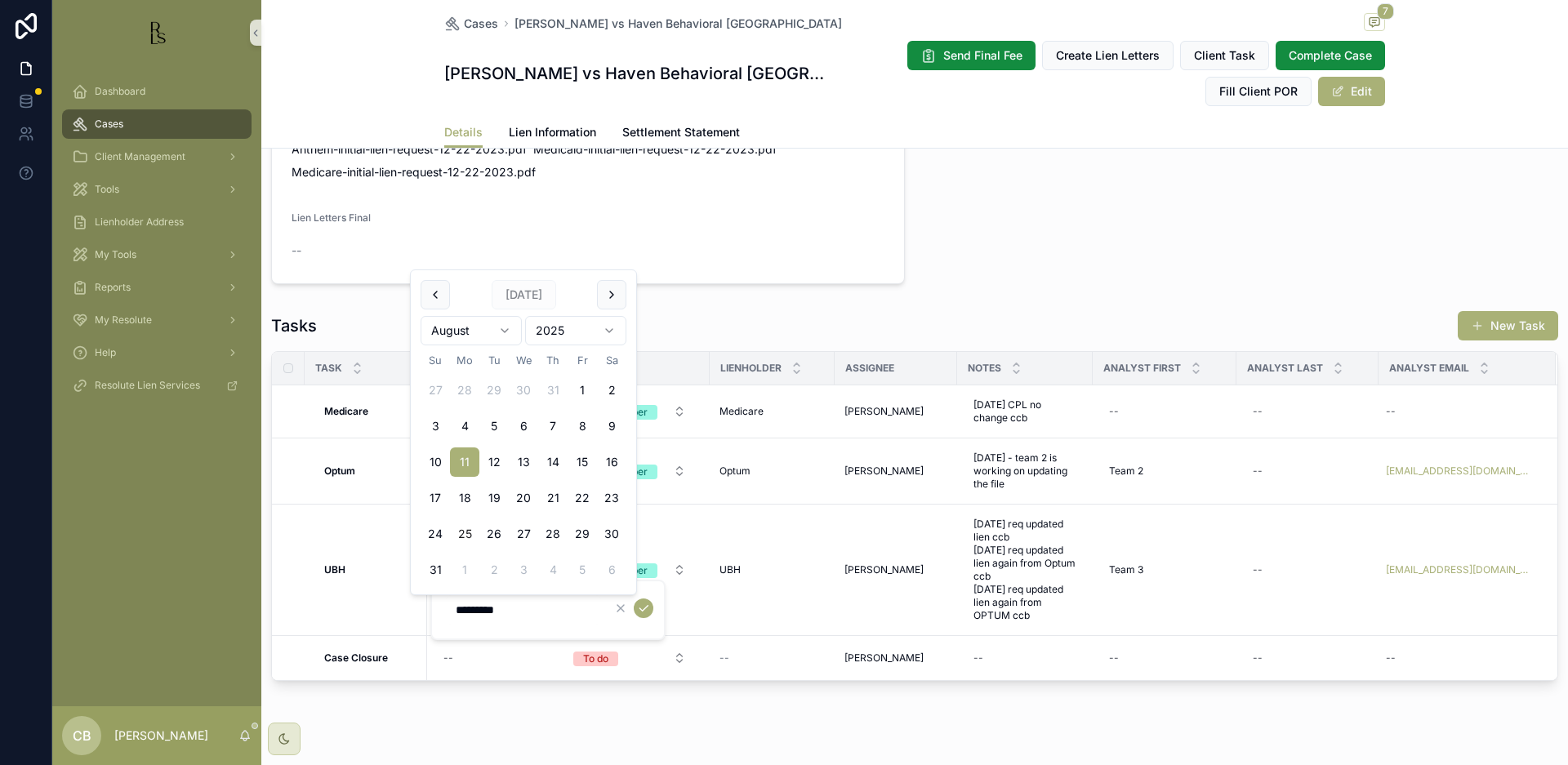
click at [465, 531] on button "25" at bounding box center [464, 534] width 30 height 30
type input "*********"
click at [648, 609] on icon "scrollable content" at bounding box center [643, 608] width 13 height 13
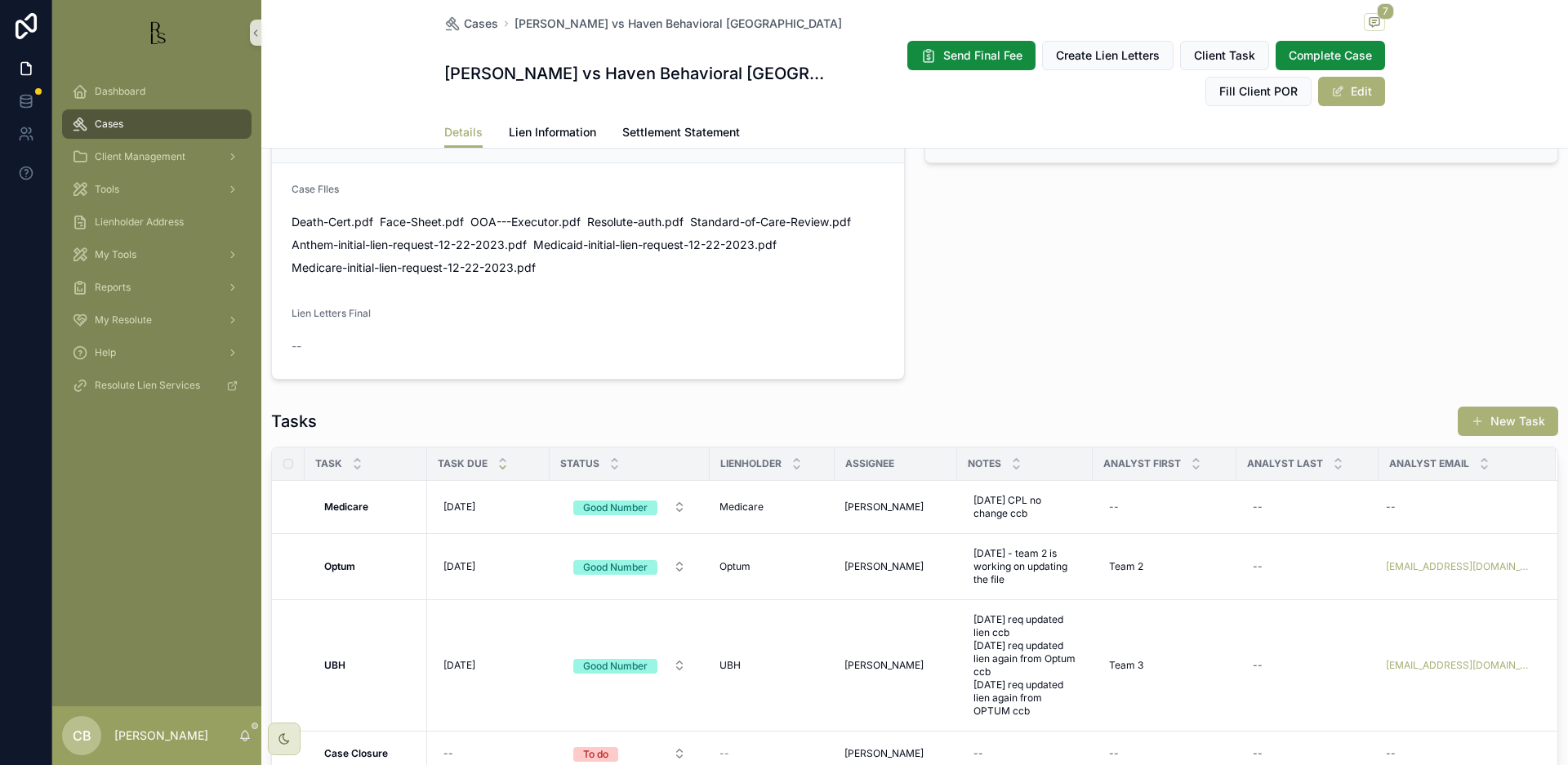
scroll to position [1093, 0]
click at [115, 187] on span "Tools" at bounding box center [107, 189] width 24 height 13
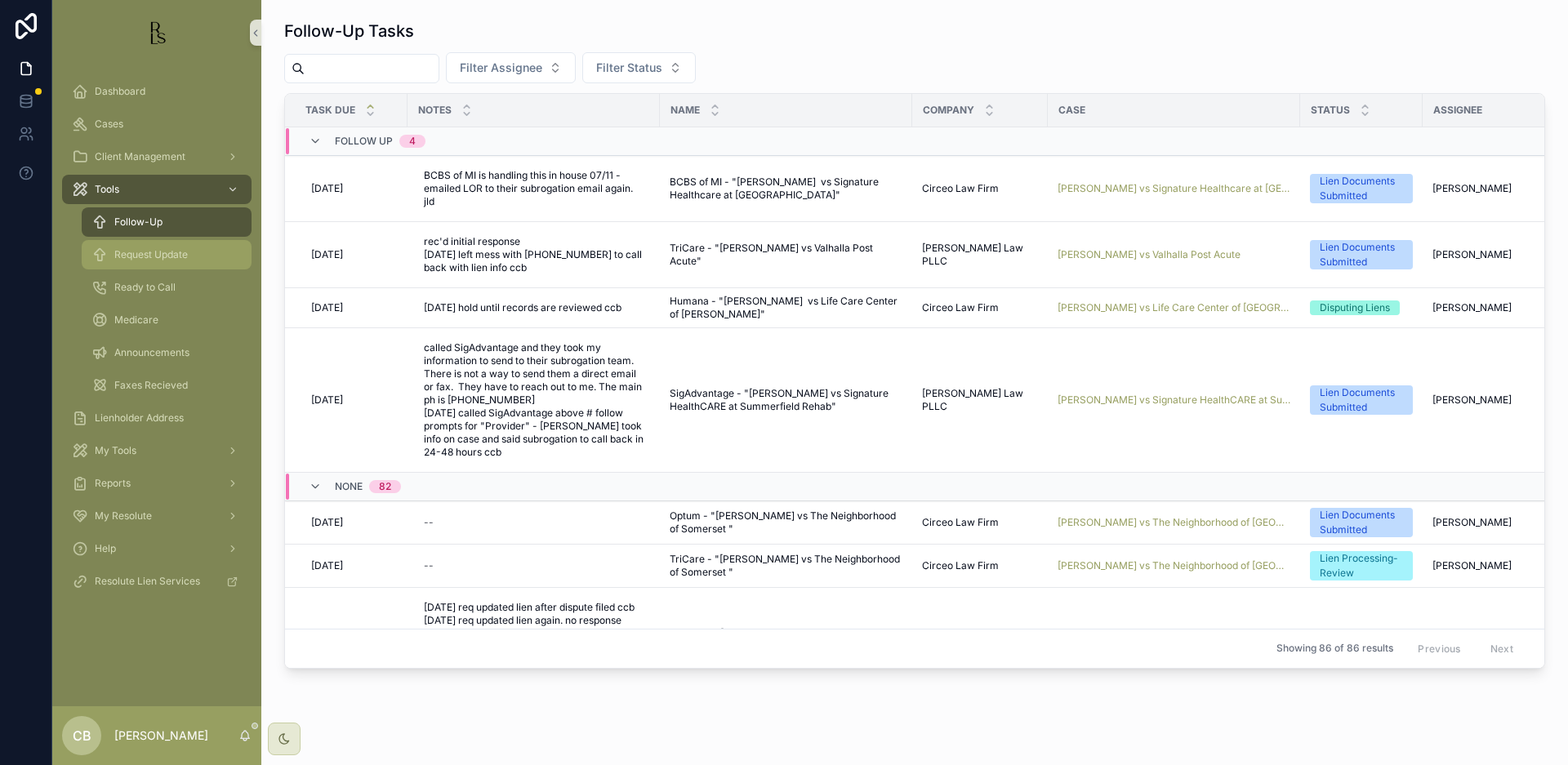
click at [177, 254] on span "Request Update" at bounding box center [152, 255] width 74 height 13
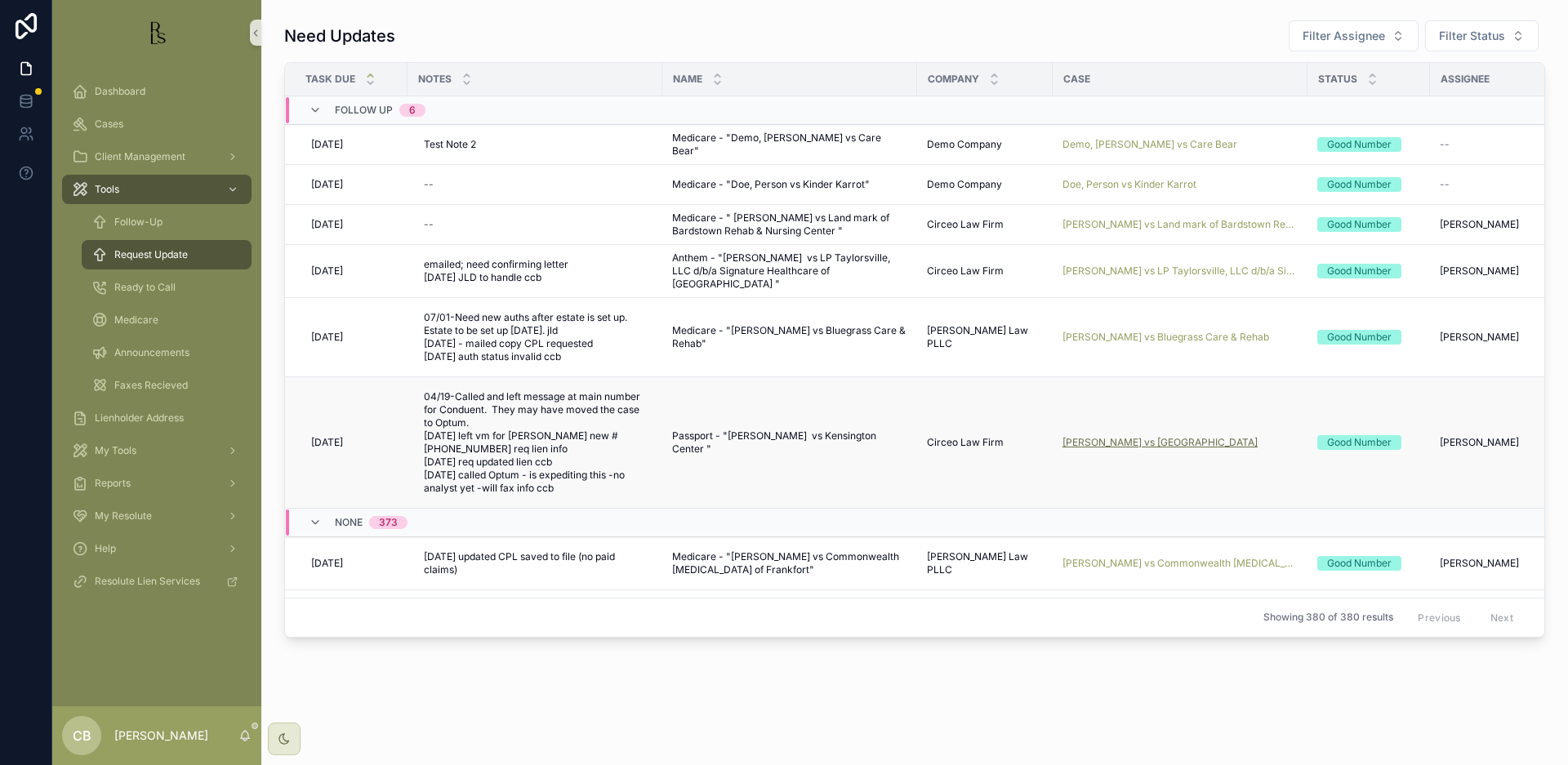
click at [1163, 443] on span "[PERSON_NAME] vs [GEOGRAPHIC_DATA]" at bounding box center [1160, 442] width 195 height 13
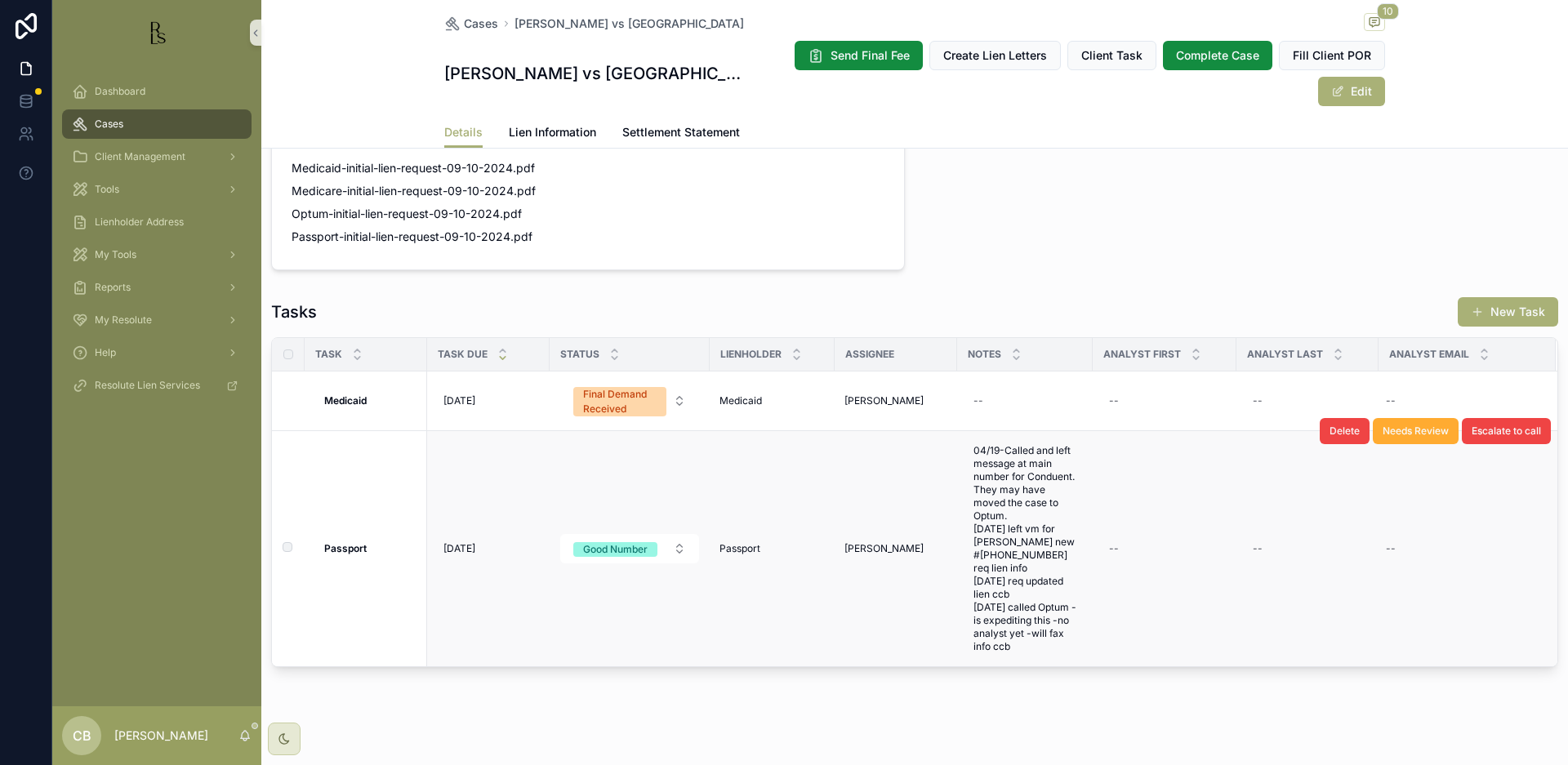
scroll to position [1117, 0]
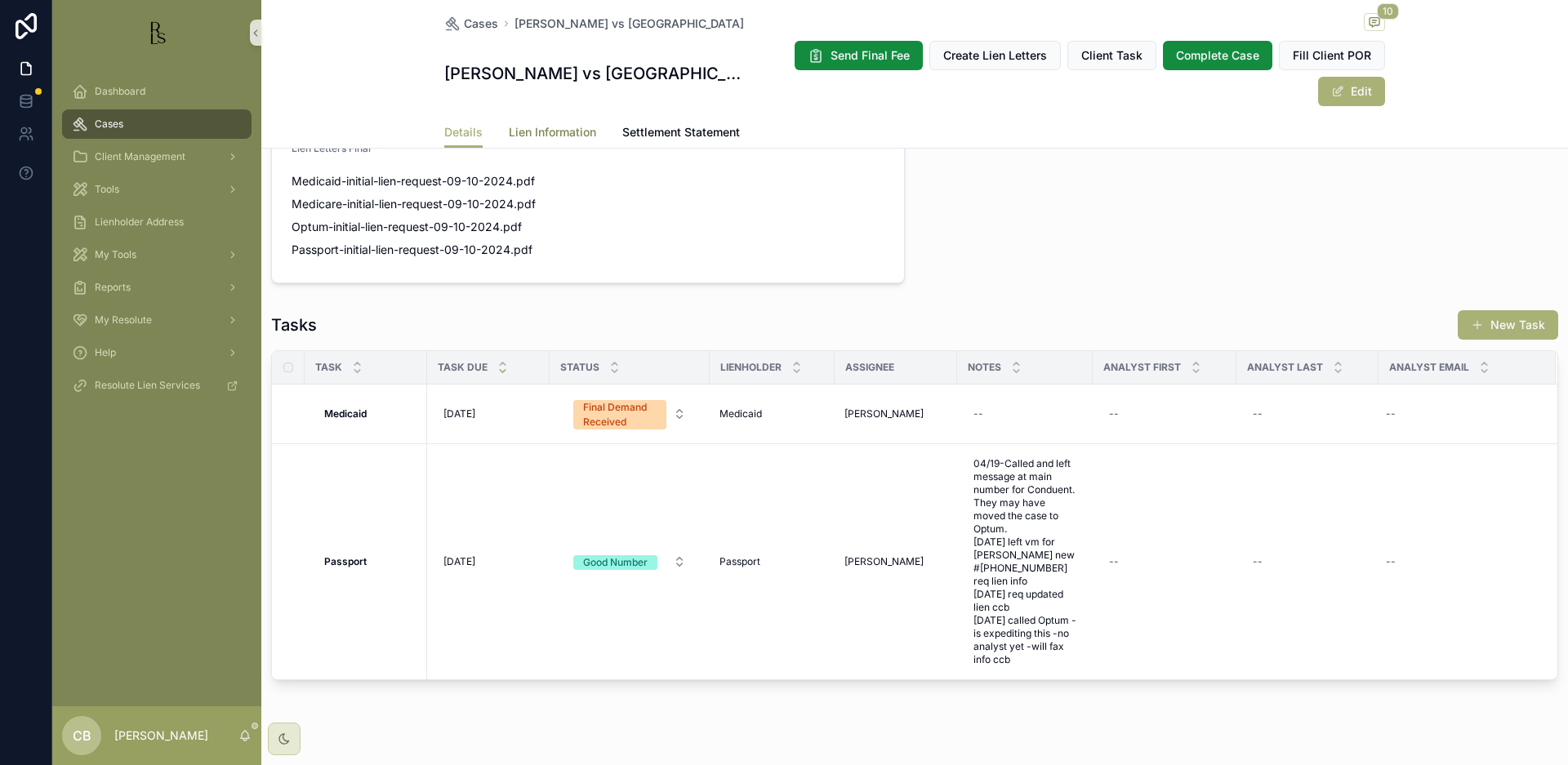
click at [557, 133] on span "Lien Information" at bounding box center [551, 132] width 87 height 16
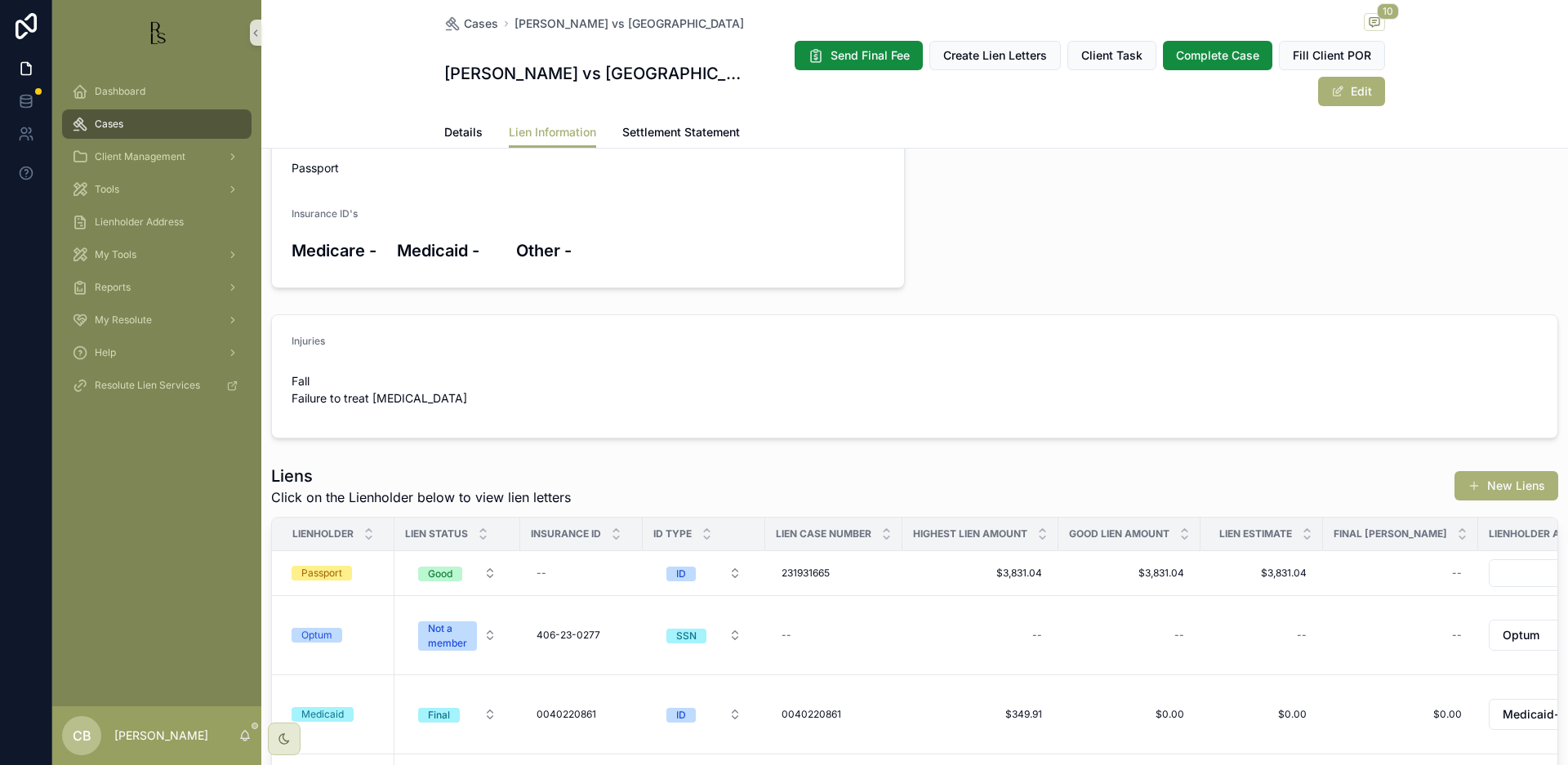
scroll to position [161, 0]
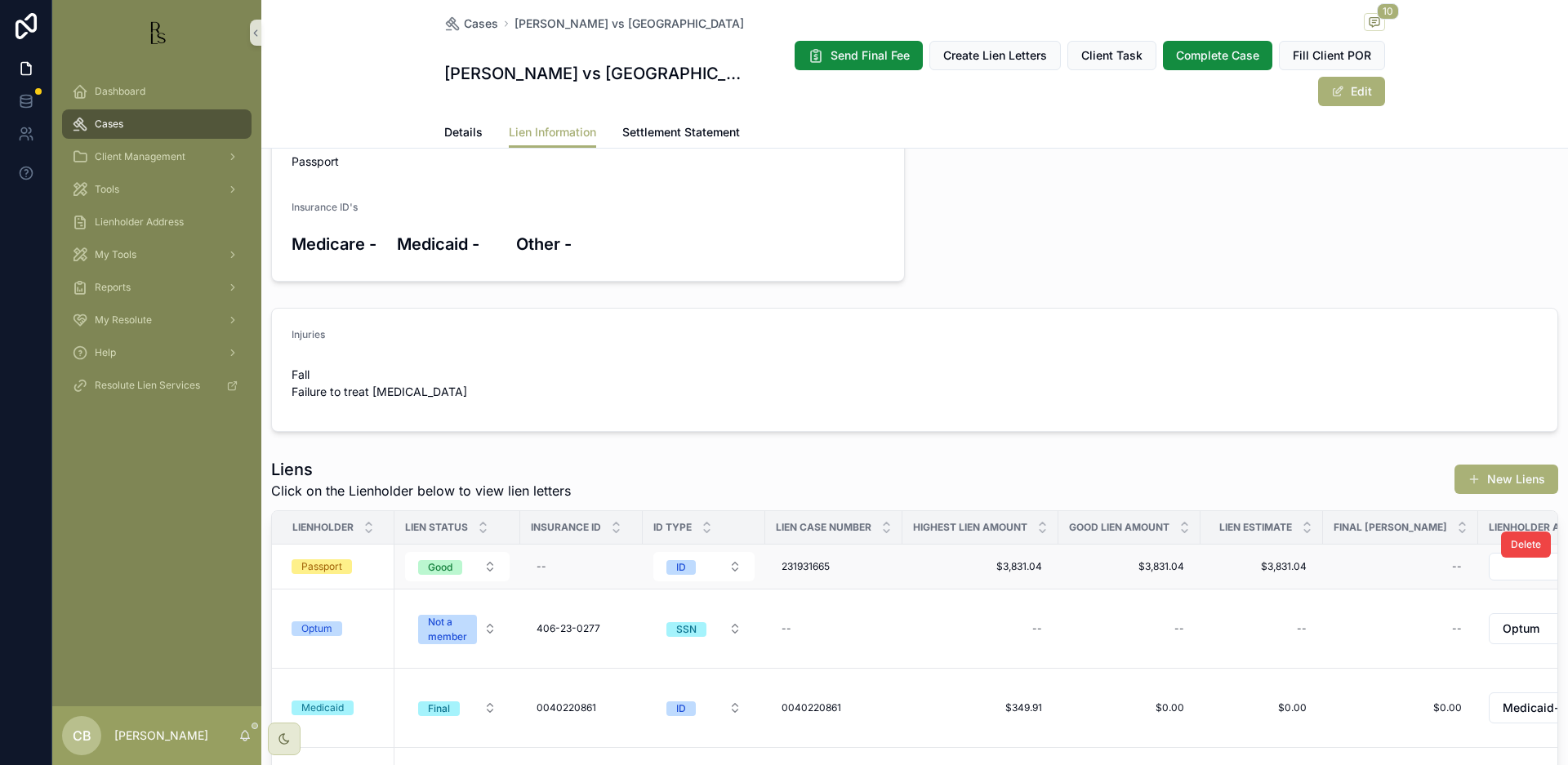
click at [312, 562] on div "Passport" at bounding box center [322, 567] width 41 height 14
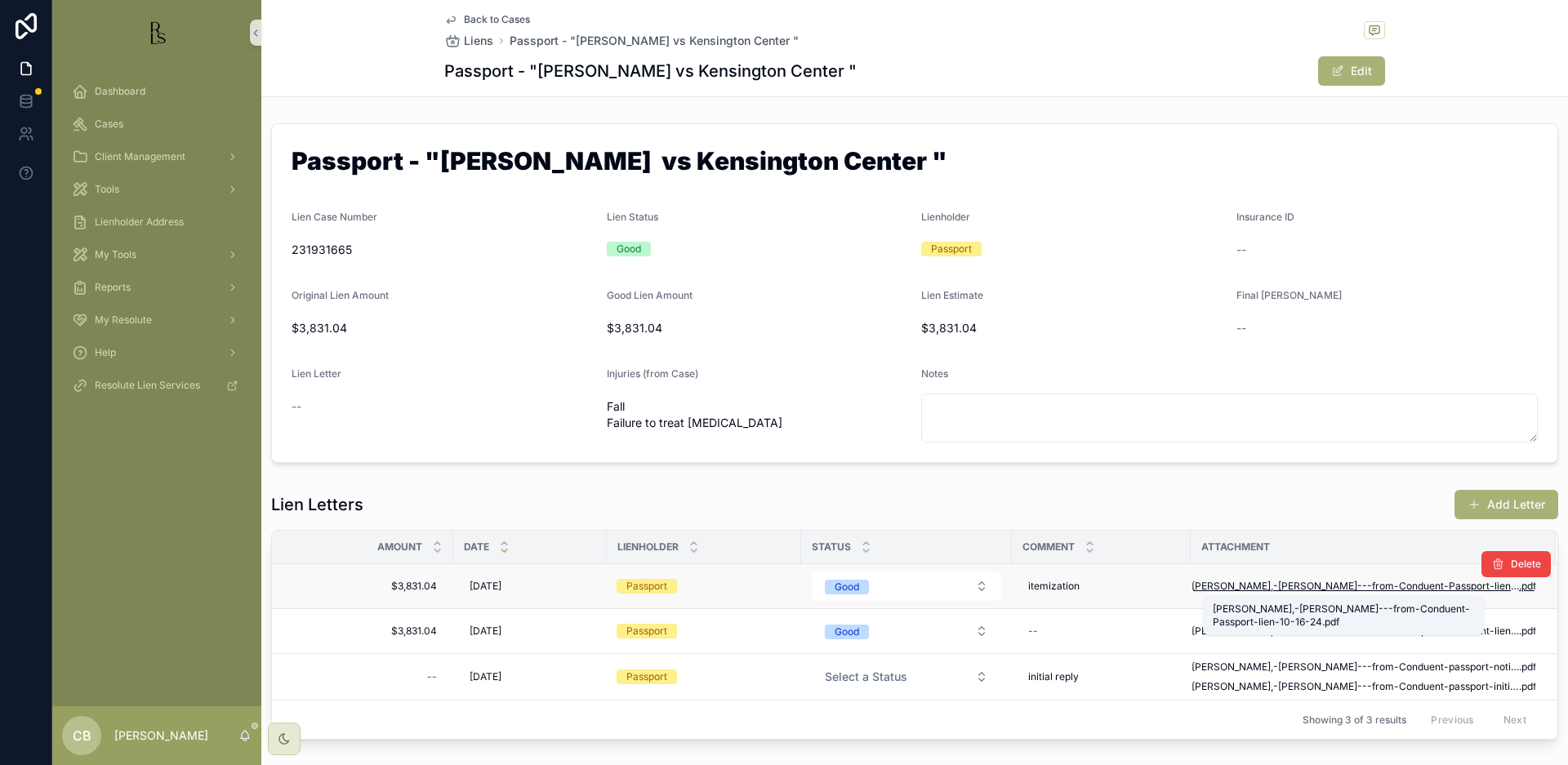
click at [1378, 584] on span "McMurphy,-Tracey---from-Conduent-Passport-lien-10-16-24" at bounding box center [1355, 587] width 327 height 13
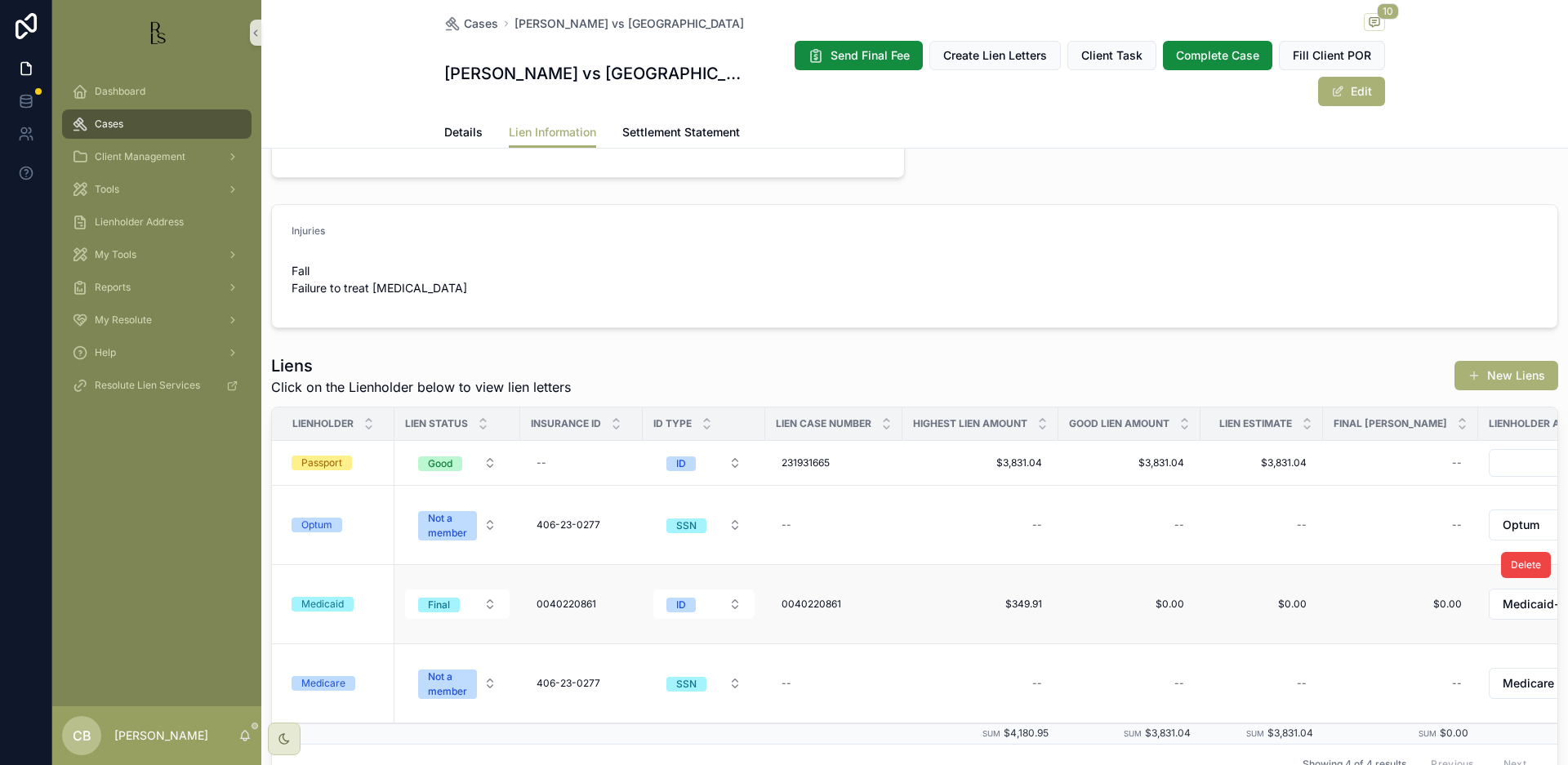
scroll to position [272, 0]
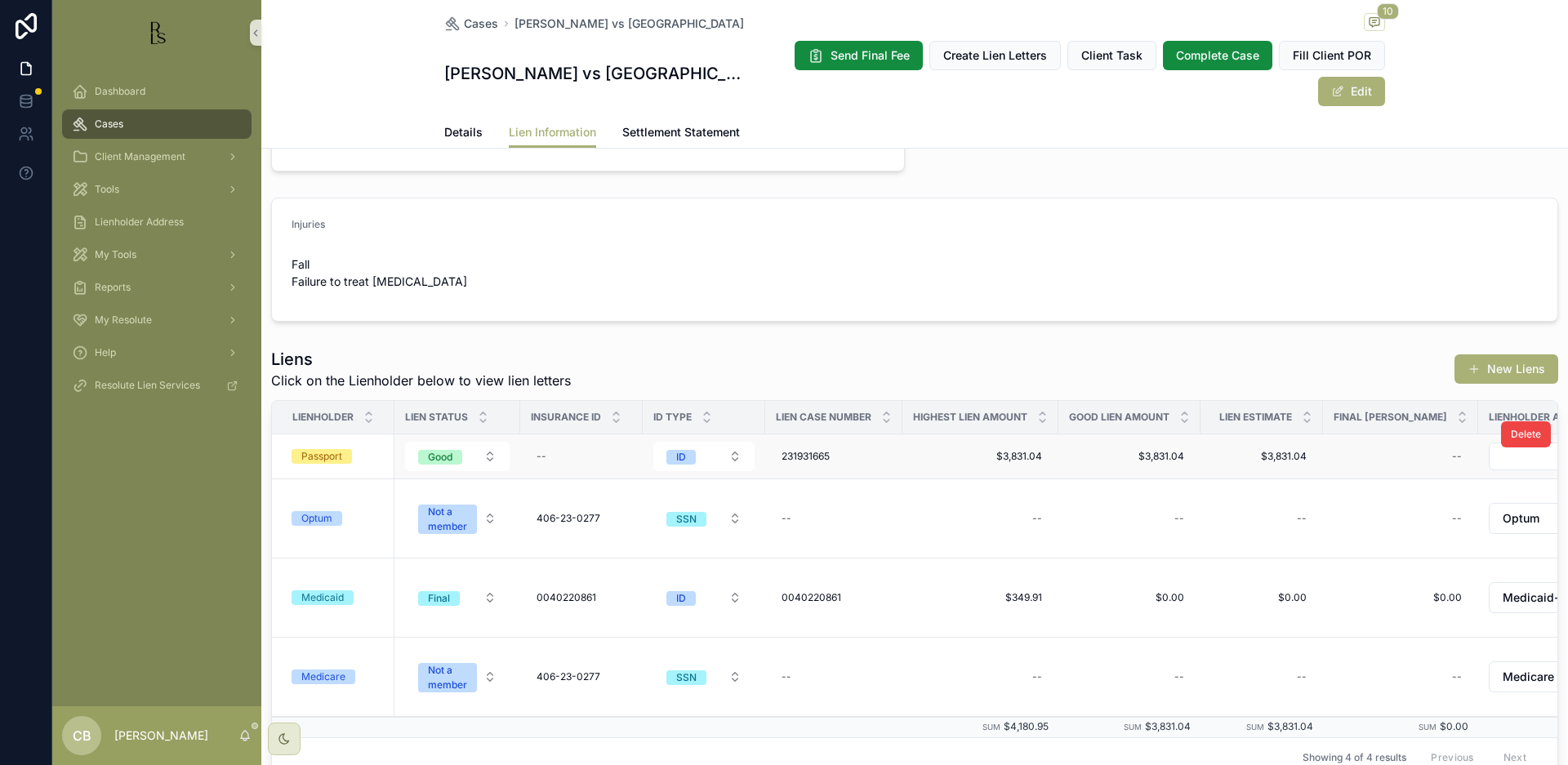
click at [325, 459] on div "Passport" at bounding box center [322, 456] width 41 height 14
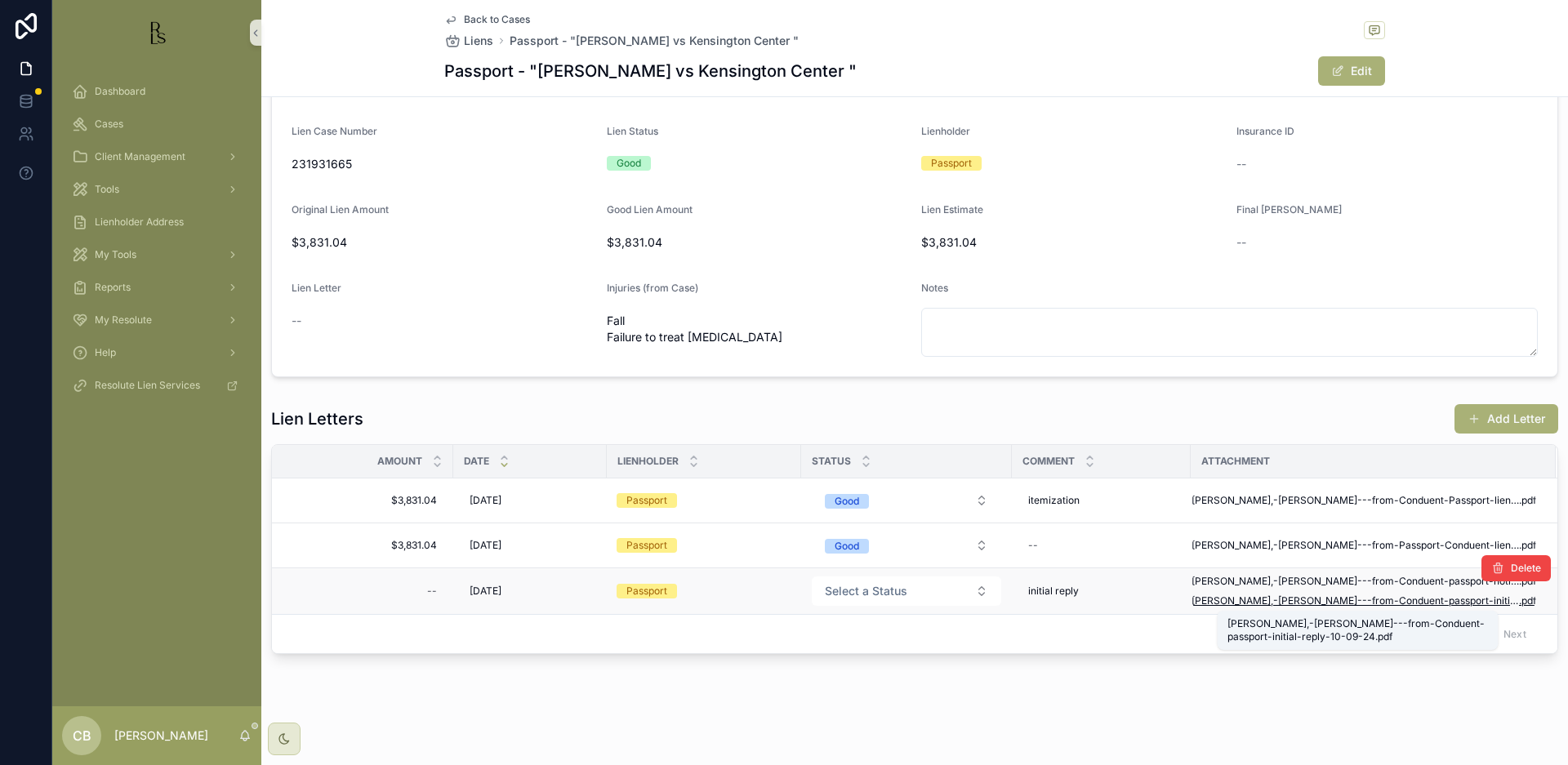
click at [1427, 602] on span "McMurphy,-Tracey---from-Conduent-passport-initial-reply-10-09-24" at bounding box center [1355, 601] width 327 height 13
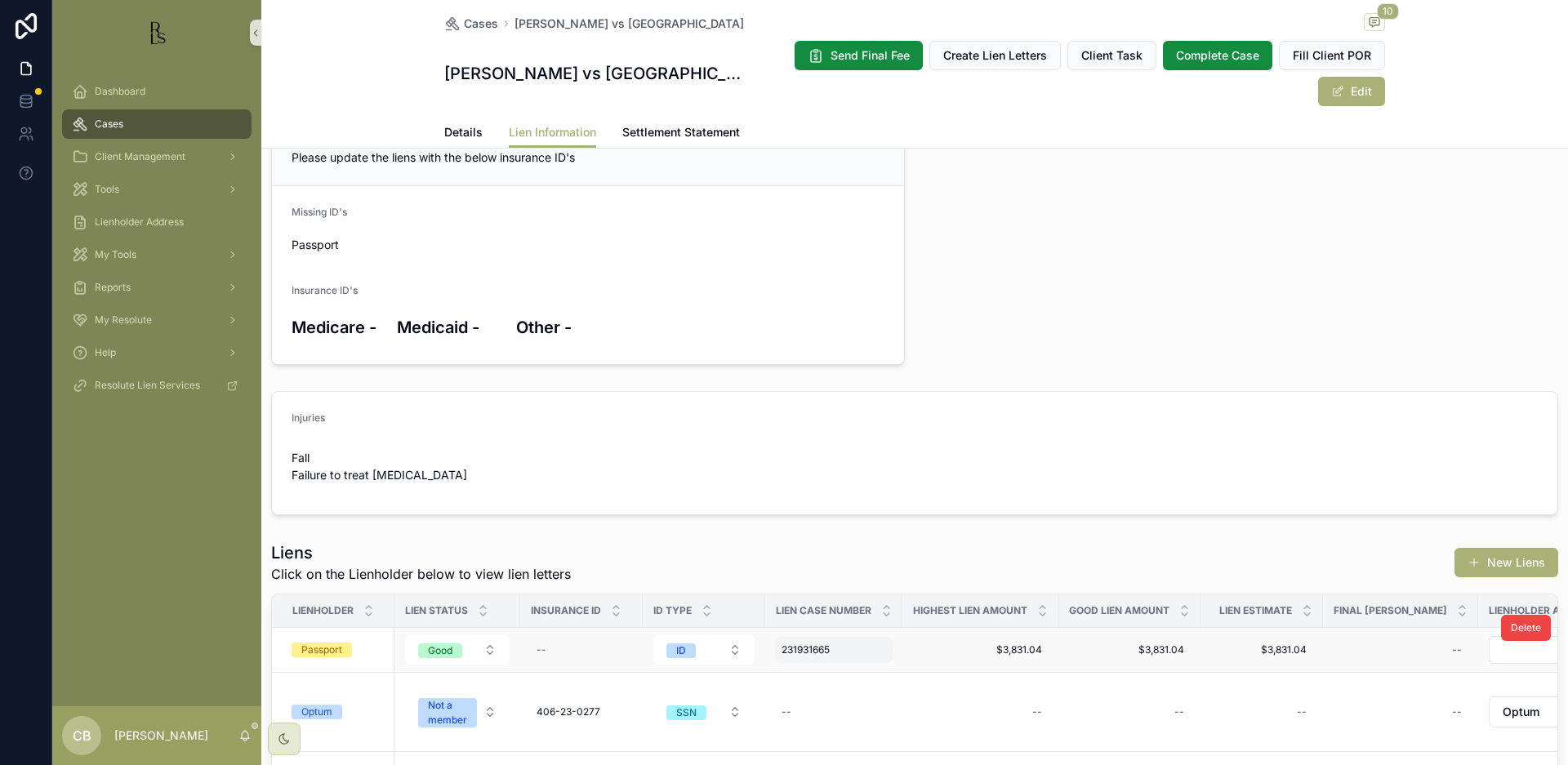
click at [810, 651] on span "231931665" at bounding box center [806, 650] width 48 height 13
click at [1086, 686] on td "--" at bounding box center [1129, 713] width 142 height 79
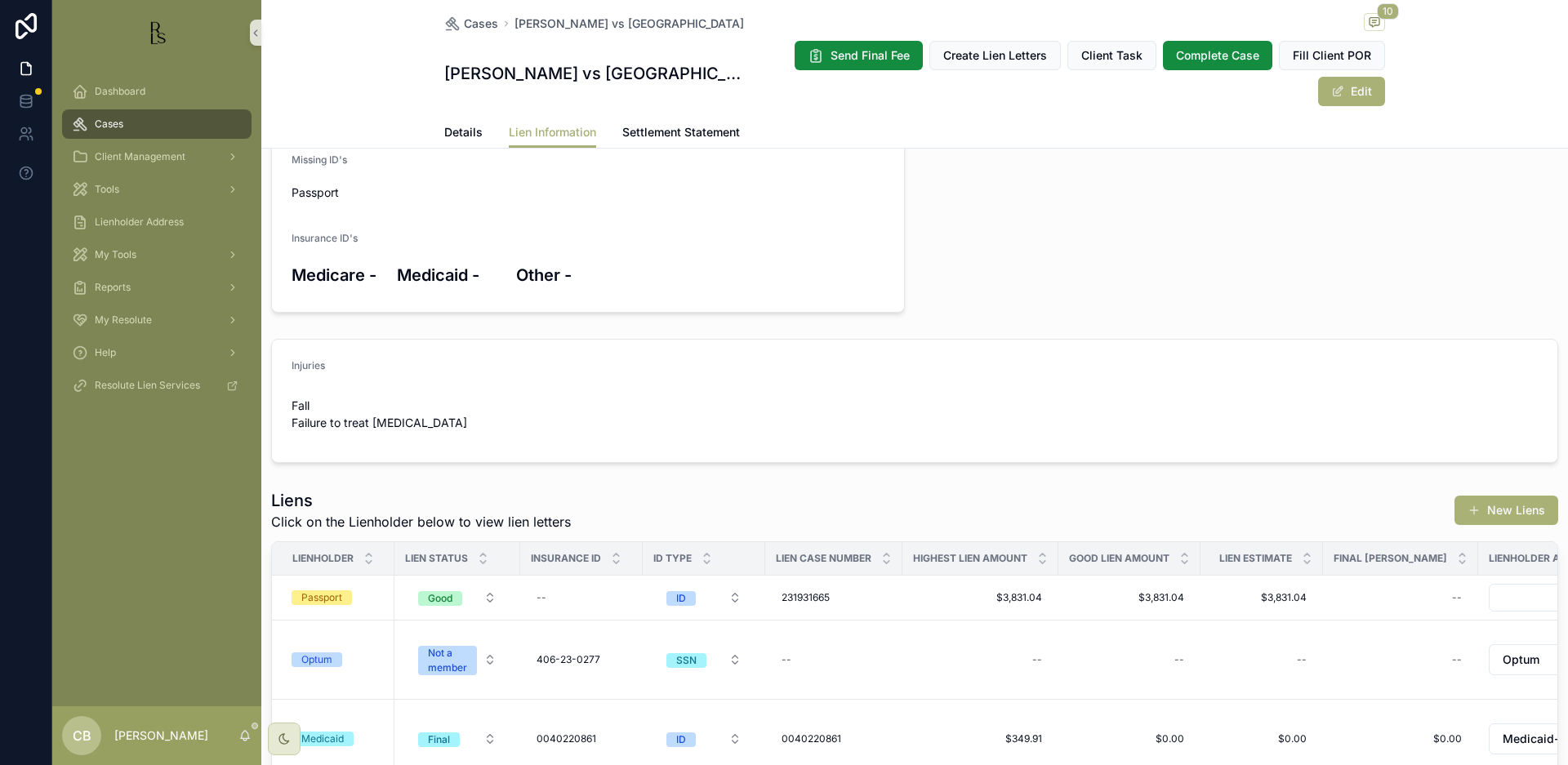
scroll to position [214, 0]
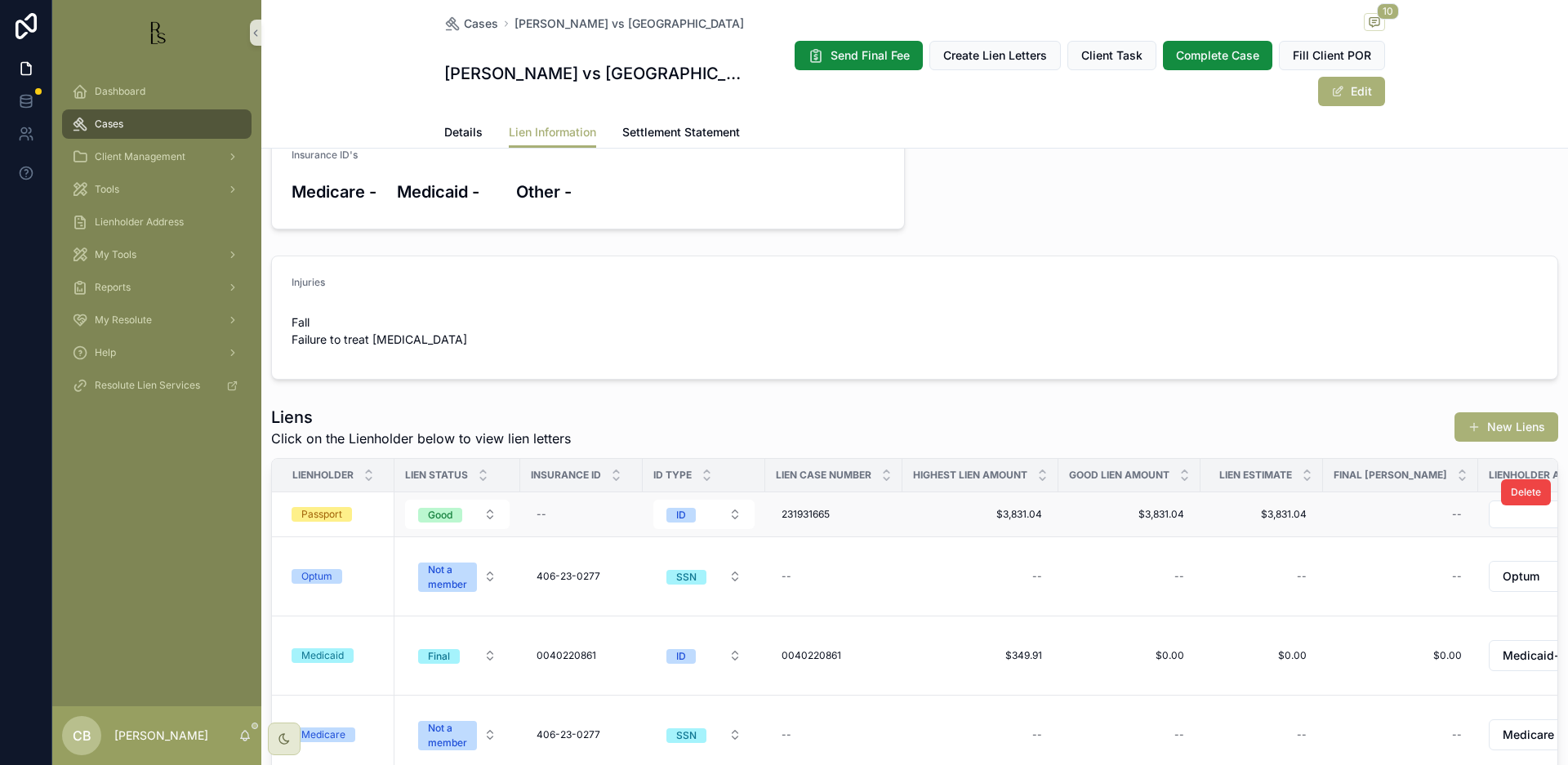
click at [330, 508] on div "Passport" at bounding box center [322, 515] width 41 height 14
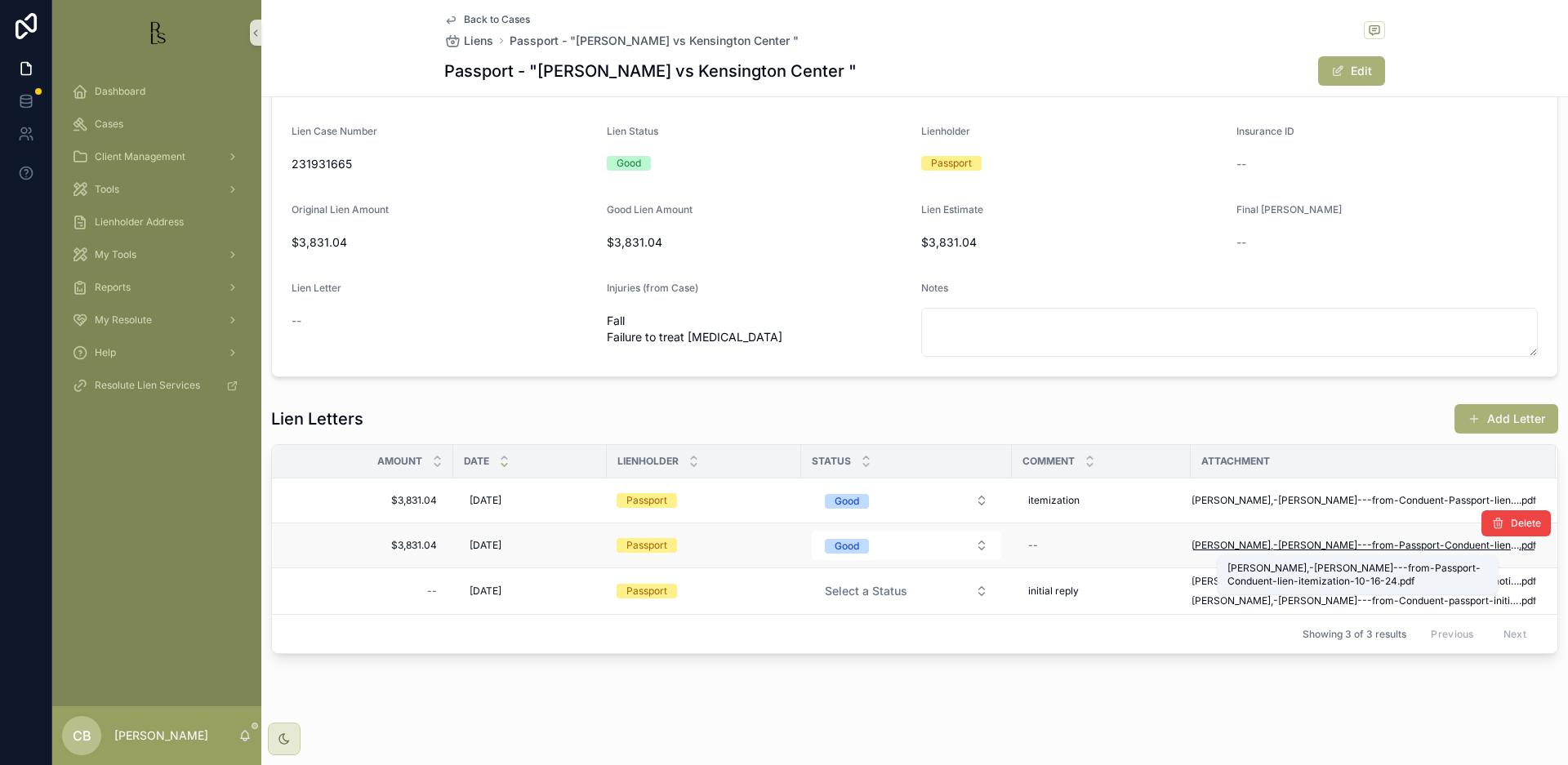
click at [1368, 540] on span "McMurphy,-Tracey---from-Passport-Conduent-lien-itemization-10-16-24" at bounding box center [1355, 545] width 327 height 13
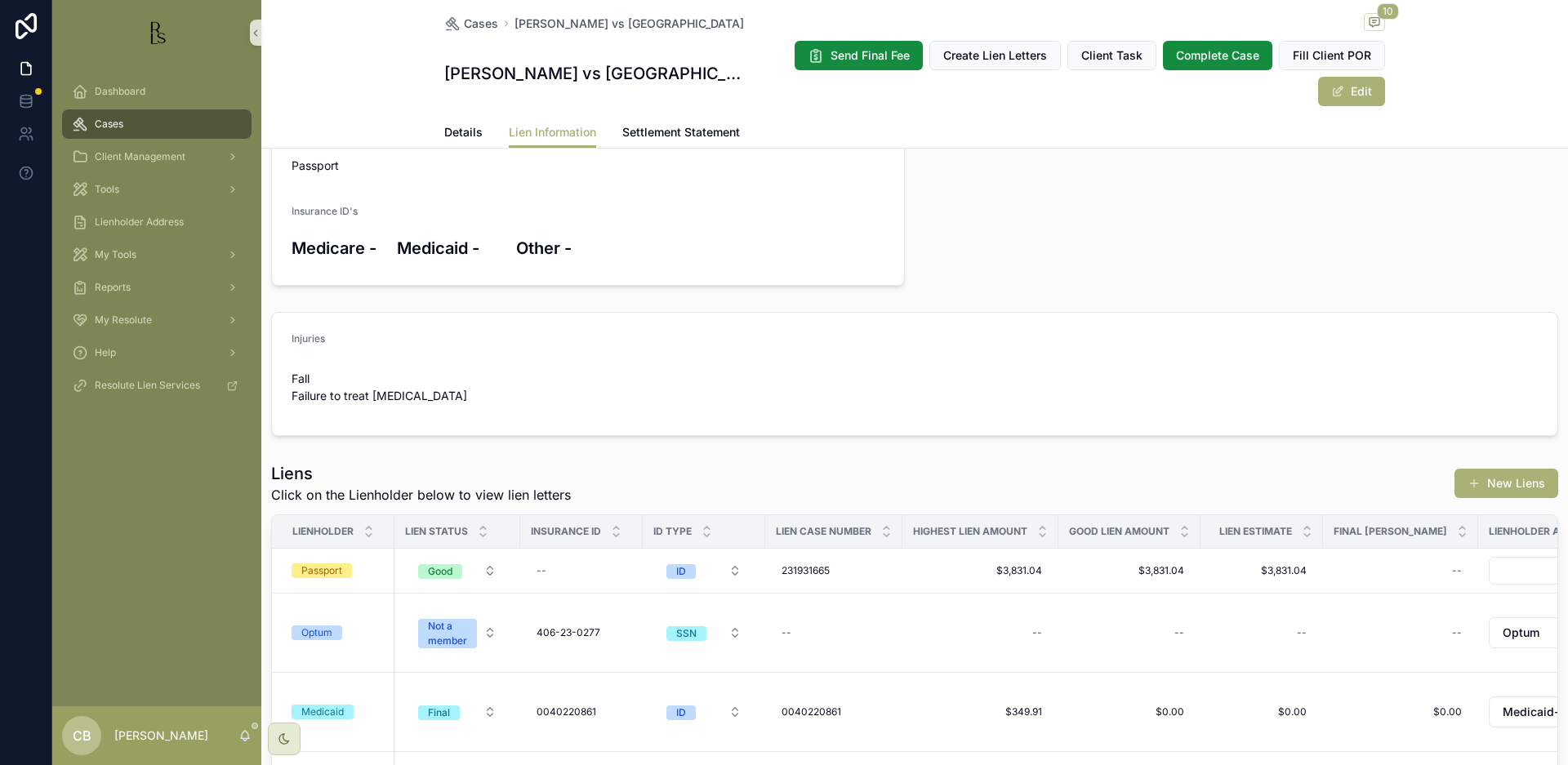
scroll to position [161, 0]
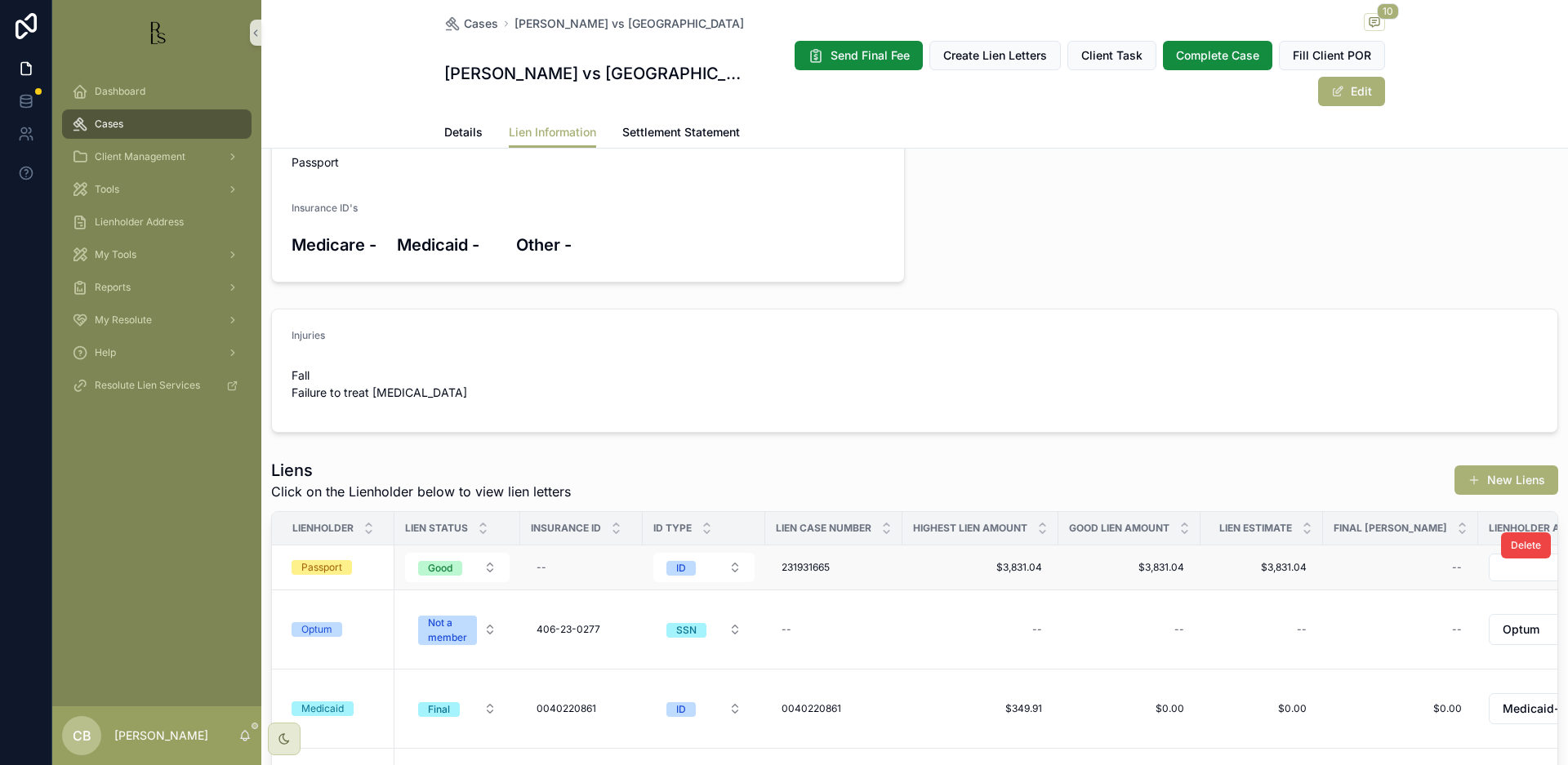
click at [331, 568] on div "Passport" at bounding box center [322, 568] width 41 height 14
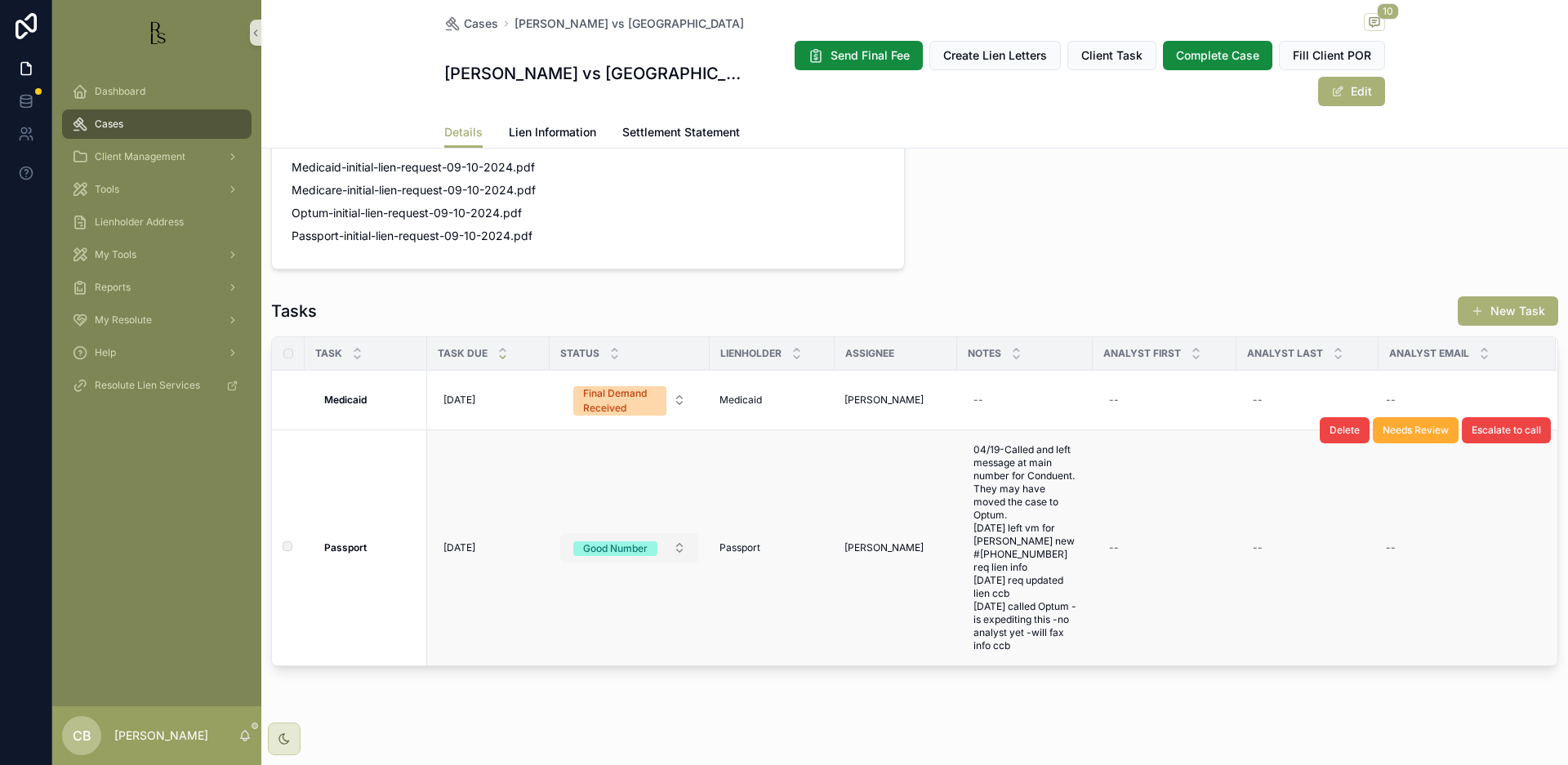
scroll to position [1130, 0]
click at [1034, 620] on span "04/19-Called and left message at main number for Conduent. They may have moved …" at bounding box center [1025, 548] width 103 height 209
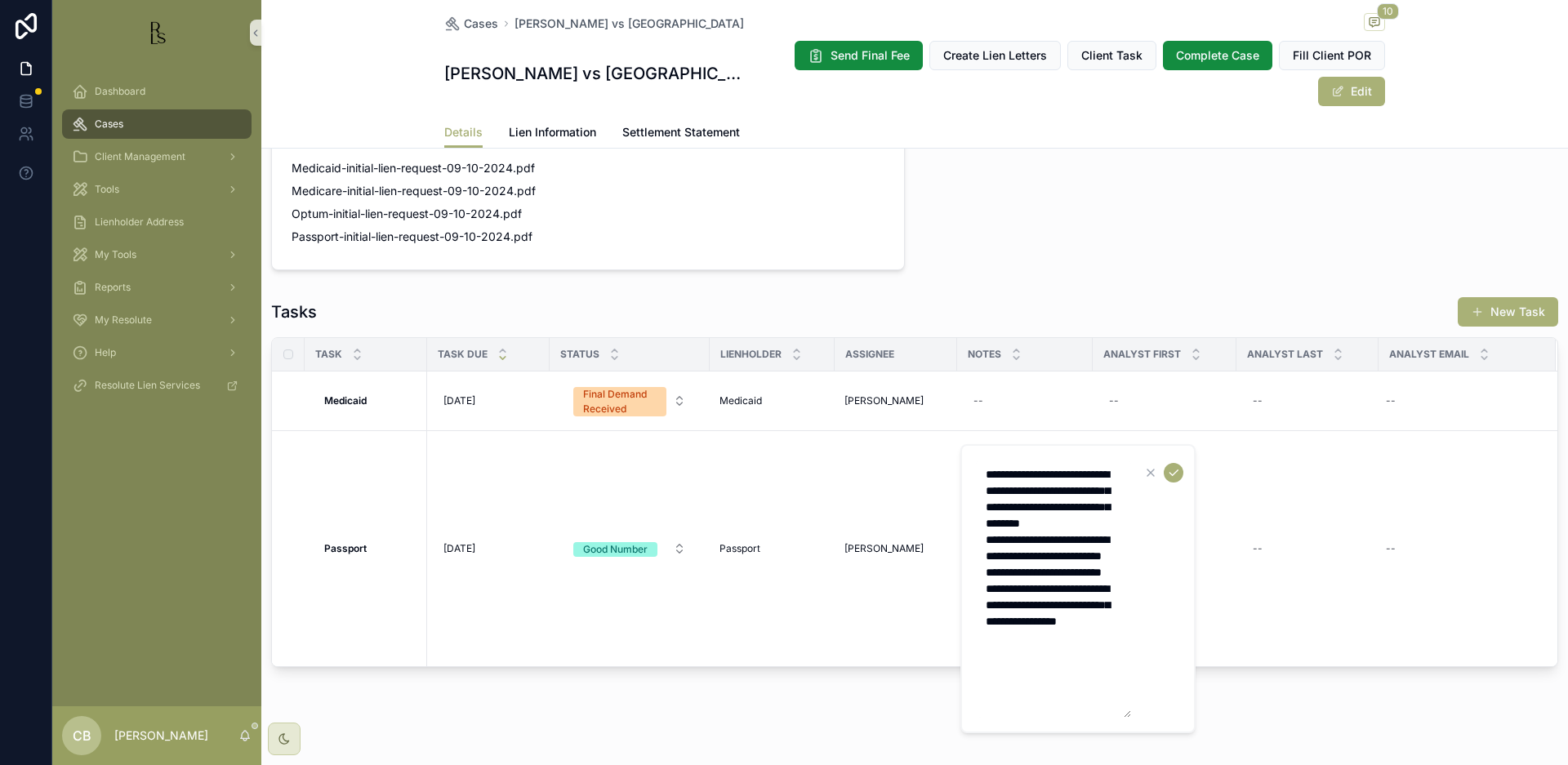
click at [1021, 686] on textarea "**********" at bounding box center [1053, 589] width 155 height 258
type textarea "**********"
click at [1176, 454] on icon "scrollable content" at bounding box center [1174, 456] width 13 height 13
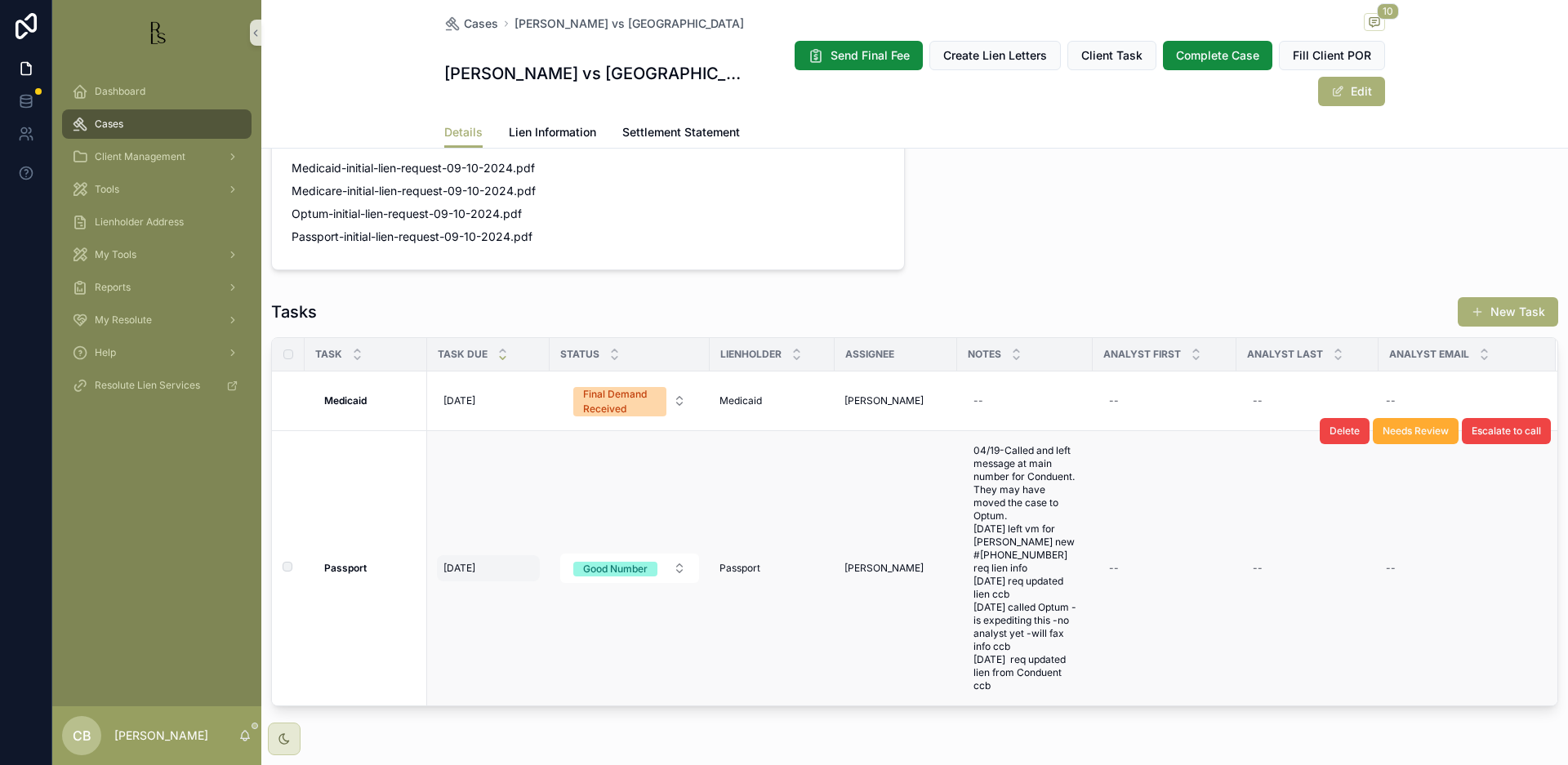
click at [459, 562] on span "[DATE]" at bounding box center [460, 569] width 32 height 13
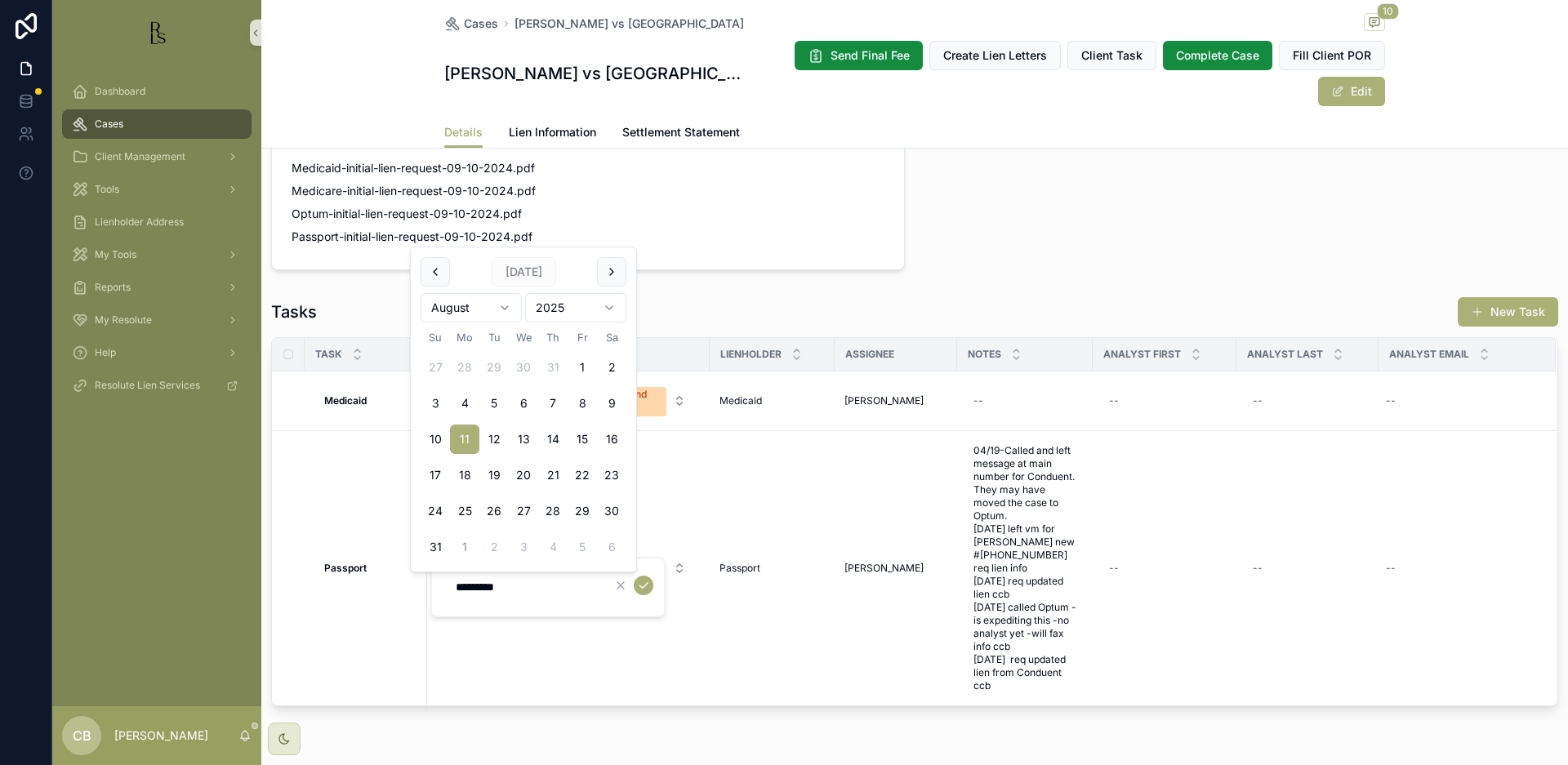
scroll to position [0, 0]
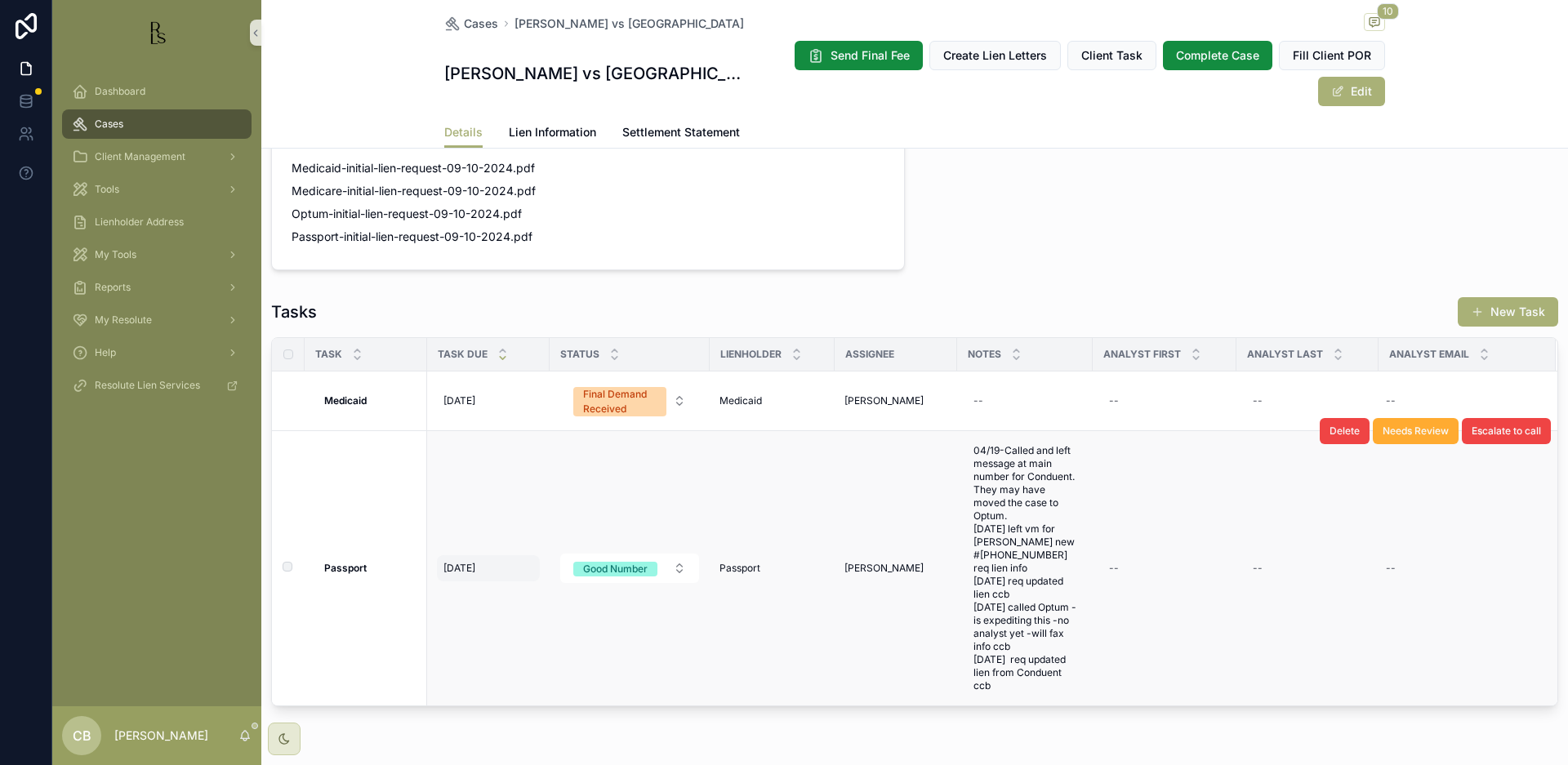
click at [459, 562] on span "[DATE]" at bounding box center [460, 569] width 32 height 13
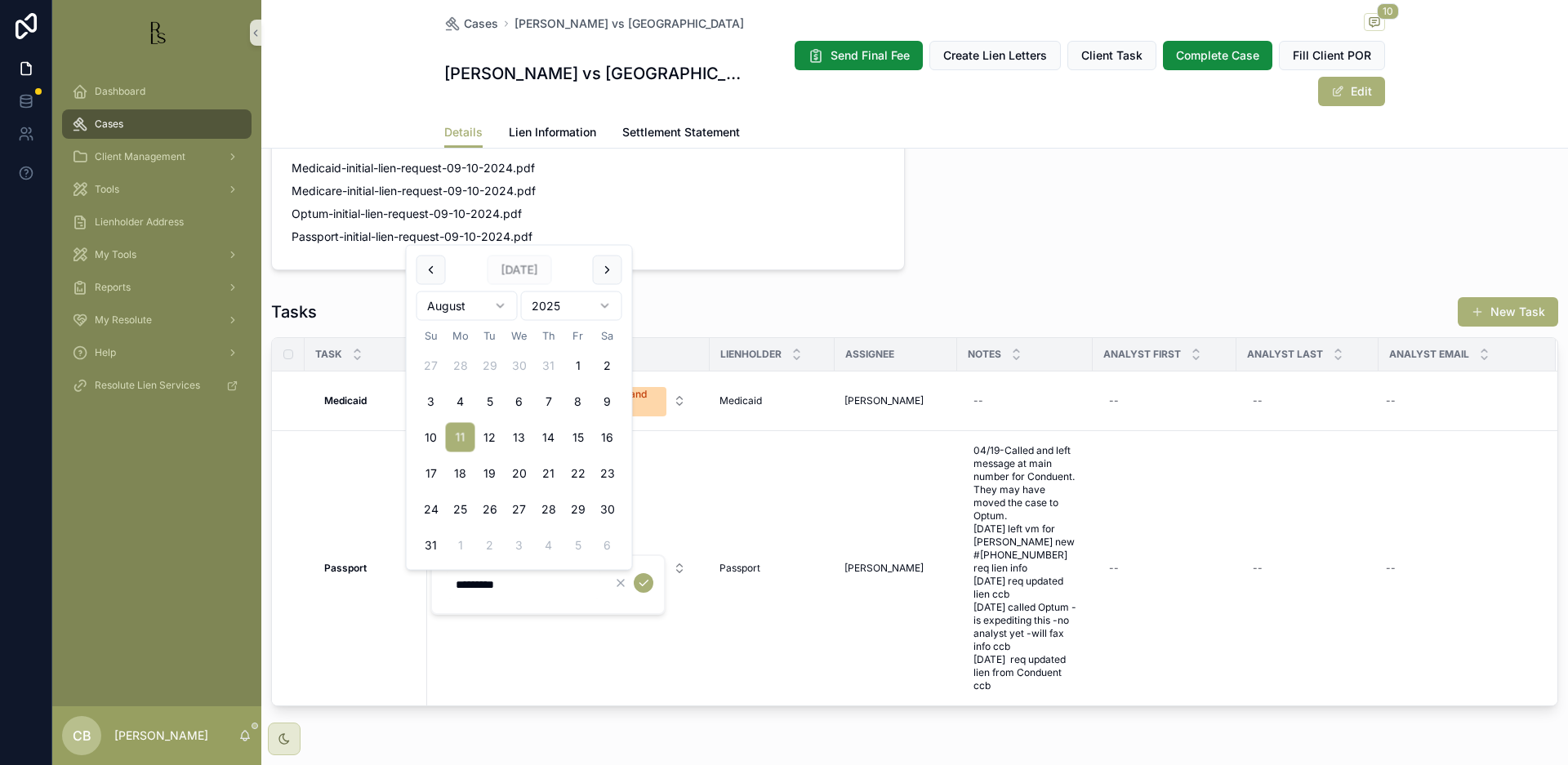
scroll to position [1131, 0]
click at [463, 508] on button "25" at bounding box center [464, 509] width 30 height 30
type input "*********"
click at [643, 583] on icon "scrollable content" at bounding box center [643, 583] width 13 height 13
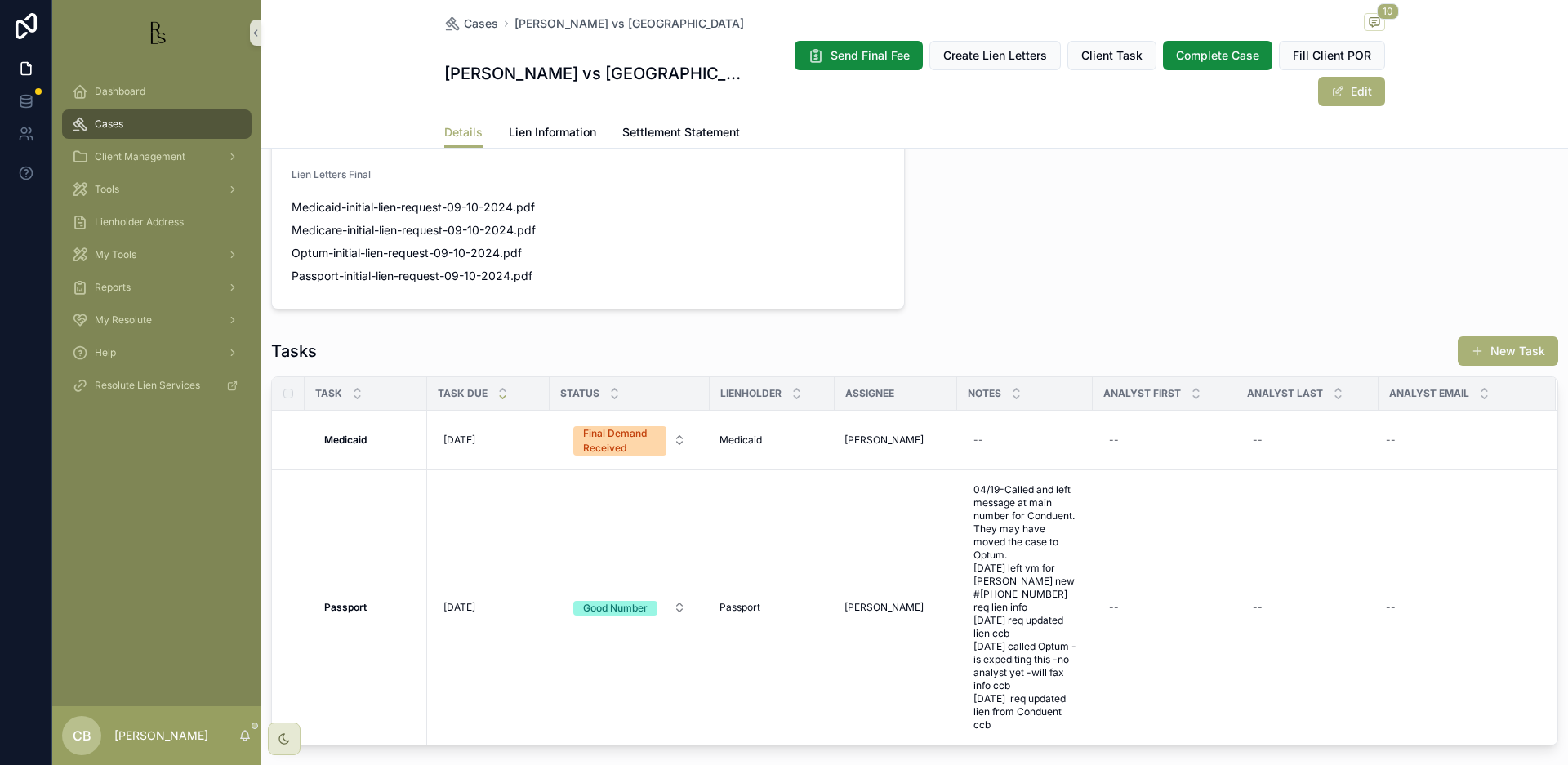
scroll to position [1090, 0]
click at [113, 187] on span "Tools" at bounding box center [107, 189] width 24 height 13
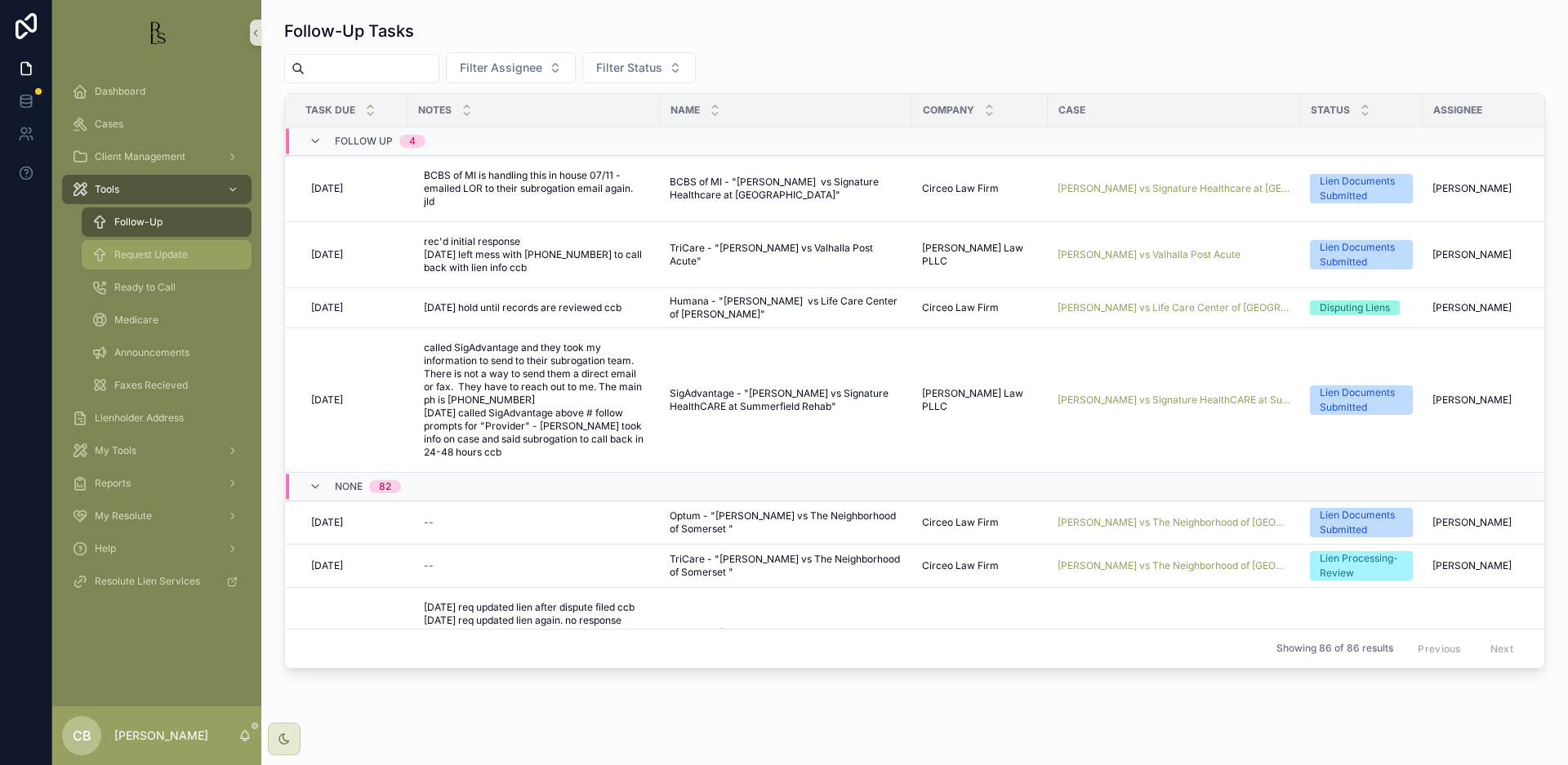
click at [143, 251] on span "Request Update" at bounding box center [152, 255] width 74 height 13
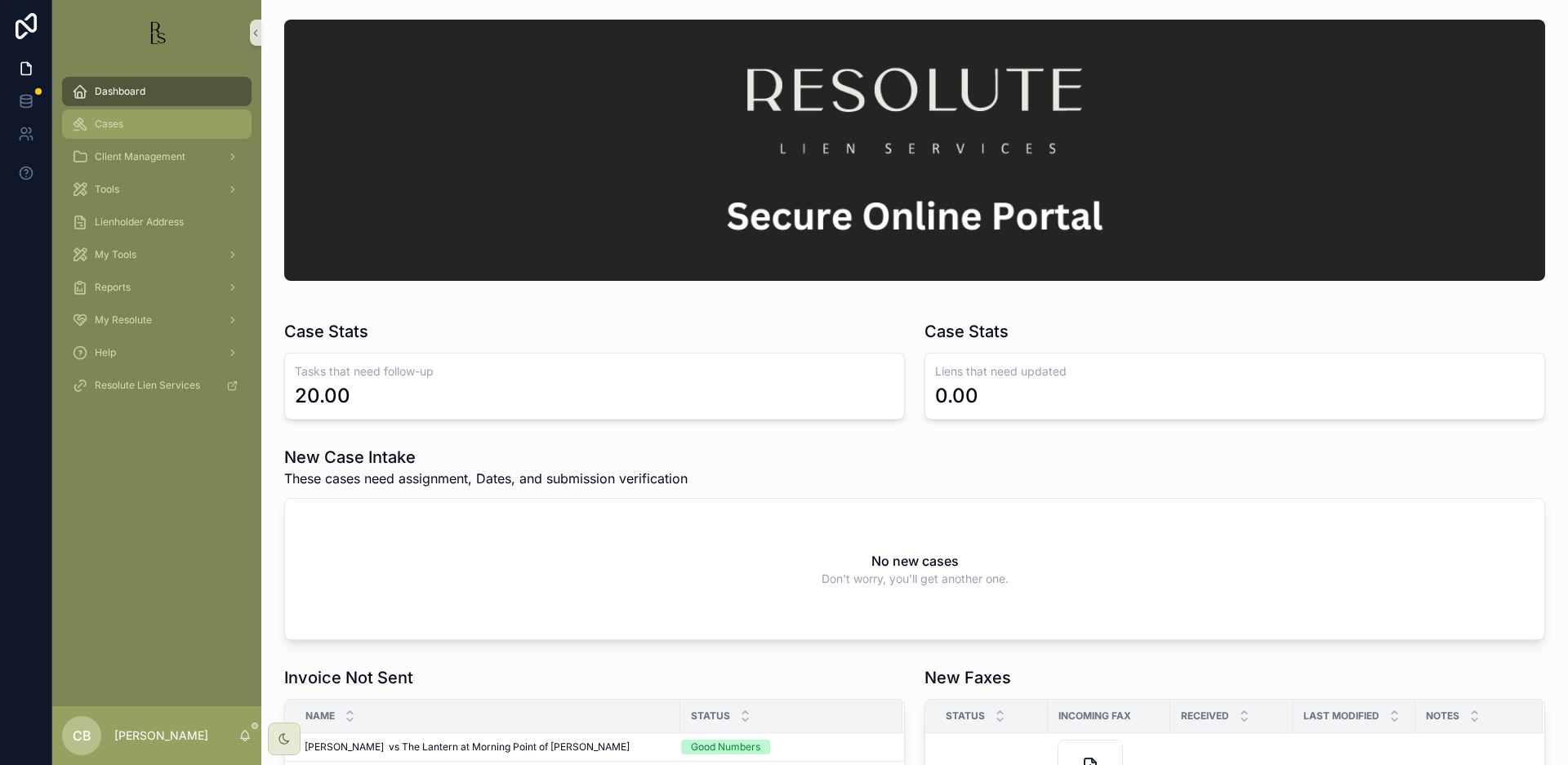
click at [115, 126] on span "Cases" at bounding box center [109, 124] width 29 height 13
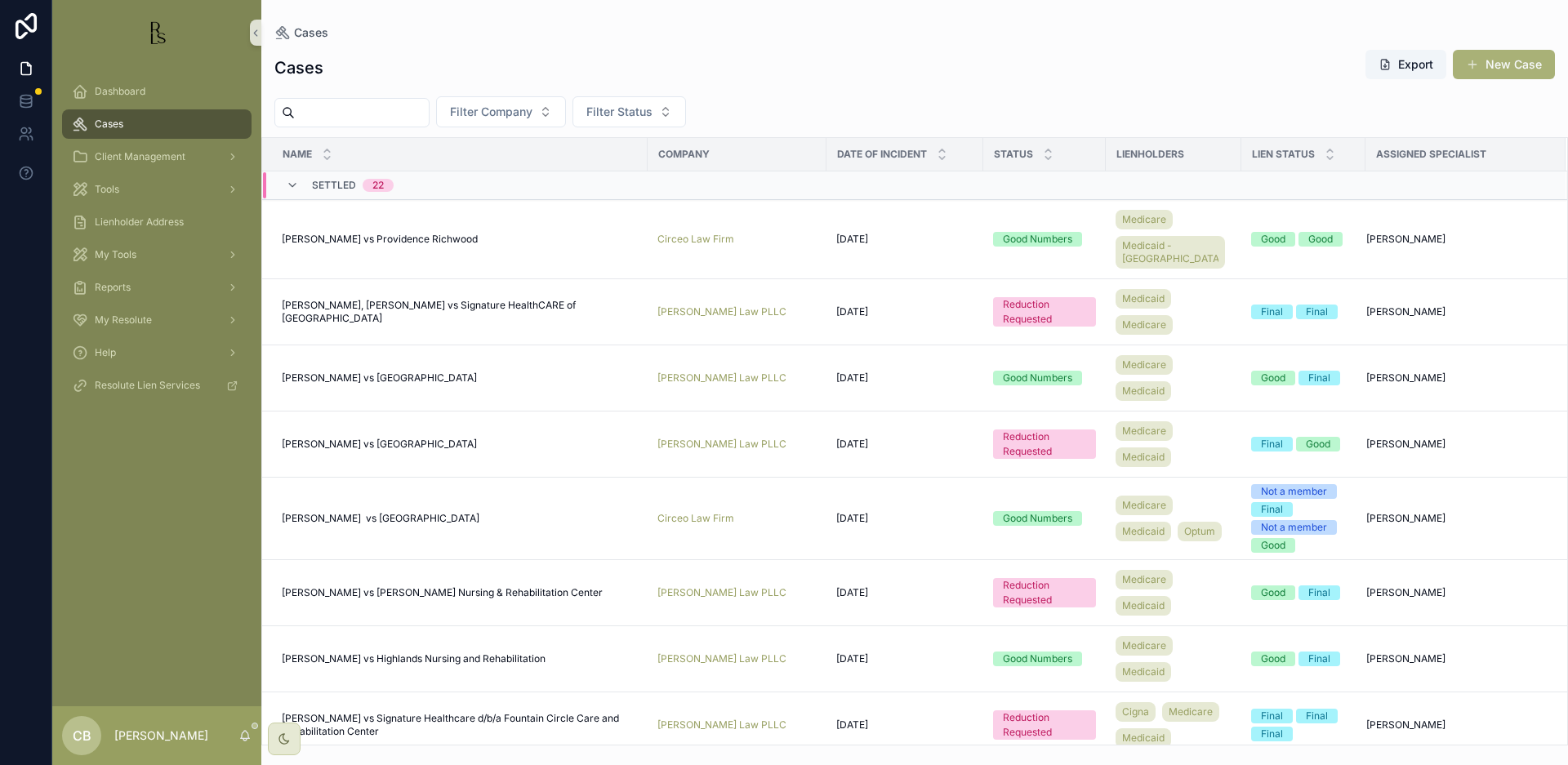
click at [325, 113] on input "scrollable content" at bounding box center [361, 113] width 134 height 23
type input "*******"
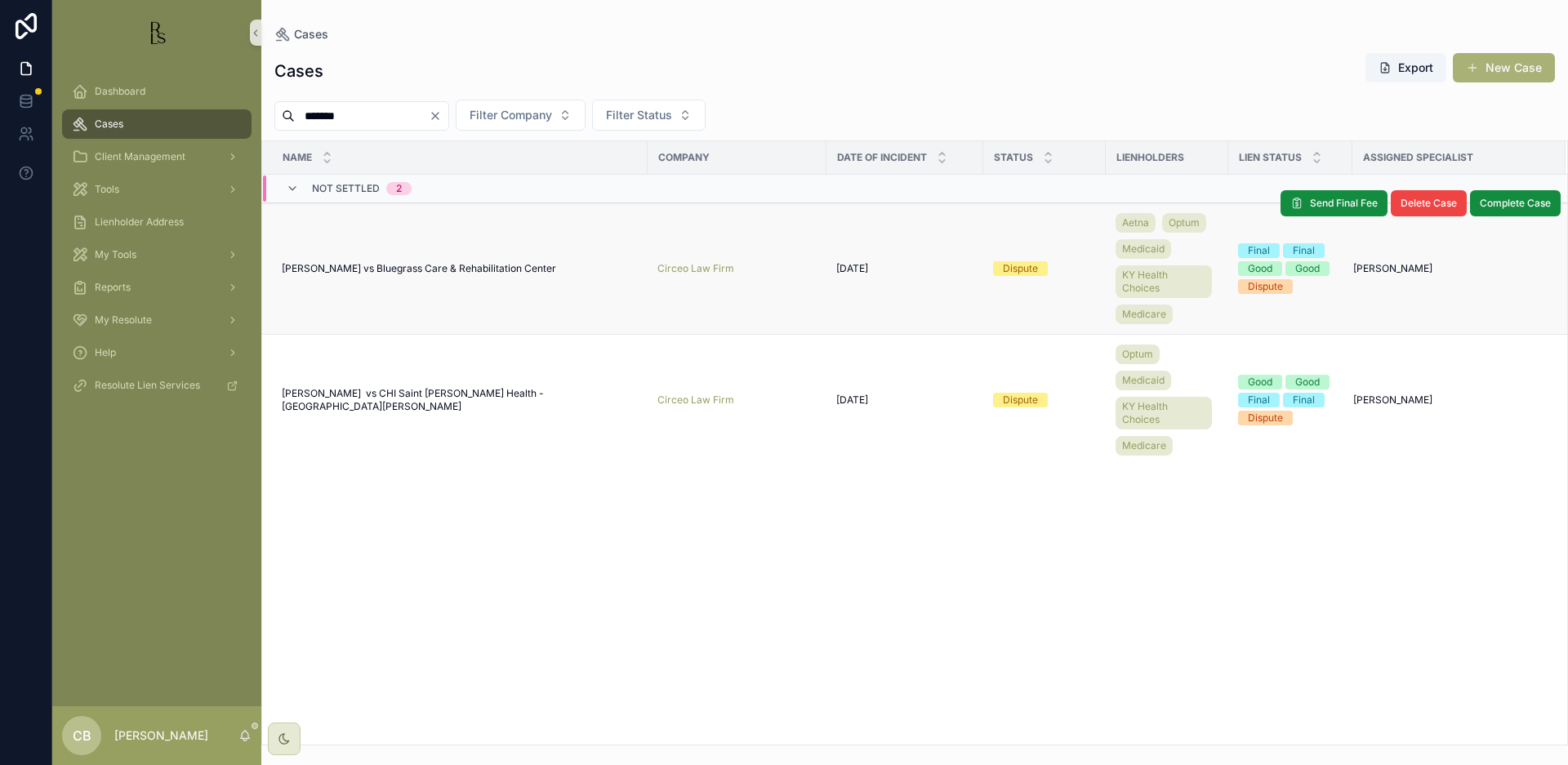
click at [444, 267] on span "[PERSON_NAME] vs Bluegrass Care & Rehabilitation Center" at bounding box center [419, 268] width 274 height 13
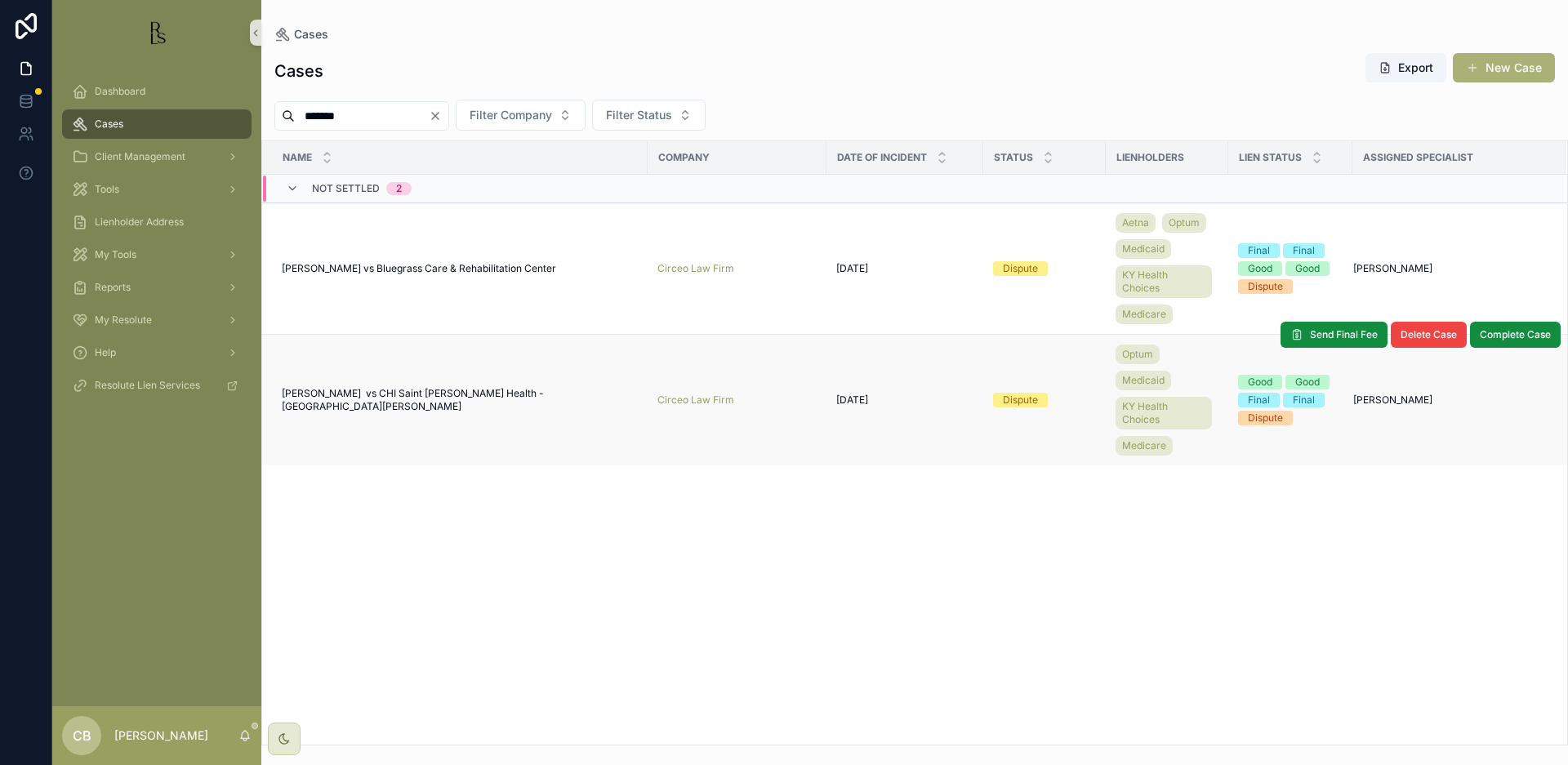
click at [476, 394] on span "[PERSON_NAME] vs CHI Saint [PERSON_NAME] Health - [GEOGRAPHIC_DATA][PERSON_NAME]" at bounding box center [459, 400] width 356 height 26
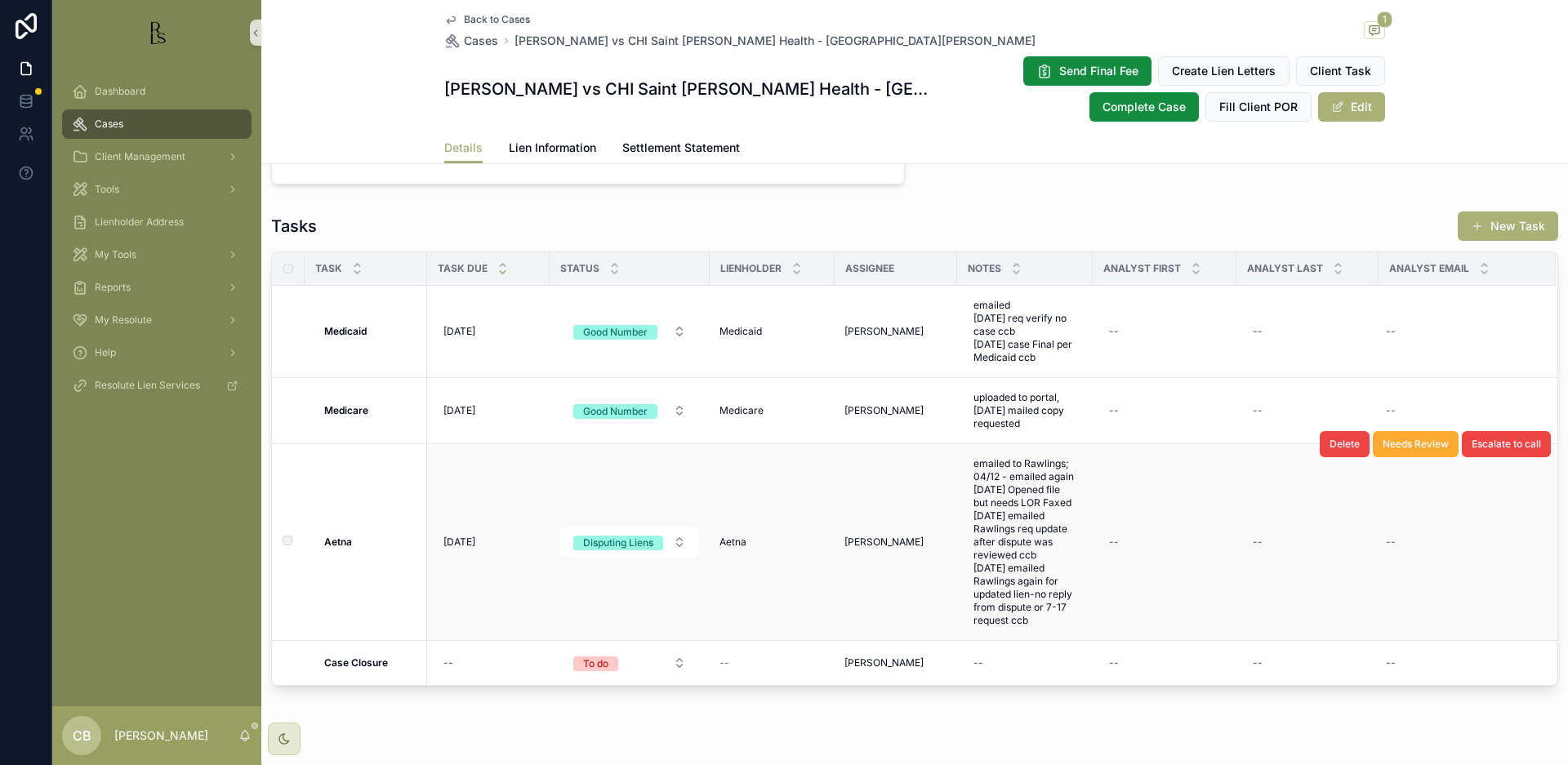
scroll to position [1397, 0]
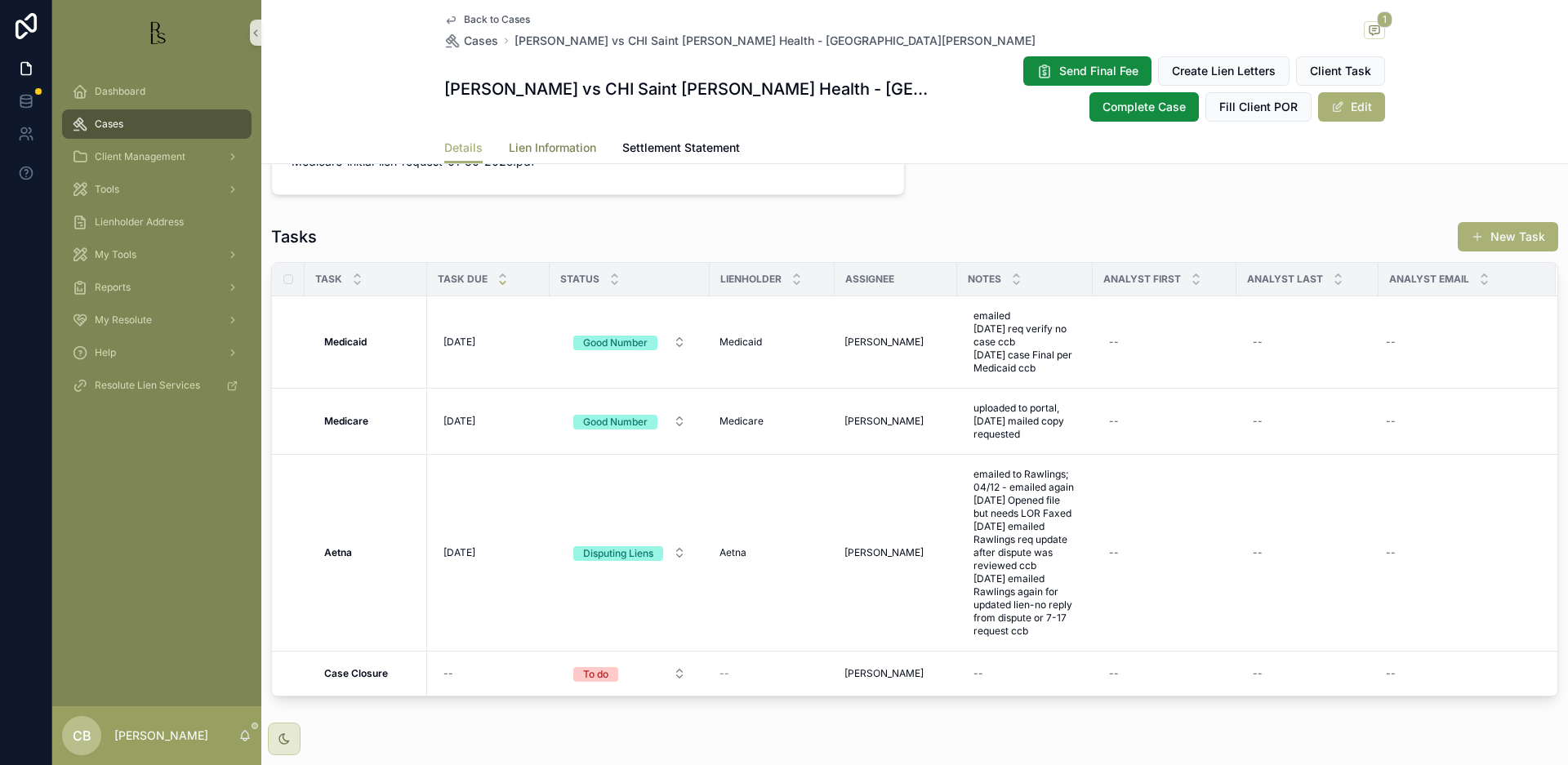
click at [558, 143] on span "Lien Information" at bounding box center [551, 148] width 87 height 16
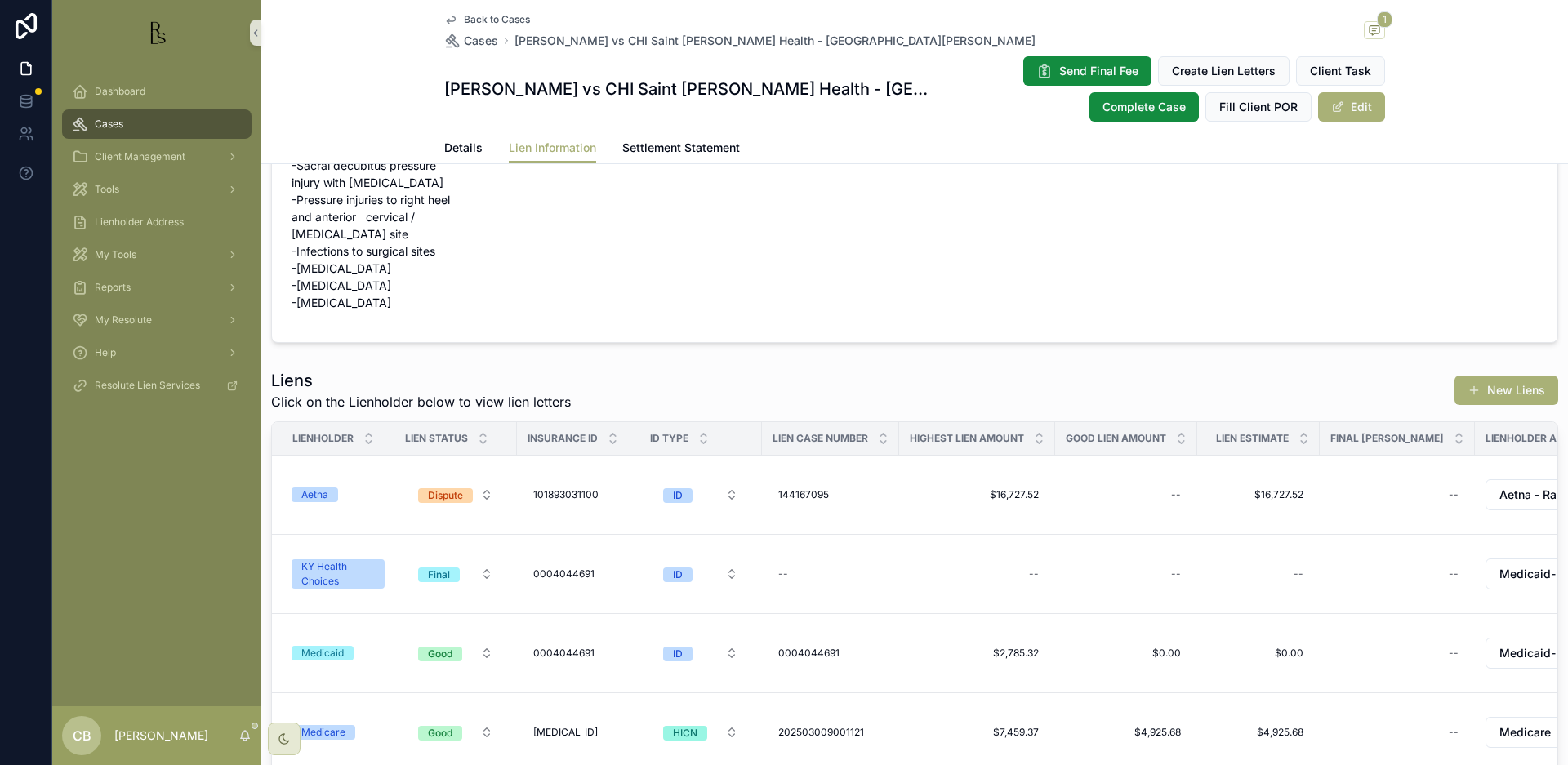
scroll to position [103, 0]
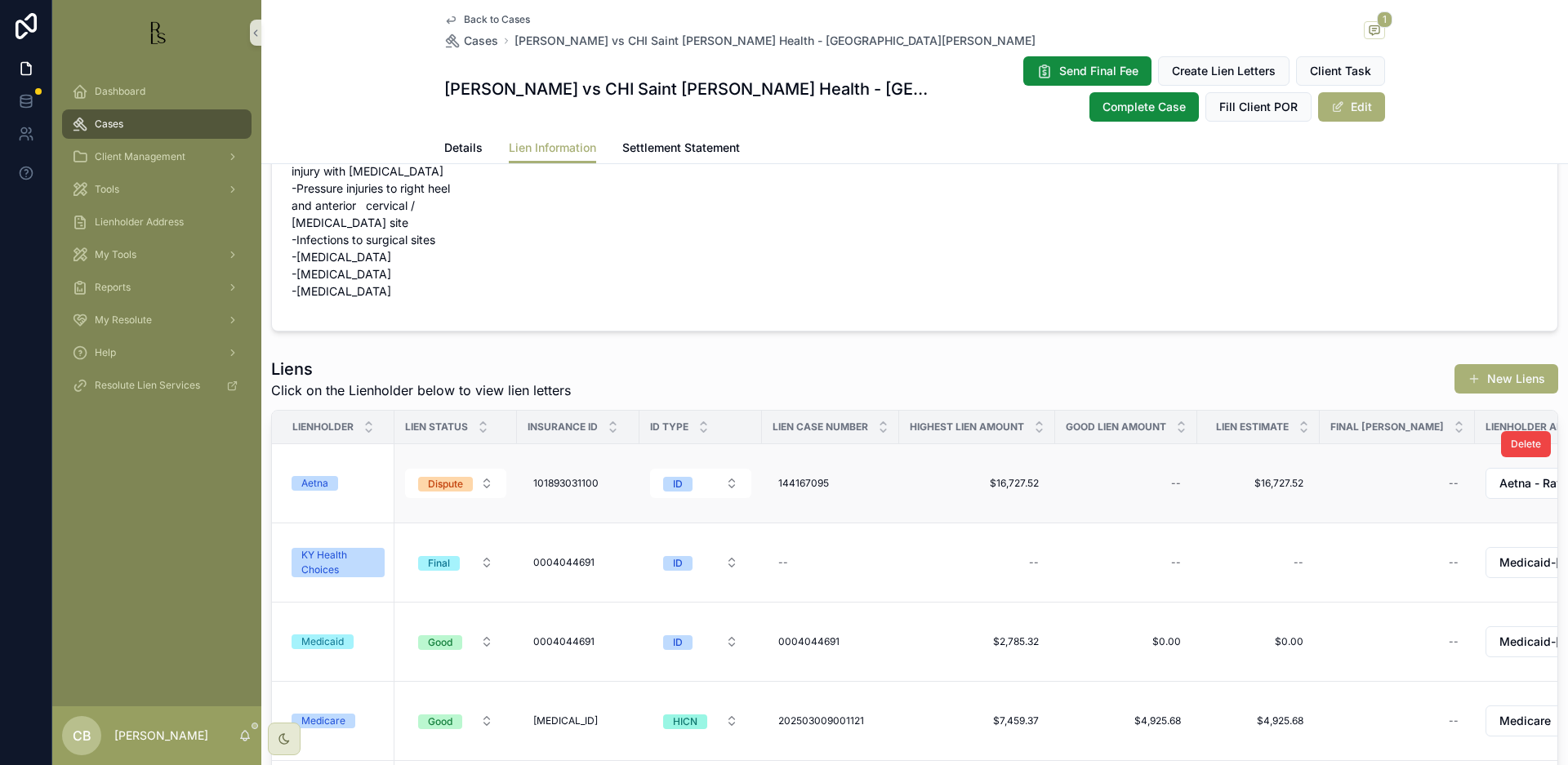
click at [316, 483] on div "Aetna" at bounding box center [315, 483] width 27 height 14
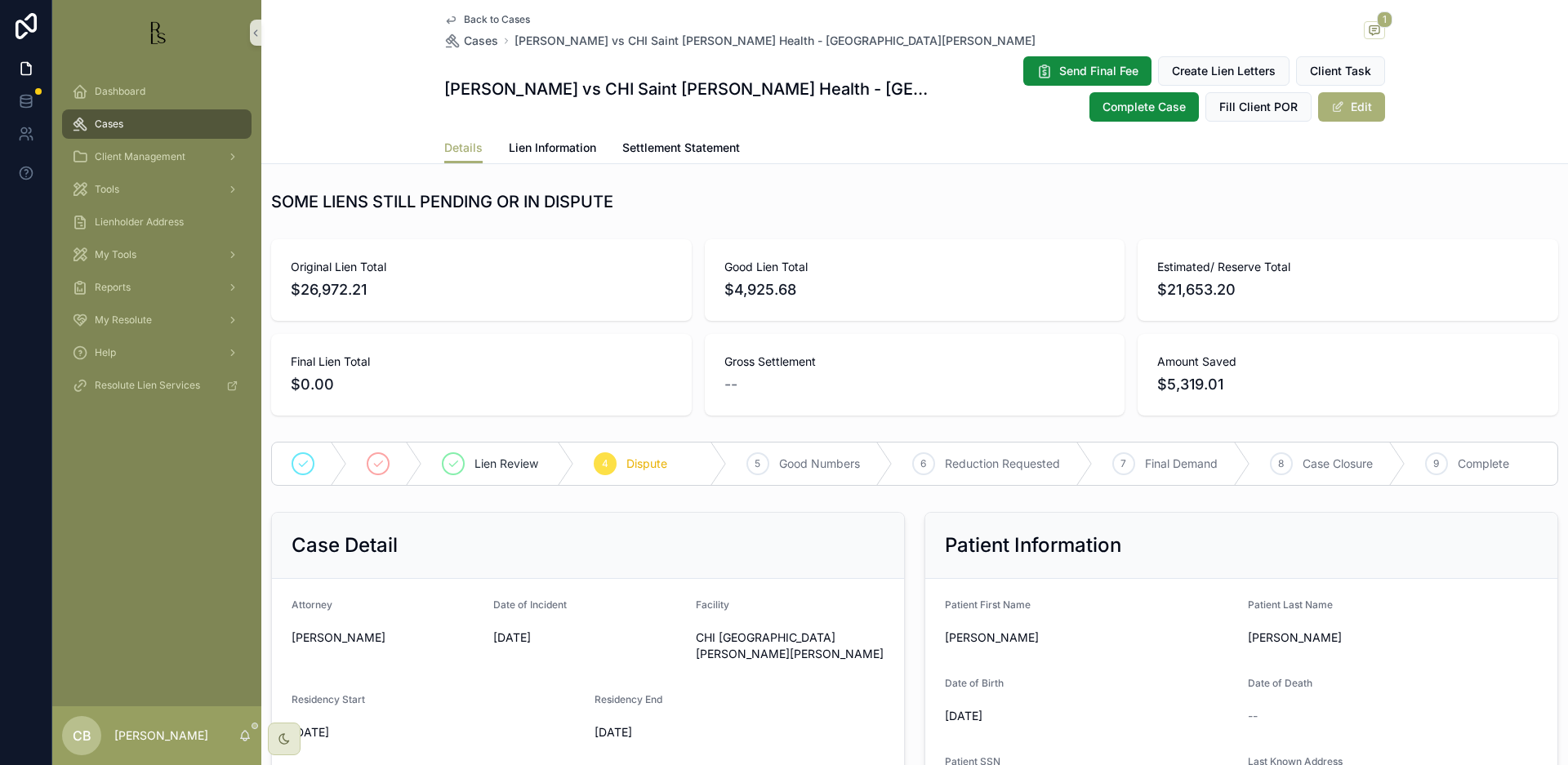
scroll to position [1, 0]
